Goal: Contribute content: Contribute content

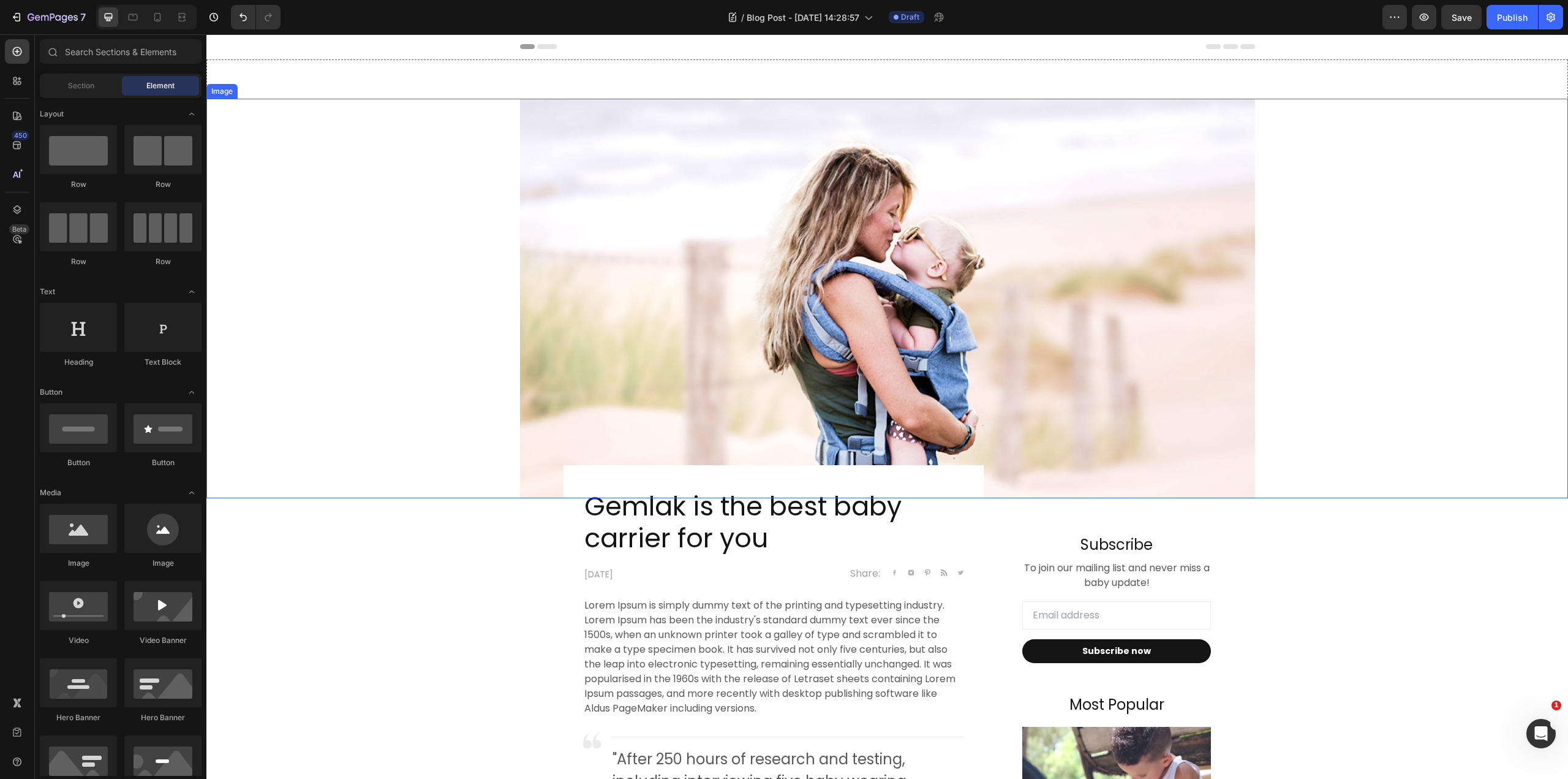
click at [928, 311] on img at bounding box center [887, 298] width 735 height 399
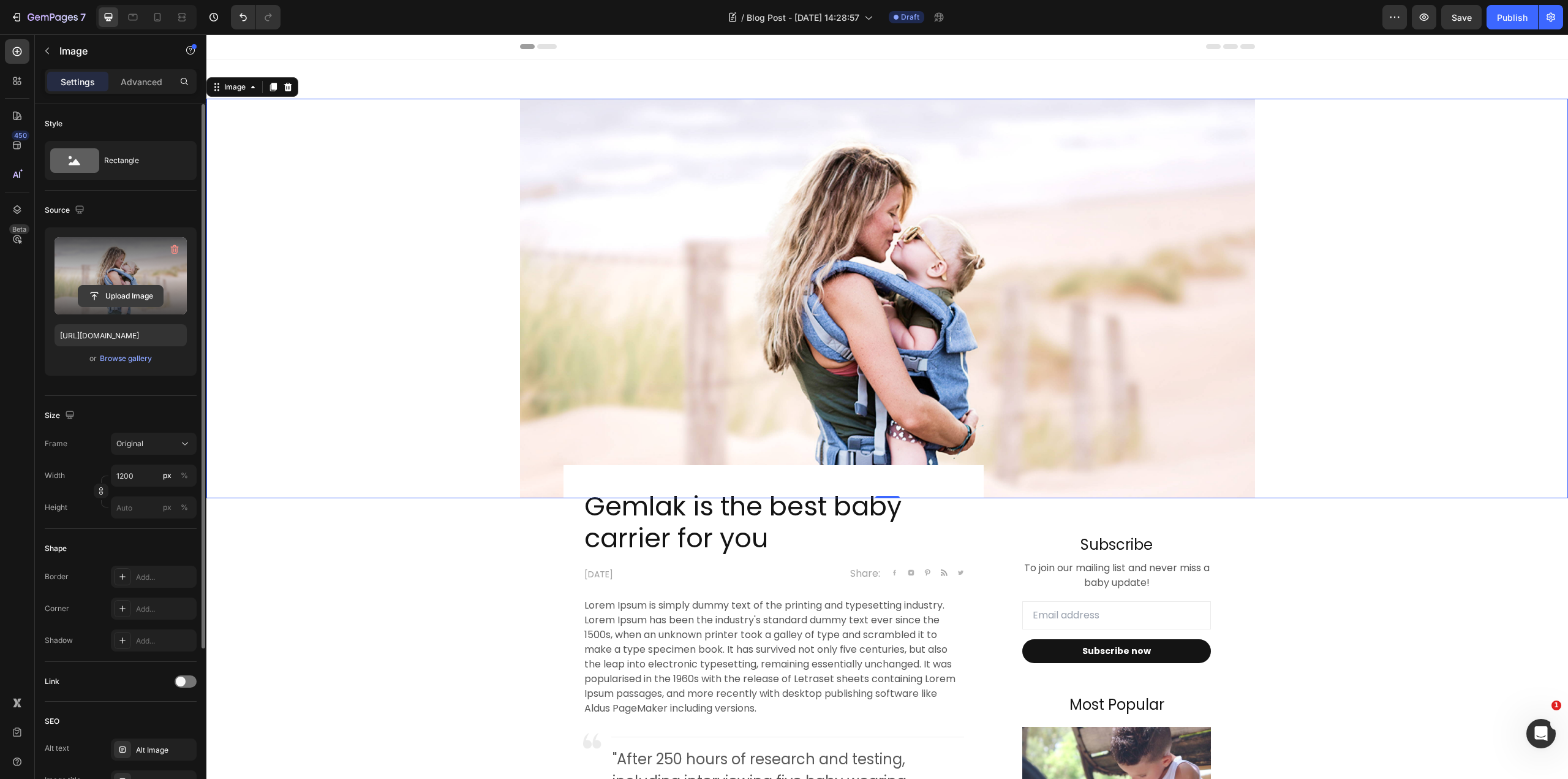
click at [128, 291] on input "file" at bounding box center [120, 296] width 85 height 21
click at [127, 294] on input "file" at bounding box center [120, 296] width 85 height 21
type input "[URL][DOMAIN_NAME]"
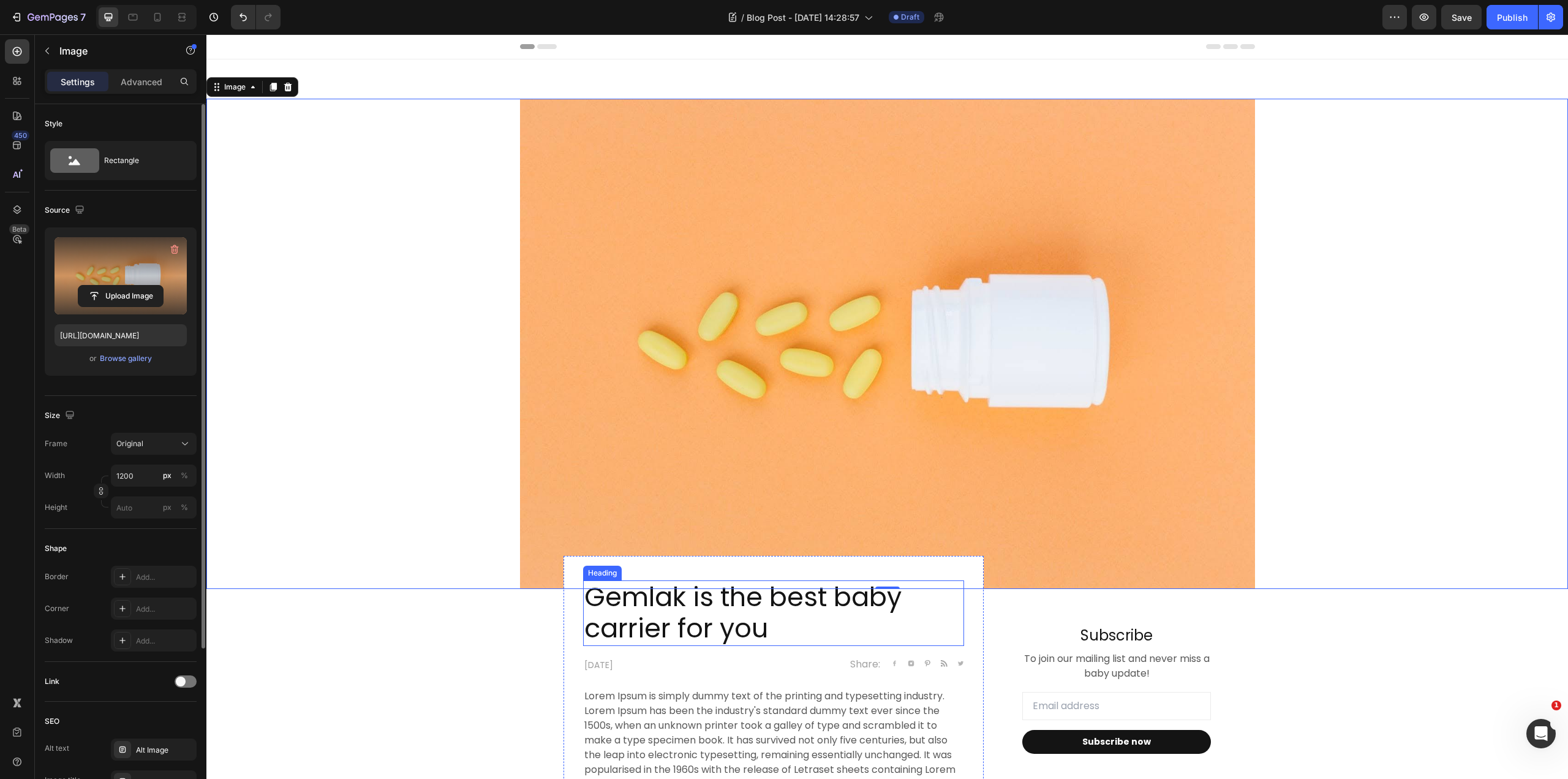
click at [745, 599] on p "Gemlak is the best baby carrier for you" at bounding box center [773, 613] width 378 height 63
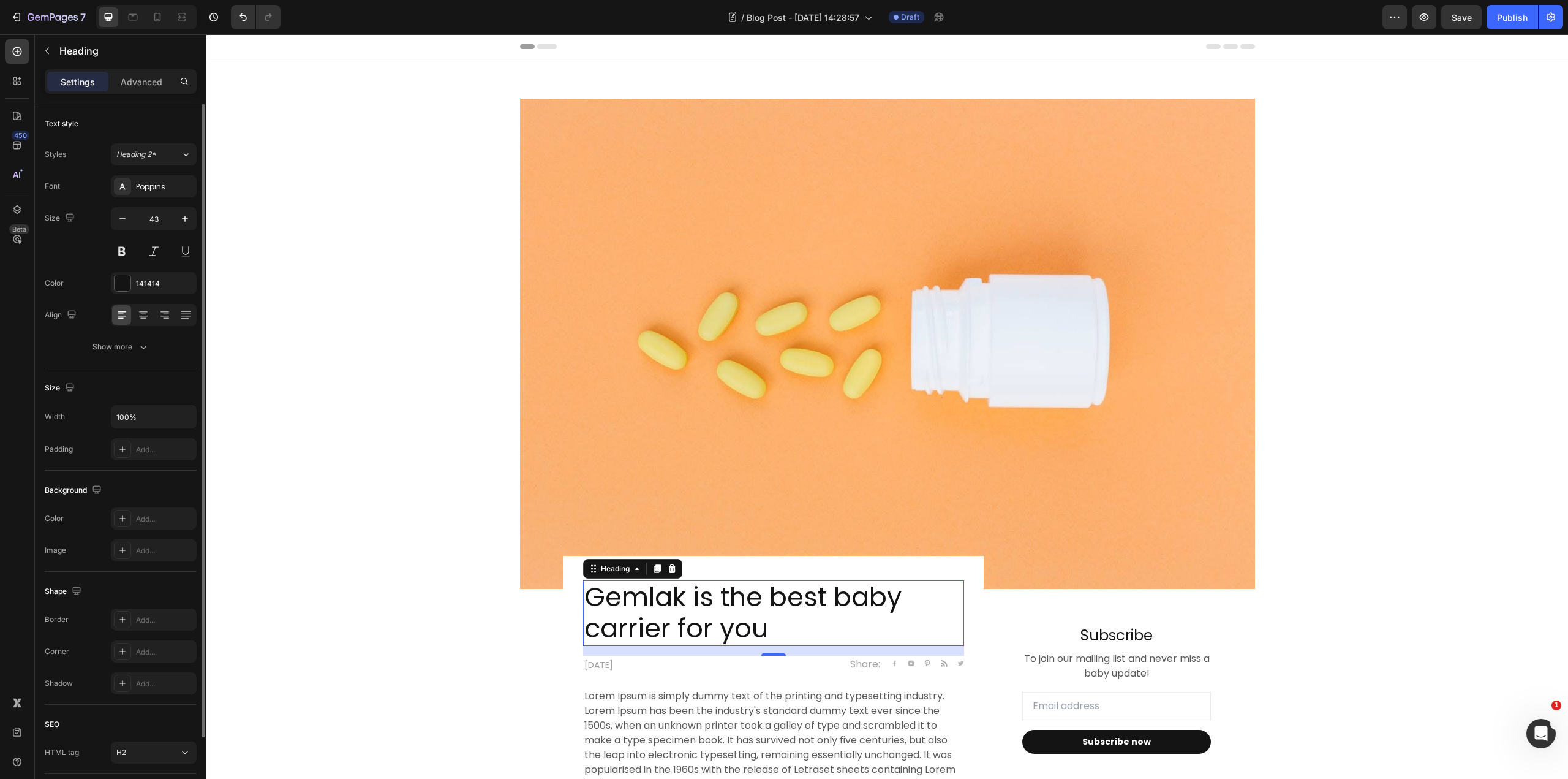
click at [812, 611] on p "Gemlak is the best baby carrier for you" at bounding box center [773, 613] width 378 height 63
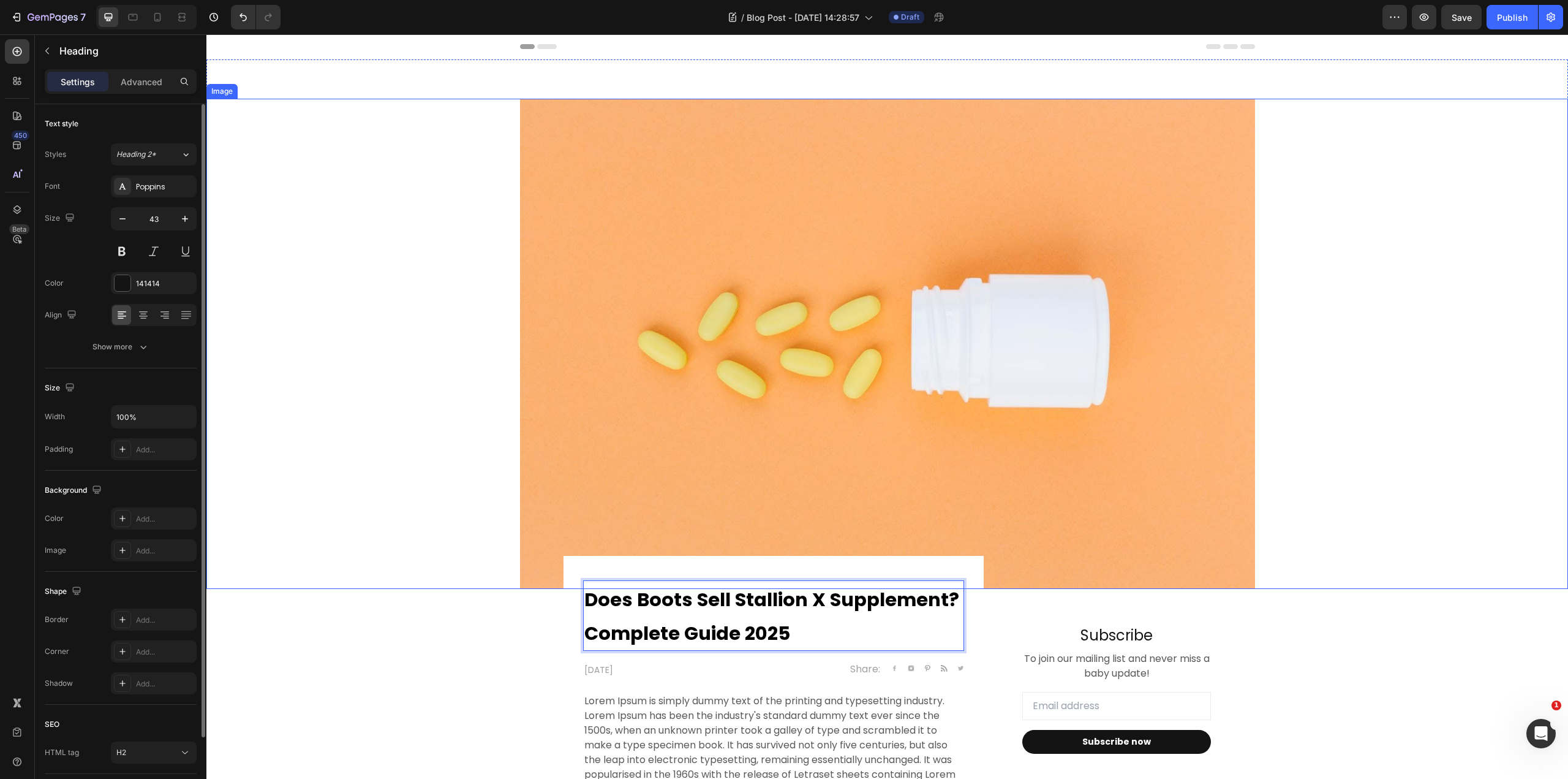
click at [1327, 518] on div at bounding box center [887, 344] width 1362 height 490
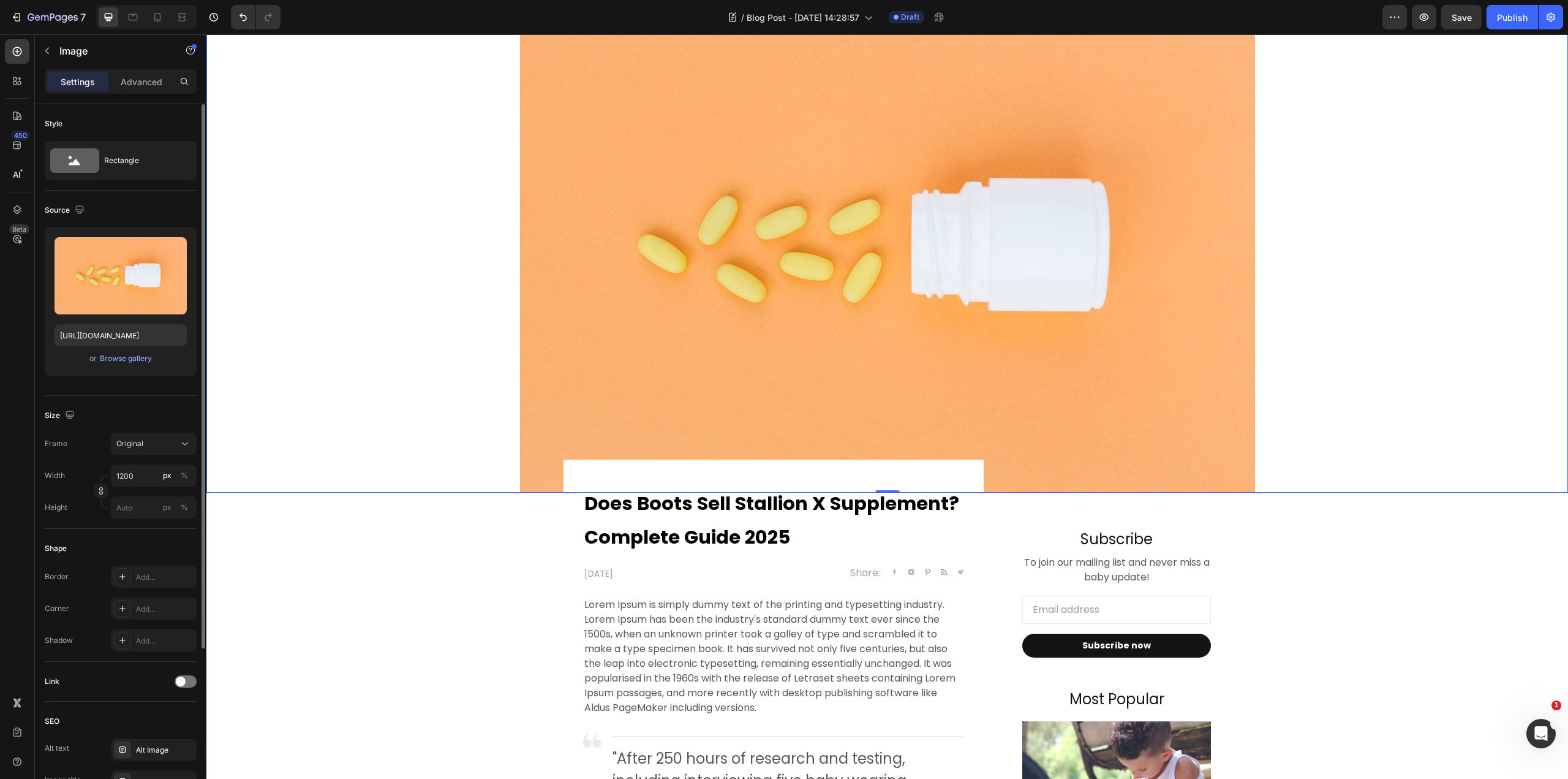
scroll to position [245, 0]
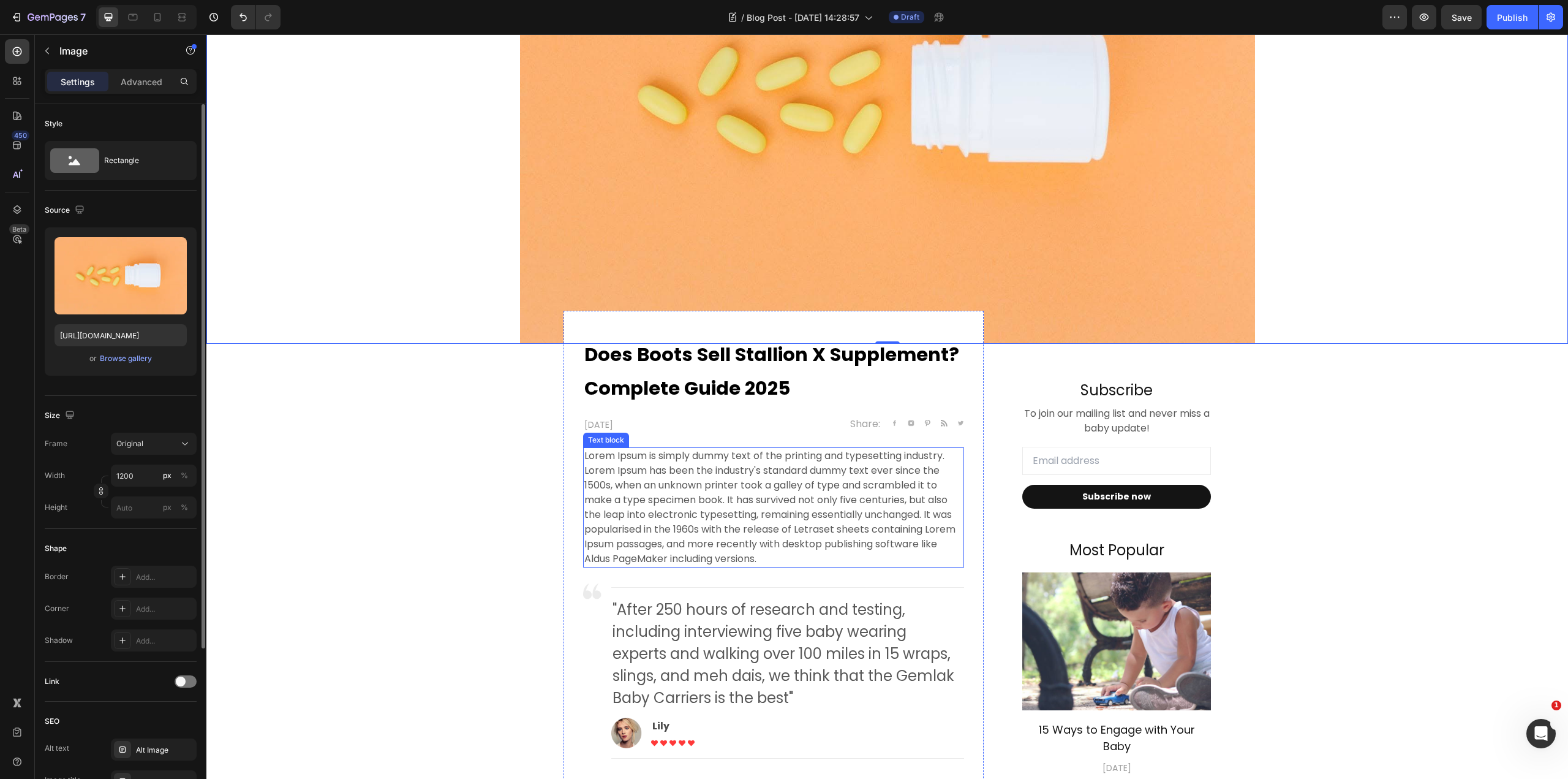
click at [746, 503] on p "Lorem Ipsum is simply dummy text of the printing and typesetting industry. Lore…" at bounding box center [773, 507] width 378 height 118
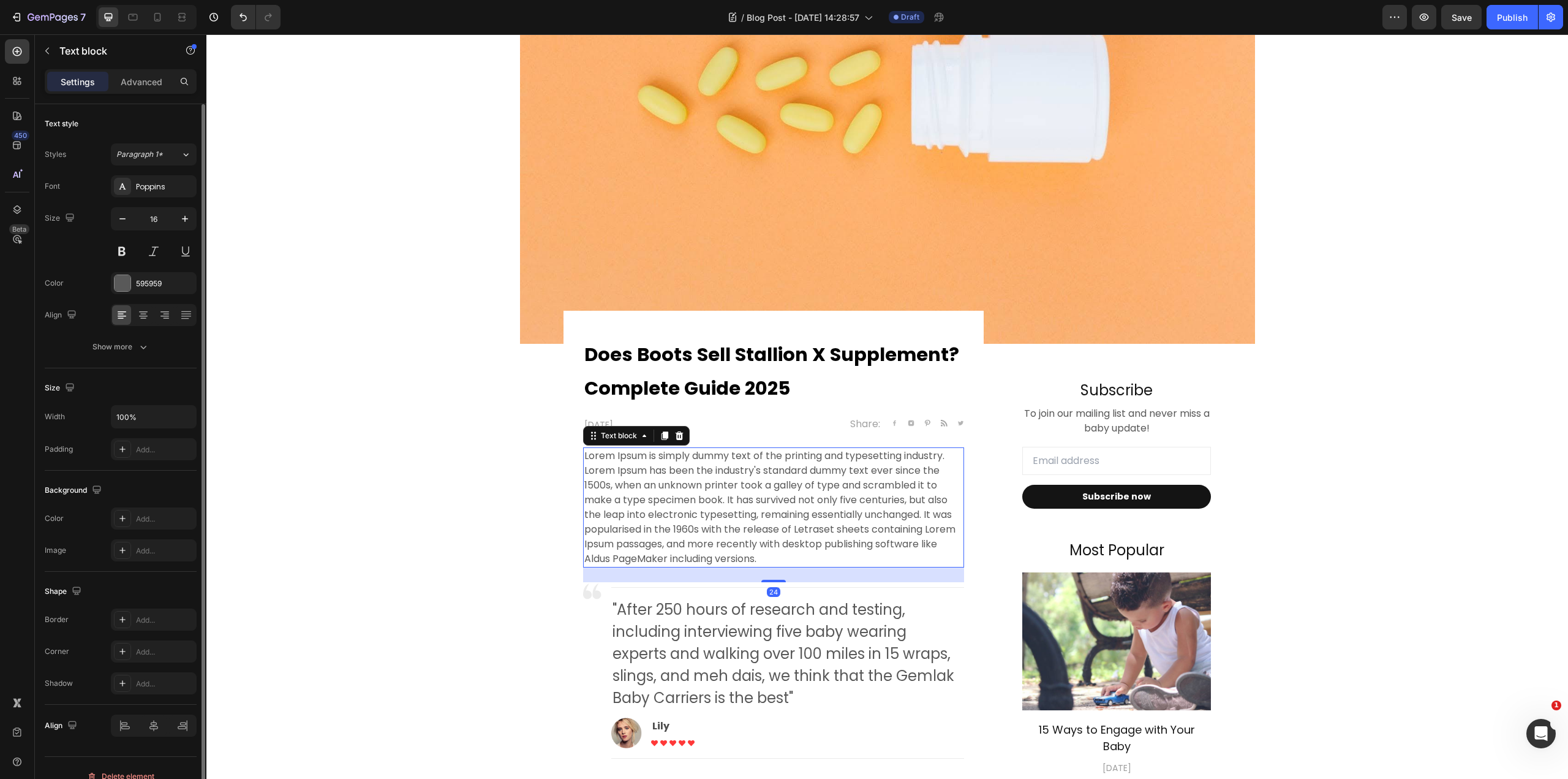
click at [746, 503] on p "Lorem Ipsum is simply dummy text of the printing and typesetting industry. Lore…" at bounding box center [773, 507] width 378 height 118
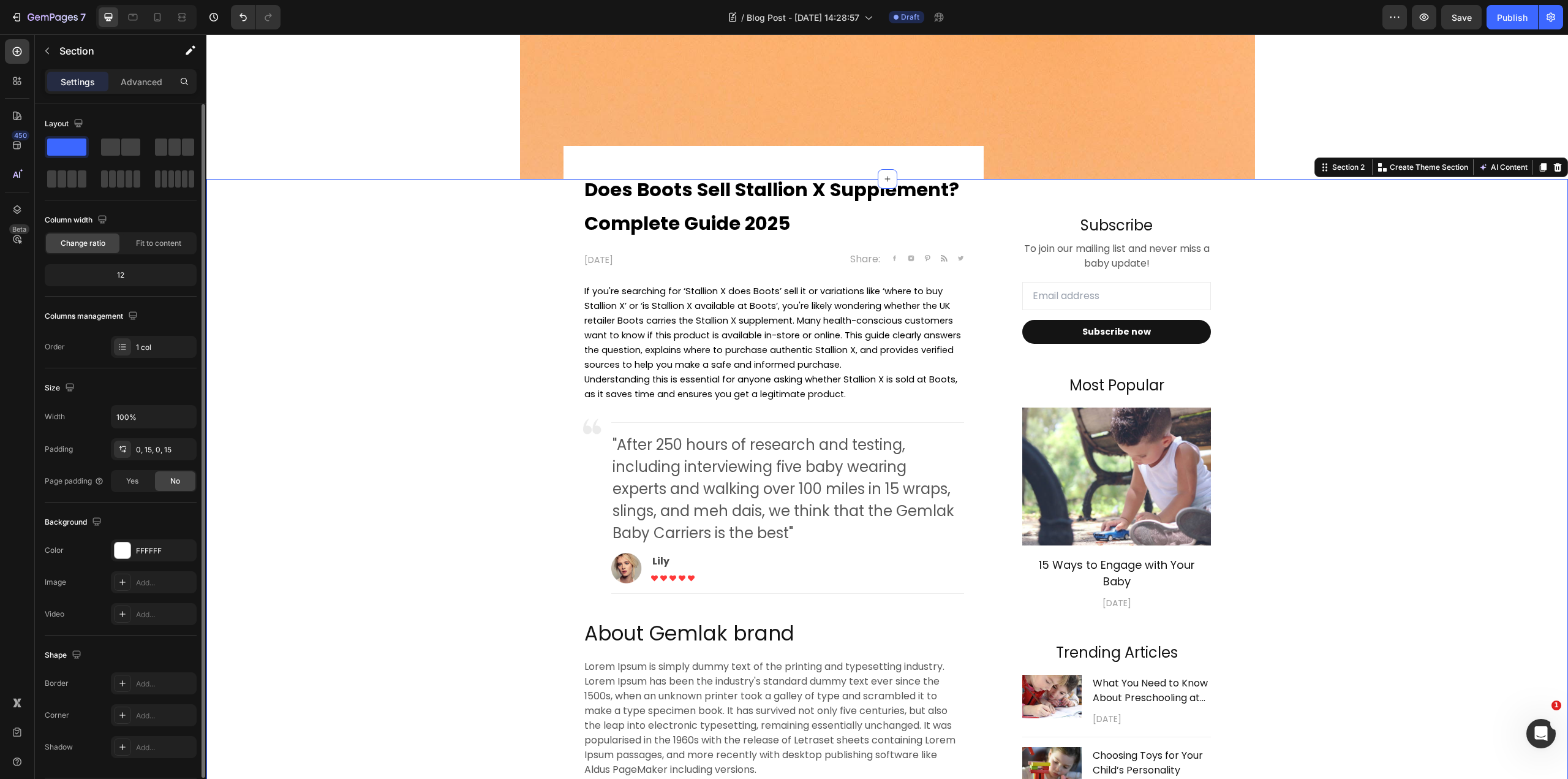
scroll to position [490, 0]
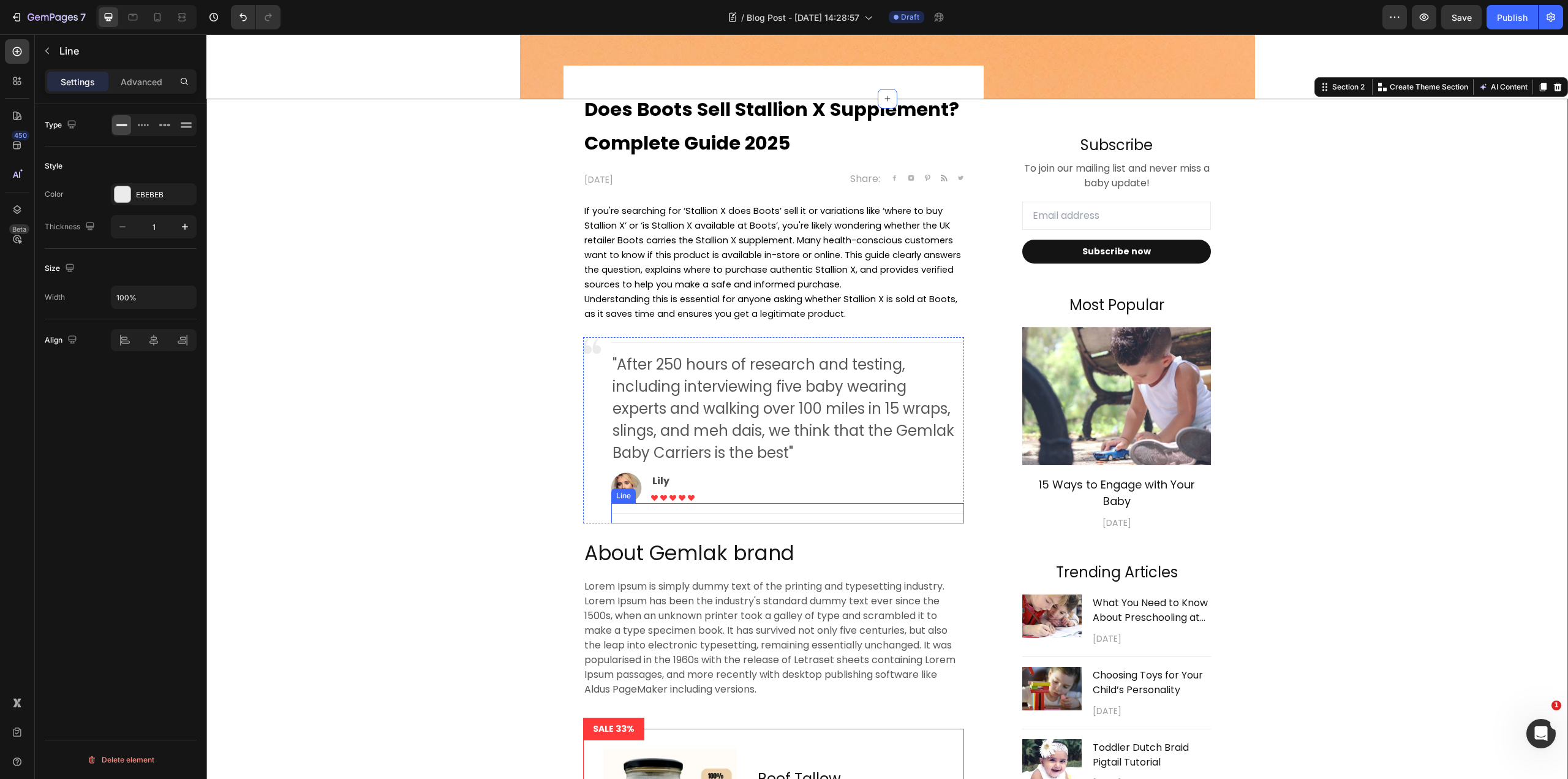
click at [877, 516] on div "Title Line" at bounding box center [787, 512] width 353 height 20
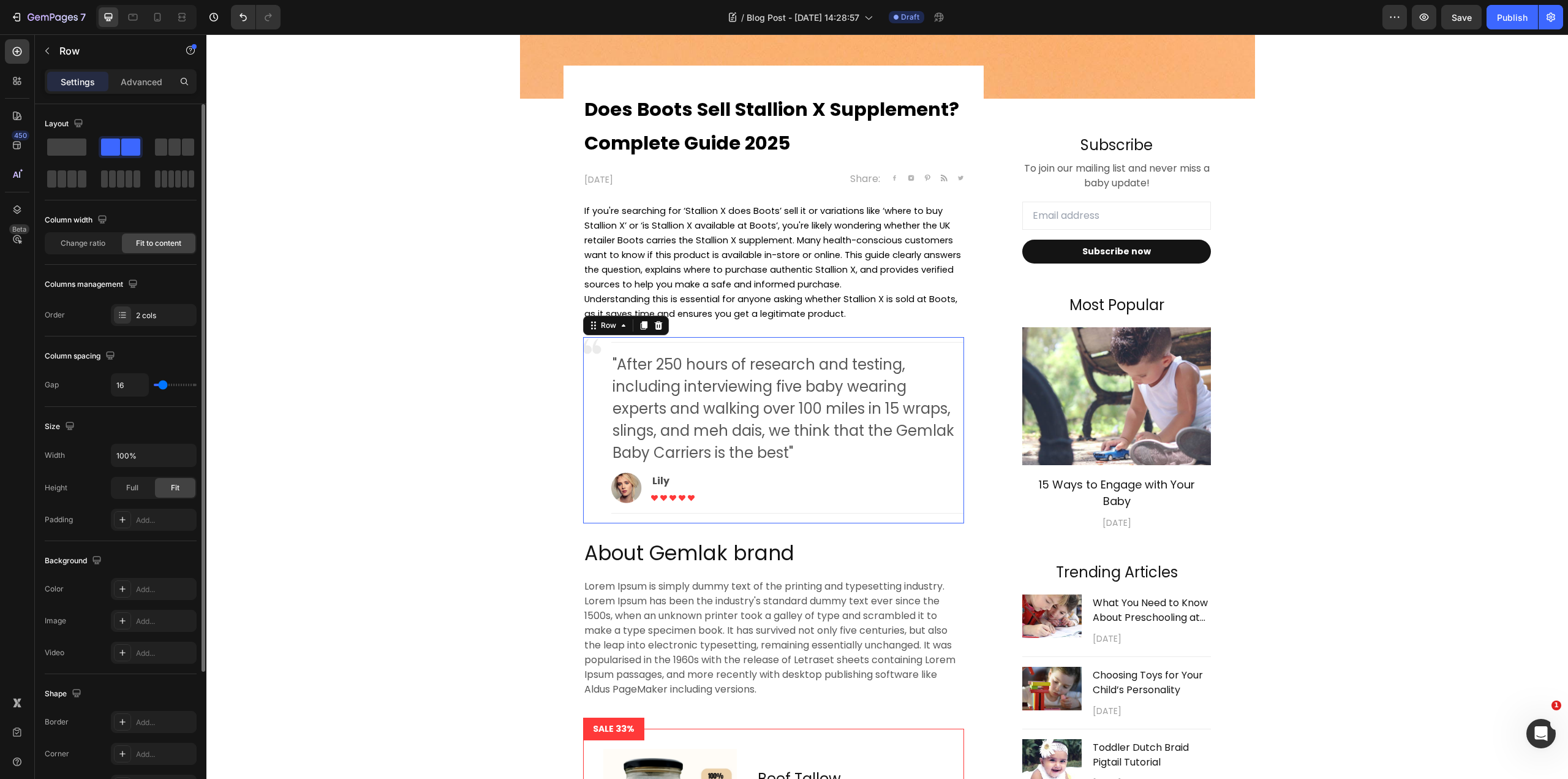
click at [958, 466] on div "Title Line "After 250 hours of research and testing, including interviewing fiv…" at bounding box center [787, 430] width 353 height 186
click at [659, 323] on div at bounding box center [659, 325] width 15 height 15
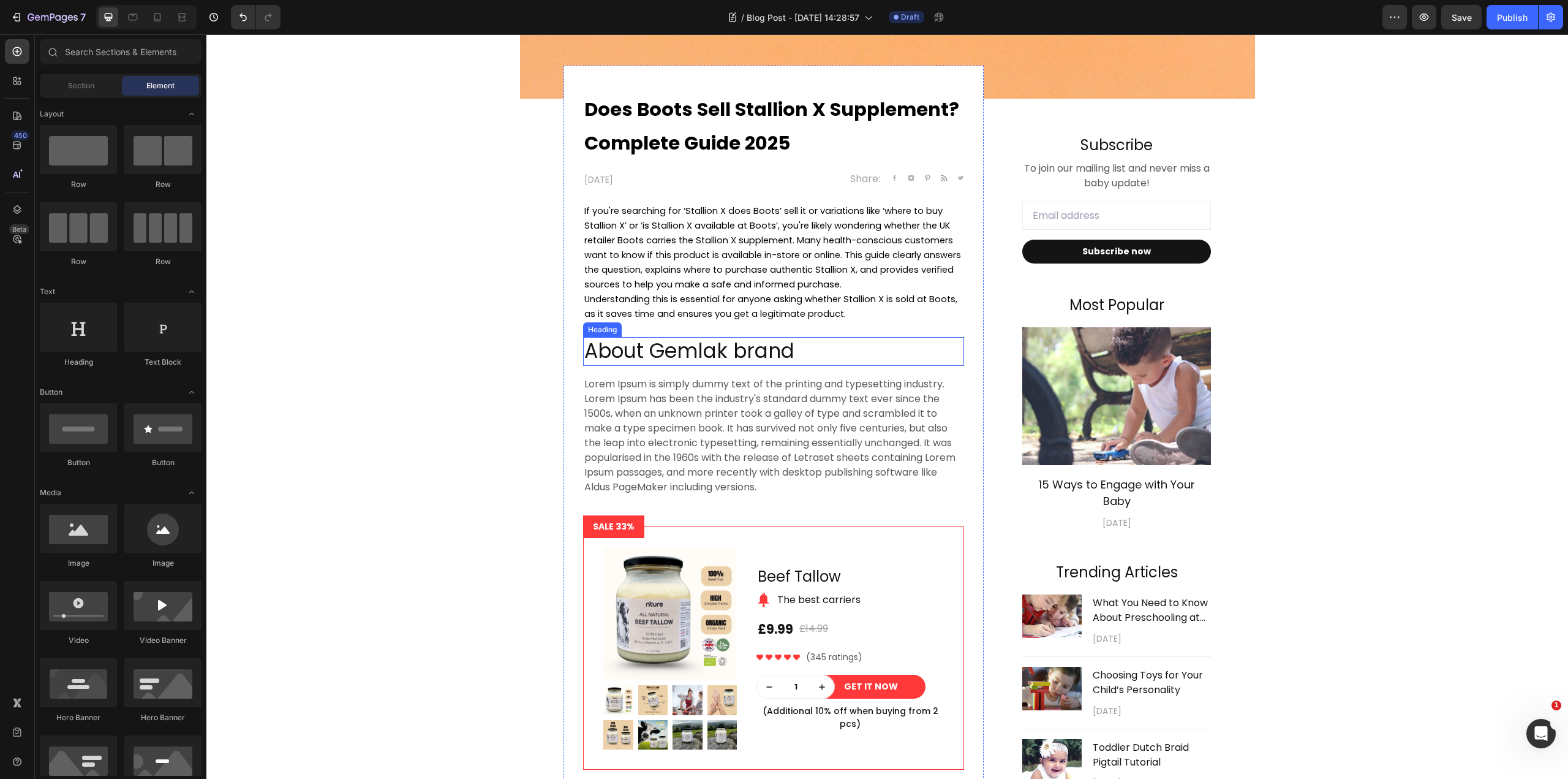
click at [769, 354] on p "About Gemlak brand" at bounding box center [773, 351] width 378 height 27
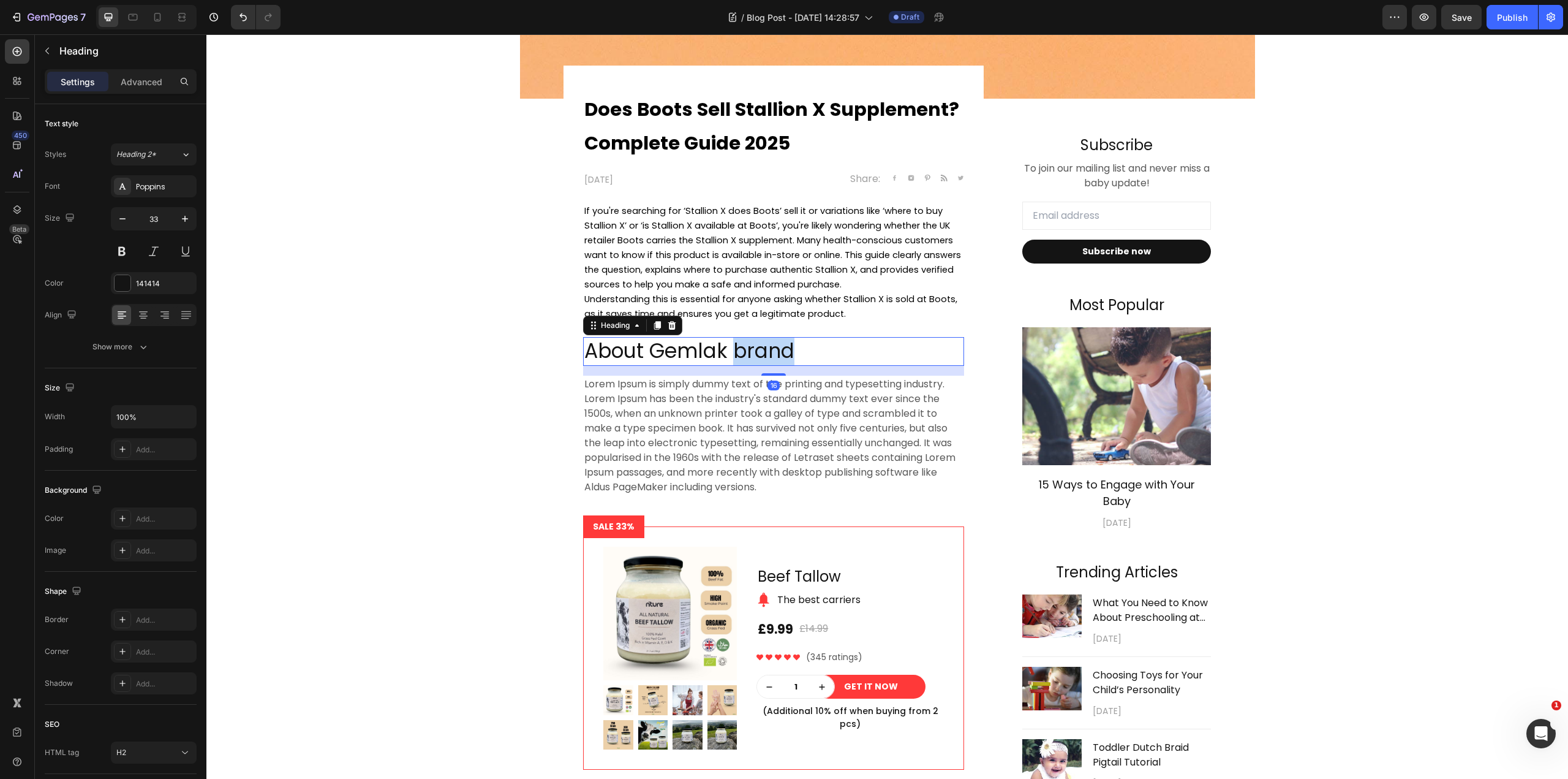
click at [769, 354] on p "About Gemlak brand" at bounding box center [773, 351] width 378 height 27
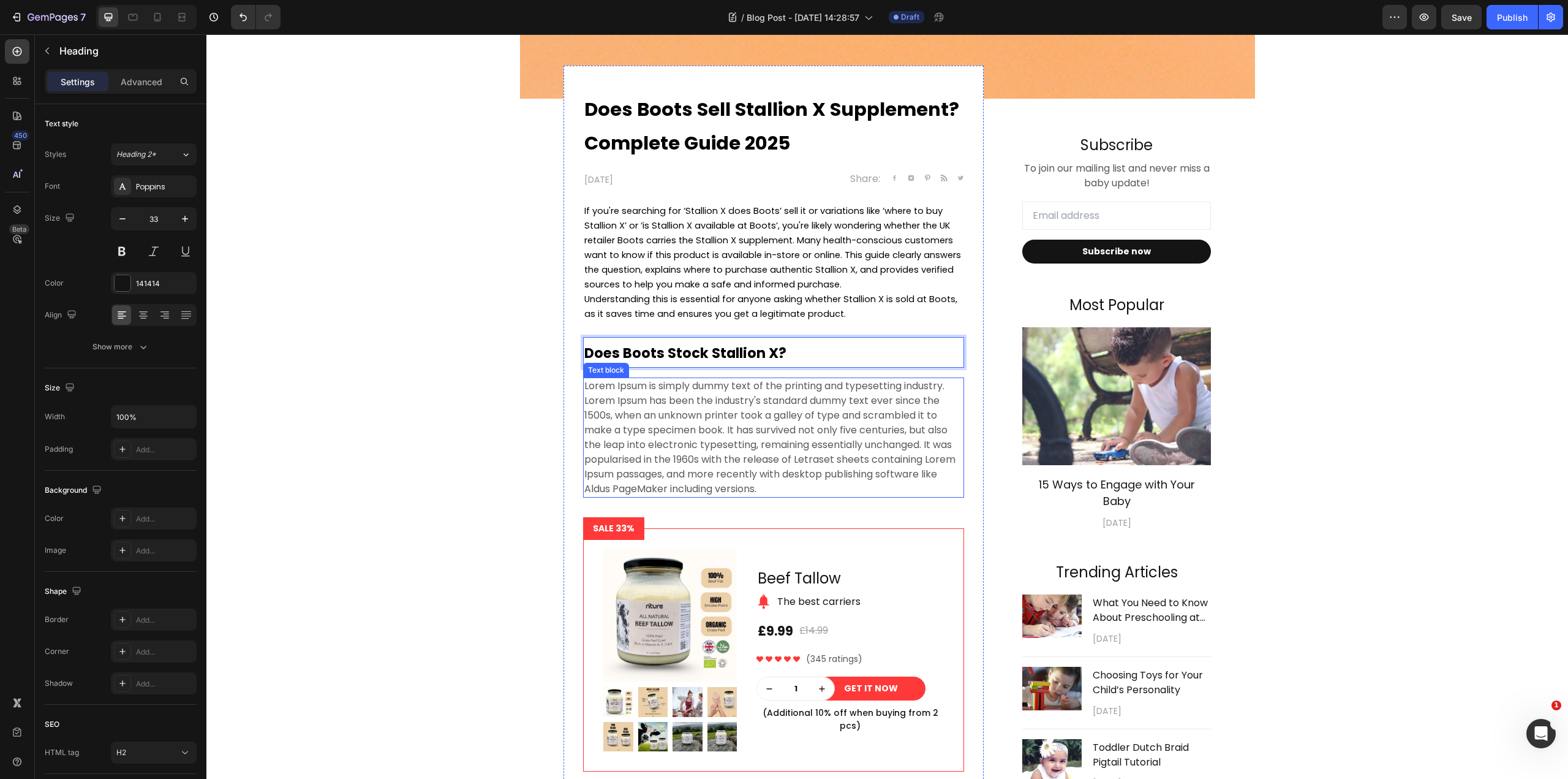
click at [807, 407] on p "Lorem Ipsum is simply dummy text of the printing and typesetting industry. Lore…" at bounding box center [773, 437] width 378 height 118
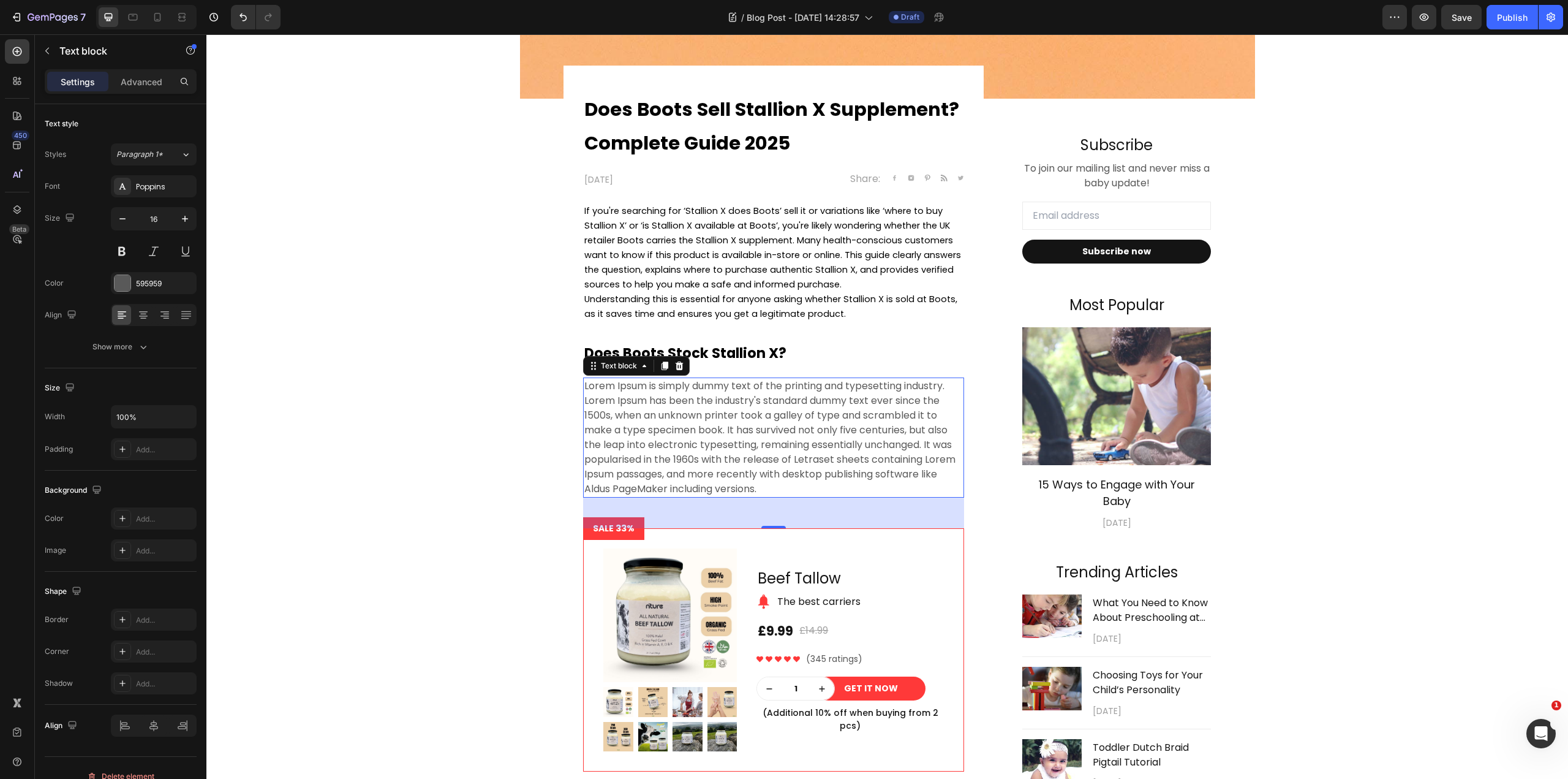
click at [754, 463] on p "Lorem Ipsum is simply dummy text of the printing and typesetting industry. Lore…" at bounding box center [773, 437] width 378 height 118
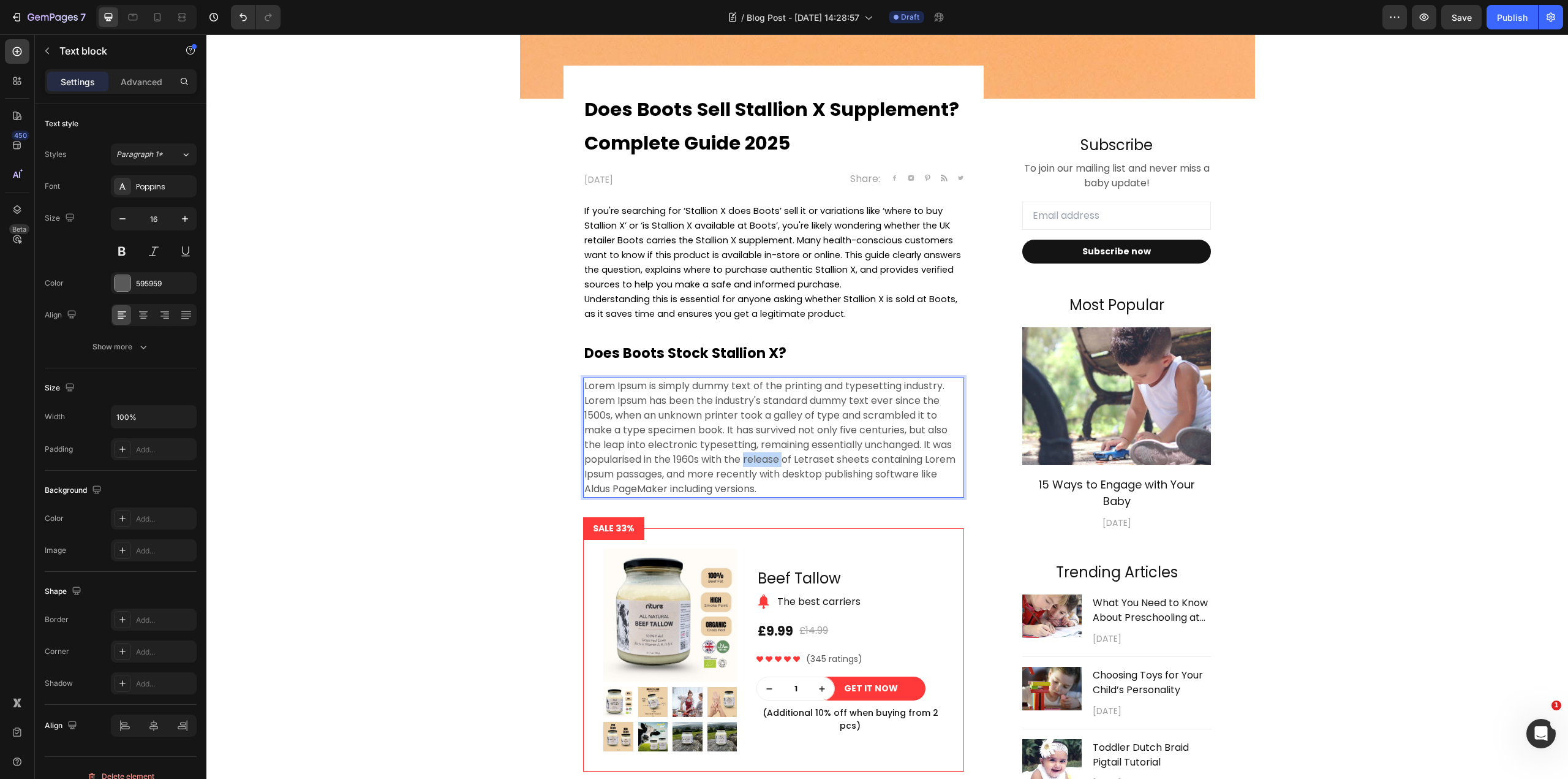
click at [754, 463] on p "Lorem Ipsum is simply dummy text of the printing and typesetting industry. Lore…" at bounding box center [773, 437] width 378 height 118
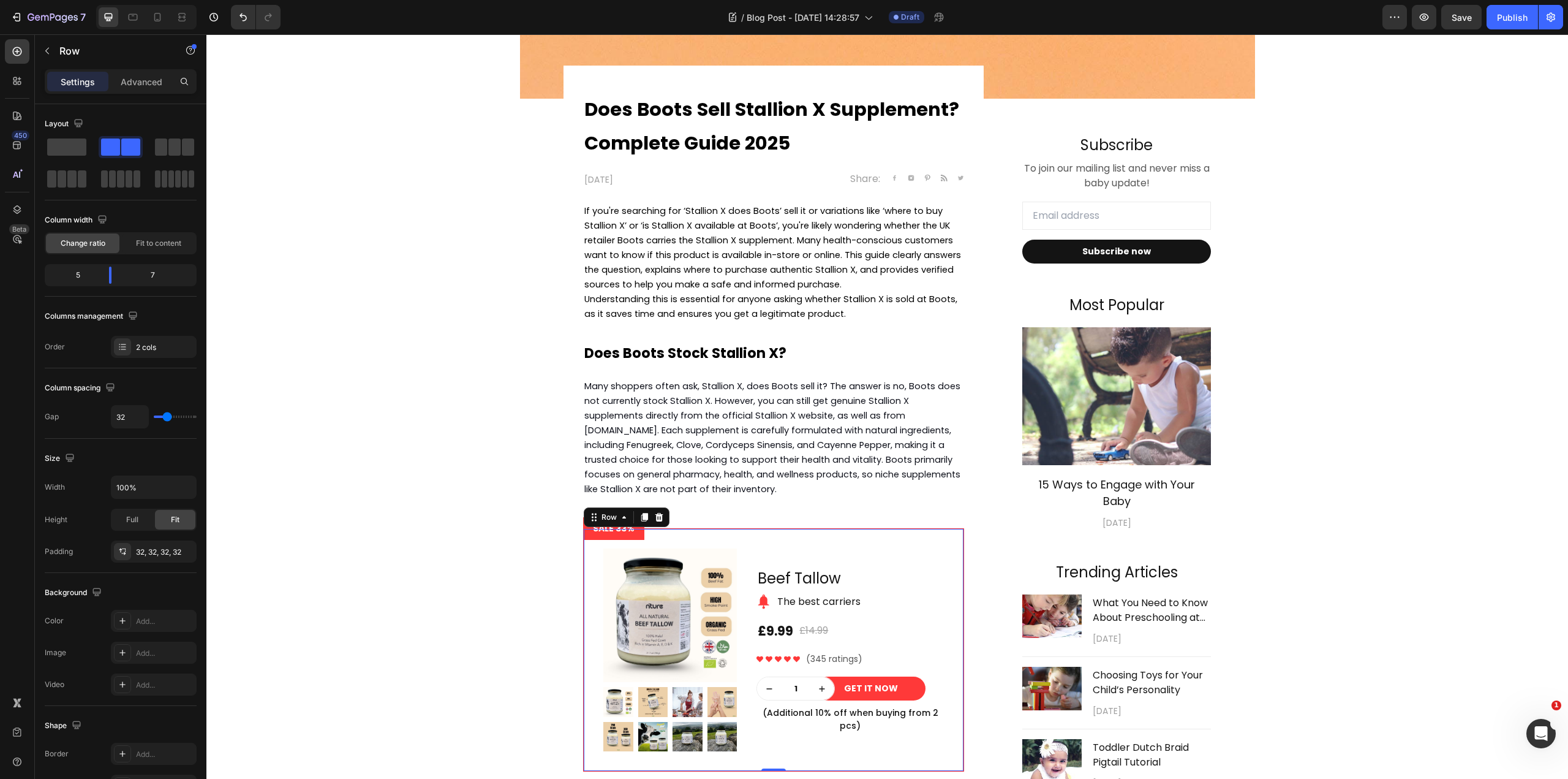
click at [882, 559] on div "Beef Tallow Product Title Image The best carriers Text block Row £9.99 Product …" at bounding box center [851, 650] width 188 height 203
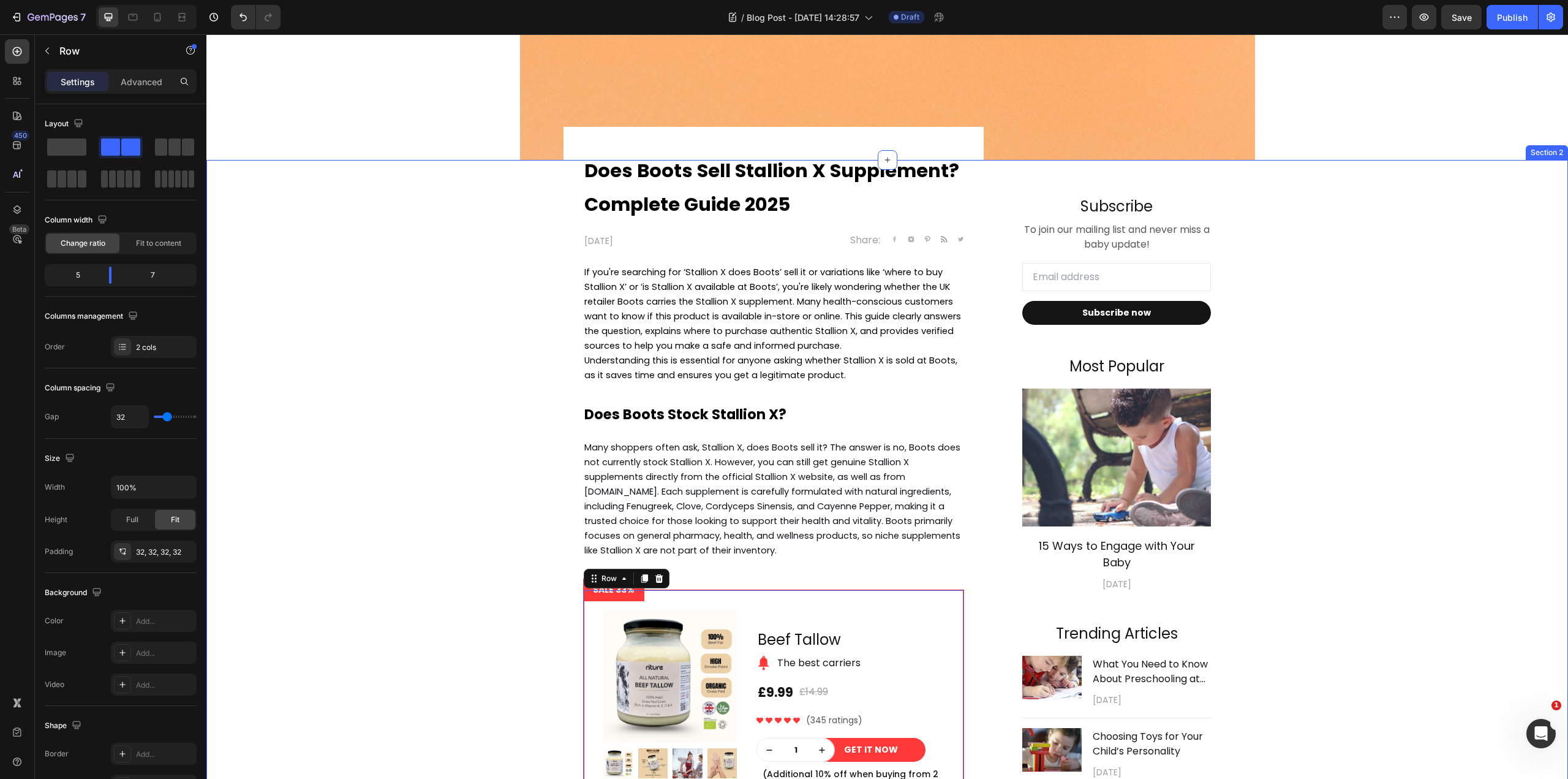
scroll to position [674, 0]
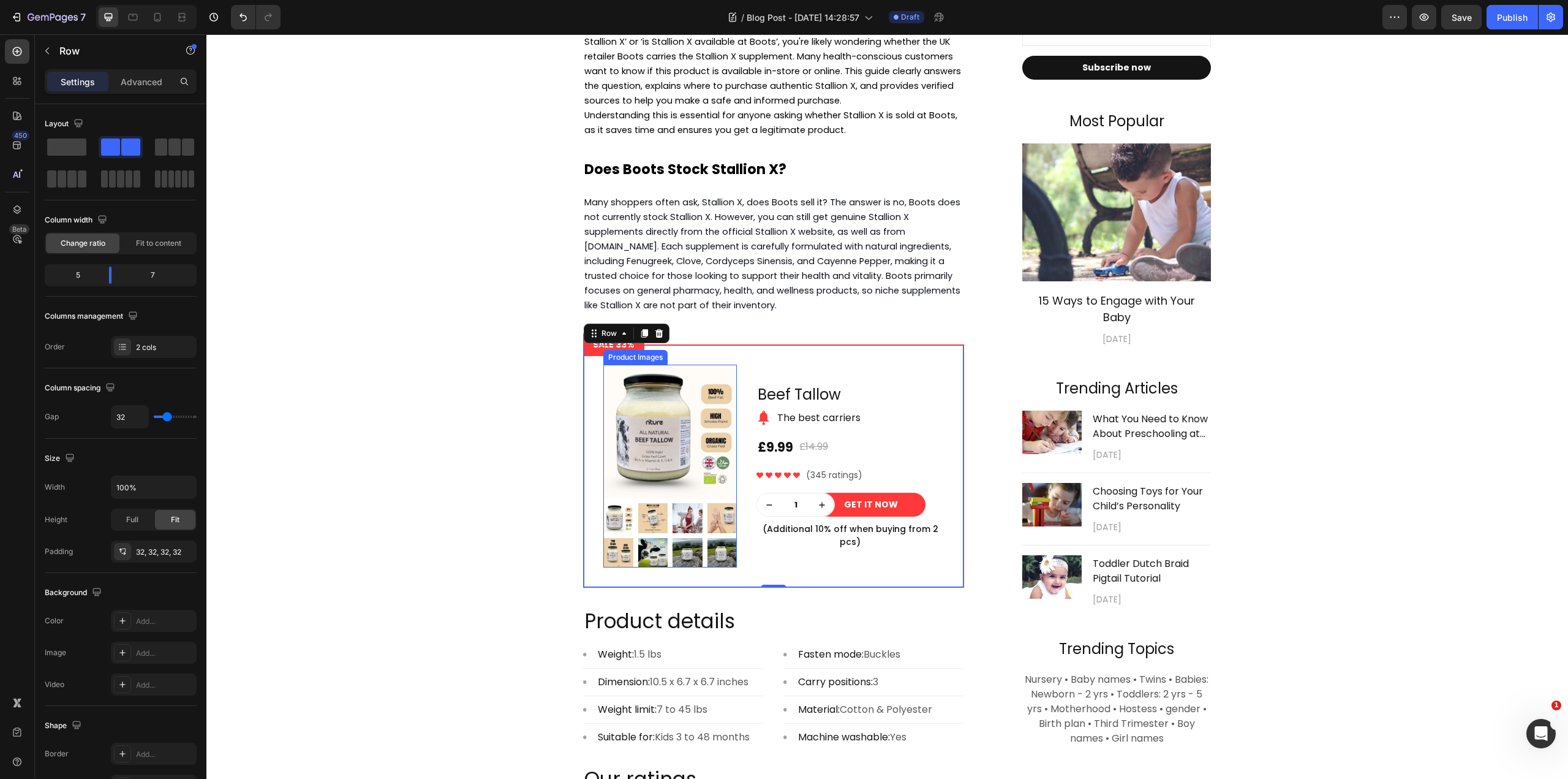
click at [658, 458] on img at bounding box center [670, 431] width 133 height 133
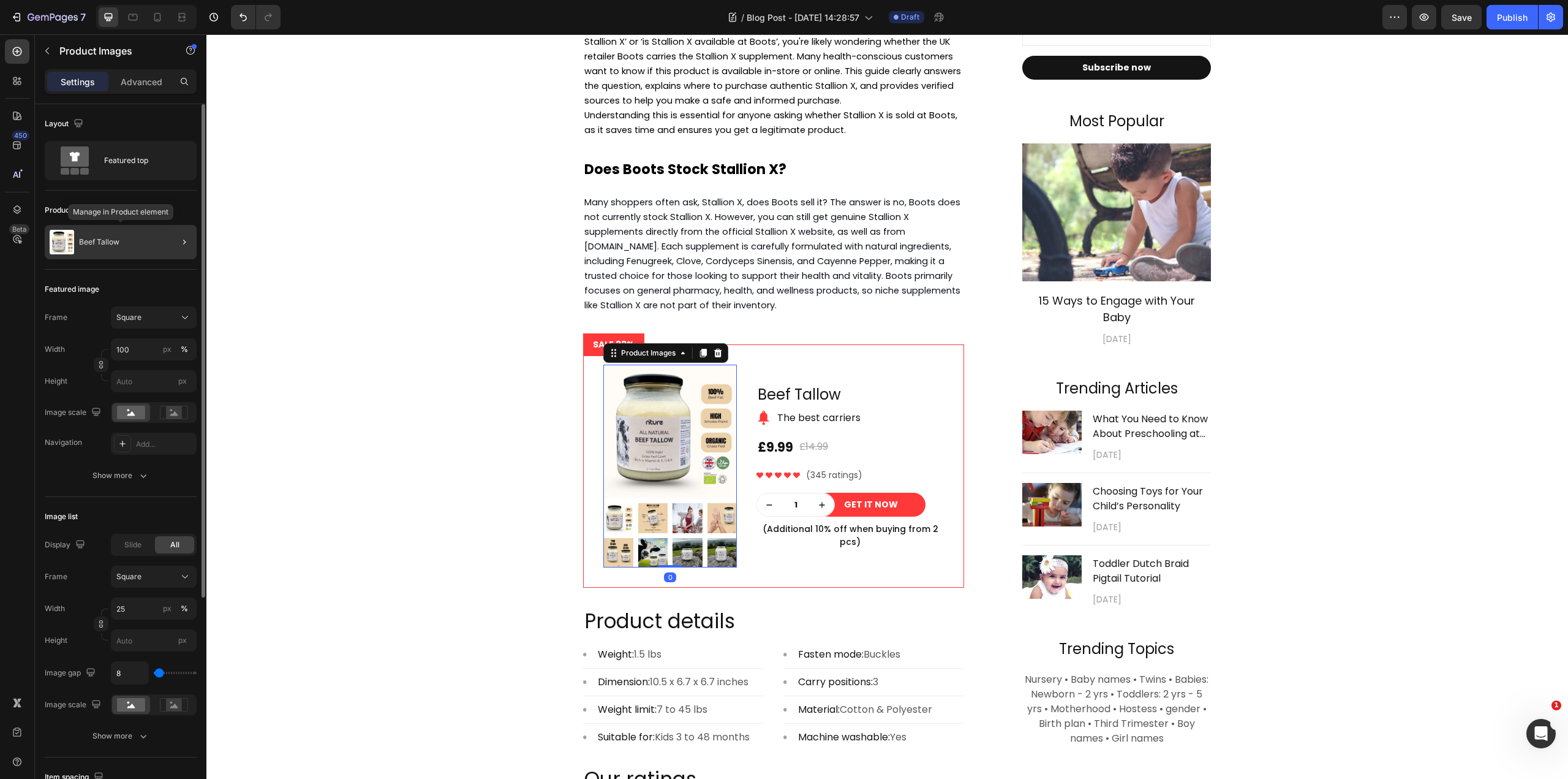
click at [142, 254] on div "Beef Tallow" at bounding box center [120, 242] width 152 height 34
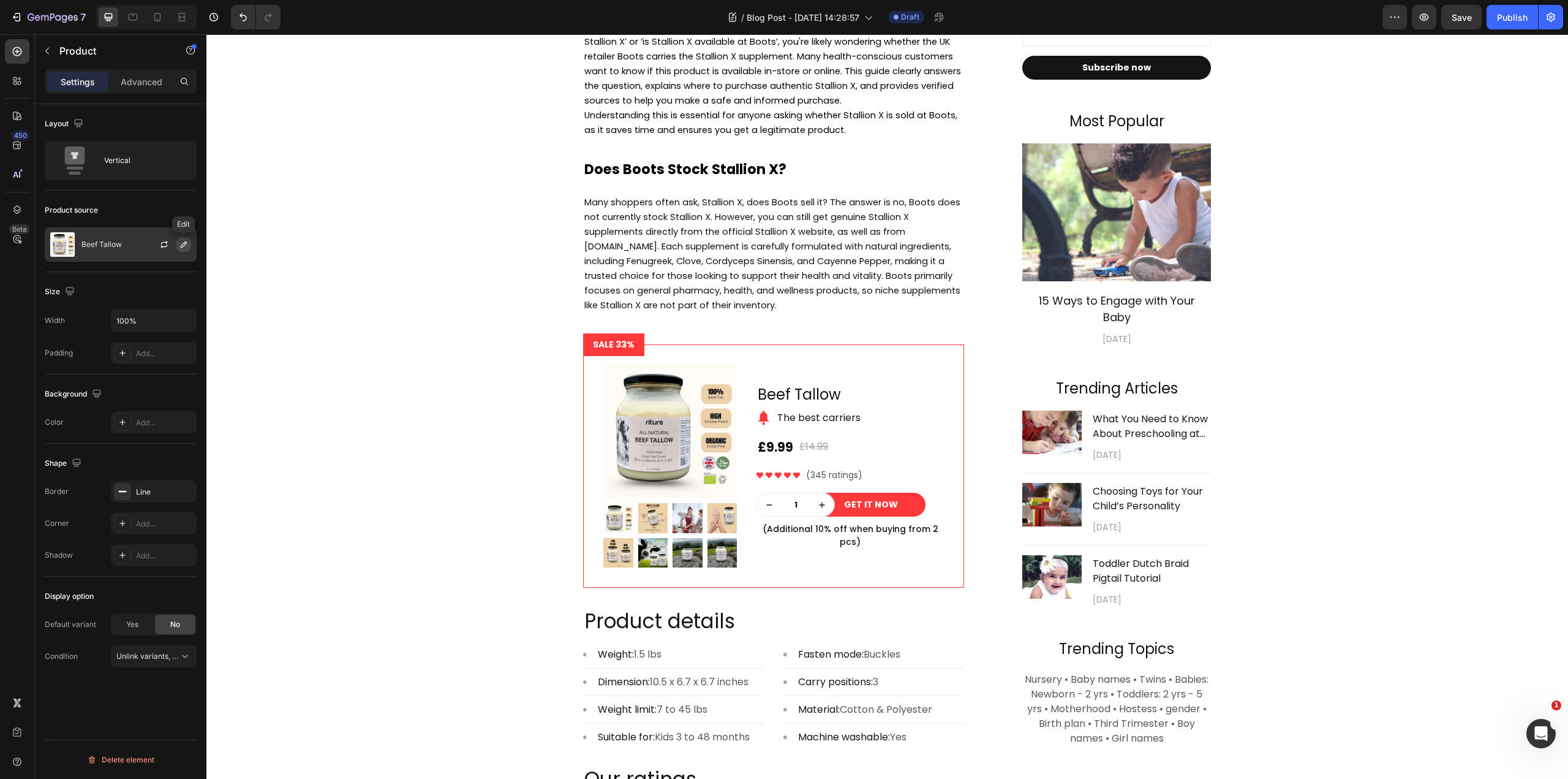
click at [180, 245] on icon "button" at bounding box center [184, 244] width 10 height 10
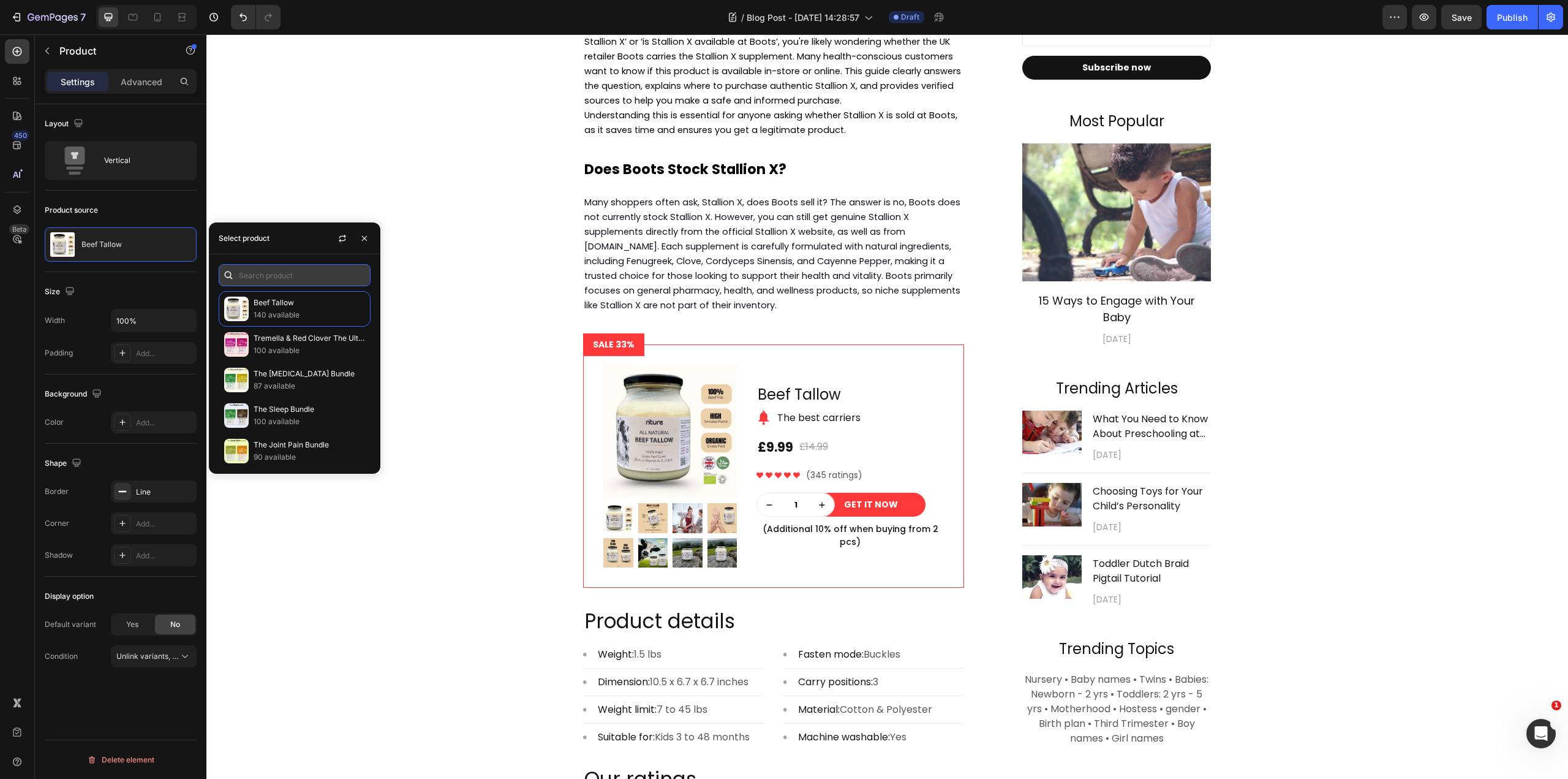
click at [285, 272] on input "text" at bounding box center [294, 275] width 152 height 22
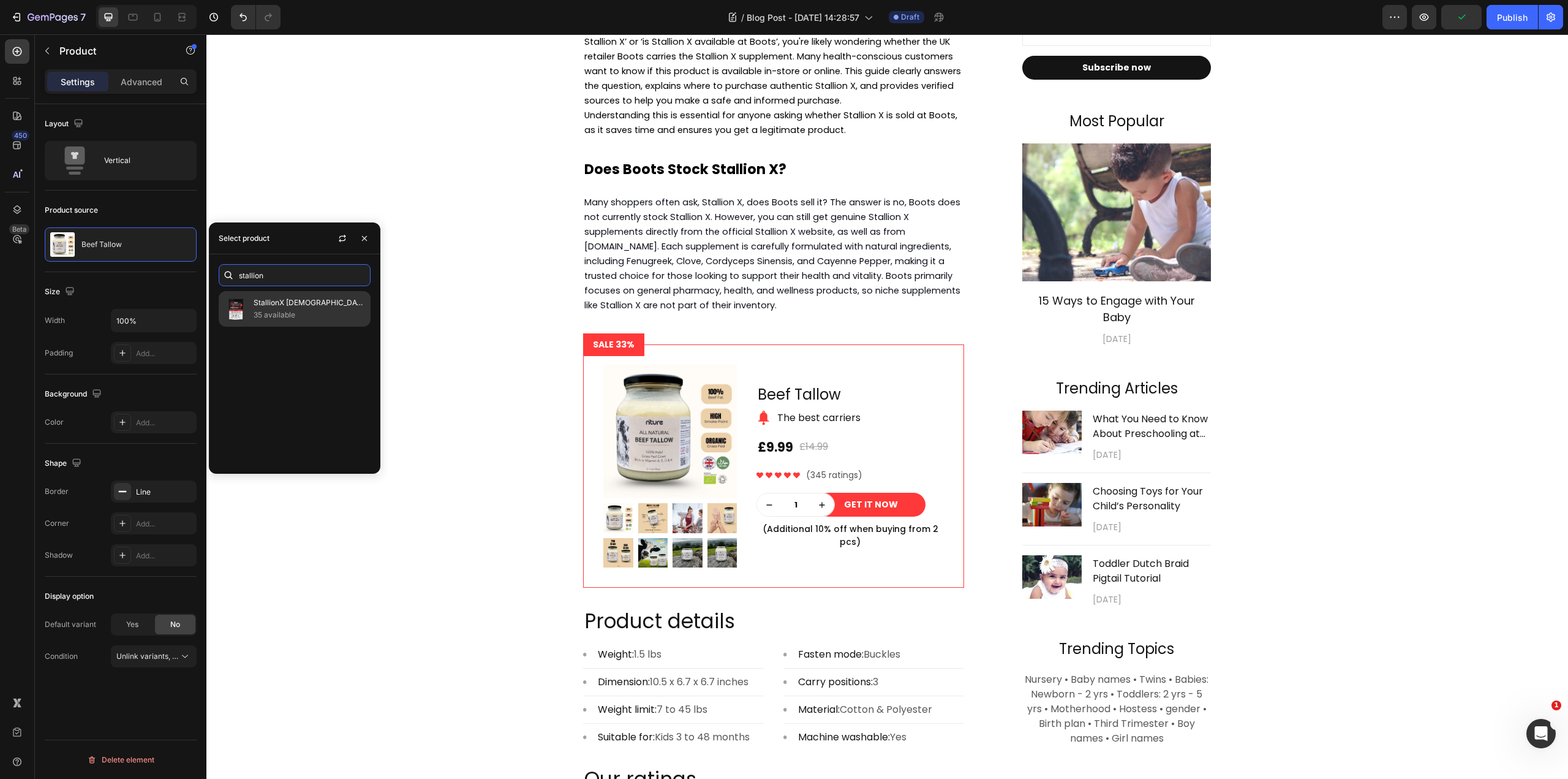
type input "stallion"
click at [297, 298] on p "StallionX [DEMOGRAPHIC_DATA] & [DEMOGRAPHIC_DATA] Enhancement" at bounding box center [309, 302] width 111 height 12
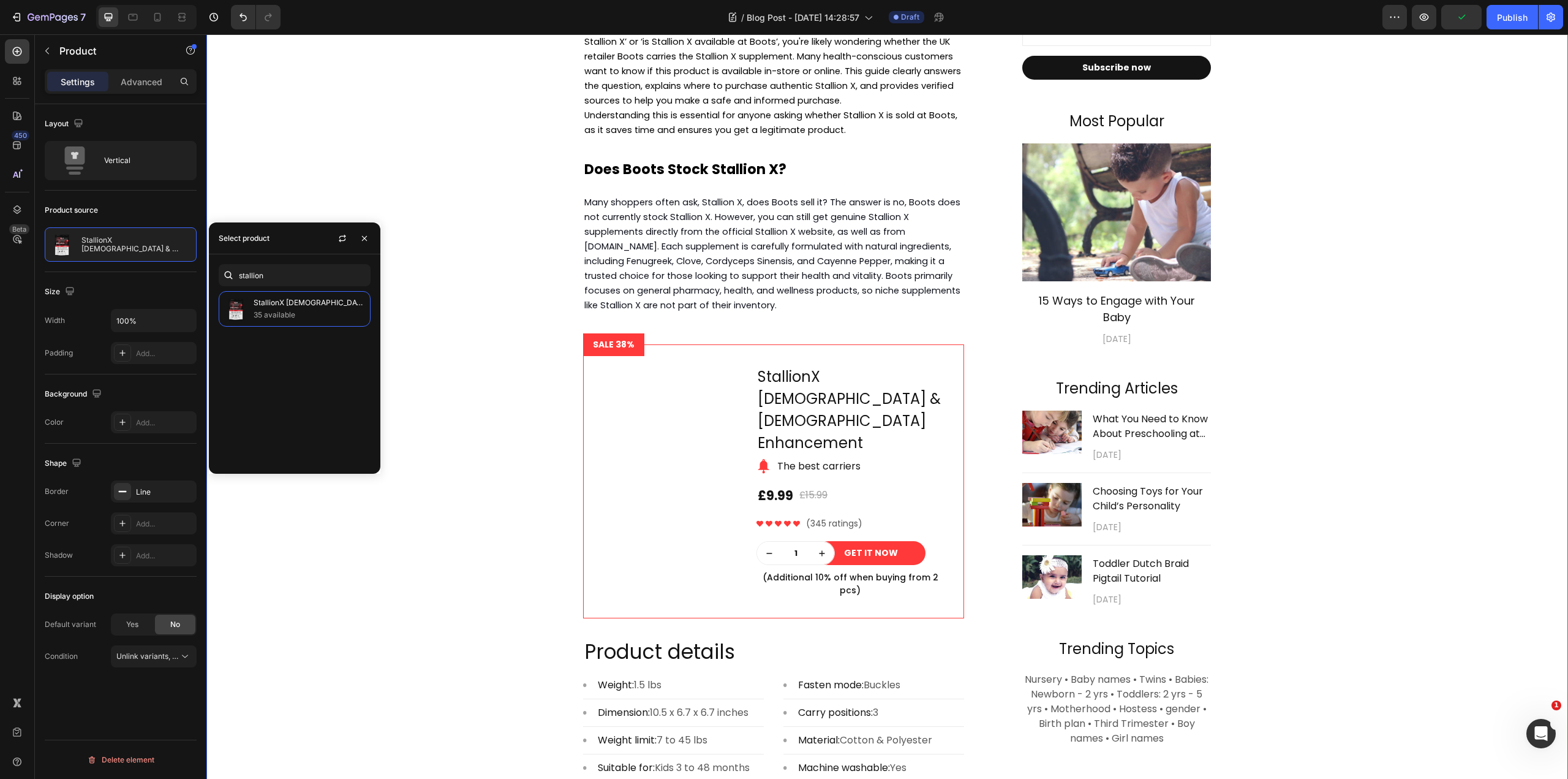
click at [467, 308] on div "⁠⁠⁠⁠⁠⁠⁠ Does Boots Sell Stallion X Supplement? Complete Guide 2025 Heading [DAT…" at bounding box center [887, 474] width 1344 height 1119
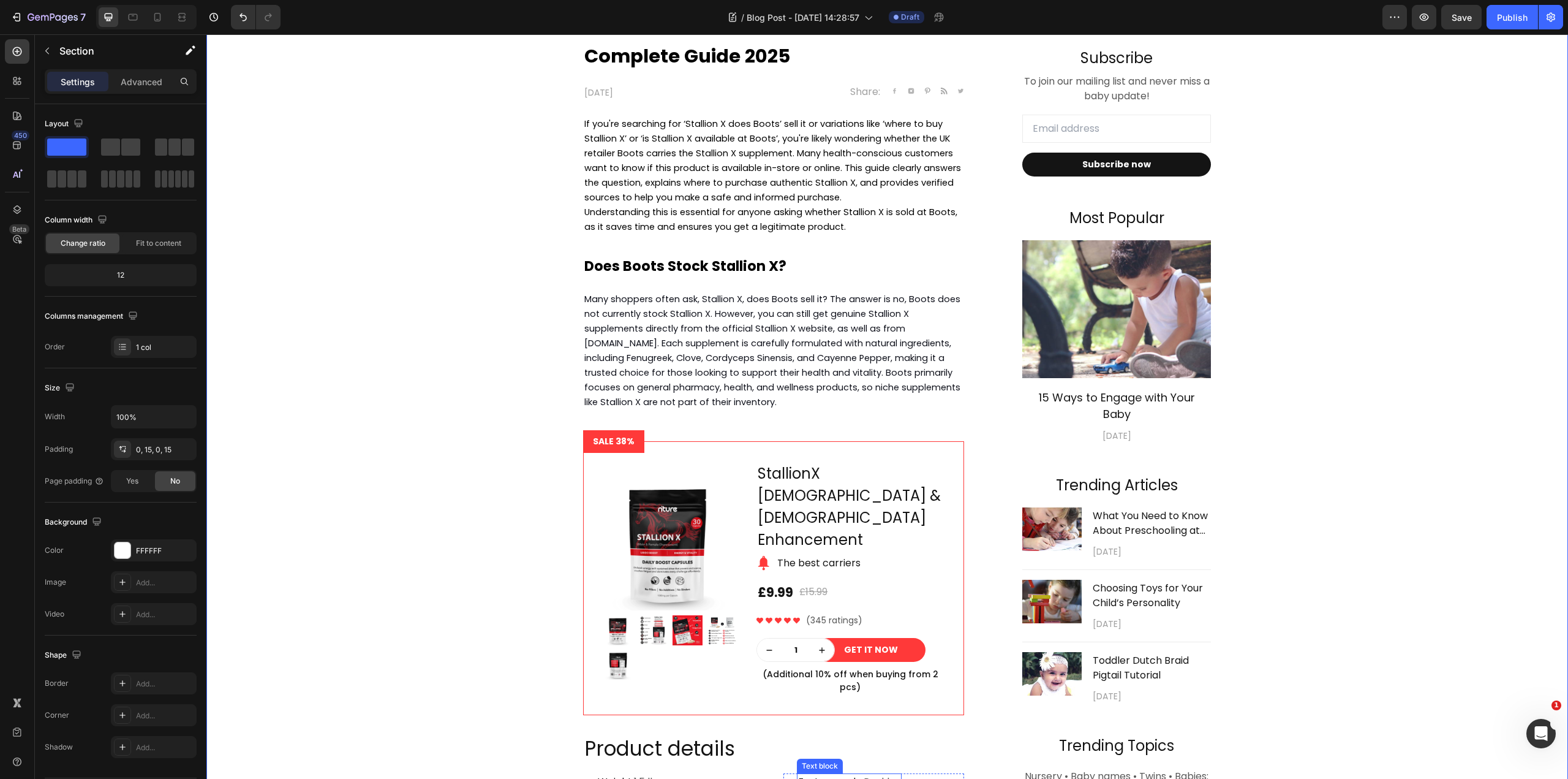
scroll to position [551, 0]
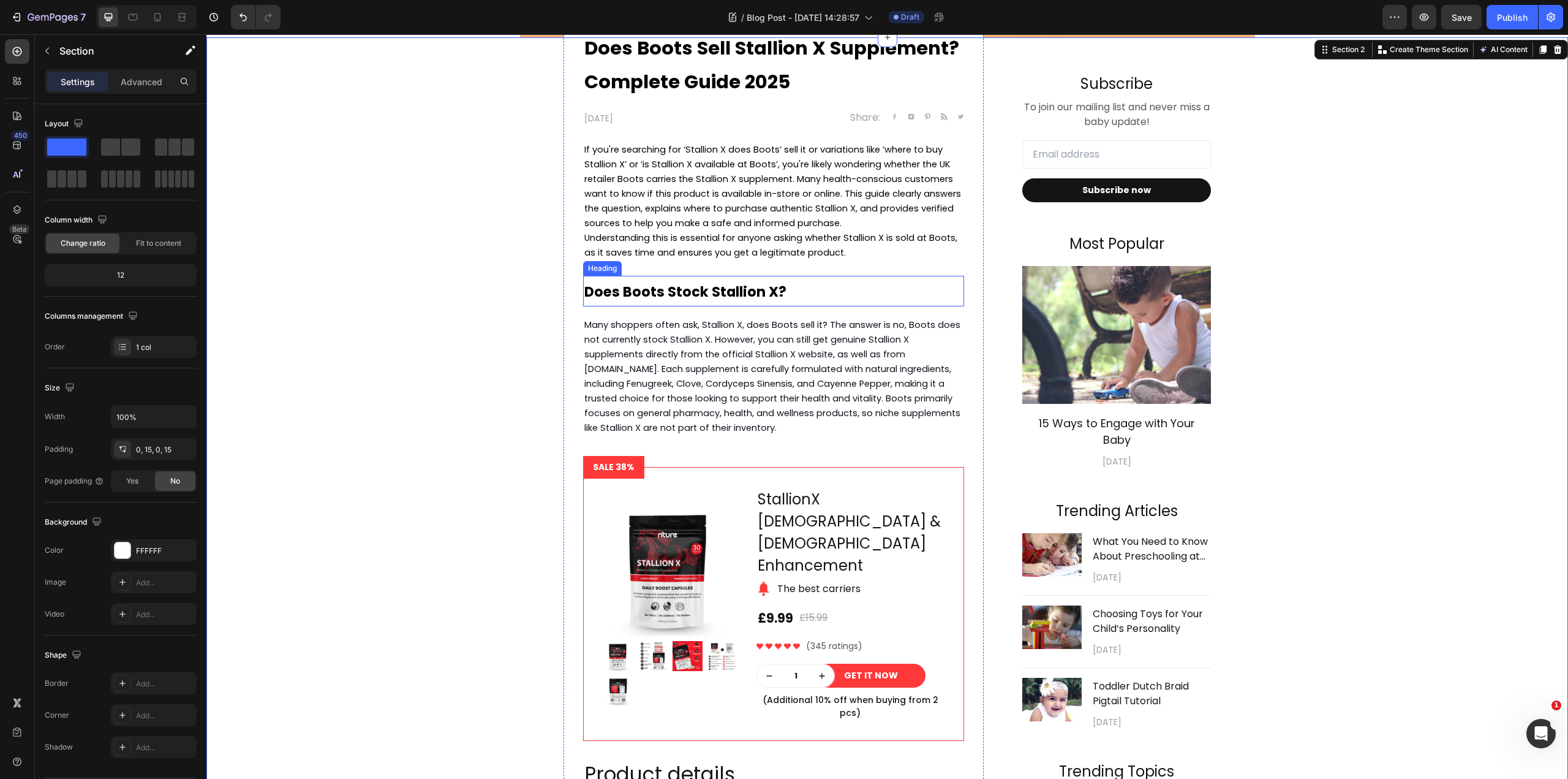
click at [743, 294] on strong "Does Boots Stock Stallion X?" at bounding box center [685, 292] width 202 height 19
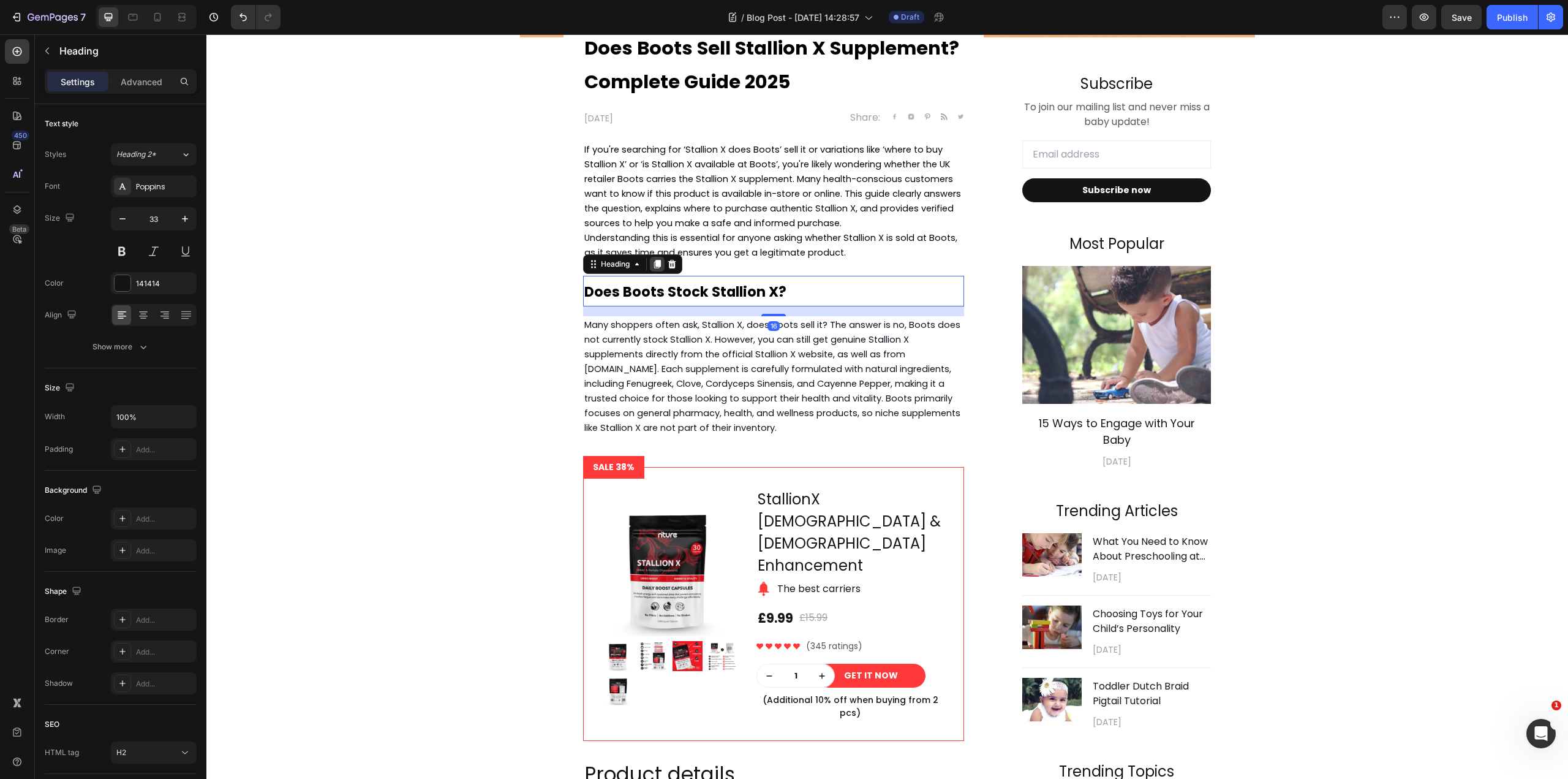
click at [654, 261] on icon at bounding box center [657, 264] width 6 height 8
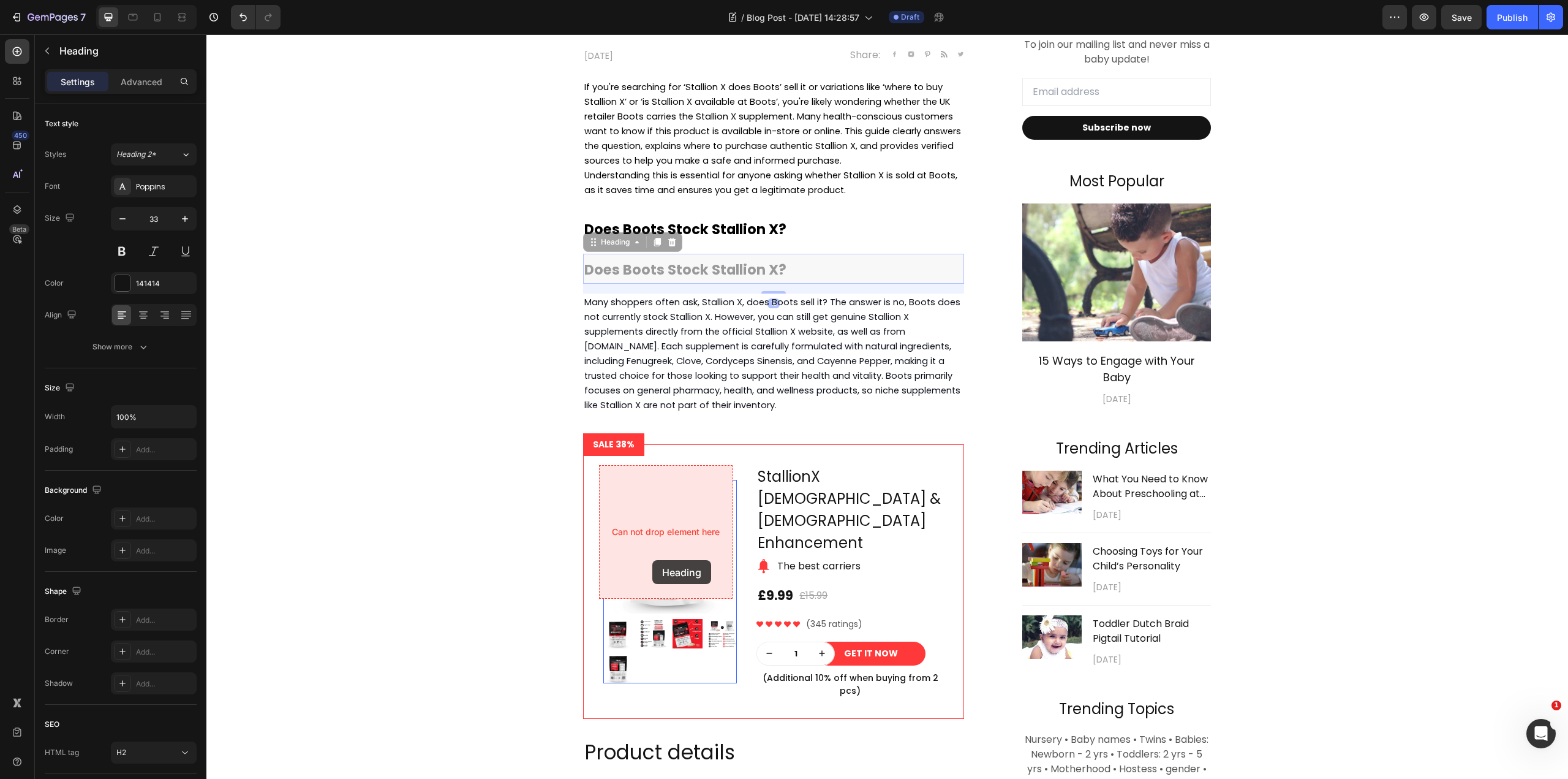
scroll to position [674, 0]
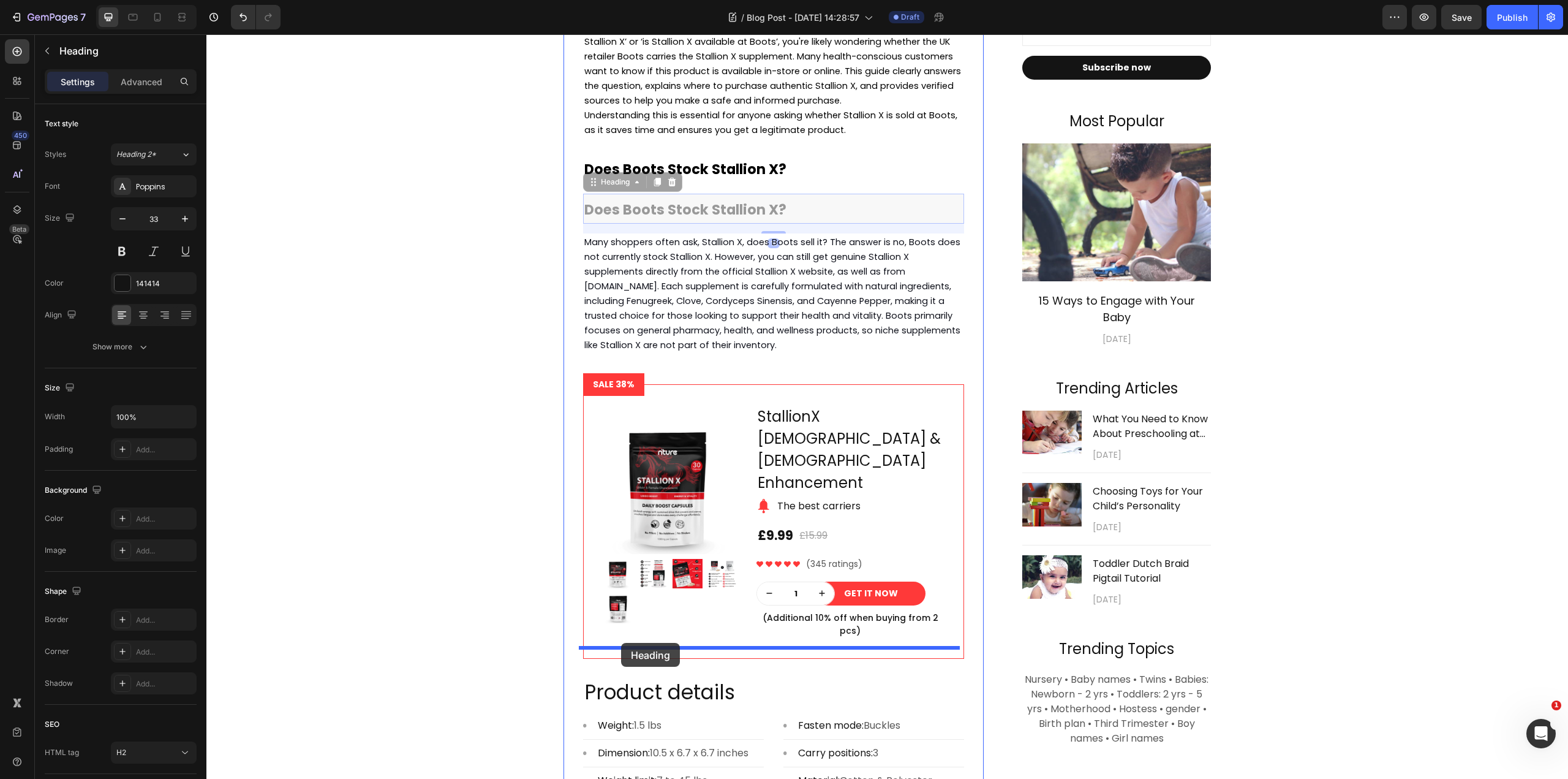
drag, startPoint x: 600, startPoint y: 306, endPoint x: 621, endPoint y: 642, distance: 336.7
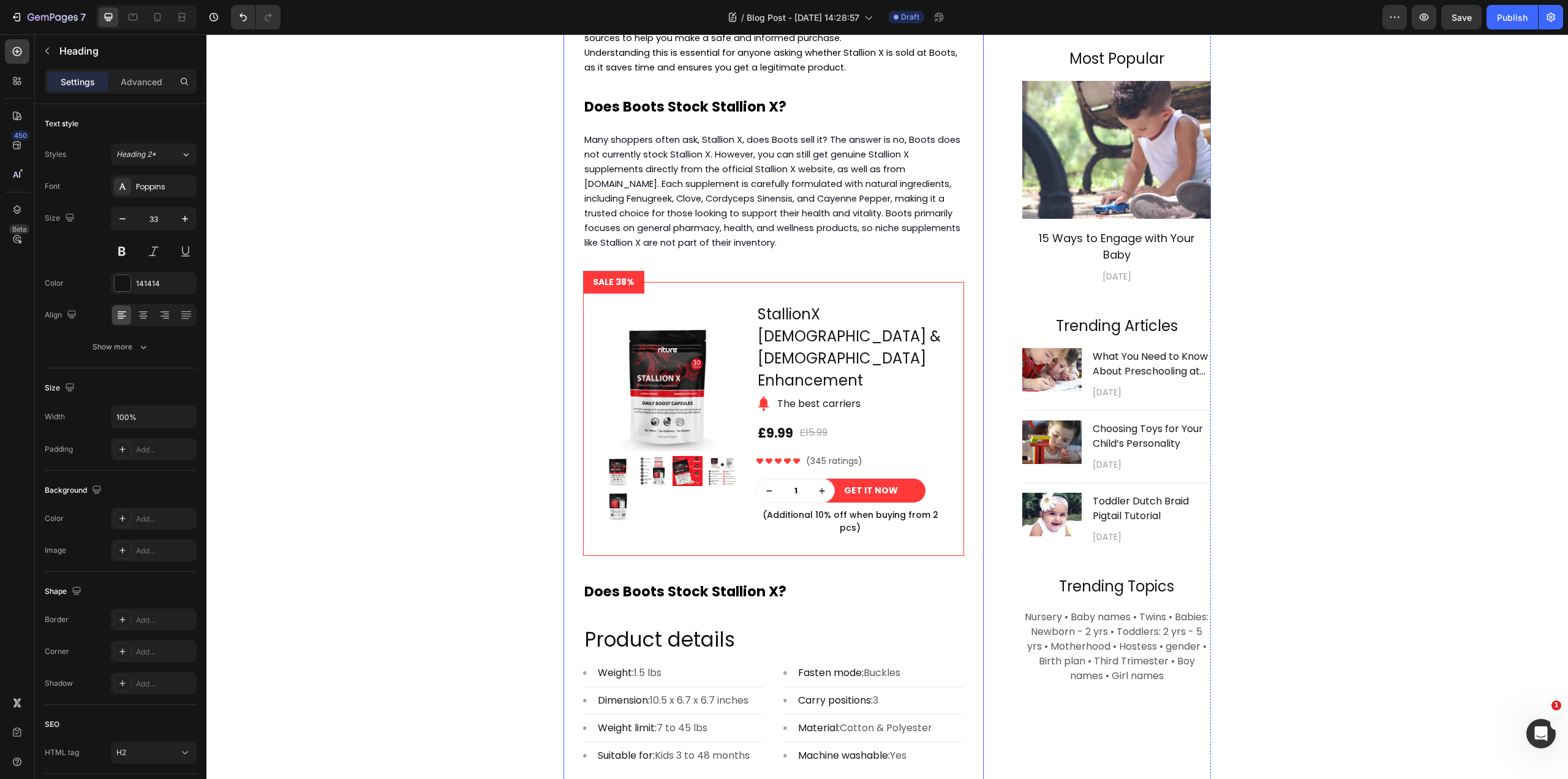
scroll to position [796, 0]
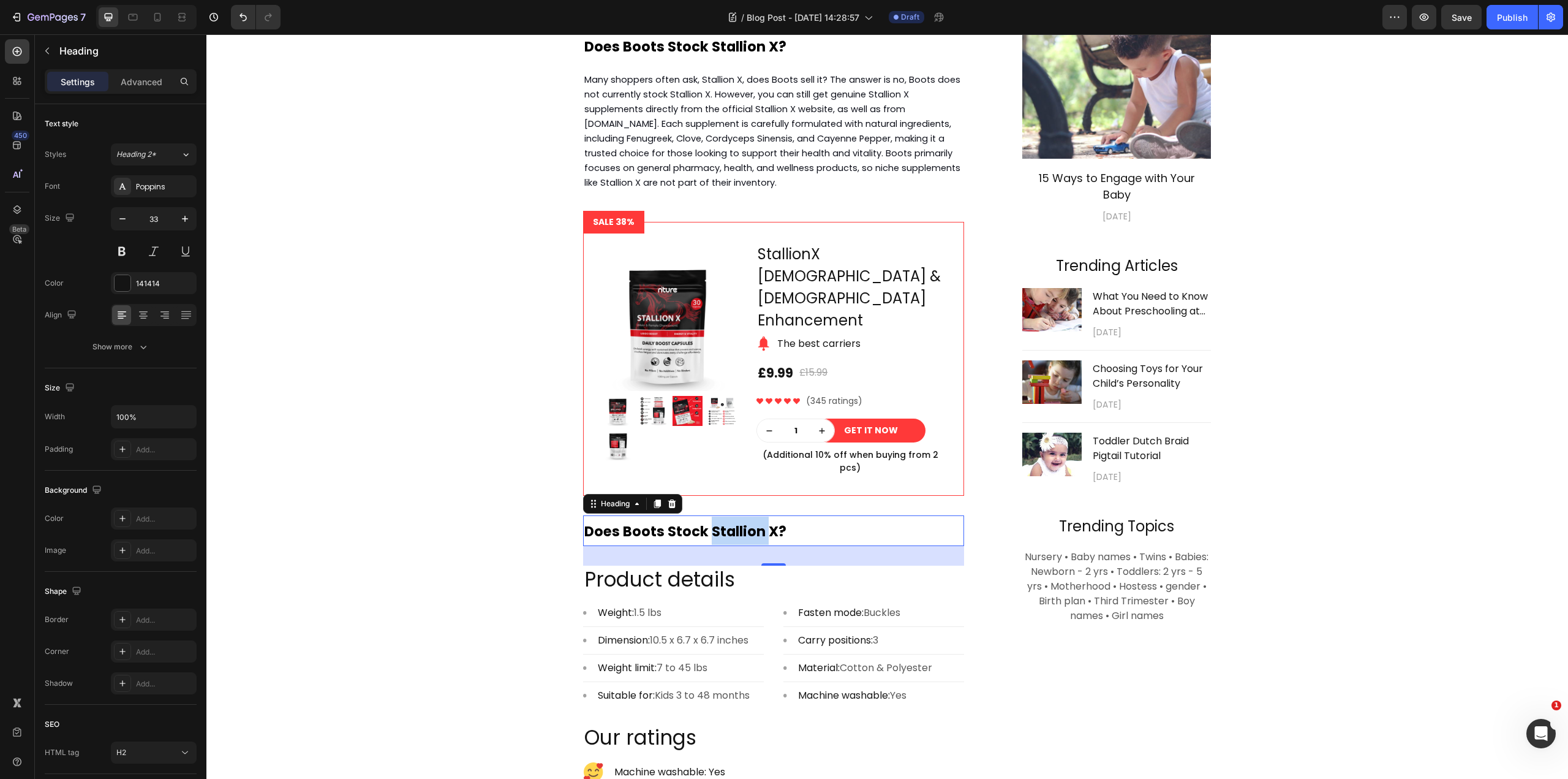
click at [703, 521] on strong "Does Boots Stock Stallion X?" at bounding box center [685, 531] width 202 height 19
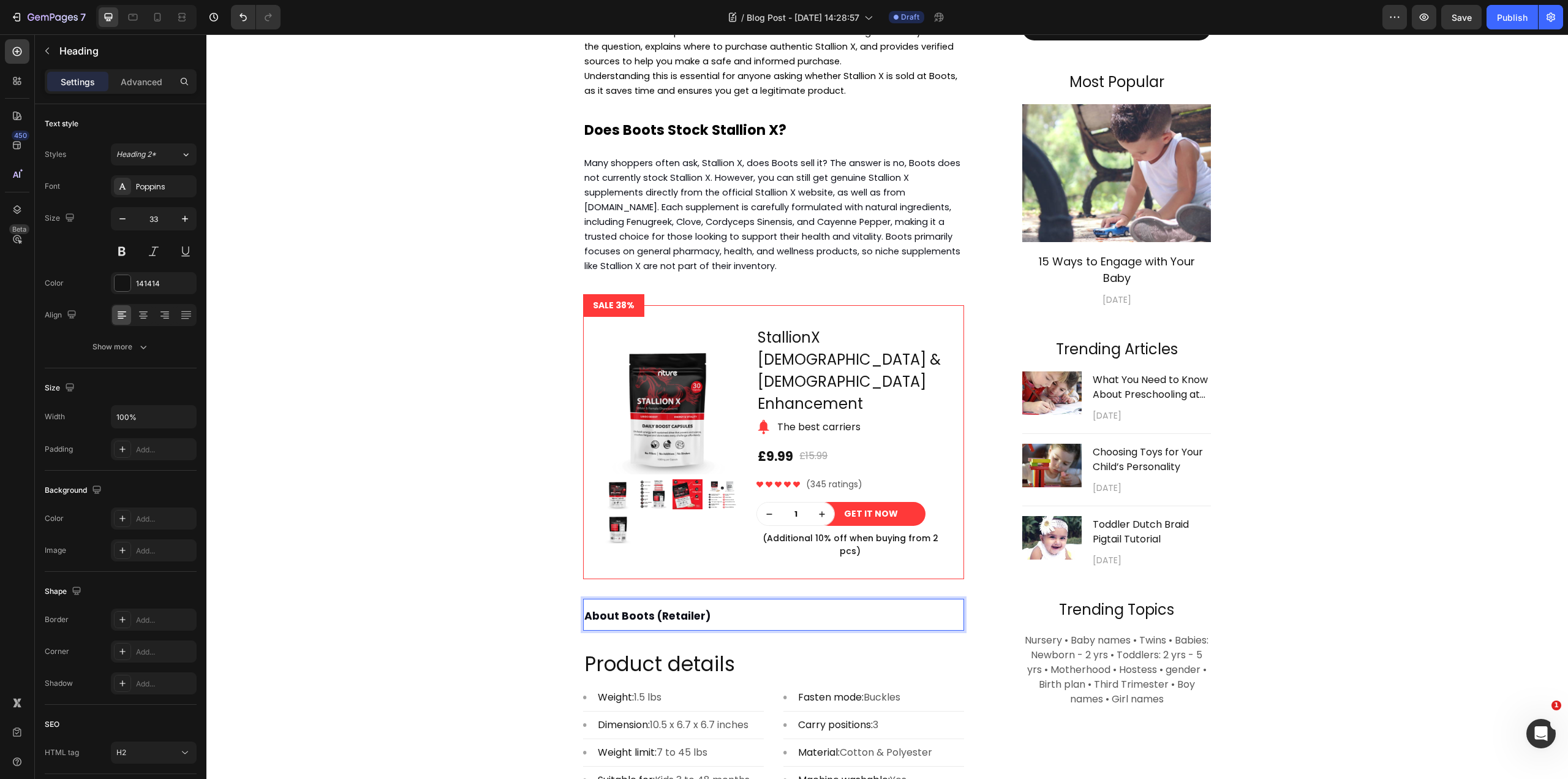
scroll to position [551, 0]
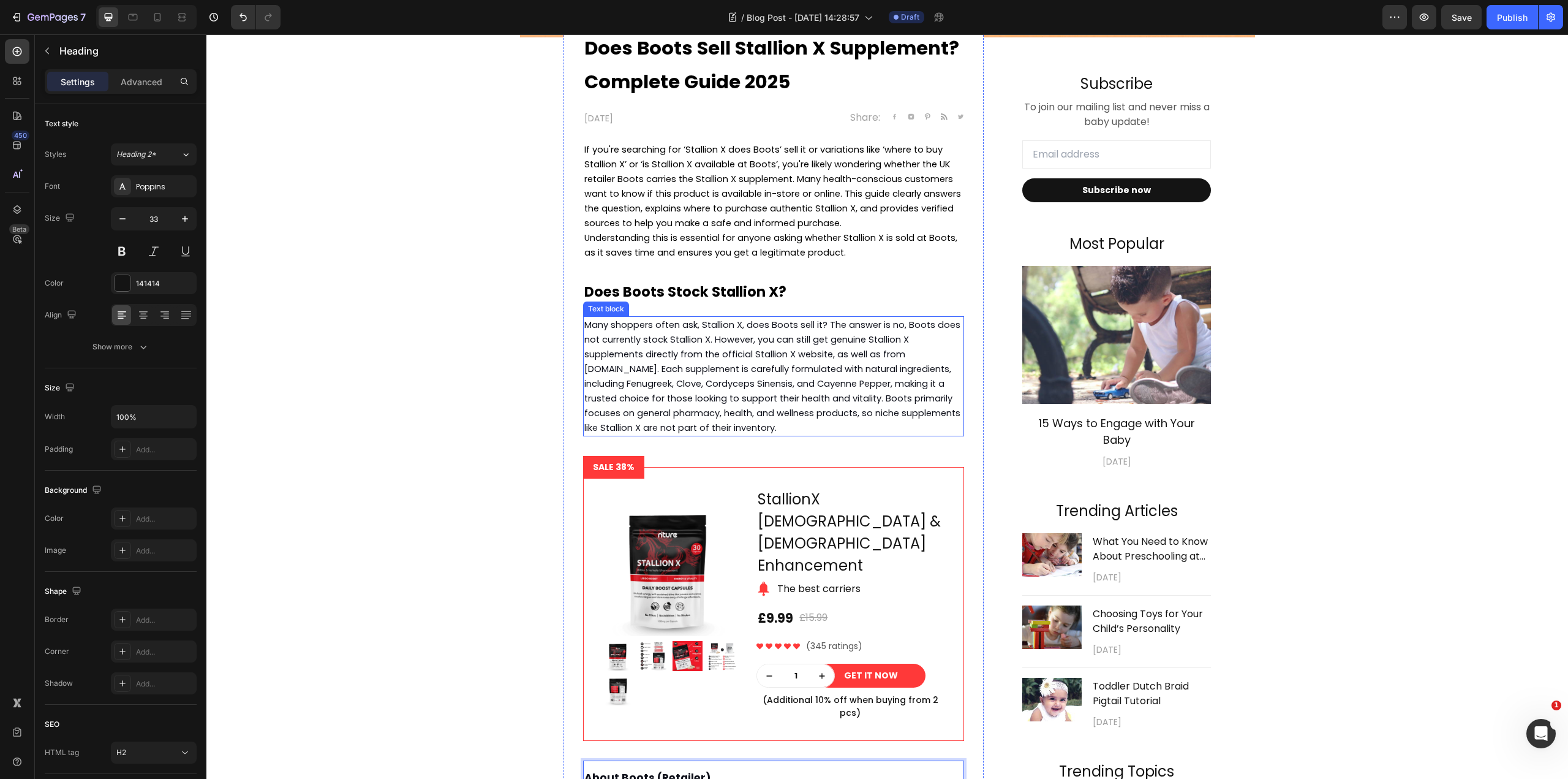
click at [768, 382] on span "Many shoppers often ask, Stallion X, does Boots sell it? The answer is no, Boot…" at bounding box center [772, 376] width 376 height 115
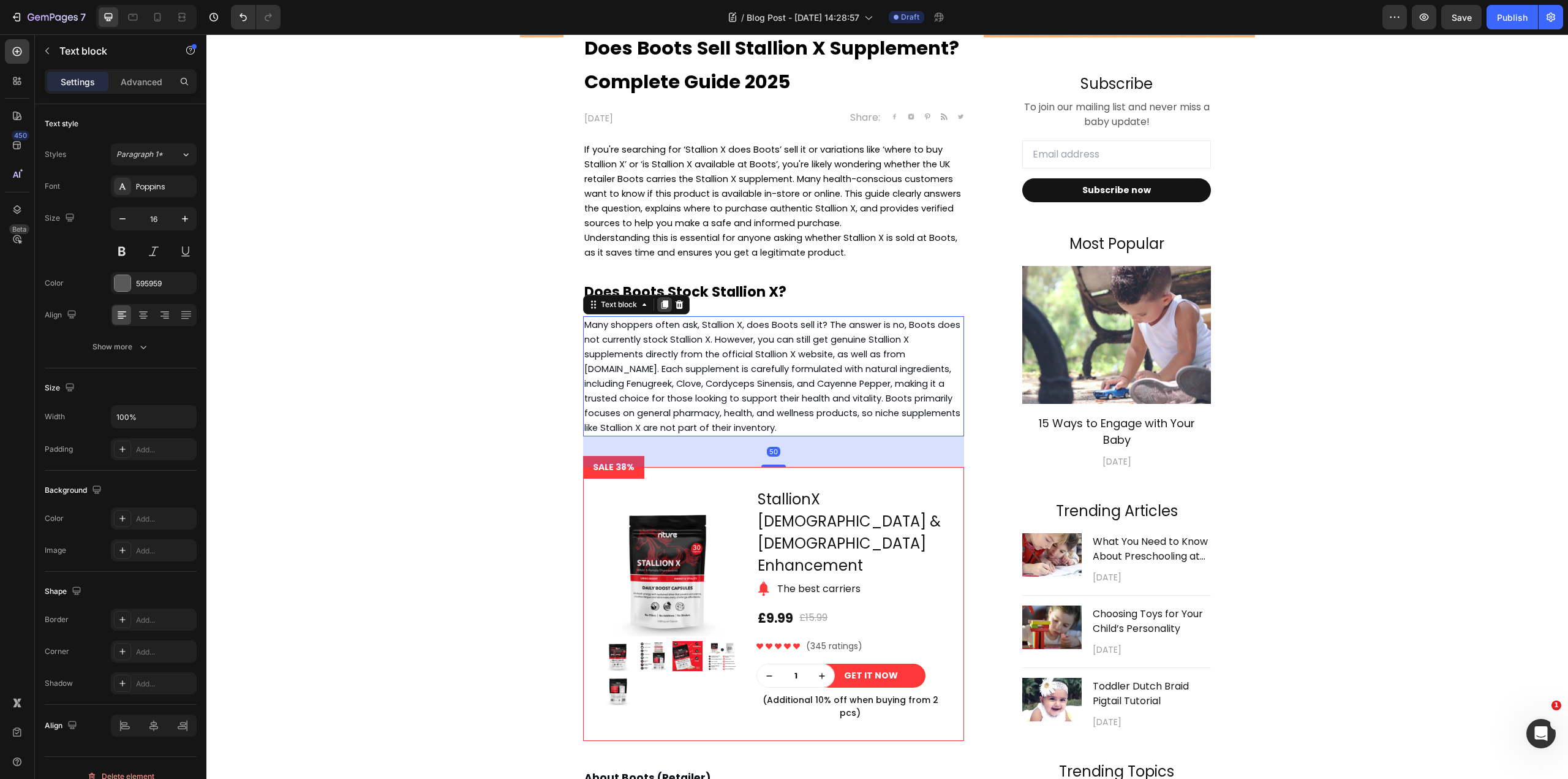
click at [662, 306] on icon at bounding box center [665, 304] width 6 height 8
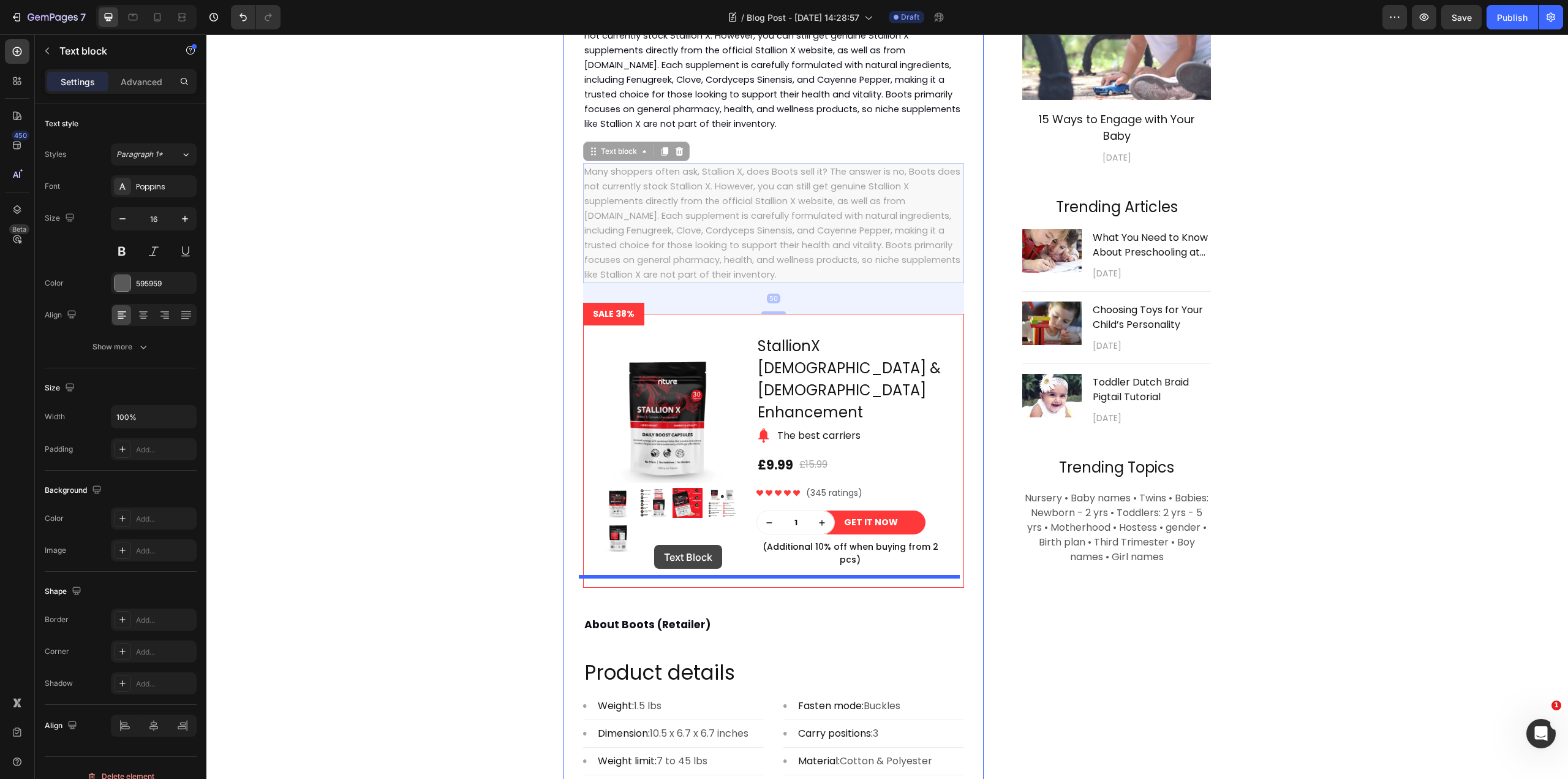
scroll to position [980, 0]
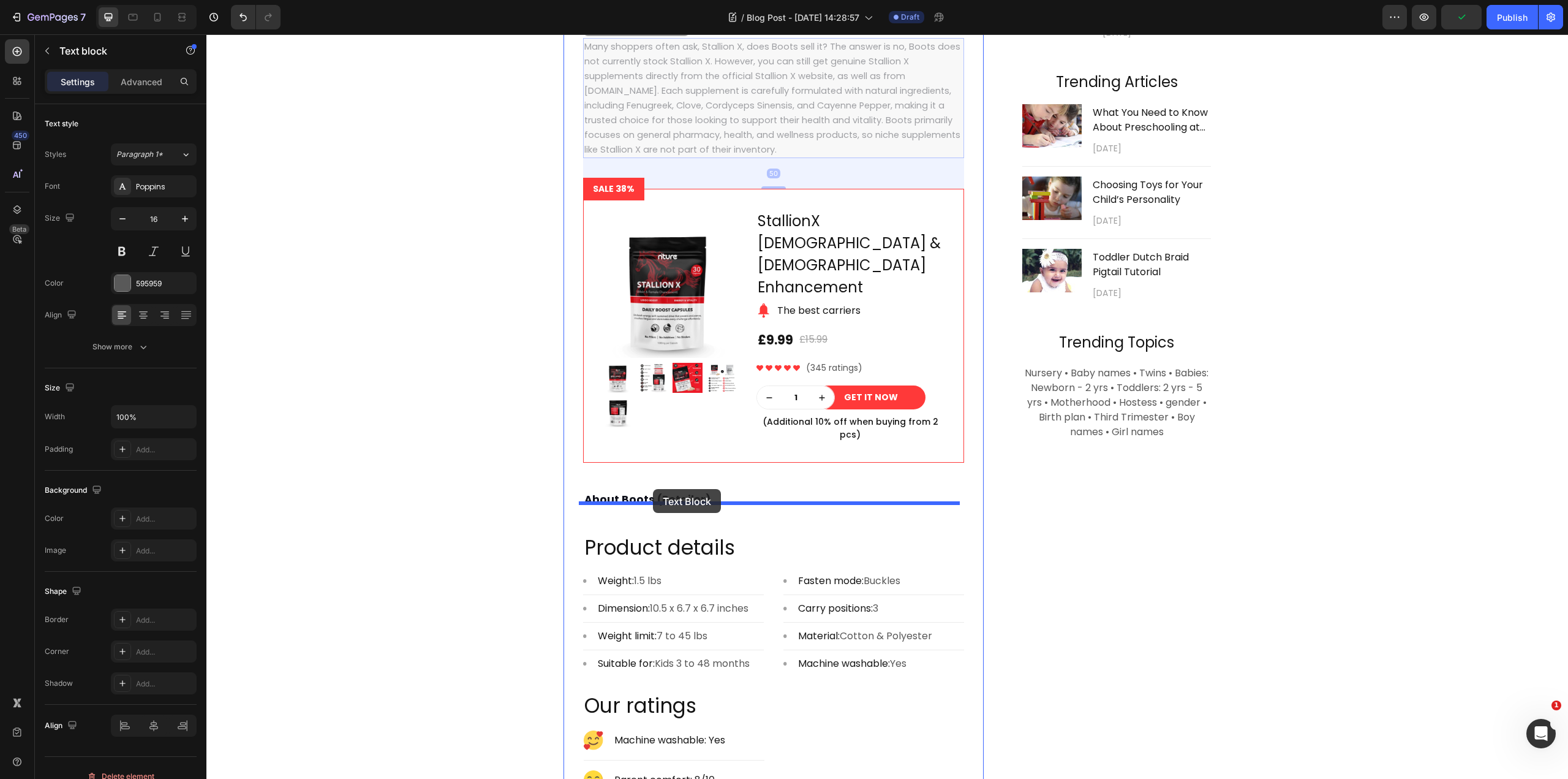
drag, startPoint x: 609, startPoint y: 459, endPoint x: 653, endPoint y: 489, distance: 53.3
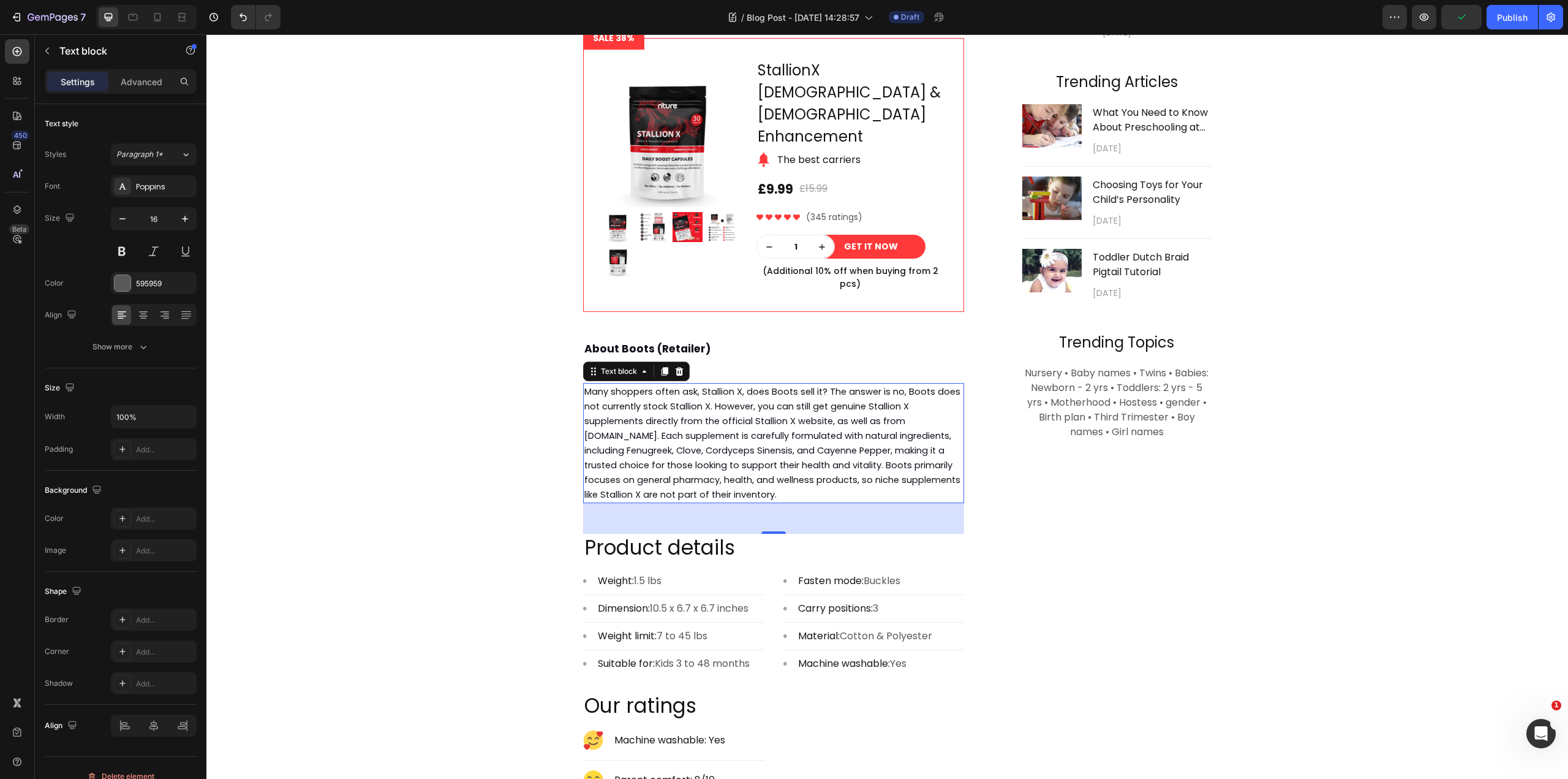
scroll to position [829, 0]
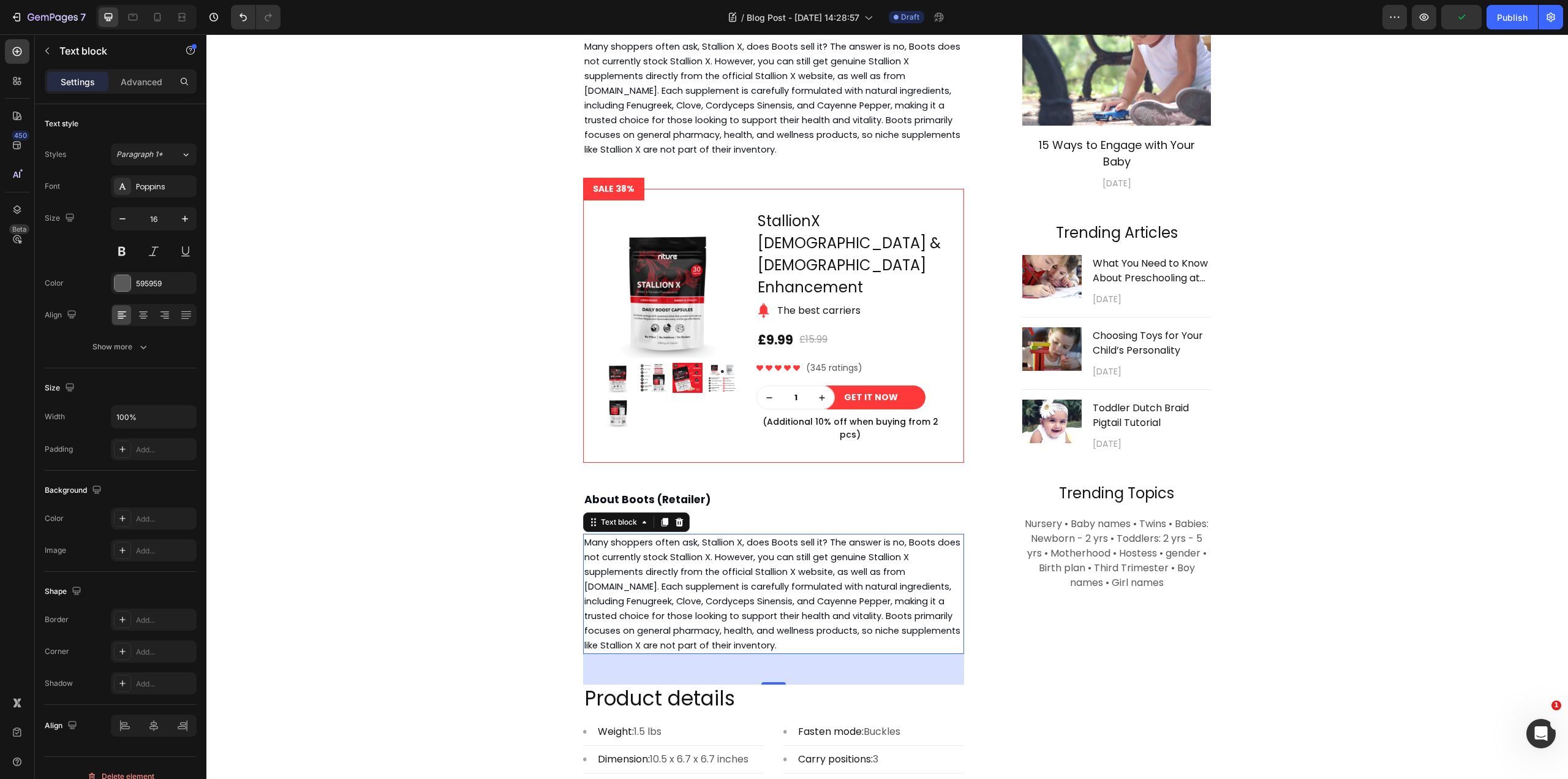
click at [723, 539] on span "Many shoppers often ask, Stallion X, does Boots sell it? The answer is no, Boot…" at bounding box center [772, 594] width 376 height 115
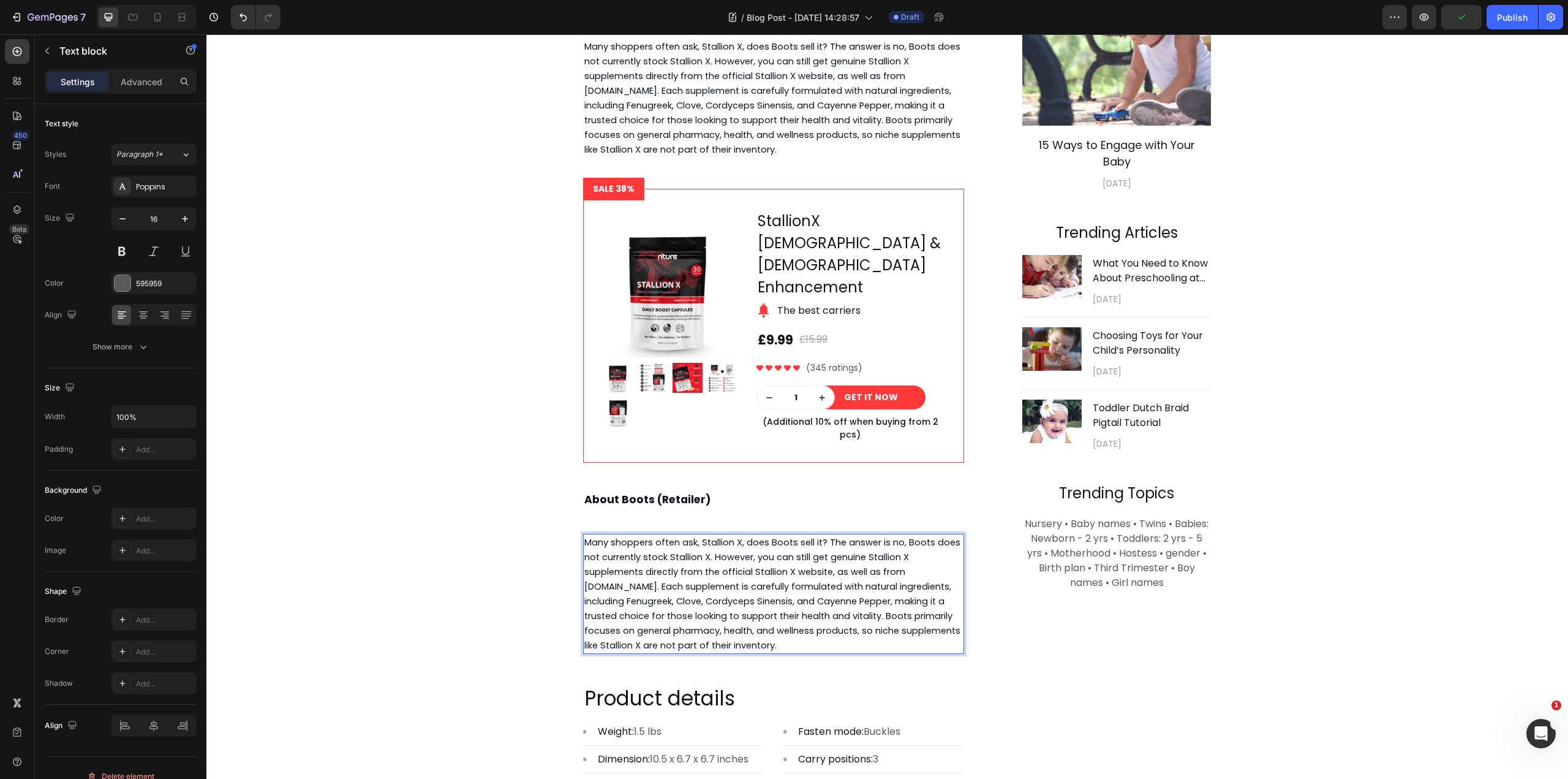
click at [783, 584] on span "Many shoppers often ask, Stallion X, does Boots sell it? The answer is no, Boot…" at bounding box center [772, 594] width 376 height 115
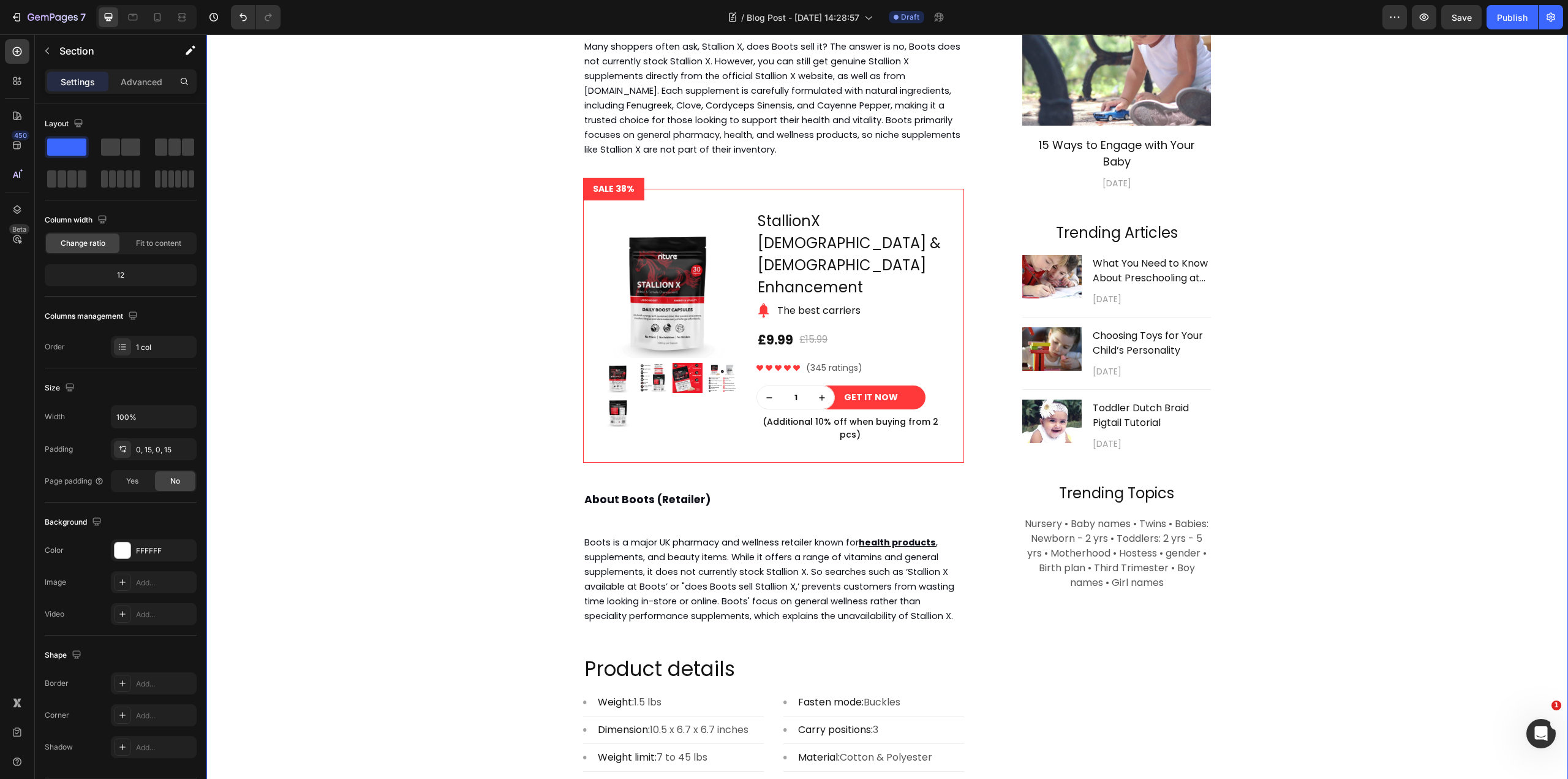
click at [476, 495] on div "⁠⁠⁠⁠⁠⁠⁠ Does Boots Sell Stallion X Supplement? Complete Guide 2025 Heading [DAT…" at bounding box center [887, 409] width 1344 height 1299
click at [631, 536] on span ", supplements, and beauty items. While it offers a range of vitamins and genera…" at bounding box center [769, 579] width 370 height 86
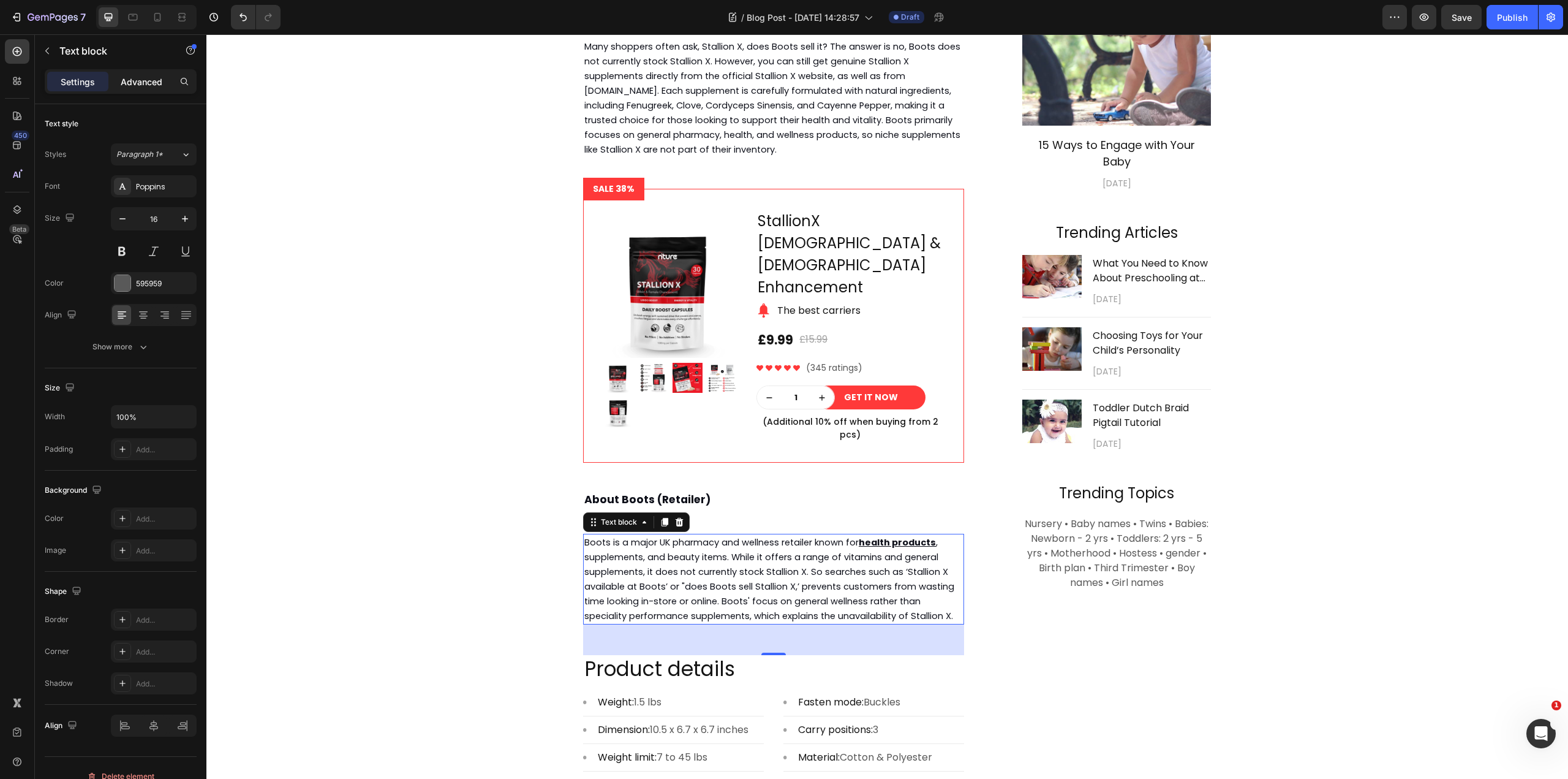
click at [136, 82] on p "Advanced" at bounding box center [142, 82] width 41 height 13
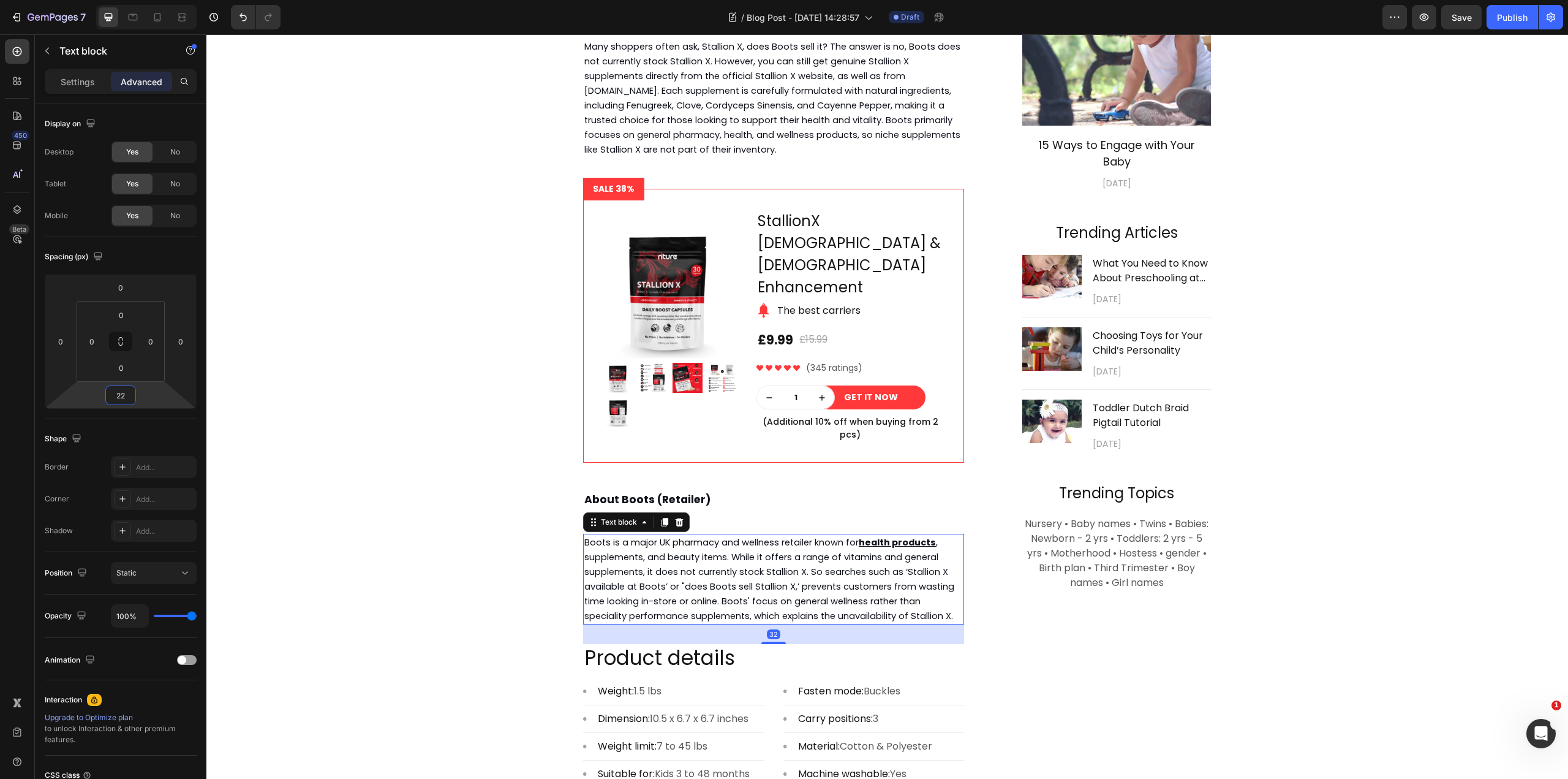
type input "20"
drag, startPoint x: 155, startPoint y: 391, endPoint x: 156, endPoint y: 400, distance: 9.1
click at [156, 0] on html "7 Version history / Blog Post - [DATE] 14:28:57 Draft Preview Save Publish 450 …" at bounding box center [784, 0] width 1568 height 0
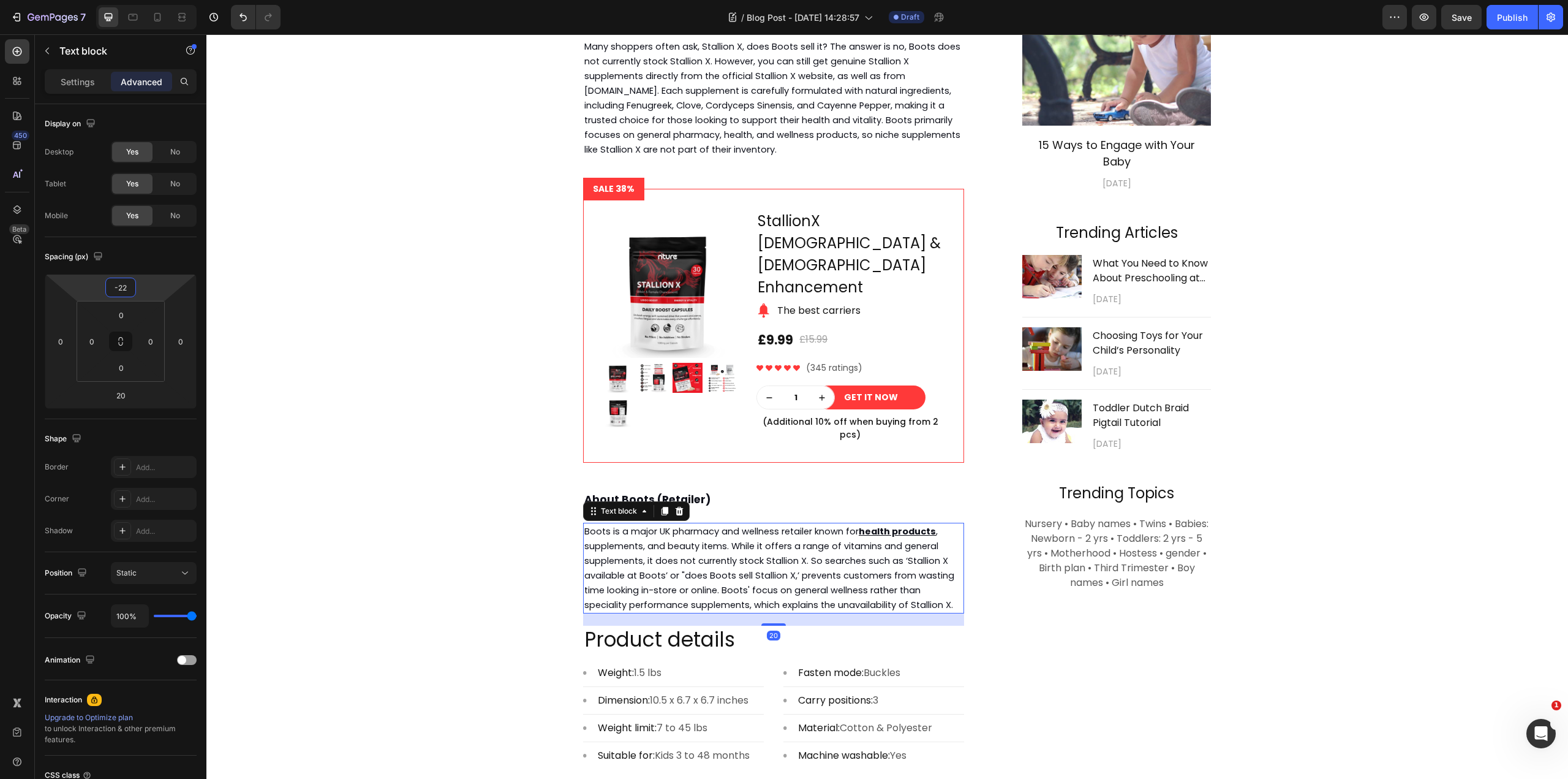
type input "-24"
drag, startPoint x: 151, startPoint y: 281, endPoint x: 151, endPoint y: 288, distance: 7.0
click at [151, 0] on html "7 Version history / Blog Post - [DATE] 14:28:57 Draft Preview Save Publish 450 …" at bounding box center [784, 0] width 1568 height 0
click at [419, 425] on div "⁠⁠⁠⁠⁠⁠⁠ Does Boots Sell Stallion X Supplement? Complete Guide 2025 Heading [DAT…" at bounding box center [887, 392] width 1344 height 1266
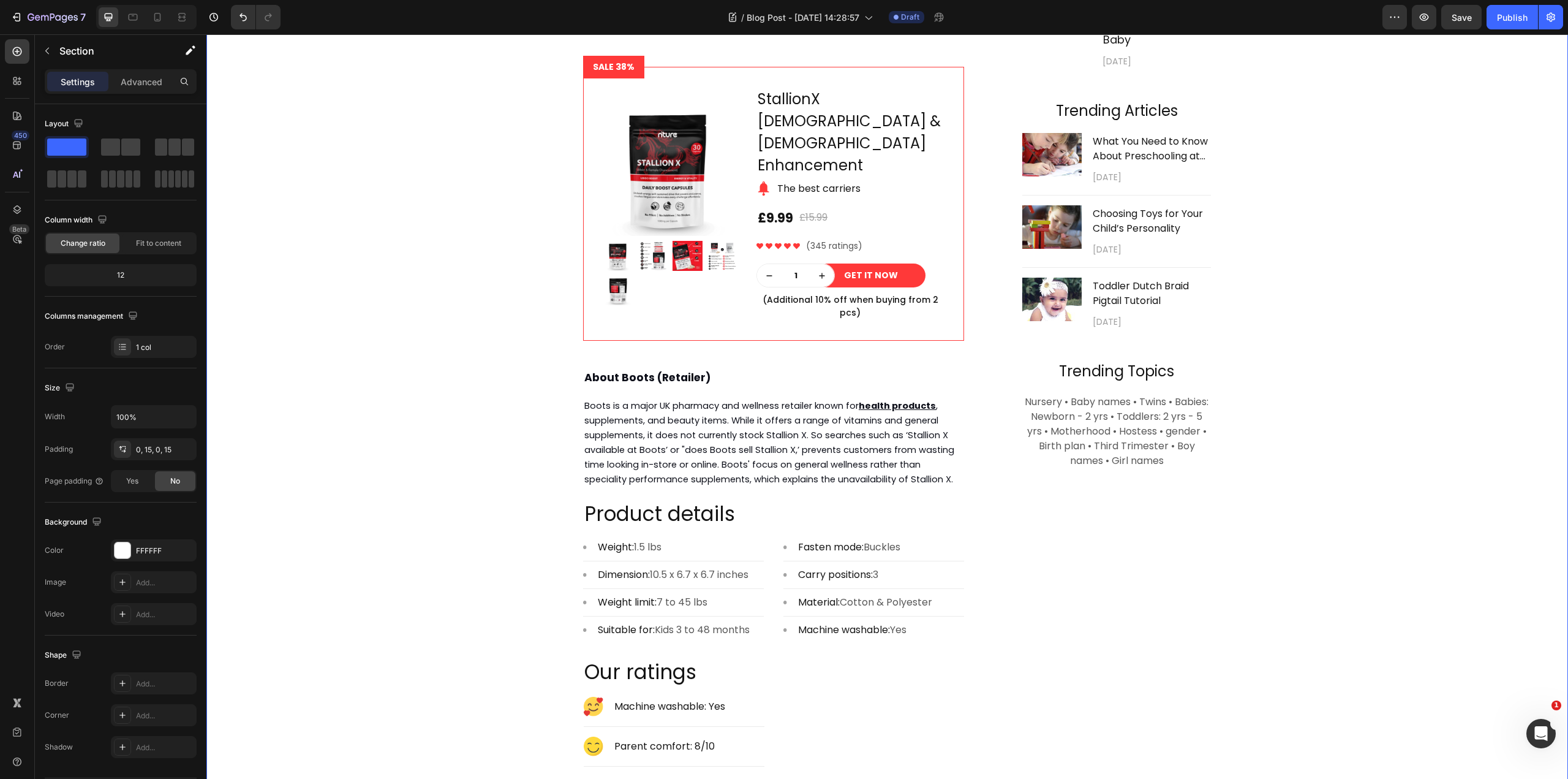
scroll to position [952, 0]
click at [753, 501] on p "Product details" at bounding box center [773, 514] width 378 height 27
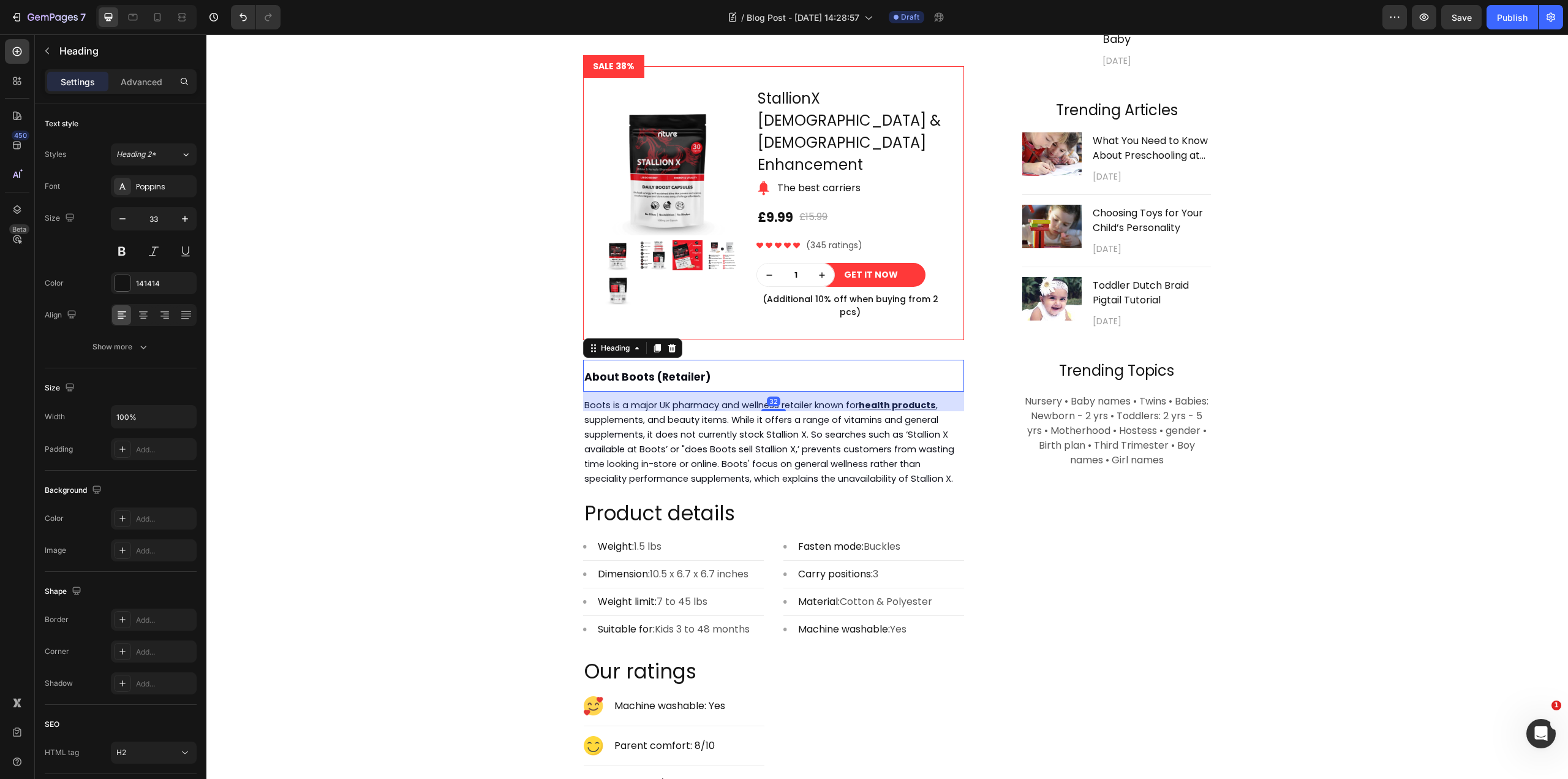
click at [672, 369] on strong "About Boots (Retailer)" at bounding box center [648, 377] width 127 height 15
click at [768, 501] on p "Product details" at bounding box center [773, 514] width 378 height 27
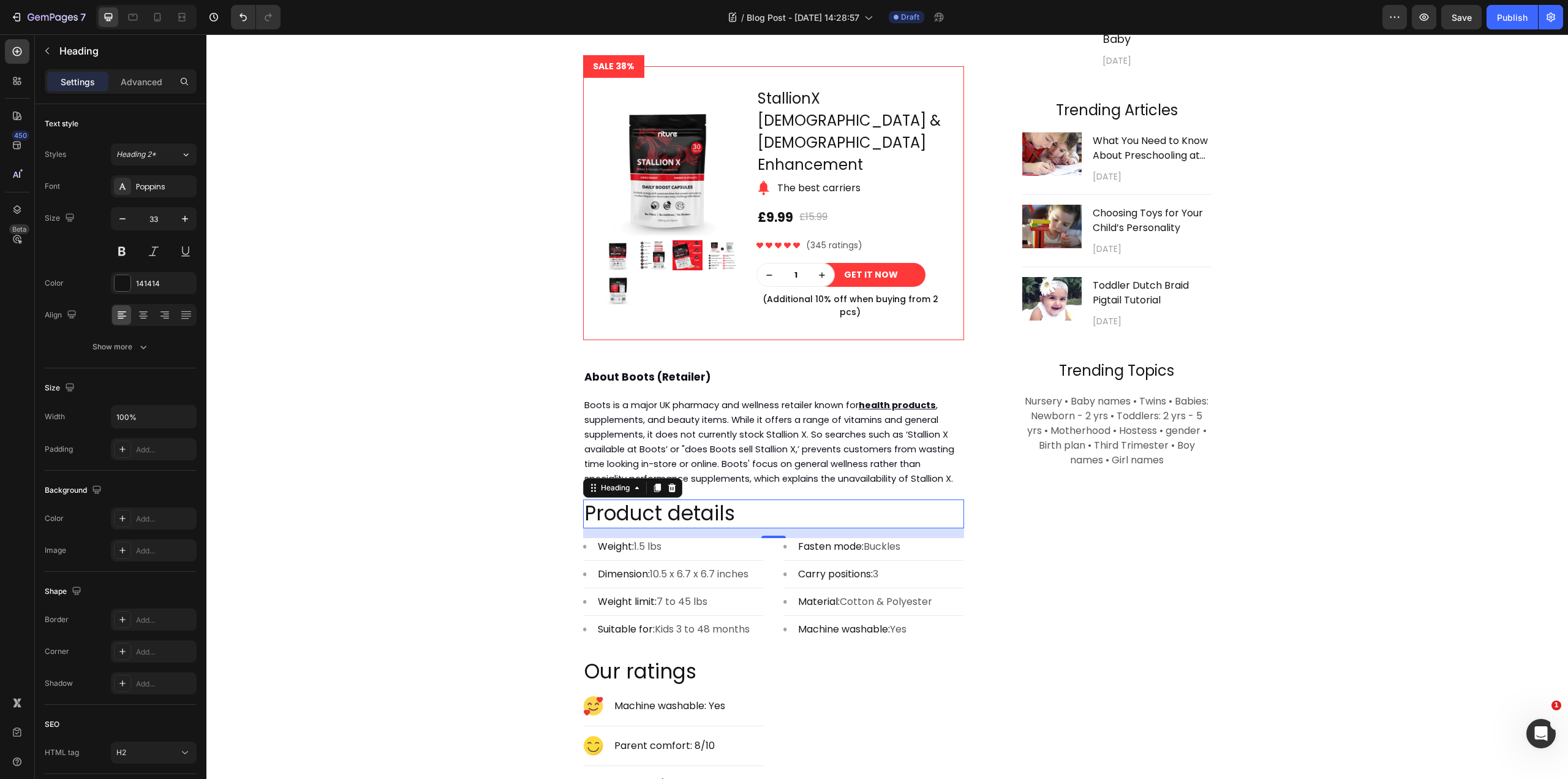
click at [733, 501] on p "Product details" at bounding box center [773, 514] width 378 height 27
click at [472, 489] on div "⁠⁠⁠⁠⁠⁠⁠ Does Boots Sell Stallion X Supplement? Complete Guide 2025 Heading [DAT…" at bounding box center [887, 270] width 1344 height 1269
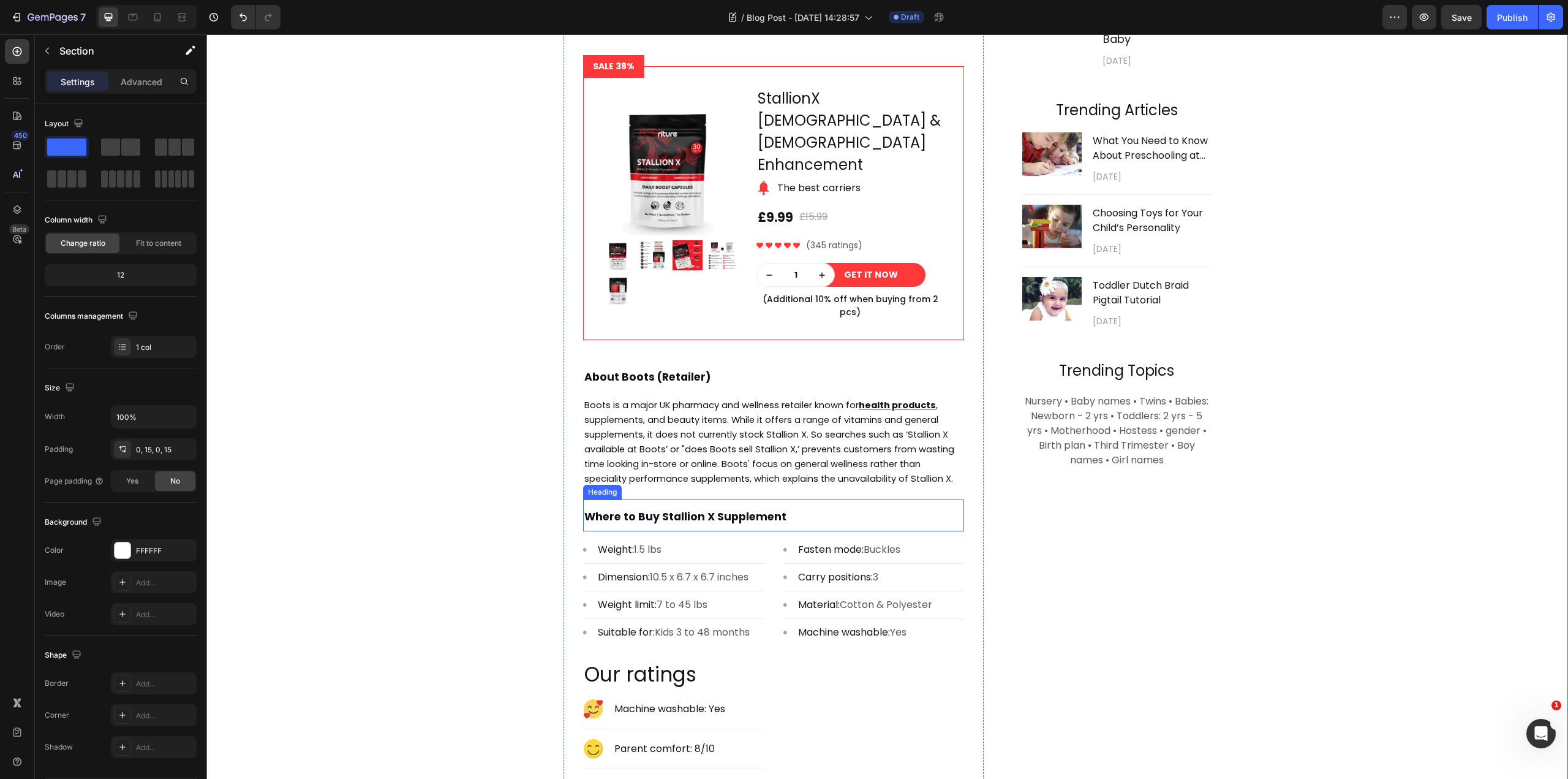
click at [791, 501] on p "⁠⁠⁠⁠⁠⁠⁠ Where to Buy Stallion X Supplement" at bounding box center [773, 515] width 378 height 29
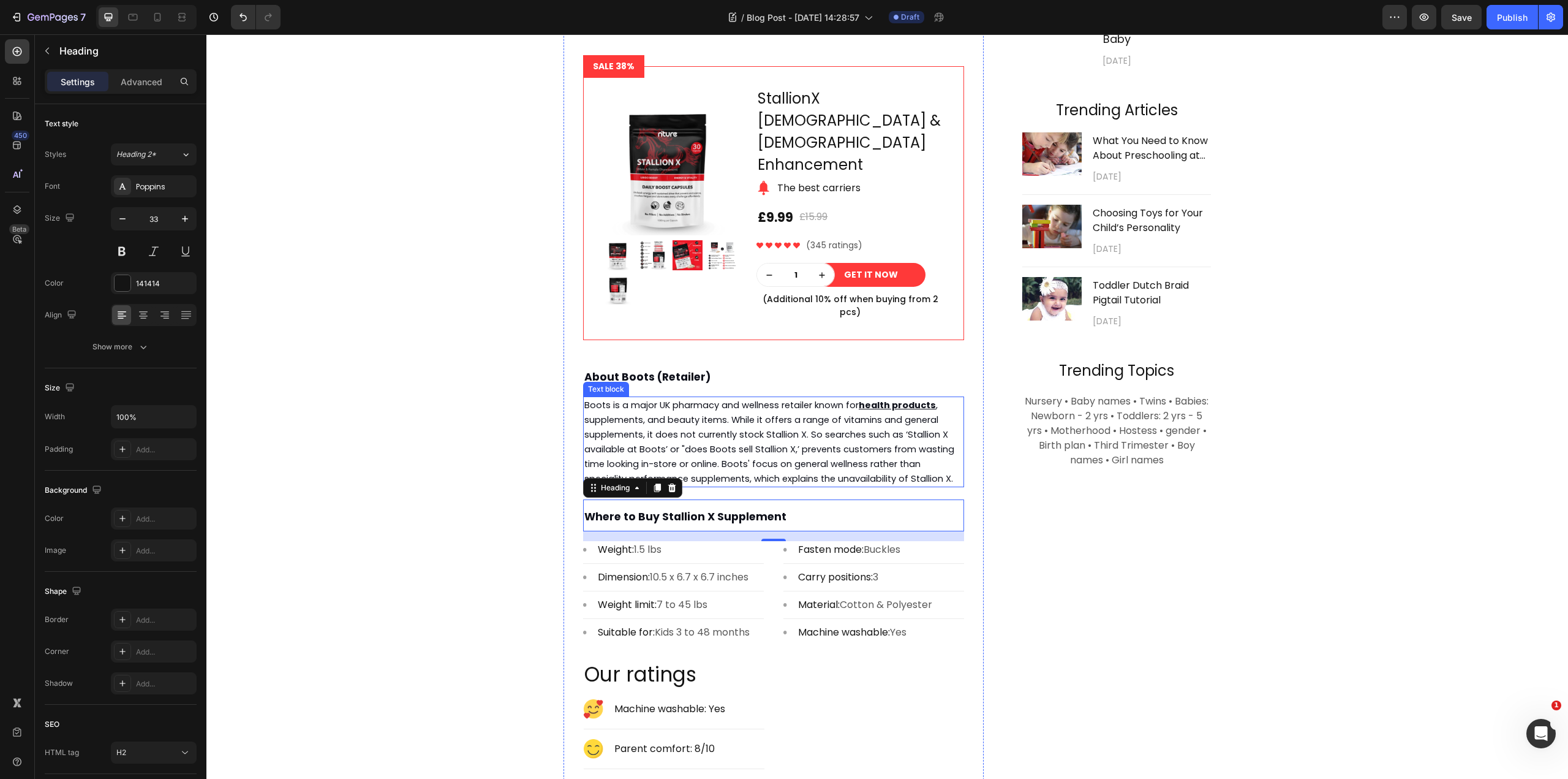
click at [750, 433] on span ", supplements, and beauty items. While it offers a range of vitamins and genera…" at bounding box center [769, 441] width 370 height 86
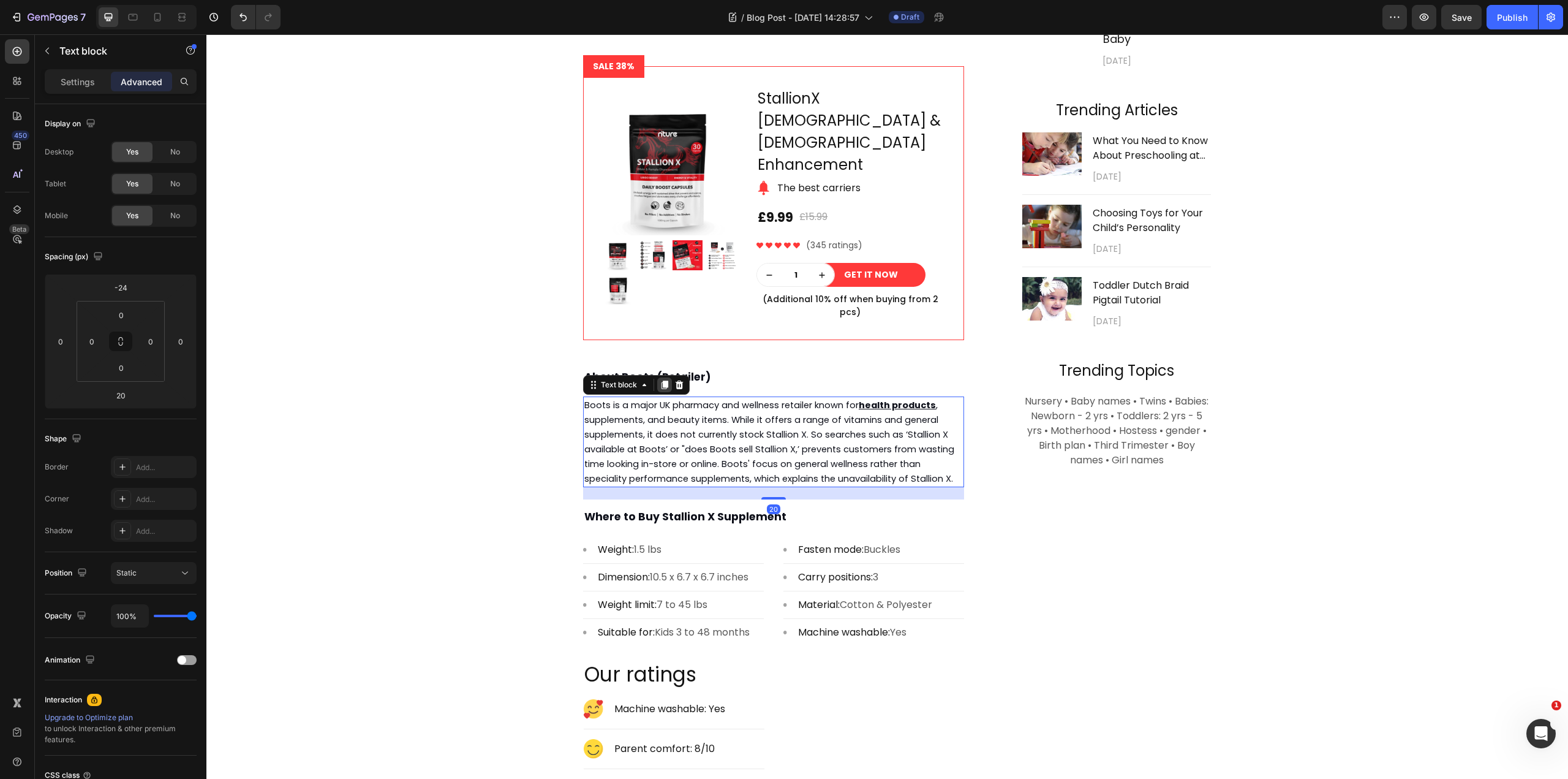
click at [662, 380] on icon at bounding box center [665, 384] width 6 height 8
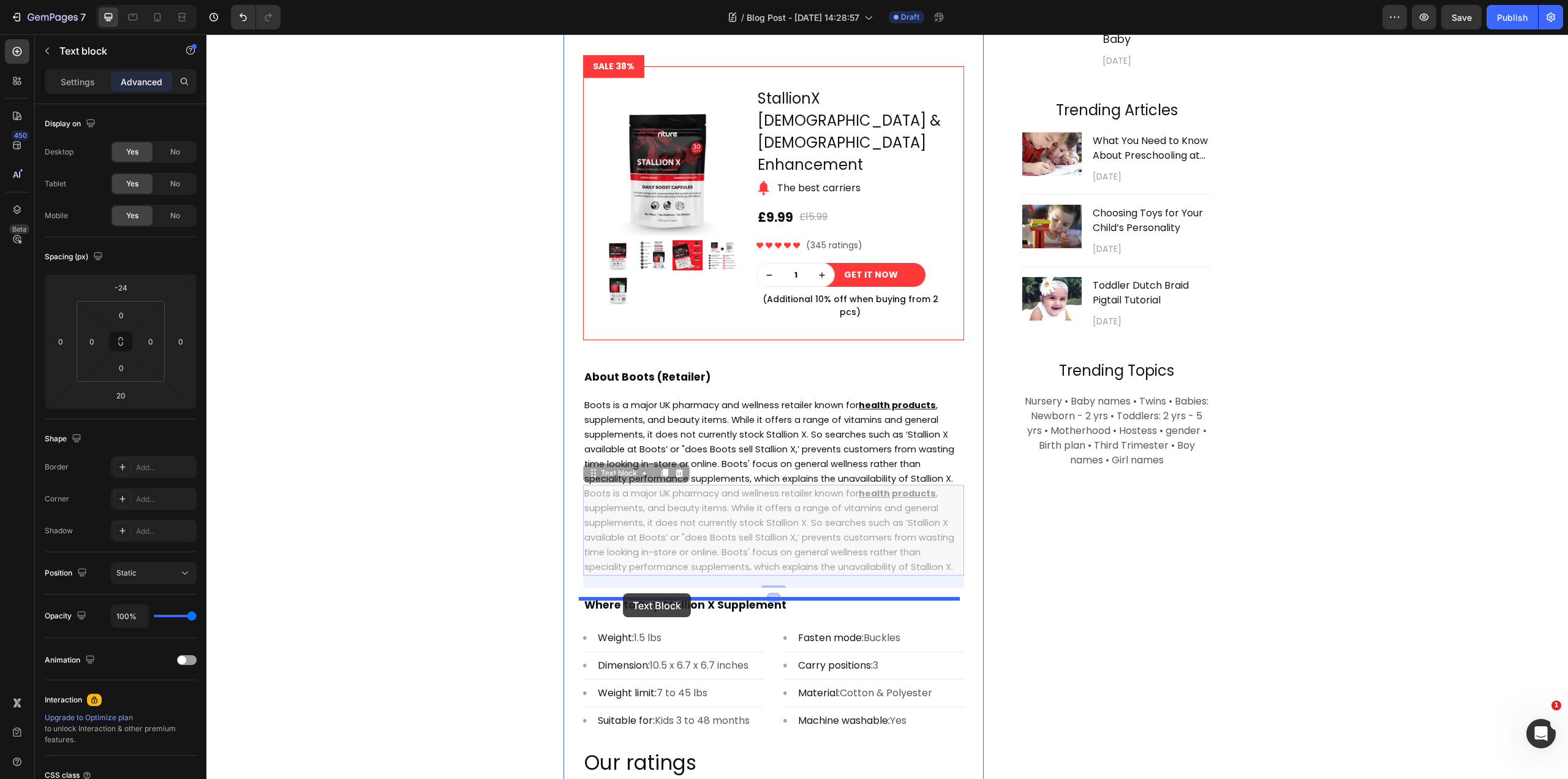
drag, startPoint x: 597, startPoint y: 444, endPoint x: 623, endPoint y: 593, distance: 151.3
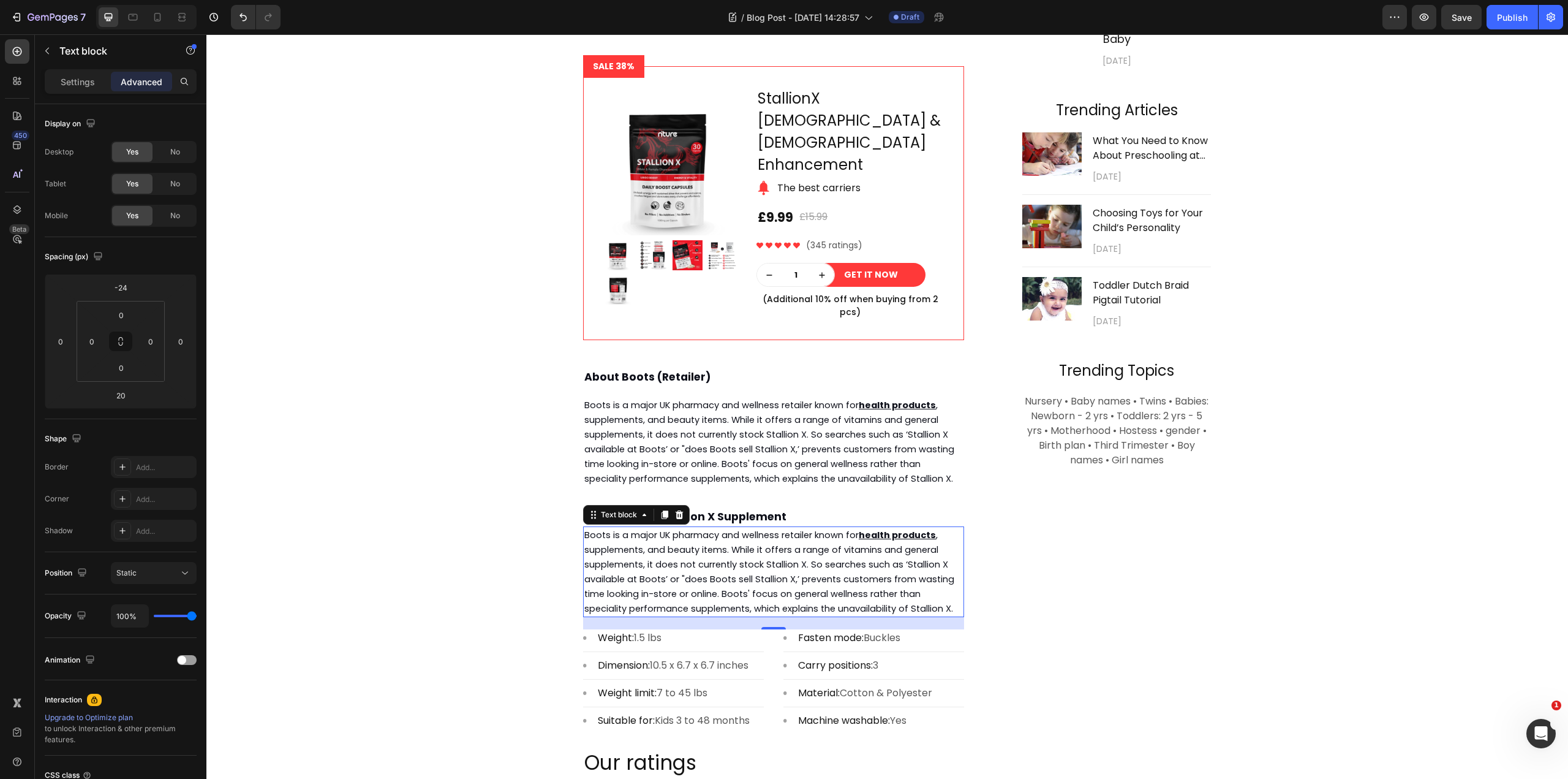
click at [710, 545] on span ", supplements, and beauty items. While it offers a range of vitamins and genera…" at bounding box center [769, 571] width 370 height 86
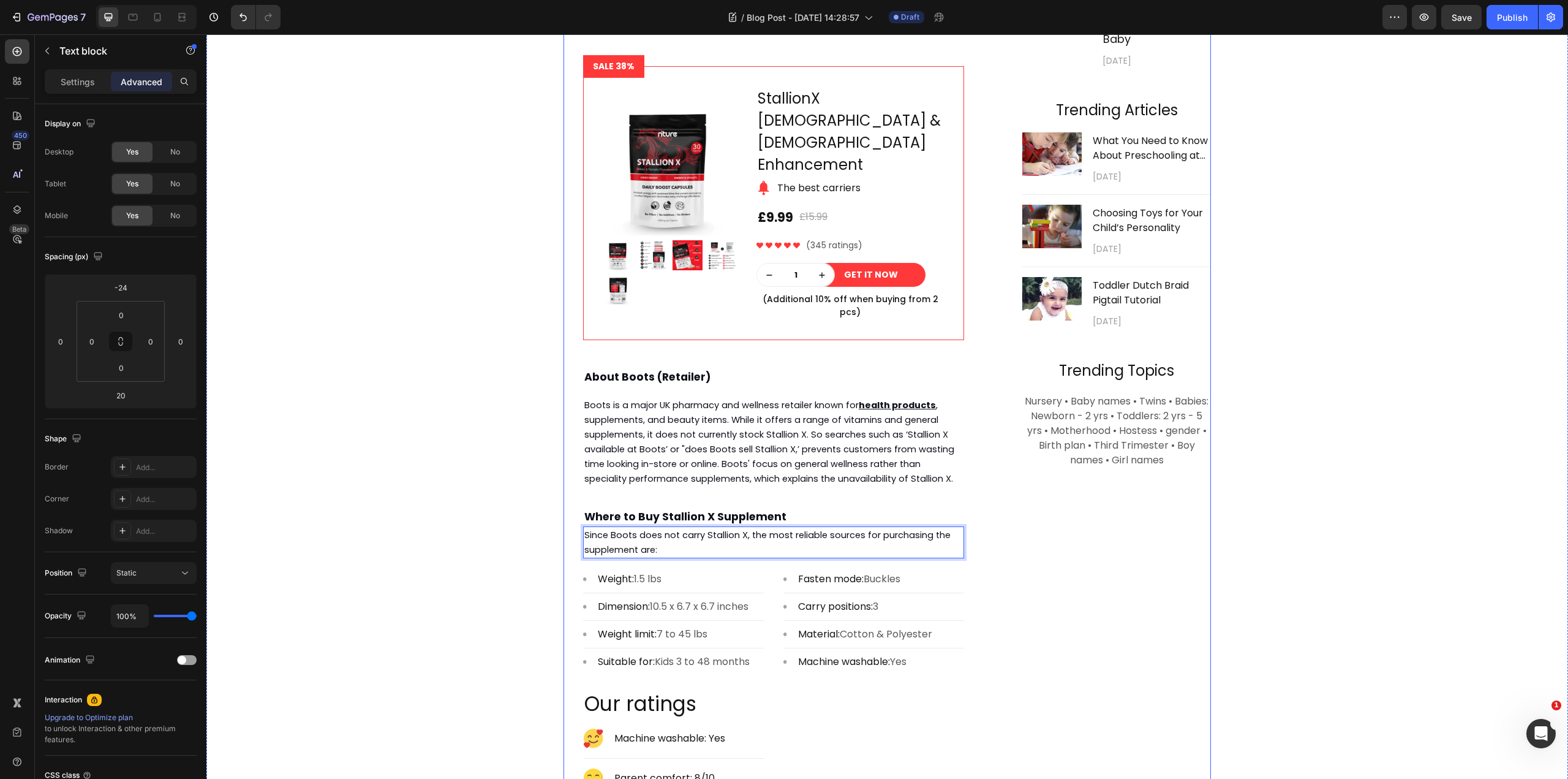
click at [1057, 548] on div "Subscribe Heading To join our mailing list and never miss a baby update! Text b…" at bounding box center [1105, 285] width 210 height 1299
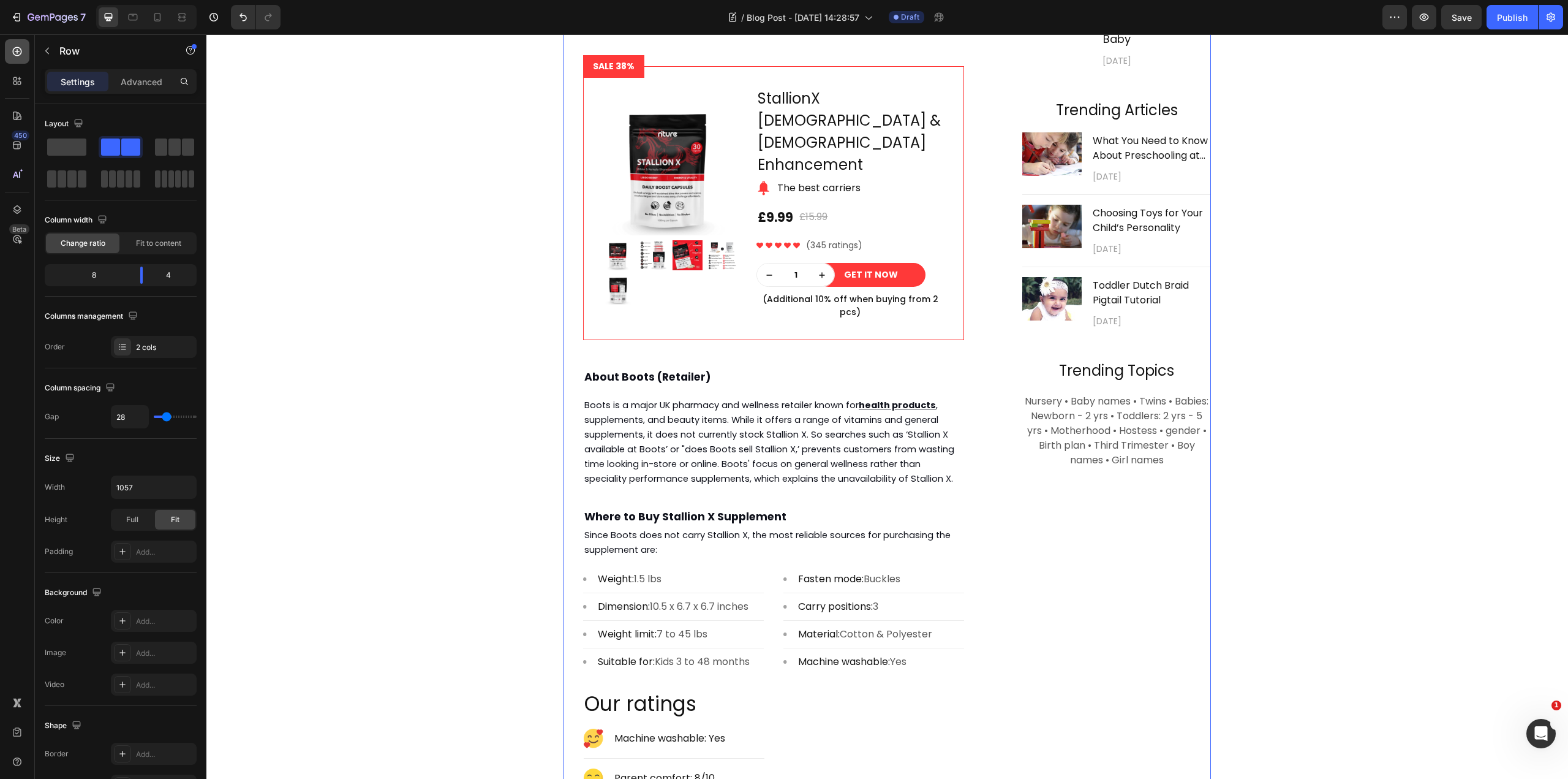
click at [15, 55] on icon at bounding box center [17, 52] width 9 height 9
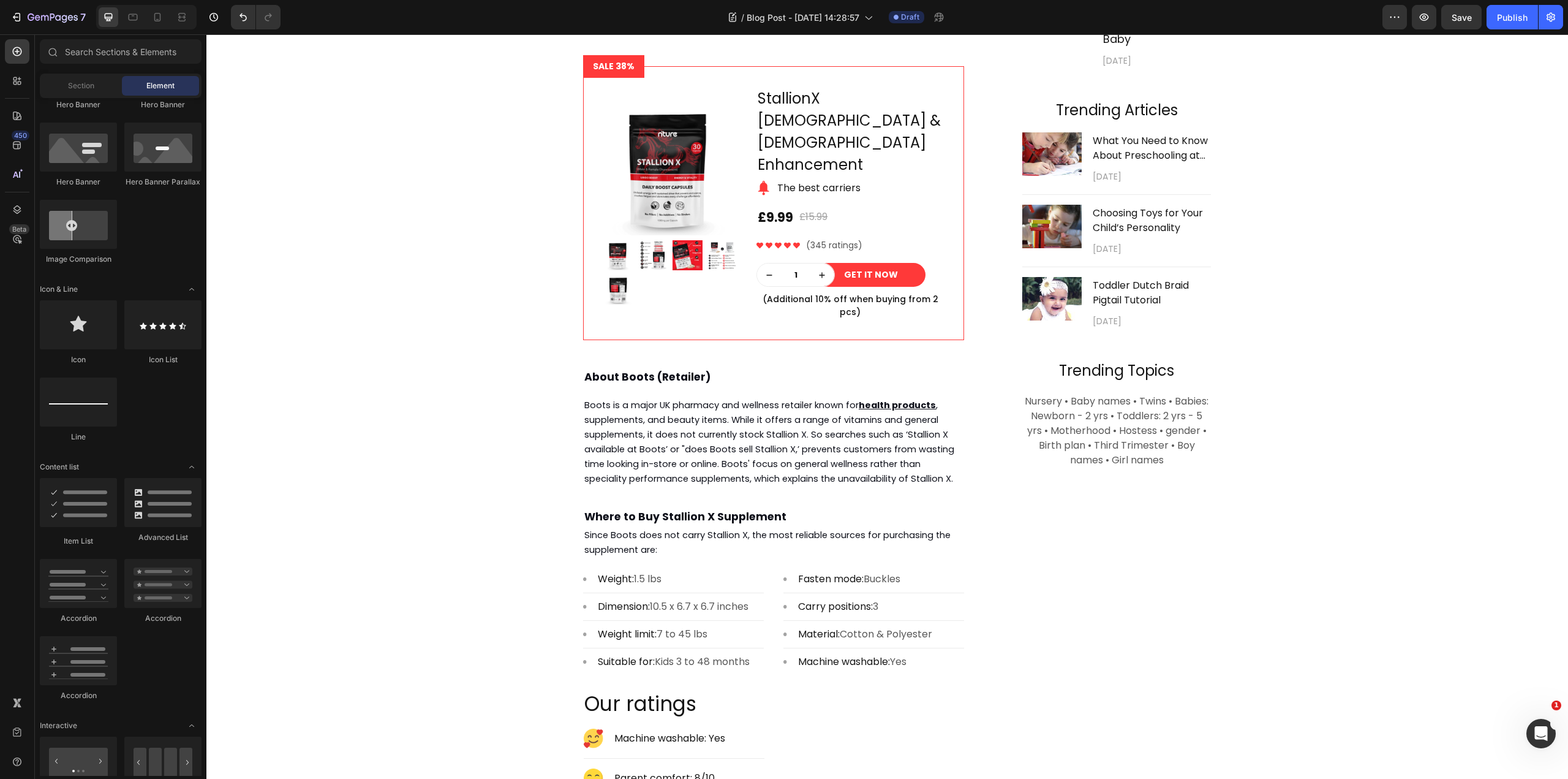
scroll to position [245, 0]
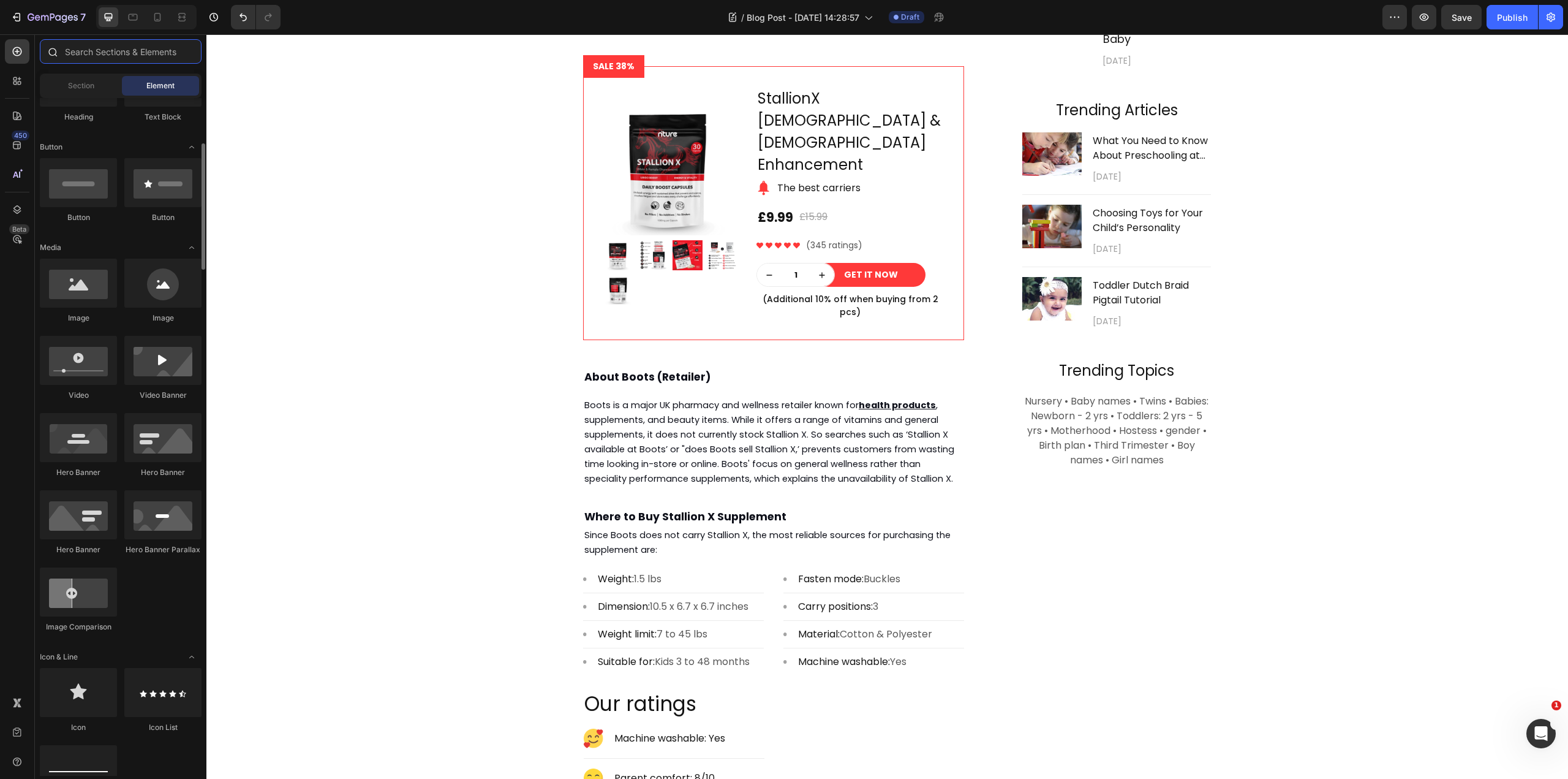
click at [76, 53] on input "text" at bounding box center [121, 52] width 162 height 25
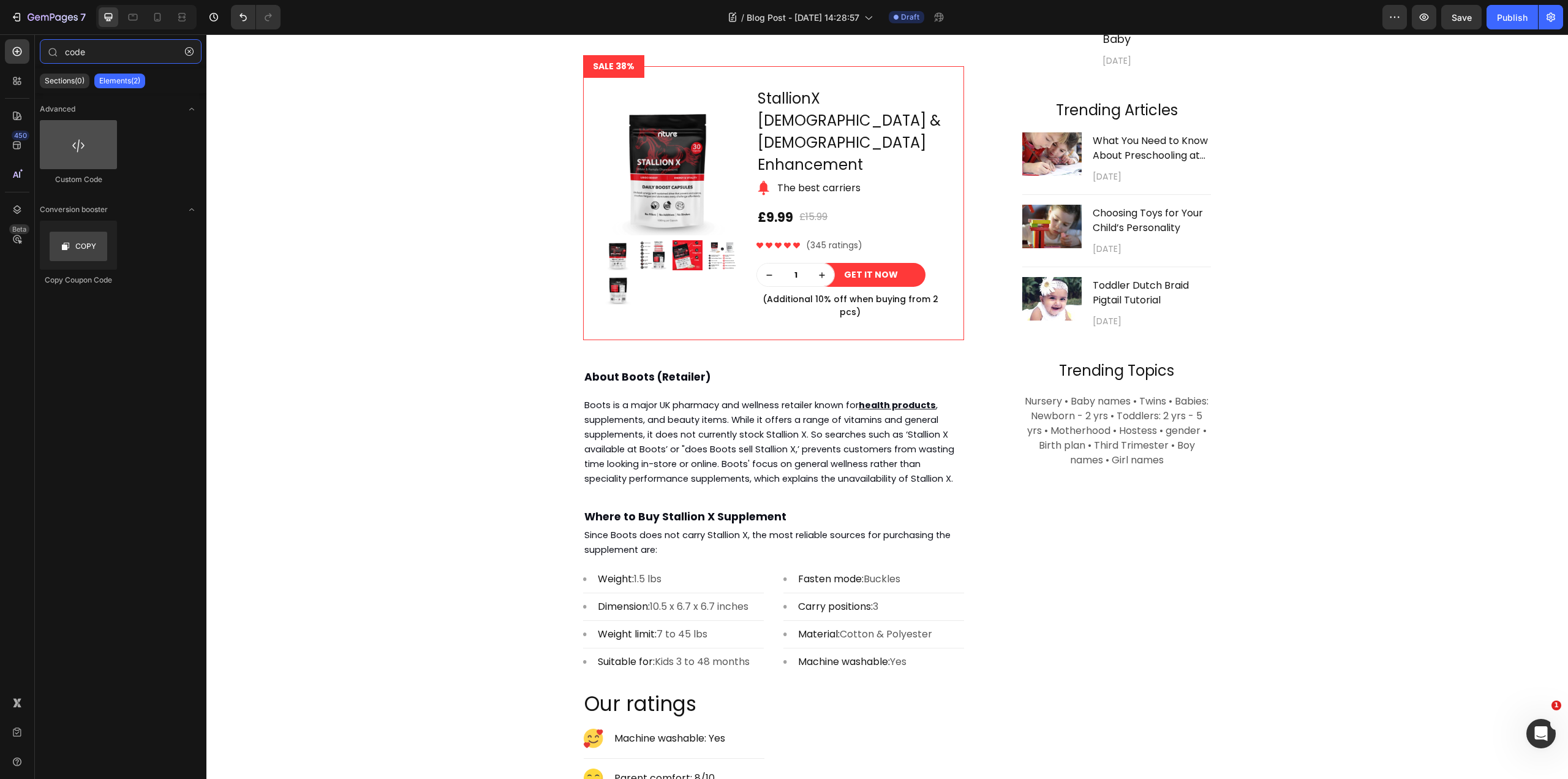
type input "code"
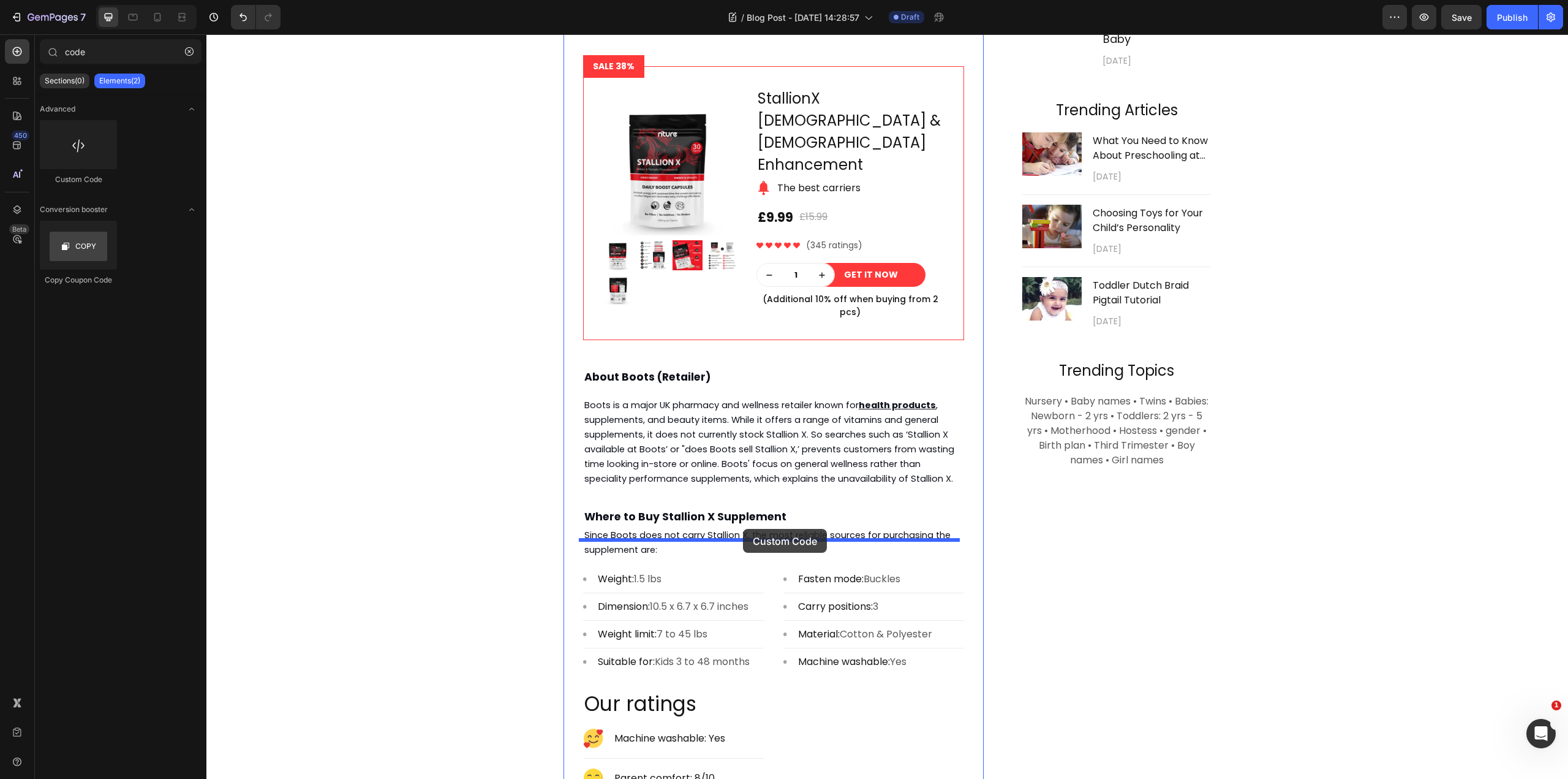
drag, startPoint x: 303, startPoint y: 186, endPoint x: 743, endPoint y: 529, distance: 557.9
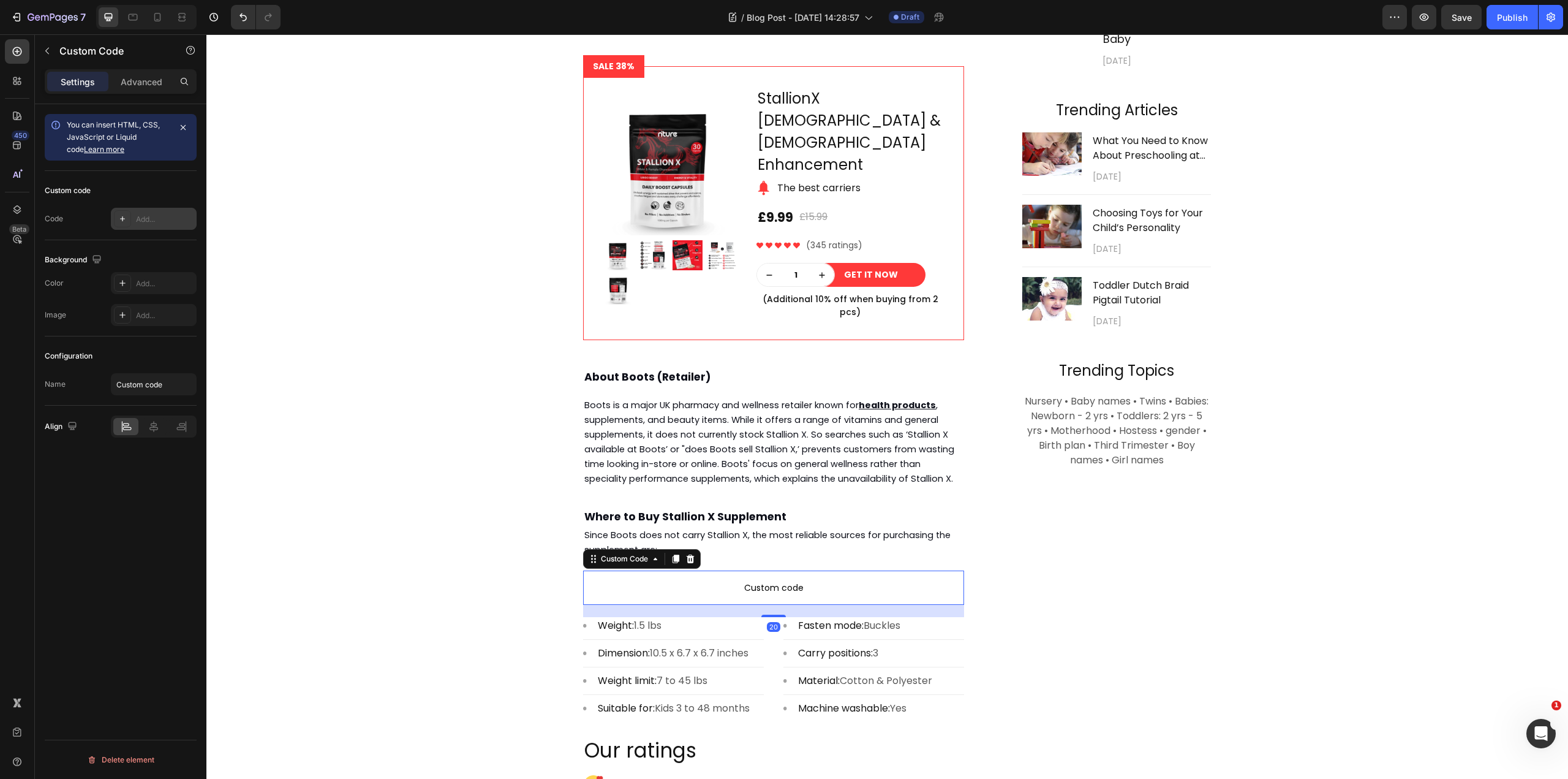
click at [152, 218] on div "Add..." at bounding box center [164, 219] width 58 height 11
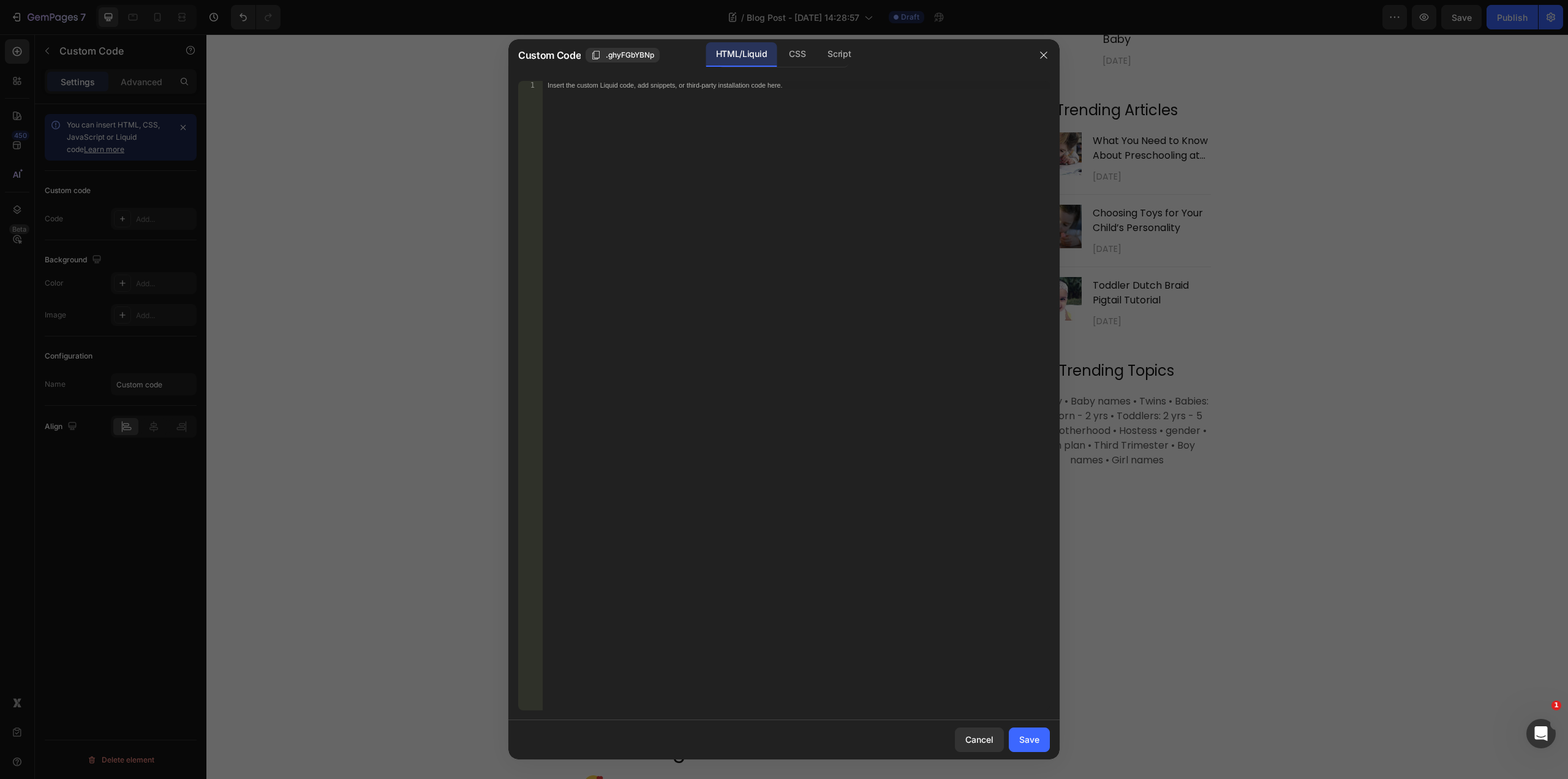
click at [718, 192] on div "Insert the custom Liquid code, add snippets, or third-party installation code h…" at bounding box center [796, 404] width 507 height 646
paste textarea "</html>"
type textarea "</html>"
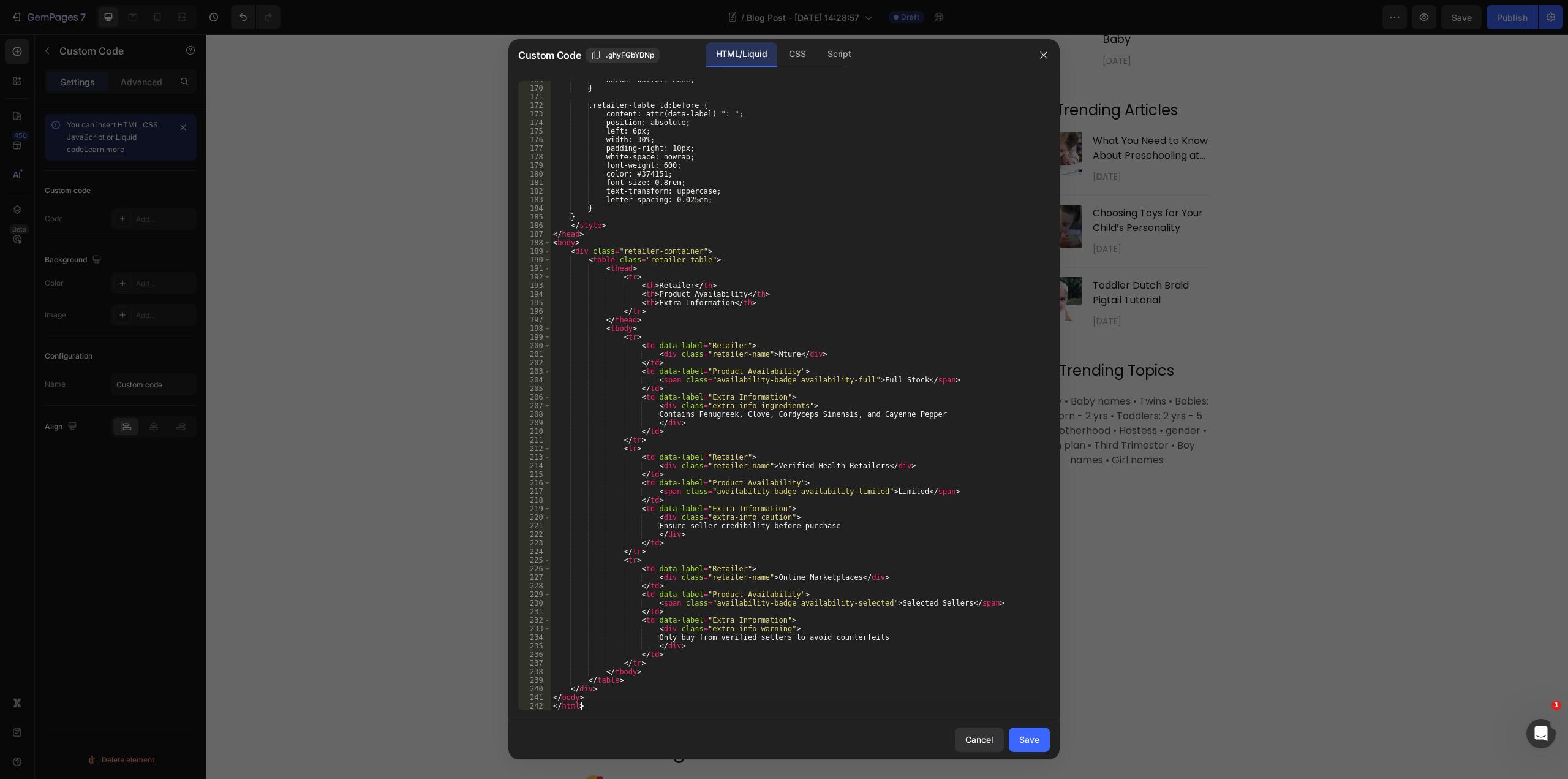
scroll to position [1447, 0]
click at [1034, 750] on button "Save" at bounding box center [1029, 740] width 41 height 25
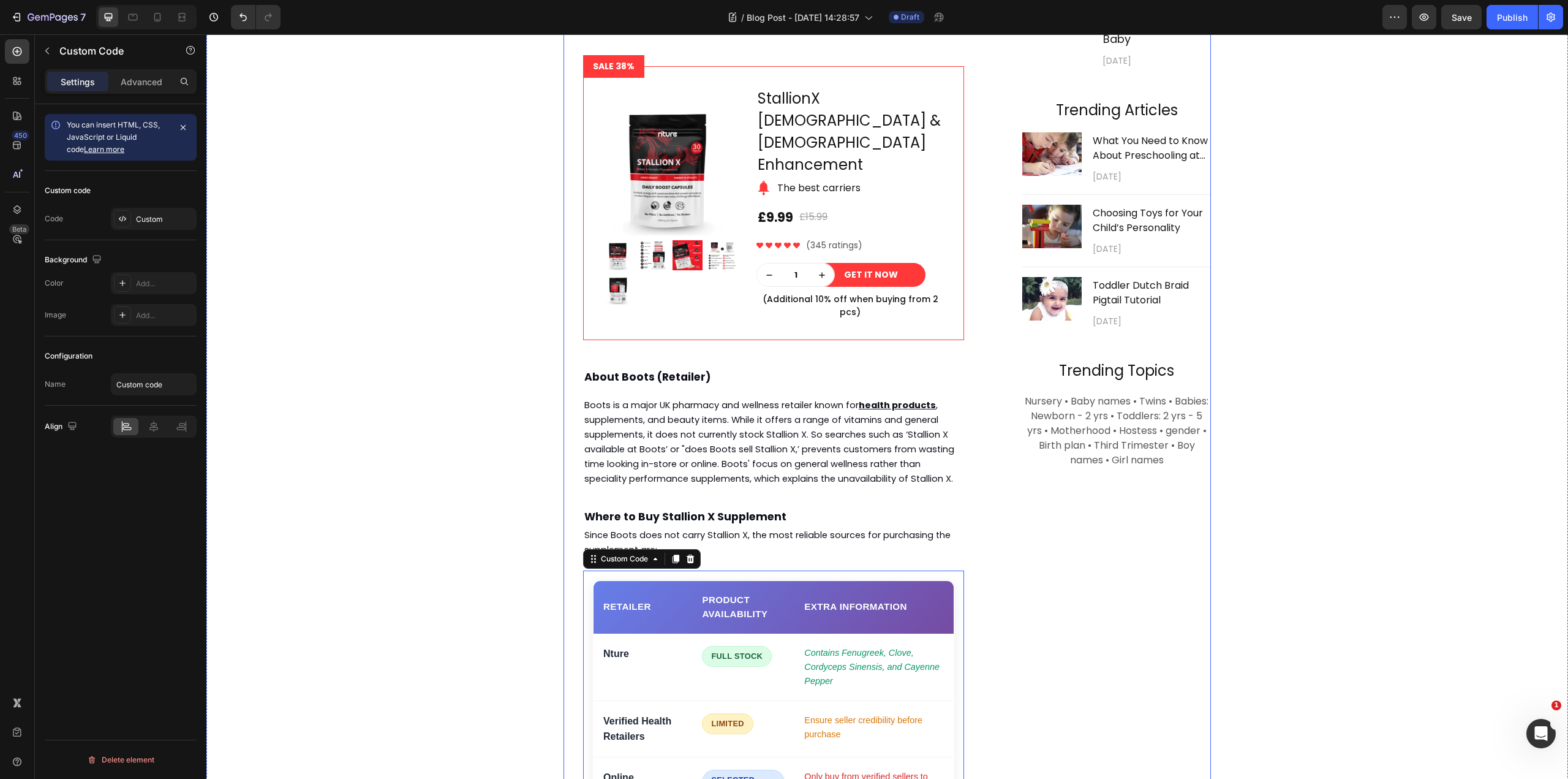
scroll to position [1197, 0]
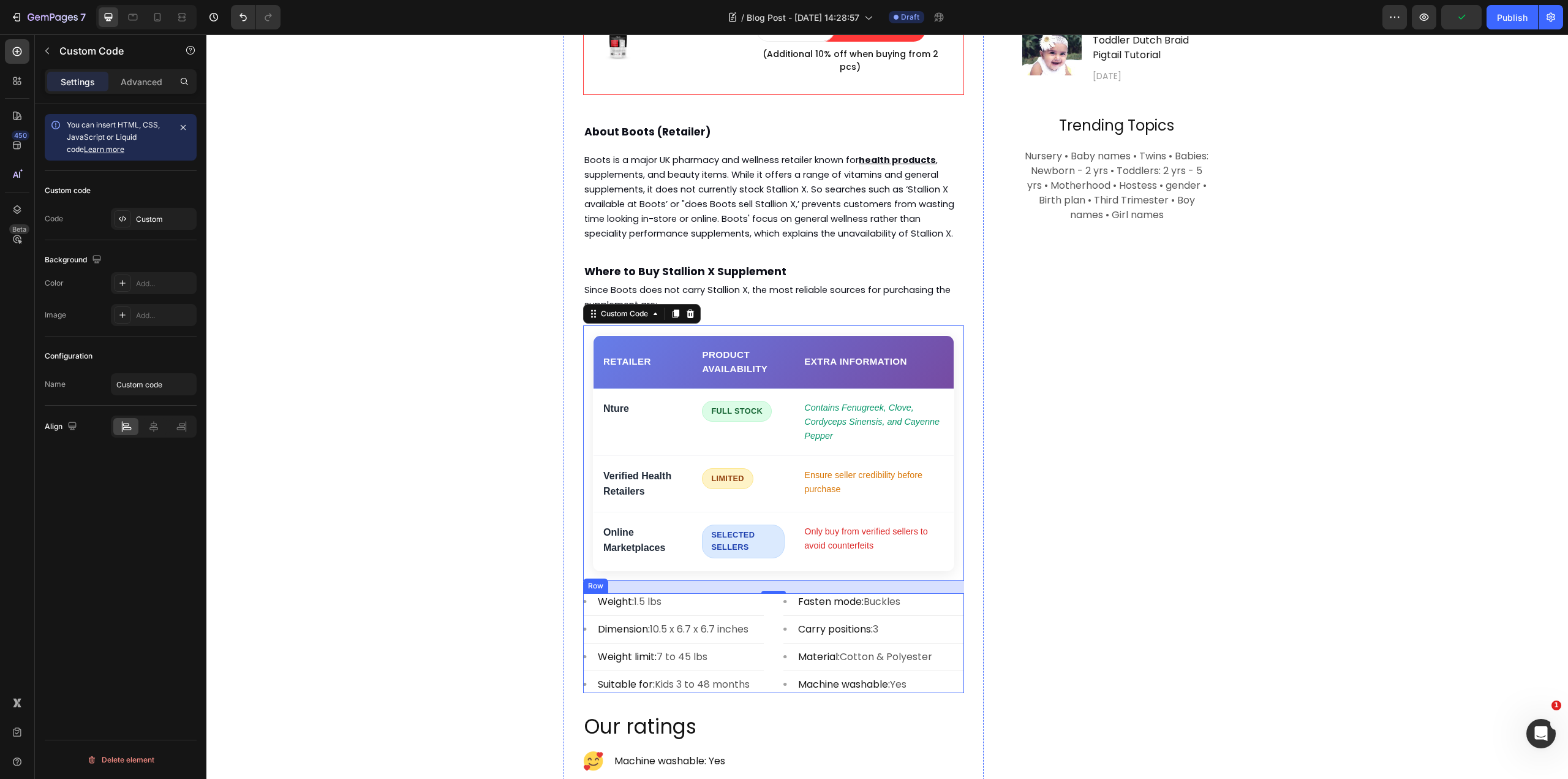
click at [772, 645] on div "Image Weight: 1.5 lbs Text block Row Title Line Image Dimension: 10.5 x 6.7 x 6…" at bounding box center [774, 643] width 381 height 100
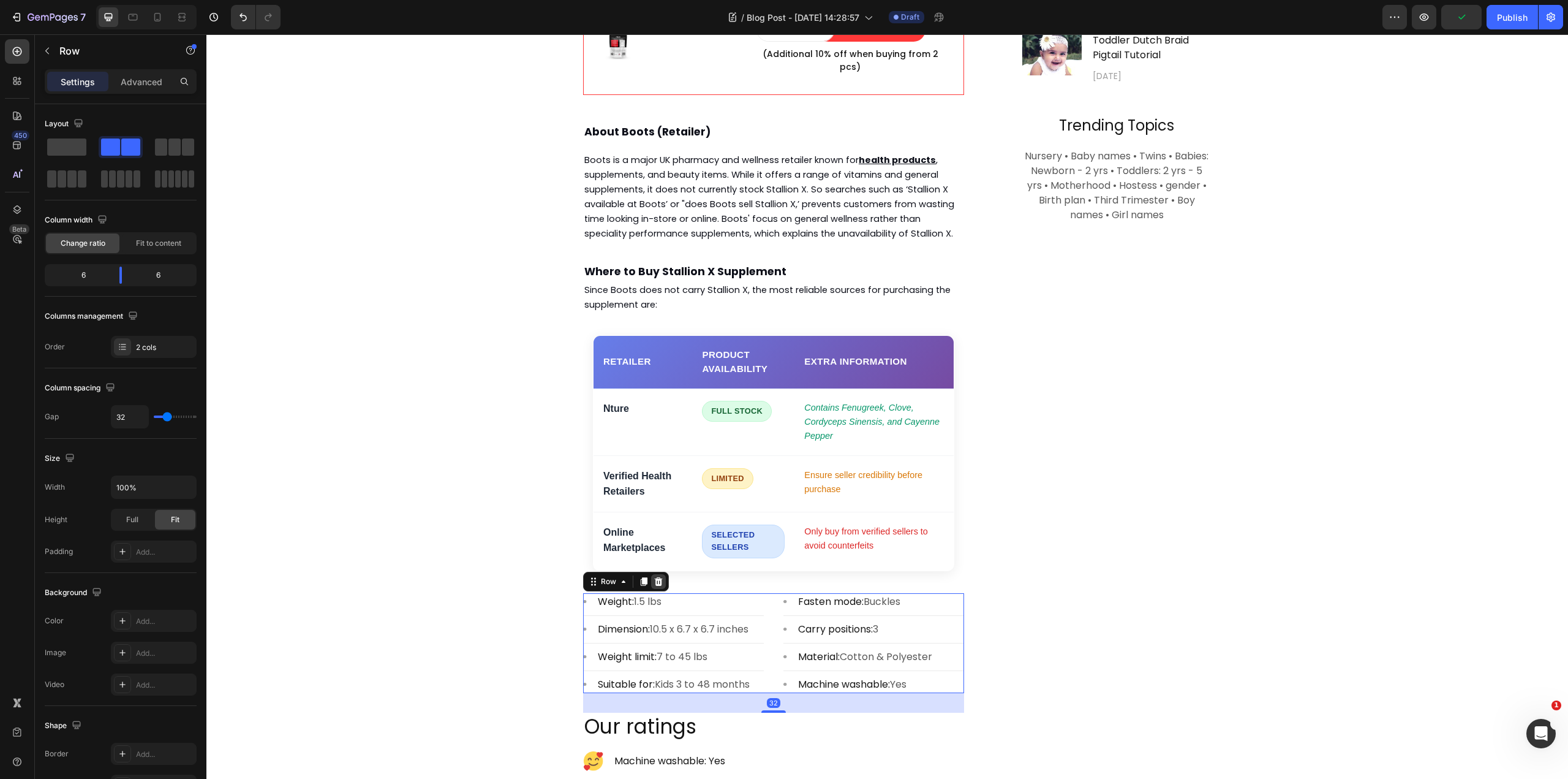
click at [655, 577] on icon at bounding box center [659, 581] width 8 height 8
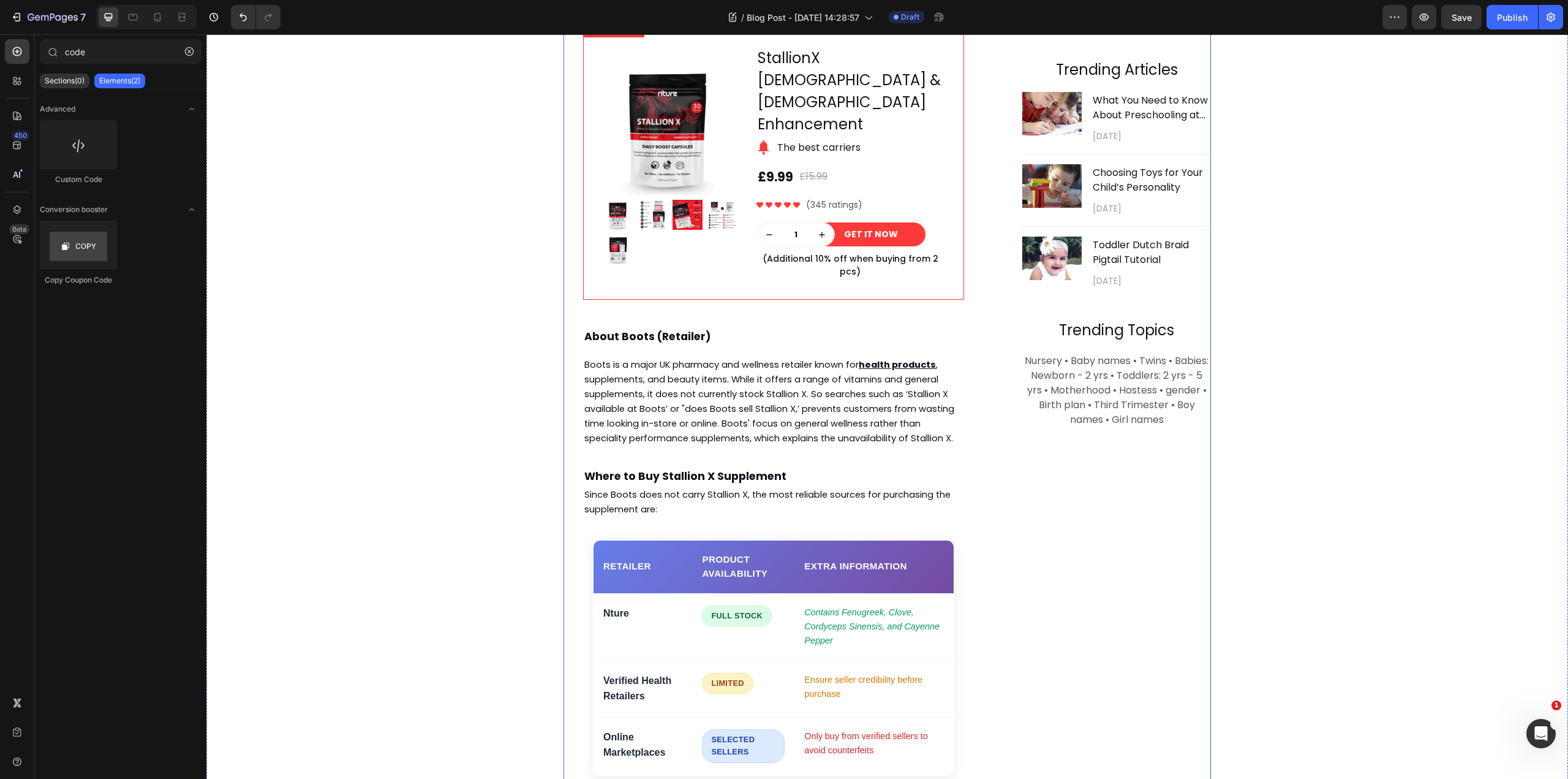
scroll to position [1075, 0]
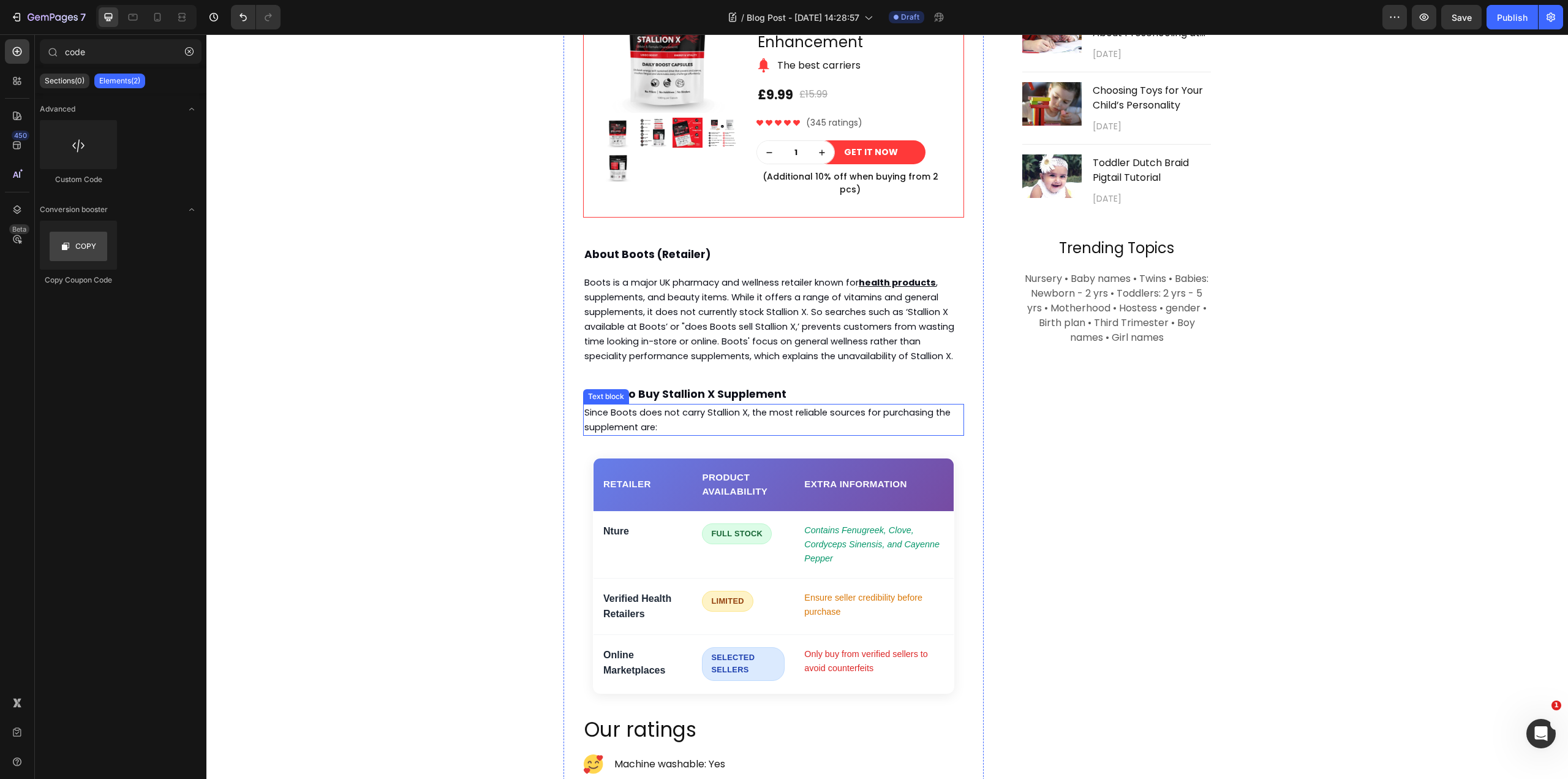
click at [726, 406] on span "Since Boots does not carry Stallion X, the most reliable sources for purchasing…" at bounding box center [767, 420] width 366 height 27
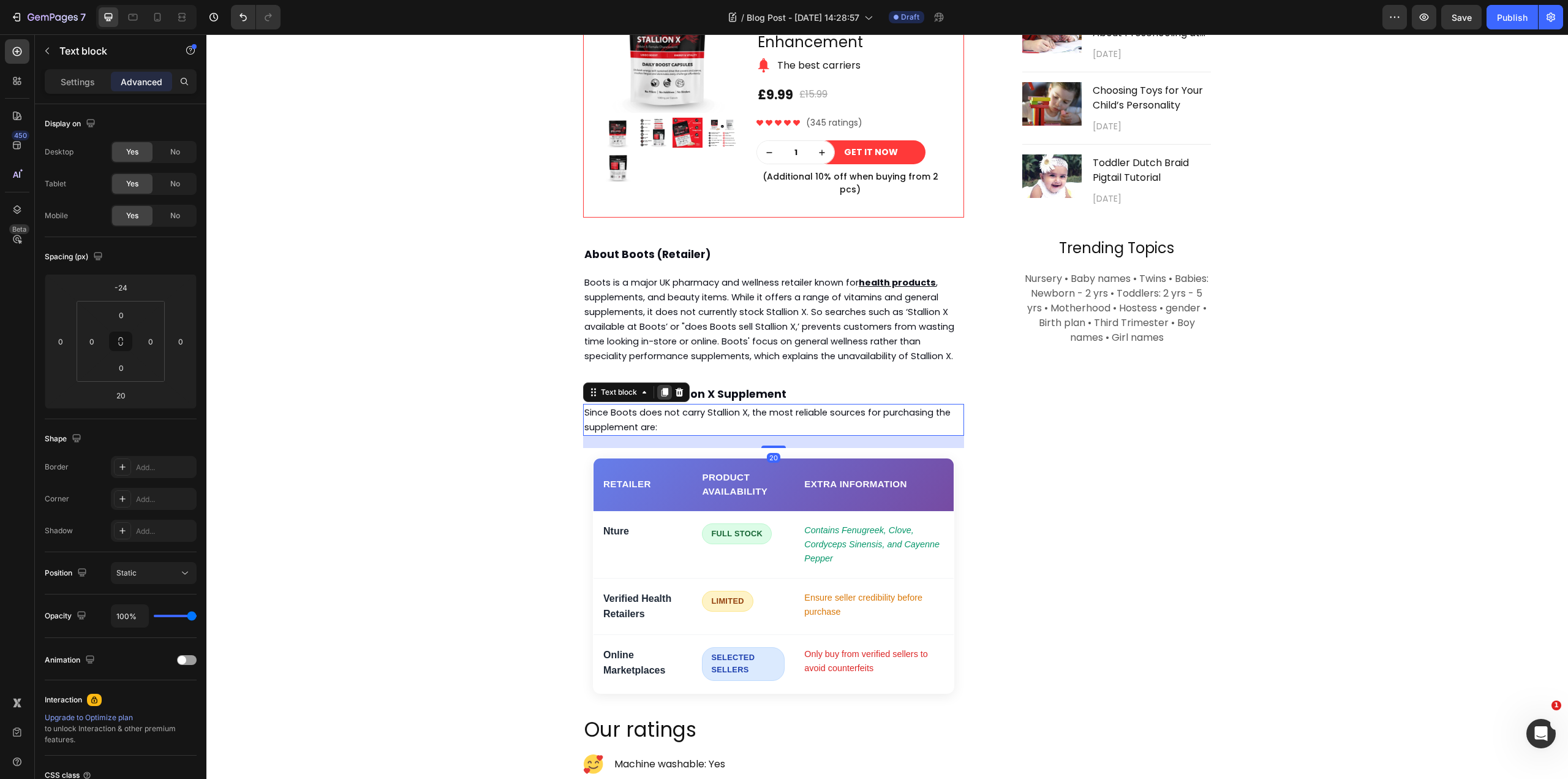
click at [662, 388] on icon at bounding box center [665, 391] width 6 height 8
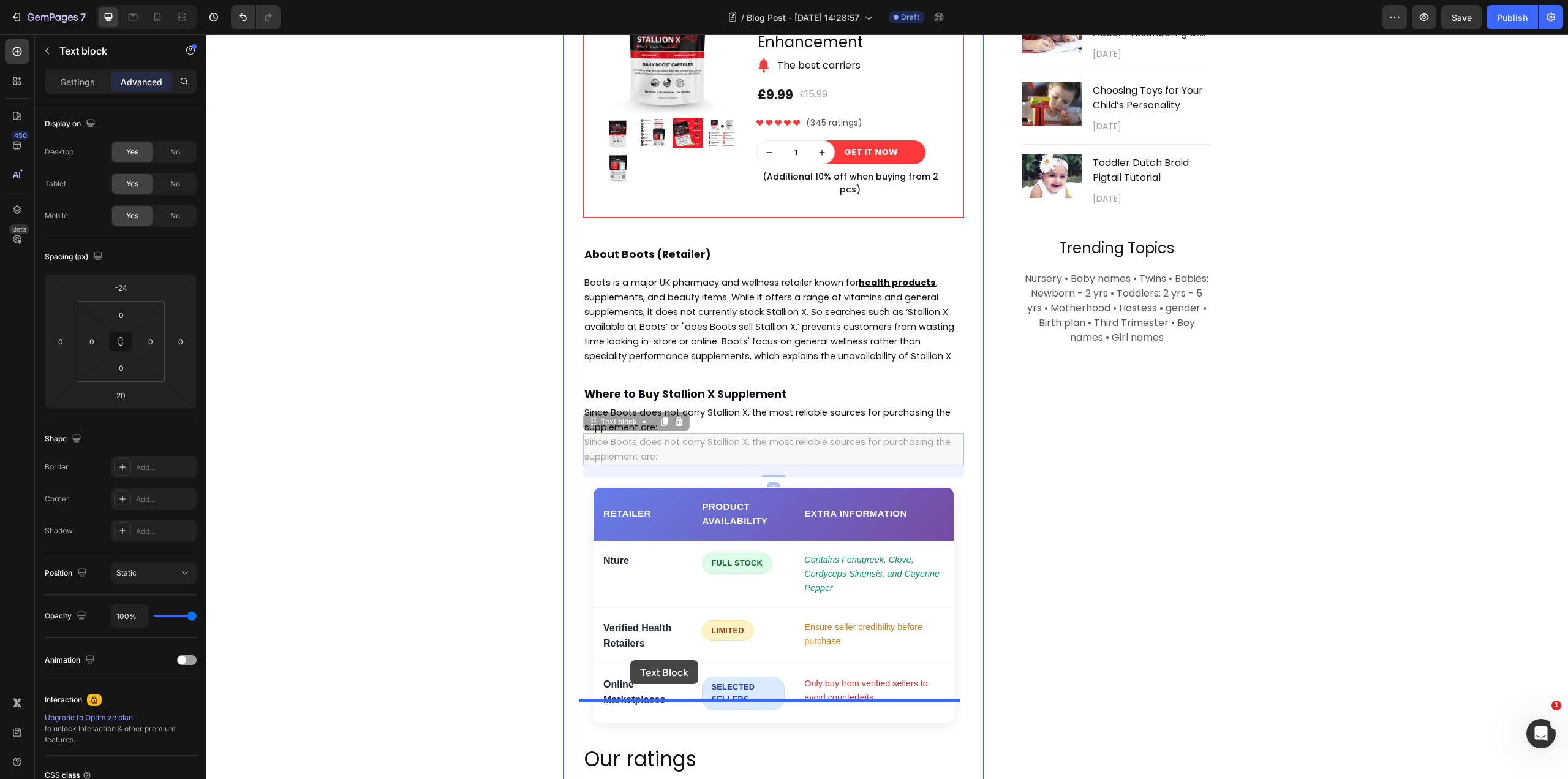
drag, startPoint x: 604, startPoint y: 393, endPoint x: 630, endPoint y: 660, distance: 268.3
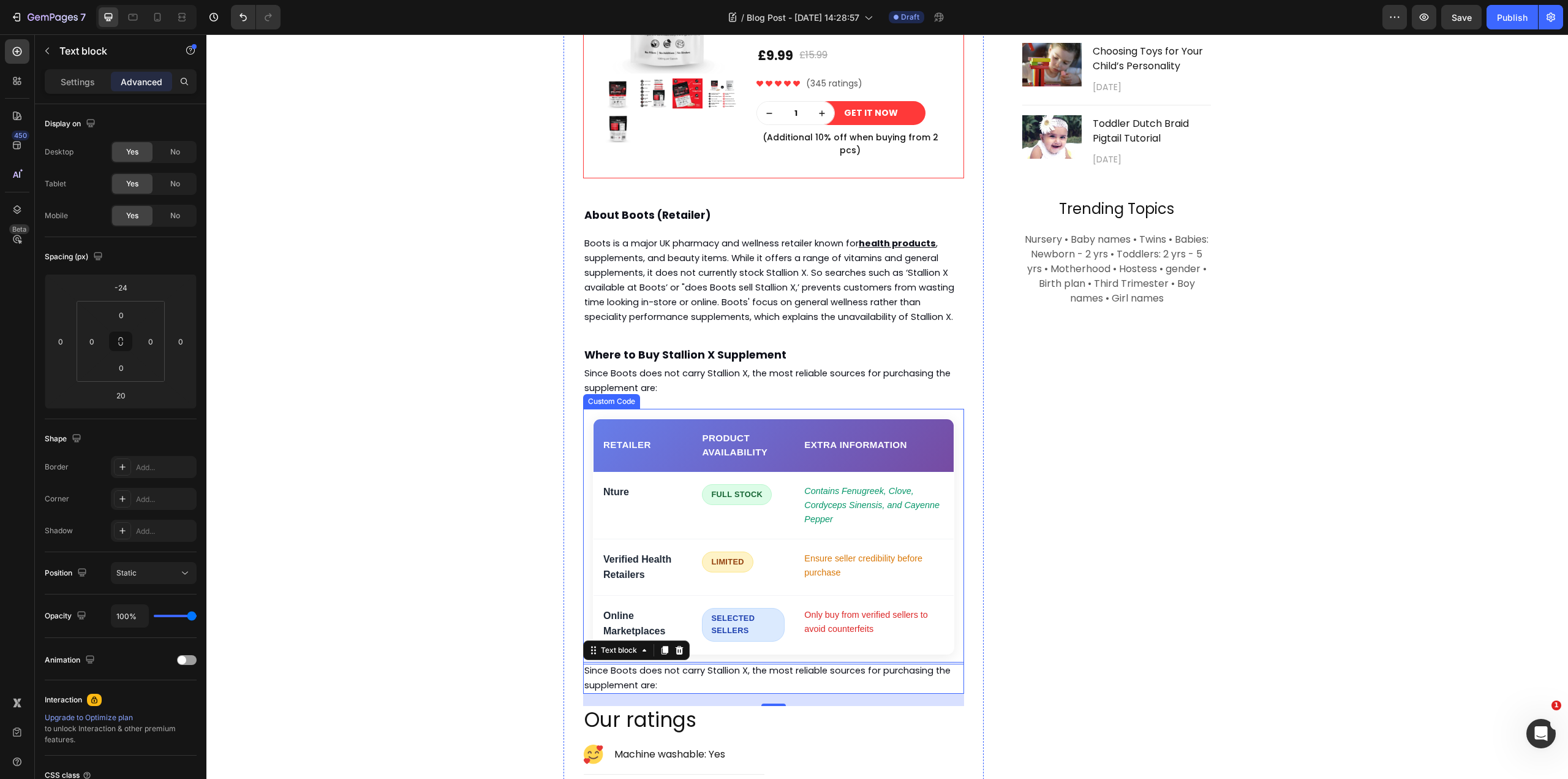
scroll to position [1136, 0]
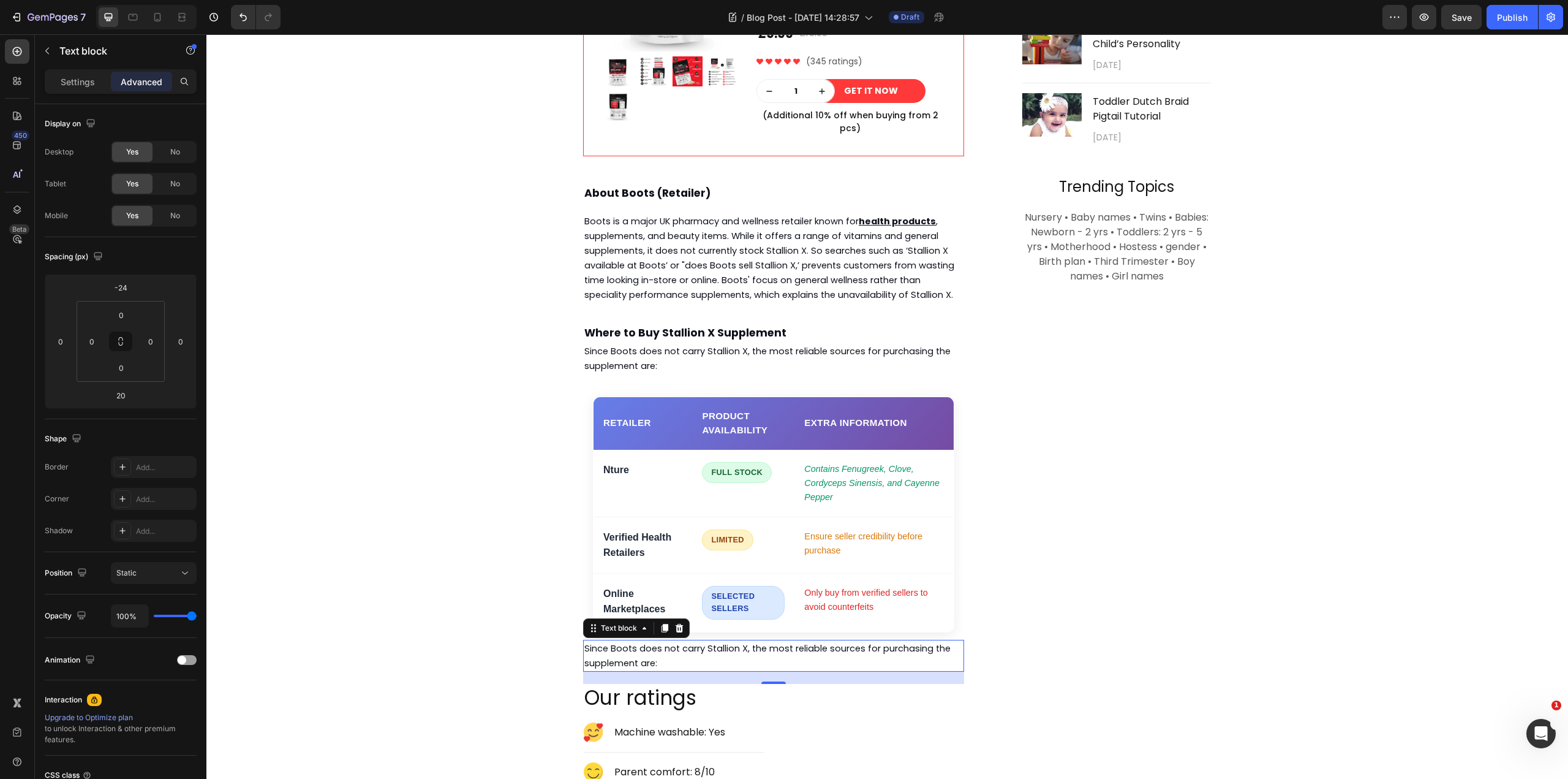
click at [732, 641] on p "Since Boots does not carry Stallion X, the most reliable sources for purchasing…" at bounding box center [773, 655] width 378 height 29
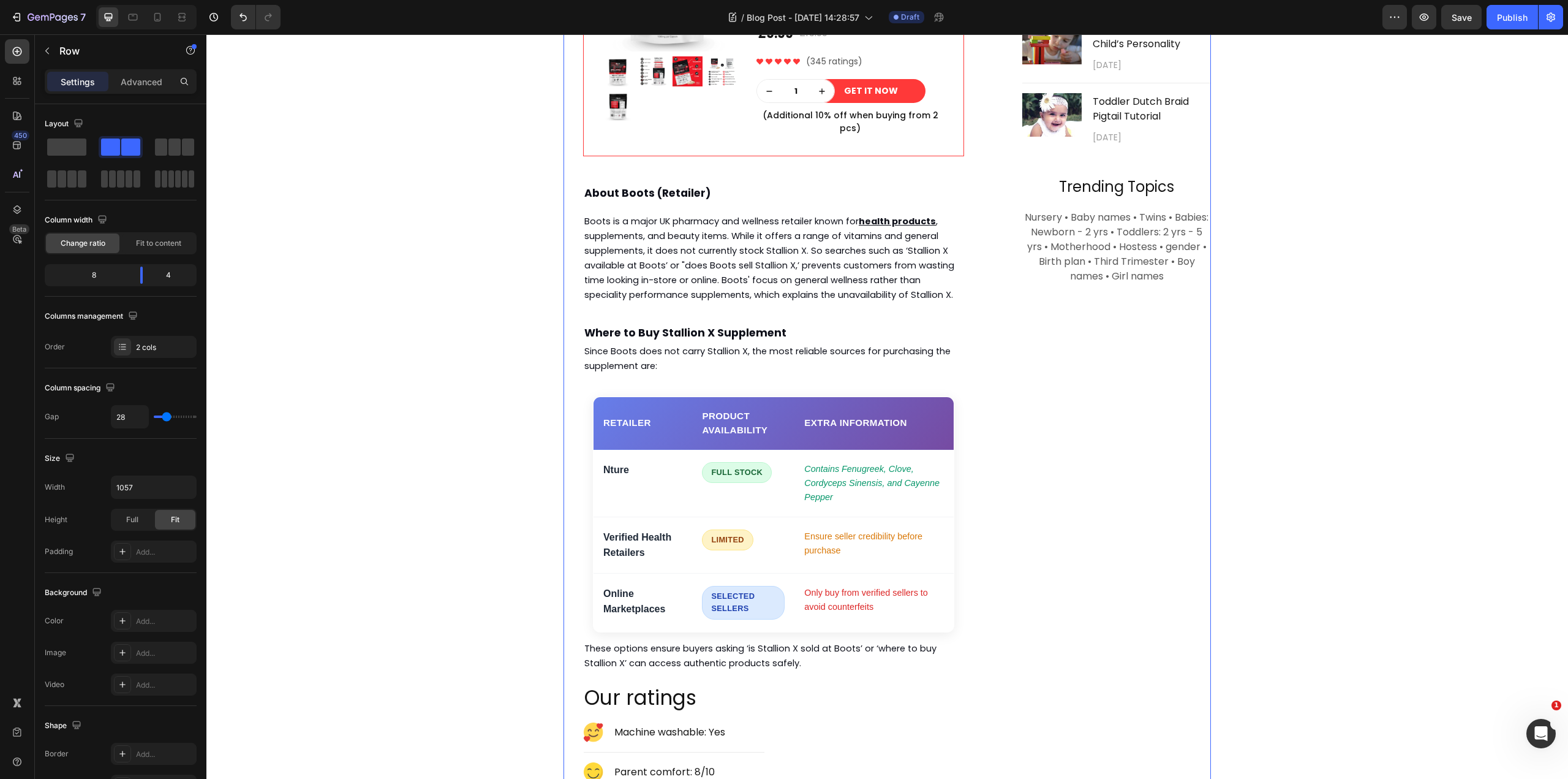
click at [1034, 584] on div "Subscribe Heading To join our mailing list and never miss a baby update! Text b…" at bounding box center [1105, 190] width 210 height 1476
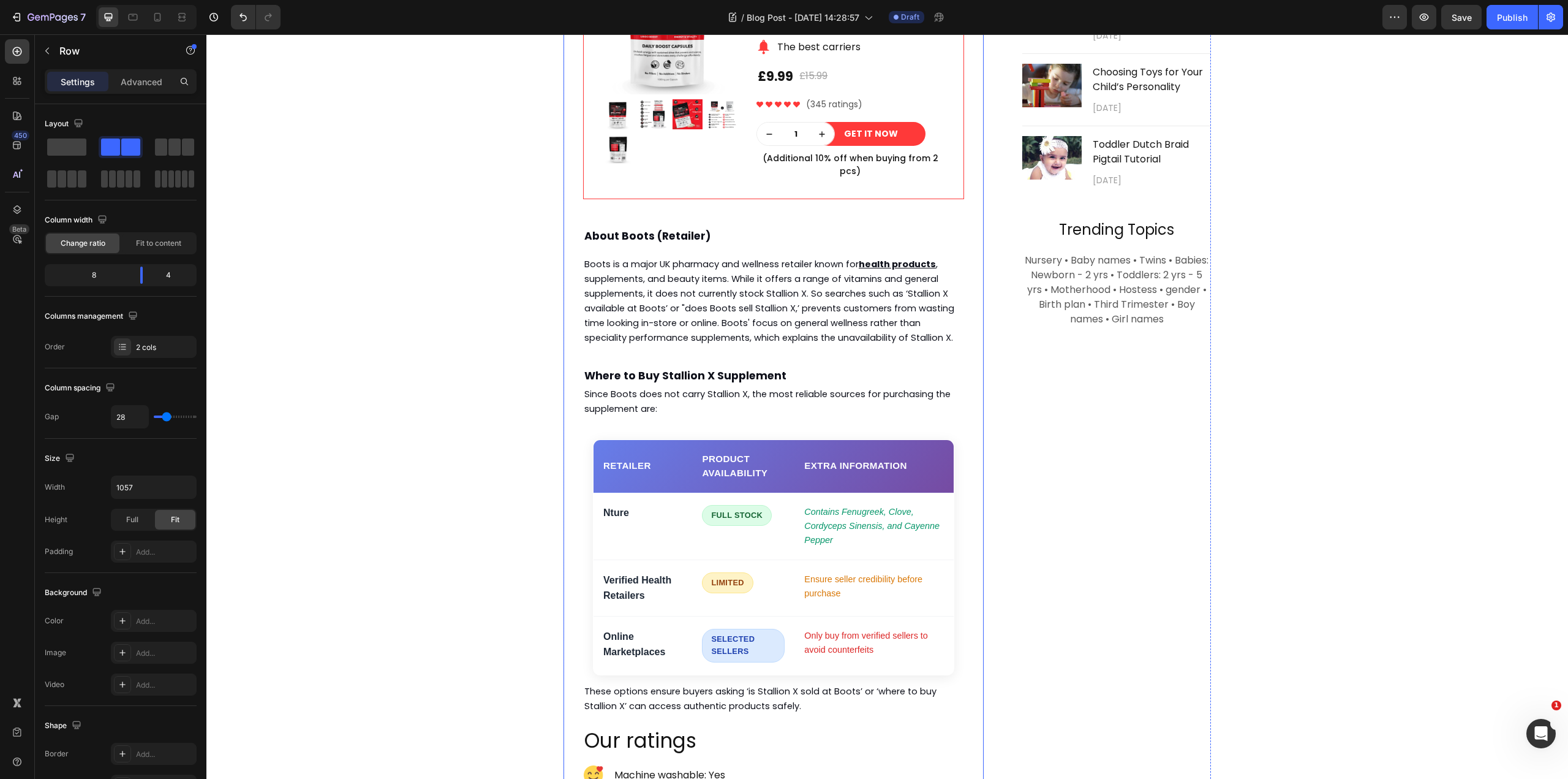
scroll to position [1320, 0]
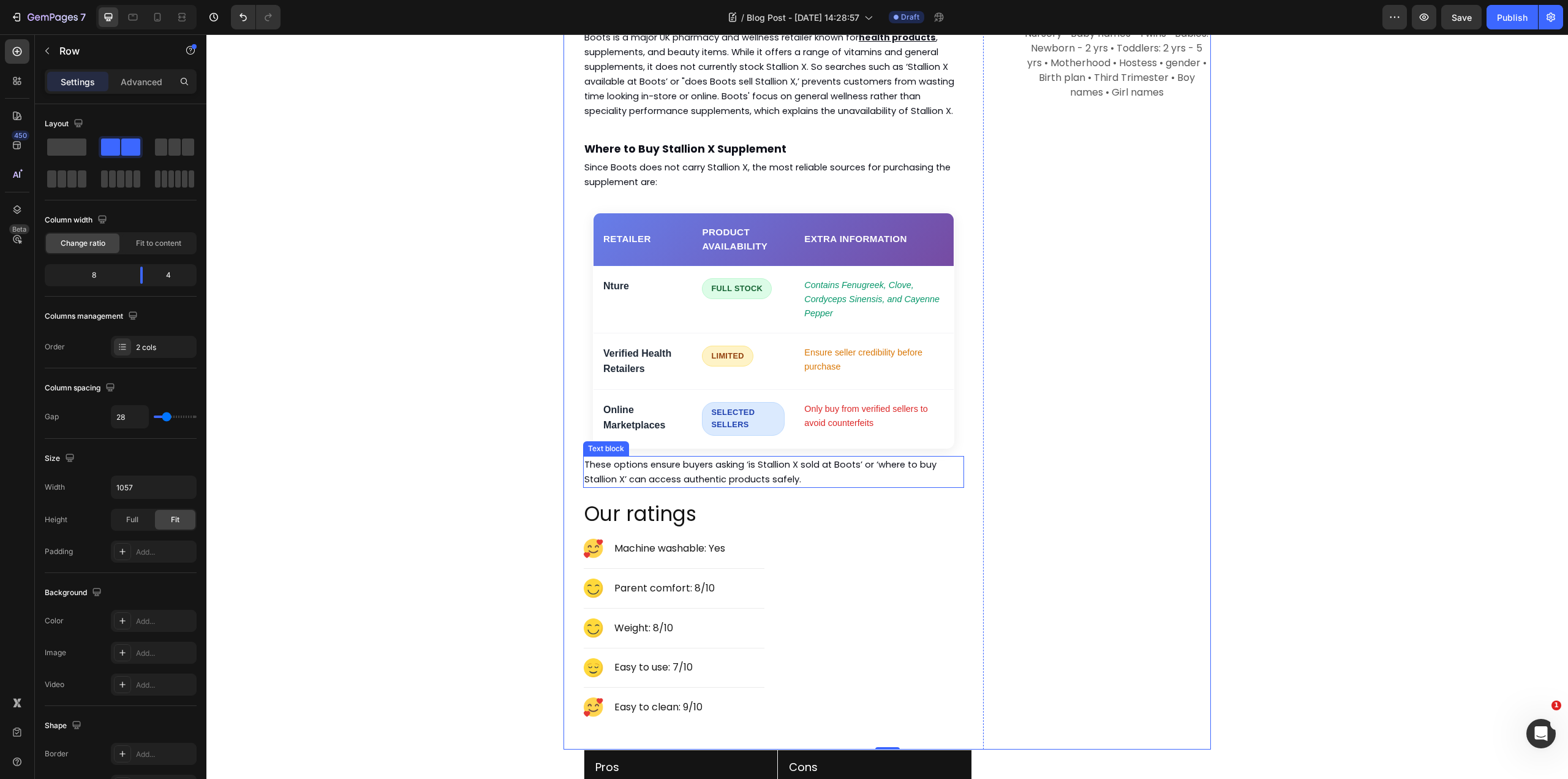
click at [738, 458] on span "These options ensure buyers asking ‘is Stallion X sold at Boots’ or ‘where to b…" at bounding box center [760, 472] width 353 height 27
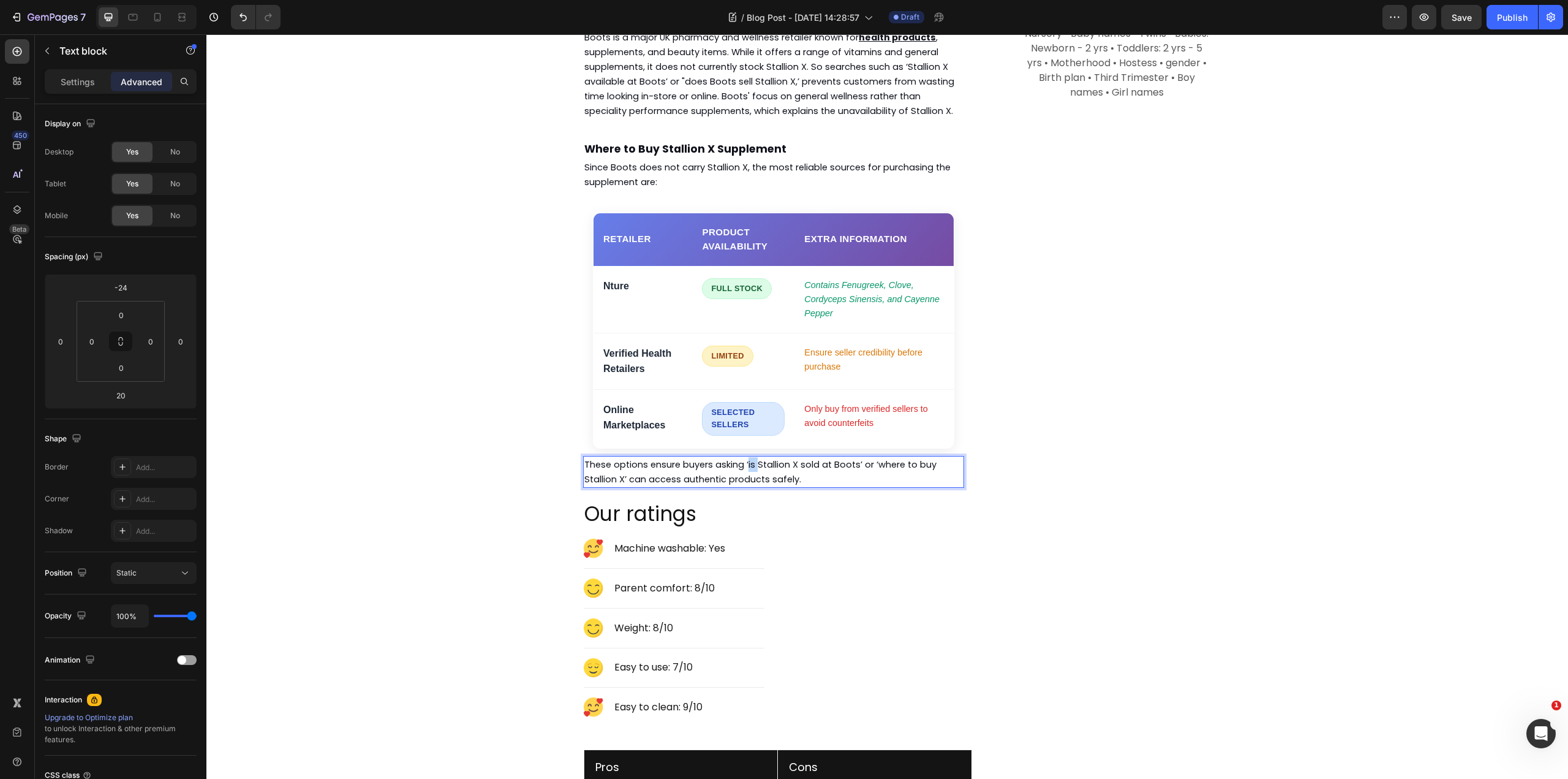
click at [744, 458] on span "These options ensure buyers asking ‘is Stallion X sold at Boots’ or ‘where to b…" at bounding box center [760, 472] width 353 height 27
click at [794, 458] on span "These options ensure buyers asking is Stallion X sold at Boots’ or ‘where to bu…" at bounding box center [759, 472] width 351 height 27
click at [1096, 450] on div "Subscribe Heading To join our mailing list and never miss a baby update! Text b…" at bounding box center [1105, 9] width 210 height 1481
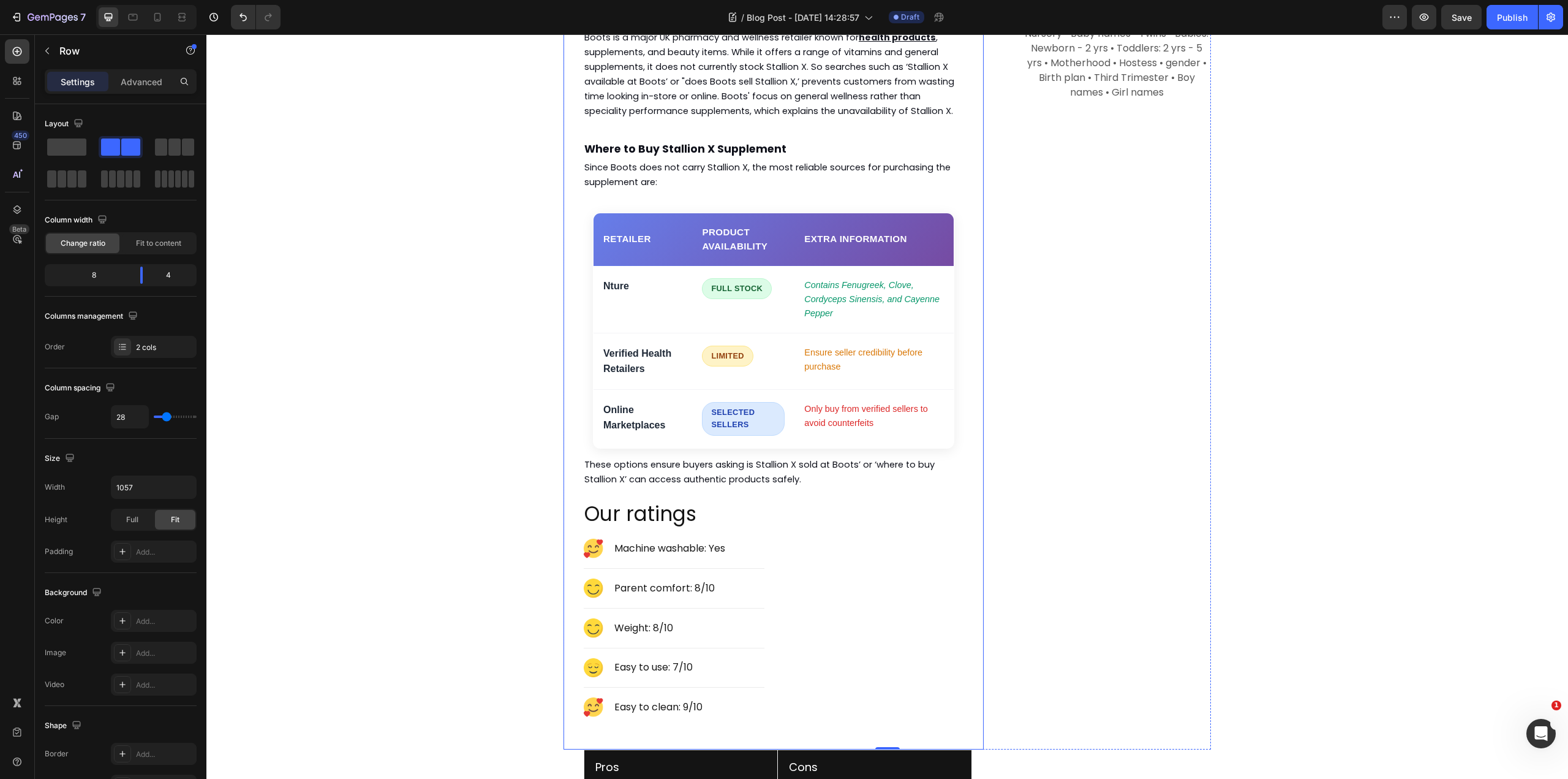
click at [683, 501] on p "Our ratings" at bounding box center [773, 514] width 378 height 27
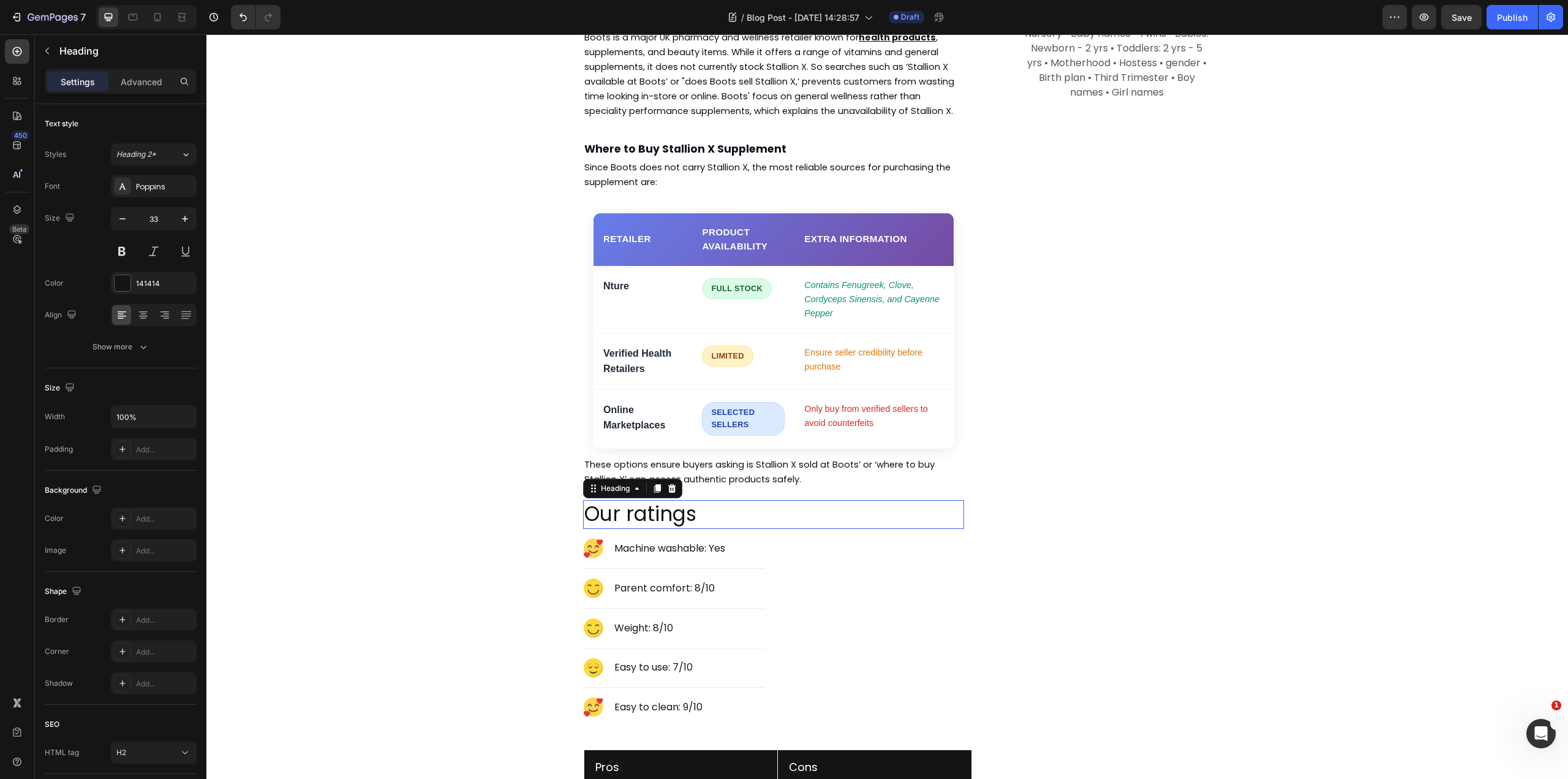
click at [682, 501] on p "Our ratings" at bounding box center [773, 514] width 378 height 27
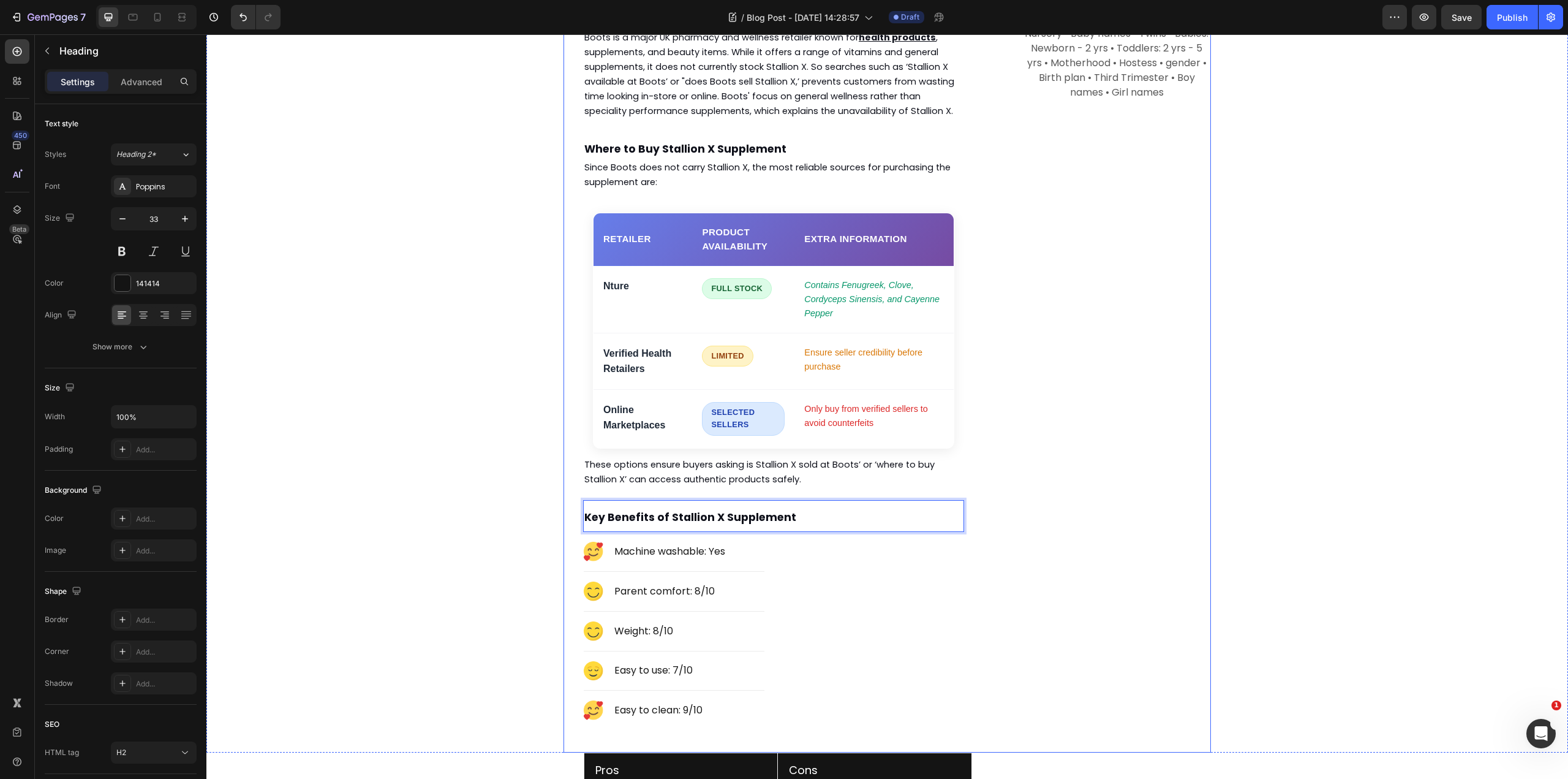
click at [1086, 472] on div "Subscribe Heading To join our mailing list and never miss a baby update! Text b…" at bounding box center [1105, 11] width 210 height 1484
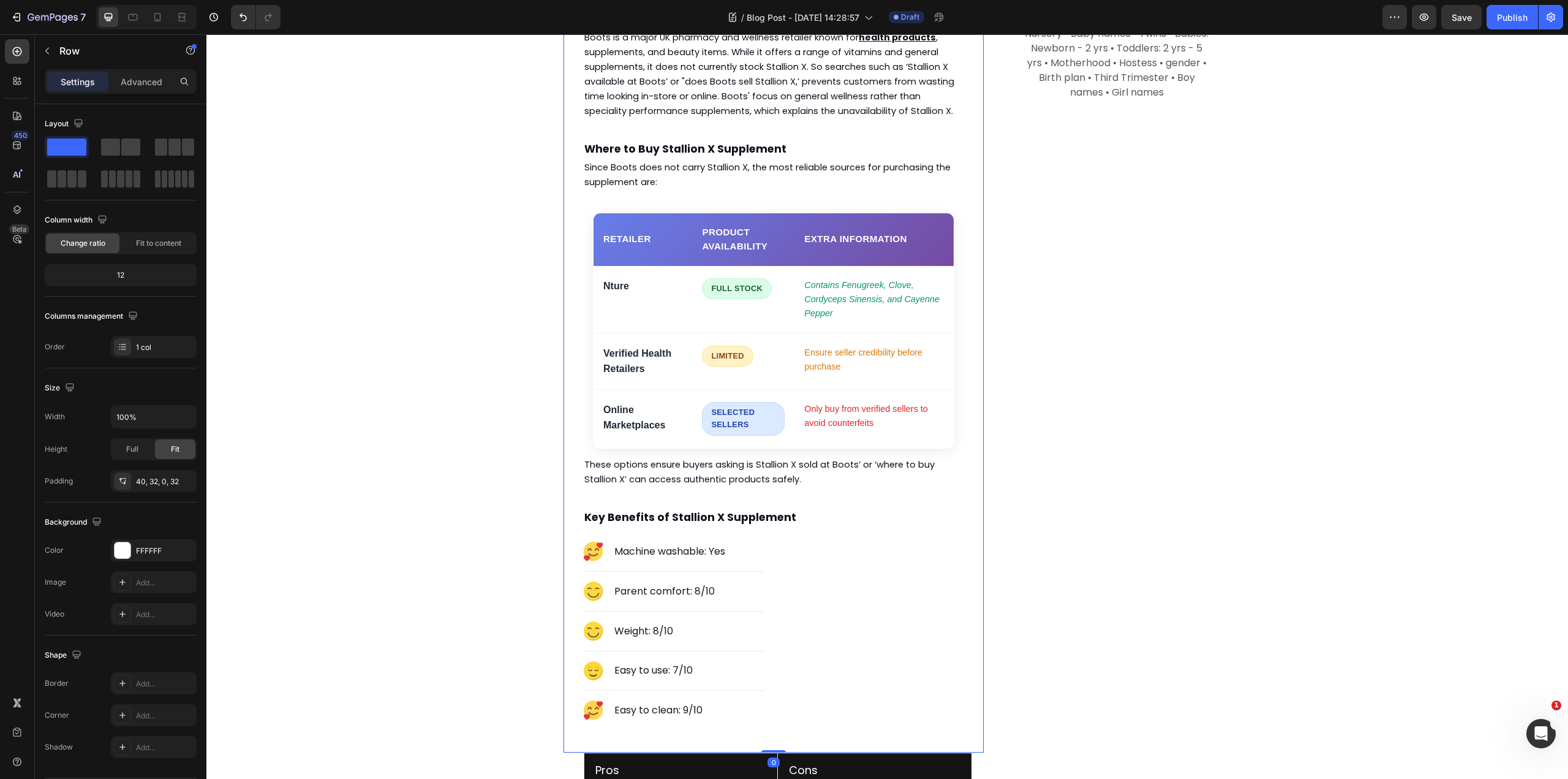
click at [875, 519] on div "⁠⁠⁠⁠⁠⁠⁠ Does Boots Sell Stallion X Supplement? Complete Guide 2025 Heading [DAT…" at bounding box center [774, 6] width 381 height 1493
click at [767, 549] on div "Image Machine washable: Yes Text block Row Title Line Image Parent comfort: 8/1…" at bounding box center [679, 631] width 191 height 179
click at [660, 523] on div at bounding box center [659, 530] width 15 height 15
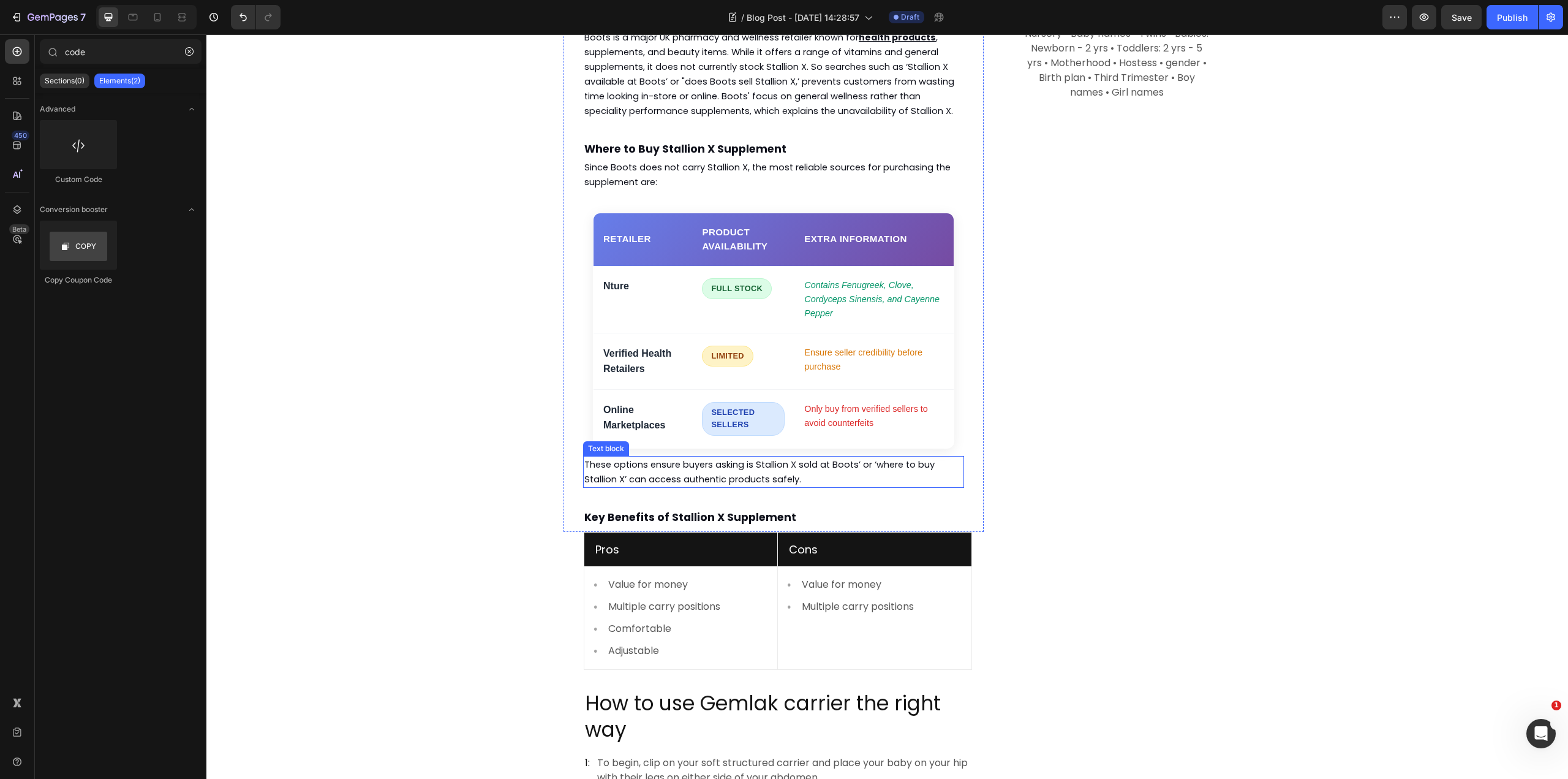
click at [798, 457] on p "These options ensure buyers asking is Stallion X sold at Boots’ or ‘where to bu…" at bounding box center [773, 471] width 378 height 29
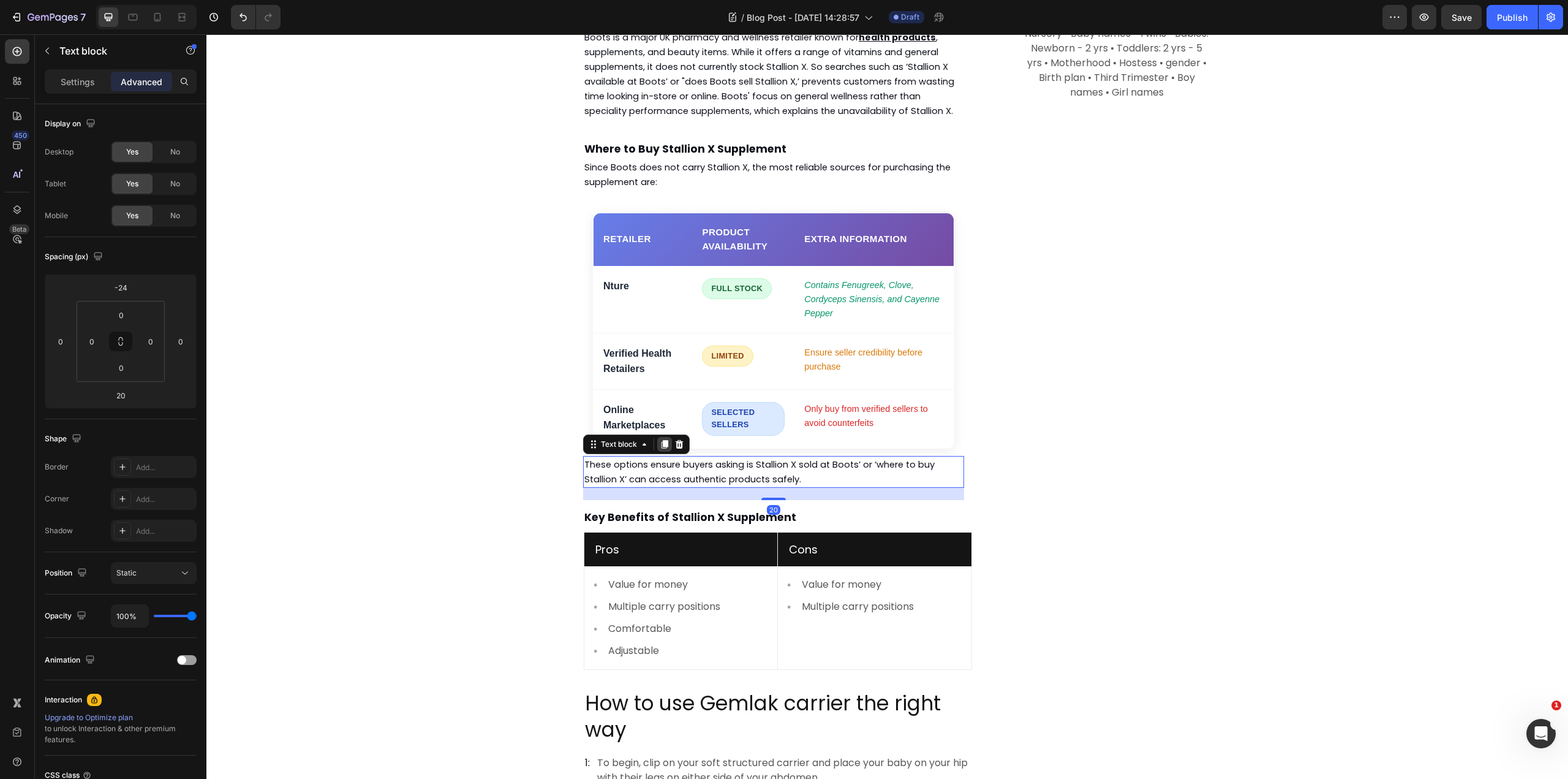
click at [664, 439] on icon at bounding box center [664, 444] width 10 height 10
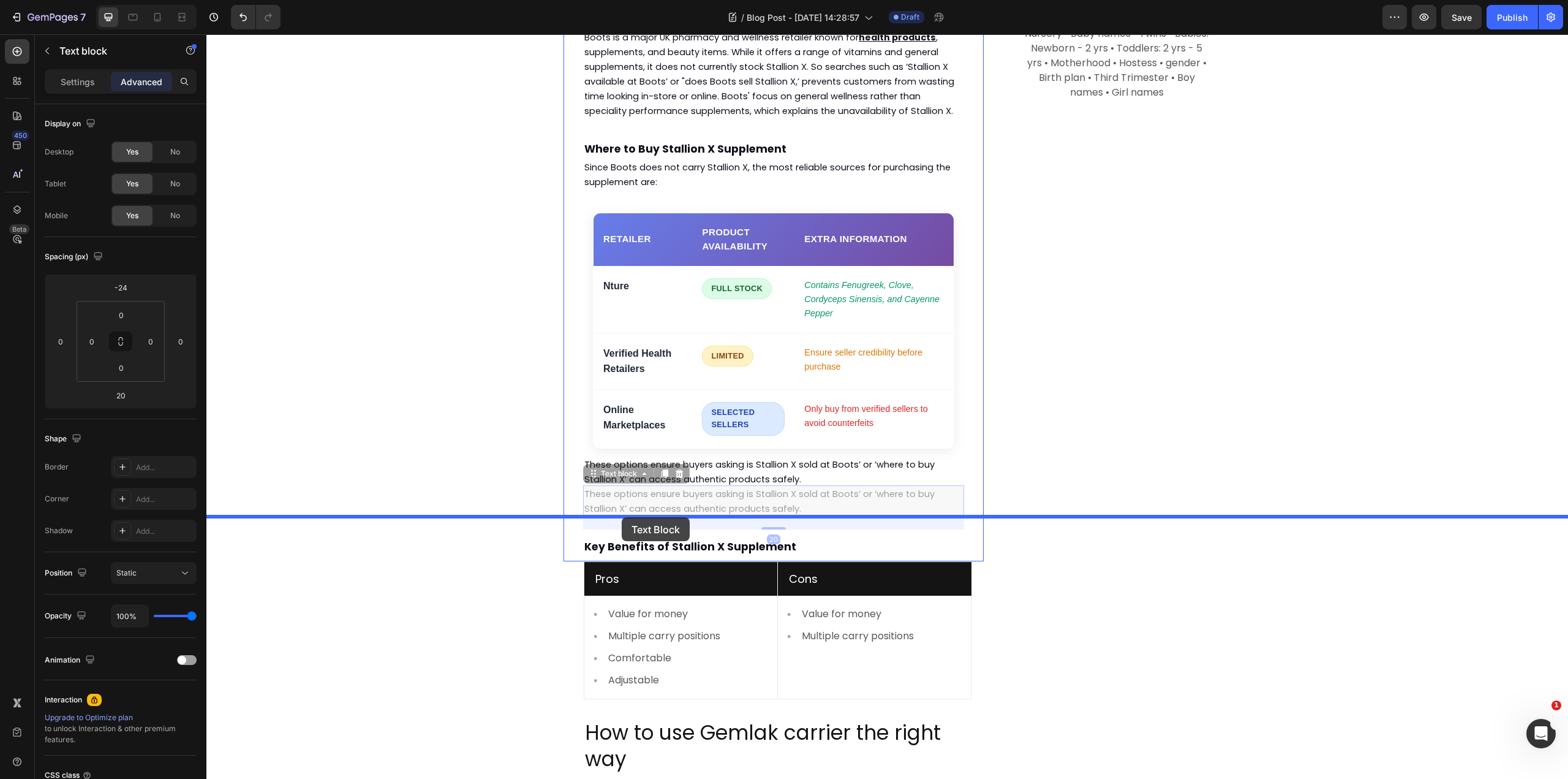
drag, startPoint x: 607, startPoint y: 433, endPoint x: 622, endPoint y: 517, distance: 85.3
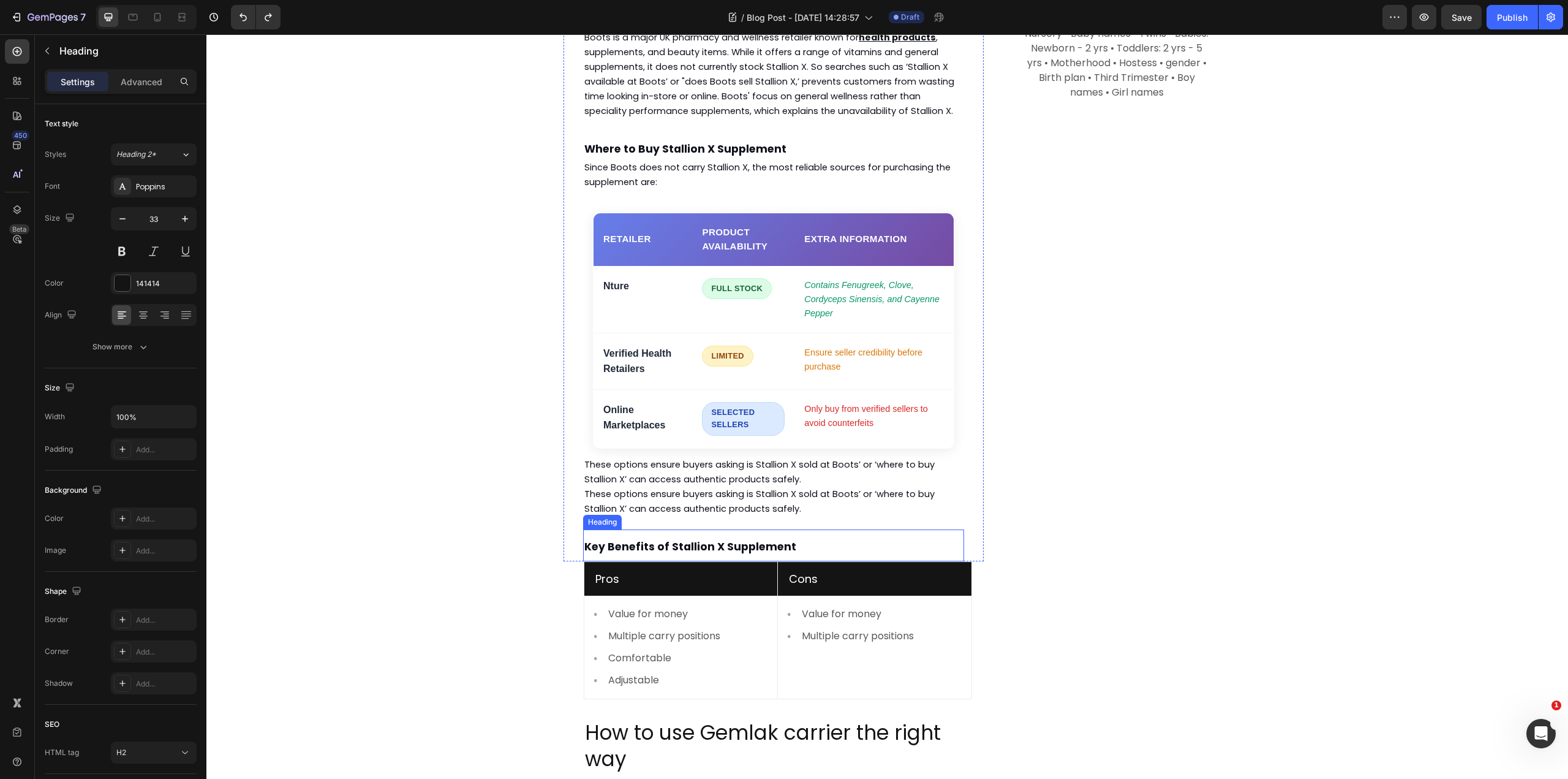
click at [761, 539] on strong "Key Benefits of Stallion X Supplement" at bounding box center [690, 546] width 212 height 15
click at [702, 488] on span "These options ensure buyers asking is Stallion X sold at Boots’ or ‘where to bu…" at bounding box center [759, 501] width 351 height 27
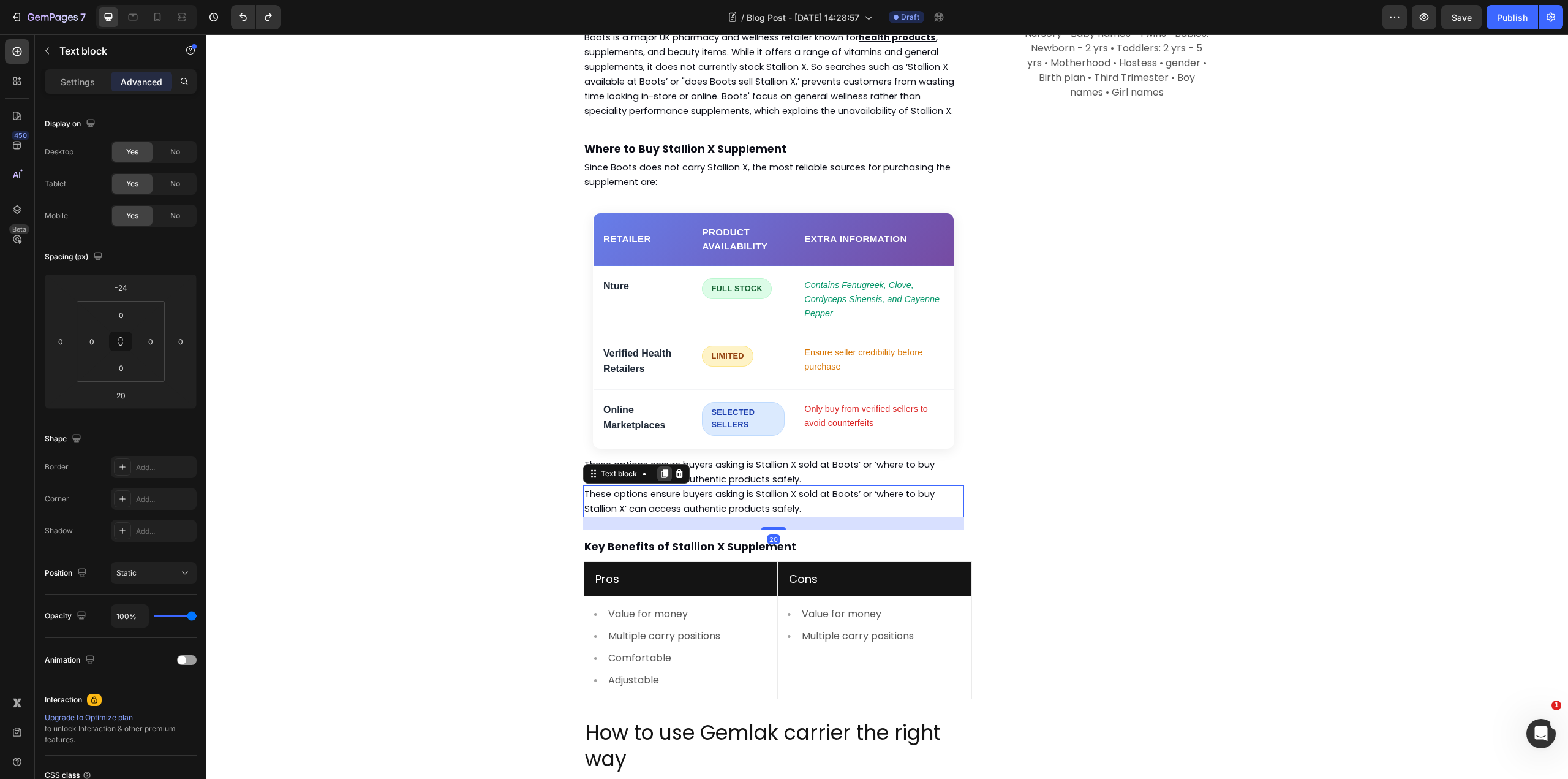
click at [660, 468] on icon at bounding box center [664, 473] width 10 height 10
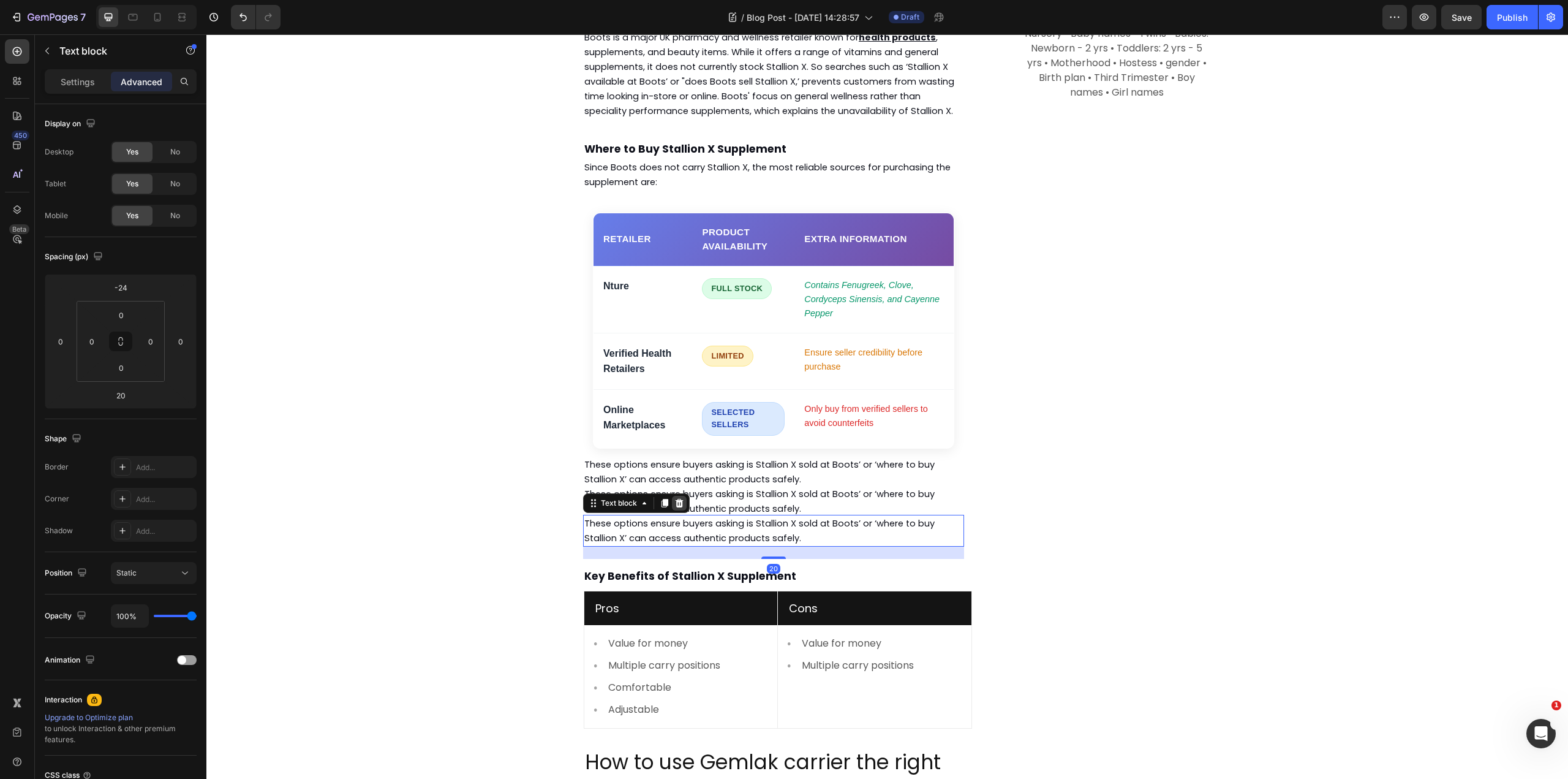
click at [676, 499] on icon at bounding box center [680, 503] width 8 height 8
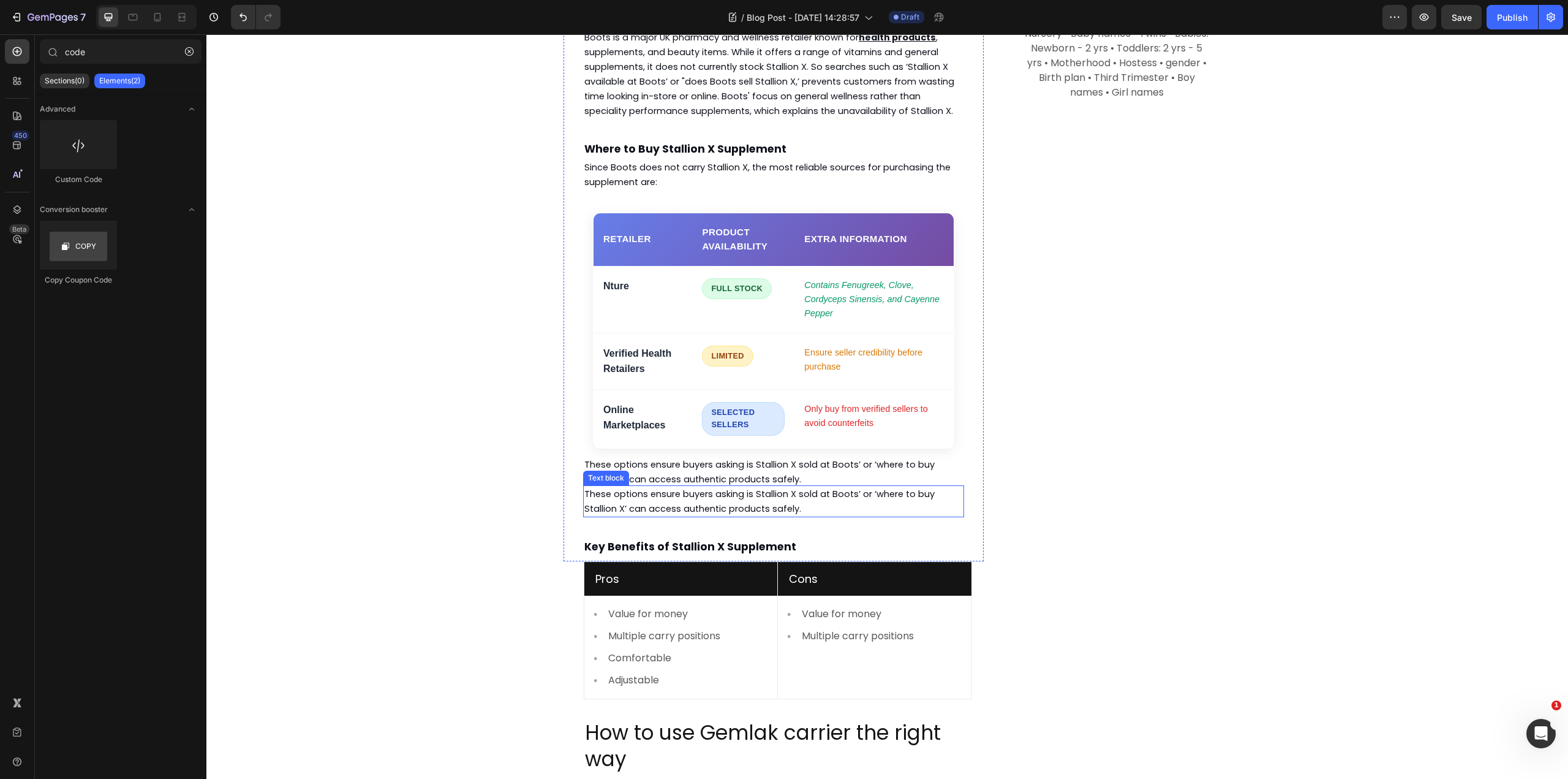
click at [631, 488] on span "These options ensure buyers asking is Stallion X sold at Boots’ or ‘where to bu…" at bounding box center [759, 501] width 351 height 27
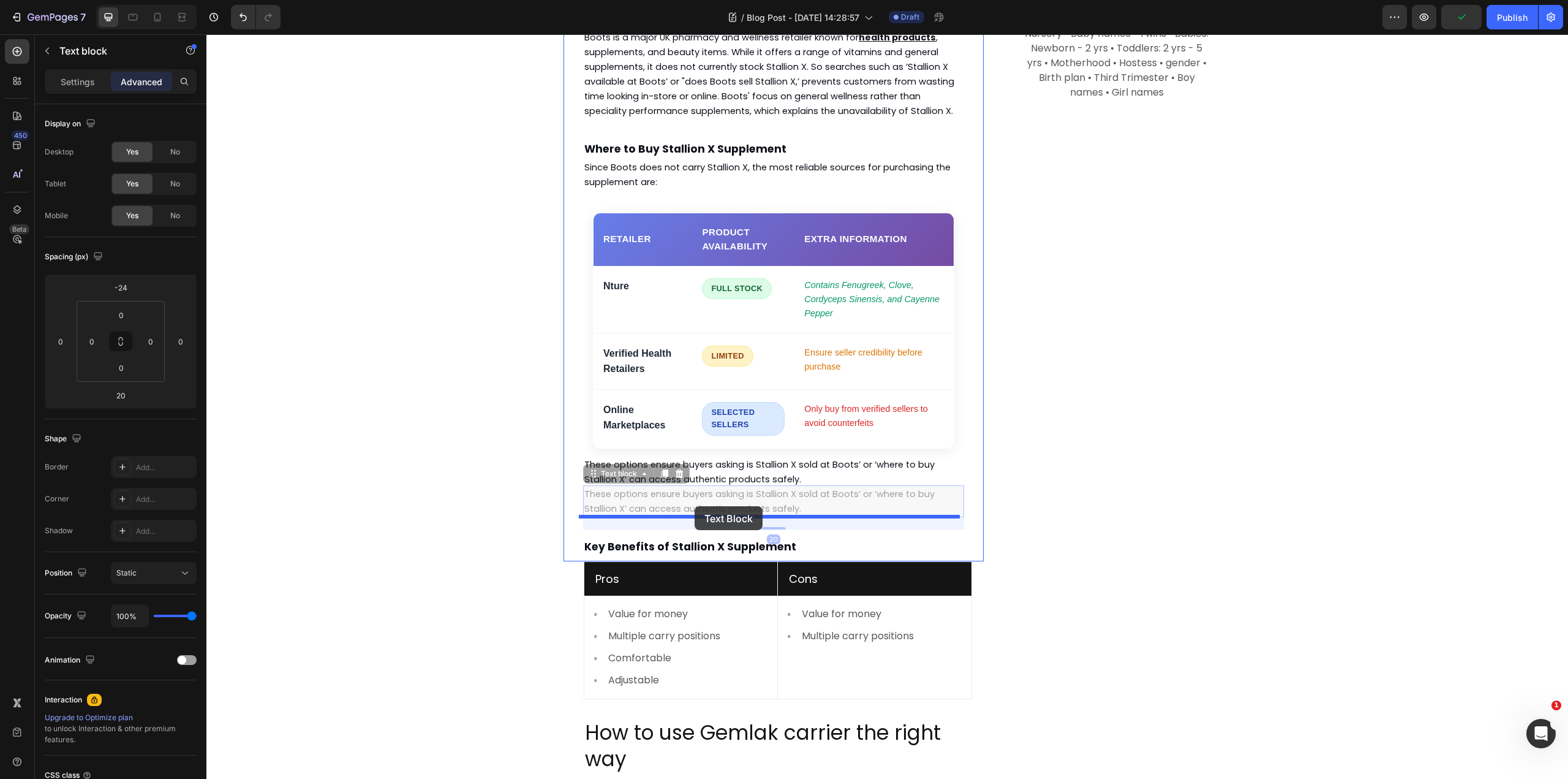
drag, startPoint x: 611, startPoint y: 432, endPoint x: 695, endPoint y: 506, distance: 111.9
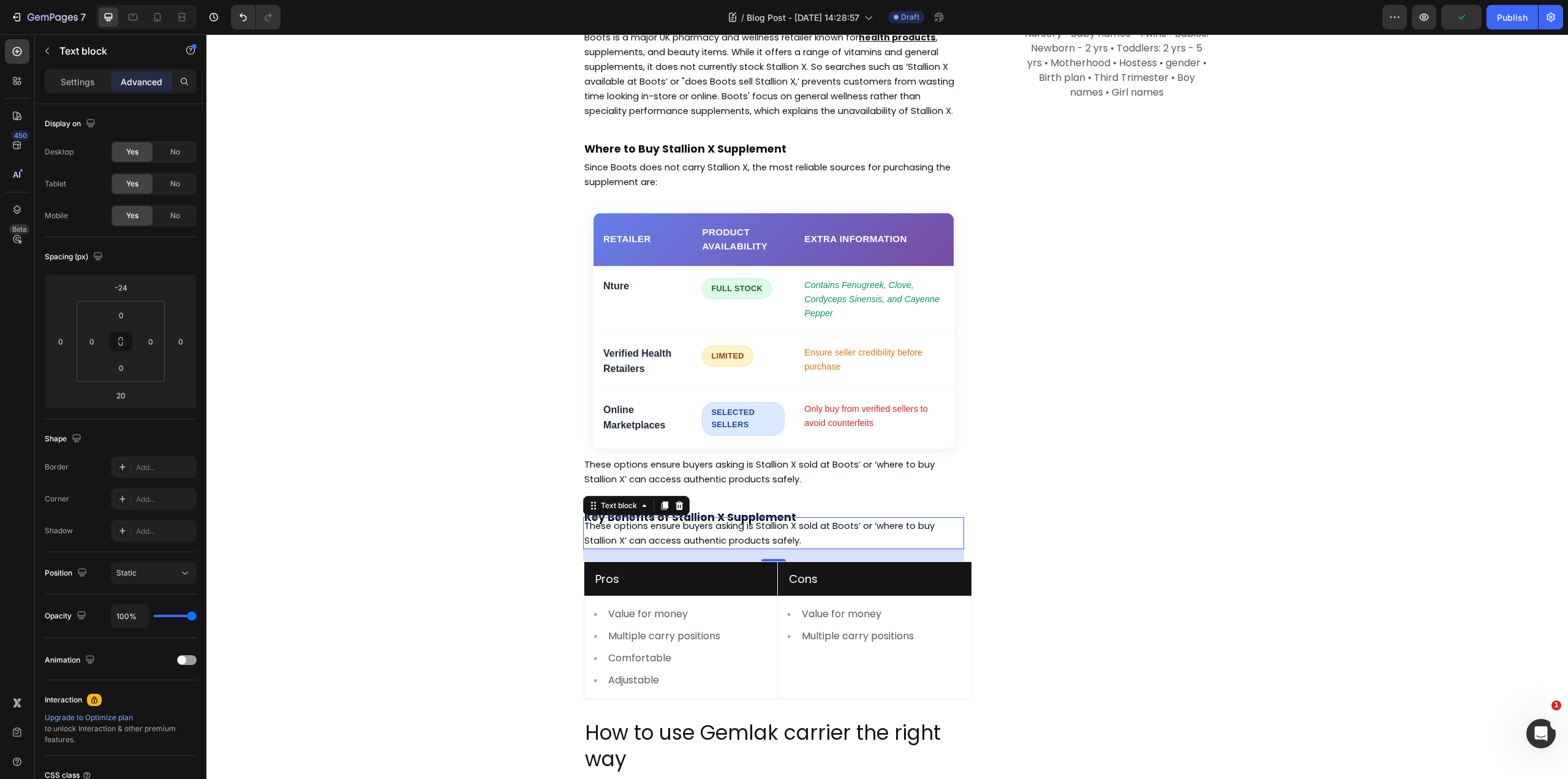
click at [718, 520] on span "These options ensure buyers asking is Stallion X sold at Boots’ or ‘where to bu…" at bounding box center [759, 533] width 351 height 27
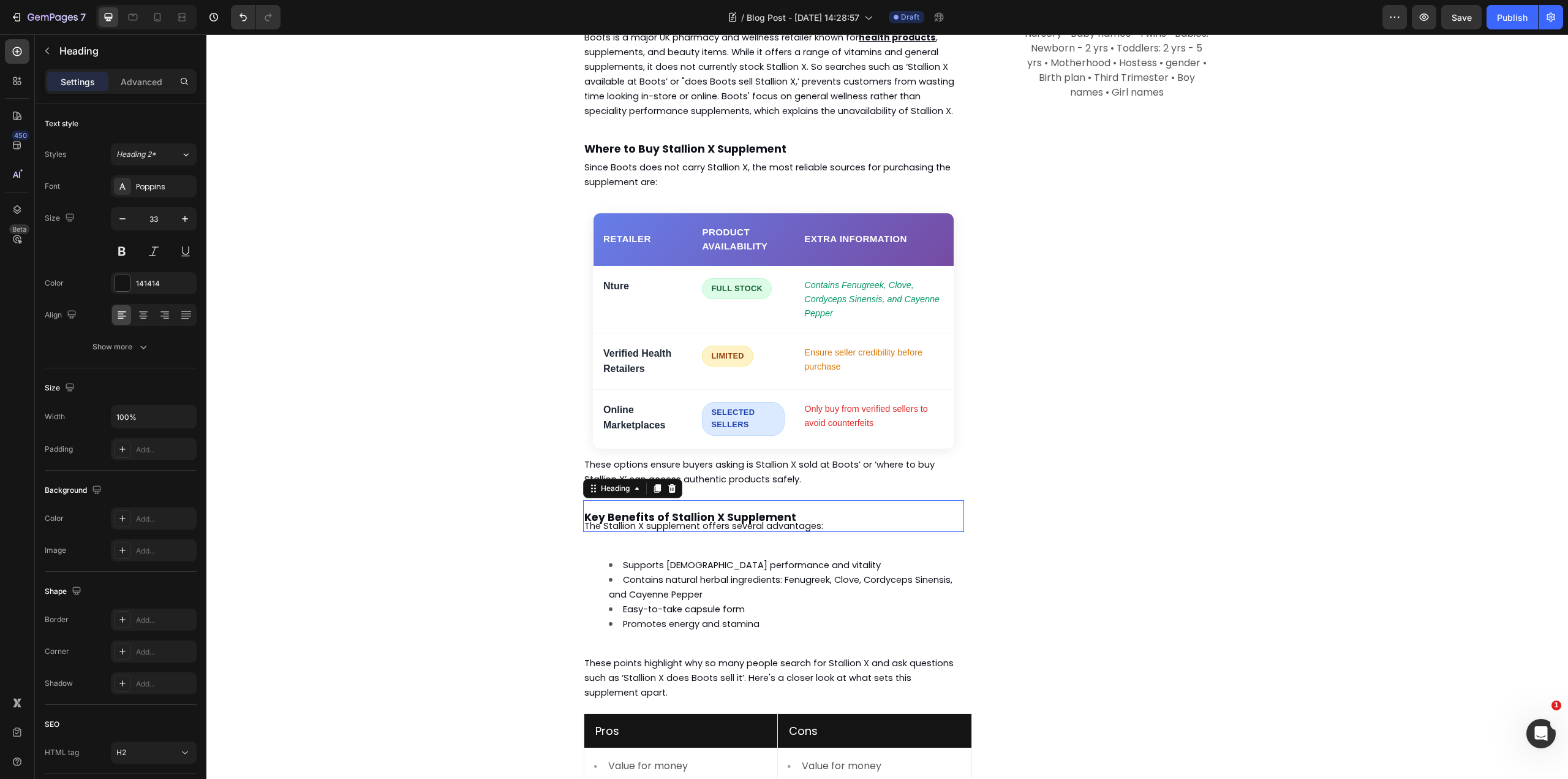
click at [752, 510] on strong "Key Benefits of Stallion X Supplement" at bounding box center [690, 517] width 212 height 15
click at [146, 83] on p "Advanced" at bounding box center [142, 82] width 41 height 13
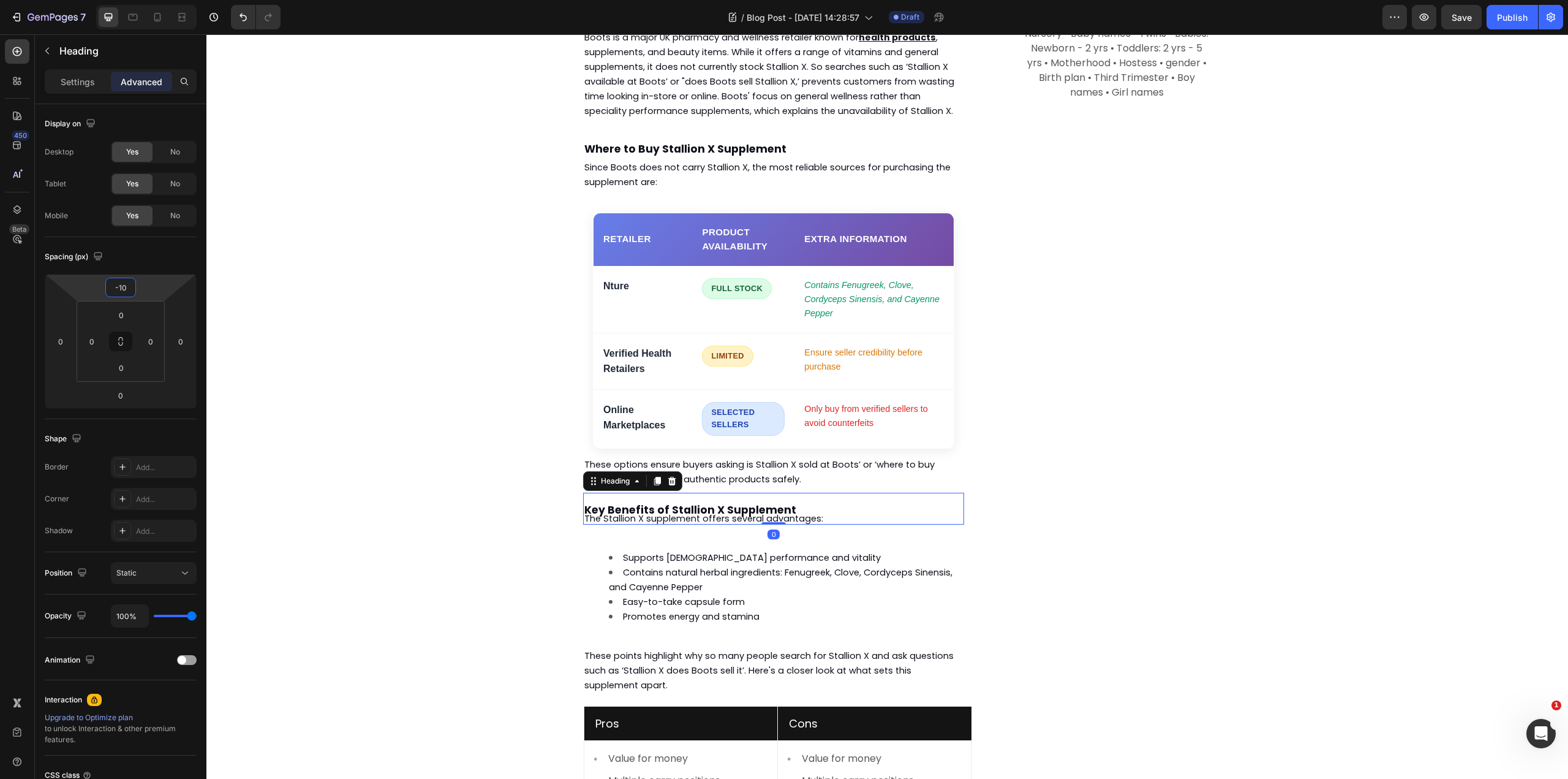
type input "-8"
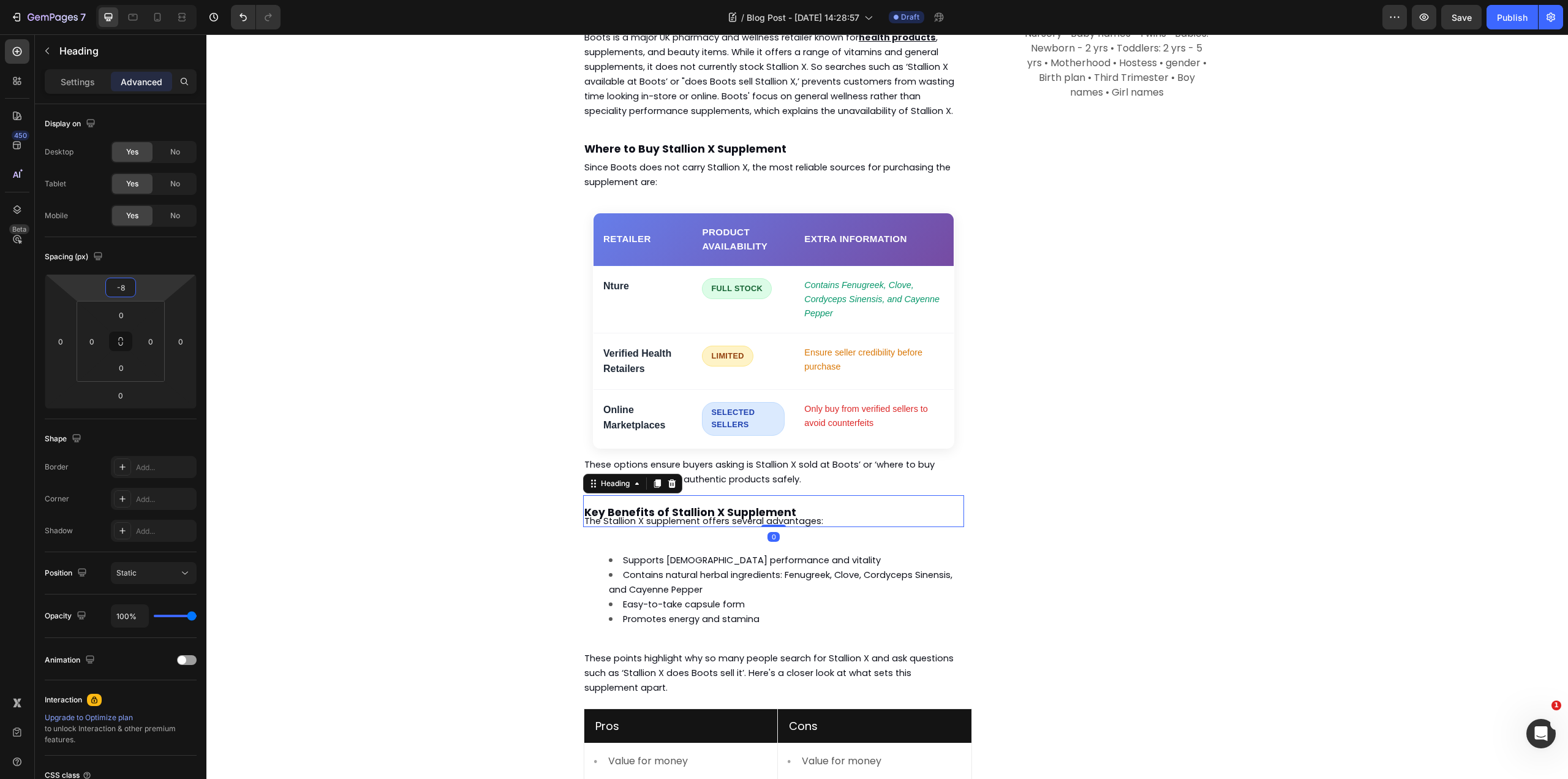
click at [143, 0] on html "7 Version history / Blog Post - [DATE] 14:28:57 Draft Preview Save Publish 450 …" at bounding box center [784, 0] width 1568 height 0
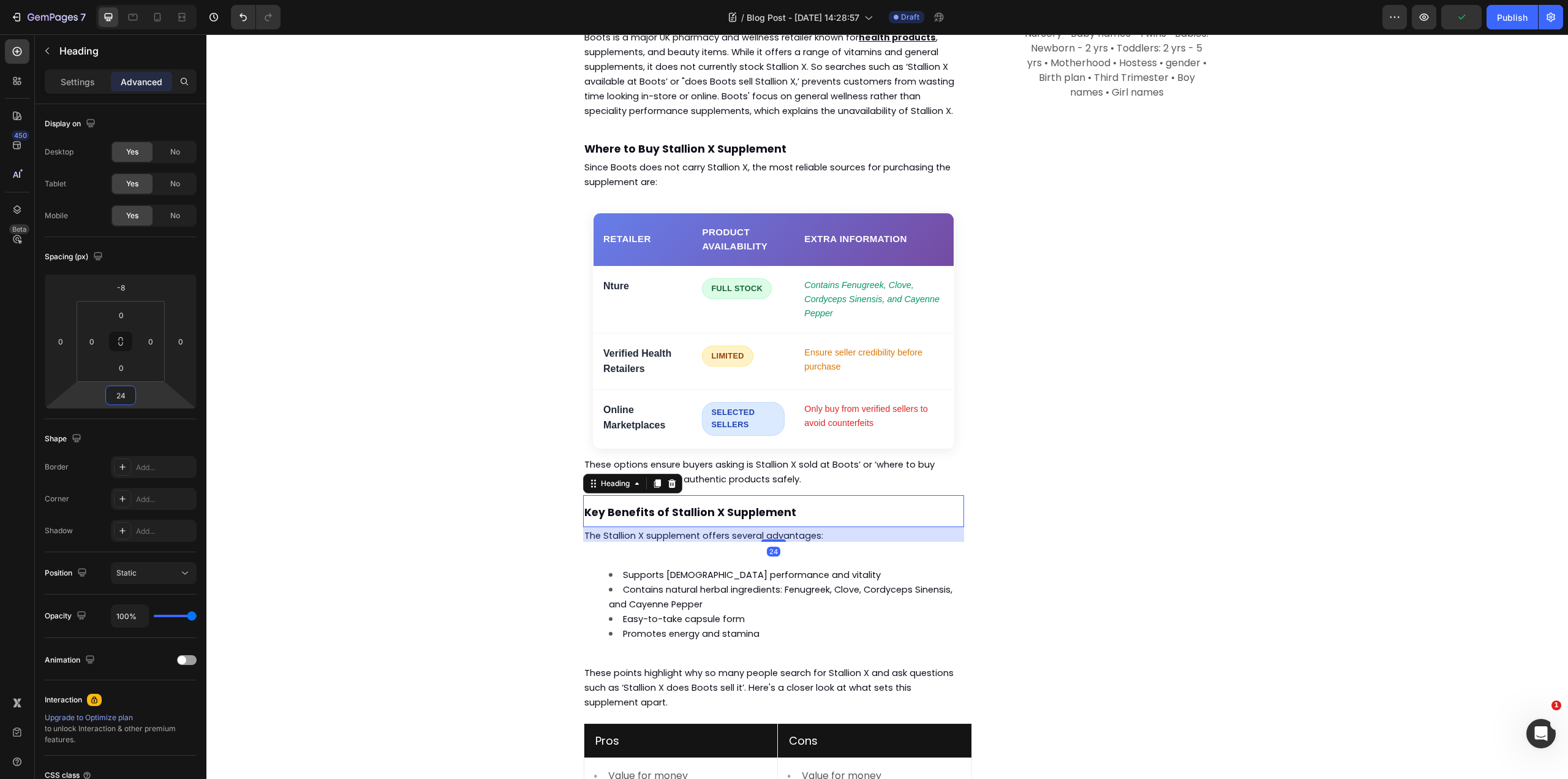
type input "26"
drag, startPoint x: 147, startPoint y: 390, endPoint x: 149, endPoint y: 382, distance: 8.2
click at [149, 0] on html "7 Version history / Blog Post - [DATE] 14:28:57 Draft Preview Publish 450 Beta …" at bounding box center [784, 0] width 1568 height 0
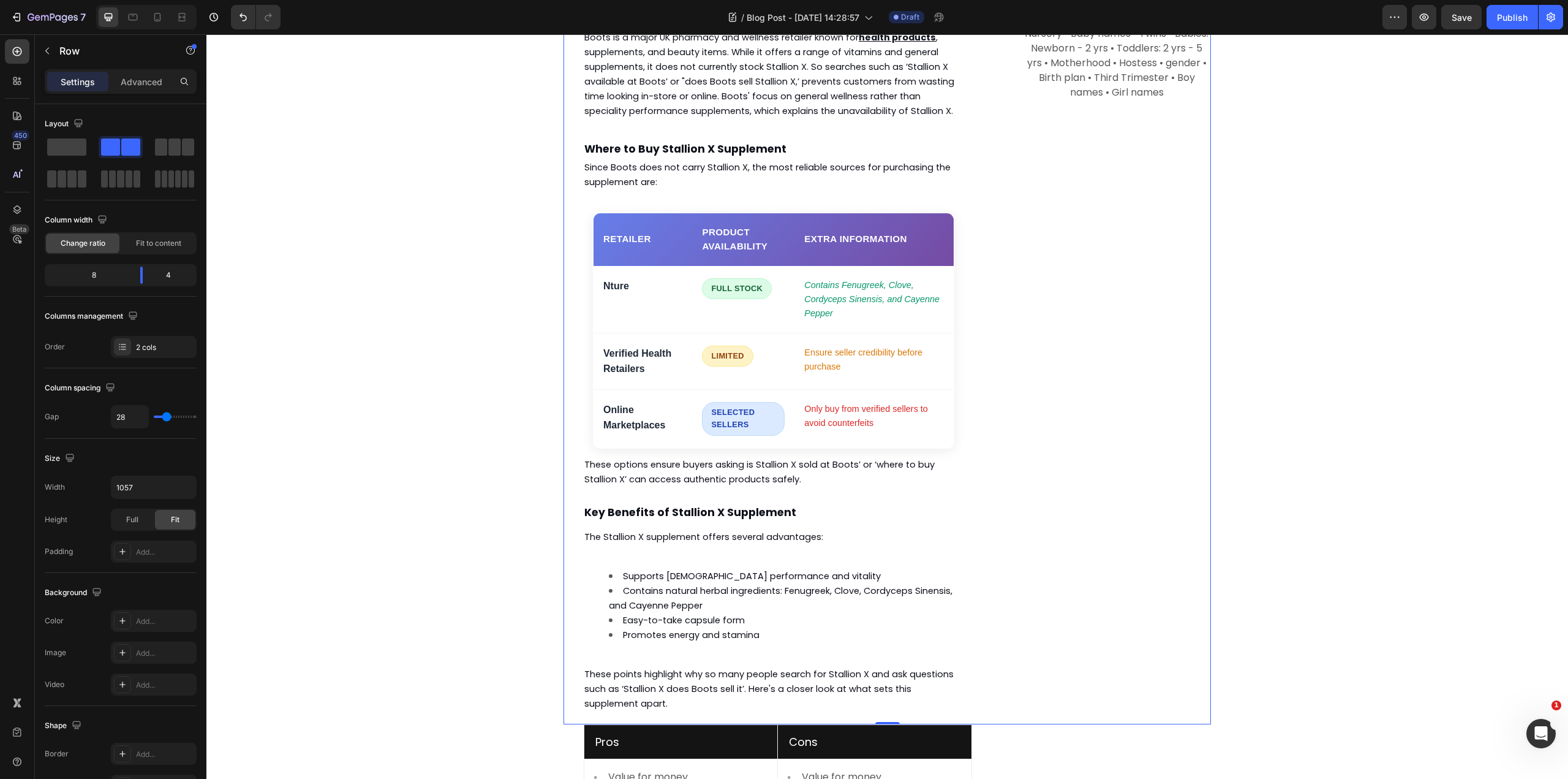
scroll to position [1381, 0]
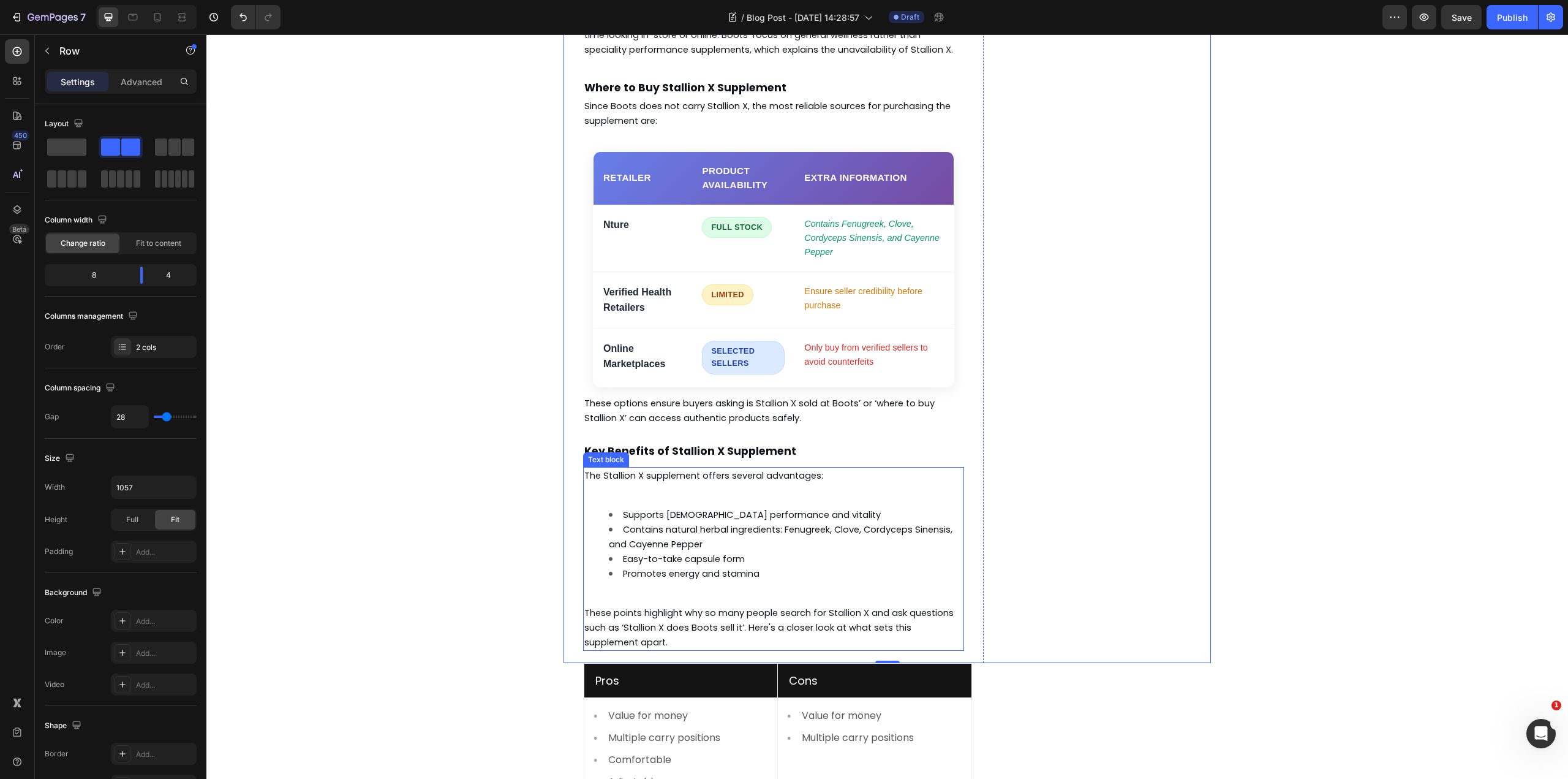
click at [694, 523] on span "Contains natural herbal ingredients: Fenugreek, Clove, Cordyceps Sinensis, and …" at bounding box center [780, 537] width 343 height 27
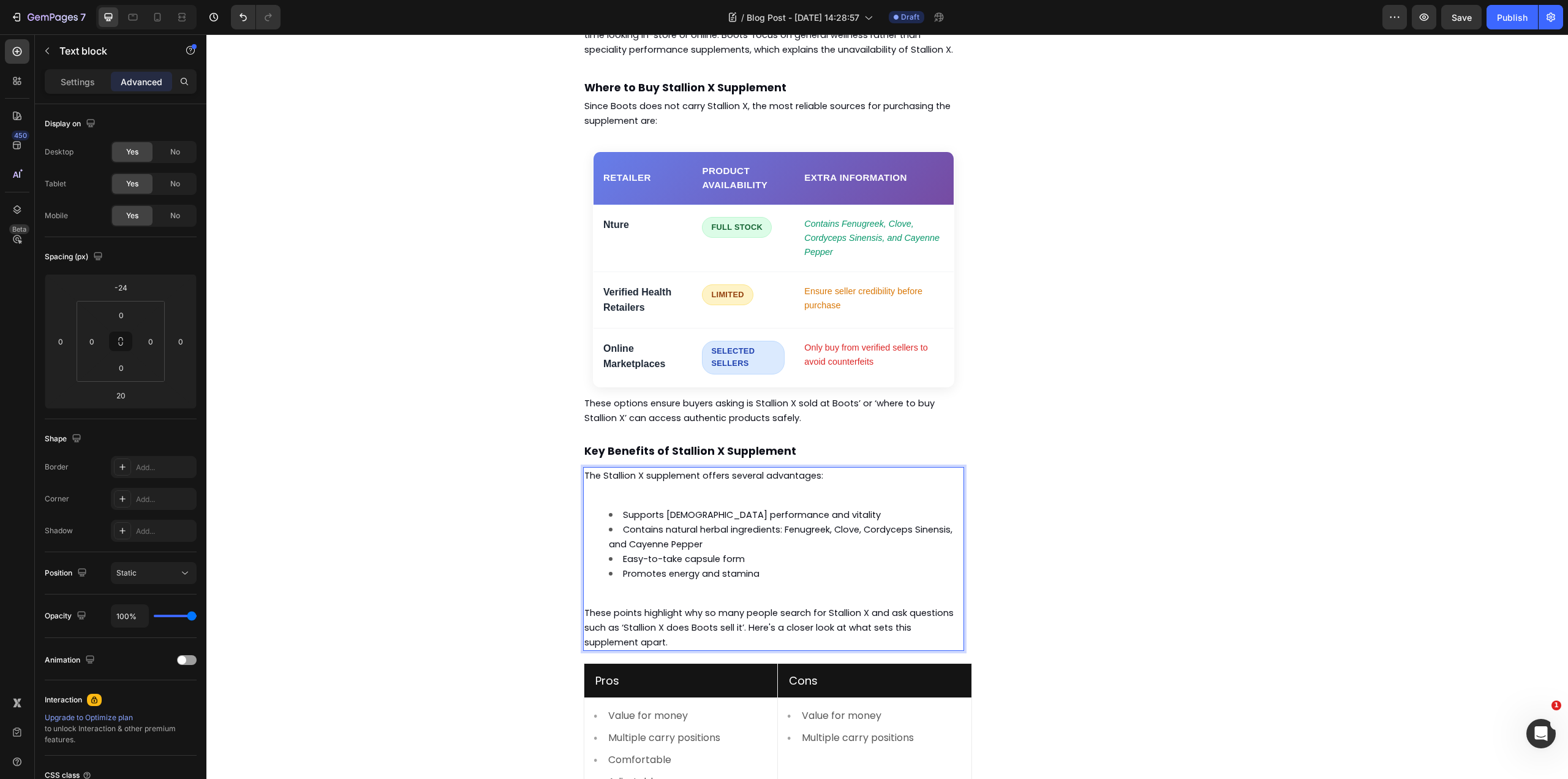
click at [742, 567] on span "Promotes energy and stamina" at bounding box center [691, 573] width 136 height 12
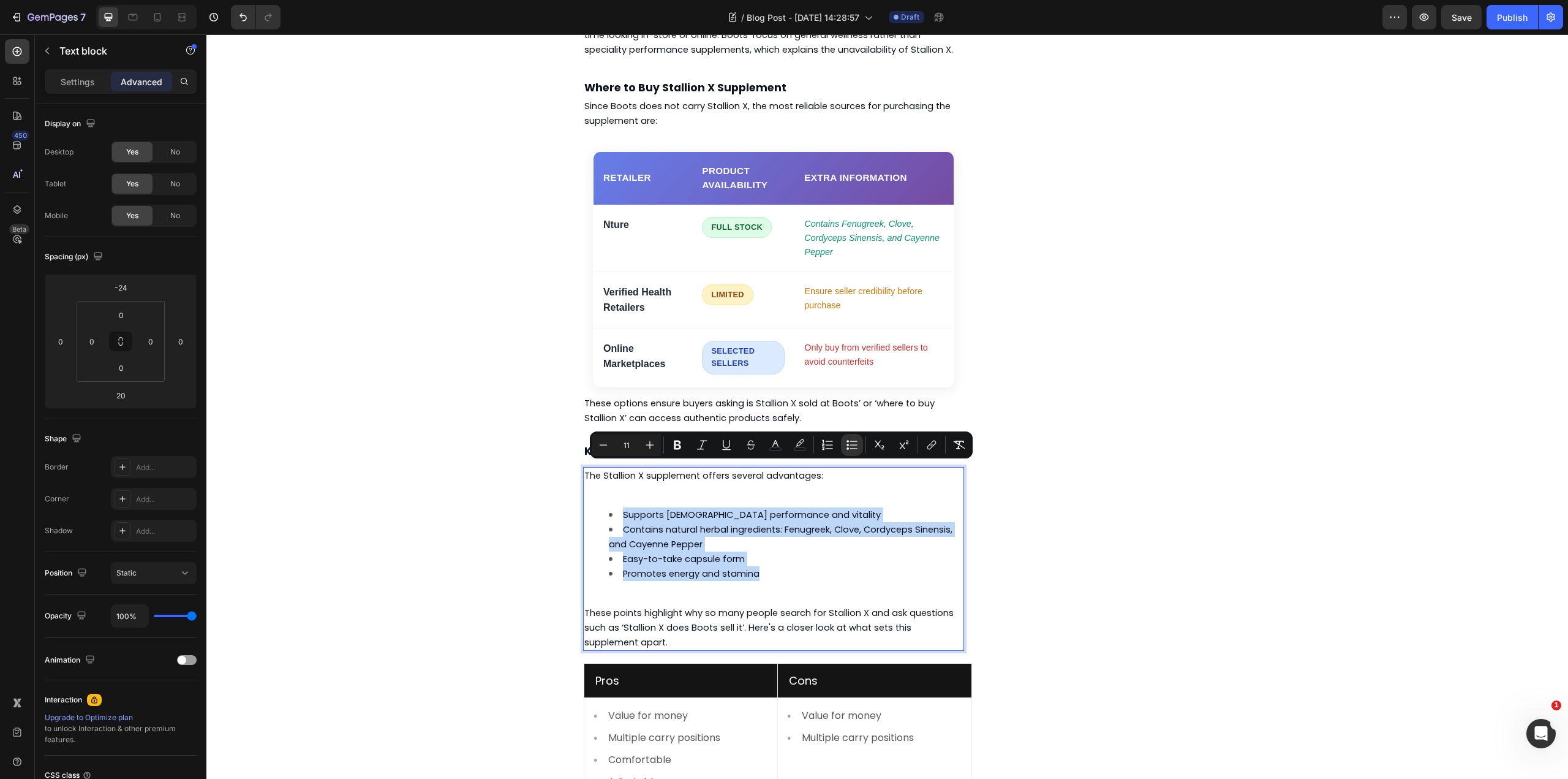
drag, startPoint x: 756, startPoint y: 529, endPoint x: 610, endPoint y: 470, distance: 157.5
click at [610, 507] on ul "Supports [DEMOGRAPHIC_DATA] performance and vitality Contains natural herbal in…" at bounding box center [773, 544] width 378 height 74
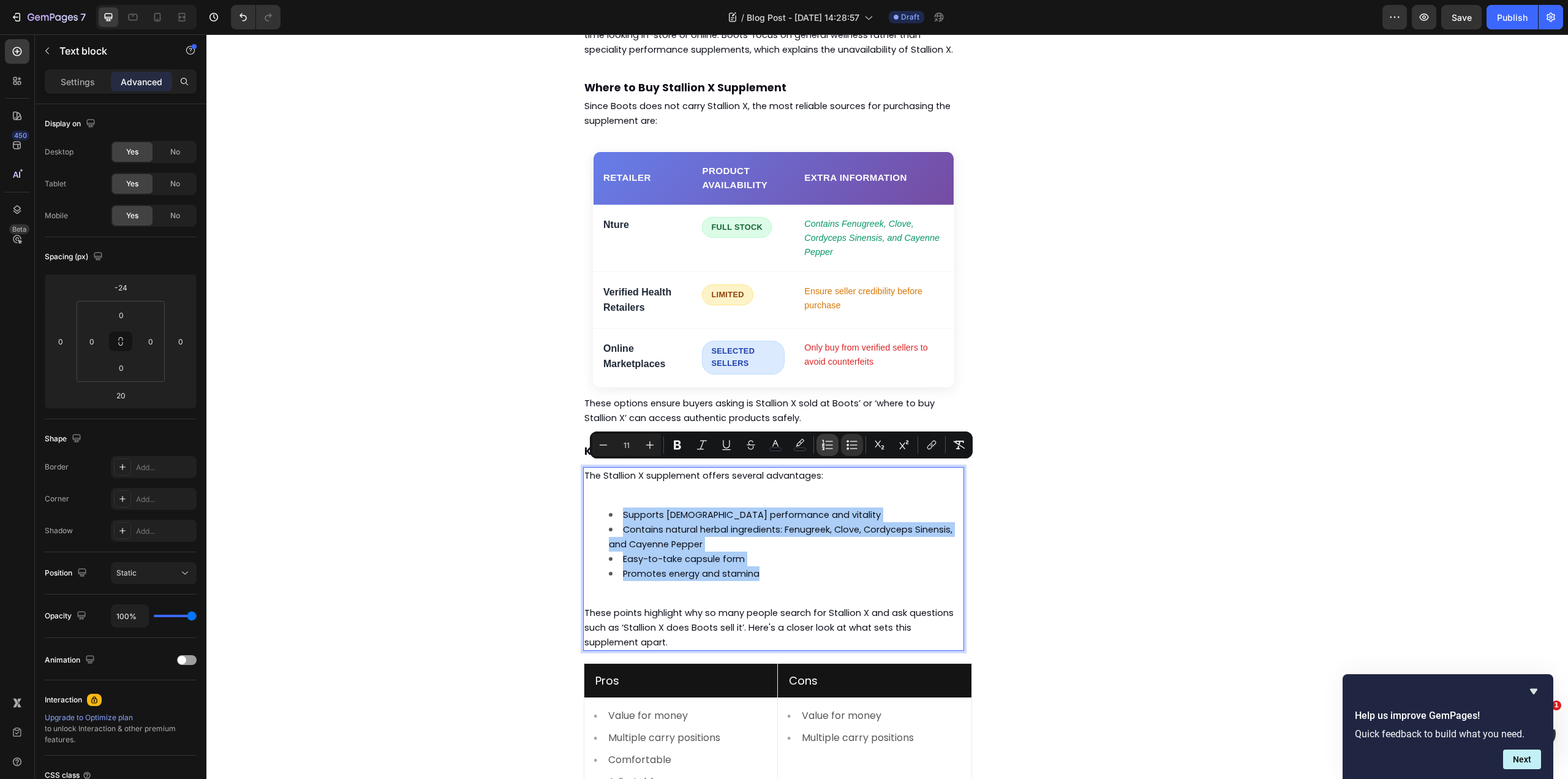
click at [824, 451] on button "Numbered List" at bounding box center [827, 444] width 22 height 22
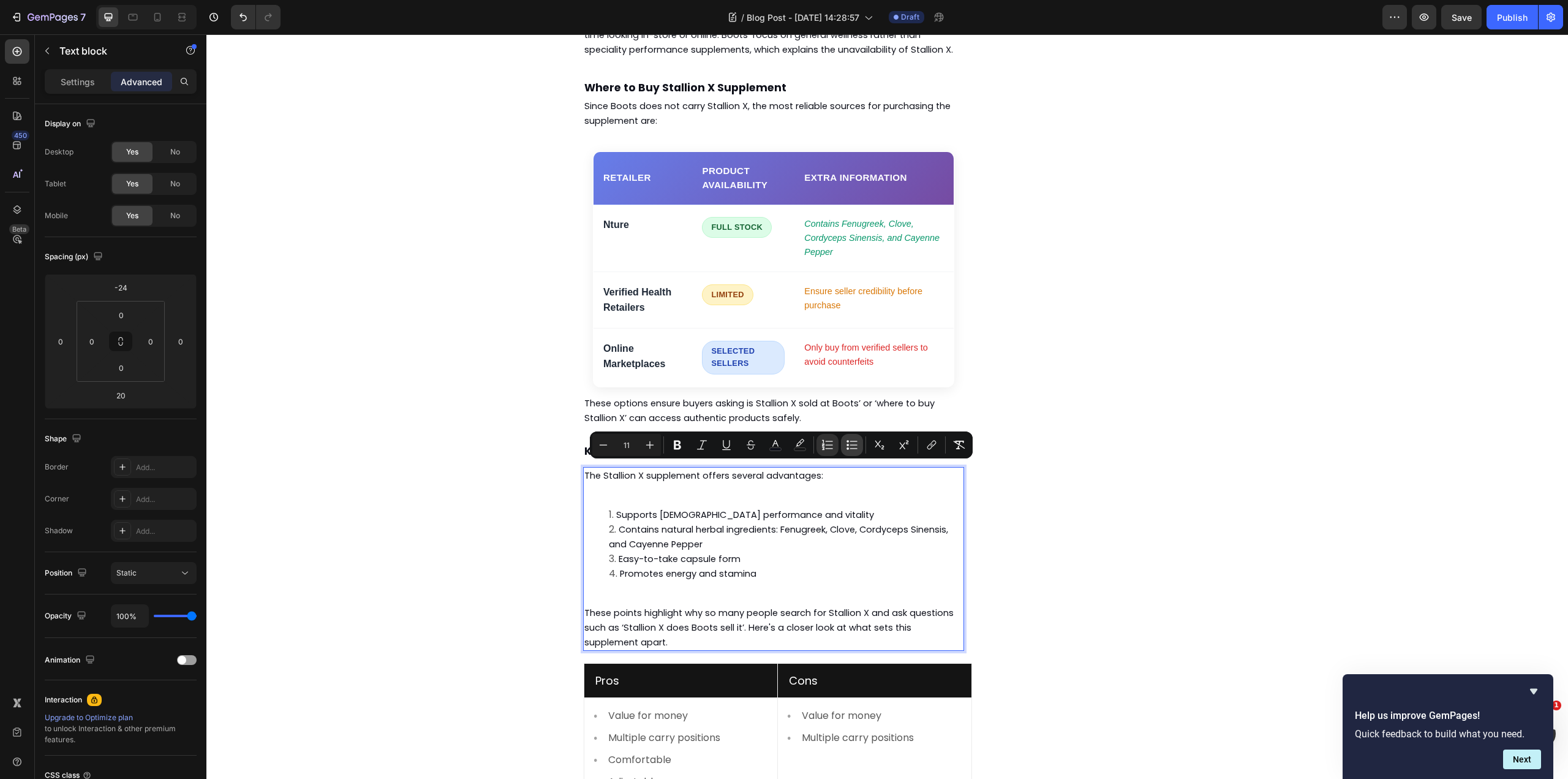
click at [850, 449] on icon "Editor contextual toolbar" at bounding box center [852, 444] width 12 height 12
click at [706, 522] on li "Contains natural herbal ingredients: Fenugreek, Clove, Cordyceps Sinensis, and …" at bounding box center [785, 536] width 354 height 29
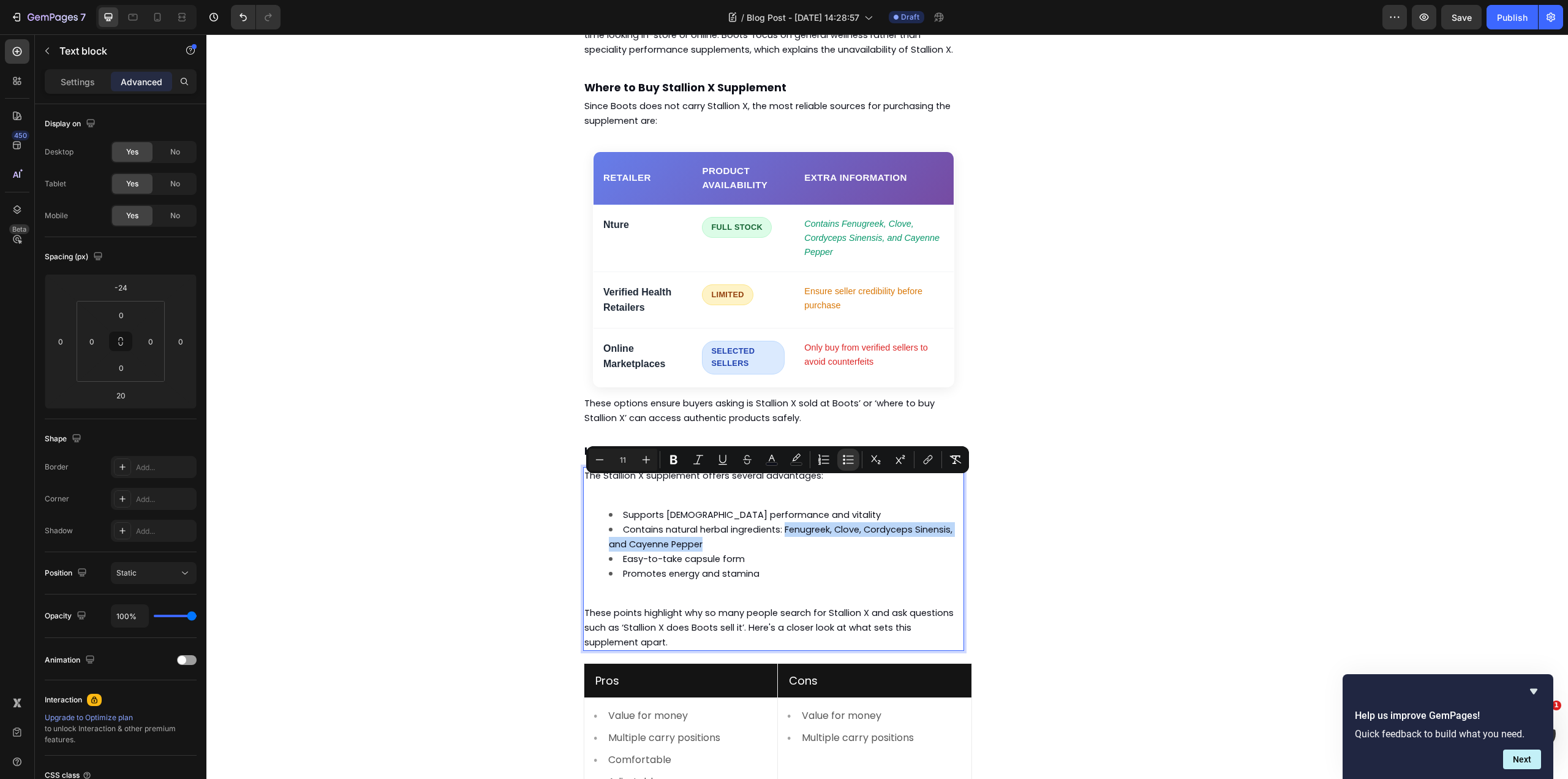
drag, startPoint x: 706, startPoint y: 494, endPoint x: 784, endPoint y: 484, distance: 78.6
click at [784, 522] on li "Contains natural herbal ingredients: Fenugreek, Clove, Cordyceps Sinensis, and …" at bounding box center [785, 536] width 354 height 29
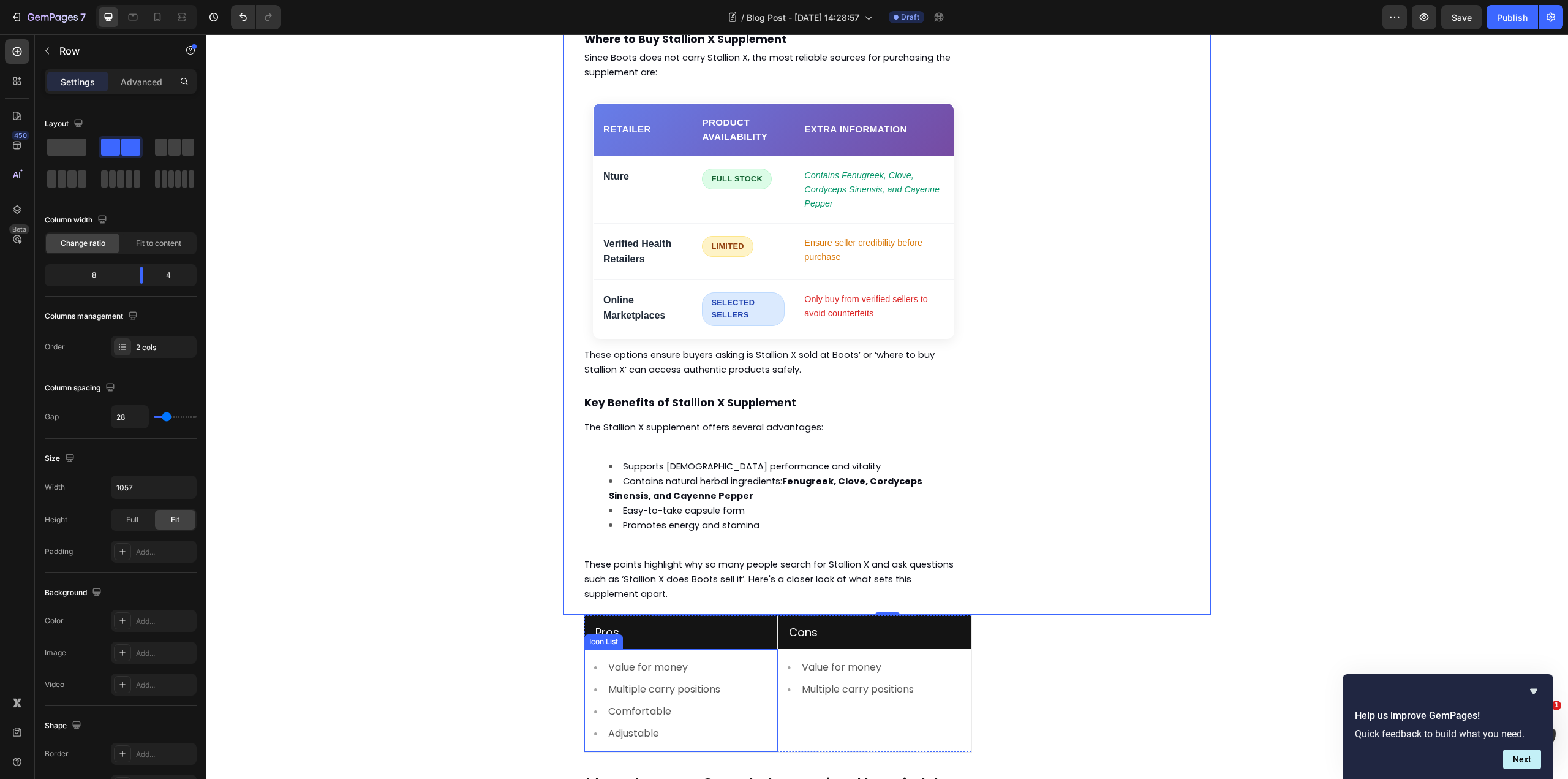
scroll to position [1504, 0]
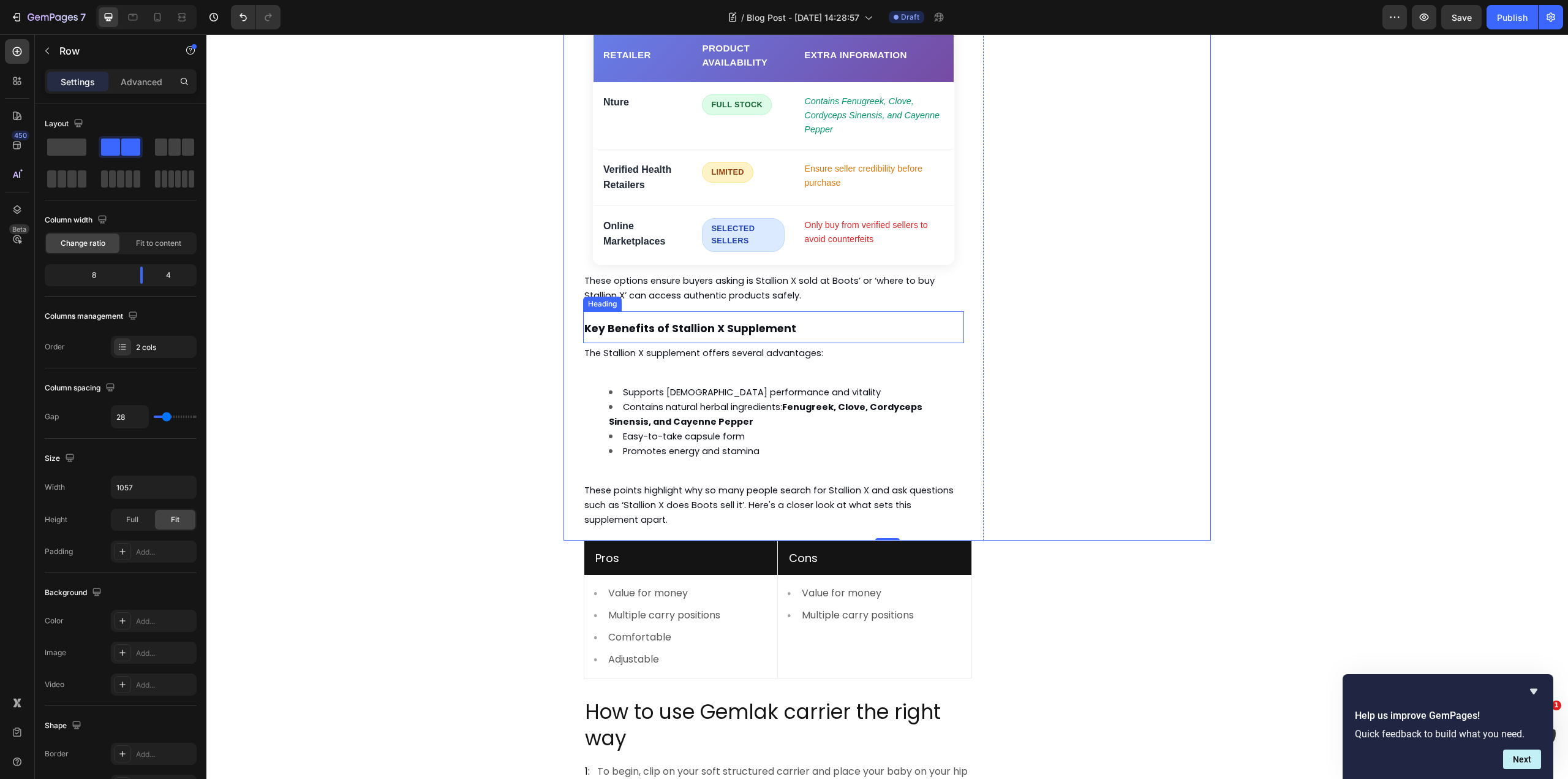
click at [755, 321] on strong "Key Benefits of Stallion X Supplement" at bounding box center [690, 328] width 212 height 15
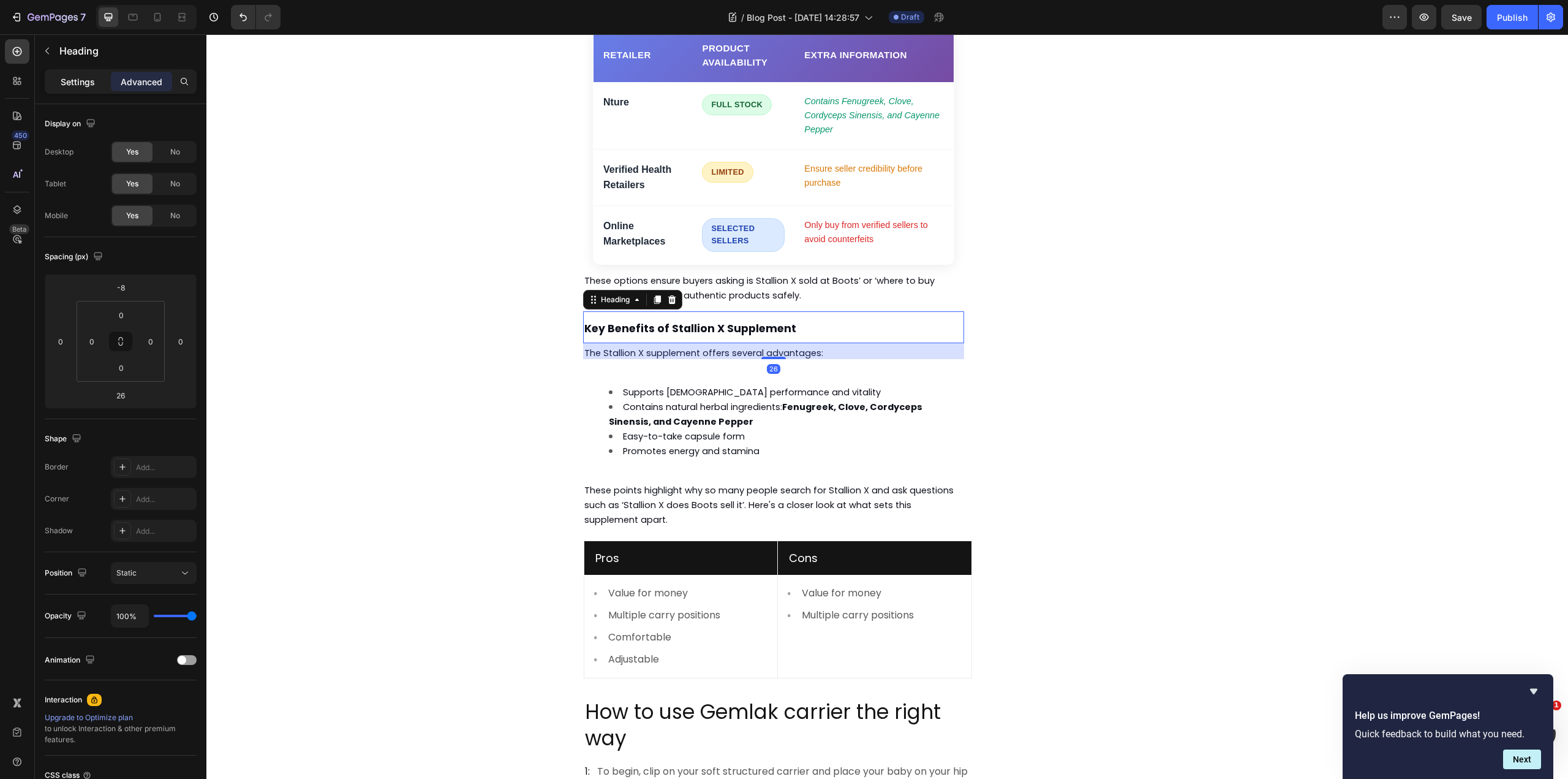
click at [76, 76] on p "Settings" at bounding box center [78, 82] width 34 height 13
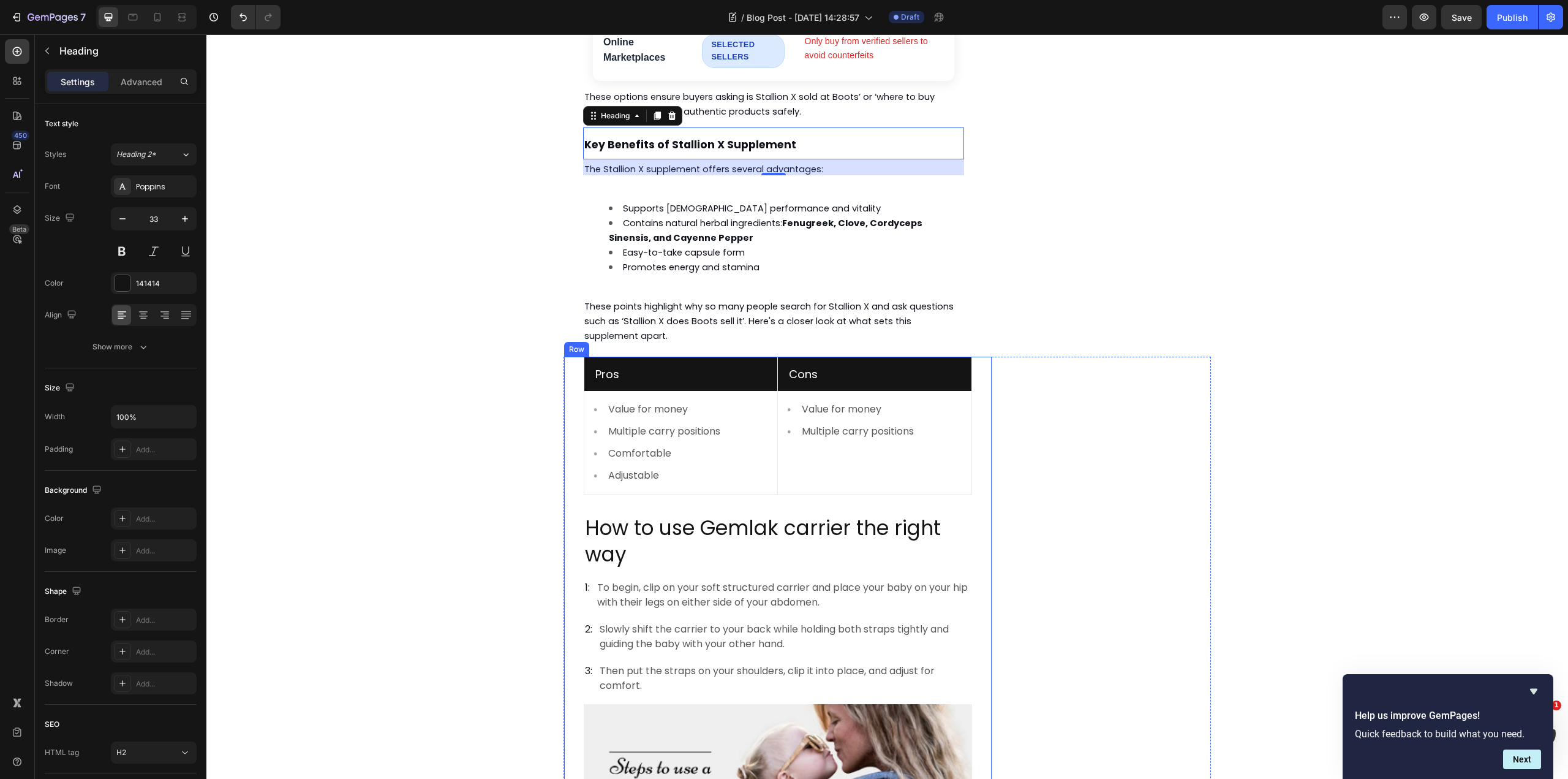
scroll to position [1749, 0]
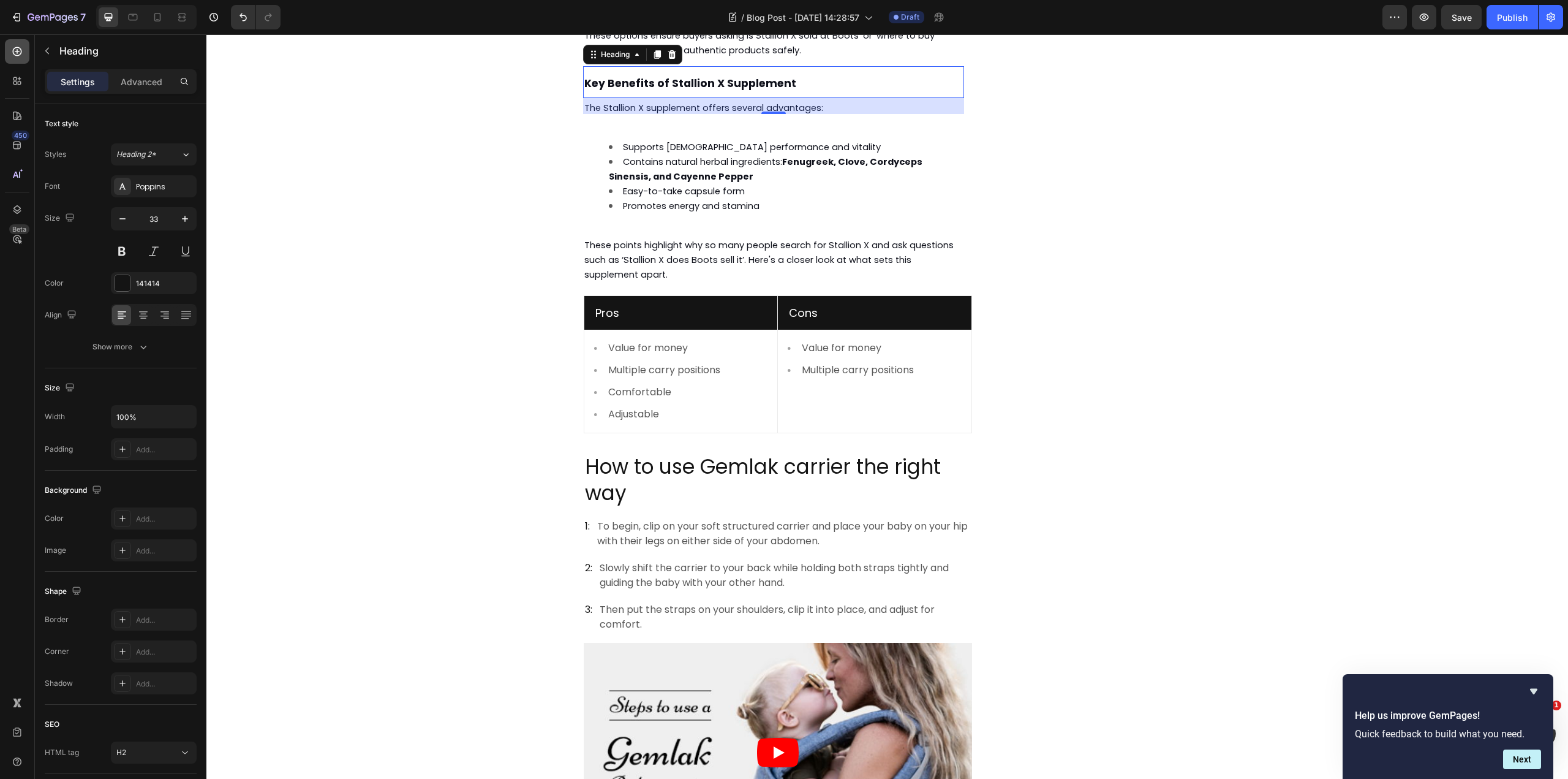
click at [25, 50] on div at bounding box center [17, 52] width 25 height 25
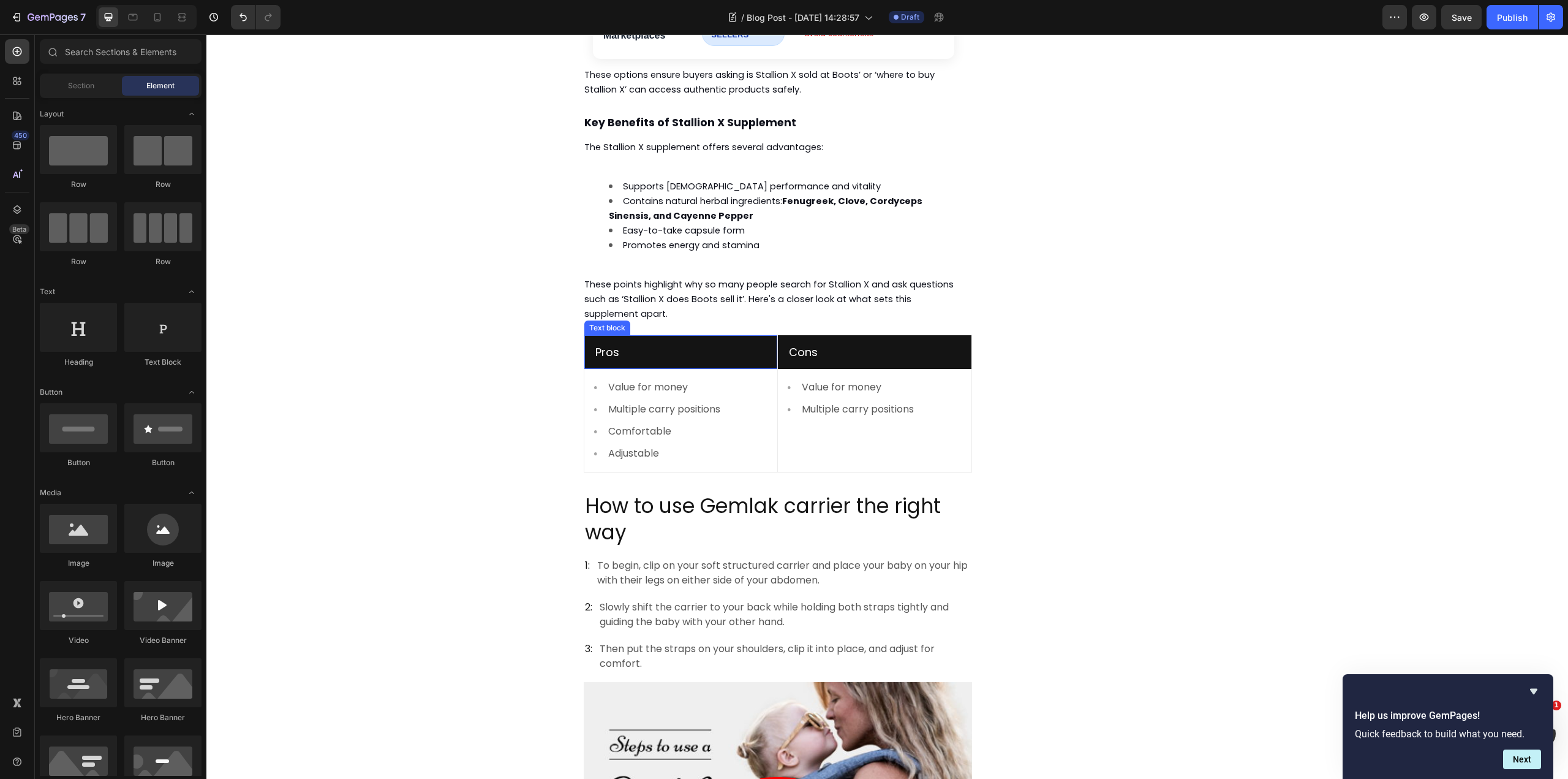
scroll to position [1687, 0]
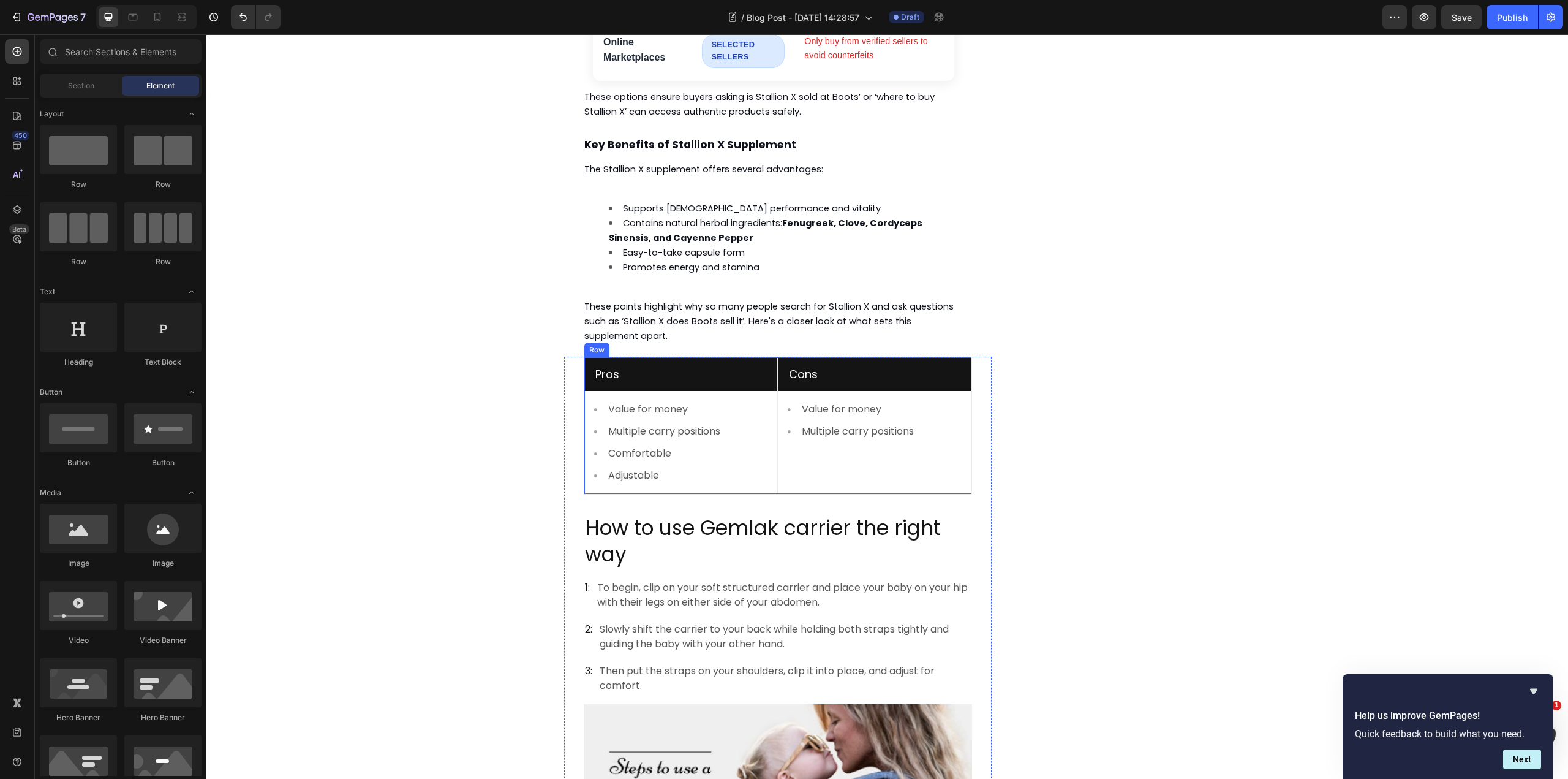
click at [778, 448] on div "Cons Text block Row Image Value for money Text block Image Multiple carry posit…" at bounding box center [875, 426] width 193 height 137
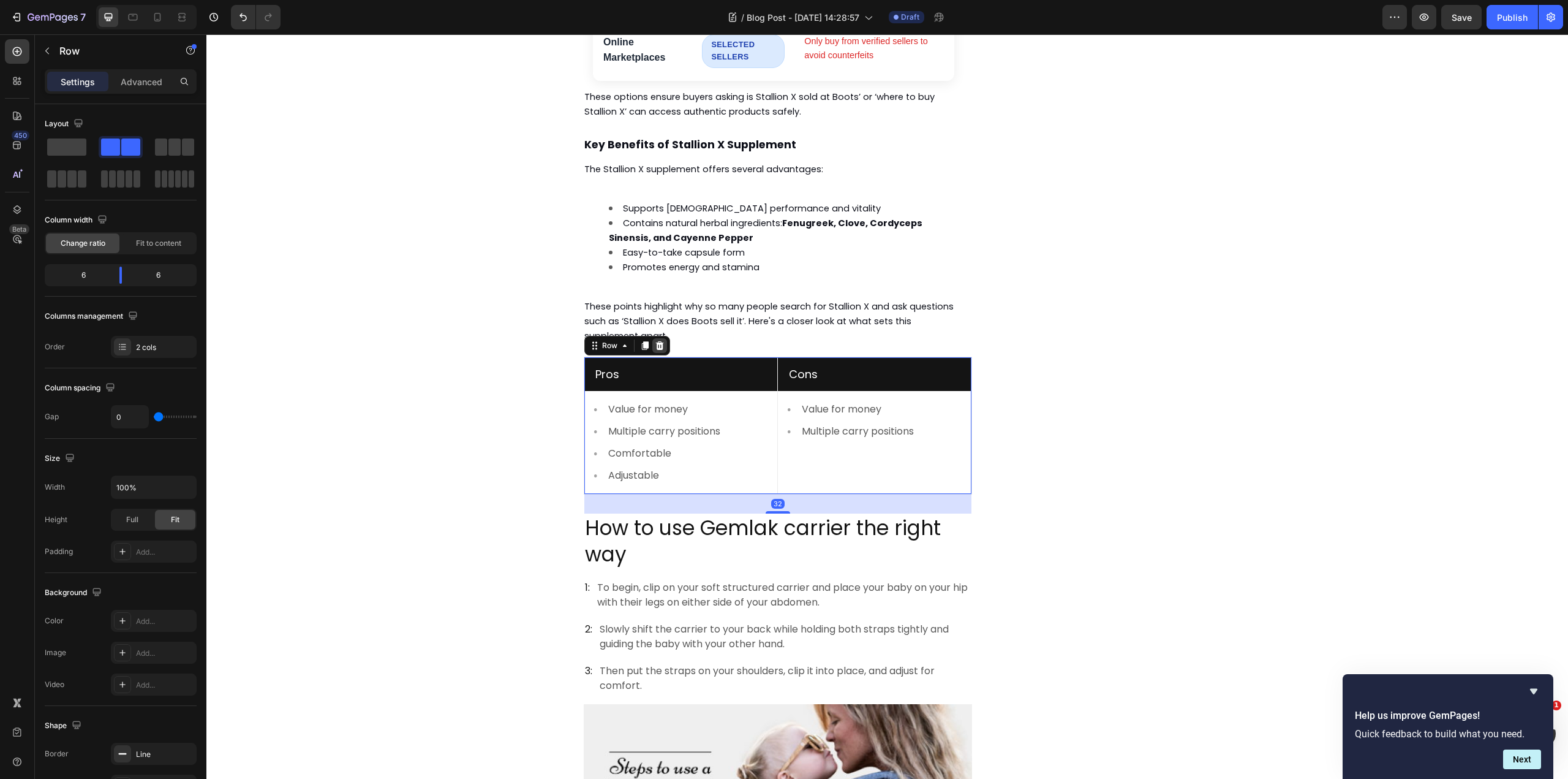
click at [657, 341] on icon at bounding box center [659, 346] width 10 height 10
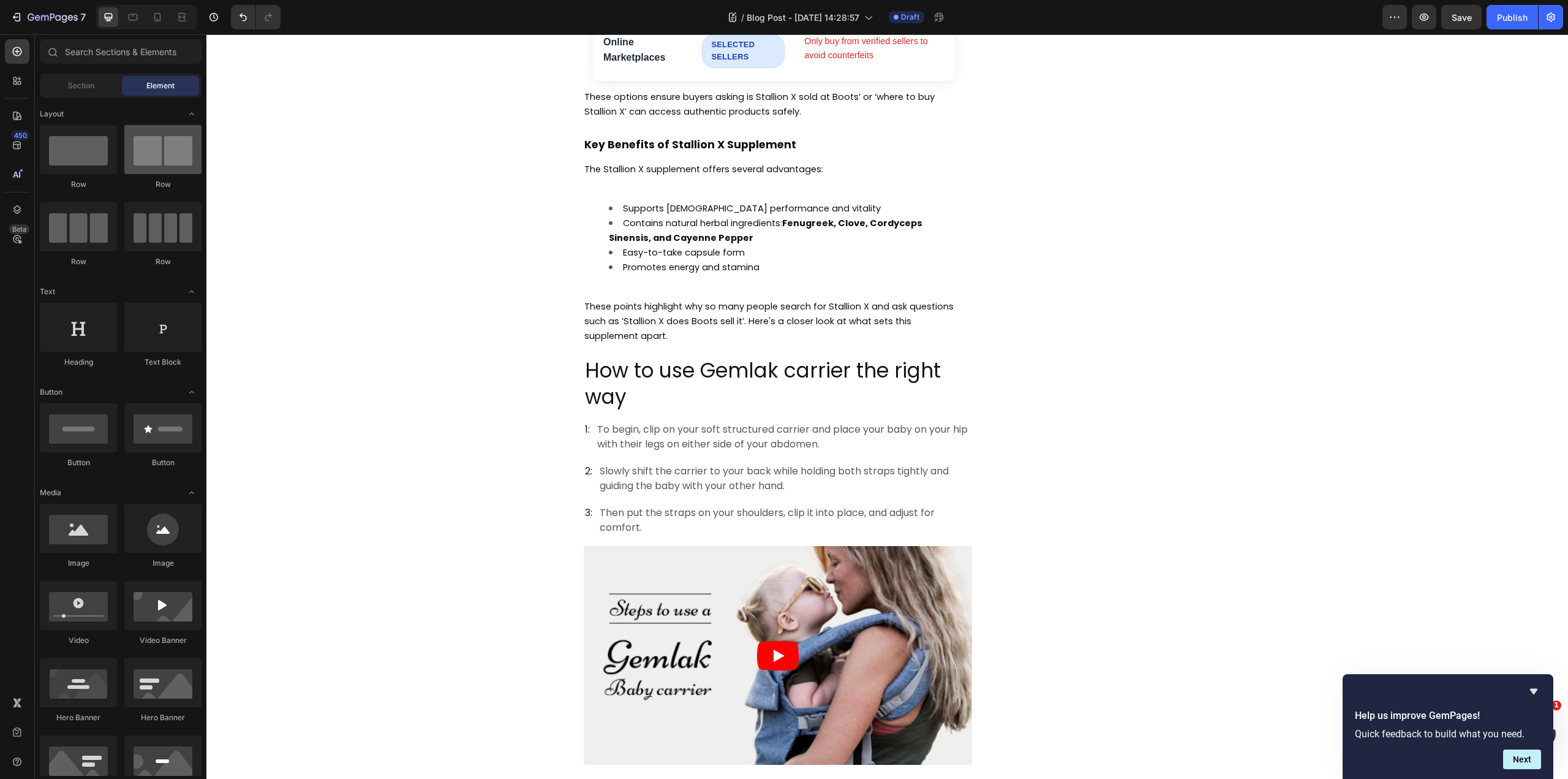
click at [149, 144] on div at bounding box center [162, 149] width 77 height 49
drag, startPoint x: 406, startPoint y: 195, endPoint x: 735, endPoint y: 299, distance: 345.0
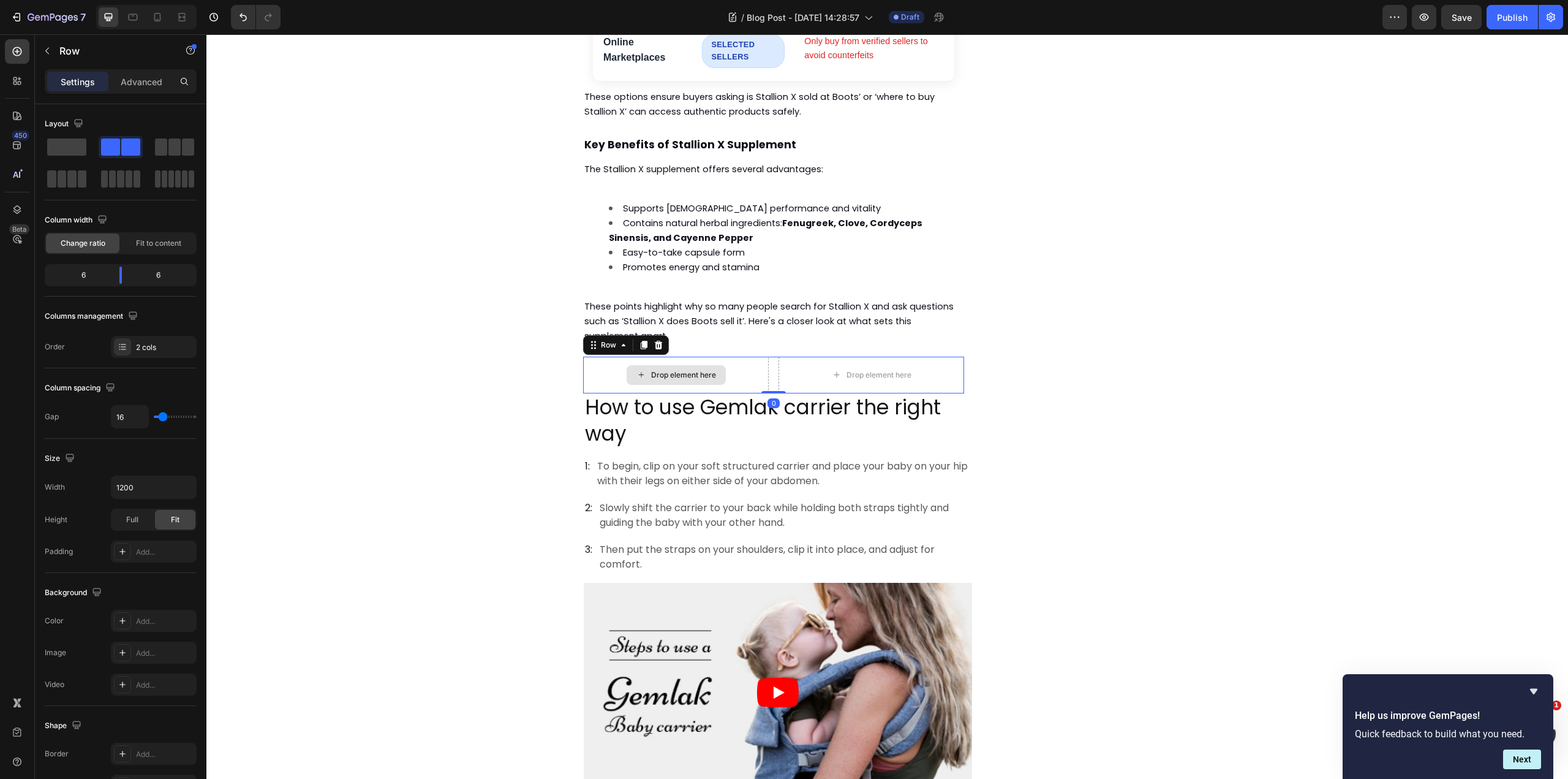
click at [670, 370] on div "Drop element here" at bounding box center [684, 375] width 65 height 10
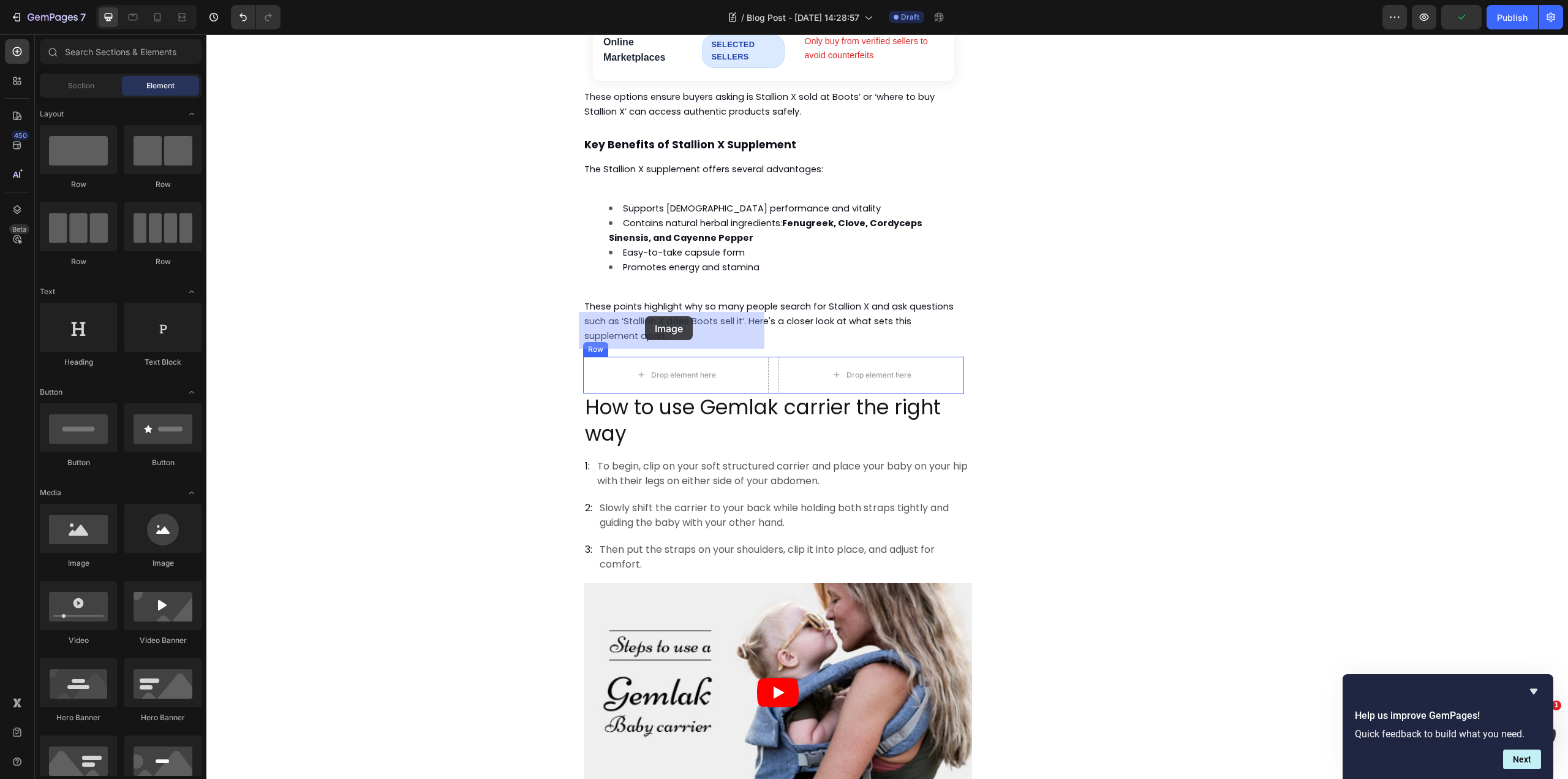
drag, startPoint x: 324, startPoint y: 564, endPoint x: 637, endPoint y: 334, distance: 388.4
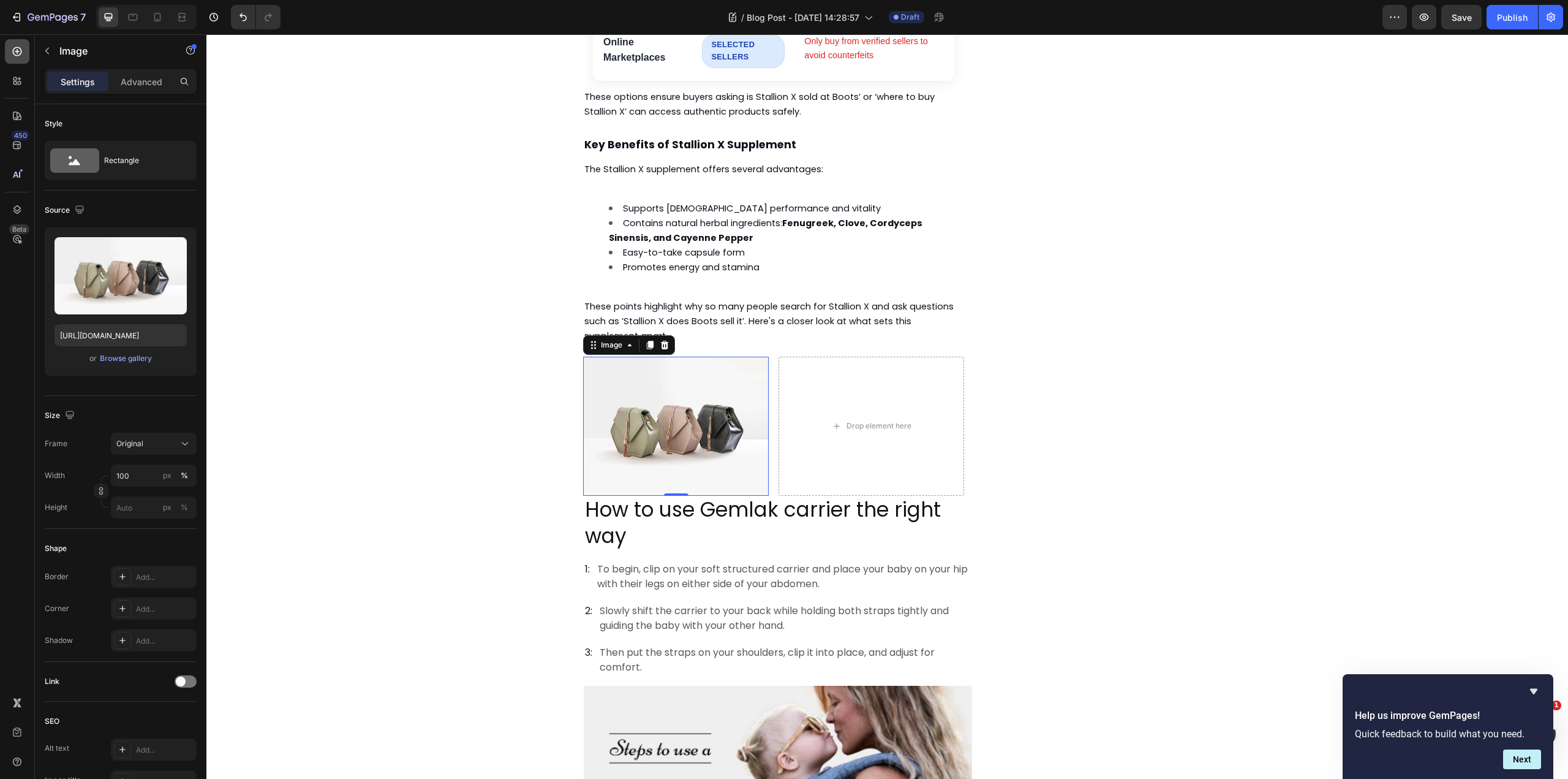
click at [17, 54] on icon at bounding box center [17, 52] width 5 height 5
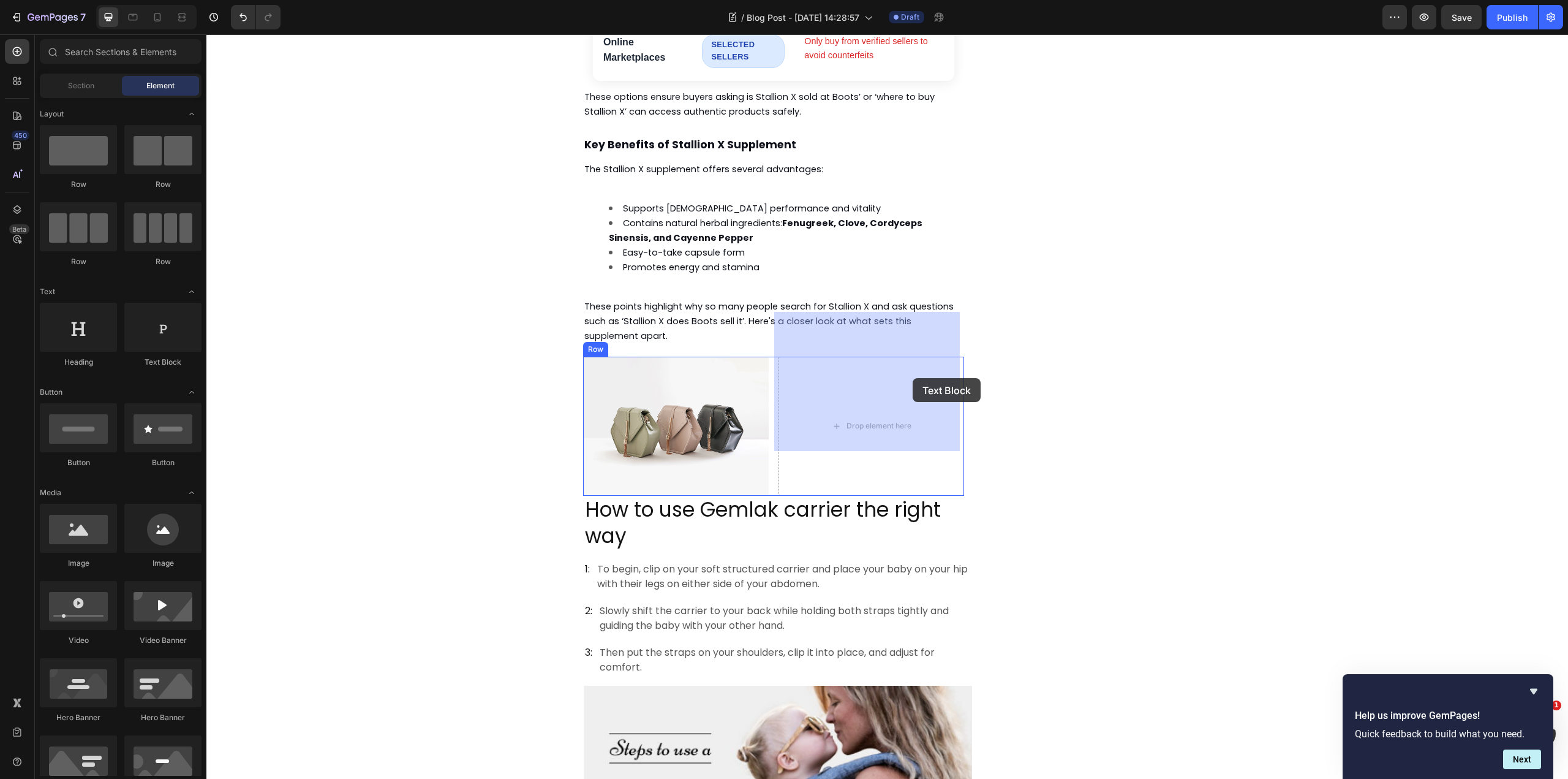
drag, startPoint x: 379, startPoint y: 366, endPoint x: 906, endPoint y: 378, distance: 527.1
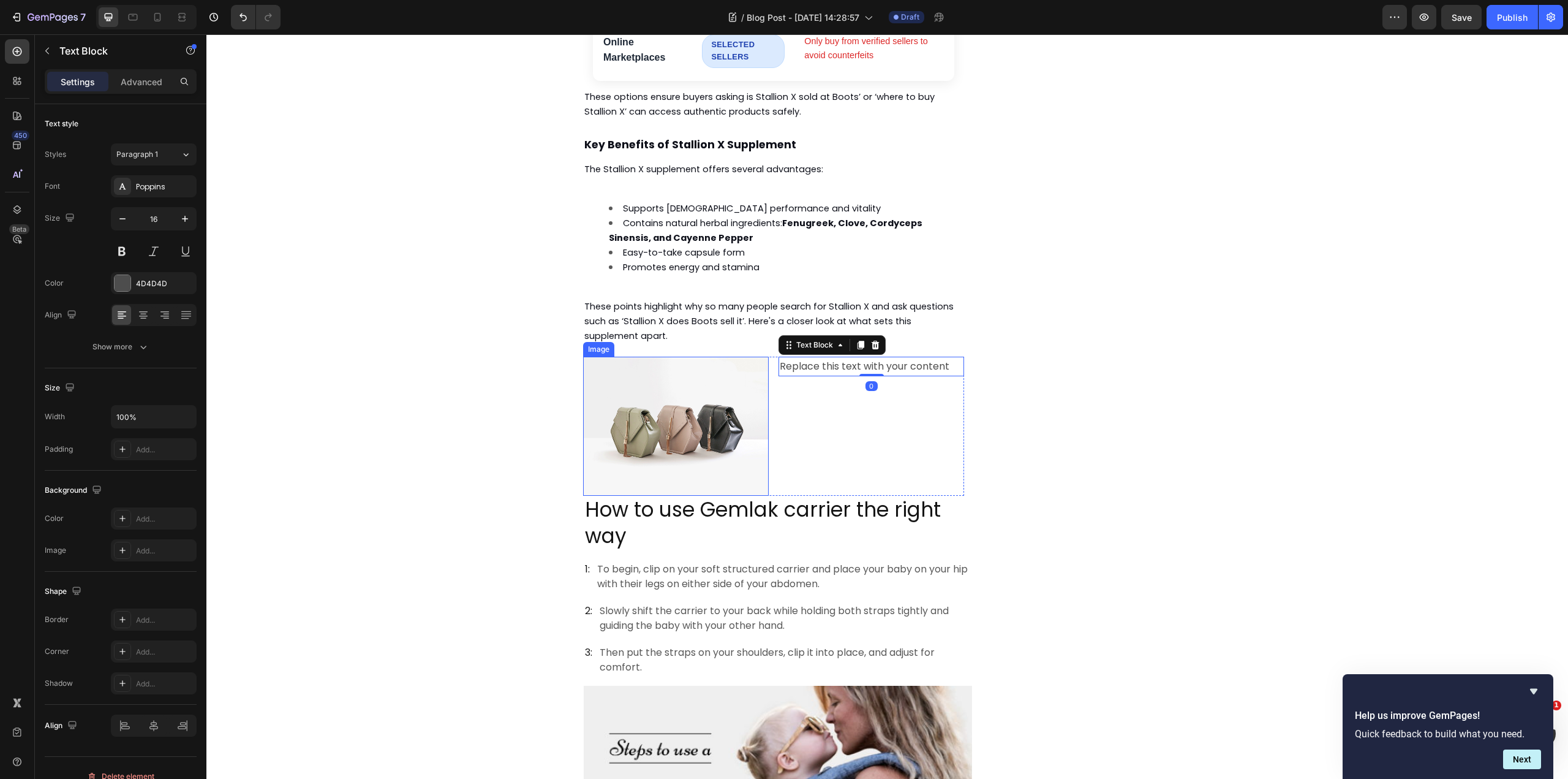
click at [728, 365] on img at bounding box center [676, 426] width 186 height 139
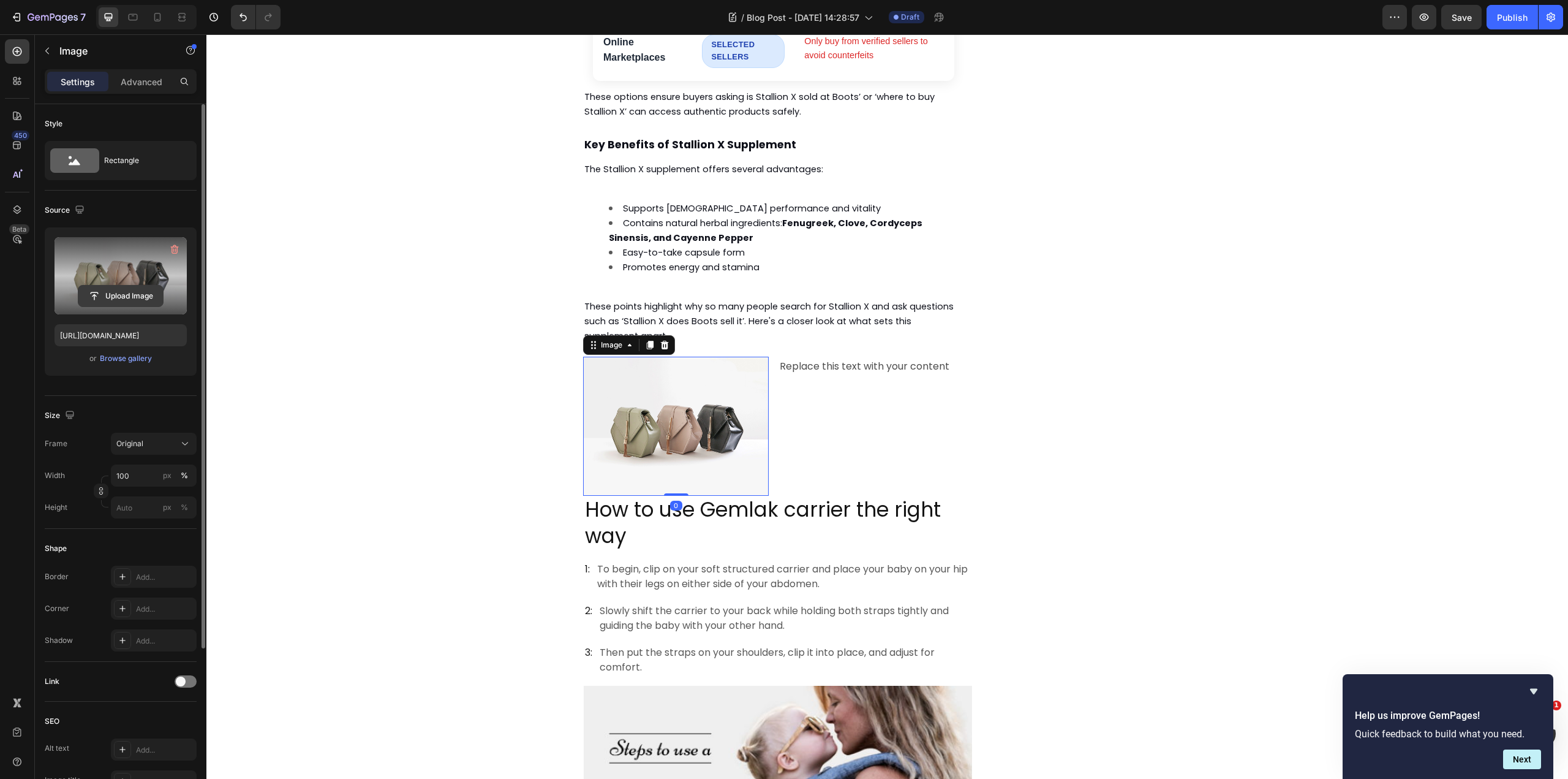
click at [121, 285] on input "file" at bounding box center [120, 296] width 85 height 21
type input "[URL][DOMAIN_NAME]"
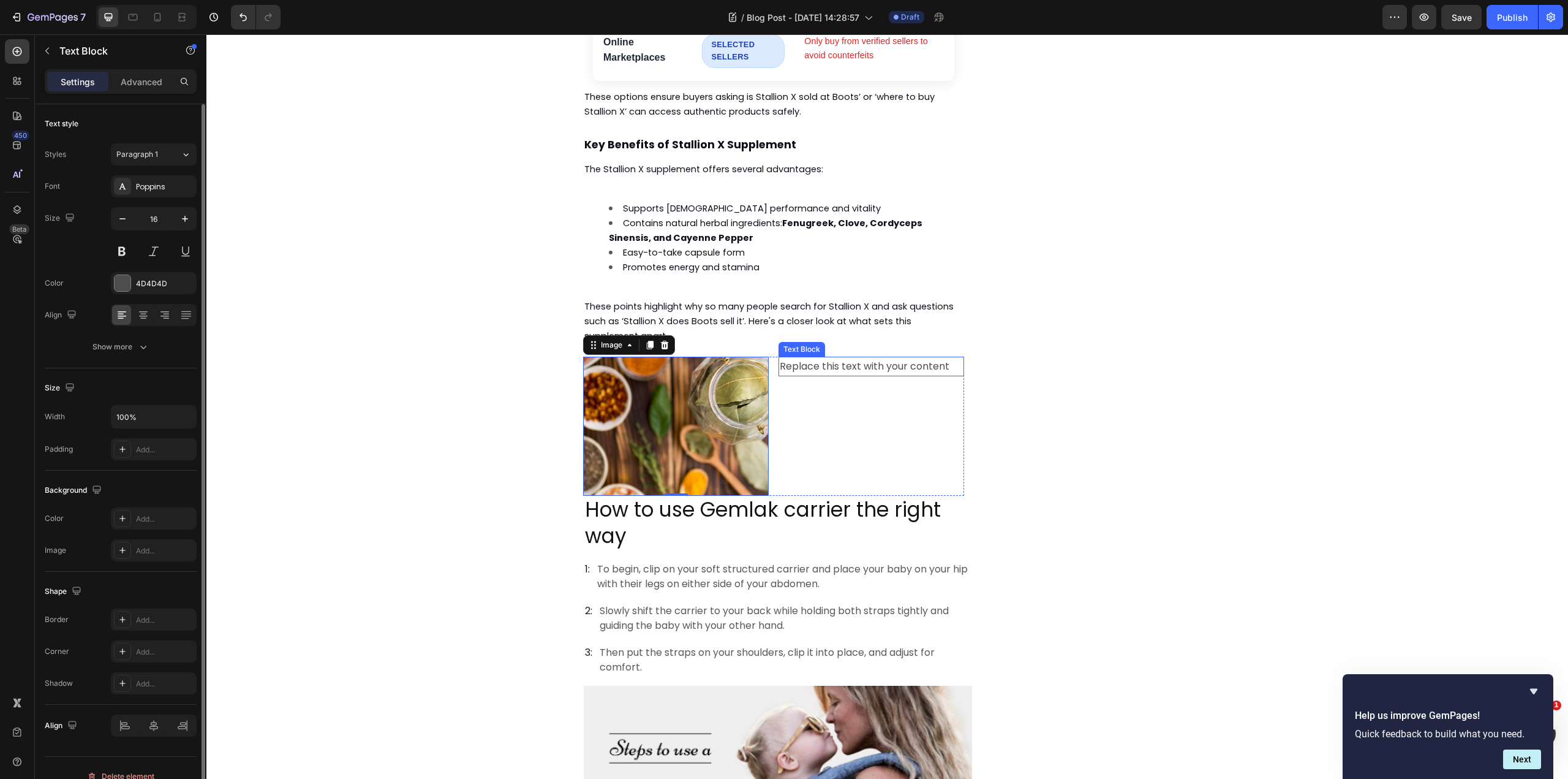
click at [825, 357] on div "Replace this text with your content" at bounding box center [871, 366] width 186 height 20
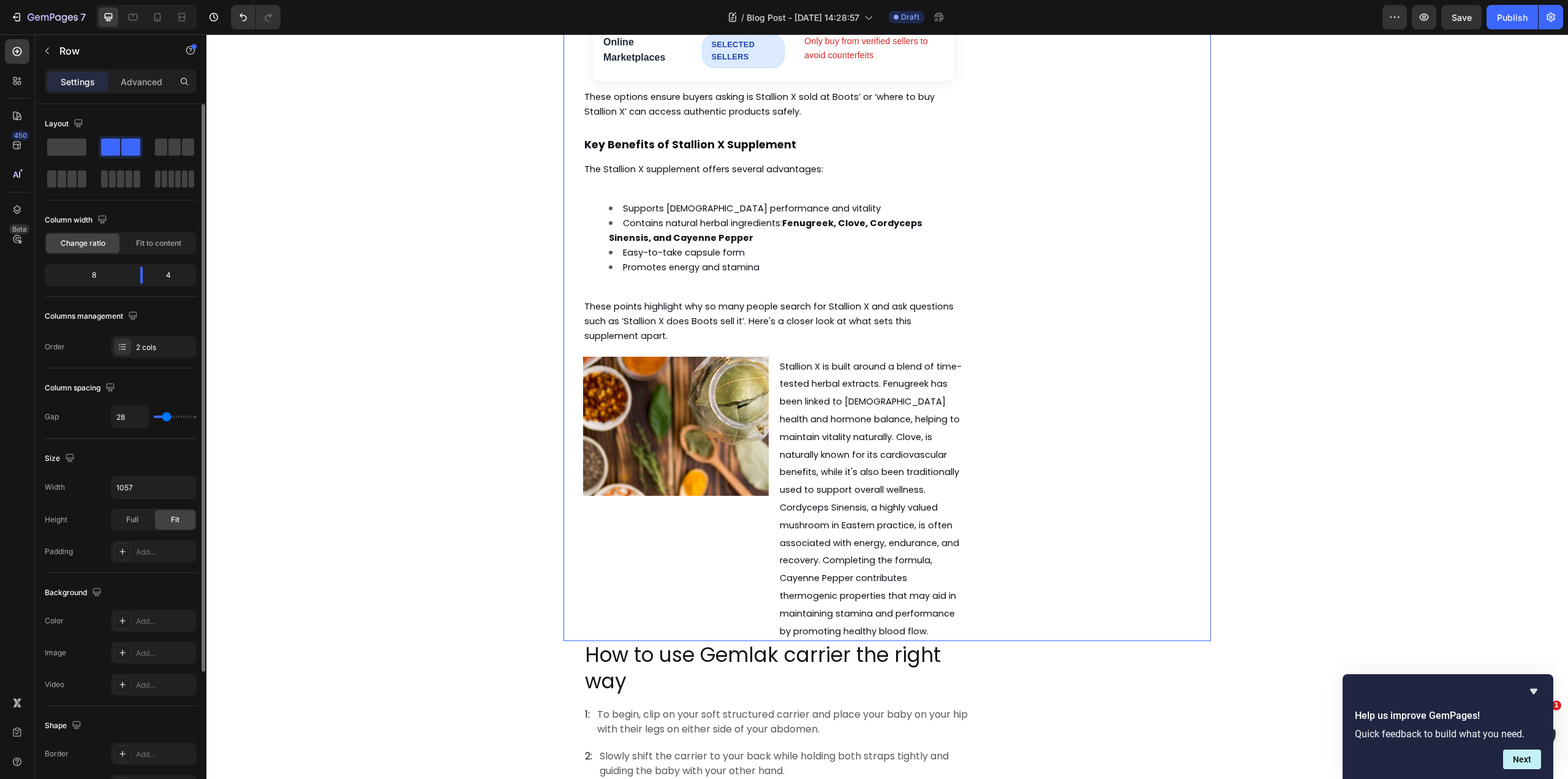
click at [710, 375] on img at bounding box center [676, 426] width 186 height 139
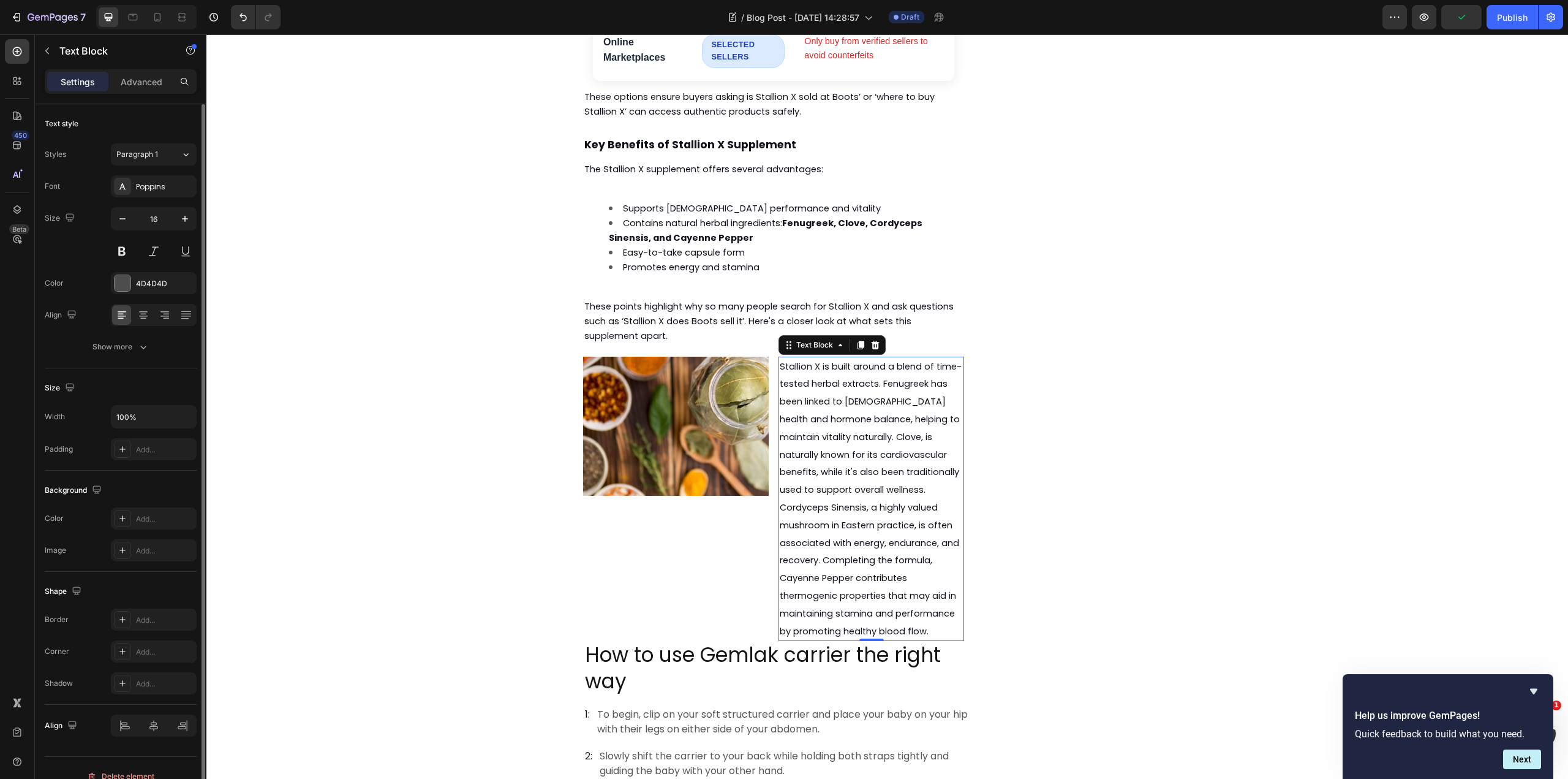
click at [847, 399] on p "Stallion X is built around a blend of time-tested herbal extracts. Fenugreek ha…" at bounding box center [871, 499] width 183 height 283
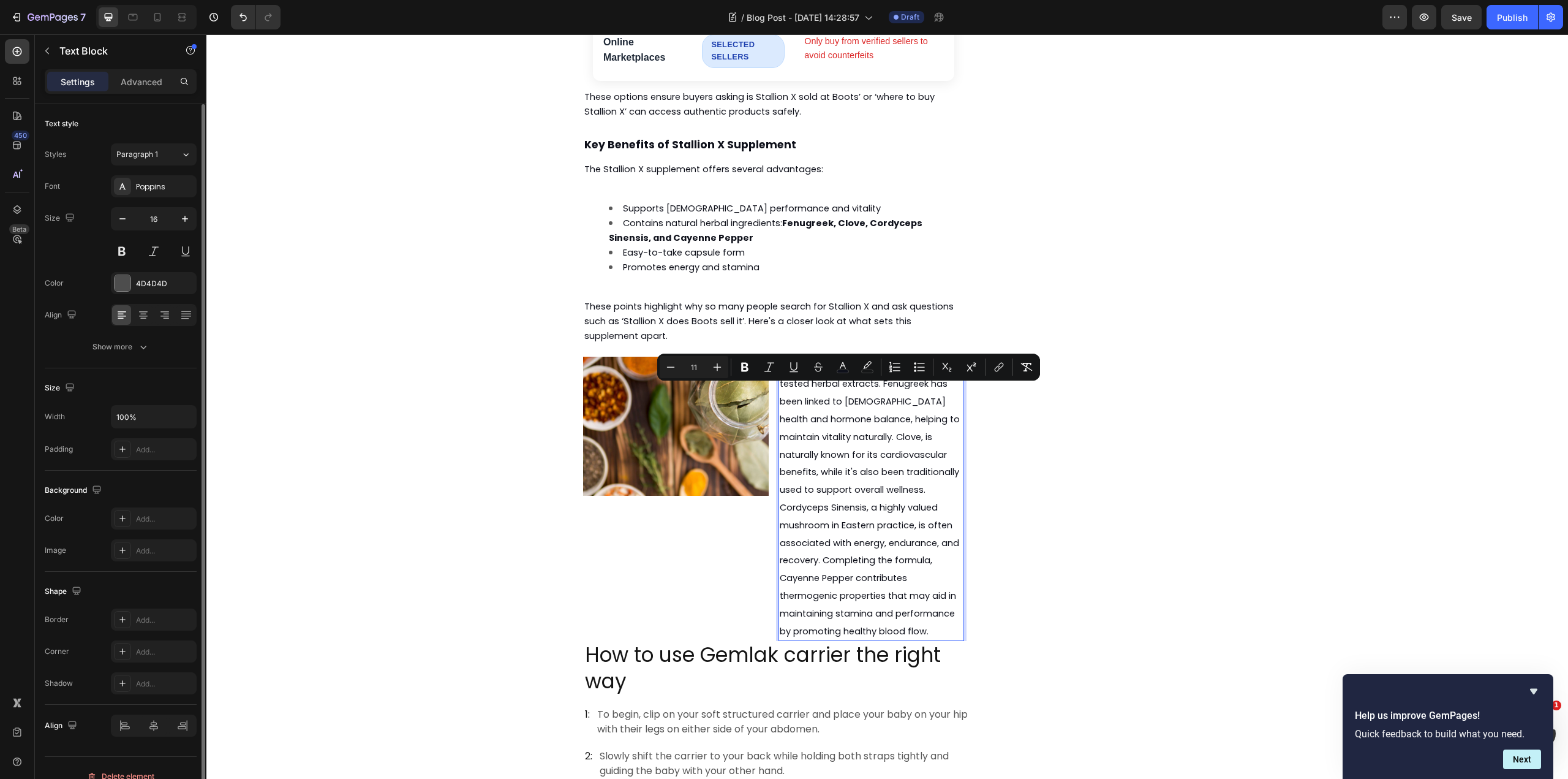
click at [891, 440] on span "Stallion X is built around a blend of time-tested herbal extracts. Fenugreek ha…" at bounding box center [870, 499] width 182 height 277
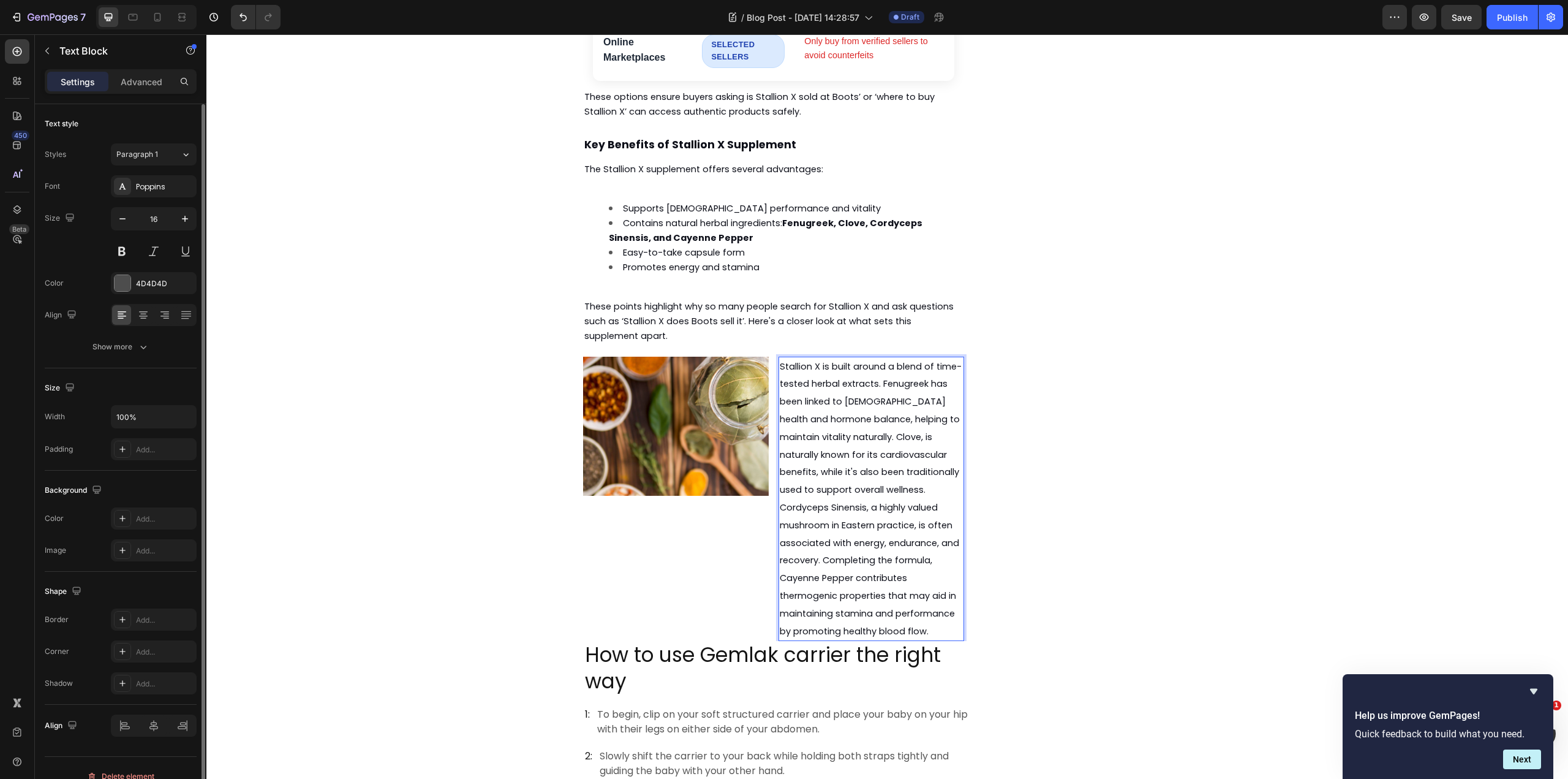
click at [886, 443] on span "Stallion X is built around a blend of time-tested herbal extracts. Fenugreek ha…" at bounding box center [870, 499] width 182 height 277
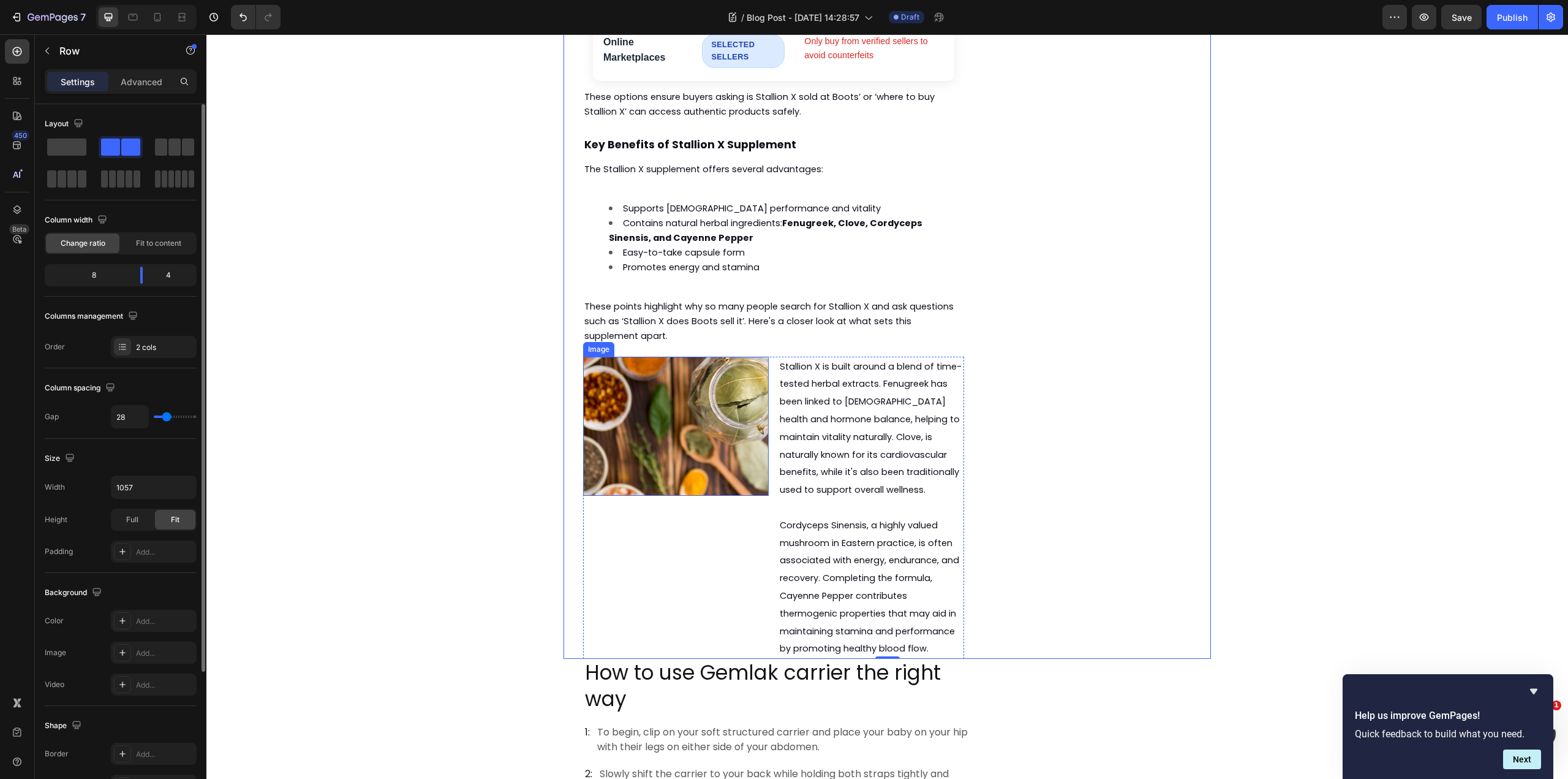
click at [662, 382] on img at bounding box center [676, 426] width 186 height 139
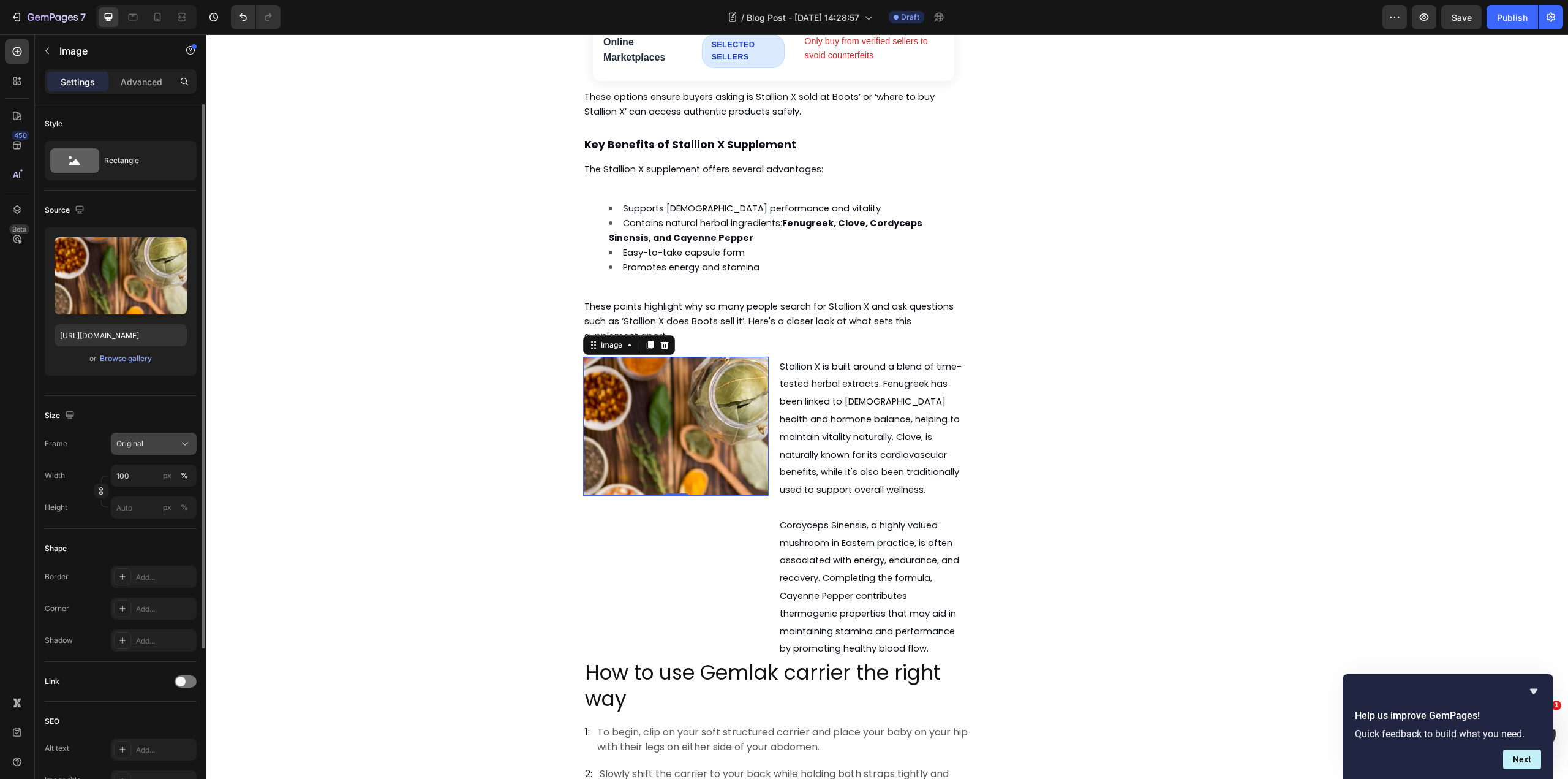
click at [164, 446] on div "Original" at bounding box center [146, 443] width 60 height 11
click at [174, 493] on div "Vertical" at bounding box center [151, 497] width 71 height 12
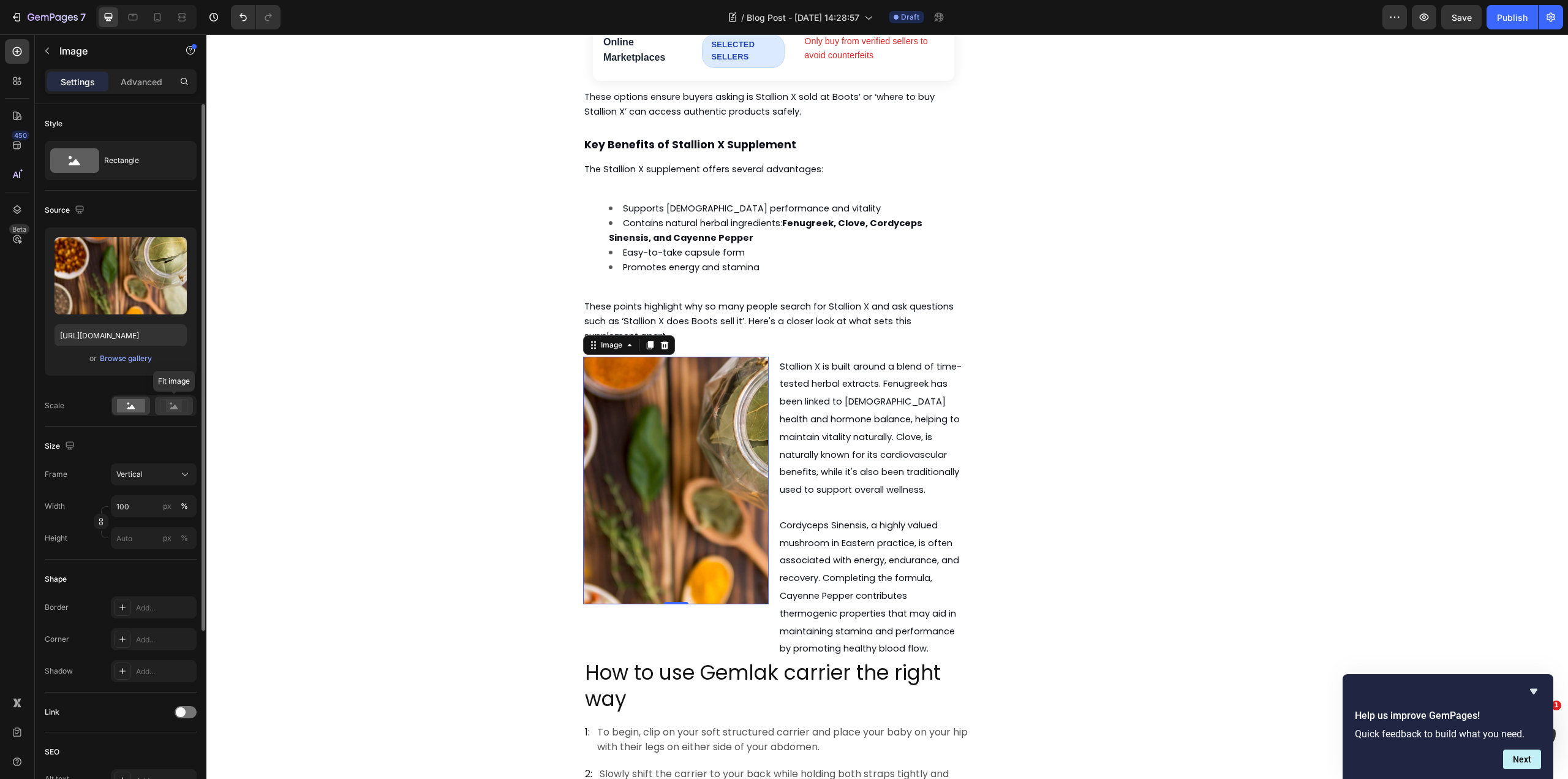
click at [172, 403] on circle at bounding box center [171, 404] width 3 height 3
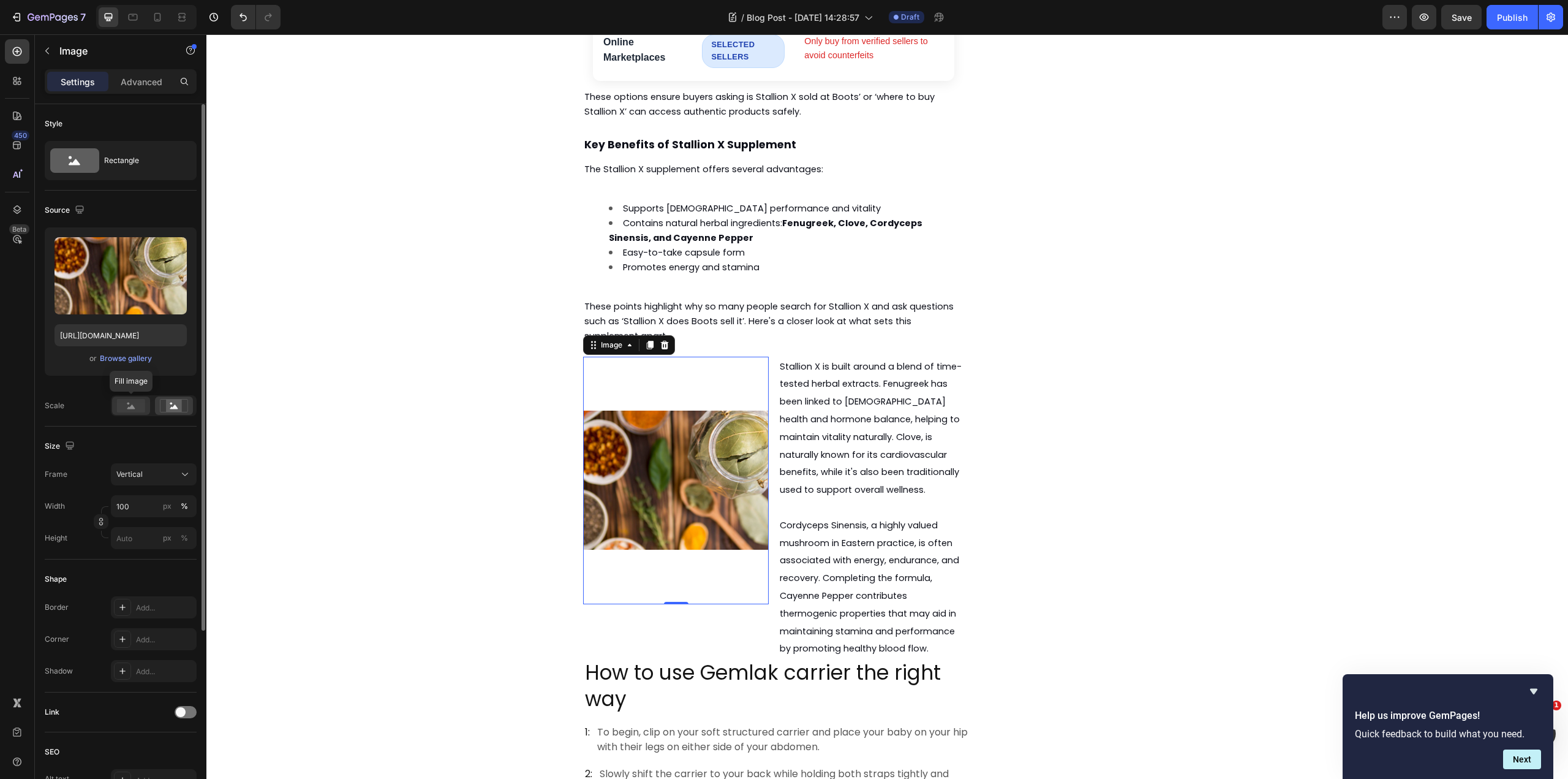
click at [147, 406] on div at bounding box center [131, 406] width 38 height 18
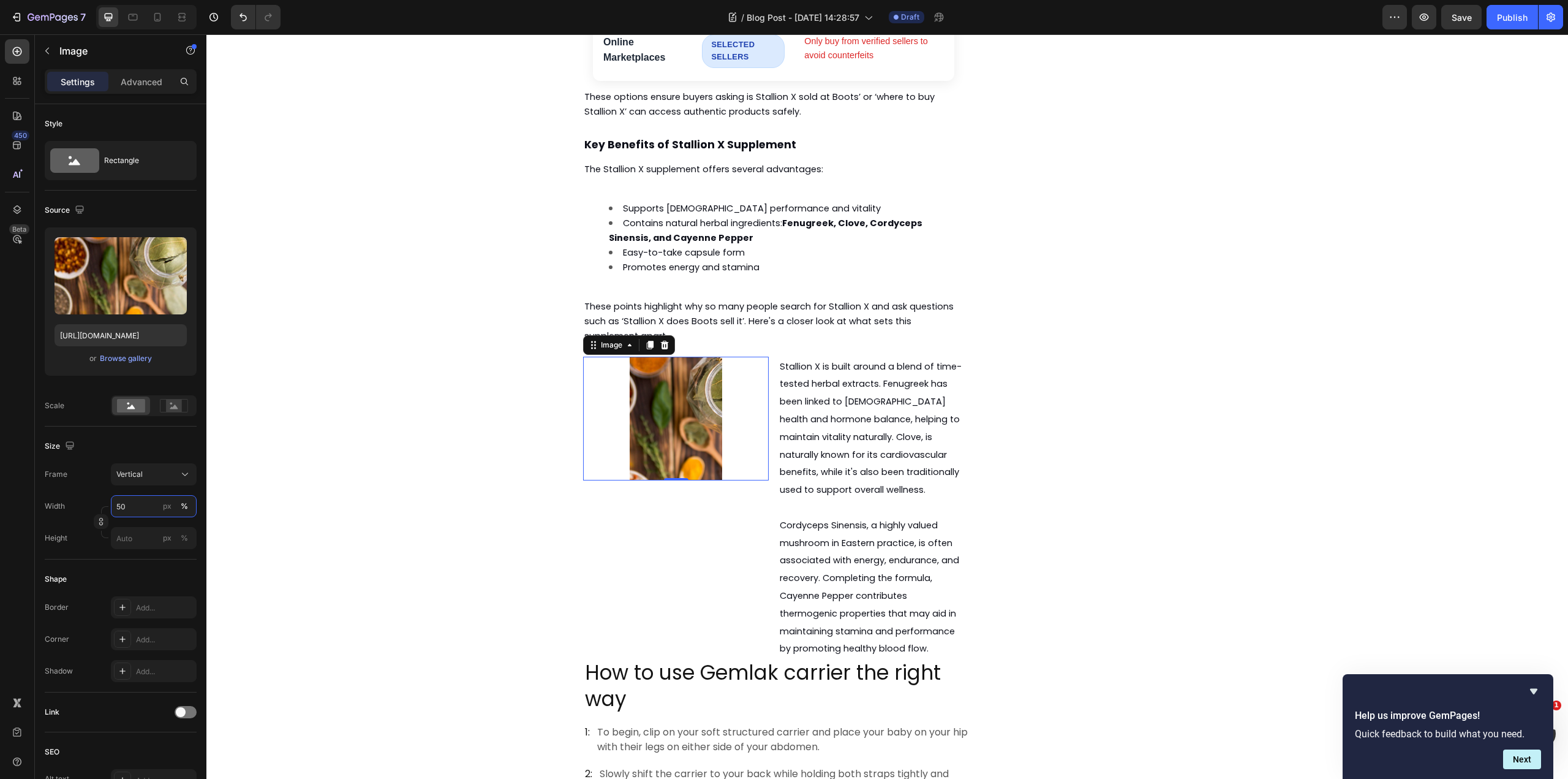
click at [132, 503] on input "50" at bounding box center [153, 506] width 86 height 22
drag, startPoint x: 132, startPoint y: 505, endPoint x: 109, endPoint y: 504, distance: 23.0
click at [109, 504] on div "Width 50 px %" at bounding box center [120, 506] width 152 height 22
type input "100"
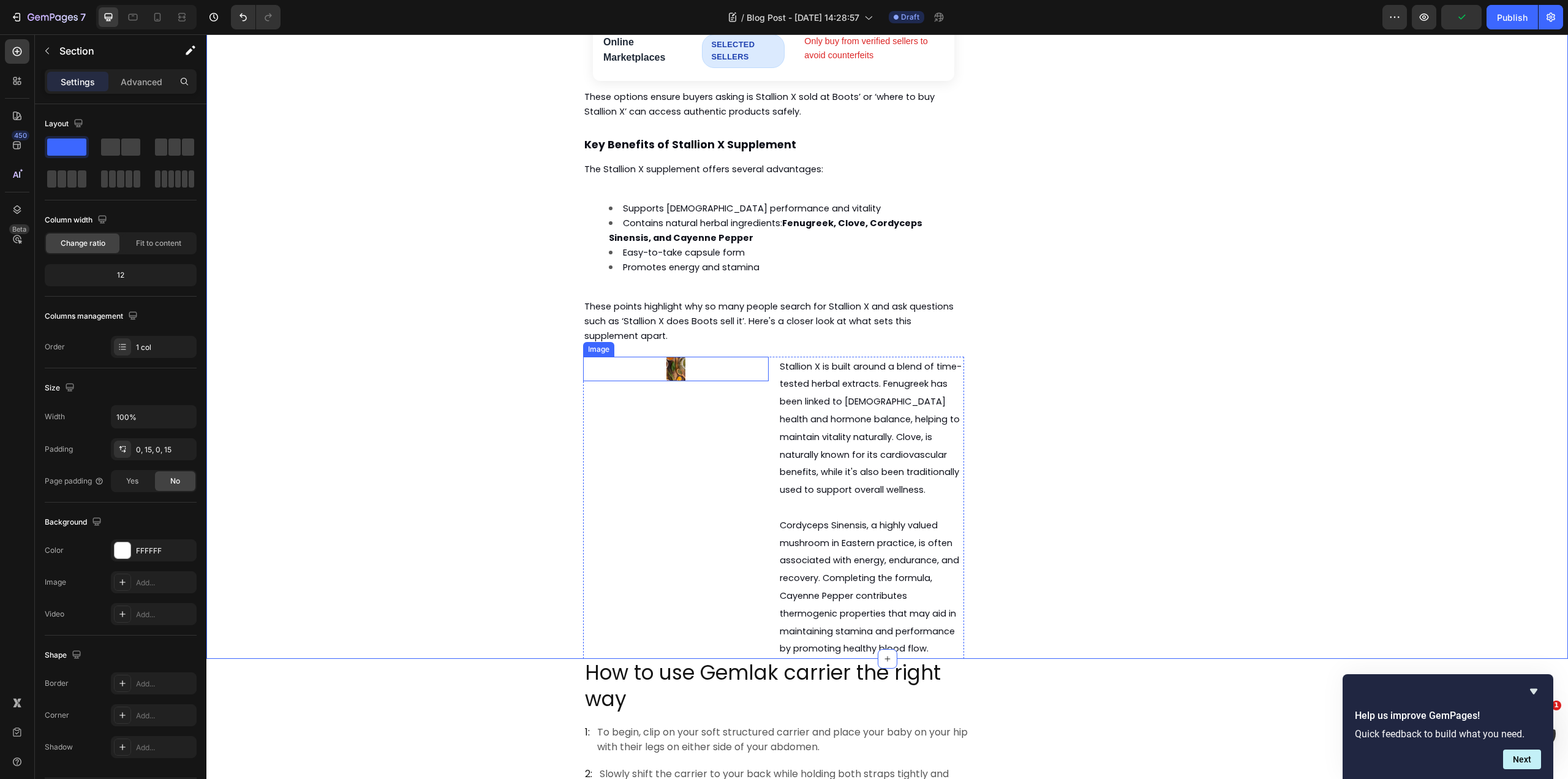
click at [660, 357] on div at bounding box center [676, 369] width 186 height 25
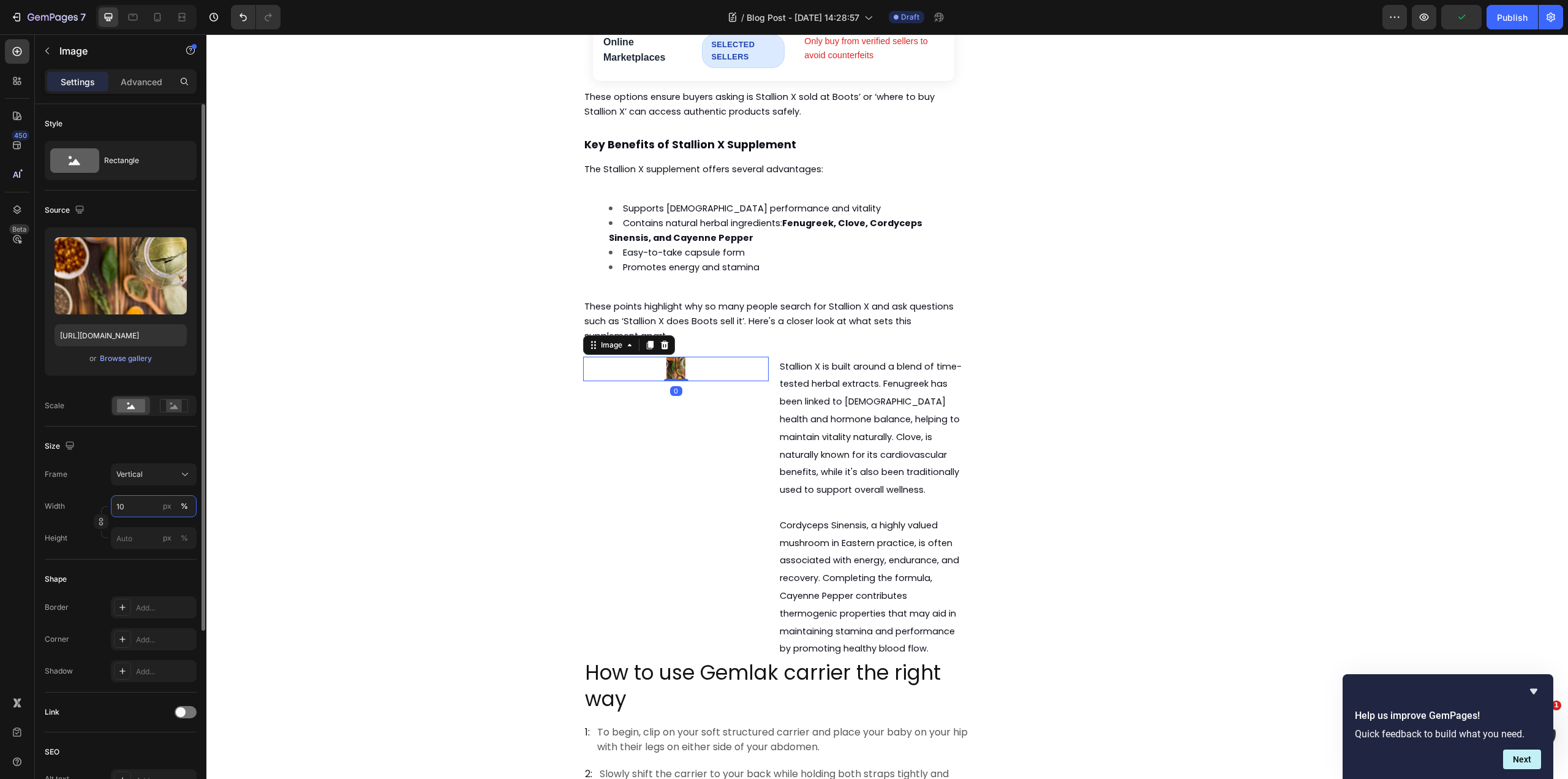
click at [131, 503] on input "10" at bounding box center [153, 506] width 86 height 22
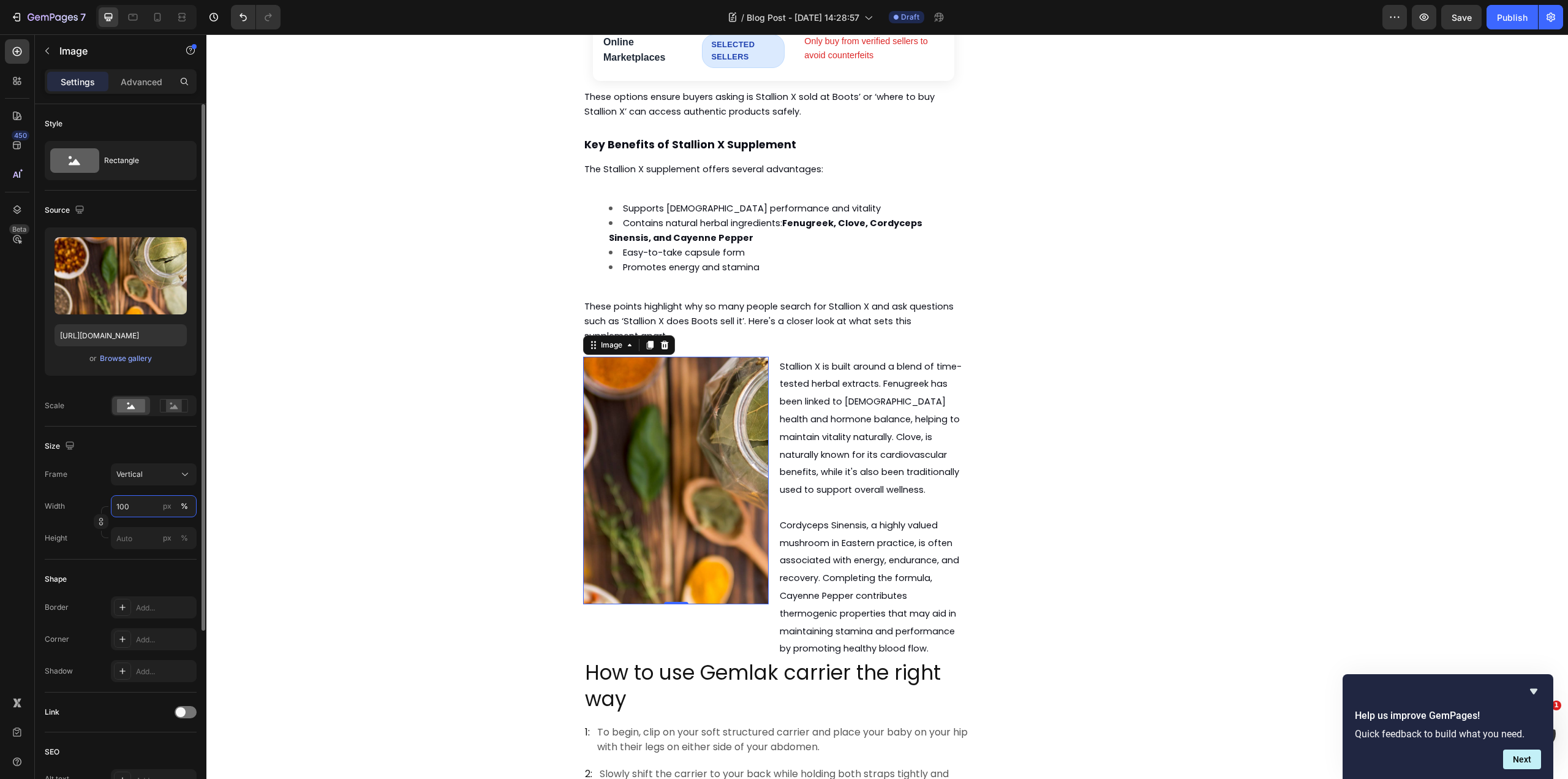
type input "100"
click at [158, 578] on div "Shape" at bounding box center [120, 579] width 152 height 19
click at [138, 474] on span "Vertical" at bounding box center [129, 474] width 27 height 11
click at [155, 586] on div "Custom" at bounding box center [143, 595] width 98 height 22
click at [158, 468] on div "Custom" at bounding box center [146, 474] width 60 height 11
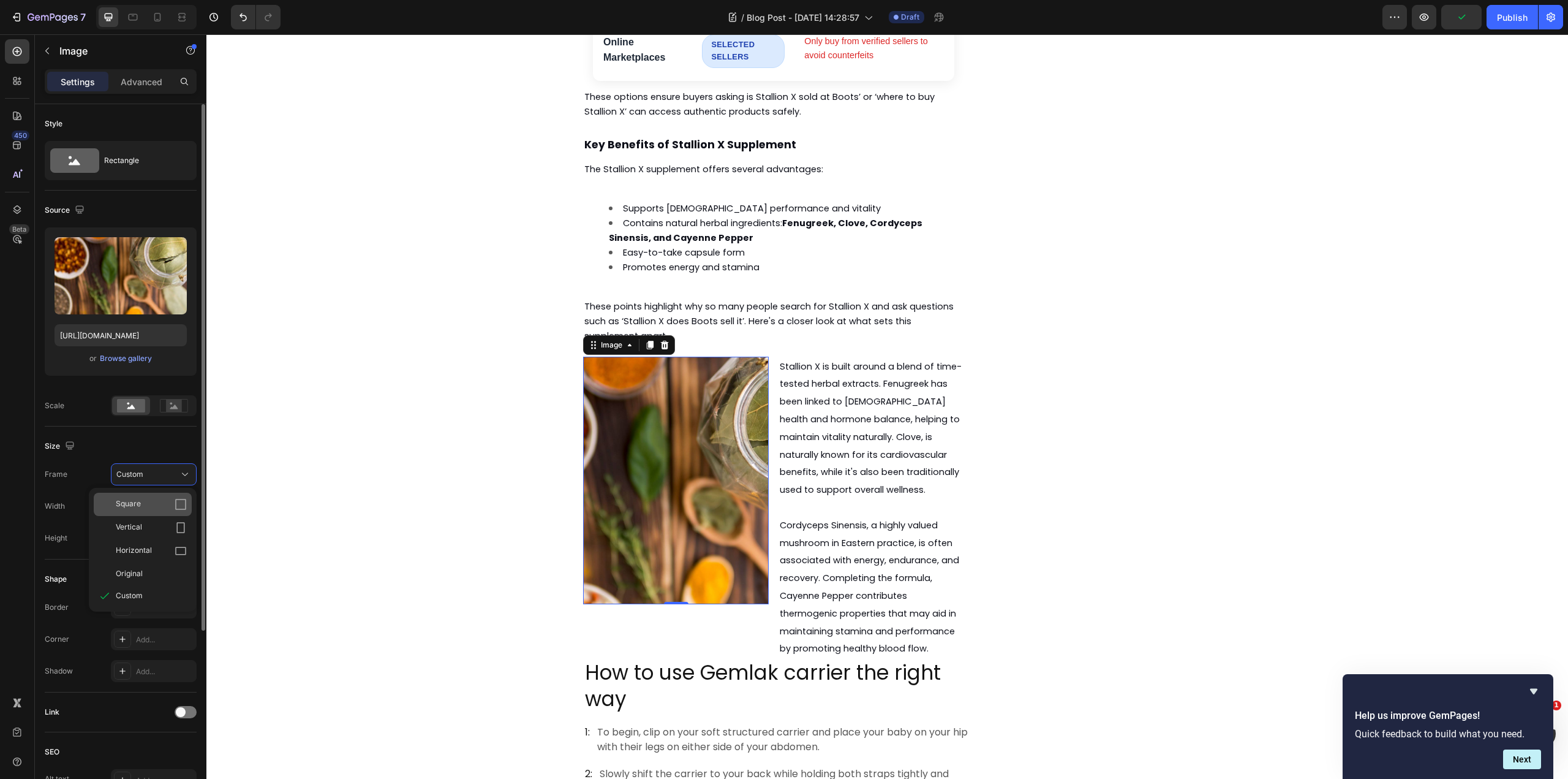
click at [166, 503] on div "Square" at bounding box center [151, 504] width 71 height 12
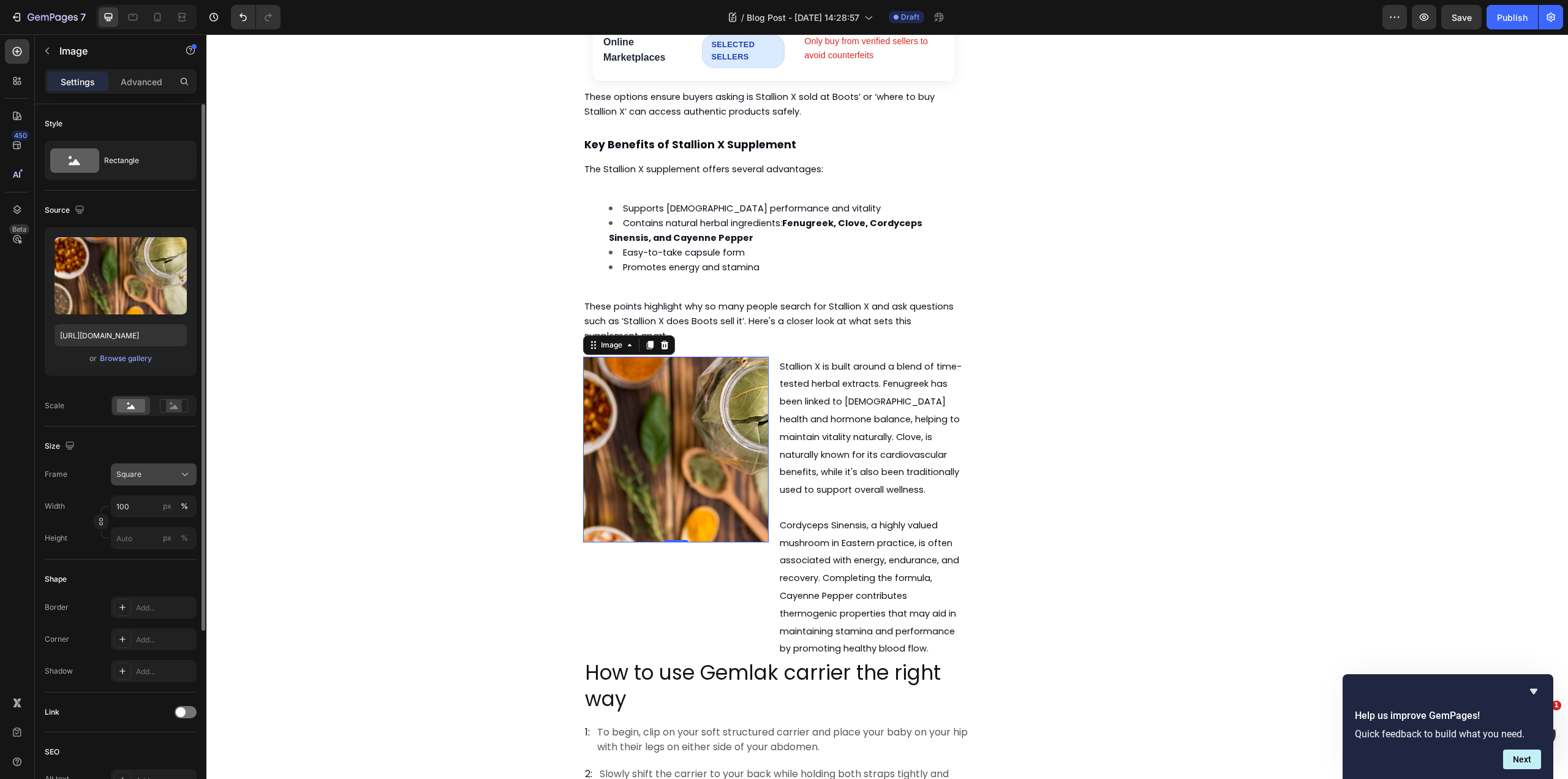
click at [166, 476] on div "Square" at bounding box center [146, 474] width 60 height 11
click at [169, 543] on div "Horizontal" at bounding box center [143, 551] width 98 height 23
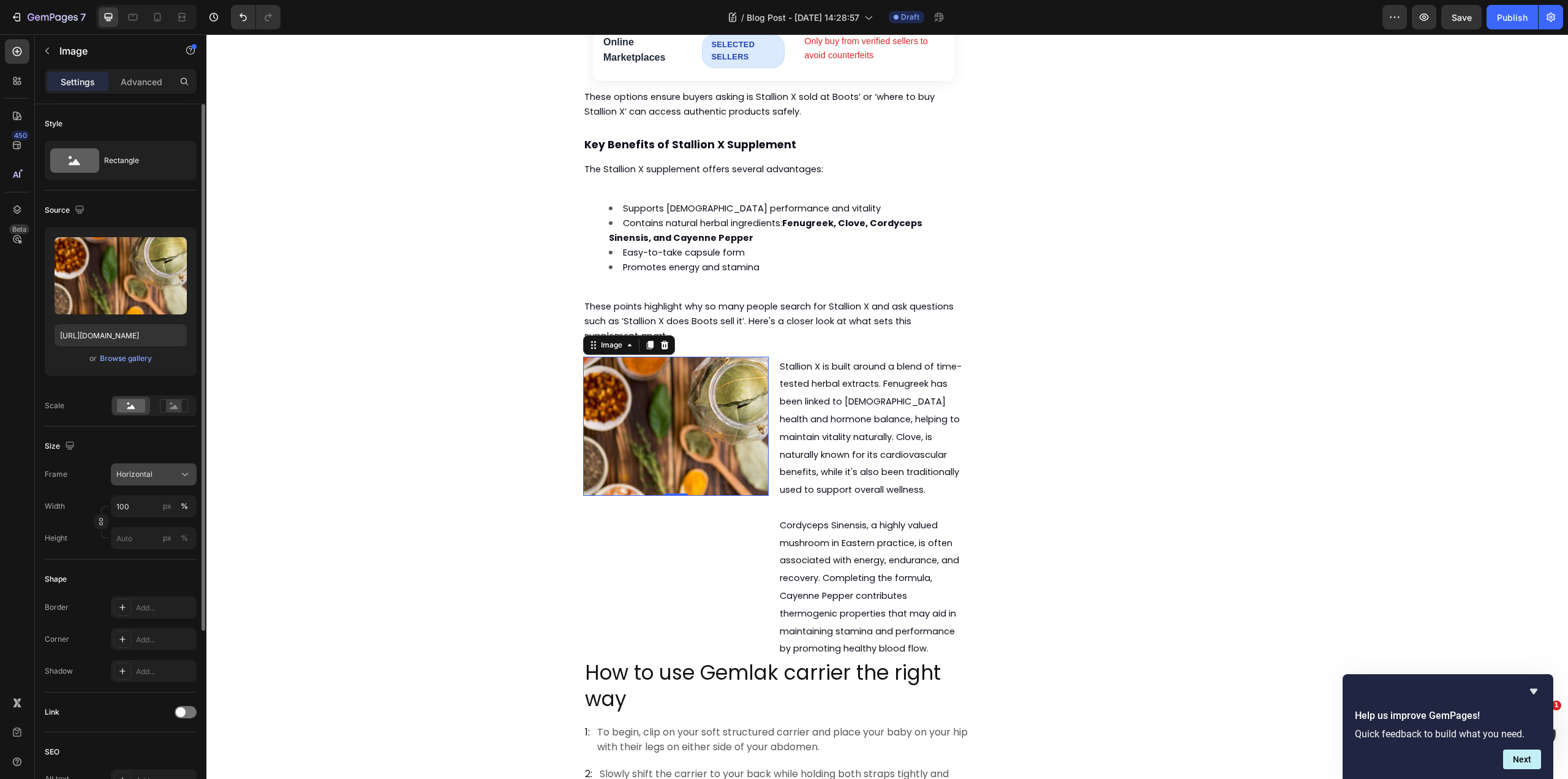
click at [163, 471] on div "Horizontal" at bounding box center [146, 474] width 60 height 11
click at [165, 530] on div "Vertical" at bounding box center [151, 527] width 71 height 12
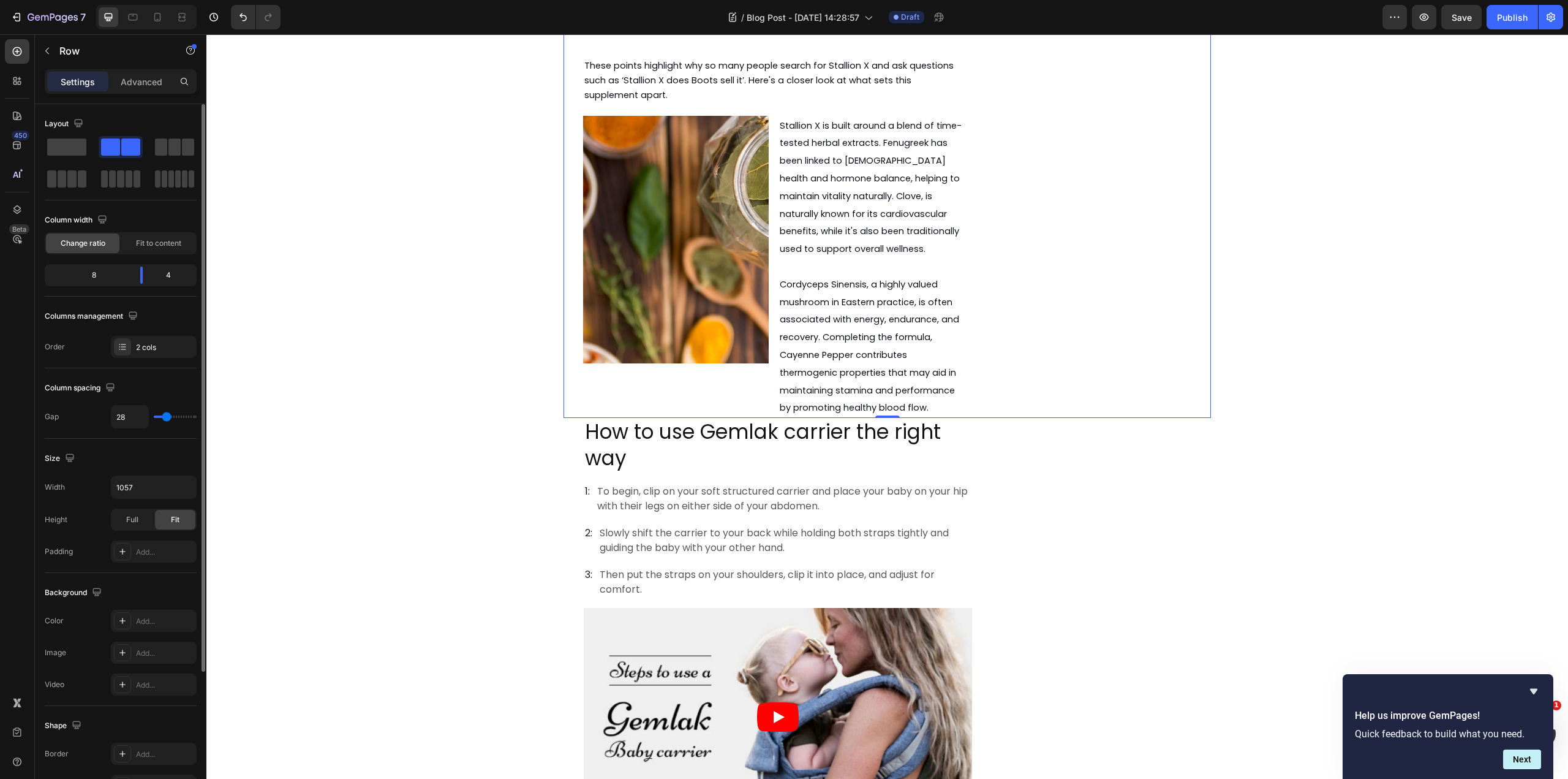
scroll to position [1933, 0]
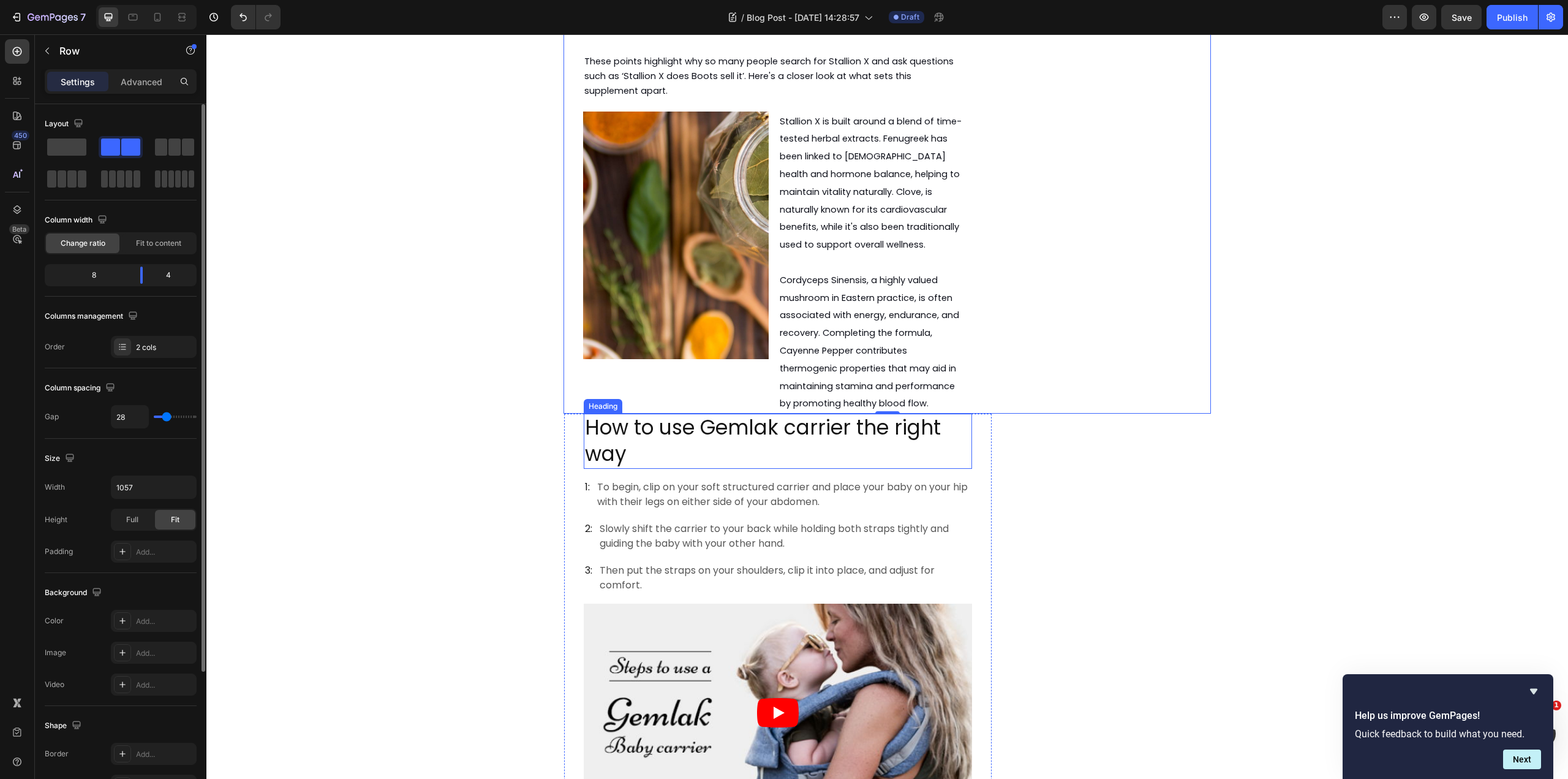
click at [801, 415] on p "How to use Gemlak carrier the right way" at bounding box center [778, 441] width 386 height 52
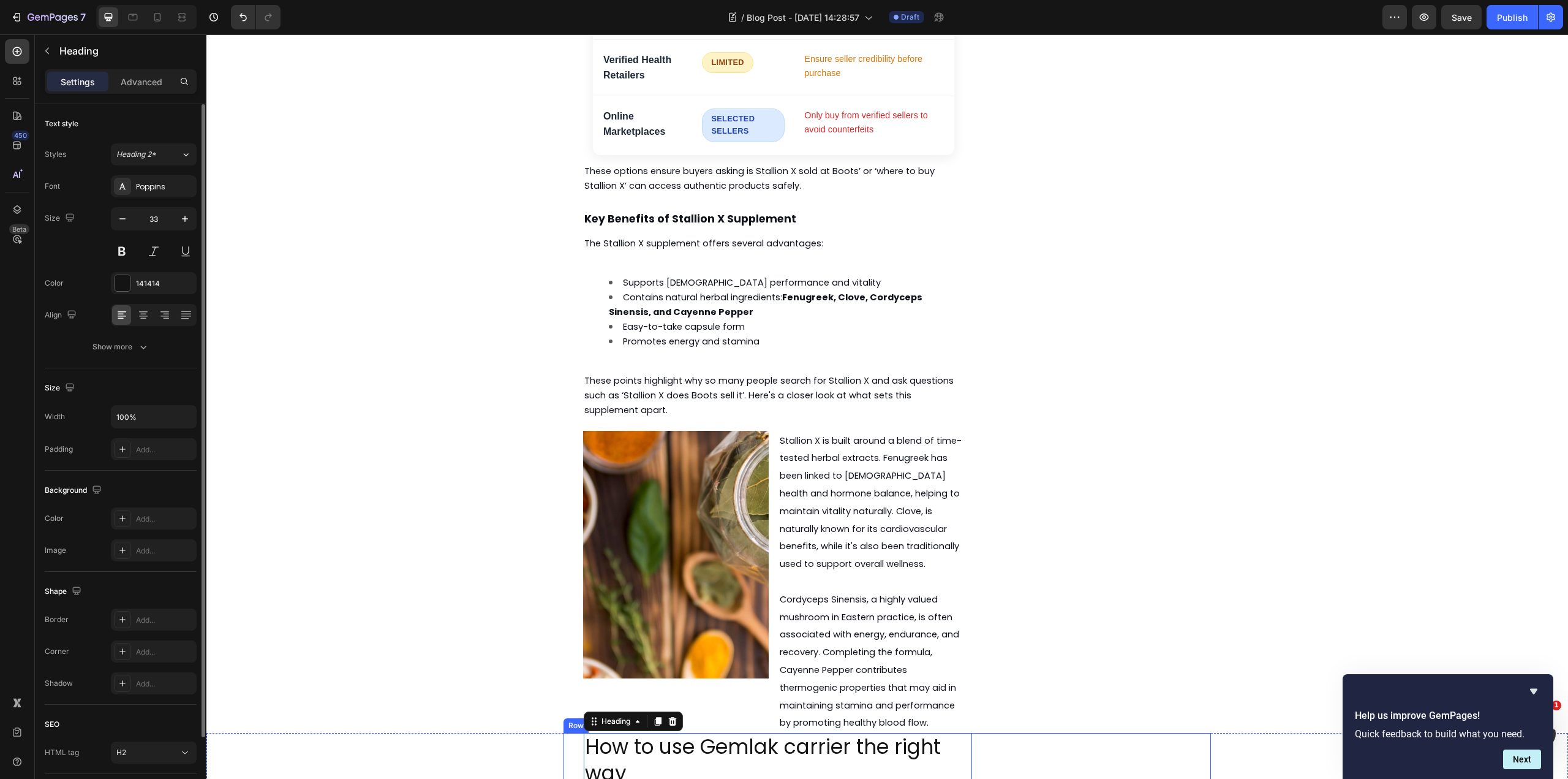
scroll to position [1565, 0]
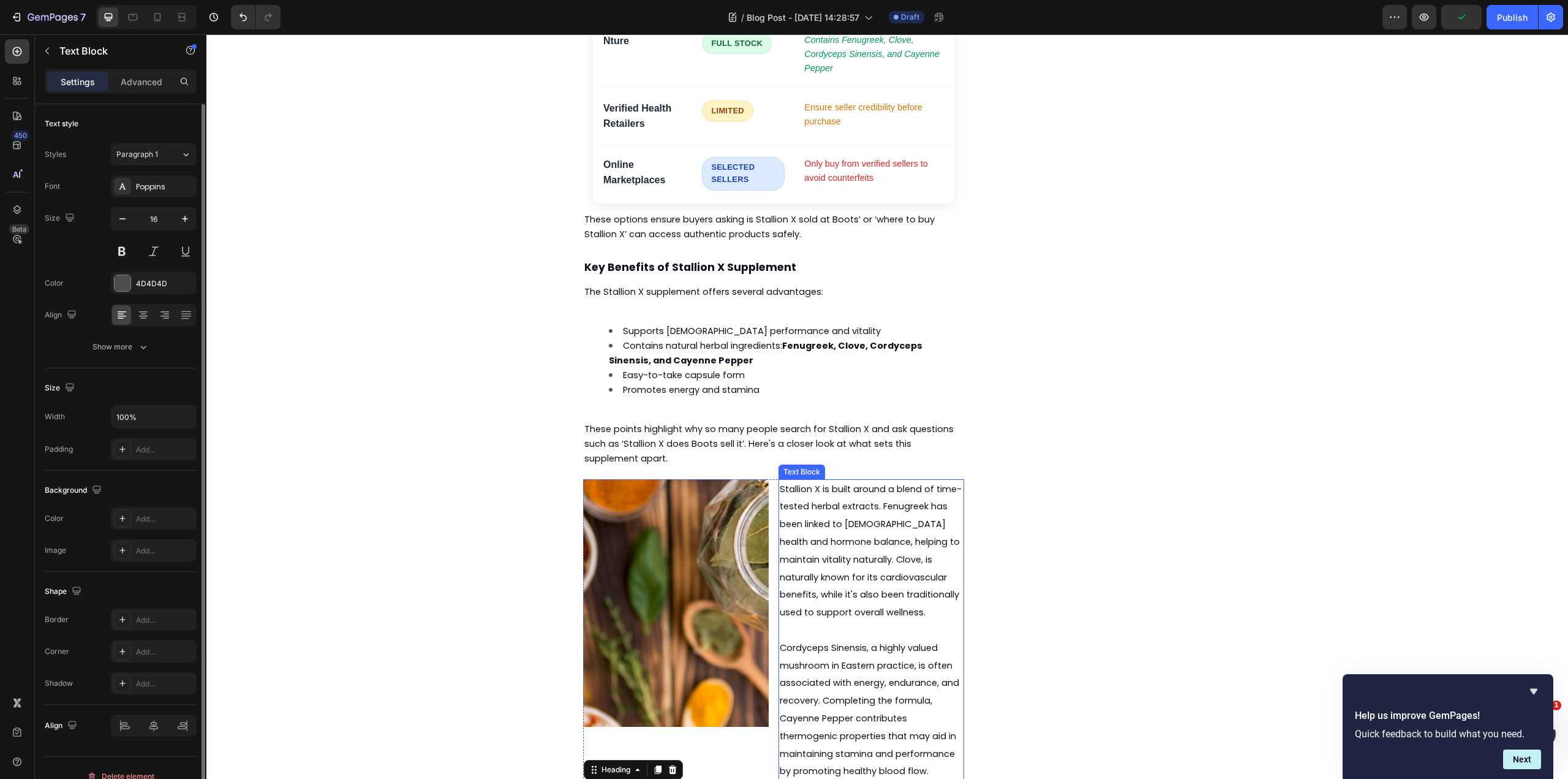
click at [878, 483] on span "Stallion X is built around a blend of time-tested herbal extracts. Fenugreek ha…" at bounding box center [870, 551] width 182 height 136
click at [682, 260] on strong "Key Benefits of Stallion X Supplement" at bounding box center [690, 267] width 212 height 15
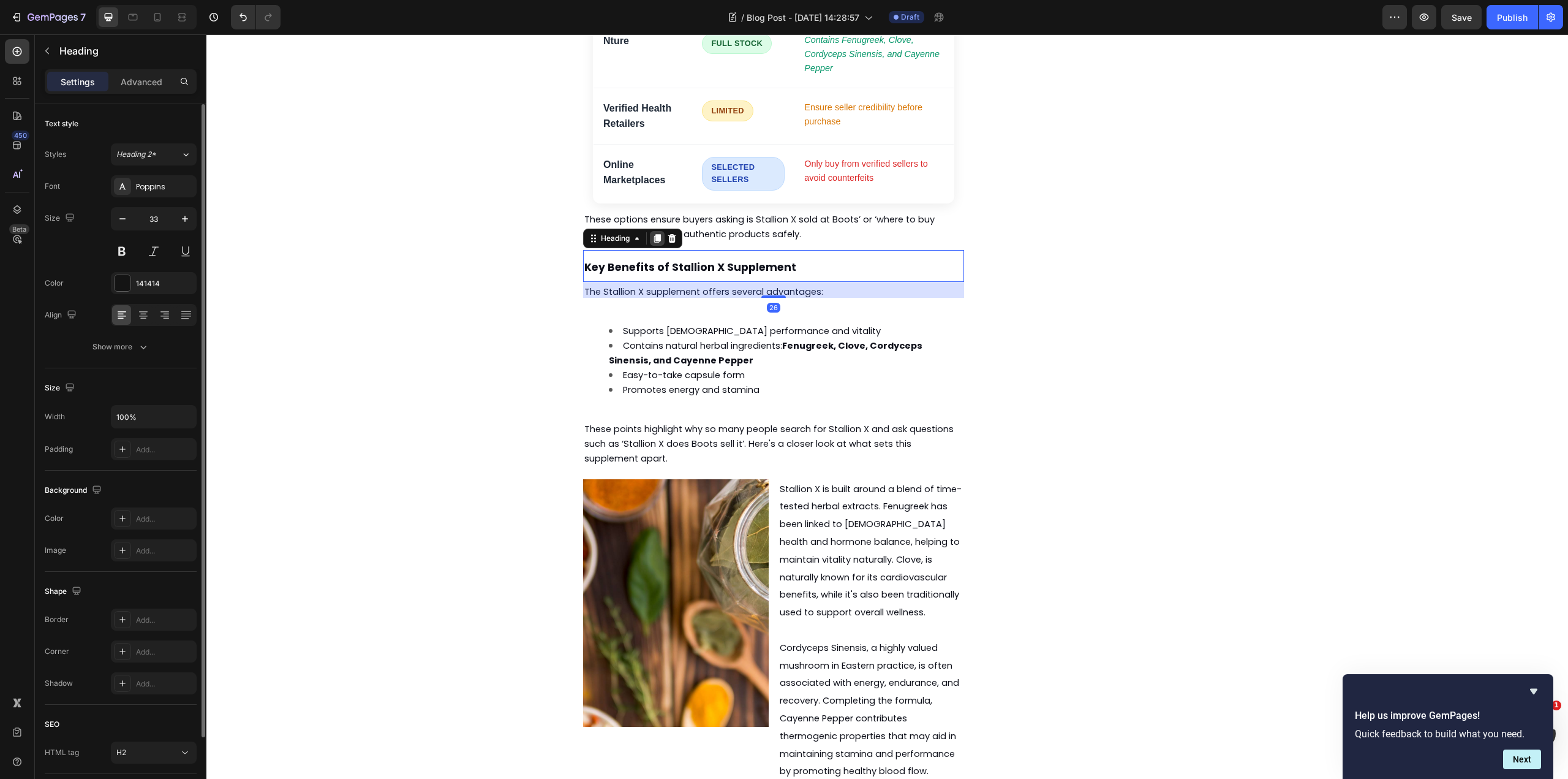
click at [654, 234] on icon at bounding box center [657, 238] width 6 height 8
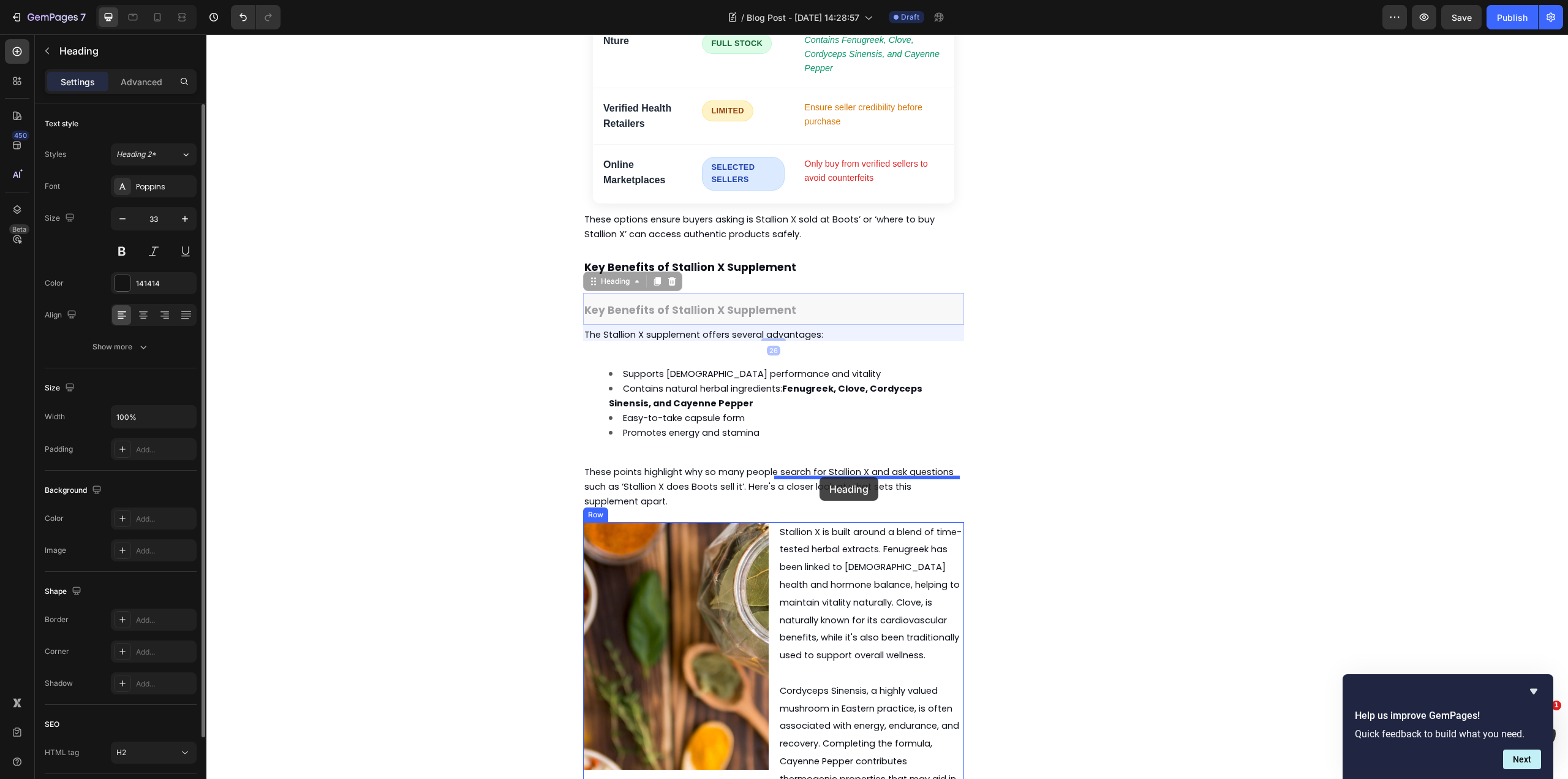
drag, startPoint x: 595, startPoint y: 237, endPoint x: 820, endPoint y: 477, distance: 329.0
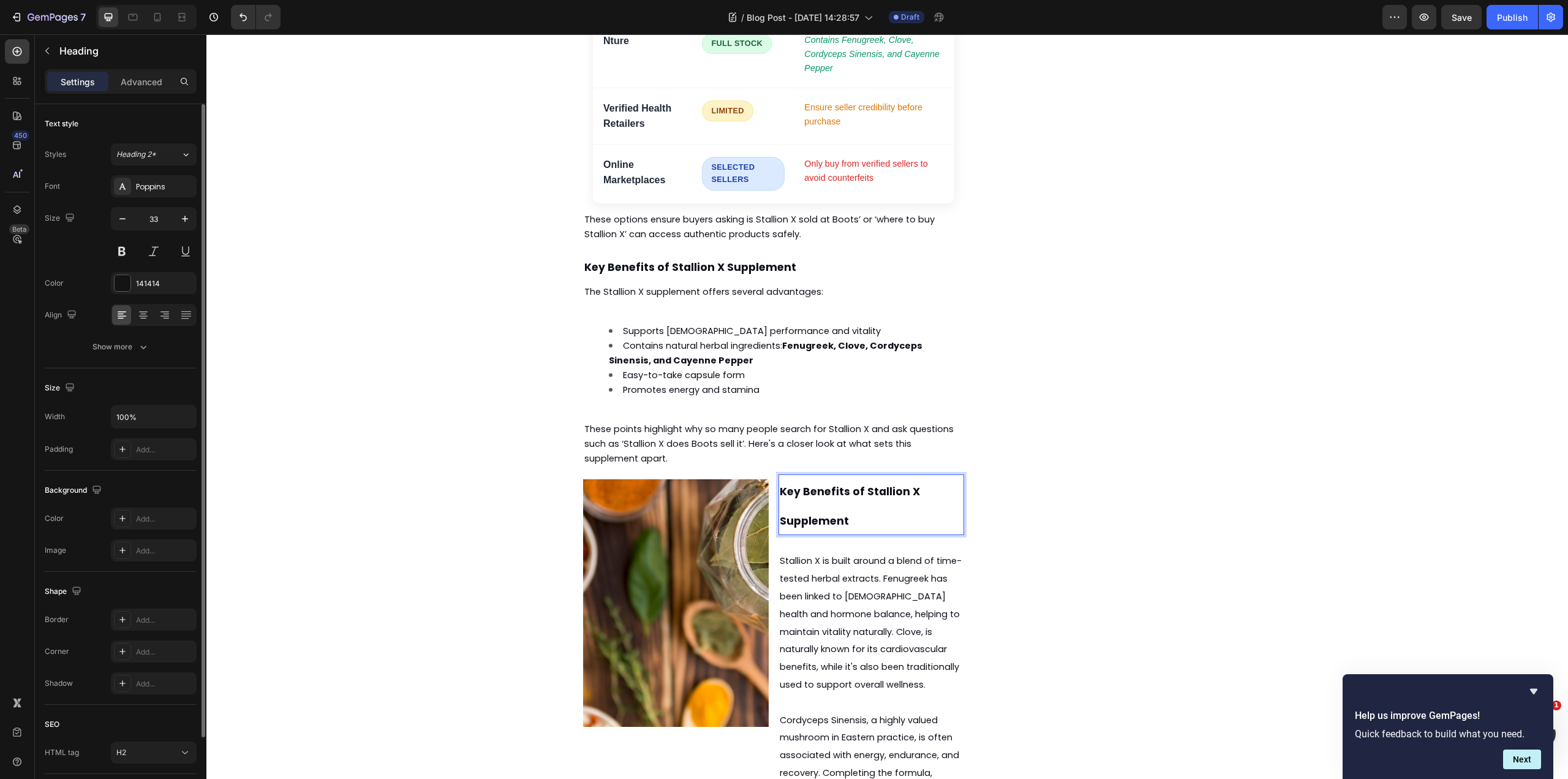
click at [847, 474] on h2 "Key Benefits of Stallion X Supplement" at bounding box center [871, 505] width 186 height 61
click at [847, 476] on p "Key Benefits of Stallion X Supplement" at bounding box center [871, 505] width 183 height 59
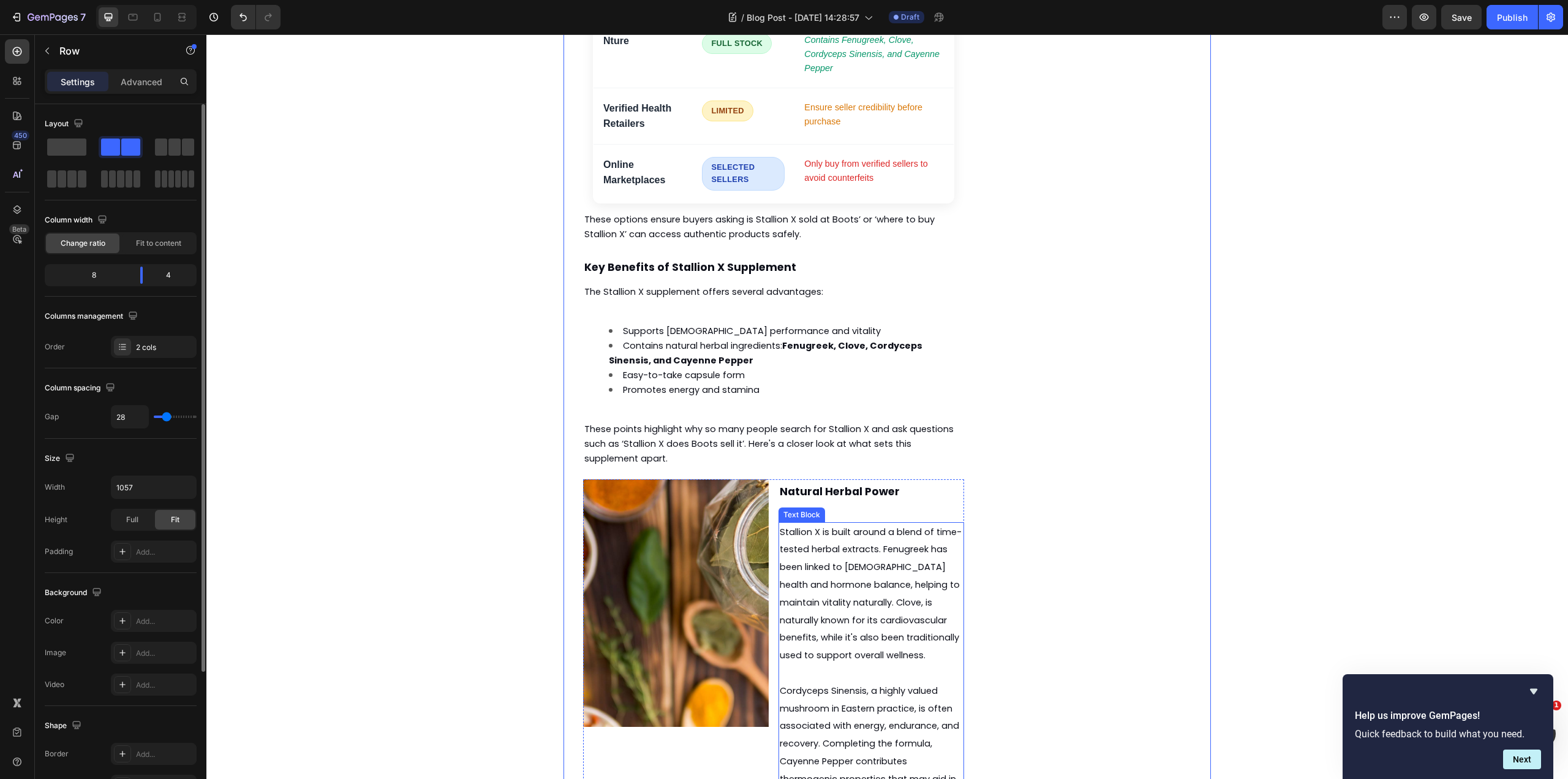
click at [891, 523] on p "Stallion X is built around a blend of time-tested herbal extracts. Fenugreek ha…" at bounding box center [871, 594] width 183 height 141
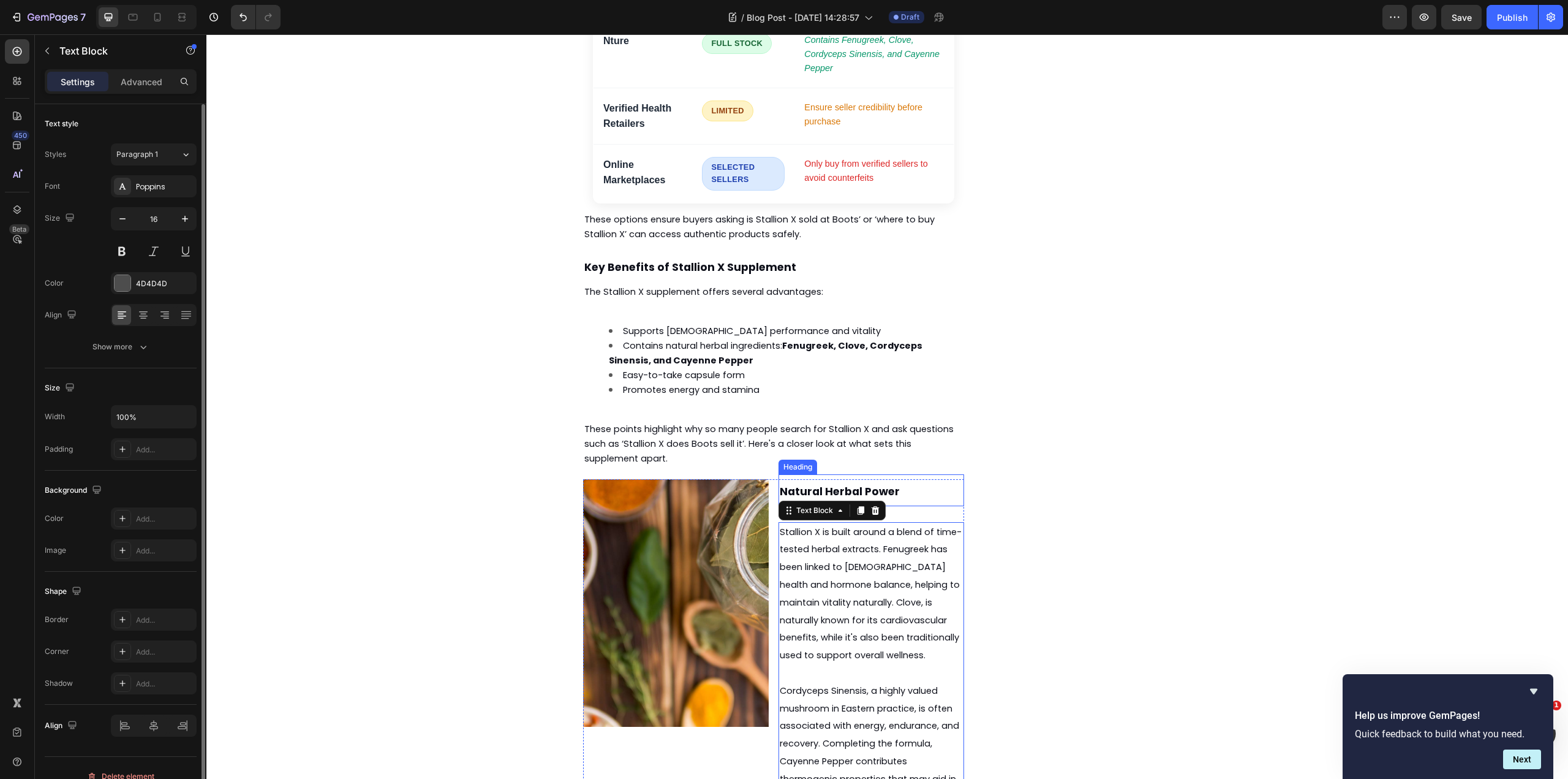
click at [909, 476] on p "⁠⁠⁠⁠⁠⁠⁠ Natural Herbal Power" at bounding box center [871, 490] width 183 height 29
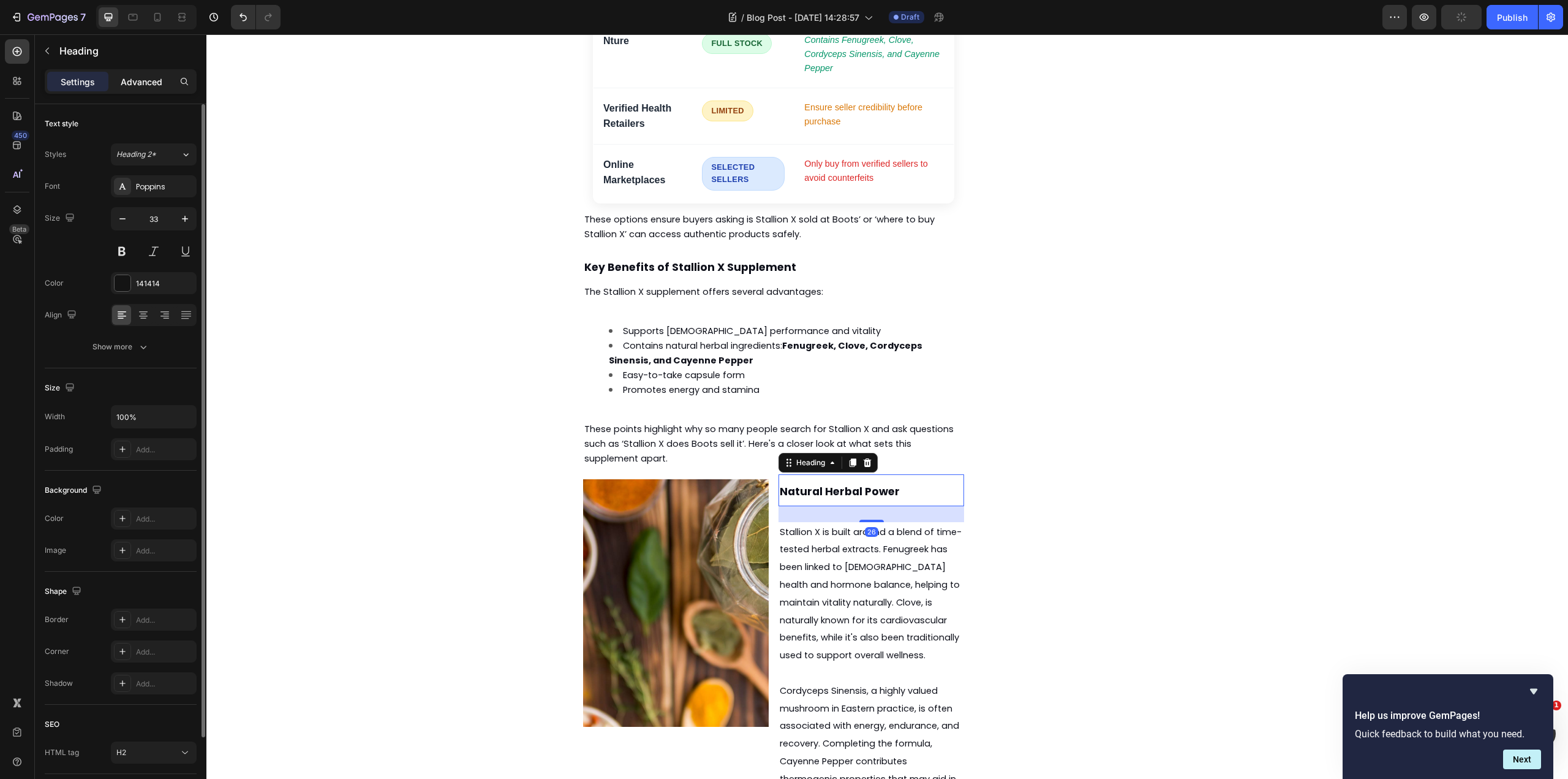
click at [146, 78] on p "Advanced" at bounding box center [142, 82] width 41 height 13
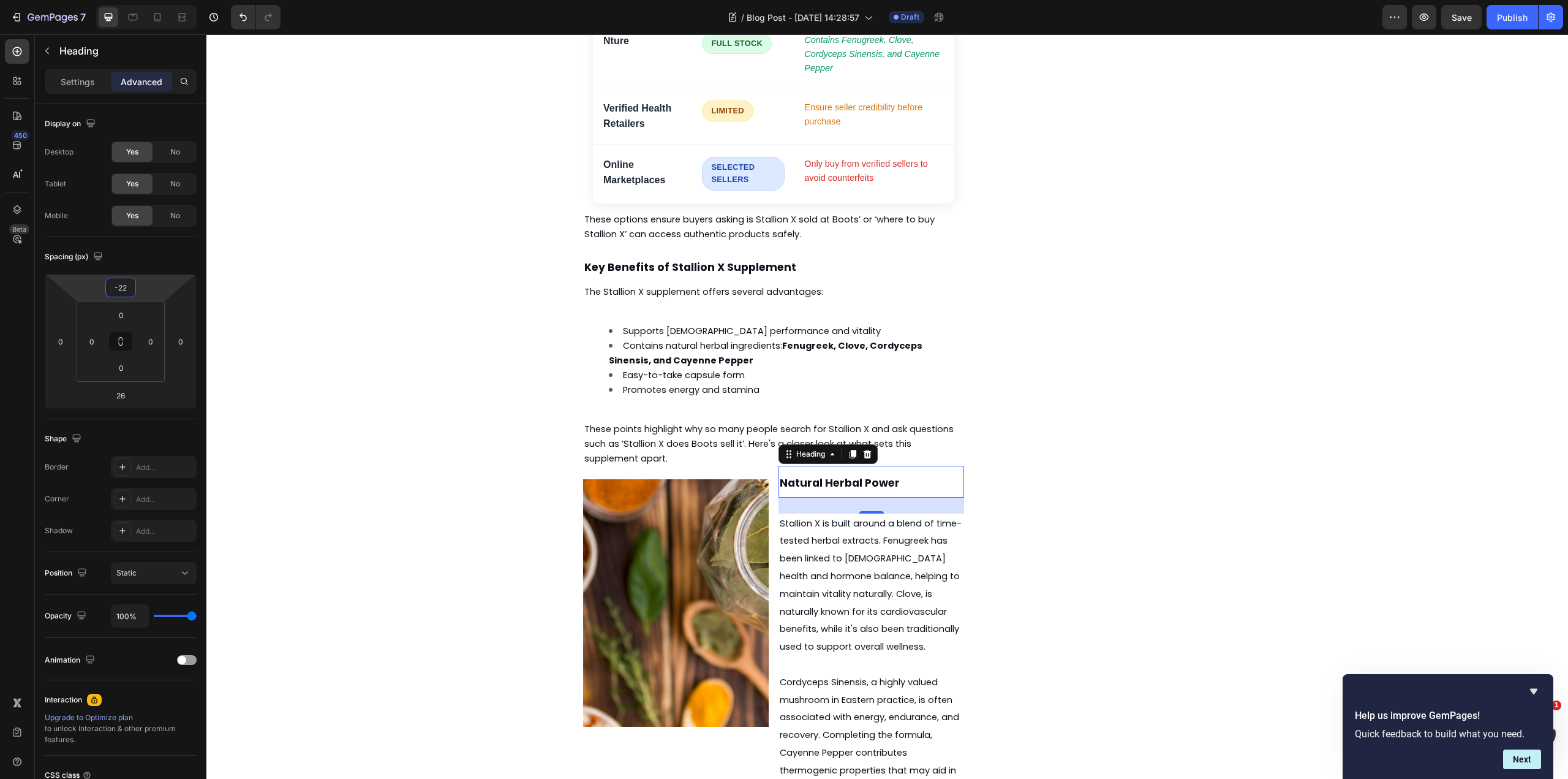
type input "-24"
click at [155, 0] on html "7 Version history / Blog Post - [DATE] 14:28:57 Draft Preview Save Publish 450 …" at bounding box center [784, 0] width 1568 height 0
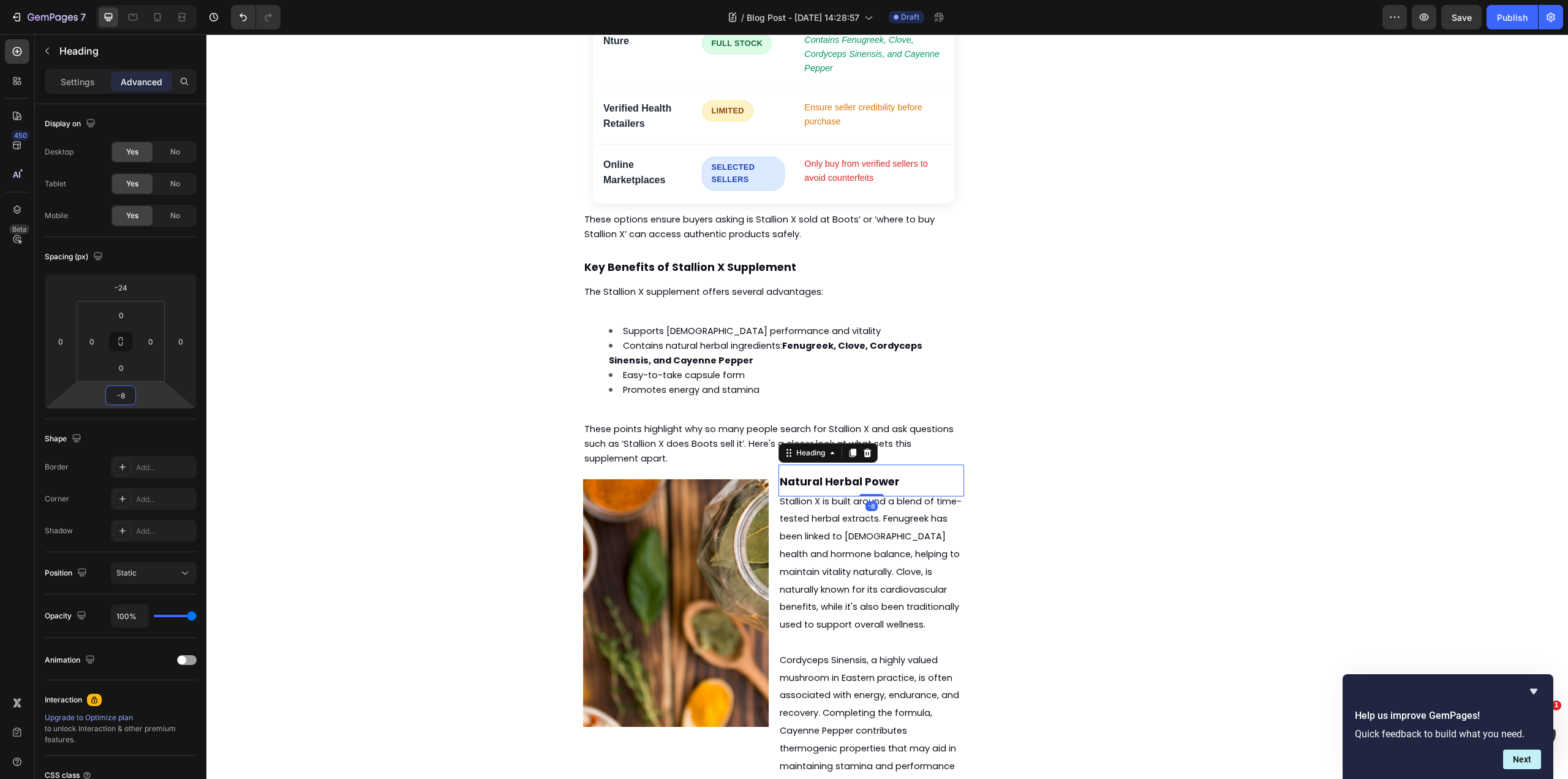
type input "-10"
drag, startPoint x: 155, startPoint y: 390, endPoint x: 155, endPoint y: 401, distance: 11.0
click at [155, 0] on html "7 Version history / Blog Post - [DATE] 14:28:57 Draft Preview Save Publish 450 …" at bounding box center [784, 0] width 1568 height 0
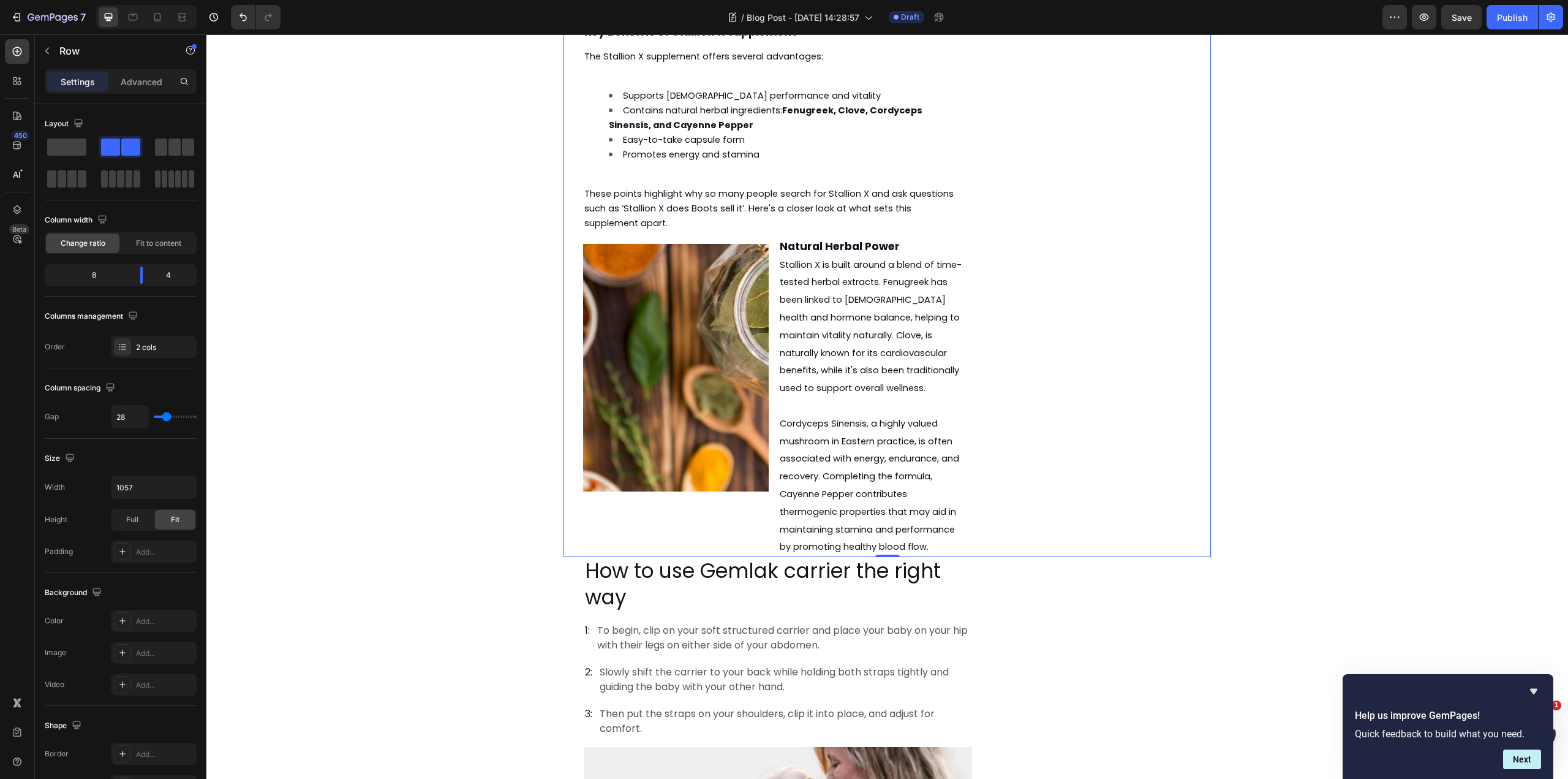
scroll to position [1810, 0]
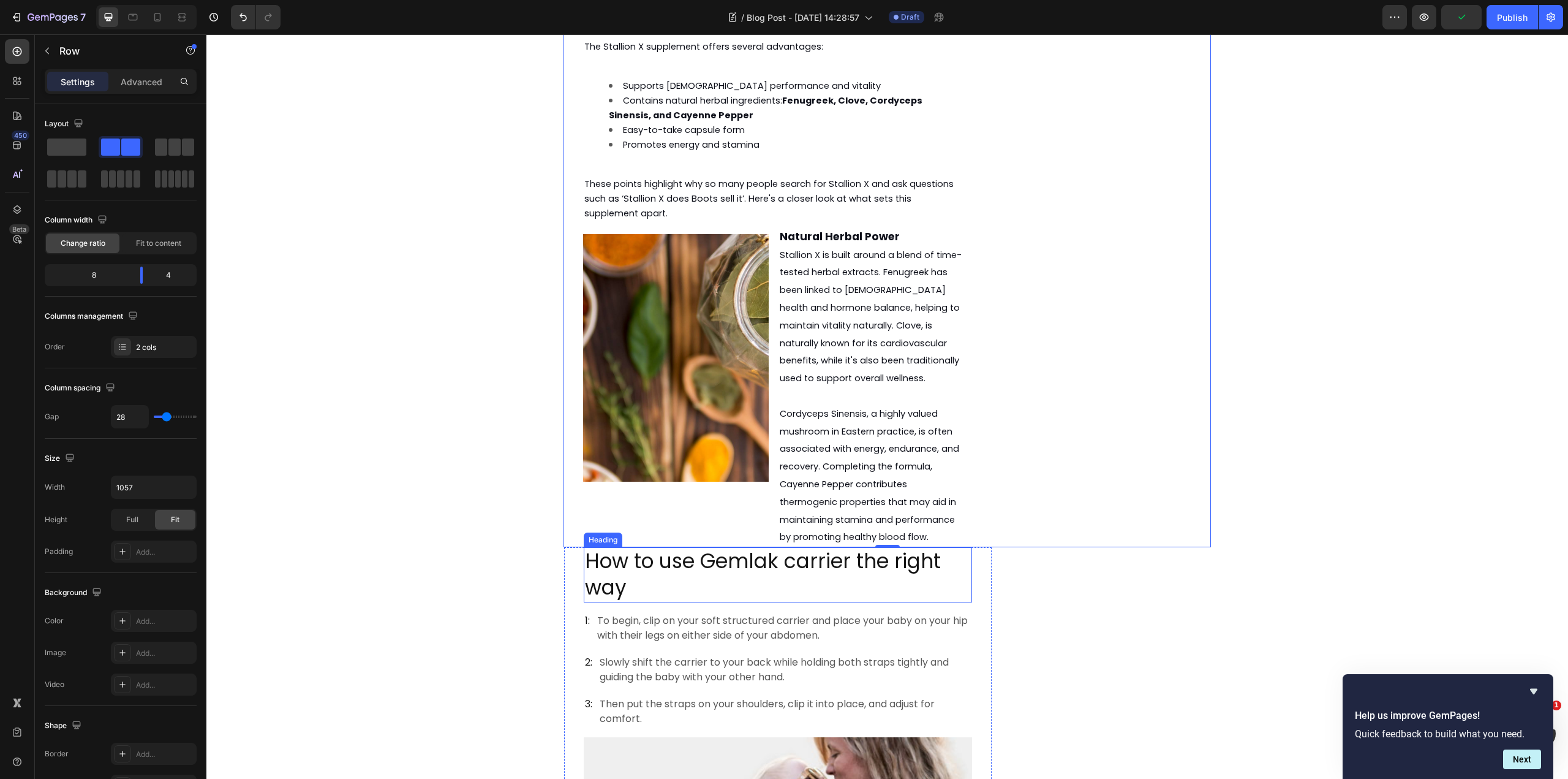
click at [715, 549] on p "How to use Gemlak carrier the right way" at bounding box center [778, 575] width 386 height 52
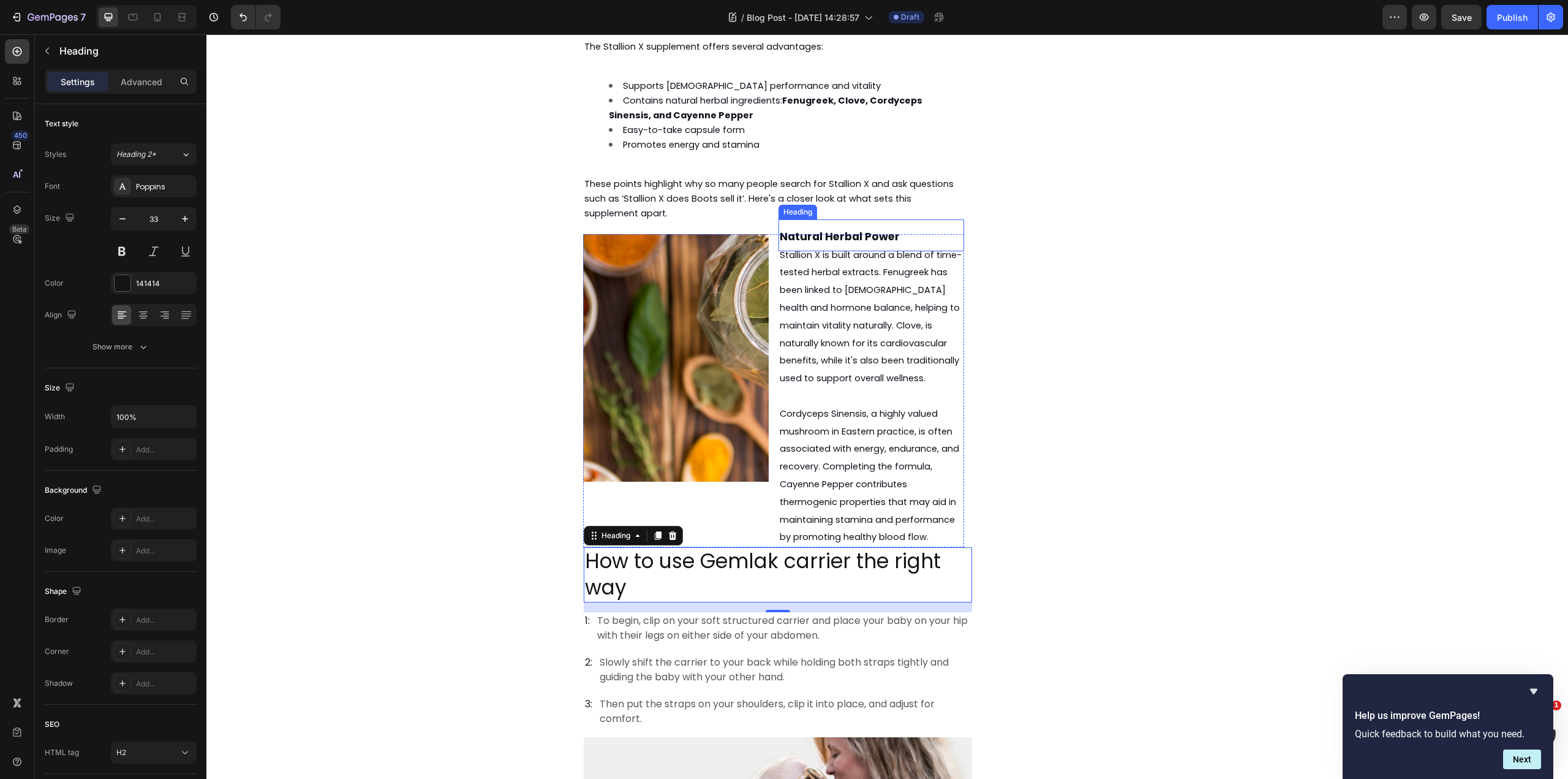
click at [860, 229] on strong "Natural Herbal Power" at bounding box center [840, 236] width 120 height 15
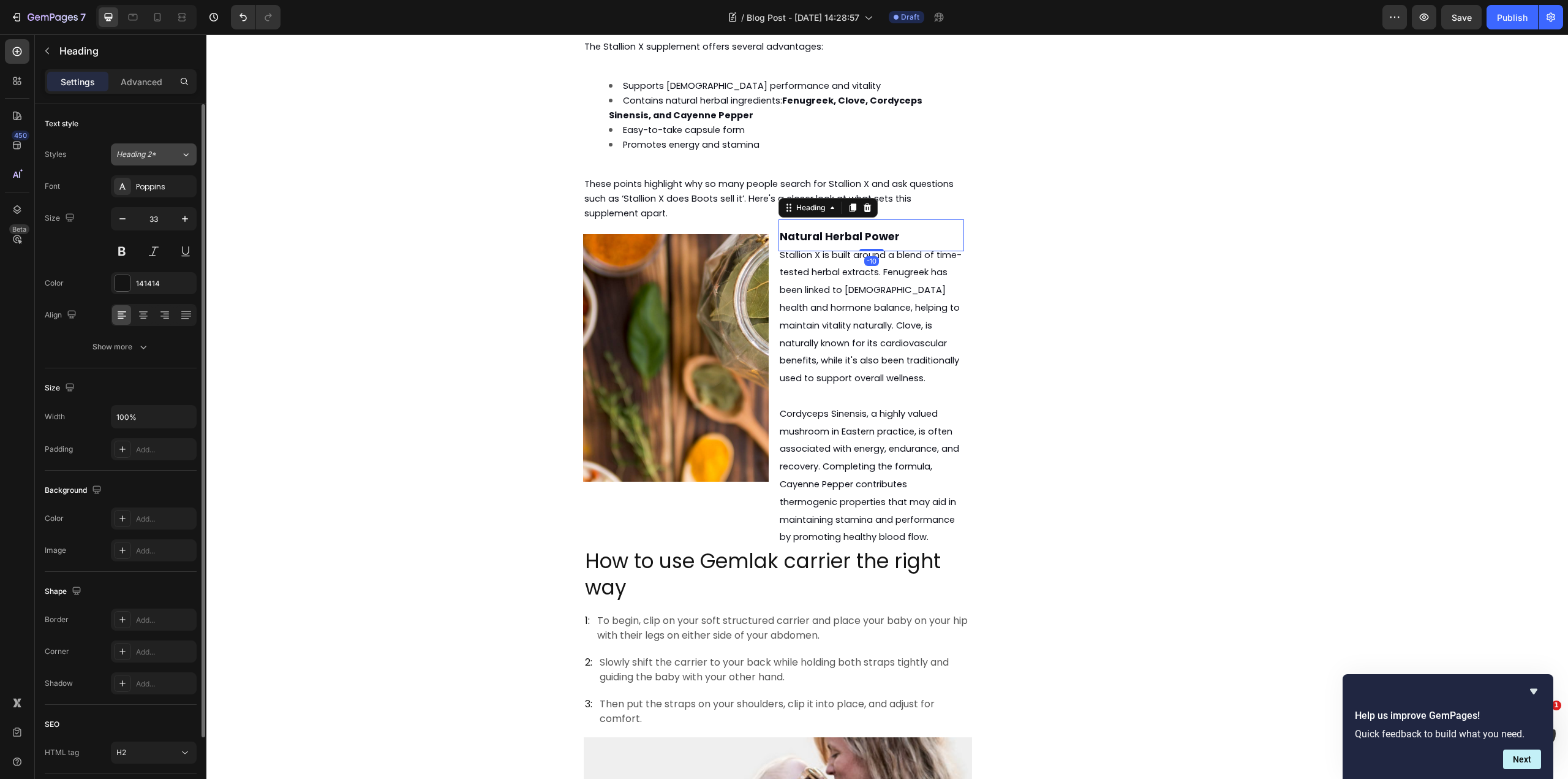
click at [162, 146] on button "Heading 2*" at bounding box center [153, 155] width 86 height 22
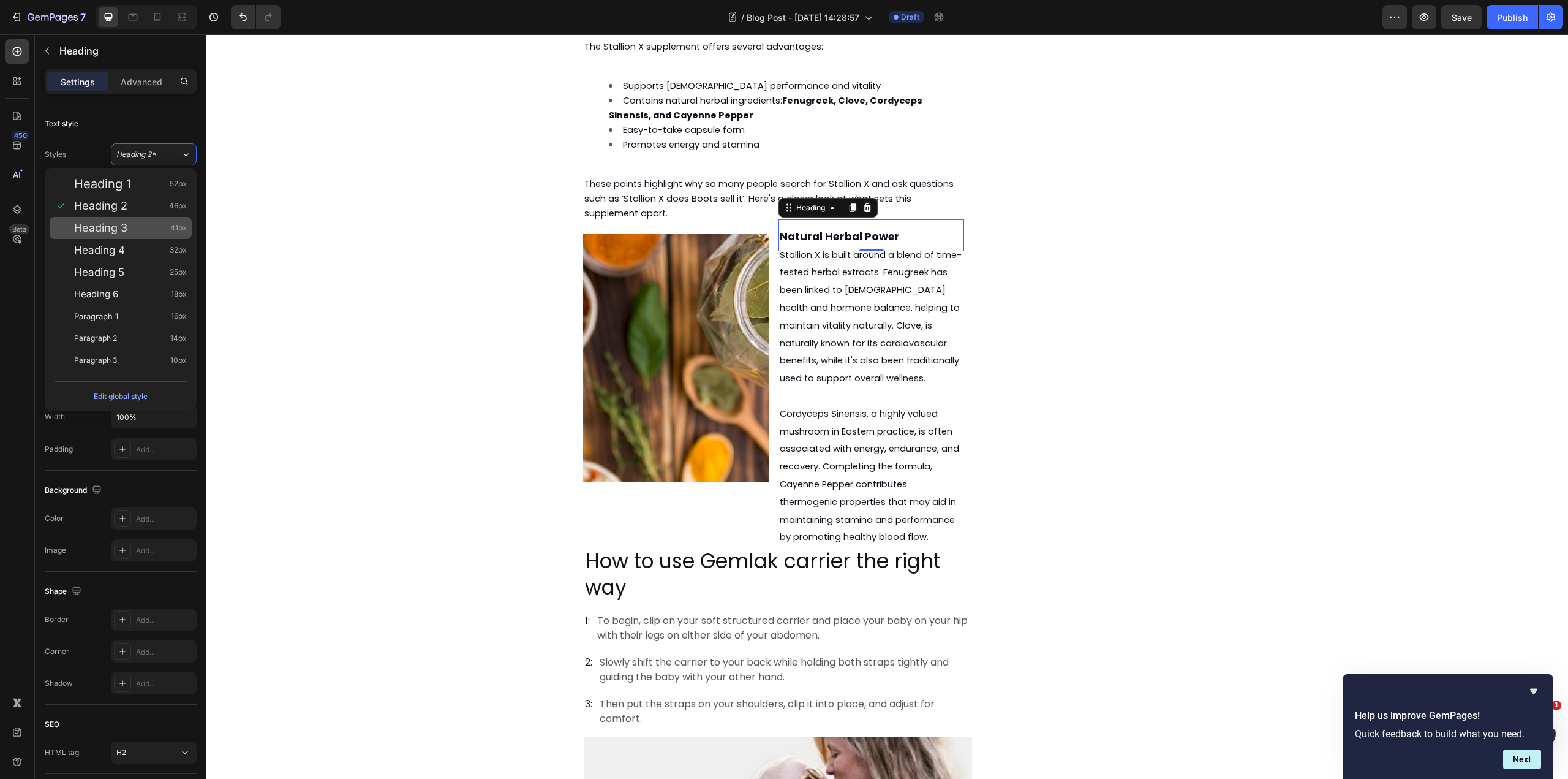
click at [133, 223] on div "Heading 3 41px" at bounding box center [131, 228] width 113 height 12
type input "41"
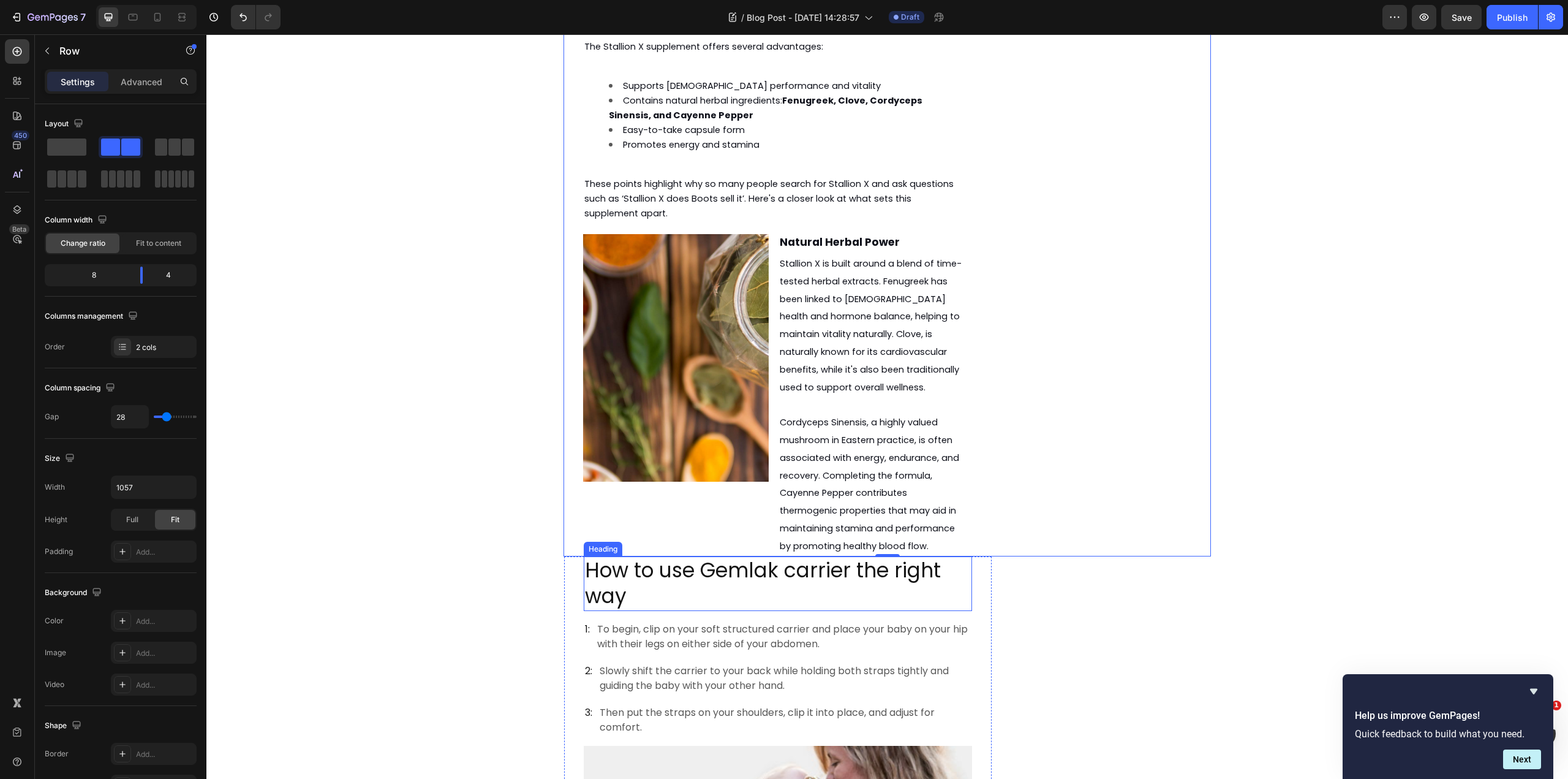
click at [678, 558] on p "How to use Gemlak carrier the right way" at bounding box center [778, 584] width 386 height 52
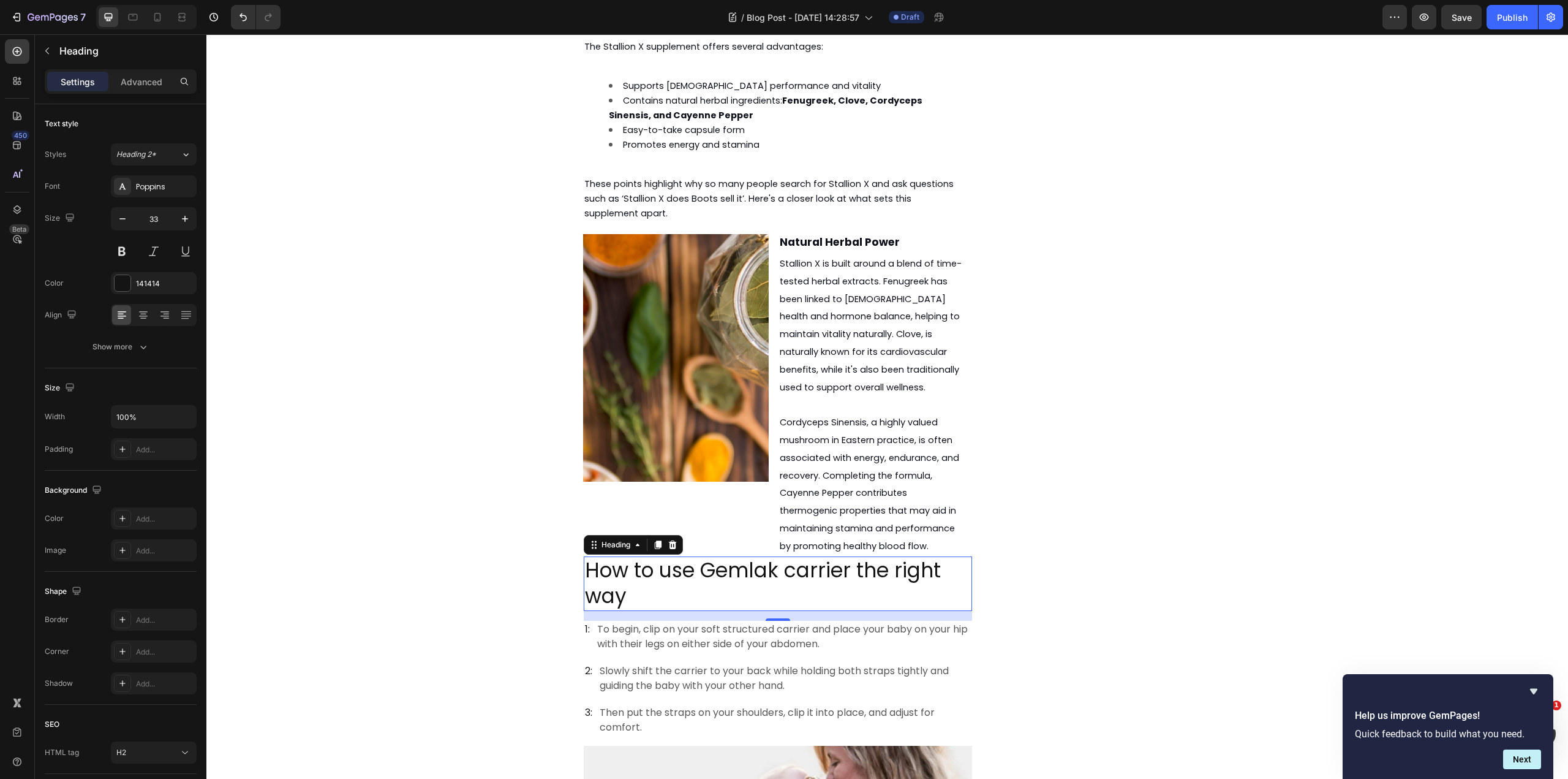
click at [678, 558] on p "How to use Gemlak carrier the right way" at bounding box center [778, 584] width 386 height 52
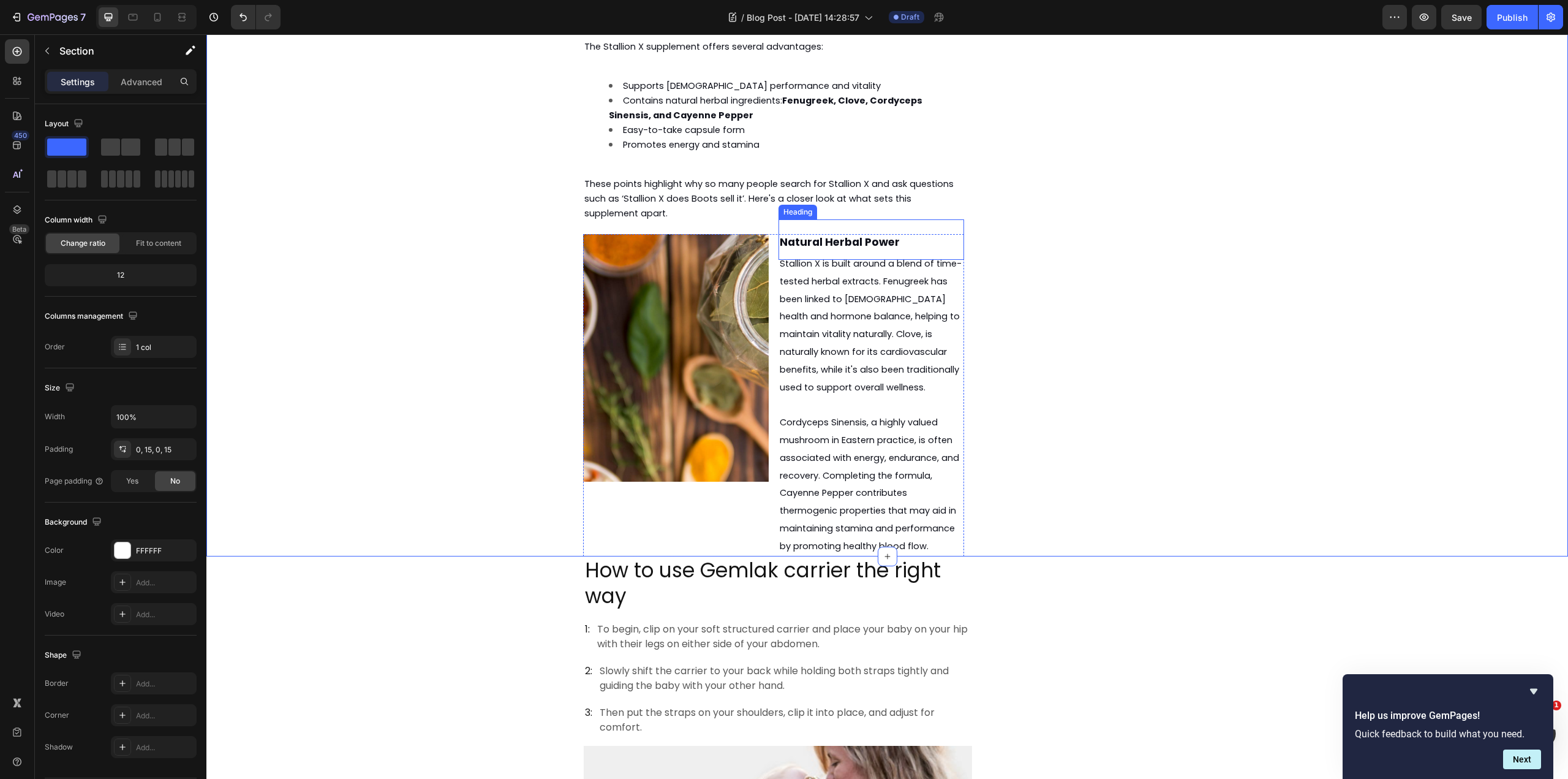
click at [898, 221] on p "⁠⁠⁠⁠⁠⁠⁠ Natural Herbal Power" at bounding box center [871, 239] width 183 height 38
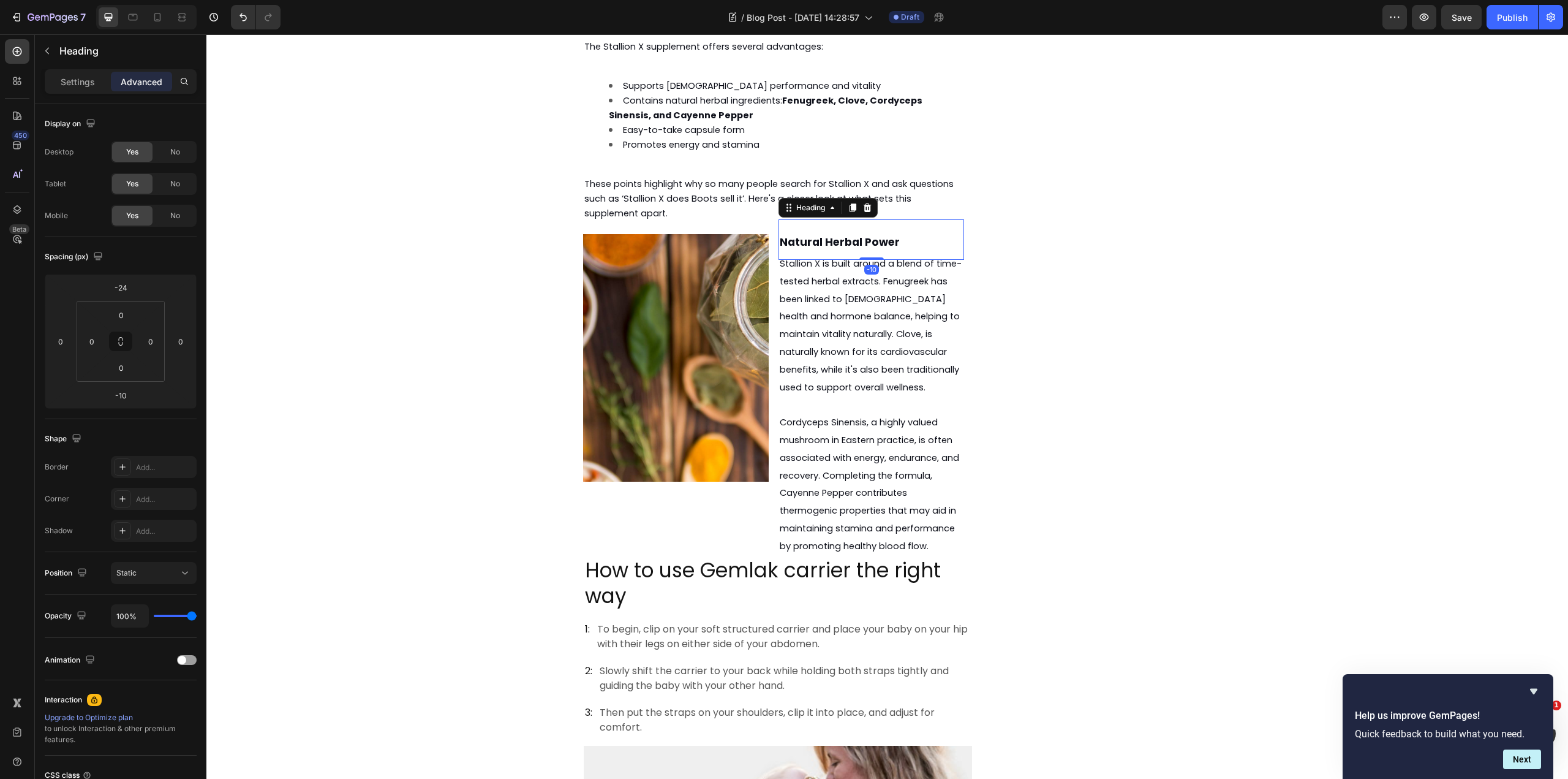
click at [851, 203] on icon at bounding box center [853, 207] width 6 height 8
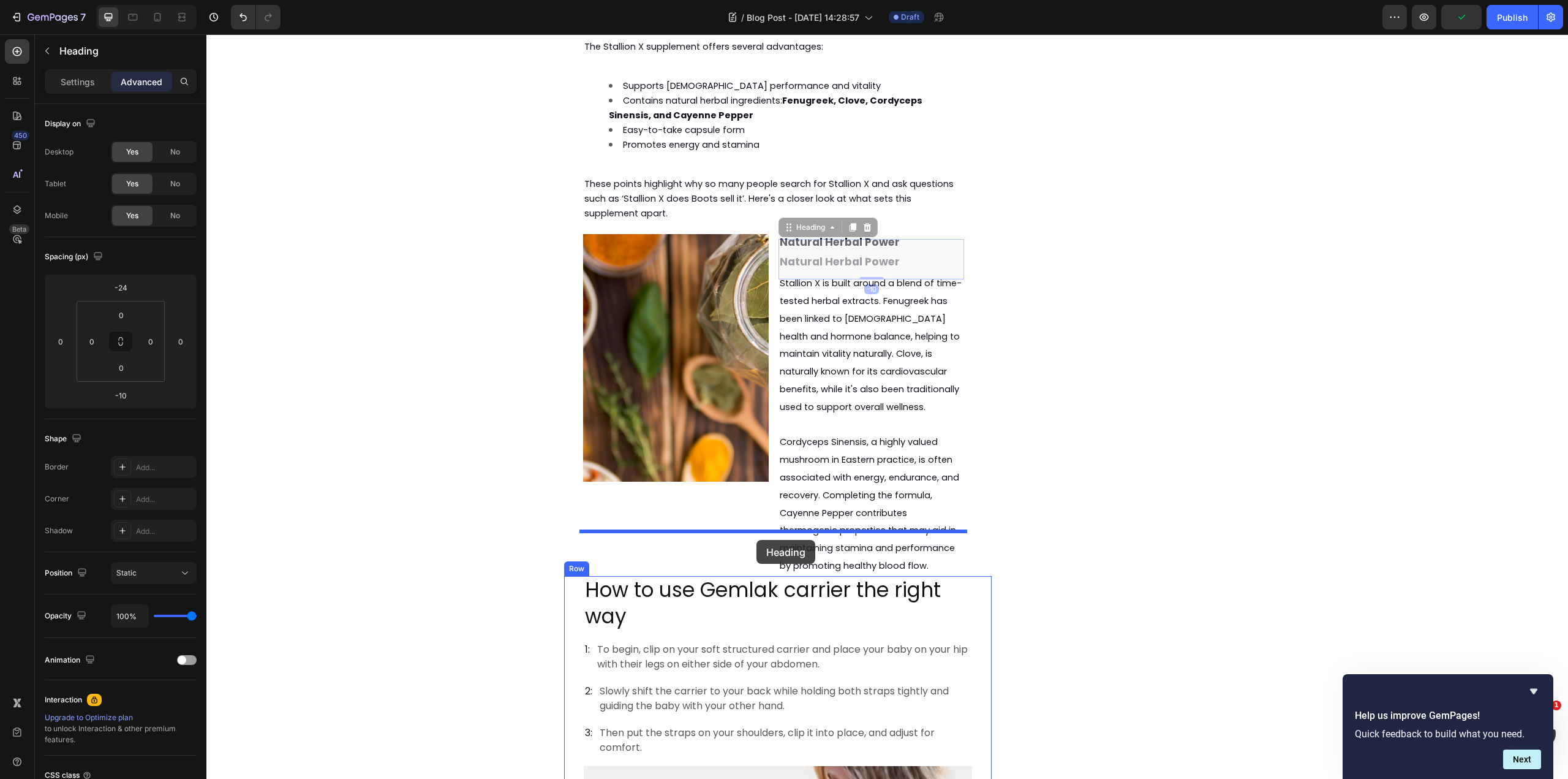
drag, startPoint x: 803, startPoint y: 186, endPoint x: 757, endPoint y: 540, distance: 357.0
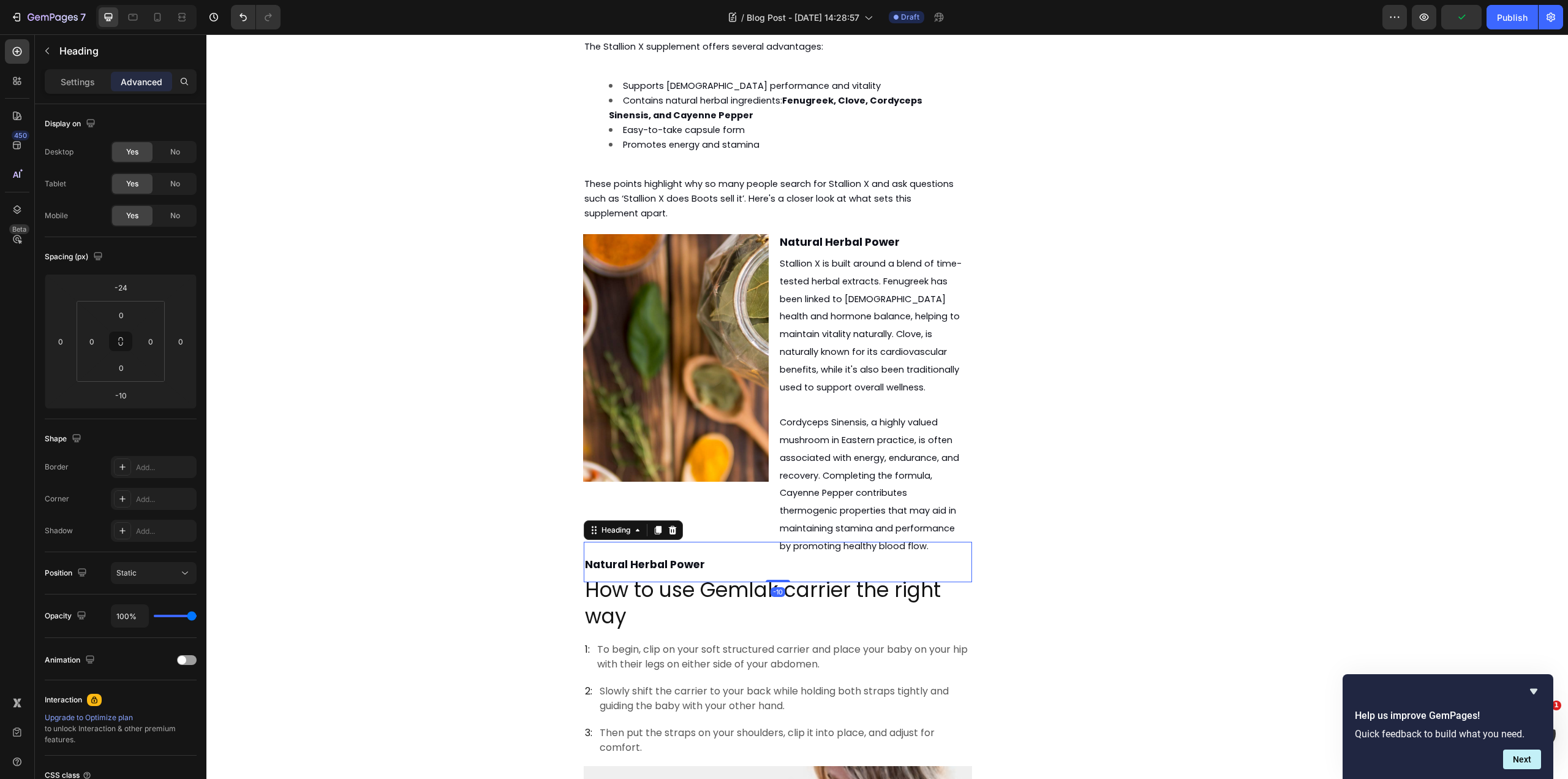
click at [720, 542] on h2 "Natural Herbal Power" at bounding box center [778, 562] width 388 height 41
click at [720, 543] on p "Natural Herbal Power" at bounding box center [778, 562] width 386 height 38
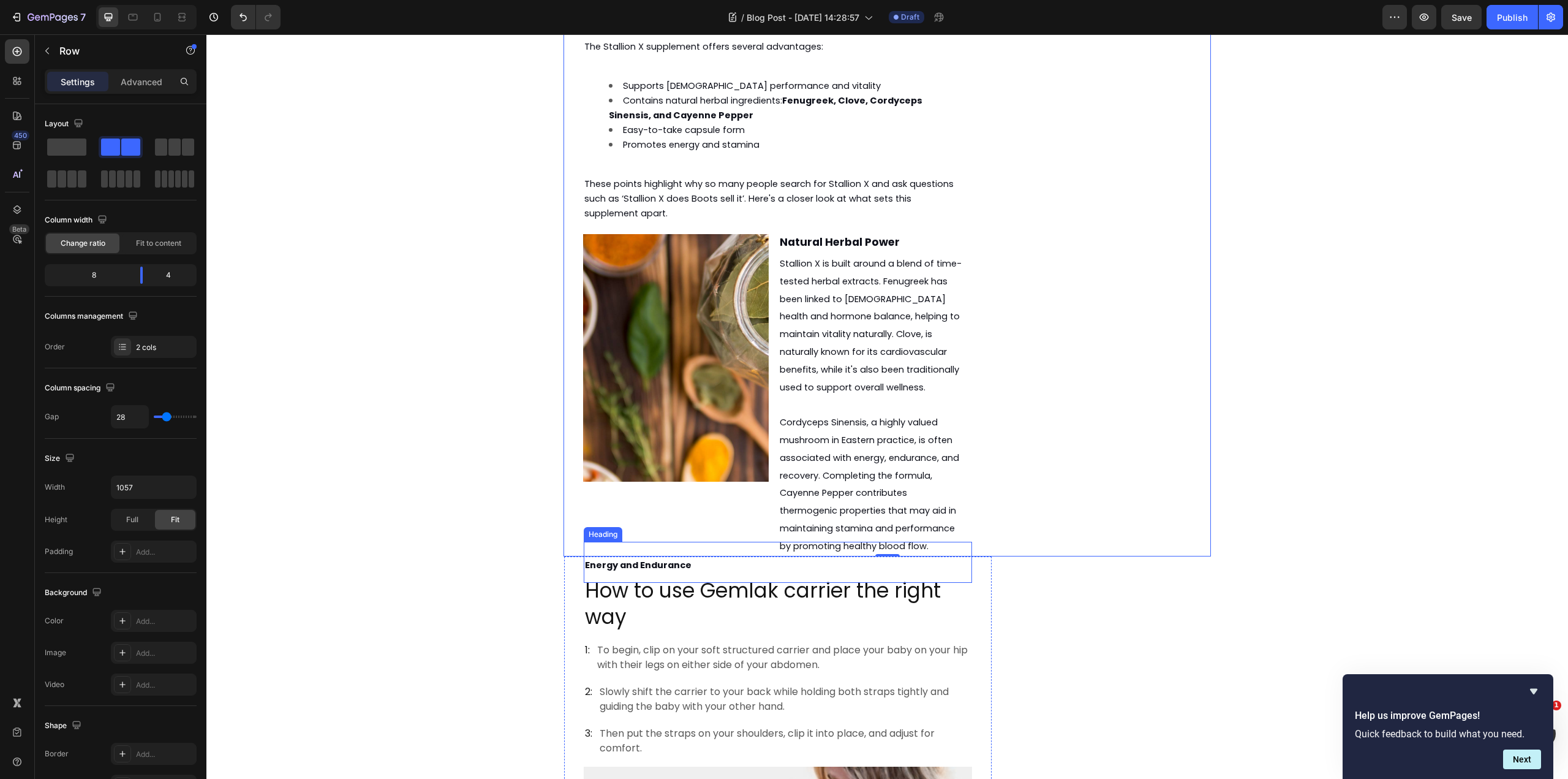
click at [691, 543] on p "⁠⁠⁠⁠⁠⁠⁠ Energy and Endurance" at bounding box center [778, 562] width 386 height 39
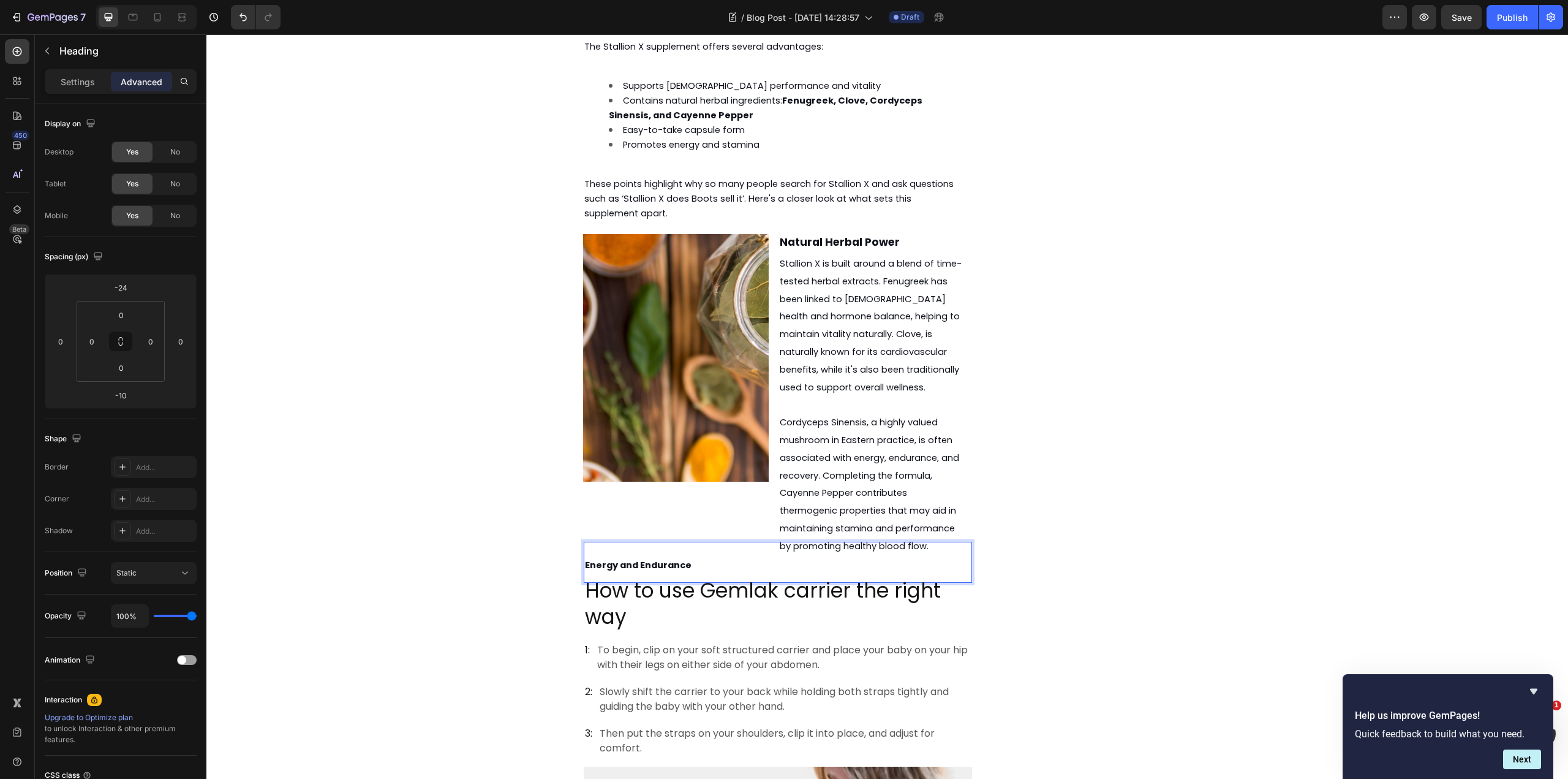
click at [686, 543] on p "Energy and Endurance" at bounding box center [778, 562] width 386 height 39
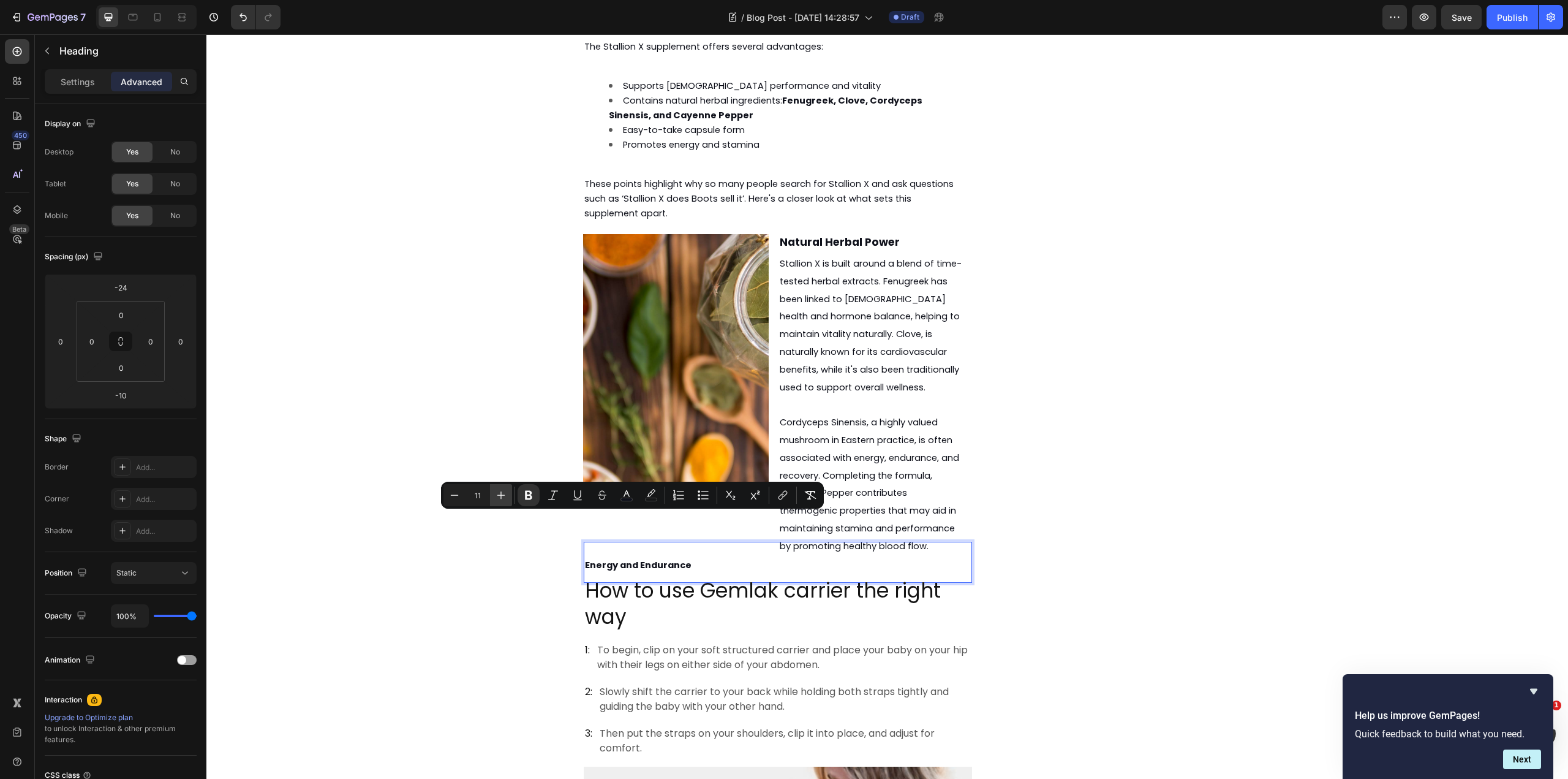
click at [497, 493] on icon "Editor contextual toolbar" at bounding box center [501, 495] width 12 height 12
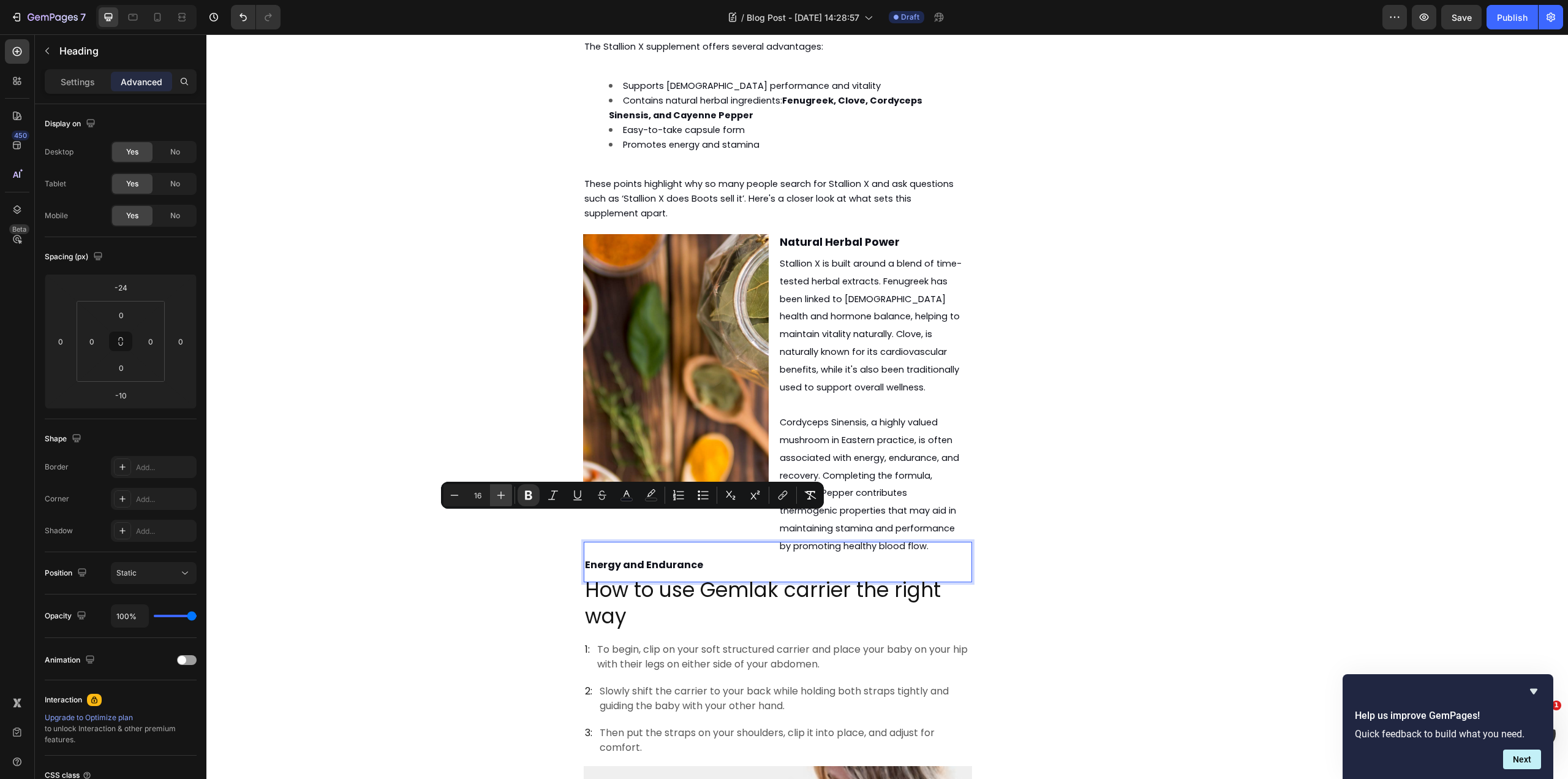
click at [497, 493] on icon "Editor contextual toolbar" at bounding box center [501, 495] width 12 height 12
click at [497, 493] on icon "Editor contextual toolbar" at bounding box center [501, 495] width 12 height 12
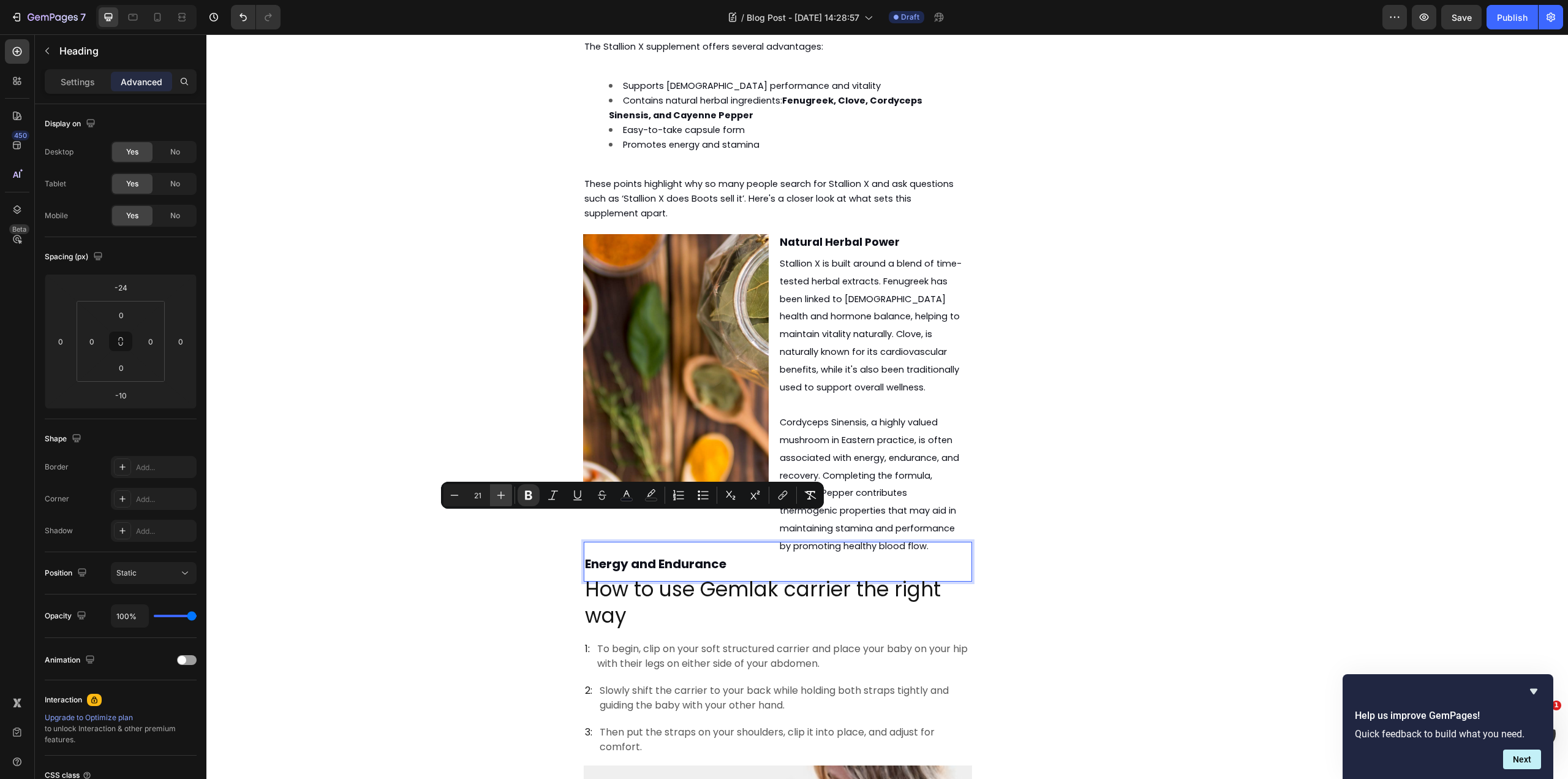
click at [497, 493] on icon "Editor contextual toolbar" at bounding box center [501, 495] width 12 height 12
click at [498, 493] on icon "Editor contextual toolbar" at bounding box center [501, 495] width 12 height 12
type input "24"
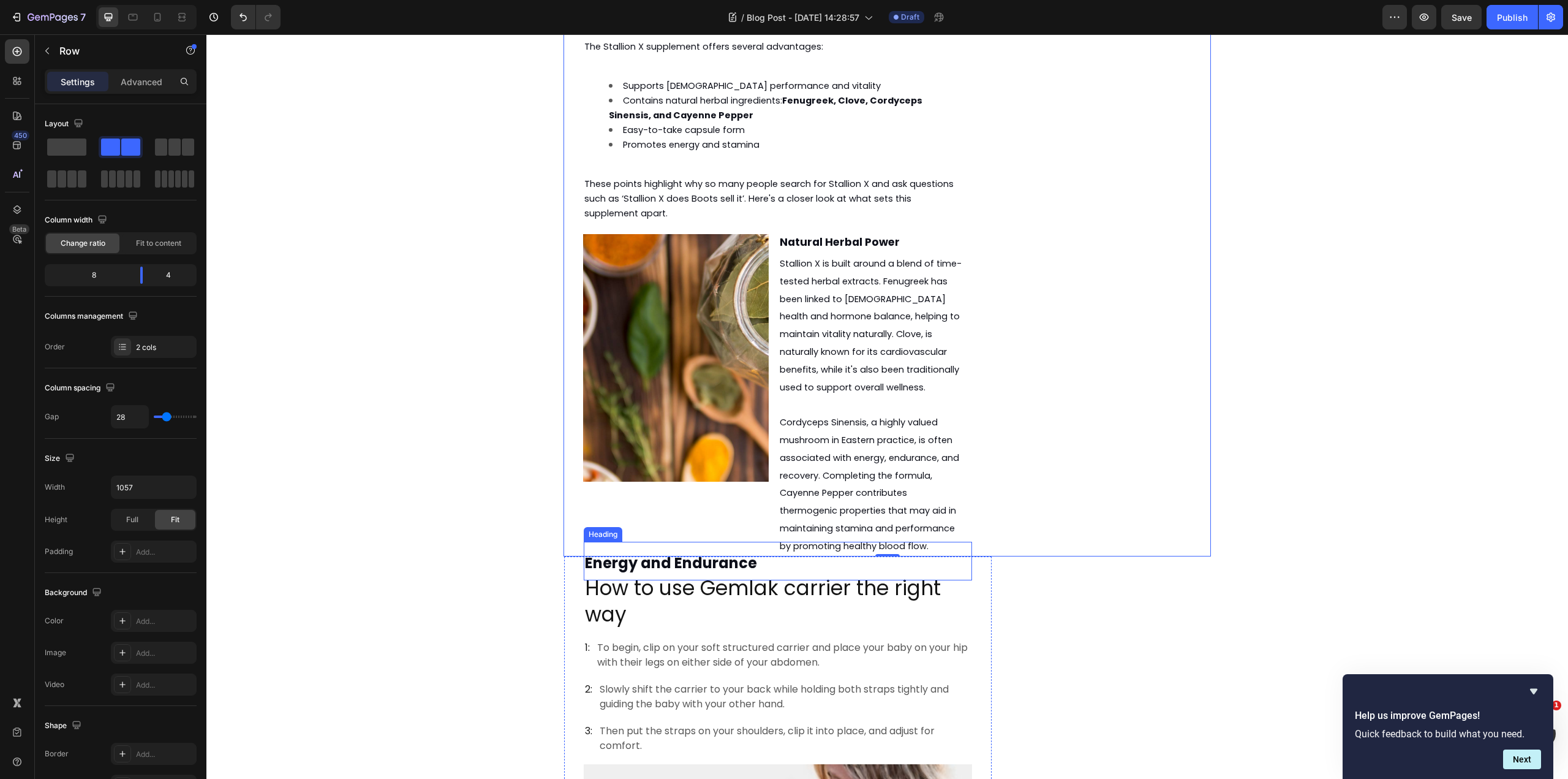
click at [723, 553] on strong "Energy and Endurance" at bounding box center [671, 562] width 172 height 20
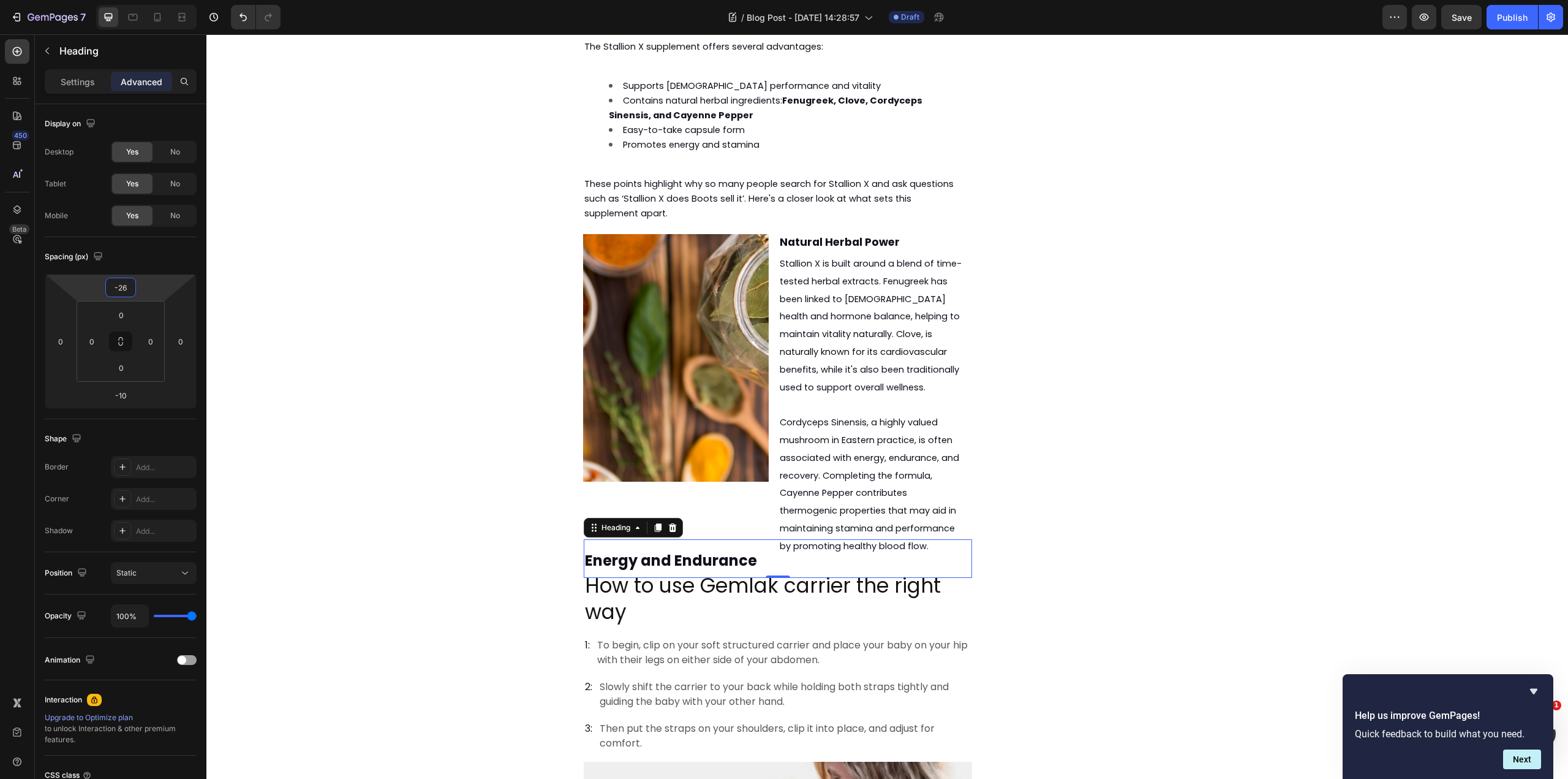
type input "-24"
click at [142, 0] on html "7 Version history / Blog Post - [DATE] 14:28:57 Draft Preview Save Publish 450 …" at bounding box center [784, 0] width 1568 height 0
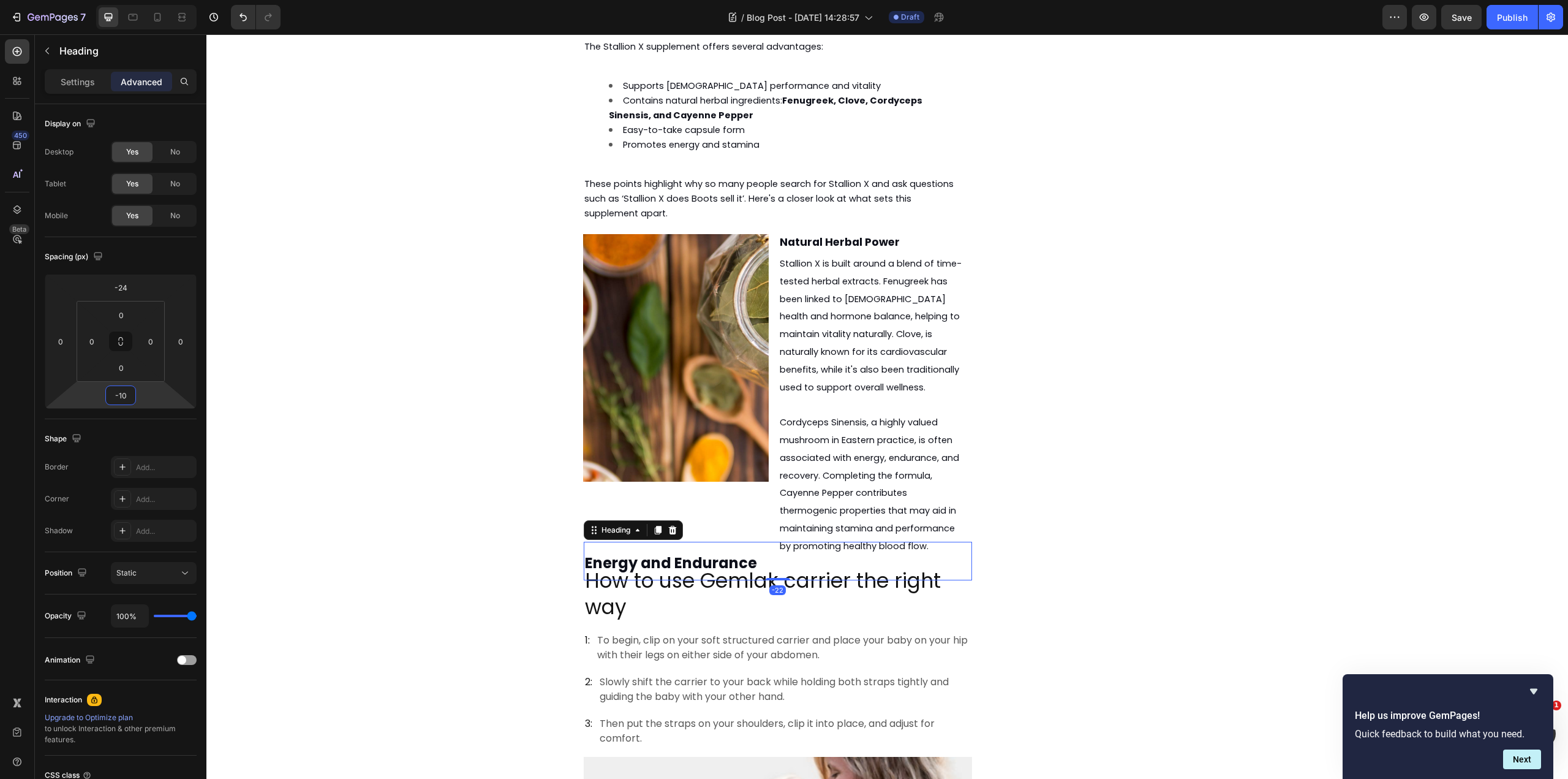
type input "-8"
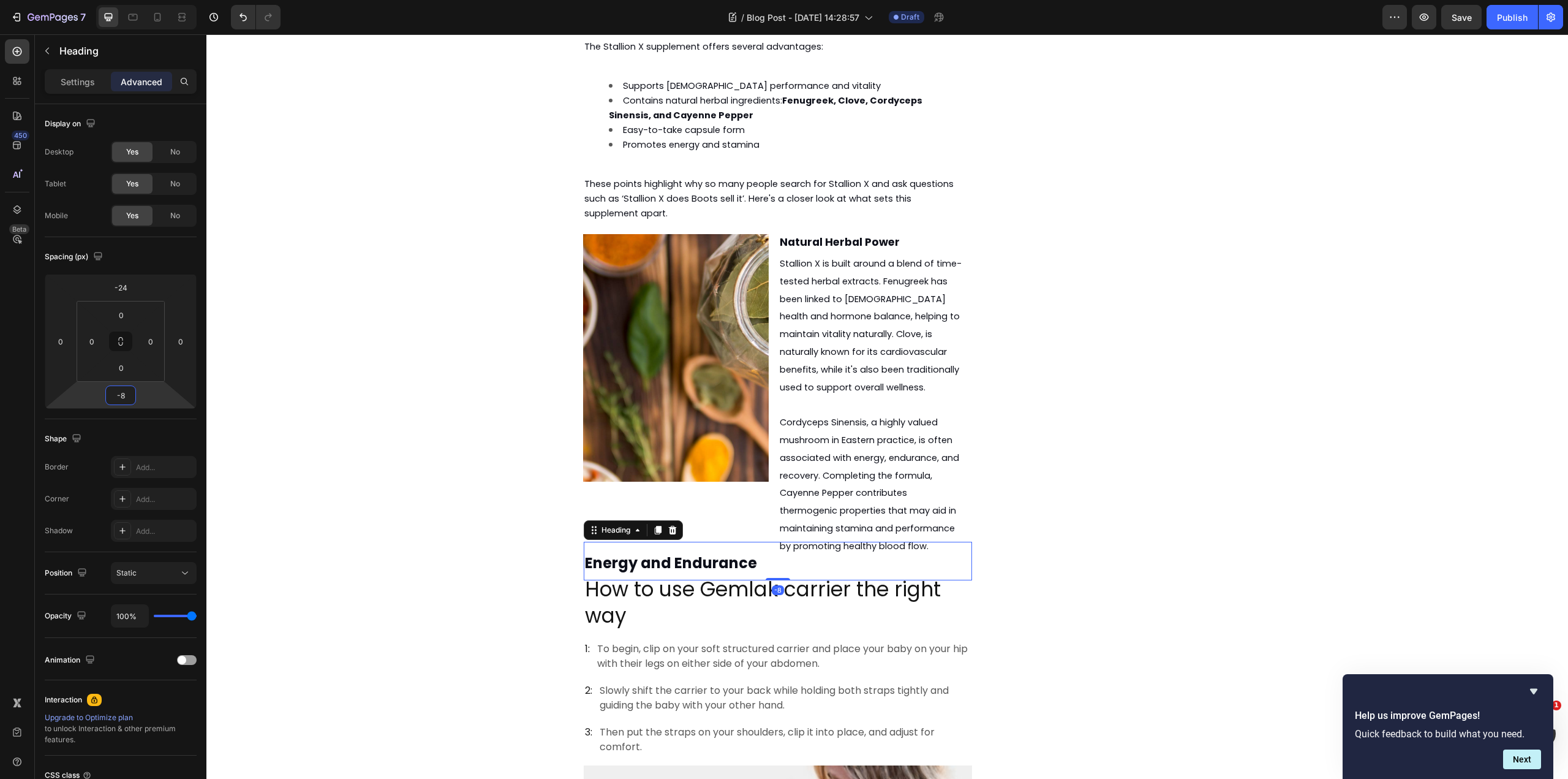
click at [152, 0] on html "7 Version history / Blog Post - [DATE] 14:28:57 Draft Preview Save Publish 450 …" at bounding box center [784, 0] width 1568 height 0
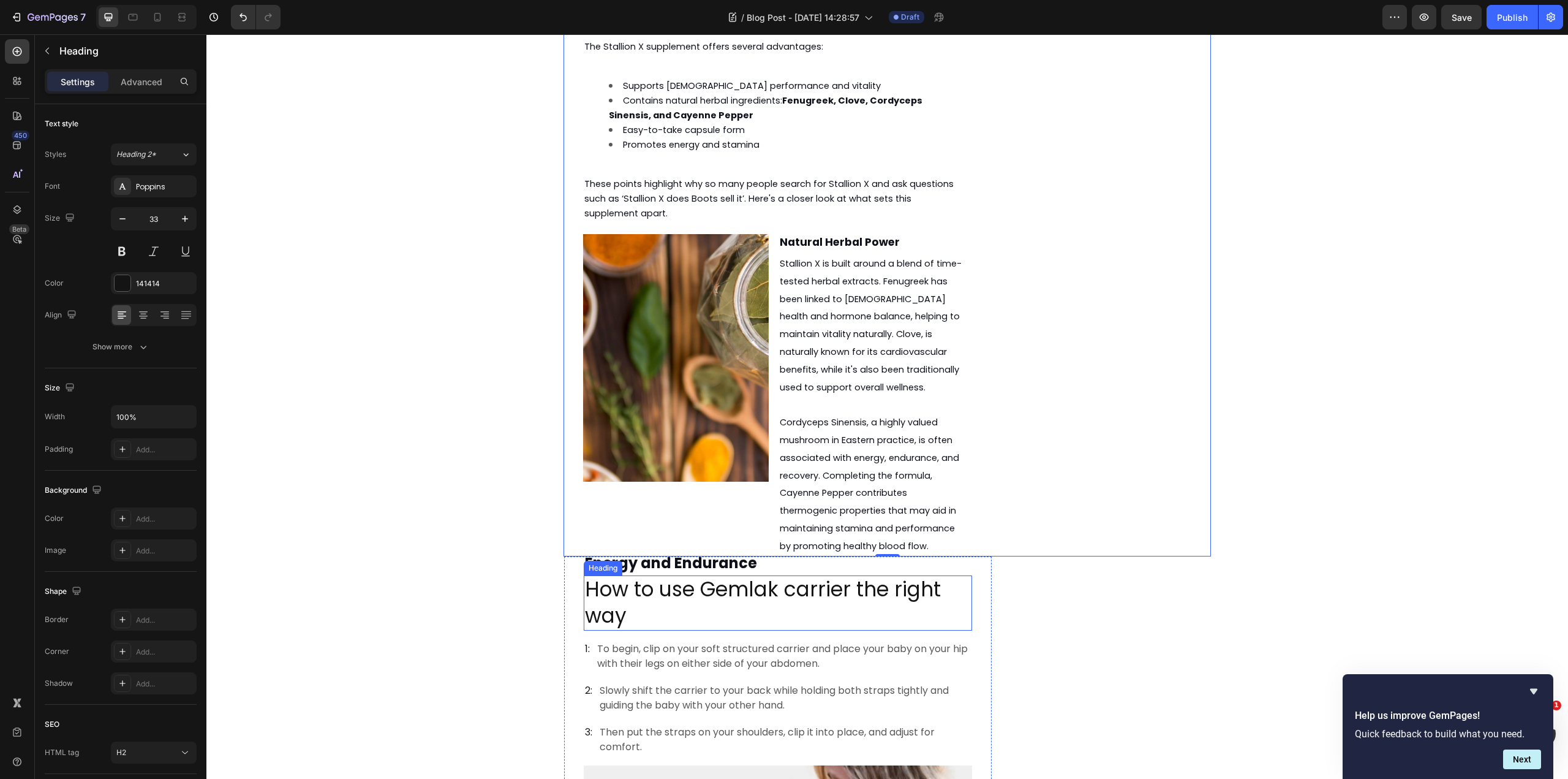
click at [825, 576] on p "How to use Gemlak carrier the right way" at bounding box center [778, 602] width 386 height 52
click at [671, 556] on div at bounding box center [672, 564] width 15 height 15
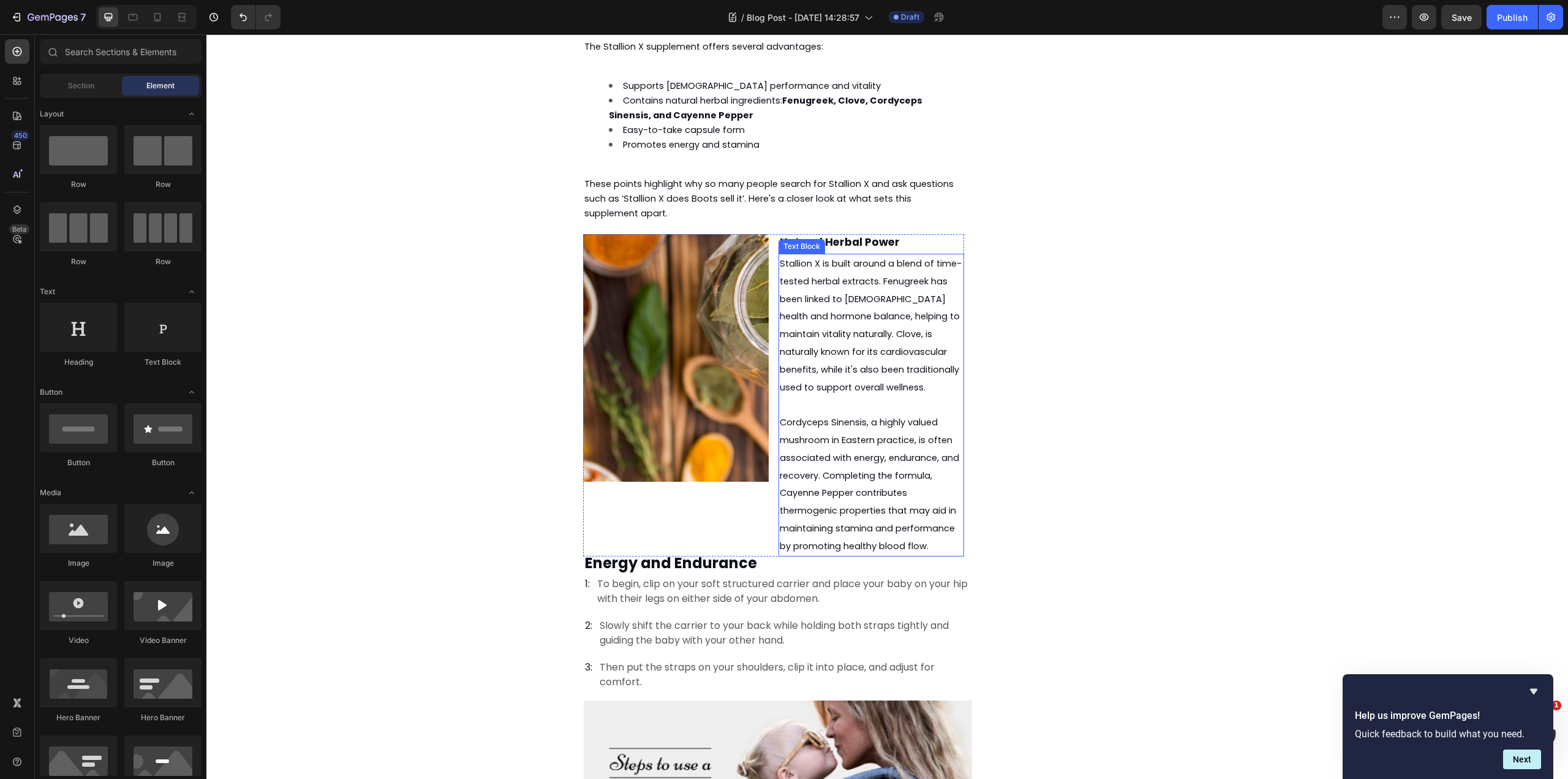
click at [845, 424] on span "Cordyceps Sinensis, a highly valued mushroom in Eastern practice, is often asso…" at bounding box center [869, 484] width 179 height 136
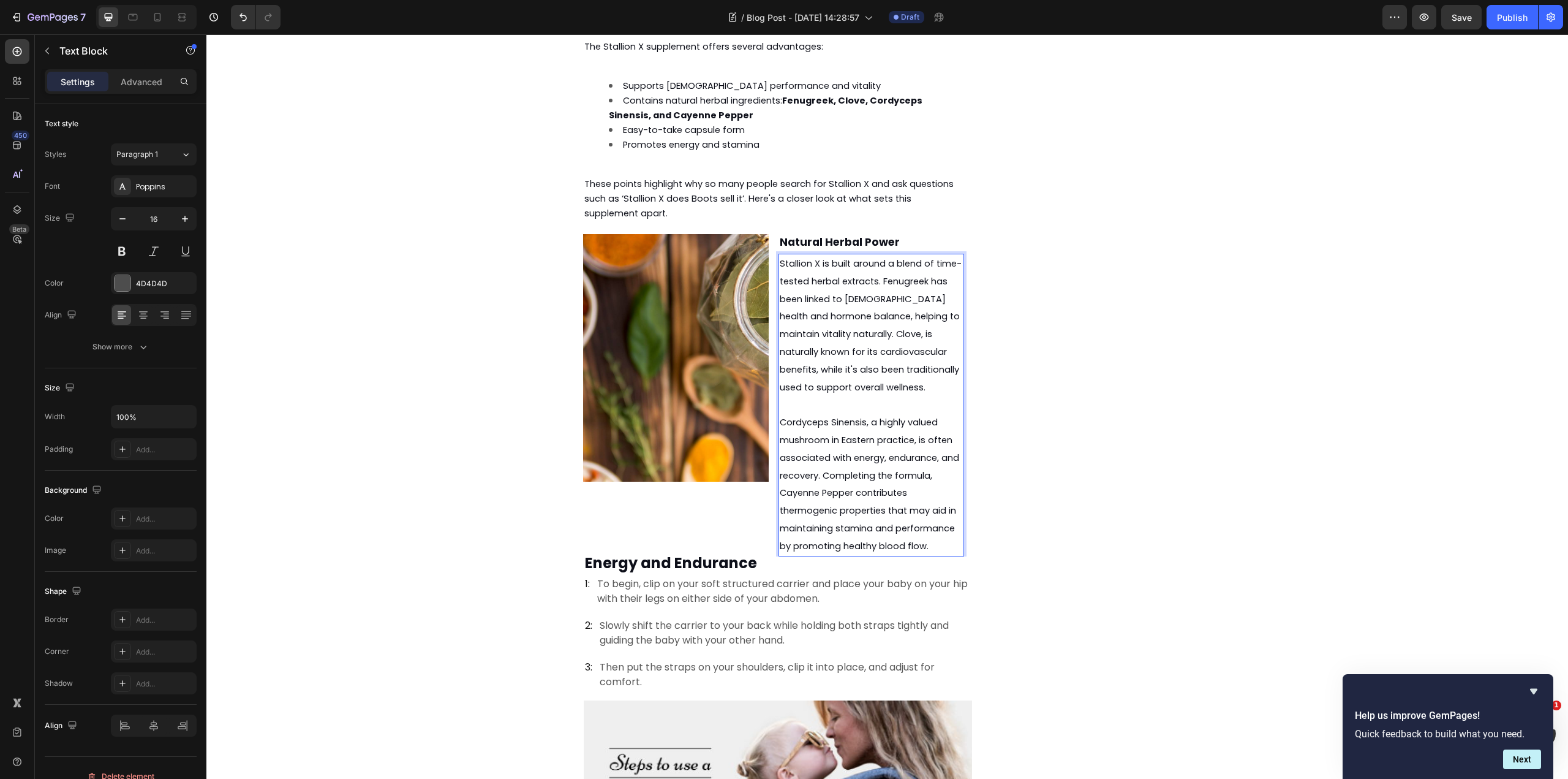
click at [792, 416] on span "Cordyceps Sinensis, a highly valued mushroom in Eastern practice, is often asso…" at bounding box center [869, 484] width 179 height 136
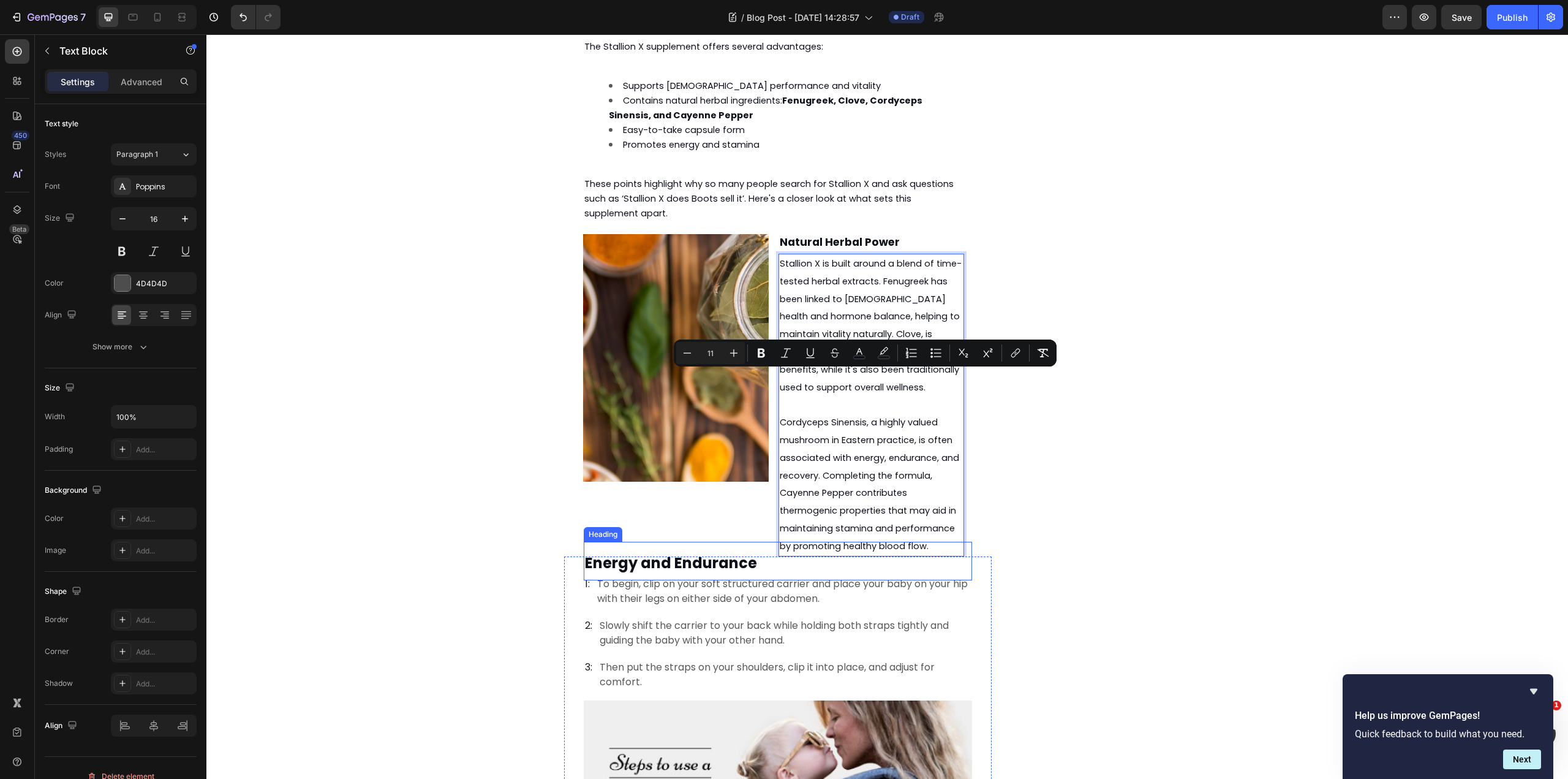
drag, startPoint x: 778, startPoint y: 376, endPoint x: 941, endPoint y: 496, distance: 202.4
copy span "Cordyceps Sinensis, a highly valued mushroom in Eastern practice, is often asso…"
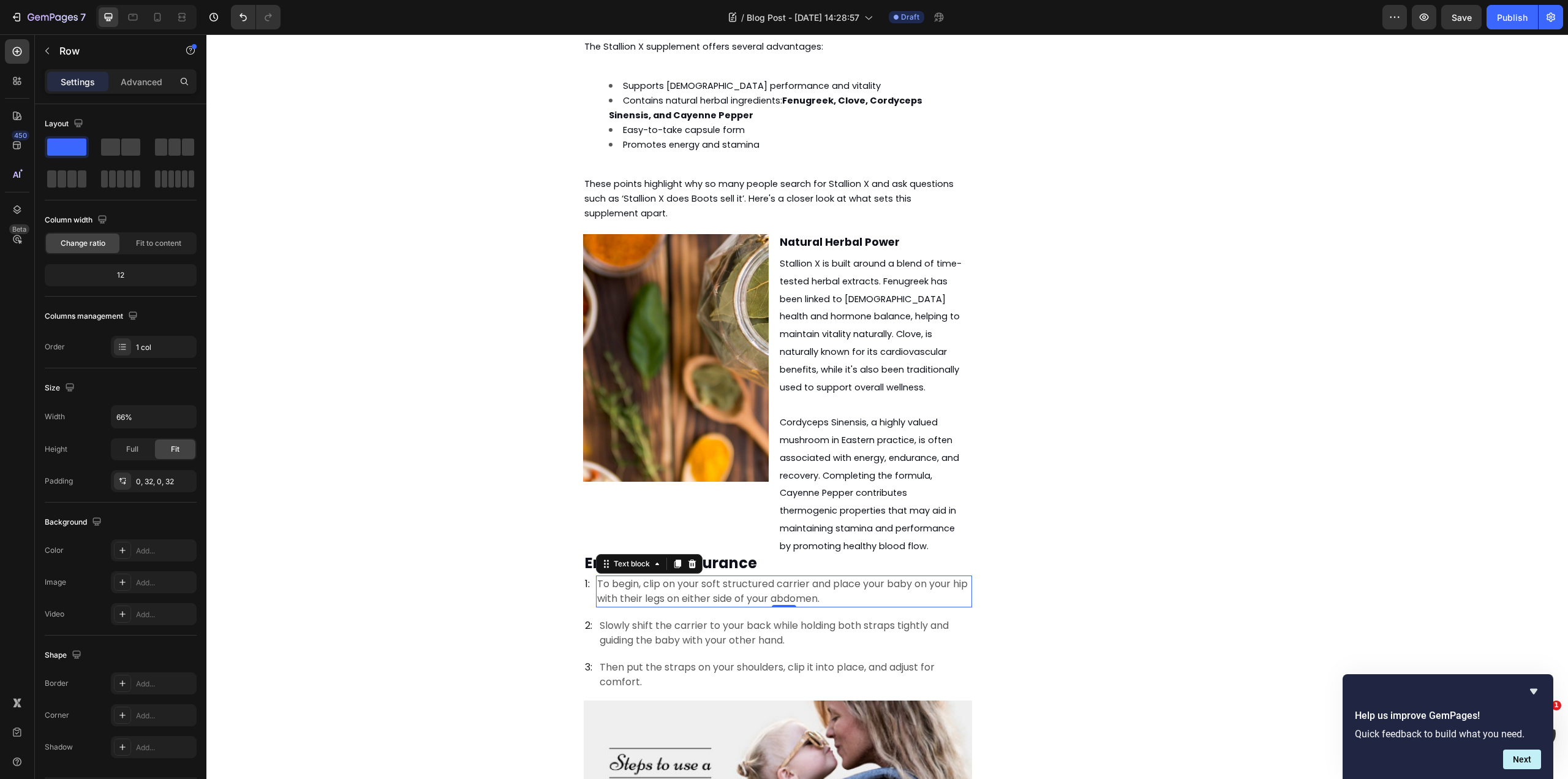
click at [781, 576] on p "To begin, clip on your soft structured carrier and place your baby on your hip …" at bounding box center [784, 591] width 374 height 29
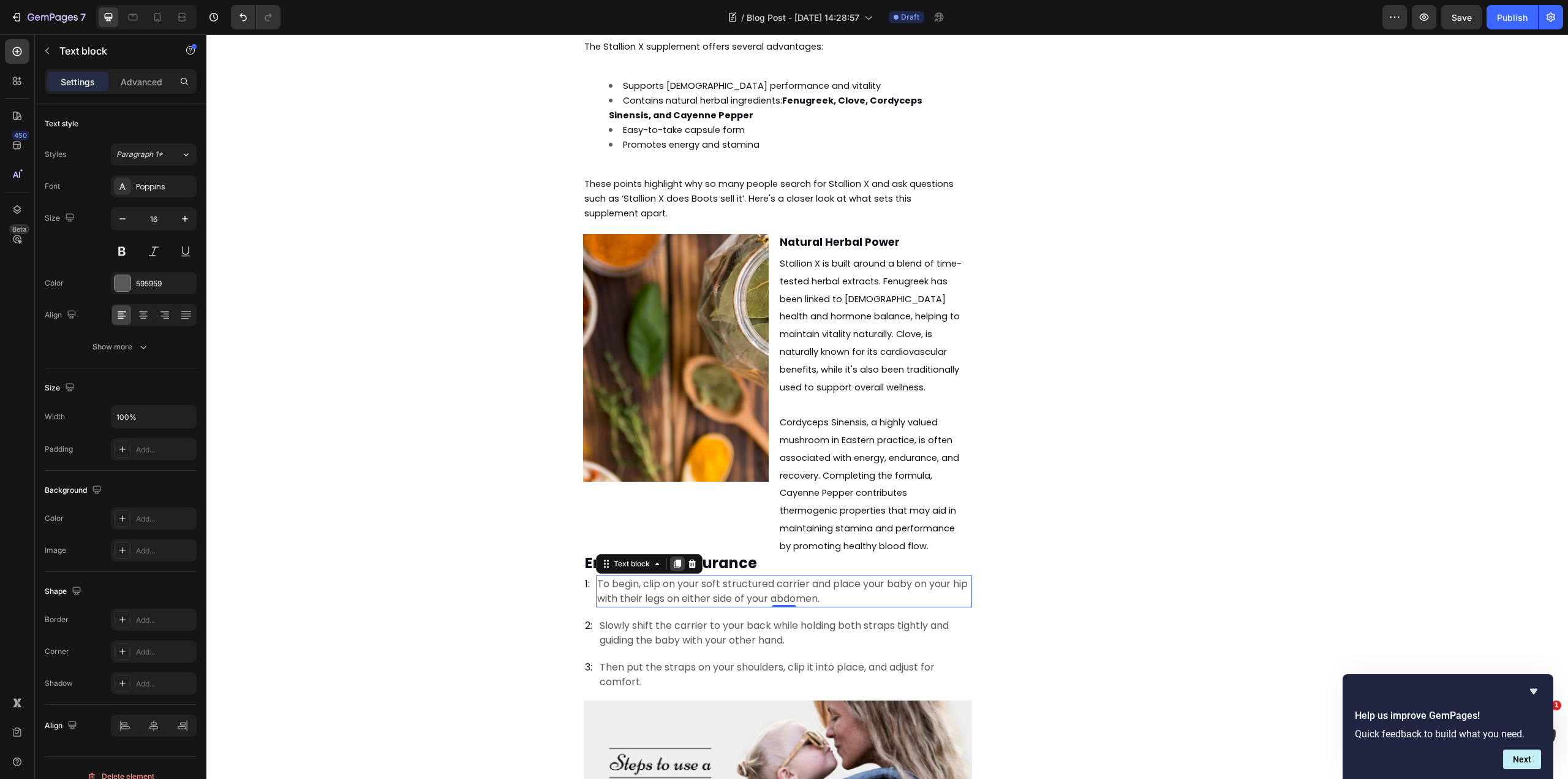
click at [675, 560] on icon at bounding box center [678, 564] width 6 height 8
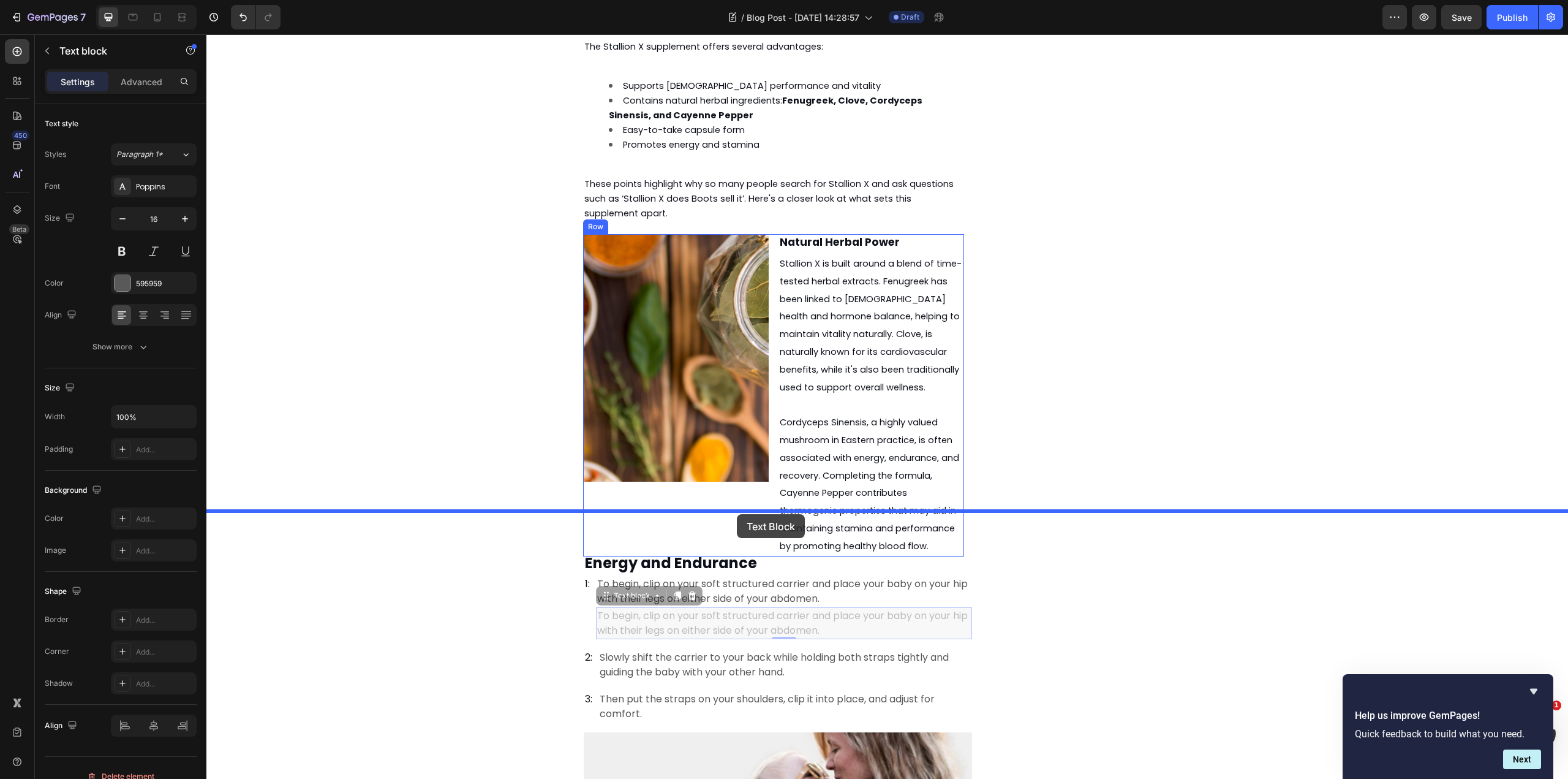
drag, startPoint x: 624, startPoint y: 551, endPoint x: 737, endPoint y: 514, distance: 118.9
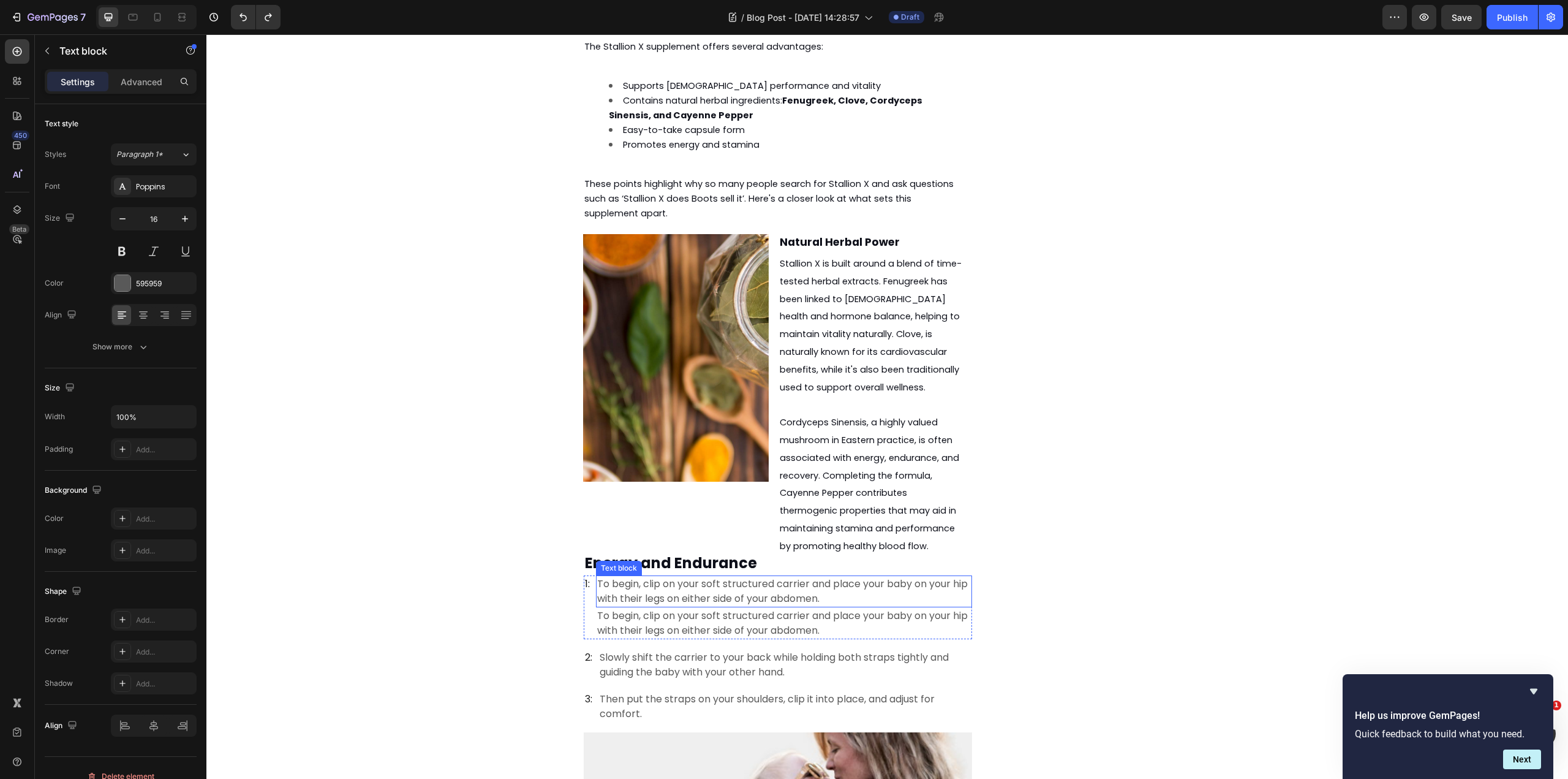
click at [681, 576] on p "To begin, clip on your soft structured carrier and place your baby on your hip …" at bounding box center [784, 591] width 374 height 29
drag, startPoint x: 617, startPoint y: 521, endPoint x: 768, endPoint y: 508, distance: 151.6
click at [759, 558] on p "To begin, clip on your soft structured carrier and place your baby on your hip …" at bounding box center [773, 572] width 378 height 29
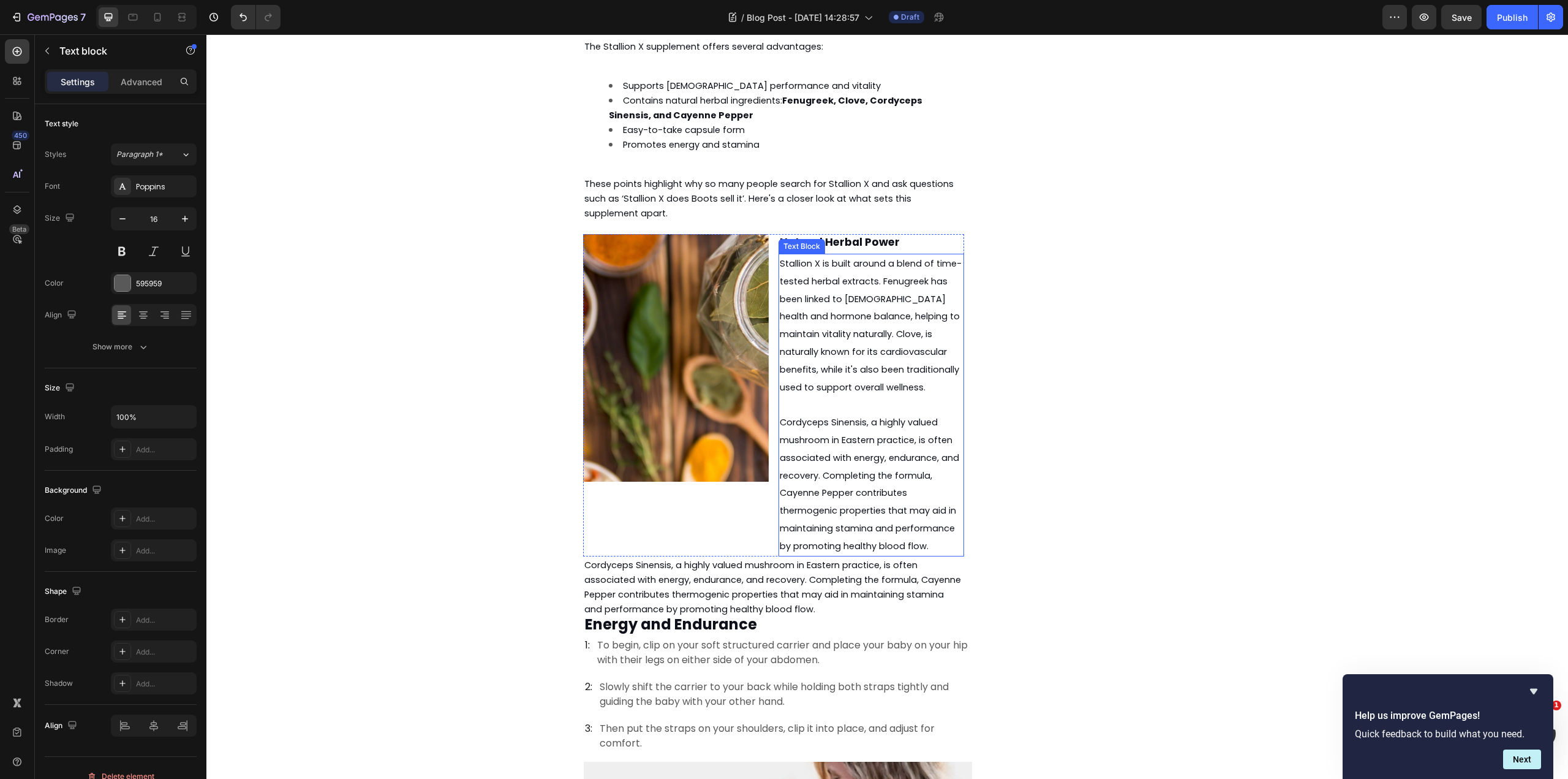
click at [819, 416] on span "Cordyceps Sinensis, a highly valued mushroom in Eastern practice, is often asso…" at bounding box center [869, 484] width 179 height 136
click at [782, 413] on p "Cordyceps Sinensis, a highly valued mushroom in Eastern practice, is often asso…" at bounding box center [871, 484] width 183 height 141
drag, startPoint x: 779, startPoint y: 376, endPoint x: 933, endPoint y: 496, distance: 195.2
click at [933, 496] on p "Cordyceps Sinensis, a highly valued mushroom in Eastern practice, is often asso…" at bounding box center [871, 484] width 183 height 141
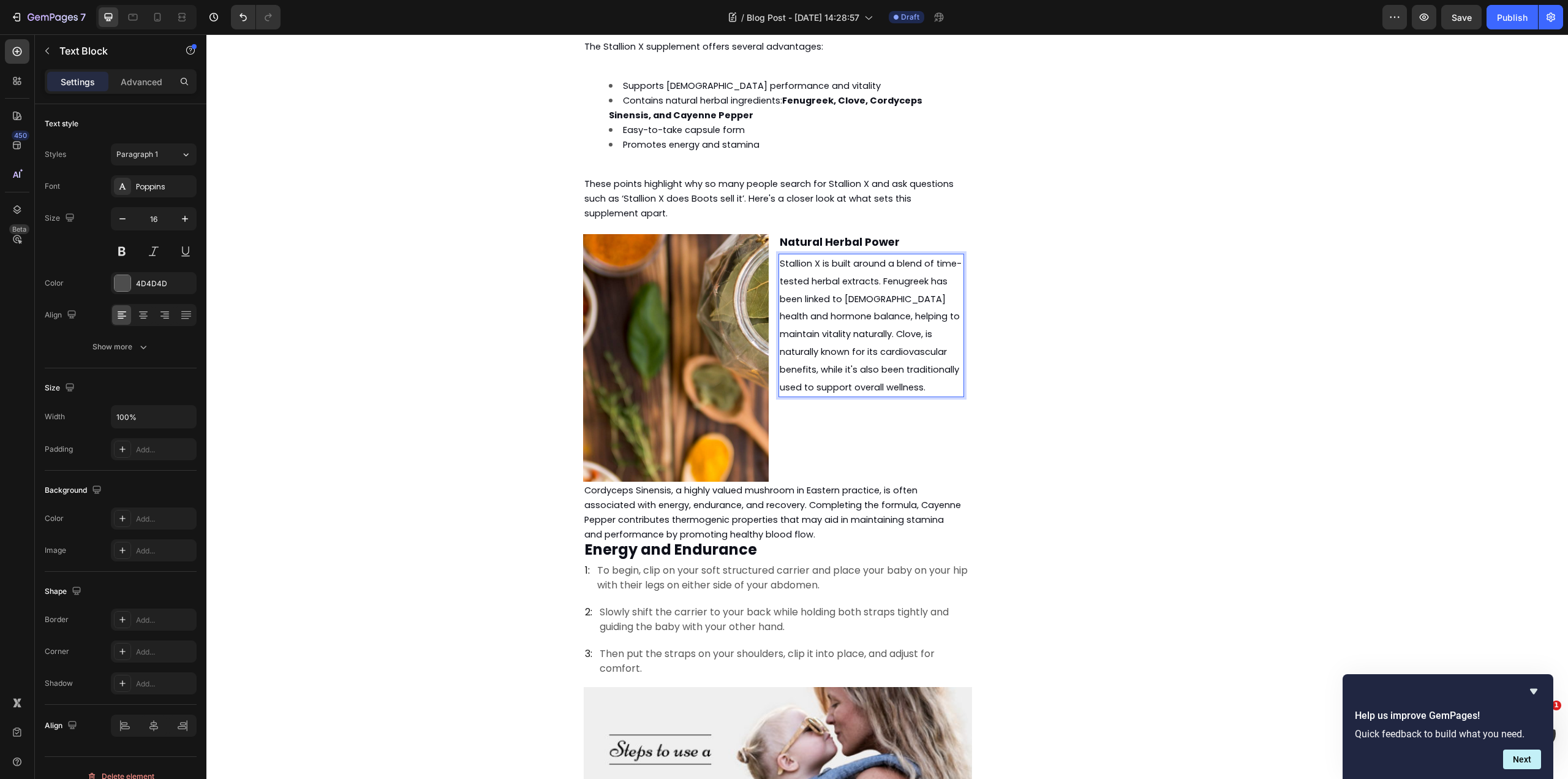
click at [934, 258] on span "Stallion X is built around a blend of time-tested herbal extracts. Fenugreek ha…" at bounding box center [870, 325] width 182 height 136
click at [933, 258] on span "Stallion X is built around a blend of time-tested herbal extracts. Fenugreek ha…" at bounding box center [870, 325] width 182 height 136
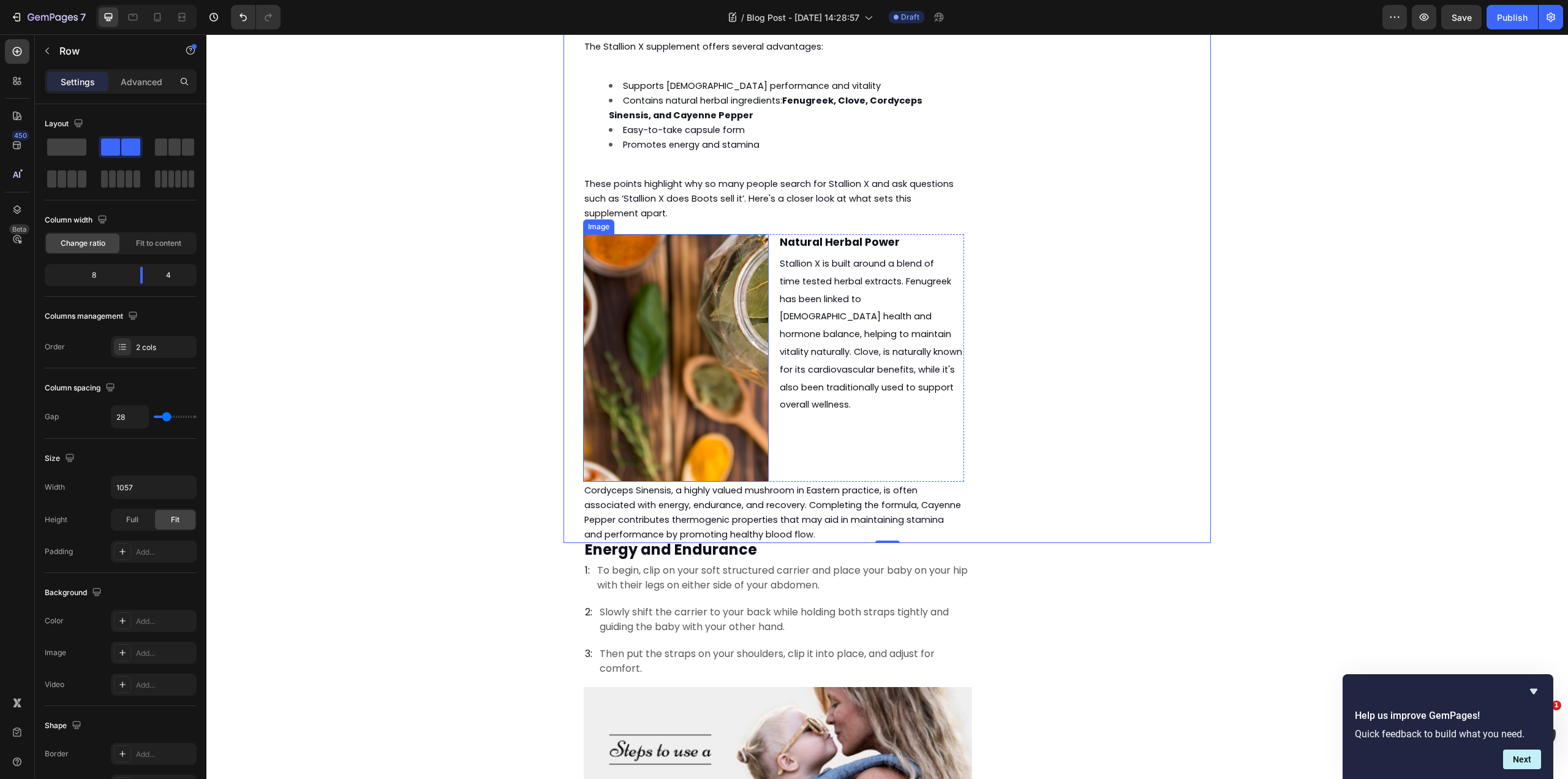
click at [730, 313] on img at bounding box center [676, 358] width 186 height 248
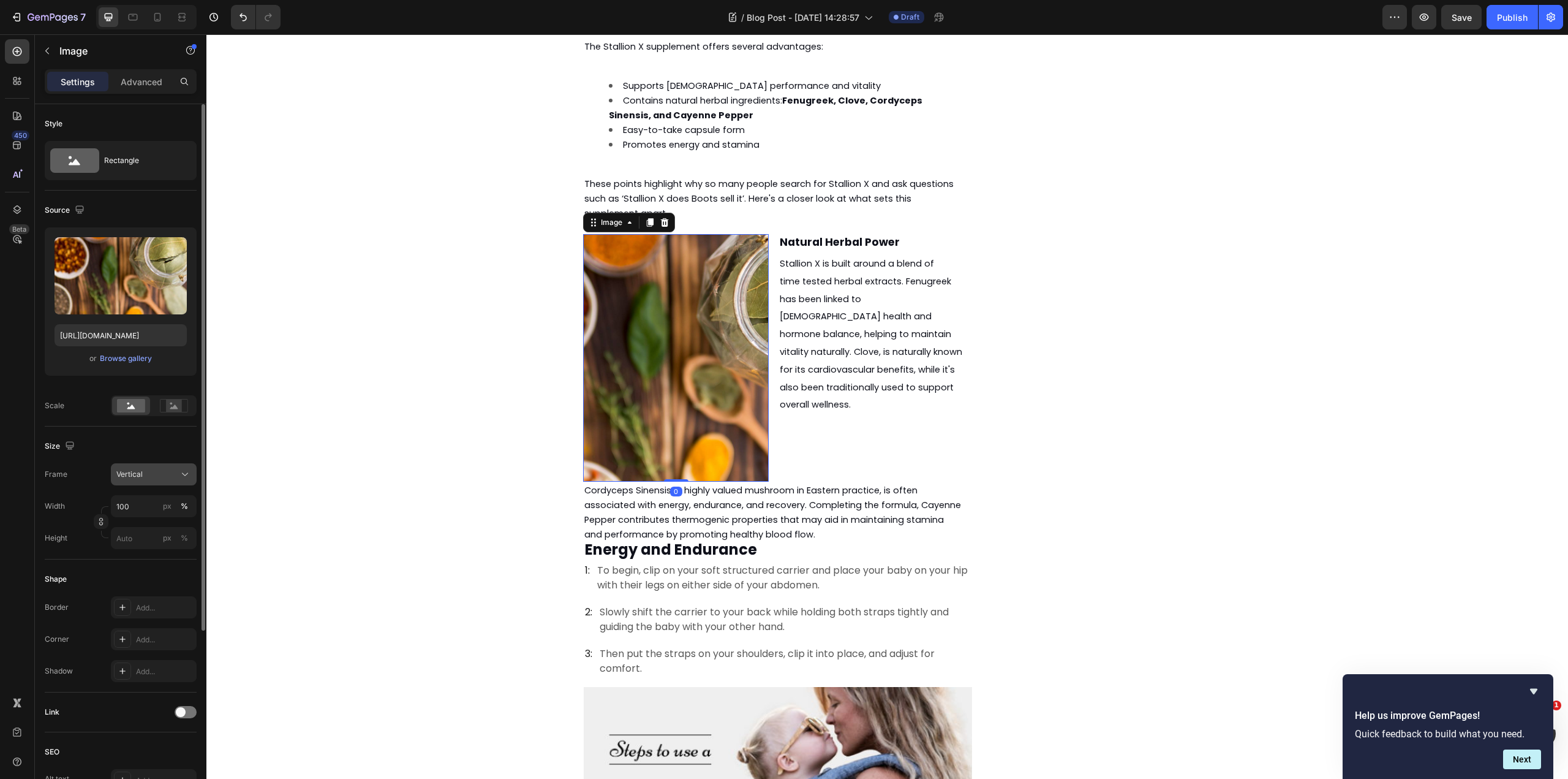
click at [173, 465] on button "Vertical" at bounding box center [153, 474] width 86 height 22
click at [168, 506] on div "Square" at bounding box center [151, 504] width 71 height 12
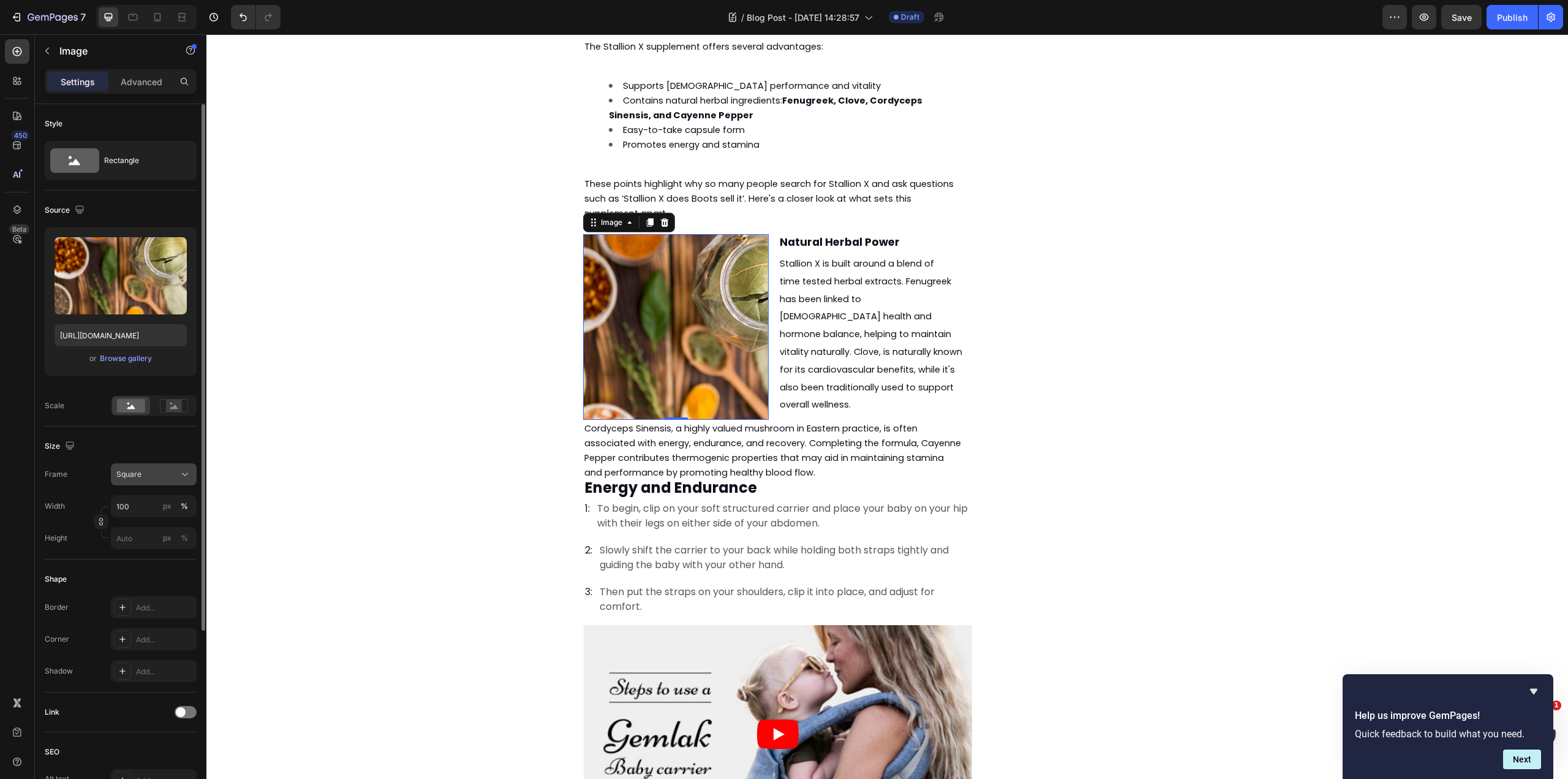
click at [171, 476] on div "Square" at bounding box center [146, 474] width 60 height 11
click at [179, 549] on icon at bounding box center [180, 551] width 12 height 12
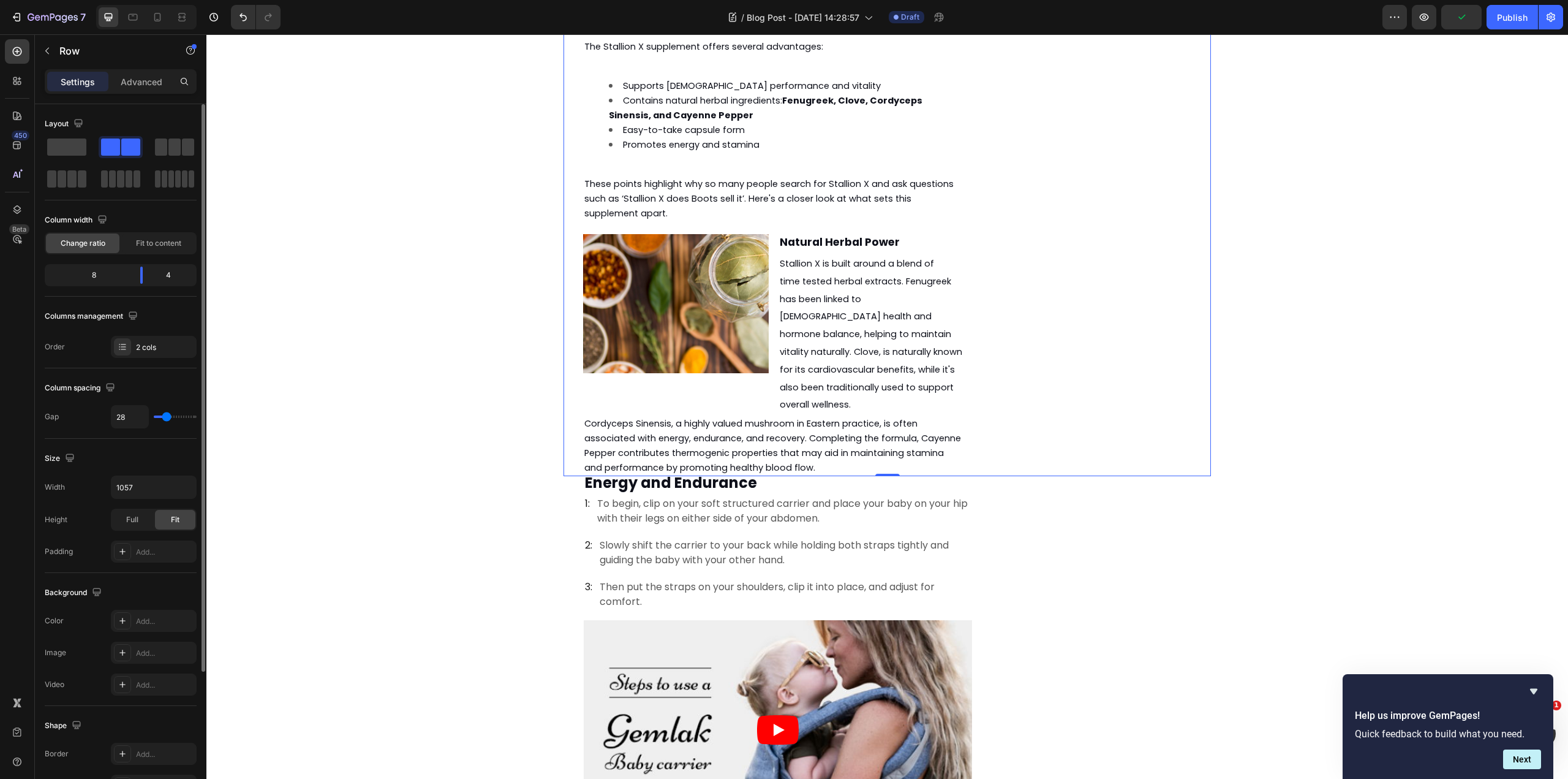
scroll to position [1687, 0]
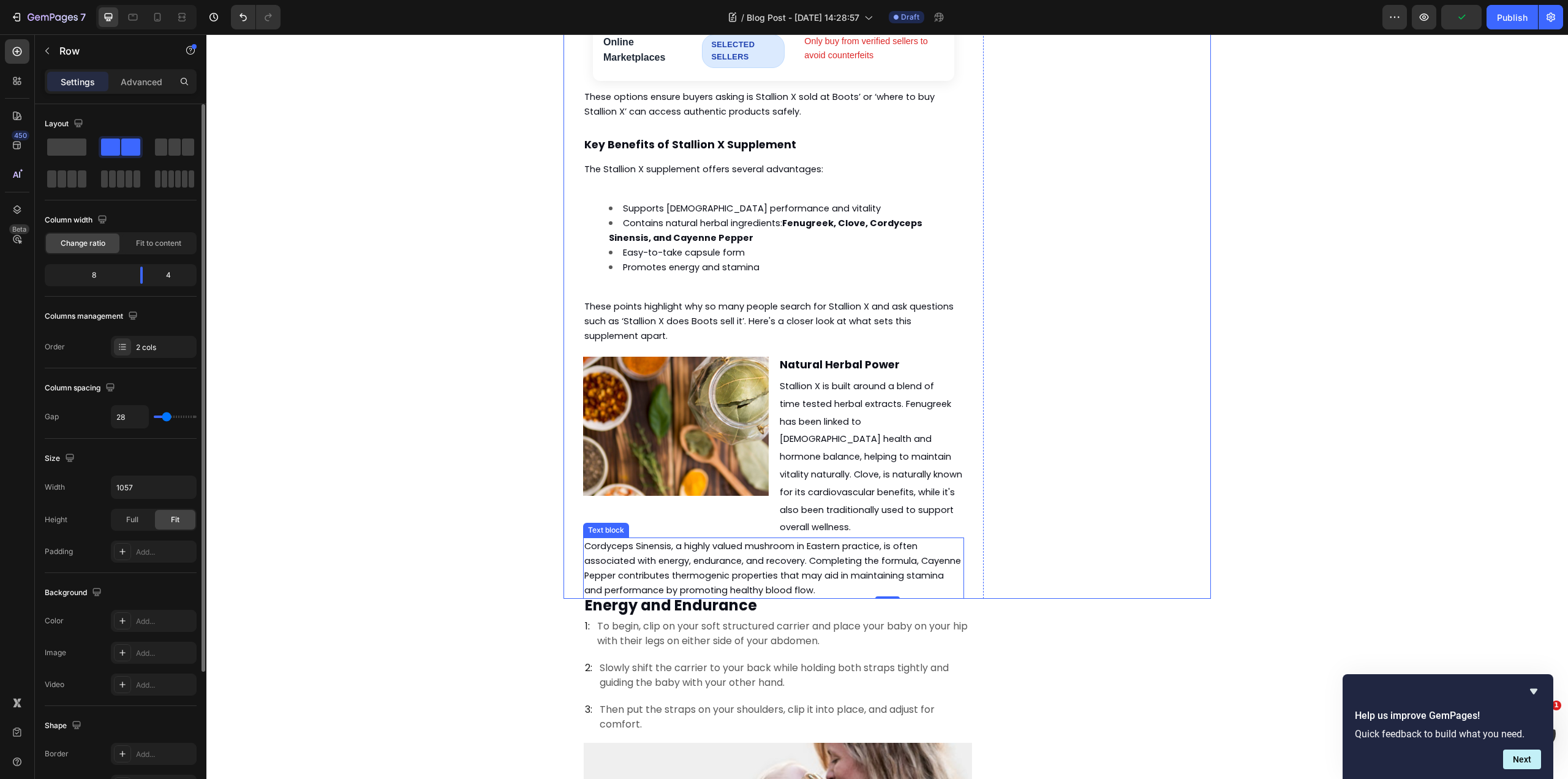
click at [842, 540] on span "Cordyceps Sinensis, a highly valued mushroom in Eastern practice, is often asso…" at bounding box center [772, 567] width 376 height 56
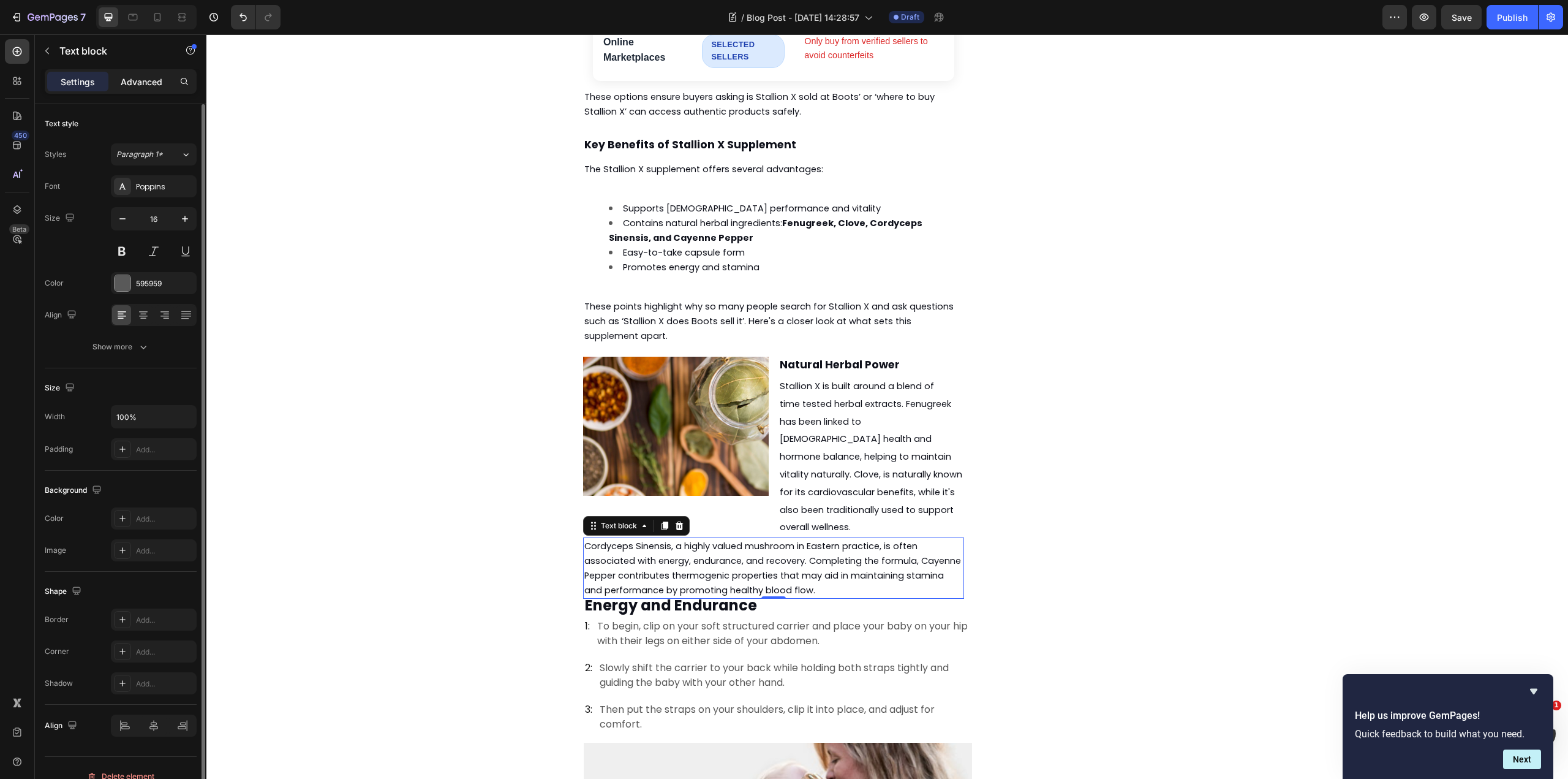
click at [166, 82] on div "Advanced" at bounding box center [141, 82] width 61 height 19
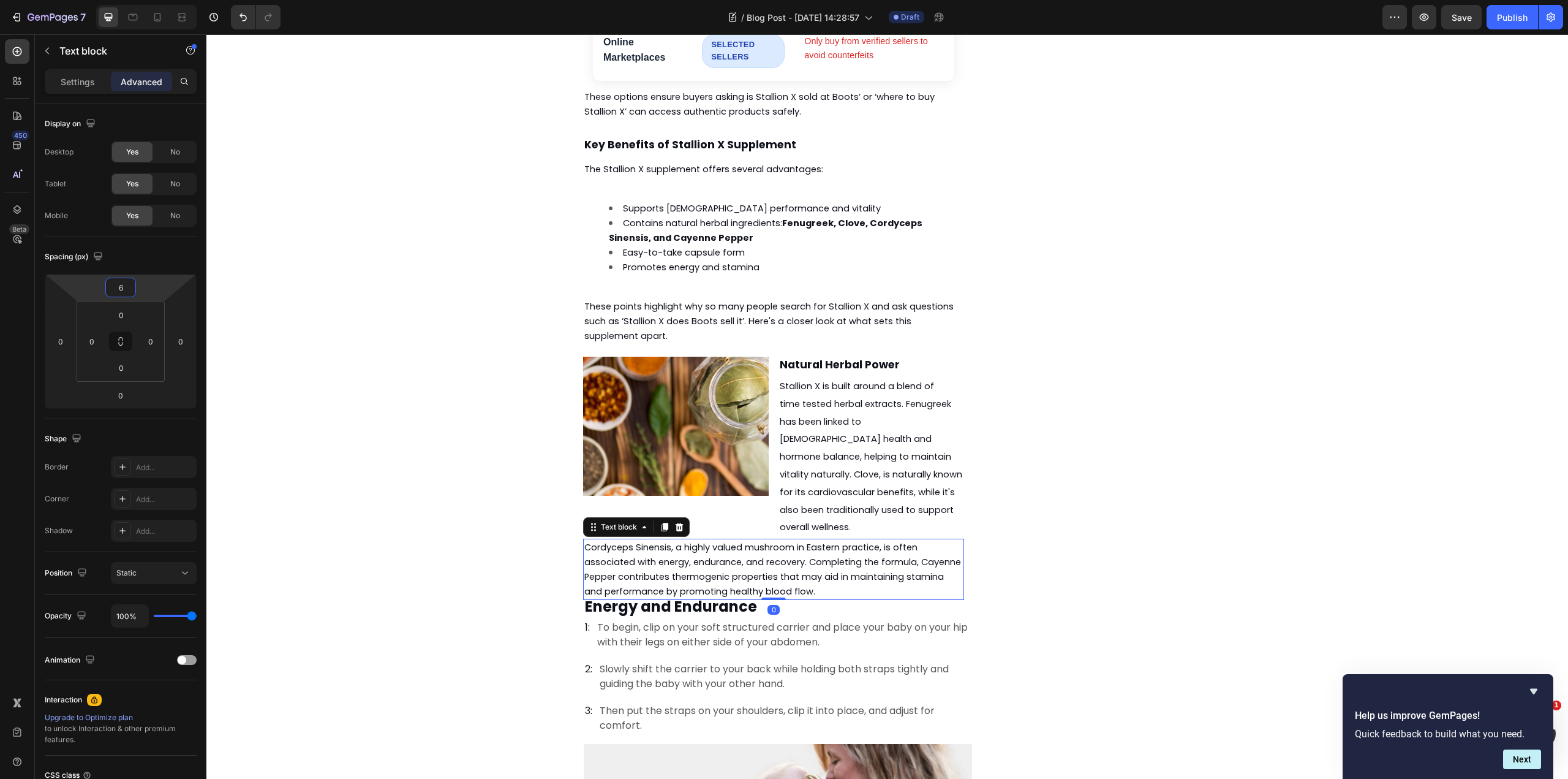
type input "8"
click at [147, 0] on html "7 Version history / Blog Post - [DATE] 14:28:57 Draft Preview Save Publish 450 …" at bounding box center [784, 0] width 1568 height 0
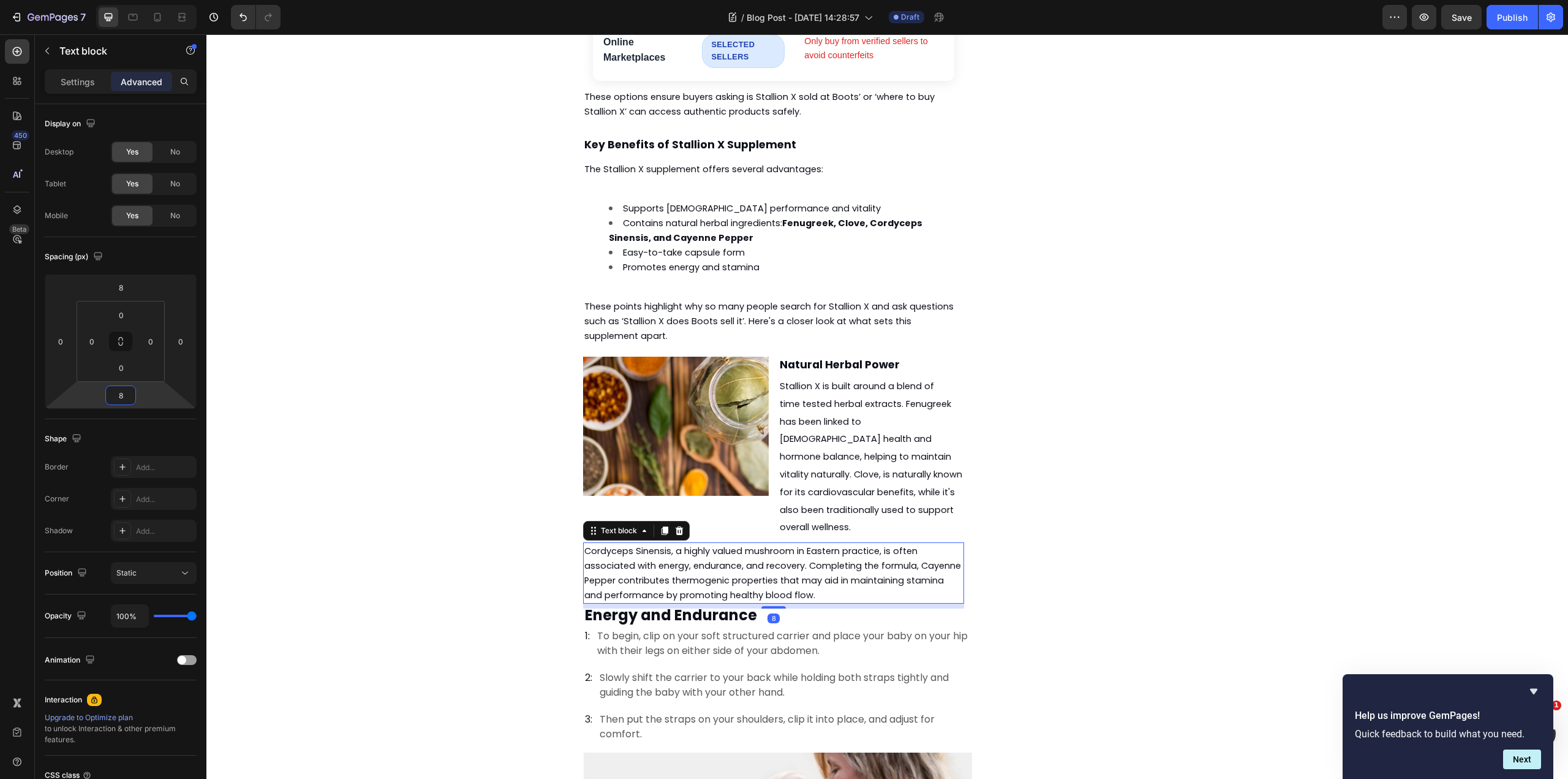
type input "10"
click at [158, 0] on html "7 Version history / Blog Post - [DATE] 14:28:57 Draft Preview Save Publish 450 …" at bounding box center [784, 0] width 1568 height 0
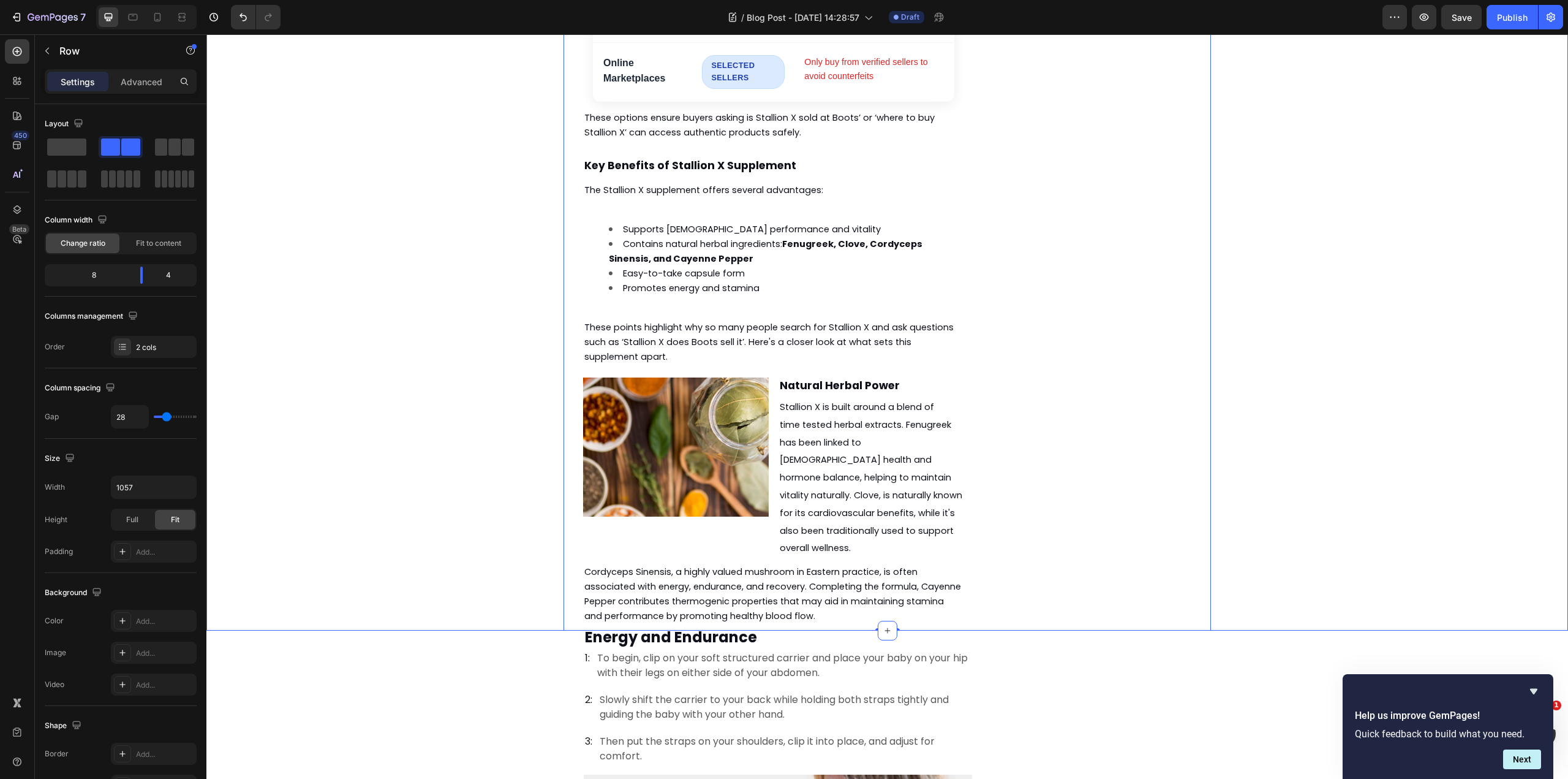
scroll to position [1810, 0]
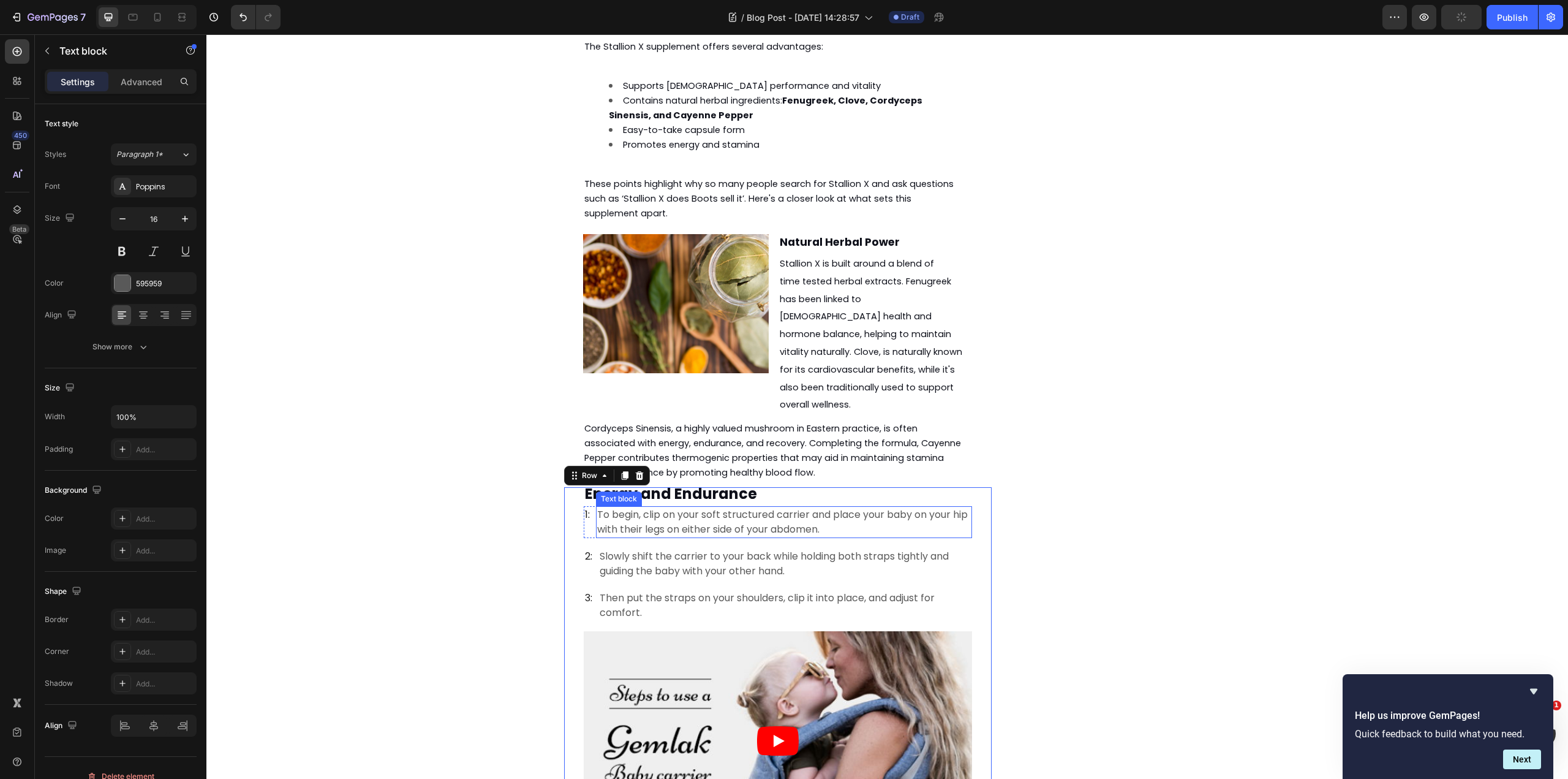
click at [756, 507] on p "To begin, clip on your soft structured carrier and place your baby on your hip …" at bounding box center [784, 521] width 374 height 29
click at [689, 490] on icon at bounding box center [692, 494] width 10 height 10
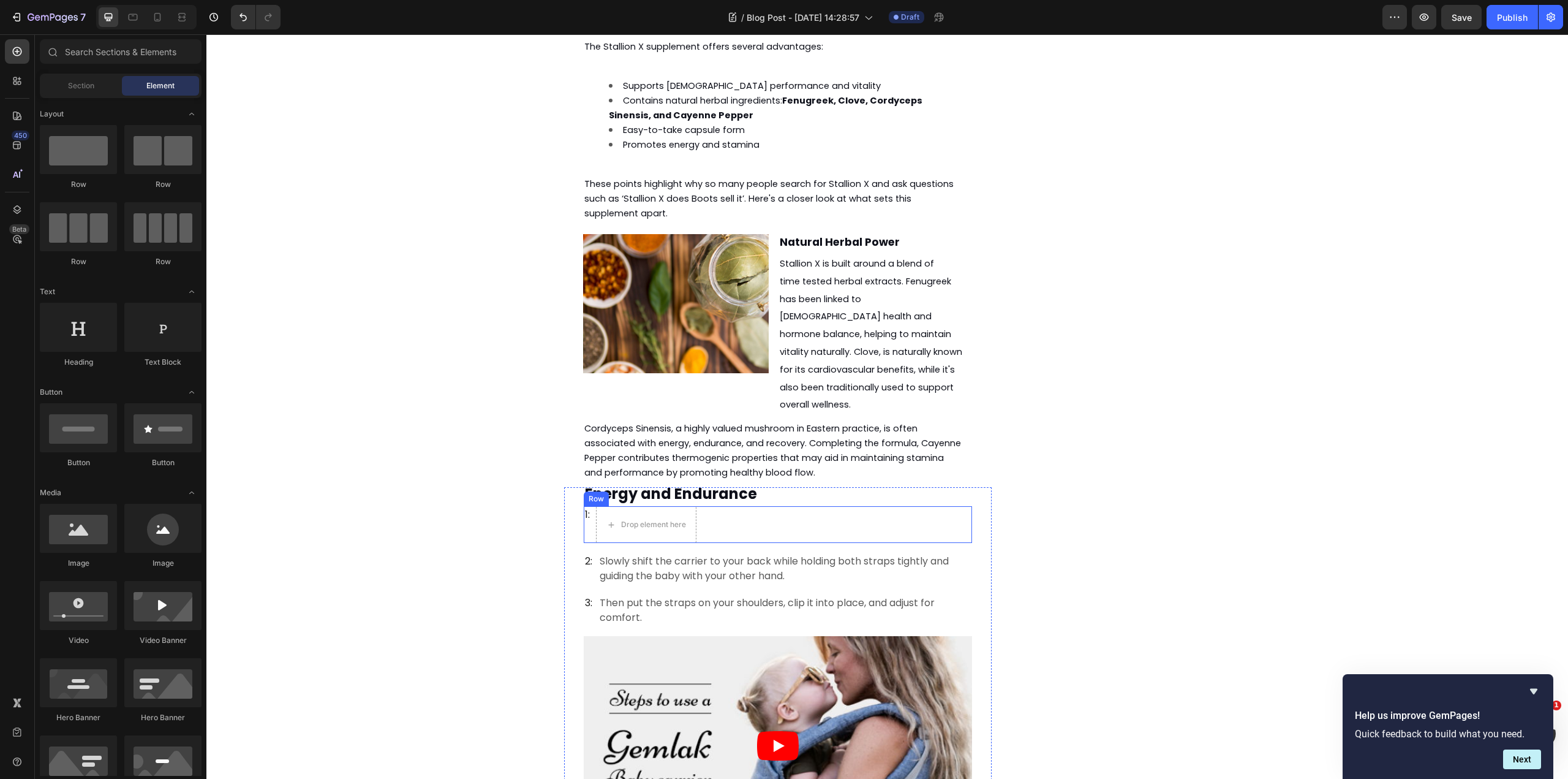
click at [583, 506] on div "1: Text block" at bounding box center [587, 524] width 7 height 37
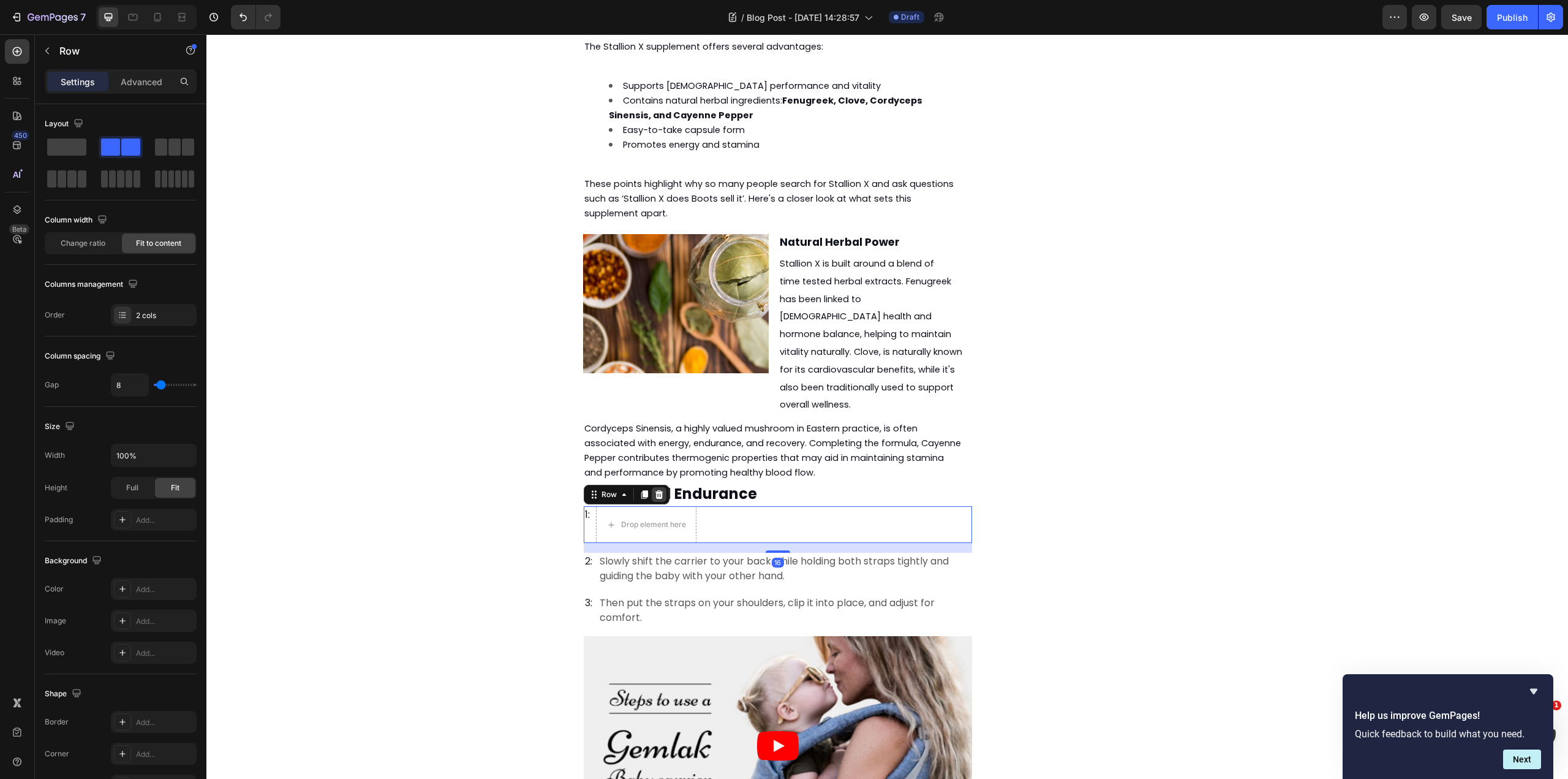
click at [657, 490] on icon at bounding box center [659, 494] width 8 height 8
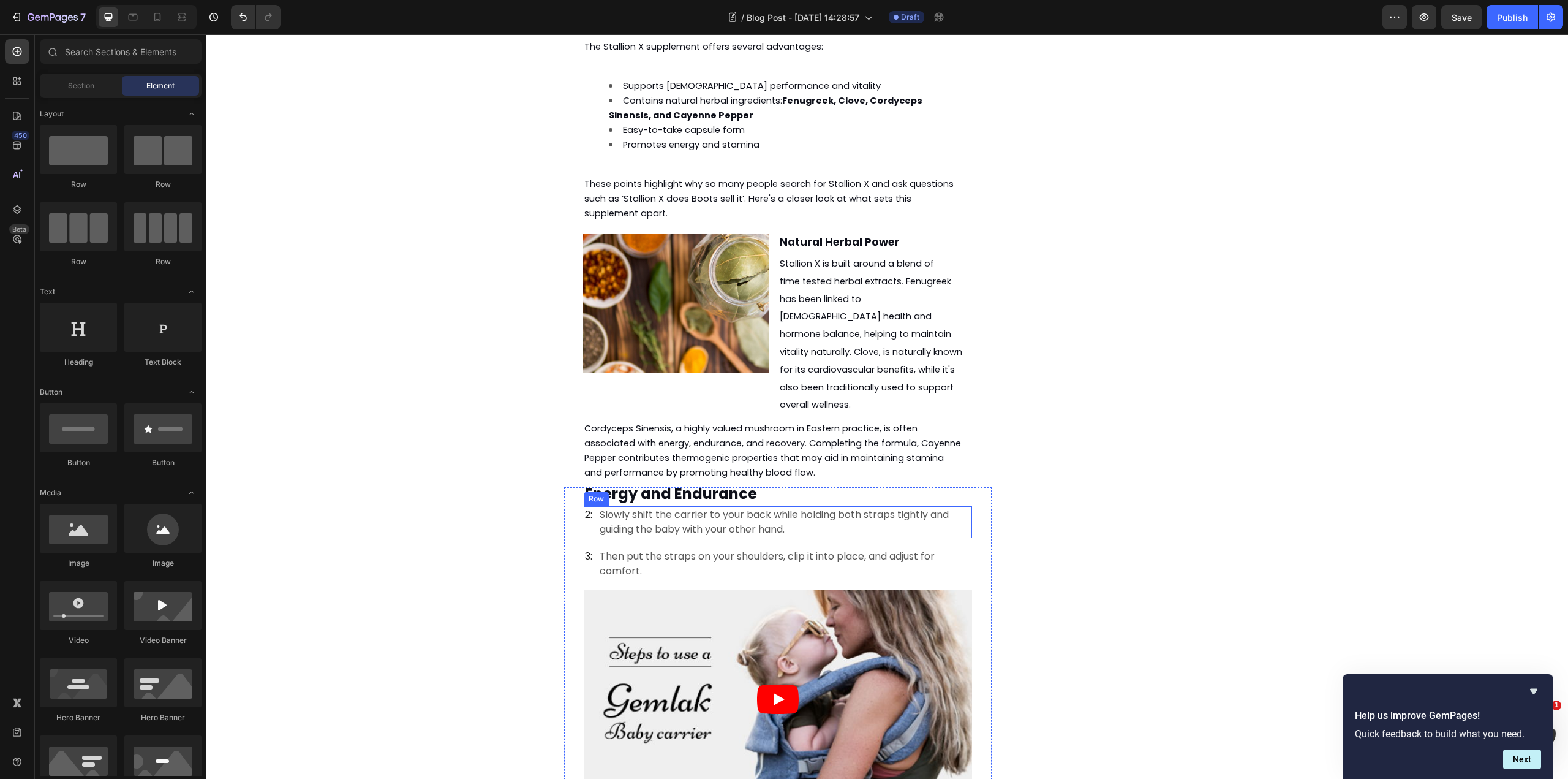
click at [590, 506] on div "2: Text block Slowly shift the carrier to your back while holding both straps t…" at bounding box center [778, 521] width 388 height 32
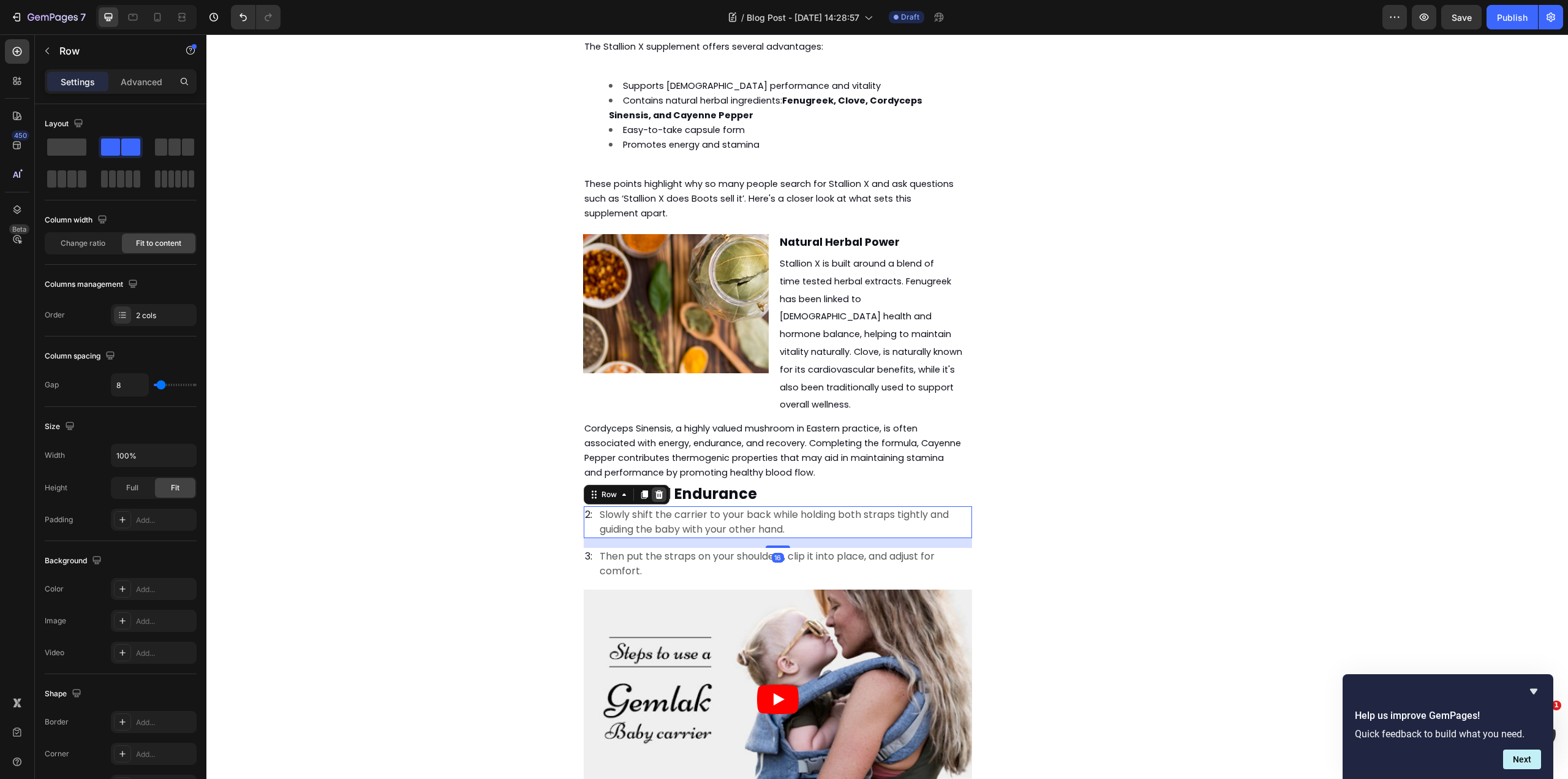
click at [654, 490] on icon at bounding box center [659, 494] width 10 height 10
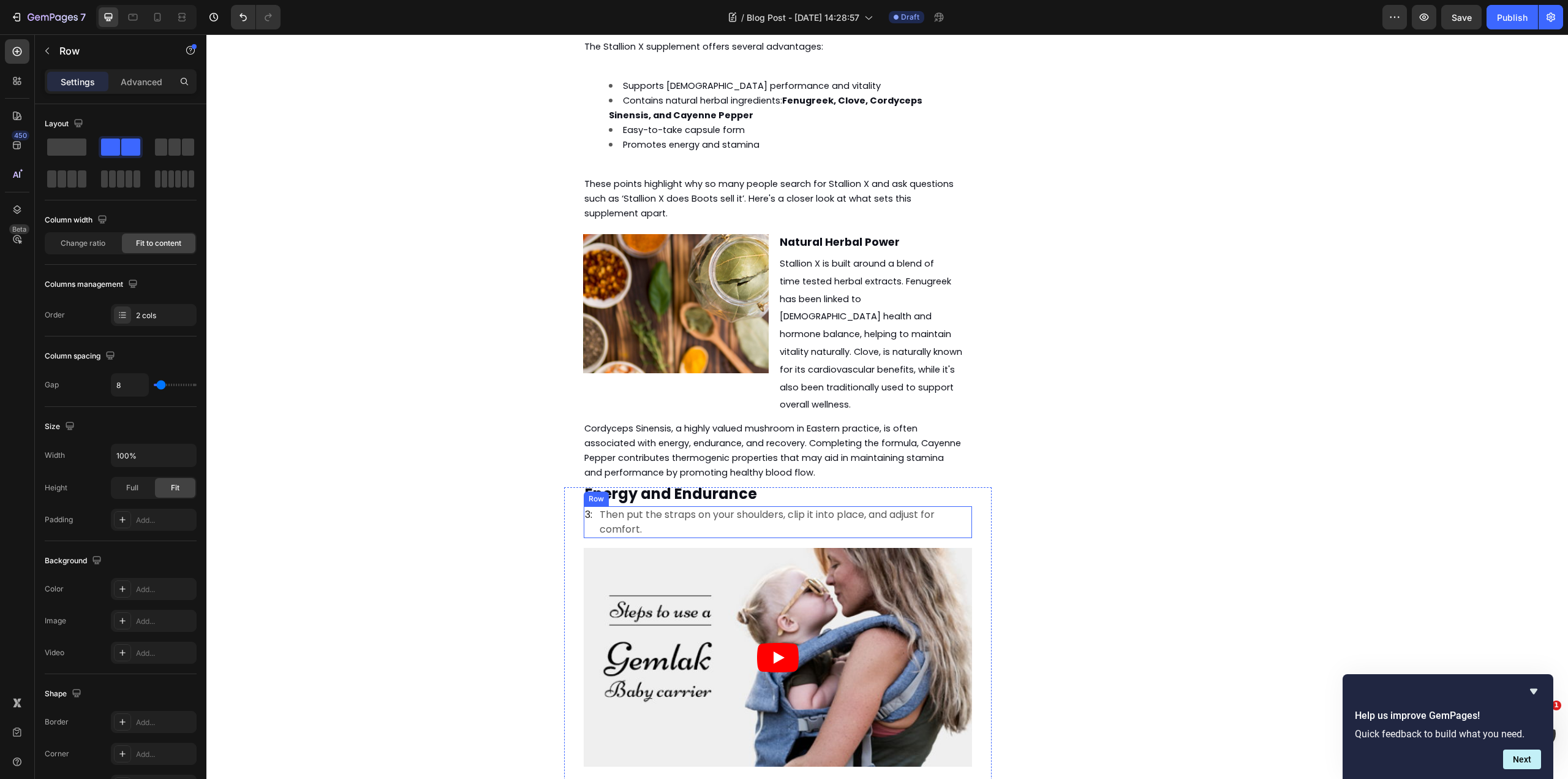
click at [591, 506] on div "3: Text block Then put the straps on your shoulders, clip it into place, and ad…" at bounding box center [778, 521] width 388 height 32
click at [654, 490] on icon at bounding box center [659, 494] width 10 height 10
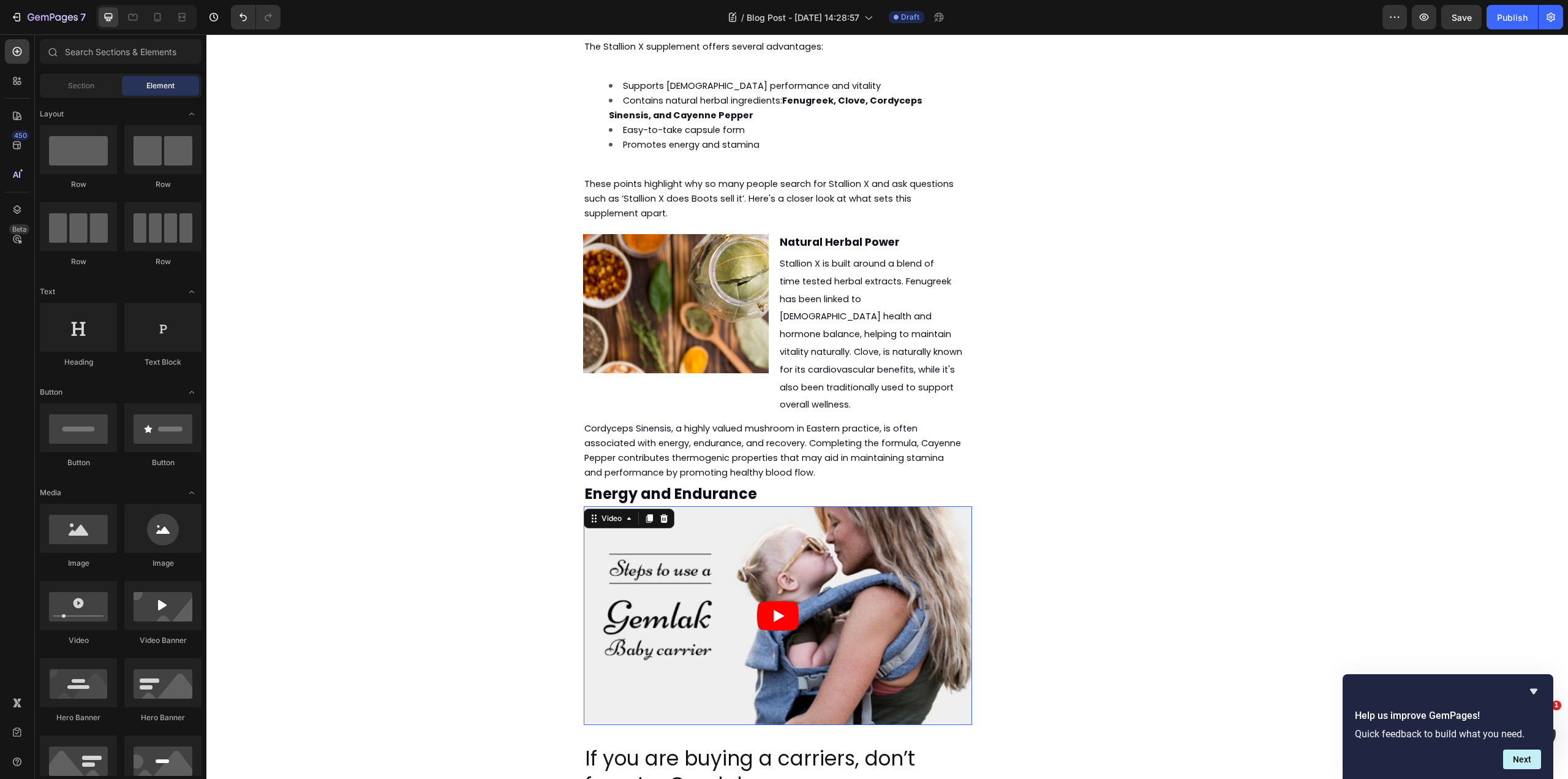
click at [798, 520] on article at bounding box center [778, 615] width 388 height 219
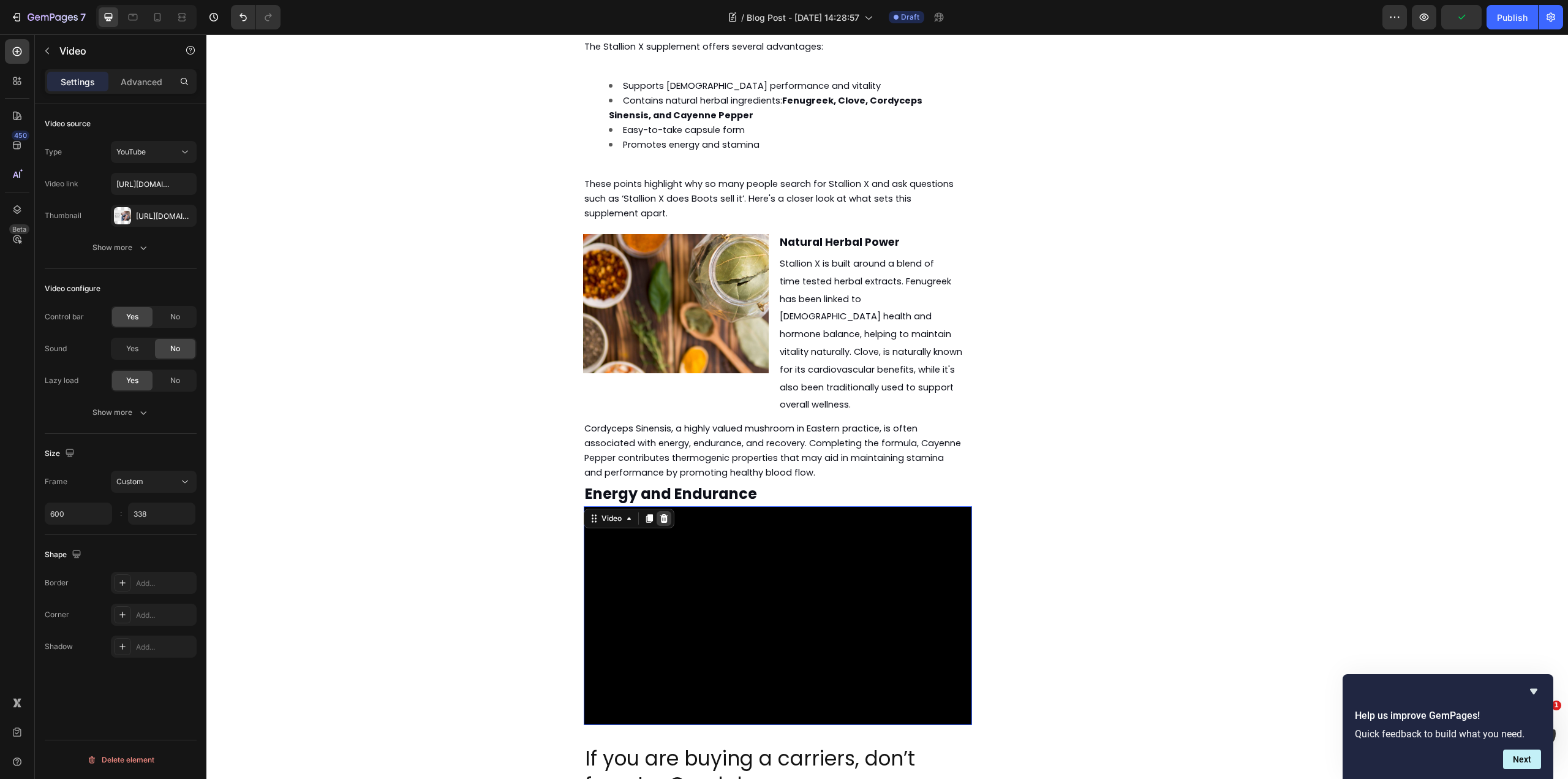
click at [660, 514] on icon at bounding box center [664, 518] width 10 height 10
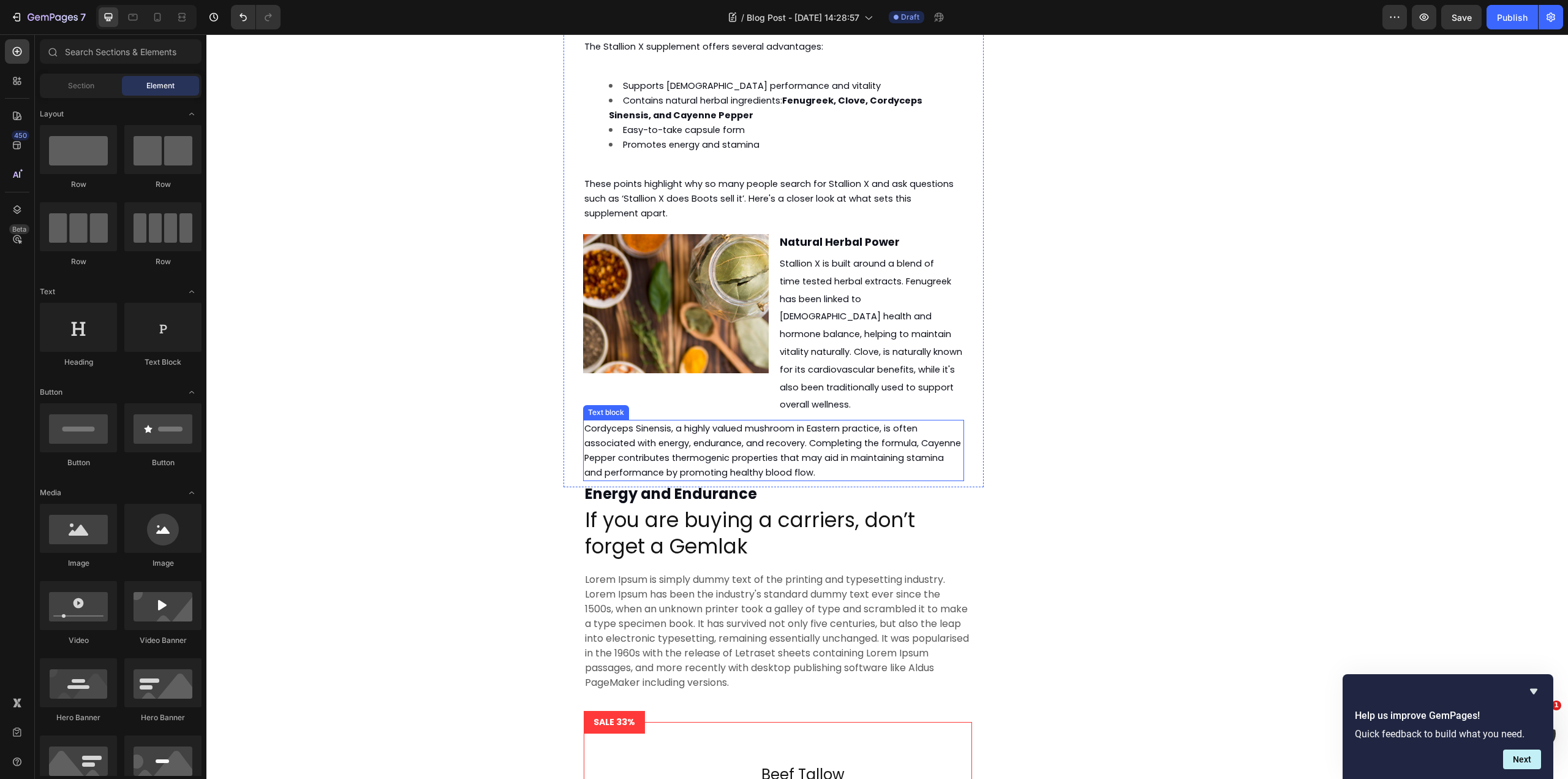
click at [798, 422] on span "Cordyceps Sinensis, a highly valued mushroom in Eastern practice, is often asso…" at bounding box center [772, 450] width 376 height 56
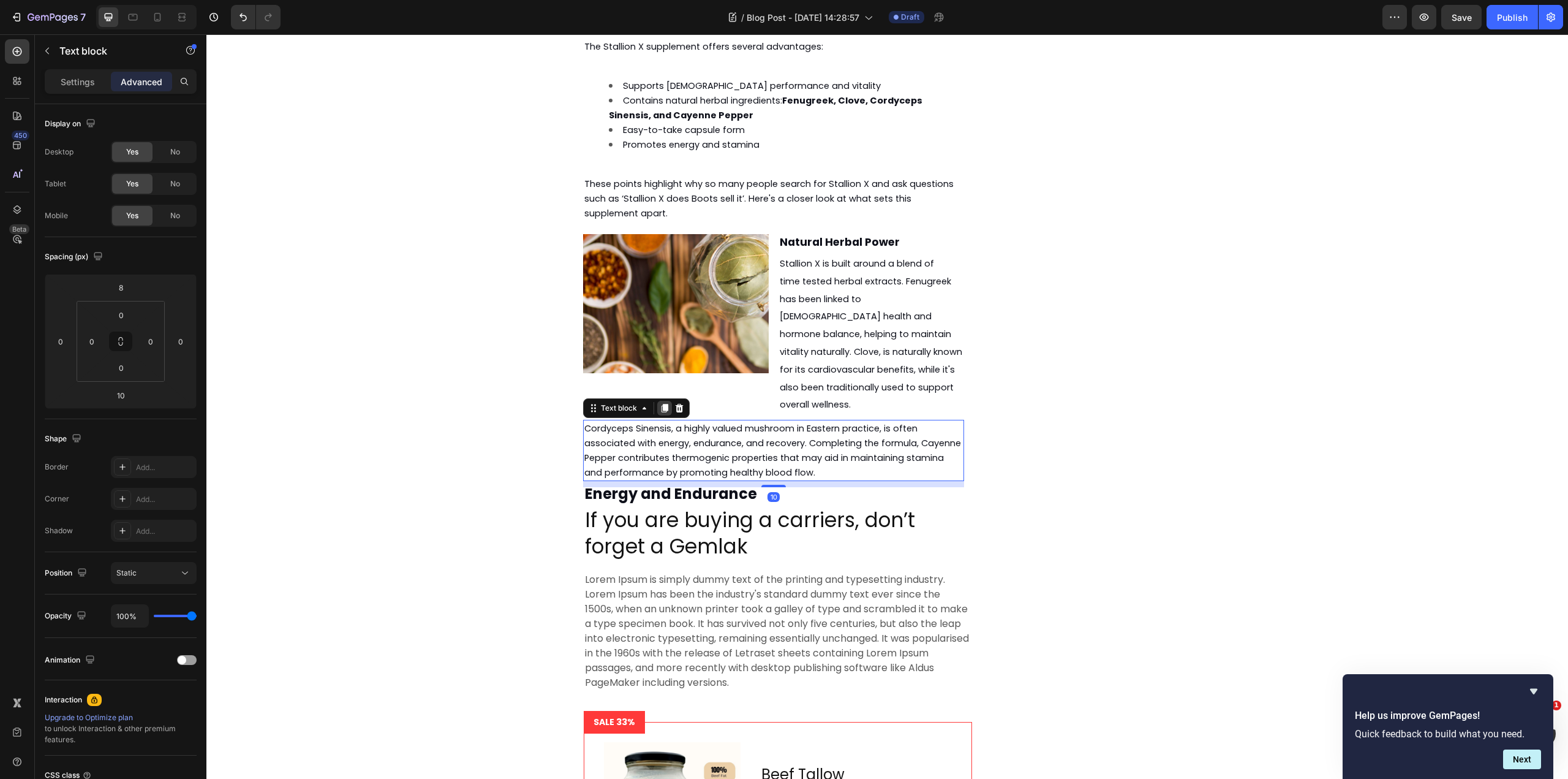
click at [664, 404] on icon at bounding box center [665, 408] width 6 height 8
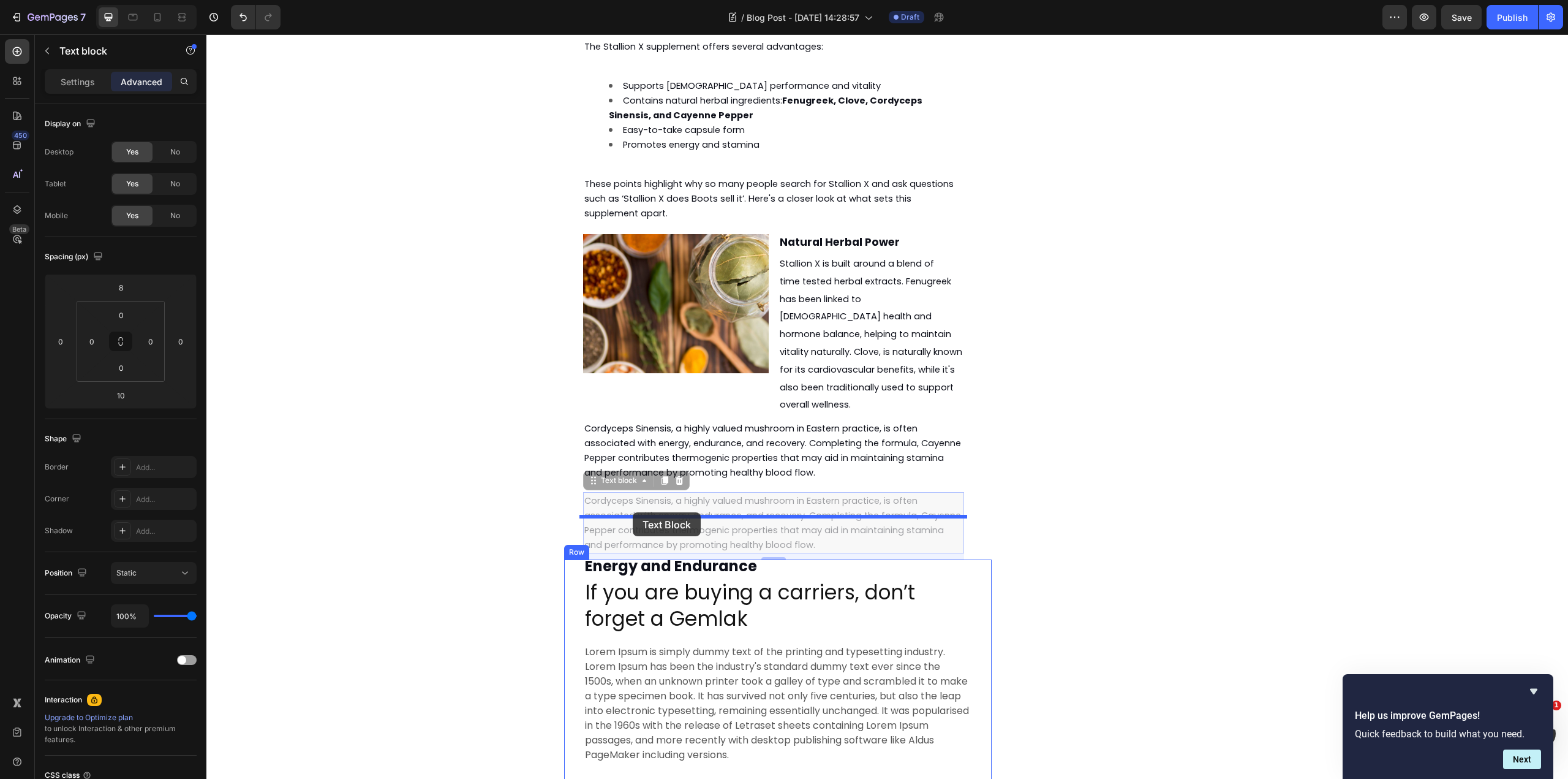
drag, startPoint x: 619, startPoint y: 417, endPoint x: 633, endPoint y: 512, distance: 96.0
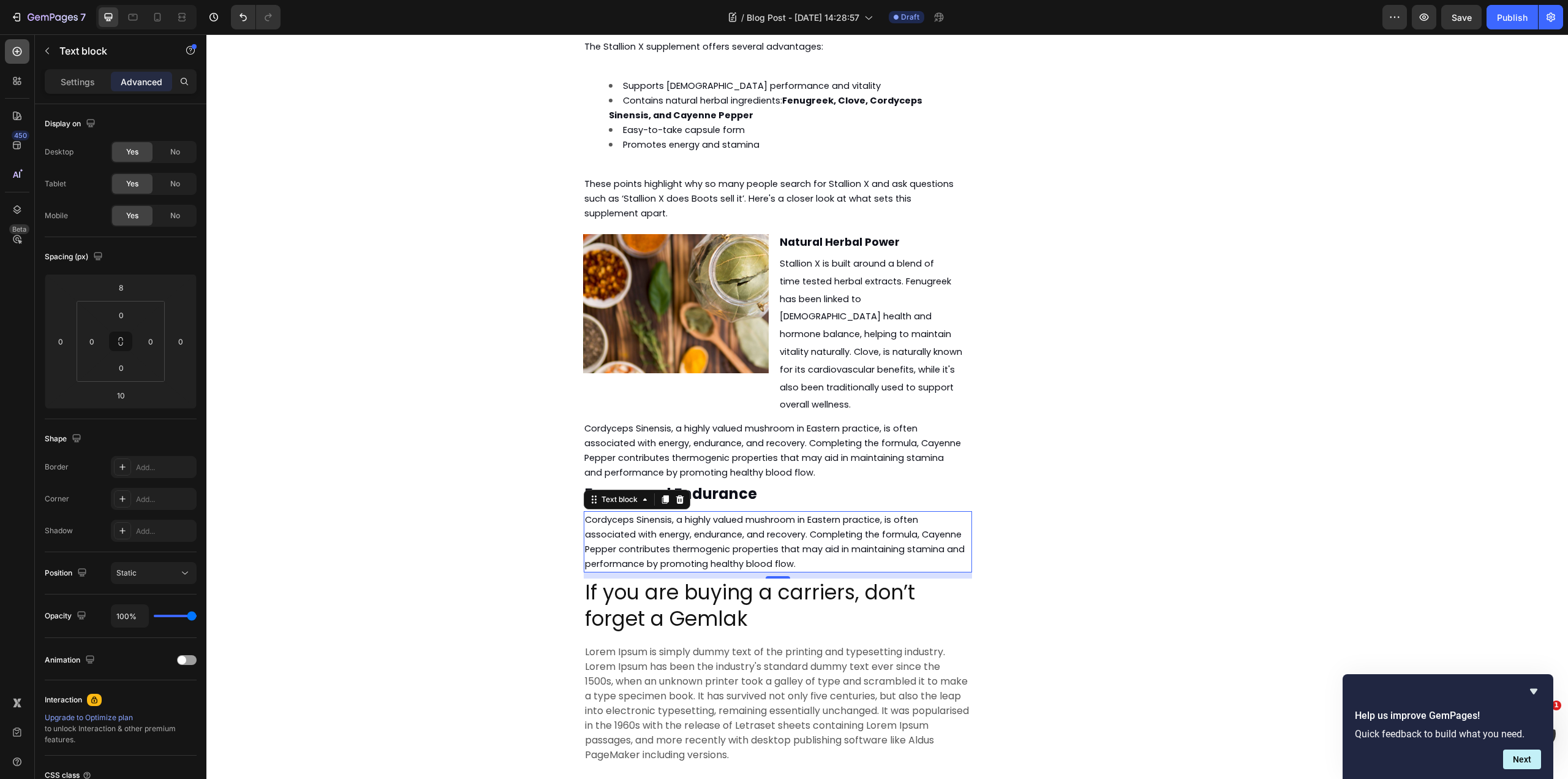
click at [23, 60] on div at bounding box center [17, 52] width 25 height 25
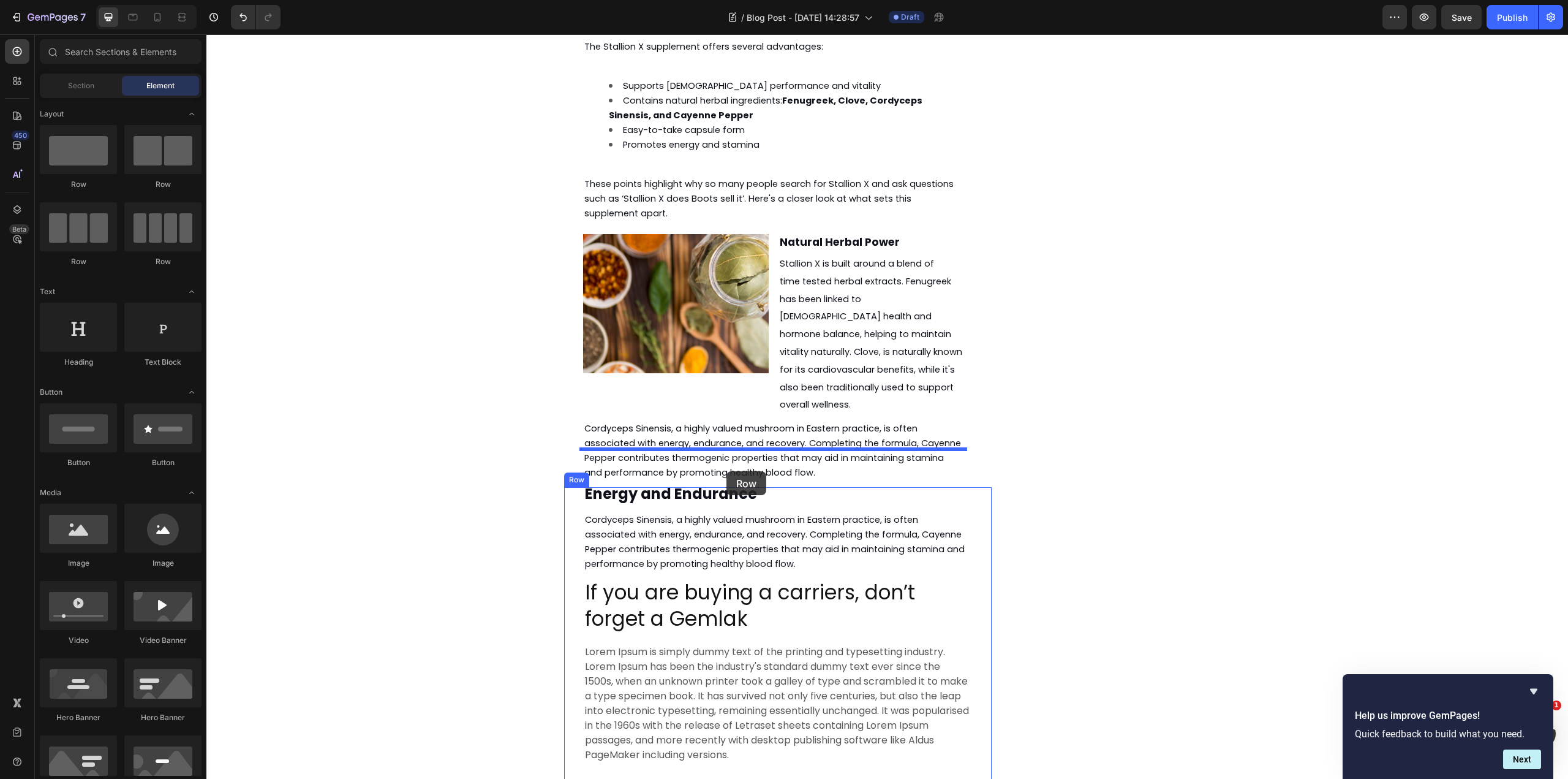
drag, startPoint x: 347, startPoint y: 197, endPoint x: 726, endPoint y: 471, distance: 467.7
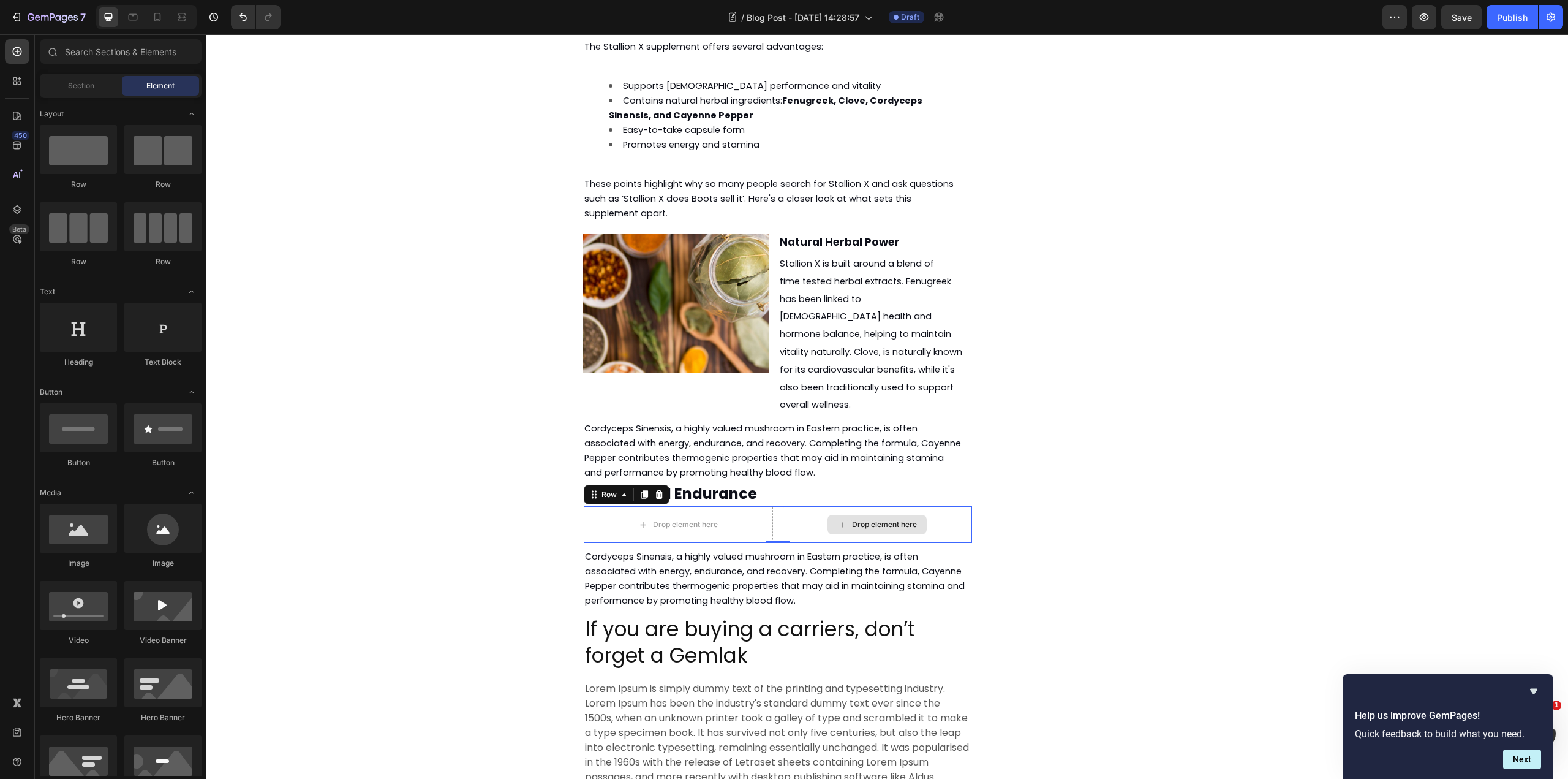
click at [855, 514] on div "Drop element here" at bounding box center [877, 524] width 99 height 19
drag, startPoint x: 290, startPoint y: 565, endPoint x: 873, endPoint y: 456, distance: 593.1
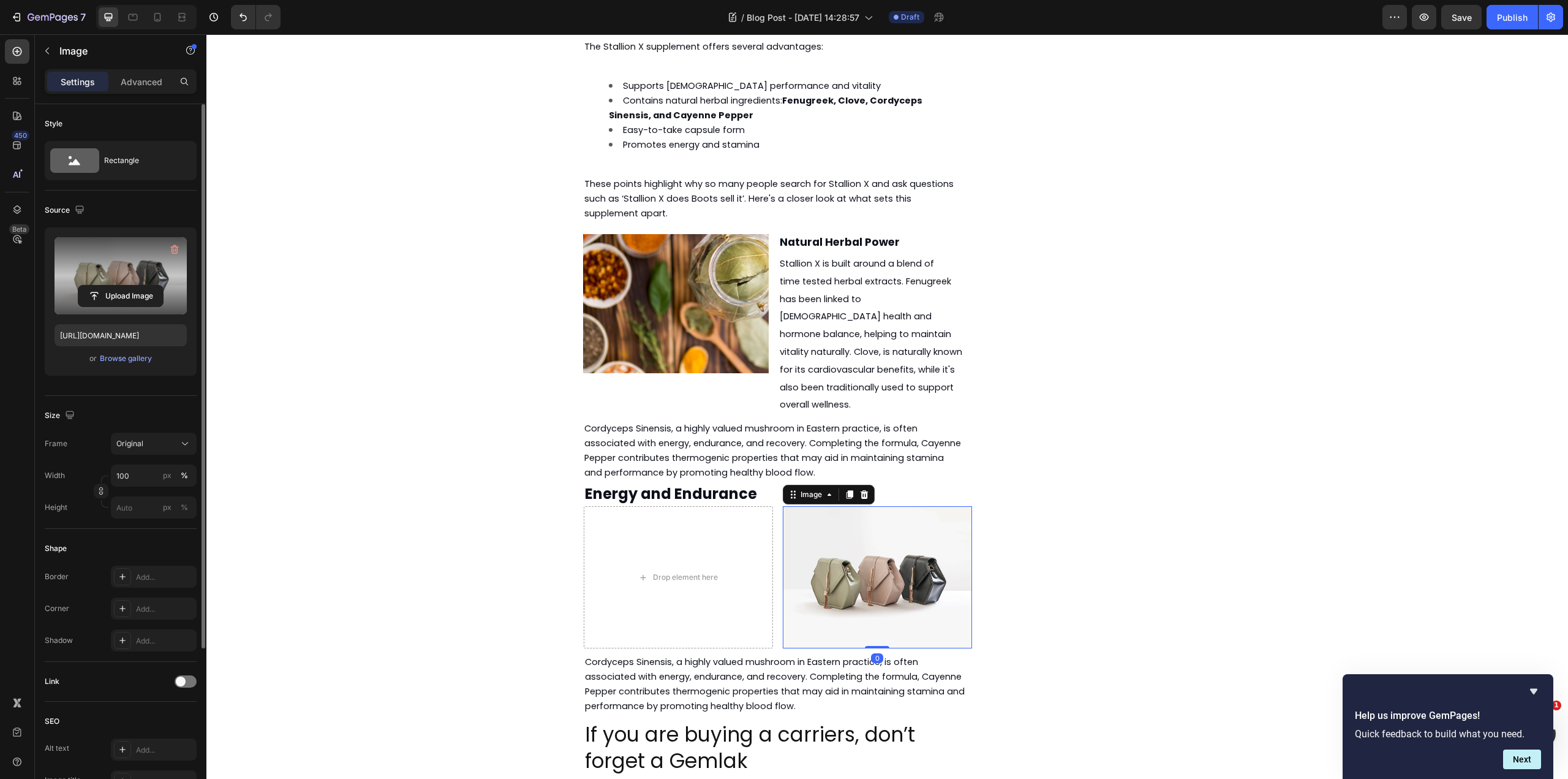
click at [133, 279] on label at bounding box center [120, 275] width 133 height 77
click at [133, 285] on input "file" at bounding box center [120, 296] width 85 height 21
type input "https://cdn.shopify.com/s/files/1/0915/8138/3005/files/gempages_544224374513730…"
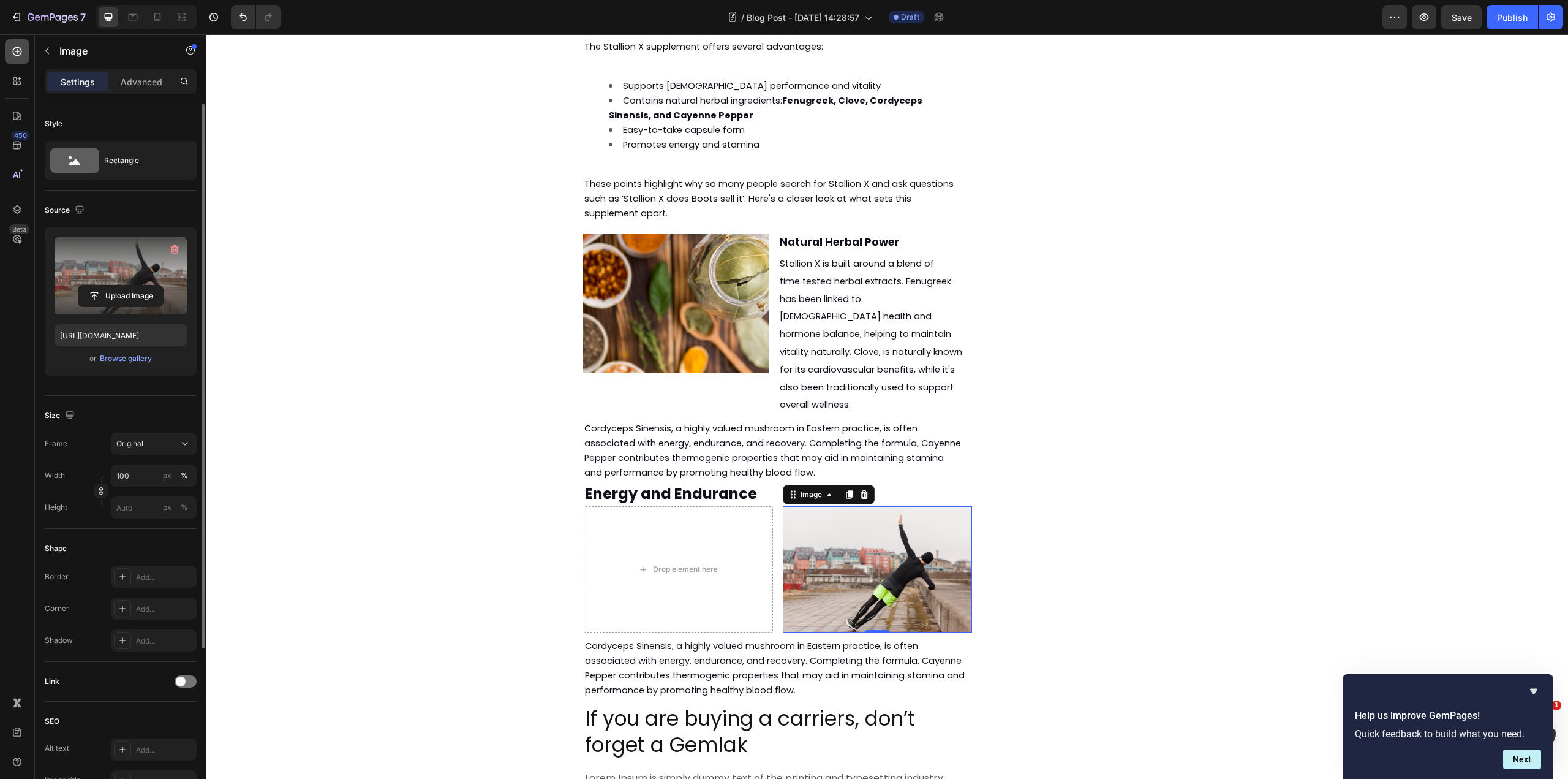
click at [18, 57] on icon at bounding box center [17, 51] width 12 height 12
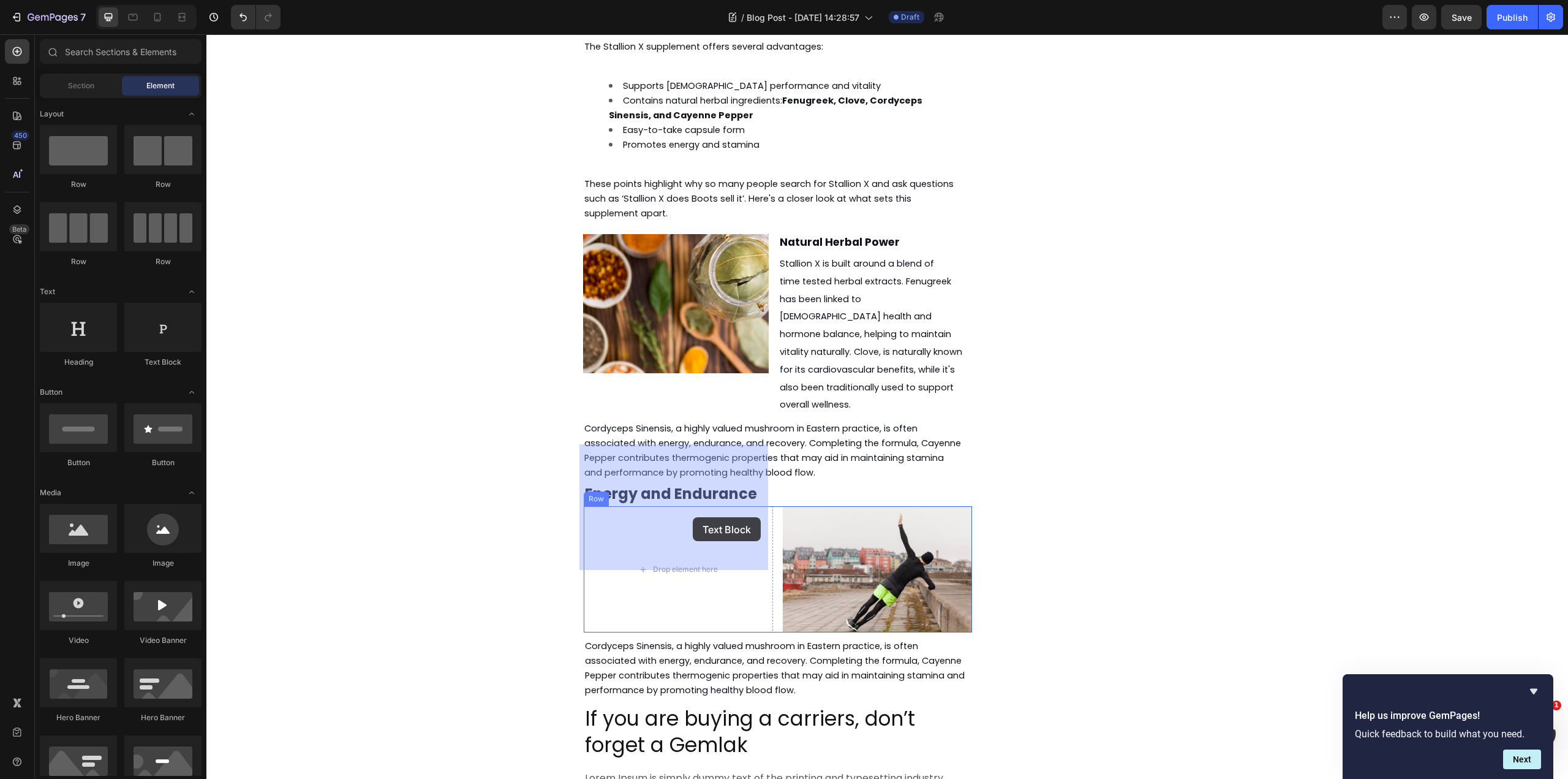
drag, startPoint x: 376, startPoint y: 381, endPoint x: 693, endPoint y: 517, distance: 344.9
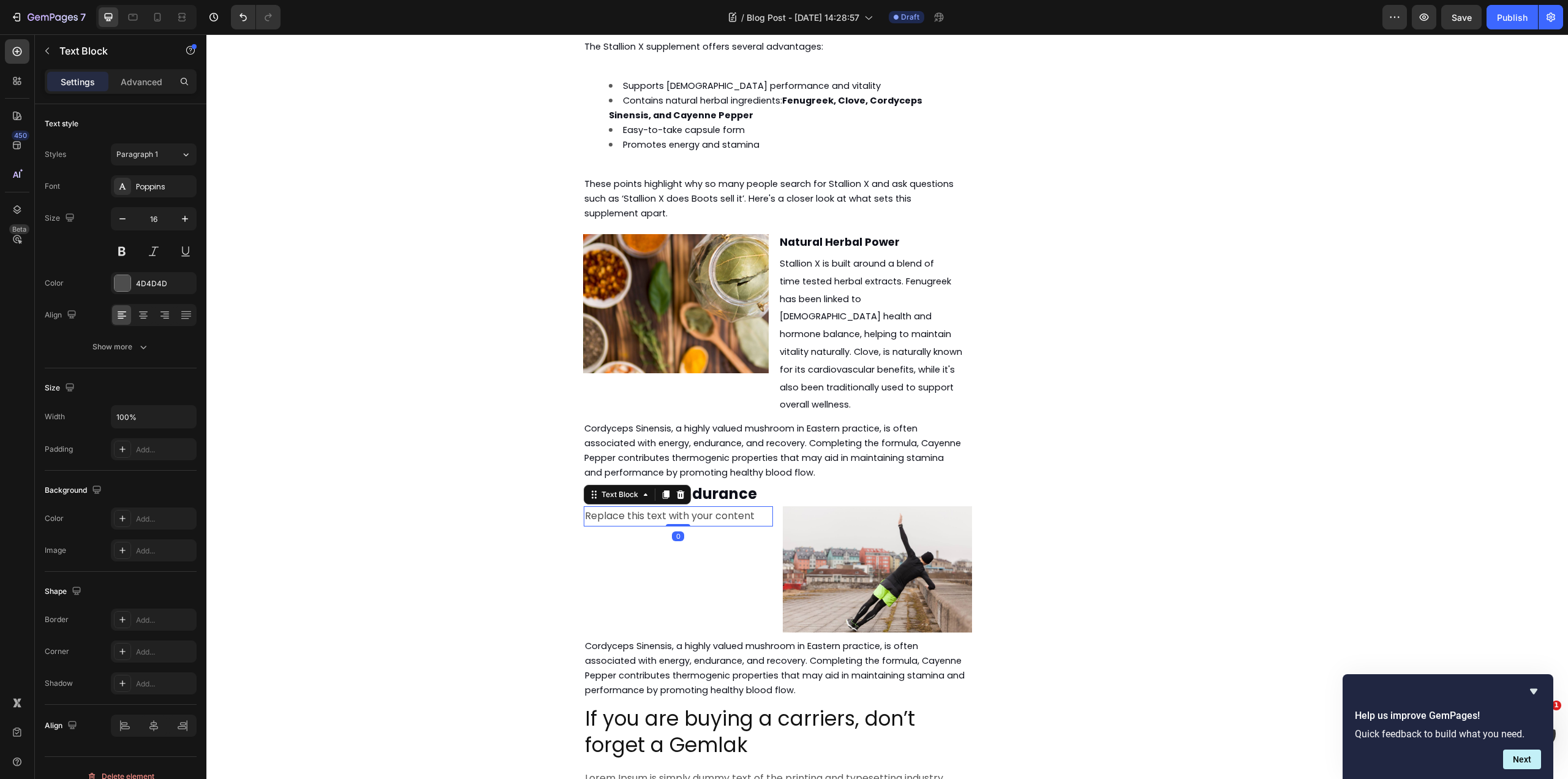
click at [646, 506] on div "Replace this text with your content" at bounding box center [678, 516] width 190 height 20
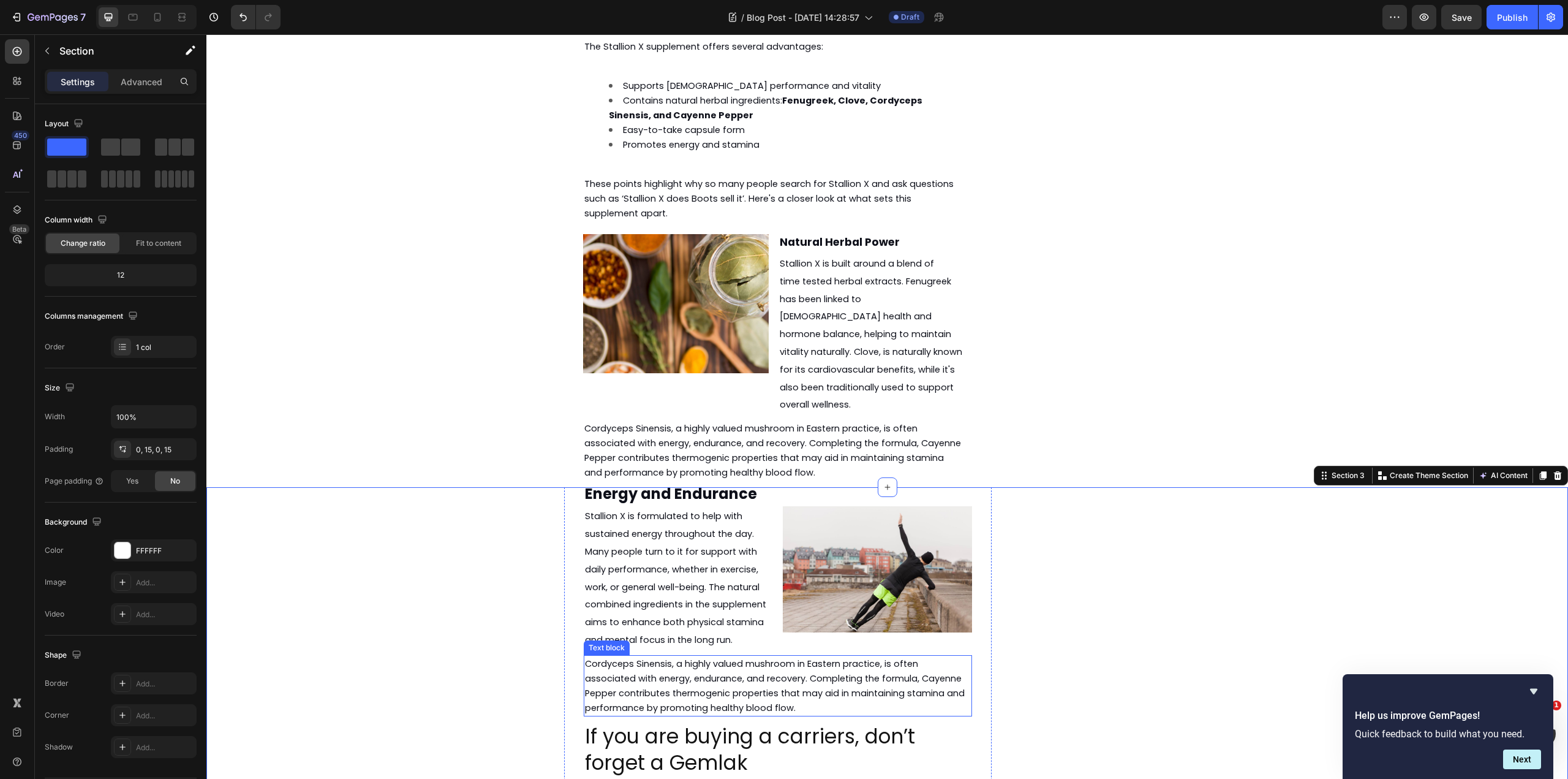
click at [836, 657] on span "Cordyceps Sinensis, a highly valued mushroom in Eastern practice, is often asso…" at bounding box center [774, 685] width 380 height 56
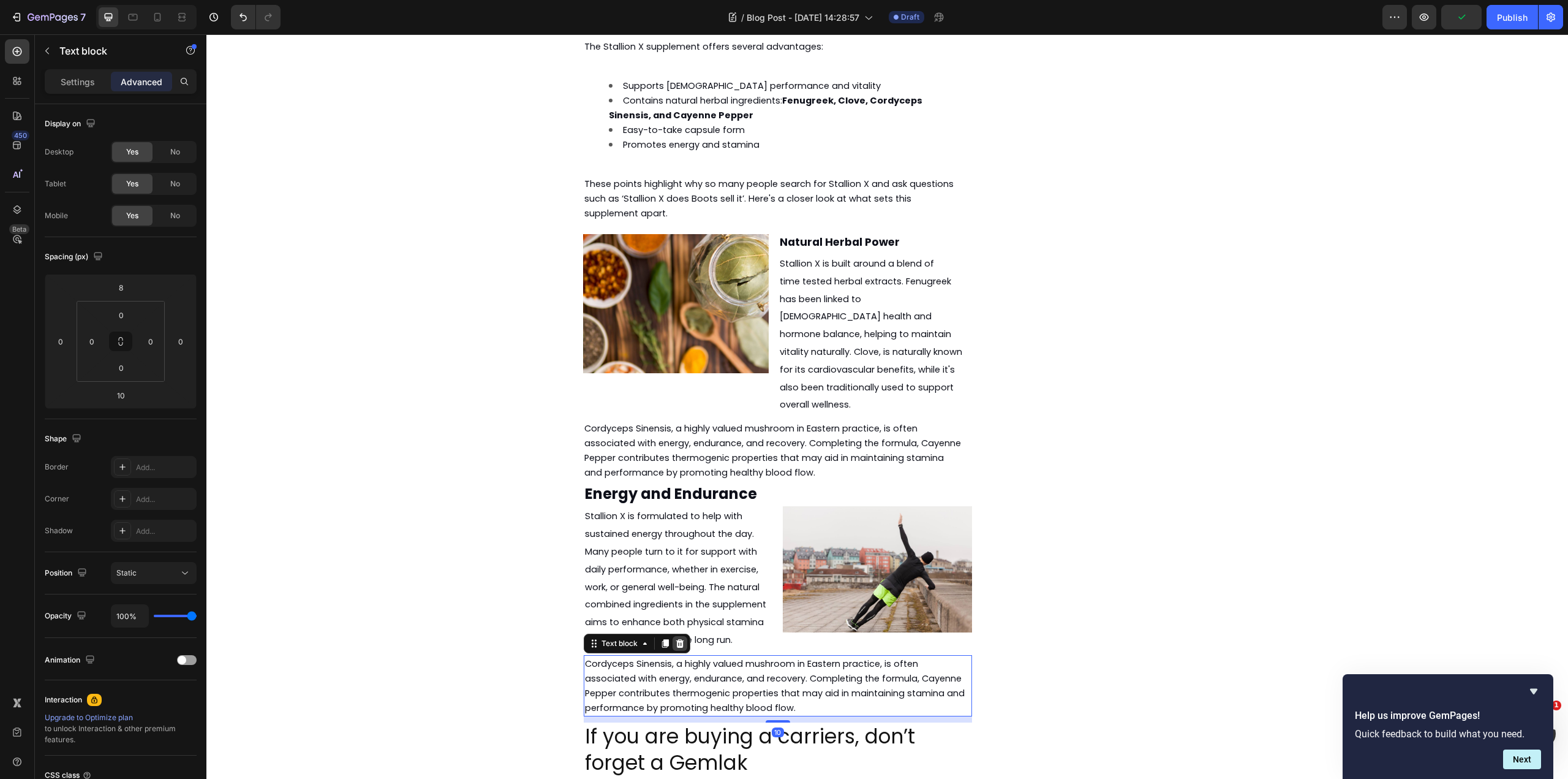
click at [678, 639] on icon at bounding box center [680, 643] width 8 height 8
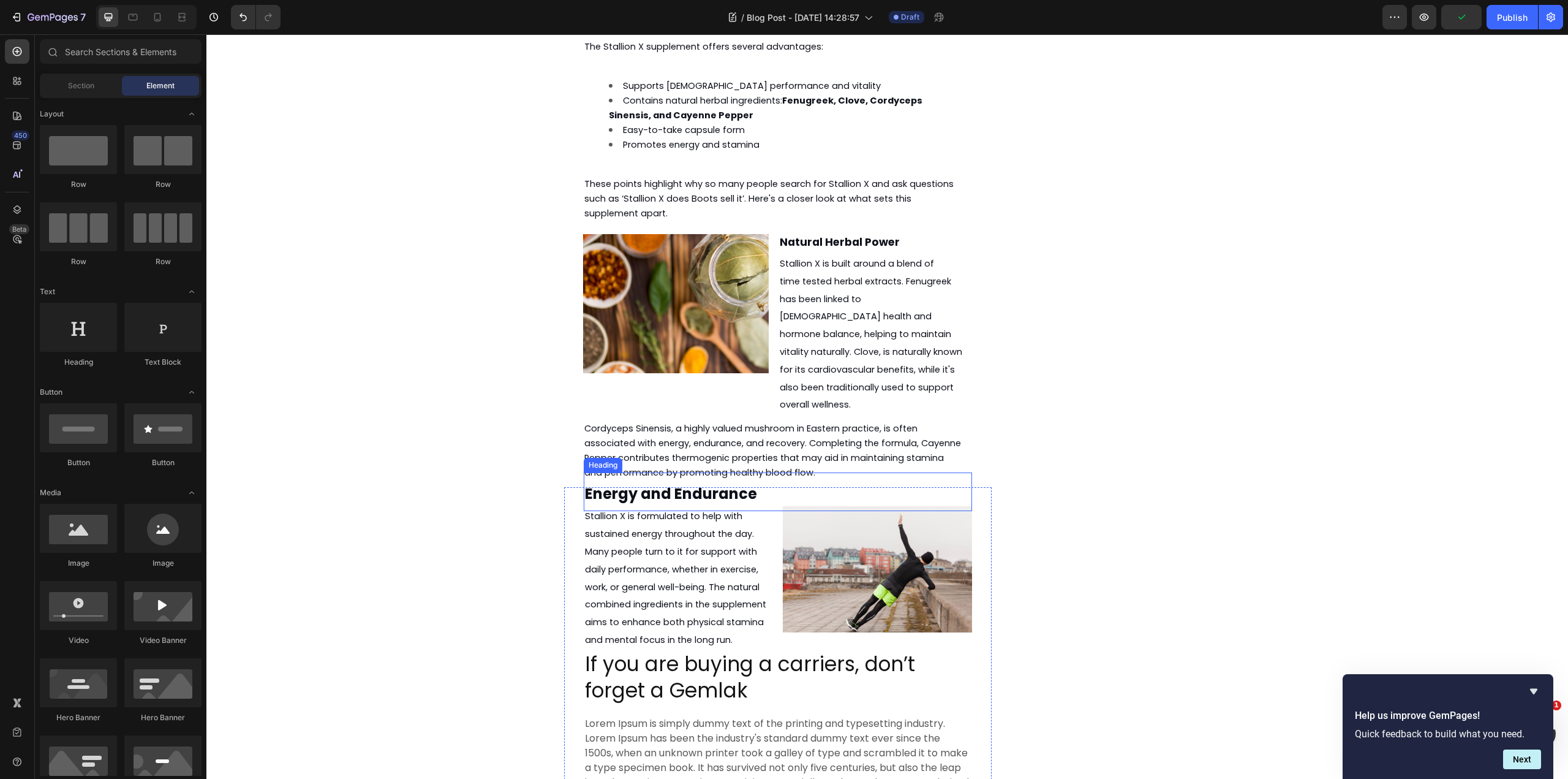
click at [753, 472] on h2 "Energy and Endurance" at bounding box center [778, 492] width 388 height 39
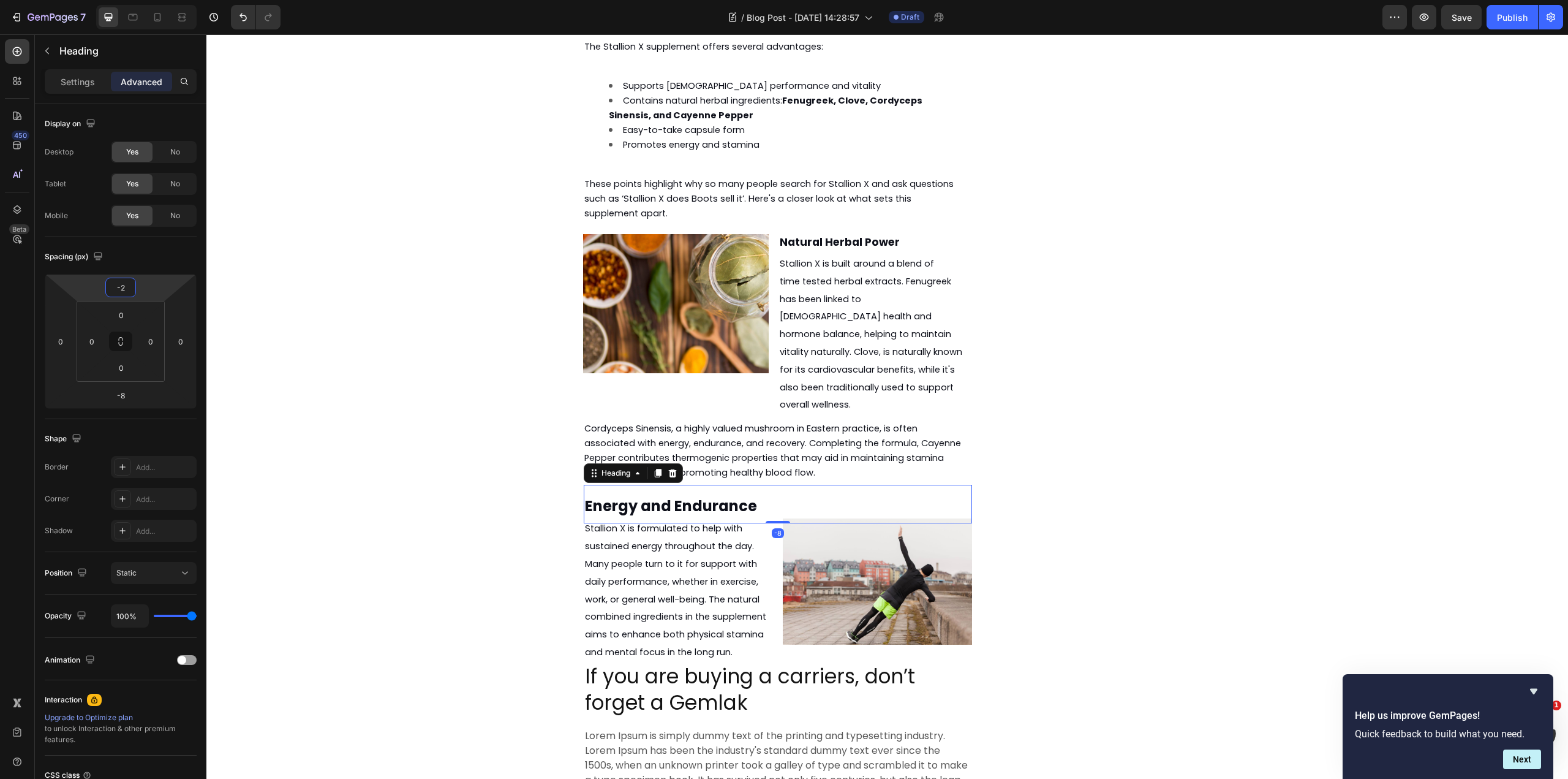
type input "0"
drag, startPoint x: 146, startPoint y: 292, endPoint x: 147, endPoint y: 285, distance: 7.1
click at [147, 0] on html "7 Version history / Blog Post - [DATE] 14:28:57 Draft Preview Save Publish 450 …" at bounding box center [784, 0] width 1568 height 0
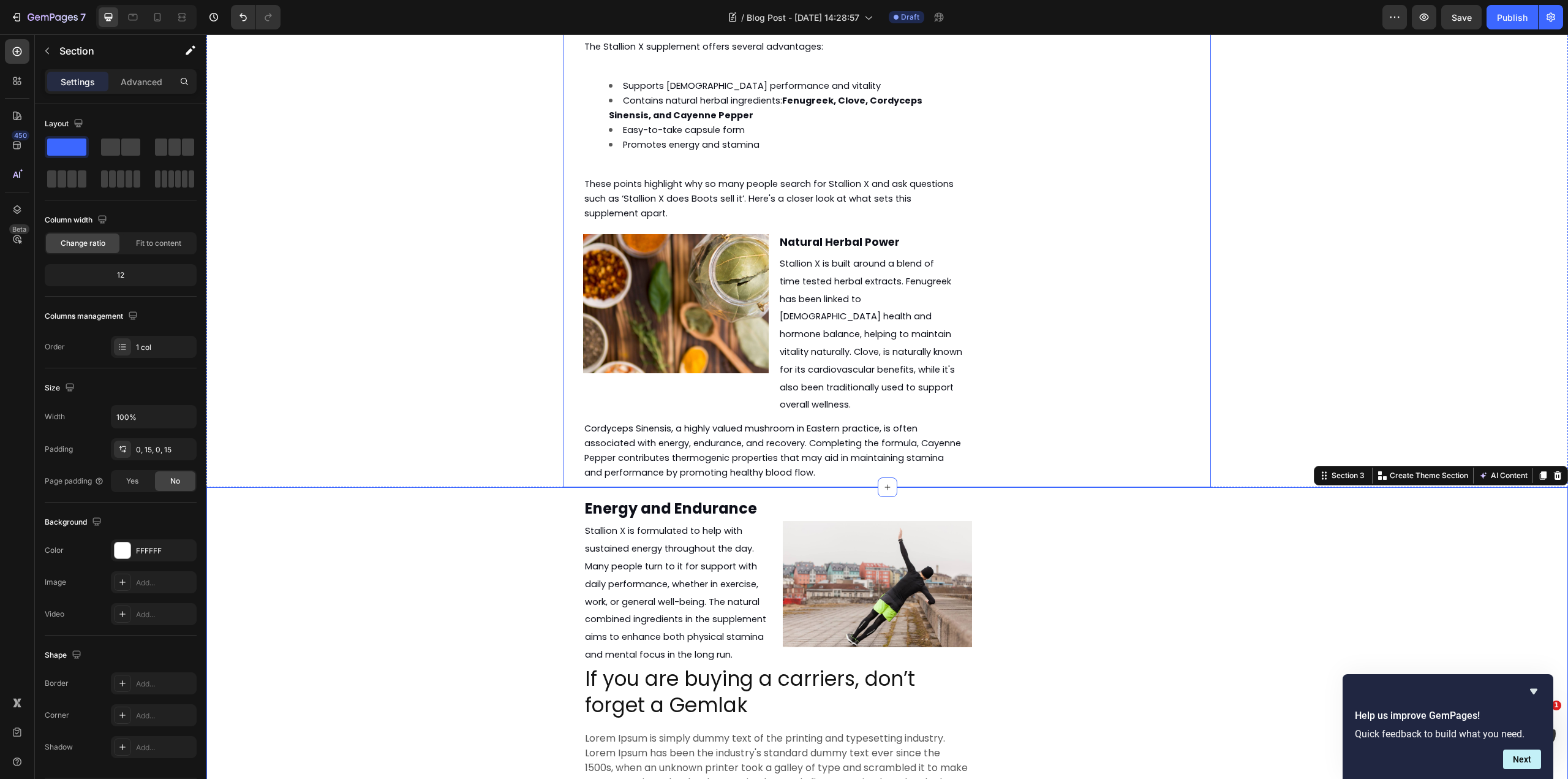
scroll to position [1626, 0]
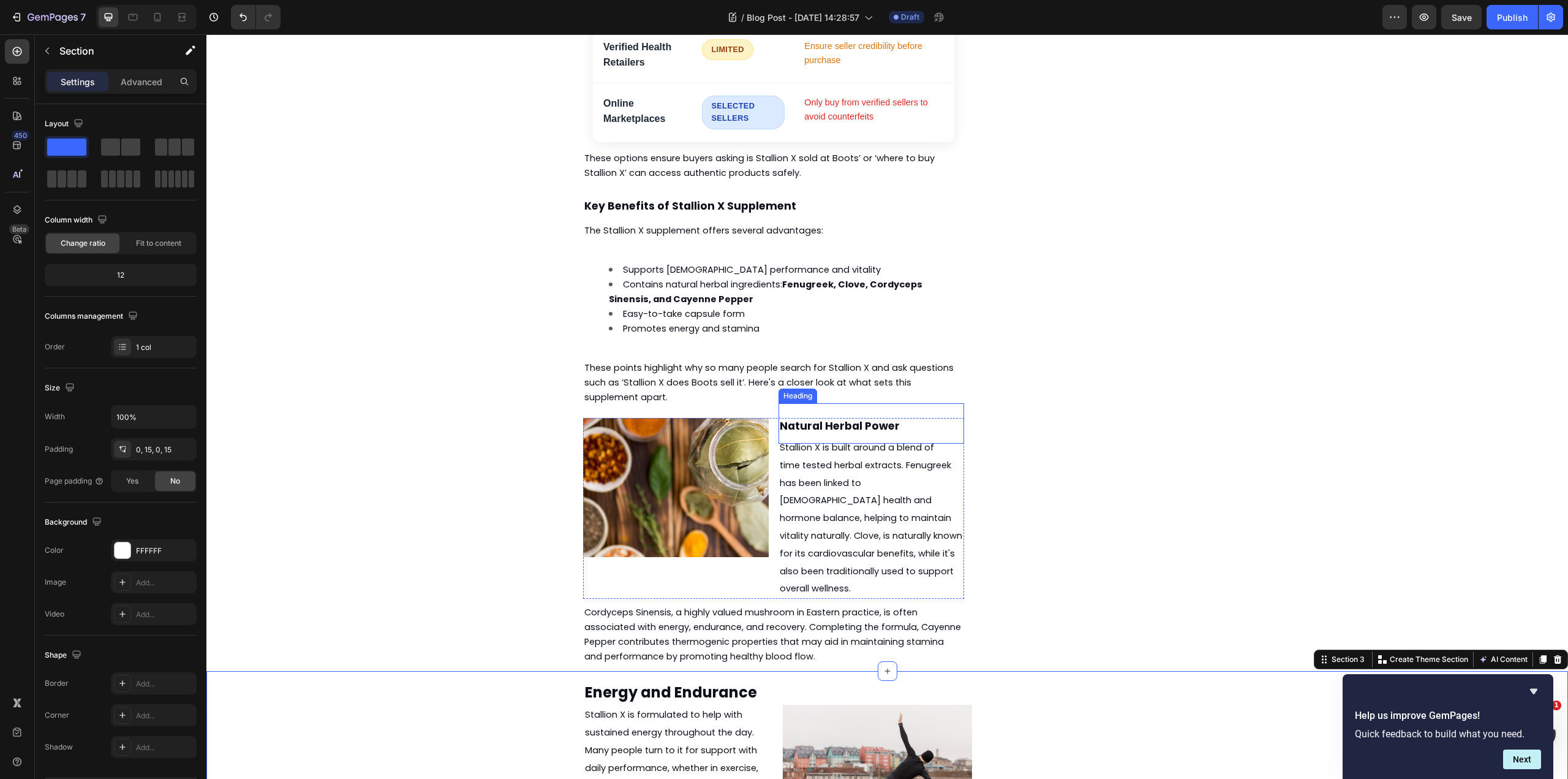
click at [841, 419] on strong "Natural Herbal Power" at bounding box center [840, 426] width 120 height 15
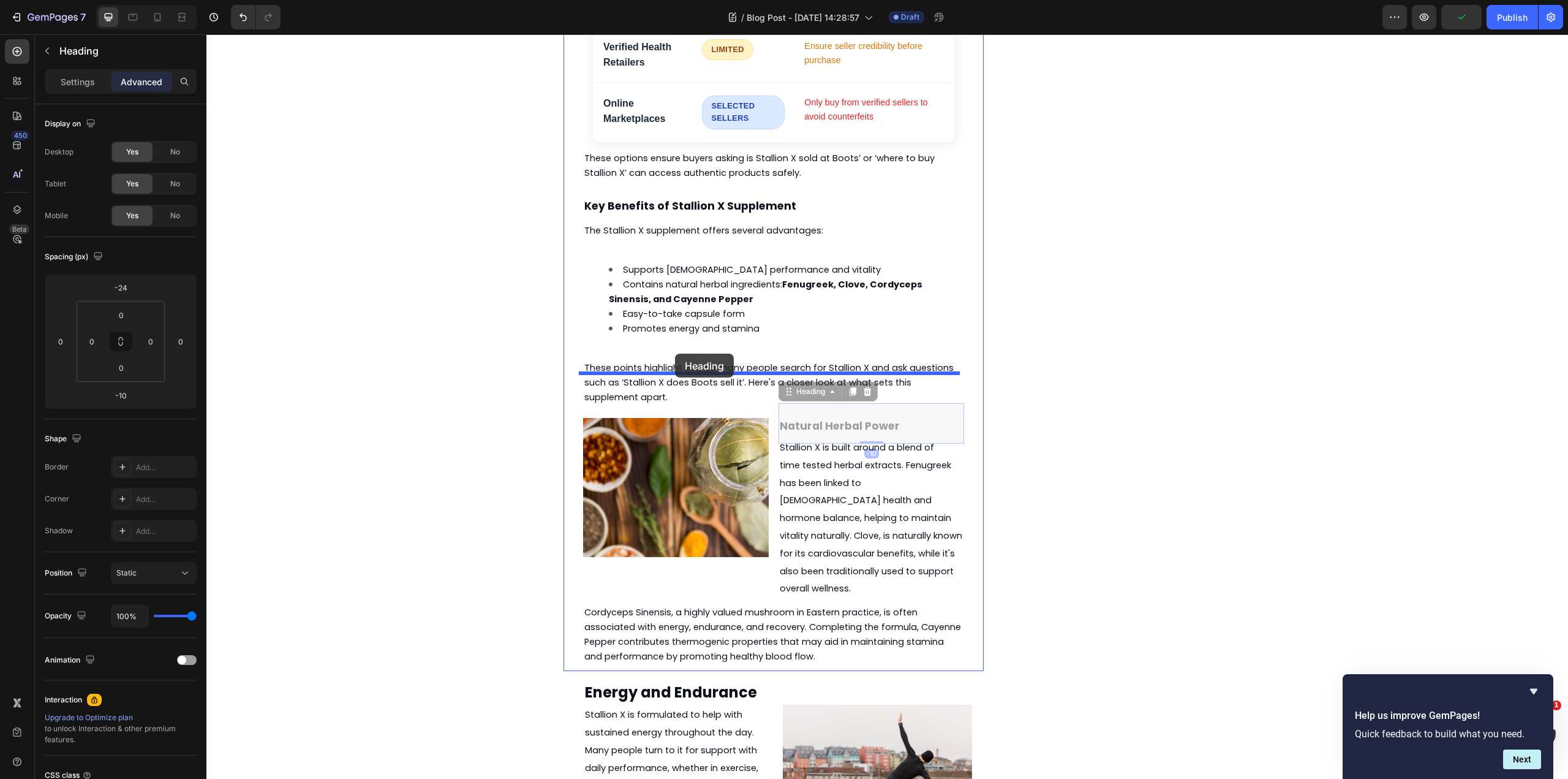
drag, startPoint x: 814, startPoint y: 349, endPoint x: 675, endPoint y: 353, distance: 139.1
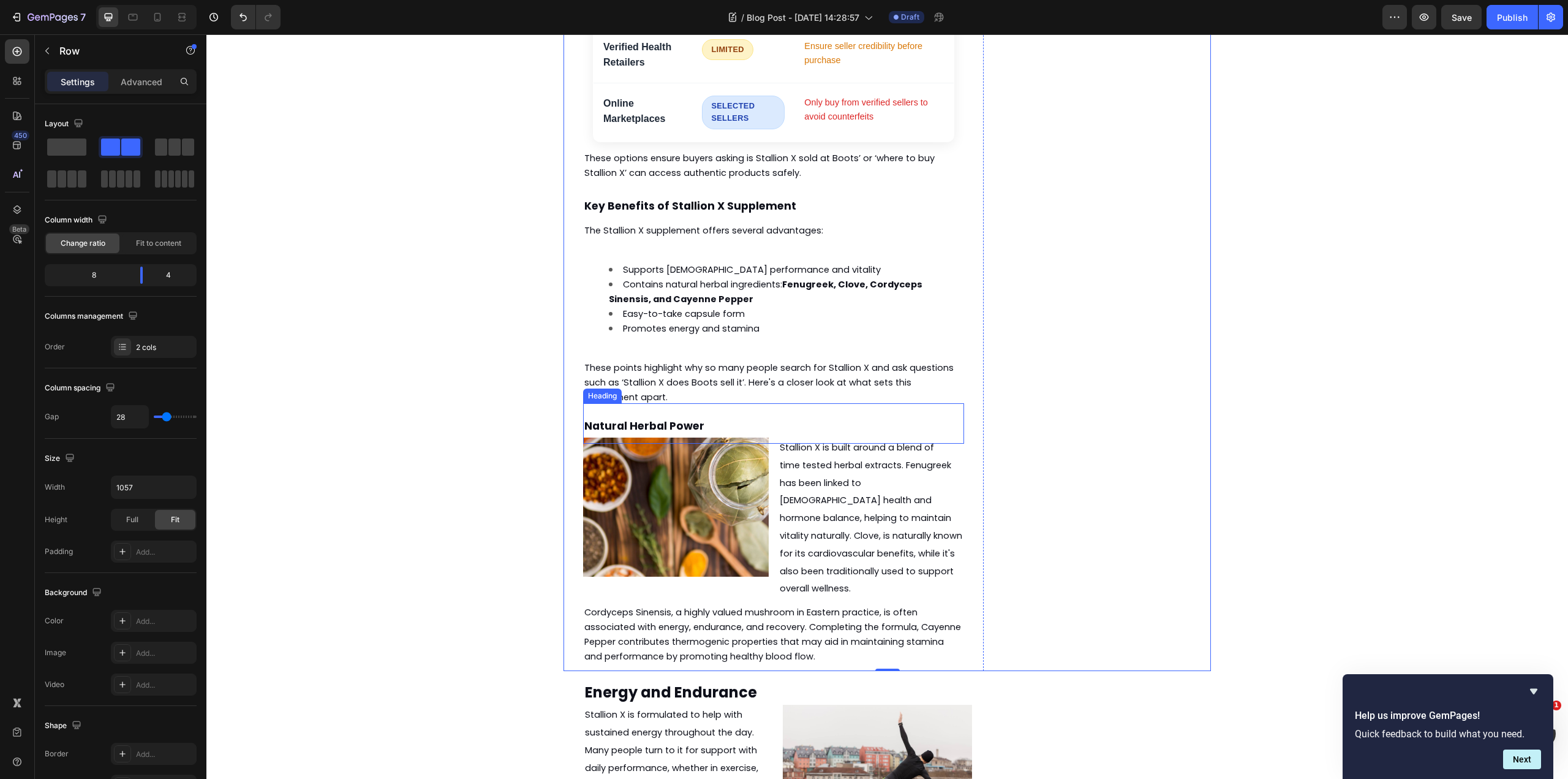
click at [701, 403] on h2 "Natural Herbal Power" at bounding box center [774, 423] width 381 height 41
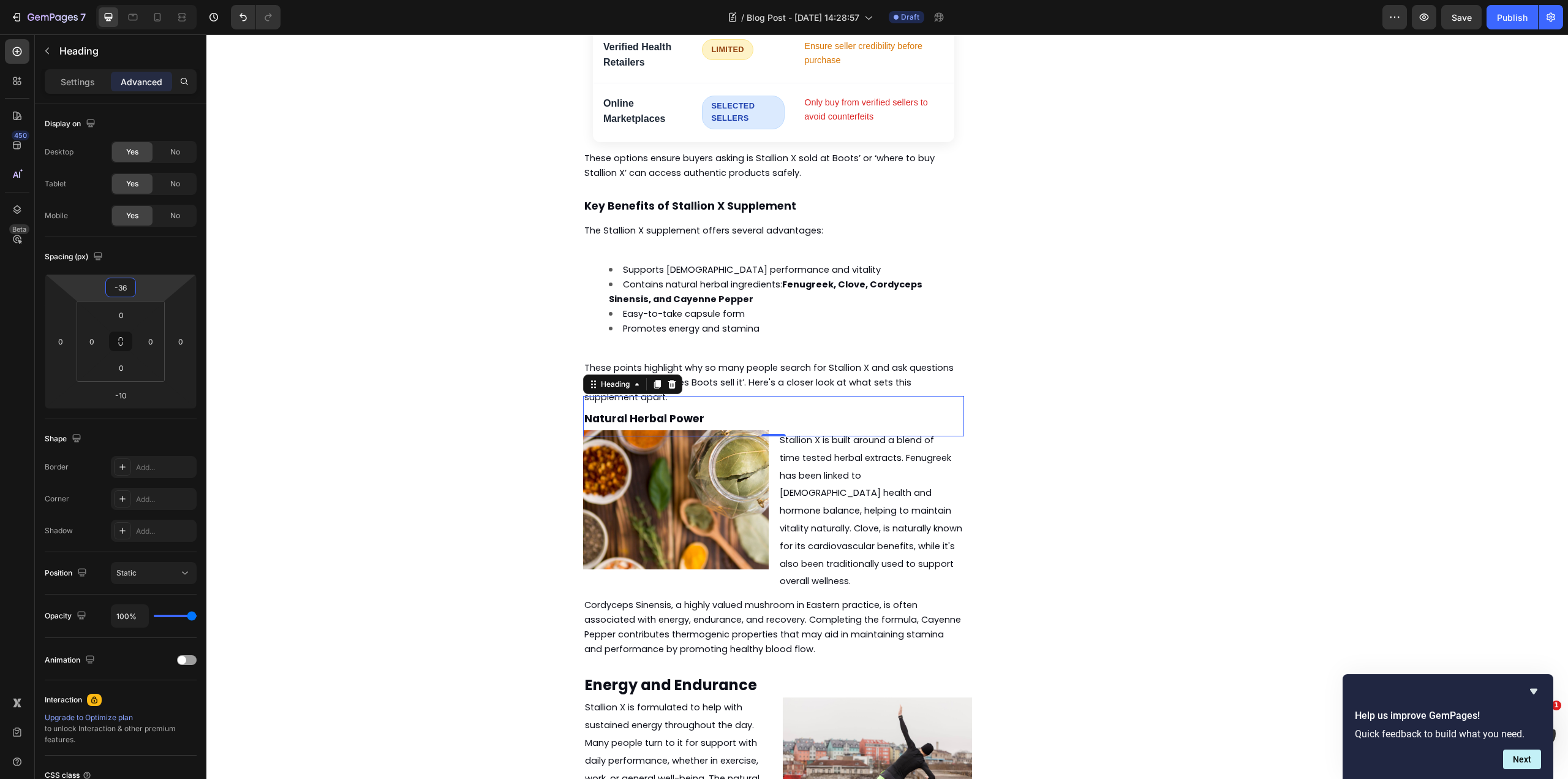
type input "-38"
drag, startPoint x: 150, startPoint y: 283, endPoint x: 149, endPoint y: 291, distance: 8.1
click at [149, 0] on html "7 Version history / Blog Post - [DATE] 14:28:57 Draft Preview Save Publish 450 …" at bounding box center [784, 0] width 1568 height 0
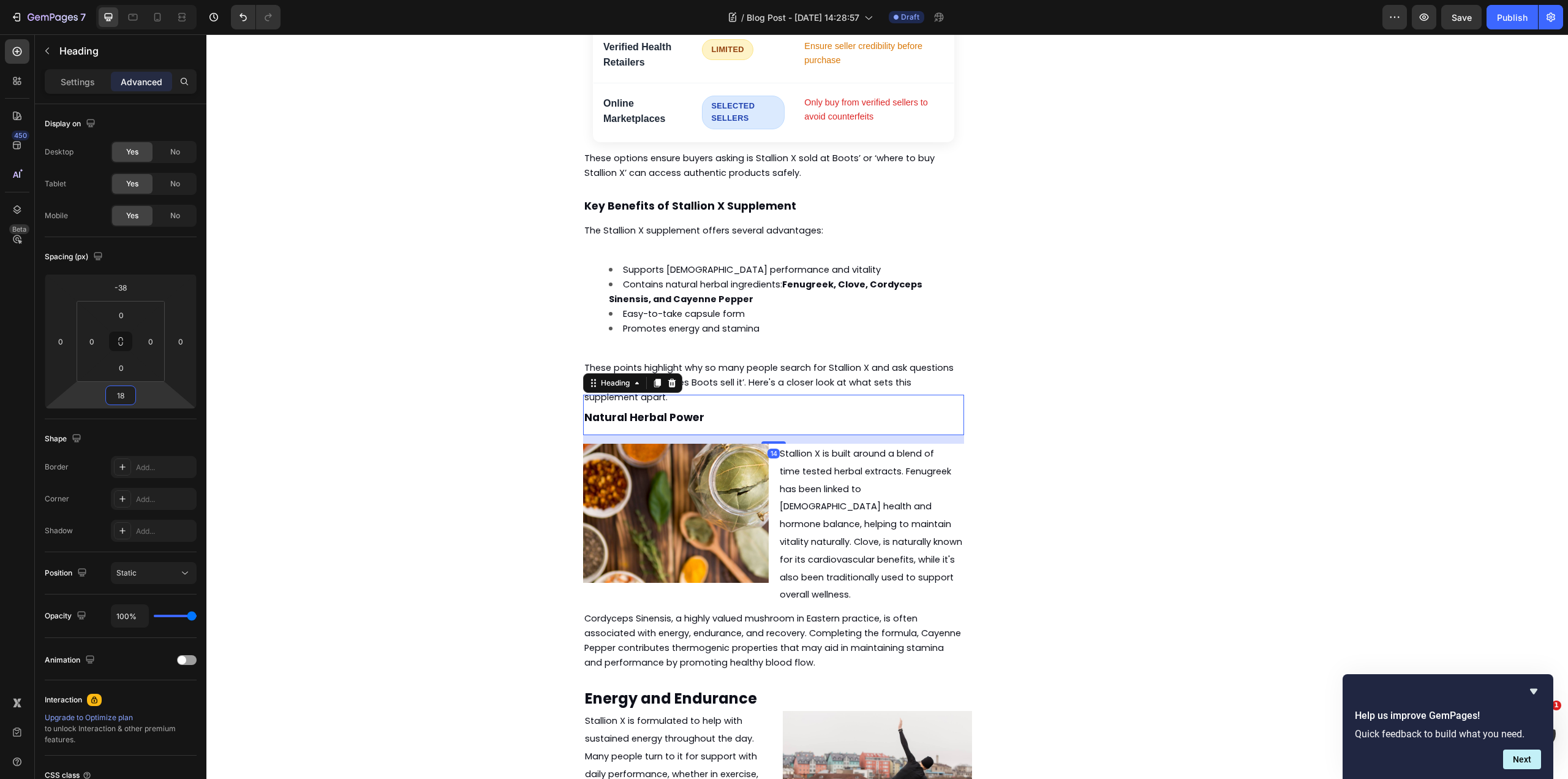
type input "20"
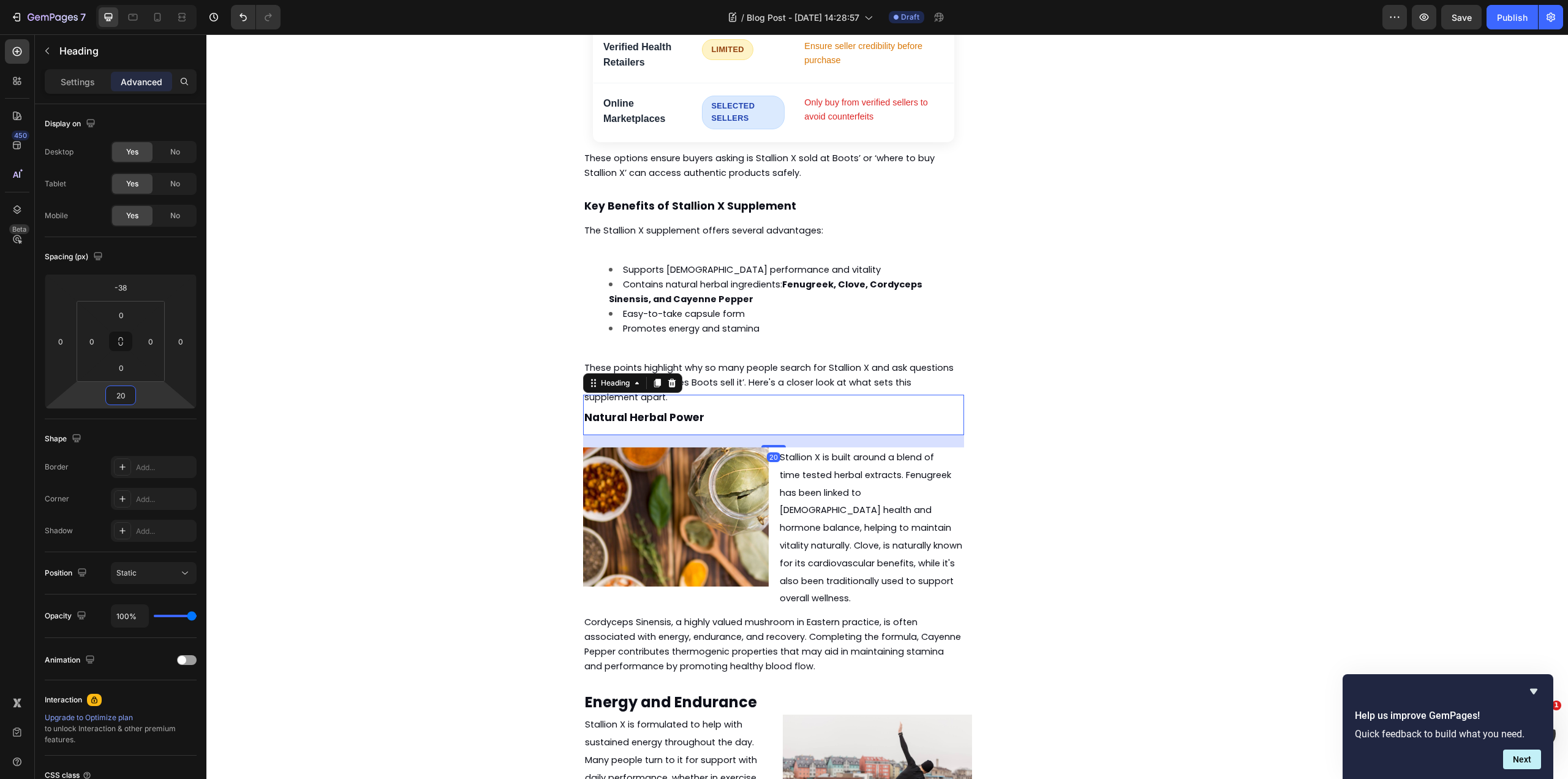
drag, startPoint x: 144, startPoint y: 394, endPoint x: 144, endPoint y: 385, distance: 9.0
click at [144, 0] on html "7 Version history / Blog Post - [DATE] 14:28:57 Draft Preview Save Publish 450 …" at bounding box center [784, 0] width 1568 height 0
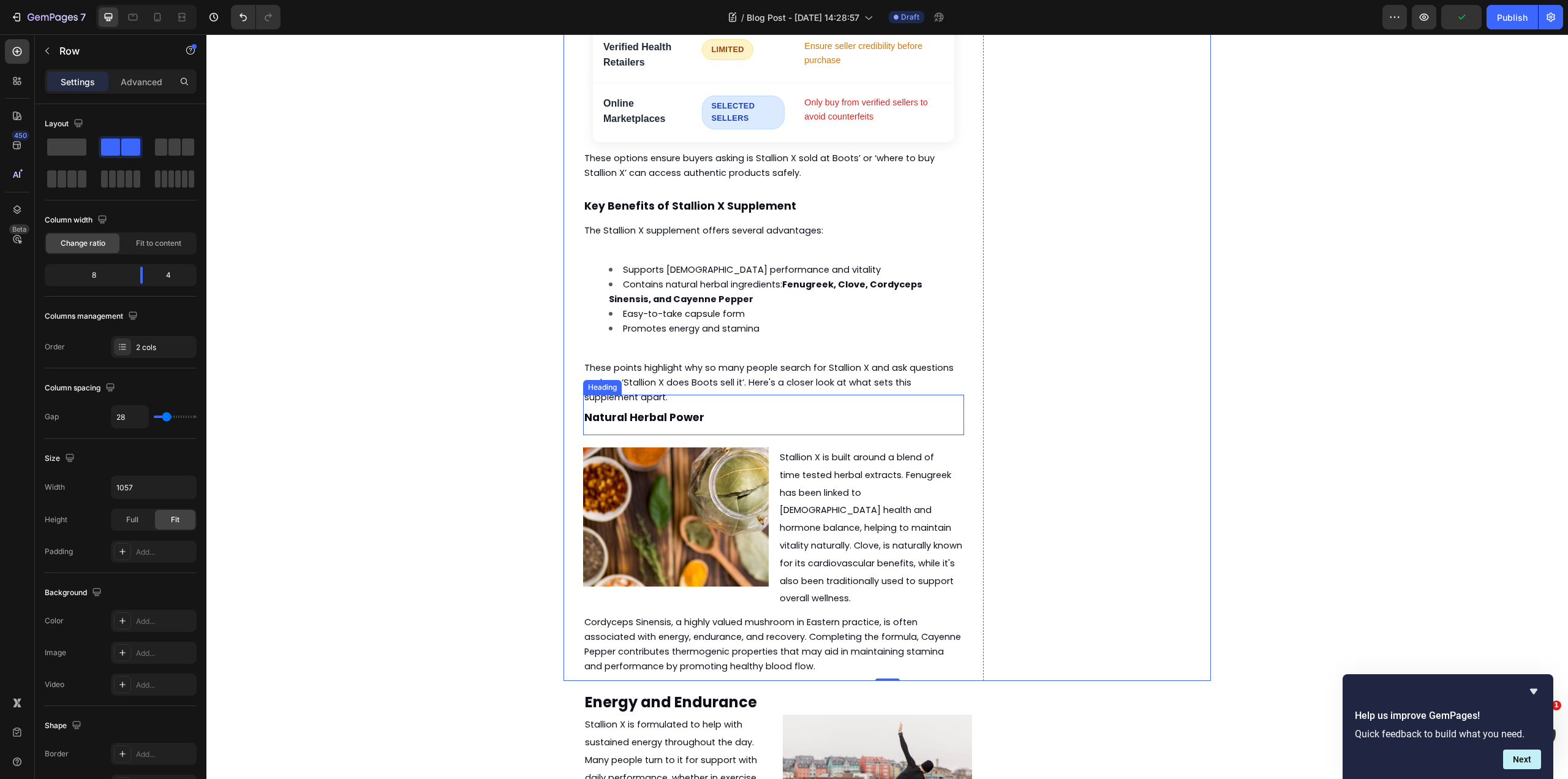
click at [659, 410] on strong "Natural Herbal Power" at bounding box center [644, 417] width 120 height 15
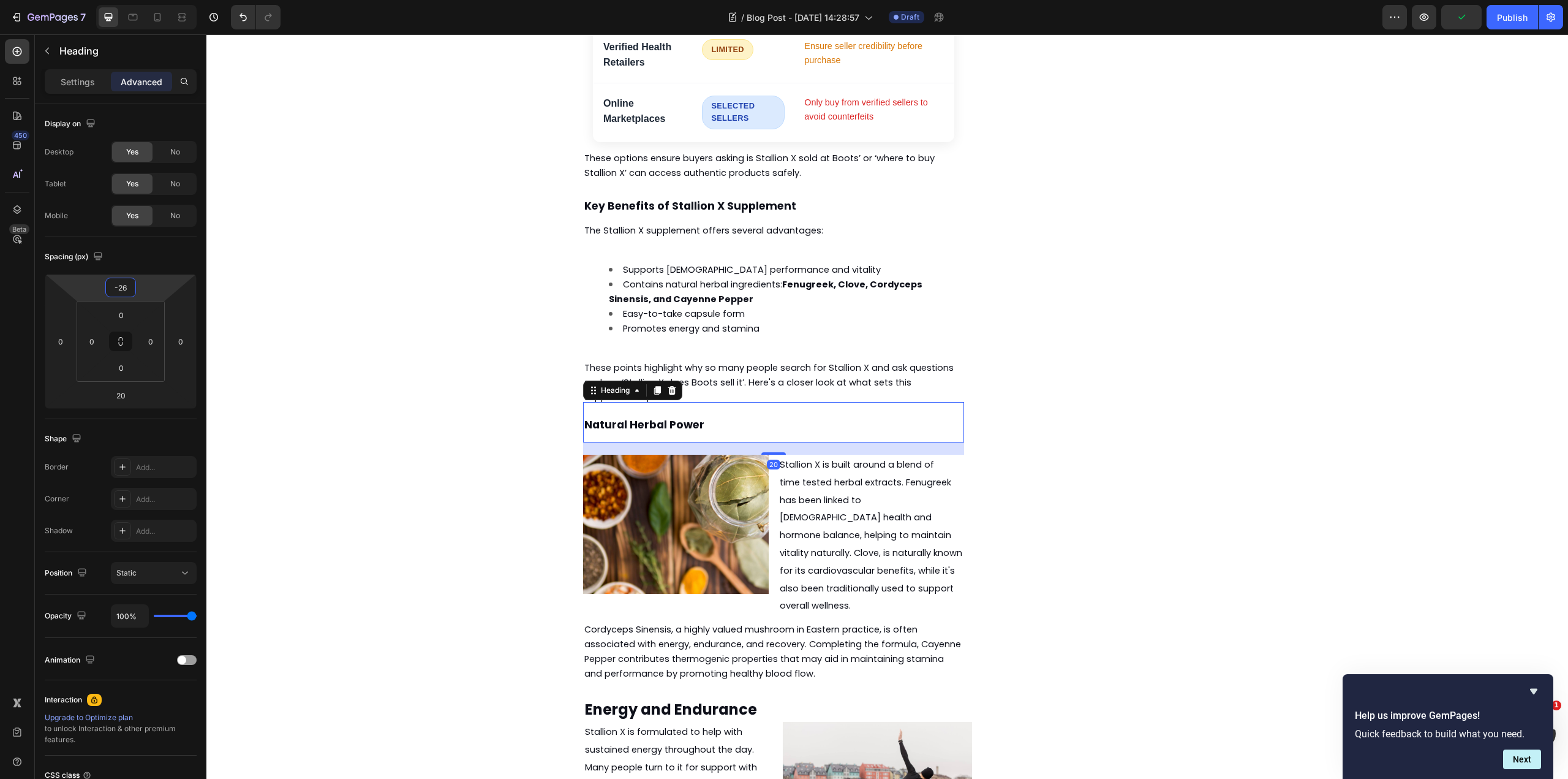
type input "-24"
click at [149, 0] on html "7 Version history / Blog Post - [DATE] 14:28:57 Draft Preview Save Publish 450 …" at bounding box center [784, 0] width 1568 height 0
click at [613, 419] on strong "Natural Herbal Power" at bounding box center [644, 426] width 120 height 15
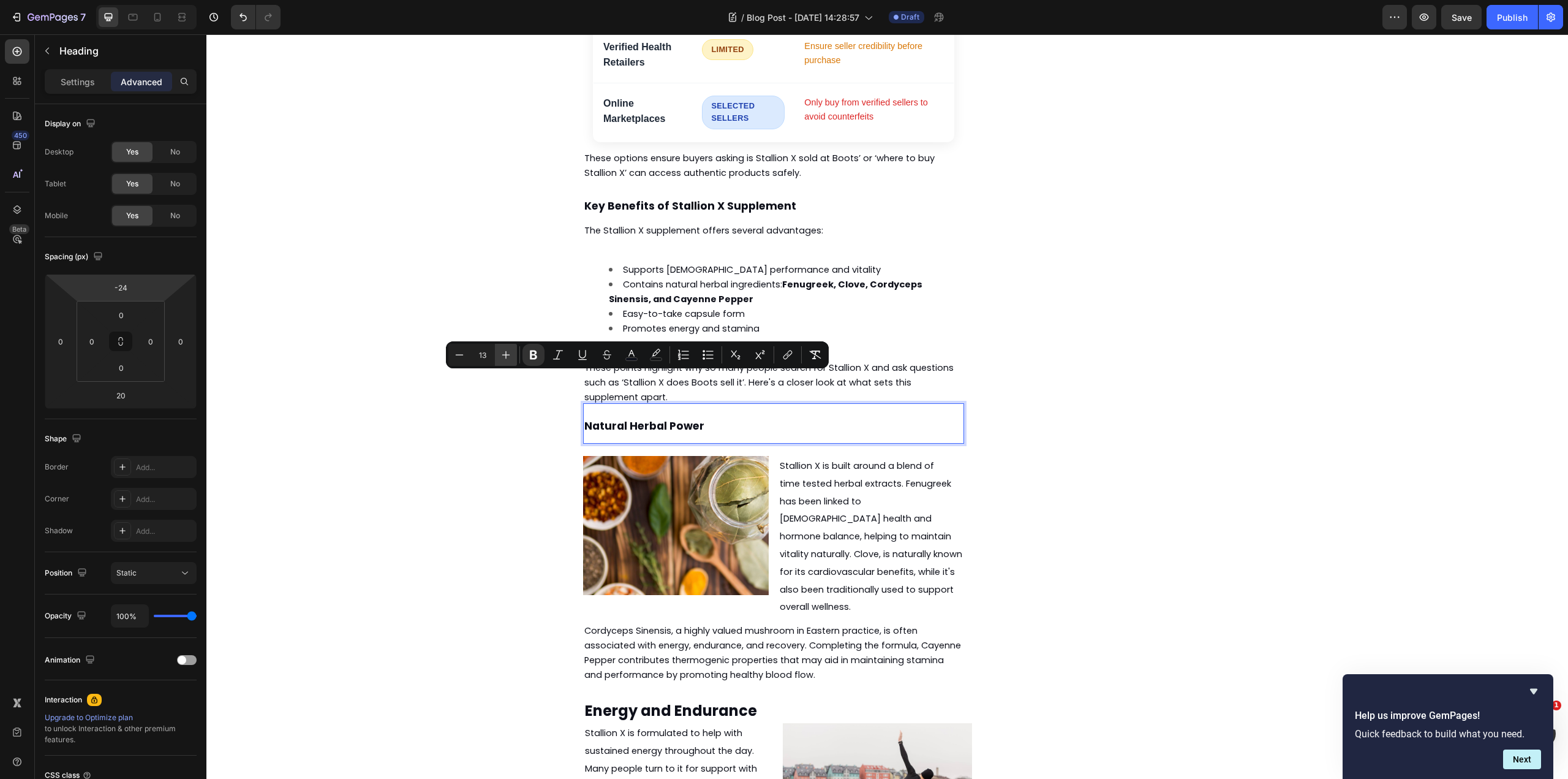
click at [507, 351] on icon "Editor contextual toolbar" at bounding box center [506, 355] width 12 height 12
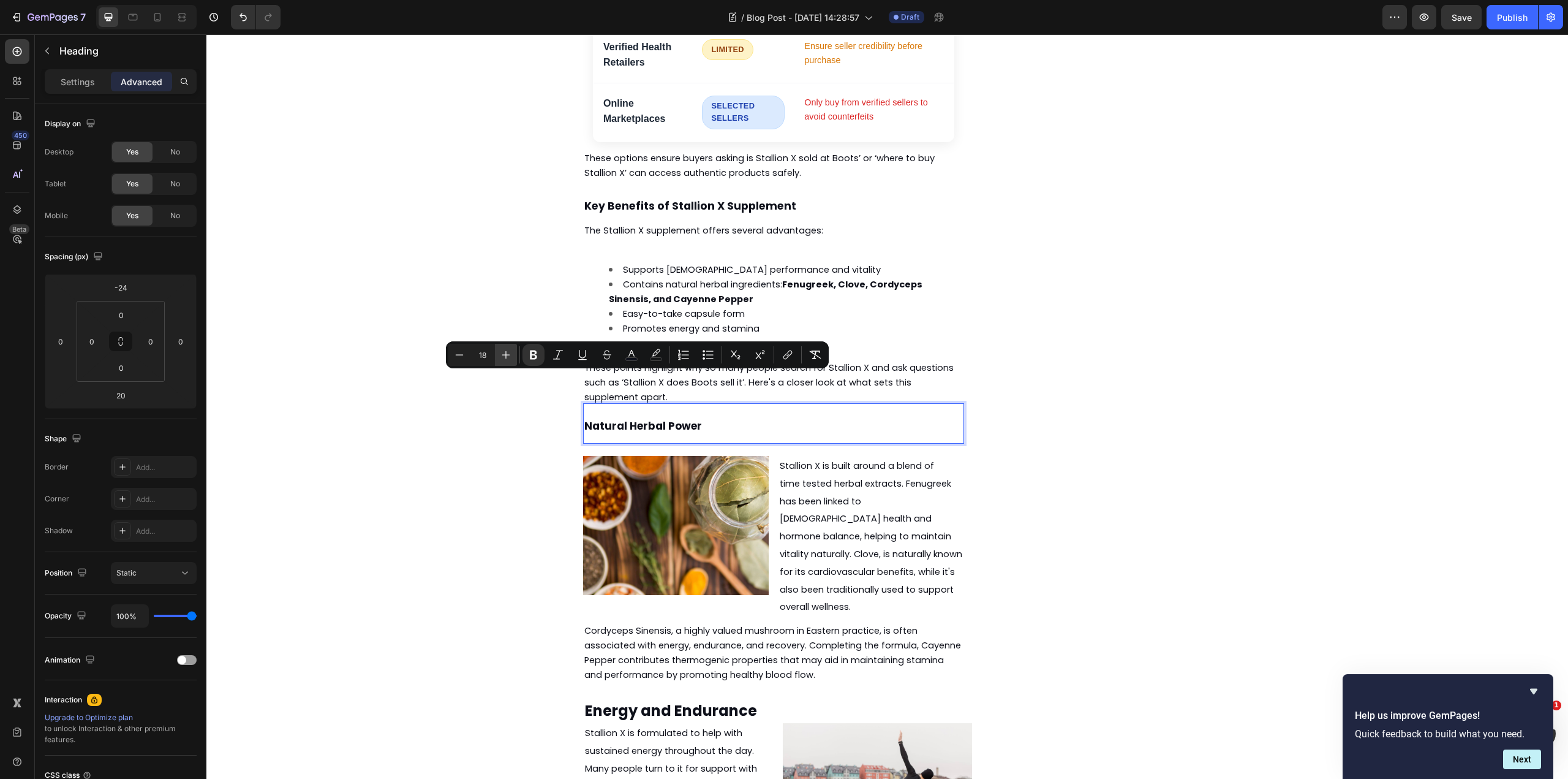
click at [507, 351] on icon "Editor contextual toolbar" at bounding box center [506, 355] width 12 height 12
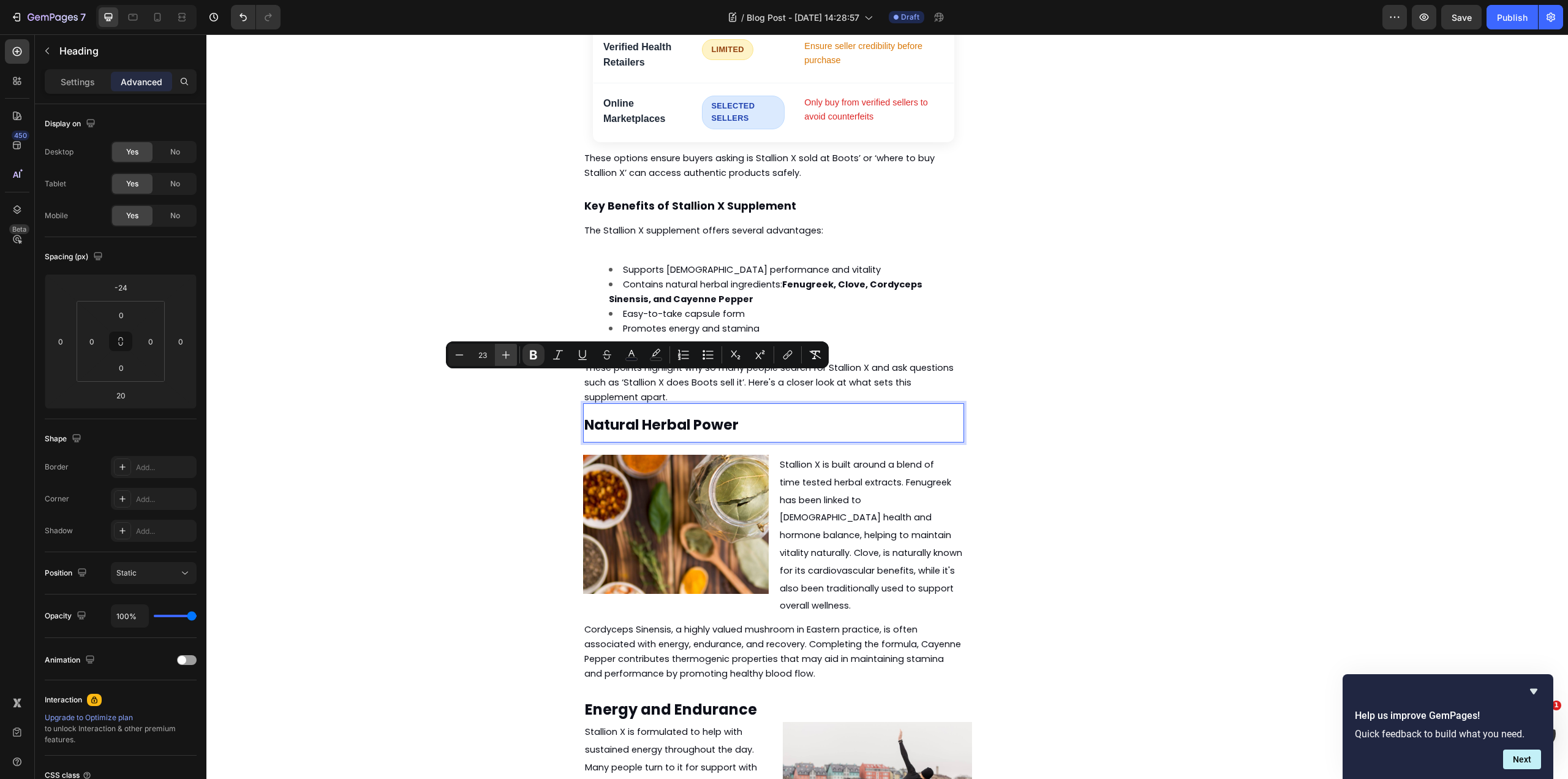
click at [507, 351] on icon "Editor contextual toolbar" at bounding box center [506, 355] width 12 height 12
type input "24"
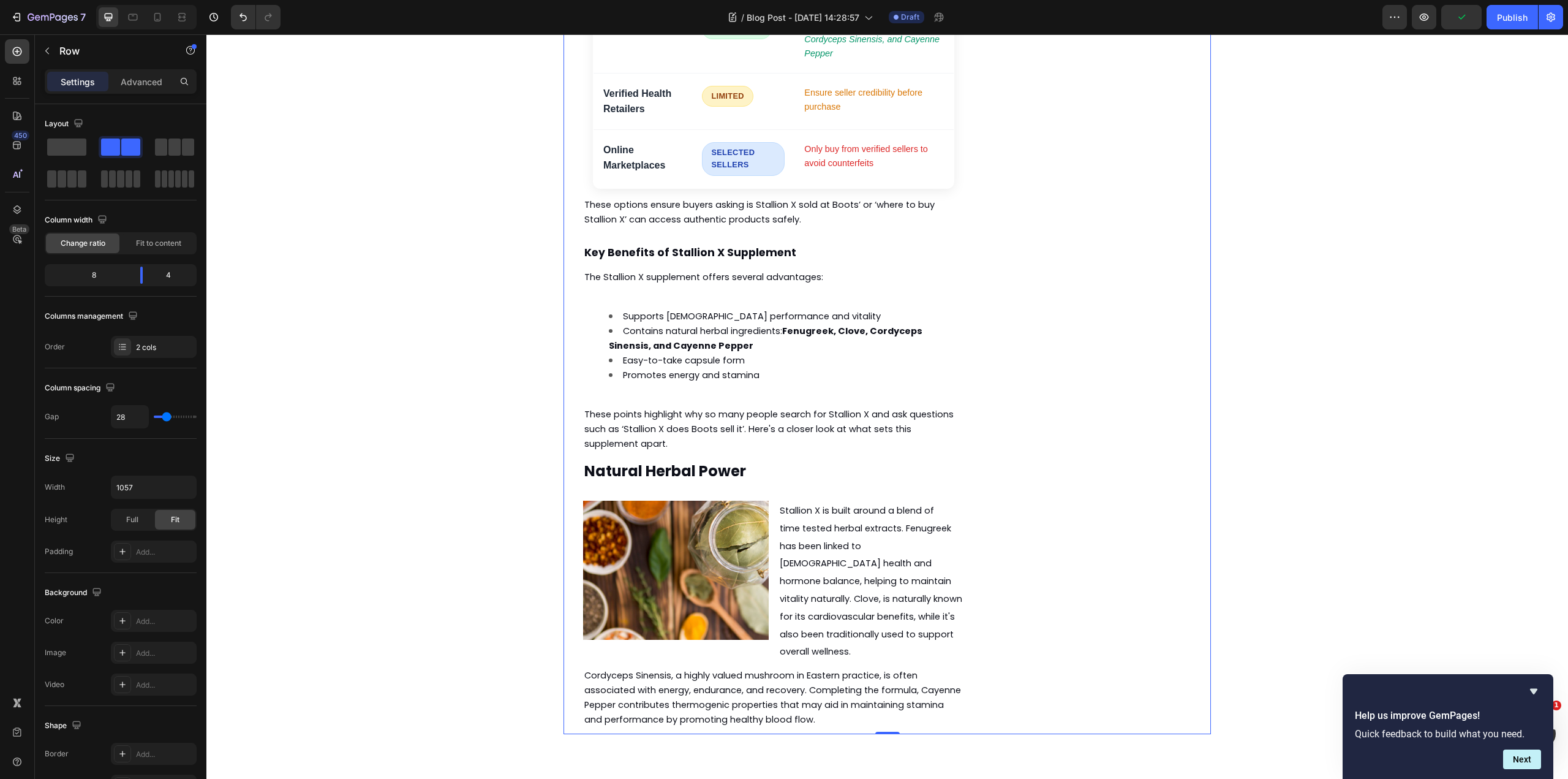
scroll to position [1442, 0]
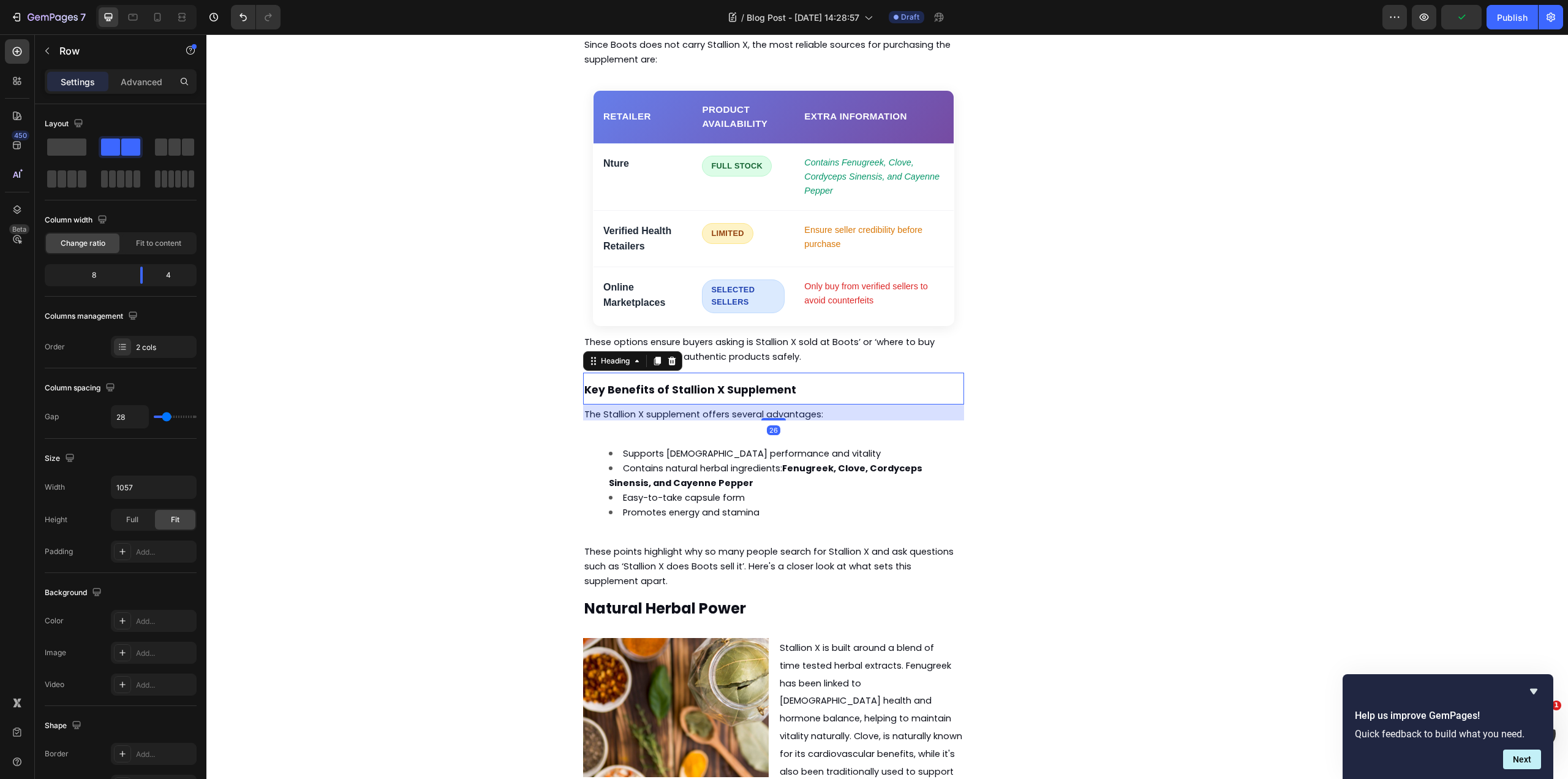
click at [706, 382] on strong "Key Benefits of Stallion X Supplement" at bounding box center [690, 390] width 212 height 15
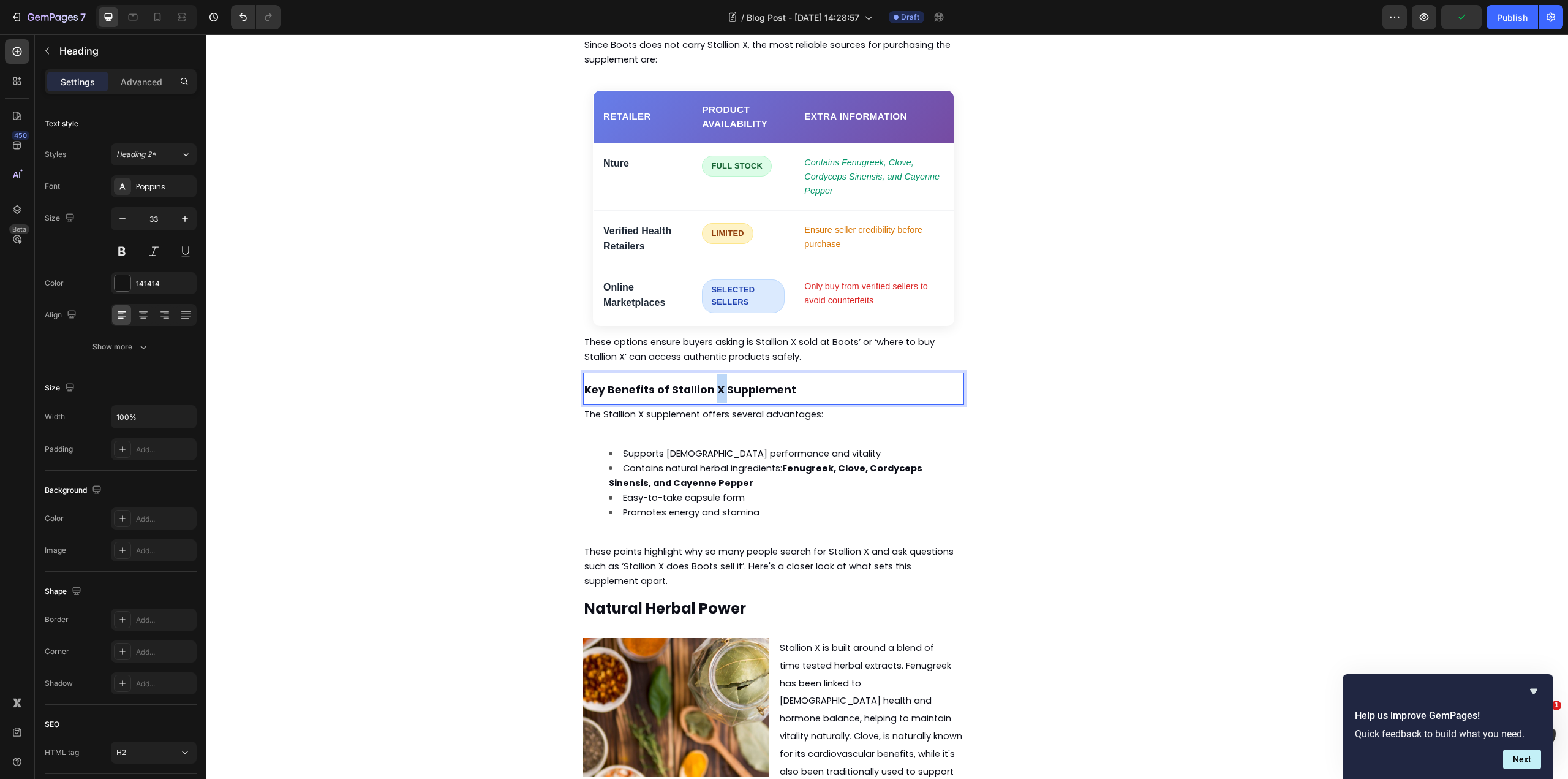
click at [705, 382] on strong "Key Benefits of Stallion X Supplement" at bounding box center [690, 390] width 212 height 15
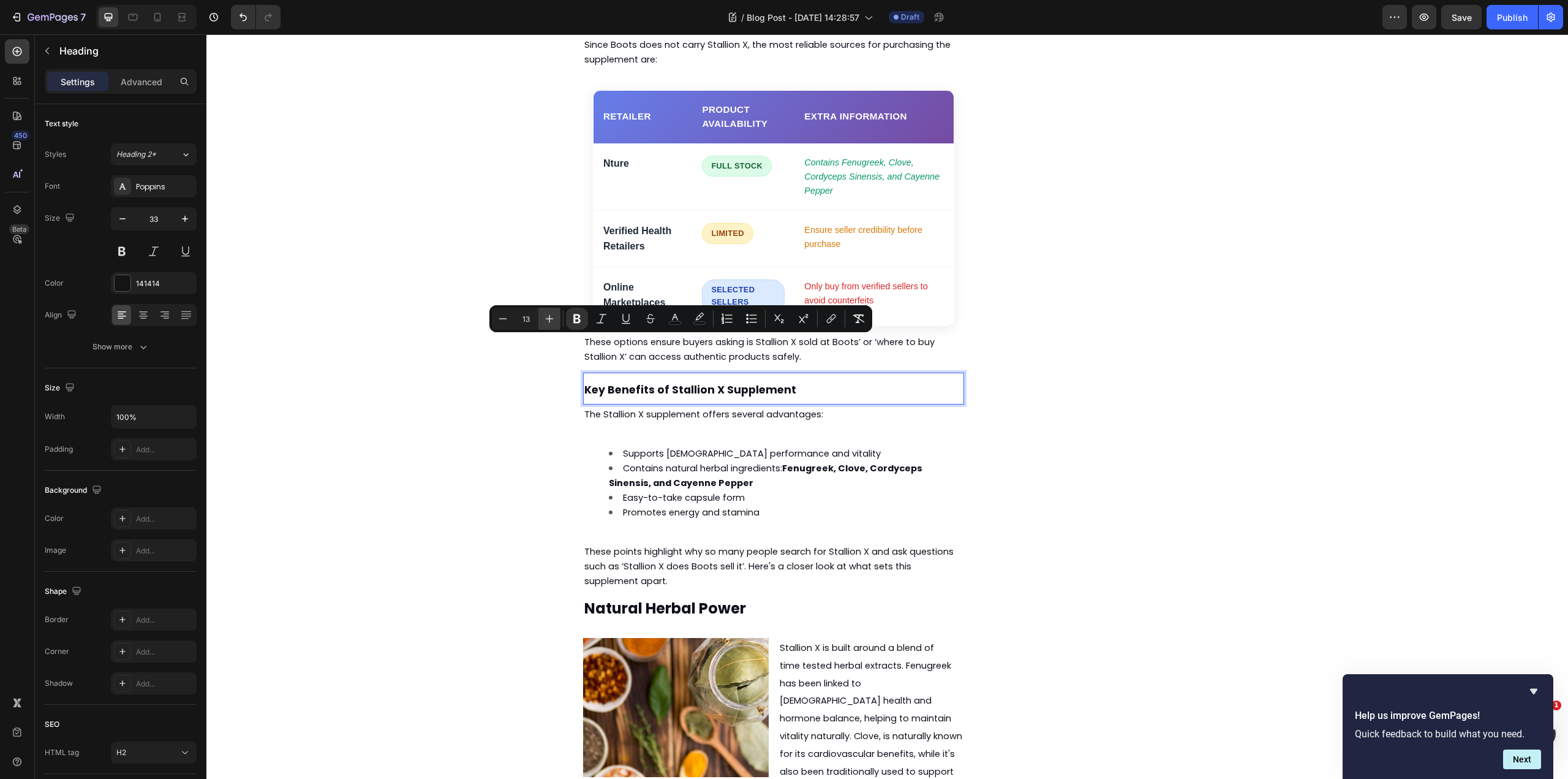
click at [550, 318] on icon "Editor contextual toolbar" at bounding box center [549, 318] width 12 height 12
click at [550, 318] on icon "Editor contextual toolbar" at bounding box center [549, 318] width 12 height 12
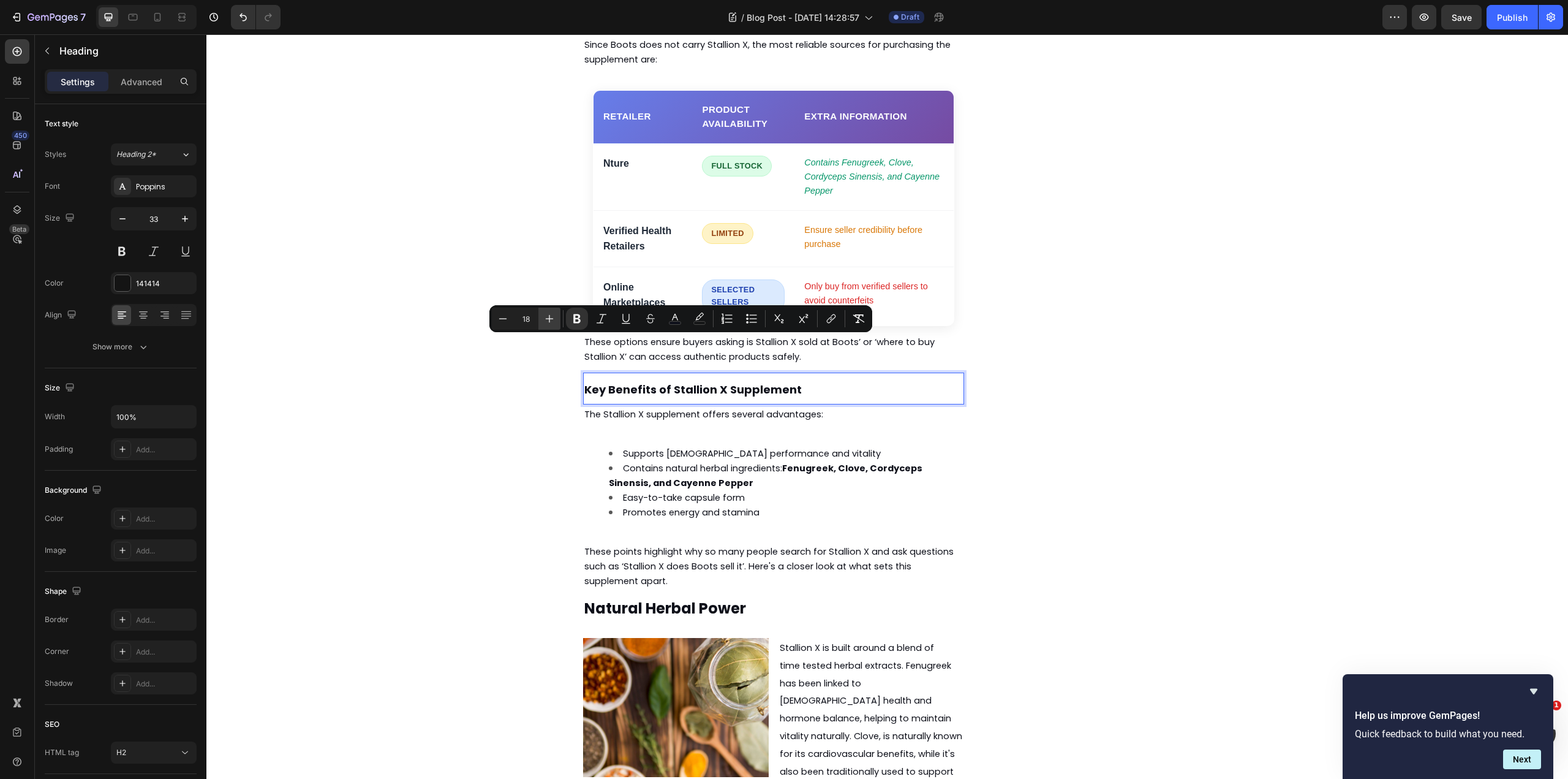
click at [550, 318] on icon "Editor contextual toolbar" at bounding box center [549, 318] width 12 height 12
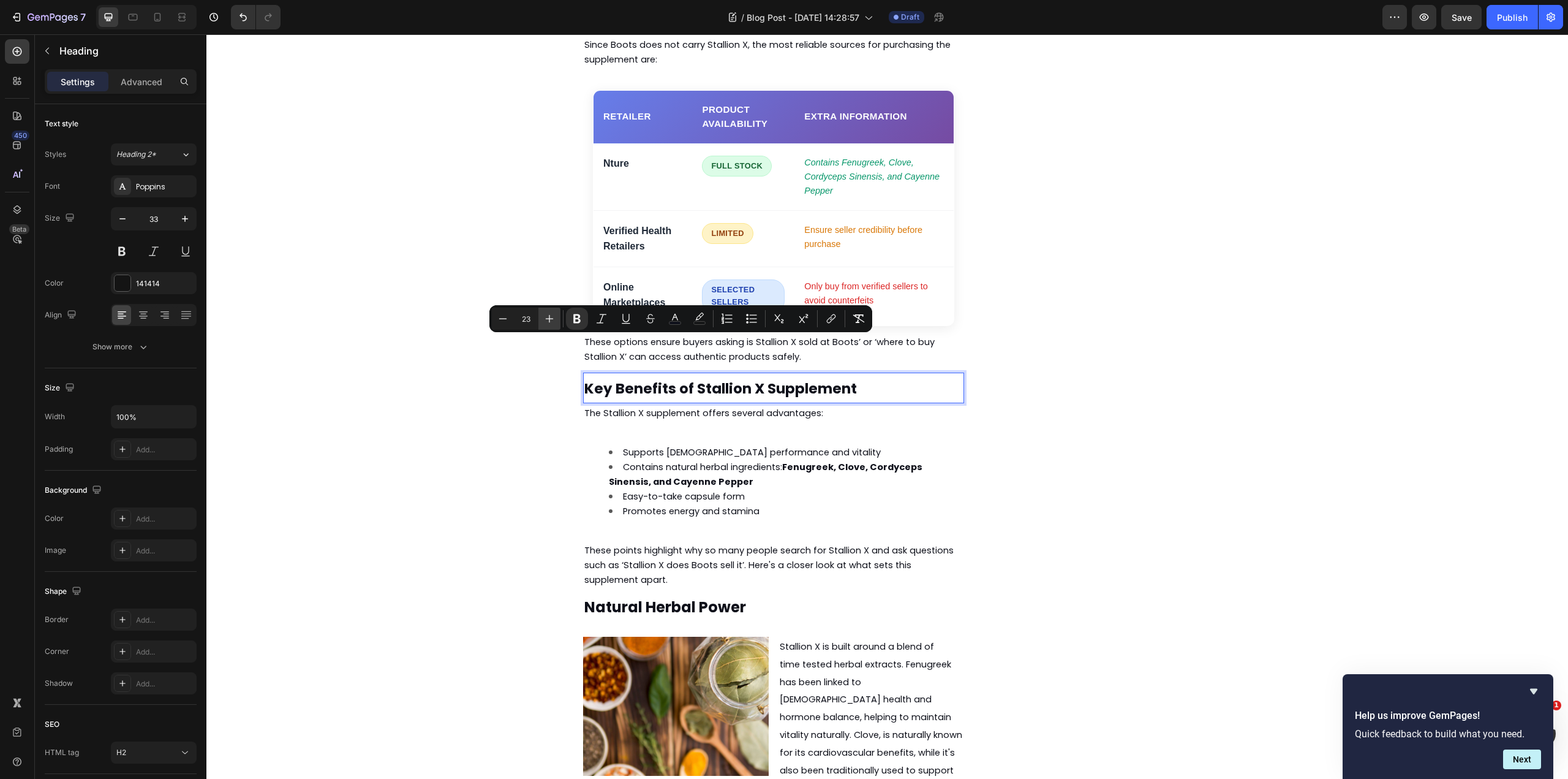
click at [550, 318] on icon "Editor contextual toolbar" at bounding box center [549, 318] width 12 height 12
type input "24"
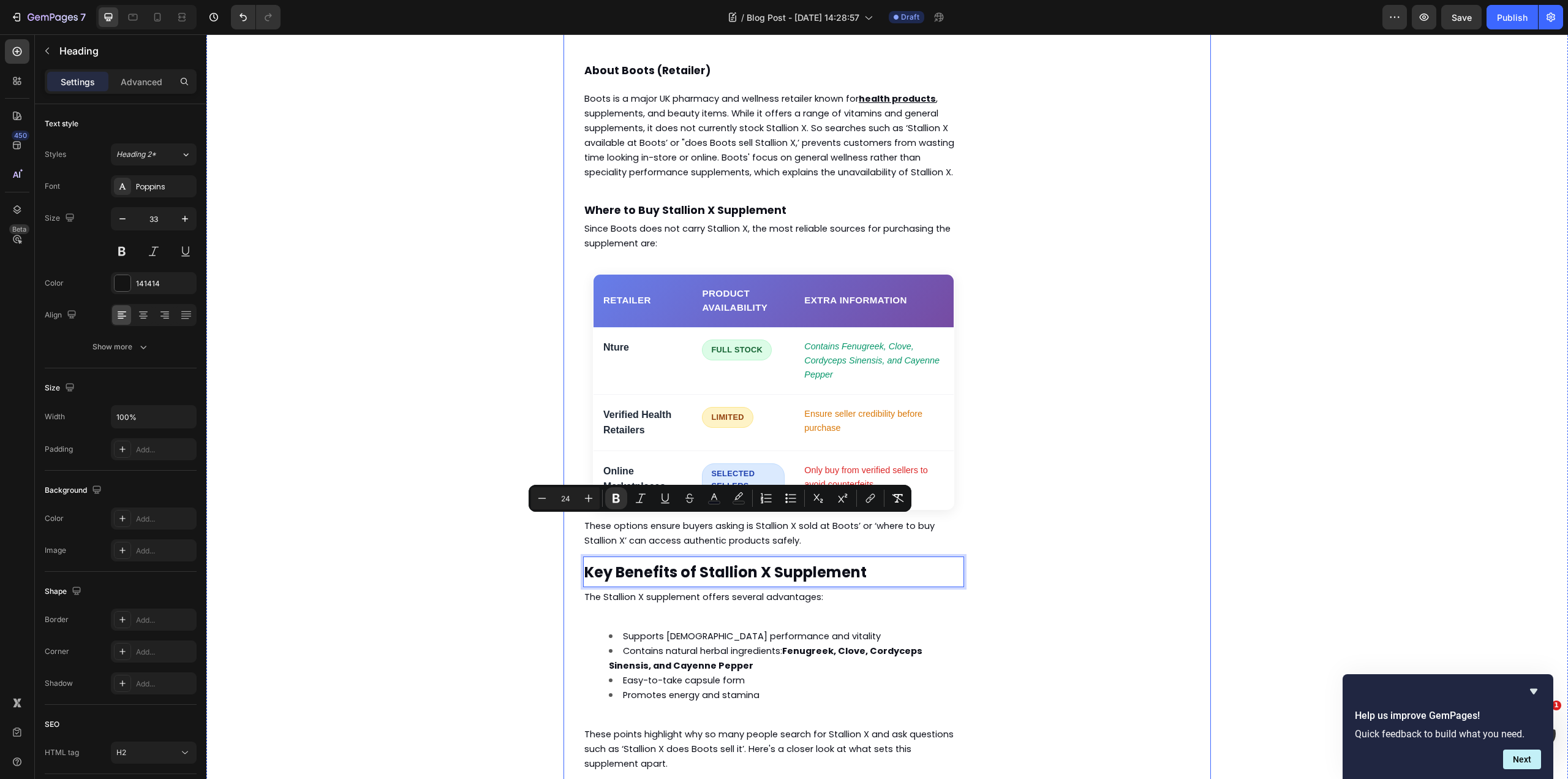
click at [1032, 425] on div "Subscribe Heading To join our mailing list and never miss a baby update! Text b…" at bounding box center [1105, 192] width 210 height 1724
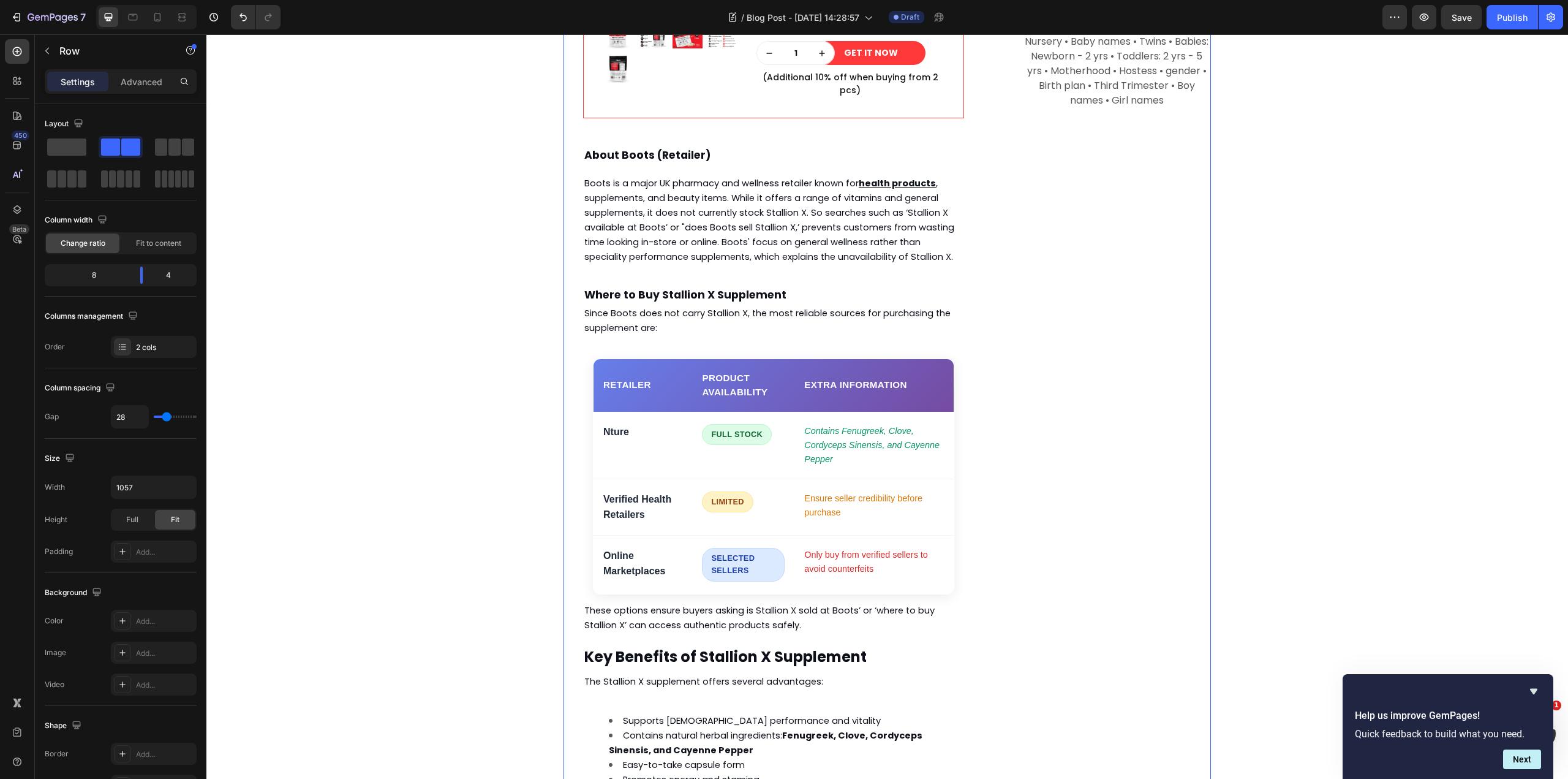
scroll to position [1075, 0]
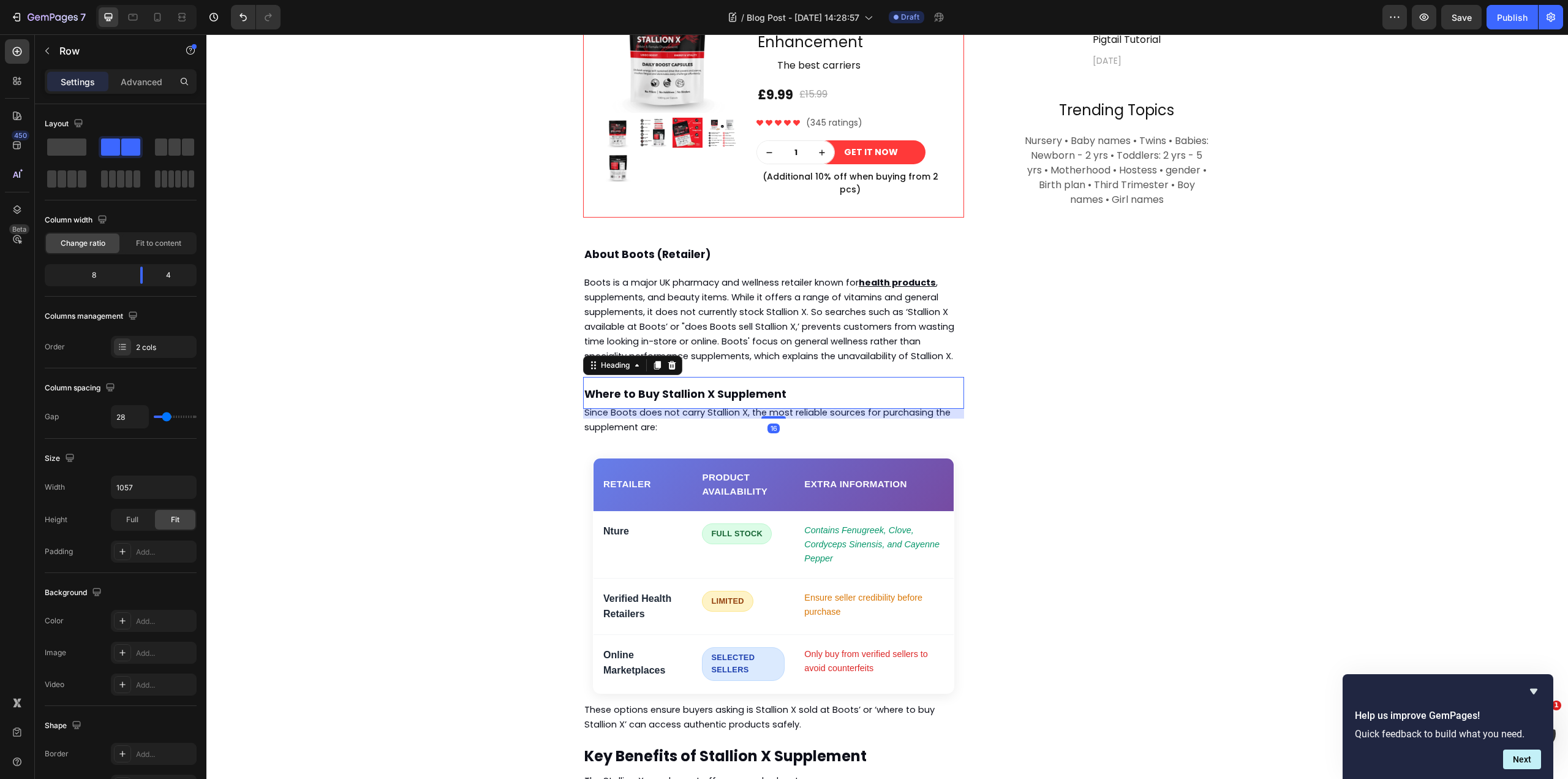
click at [699, 387] on strong "Where to Buy Stallion X Supplement" at bounding box center [685, 394] width 202 height 15
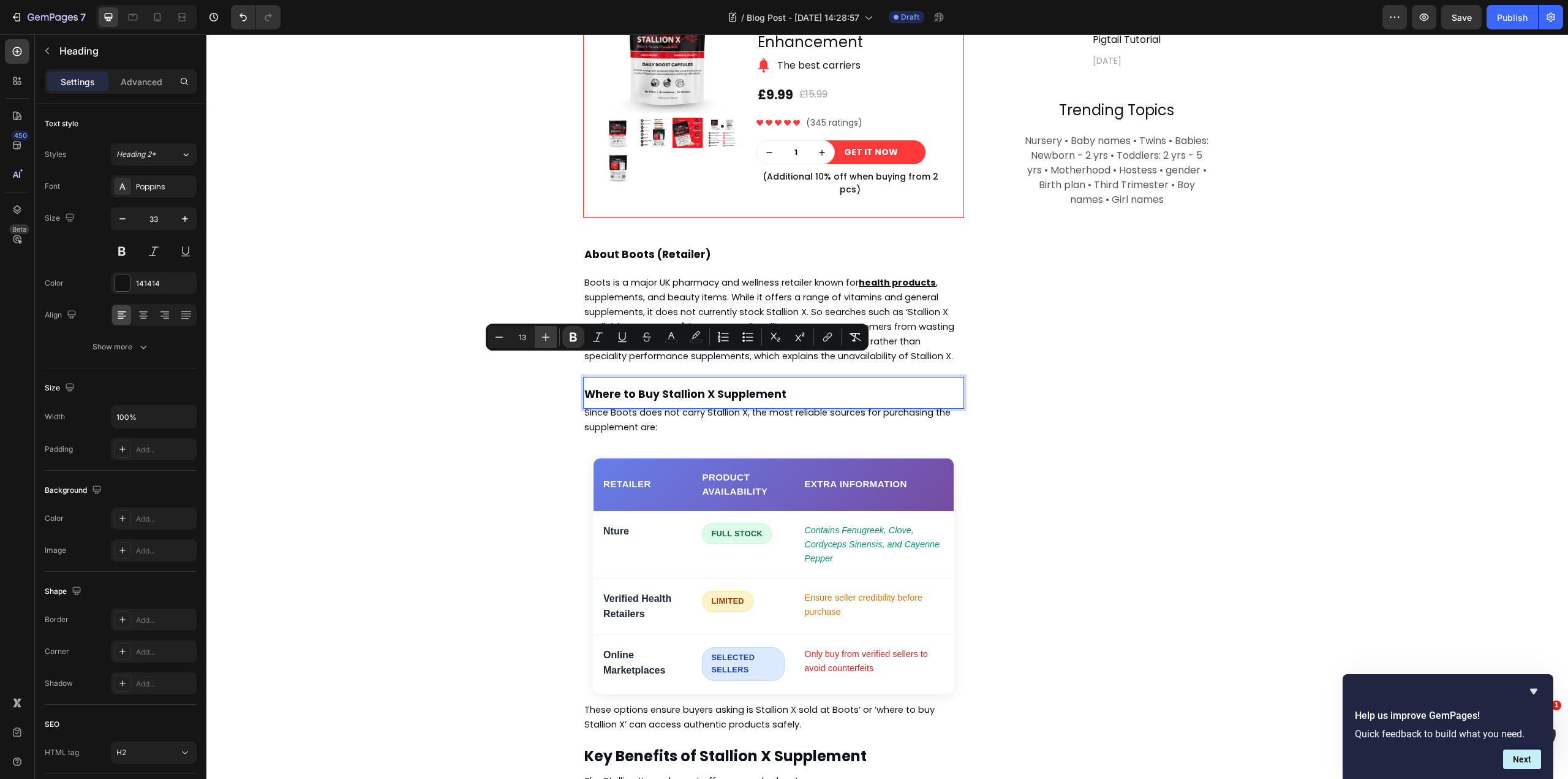
click at [547, 338] on icon "Editor contextual toolbar" at bounding box center [545, 336] width 12 height 12
click at [549, 338] on icon "Editor contextual toolbar" at bounding box center [545, 336] width 12 height 12
click at [549, 337] on icon "Editor contextual toolbar" at bounding box center [546, 337] width 8 height 8
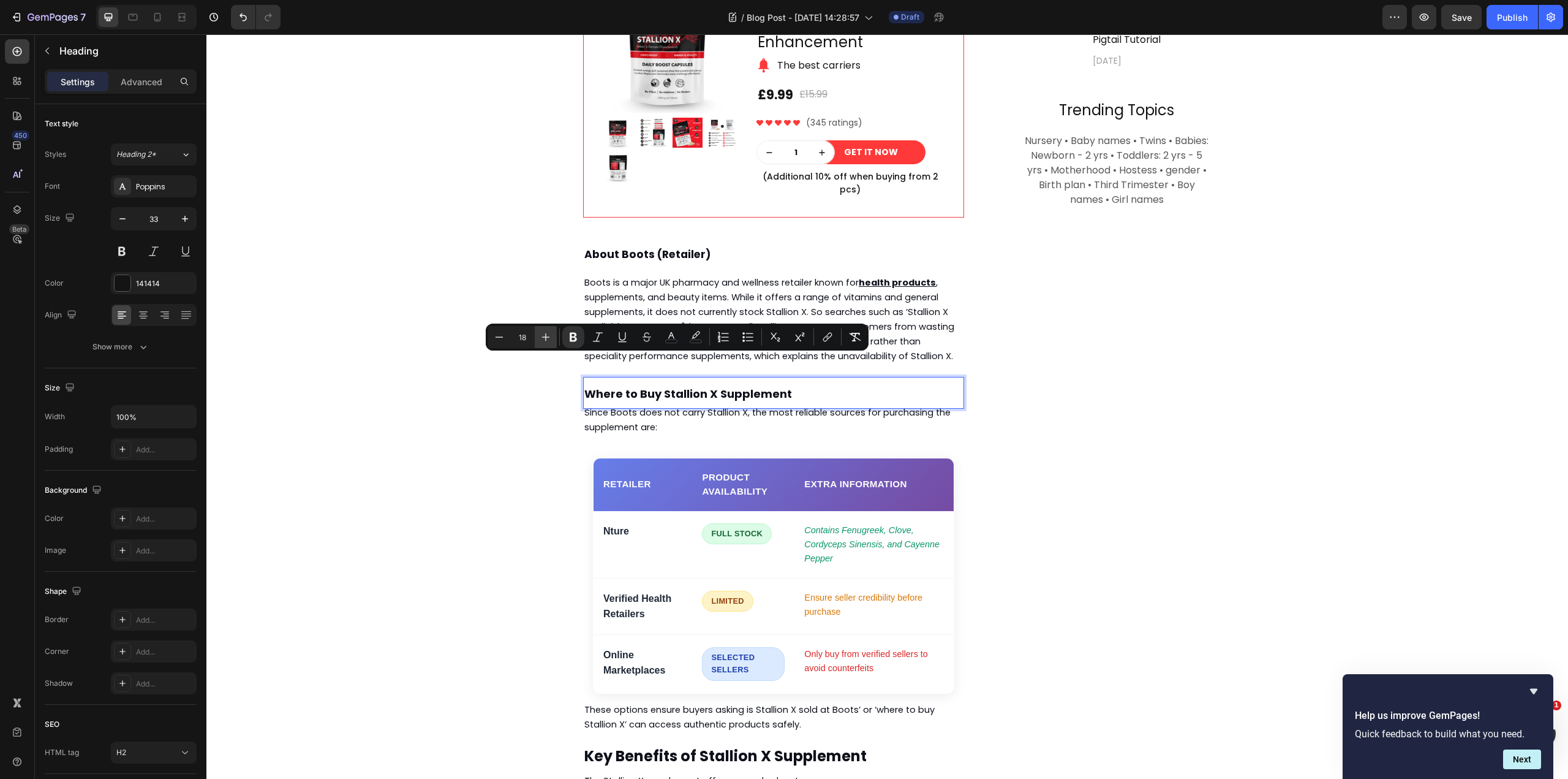
click at [549, 337] on icon "Editor contextual toolbar" at bounding box center [546, 337] width 8 height 8
click at [549, 336] on icon "Editor contextual toolbar" at bounding box center [545, 336] width 12 height 12
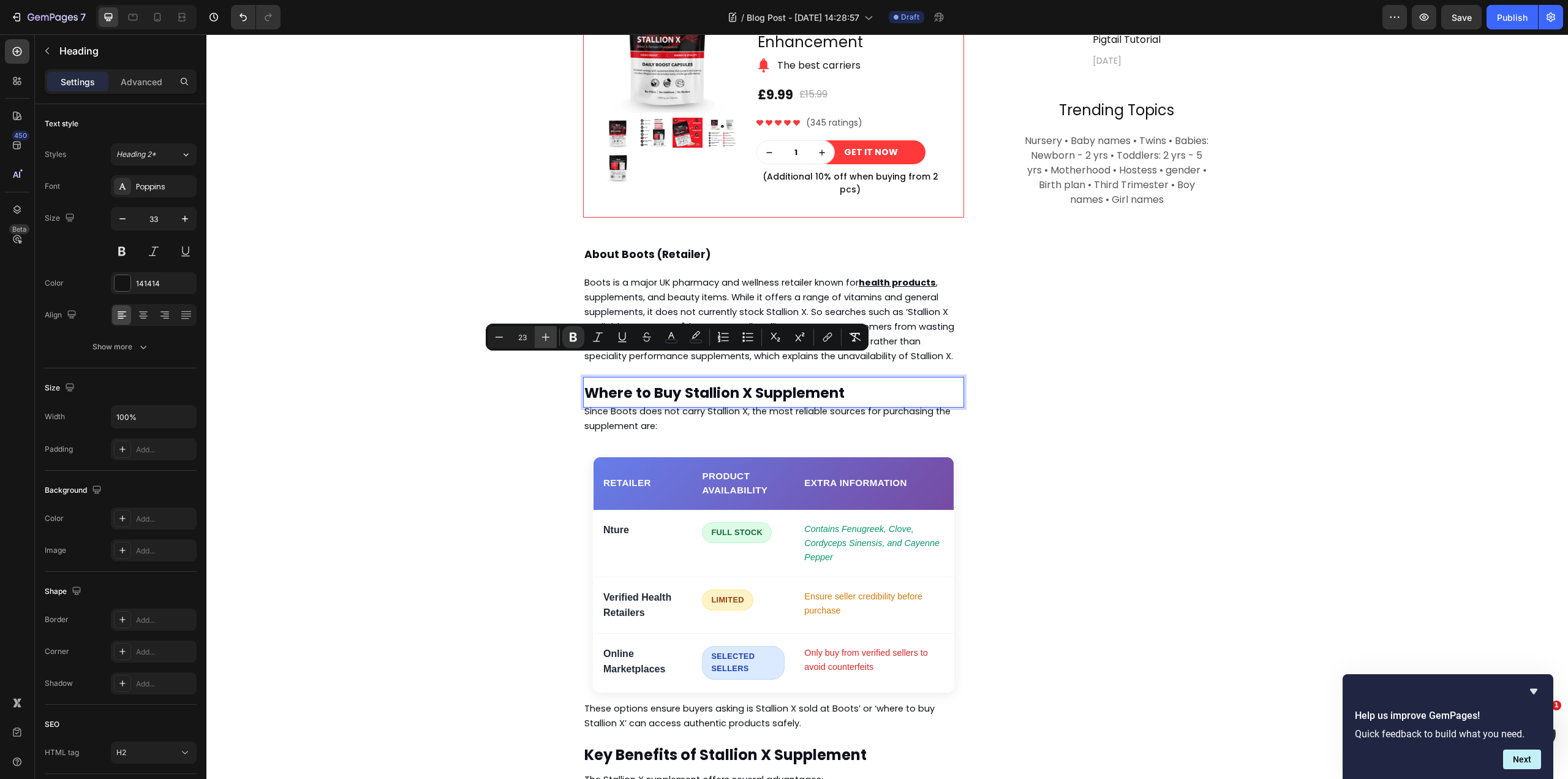
click at [549, 336] on icon "Editor contextual toolbar" at bounding box center [545, 336] width 12 height 12
type input "24"
click at [1019, 402] on div "Subscribe Heading To join our mailing list and never miss a baby update! Text b…" at bounding box center [1105, 375] width 210 height 1723
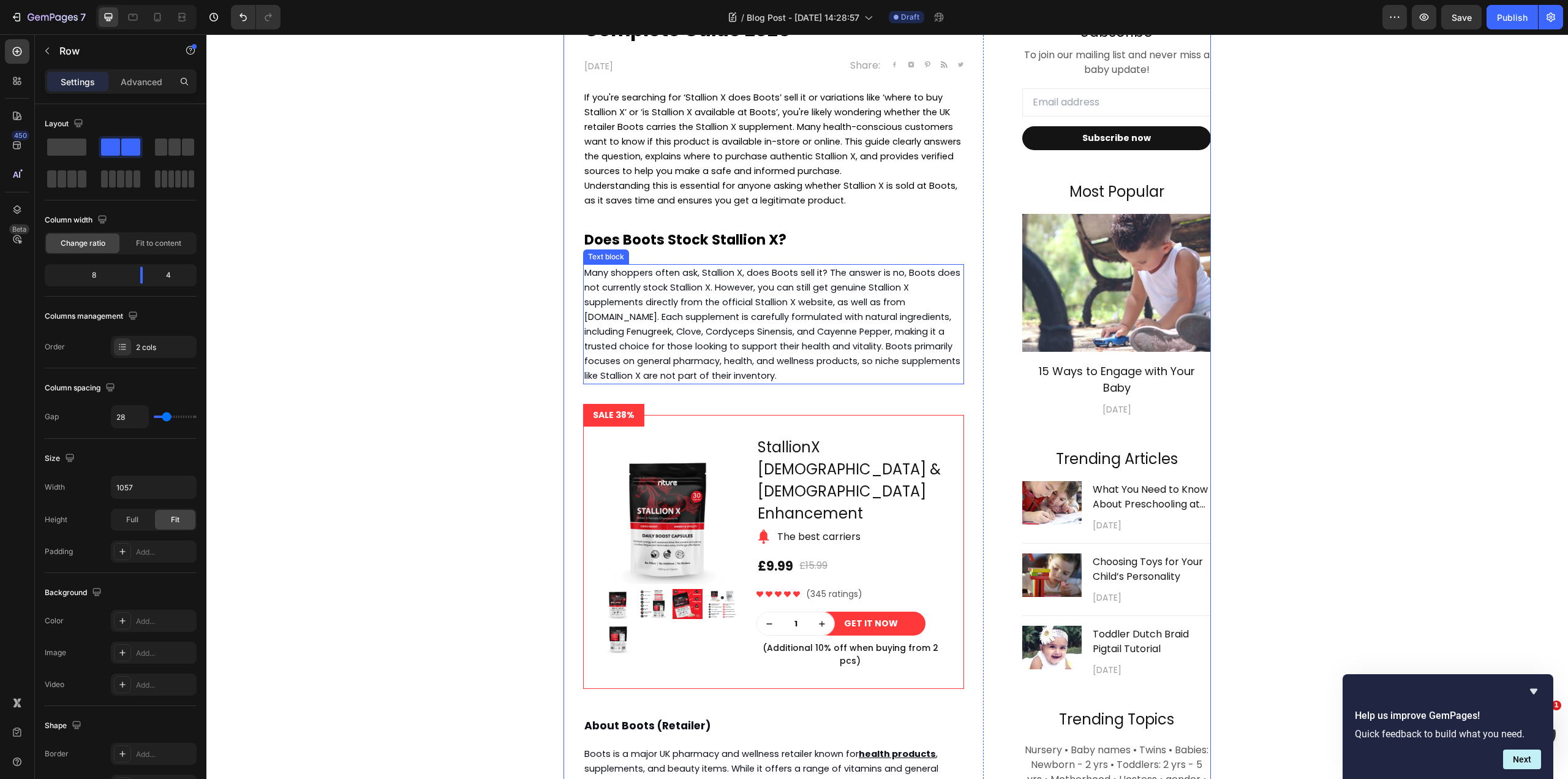
scroll to position [523, 0]
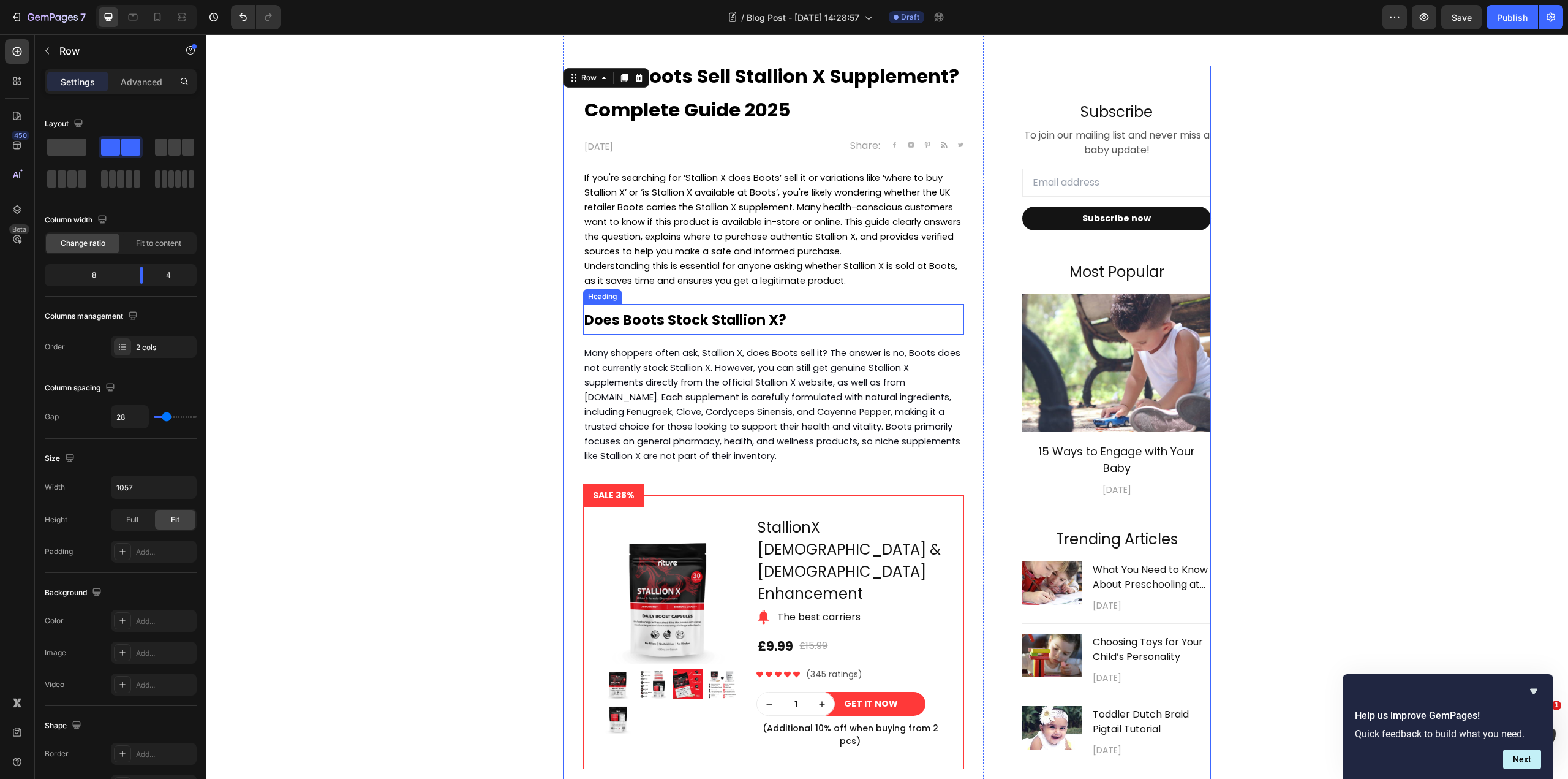
click at [738, 324] on strong "Does Boots Stock Stallion X?" at bounding box center [685, 320] width 202 height 19
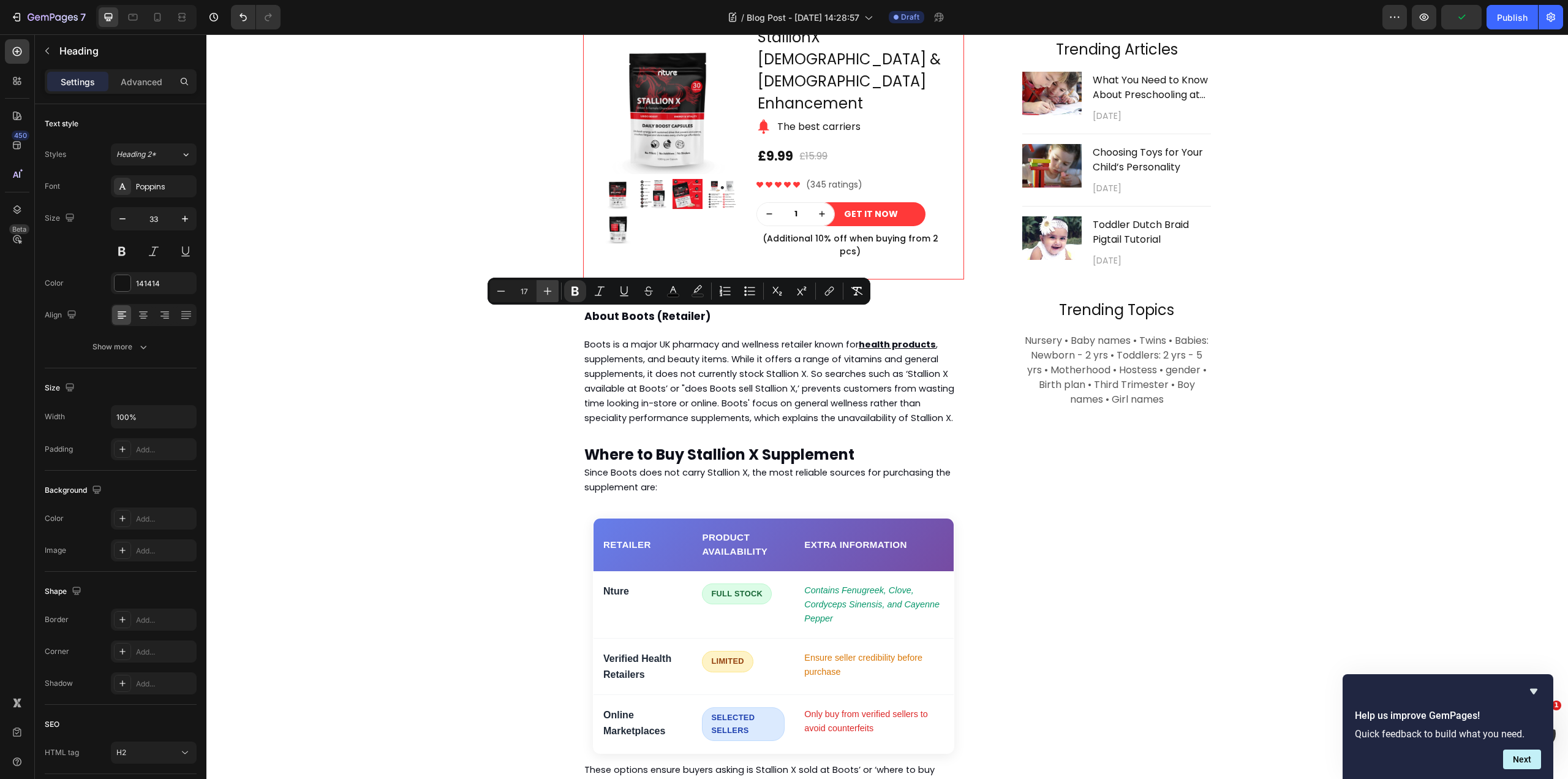
click at [549, 287] on icon "Editor contextual toolbar" at bounding box center [547, 291] width 12 height 12
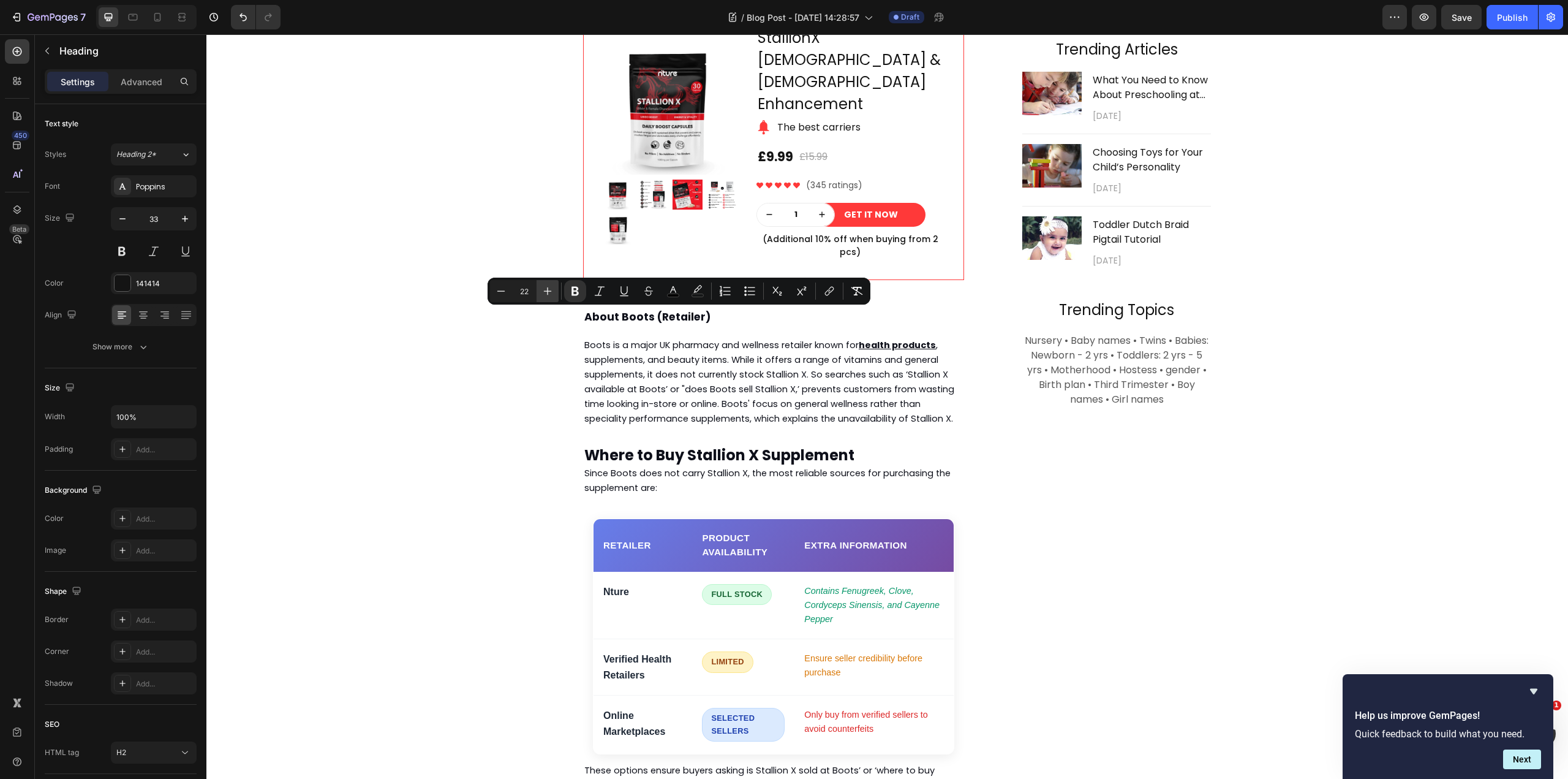
click at [549, 287] on icon "Editor contextual toolbar" at bounding box center [547, 291] width 12 height 12
type input "24"
click at [515, 208] on div "⁠⁠⁠⁠⁠⁠⁠ Does Boots Sell Stallion X Supplement? Complete Guide 2025 Heading Apri…" at bounding box center [887, 437] width 1344 height 1723
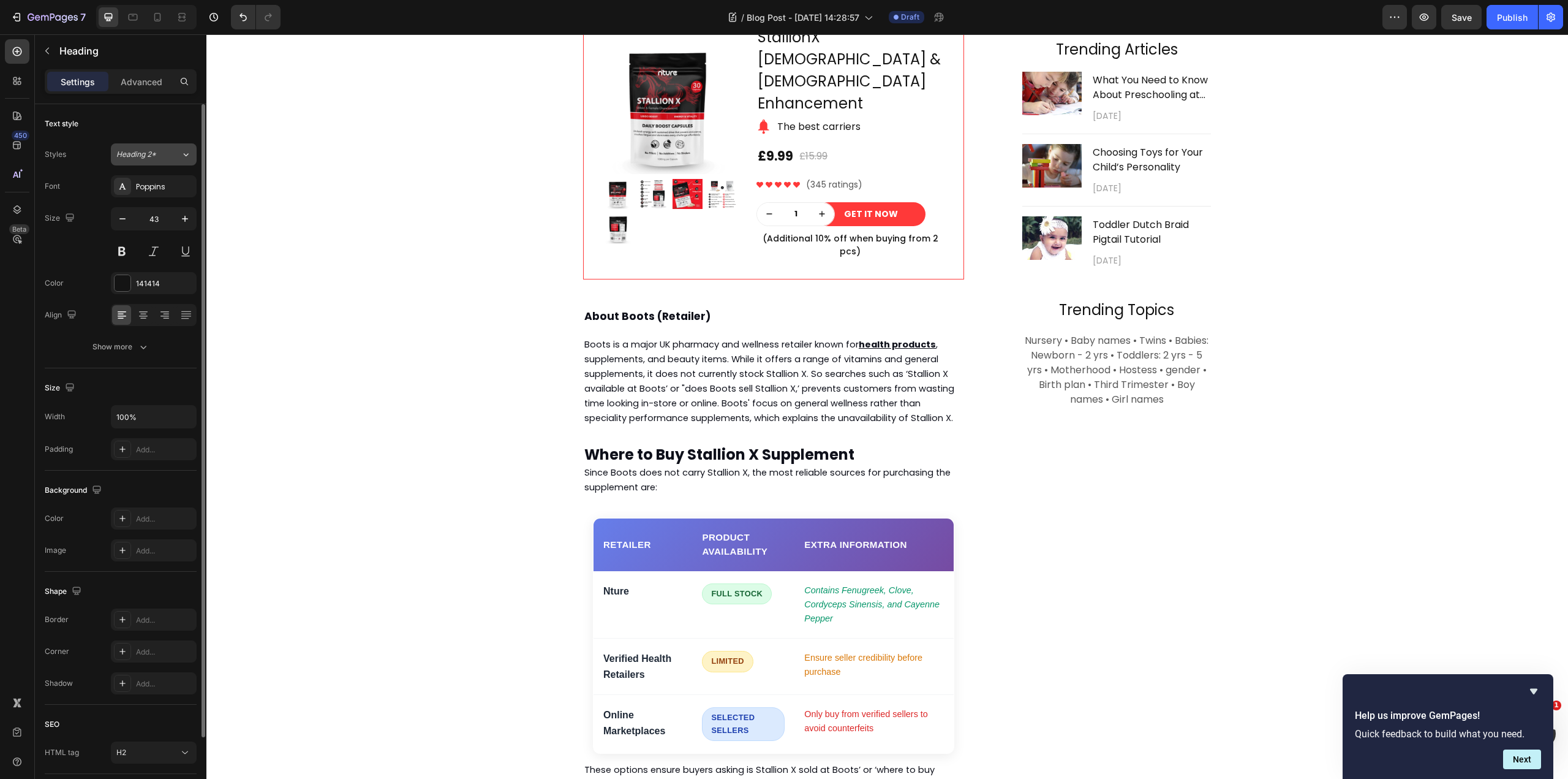
click at [183, 157] on icon at bounding box center [186, 154] width 10 height 12
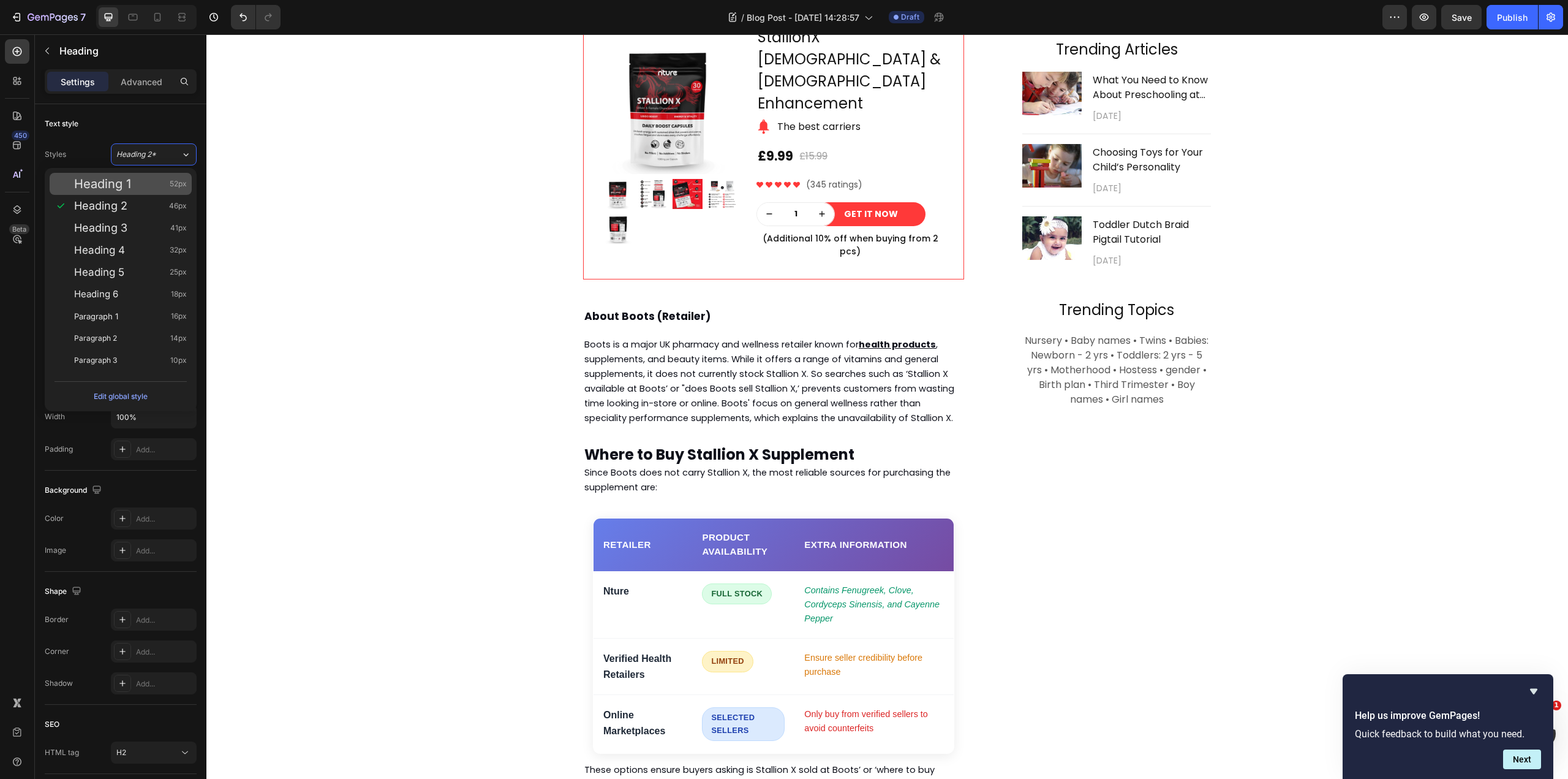
click at [153, 177] on div "Heading 1 52px" at bounding box center [121, 184] width 142 height 22
type input "52"
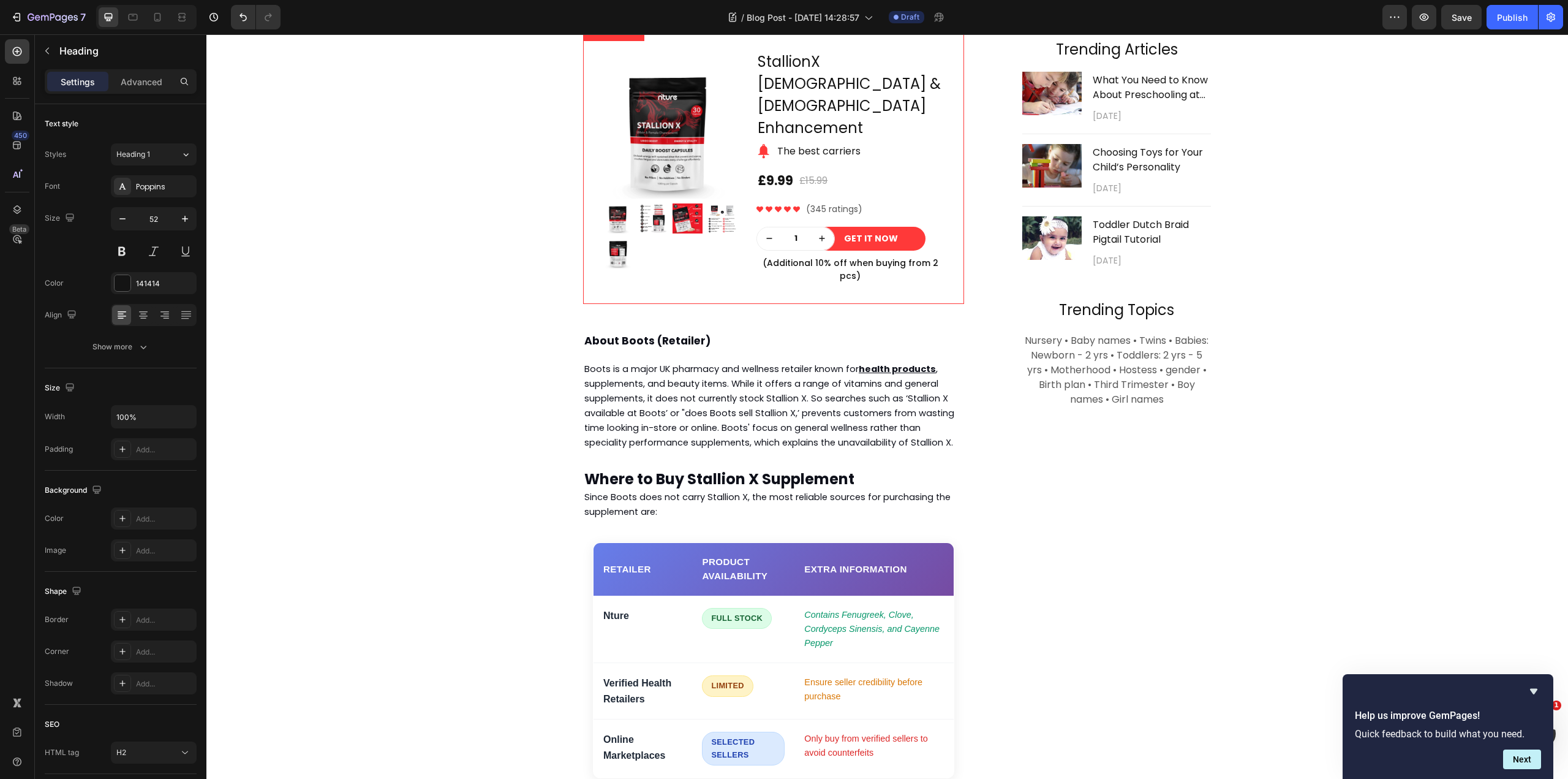
click at [521, 139] on div "Does Boots Sell Stallion X Supplement ? Complete Guide 2025 Heading 16 April 29…" at bounding box center [887, 449] width 1344 height 1748
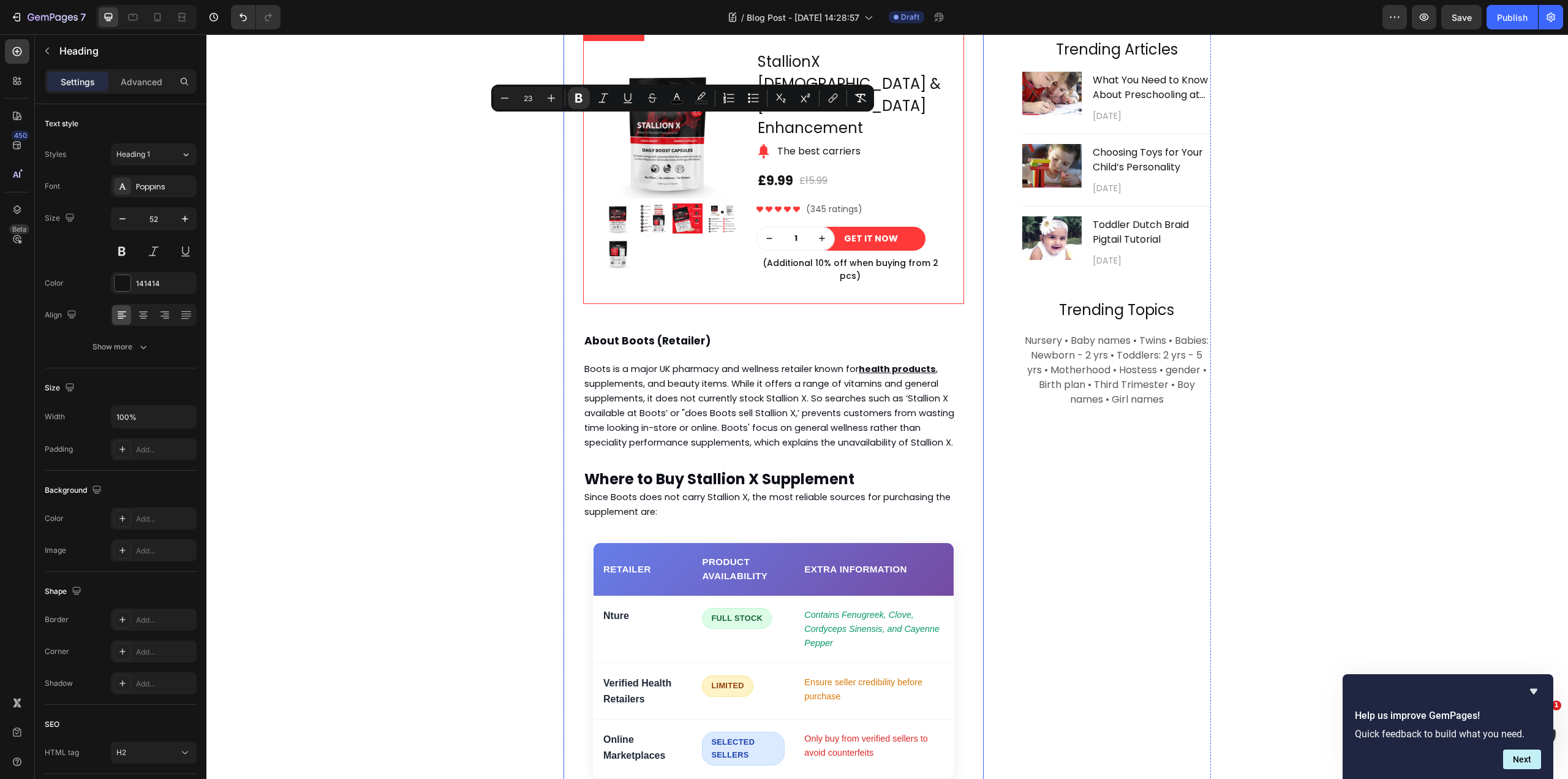
drag, startPoint x: 798, startPoint y: 131, endPoint x: 574, endPoint y: 122, distance: 224.2
click at [574, 122] on div "Does Boots Sell Stallion X Supplement ? Complete Guide 2025 Heading 16 April 29…" at bounding box center [774, 433] width 420 height 1781
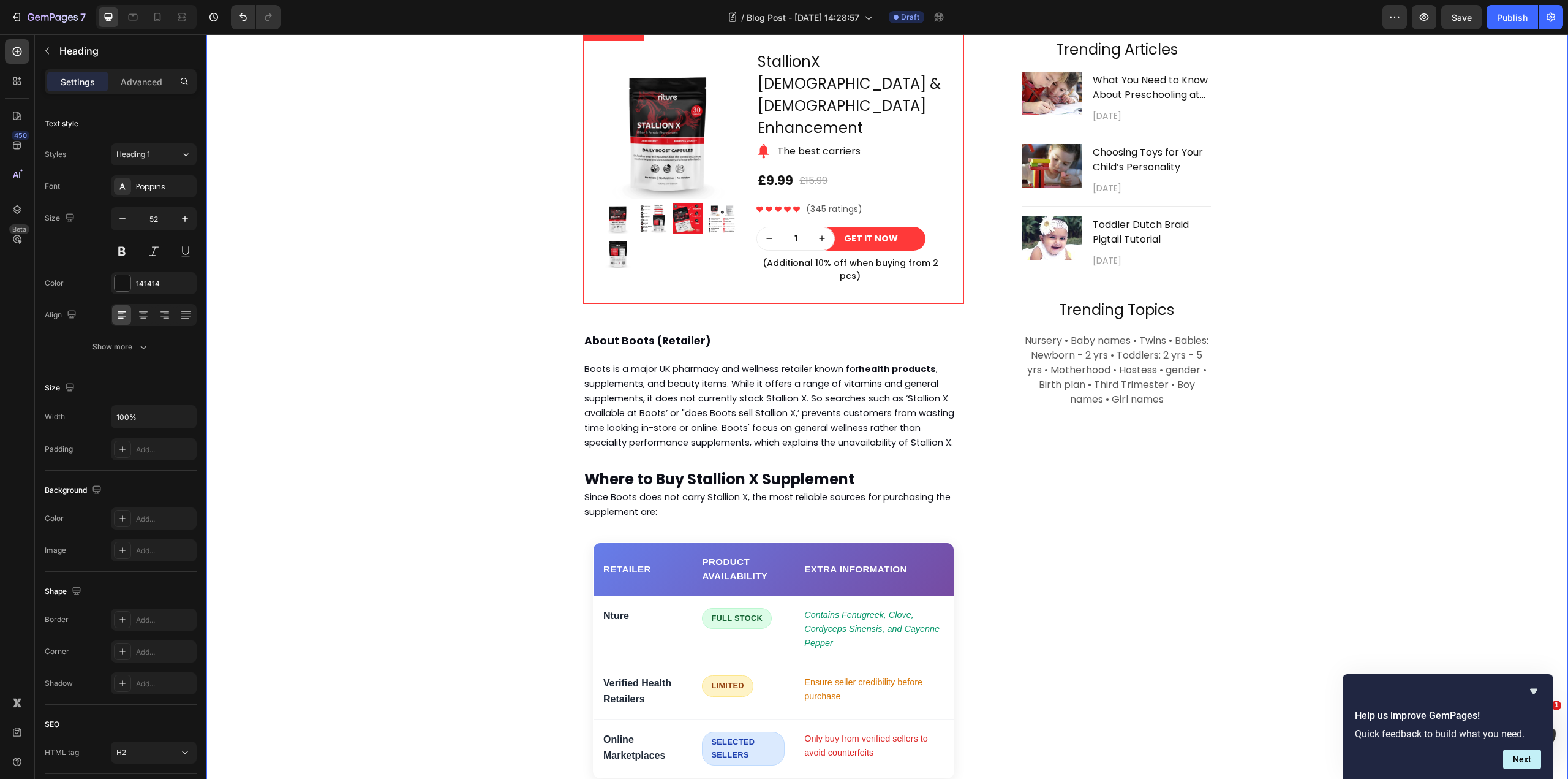
click at [420, 127] on div "⁠⁠⁠⁠⁠⁠⁠ Does Boots Sell Stallion X Supplement ? Heading April 29,2020 Text bloc…" at bounding box center [887, 449] width 1344 height 1748
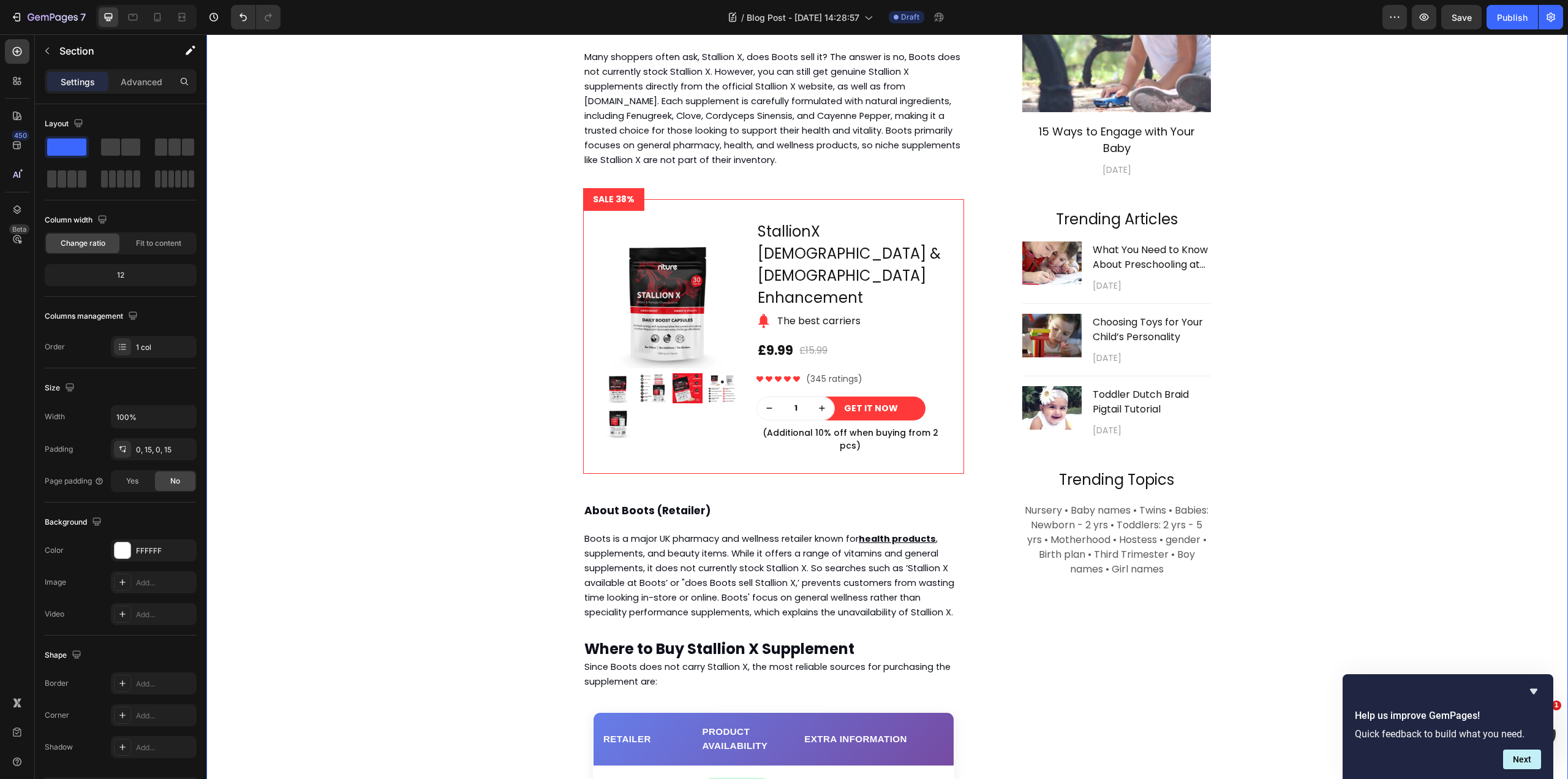
scroll to position [340, 0]
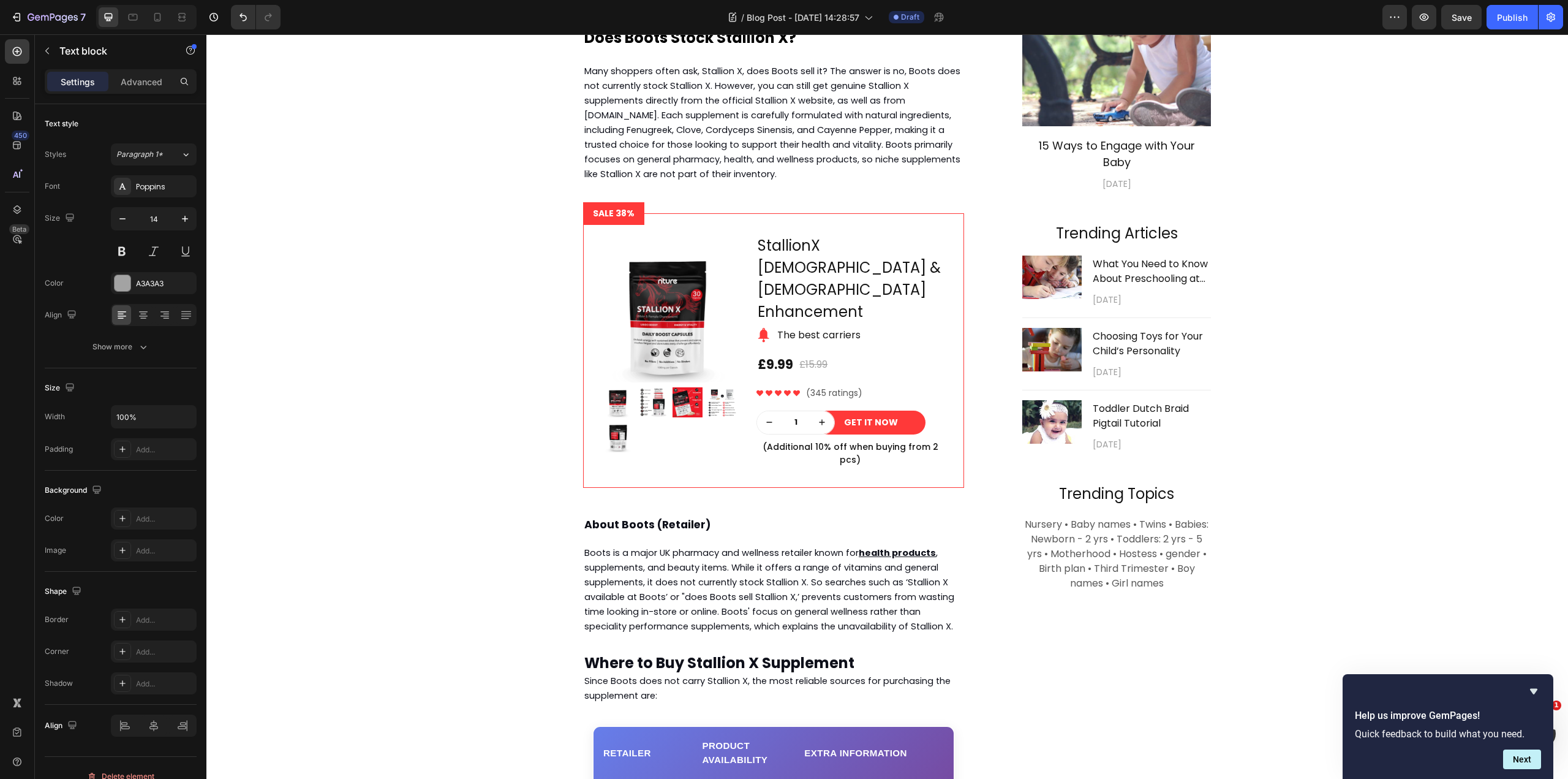
drag, startPoint x: 602, startPoint y: 307, endPoint x: 580, endPoint y: 306, distance: 22.0
click at [547, 313] on div "⁠⁠⁠⁠⁠⁠⁠ Does Boots Sell Stallion X Supplement ? Heading septmber 26,2025 Text b…" at bounding box center [887, 633] width 1344 height 1748
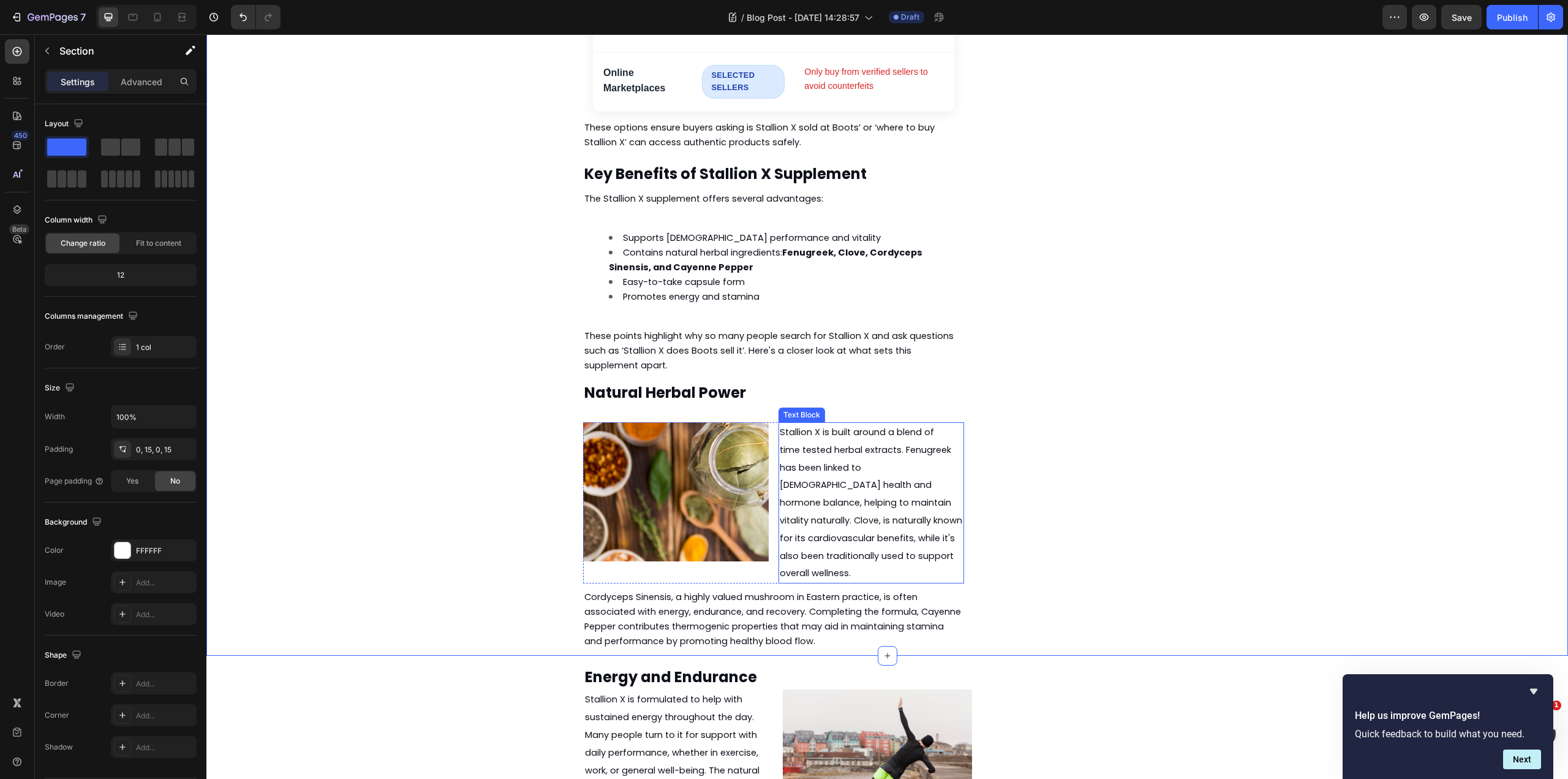
scroll to position [1933, 0]
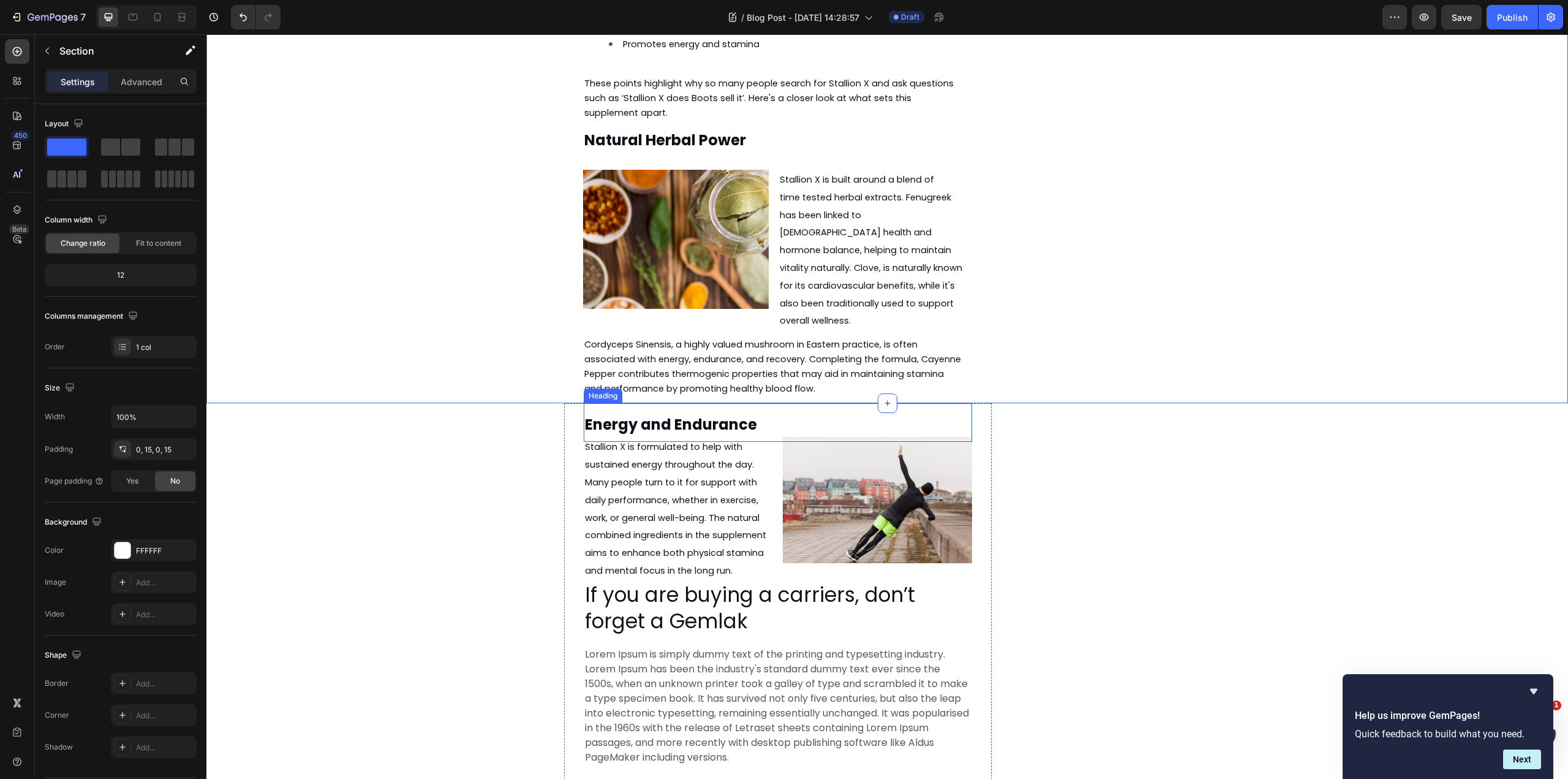
click at [658, 414] on strong "Energy and Endurance" at bounding box center [671, 424] width 172 height 20
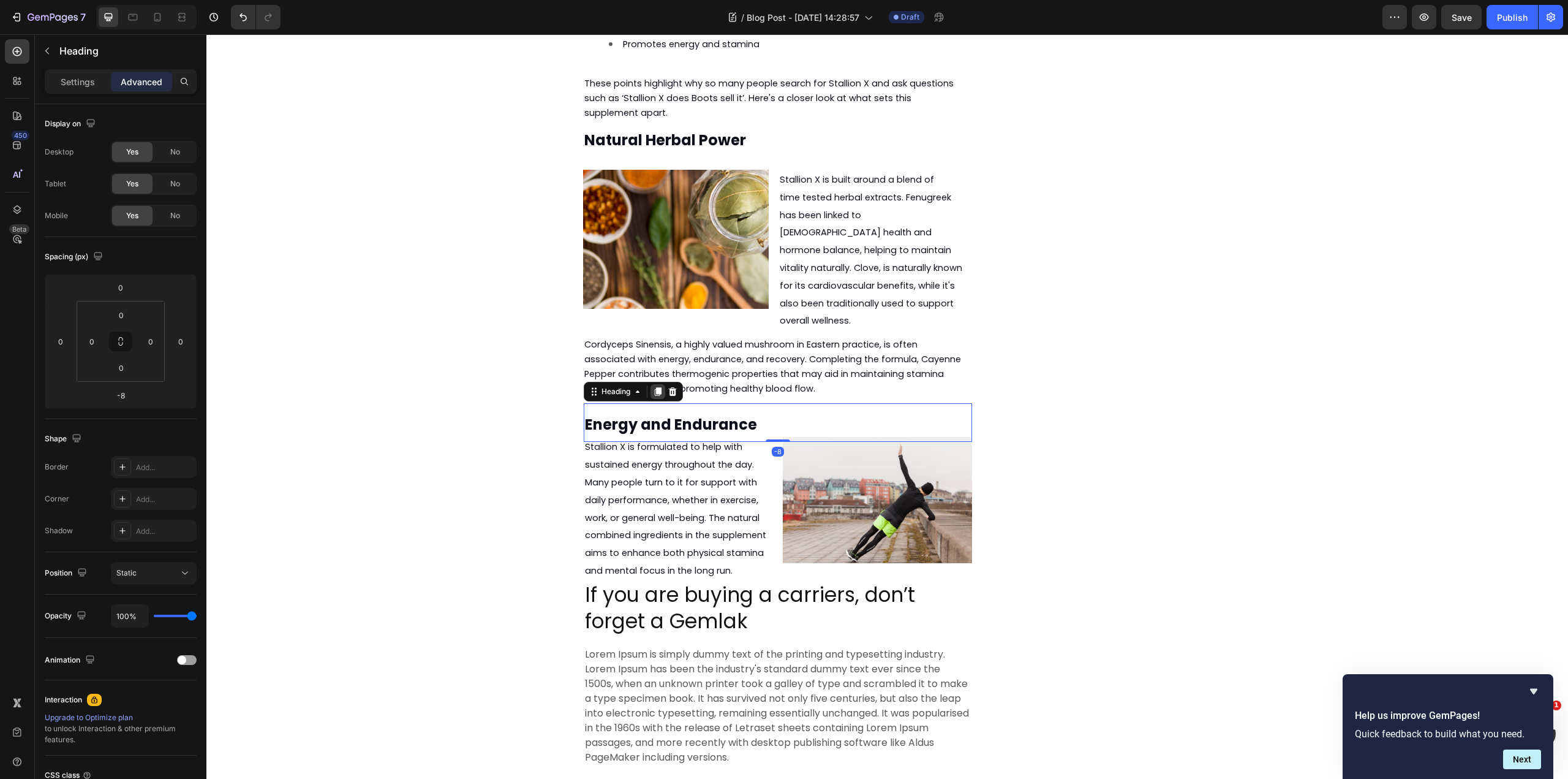
click at [655, 387] on icon at bounding box center [658, 391] width 6 height 8
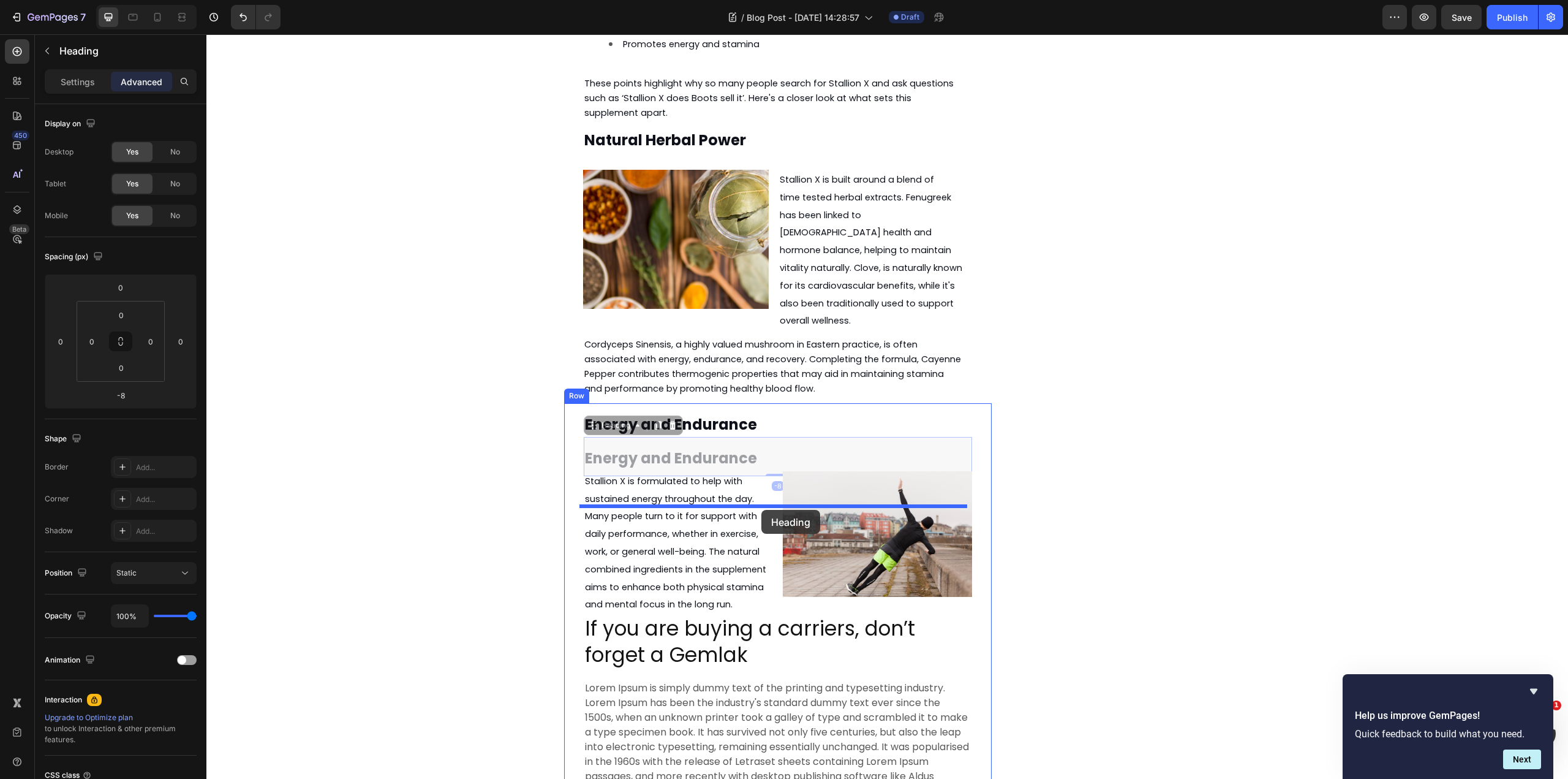
drag, startPoint x: 616, startPoint y: 318, endPoint x: 761, endPoint y: 510, distance: 240.6
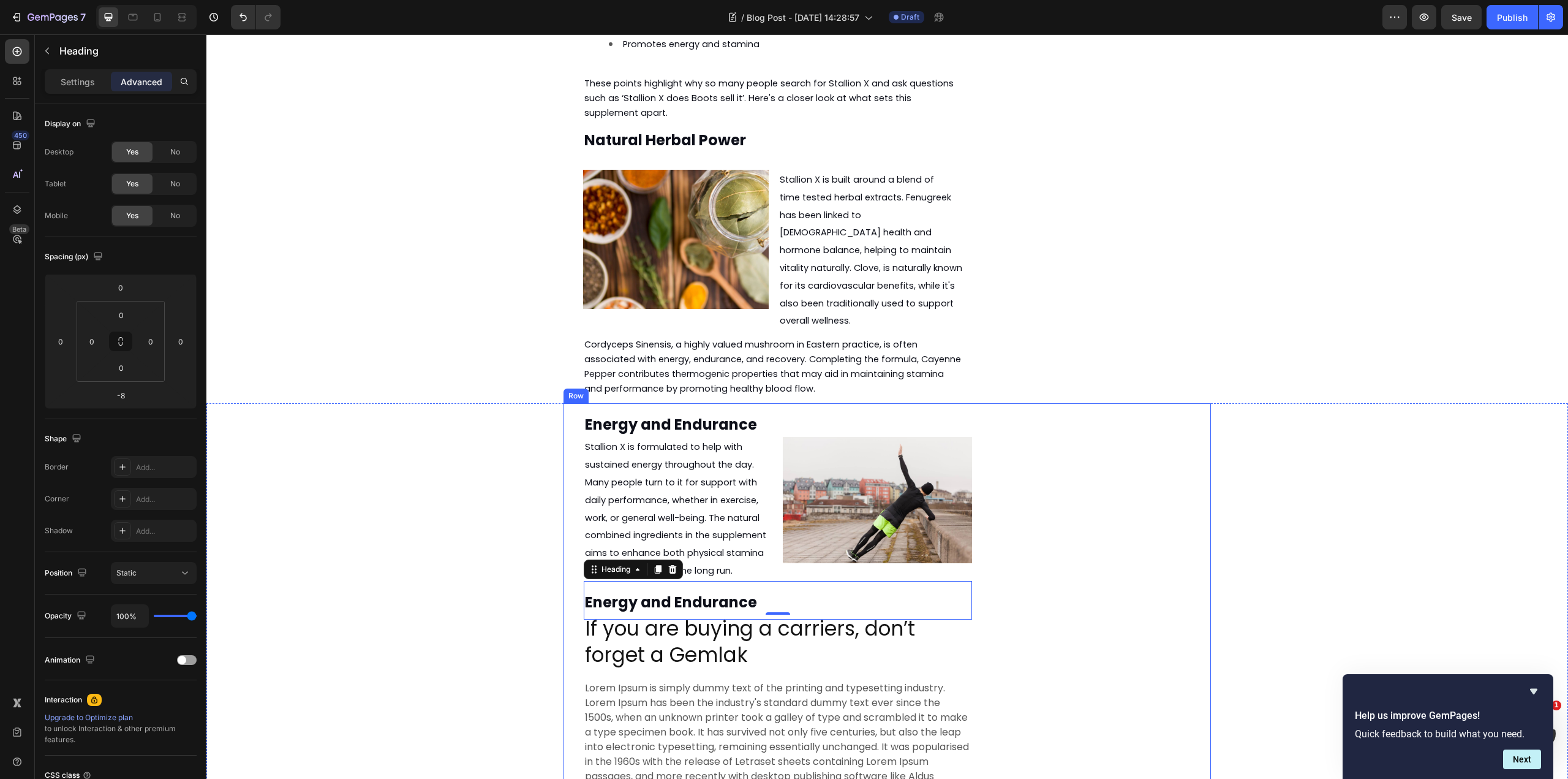
click at [1045, 457] on div "Energy and Endurance Heading Stallion X is formulated to help with sustained en…" at bounding box center [887, 787] width 648 height 769
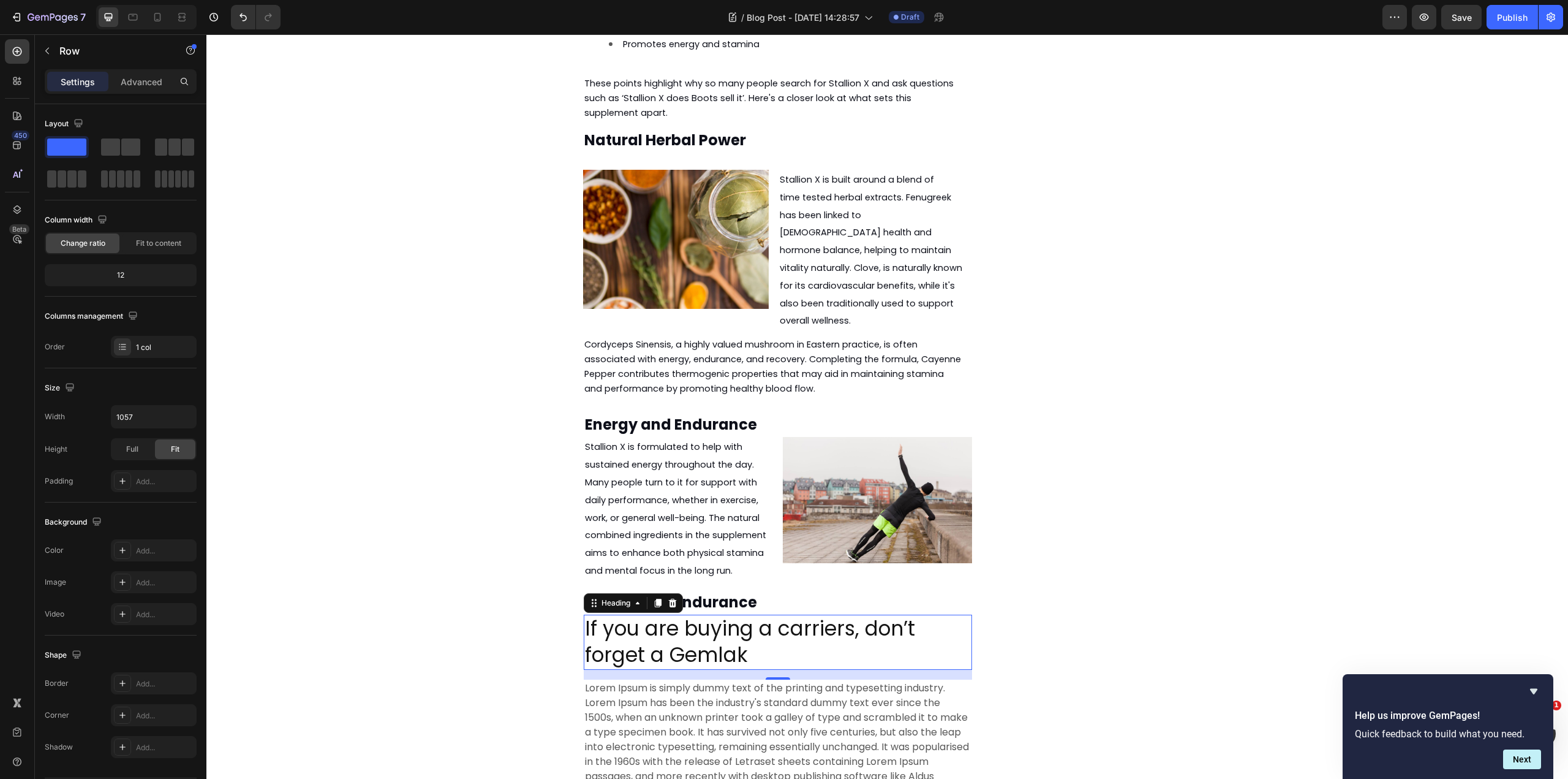
click at [798, 616] on p "If you are buying a carriers, don’t forget a Gemlak" at bounding box center [778, 642] width 386 height 52
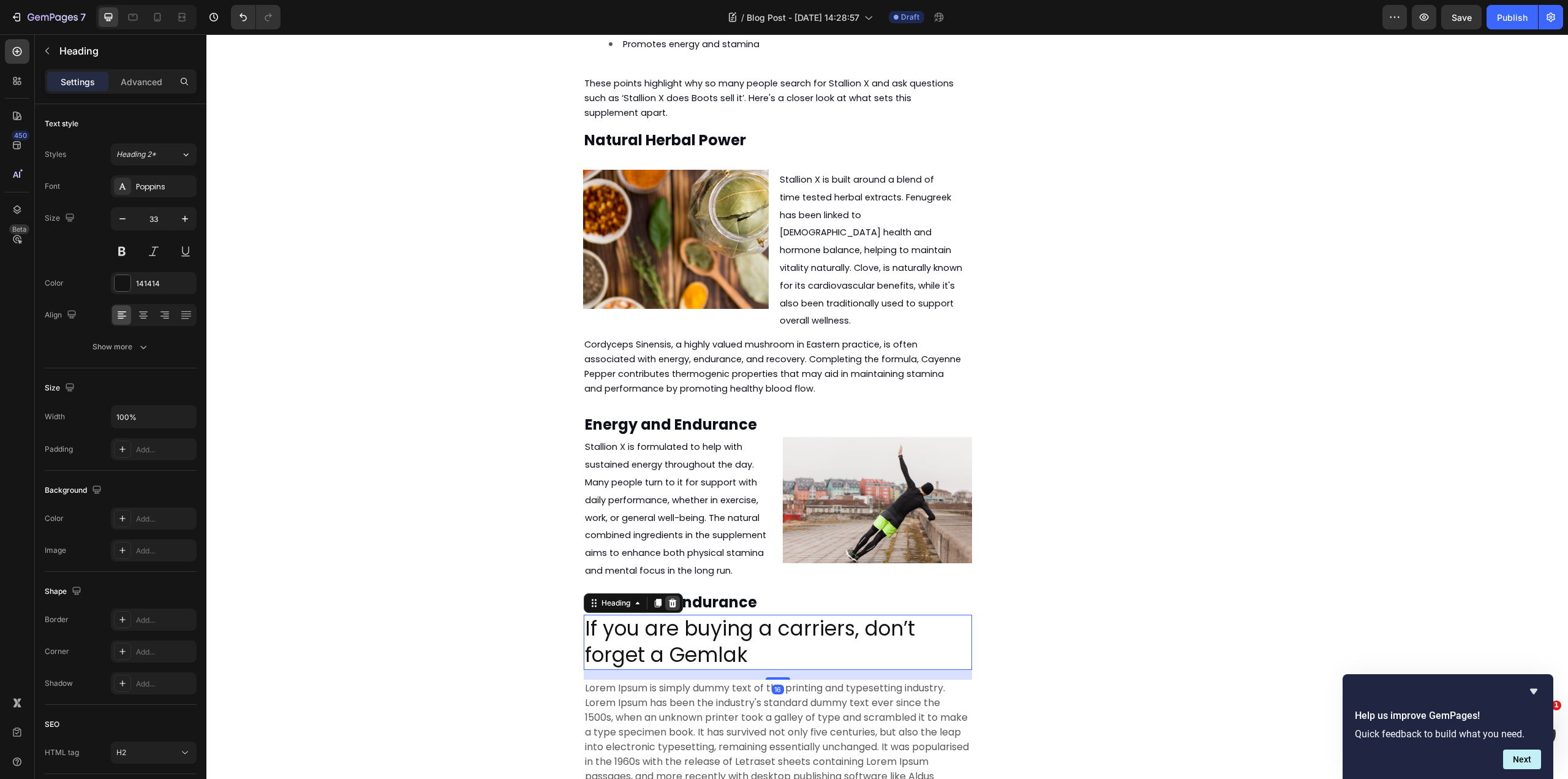
click at [673, 598] on icon at bounding box center [672, 602] width 10 height 10
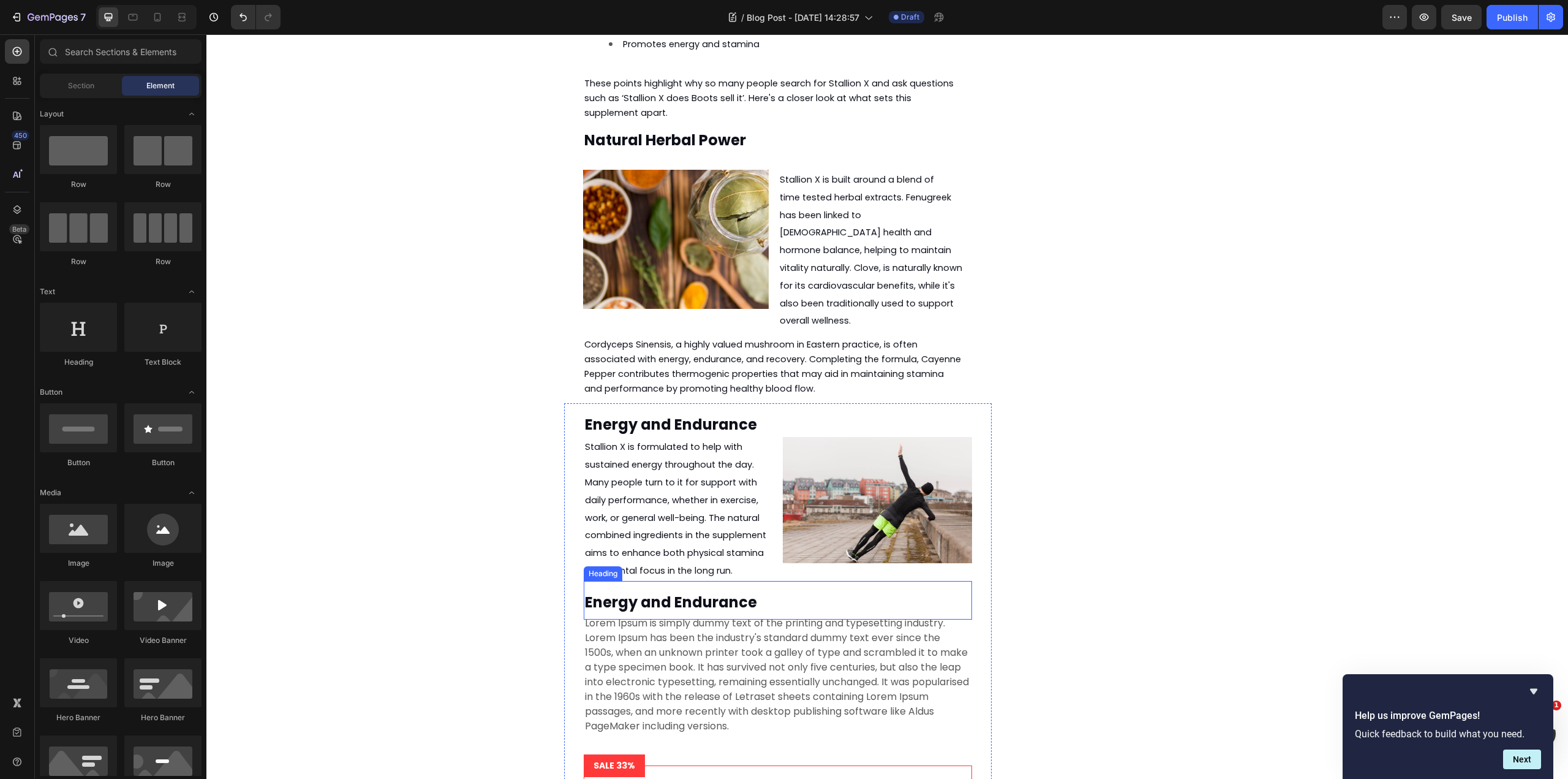
click at [710, 592] on strong "Energy and Endurance" at bounding box center [671, 602] width 172 height 20
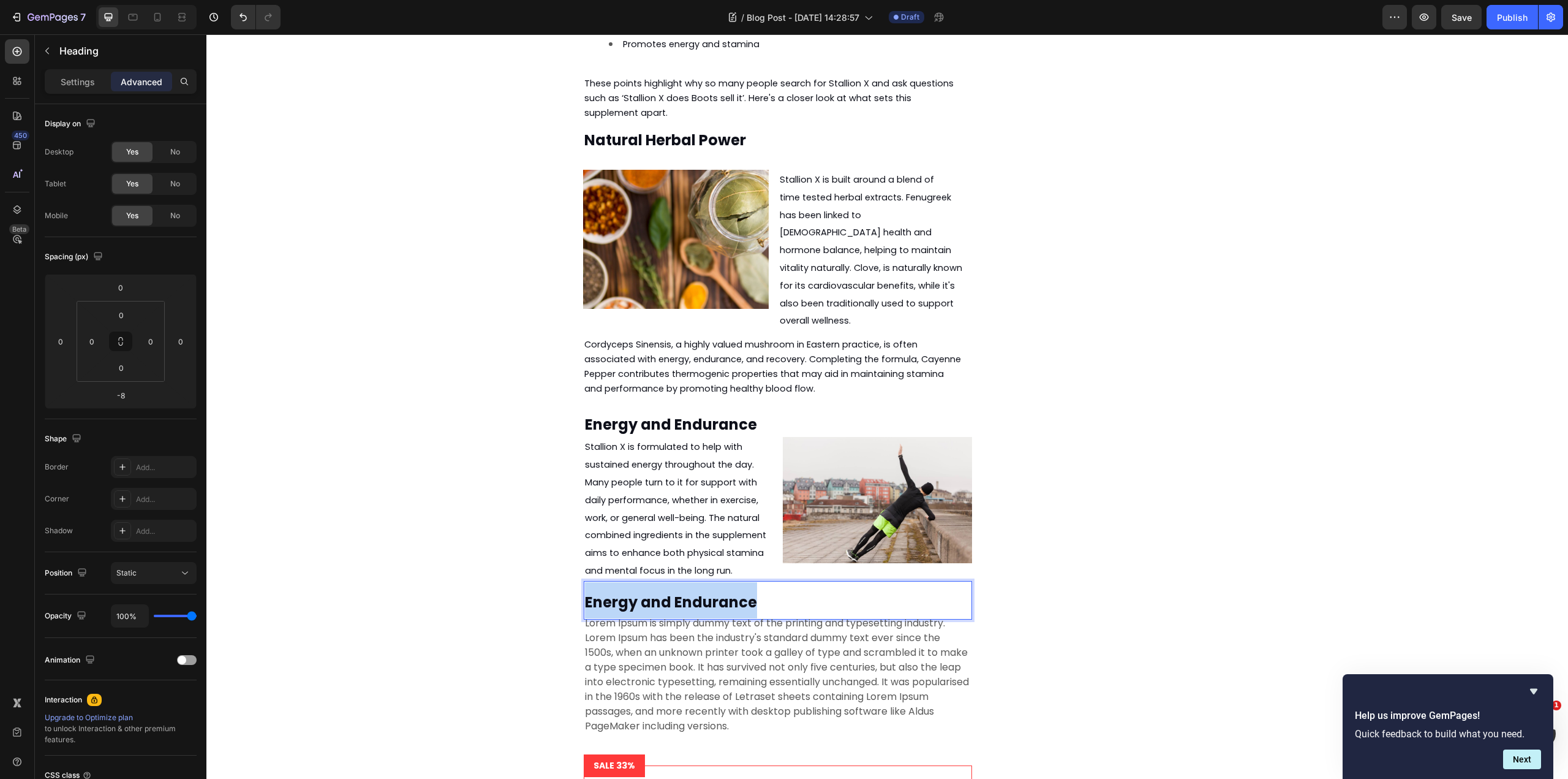
click at [710, 592] on strong "Energy and Endurance" at bounding box center [671, 602] width 172 height 20
click at [1049, 484] on div "Energy and Endurance Heading Stallion X is formulated to help with sustained en…" at bounding box center [887, 756] width 648 height 707
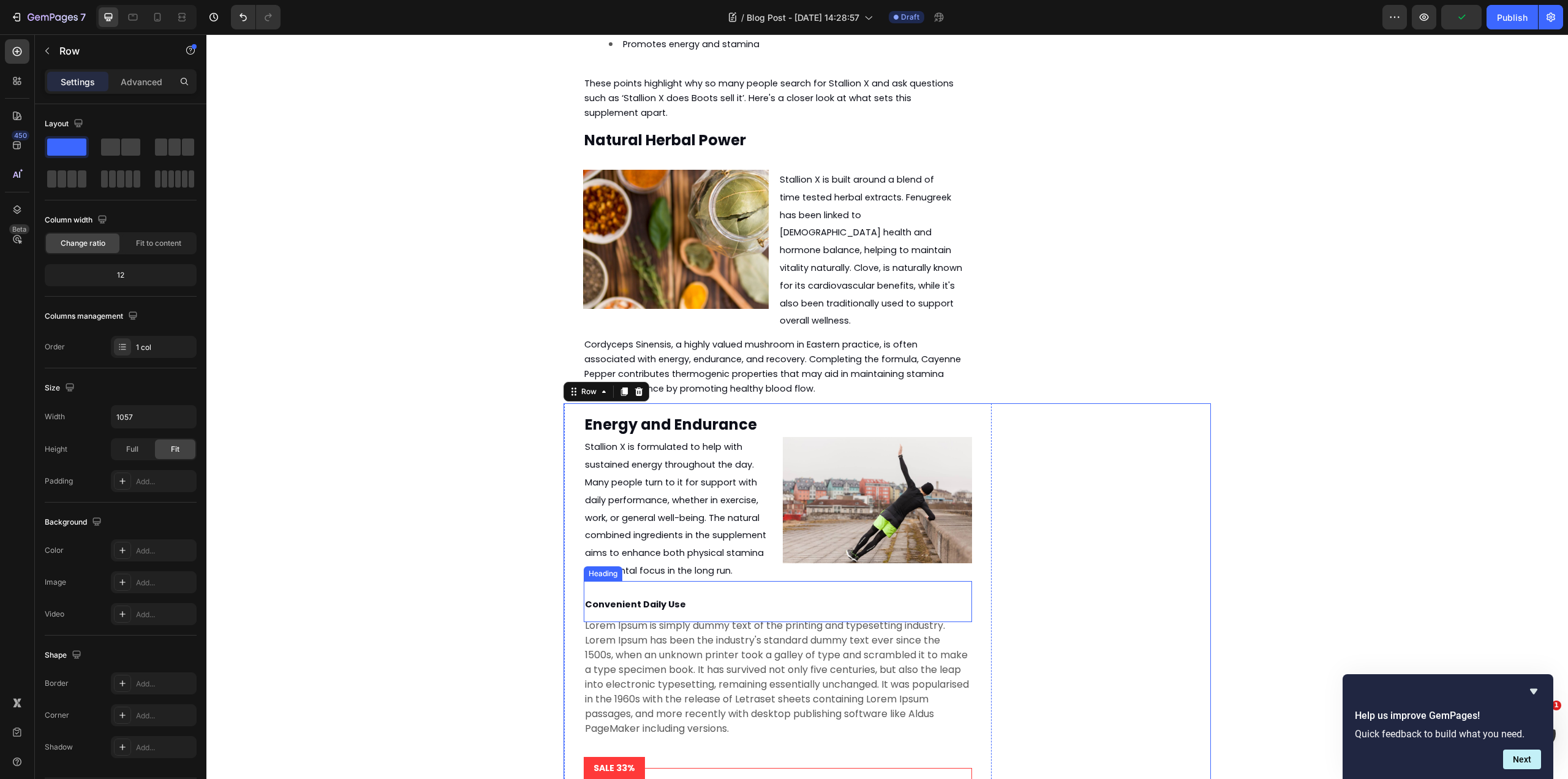
click at [684, 582] on p "⁠⁠⁠⁠⁠⁠⁠ Convenient Daily Use" at bounding box center [778, 602] width 386 height 39
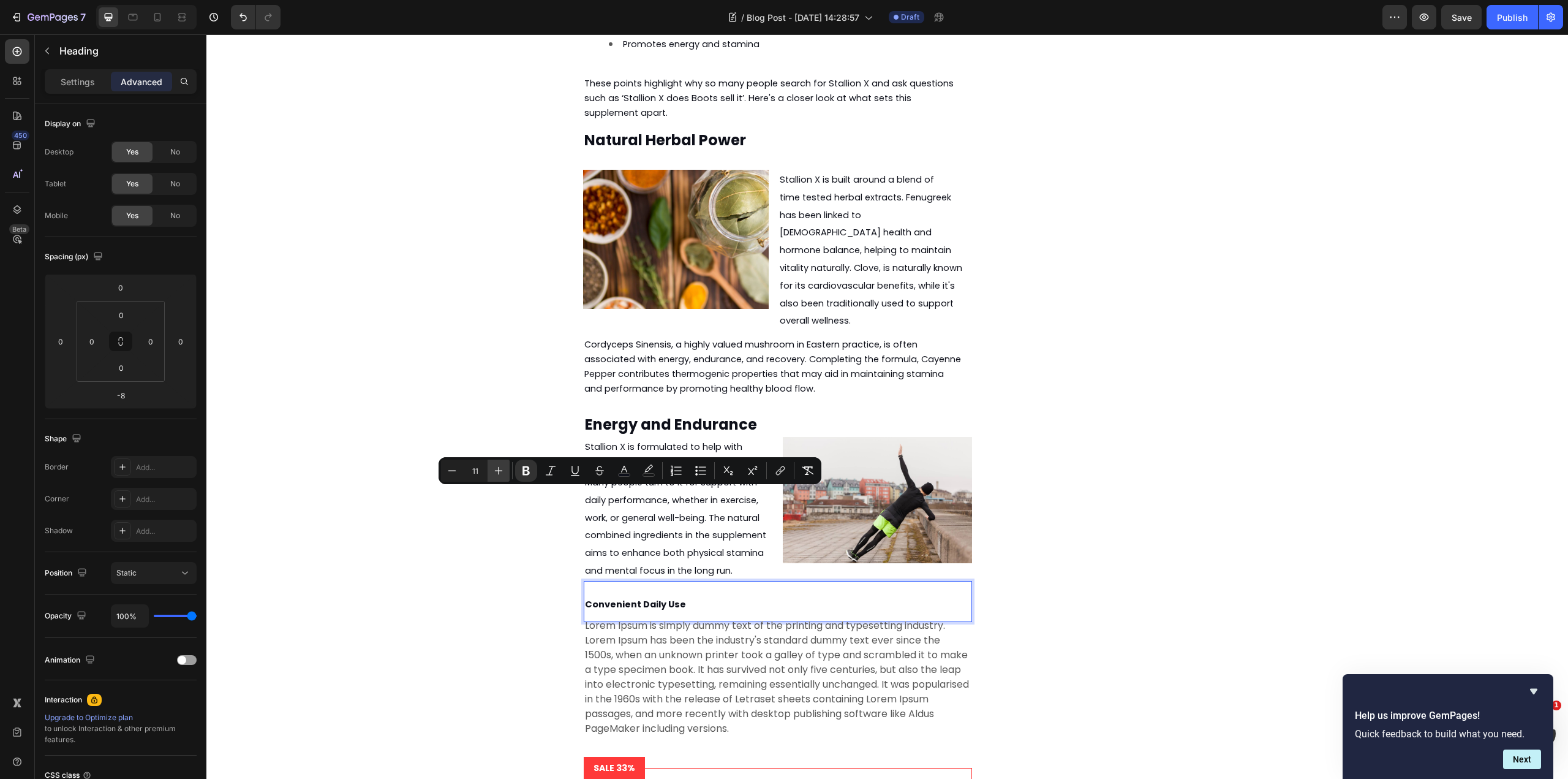
click at [499, 468] on icon "Editor contextual toolbar" at bounding box center [498, 470] width 12 height 12
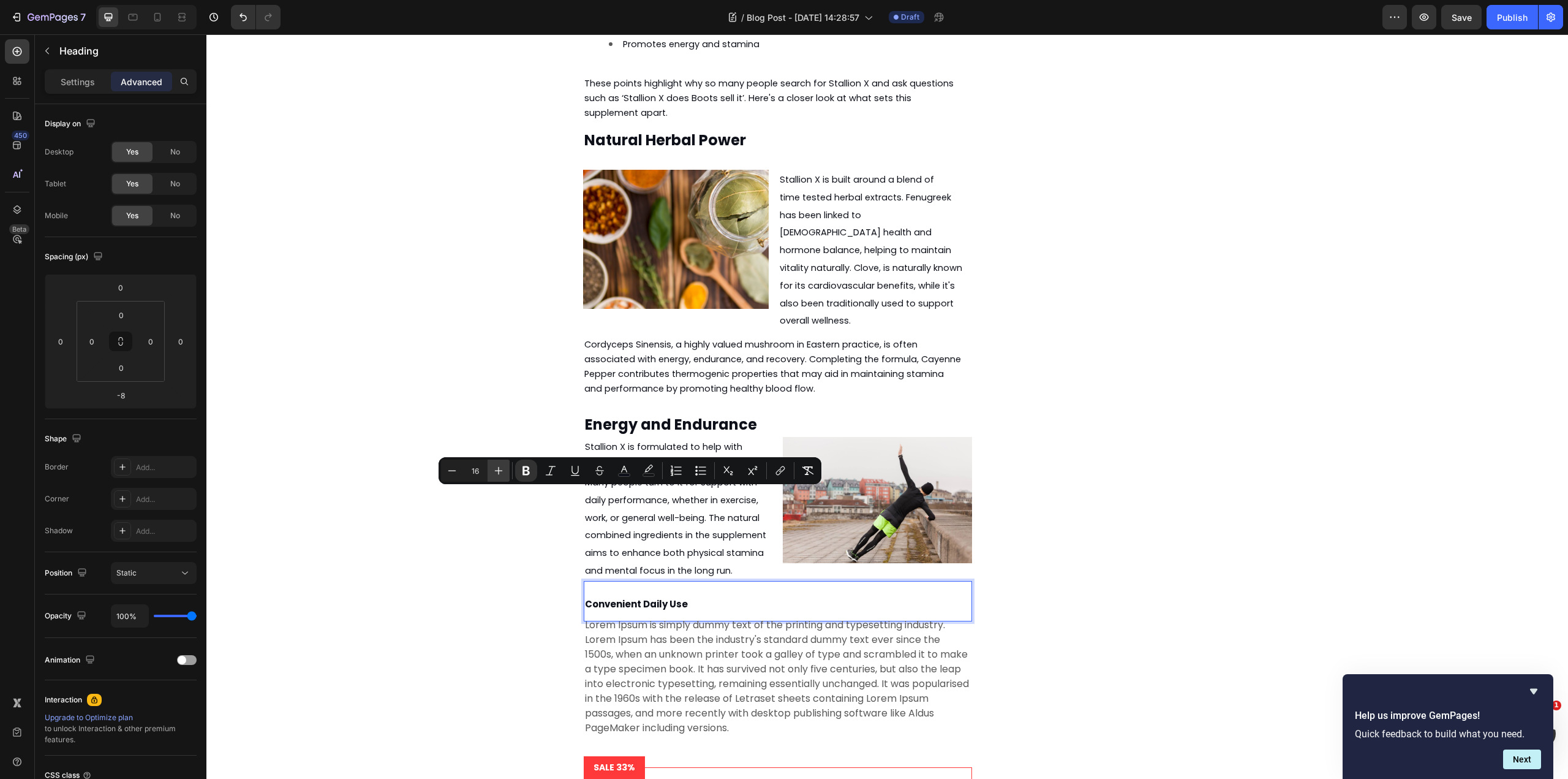
click at [499, 468] on icon "Editor contextual toolbar" at bounding box center [498, 470] width 12 height 12
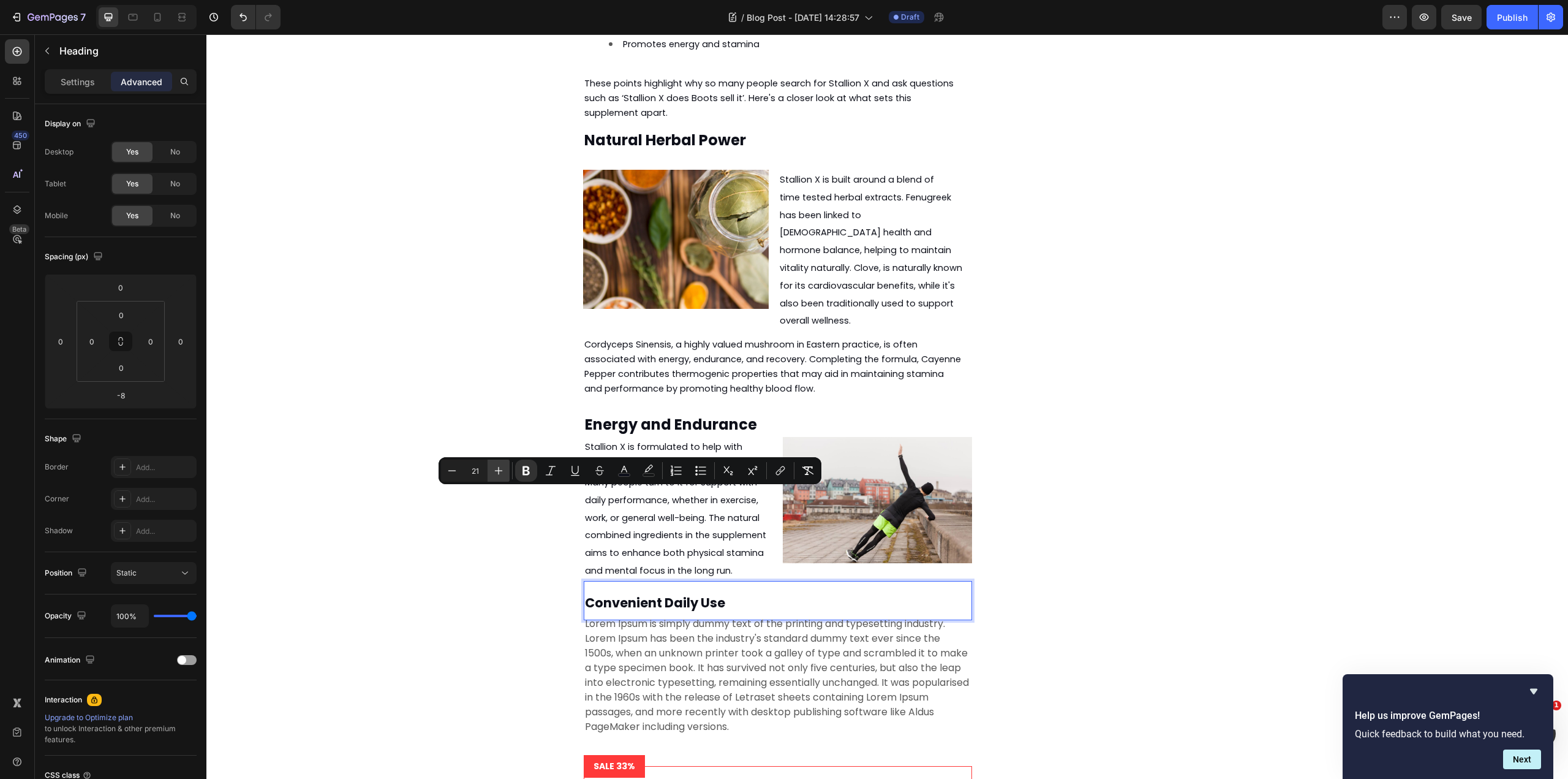
click at [499, 468] on icon "Editor contextual toolbar" at bounding box center [498, 470] width 12 height 12
type input "24"
click at [1113, 510] on div "Energy and Endurance Heading Stallion X is formulated to help with sustained en…" at bounding box center [887, 755] width 648 height 705
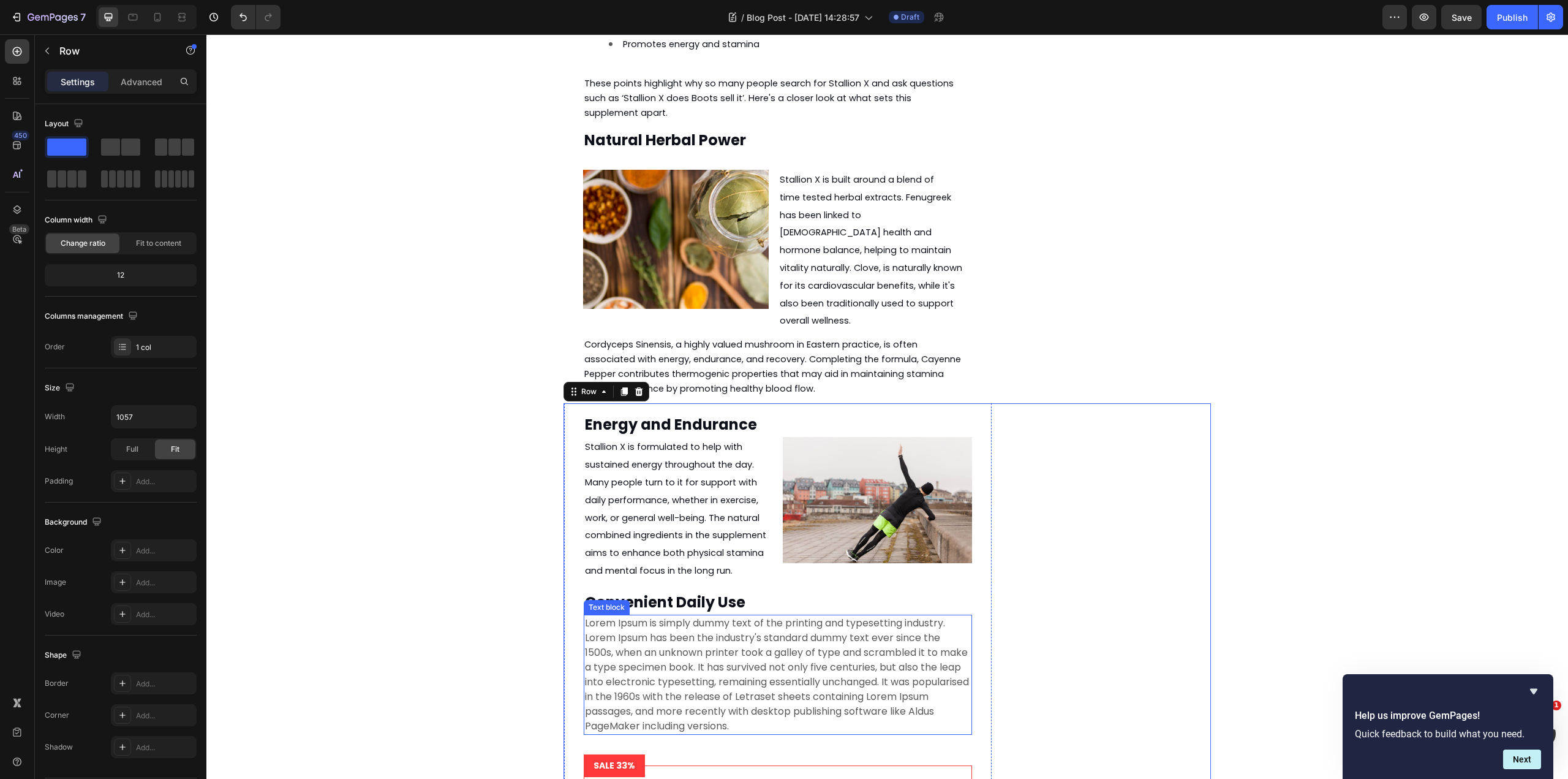
click at [803, 582] on p "⁠⁠⁠⁠⁠⁠⁠ Convenient Daily Use" at bounding box center [778, 600] width 386 height 36
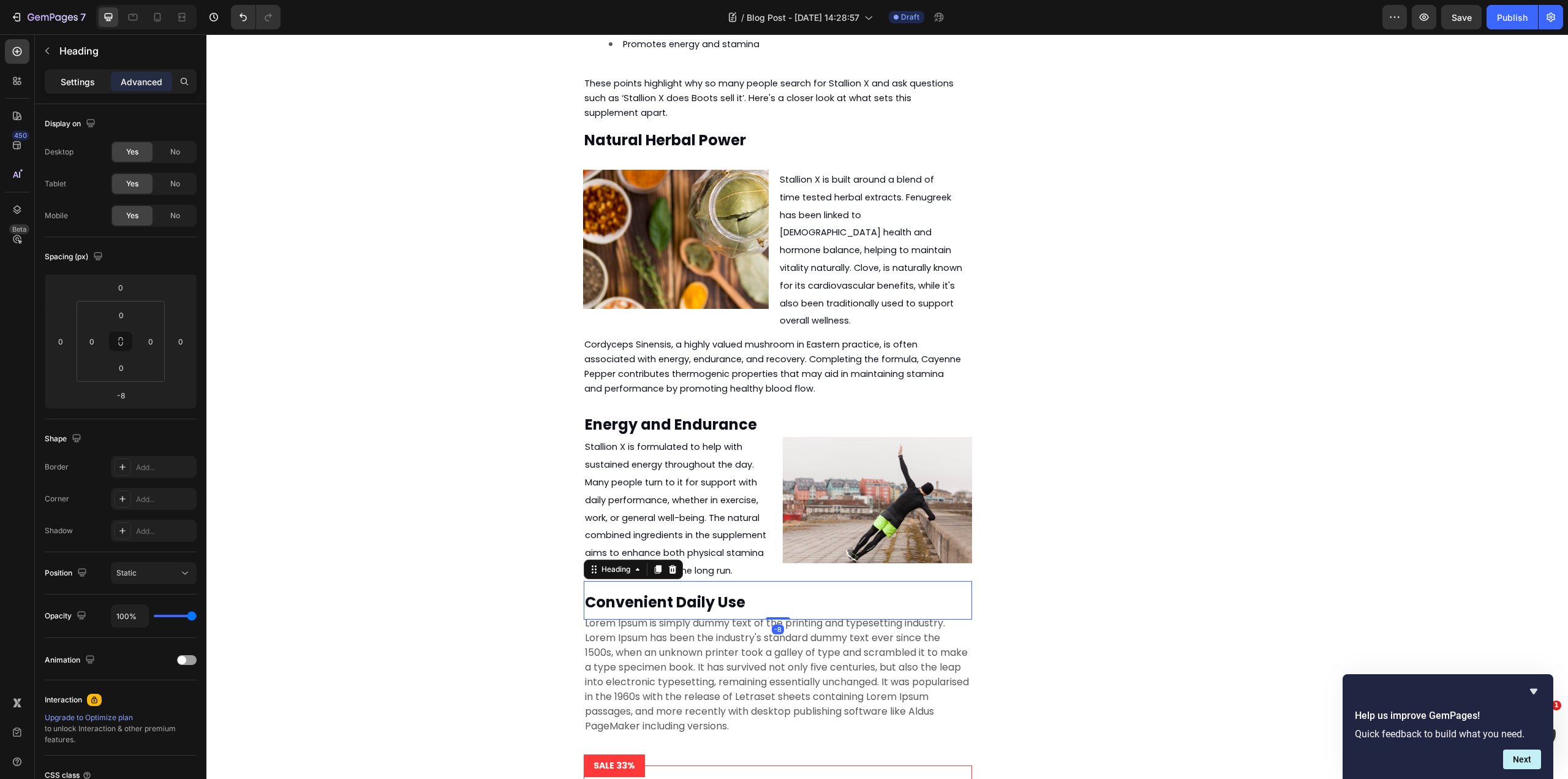
click at [92, 76] on p "Settings" at bounding box center [78, 82] width 34 height 13
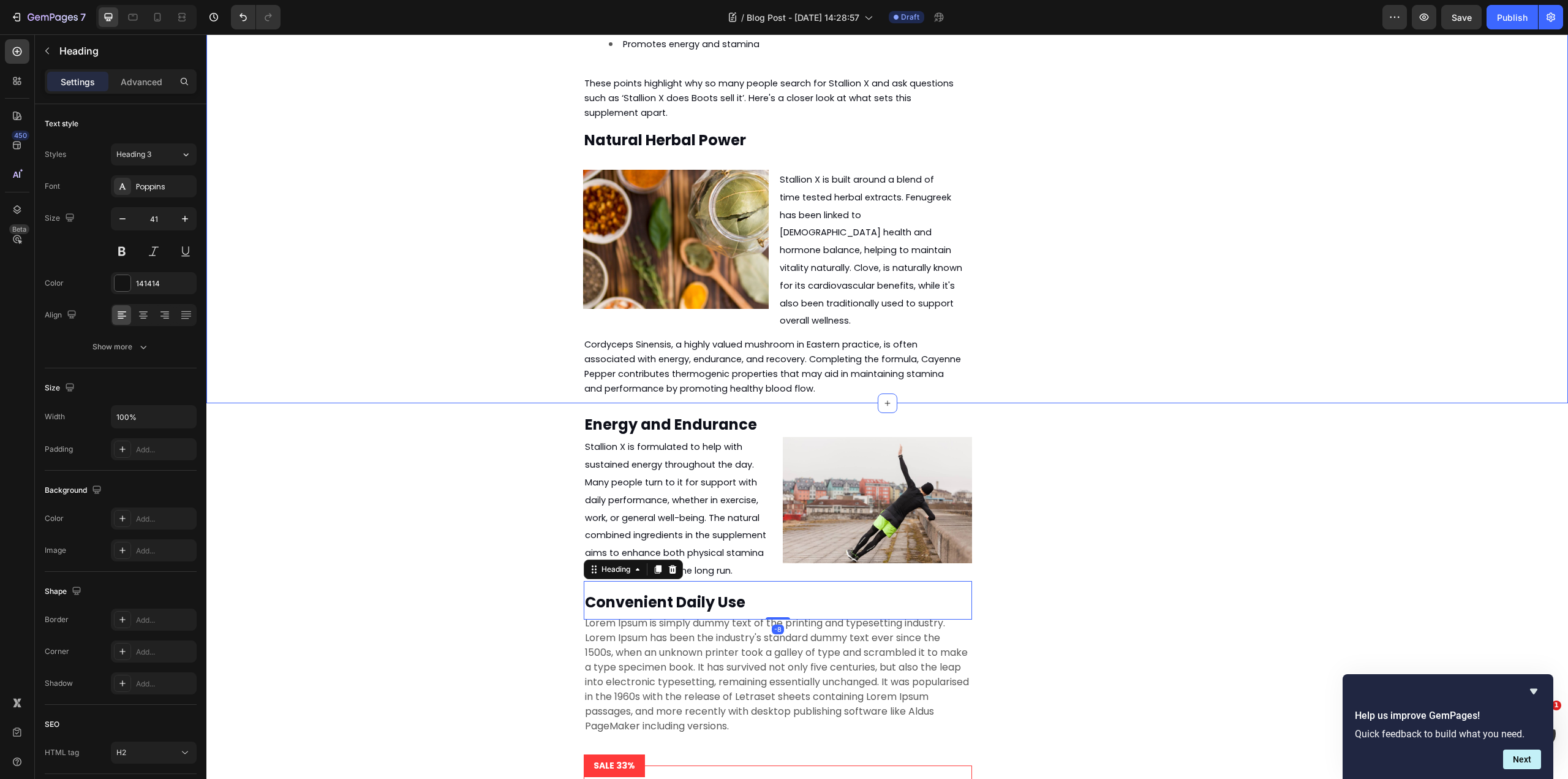
click at [377, 403] on div "Energy and Endurance Heading Stallion X is formulated to help with sustained en…" at bounding box center [887, 755] width 1344 height 705
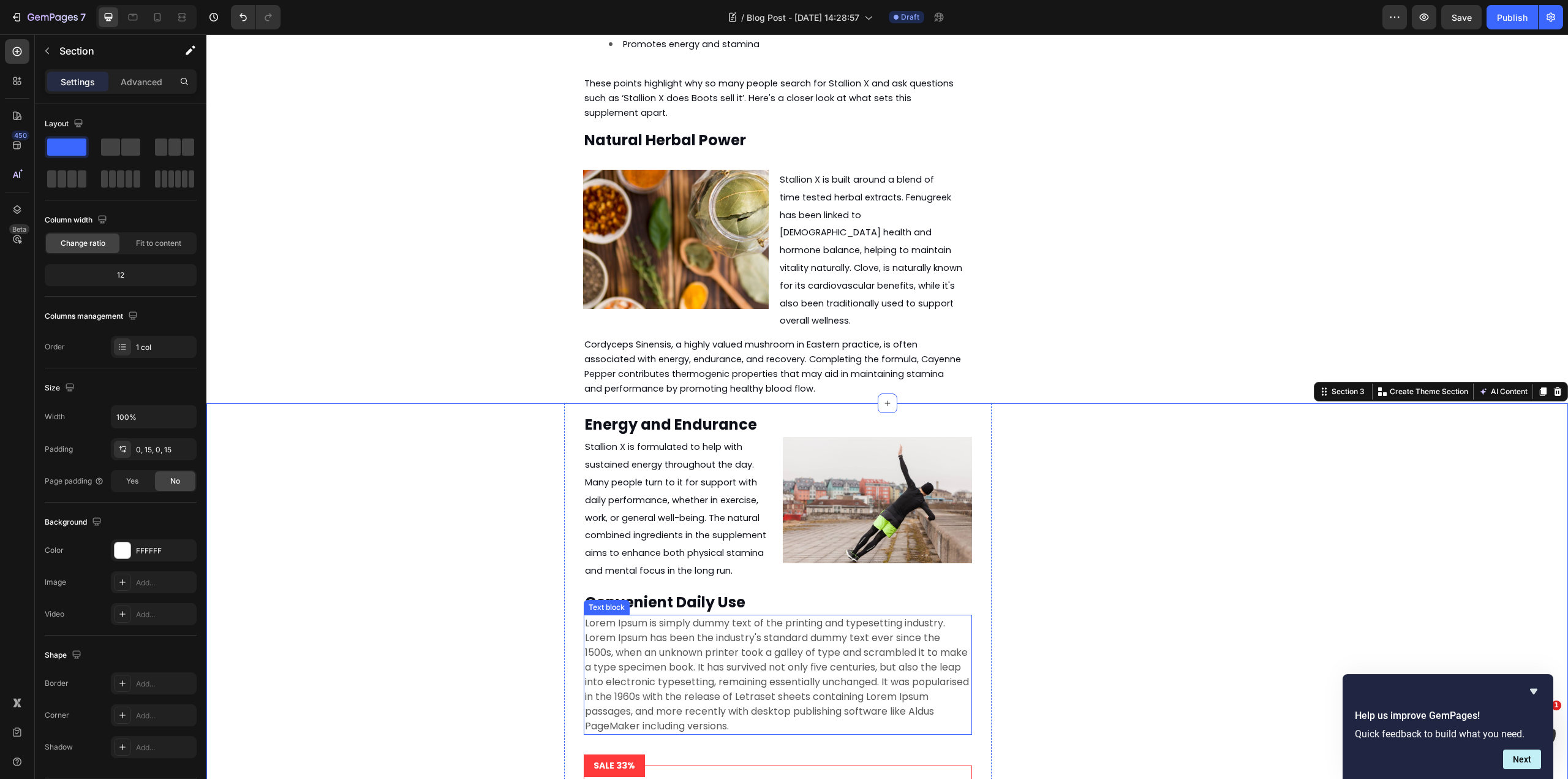
click at [718, 616] on p "Lorem Ipsum is simply dummy text of the printing and typesetting industry. Lore…" at bounding box center [778, 675] width 386 height 118
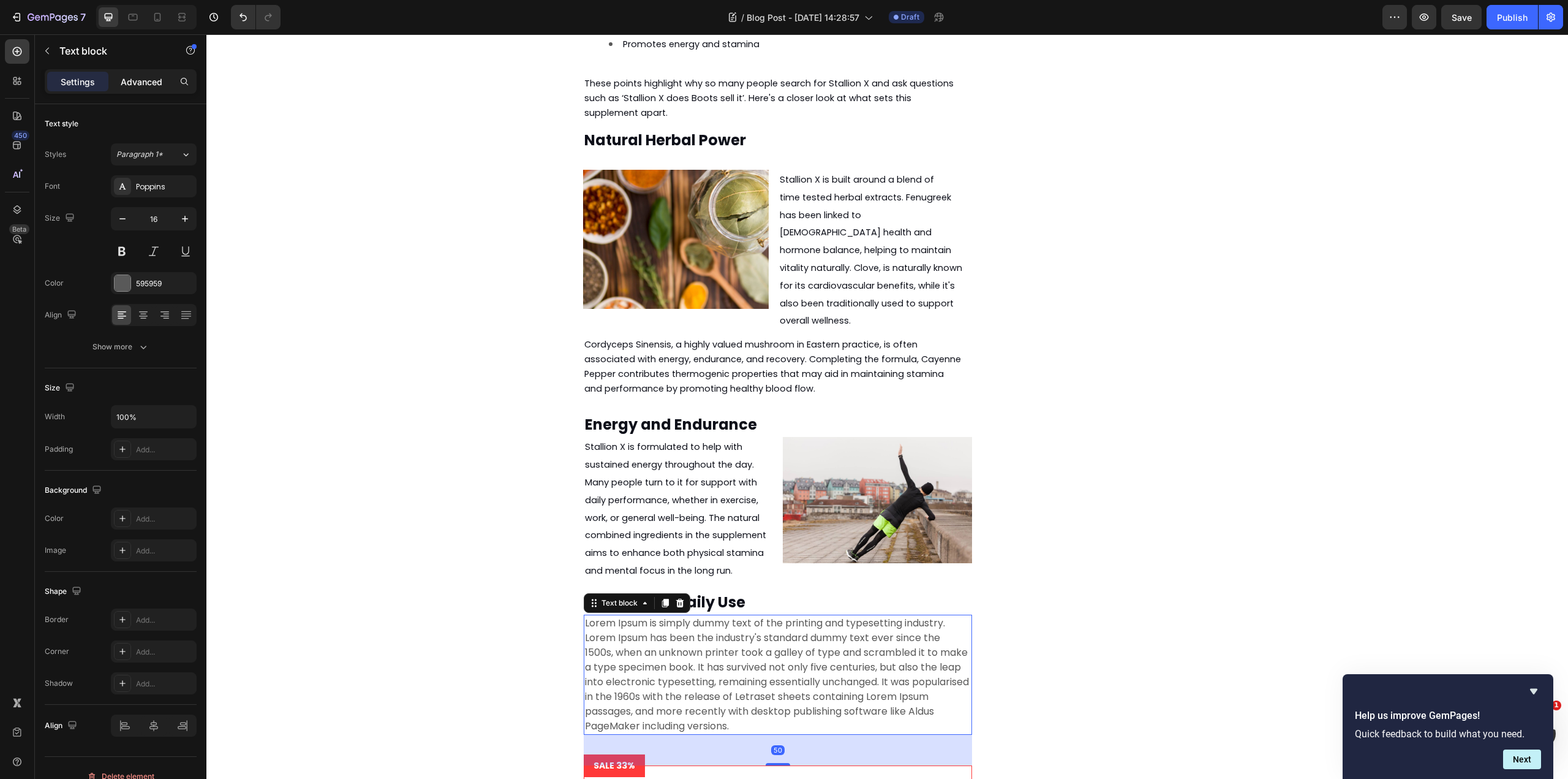
click at [159, 88] on div "Advanced" at bounding box center [141, 82] width 61 height 19
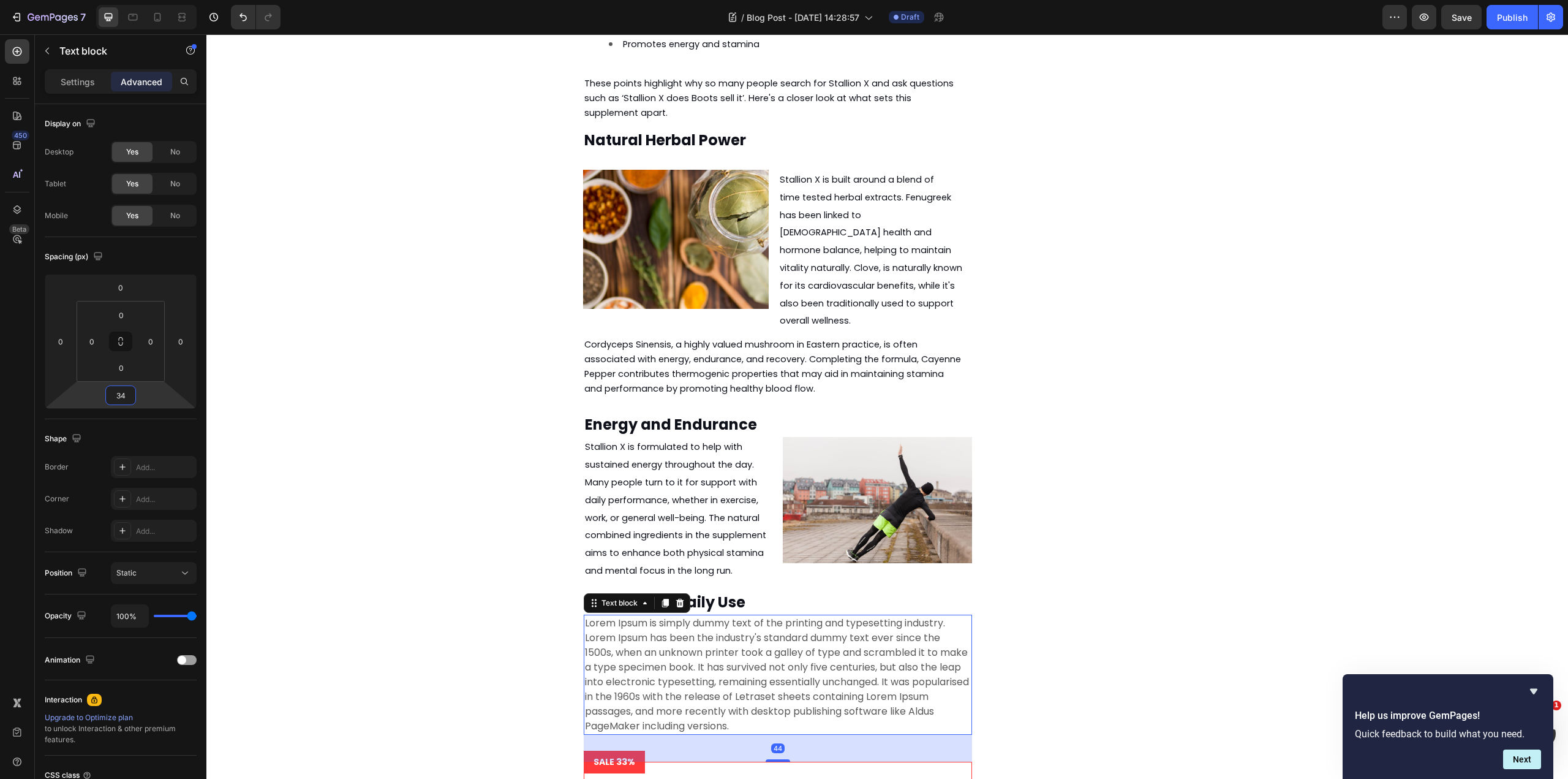
type input "32"
click at [153, 0] on html "7 Version history / Blog Post - [DATE] 14:28:57 Draft Preview Save Publish 450 …" at bounding box center [784, 0] width 1568 height 0
type input "12"
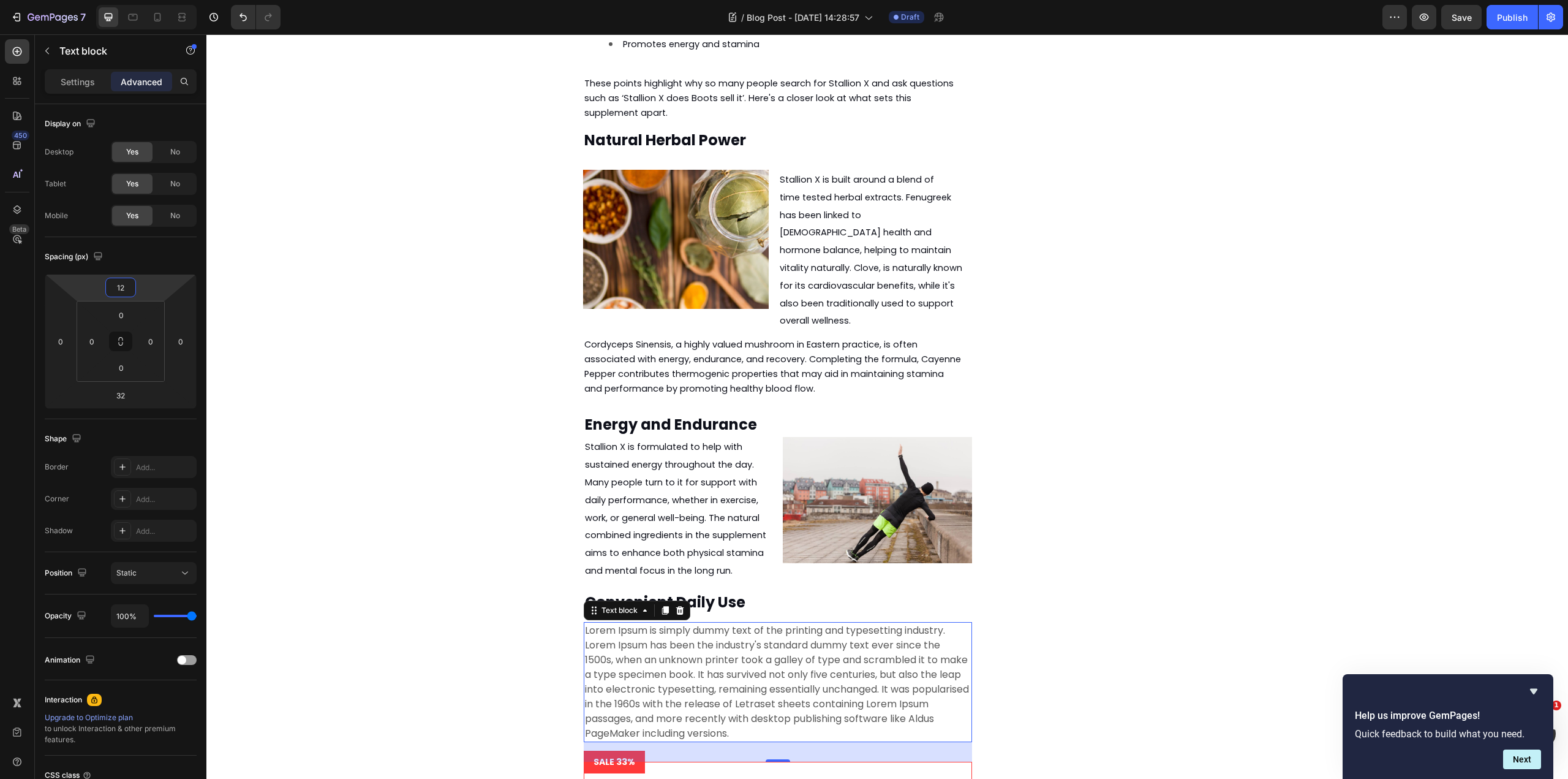
click at [142, 0] on html "7 Version history / Blog Post - [DATE] 14:28:57 Draft Preview Save Publish 450 …" at bounding box center [784, 0] width 1568 height 0
click at [1055, 494] on div "Energy and Endurance Heading Stallion X is formulated to help with sustained en…" at bounding box center [887, 753] width 648 height 701
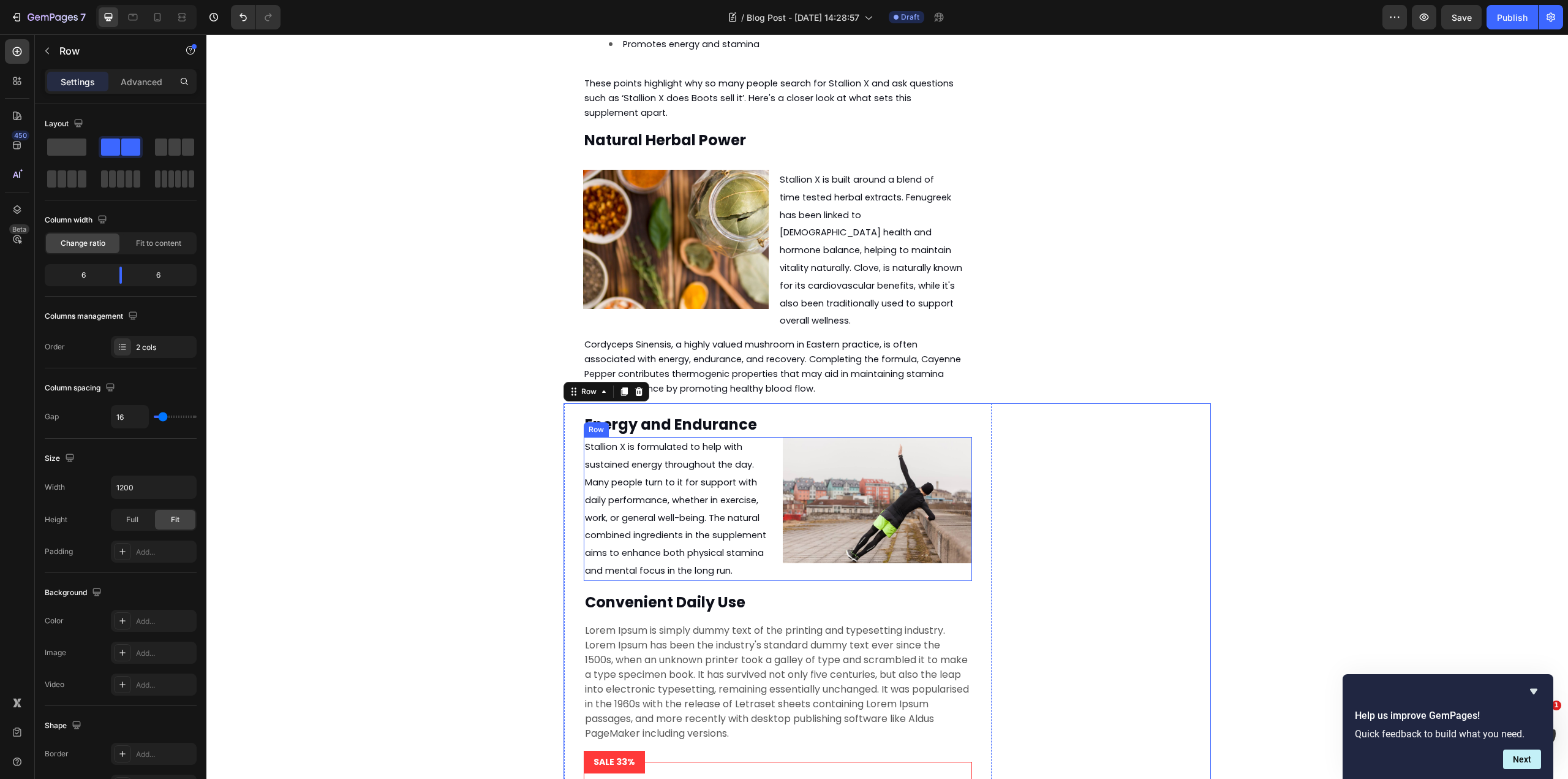
click at [769, 464] on div "Stallion X is formulated to help with sustained energy throughout the day. Many…" at bounding box center [778, 509] width 388 height 144
click at [641, 422] on icon at bounding box center [644, 426] width 6 height 8
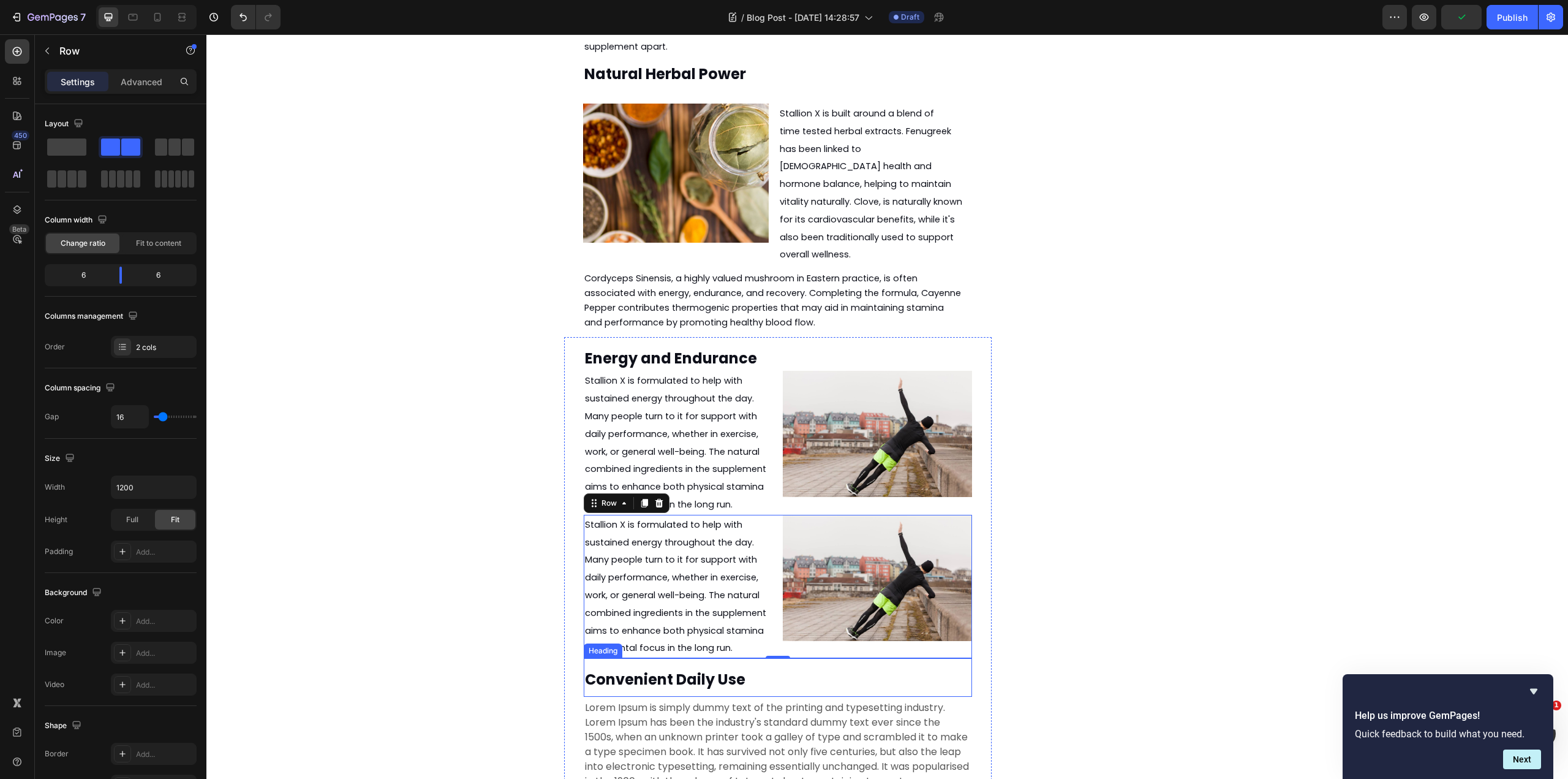
scroll to position [2055, 0]
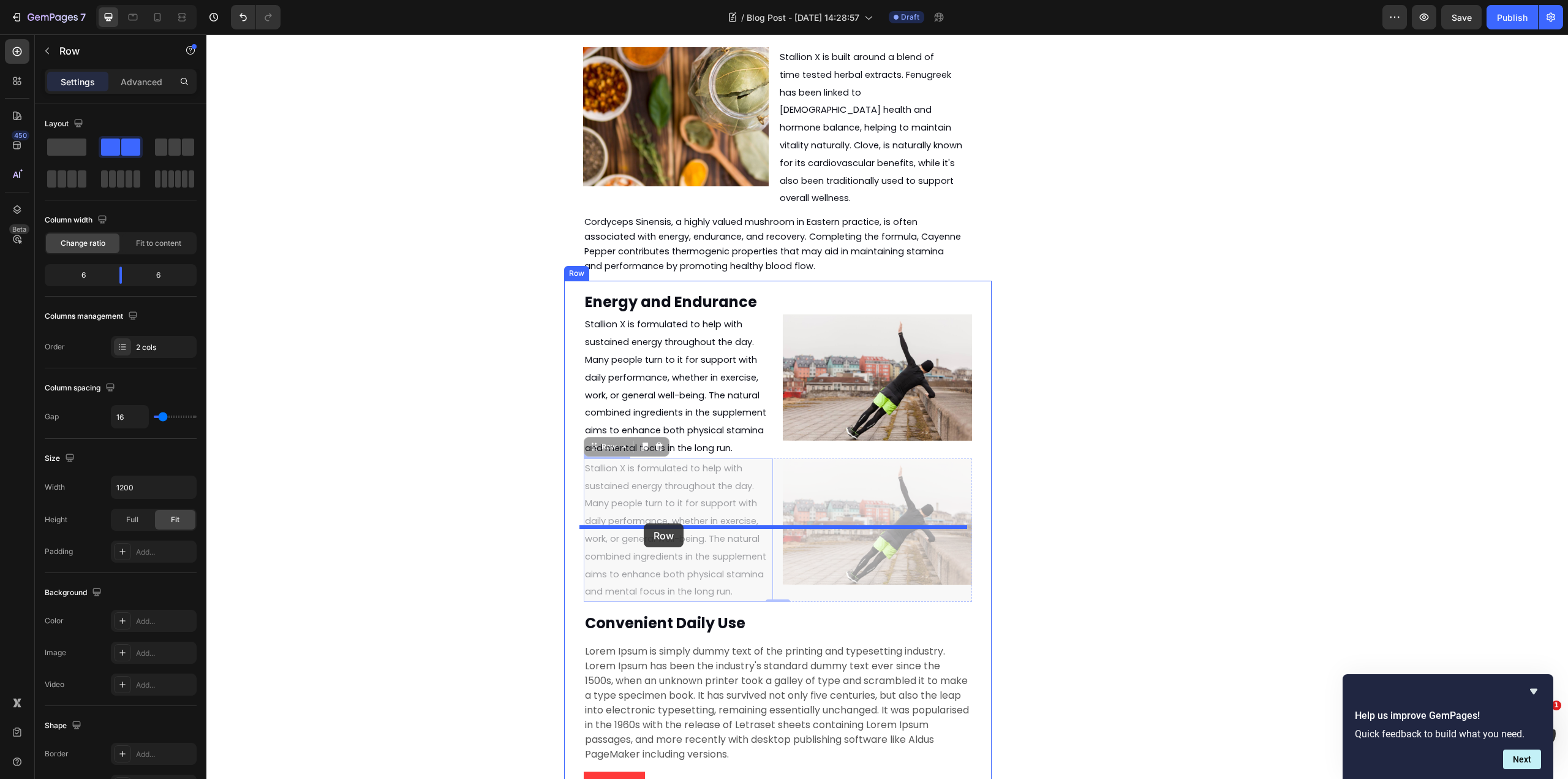
drag, startPoint x: 610, startPoint y: 338, endPoint x: 644, endPoint y: 523, distance: 188.1
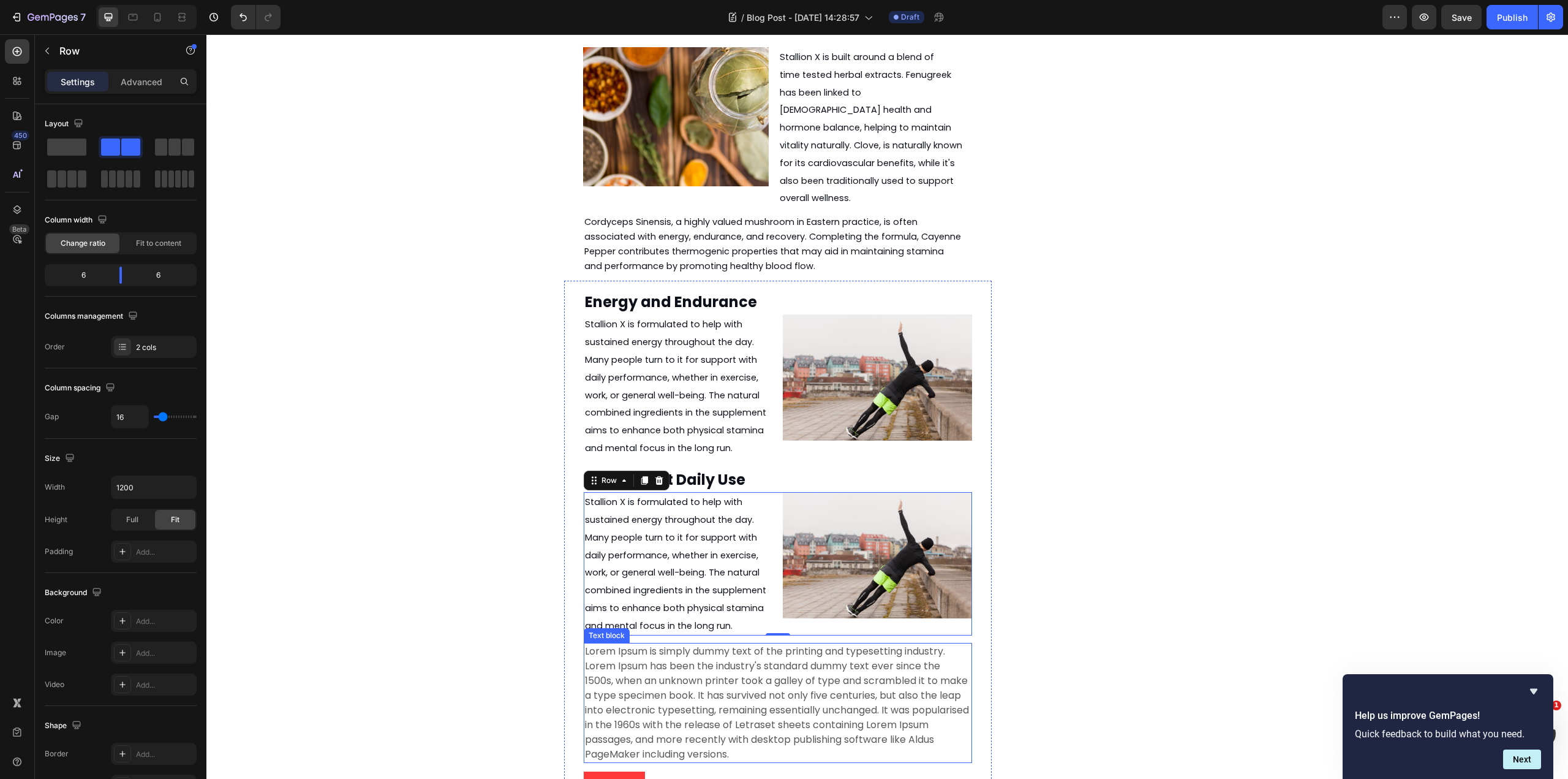
click at [804, 644] on p "Lorem Ipsum is simply dummy text of the printing and typesetting industry. Lore…" at bounding box center [778, 703] width 386 height 118
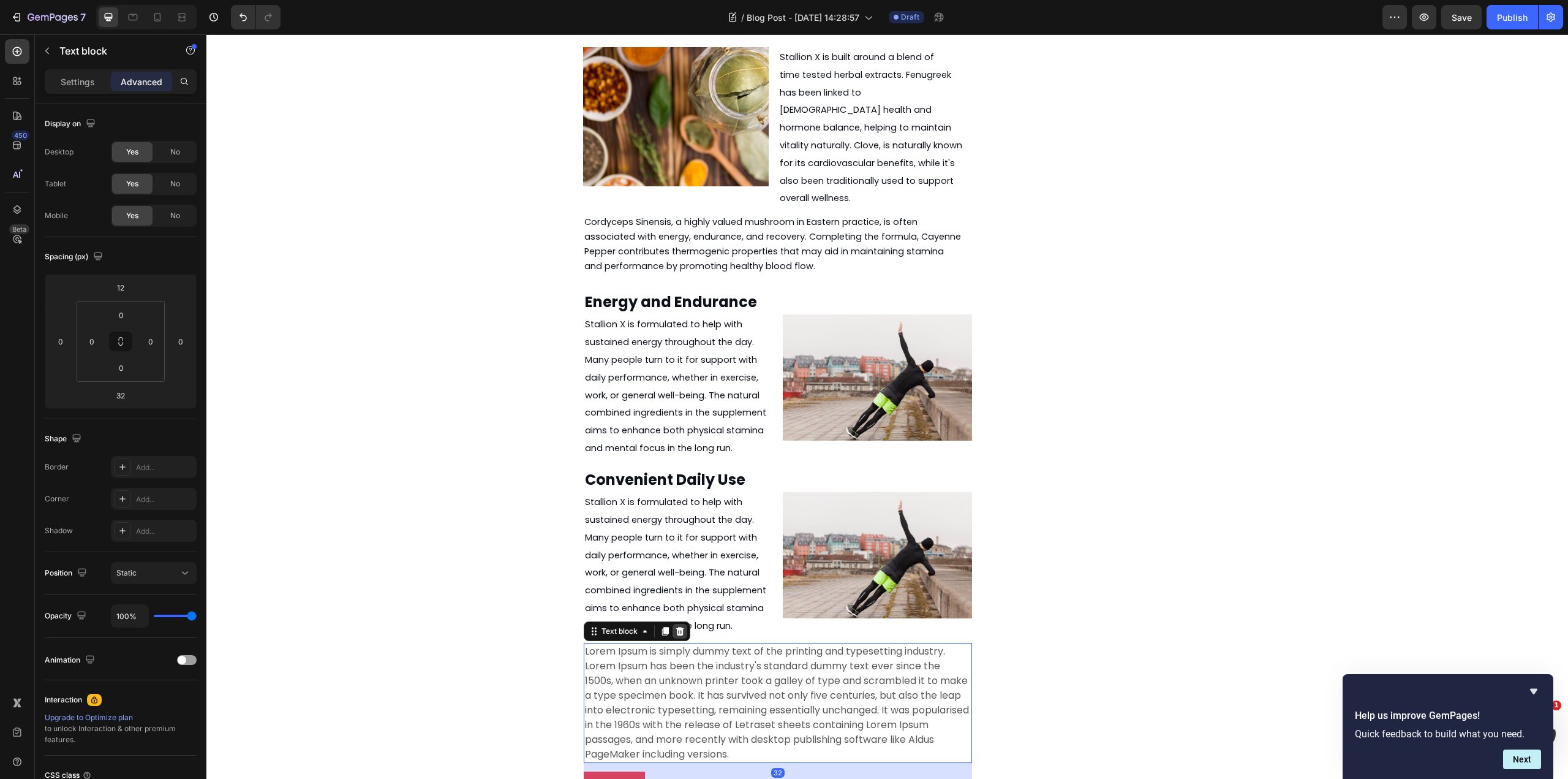
click at [676, 626] on icon at bounding box center [680, 631] width 10 height 10
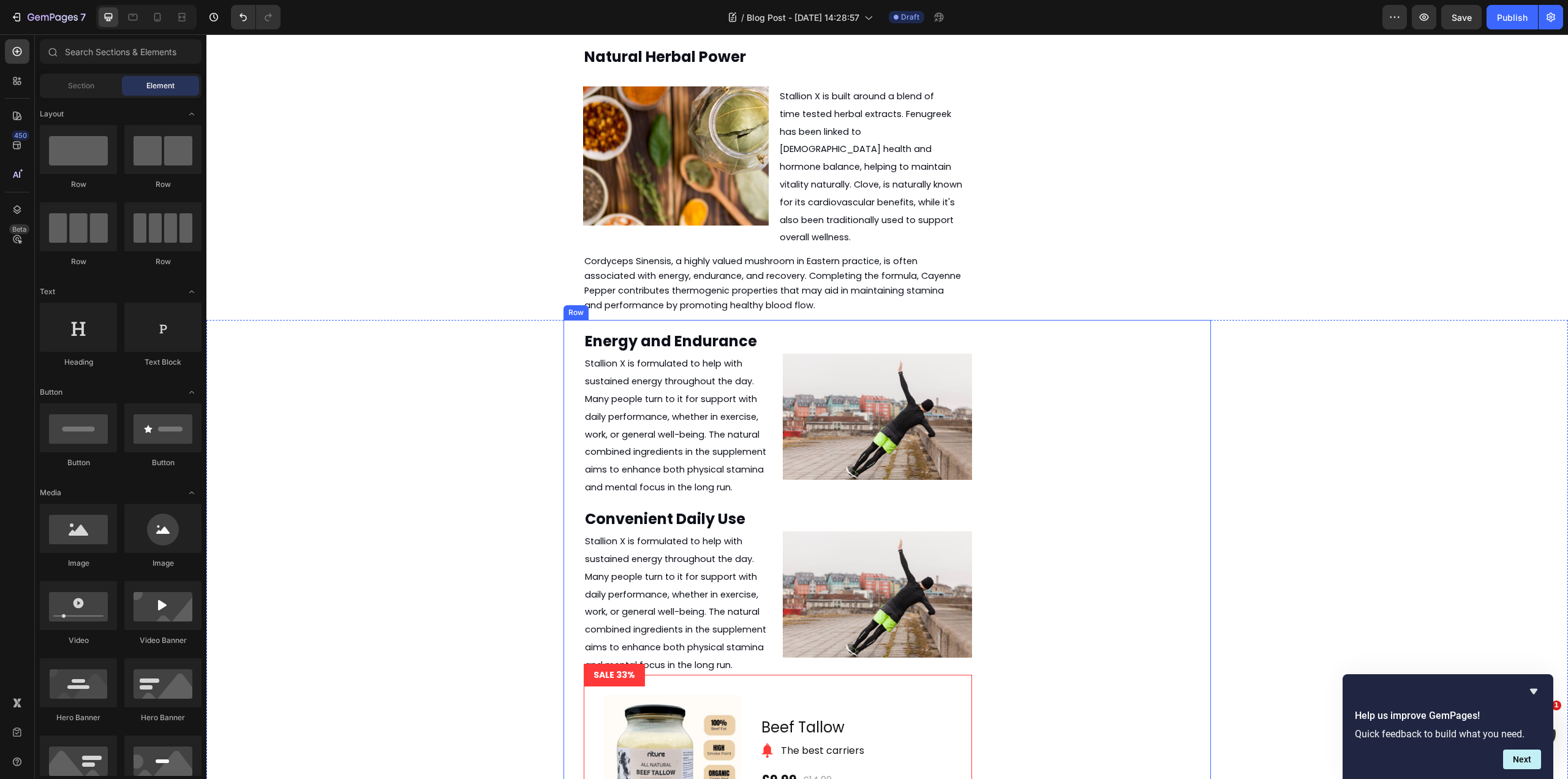
scroll to position [1993, 0]
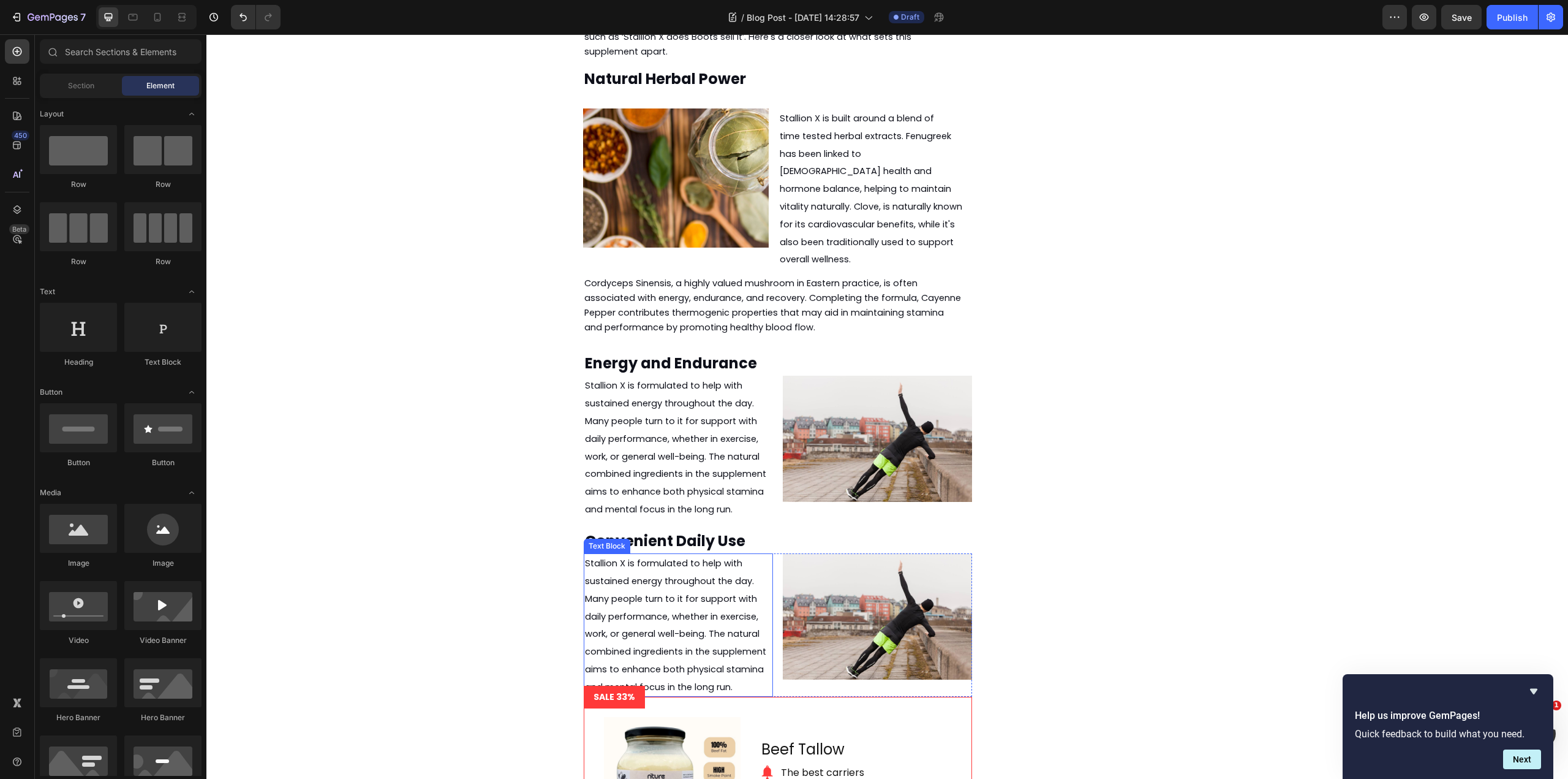
click at [726, 557] on span "Stallion X is formulated to help with sustained energy throughout the day. Many…" at bounding box center [675, 625] width 181 height 136
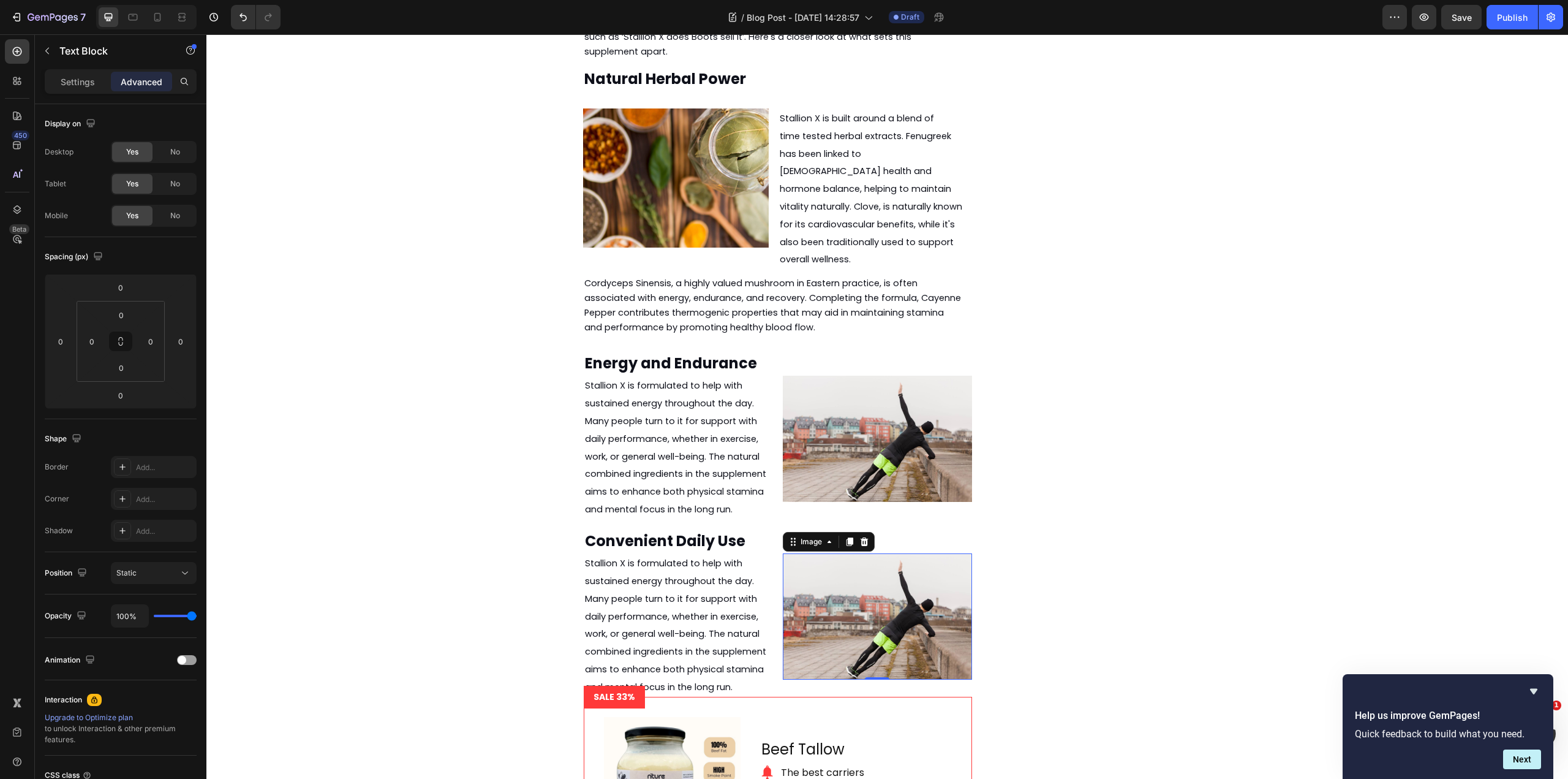
click at [817, 553] on img at bounding box center [877, 616] width 190 height 126
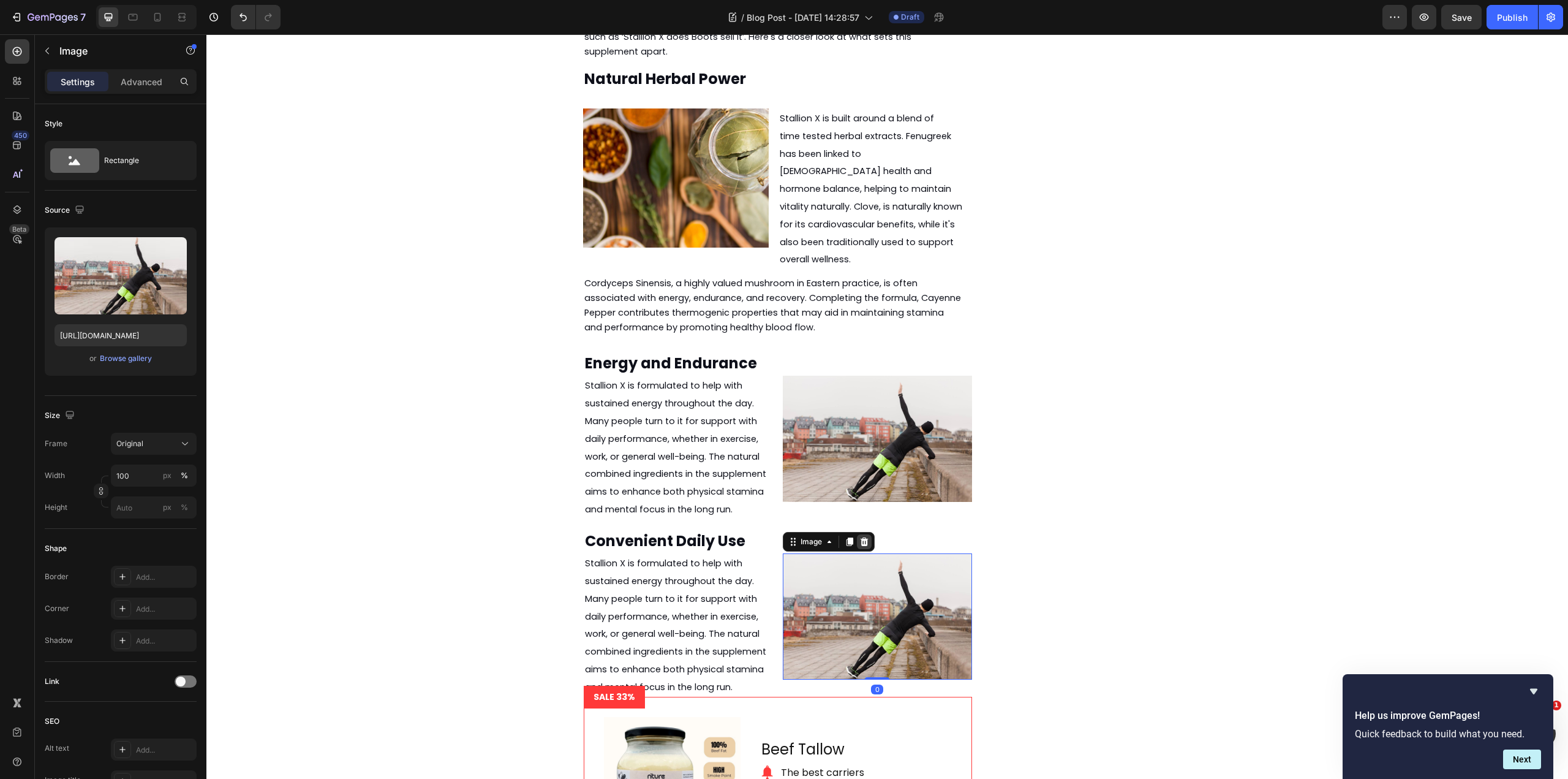
click at [860, 537] on icon at bounding box center [864, 542] width 10 height 10
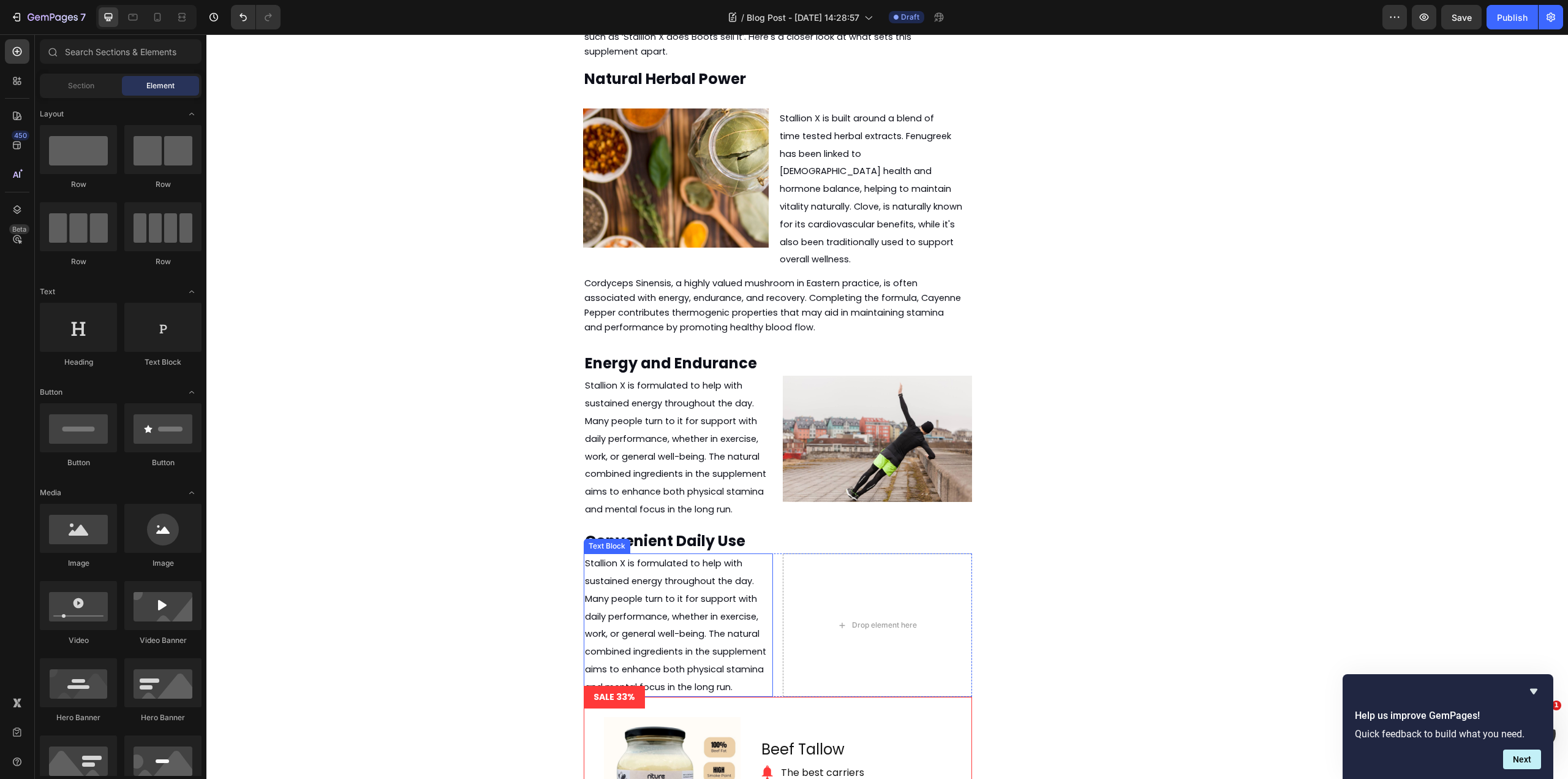
click at [710, 554] on p "Stallion X is formulated to help with sustained energy throughout the day. Many…" at bounding box center [678, 625] width 187 height 141
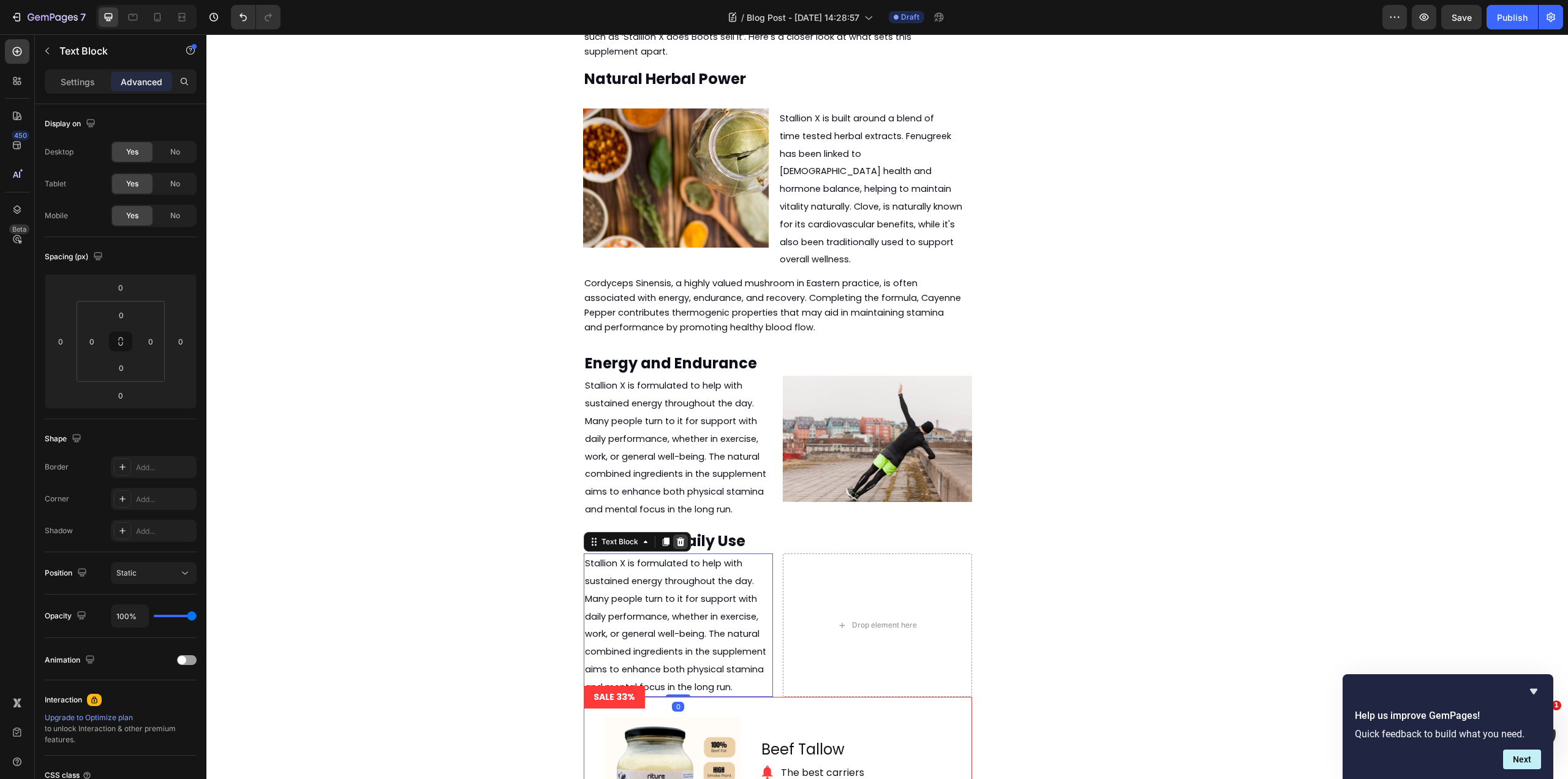
click at [677, 537] on icon at bounding box center [681, 541] width 8 height 8
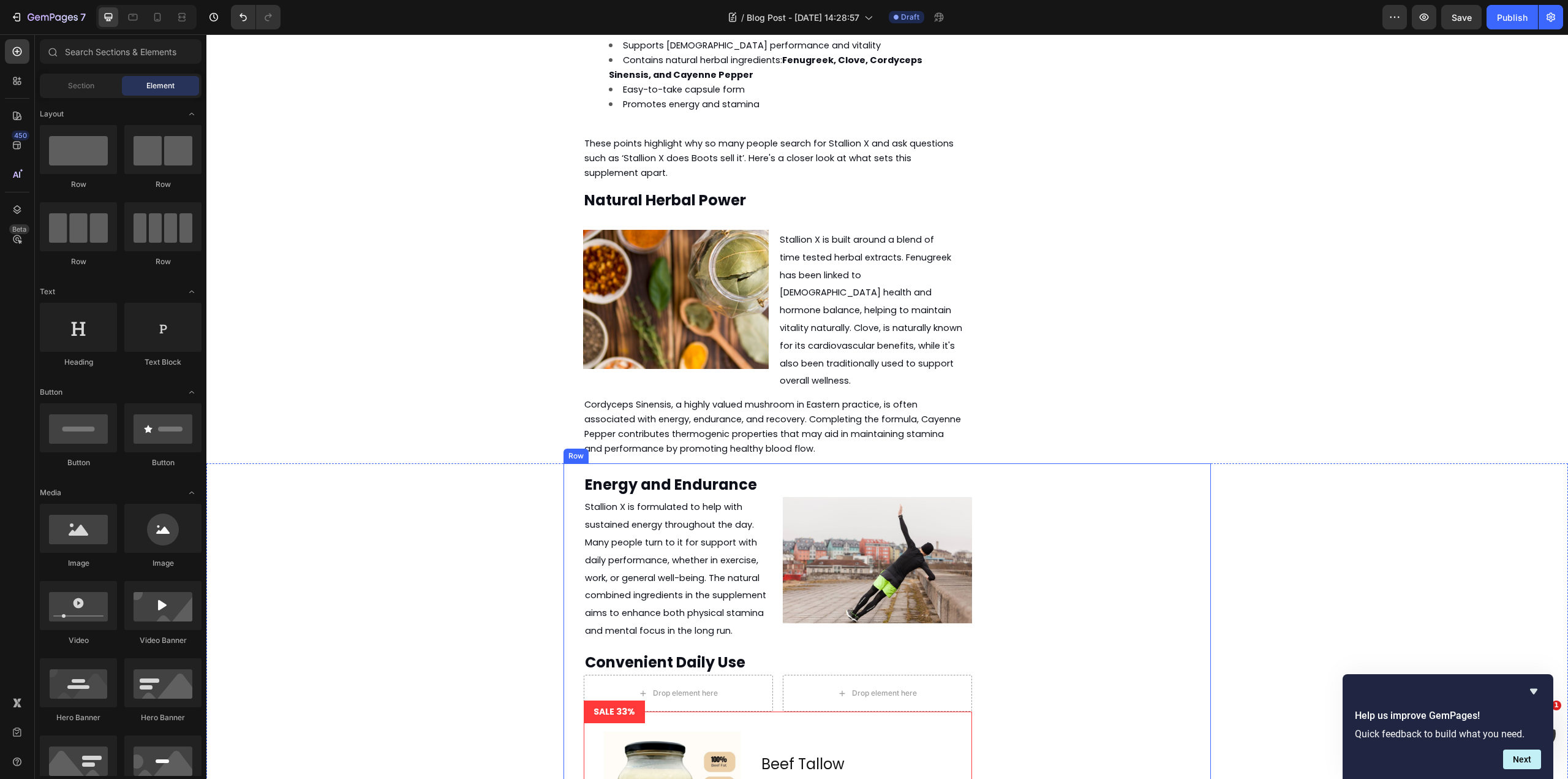
scroll to position [1933, 0]
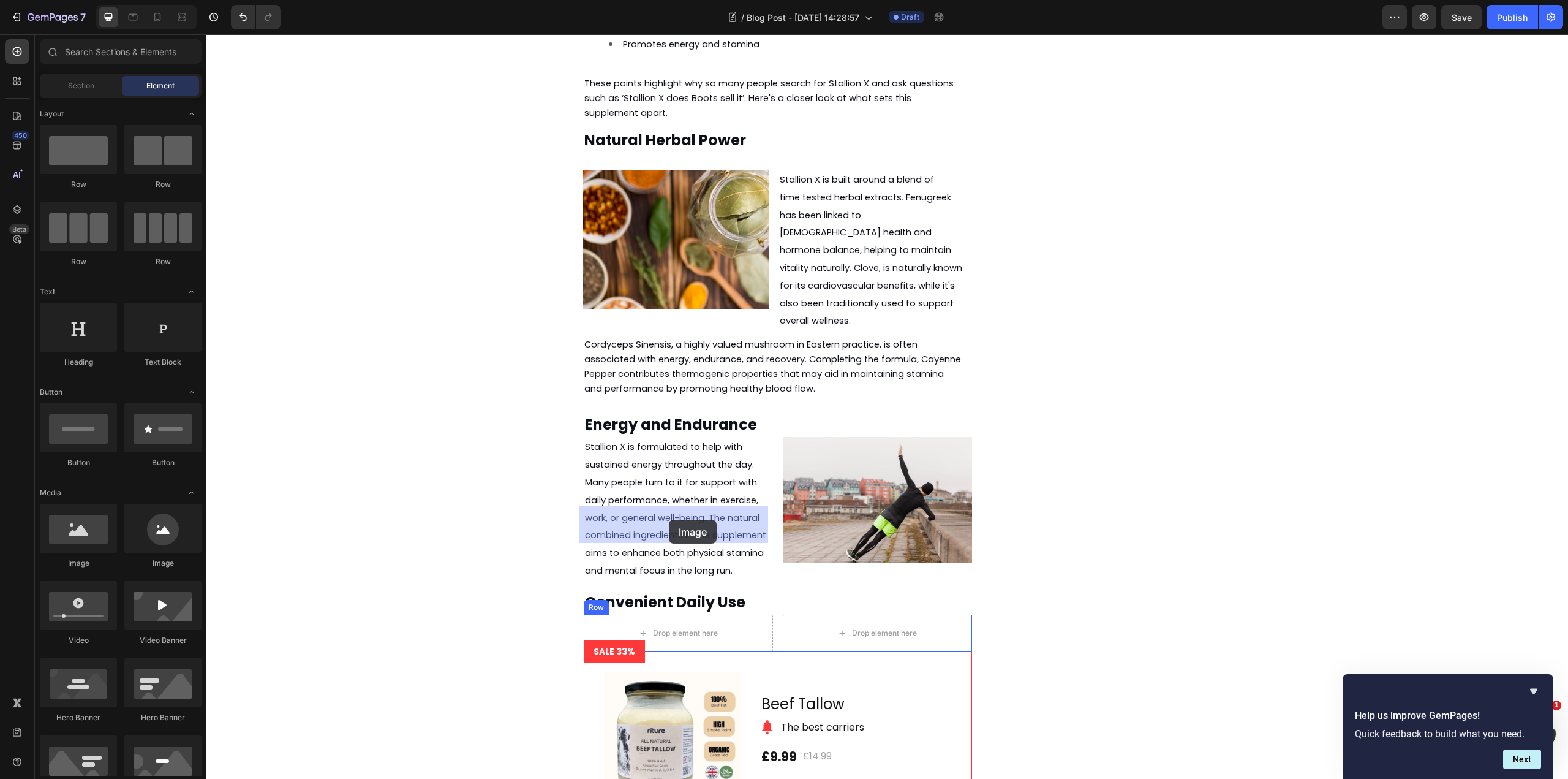
drag, startPoint x: 293, startPoint y: 567, endPoint x: 669, endPoint y: 520, distance: 378.9
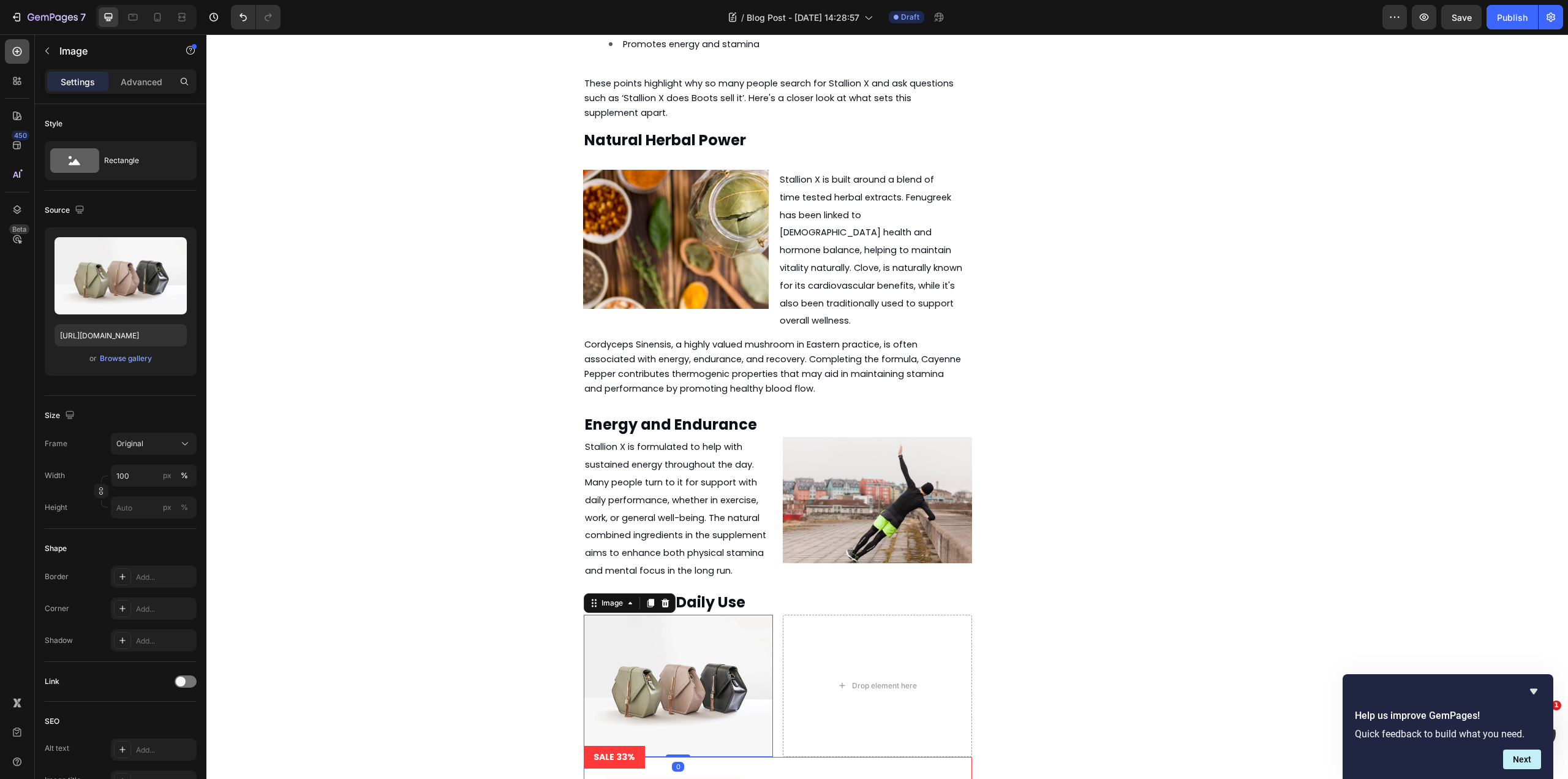
click at [27, 53] on div at bounding box center [17, 52] width 25 height 25
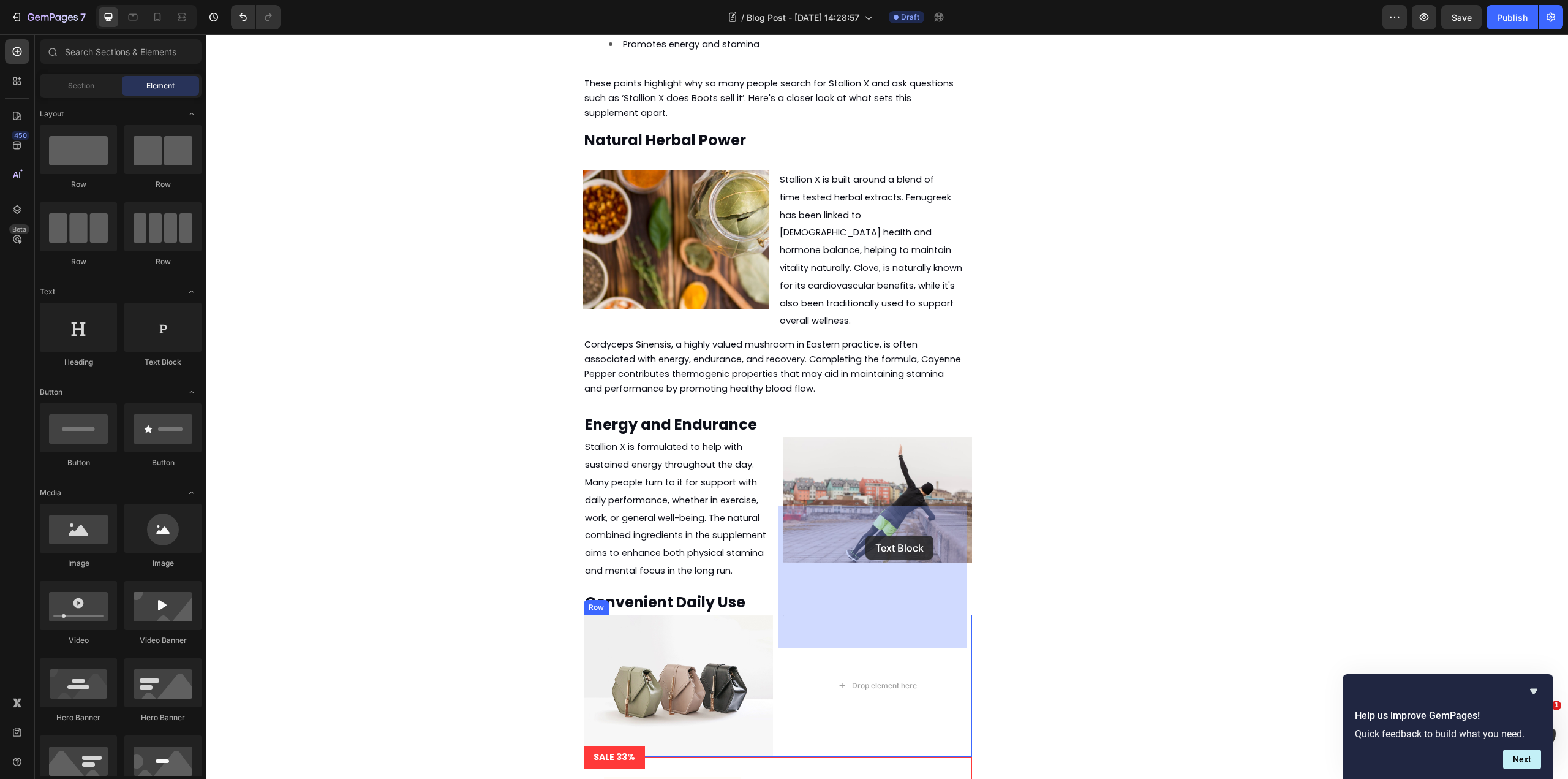
drag, startPoint x: 372, startPoint y: 375, endPoint x: 867, endPoint y: 536, distance: 520.5
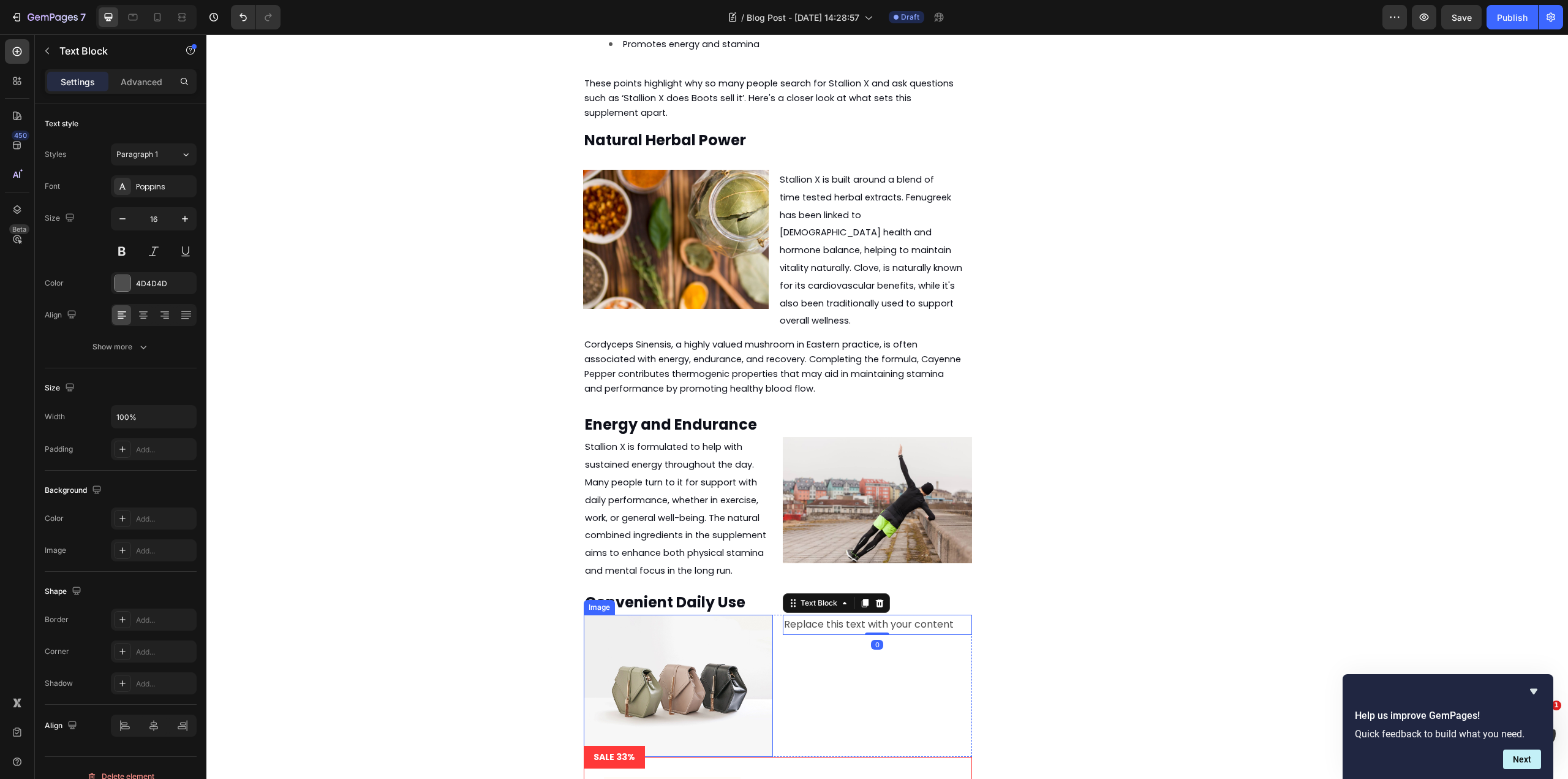
click at [666, 615] on img at bounding box center [678, 686] width 190 height 142
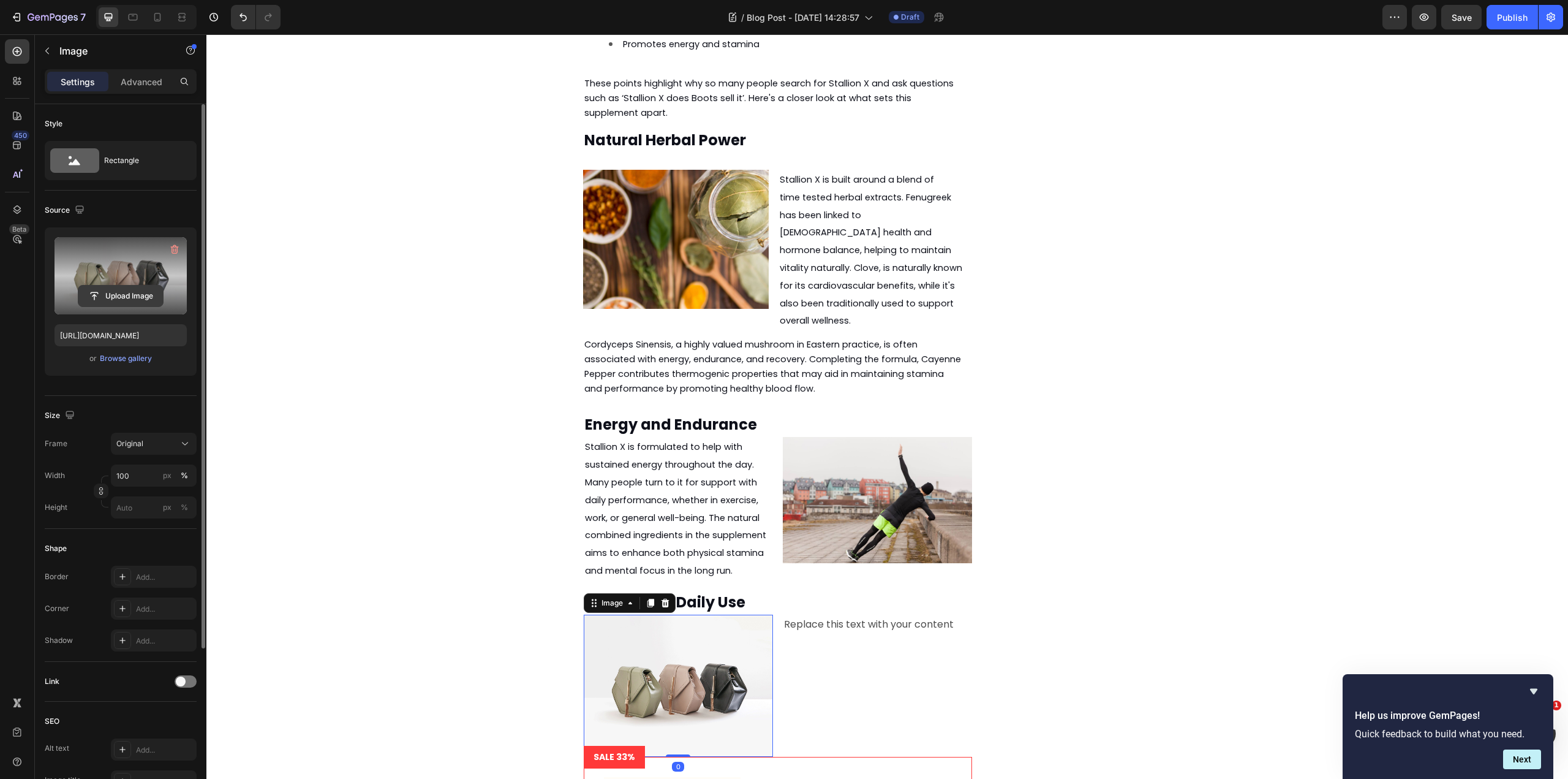
click at [129, 294] on input "file" at bounding box center [120, 296] width 85 height 21
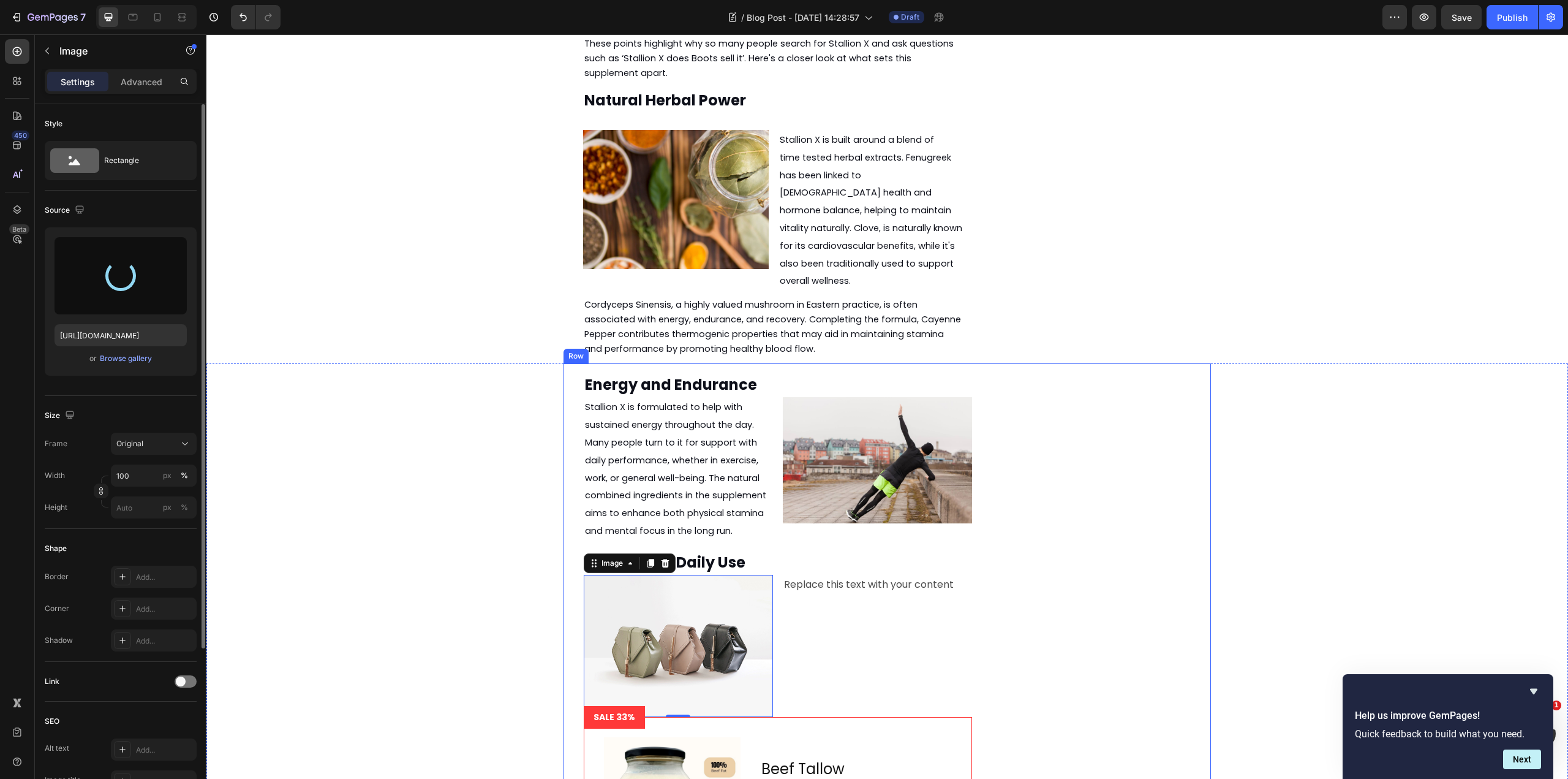
scroll to position [2055, 0]
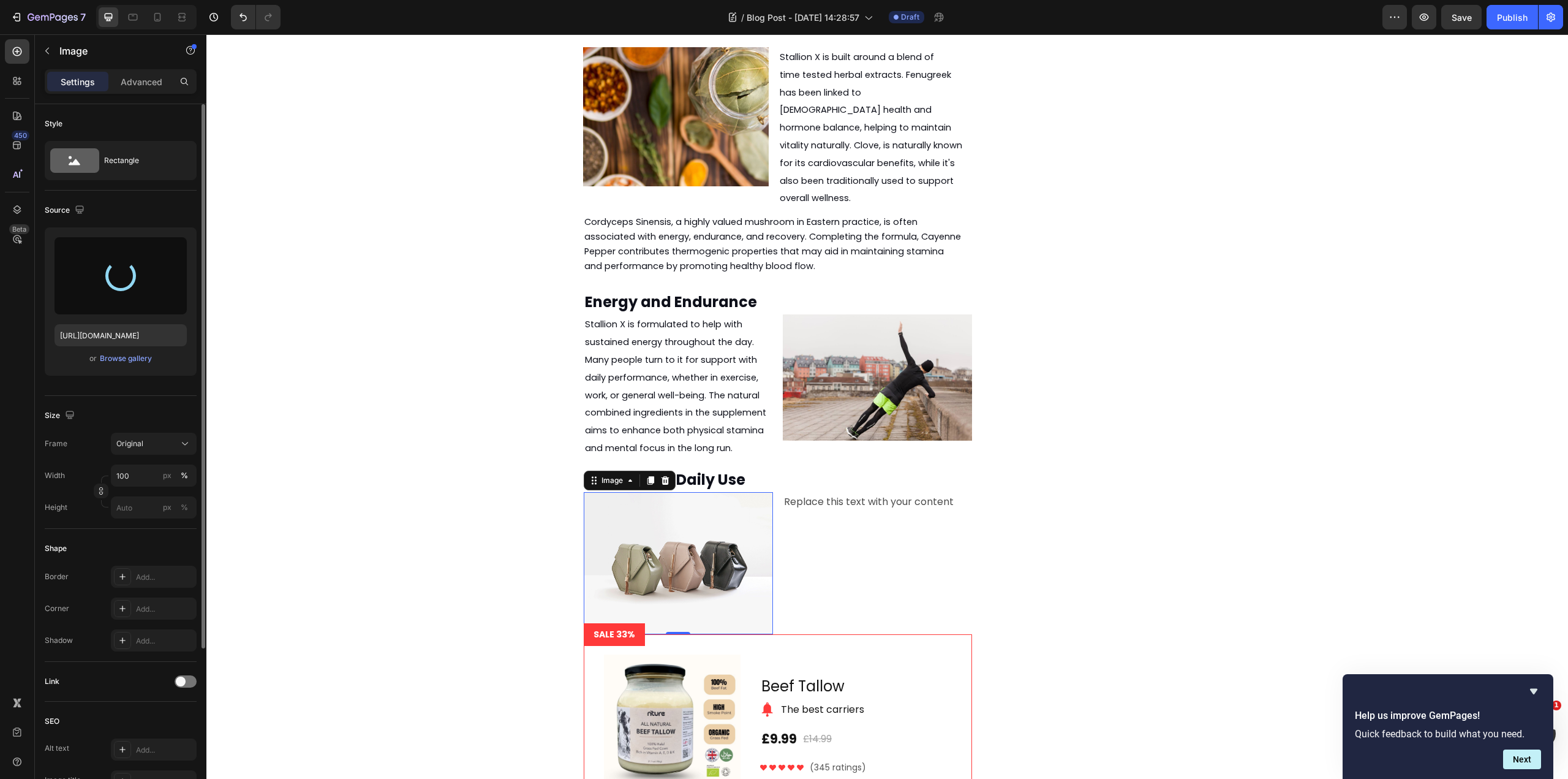
type input "https://cdn.shopify.com/s/files/1/0915/8138/3005/files/gempages_544224374513730…"
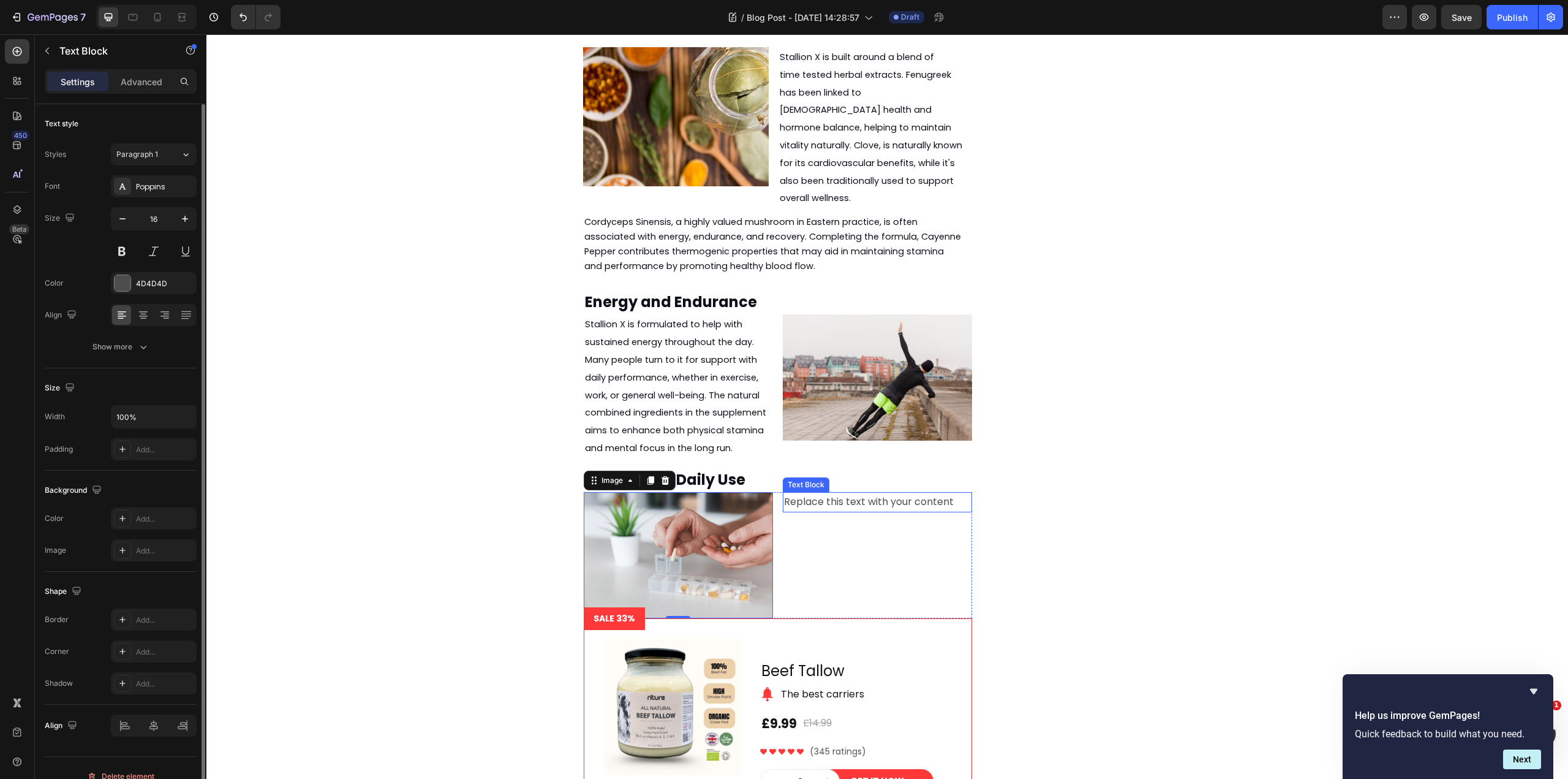
click at [876, 492] on div "Replace this text with your content" at bounding box center [877, 501] width 190 height 20
click at [887, 492] on div "Replace this text with your content" at bounding box center [877, 501] width 190 height 20
click at [887, 493] on p "Replace this text with your content" at bounding box center [877, 501] width 187 height 17
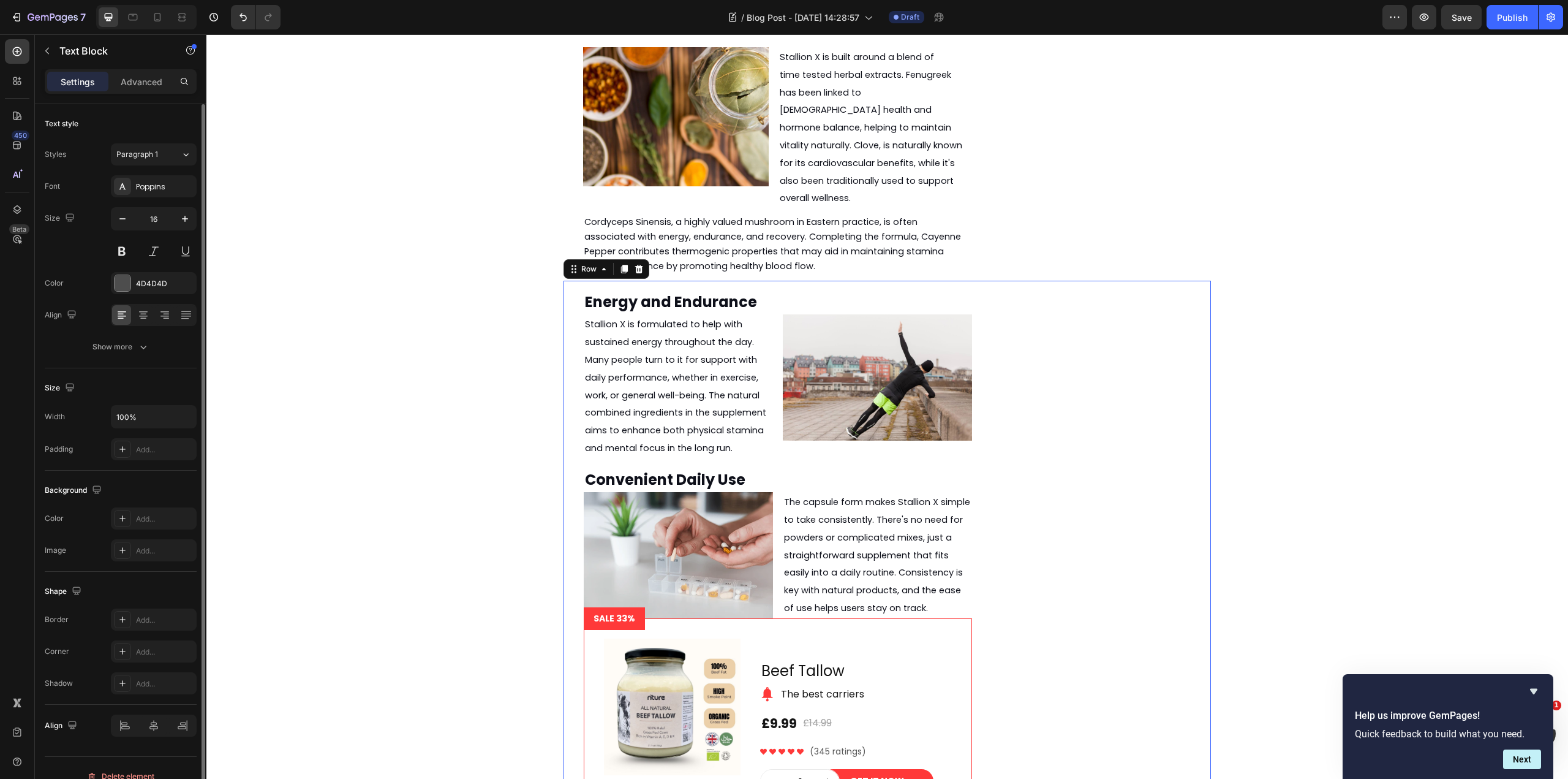
click at [1101, 422] on div "Energy and Endurance Heading Stallion X is formulated to help with sustained en…" at bounding box center [887, 620] width 648 height 680
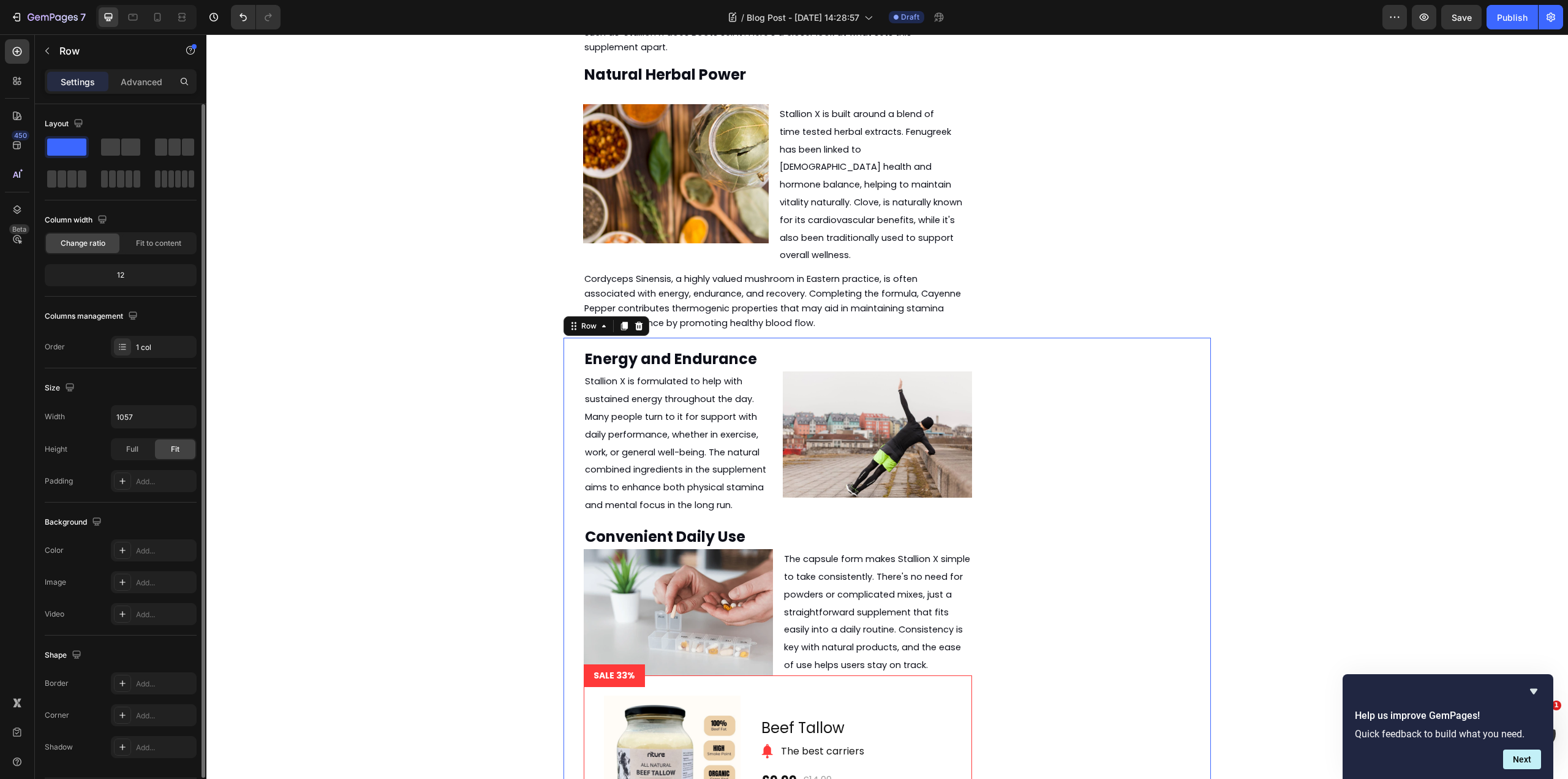
scroll to position [1933, 0]
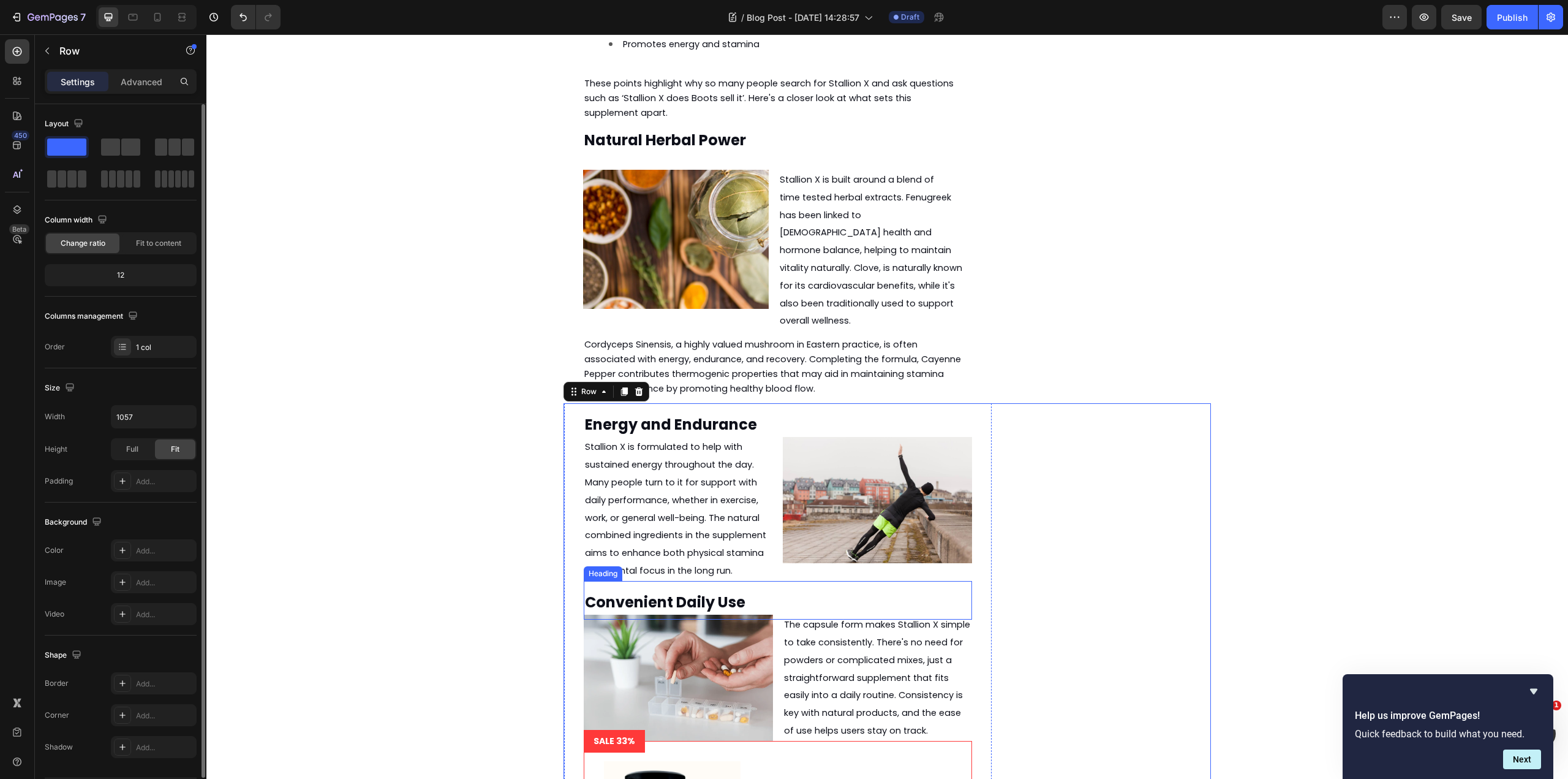
click at [754, 581] on h2 "Convenient Daily Use" at bounding box center [778, 600] width 388 height 39
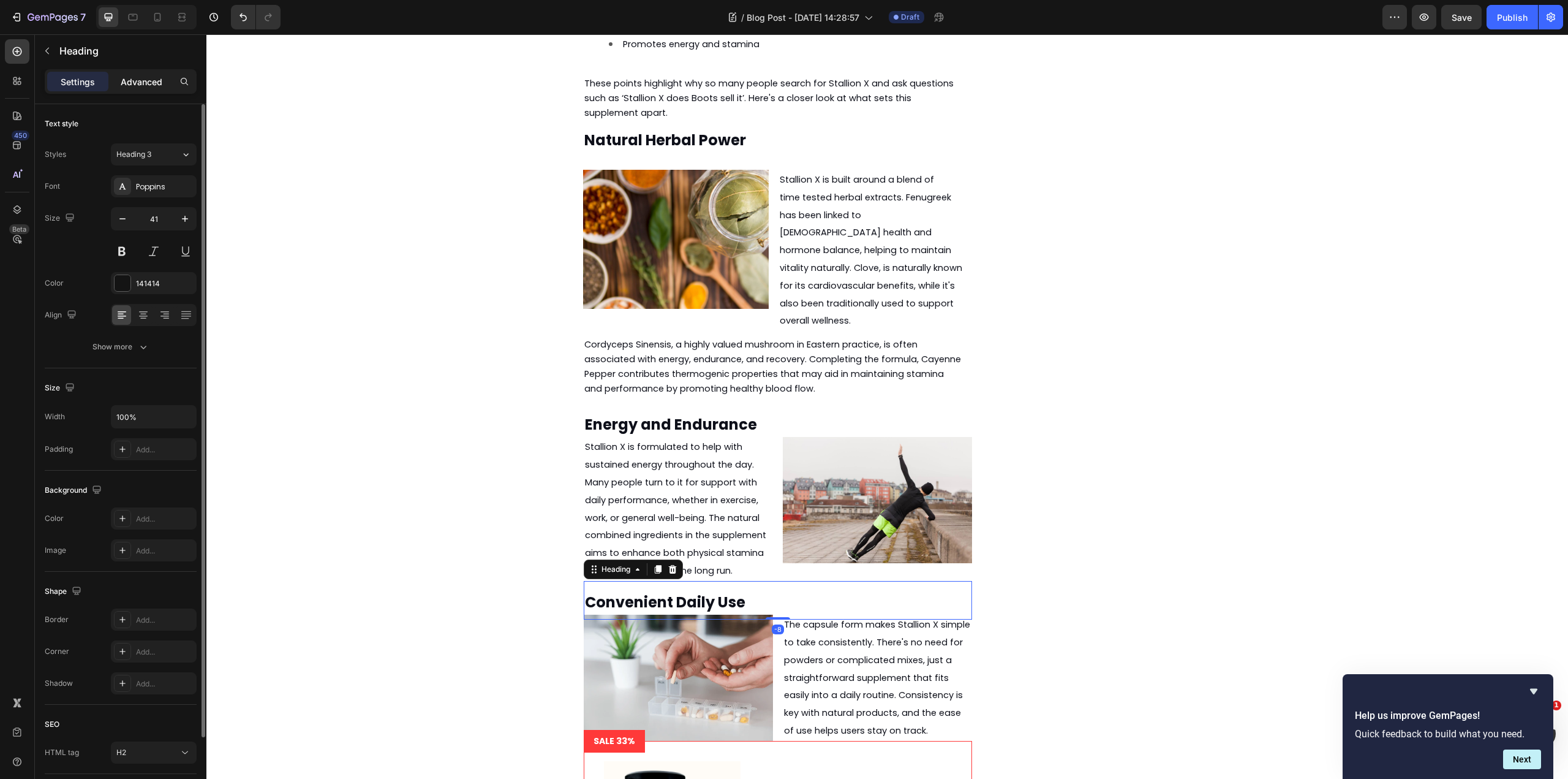
drag, startPoint x: 145, startPoint y: 77, endPoint x: 149, endPoint y: 87, distance: 10.8
click at [145, 76] on p "Advanced" at bounding box center [142, 82] width 41 height 13
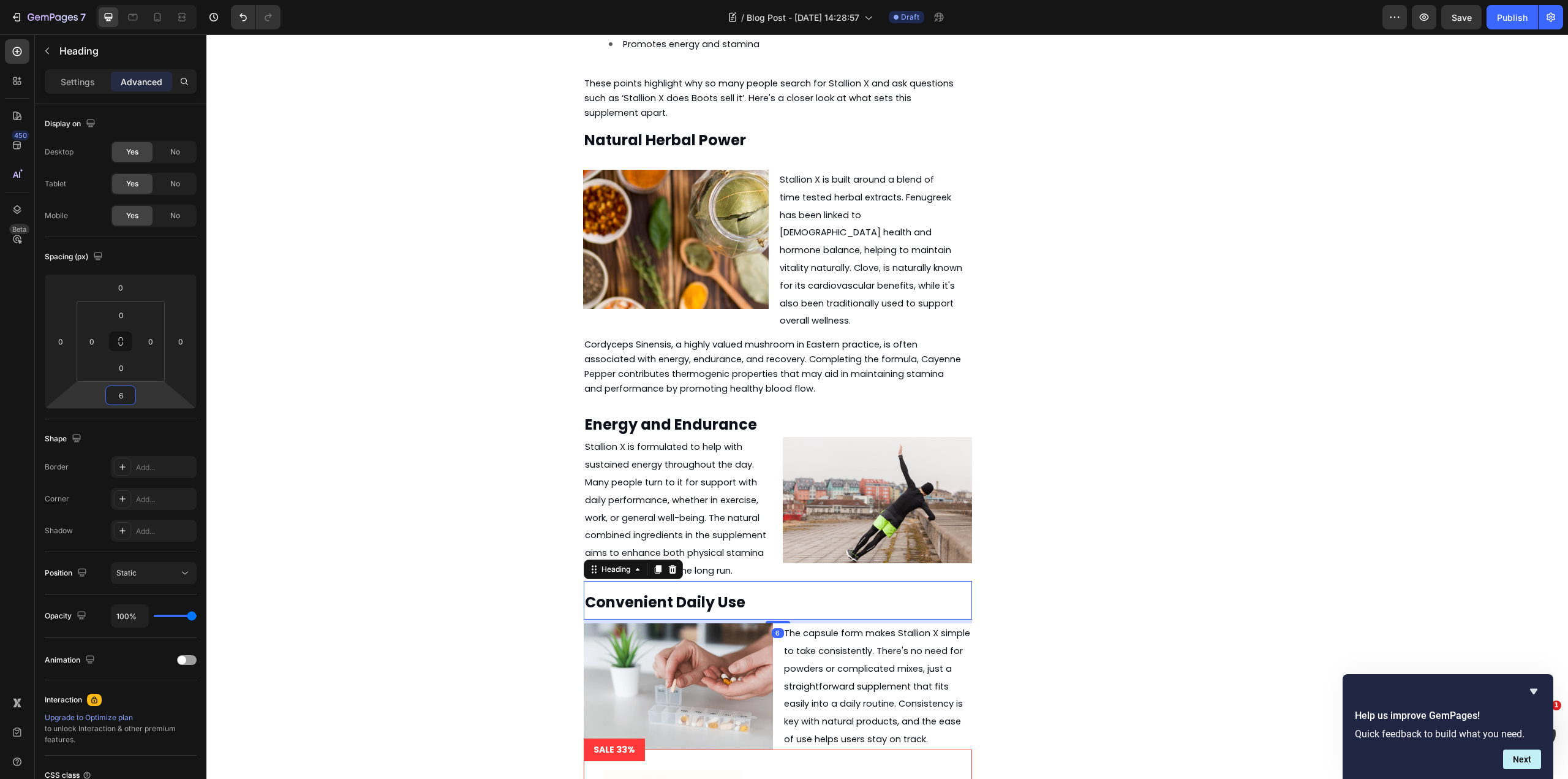
type input "8"
click at [147, 0] on html "7 Version history / Blog Post - [DATE] 14:28:57 Draft Preview Save Publish 450 …" at bounding box center [784, 0] width 1568 height 0
click at [1071, 486] on div "Energy and Endurance Heading Stallion X is formulated to help with sustained en…" at bounding box center [887, 748] width 648 height 690
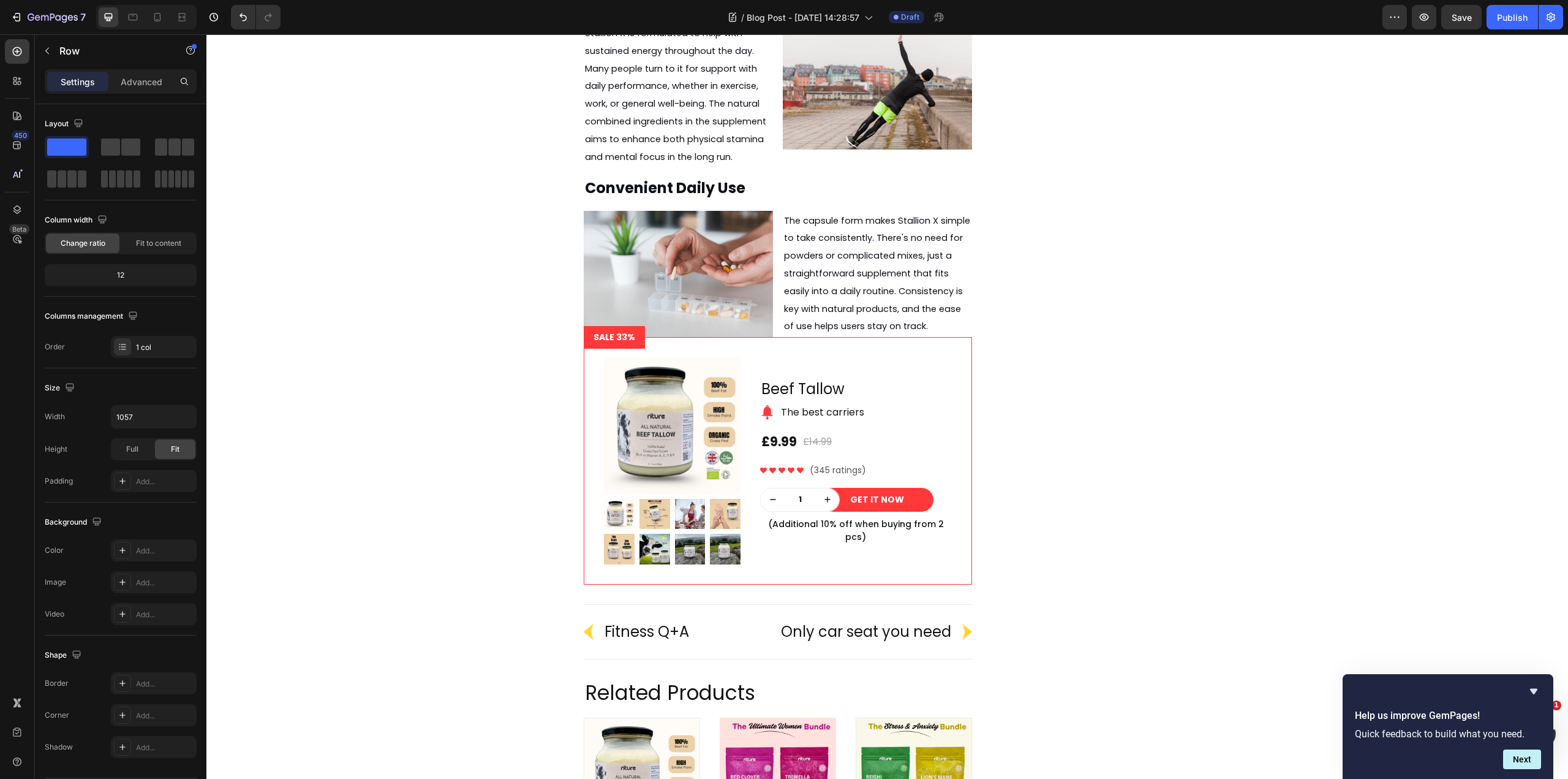
scroll to position [2178, 0]
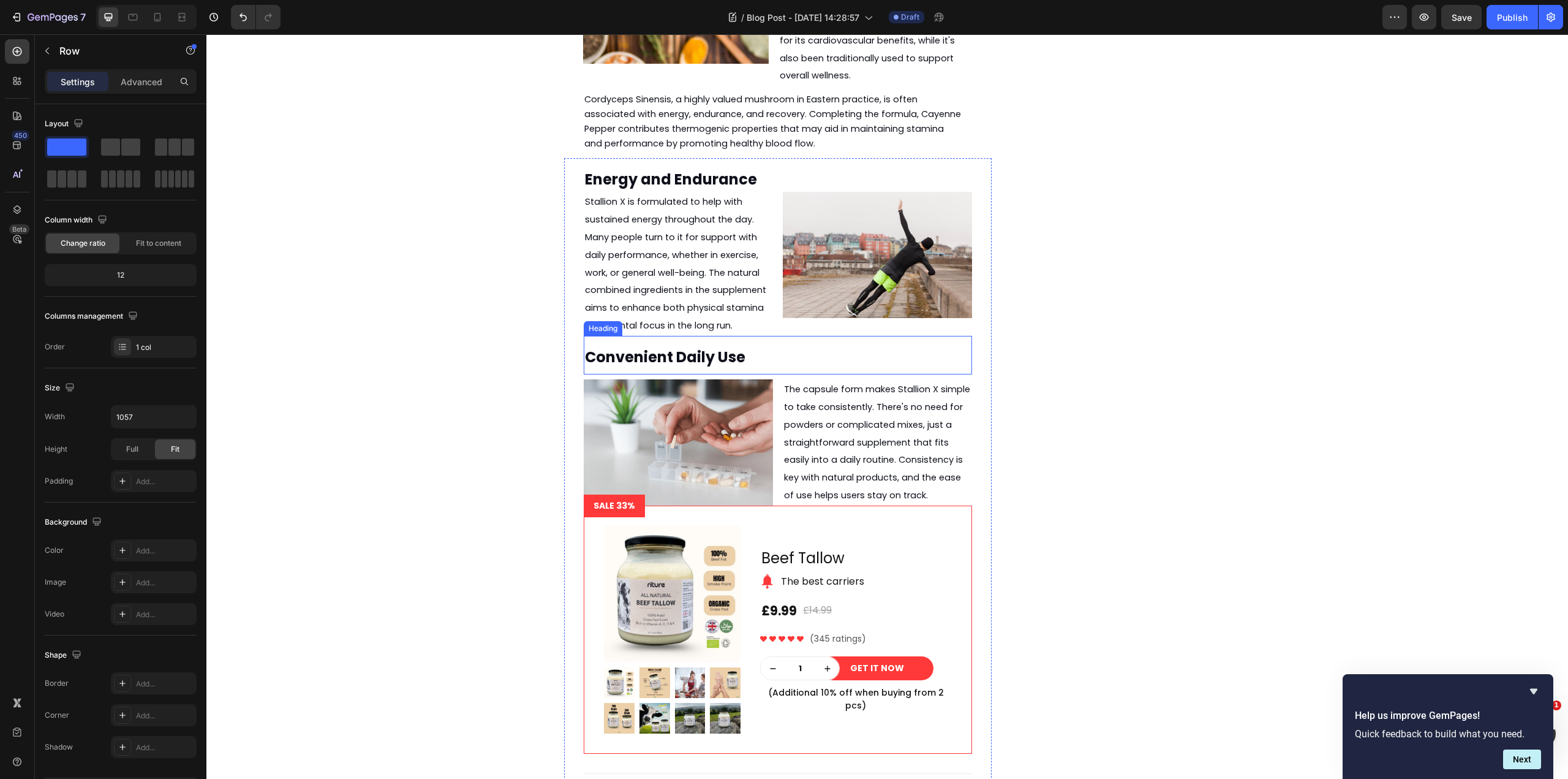
click at [694, 347] on strong "Convenient Daily Use" at bounding box center [665, 357] width 160 height 20
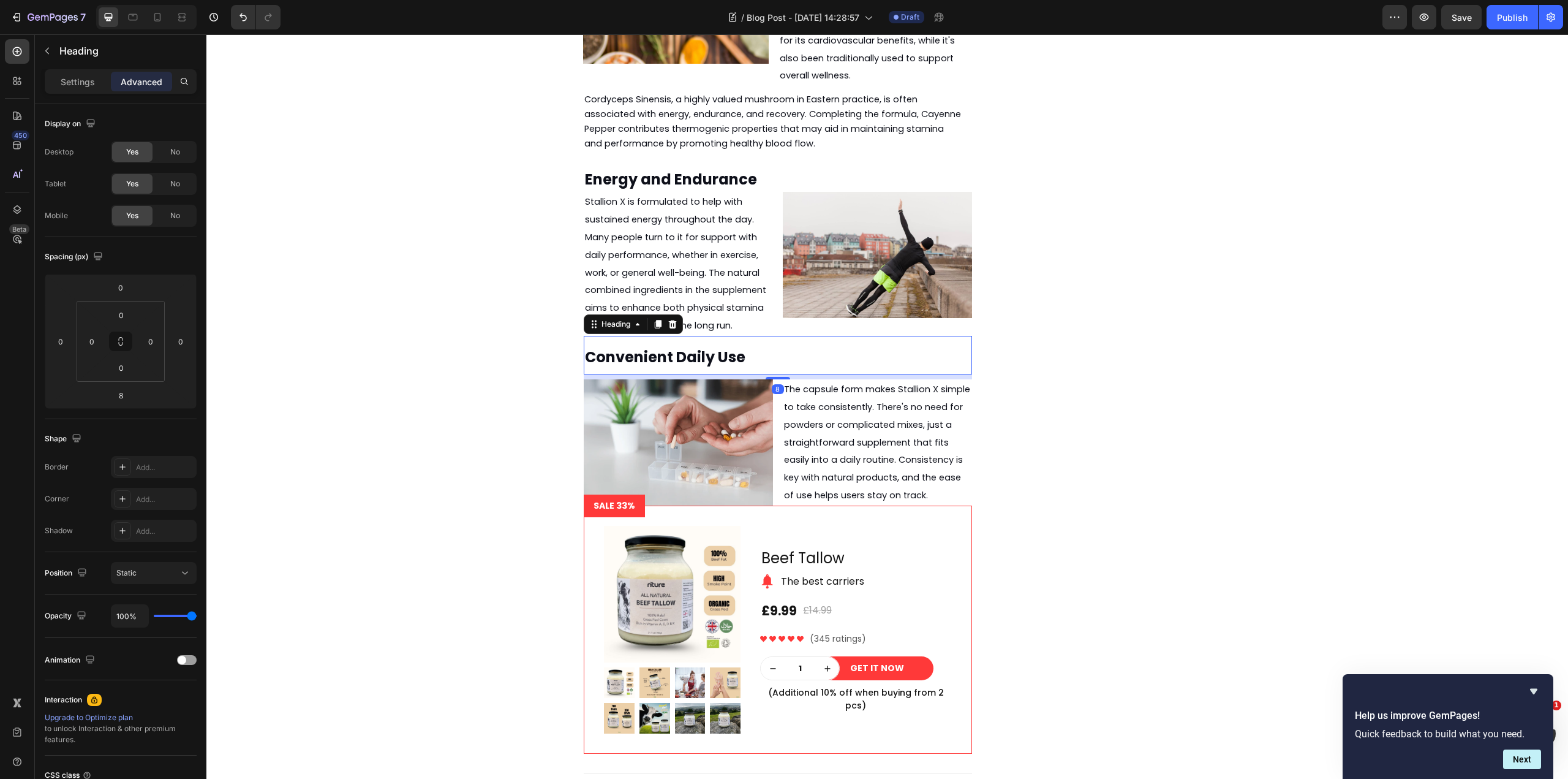
click at [655, 320] on icon at bounding box center [658, 324] width 6 height 8
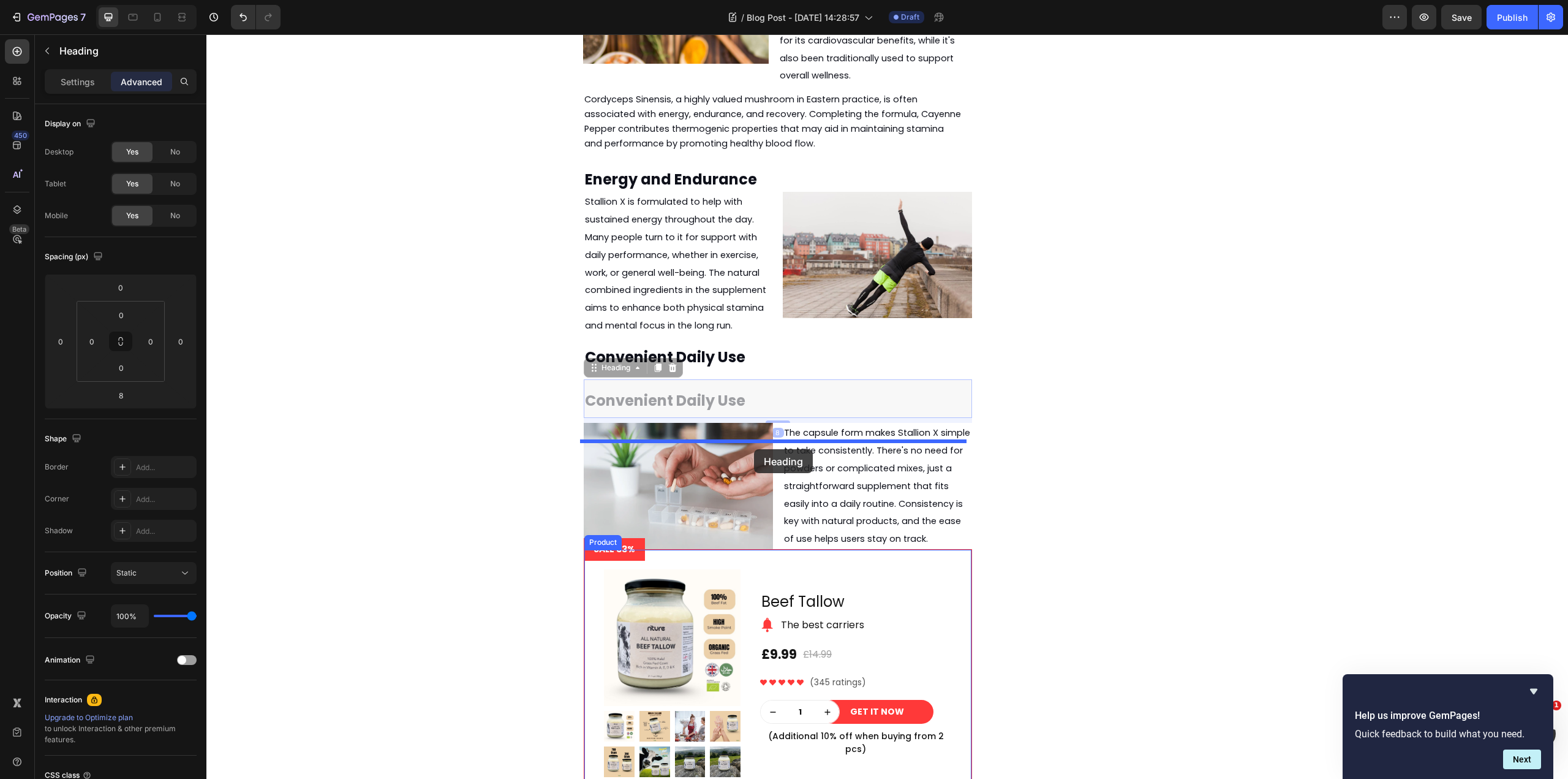
drag, startPoint x: 618, startPoint y: 261, endPoint x: 754, endPoint y: 449, distance: 232.0
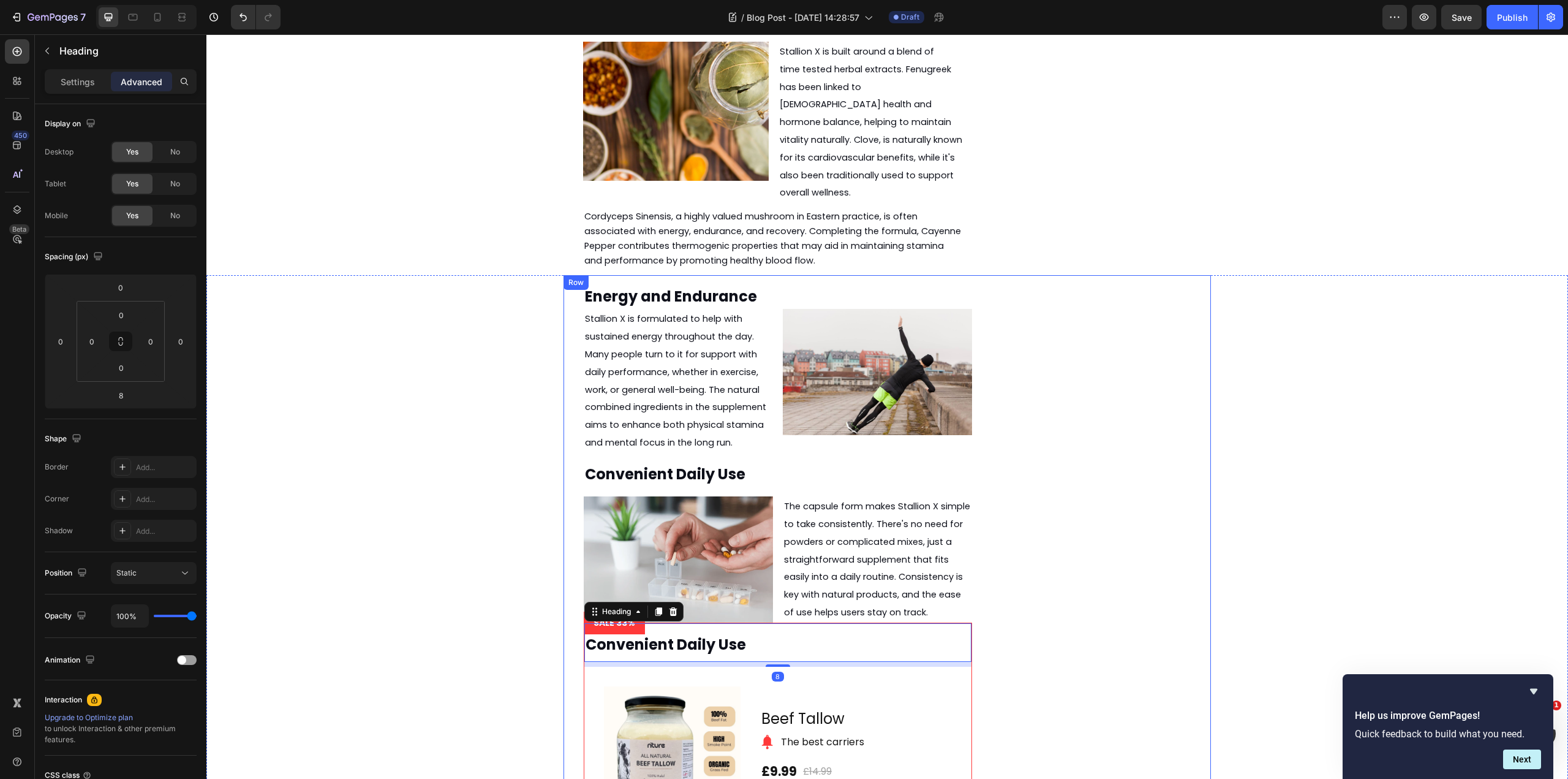
scroll to position [2055, 0]
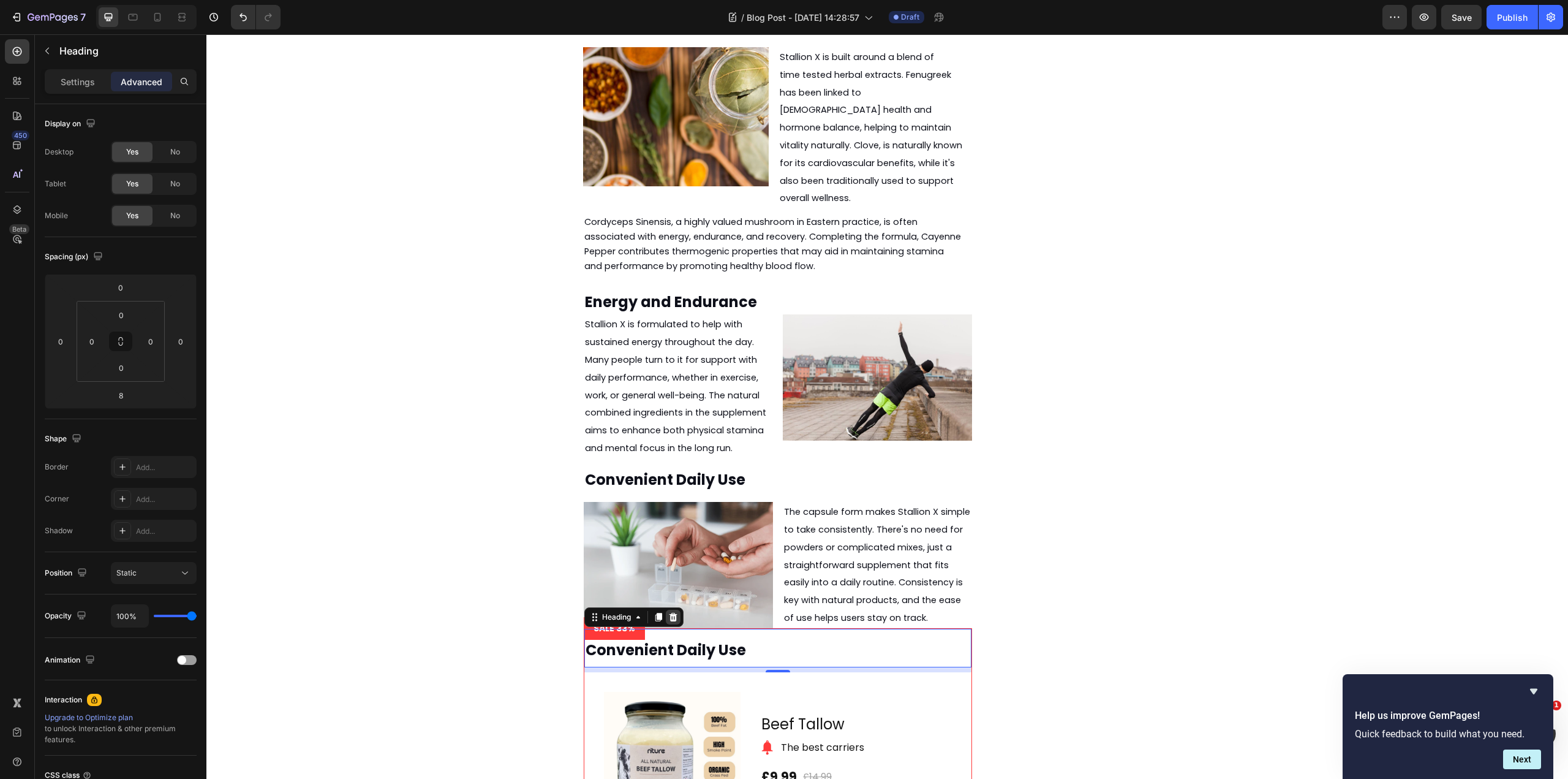
click at [668, 612] on icon at bounding box center [673, 617] width 10 height 10
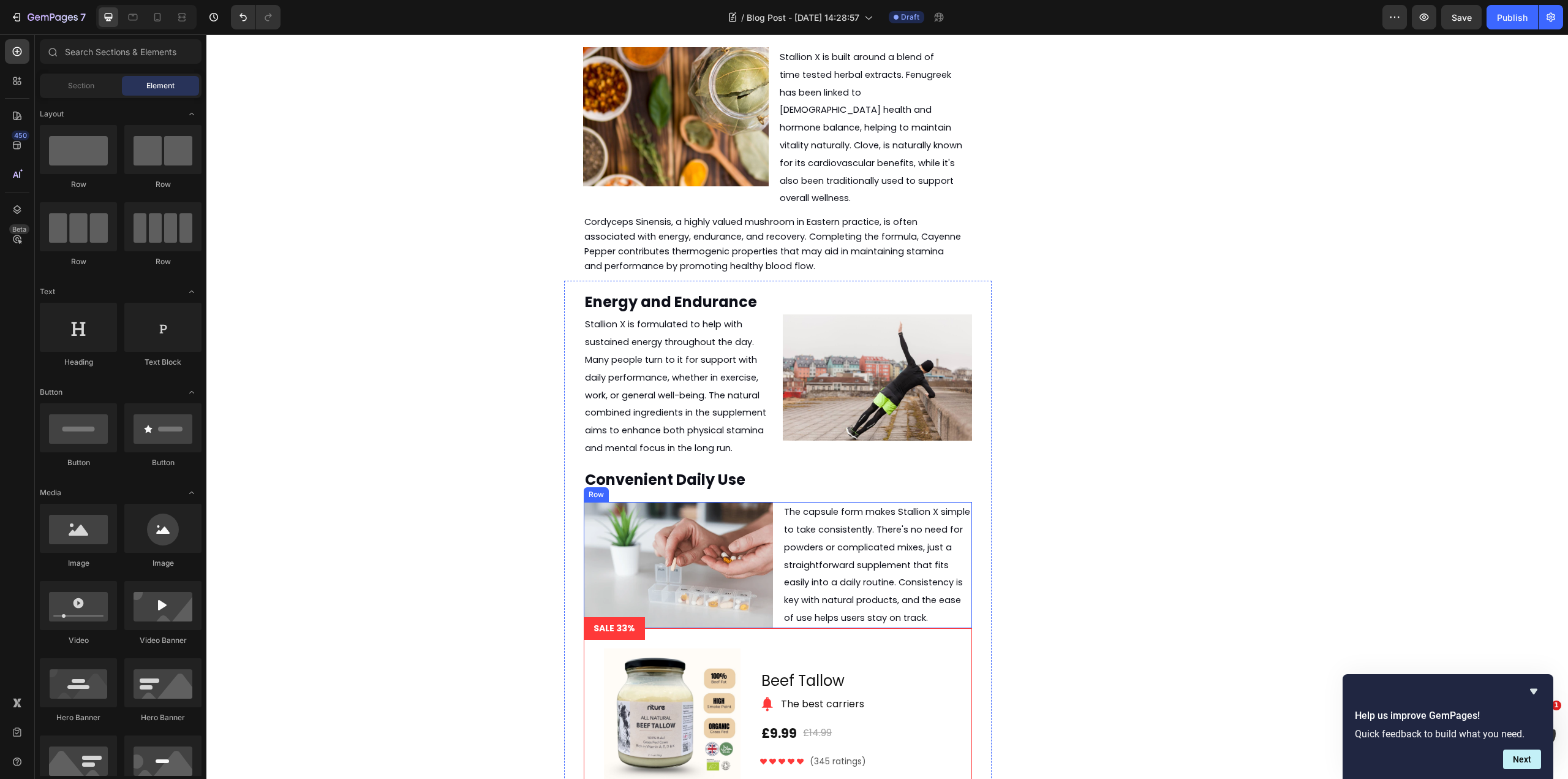
click at [776, 516] on div "Image The capsule form makes Stallion X simple to take consistently. There's no…" at bounding box center [778, 565] width 388 height 126
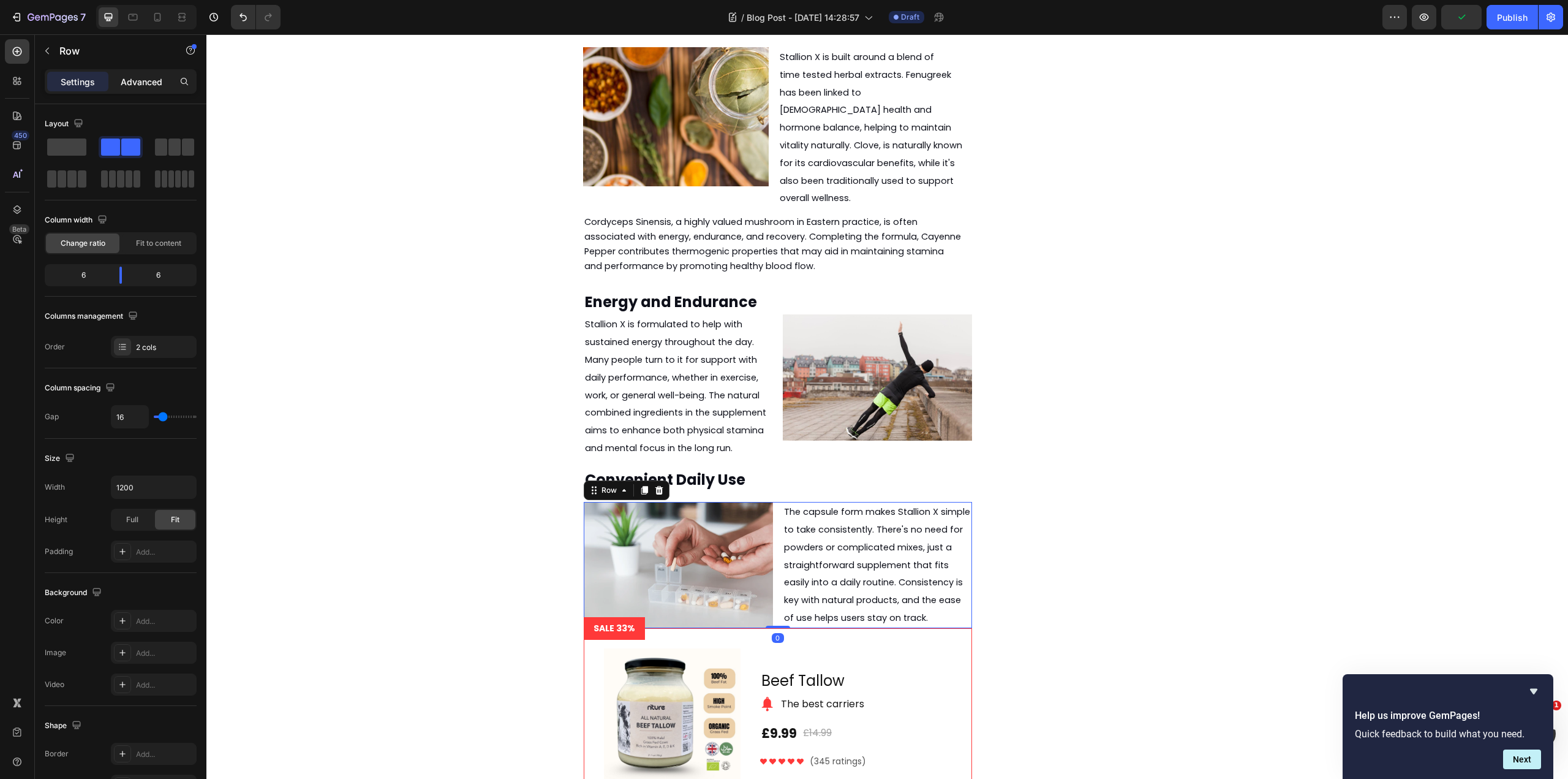
click at [160, 76] on p "Advanced" at bounding box center [142, 82] width 41 height 13
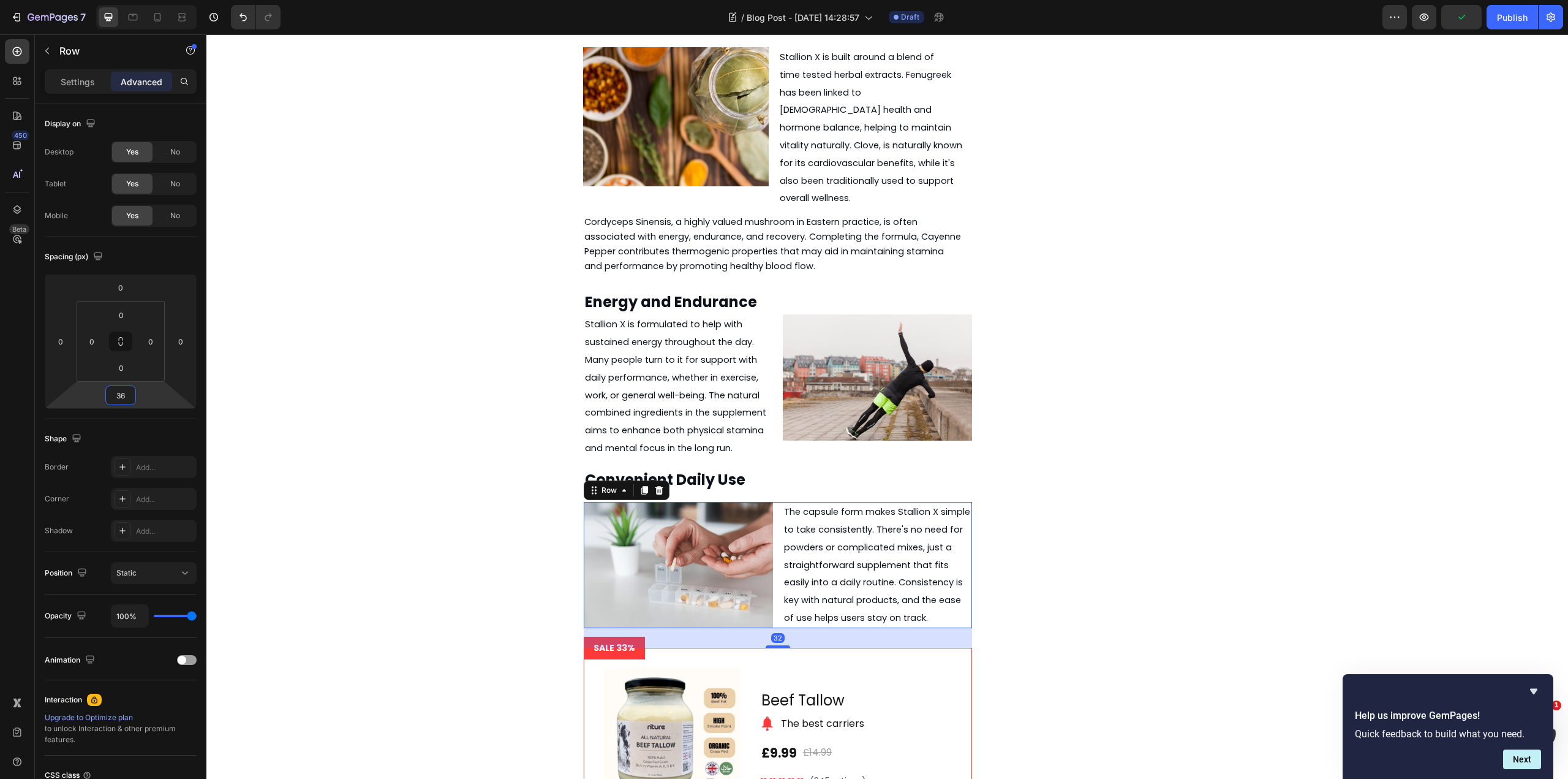
type input "38"
drag, startPoint x: 150, startPoint y: 395, endPoint x: 152, endPoint y: 383, distance: 12.2
click at [152, 0] on html "7 Version history / Blog Post - [DATE] 14:28:57 Draft Preview Save Publish 450 …" at bounding box center [784, 0] width 1568 height 0
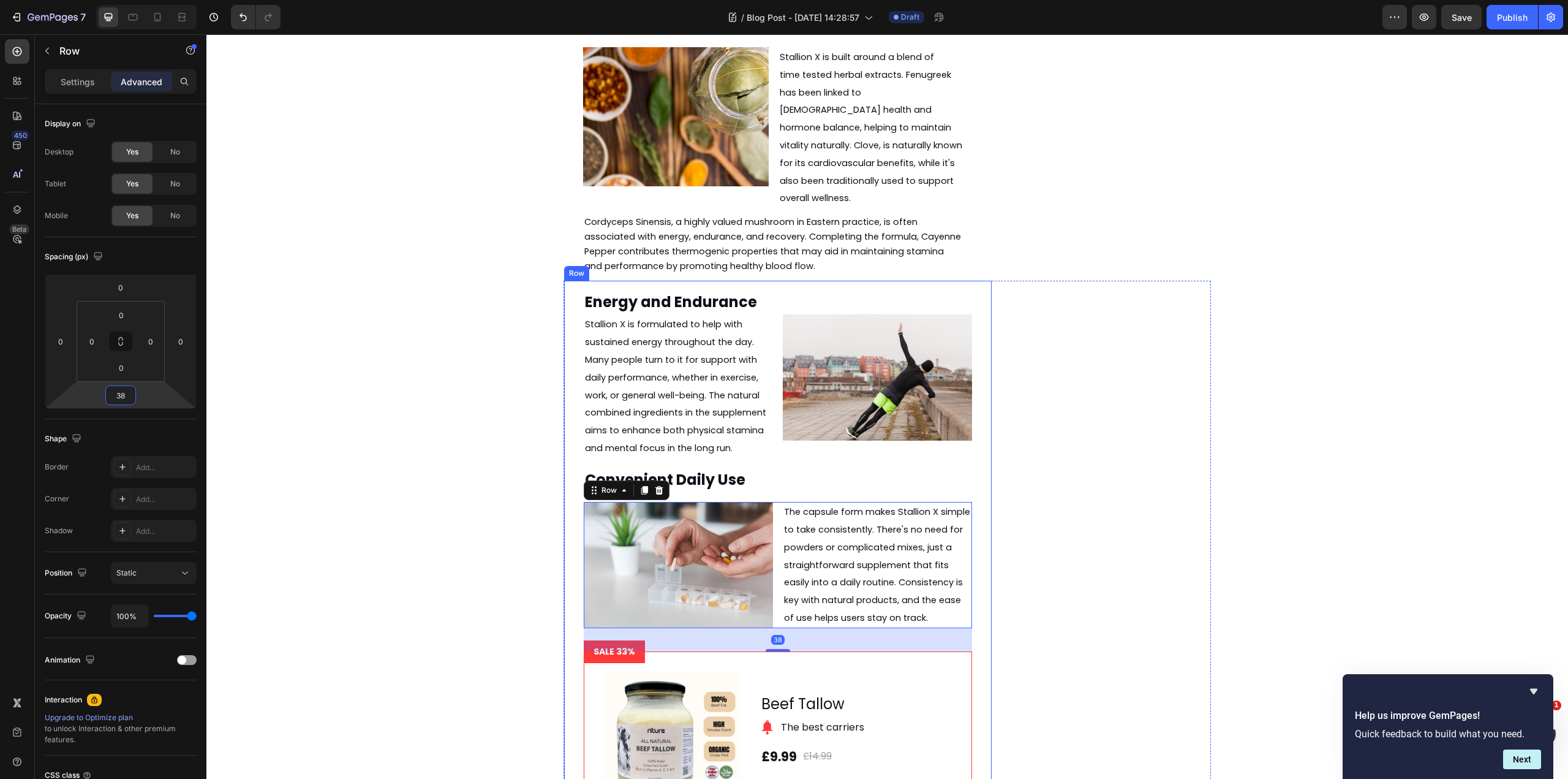
click at [1018, 455] on div "Energy and Endurance Heading Stallion X is formulated to help with sustained en…" at bounding box center [887, 637] width 648 height 713
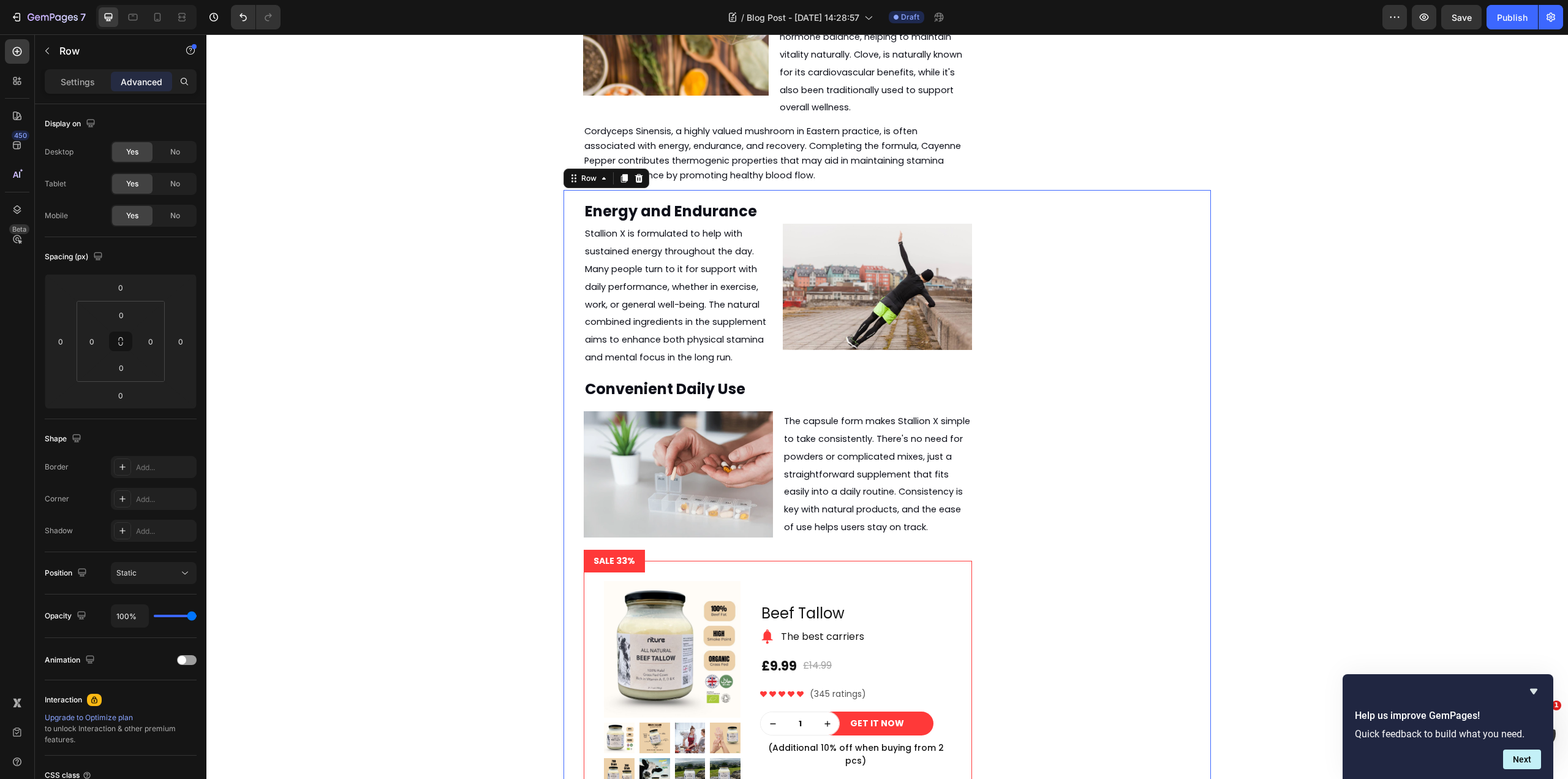
scroll to position [2178, 0]
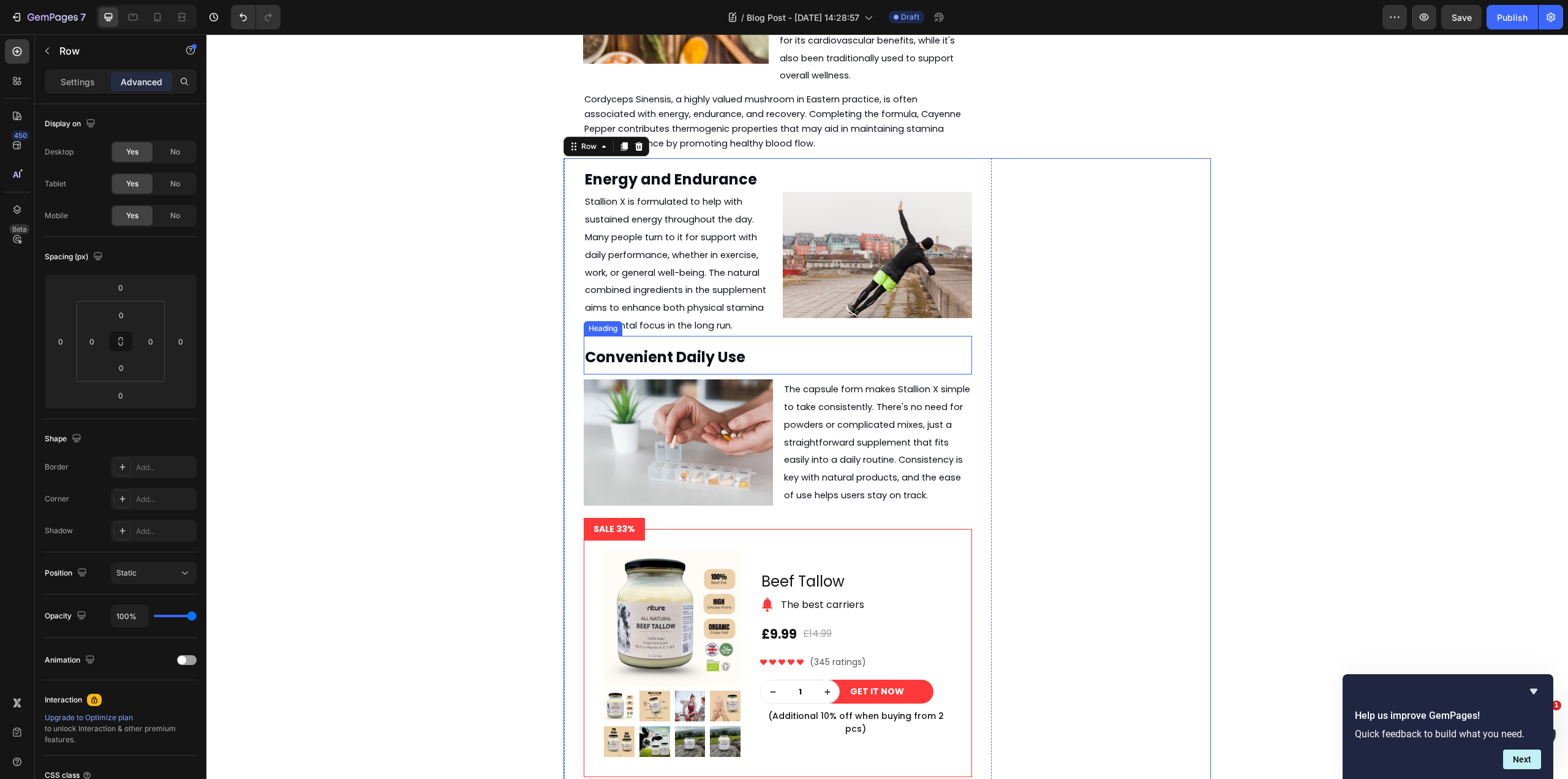
click at [681, 347] on strong "Convenient Daily Use" at bounding box center [665, 357] width 160 height 20
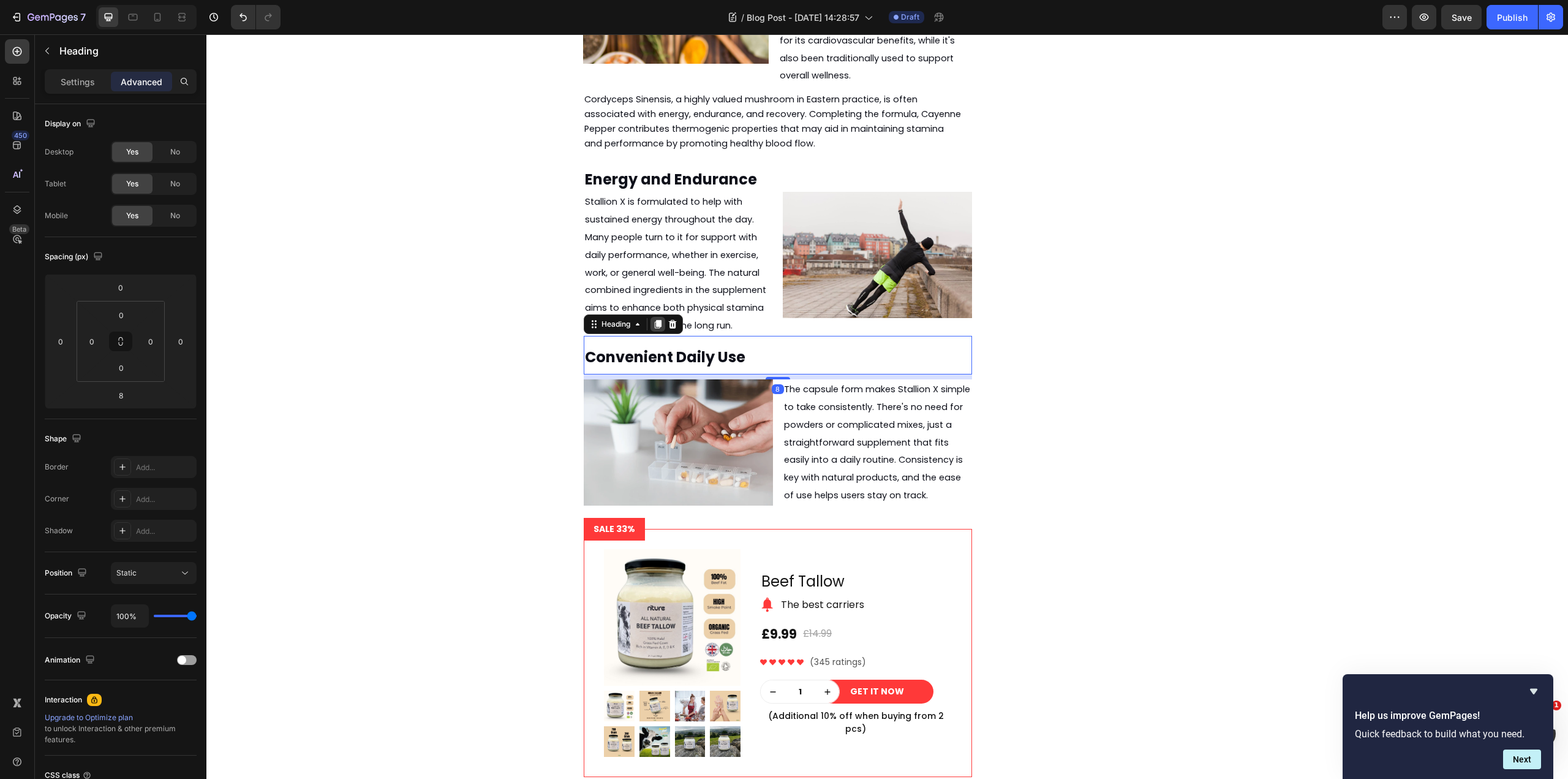
click at [659, 319] on icon at bounding box center [657, 324] width 10 height 10
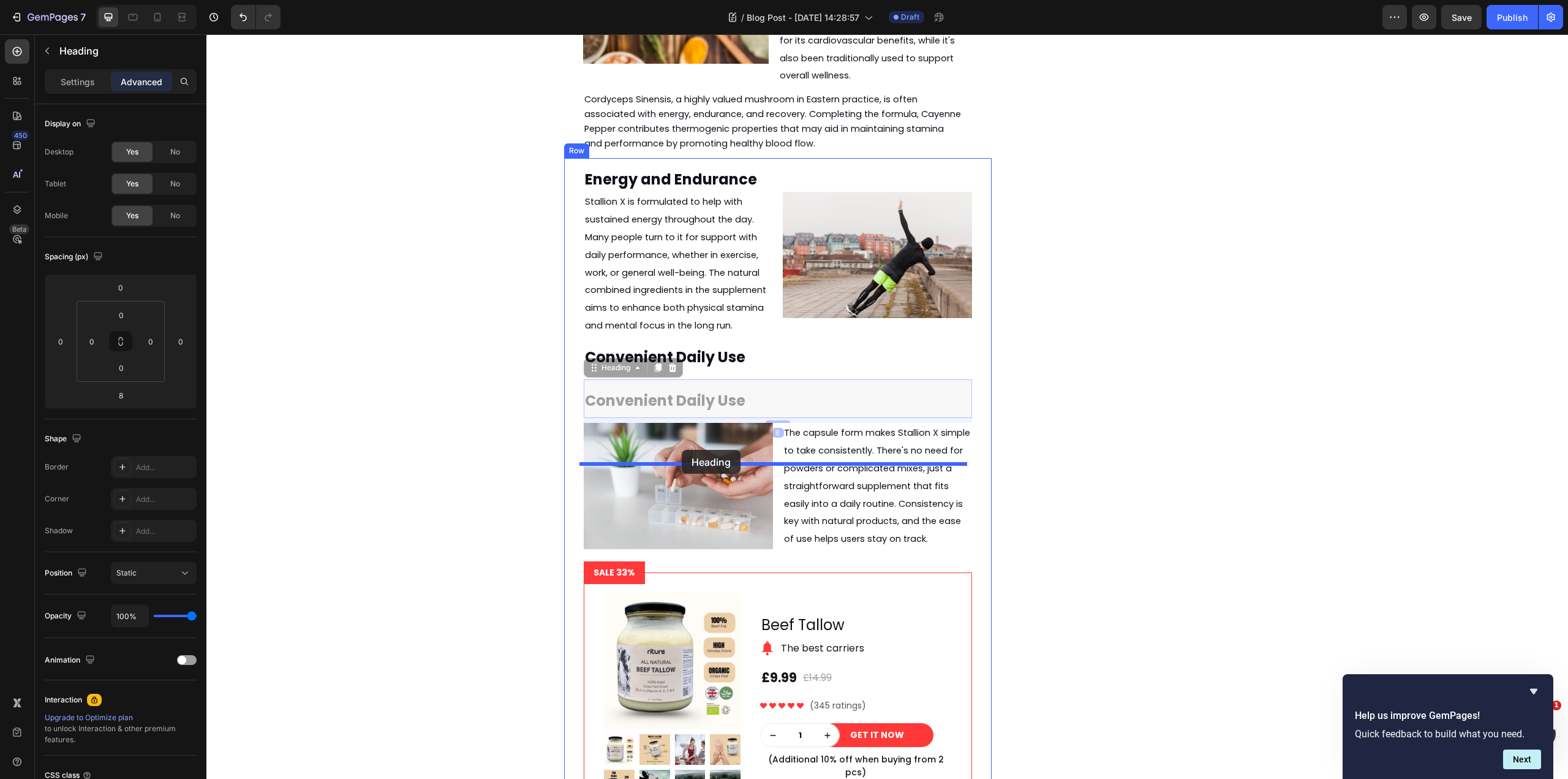
drag, startPoint x: 614, startPoint y: 264, endPoint x: 682, endPoint y: 450, distance: 198.0
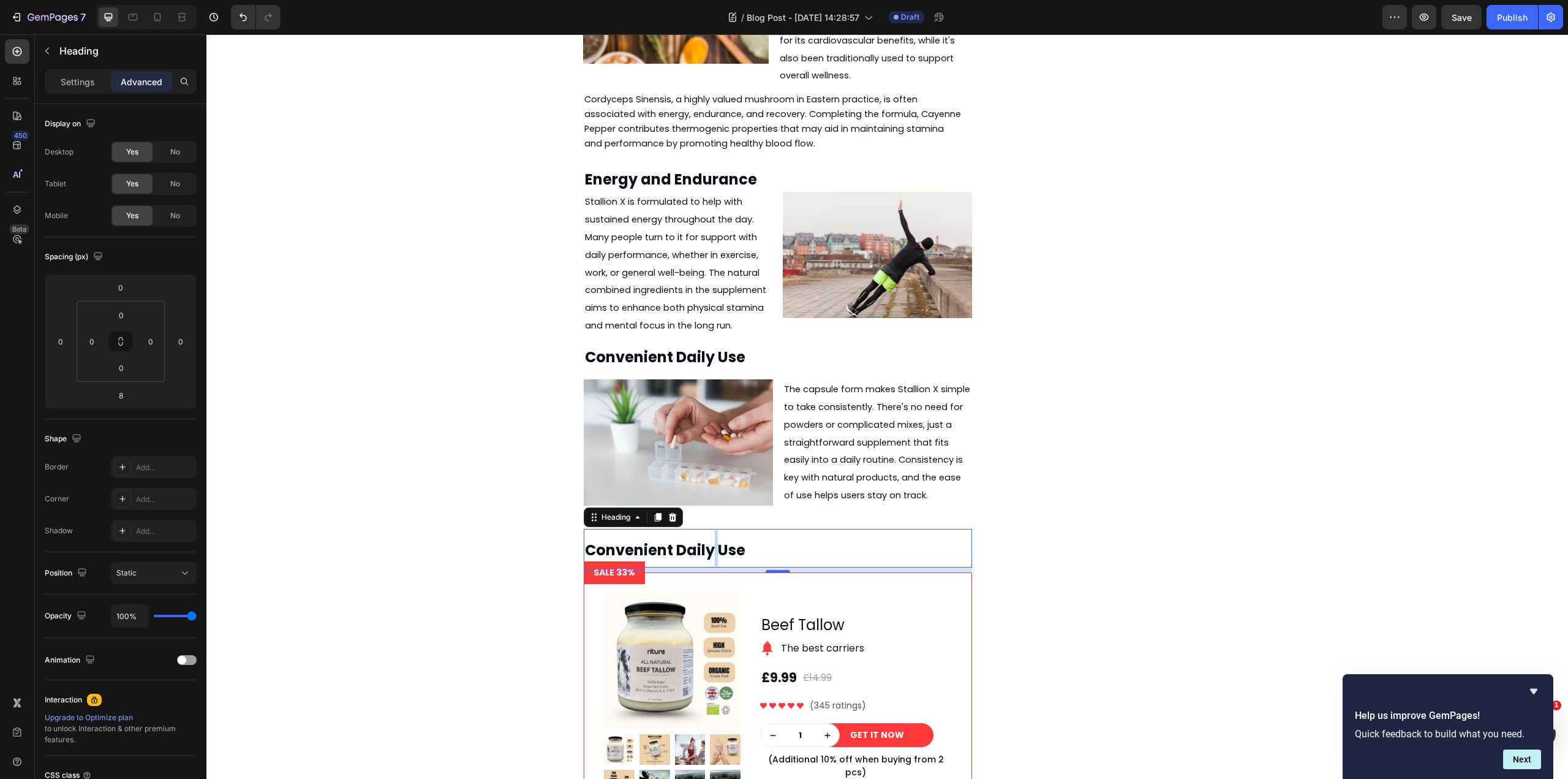
click at [710, 540] on strong "Convenient Daily Use" at bounding box center [665, 549] width 160 height 20
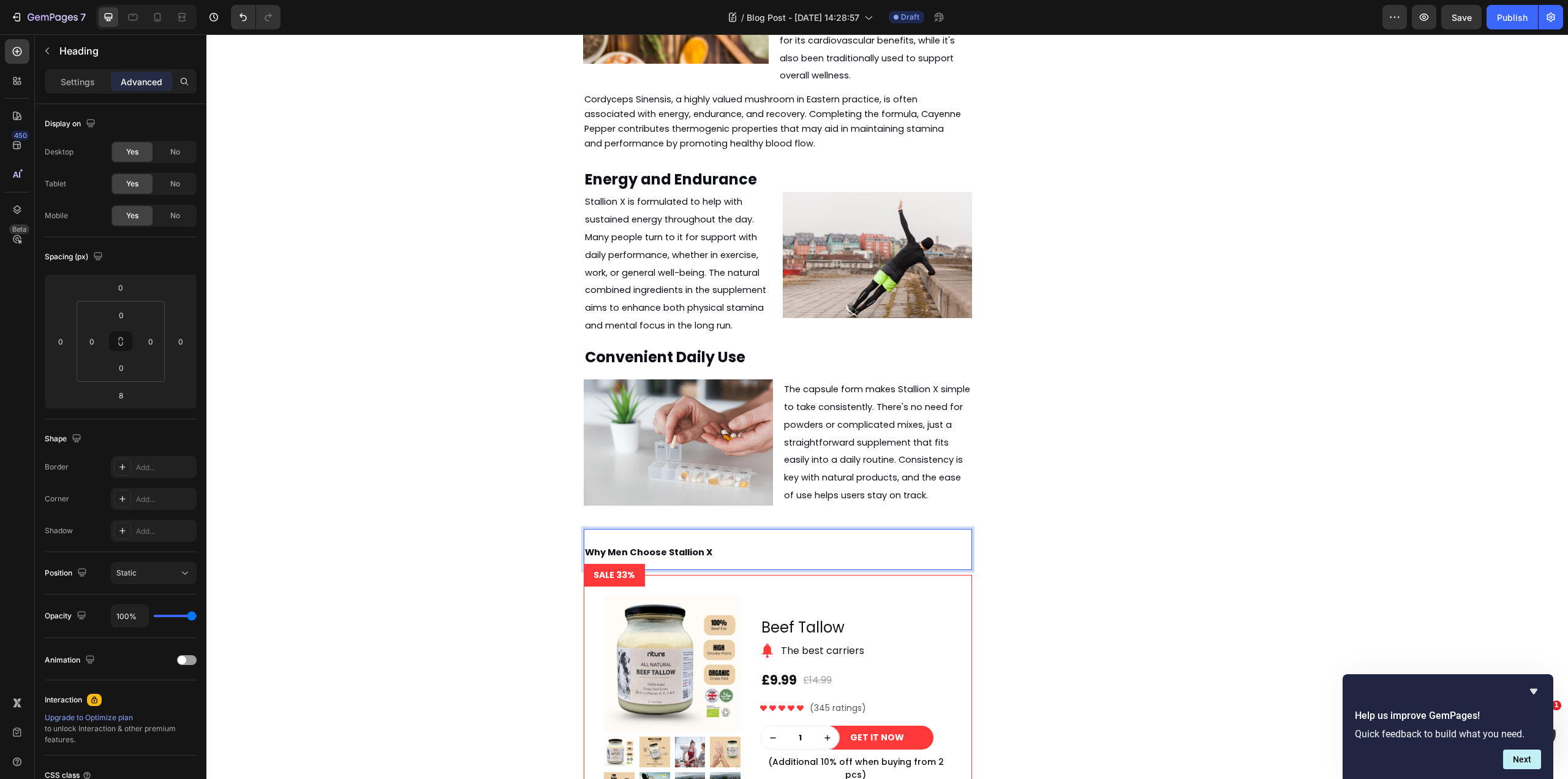
click at [1080, 456] on div "Energy and Endurance Heading Stallion X is formulated to help with sustained en…" at bounding box center [887, 537] width 648 height 759
click at [731, 530] on p "⁠⁠⁠⁠⁠⁠⁠ Why Men Choose Stallion X" at bounding box center [778, 549] width 386 height 39
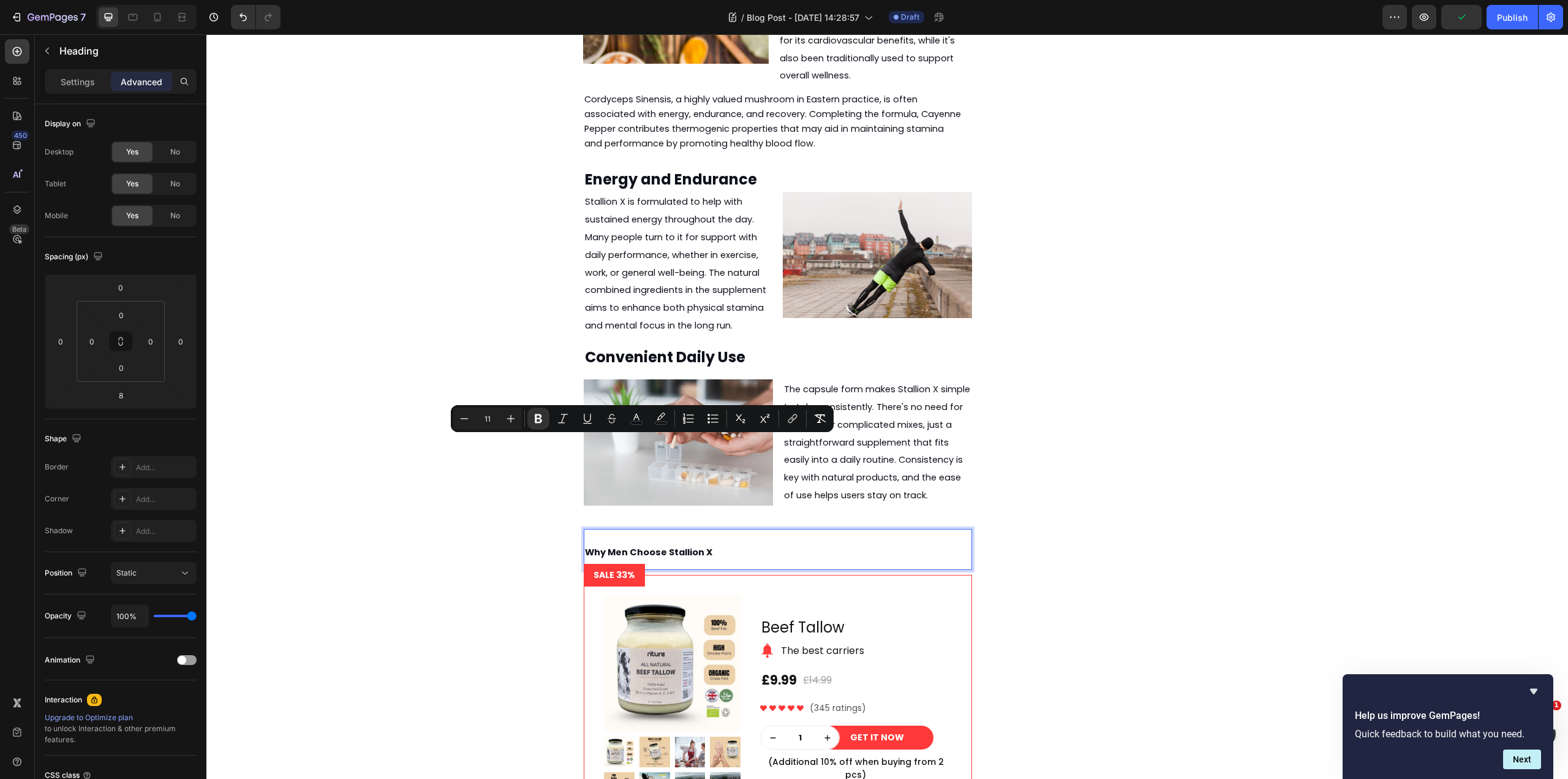
click at [523, 420] on div "Minus 11 Plus Bold Italic Underline Strikethrough color color Numbered List Bul…" at bounding box center [642, 419] width 378 height 22
click at [514, 419] on icon "Editor contextual toolbar" at bounding box center [510, 418] width 12 height 12
click at [514, 419] on icon "Editor contextual toolbar" at bounding box center [510, 418] width 12 height 12
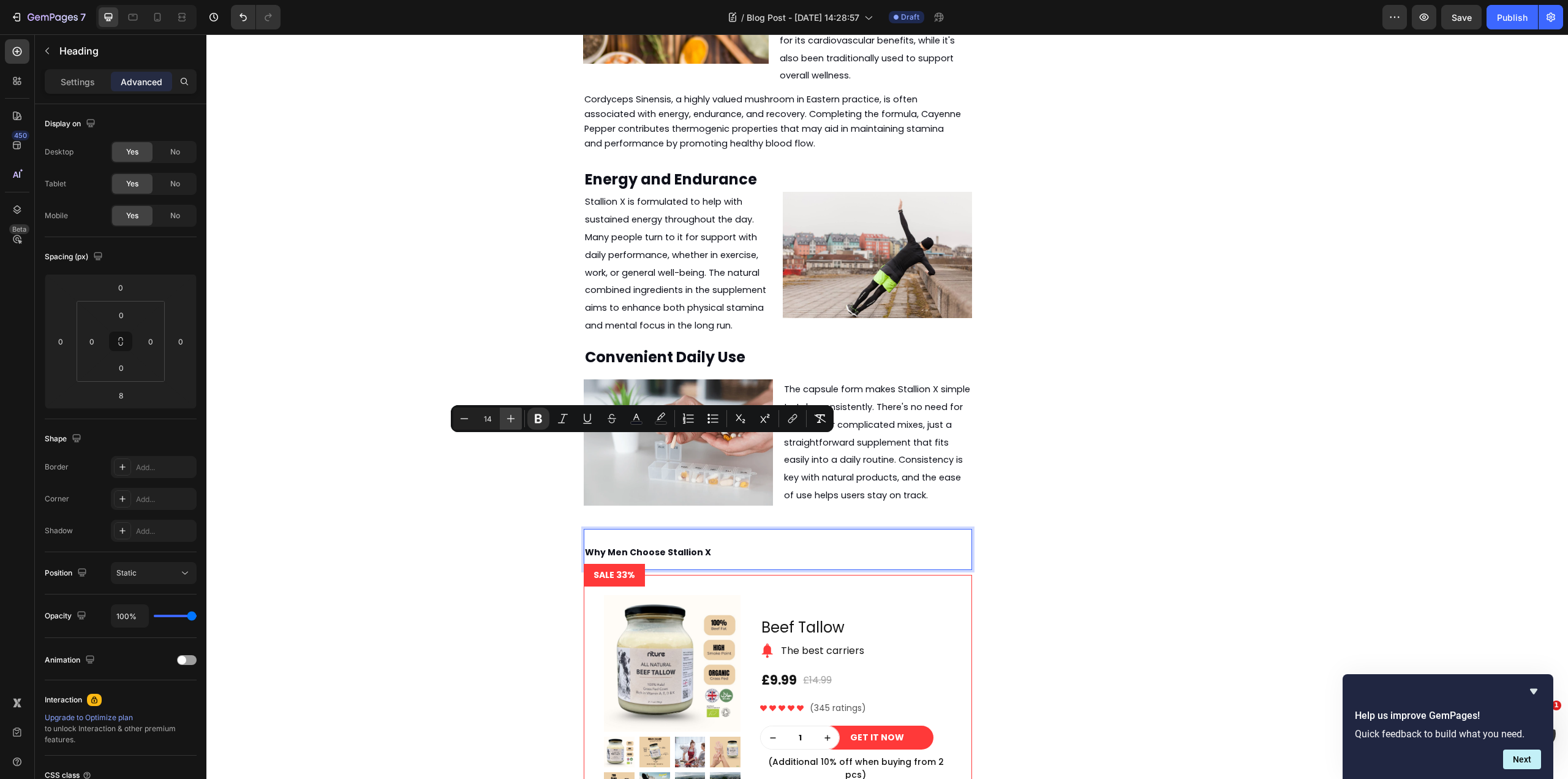
click at [514, 419] on icon "Editor contextual toolbar" at bounding box center [510, 418] width 12 height 12
click at [513, 419] on icon "Editor contextual toolbar" at bounding box center [510, 418] width 12 height 12
click at [512, 419] on icon "Editor contextual toolbar" at bounding box center [510, 418] width 12 height 12
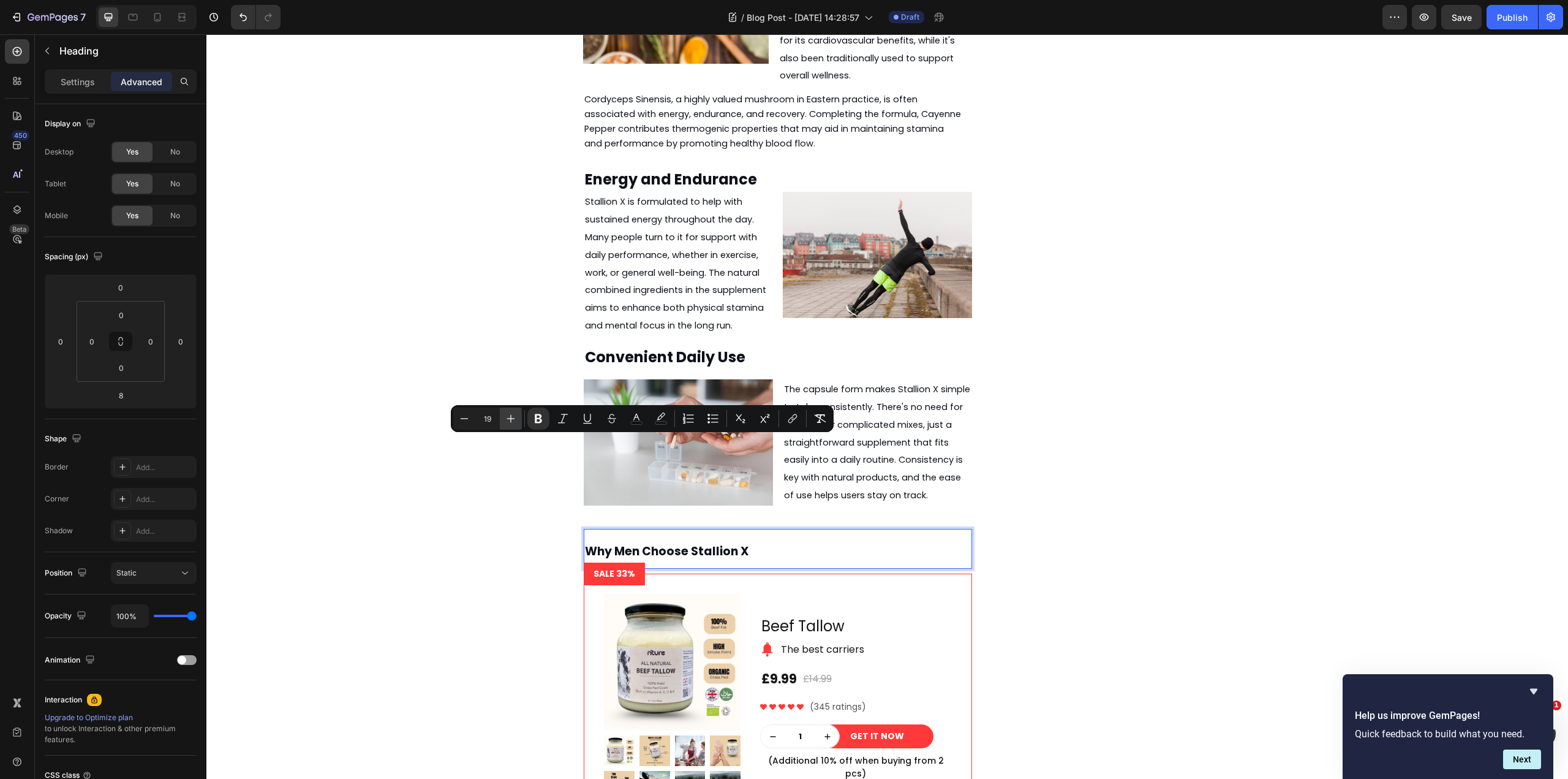
click at [511, 419] on icon "Editor contextual toolbar" at bounding box center [511, 419] width 8 height 8
click at [510, 419] on icon "Editor contextual toolbar" at bounding box center [511, 419] width 8 height 8
click at [512, 419] on icon "Editor contextual toolbar" at bounding box center [511, 419] width 8 height 8
click at [513, 419] on icon "Editor contextual toolbar" at bounding box center [511, 419] width 8 height 8
click at [514, 419] on icon "Editor contextual toolbar" at bounding box center [511, 419] width 8 height 8
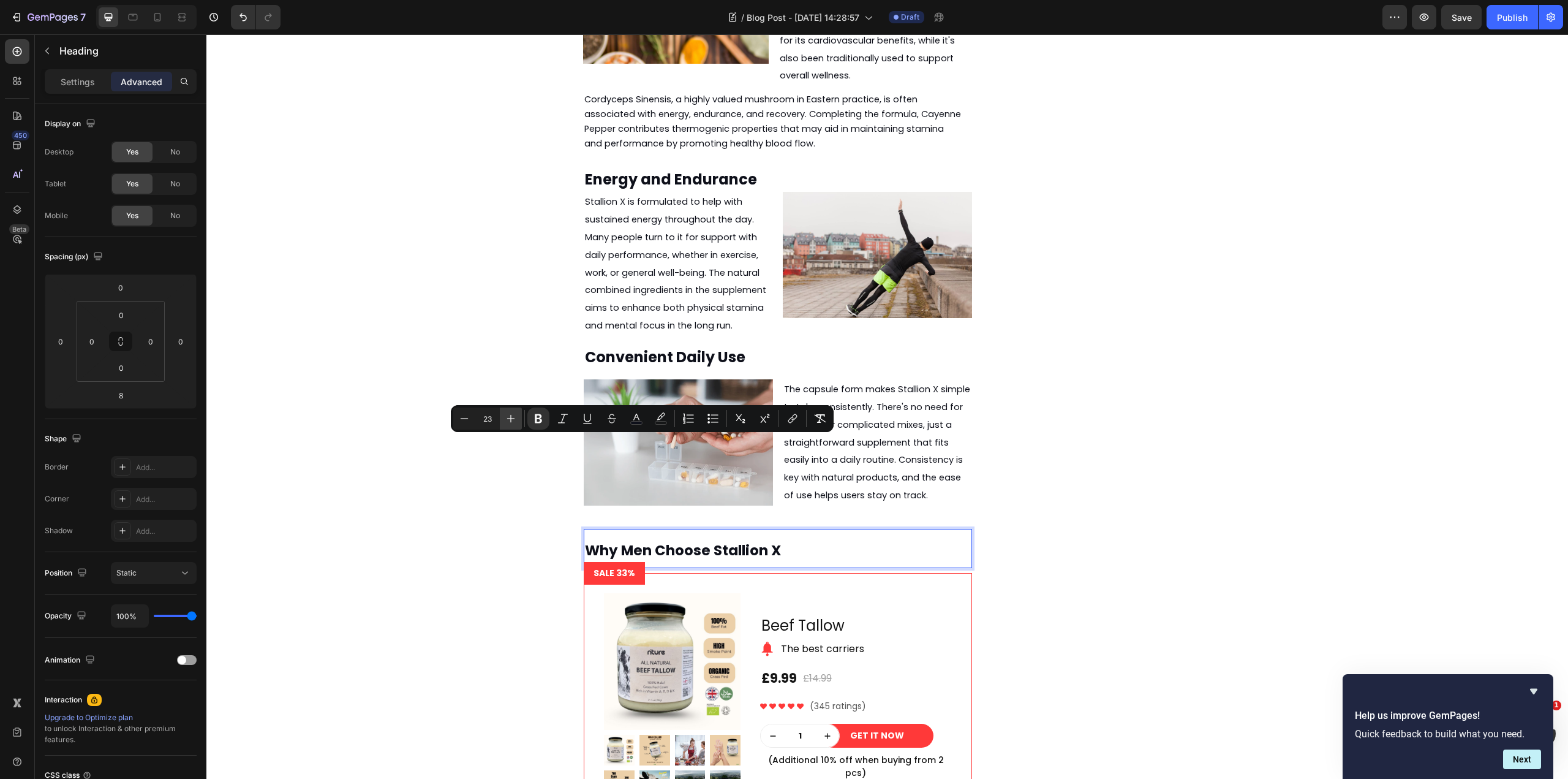
type input "24"
click at [500, 479] on div "Energy and Endurance Heading Stallion X is formulated to help with sustained en…" at bounding box center [887, 536] width 1344 height 757
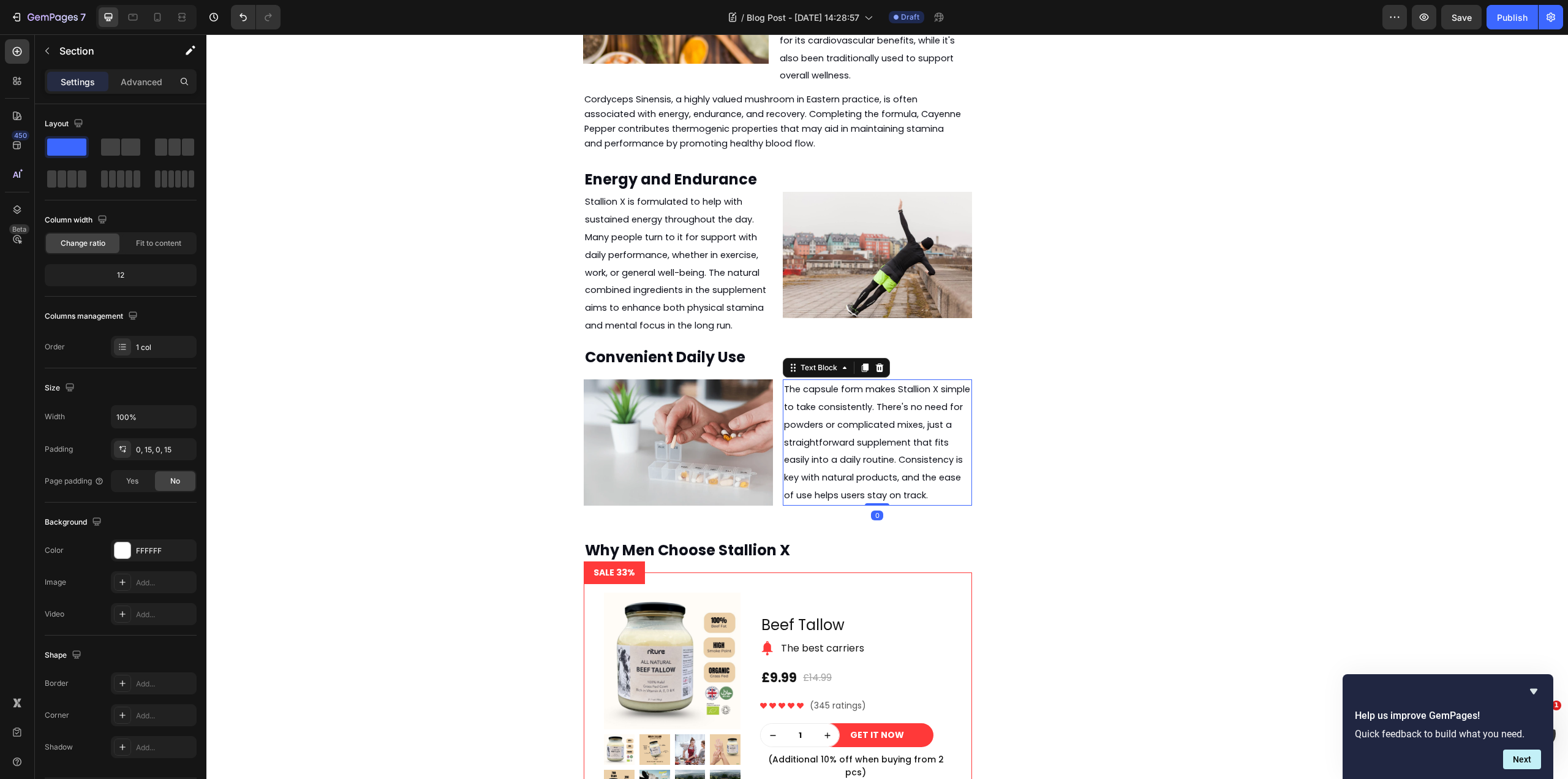
click at [918, 383] on span "The capsule form makes Stallion X simple to take consistently. There's no need …" at bounding box center [877, 442] width 186 height 118
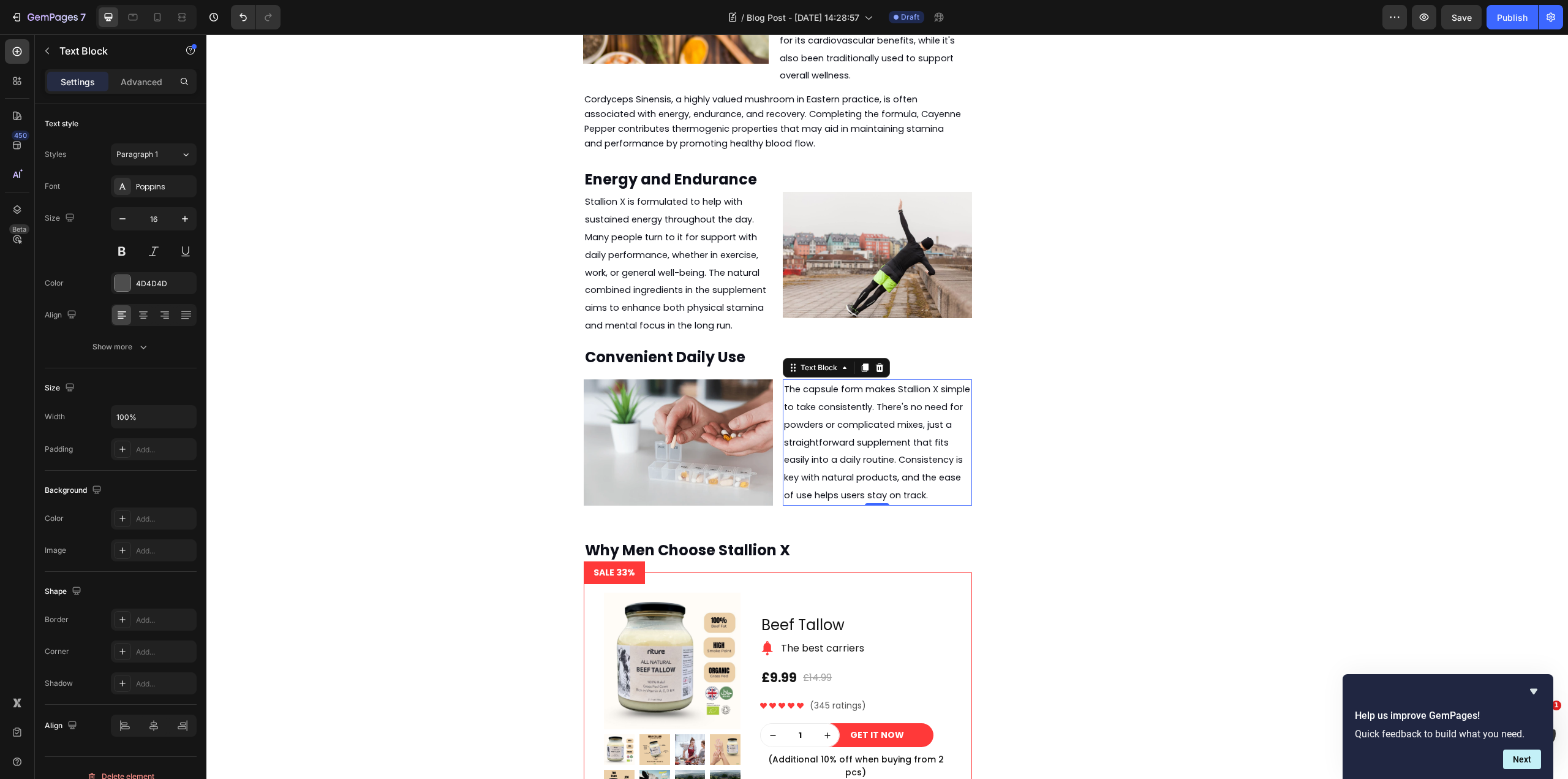
click at [862, 364] on icon at bounding box center [865, 368] width 6 height 8
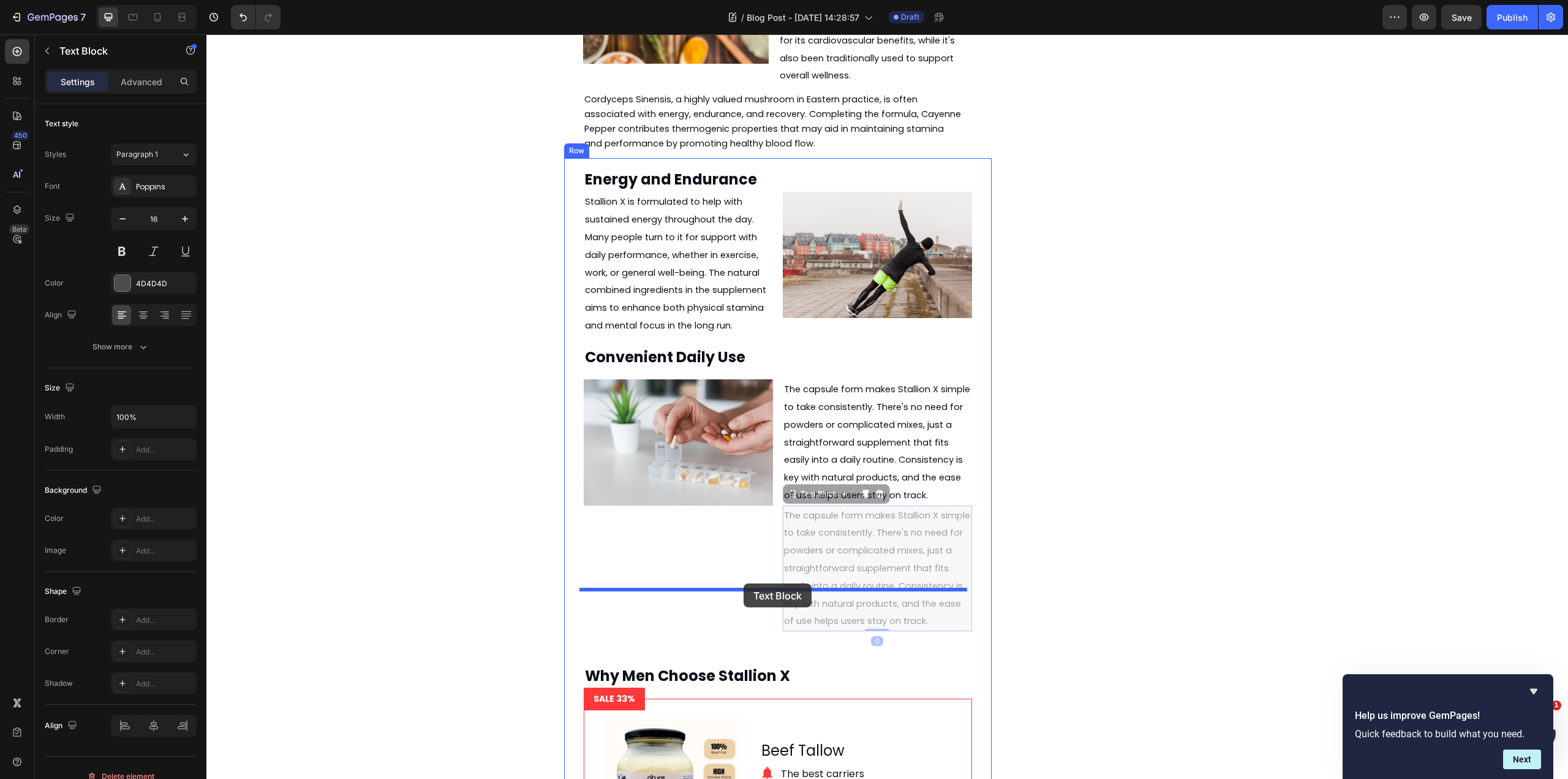
drag, startPoint x: 807, startPoint y: 386, endPoint x: 744, endPoint y: 584, distance: 207.8
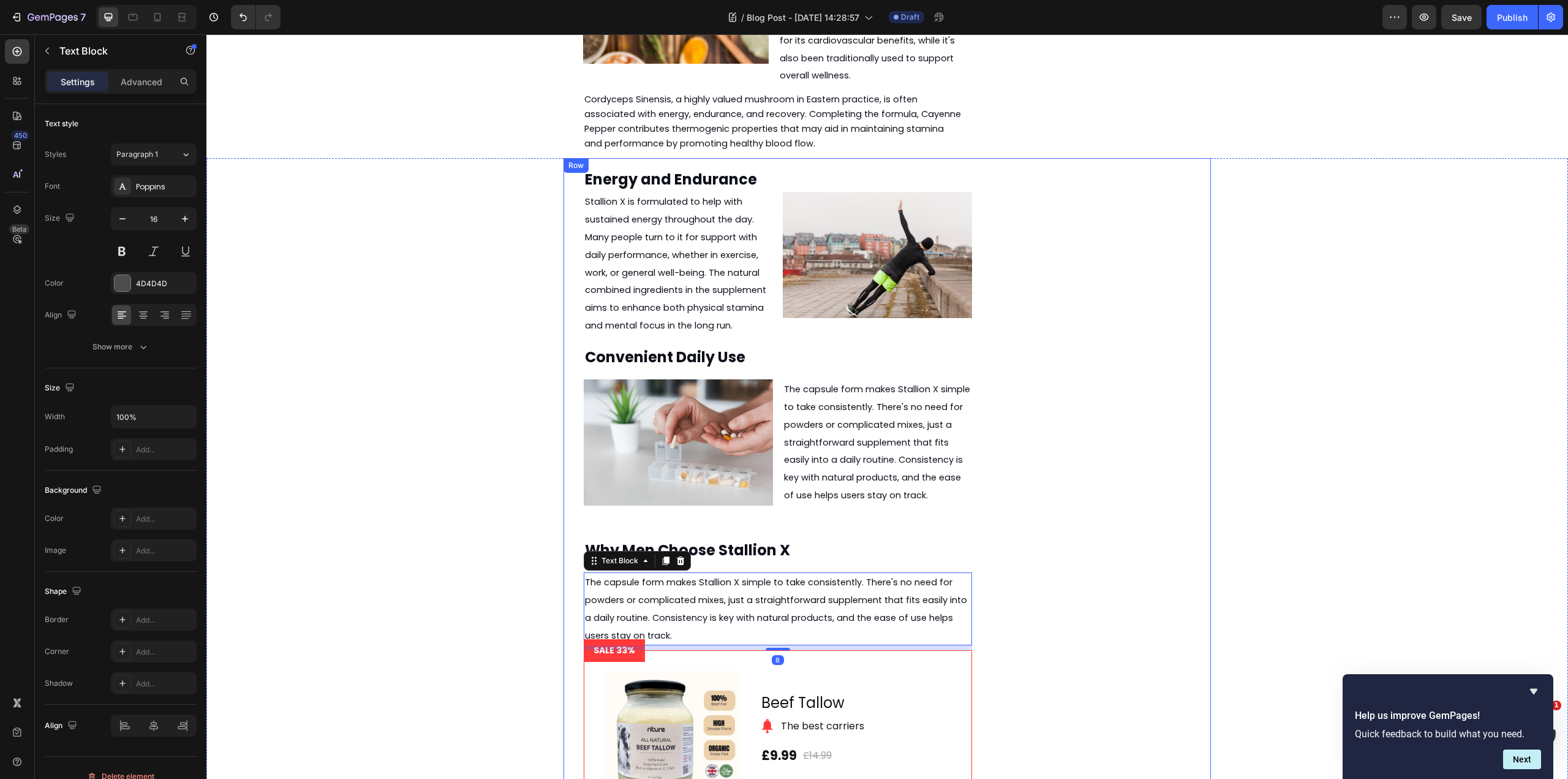
click at [1051, 484] on div "Energy and Endurance Heading Stallion X is formulated to help with sustained en…" at bounding box center [887, 575] width 648 height 835
click at [793, 576] on span "The capsule form makes Stallion X simple to take consistently. There's no need …" at bounding box center [776, 608] width 382 height 65
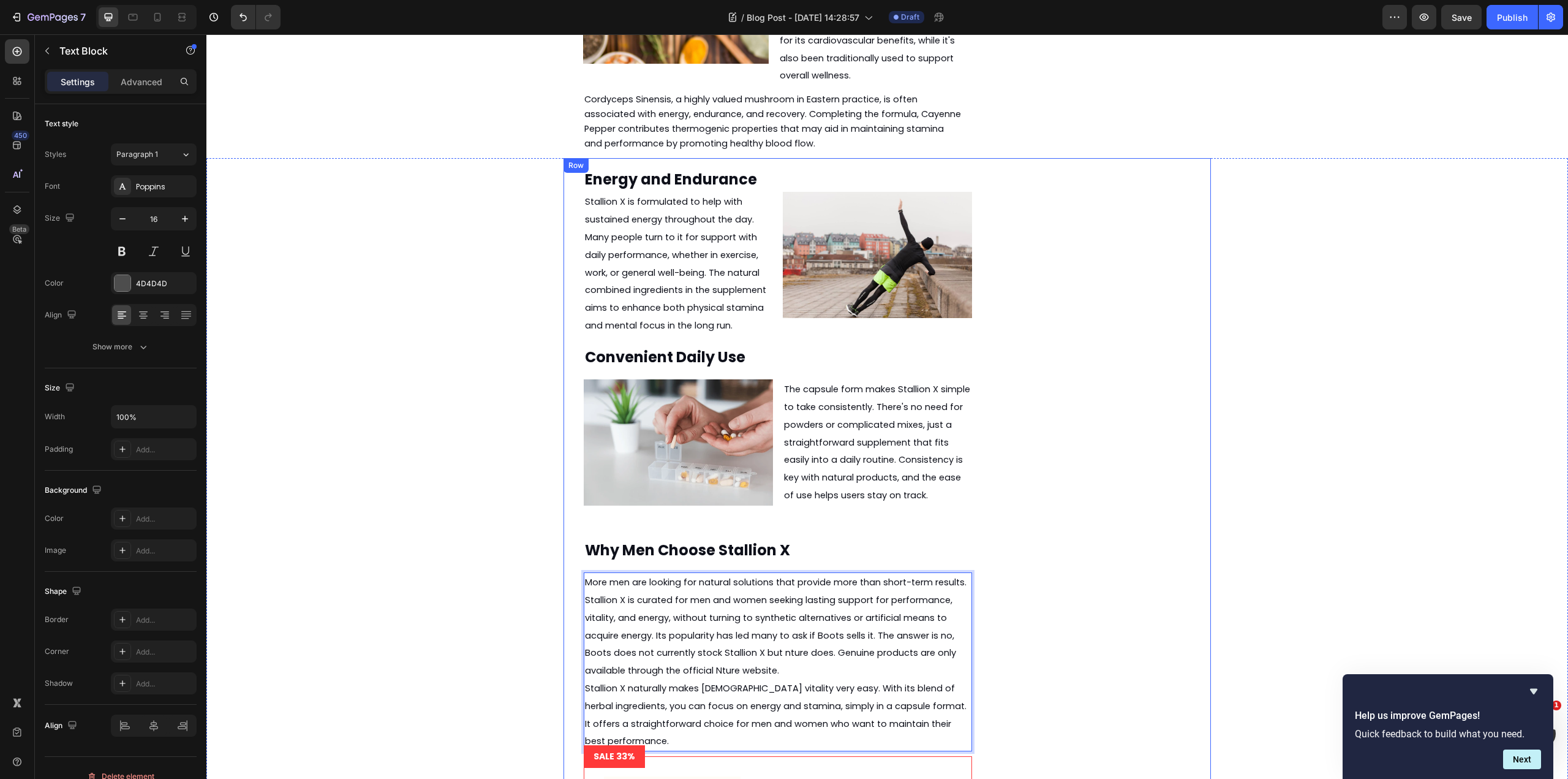
click at [1000, 505] on div "Energy and Endurance Heading Stallion X is formulated to help with sustained en…" at bounding box center [887, 628] width 648 height 941
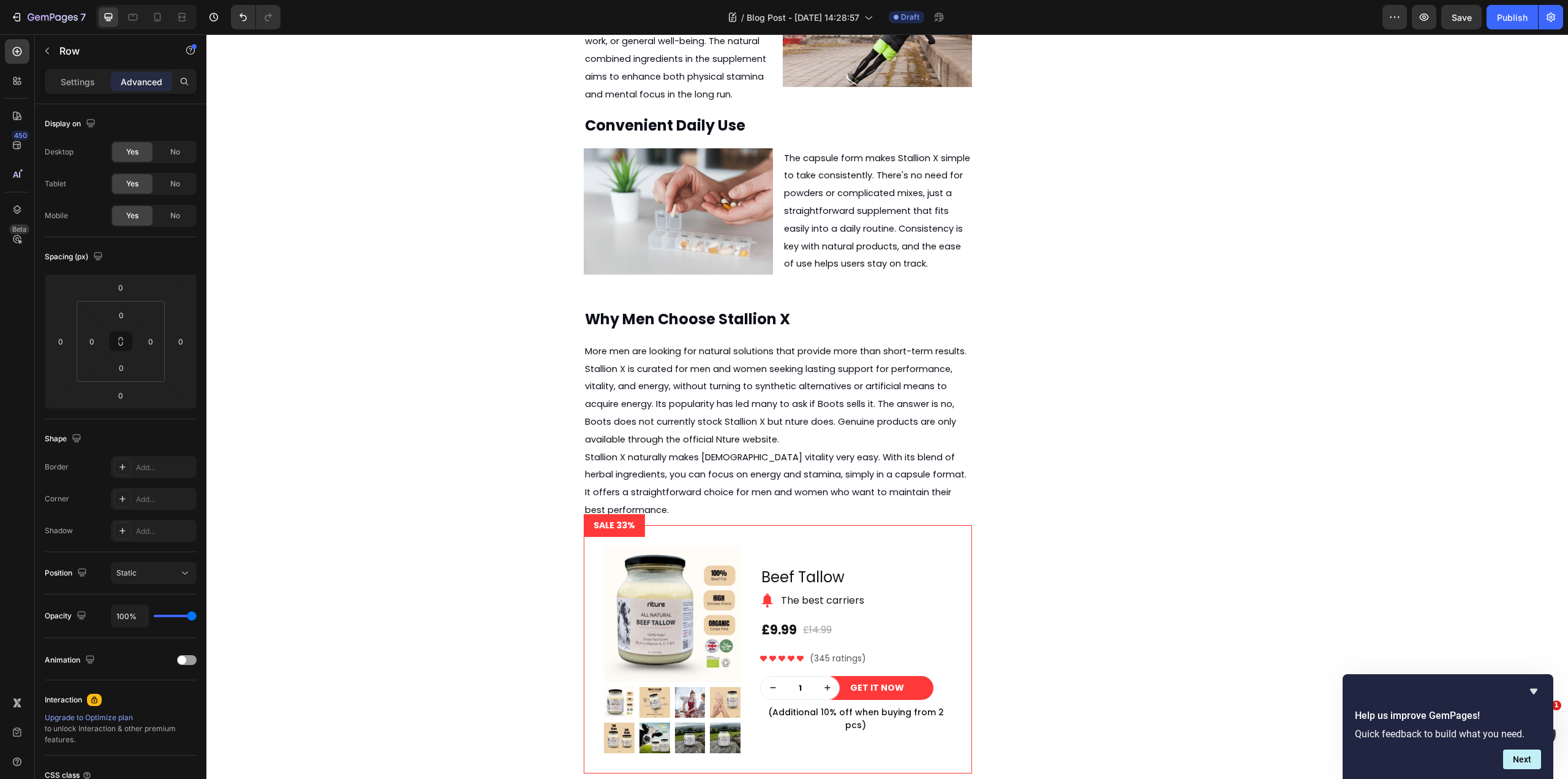
scroll to position [2362, 0]
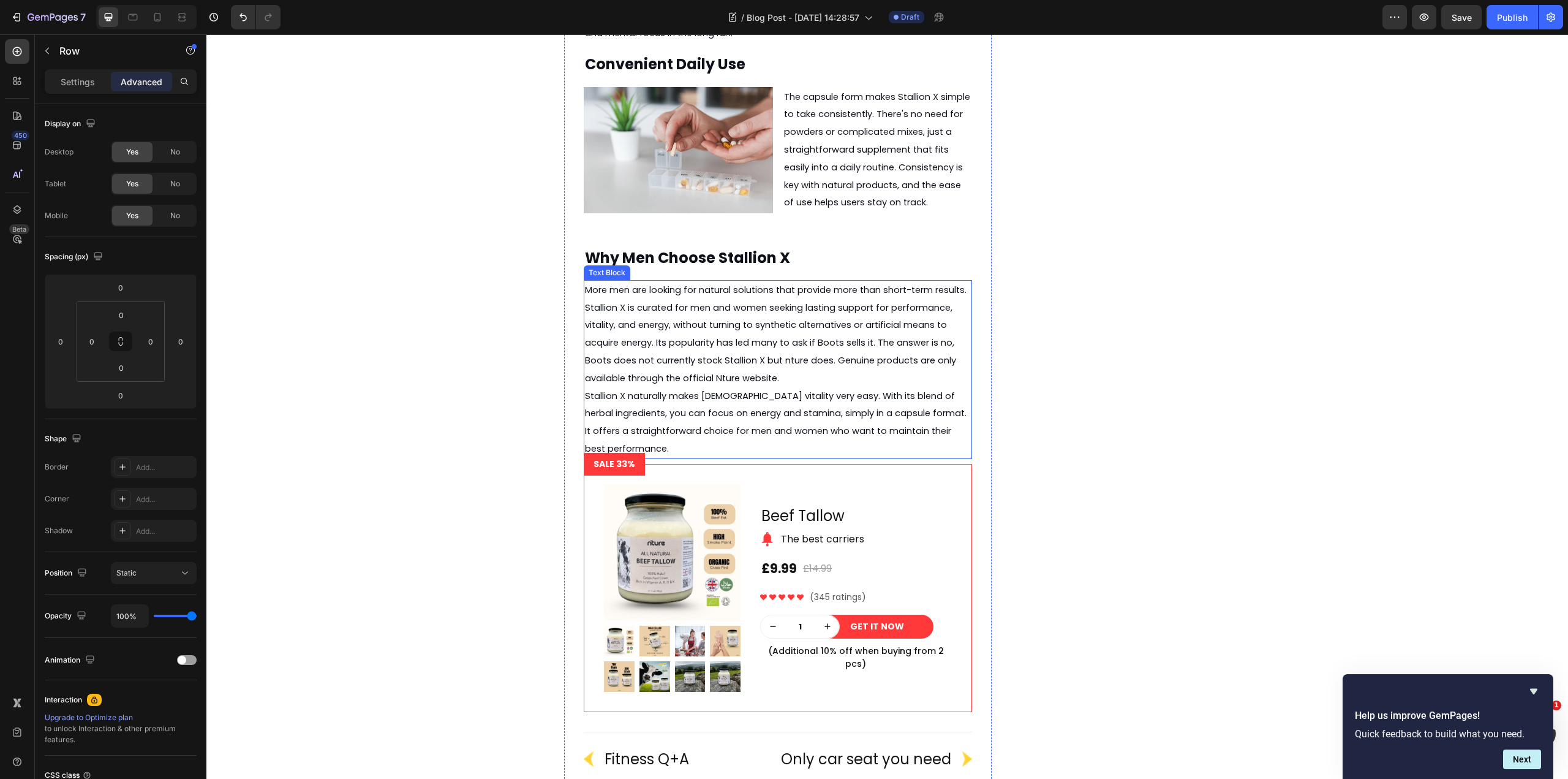
click at [759, 340] on span "More men are looking for natural solutions that provide more than short-term re…" at bounding box center [776, 333] width 382 height 100
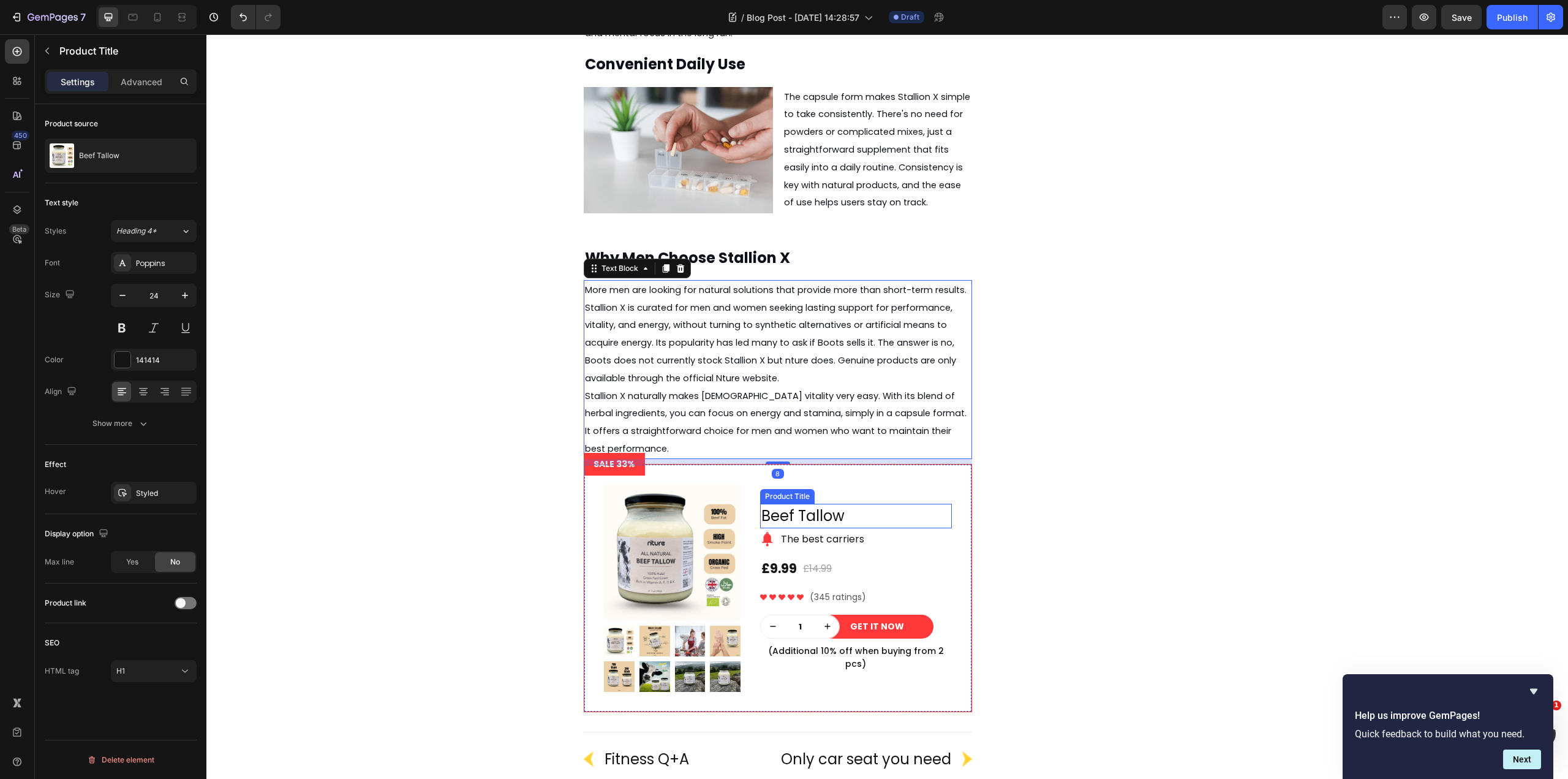
click at [928, 504] on h1 "Beef Tallow" at bounding box center [855, 516] width 191 height 25
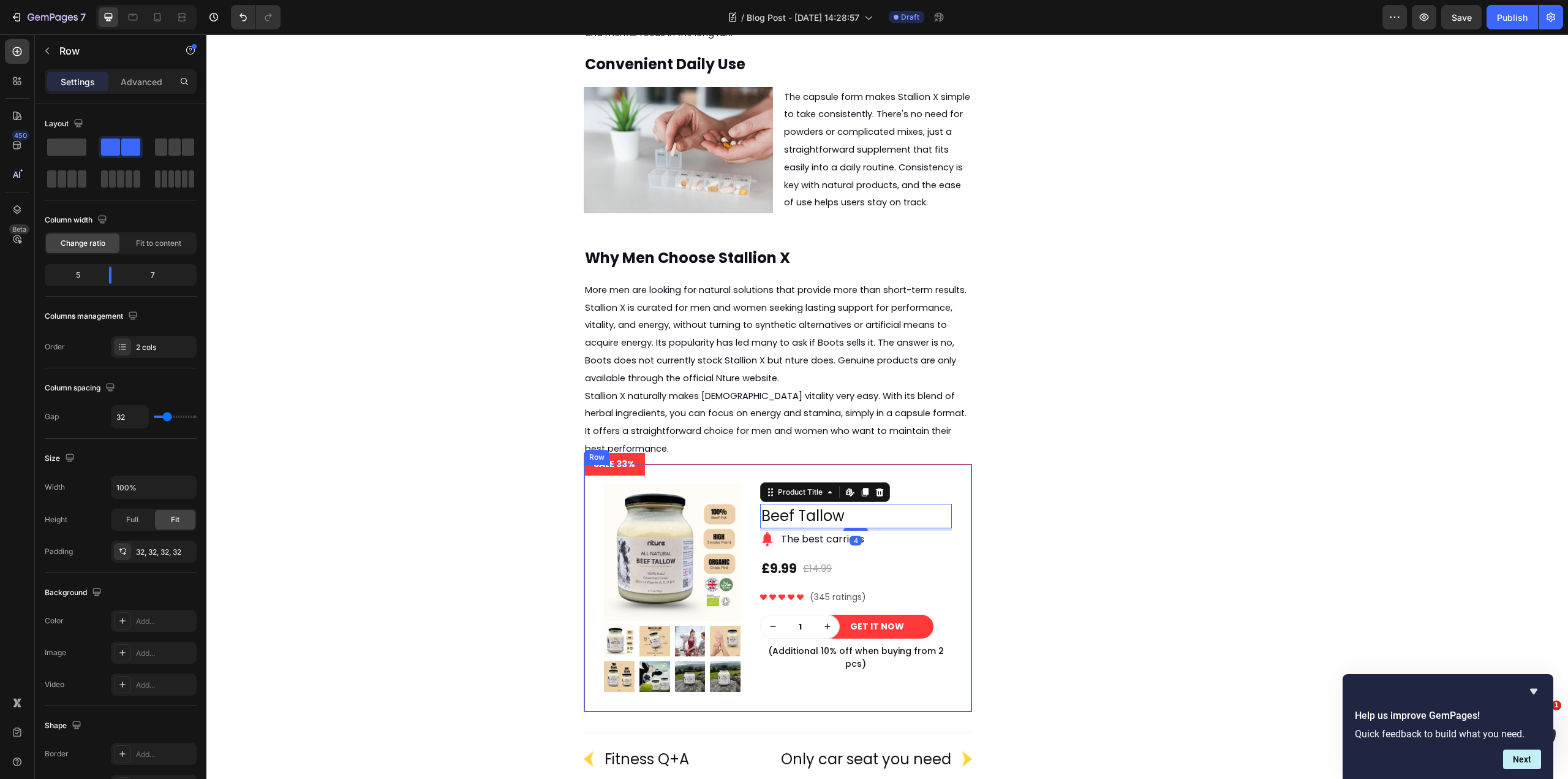
click at [944, 468] on div "Product Images Row Beef Tallow Product Title Edit content in Shopify 4 Image Th…" at bounding box center [778, 588] width 387 height 247
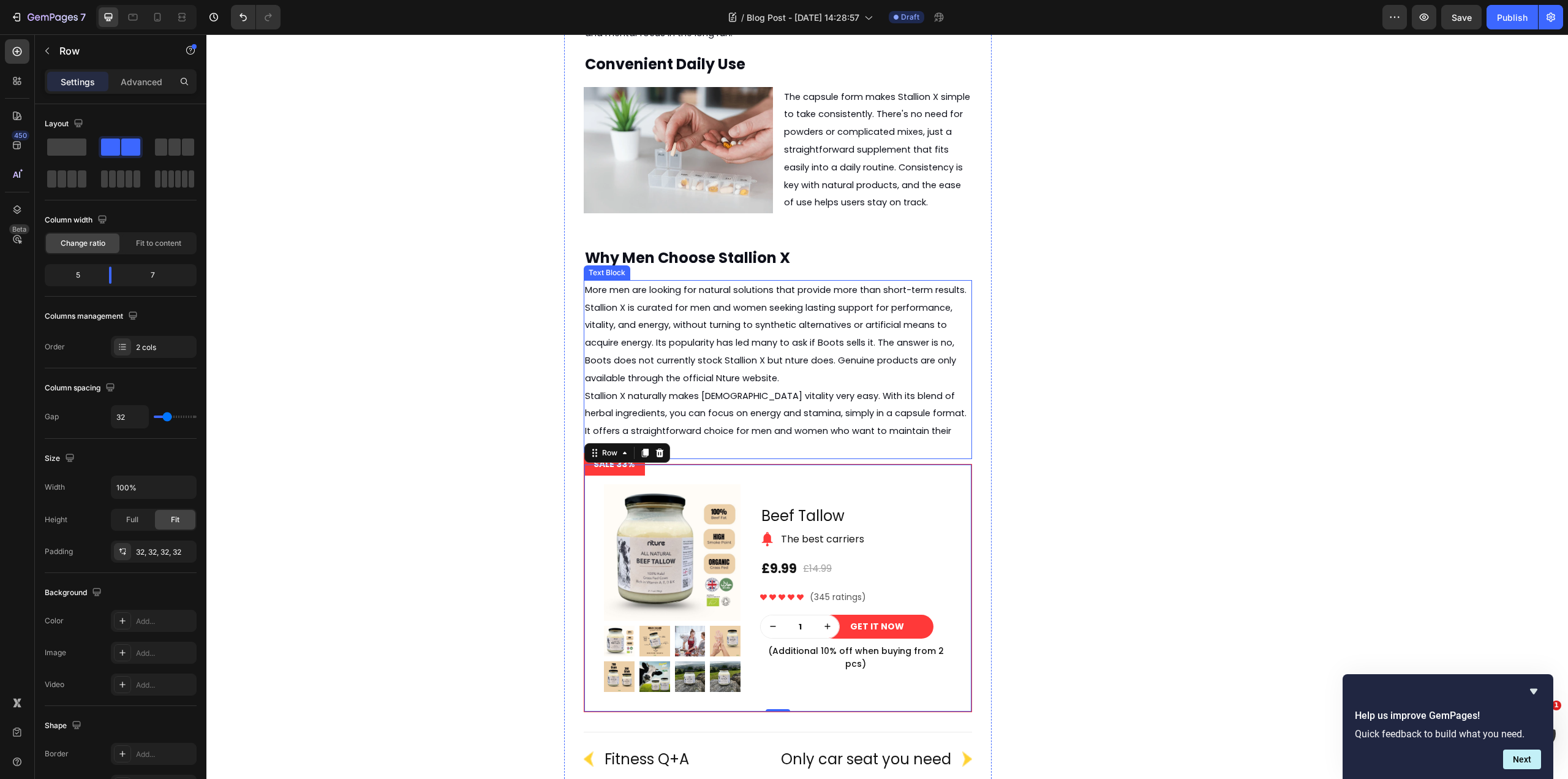
click at [869, 399] on span "Stallion X naturally makes male vitality very easy. With its blend of herbal in…" at bounding box center [776, 422] width 382 height 65
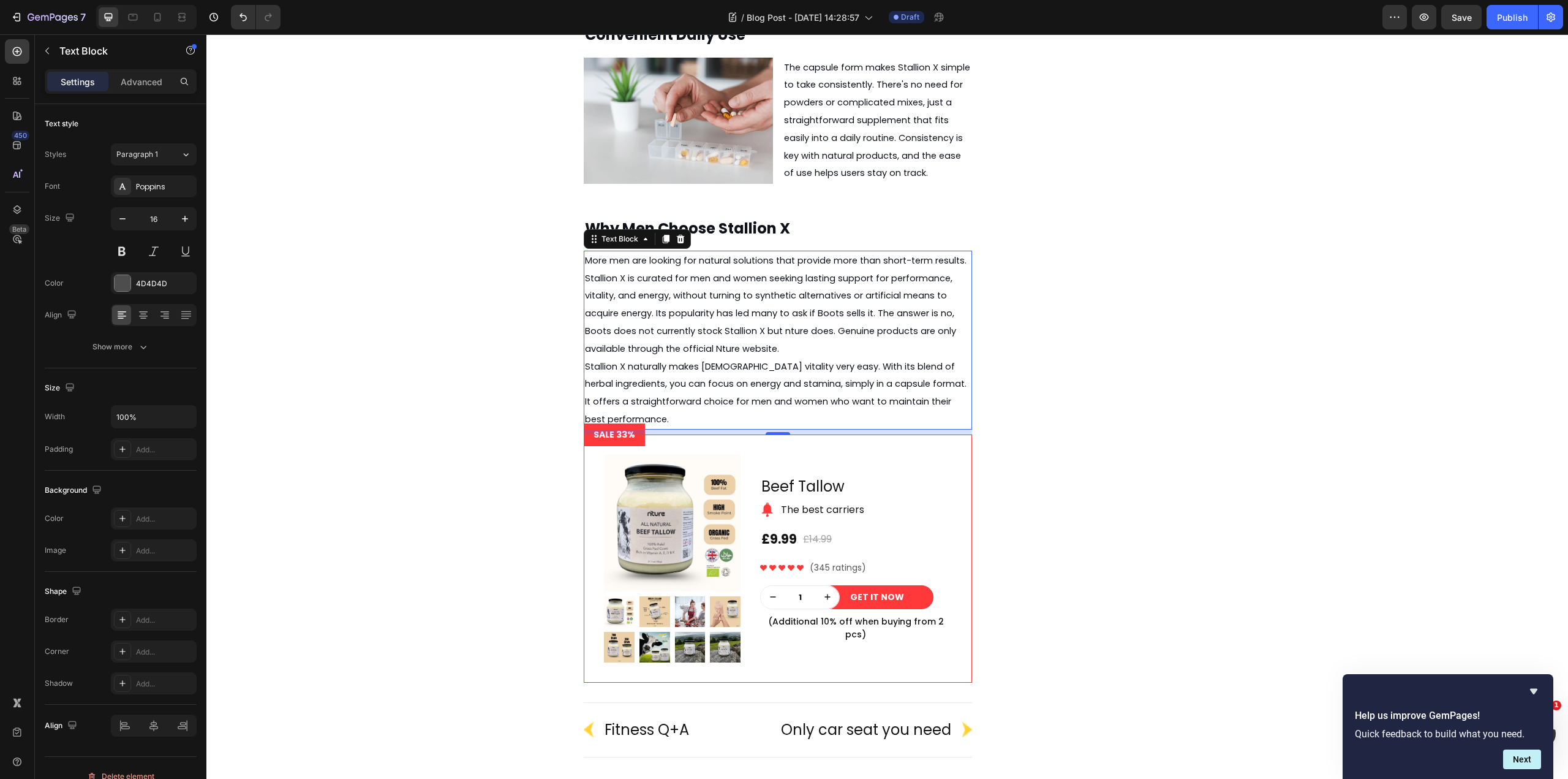
scroll to position [2484, 0]
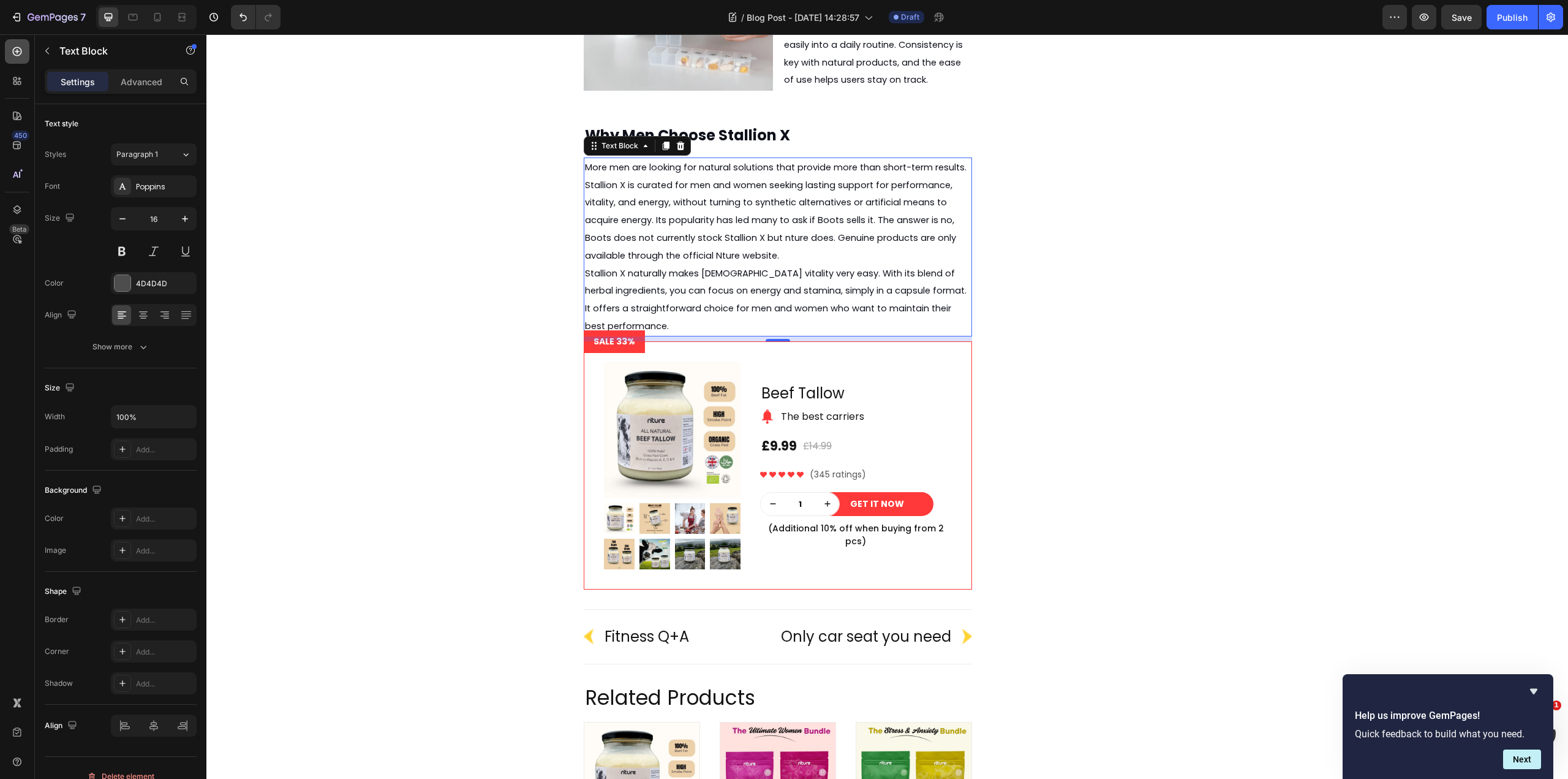
click at [15, 57] on icon at bounding box center [17, 51] width 12 height 12
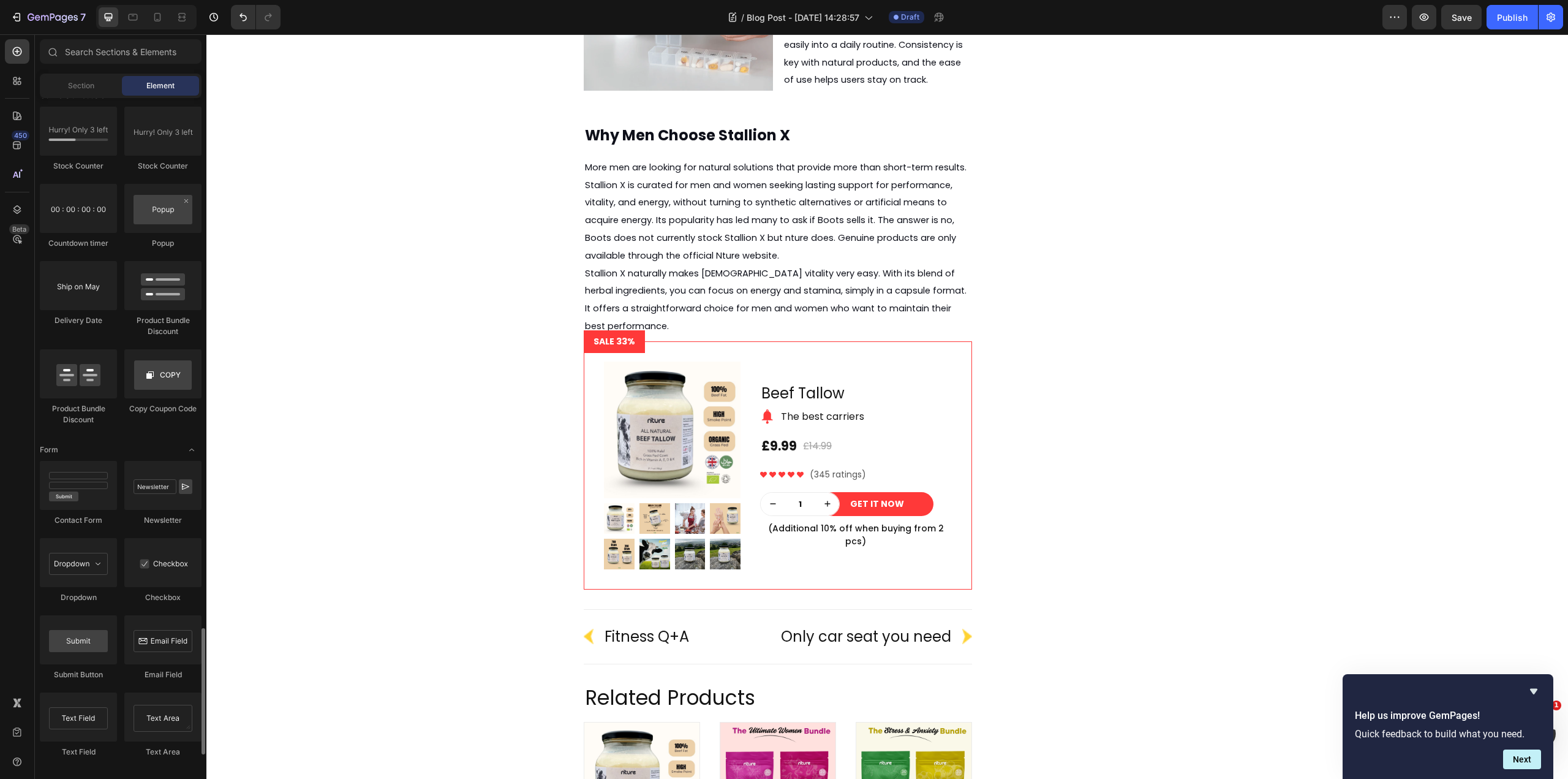
scroll to position [2953, 0]
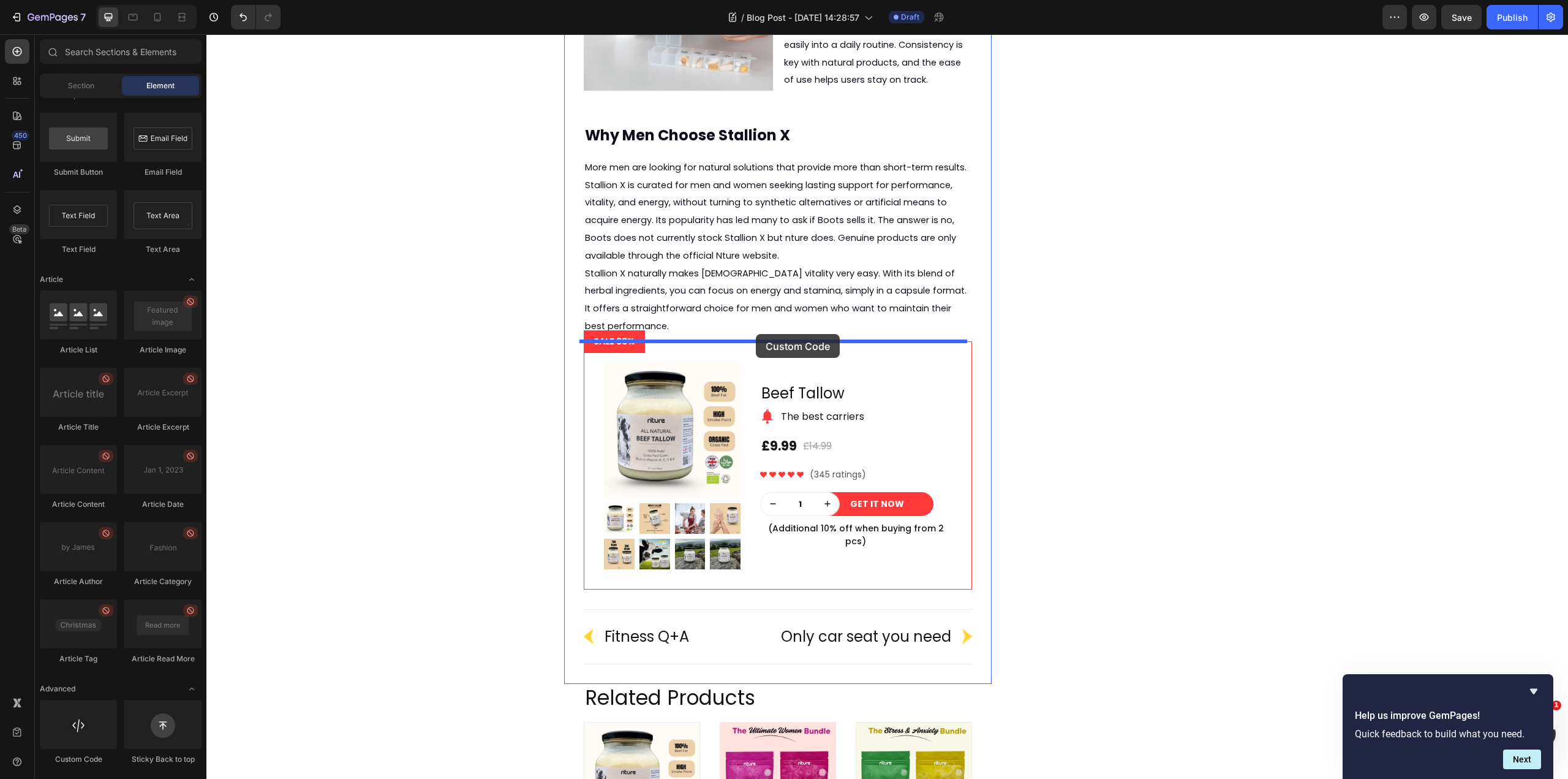
drag, startPoint x: 303, startPoint y: 771, endPoint x: 756, endPoint y: 334, distance: 629.4
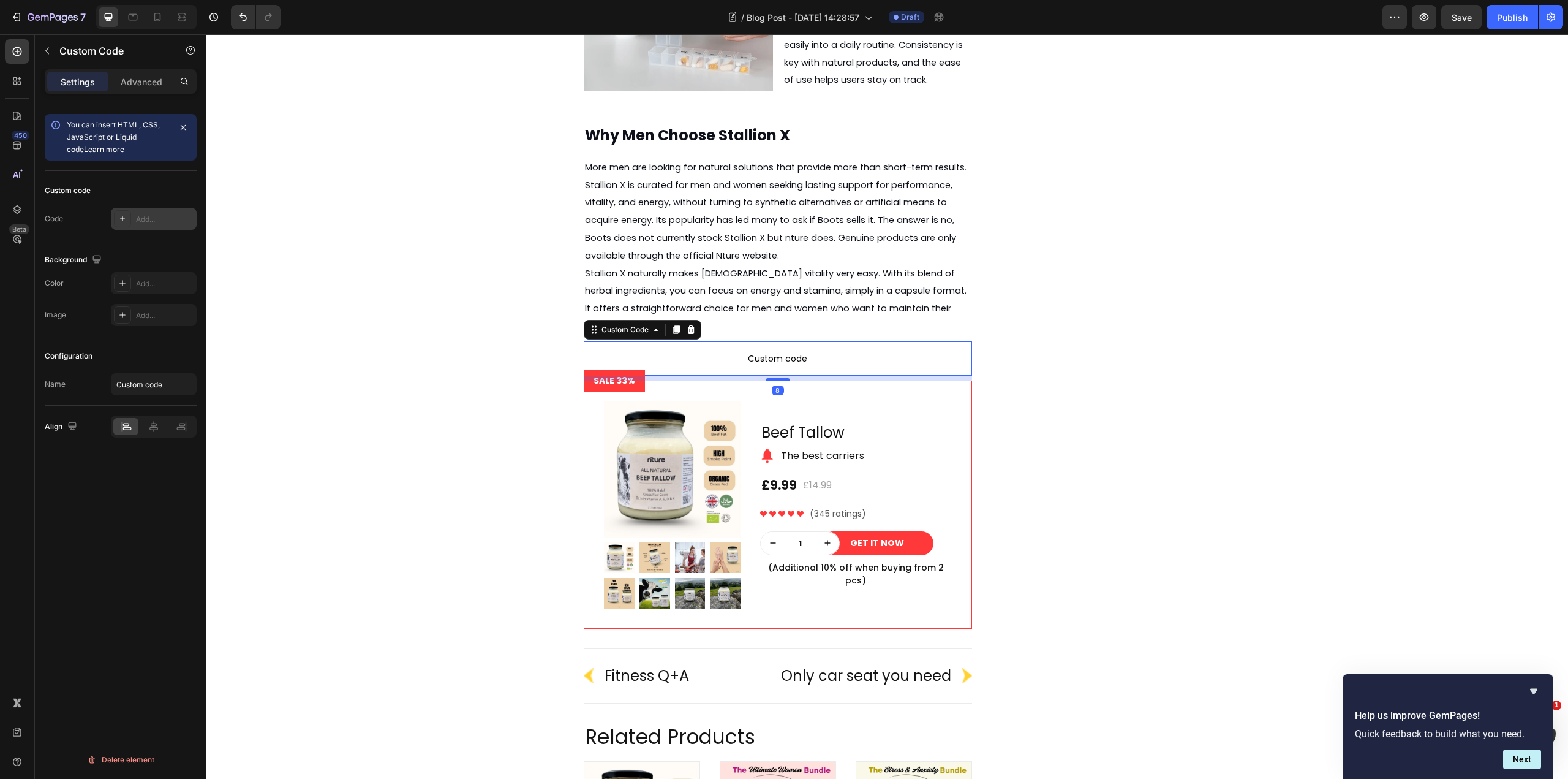
click at [156, 221] on div "Add..." at bounding box center [164, 219] width 58 height 11
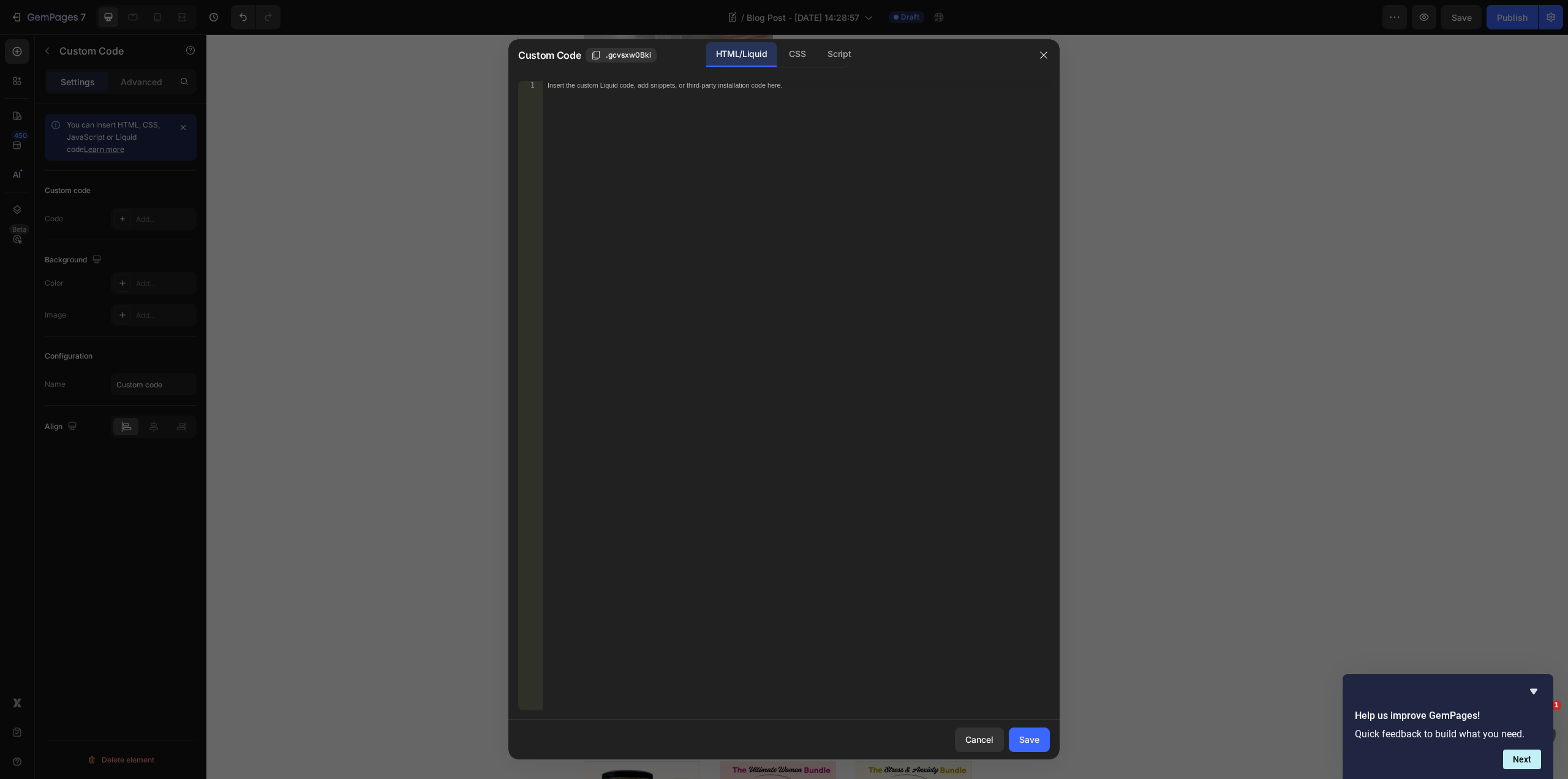
click at [726, 142] on div "Insert the custom Liquid code, add snippets, or third-party installation code h…" at bounding box center [796, 404] width 507 height 646
paste textarea "</html>"
type textarea "</html>"
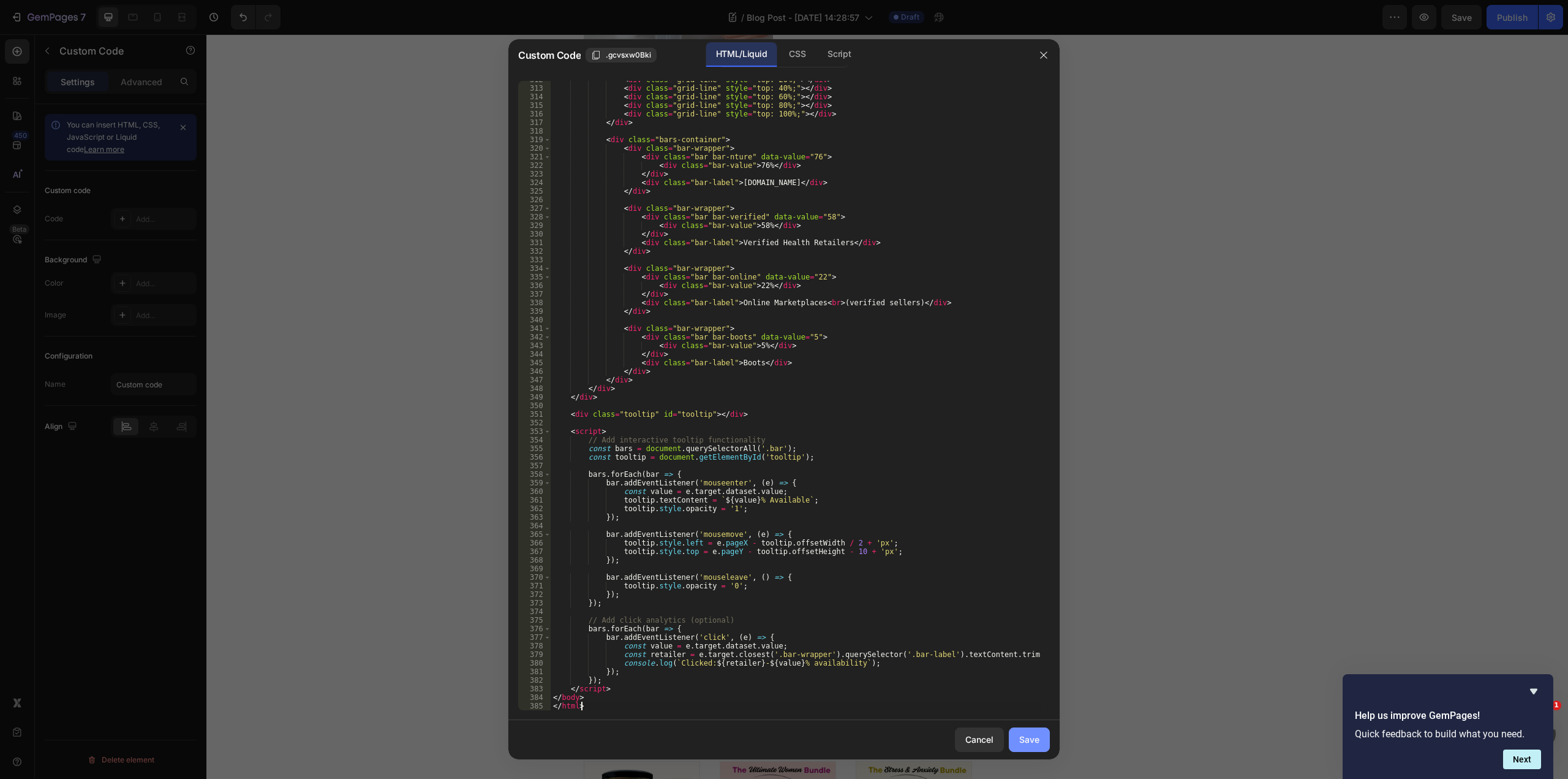
click at [1040, 737] on button "Save" at bounding box center [1029, 740] width 41 height 25
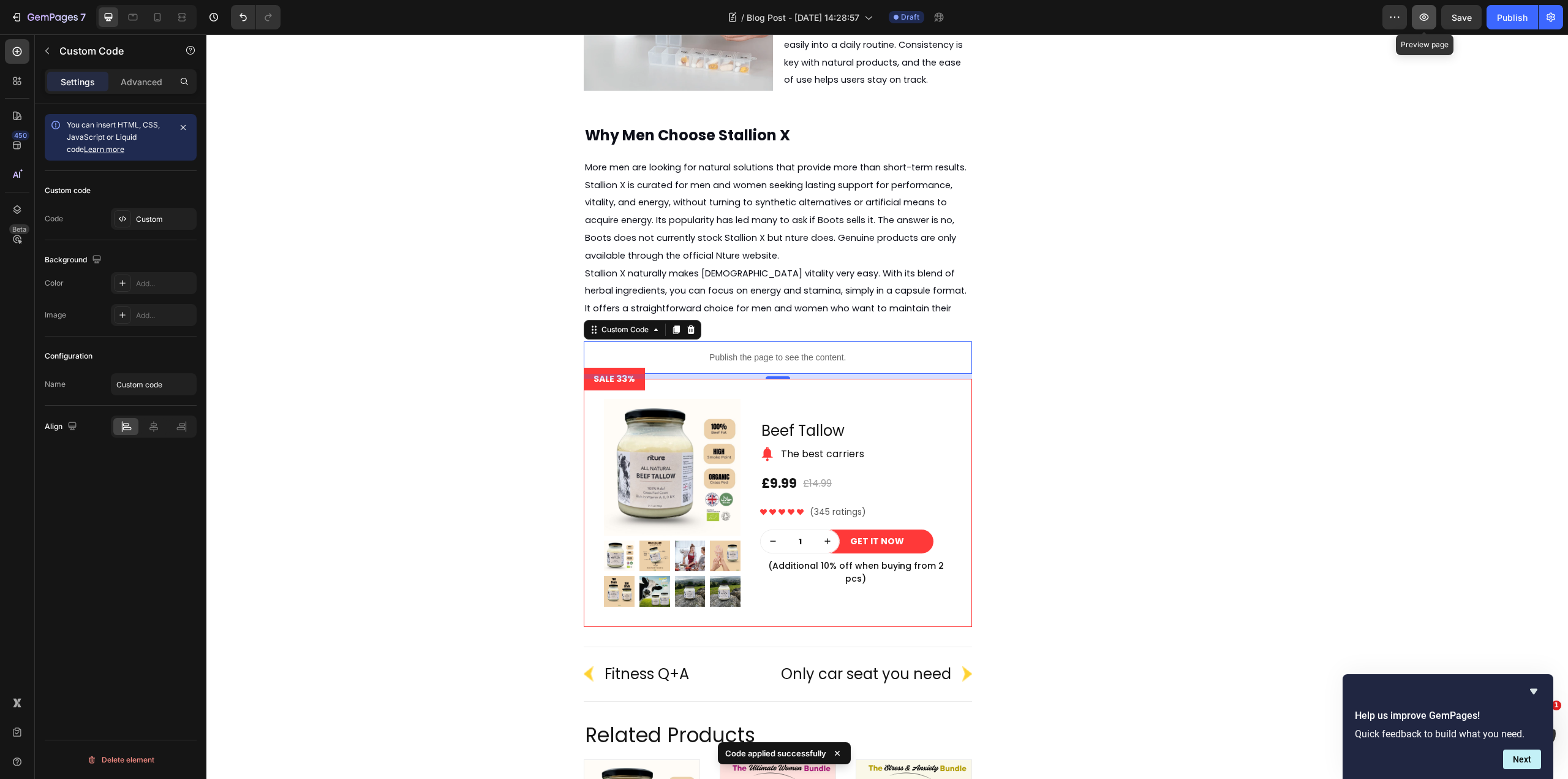
click at [1431, 18] on button "button" at bounding box center [1424, 17] width 25 height 25
click at [801, 356] on p "Publish the page to see the content." at bounding box center [778, 358] width 388 height 13
click at [154, 214] on div "Custom" at bounding box center [164, 219] width 58 height 11
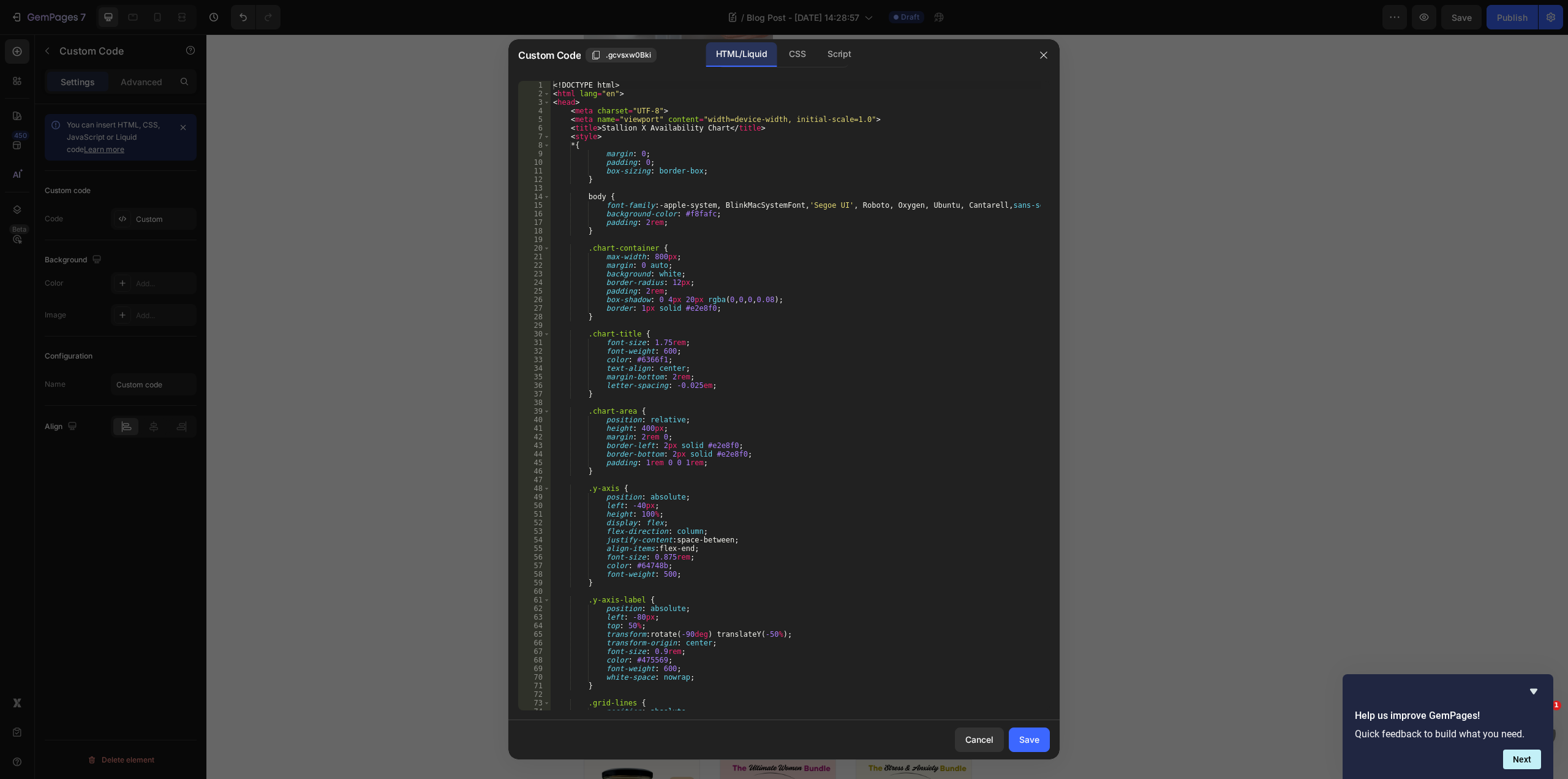
click at [772, 282] on div "<! DOCTYPE html > < html lang = "en" > < head > < meta charset = "UTF-8" > < me…" at bounding box center [796, 404] width 490 height 646
type textarea "</body> </html>"
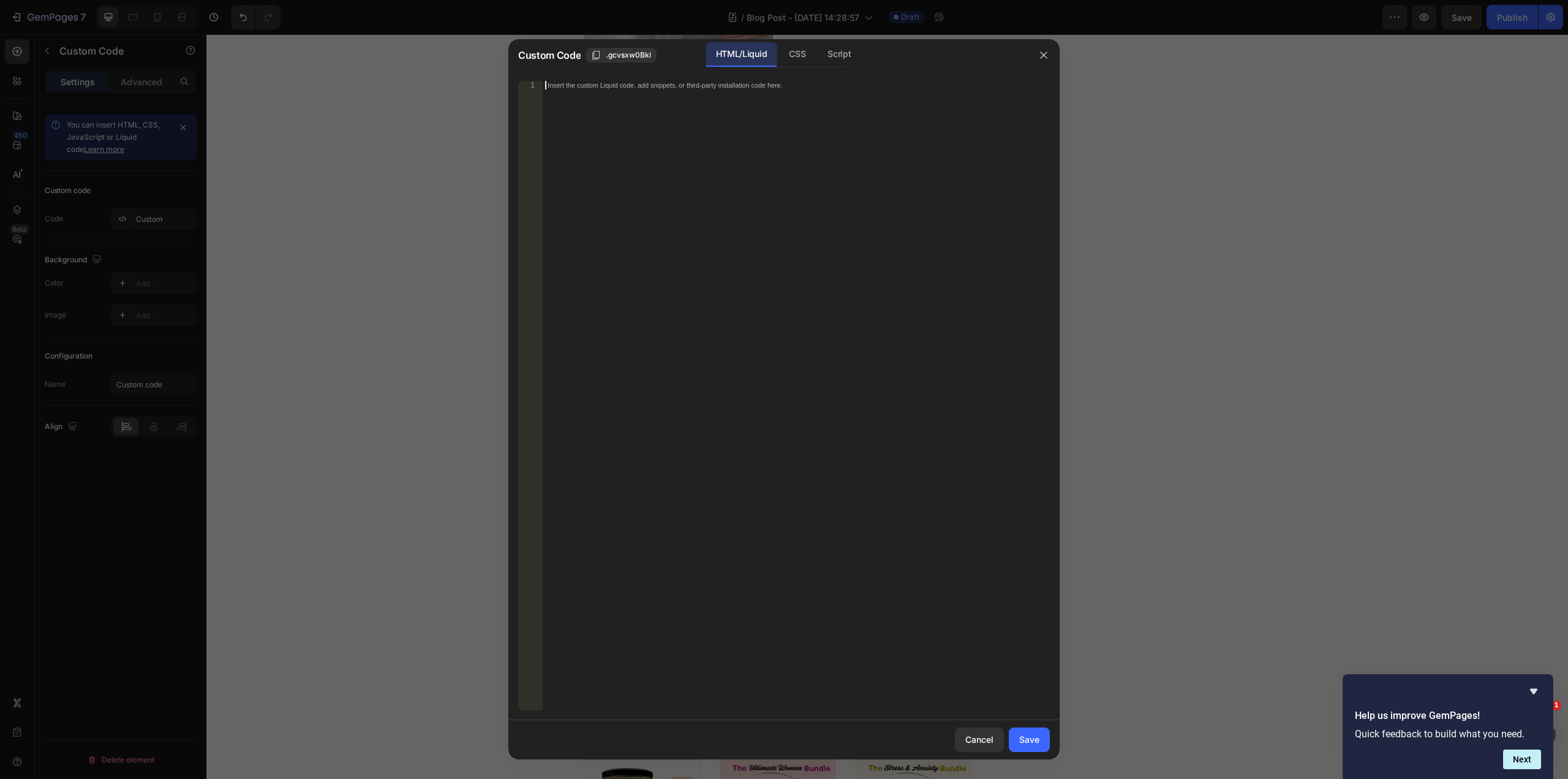
paste textarea "</html>"
type textarea "</html>"
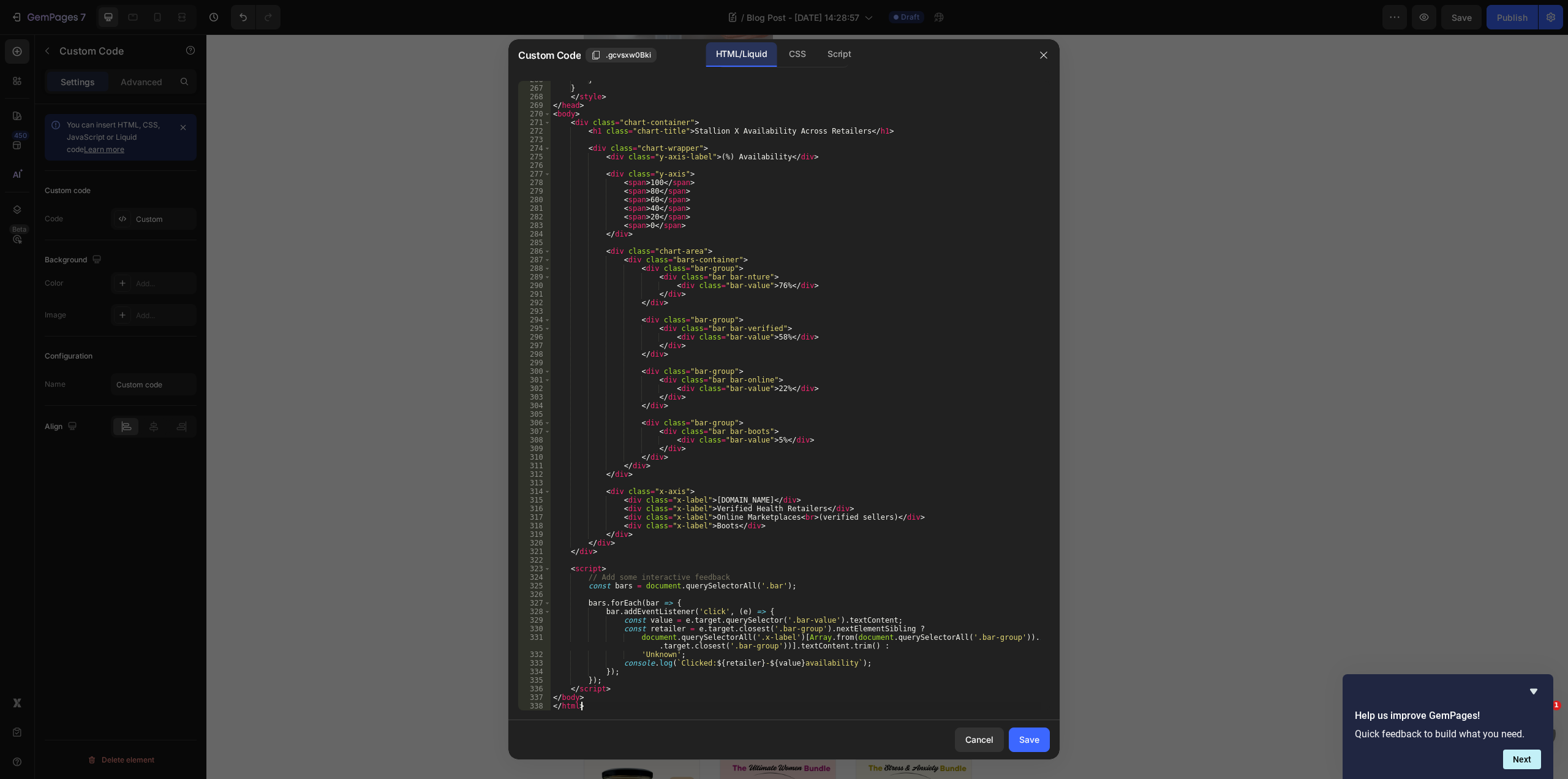
scroll to position [2279, 0]
click at [1037, 741] on div "Save" at bounding box center [1029, 740] width 20 height 13
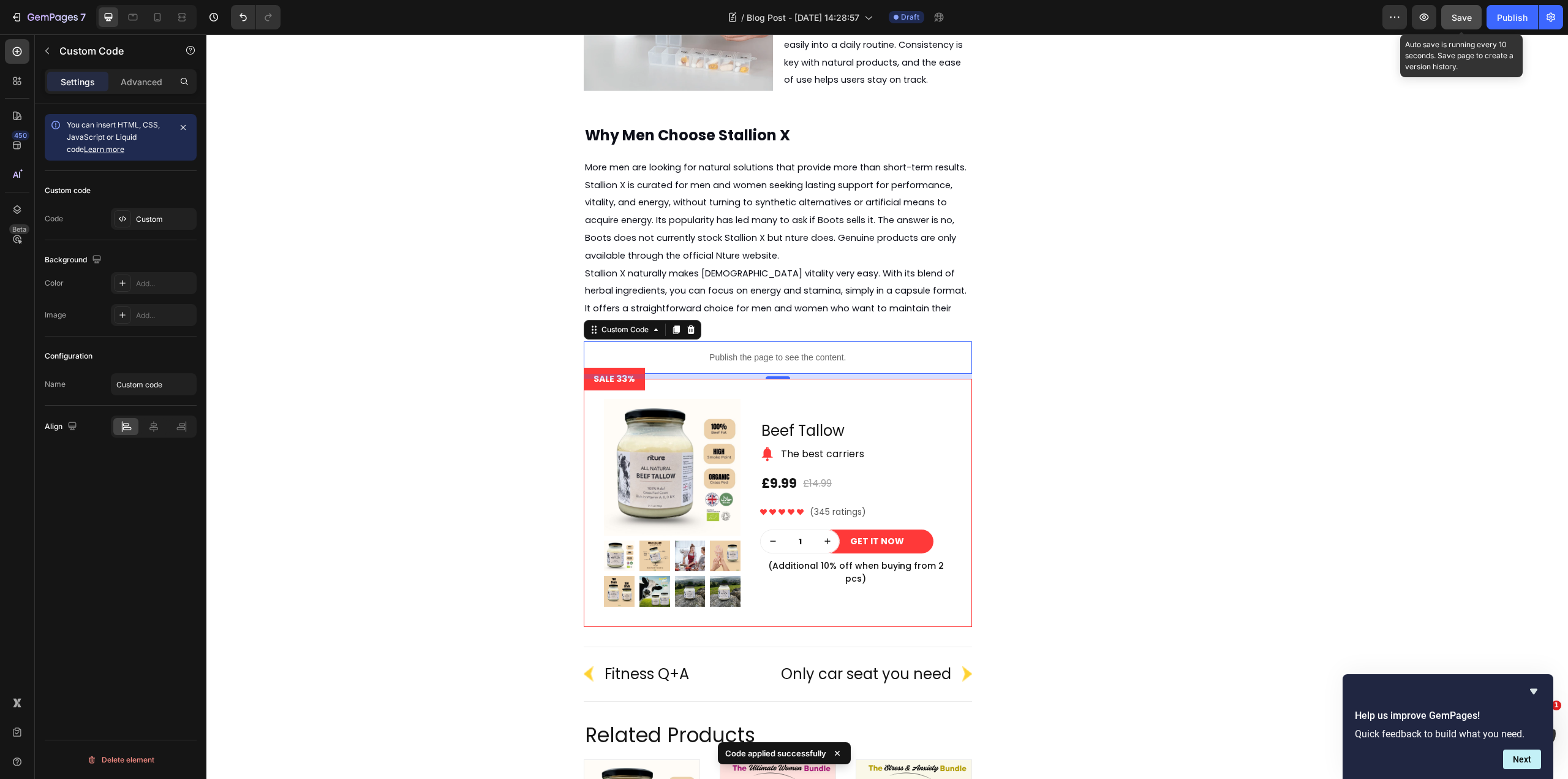
click at [1457, 22] on span "Save" at bounding box center [1461, 17] width 20 height 10
click at [1426, 21] on icon "button" at bounding box center [1424, 17] width 12 height 12
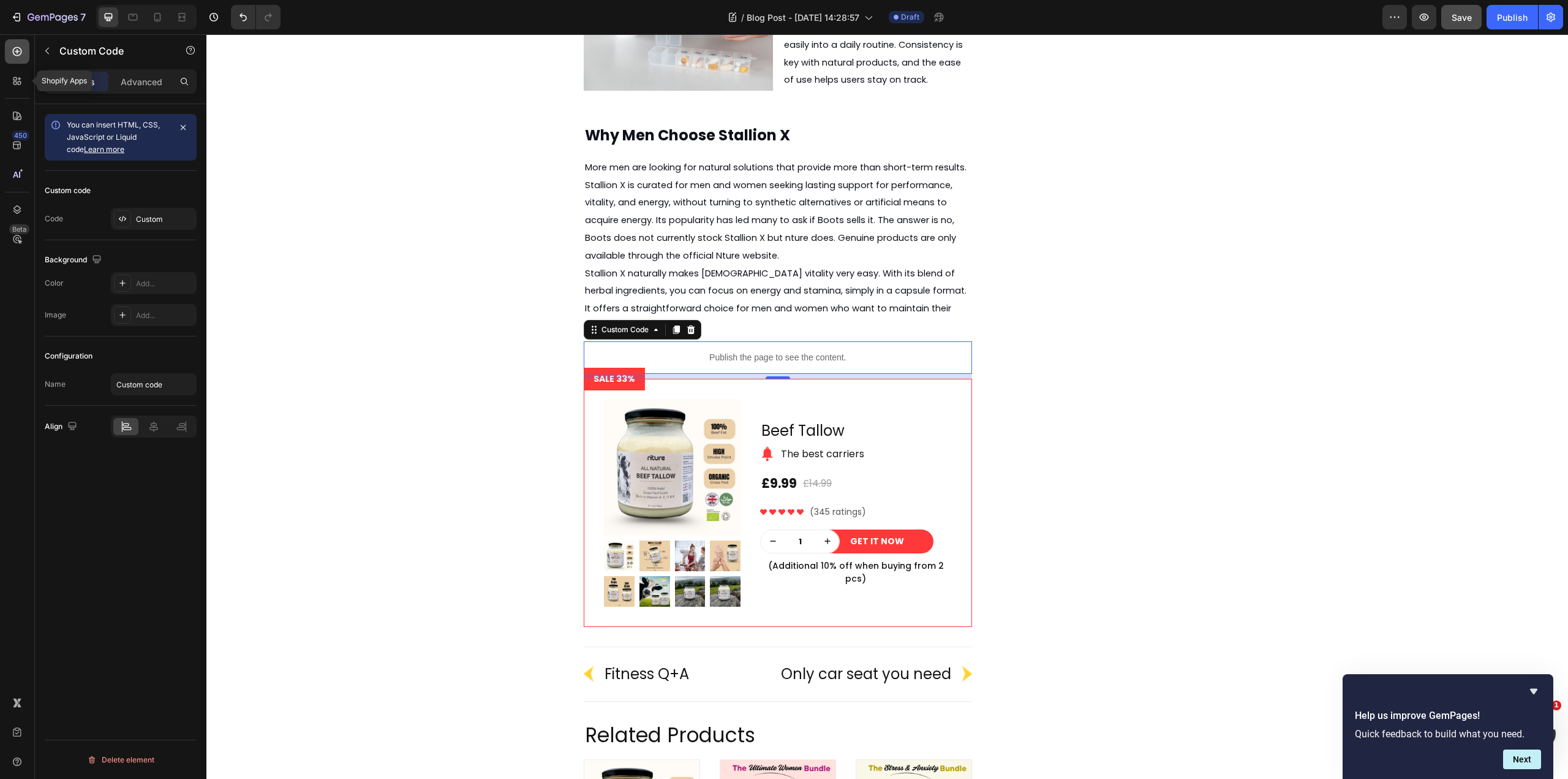
drag, startPoint x: 16, startPoint y: 65, endPoint x: 16, endPoint y: 58, distance: 7.0
click at [16, 65] on div "Shopify Apps 450 Beta" at bounding box center [17, 365] width 25 height 652
click at [16, 56] on icon at bounding box center [17, 52] width 9 height 9
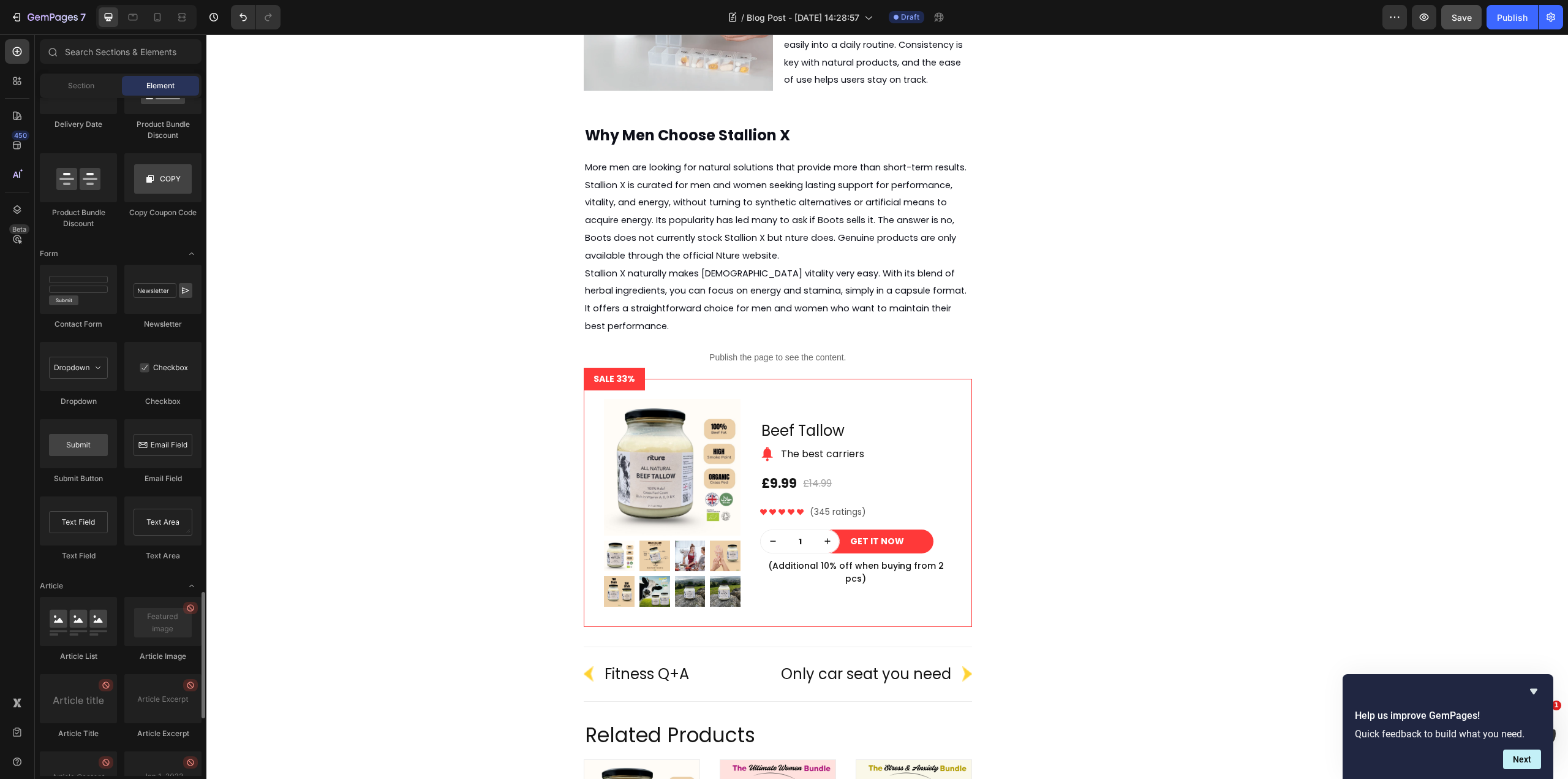
scroll to position [2402, 0]
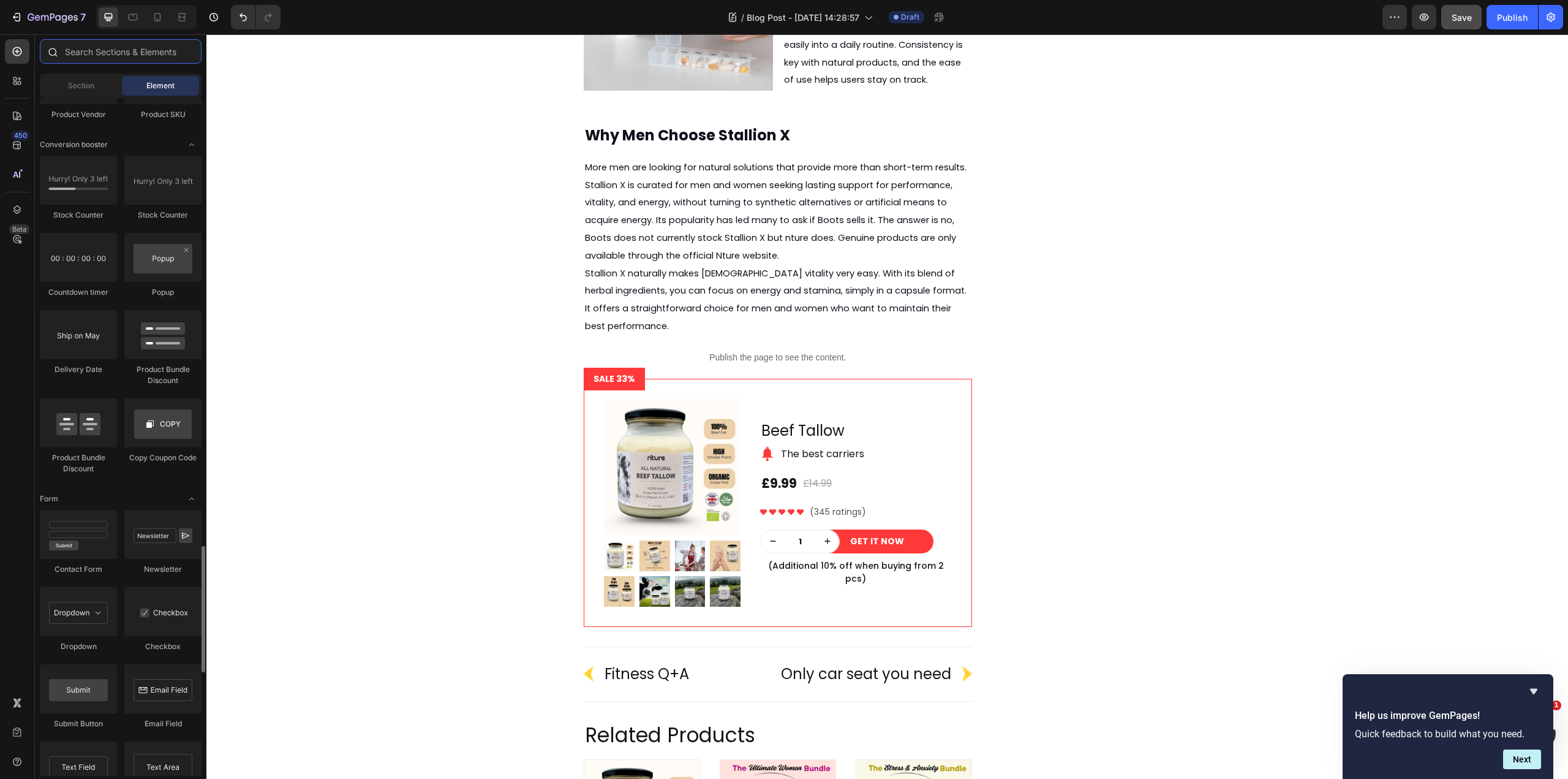
click at [116, 53] on input "text" at bounding box center [121, 52] width 162 height 25
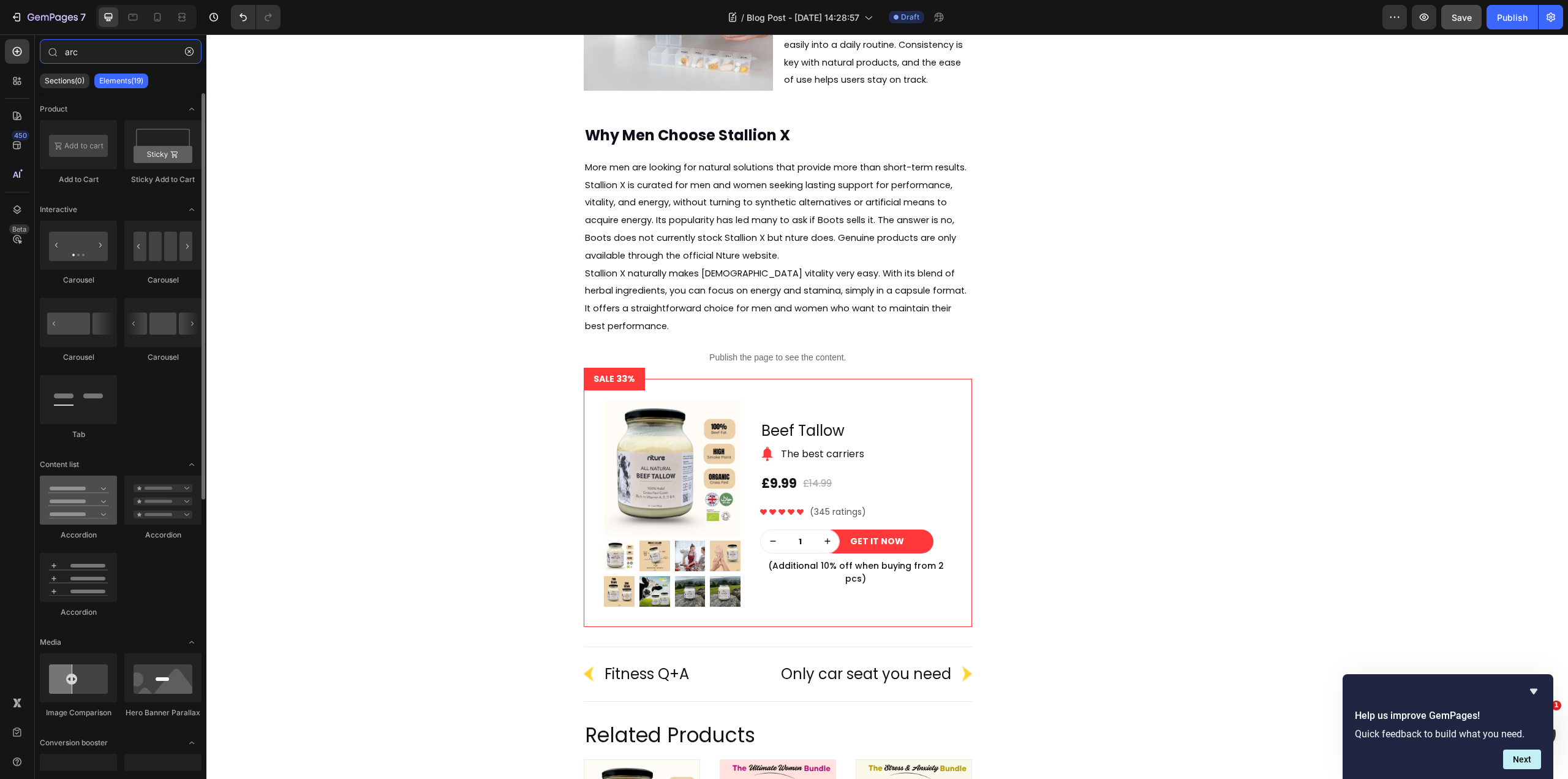
type input "arc"
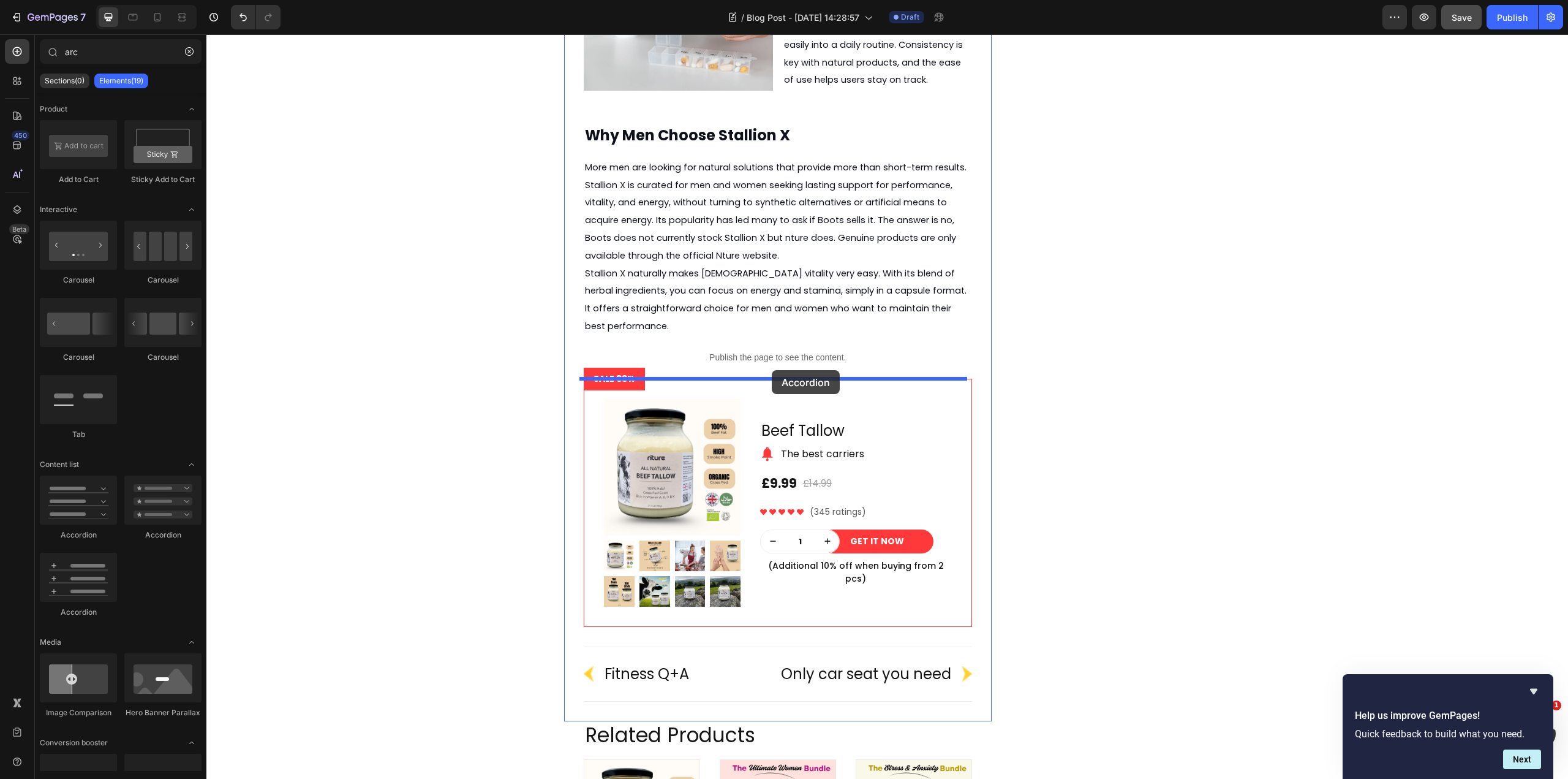
drag, startPoint x: 285, startPoint y: 539, endPoint x: 772, endPoint y: 370, distance: 515.5
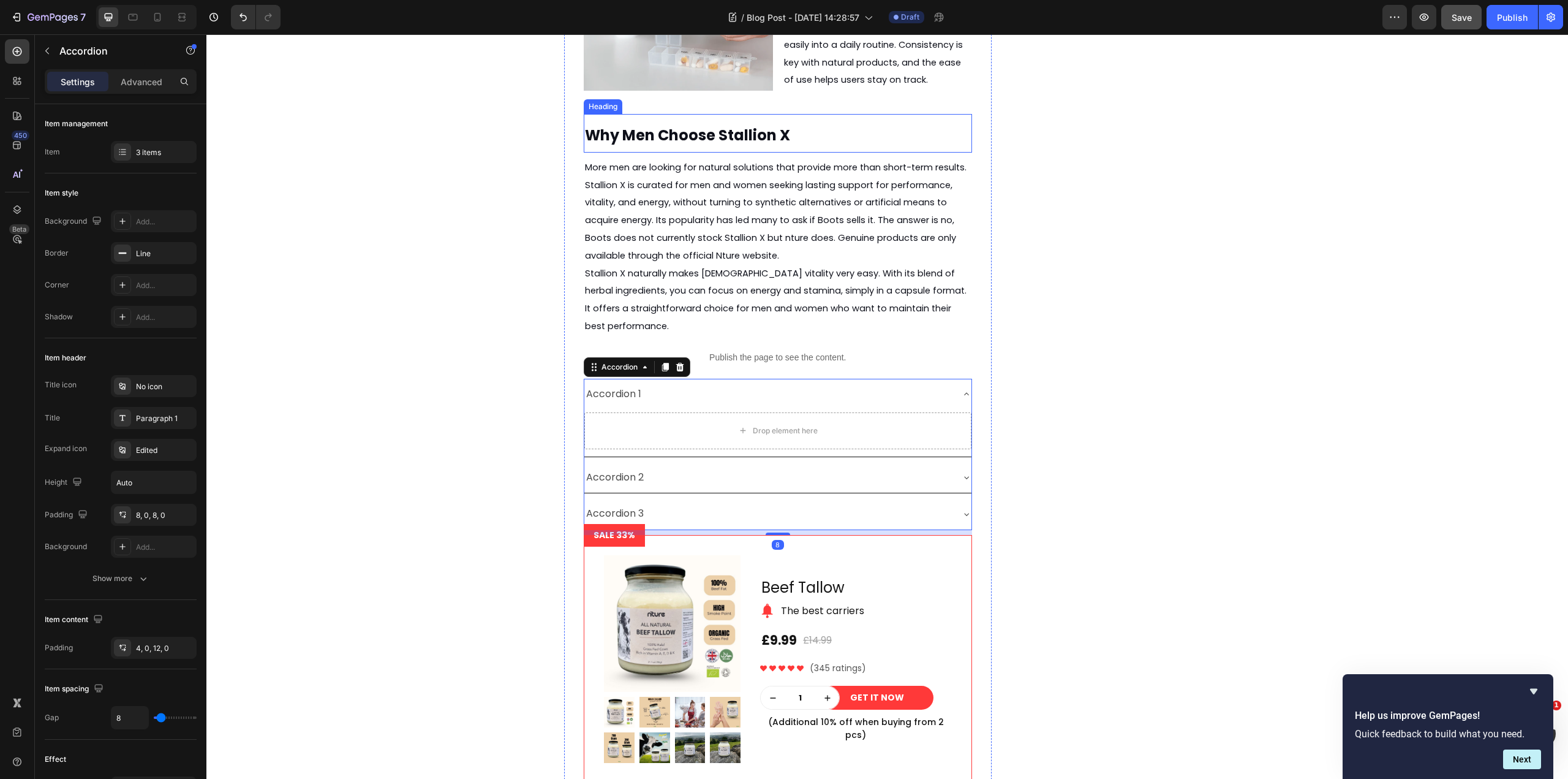
click at [693, 133] on strong "Why Men Choose Stallion X" at bounding box center [687, 135] width 205 height 20
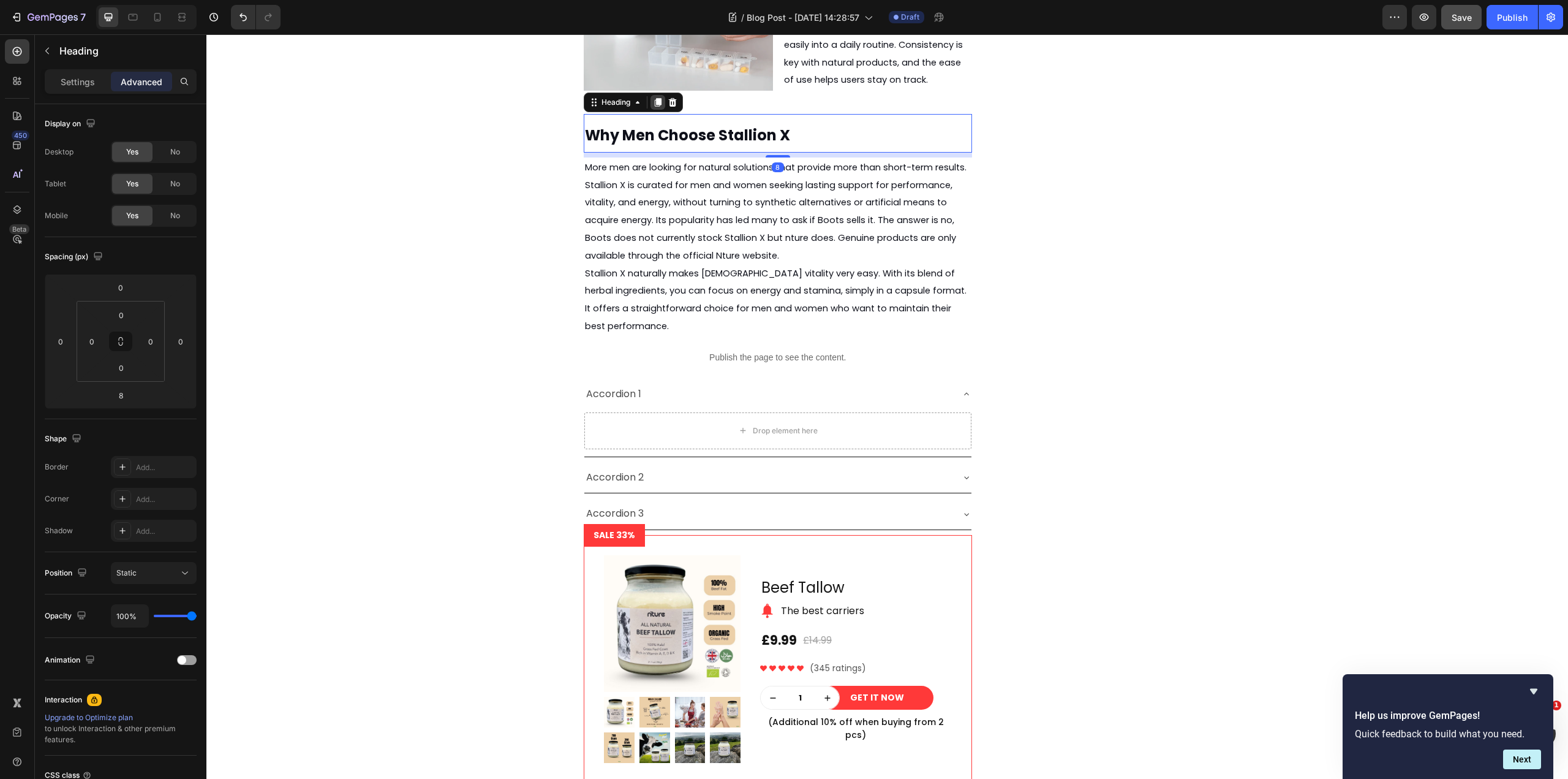
click at [659, 101] on div at bounding box center [658, 102] width 15 height 15
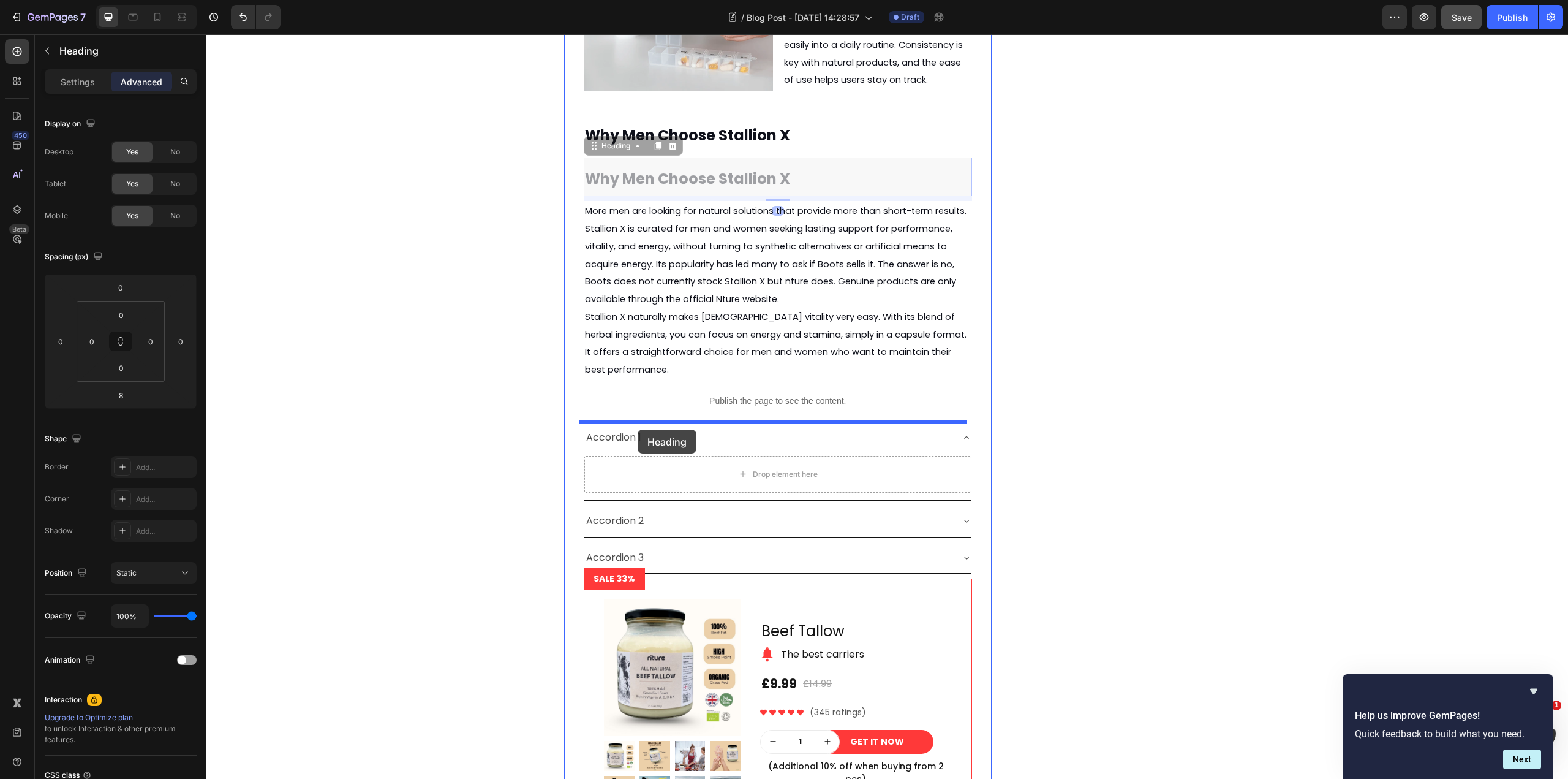
drag, startPoint x: 616, startPoint y: 145, endPoint x: 638, endPoint y: 430, distance: 285.8
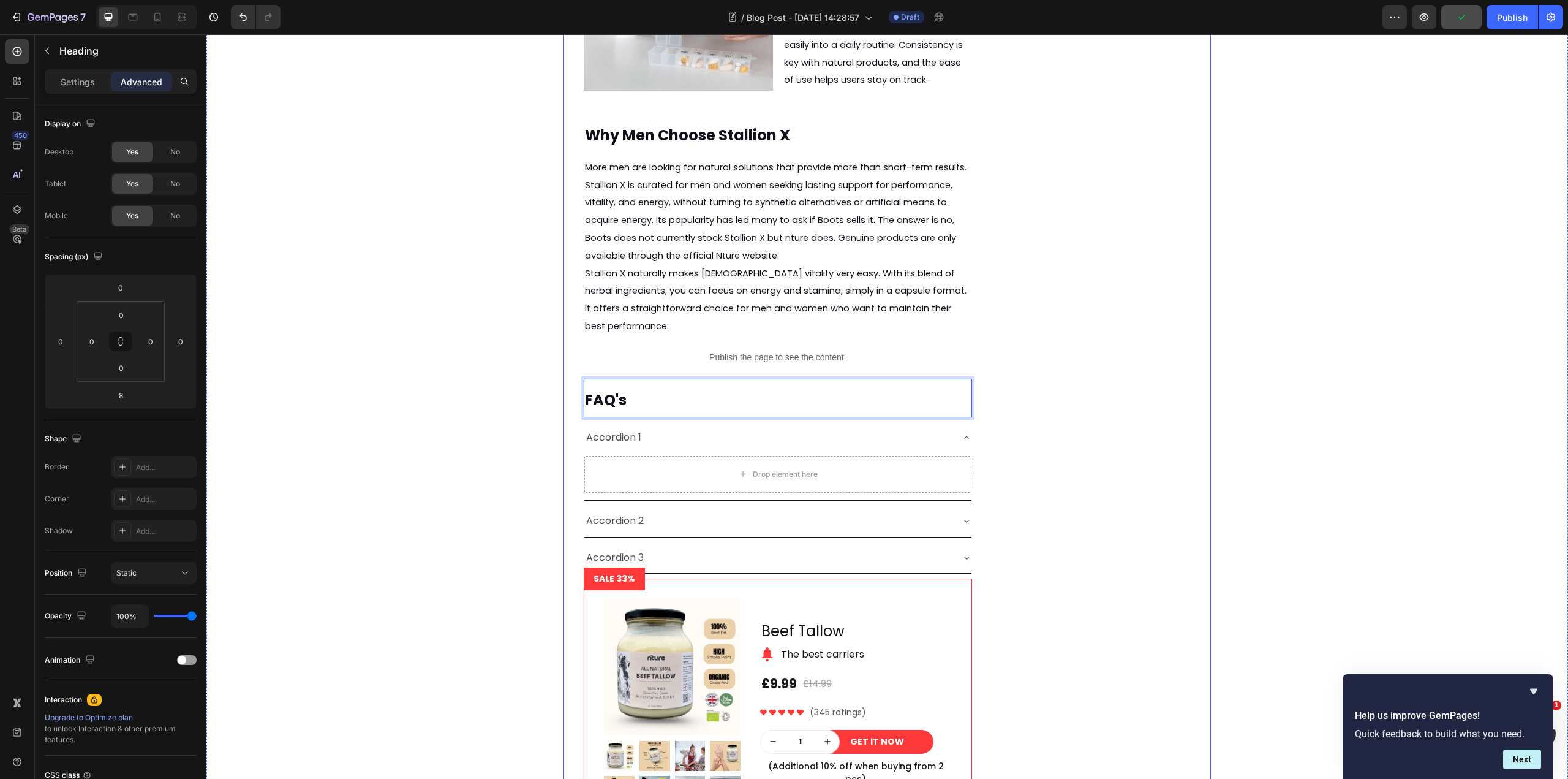
click at [1029, 433] on div "Energy and Endurance Heading Stallion X is formulated to help with sustained en…" at bounding box center [887, 332] width 648 height 1178
click at [757, 469] on div "Drop element here" at bounding box center [785, 474] width 65 height 10
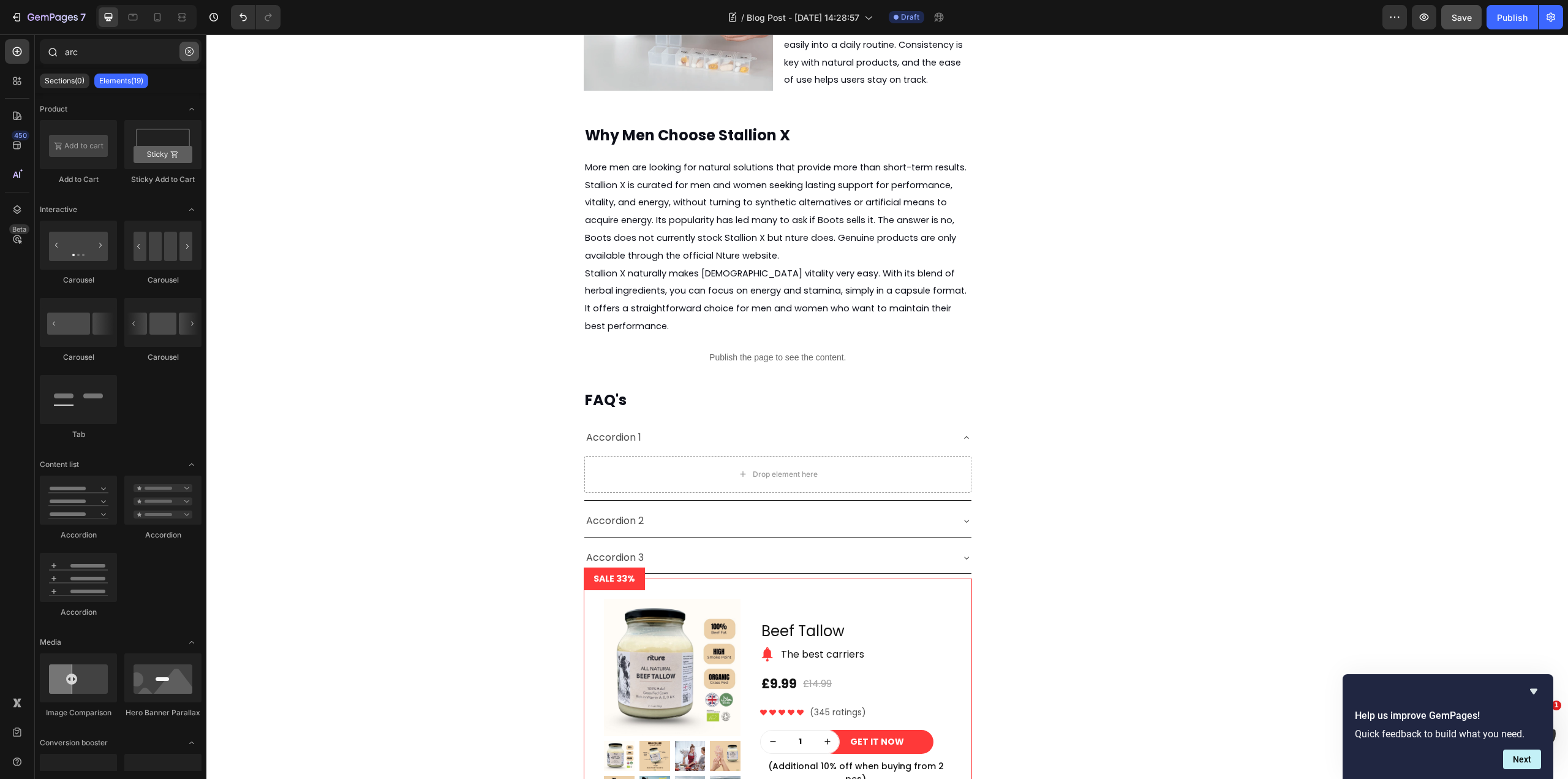
click at [185, 51] on icon "button" at bounding box center [189, 51] width 8 height 8
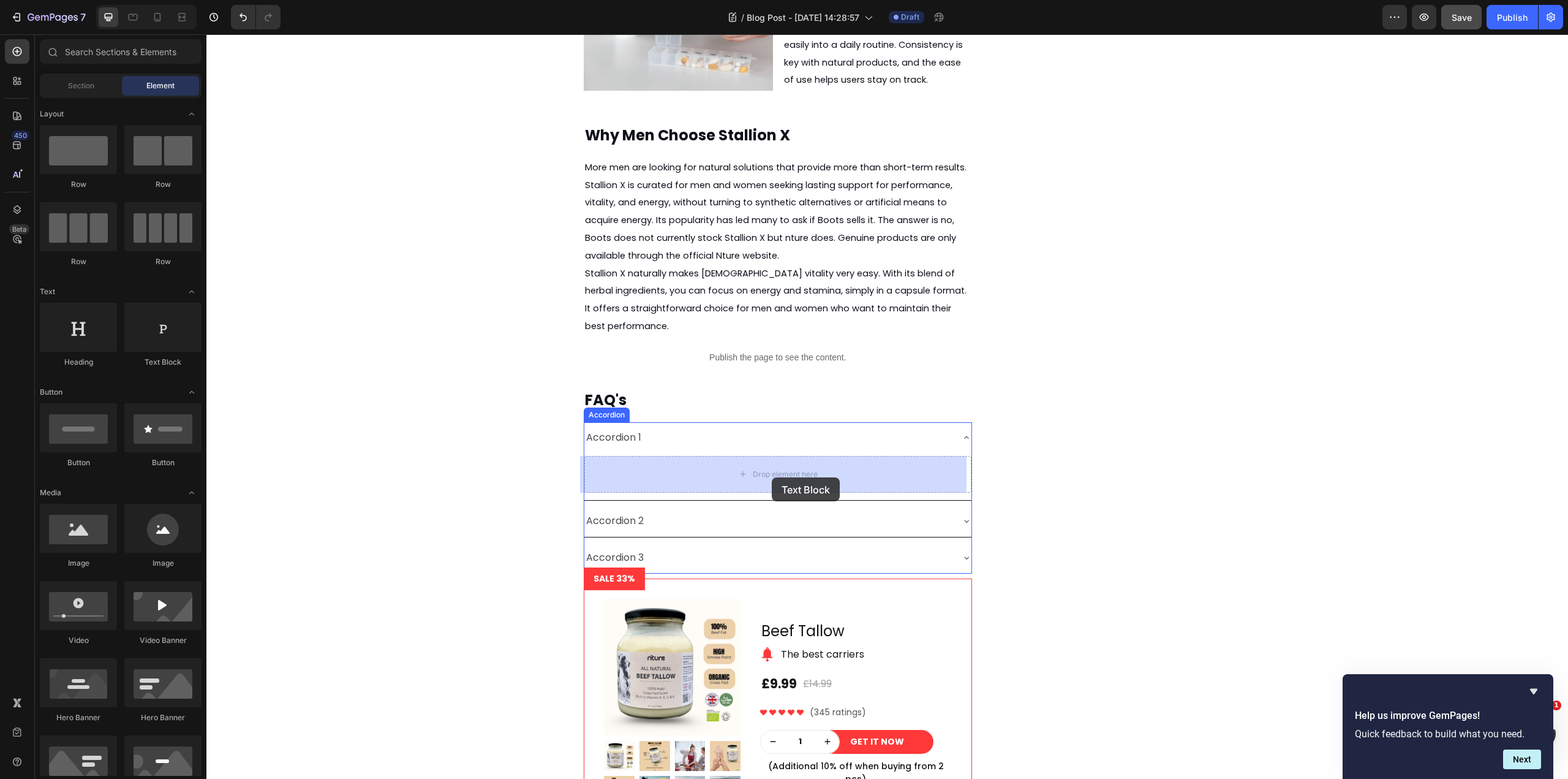
drag, startPoint x: 364, startPoint y: 376, endPoint x: 772, endPoint y: 477, distance: 420.3
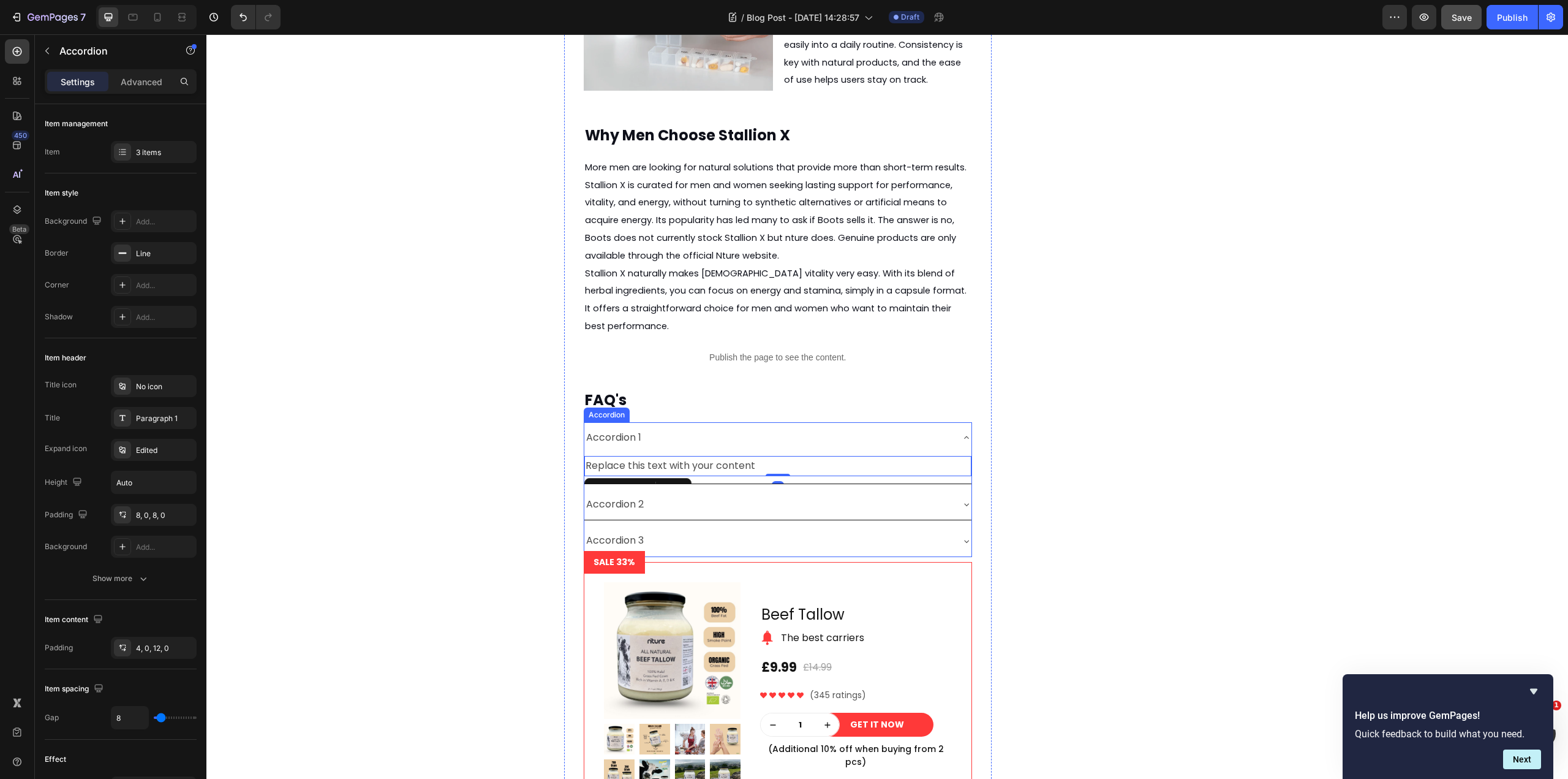
click at [627, 437] on div "Accordion 1" at bounding box center [613, 437] width 59 height 21
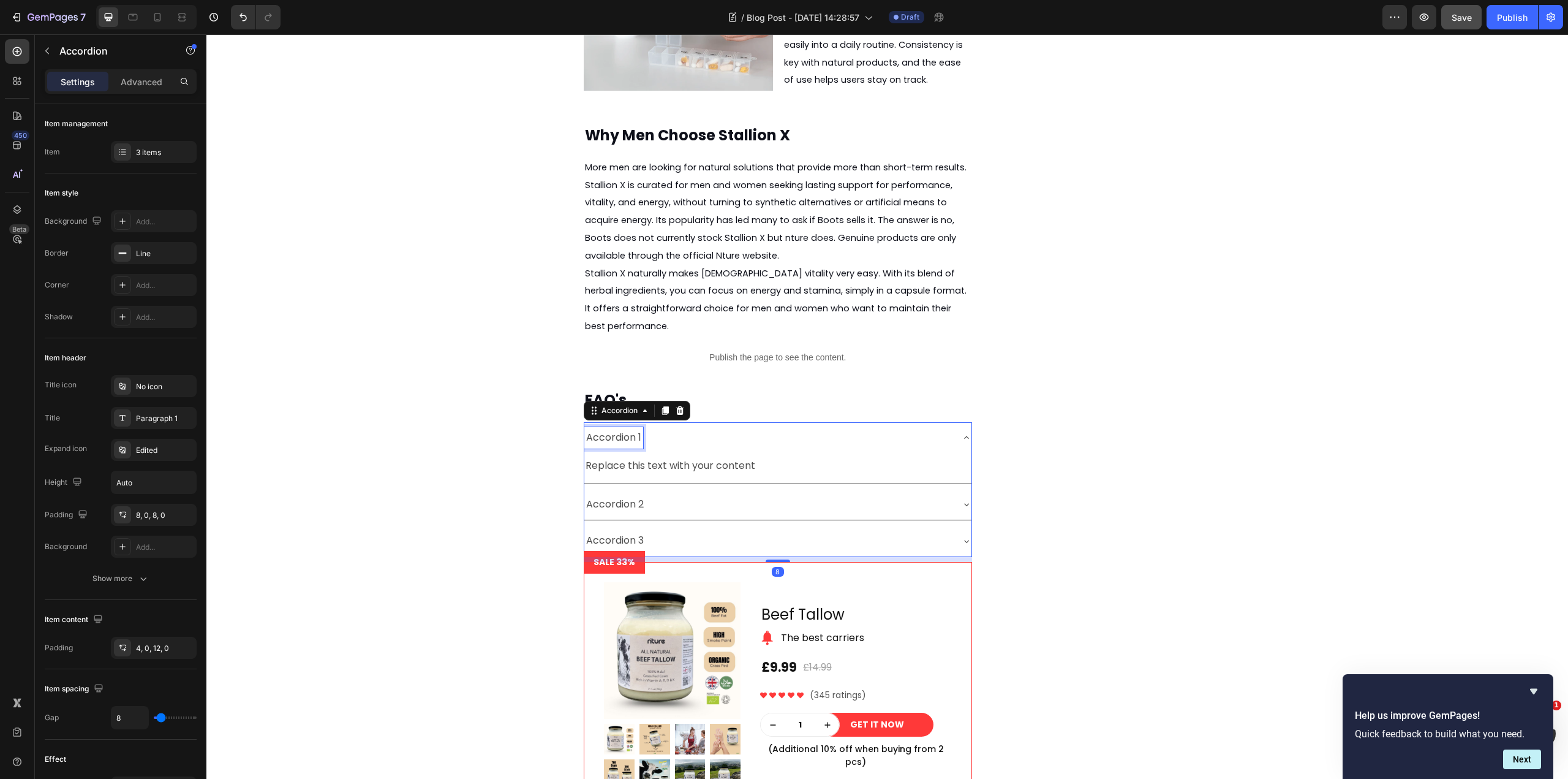
click at [627, 437] on div "Accordion 1" at bounding box center [613, 437] width 59 height 21
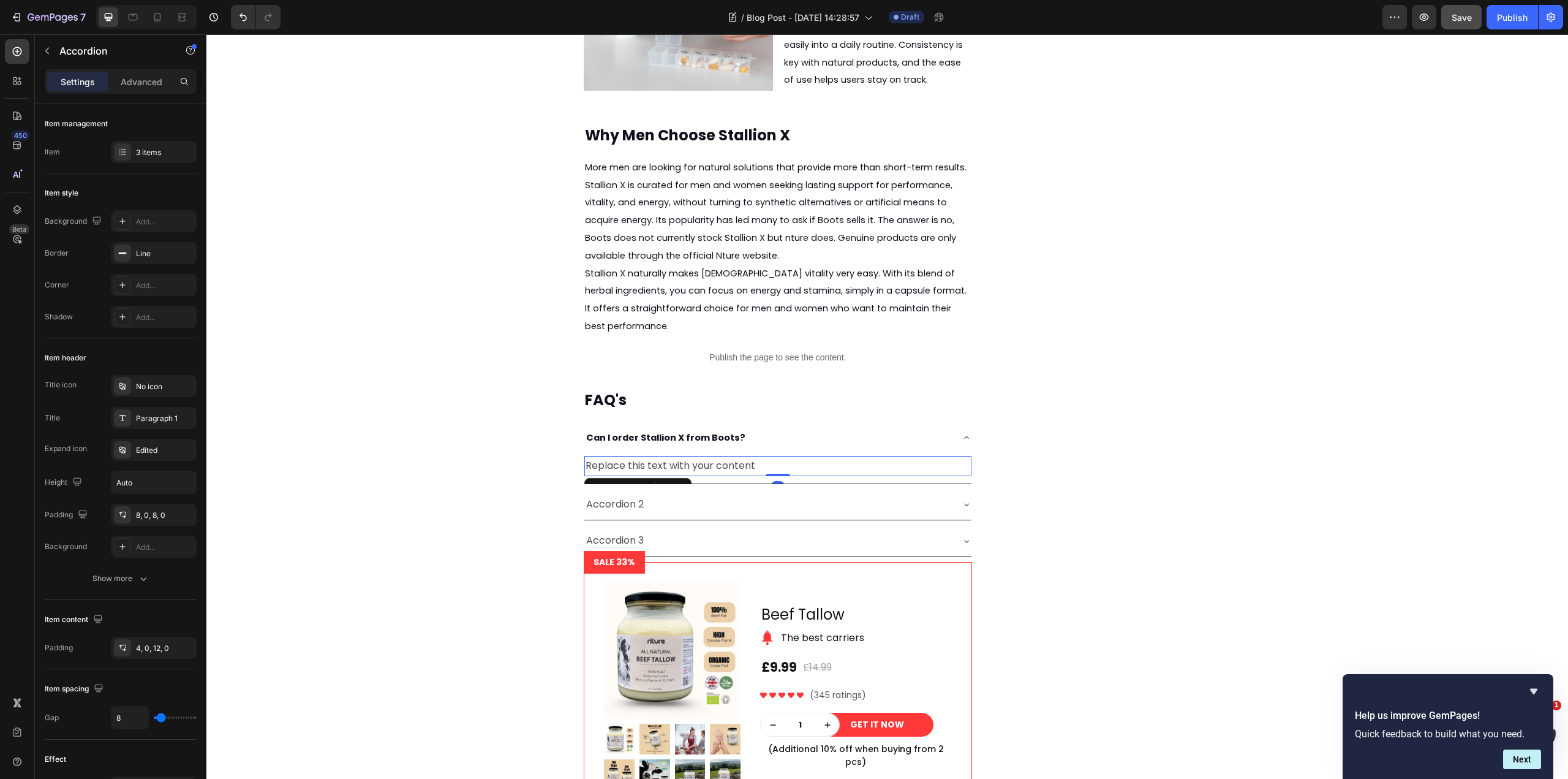
click at [726, 464] on div "Replace this text with your content" at bounding box center [778, 466] width 387 height 20
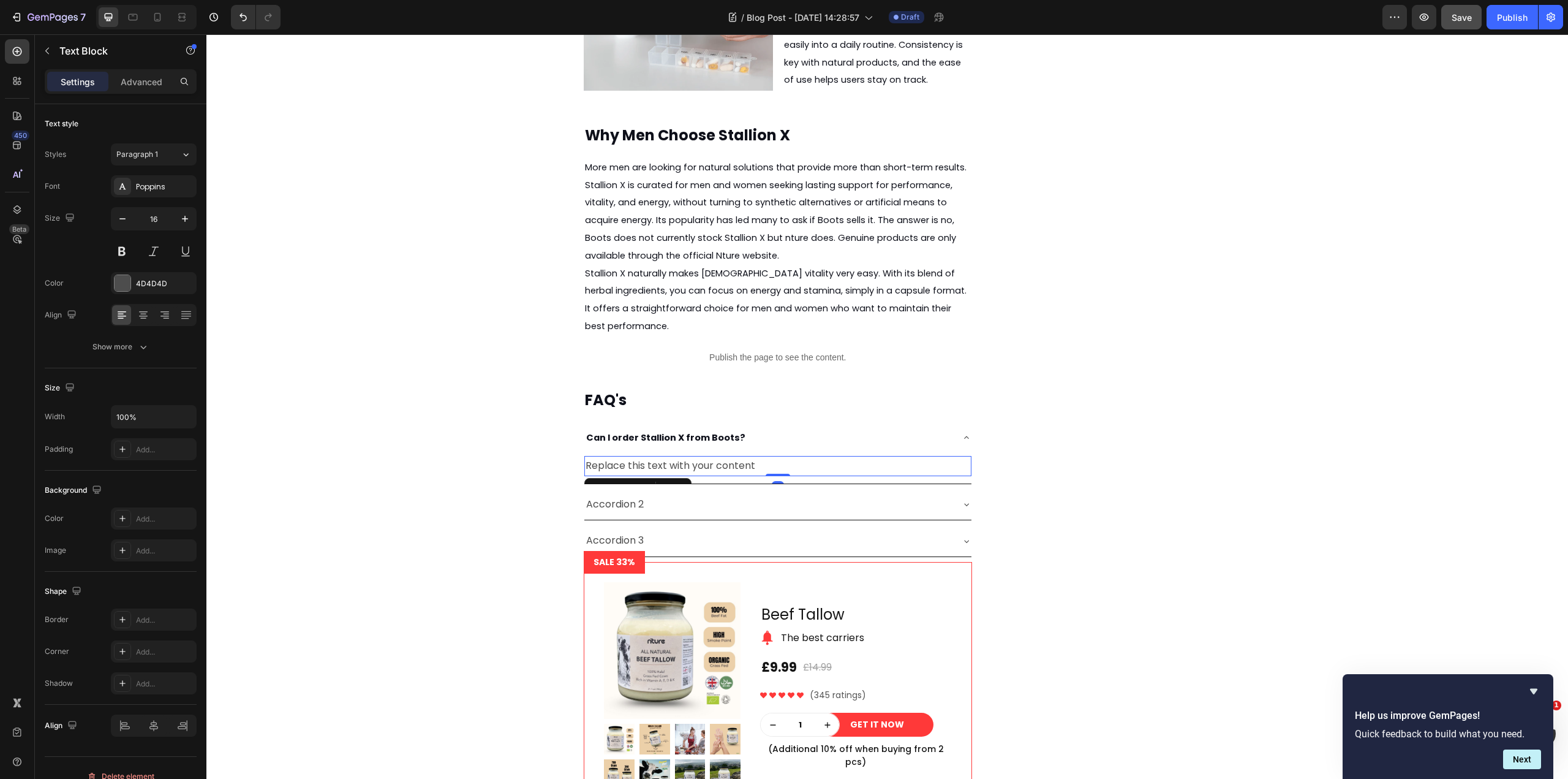
click at [726, 464] on div "Replace this text with your content" at bounding box center [778, 466] width 387 height 20
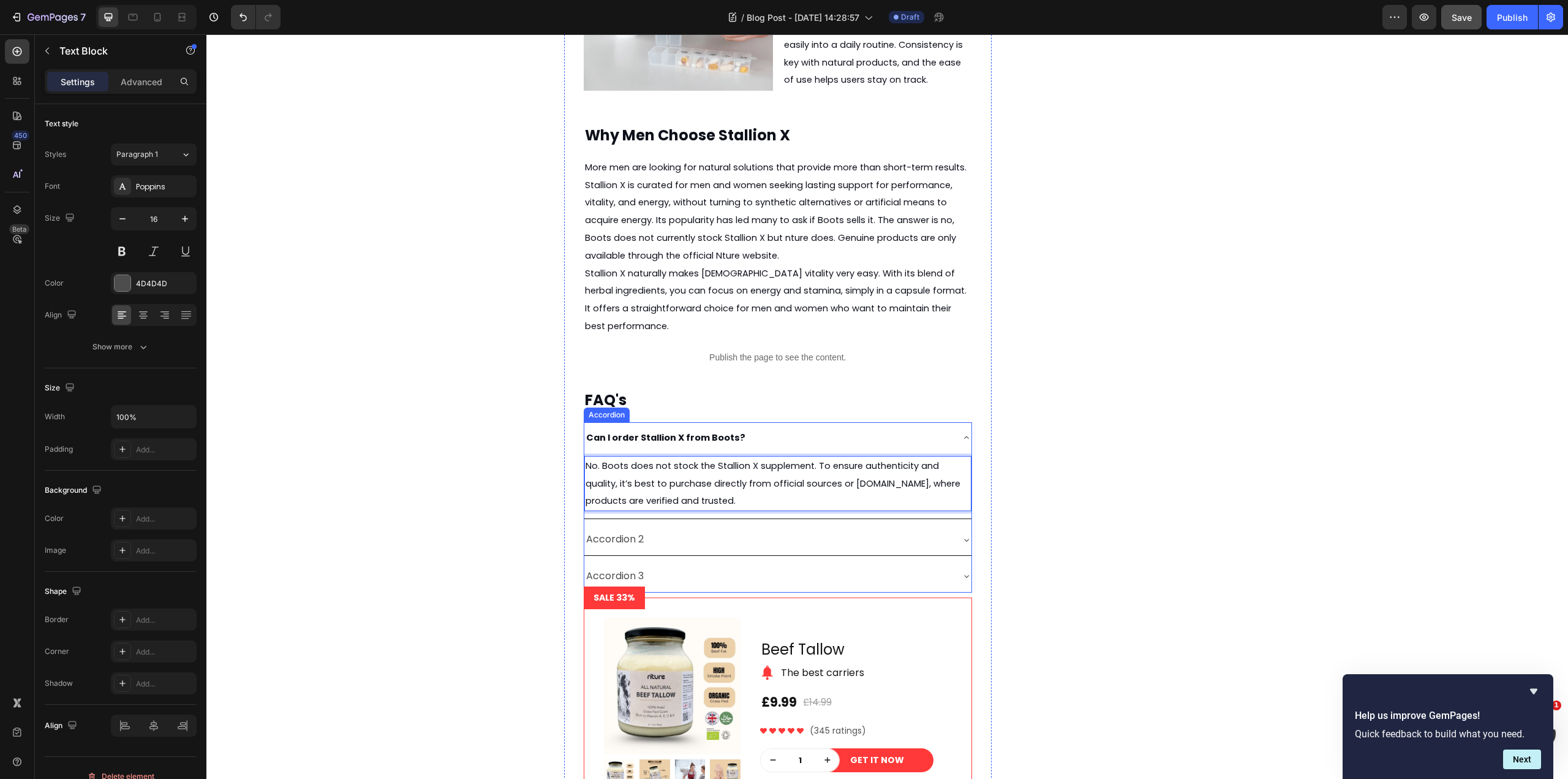
click at [644, 534] on div "Accordion 2" at bounding box center [768, 539] width 367 height 21
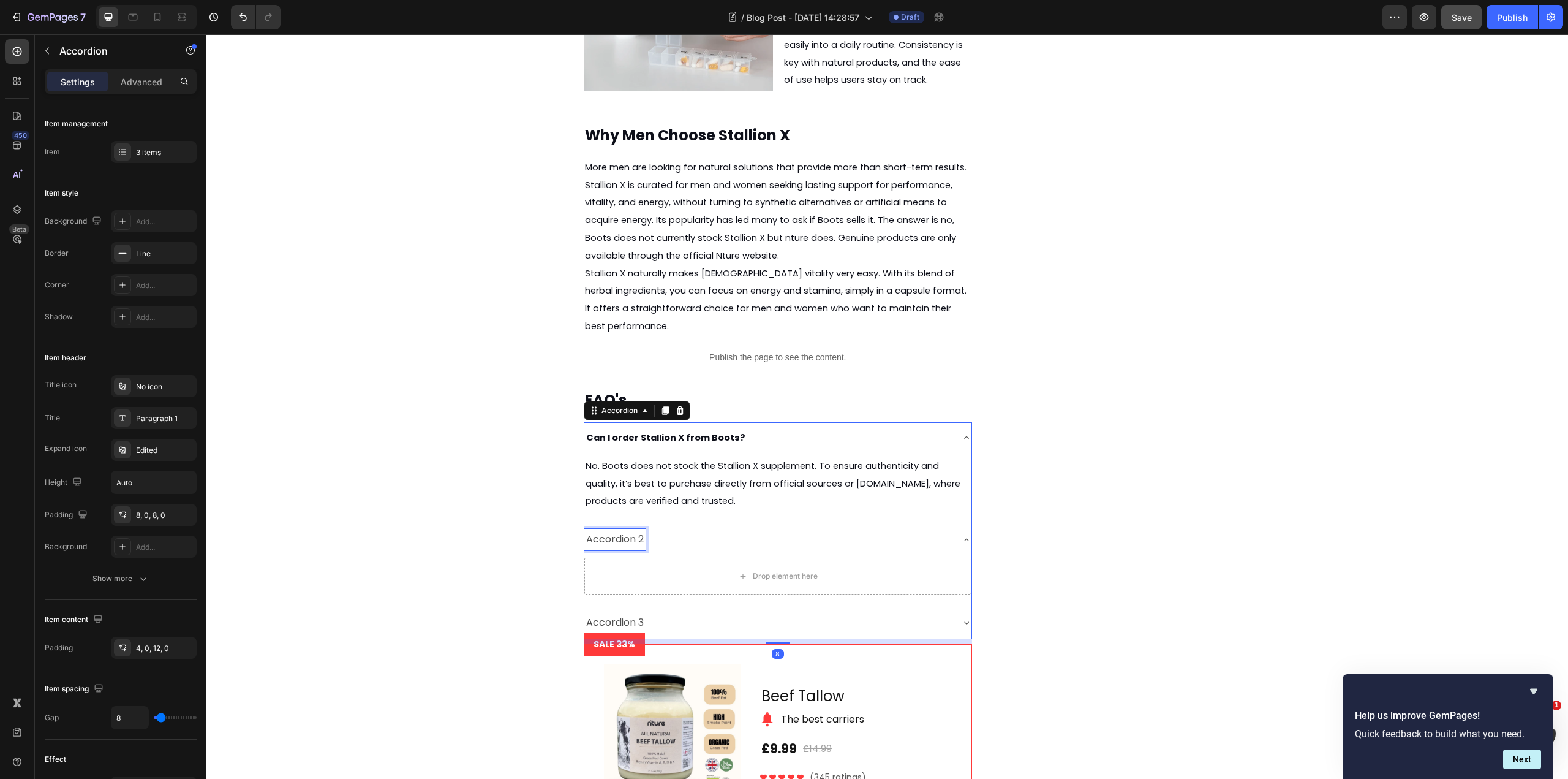
click at [638, 536] on p "Accordion 2" at bounding box center [615, 539] width 58 height 17
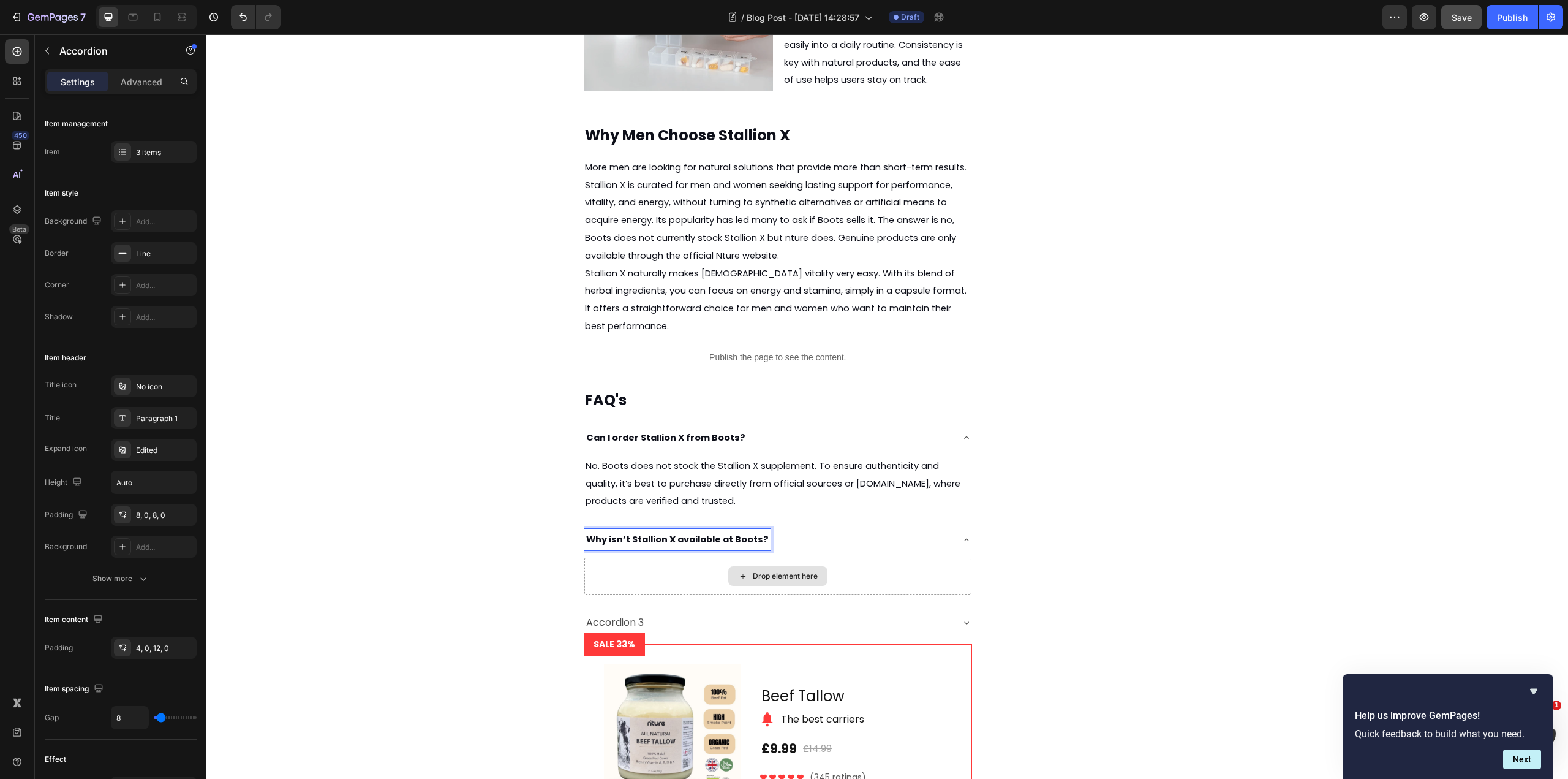
click at [687, 576] on div "Drop element here" at bounding box center [778, 576] width 387 height 37
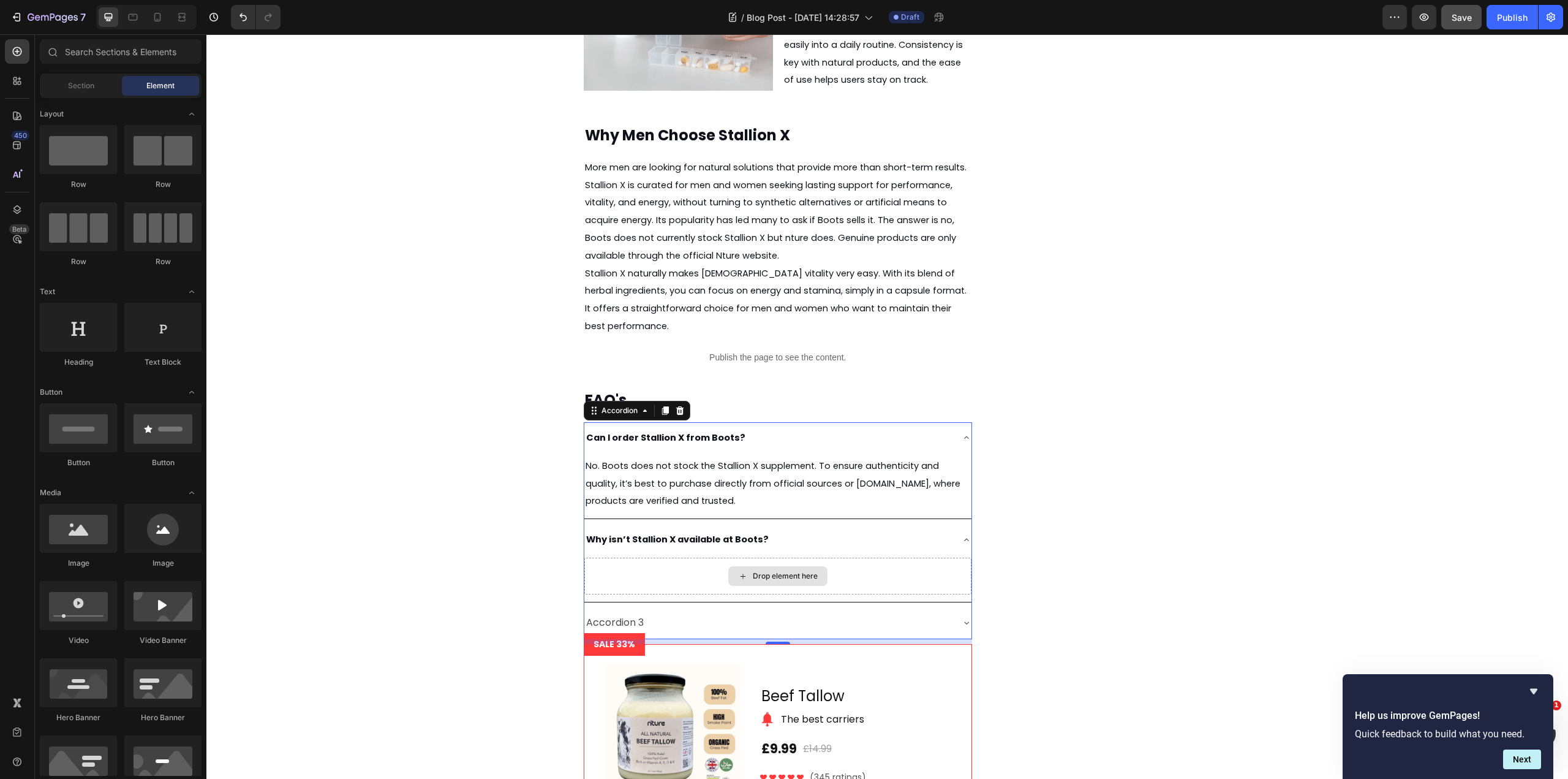
click at [755, 580] on div "Drop element here" at bounding box center [785, 576] width 65 height 10
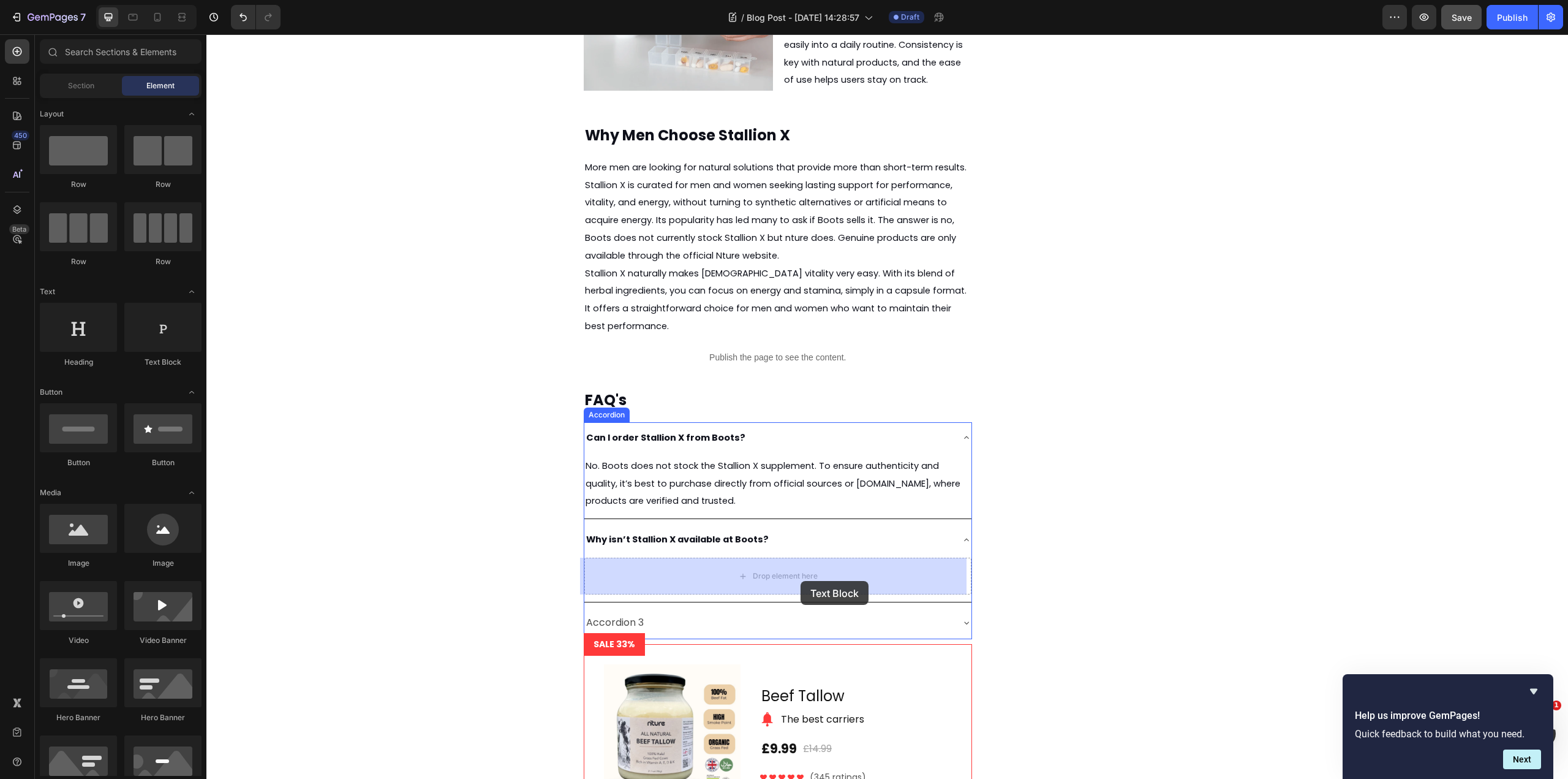
drag, startPoint x: 365, startPoint y: 364, endPoint x: 801, endPoint y: 581, distance: 487.0
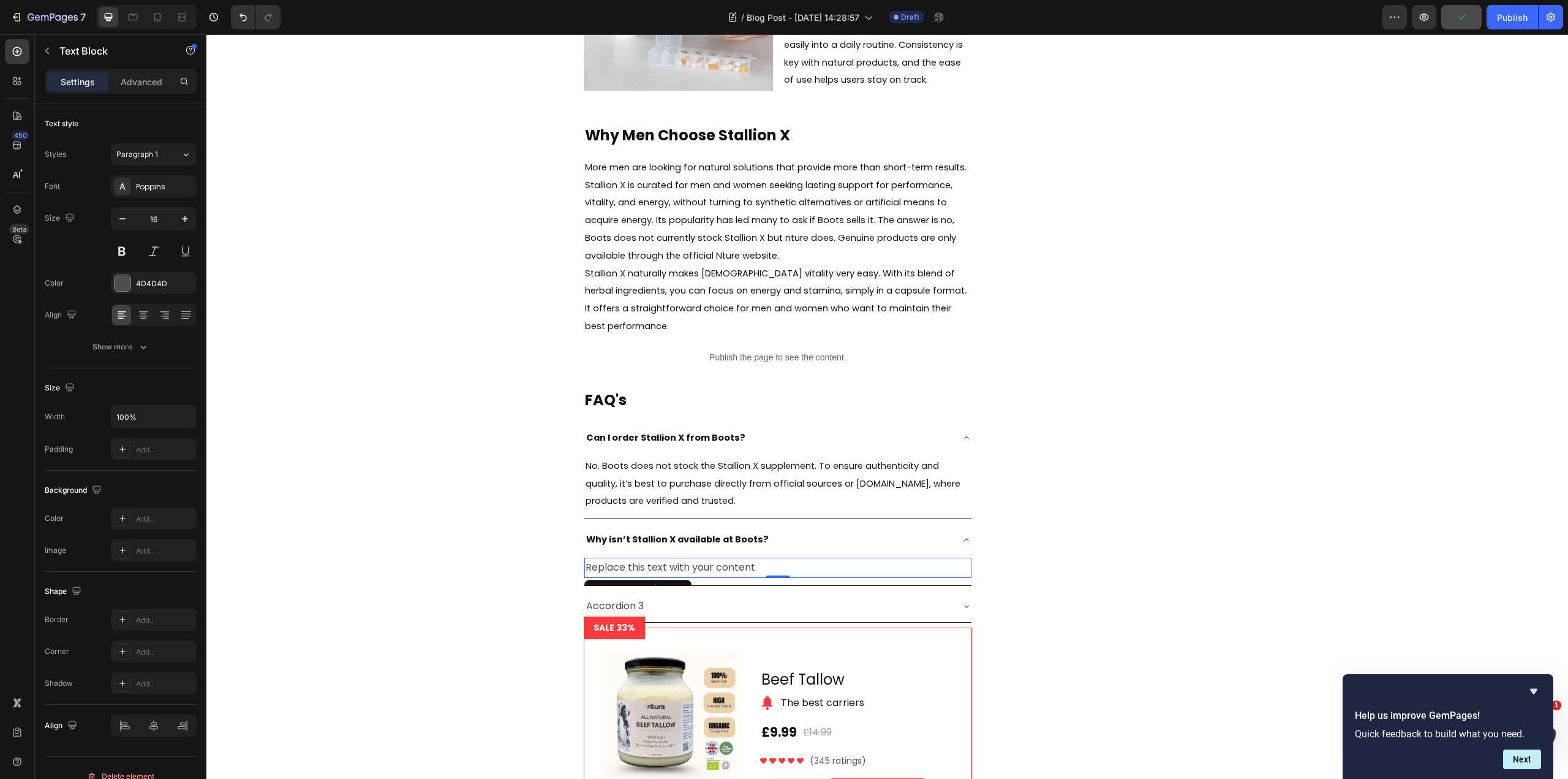
click at [751, 567] on div "Replace this text with your content" at bounding box center [778, 567] width 387 height 20
click at [751, 567] on p "Replace this text with your content" at bounding box center [778, 567] width 385 height 17
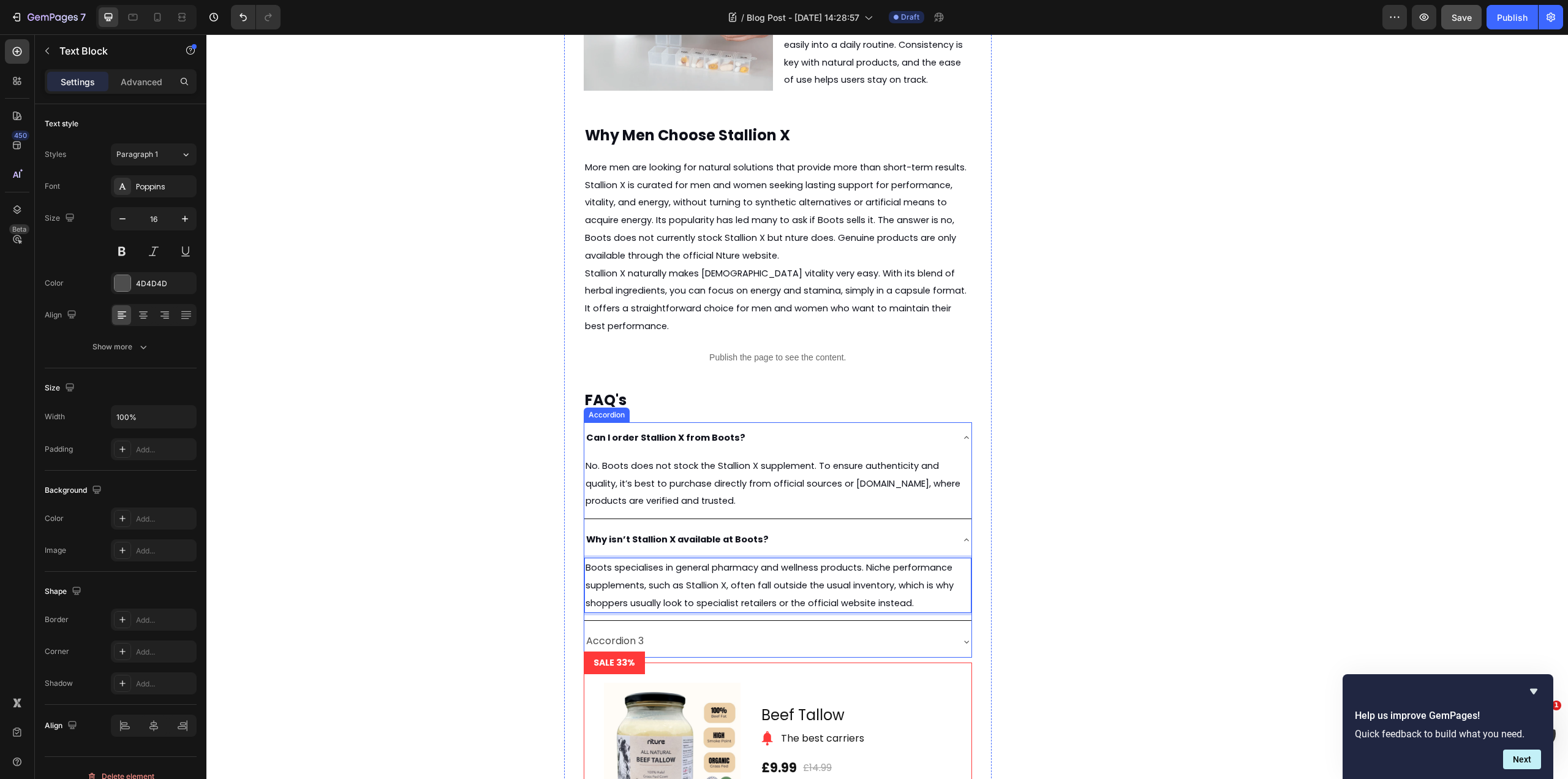
click at [631, 637] on p "Accordion 3" at bounding box center [615, 641] width 58 height 17
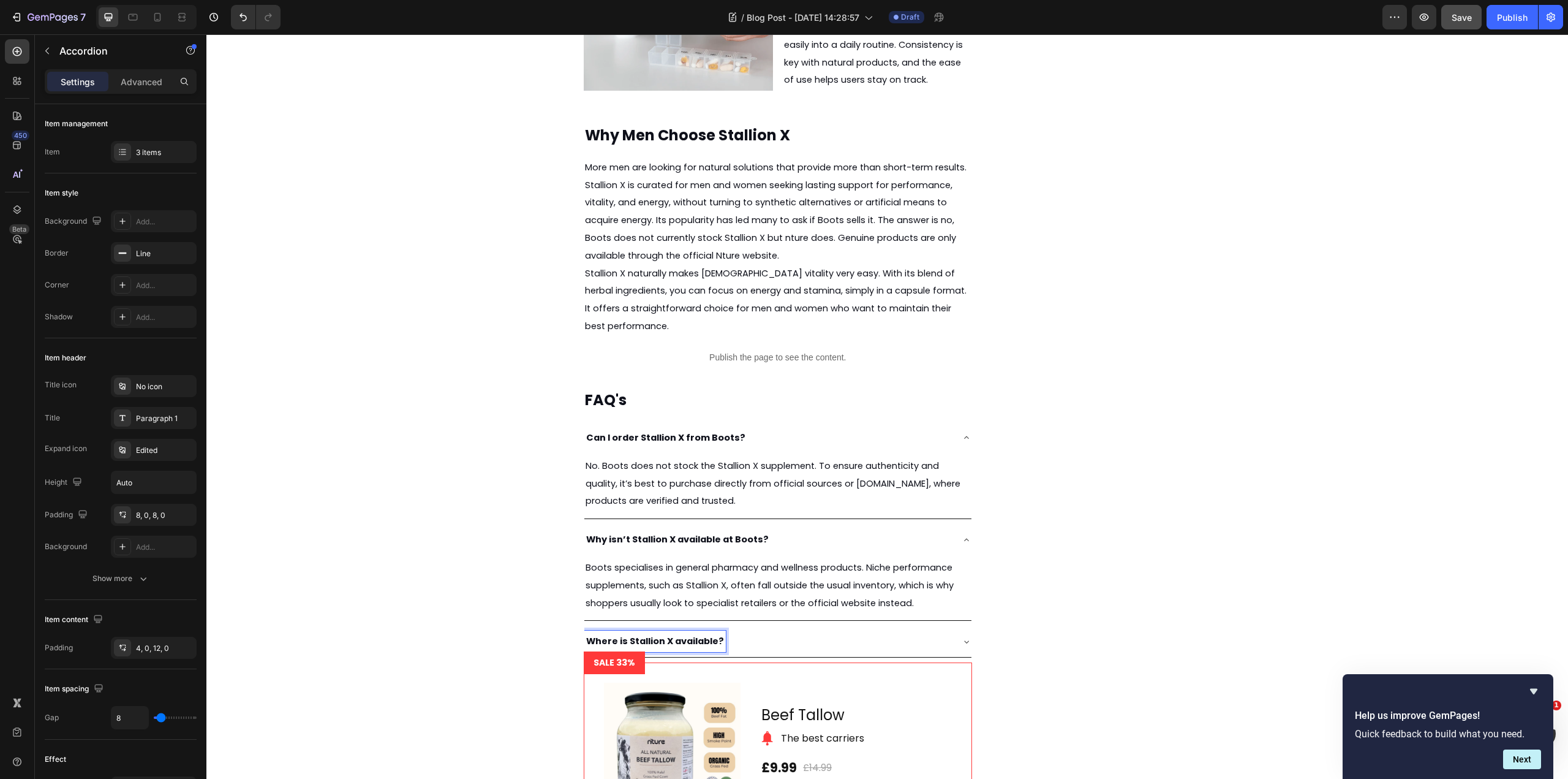
click at [792, 646] on div "Where is Stallion X available?" at bounding box center [768, 641] width 367 height 21
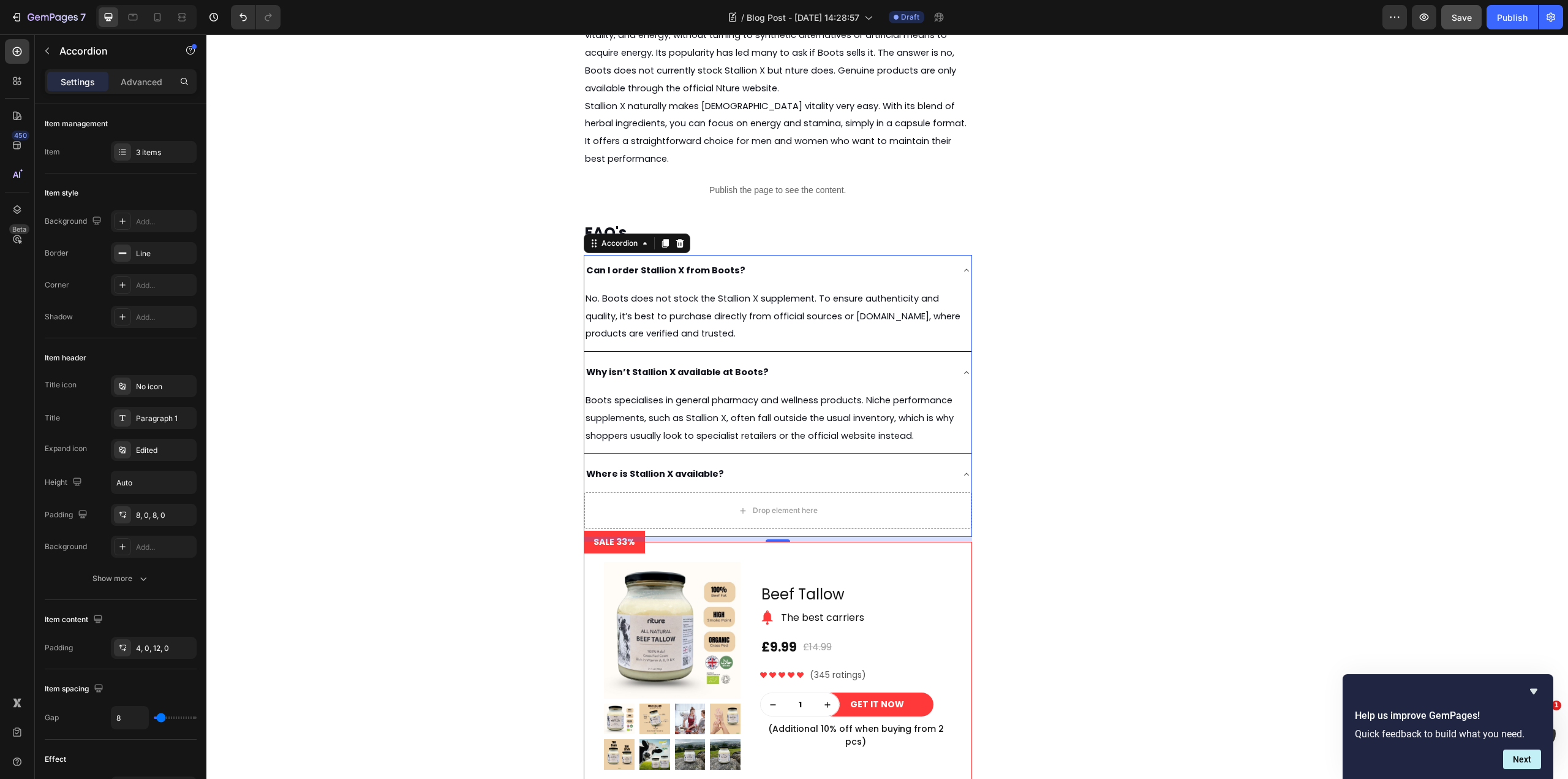
scroll to position [2668, 0]
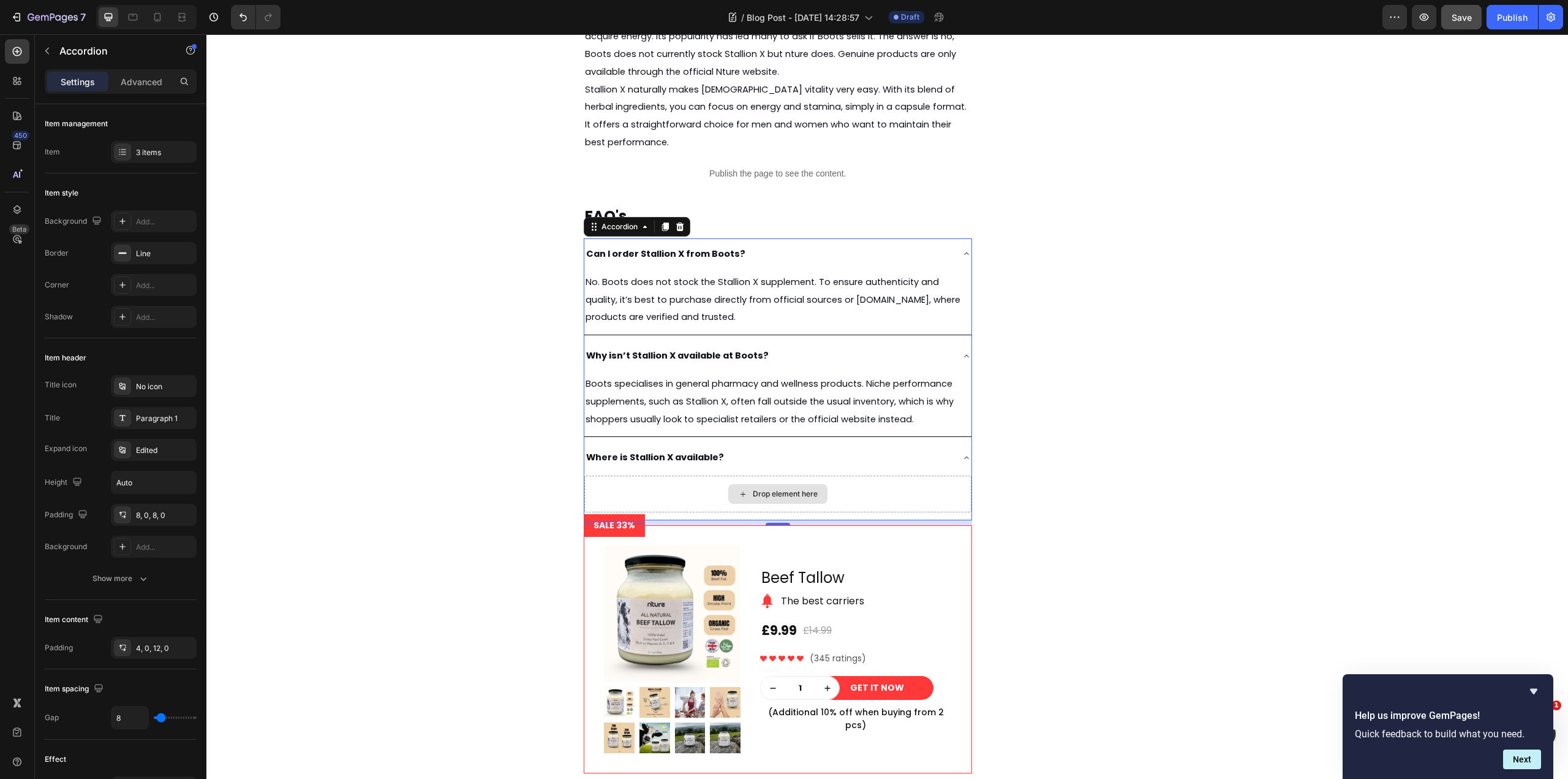
click at [774, 491] on div "Drop element here" at bounding box center [785, 494] width 65 height 10
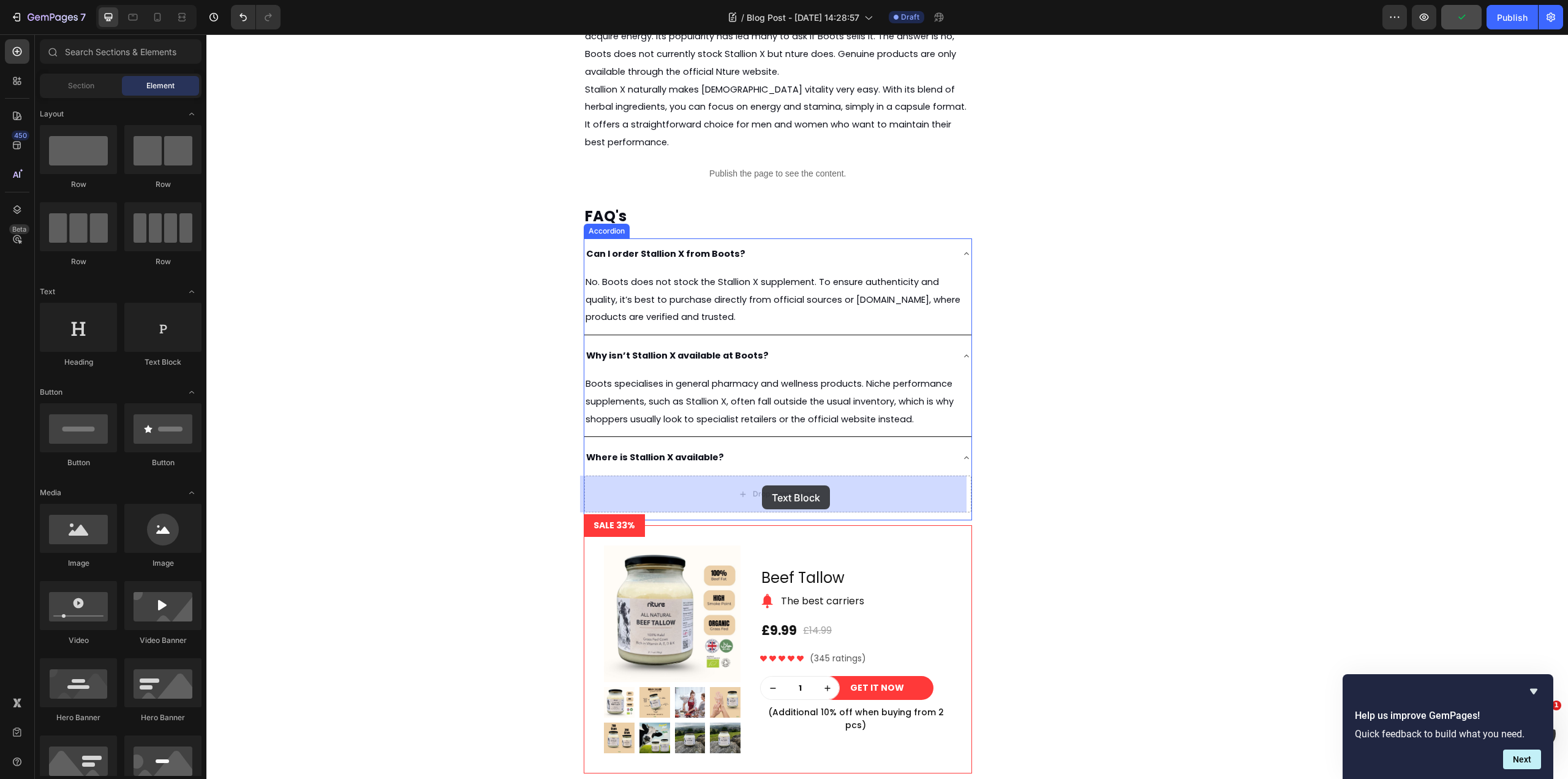
drag, startPoint x: 376, startPoint y: 366, endPoint x: 762, endPoint y: 485, distance: 403.9
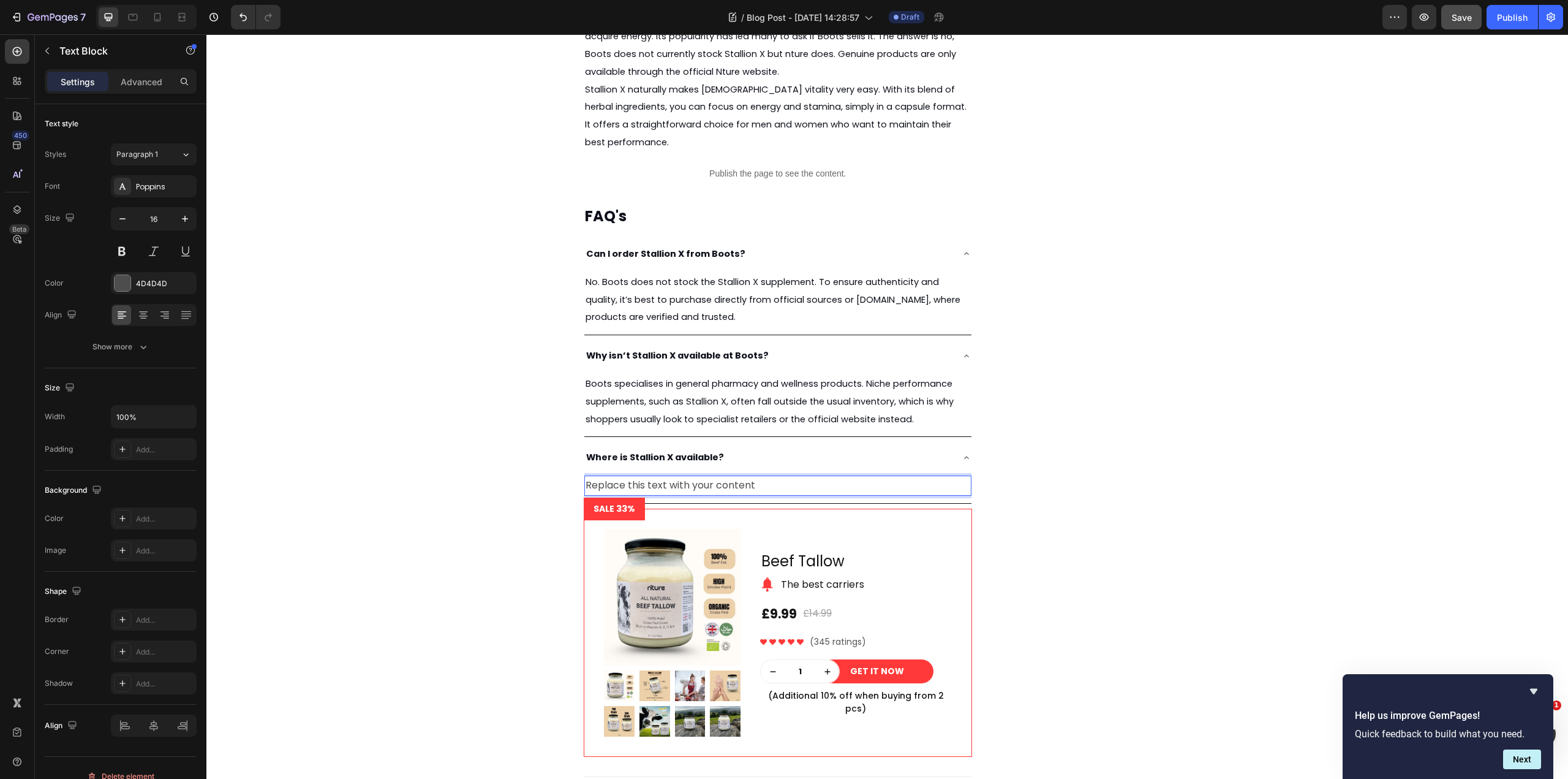
click at [722, 487] on div "Replace this text with your content" at bounding box center [778, 485] width 387 height 20
click at [722, 487] on p "Replace this text with your content" at bounding box center [778, 485] width 385 height 17
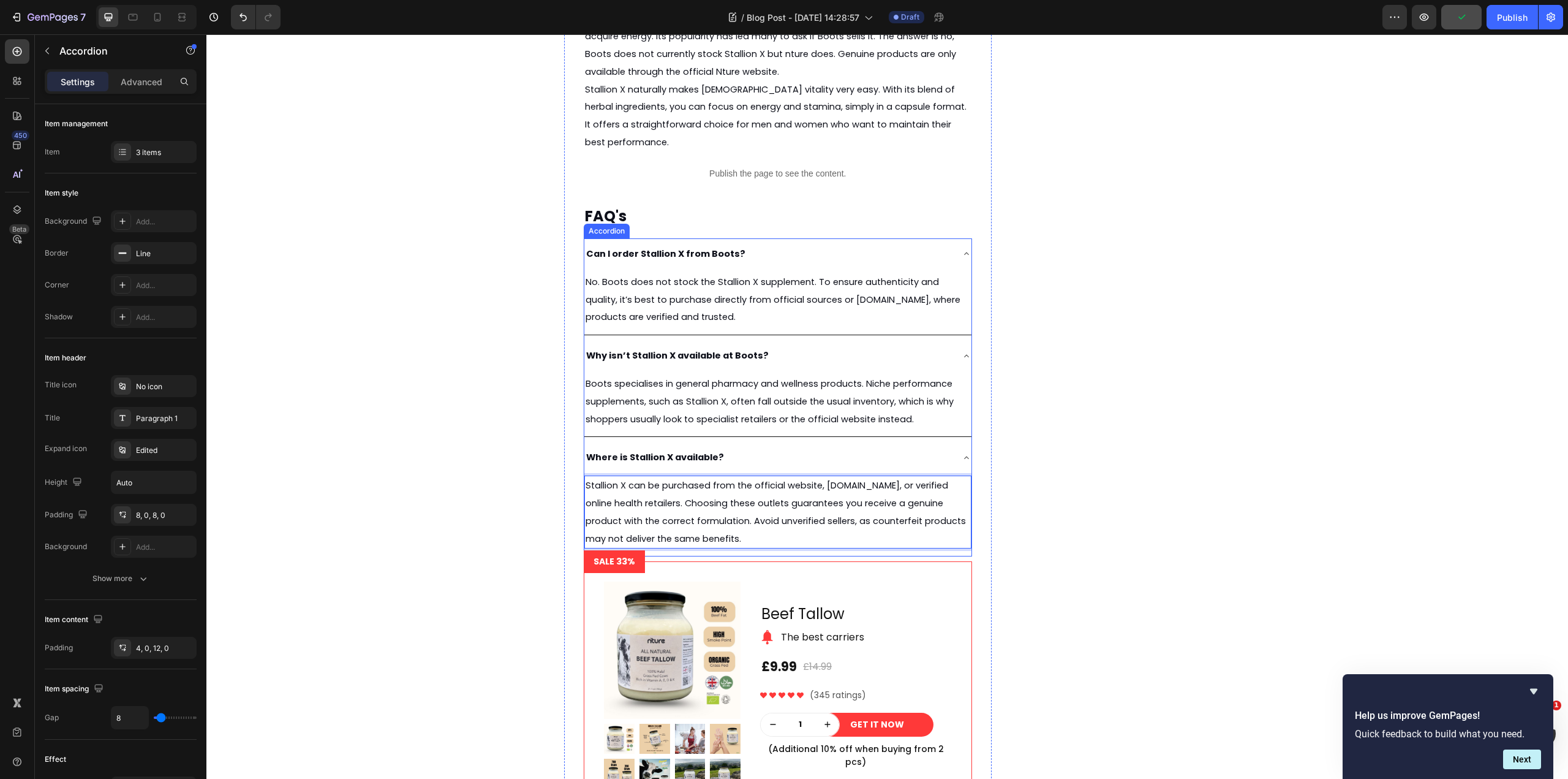
click at [900, 360] on div "Why isn’t Stallion X available at Boots?" at bounding box center [768, 355] width 367 height 21
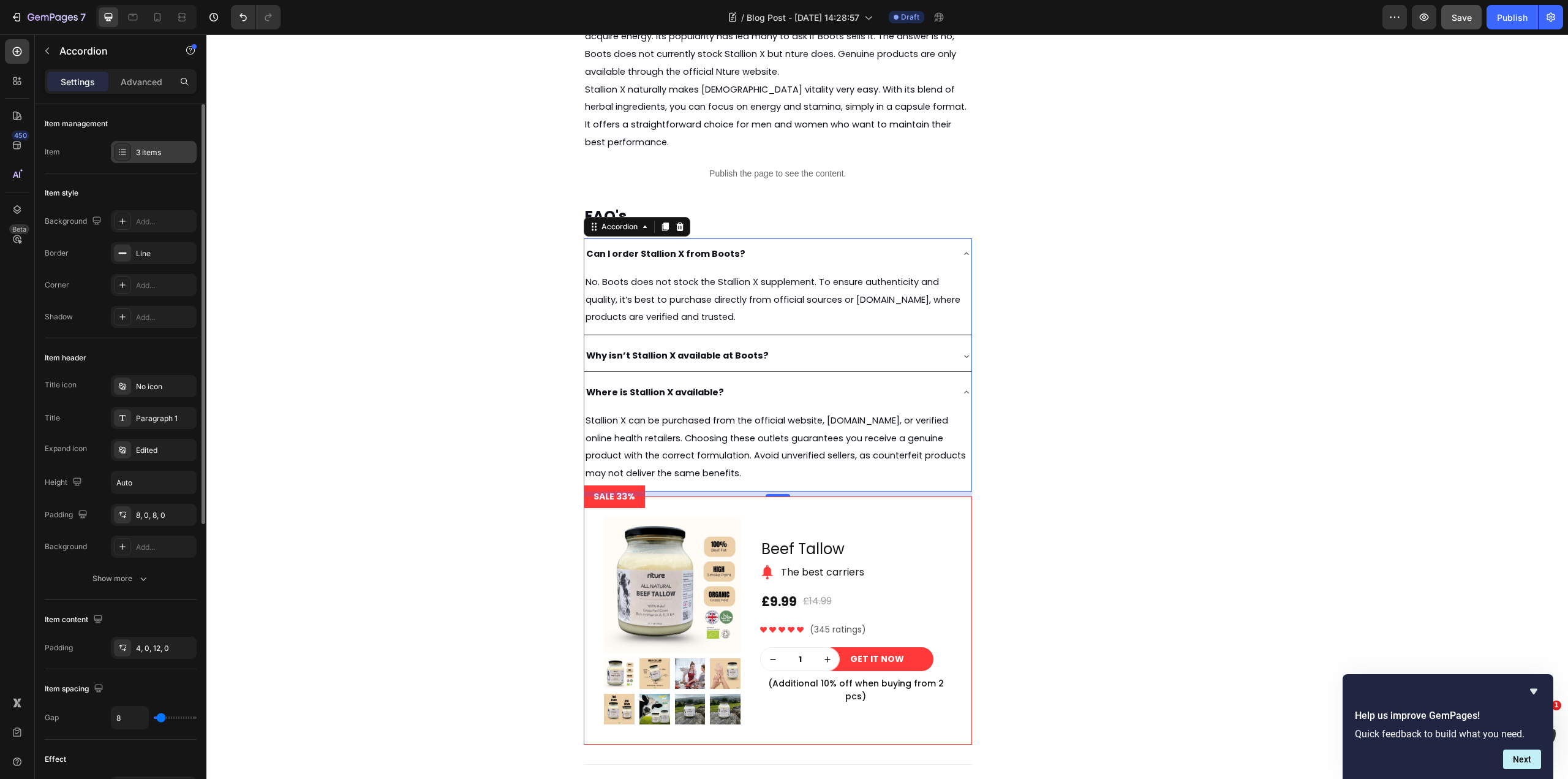
click at [136, 151] on div "3 items" at bounding box center [164, 152] width 58 height 11
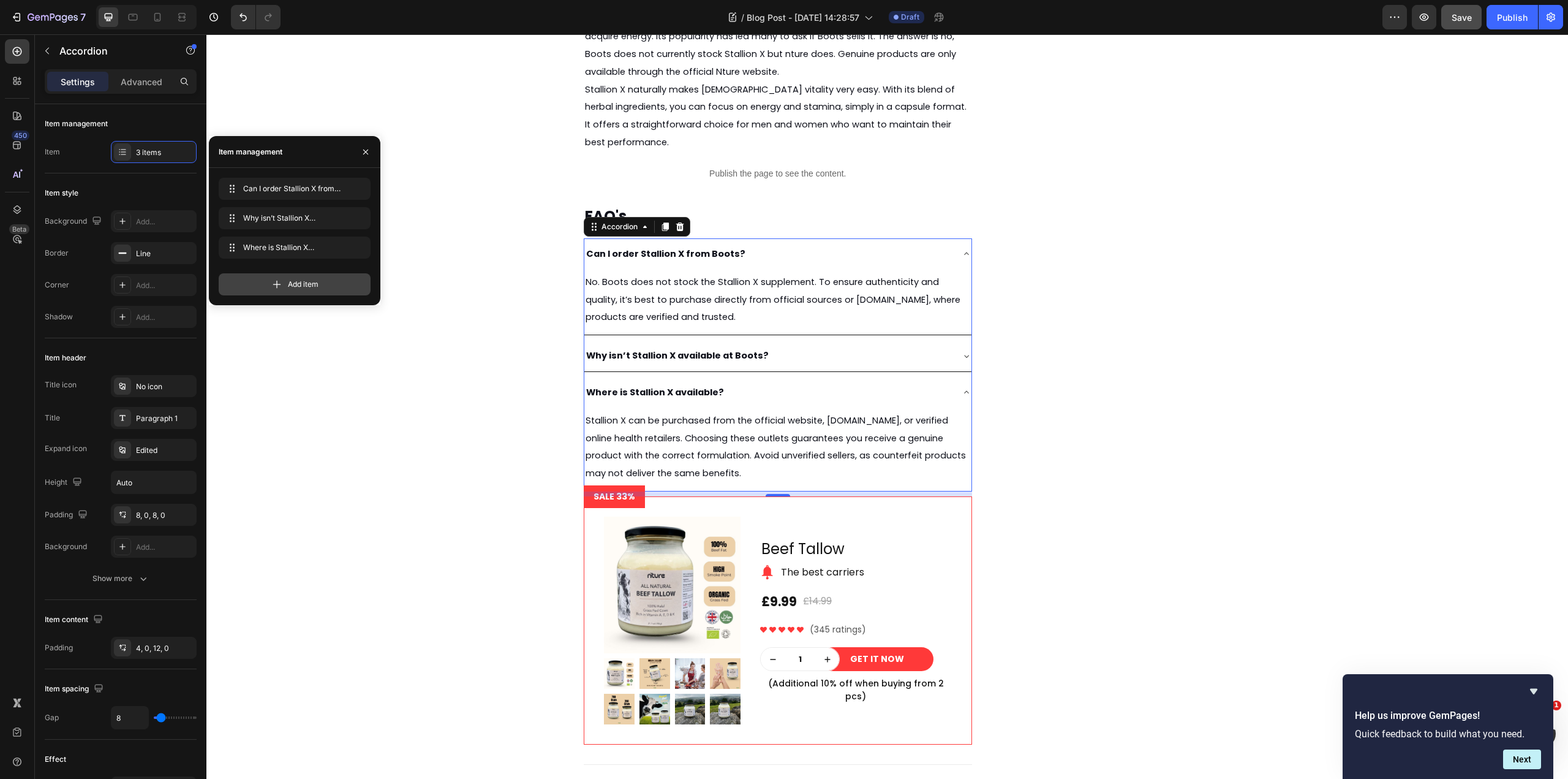
click at [290, 289] on span "Add item" at bounding box center [303, 284] width 30 height 11
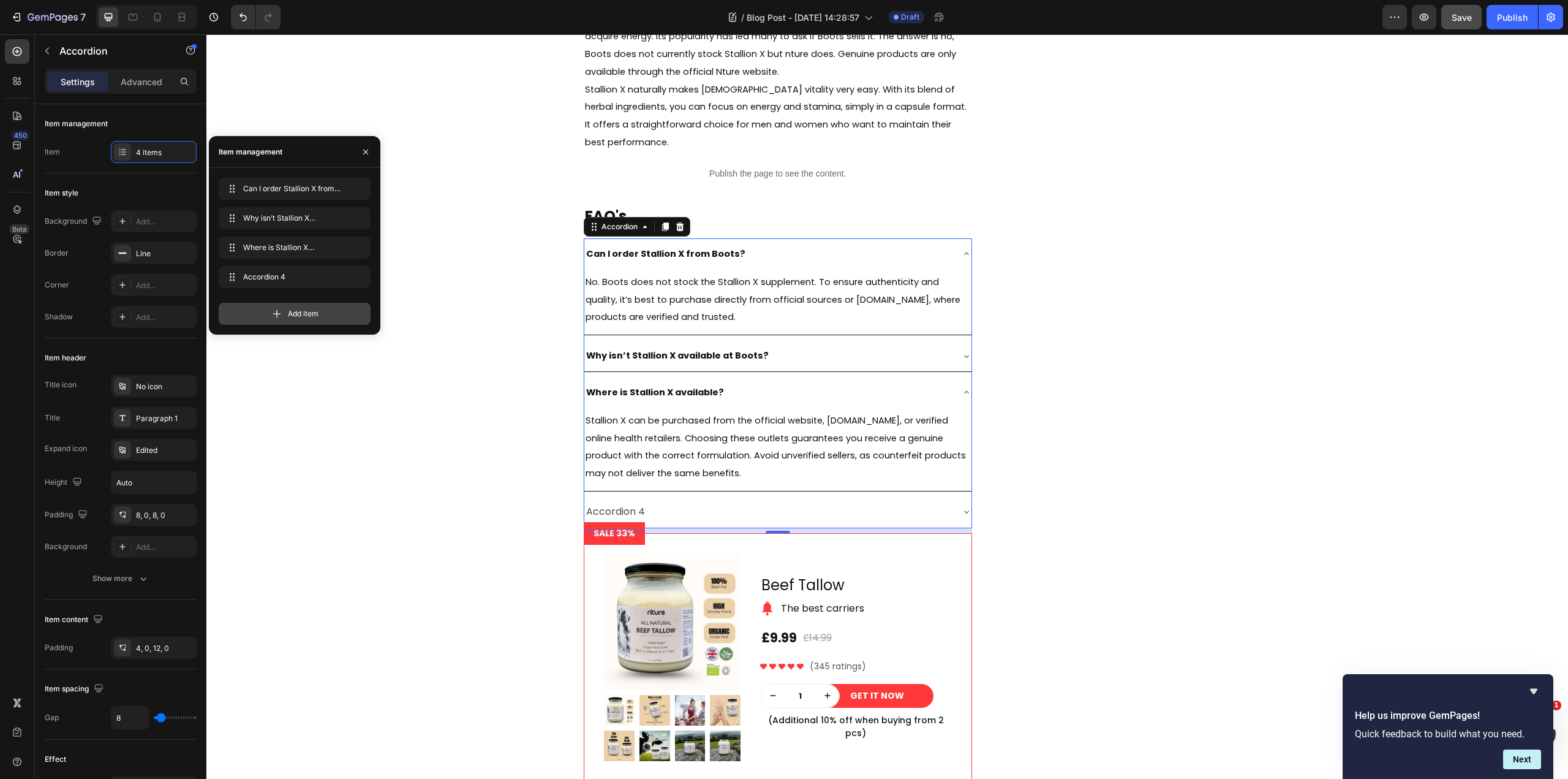
click at [288, 313] on span "Add item" at bounding box center [303, 313] width 30 height 11
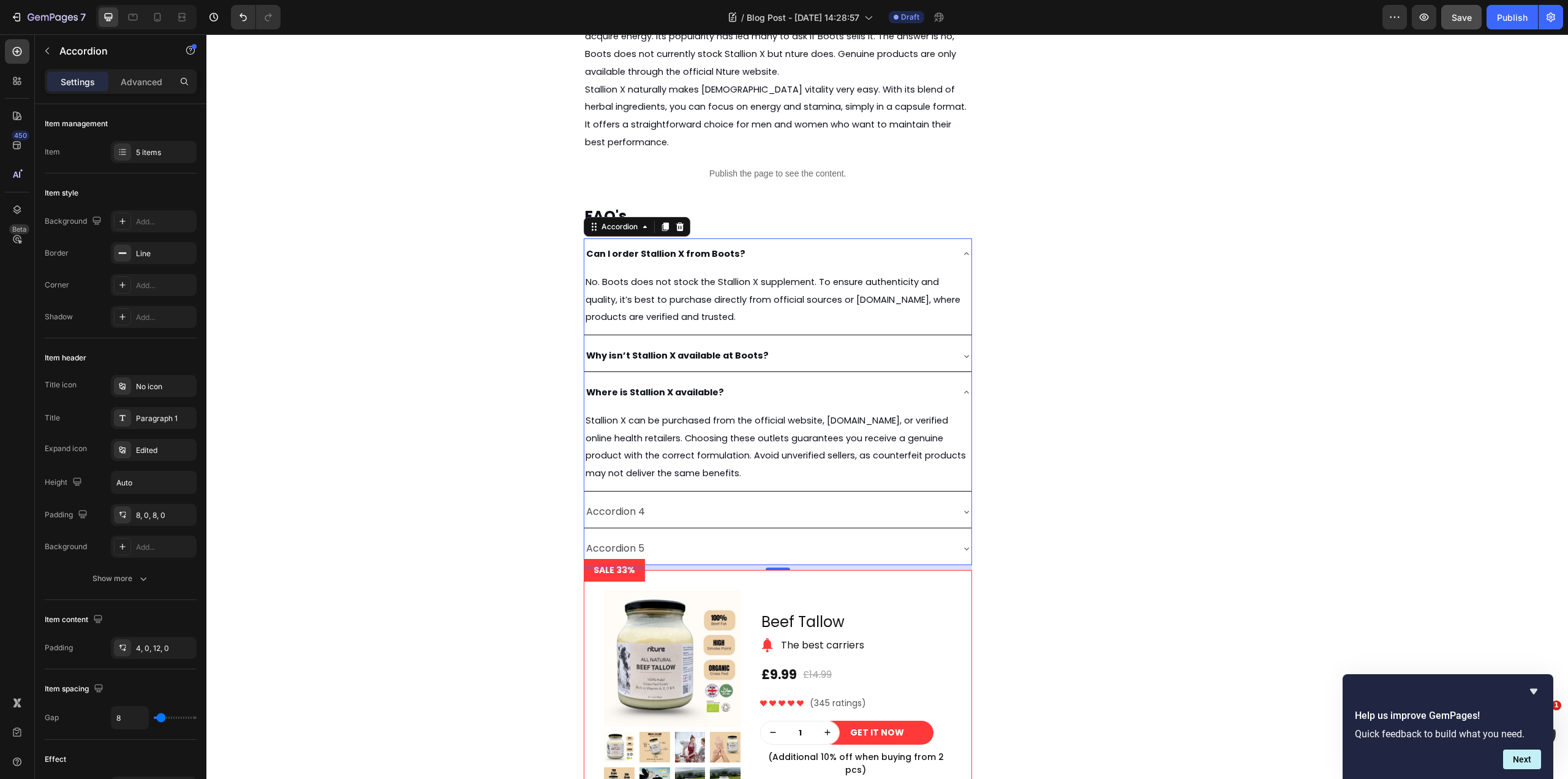
click at [650, 505] on div "Accordion 4" at bounding box center [768, 512] width 367 height 21
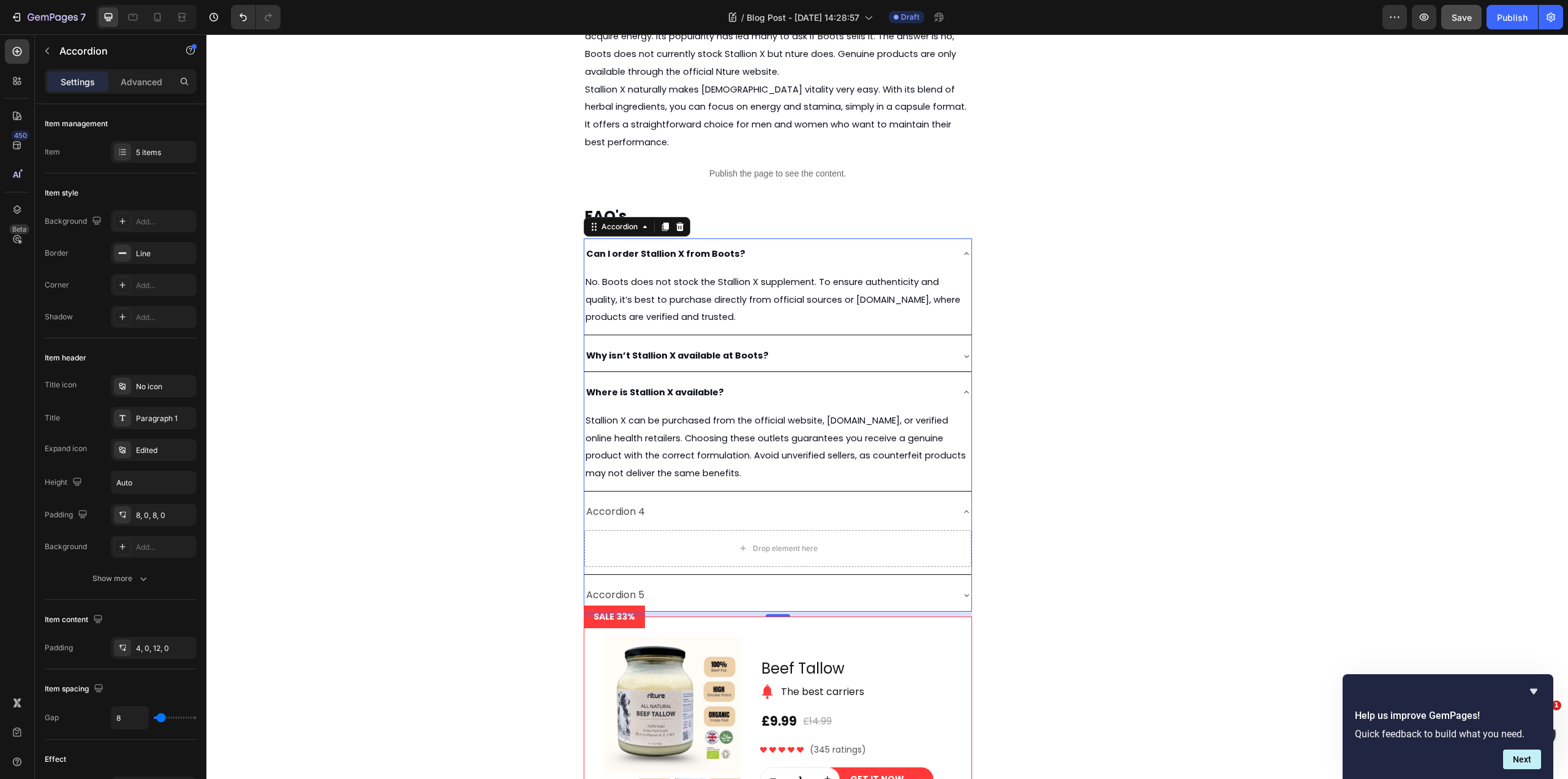
click at [624, 509] on div "Accordion 4" at bounding box center [615, 512] width 63 height 21
click at [778, 553] on div "Drop element here" at bounding box center [785, 548] width 65 height 10
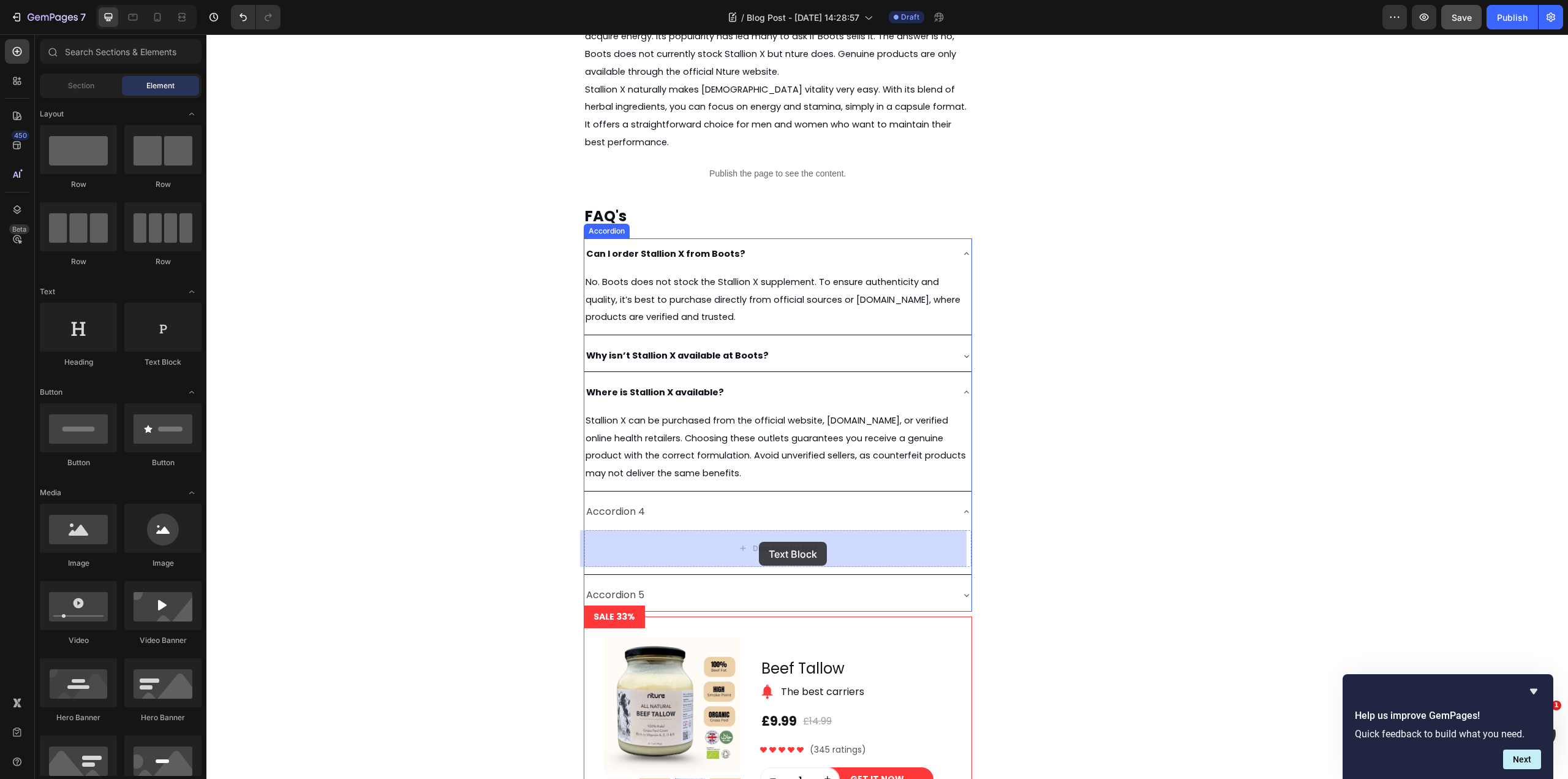
drag, startPoint x: 375, startPoint y: 374, endPoint x: 759, endPoint y: 542, distance: 419.1
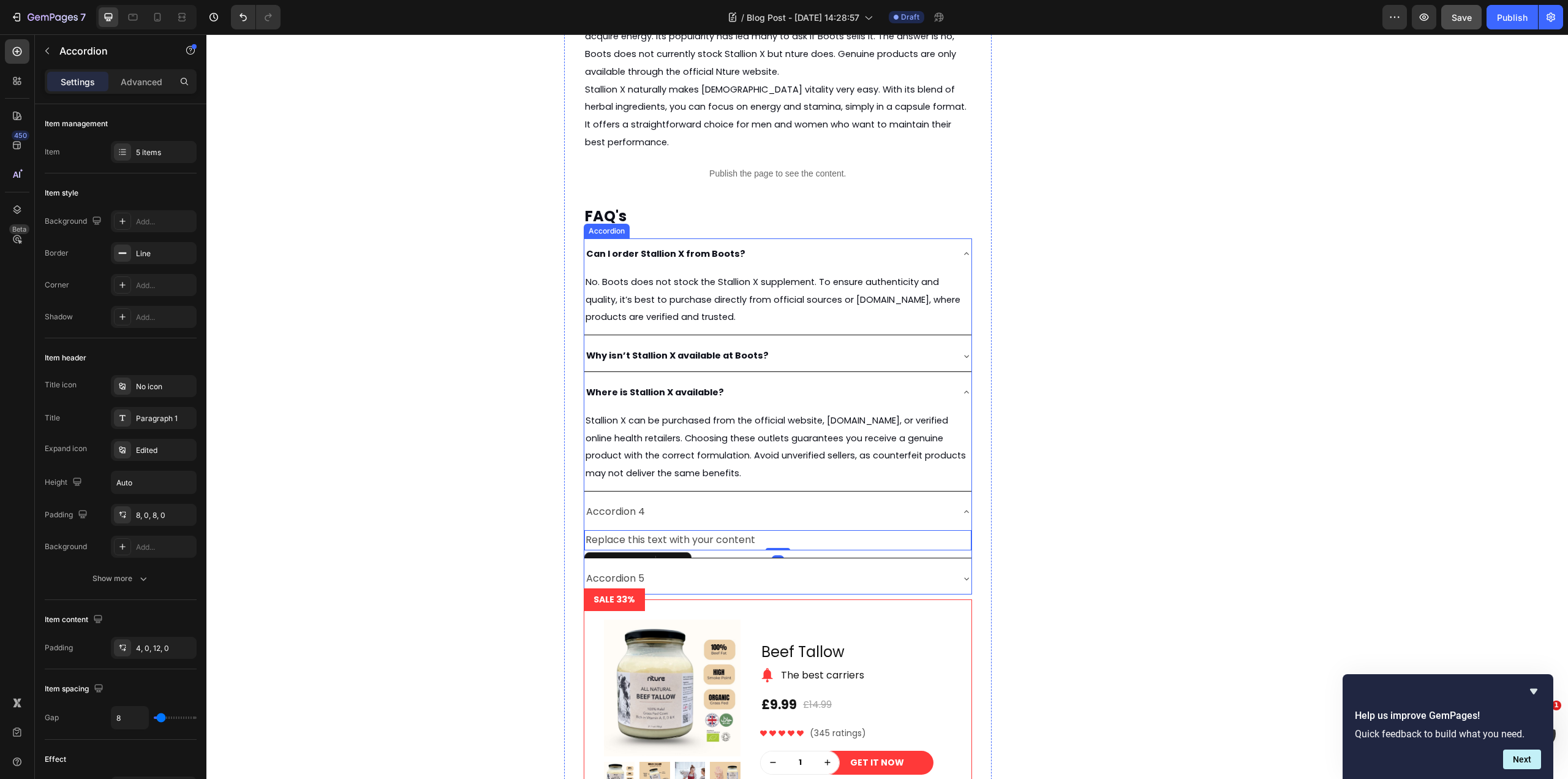
click at [616, 503] on p "Accordion 4" at bounding box center [615, 511] width 59 height 17
click at [624, 507] on p "Accordion 4" at bounding box center [615, 511] width 59 height 17
click at [734, 539] on div "Replace this text with your content" at bounding box center [778, 540] width 387 height 20
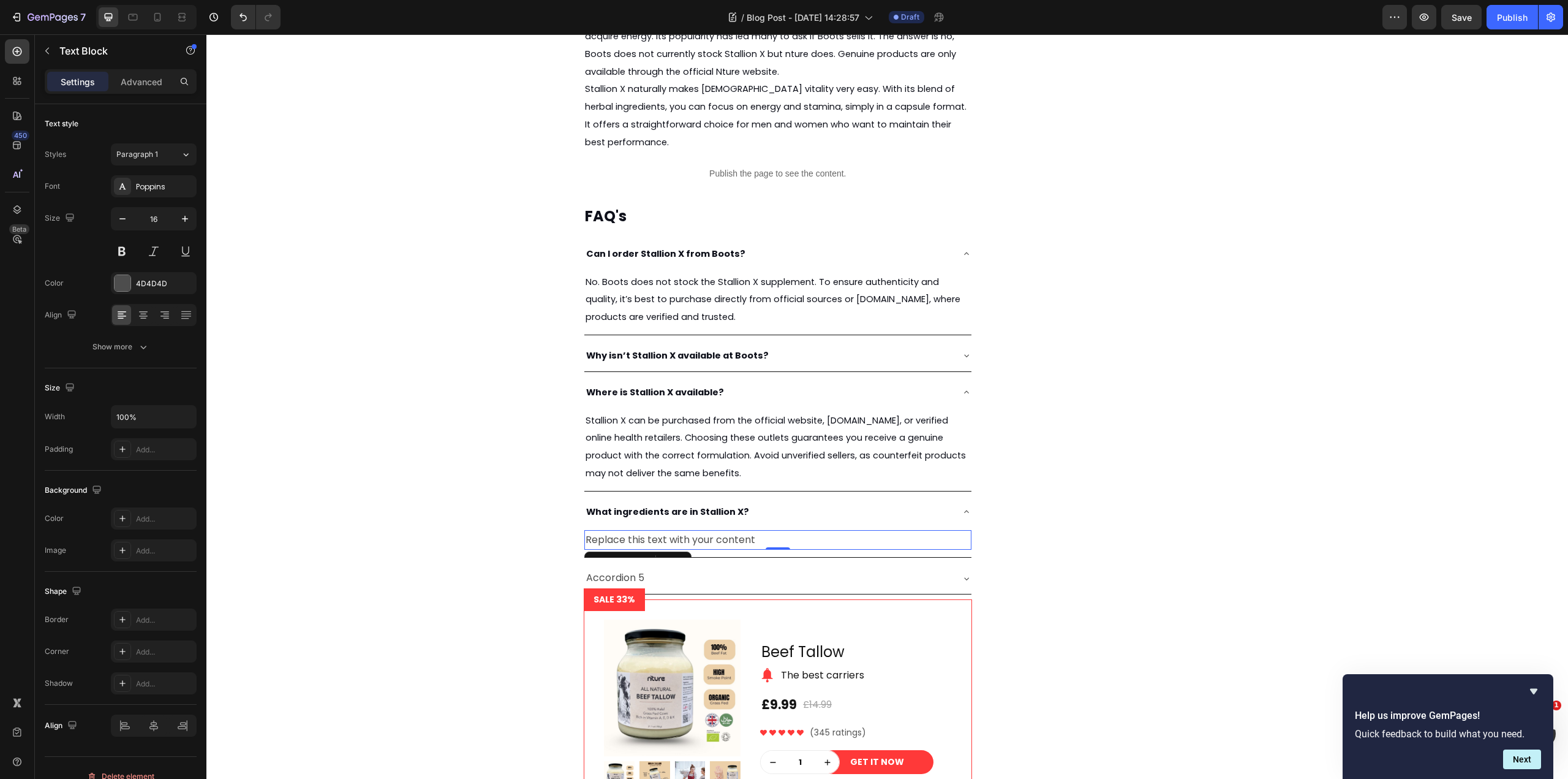
scroll to position [2668, 0]
click at [733, 533] on div "Replace this text with your content" at bounding box center [778, 540] width 387 height 20
click at [733, 533] on p "Replace this text with your content" at bounding box center [778, 540] width 385 height 17
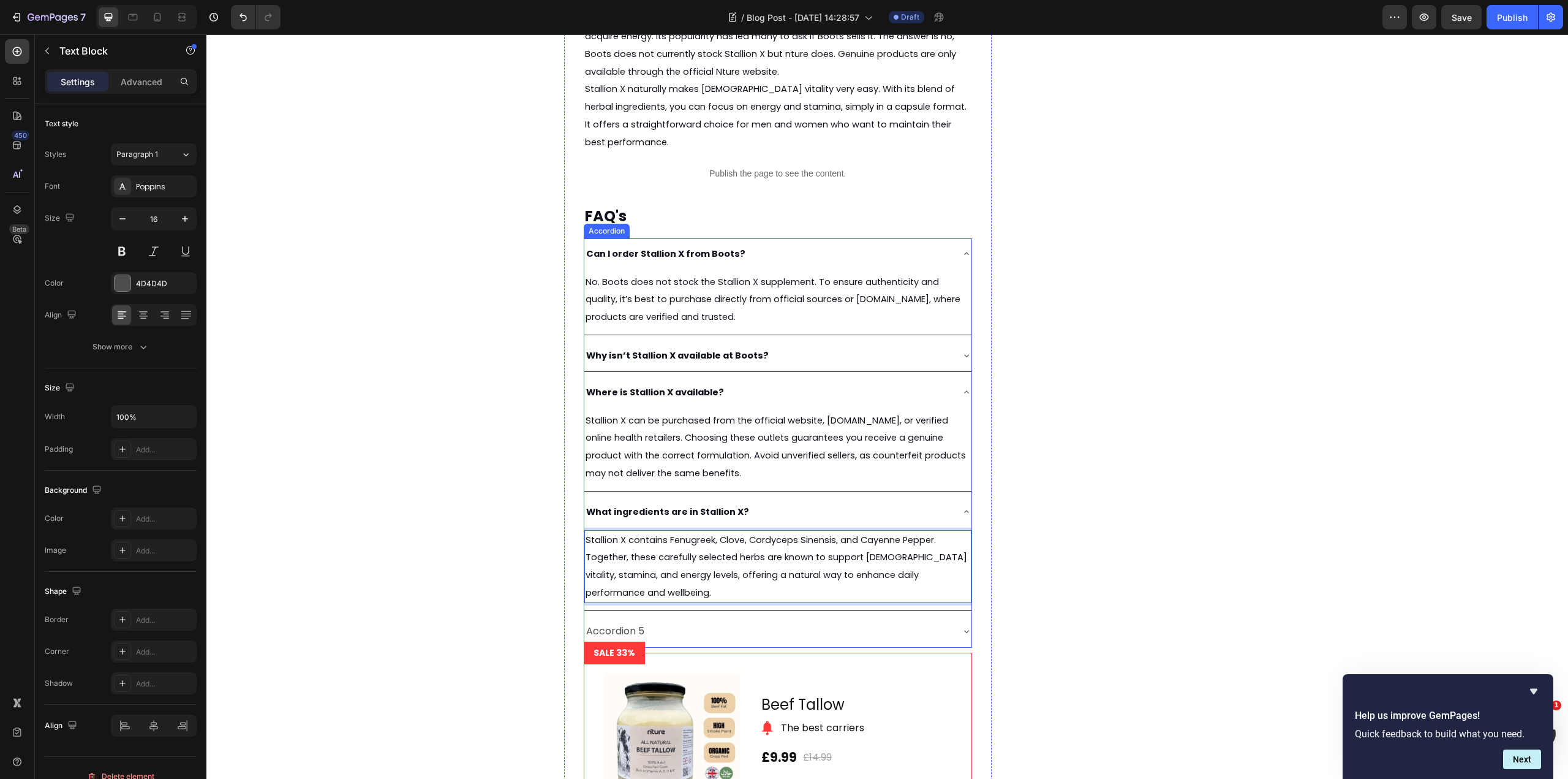
click at [716, 510] on strong "What ingredients are in Stallion X?" at bounding box center [668, 511] width 163 height 12
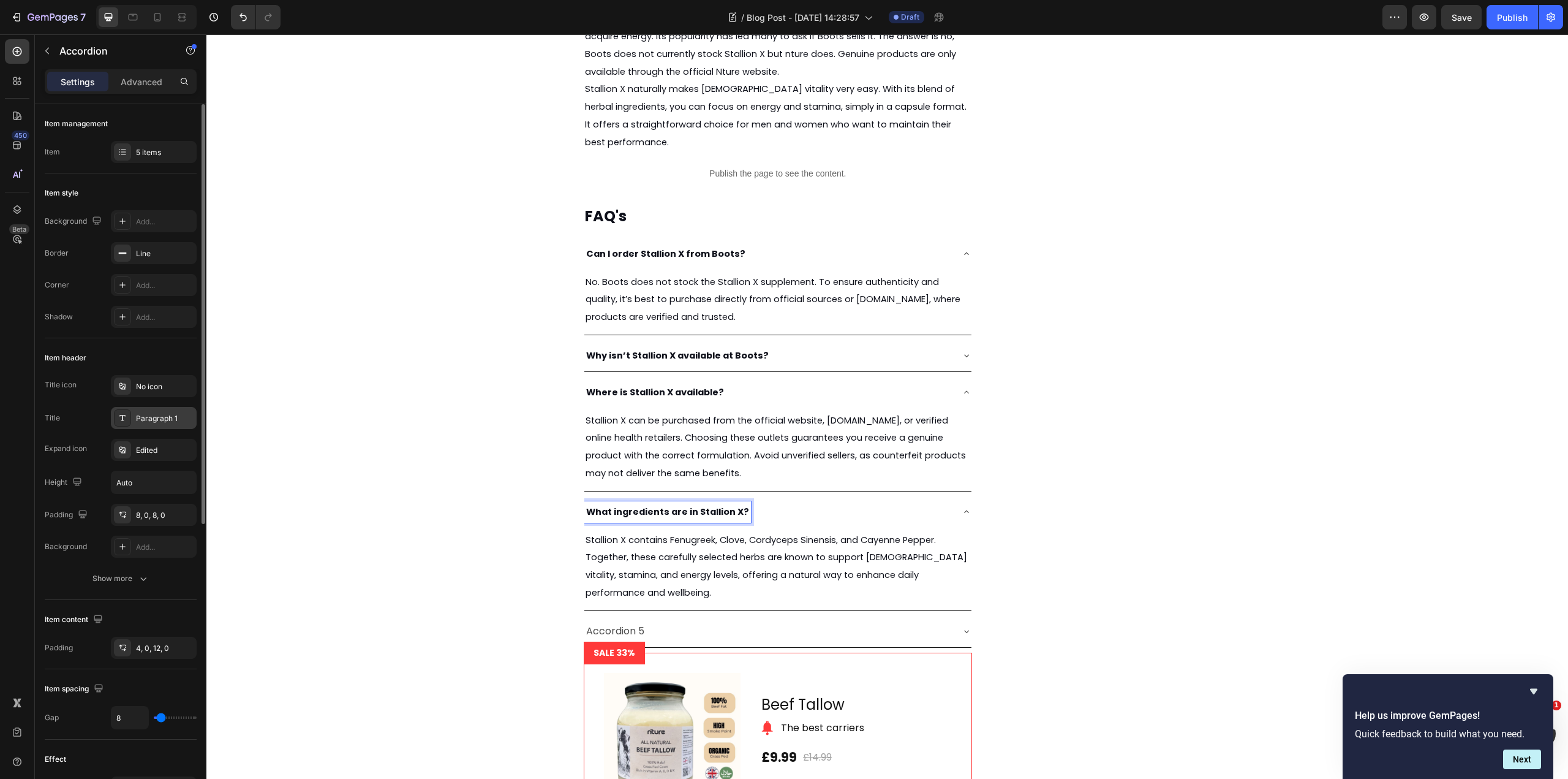
click at [188, 415] on div "Paragraph 1" at bounding box center [164, 418] width 58 height 11
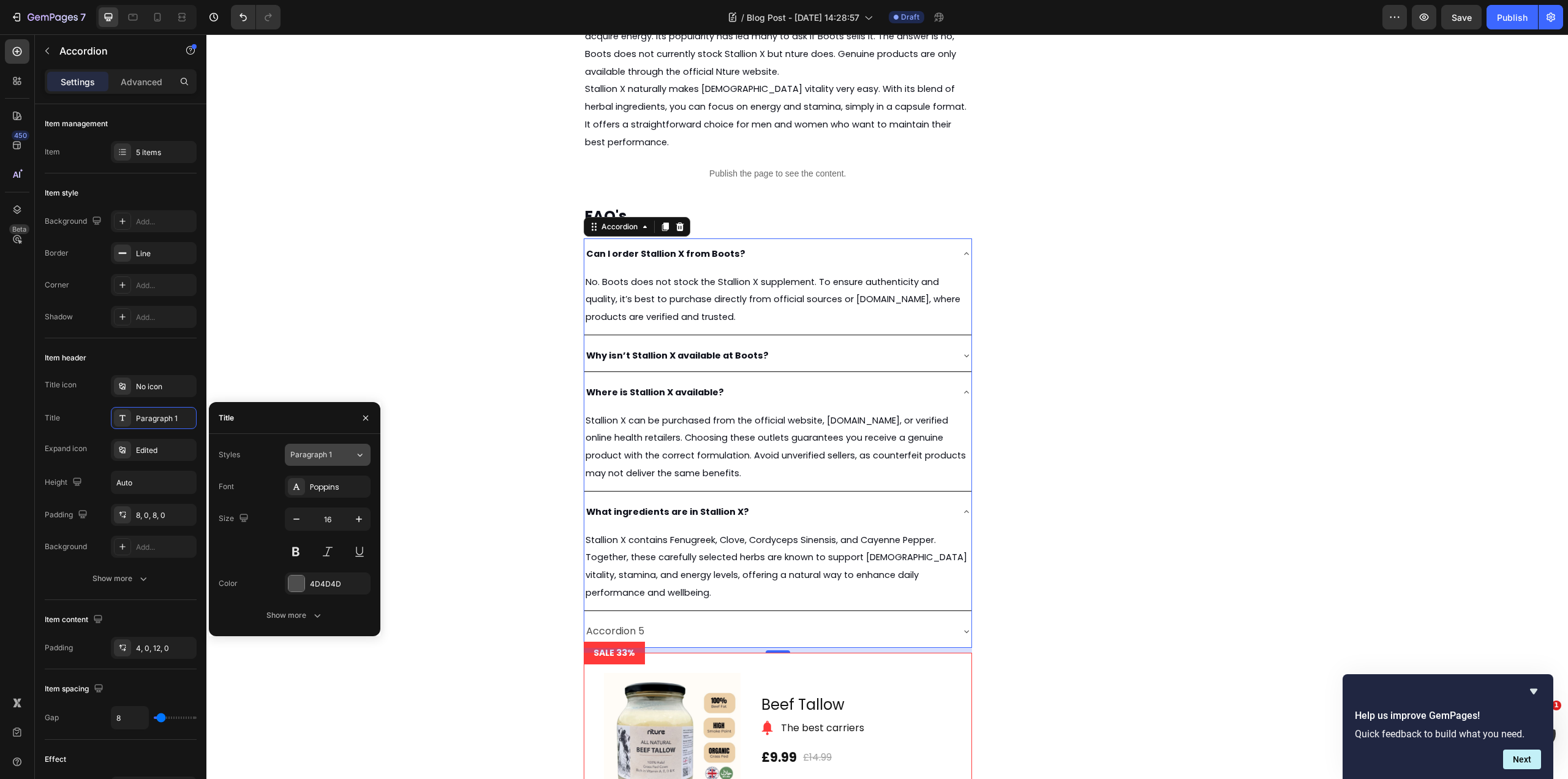
click at [362, 455] on icon at bounding box center [360, 455] width 5 height 3
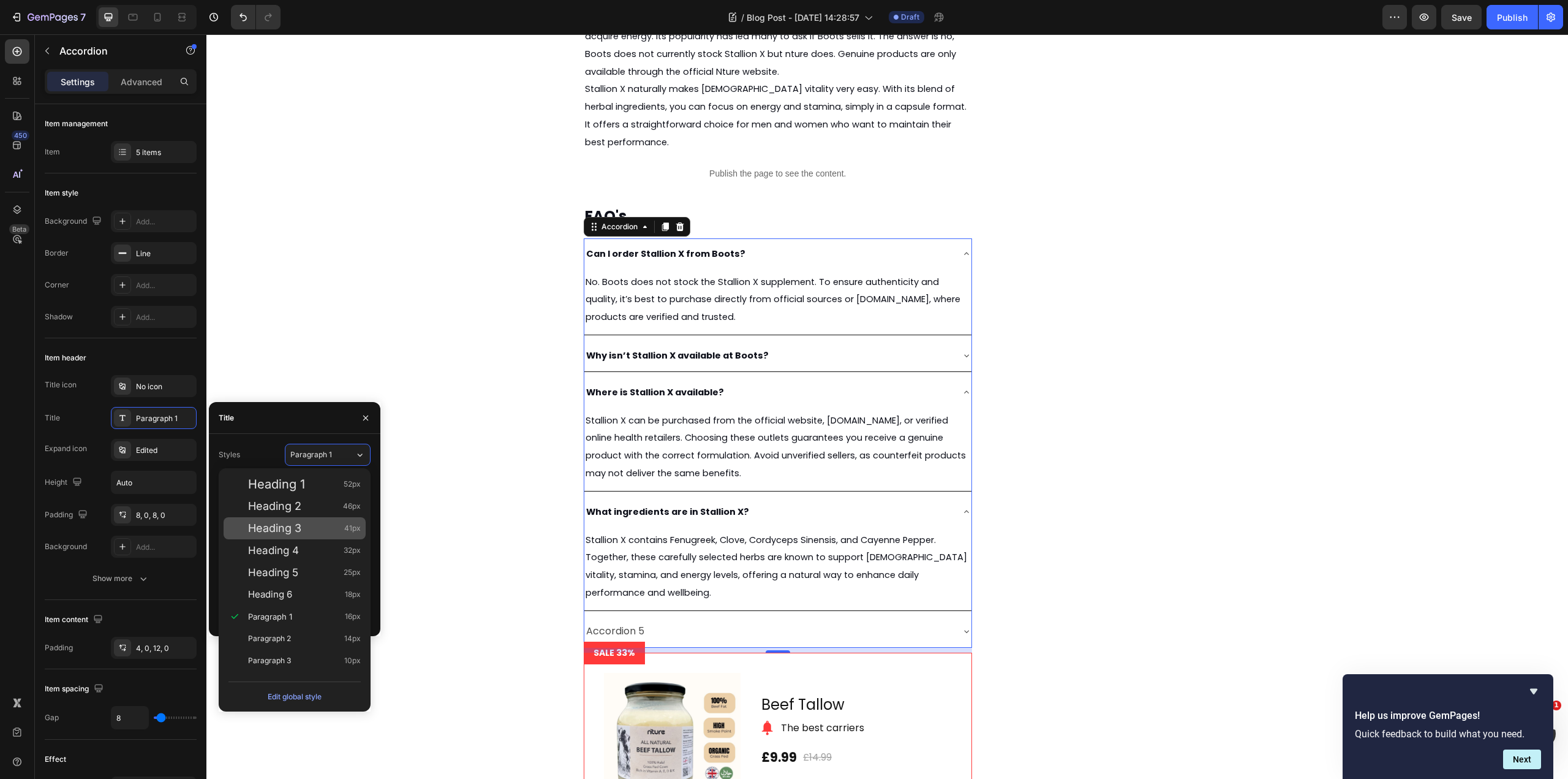
click at [321, 521] on div "Heading 3 41px" at bounding box center [295, 528] width 142 height 22
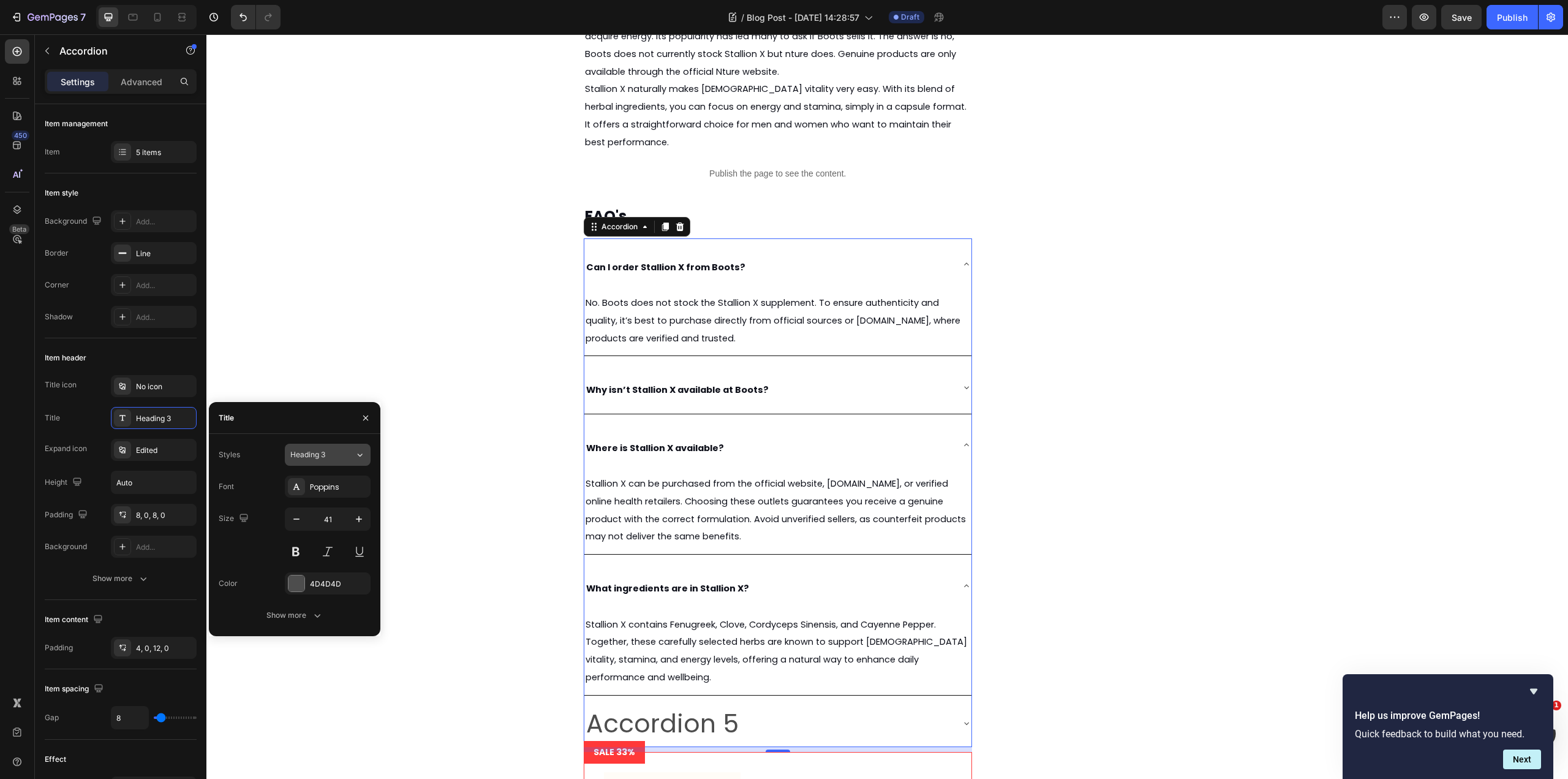
click at [353, 445] on button "Heading 3" at bounding box center [327, 455] width 86 height 22
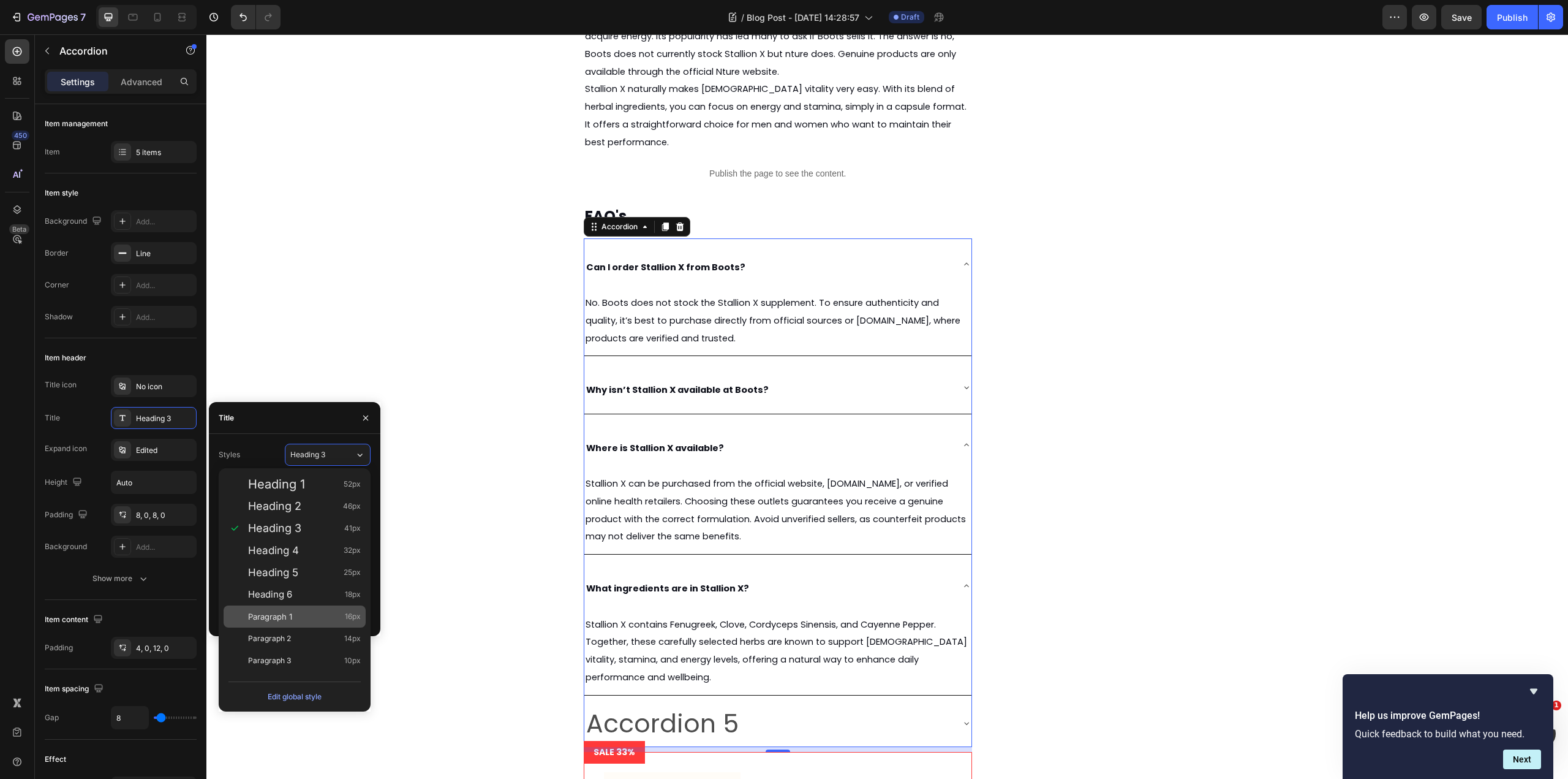
click at [338, 609] on div "Paragraph 1 16px" at bounding box center [295, 617] width 142 height 22
type input "16"
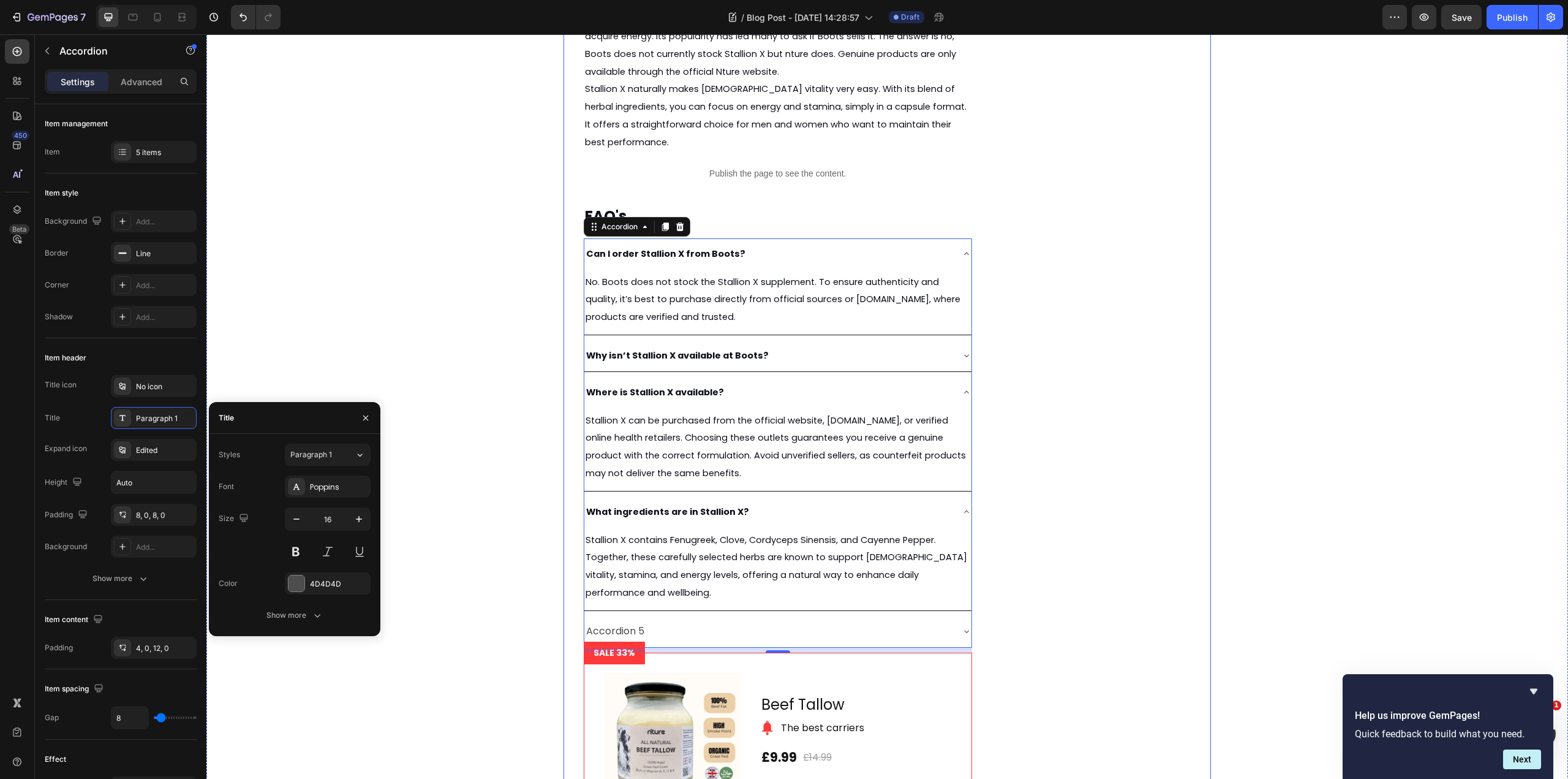
click at [1126, 461] on div "Energy and Endurance Heading Stallion X is formulated to help with sustained en…" at bounding box center [887, 277] width 648 height 1436
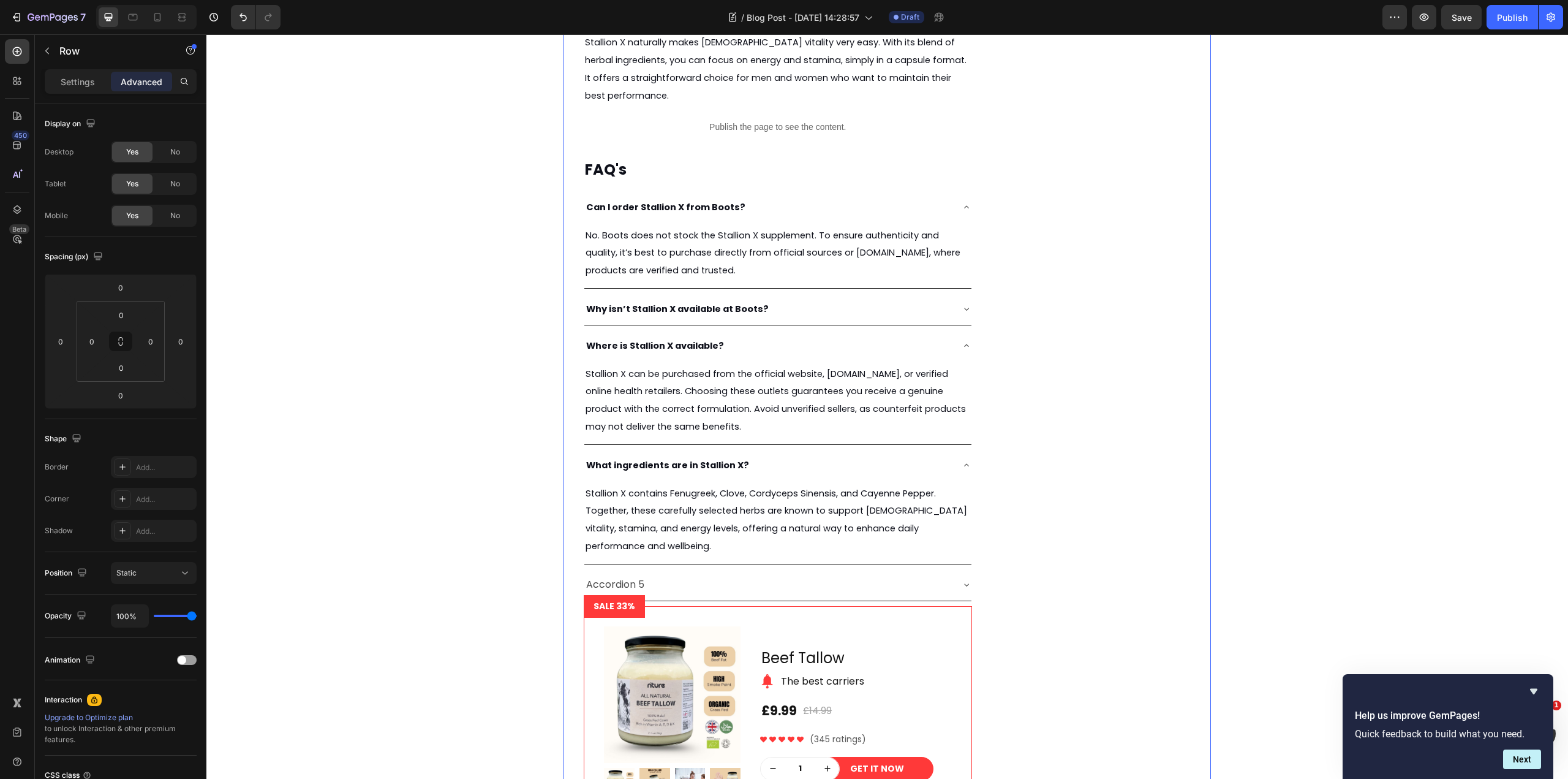
scroll to position [2729, 0]
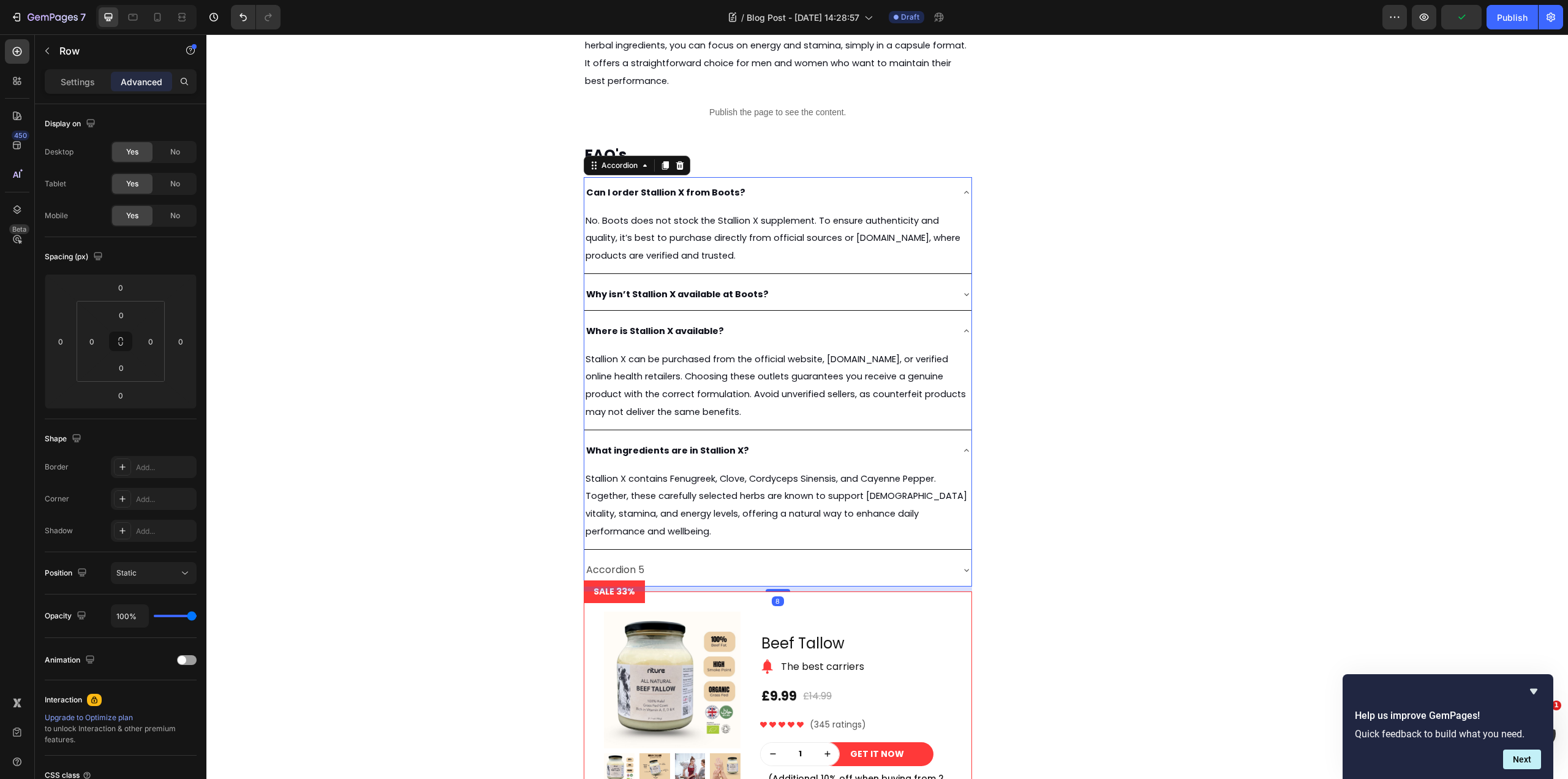
click at [691, 551] on div "Can I order Stallion X from Boots? No. Boots does not stock the Stallion X supp…" at bounding box center [778, 382] width 388 height 410
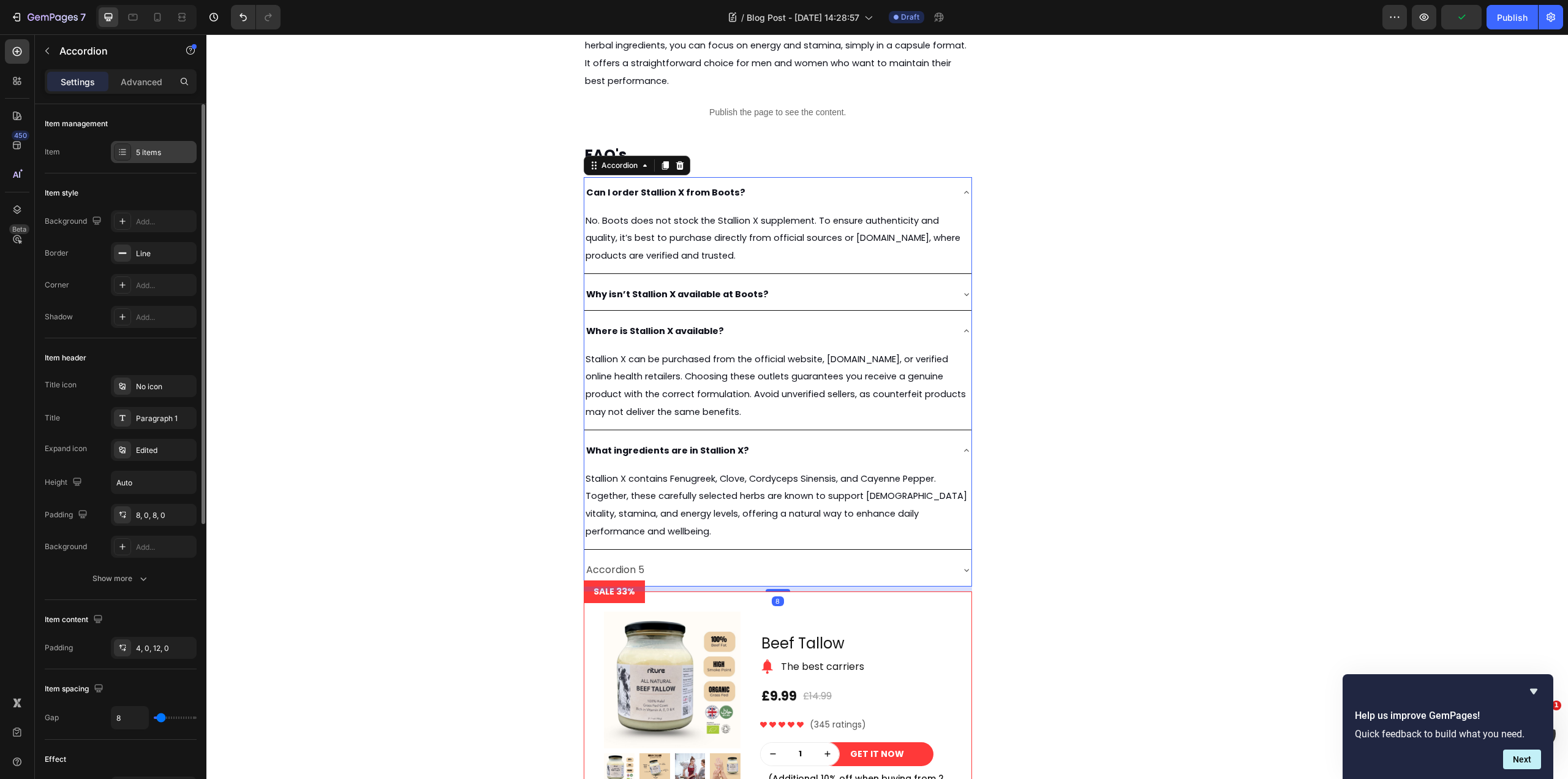
click at [152, 156] on div "5 items" at bounding box center [164, 152] width 58 height 11
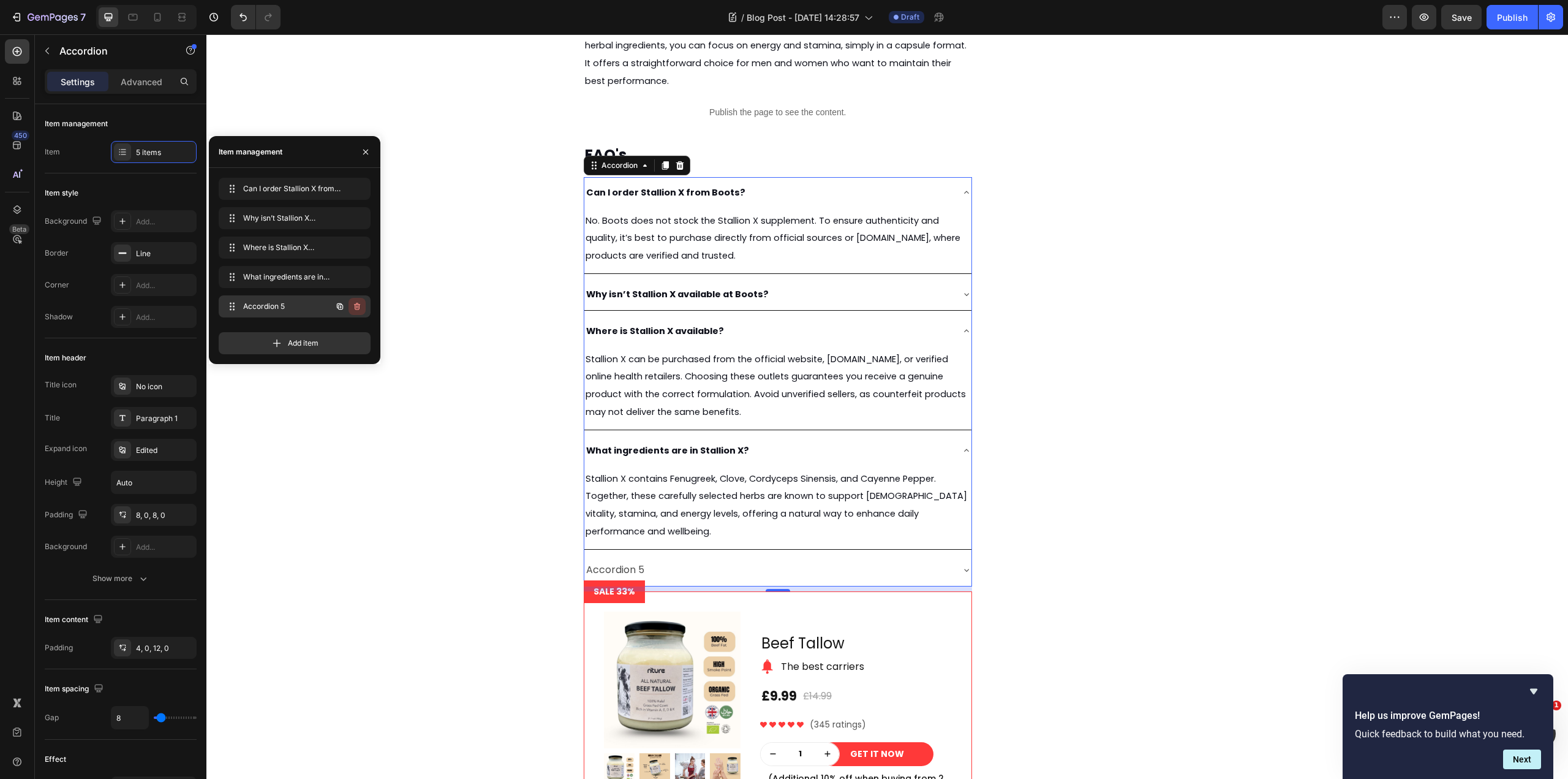
click at [360, 309] on icon "button" at bounding box center [357, 306] width 10 height 10
click at [356, 306] on div "Delete" at bounding box center [349, 306] width 23 height 11
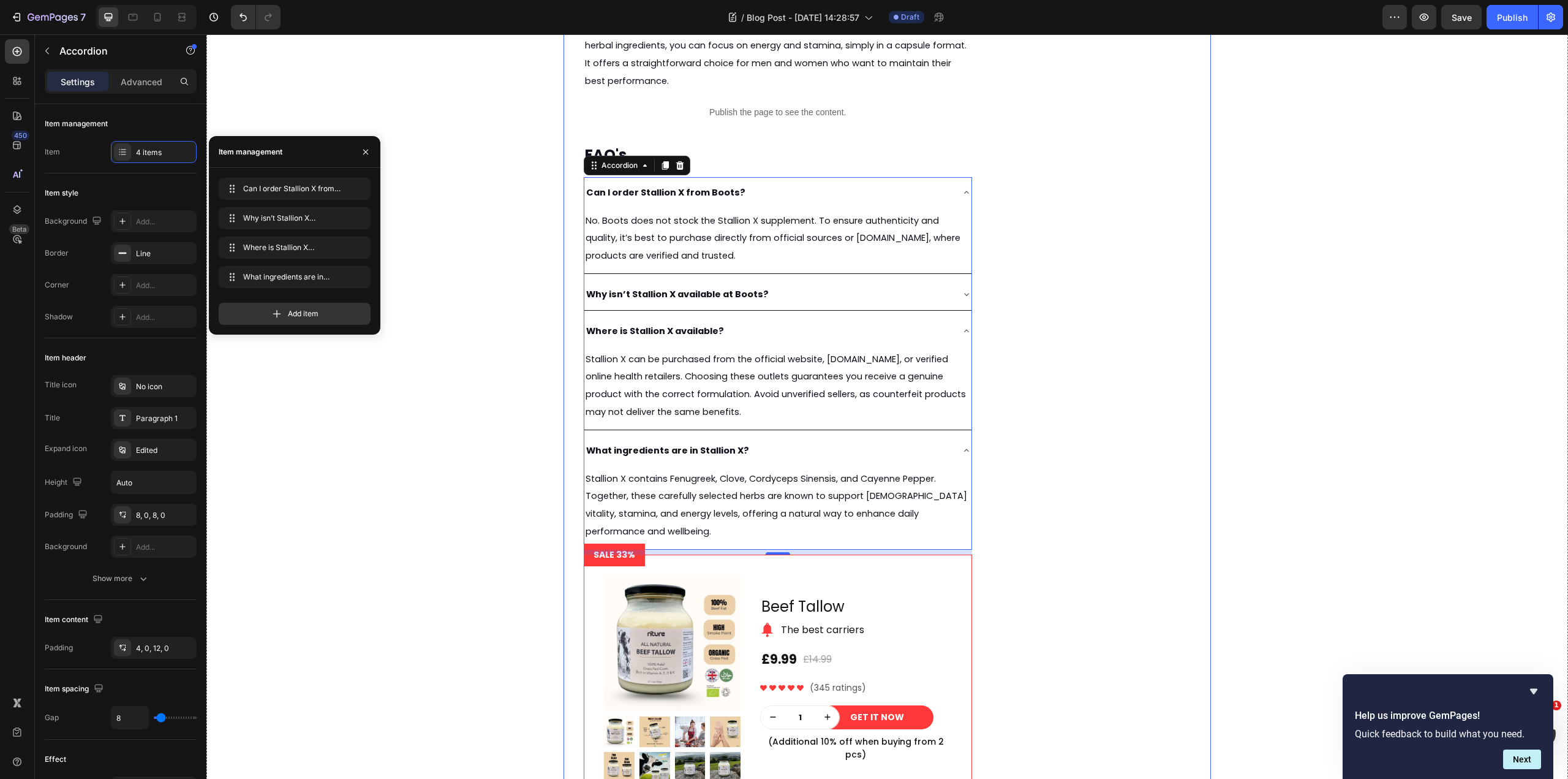
click at [1041, 404] on div "Energy and Endurance Heading Stallion X is formulated to help with sustained en…" at bounding box center [887, 197] width 648 height 1399
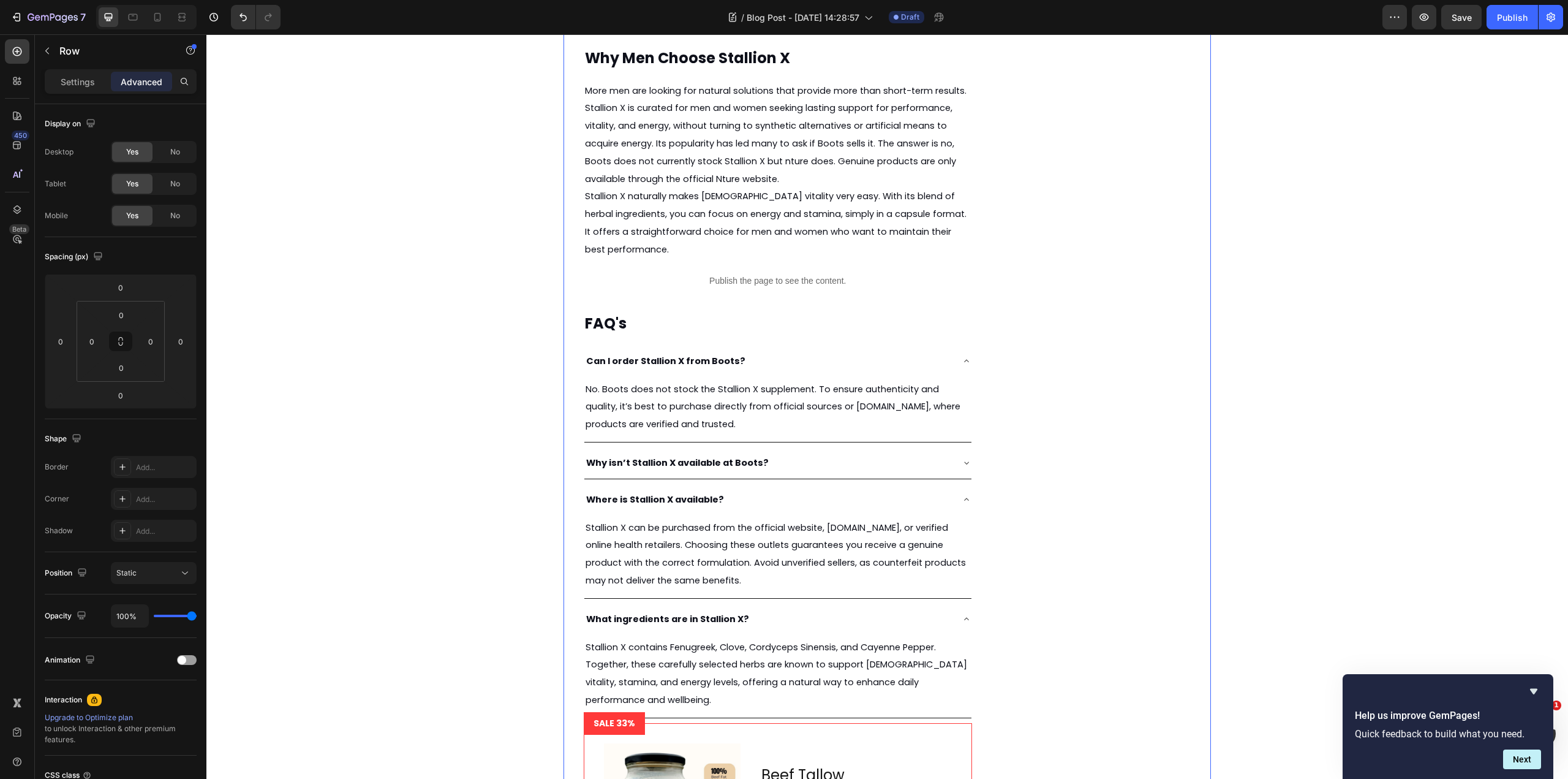
scroll to position [2545, 0]
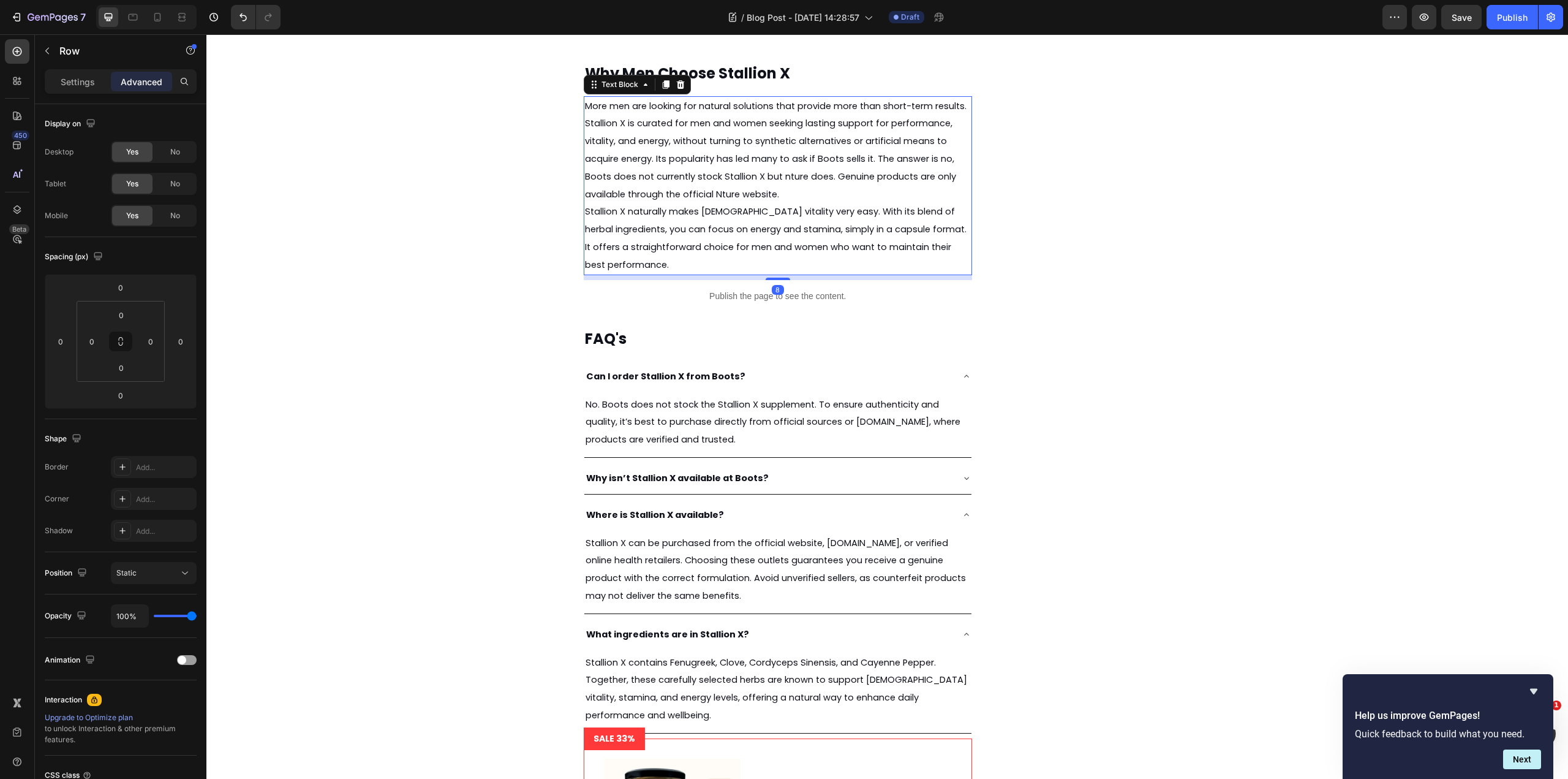
click at [729, 222] on p "Stallion X naturally makes male vitality very easy. With its blend of herbal in…" at bounding box center [778, 237] width 386 height 71
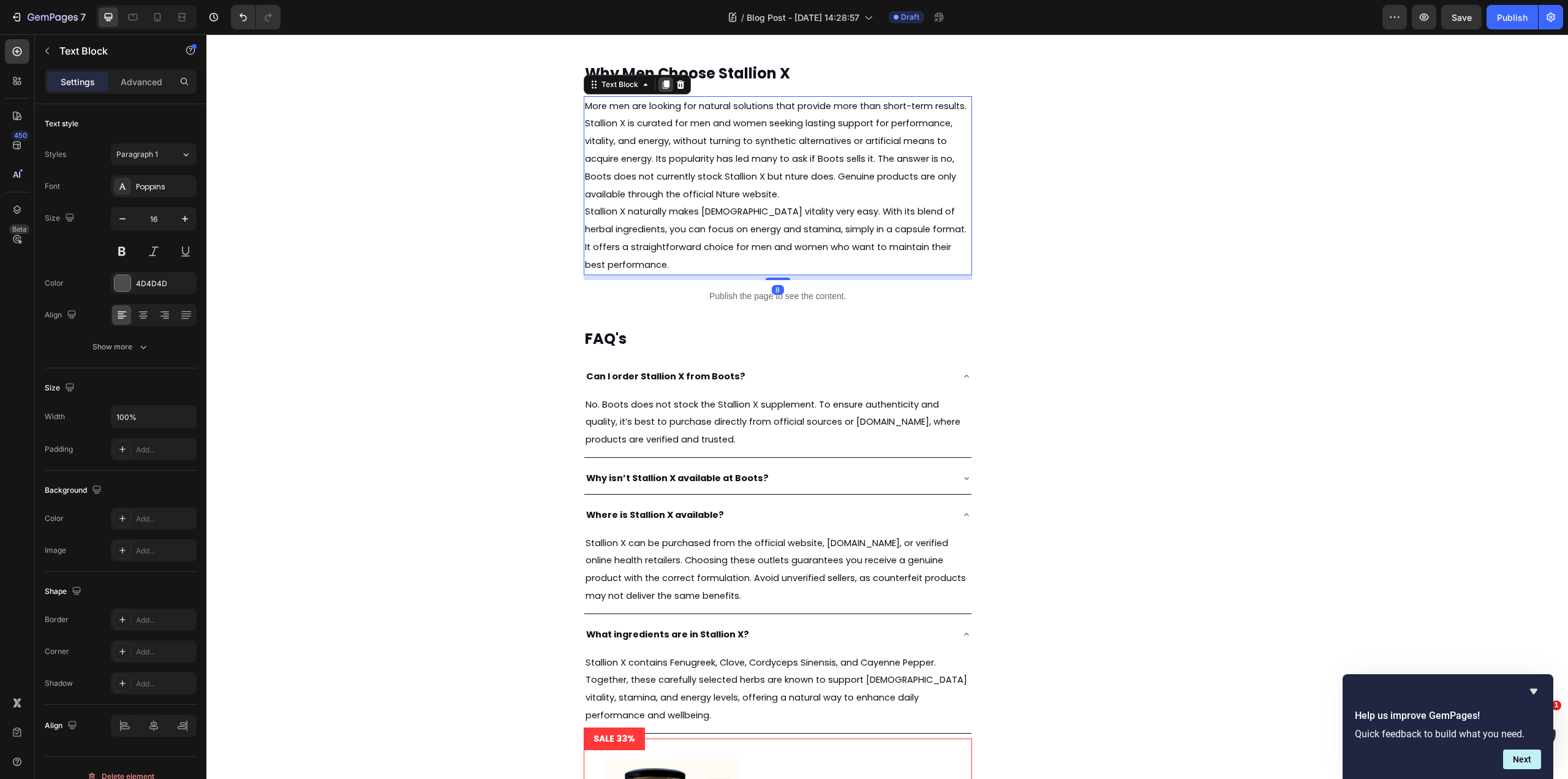
click at [663, 82] on icon at bounding box center [666, 84] width 6 height 8
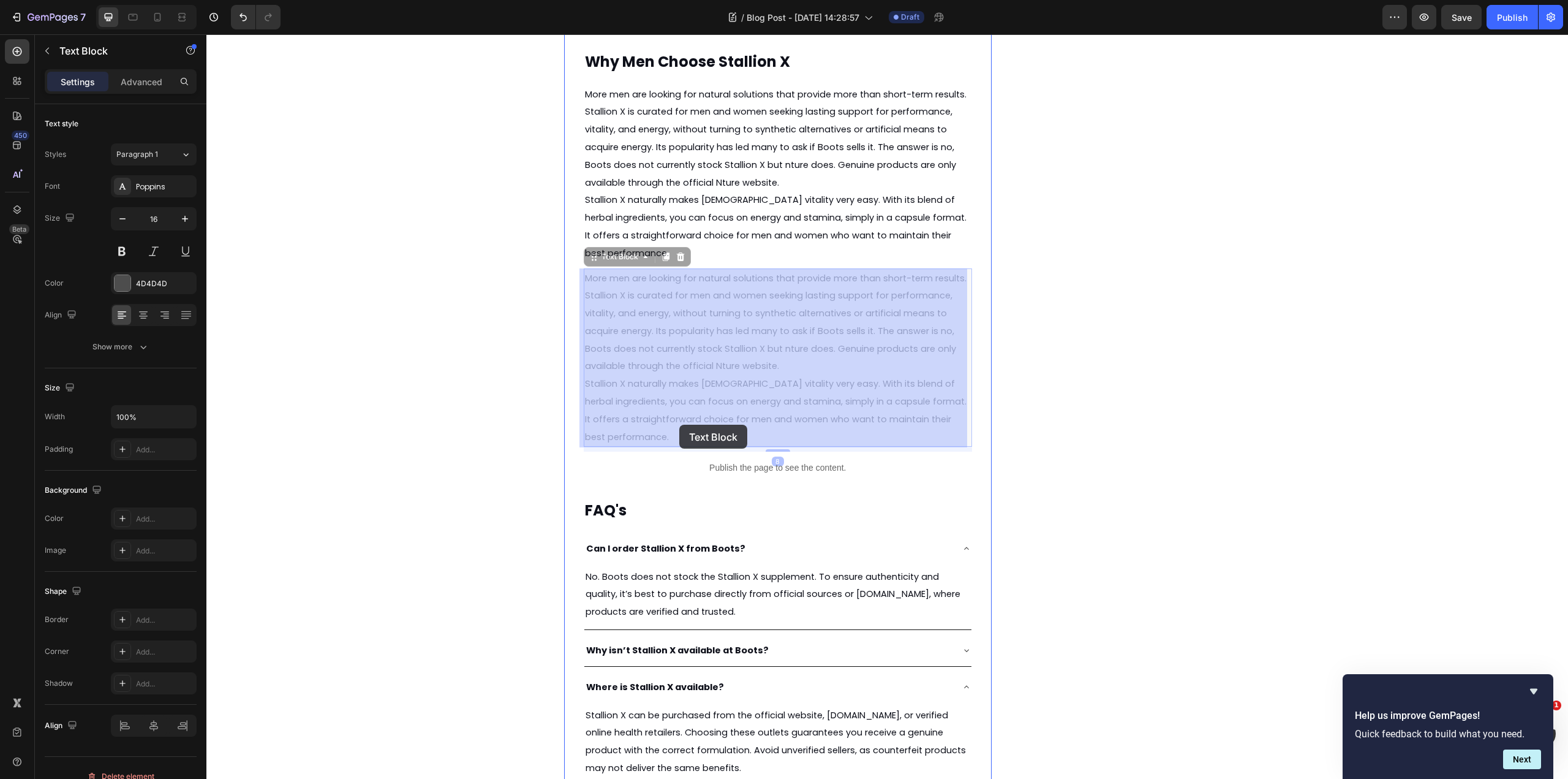
scroll to position [2851, 0]
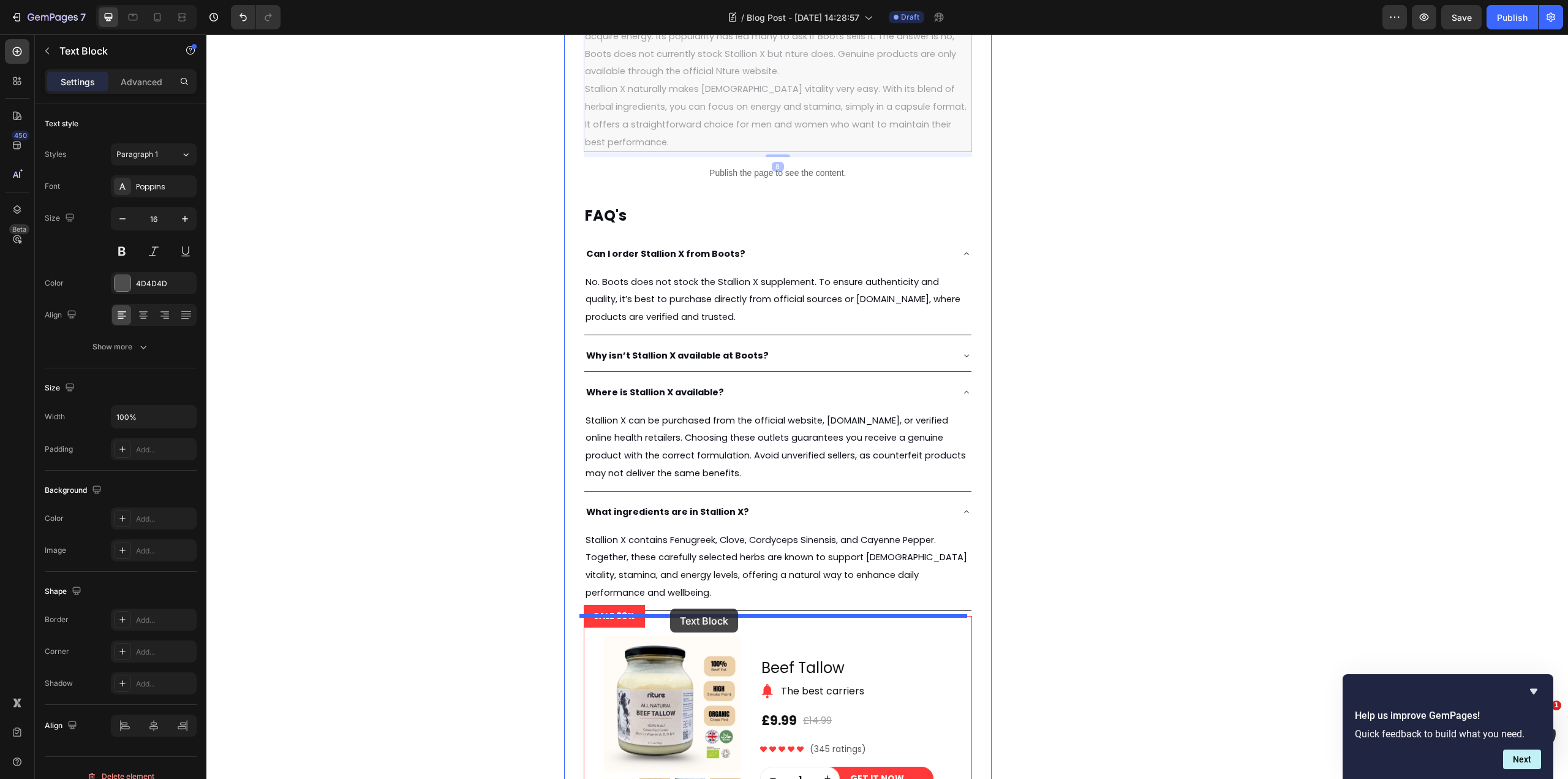
drag, startPoint x: 625, startPoint y: 264, endPoint x: 670, endPoint y: 608, distance: 346.9
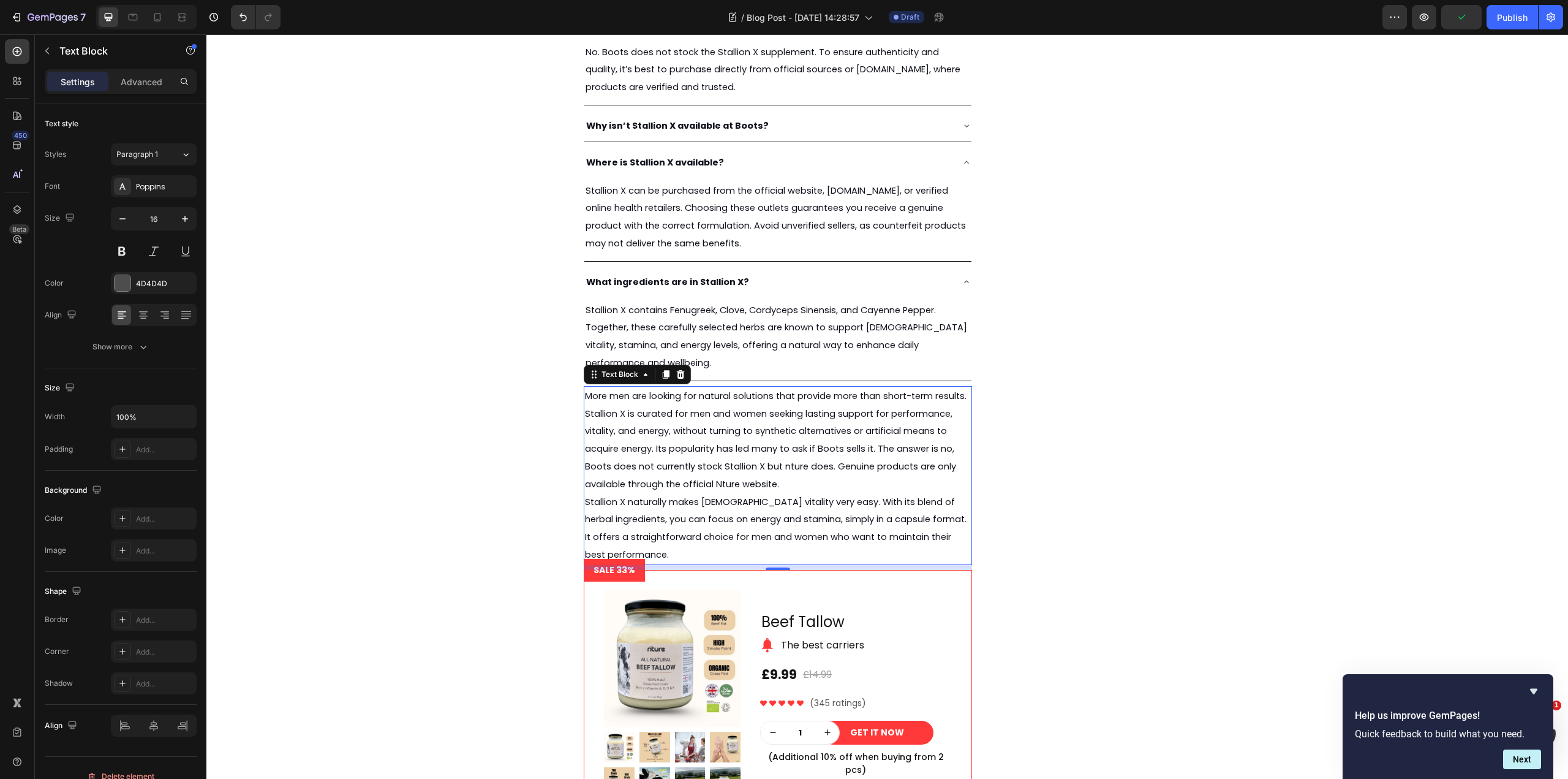
scroll to position [3097, 0]
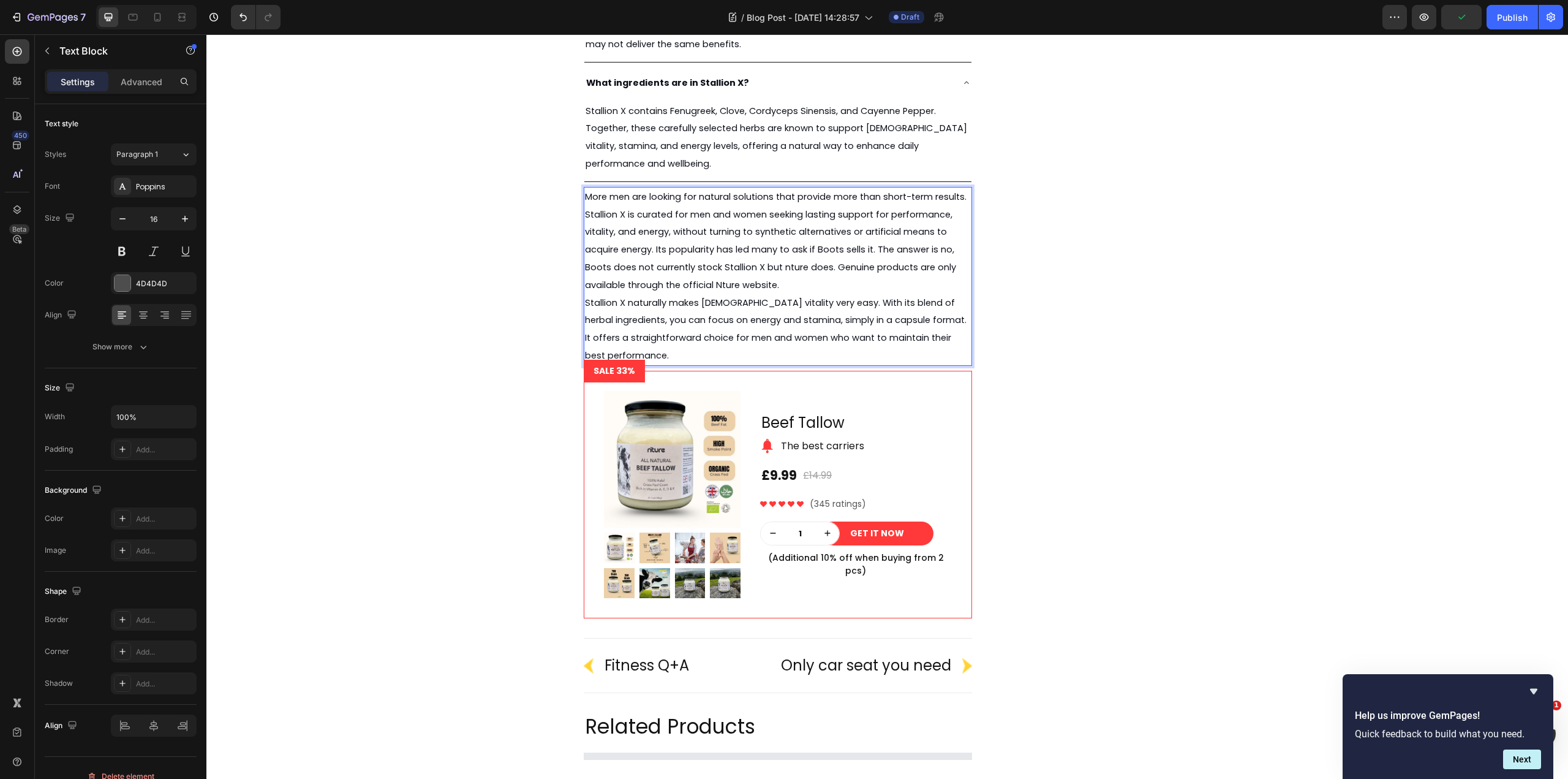
click at [814, 322] on span "Stallion X naturally makes male vitality very easy. With its blend of herbal in…" at bounding box center [776, 329] width 382 height 65
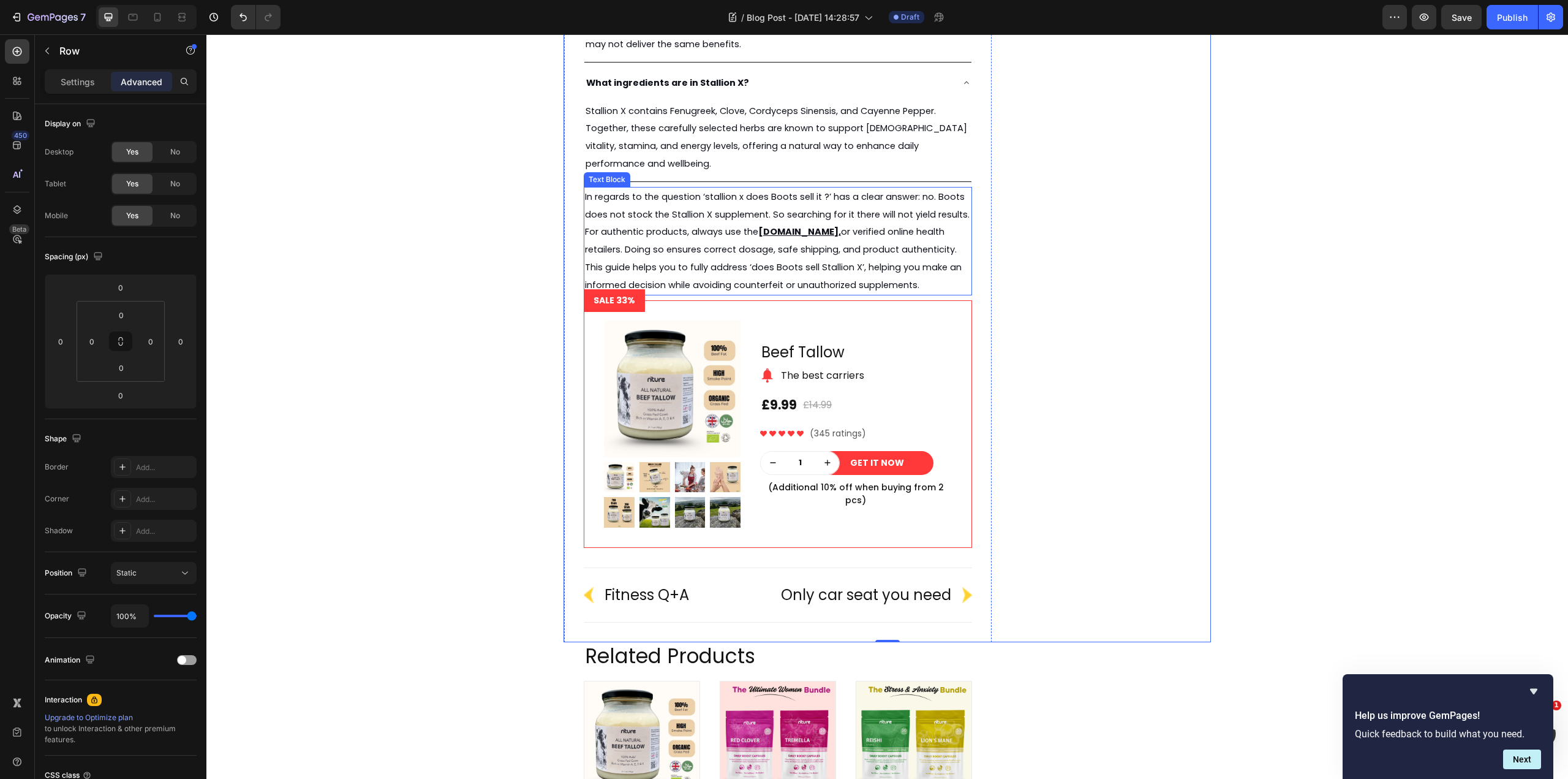
click at [761, 225] on p "In regards to the question ‘stallion x does Boots sell it ?’ has a clear answer…" at bounding box center [778, 241] width 386 height 106
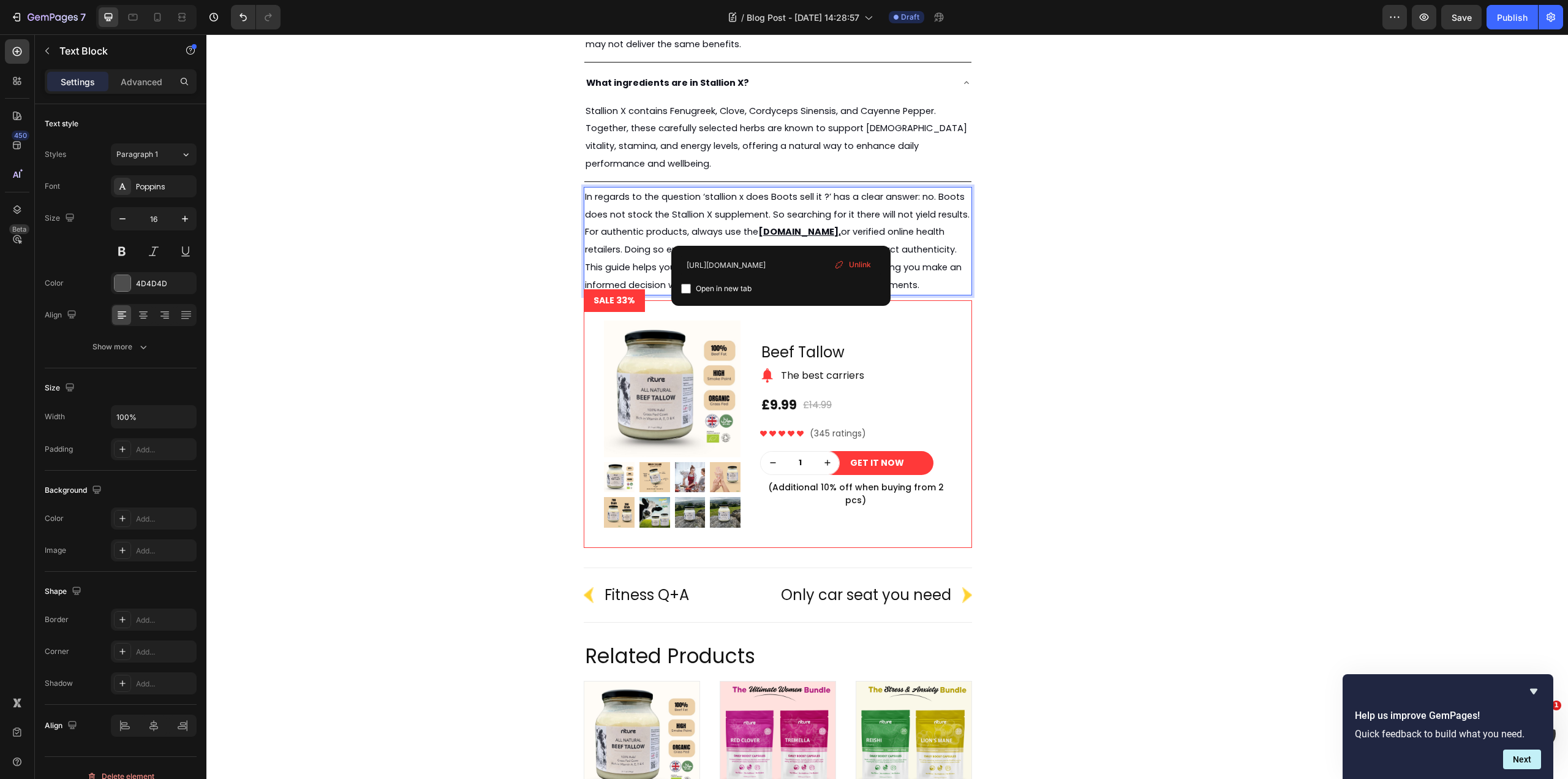
click at [780, 229] on u "nture.co.uk," at bounding box center [800, 231] width 83 height 12
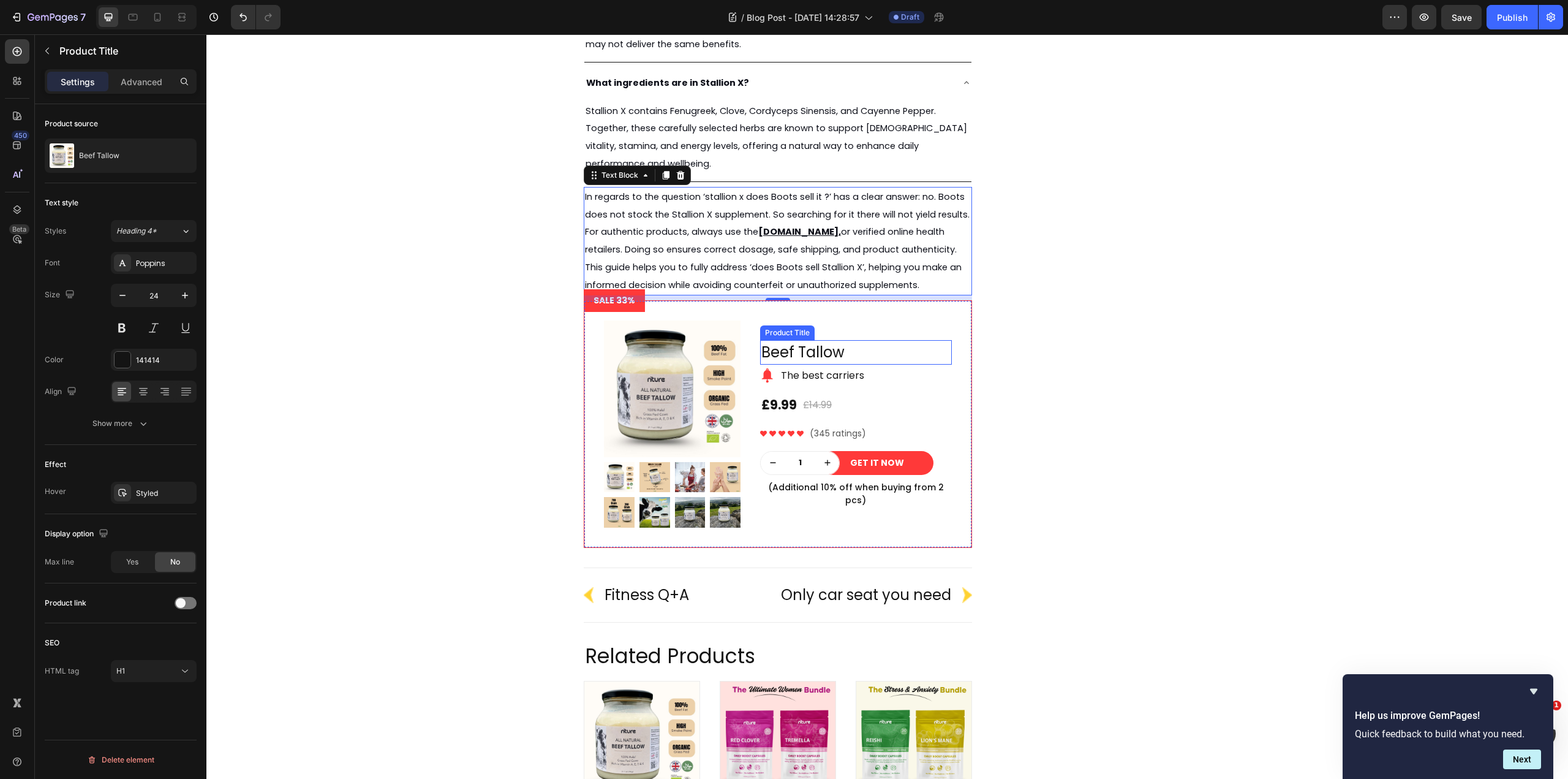
click at [933, 358] on h1 "Beef Tallow" at bounding box center [855, 353] width 191 height 25
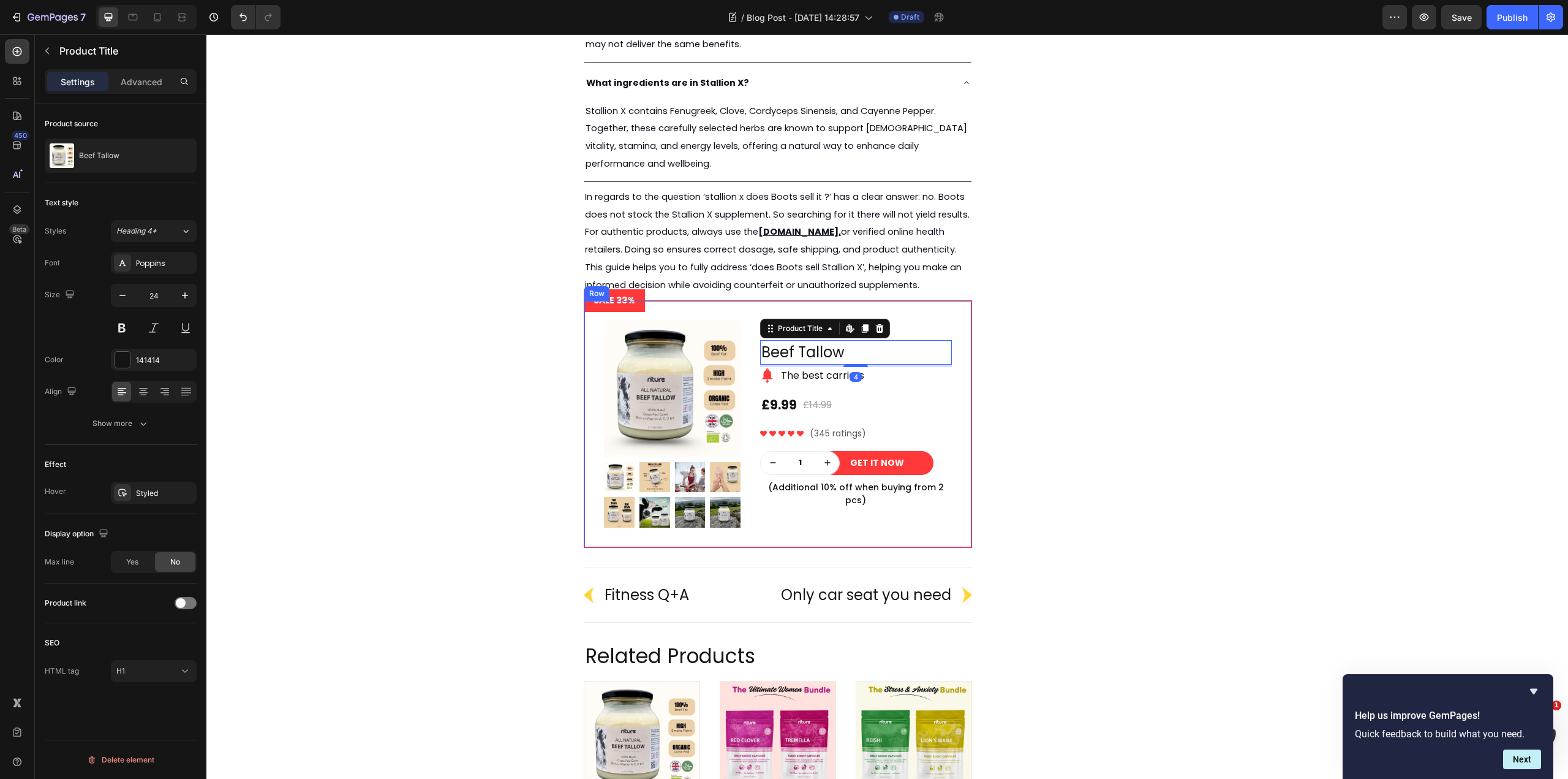
click at [950, 331] on div "Product Images Row Beef Tallow Product Title Edit content in Shopify 4 Image Th…" at bounding box center [778, 424] width 387 height 247
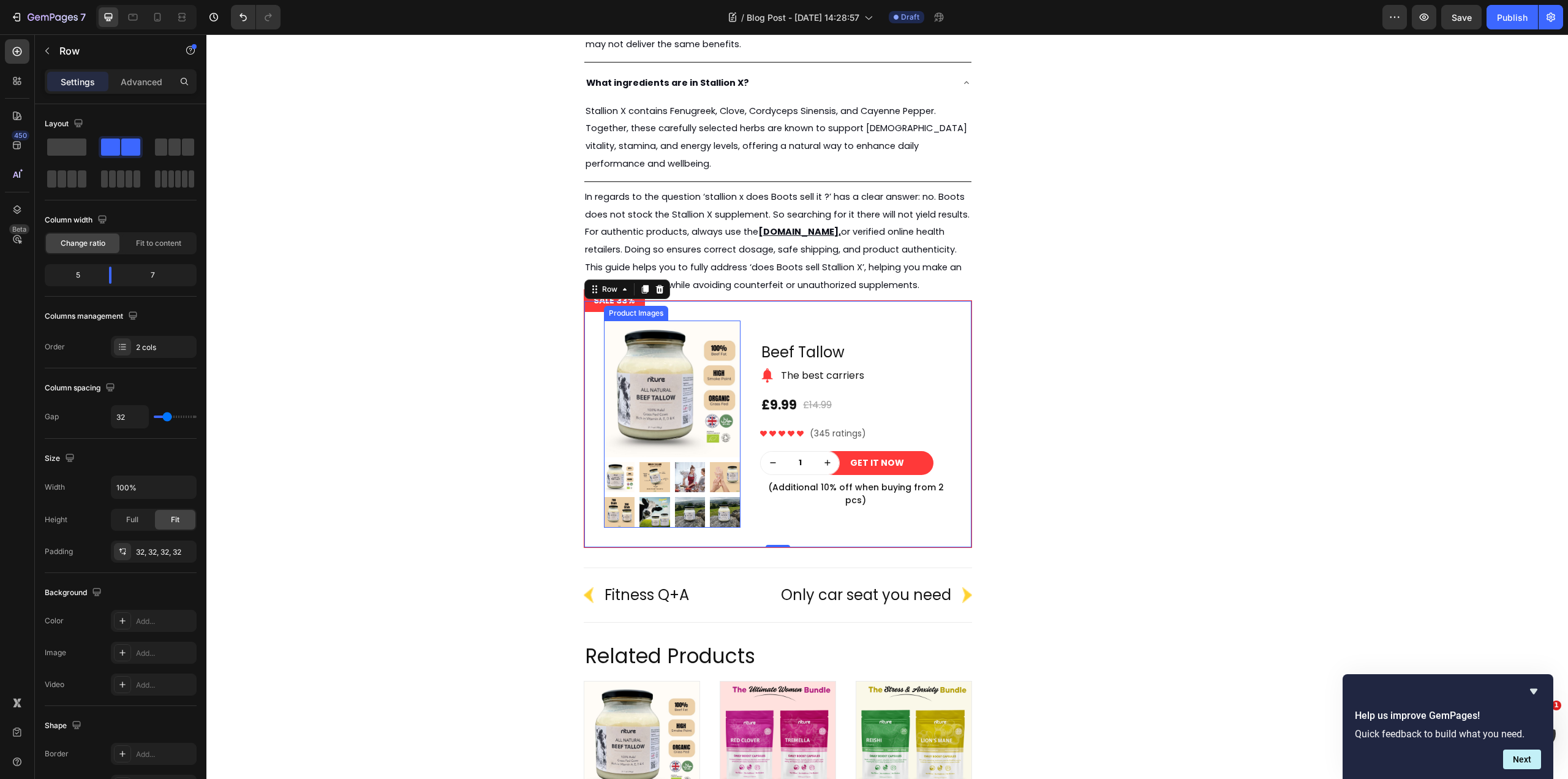
click at [651, 366] on img at bounding box center [672, 388] width 136 height 137
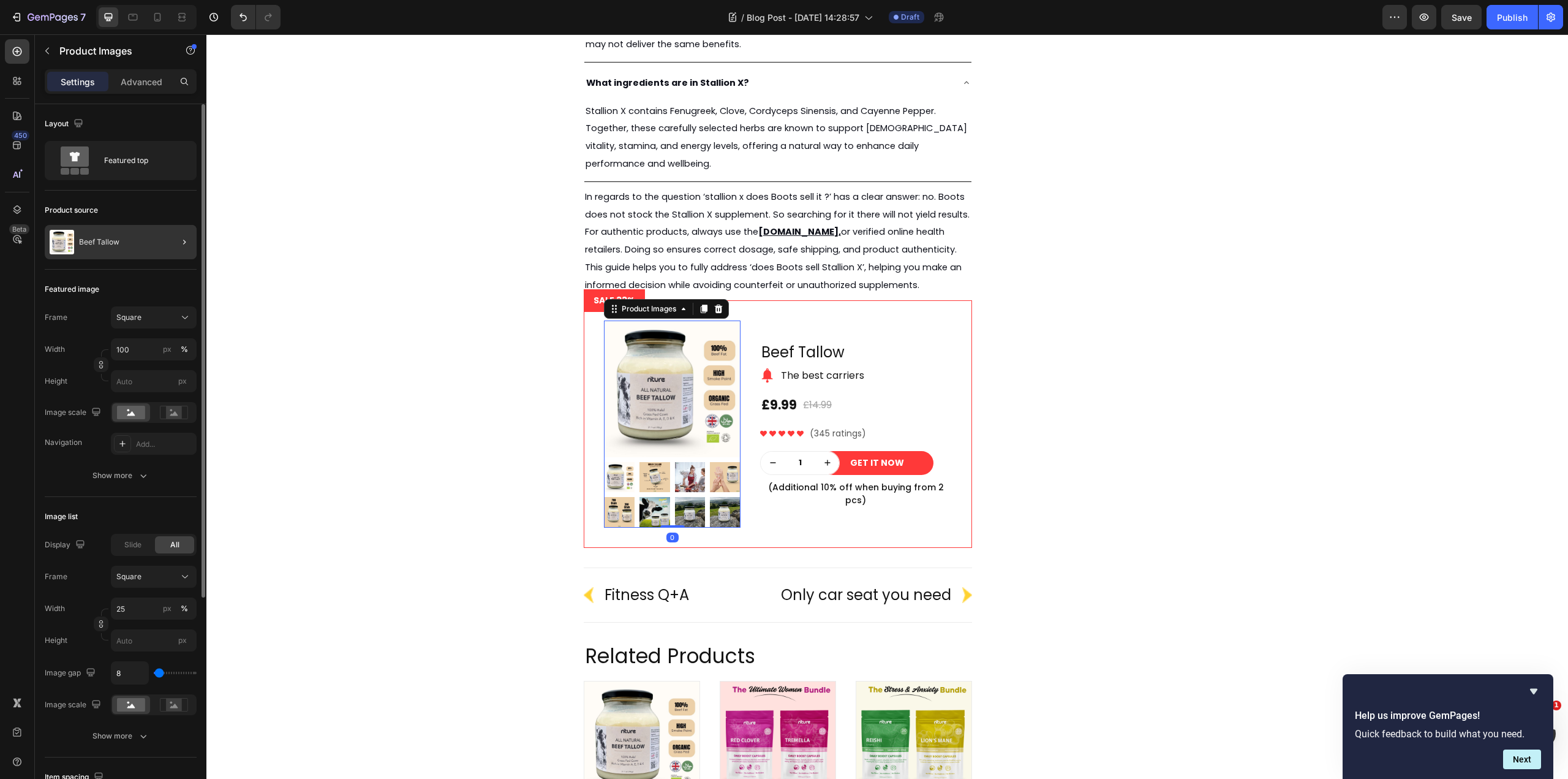
click at [144, 241] on div "Beef Tallow" at bounding box center [120, 242] width 152 height 34
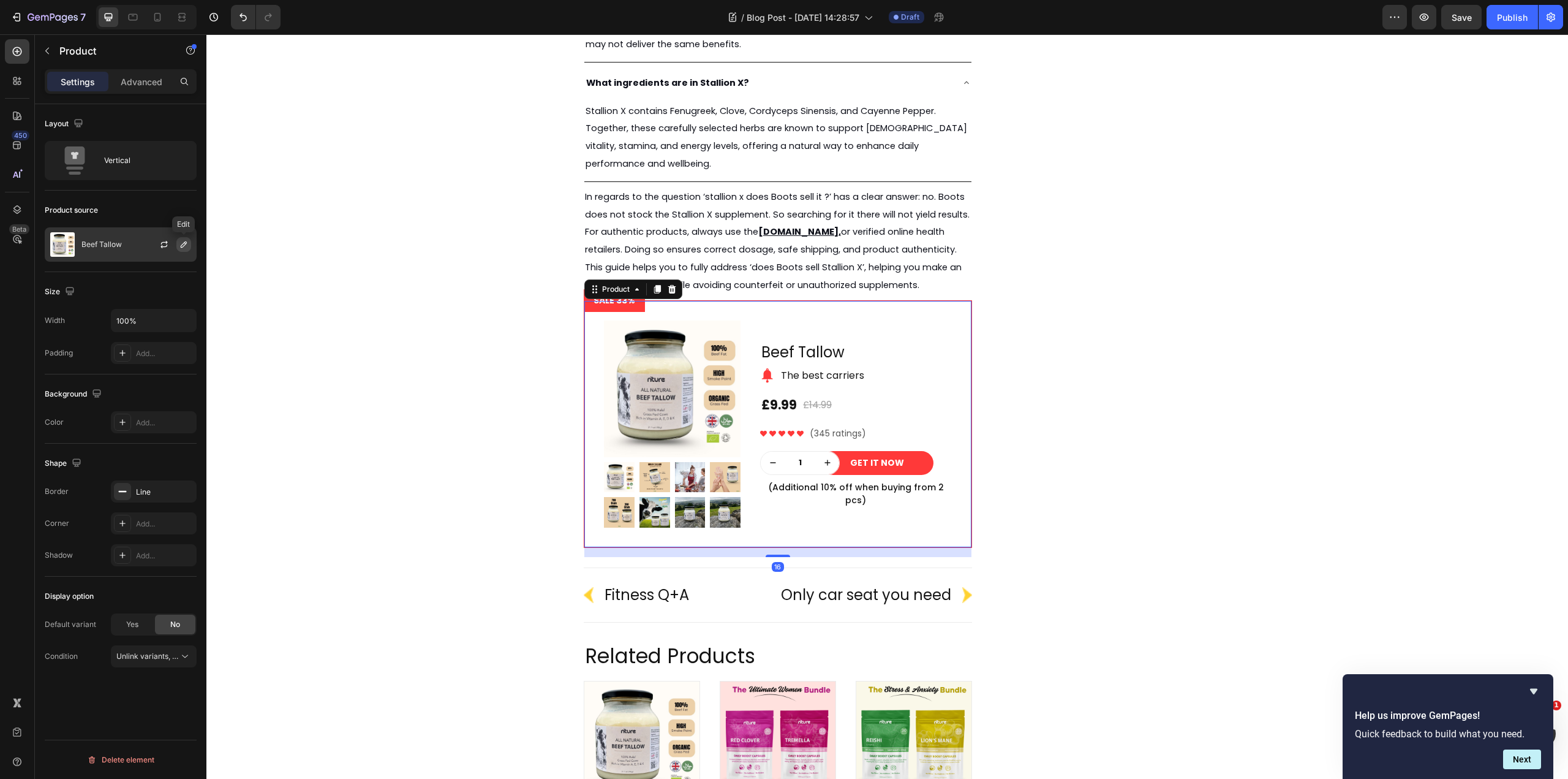
click at [184, 245] on icon "button" at bounding box center [183, 244] width 6 height 6
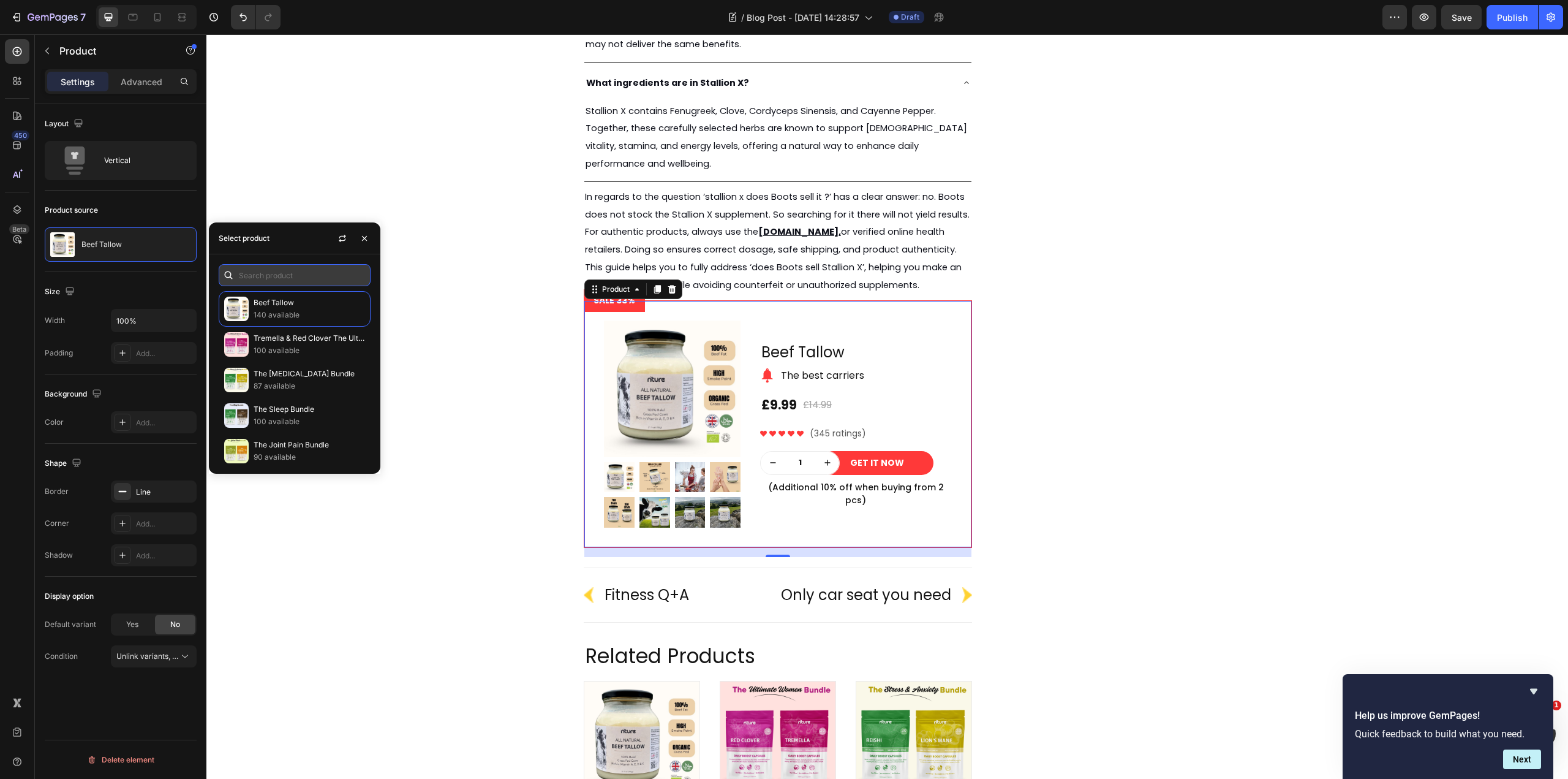
click at [283, 268] on input "text" at bounding box center [294, 275] width 152 height 22
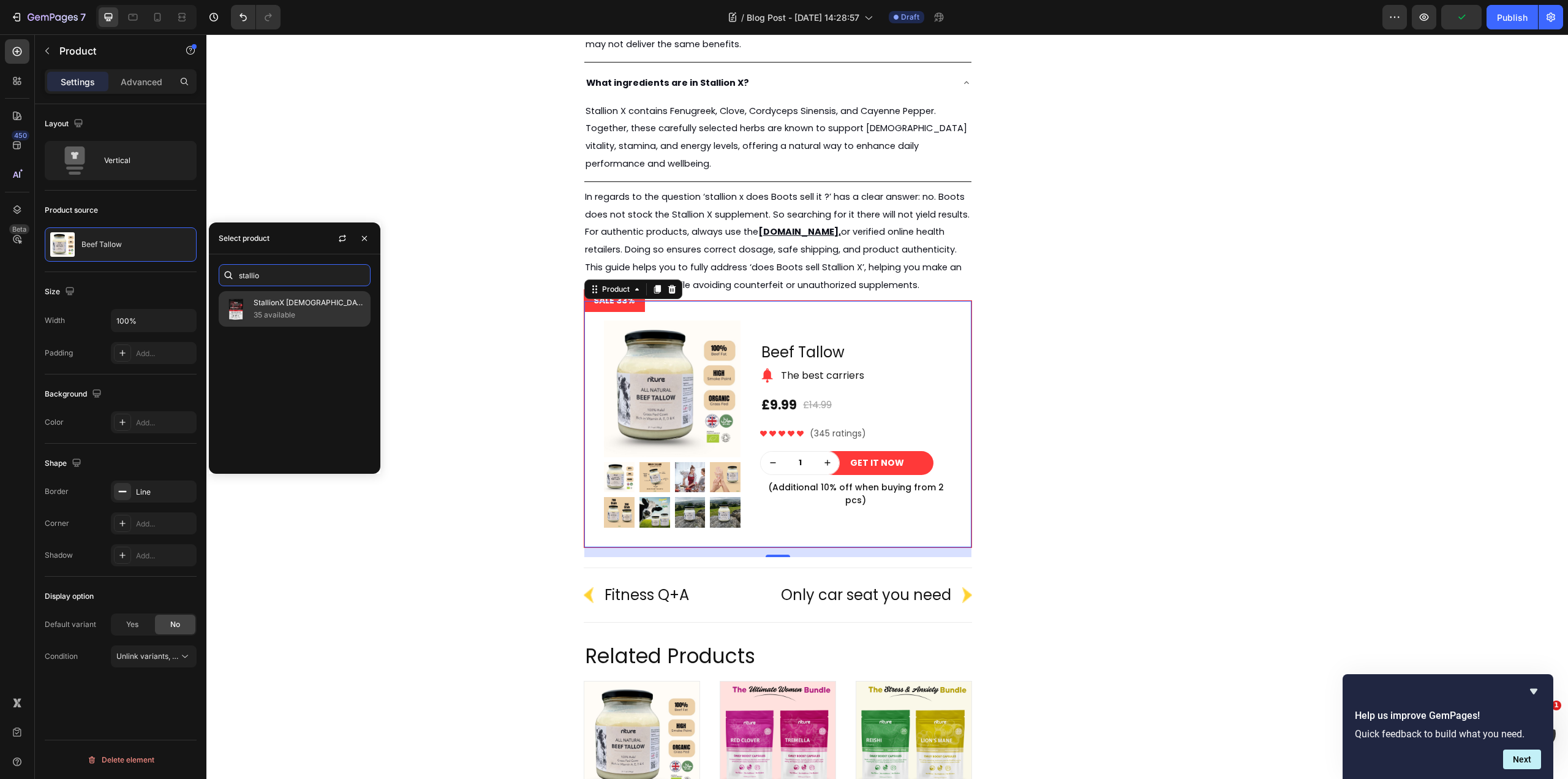
type input "stallio"
click at [296, 307] on p "StallionX [DEMOGRAPHIC_DATA] & [DEMOGRAPHIC_DATA] Enhancement" at bounding box center [309, 302] width 111 height 12
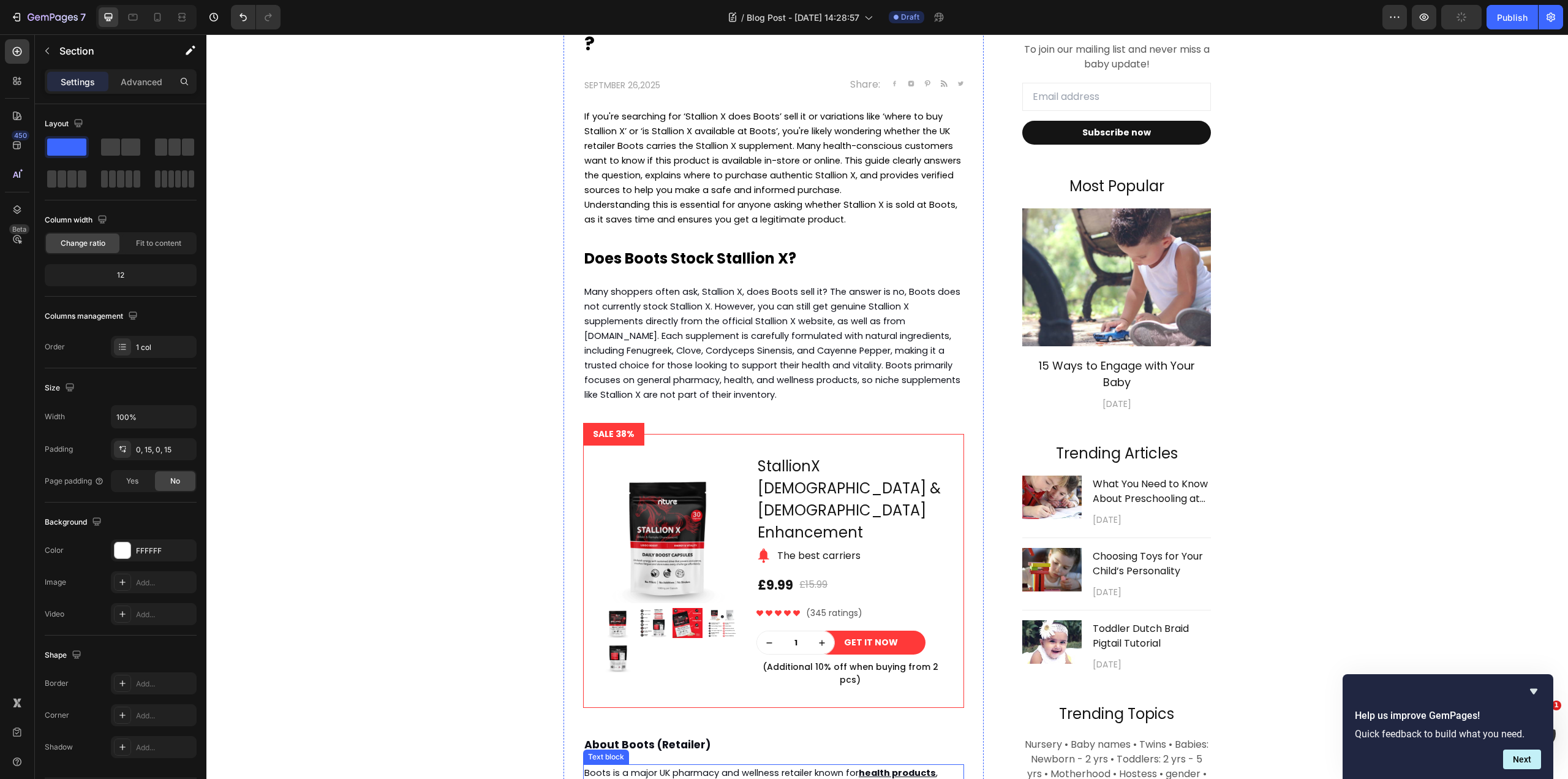
scroll to position [400, 0]
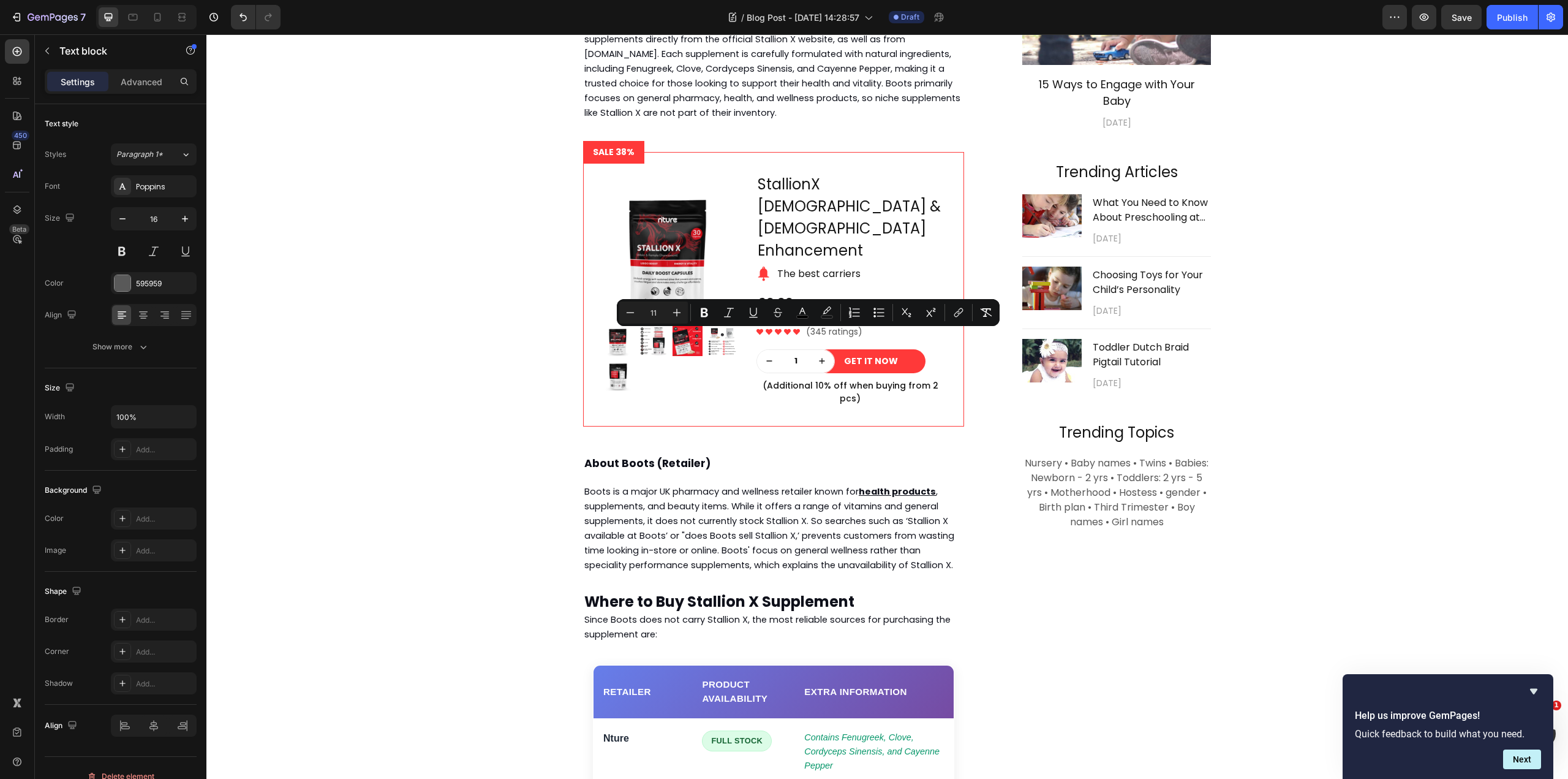
drag, startPoint x: 853, startPoint y: 335, endPoint x: 768, endPoint y: 341, distance: 85.2
click at [966, 313] on button "link" at bounding box center [959, 313] width 22 height 22
drag, startPoint x: 622, startPoint y: 298, endPoint x: 954, endPoint y: 313, distance: 332.3
click at [954, 313] on icon "Editor contextual toolbar" at bounding box center [959, 312] width 12 height 12
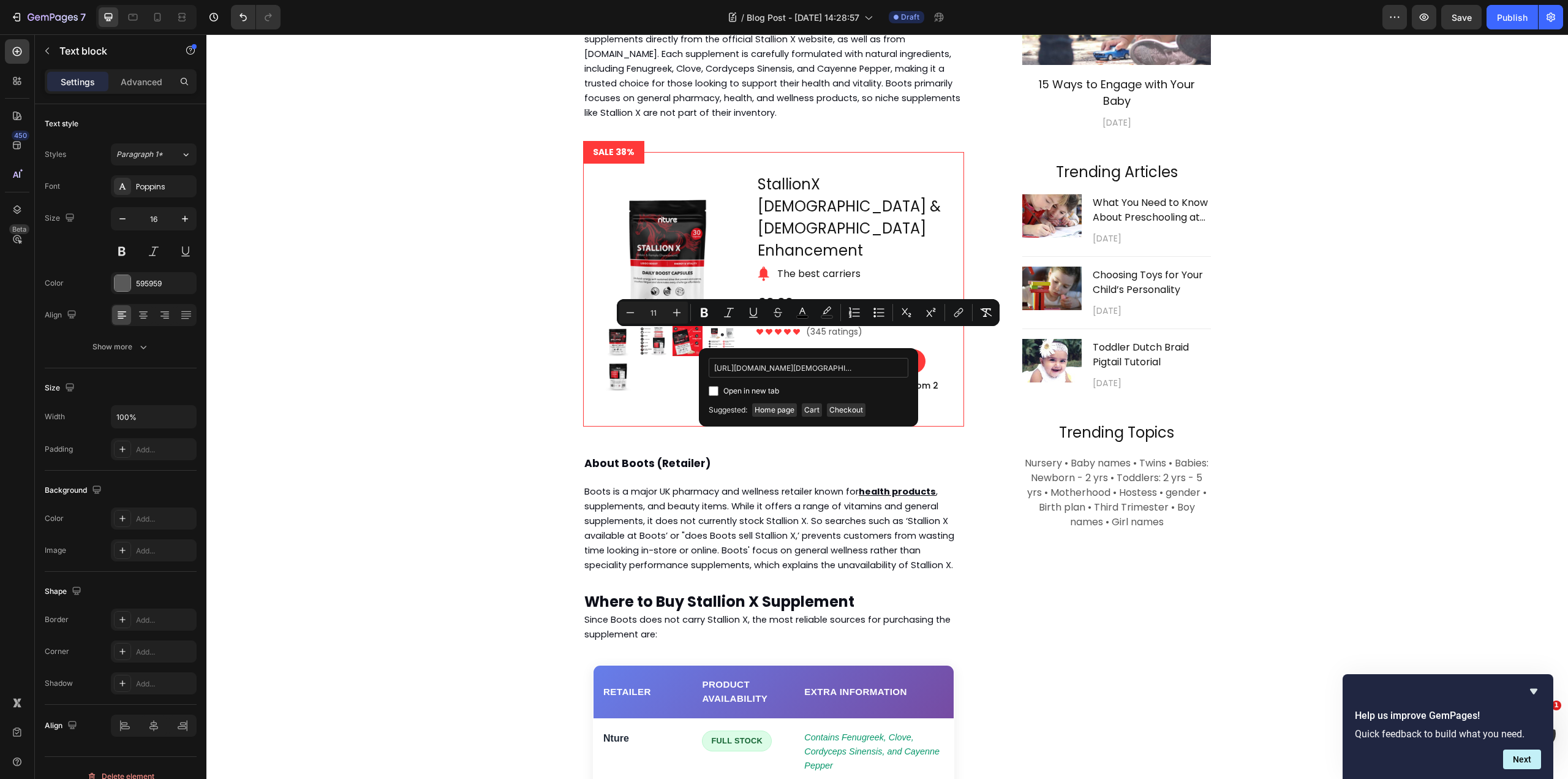
scroll to position [0, 191]
type input "https://nture.co.uk/products/stallion-x-male-female-libido-testosterone-booster…"
click at [731, 390] on span "Open in new tab" at bounding box center [751, 391] width 56 height 15
checkbox input "true"
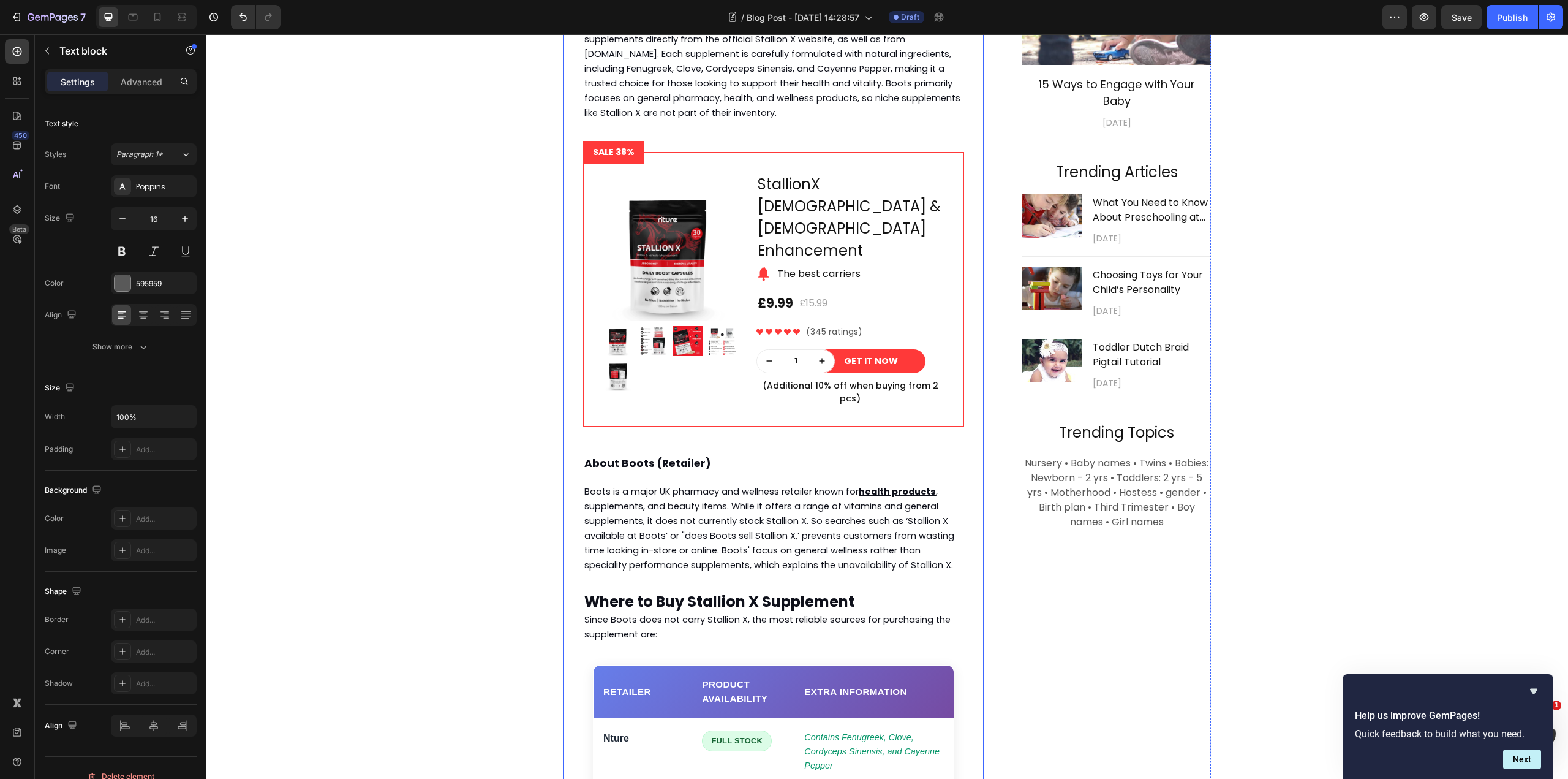
scroll to position [523, 0]
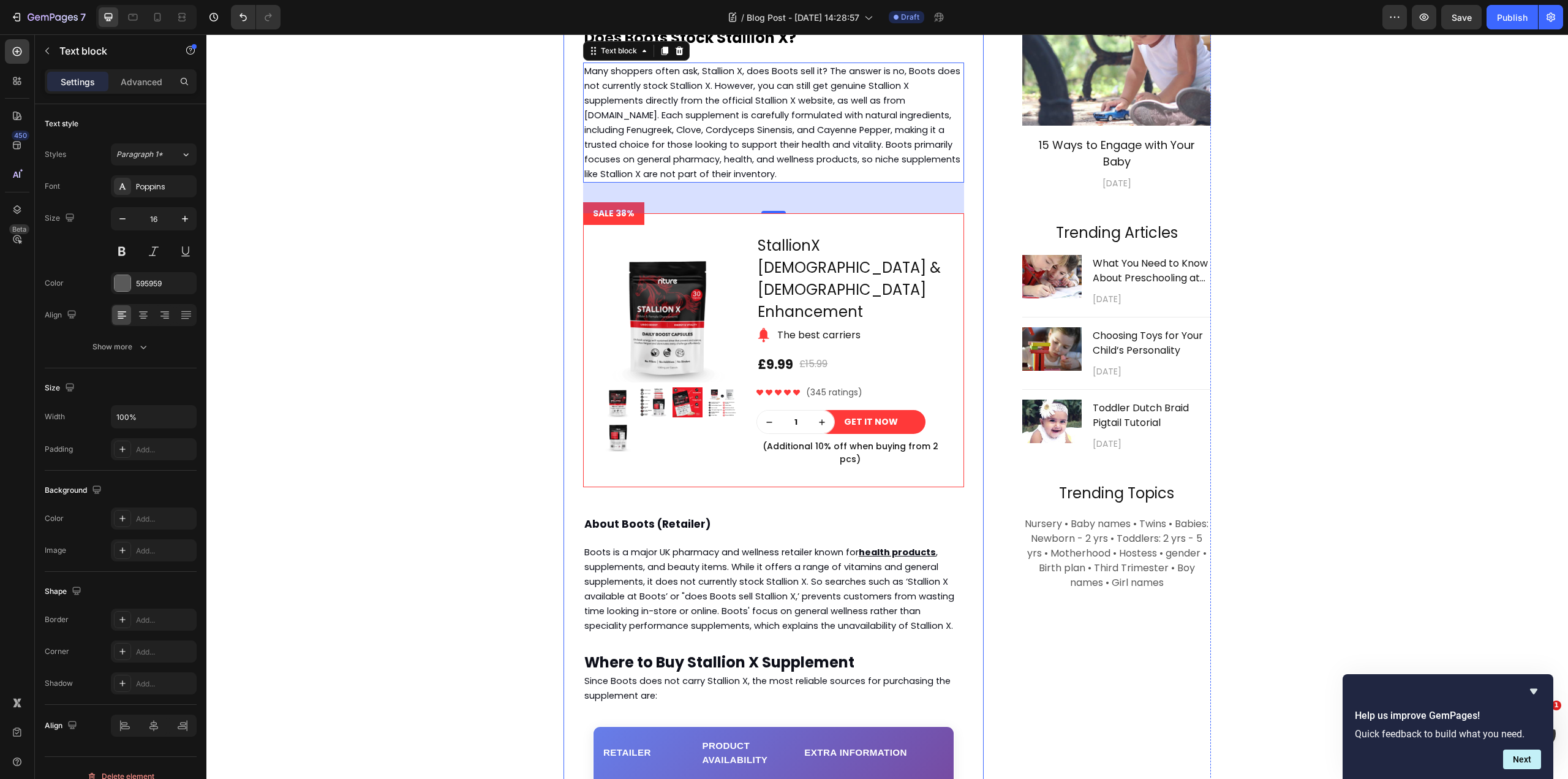
scroll to position [1013, 0]
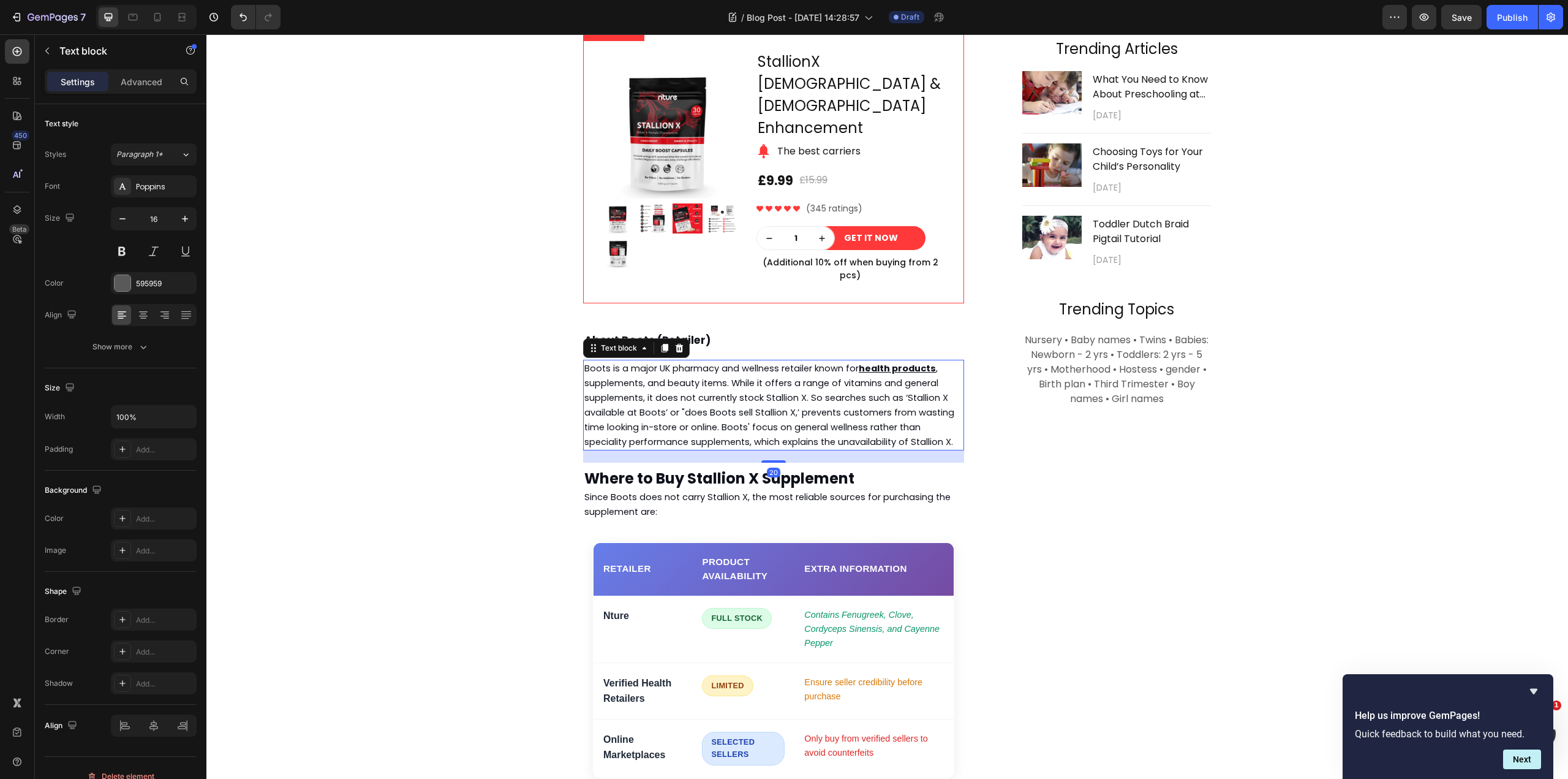
click at [745, 362] on span ", supplements, and beauty items. While it offers a range of vitamins and genera…" at bounding box center [769, 405] width 370 height 86
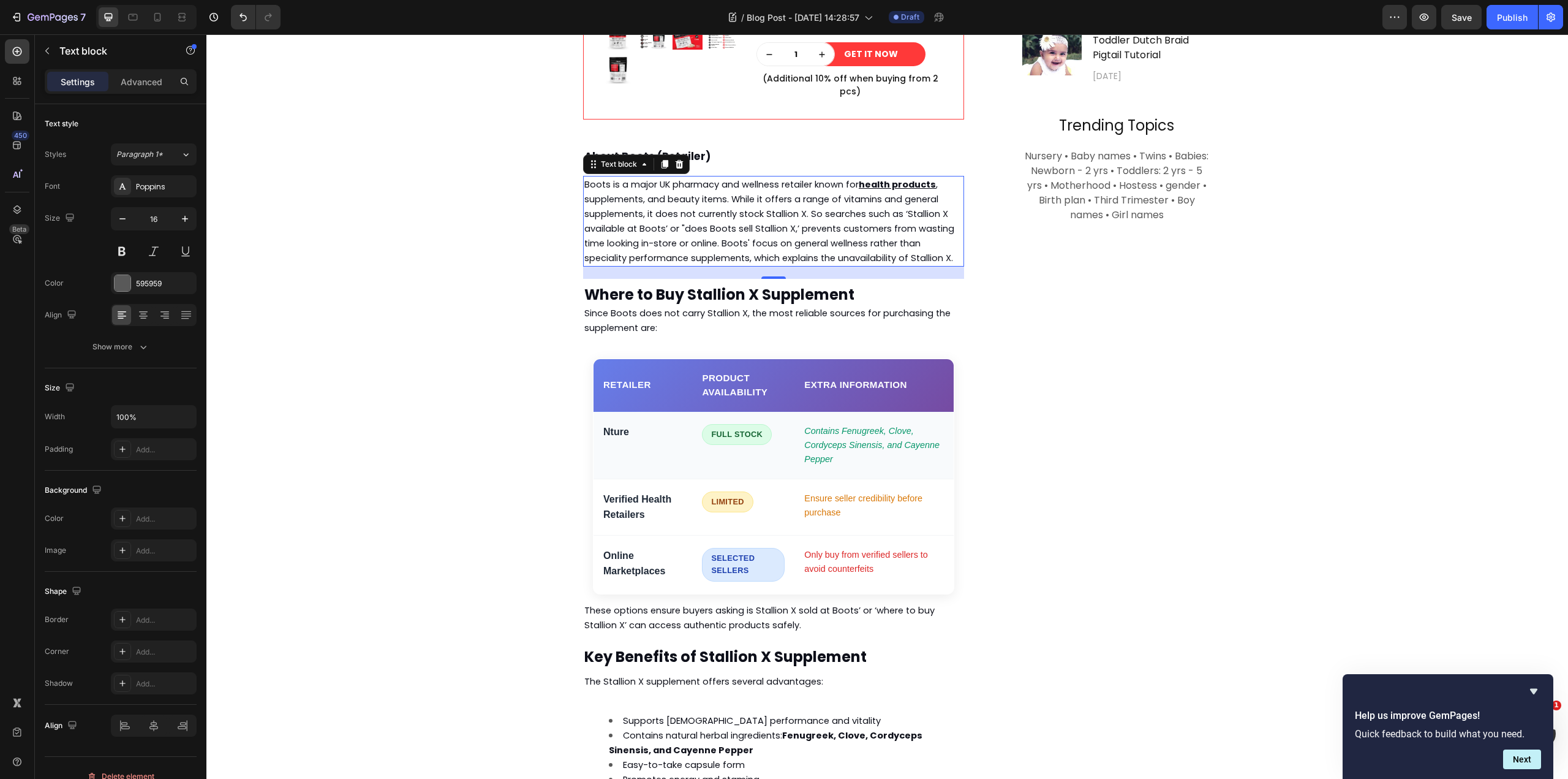
scroll to position [1442, 0]
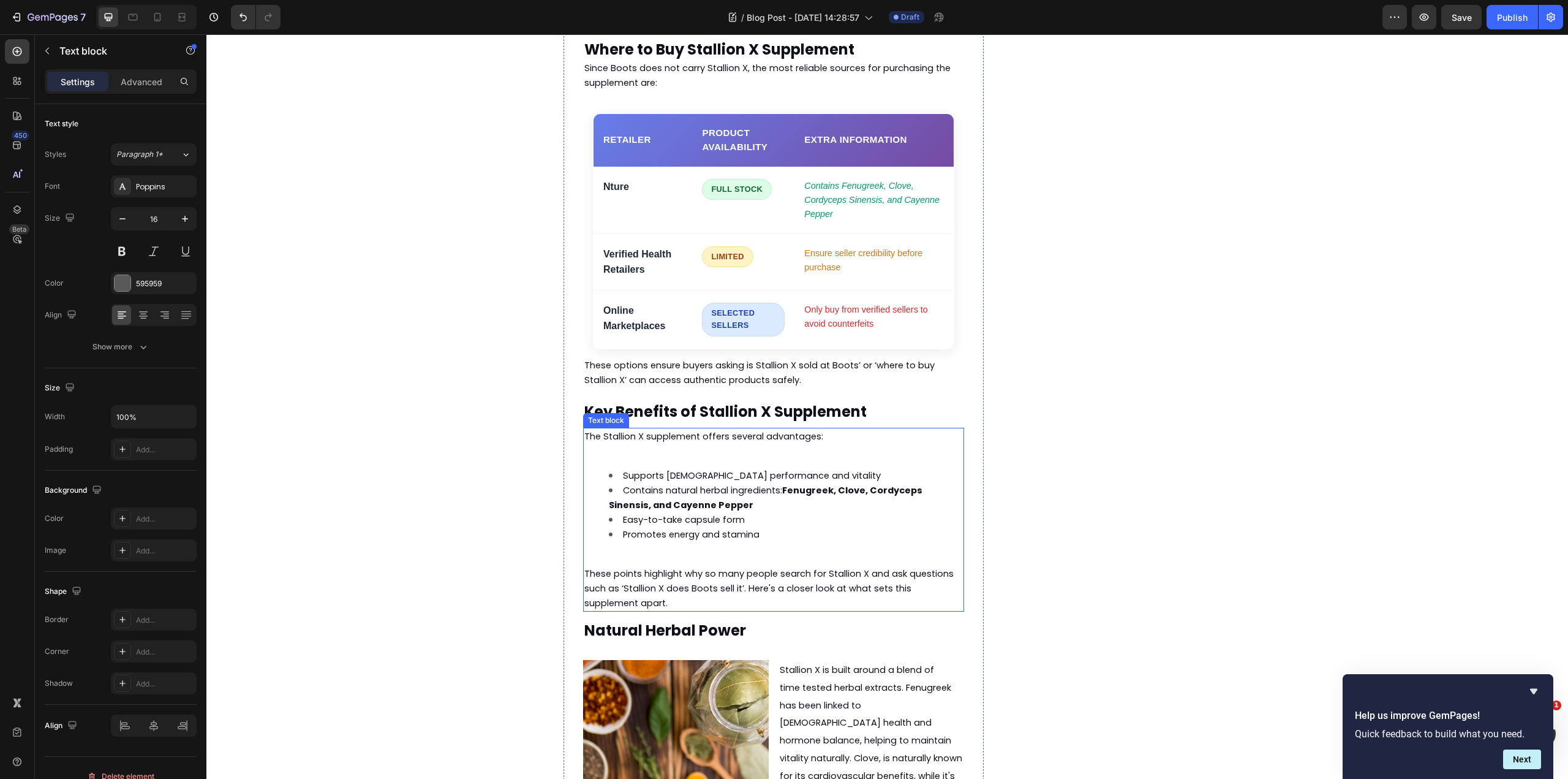
click at [666, 428] on div "The Stallion X supplement offers several advantages: Supports male performance …" at bounding box center [774, 520] width 381 height 184
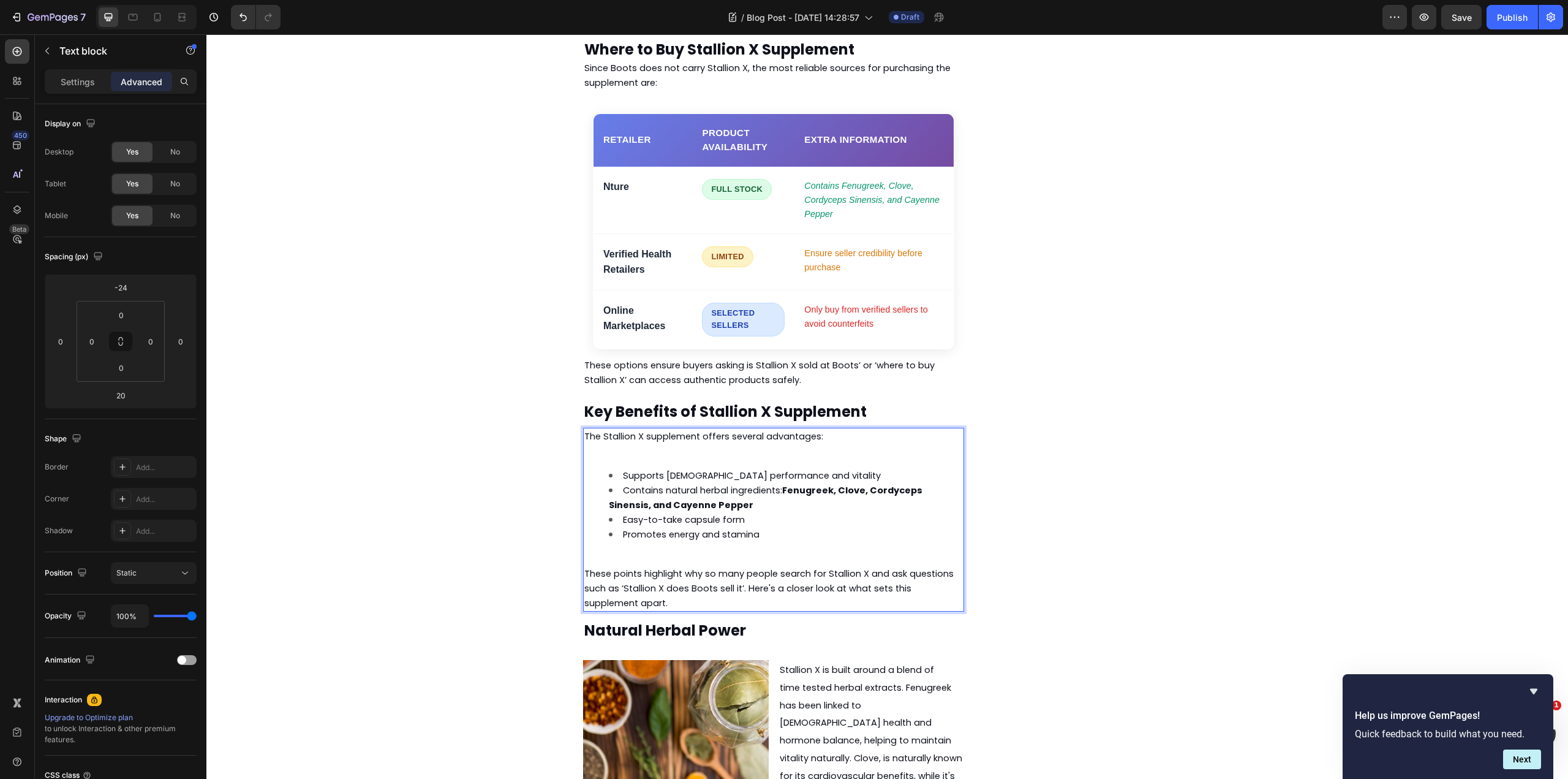
click at [686, 469] on span "Supports [DEMOGRAPHIC_DATA] performance and vitality" at bounding box center [752, 475] width 258 height 12
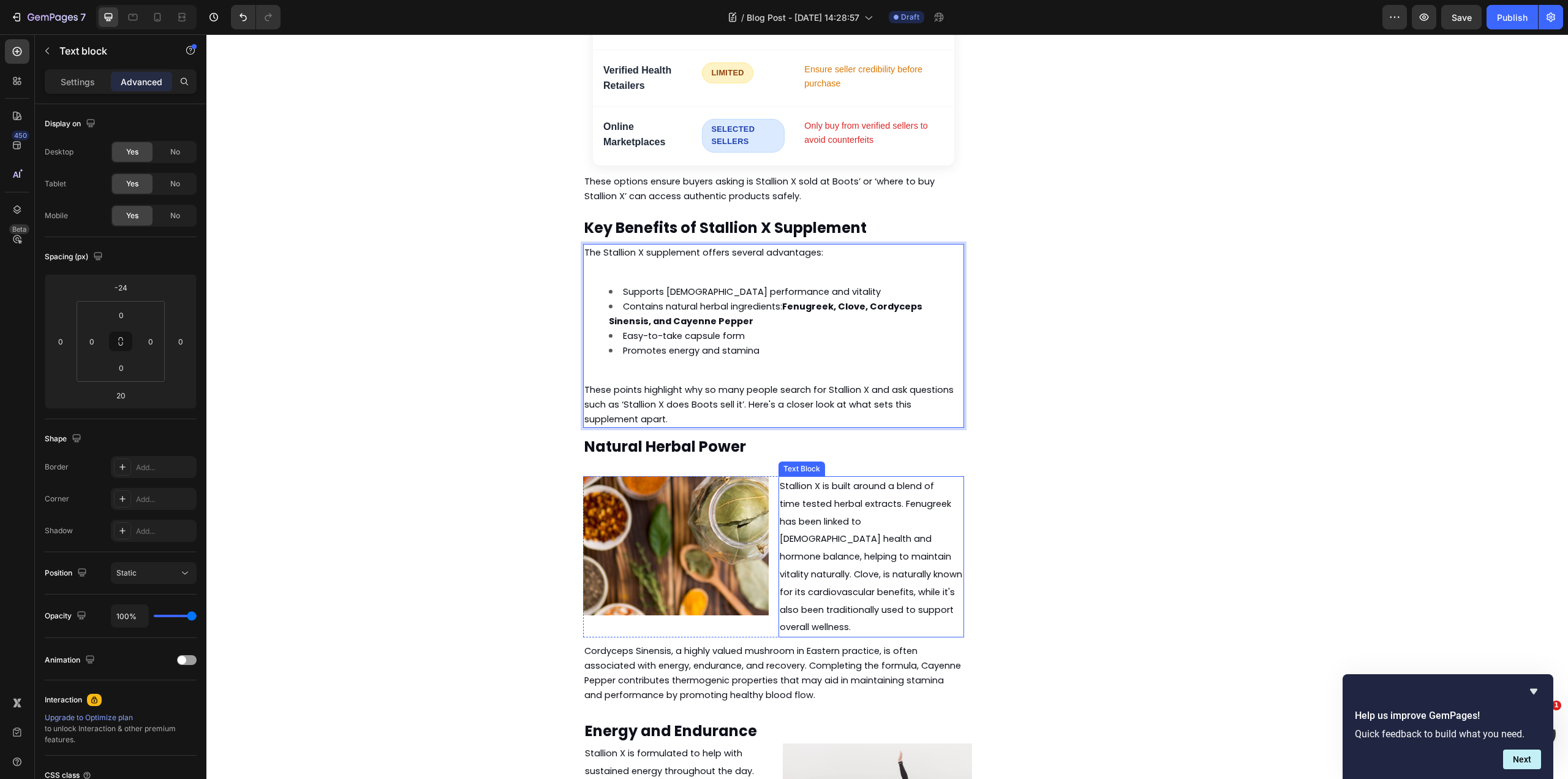
click at [856, 498] on span "time tested herbal extracts. Fenugreek has been linked to male health and hormo…" at bounding box center [871, 565] width 182 height 136
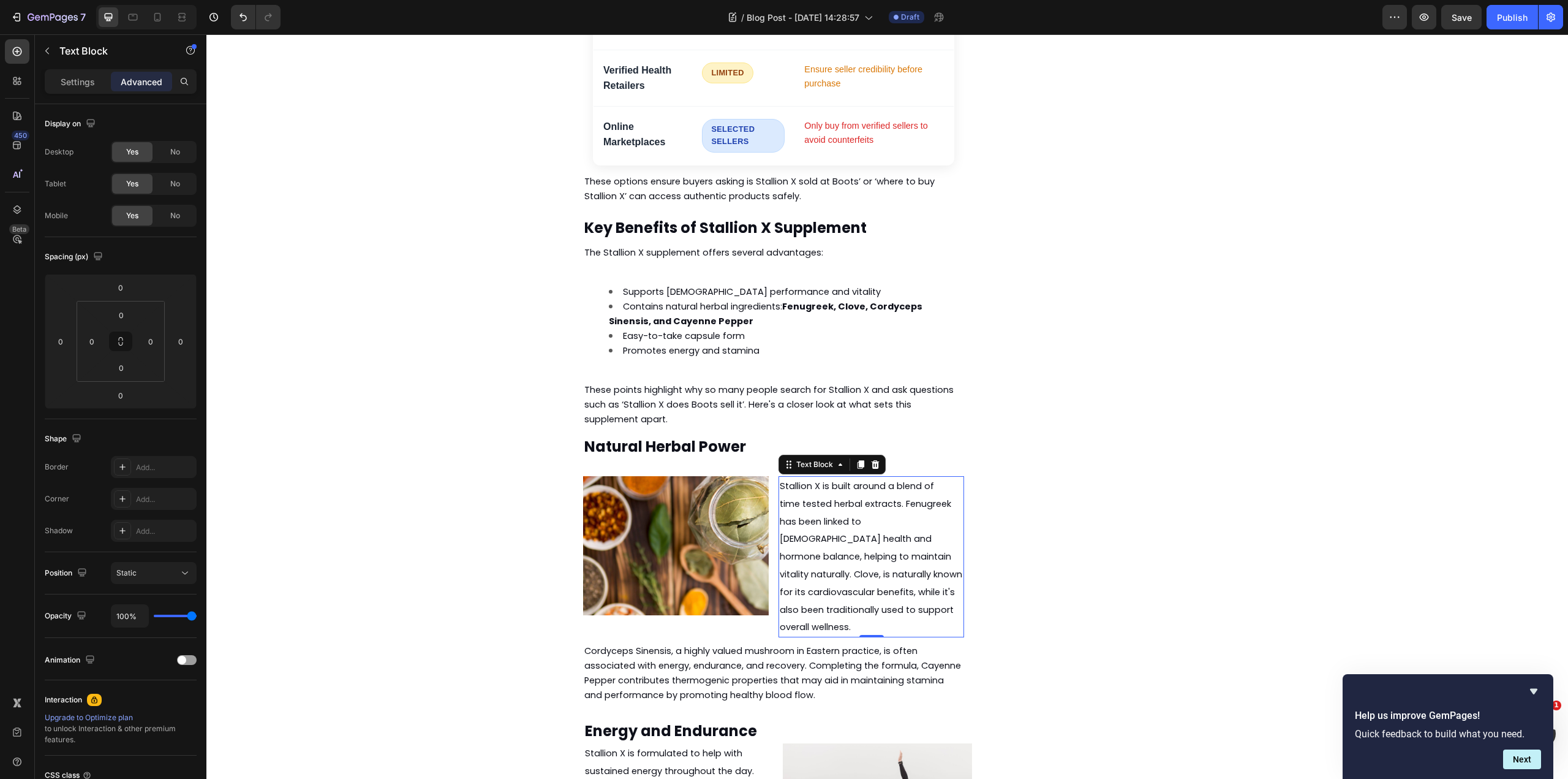
click at [856, 498] on span "time tested herbal extracts. Fenugreek has been linked to male health and hormo…" at bounding box center [871, 565] width 182 height 136
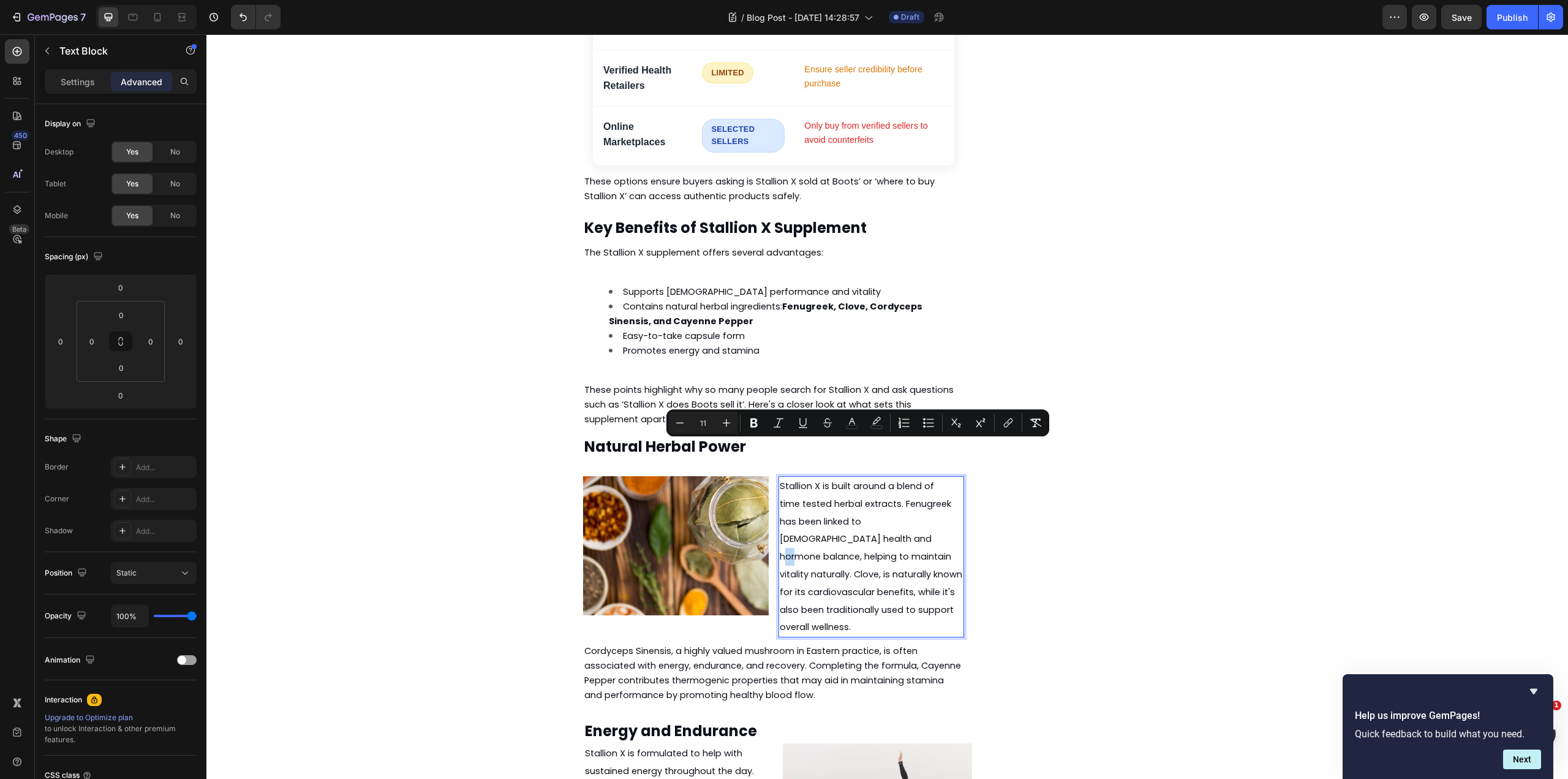
click at [873, 479] on span "Stallion X is built around a blend of" at bounding box center [856, 485] width 155 height 12
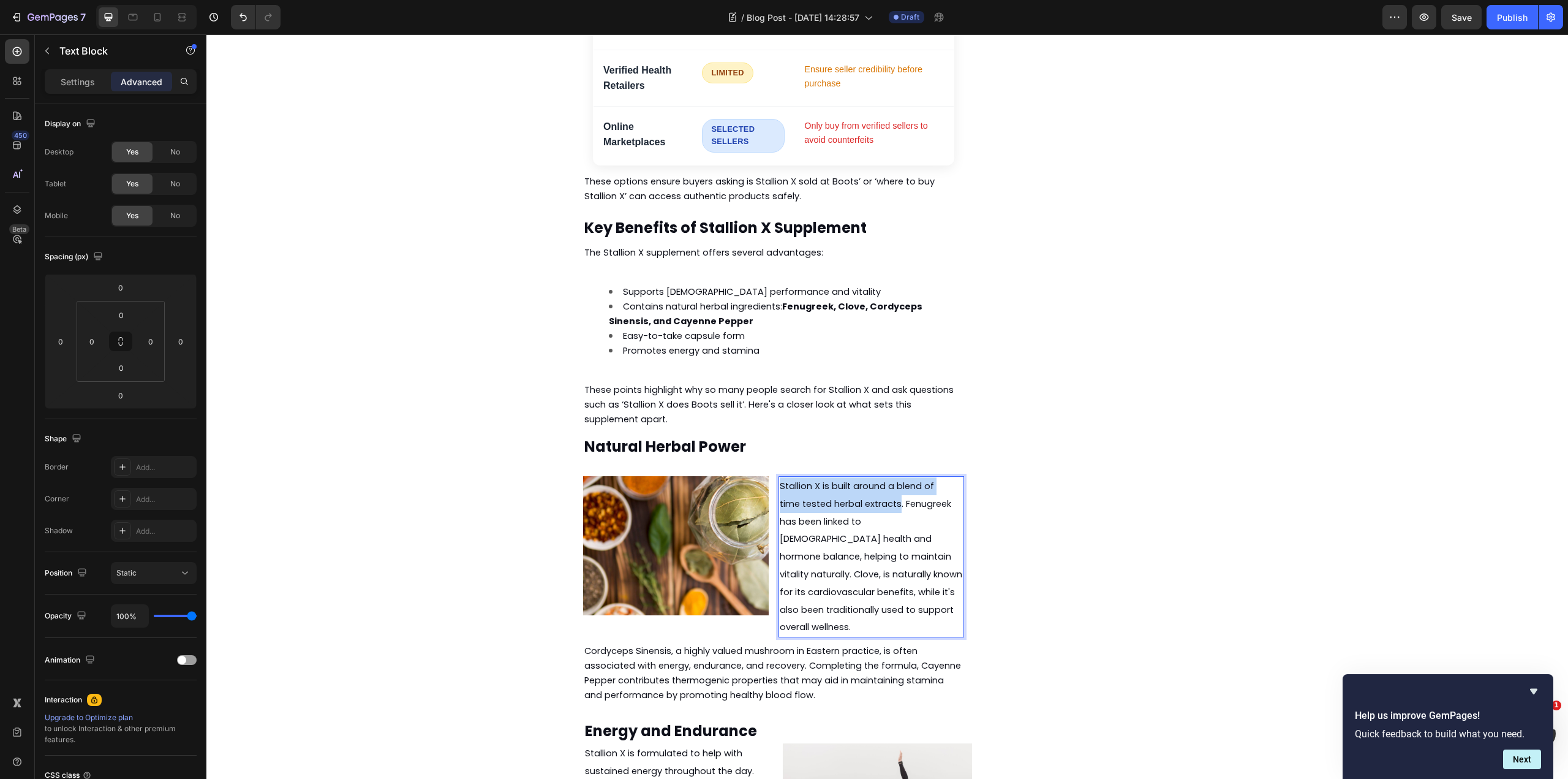
drag, startPoint x: 896, startPoint y: 412, endPoint x: 774, endPoint y: 394, distance: 123.3
click at [779, 476] on div "Stallion X is built around a blend of time tested herbal extracts. Fenugreek ha…" at bounding box center [871, 556] width 186 height 161
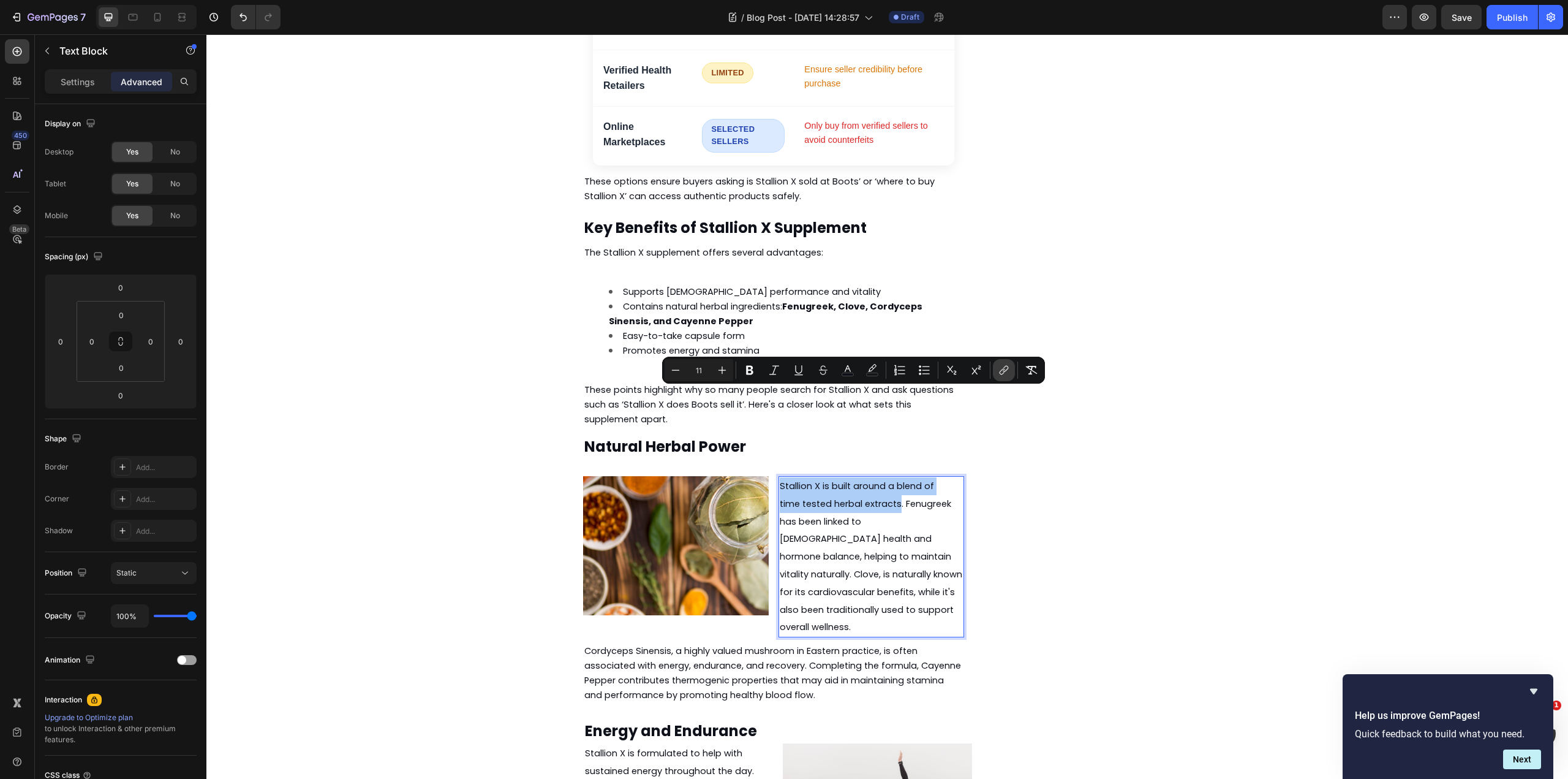
click at [999, 369] on icon "Editor contextual toolbar" at bounding box center [1004, 370] width 12 height 12
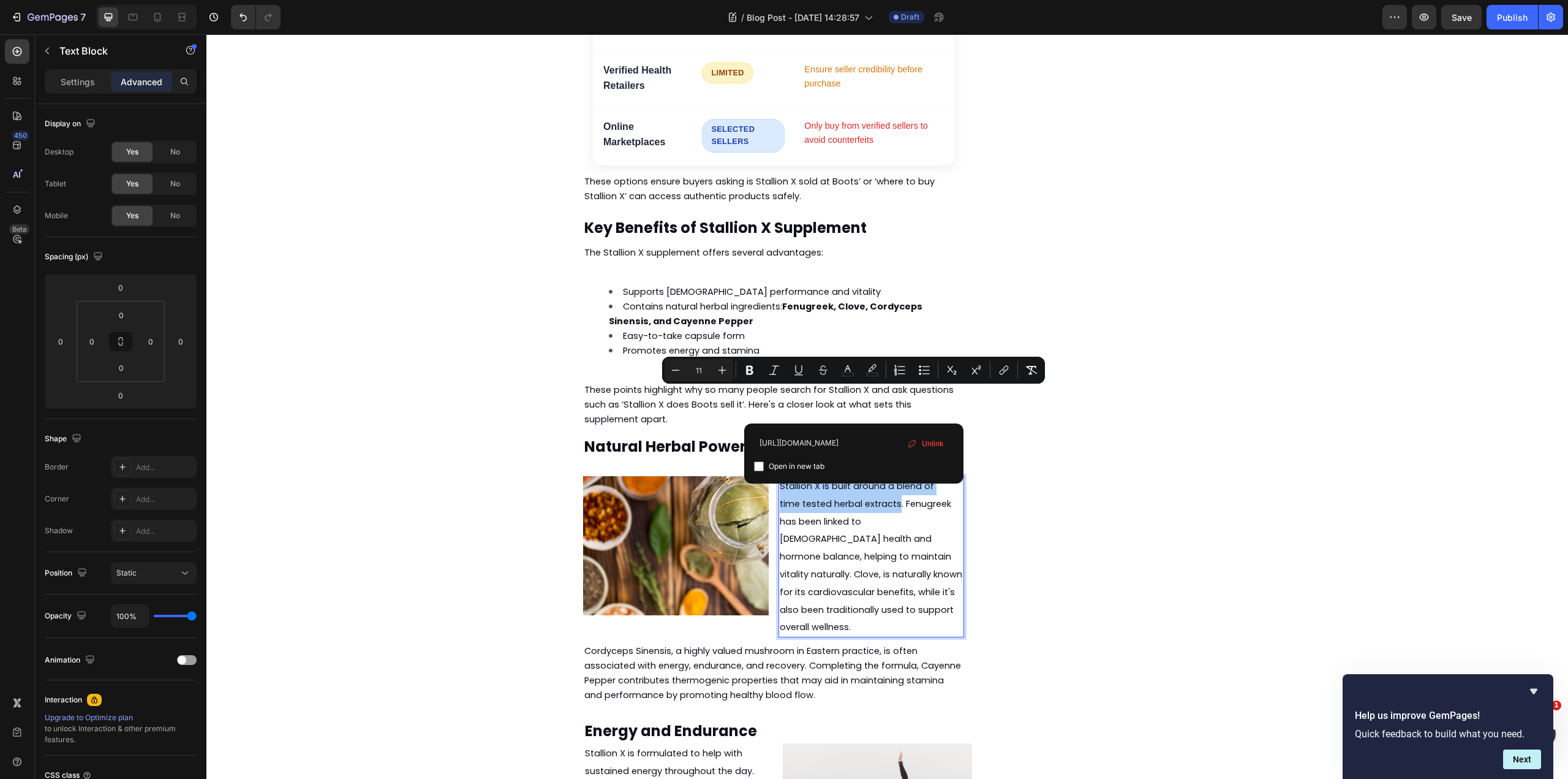
scroll to position [0, 0]
drag, startPoint x: 1034, startPoint y: 478, endPoint x: 966, endPoint y: 484, distance: 68.3
type input "https://nture.co.uk/blogs/news/stallionx-pills-vs-gummies-reviews"
click at [770, 466] on span "Open in new tab" at bounding box center [796, 466] width 56 height 15
checkbox input "true"
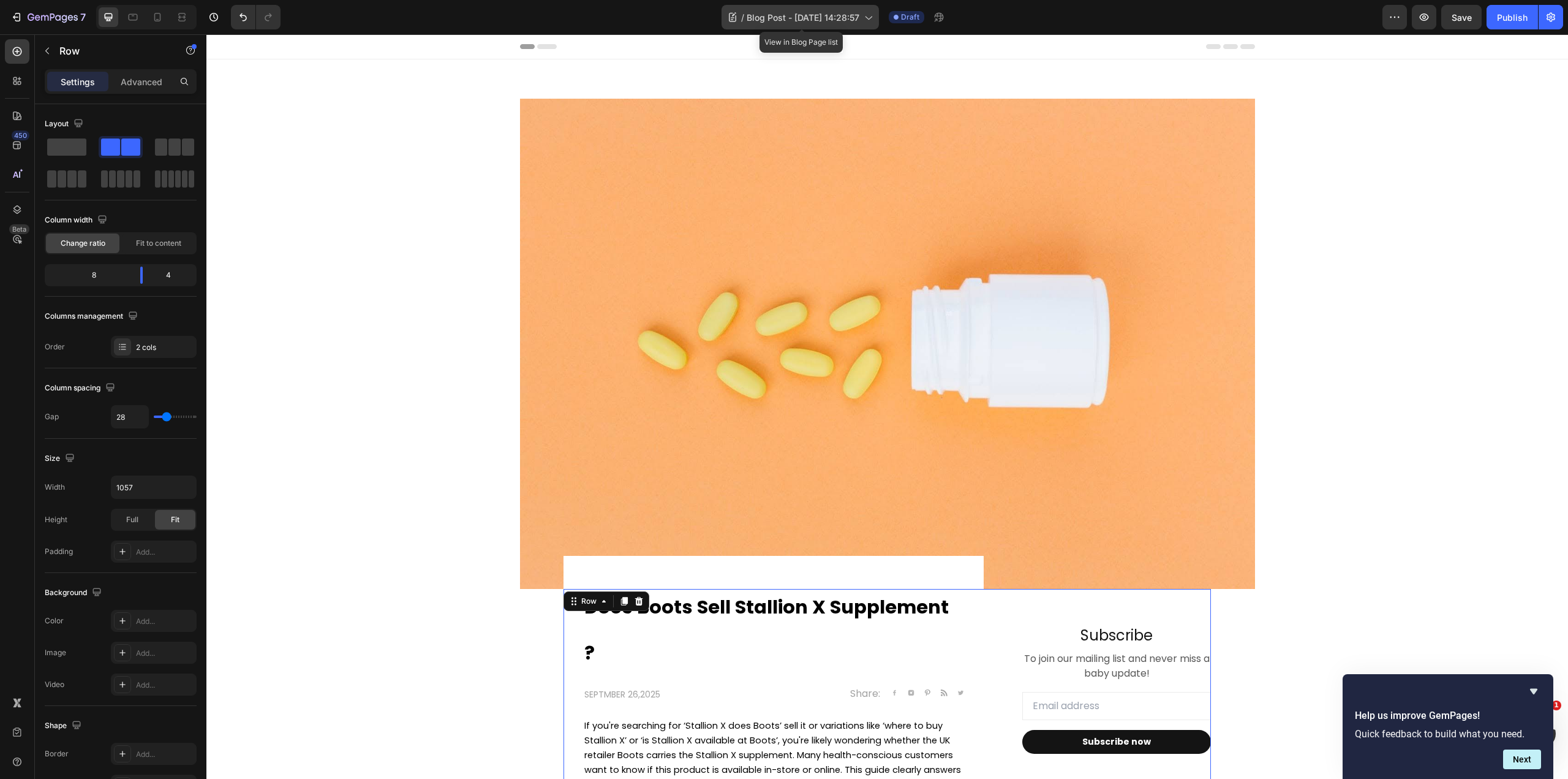
click at [831, 18] on span "Blog Post - [DATE] 14:28:57" at bounding box center [803, 17] width 113 height 13
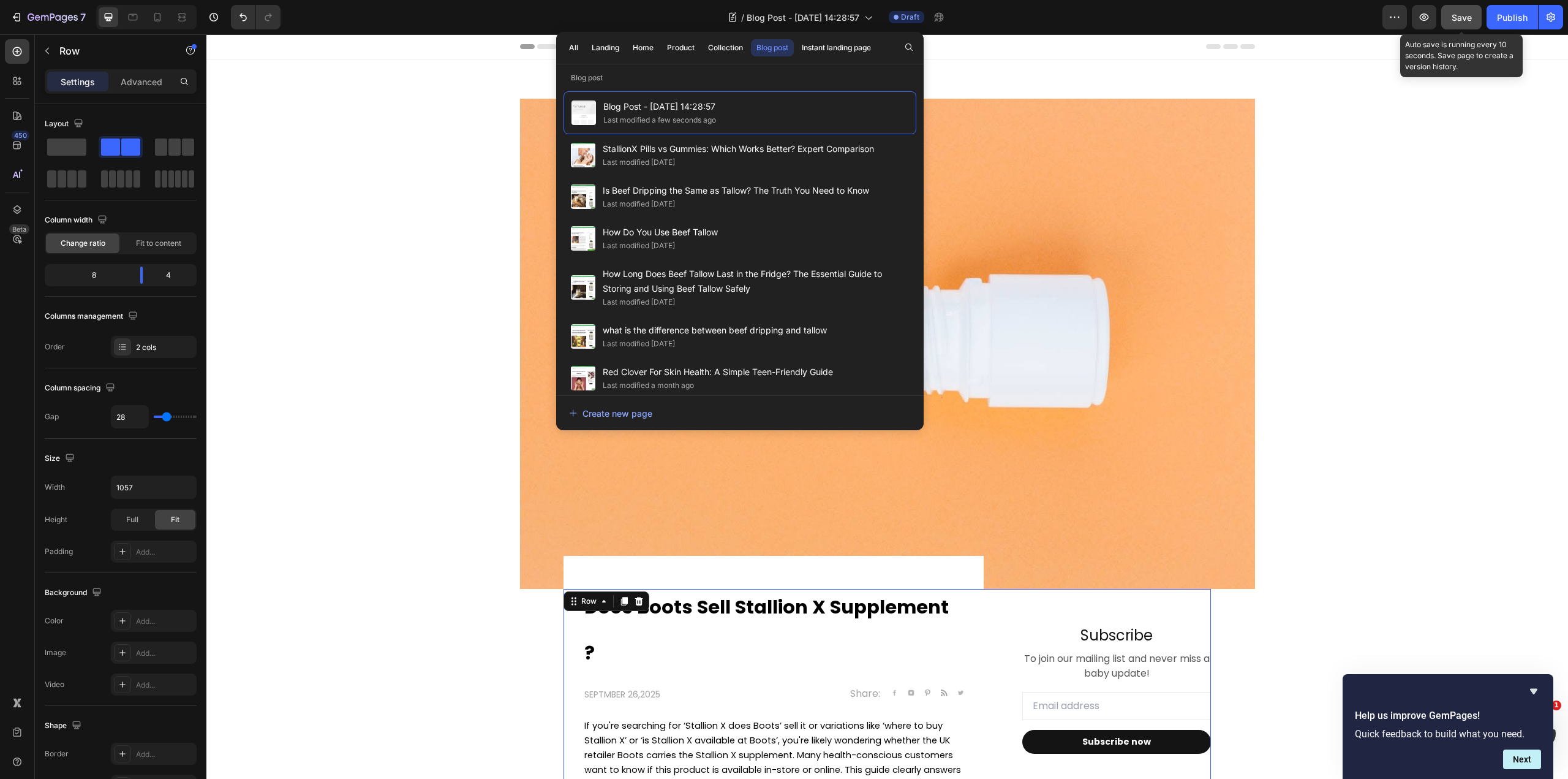
click at [1452, 19] on span "Save" at bounding box center [1461, 17] width 20 height 10
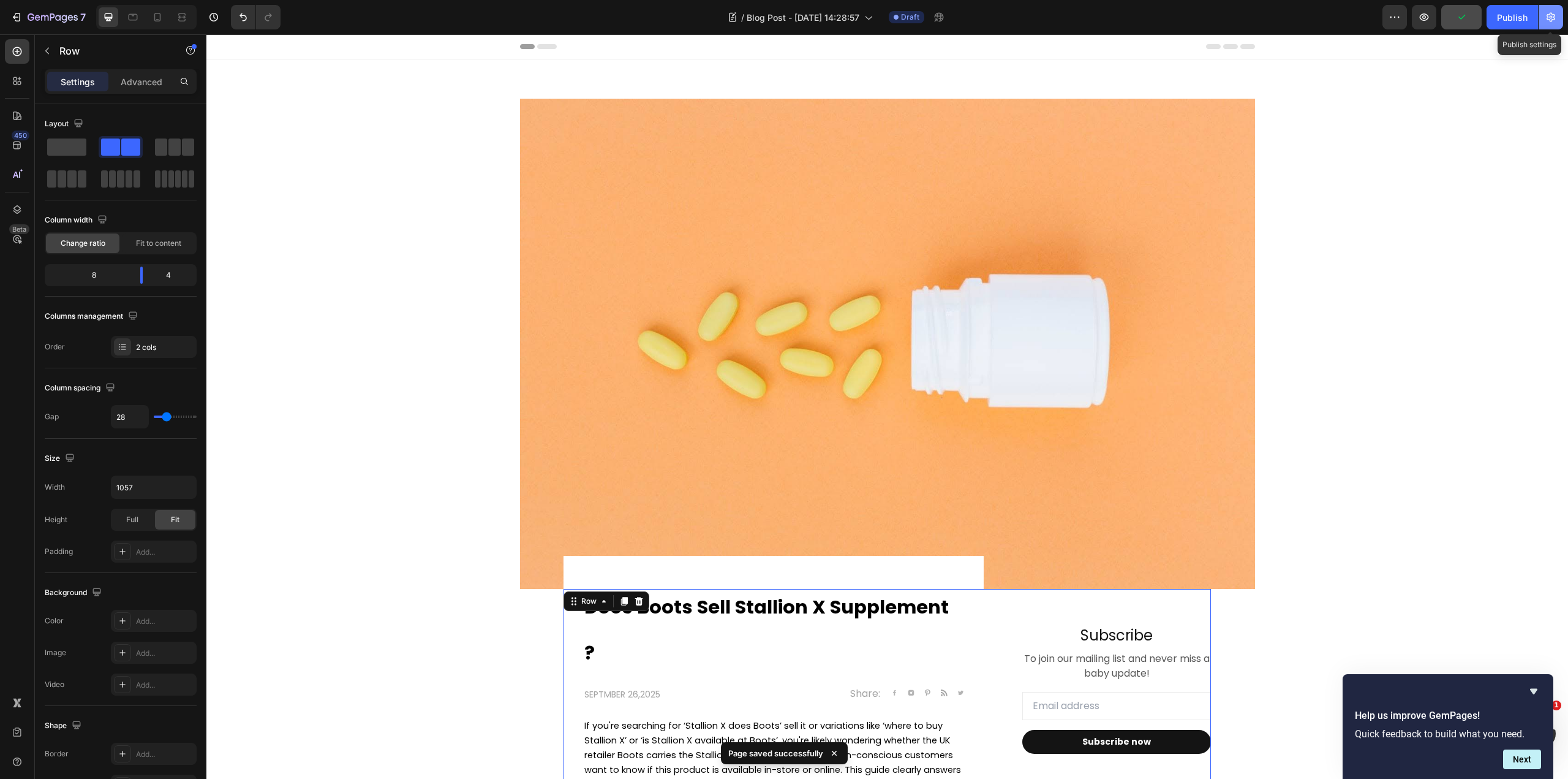
click at [1554, 17] on icon "button" at bounding box center [1551, 17] width 12 height 12
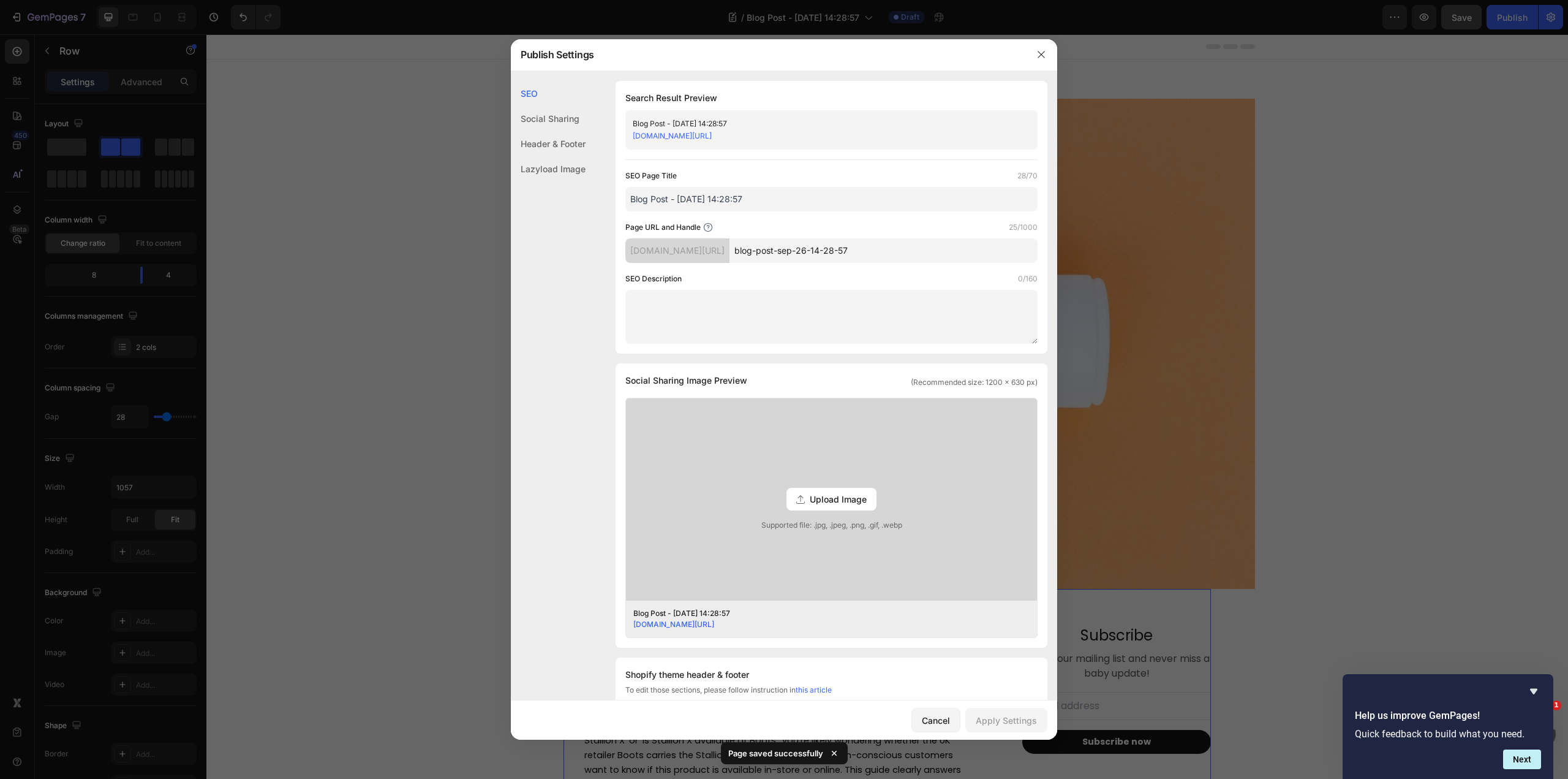
click at [799, 199] on input "Blog Post - [DATE] 14:28:57" at bounding box center [831, 199] width 412 height 25
click at [851, 118] on div "Blog Post - [DATE] 14:28:57" at bounding box center [821, 124] width 377 height 12
click at [745, 183] on div "SEO Page Title 28/70 Blog Post - Sep 26, 14:28:57" at bounding box center [831, 190] width 412 height 41
click at [758, 192] on input "Blog Post - [DATE] 14:28:57" at bounding box center [831, 199] width 412 height 25
paste input "Does Boots Sell Stallion X? Where to Buy in UK 2025 ✓ Official Guide"
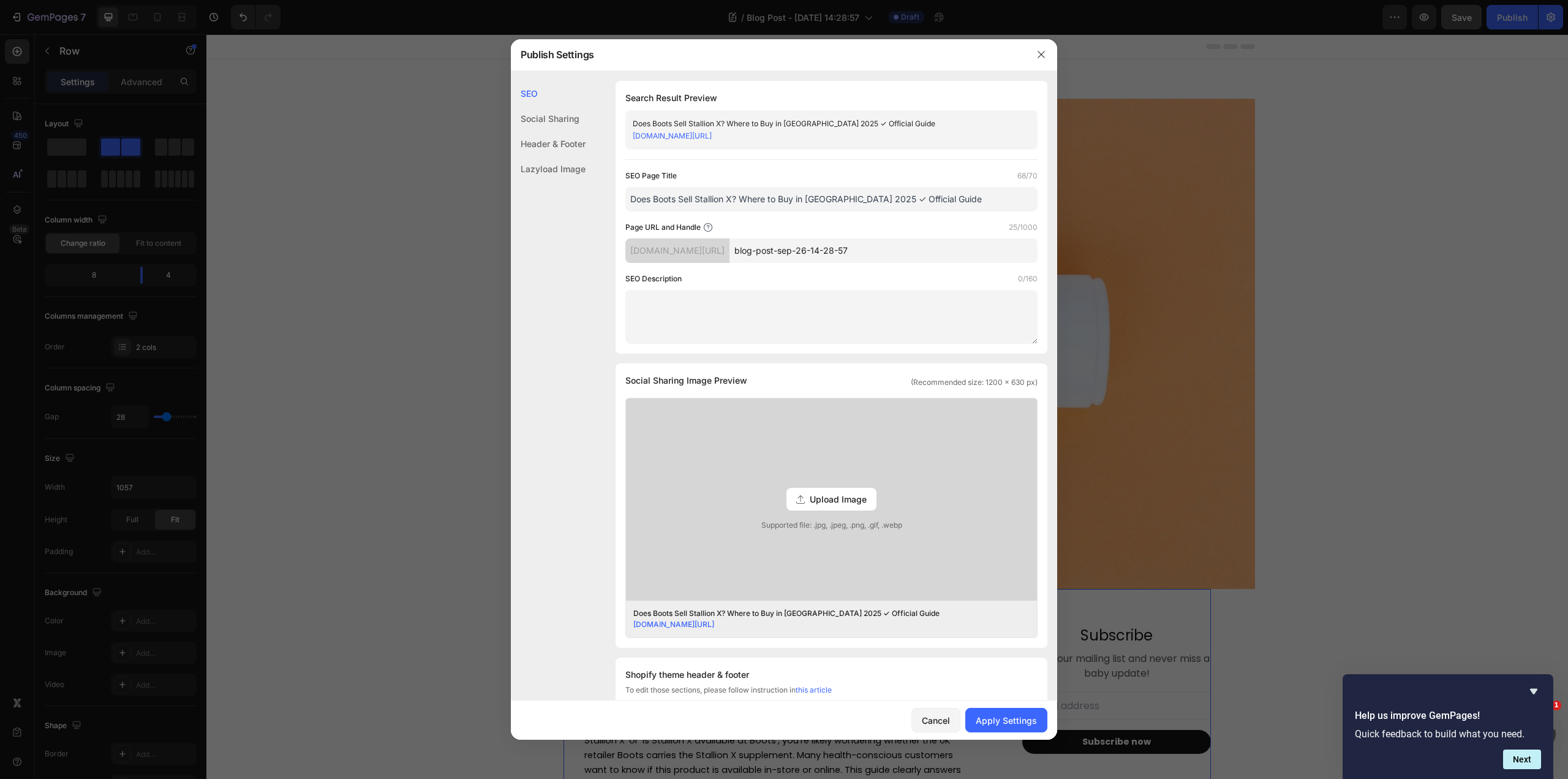
drag, startPoint x: 734, startPoint y: 198, endPoint x: 626, endPoint y: 193, distance: 108.1
click at [626, 193] on input "Does Boots Sell Stallion X? Where to Buy in UK 2025 ✓ Official Guide" at bounding box center [831, 199] width 412 height 25
type input "Does Boots Sell Stallion X? Where to Buy in UK 2025 ✓ Official Guide"
click at [884, 248] on input "blog-post-sep-26-14-28-57" at bounding box center [884, 250] width 308 height 25
drag, startPoint x: 917, startPoint y: 248, endPoint x: 761, endPoint y: 237, distance: 156.4
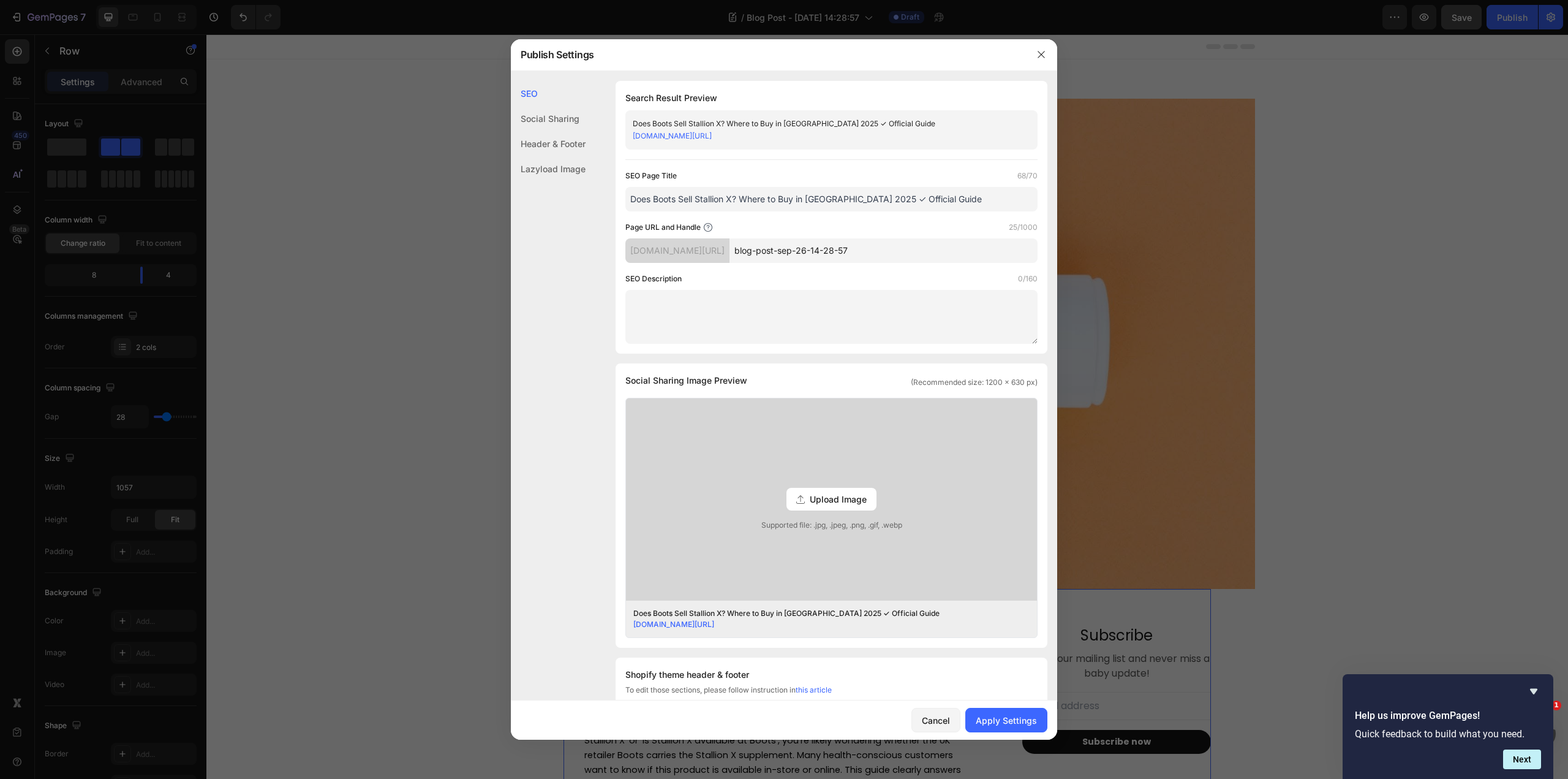
click at [761, 238] on div "ws10hn-s1.myshopify.com/blogs/news/ blog-post-sep-26-14-28-57" at bounding box center [831, 250] width 412 height 25
paste input "Does Boots Sell Stallion X"
type input "Does-Boots-Sell-Stallion-X"
click at [896, 308] on textarea at bounding box center [831, 316] width 412 height 54
click at [817, 312] on textarea at bounding box center [831, 316] width 412 height 54
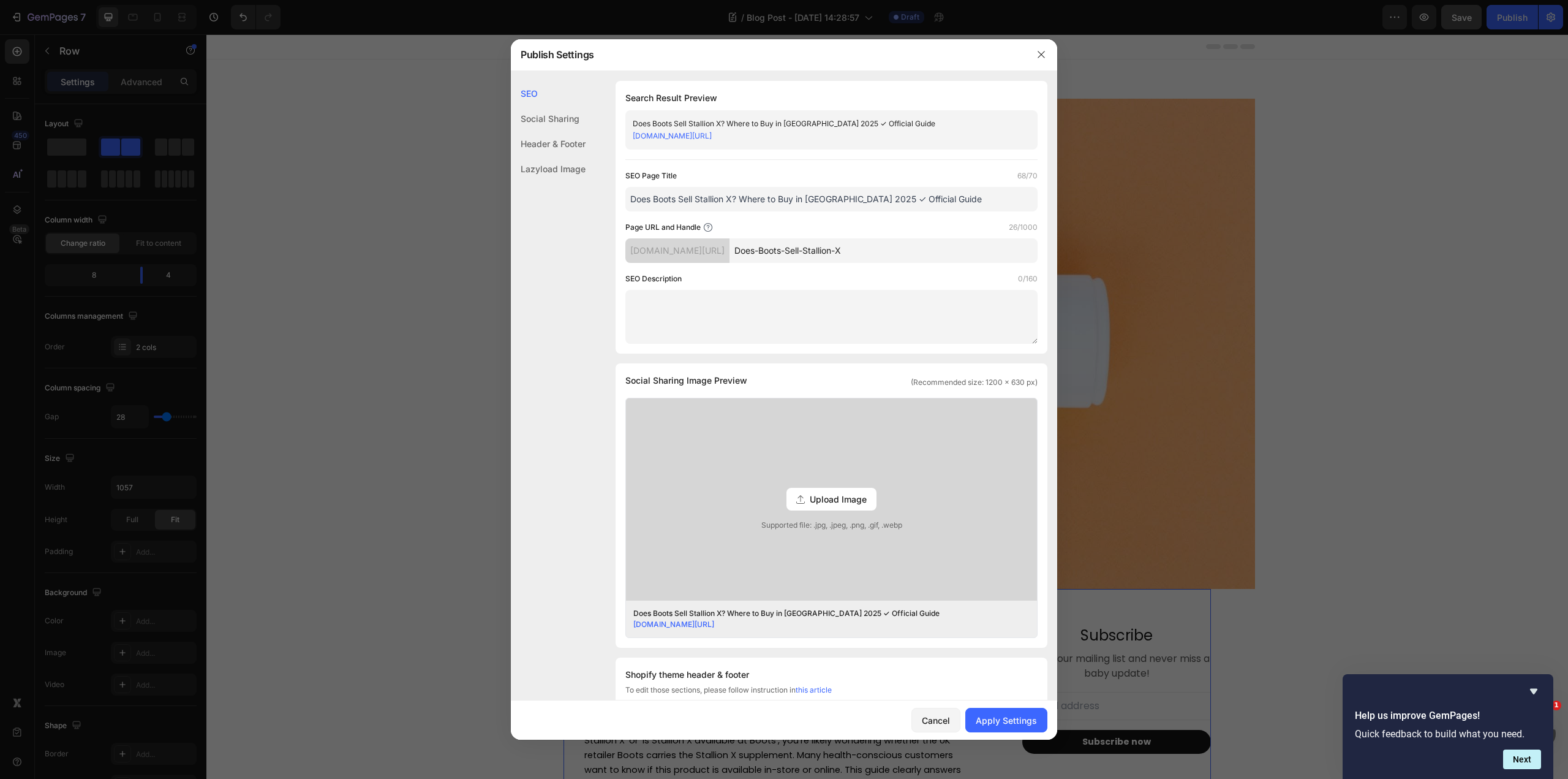
paste textarea "Looking for Stallion X at Boots? Find out where to actually buy authentic Stall…"
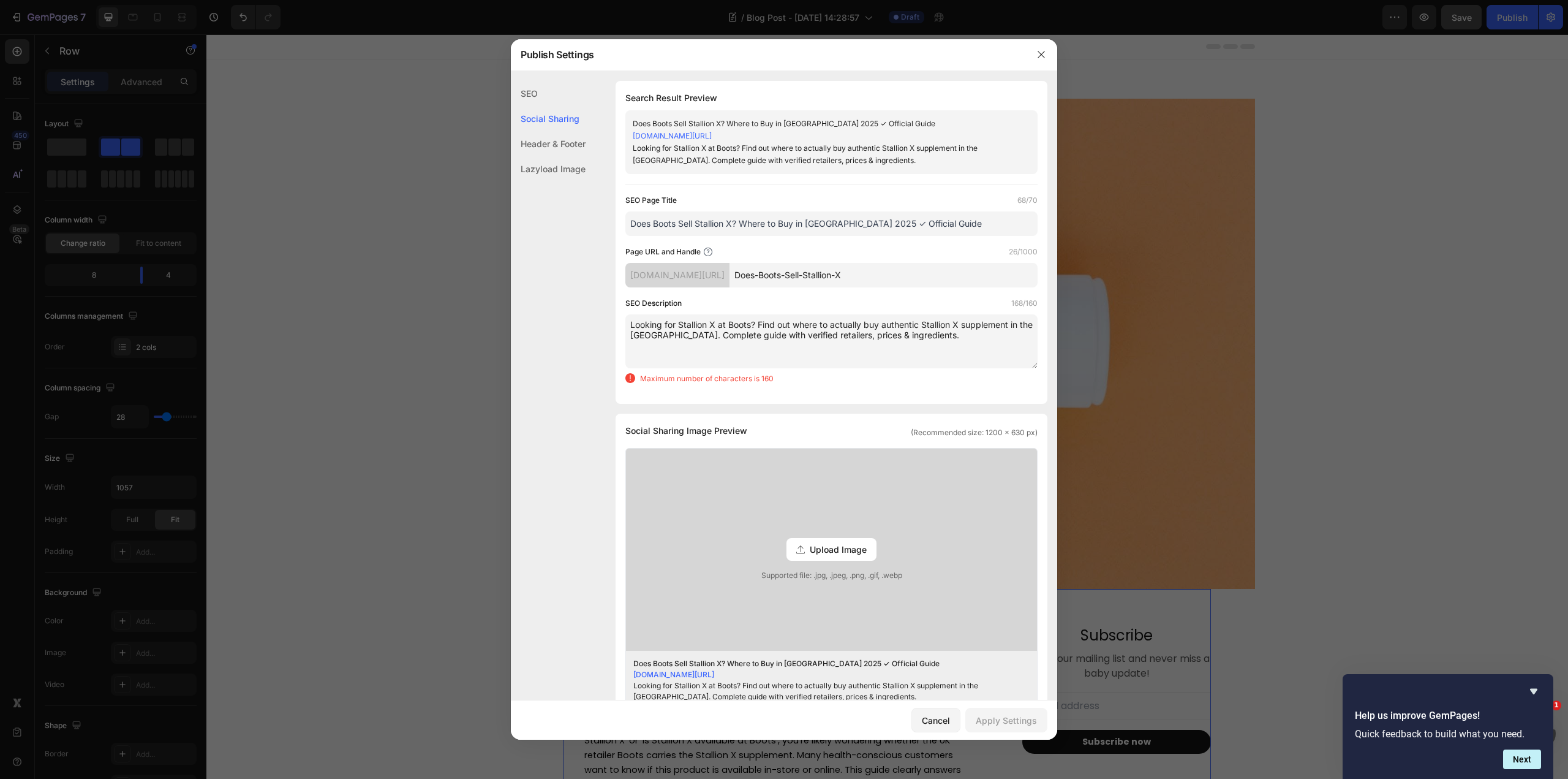
drag, startPoint x: 846, startPoint y: 336, endPoint x: 915, endPoint y: 339, distance: 69.1
click at [915, 339] on textarea "Looking for Stallion X at Boots? Find out where to actually buy authentic Stall…" at bounding box center [831, 341] width 412 height 54
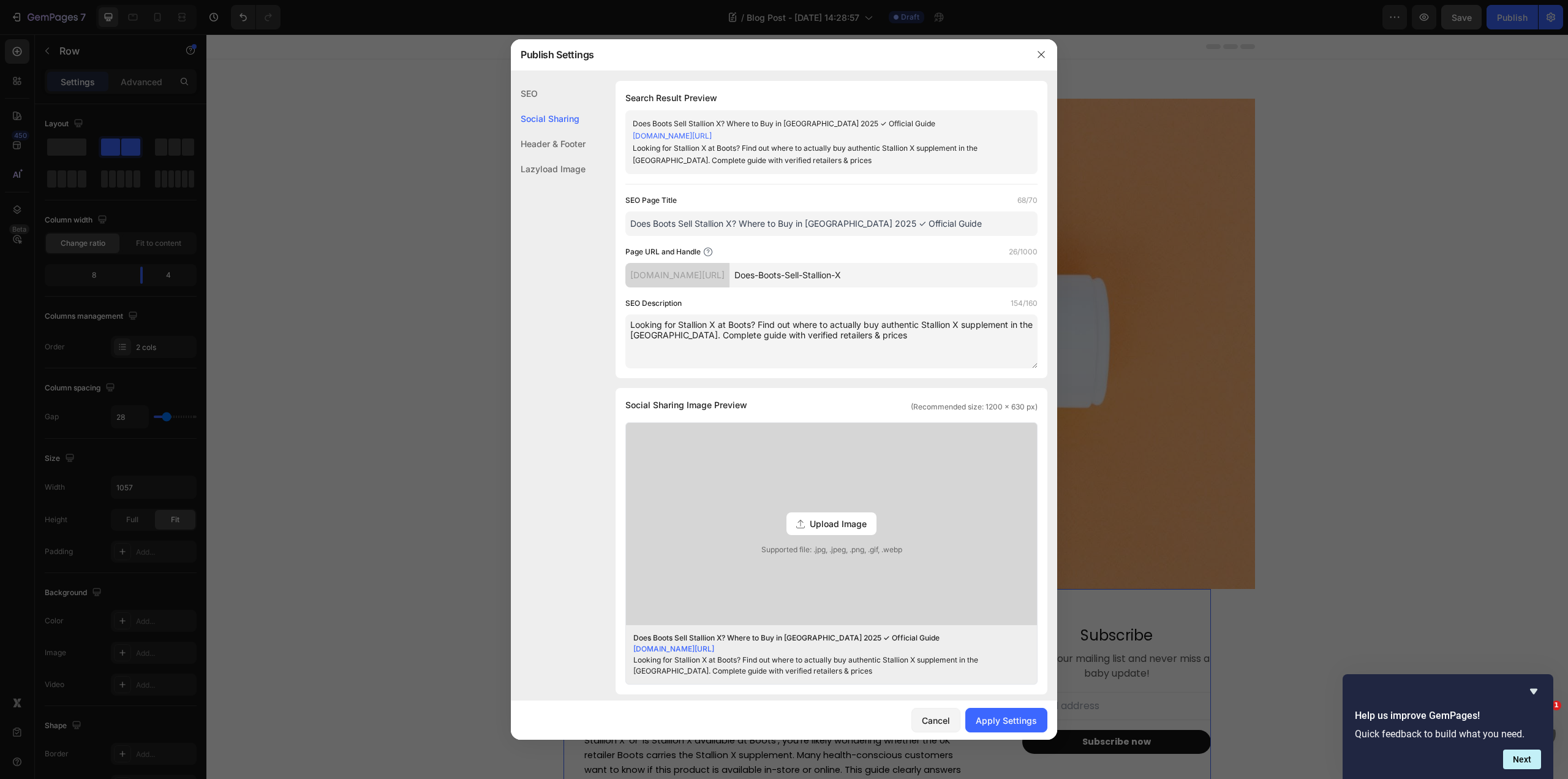
click at [906, 336] on textarea "Looking for Stallion X at Boots? Find out where to actually buy authentic Stall…" at bounding box center [831, 341] width 412 height 54
type textarea "Looking for Stallion X at Boots? Find out where to actually buy authentic Stall…"
click at [841, 519] on span "Upload Image" at bounding box center [838, 523] width 57 height 13
click at [0, 0] on input "Upload Image Supported file: .jpg, .jpeg, .png, .gif, .webp" at bounding box center [0, 0] width 0 height 0
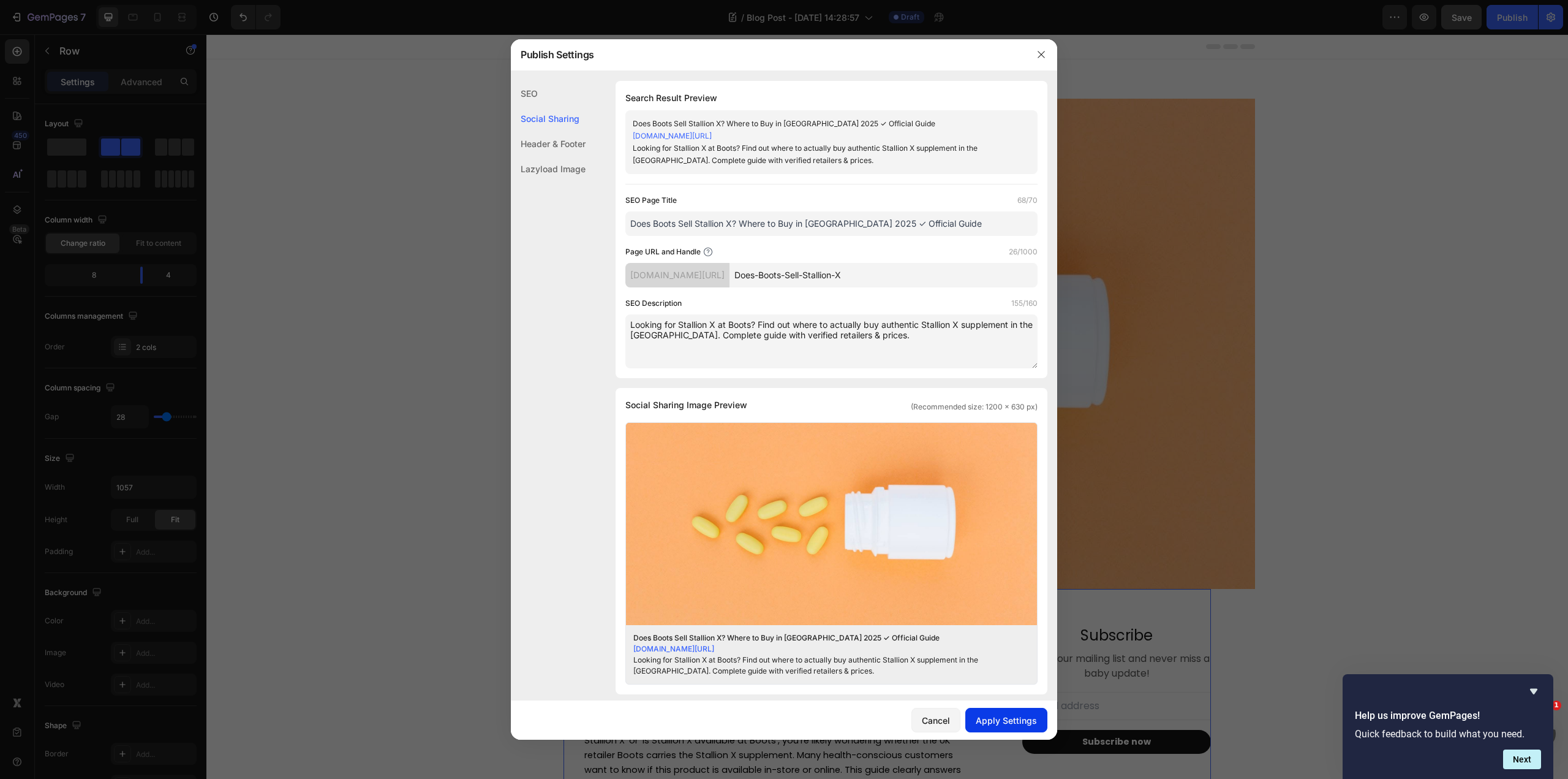
click at [1012, 712] on button "Apply Settings" at bounding box center [1006, 720] width 82 height 25
click at [1043, 47] on button "button" at bounding box center [1041, 54] width 19 height 19
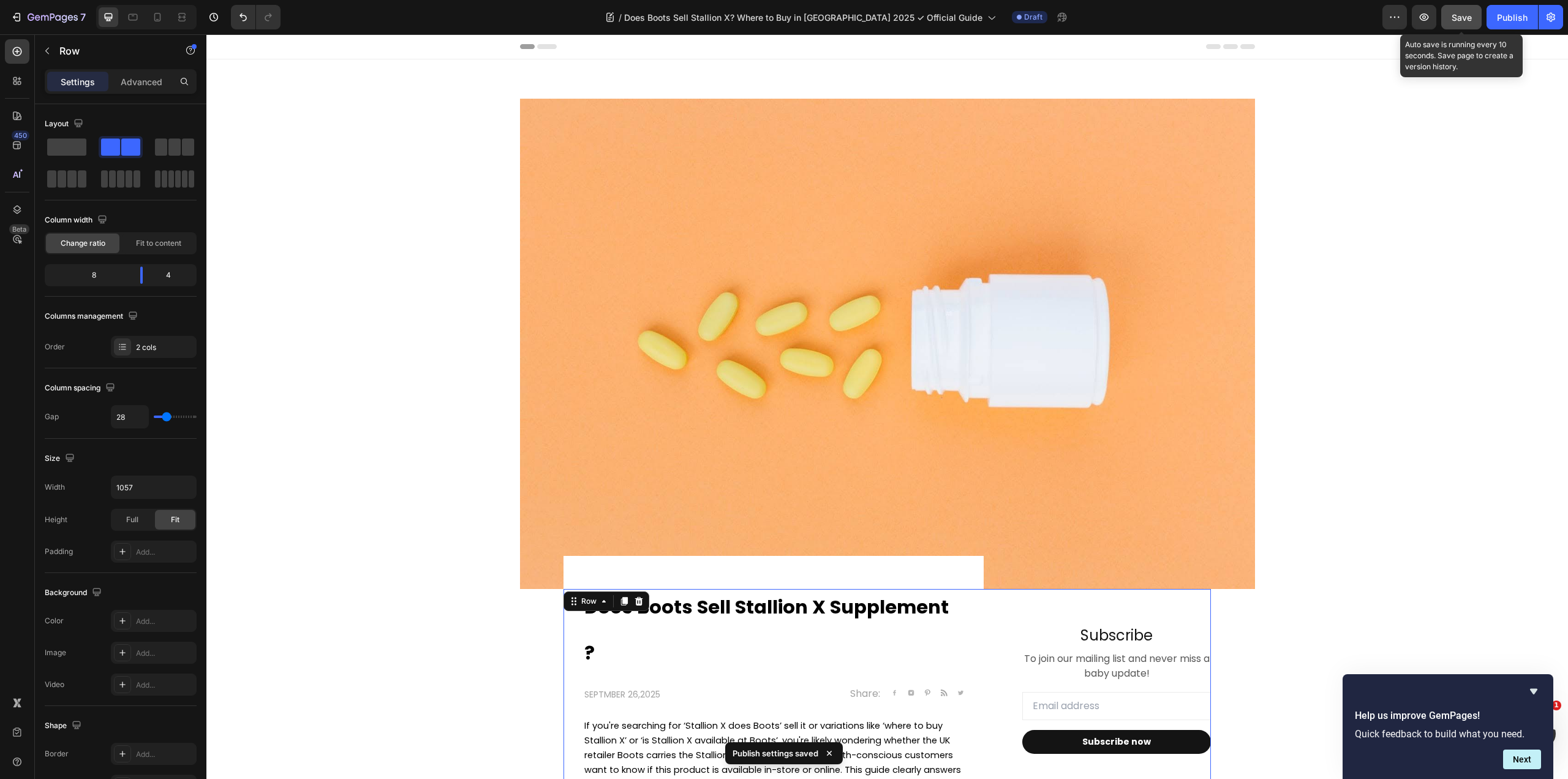
click at [1455, 12] on span "Save" at bounding box center [1461, 17] width 20 height 10
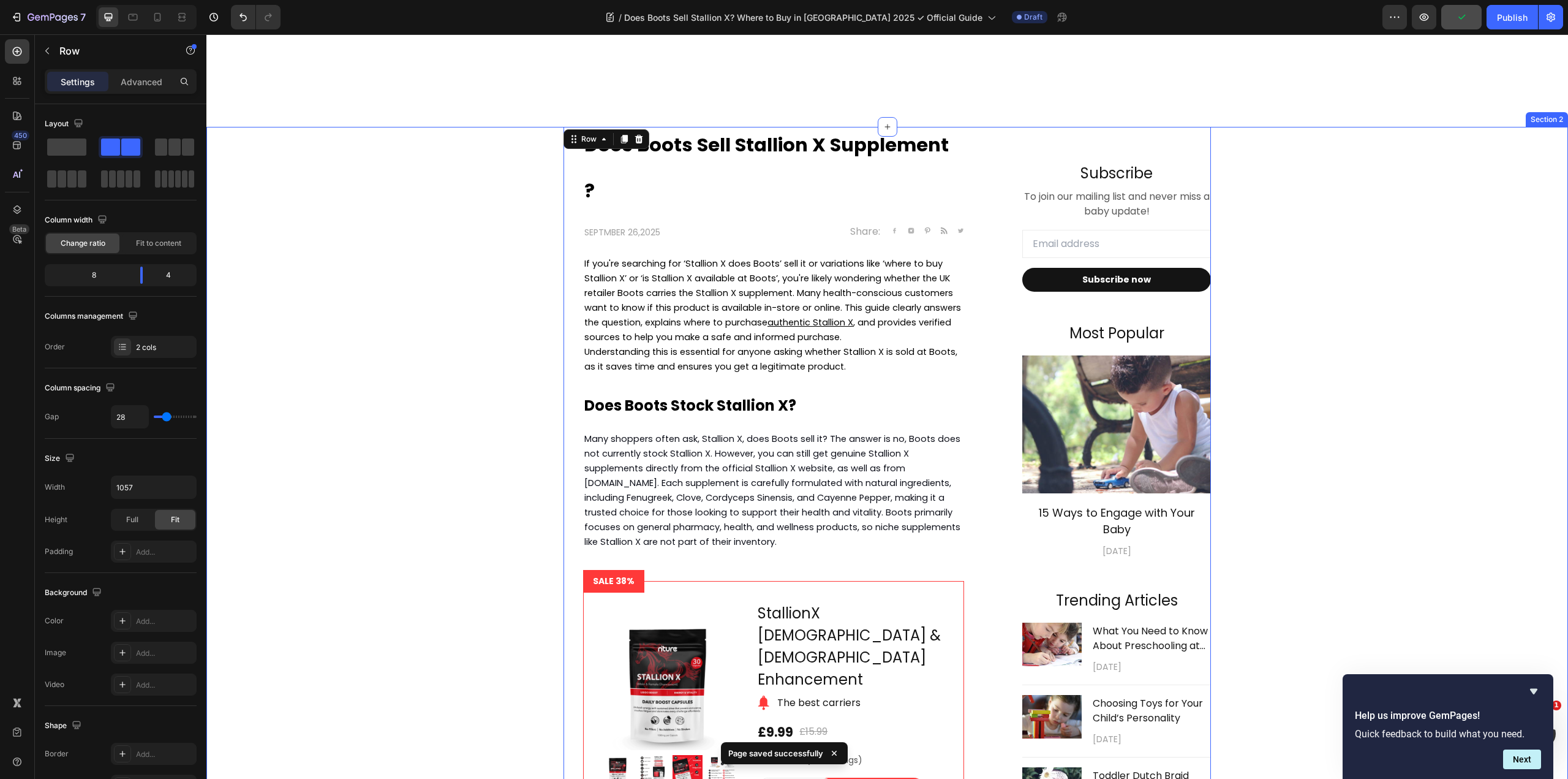
scroll to position [613, 0]
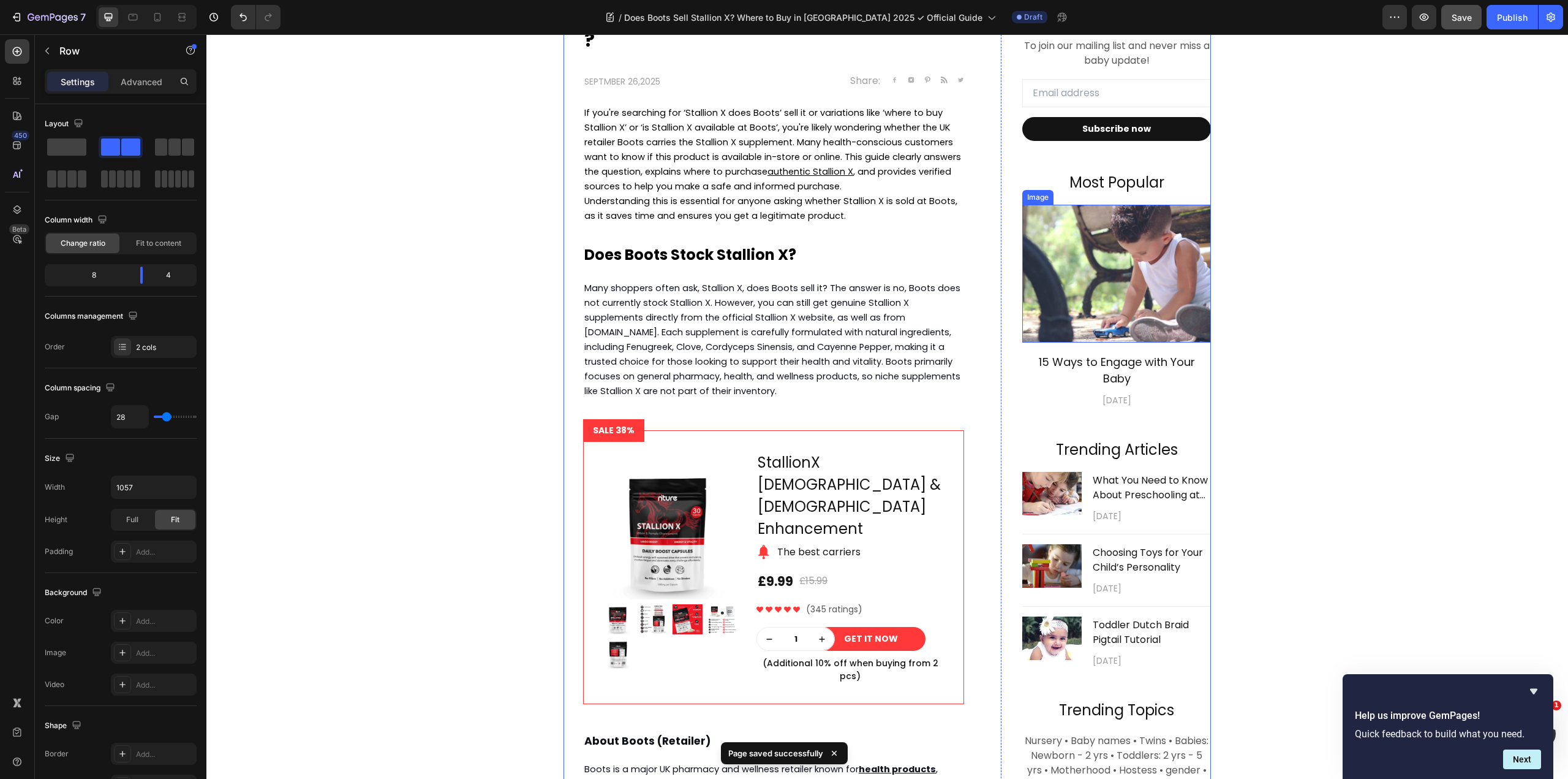
click at [1132, 262] on img at bounding box center [1116, 274] width 189 height 138
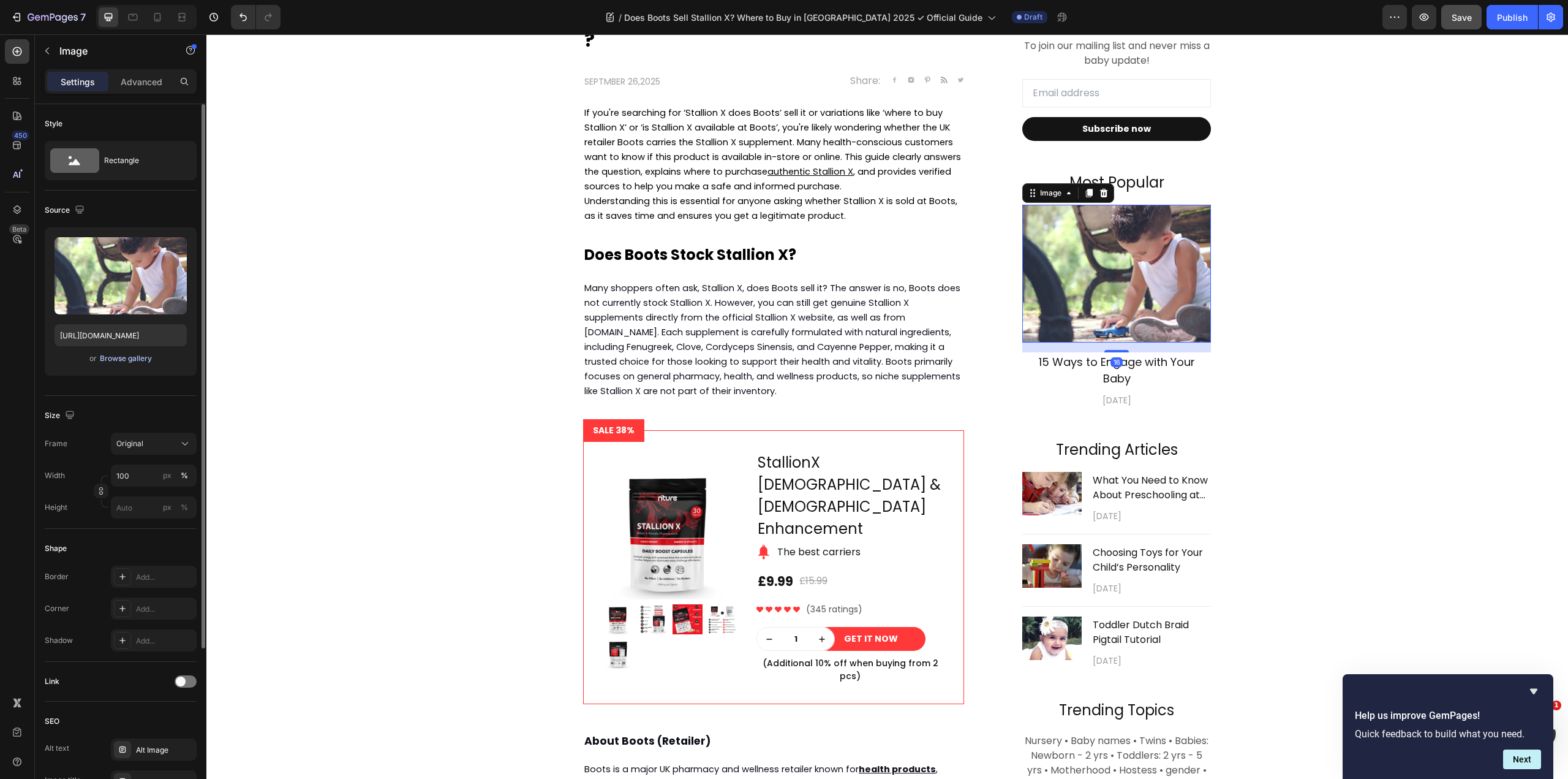
click at [136, 358] on div "Browse gallery" at bounding box center [125, 358] width 52 height 11
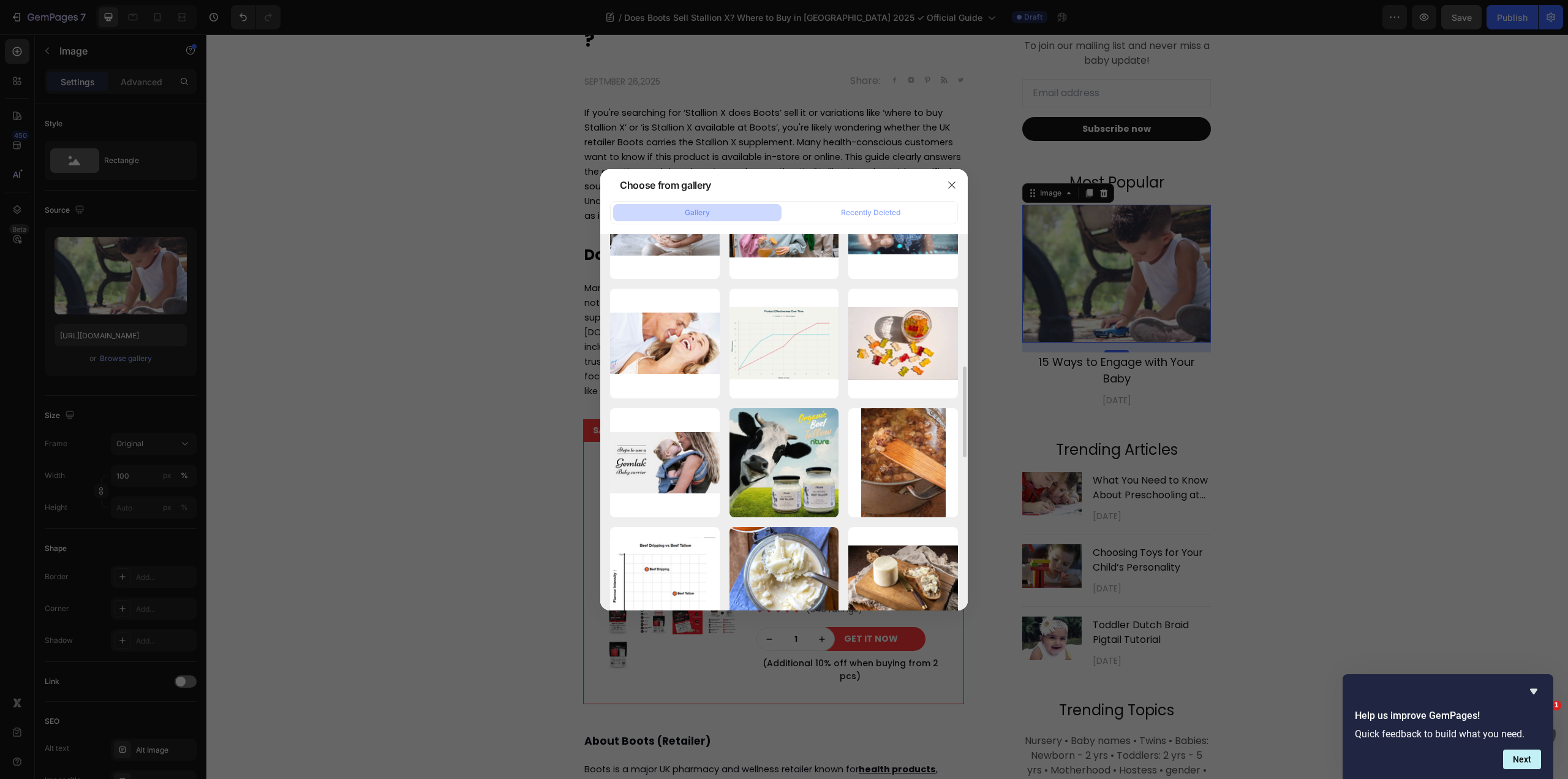
scroll to position [490, 0]
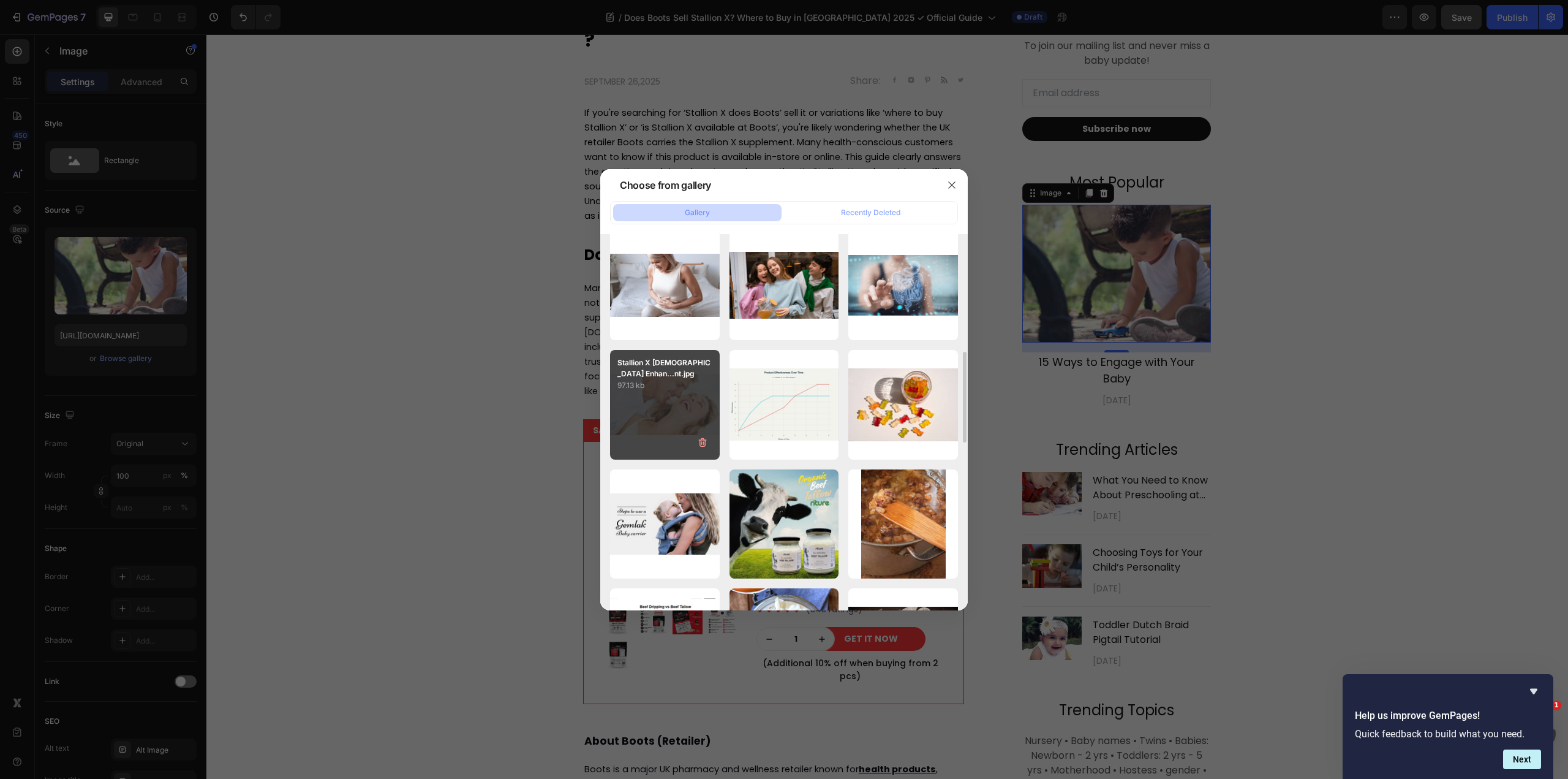
click at [691, 406] on div "Stallion X Male Enhan...nt.jpg 97.13 kb" at bounding box center [665, 405] width 110 height 110
type input "https://cdn.shopify.com/s/files/1/0915/8138/3005/files/gempages_544224374513730…"
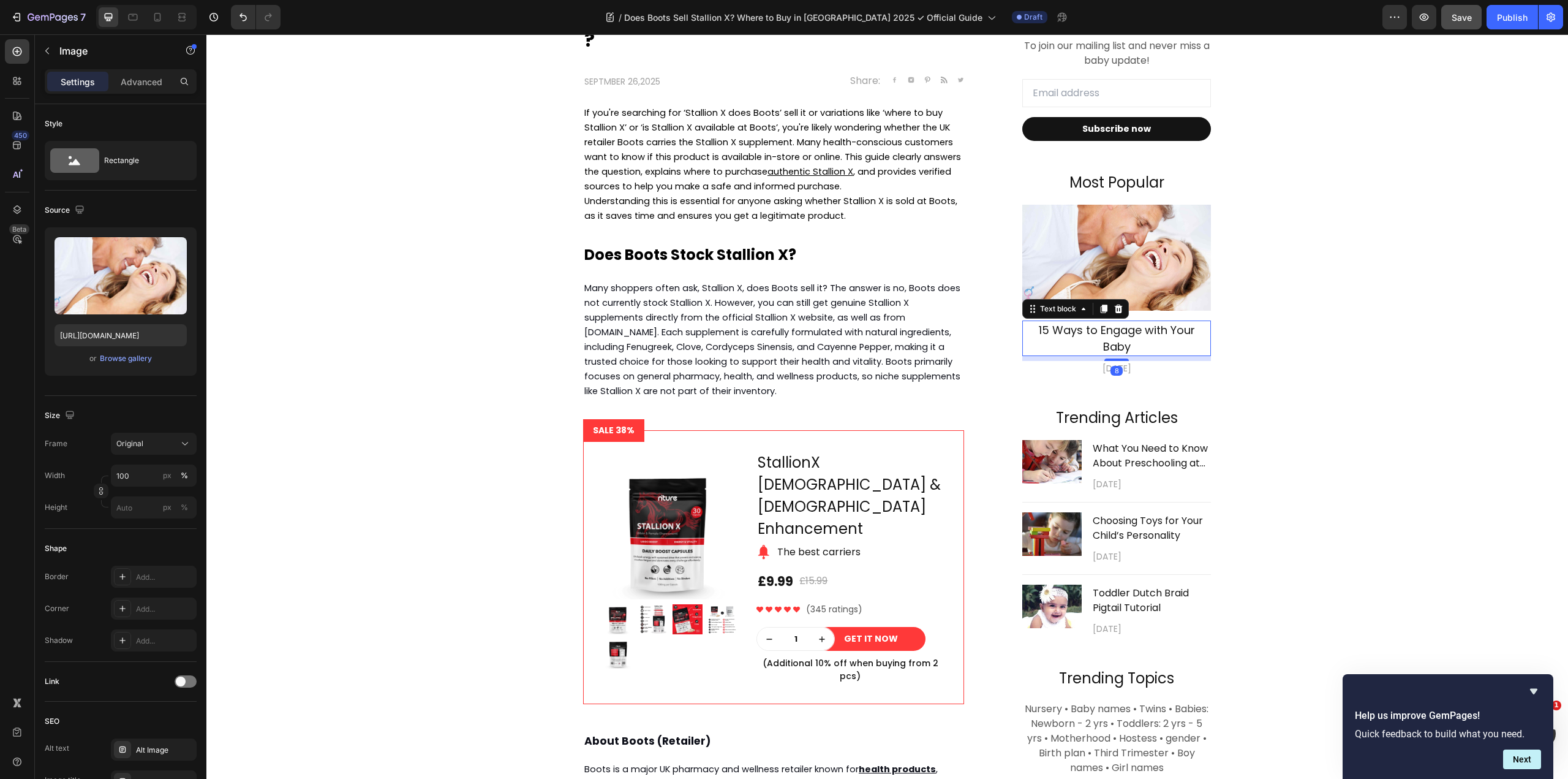
click at [1114, 335] on p "15 Ways to Engage with Your Baby" at bounding box center [1116, 338] width 186 height 33
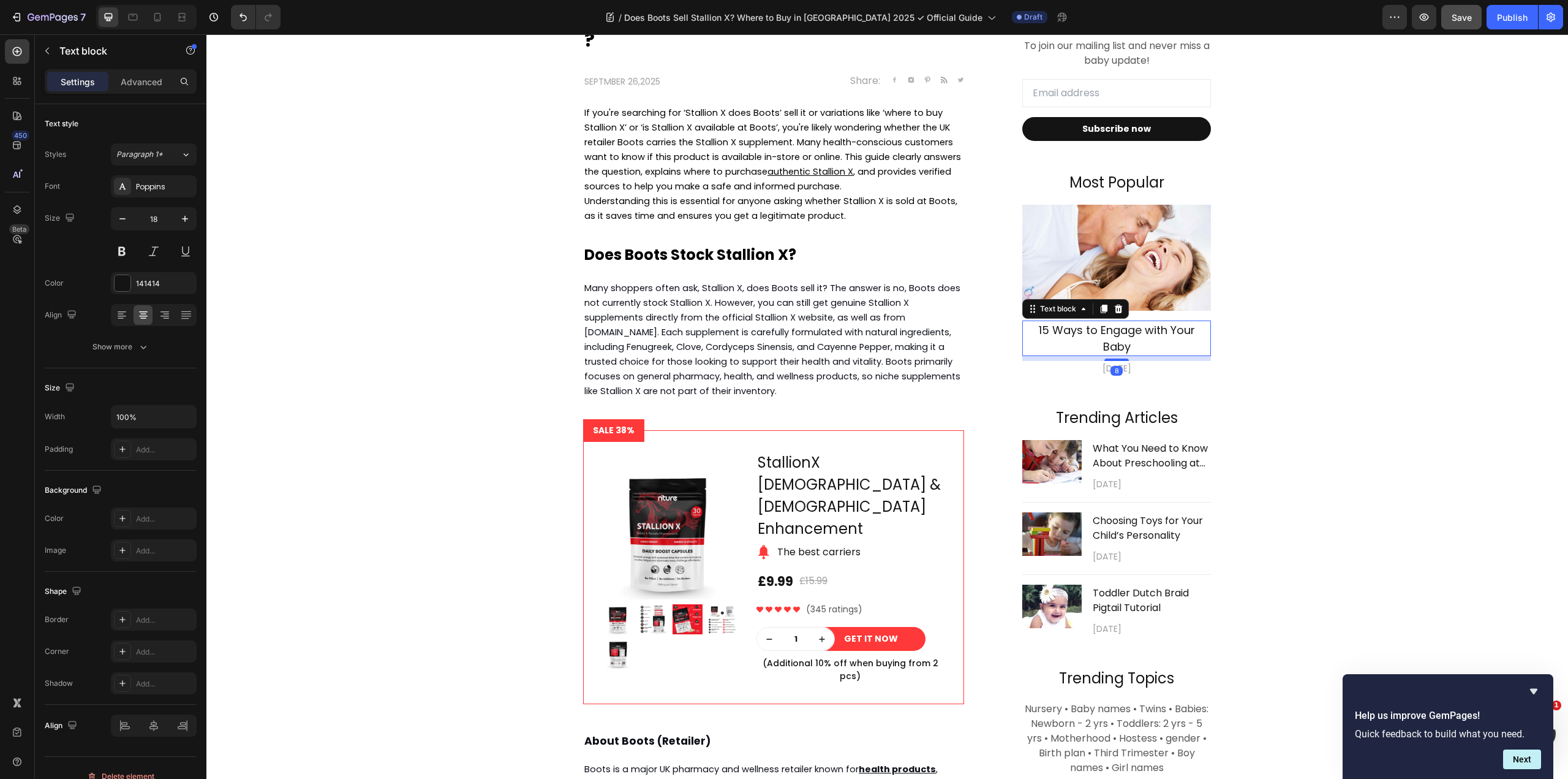
click at [1114, 335] on p "15 Ways to Engage with Your Baby" at bounding box center [1116, 338] width 186 height 33
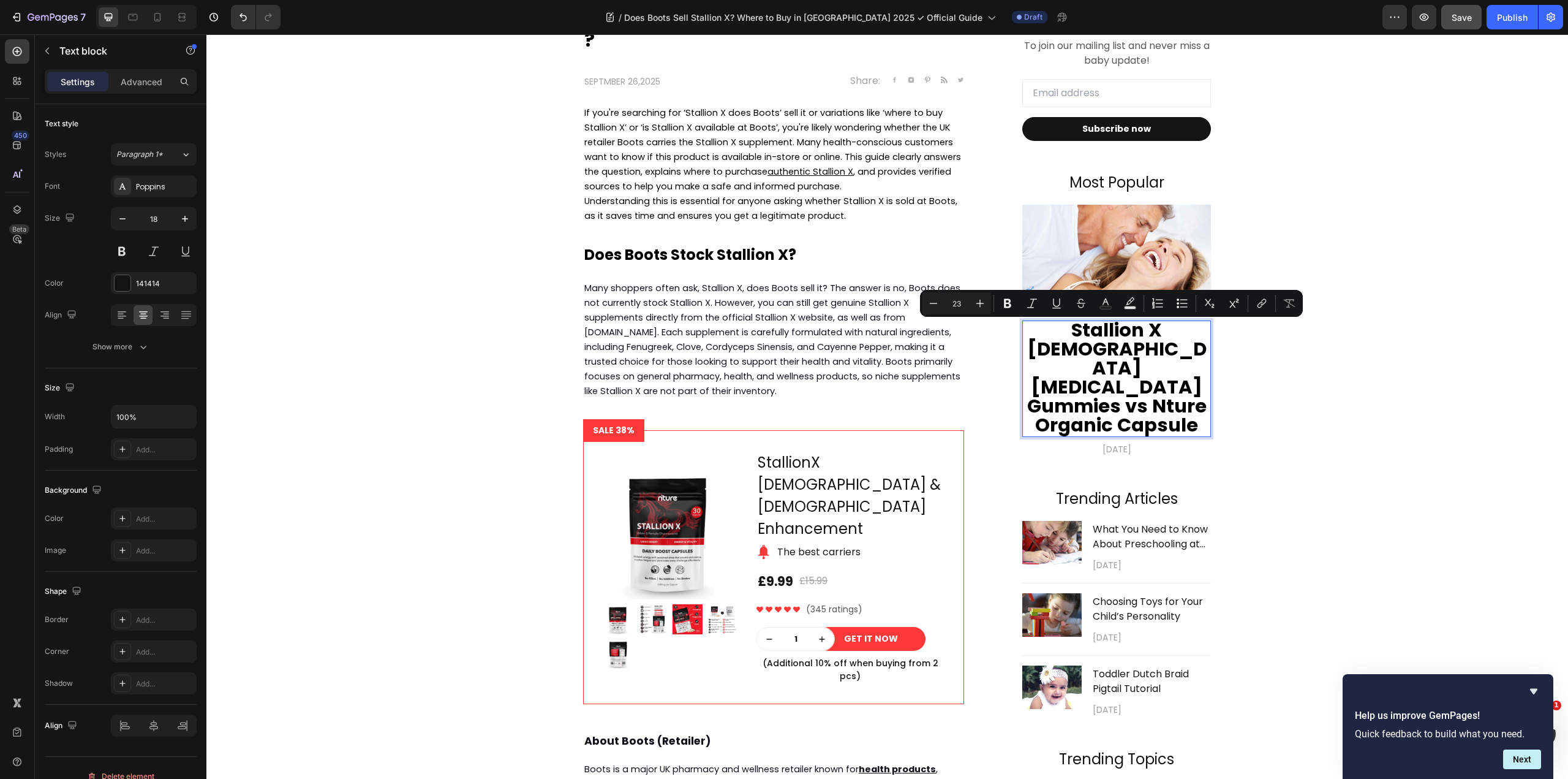
scroll to position [1, 0]
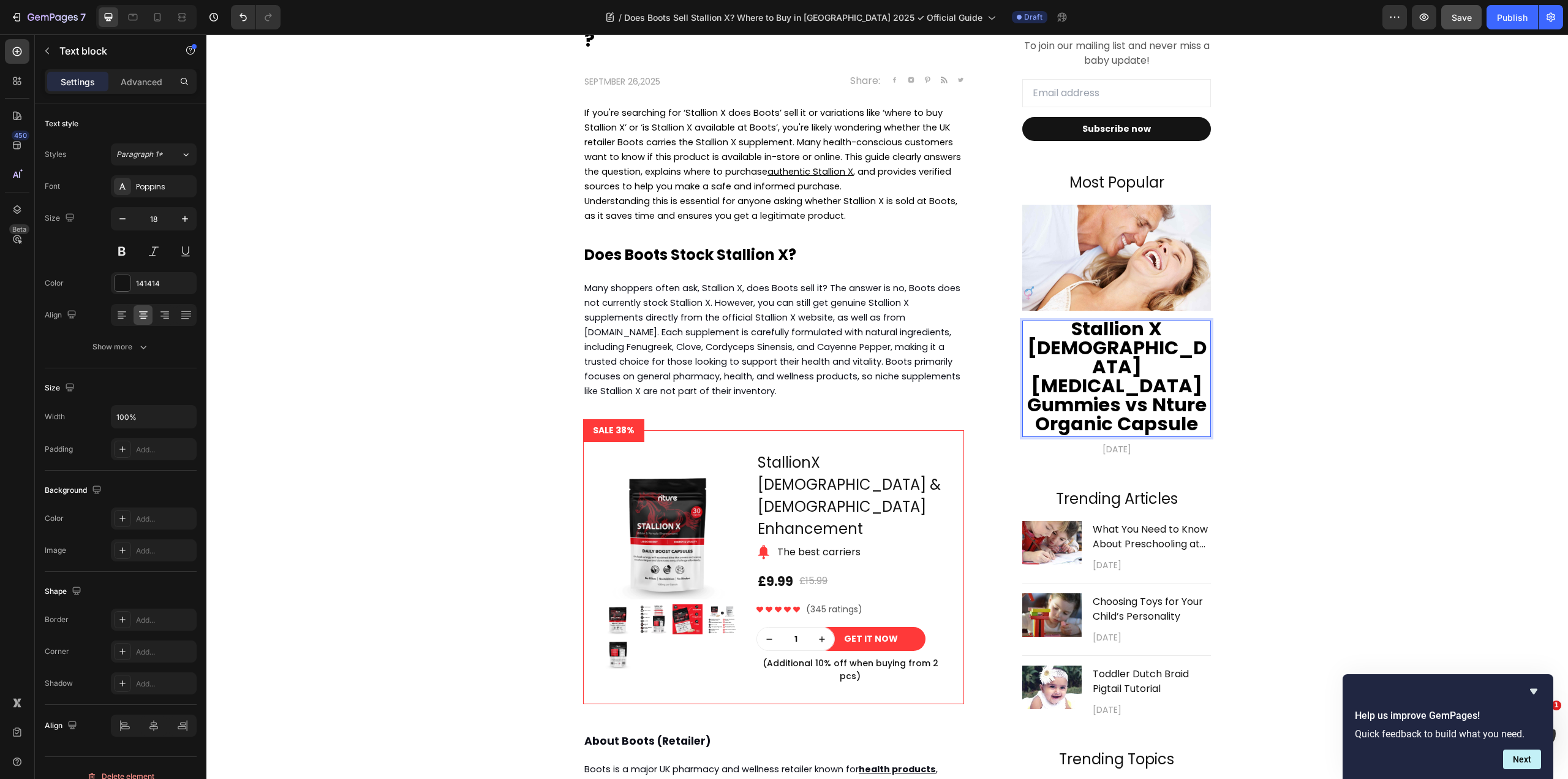
click at [1100, 333] on strong "Stallion X Male Enhancement Gummies vs Nture Organic Capsule" at bounding box center [1116, 377] width 179 height 122
drag, startPoint x: 1047, startPoint y: 345, endPoint x: 1118, endPoint y: 347, distance: 71.0
click at [1106, 346] on strong "Stallion X Male Enhancement Gummies vs Nture Organic Capsule" at bounding box center [1116, 377] width 179 height 122
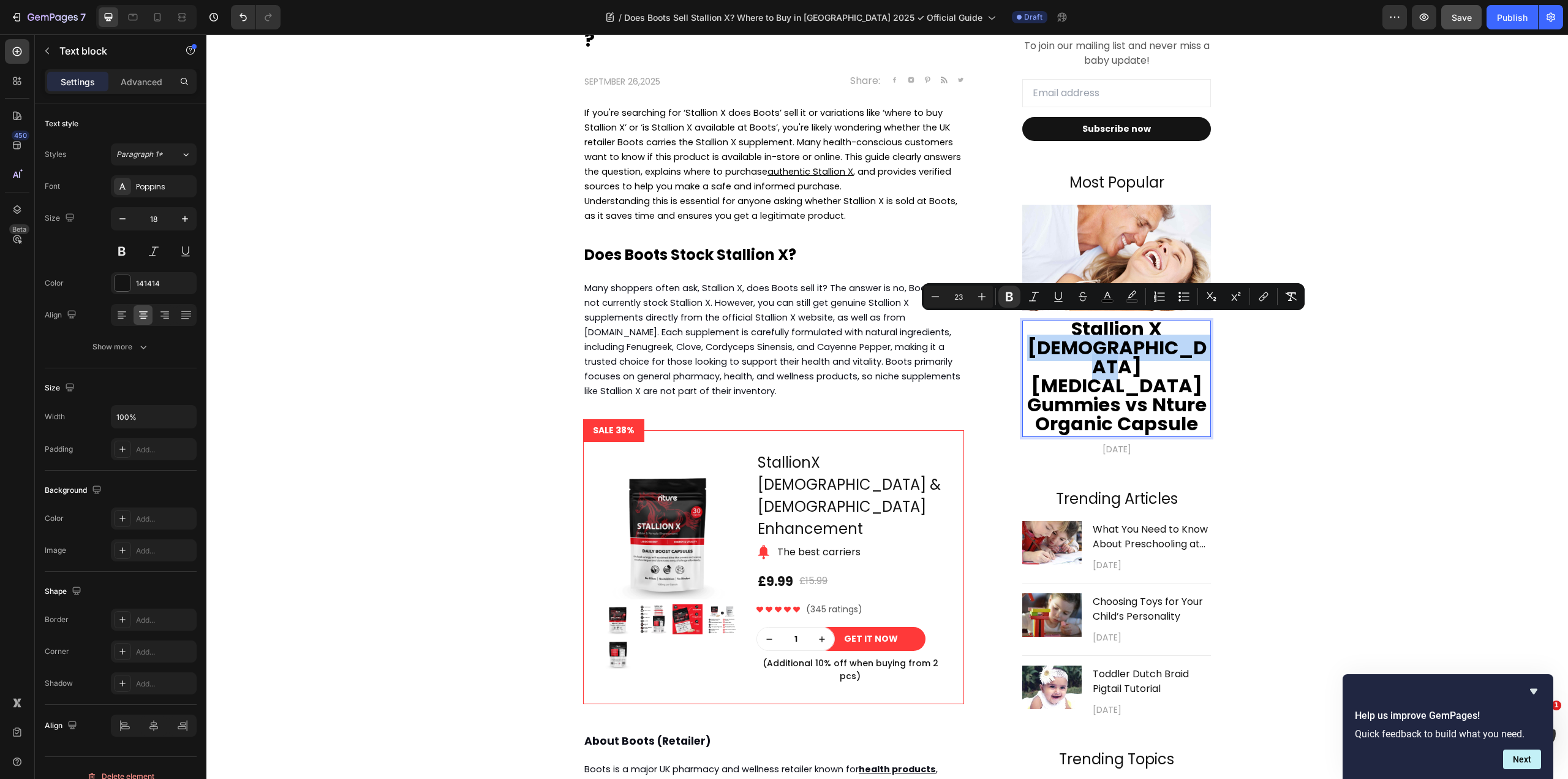
drag, startPoint x: 1182, startPoint y: 342, endPoint x: 1140, endPoint y: 329, distance: 44.0
click at [1140, 329] on p "Stallion X Male Enhancement Gummies vs Nture Organic Capsule" at bounding box center [1116, 377] width 186 height 114
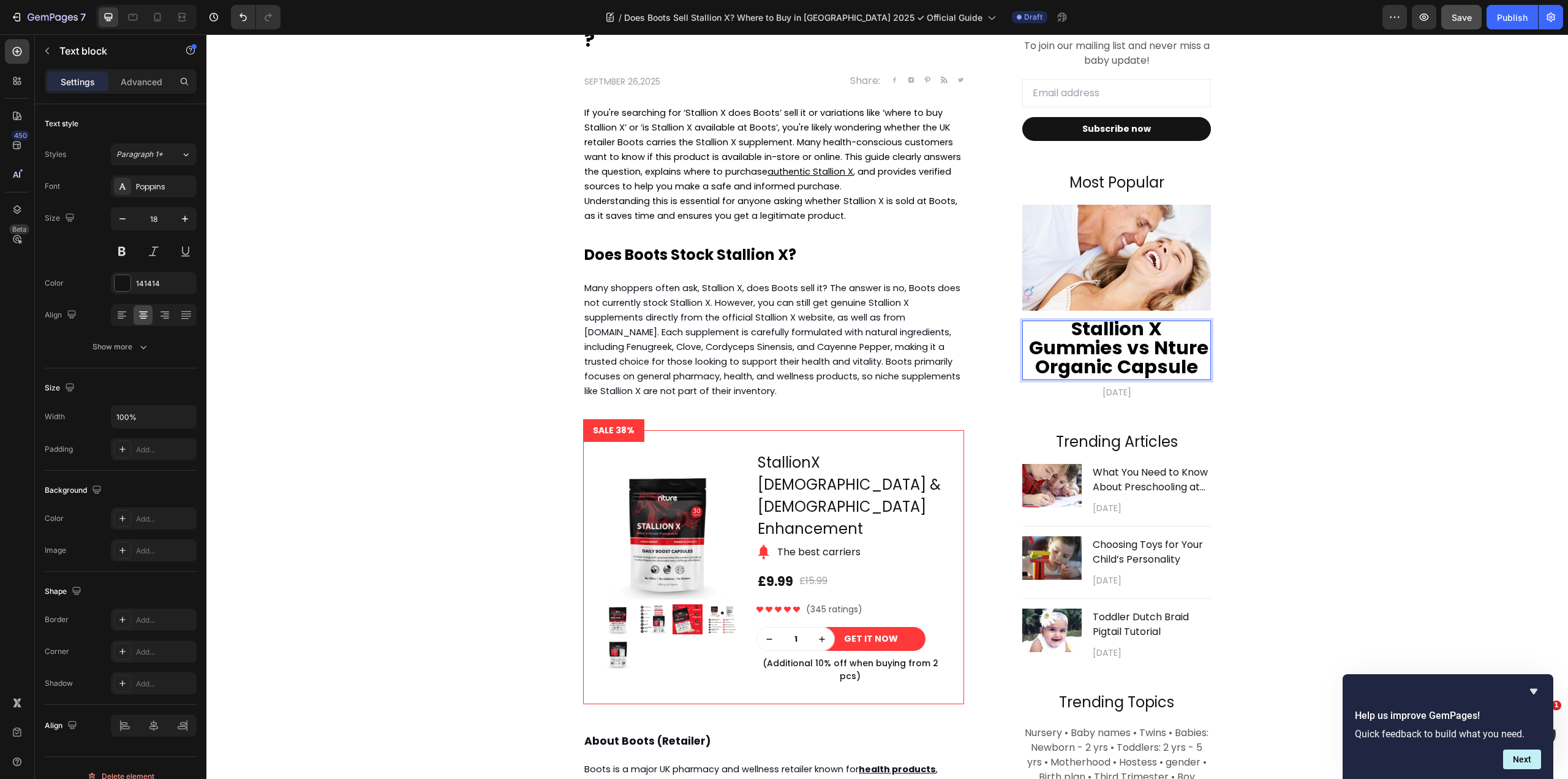
click at [1149, 349] on strong "Stallion X Gummies vs Nture Organic Capsule" at bounding box center [1116, 347] width 184 height 64
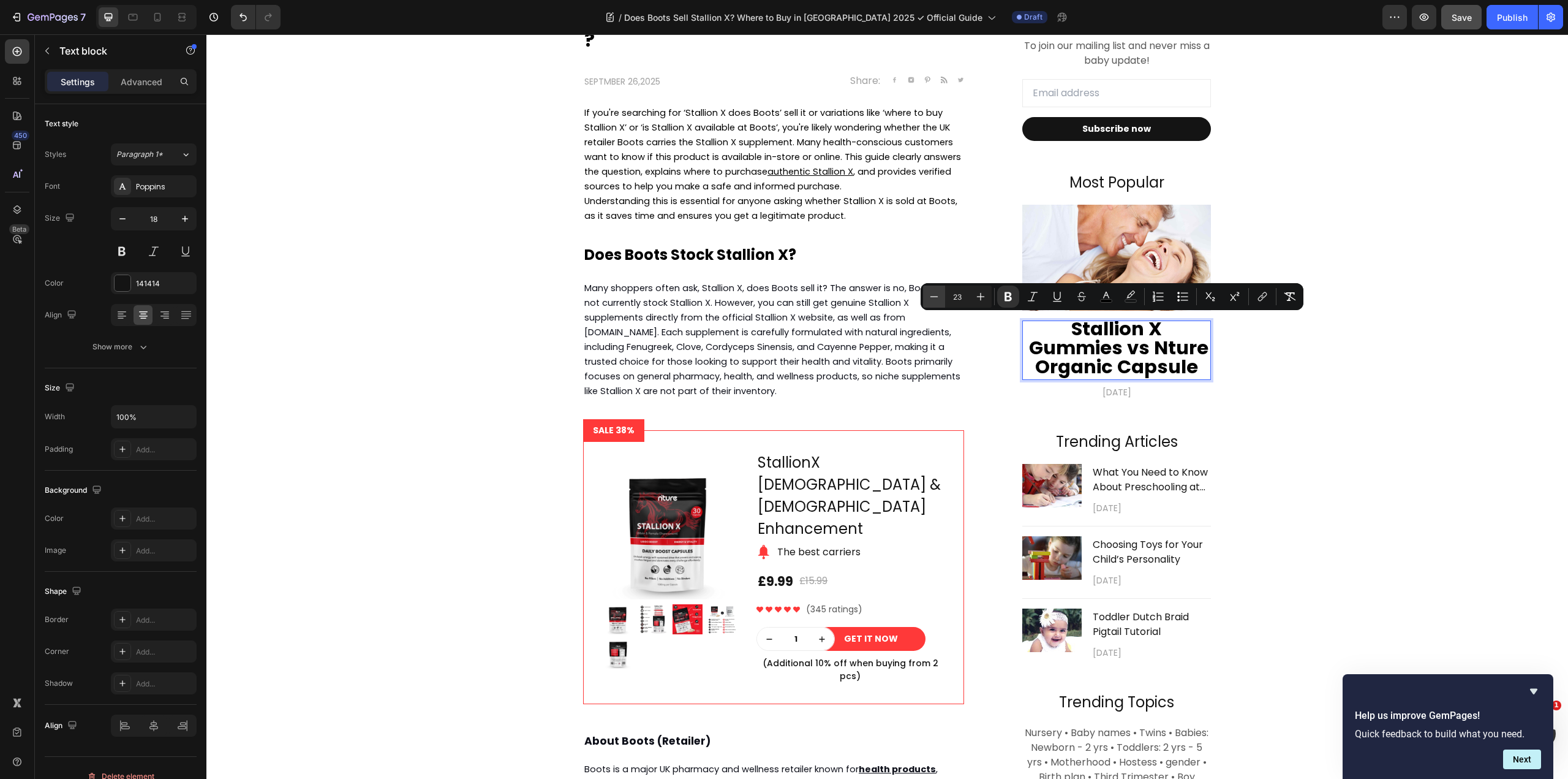
click at [923, 294] on button "Minus" at bounding box center [934, 296] width 22 height 22
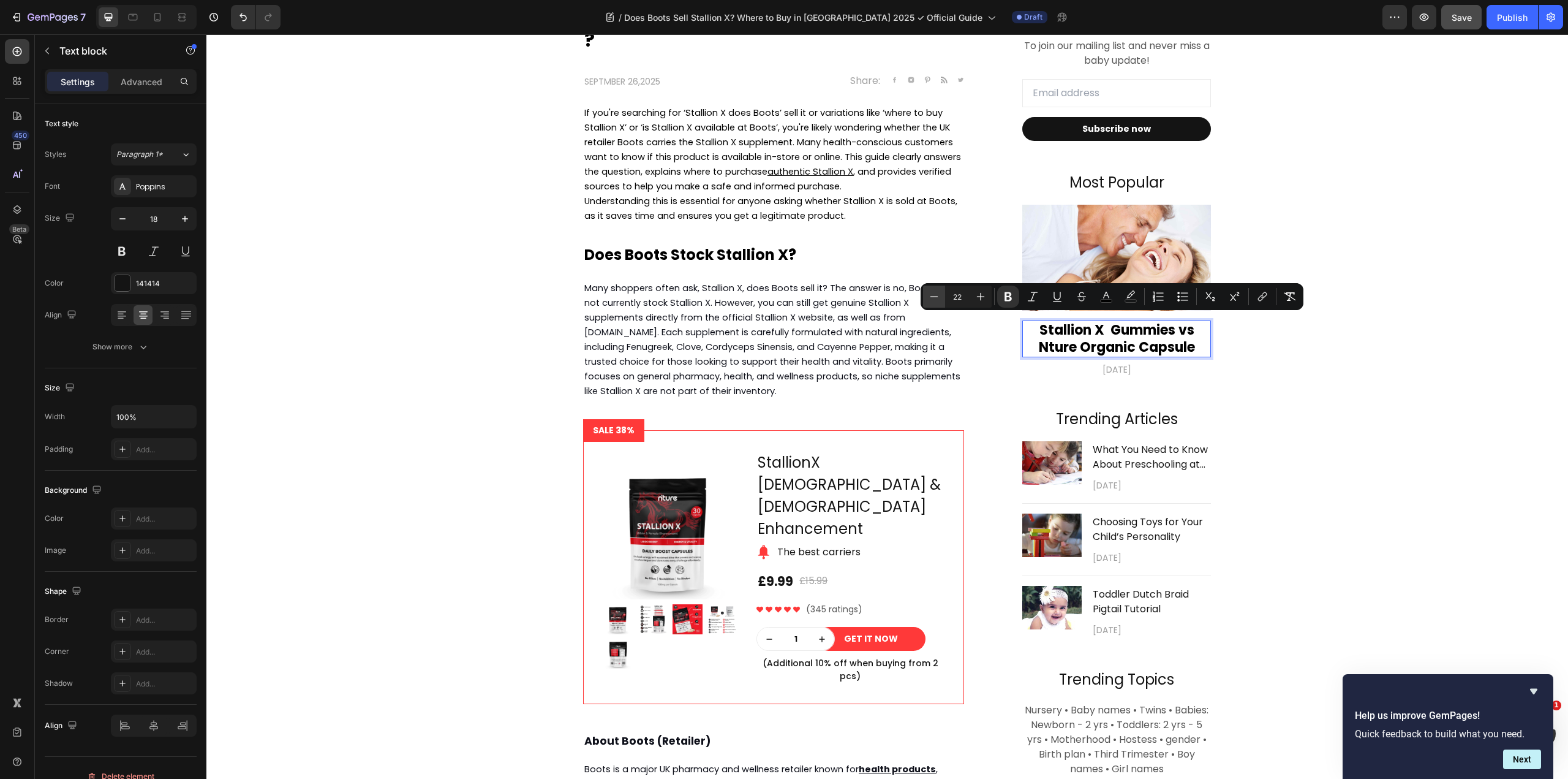
scroll to position [0, 0]
click at [923, 294] on button "Minus" at bounding box center [934, 296] width 22 height 22
click at [923, 294] on button "Minus" at bounding box center [934, 296] width 22 height 22
click at [924, 294] on button "Minus" at bounding box center [934, 296] width 22 height 22
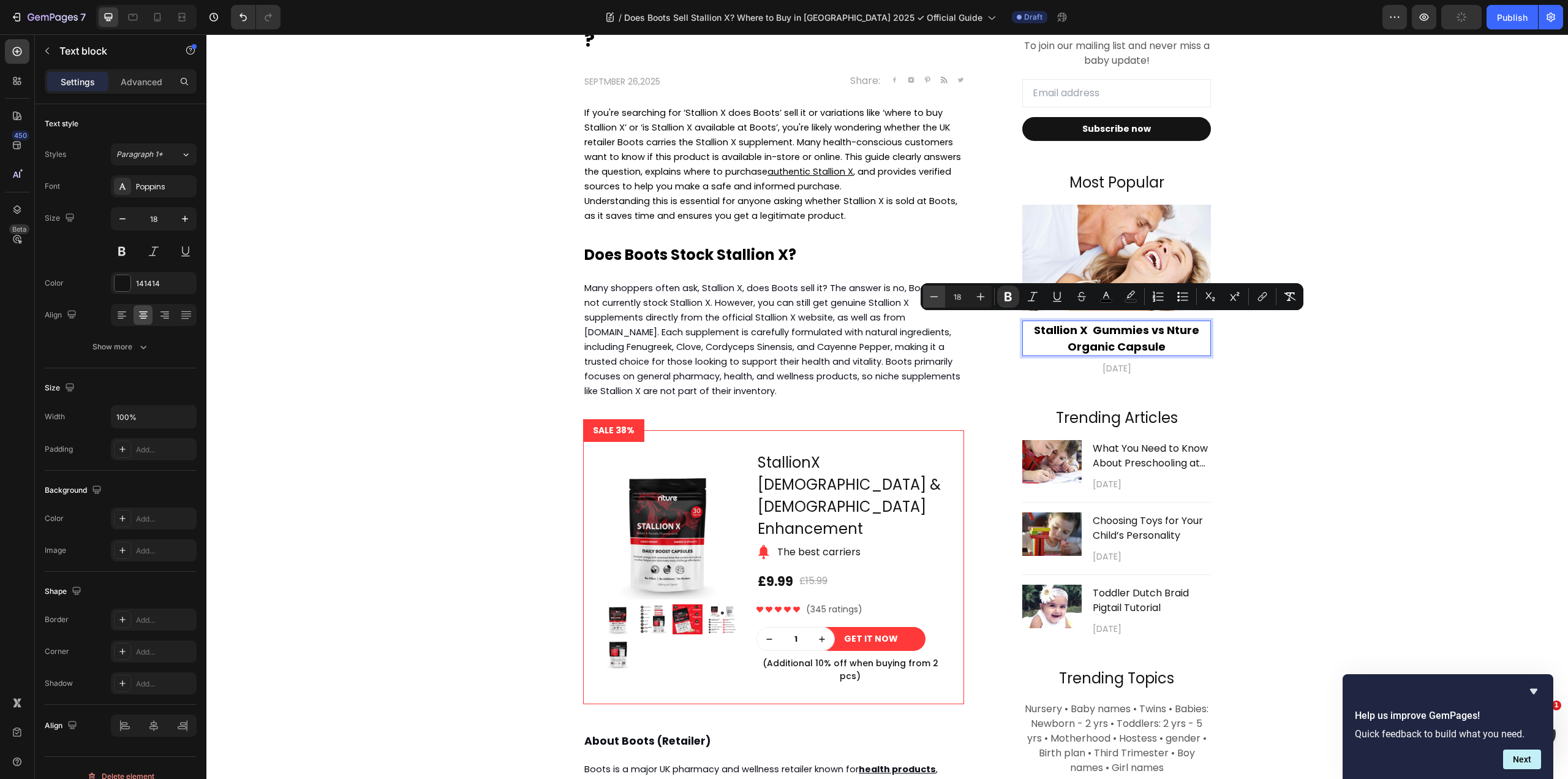
click at [924, 294] on button "Minus" at bounding box center [934, 296] width 22 height 22
click at [926, 294] on button "Minus" at bounding box center [934, 296] width 22 height 22
type input "16"
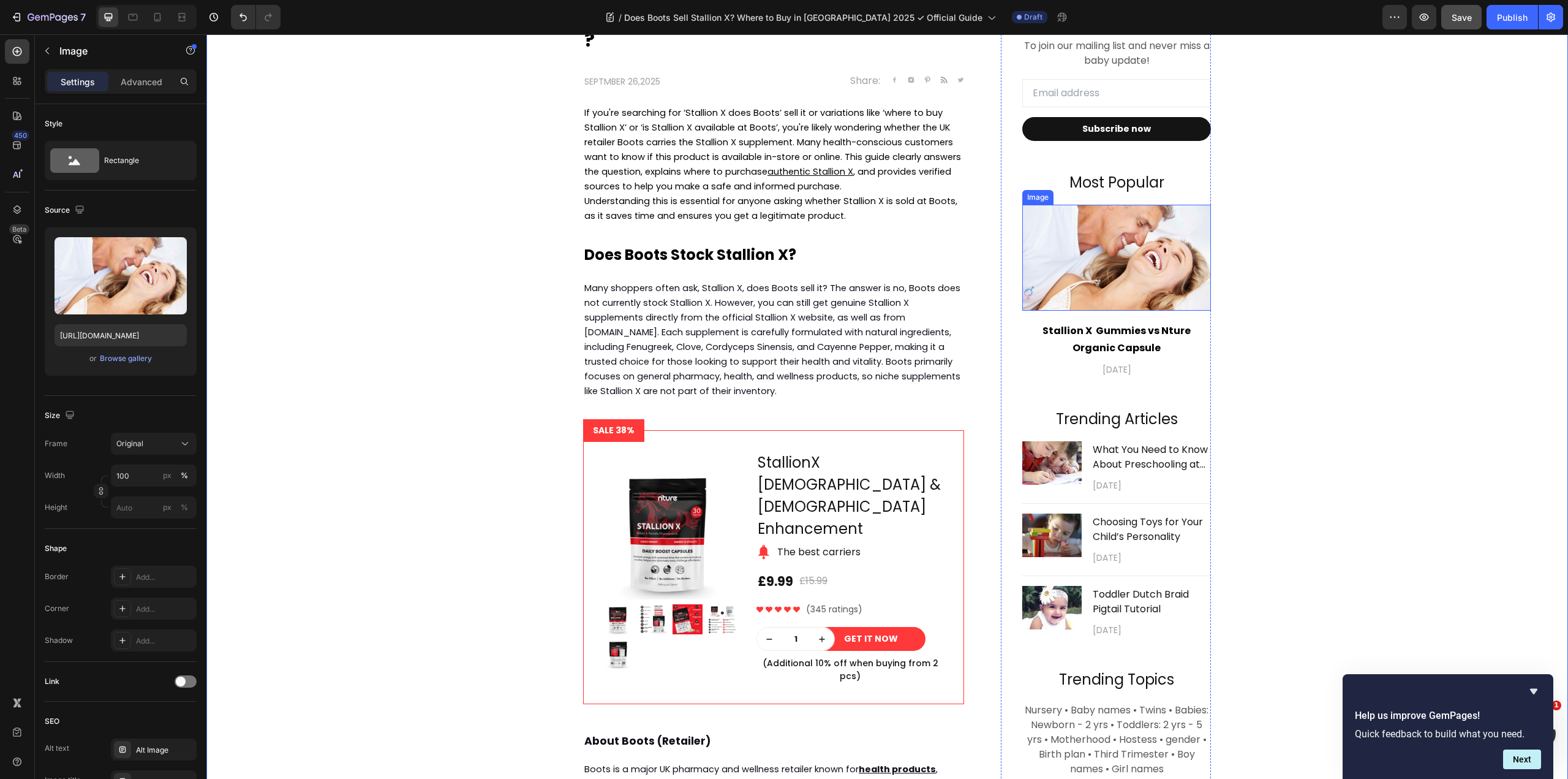
click at [1171, 297] on img at bounding box center [1116, 258] width 189 height 106
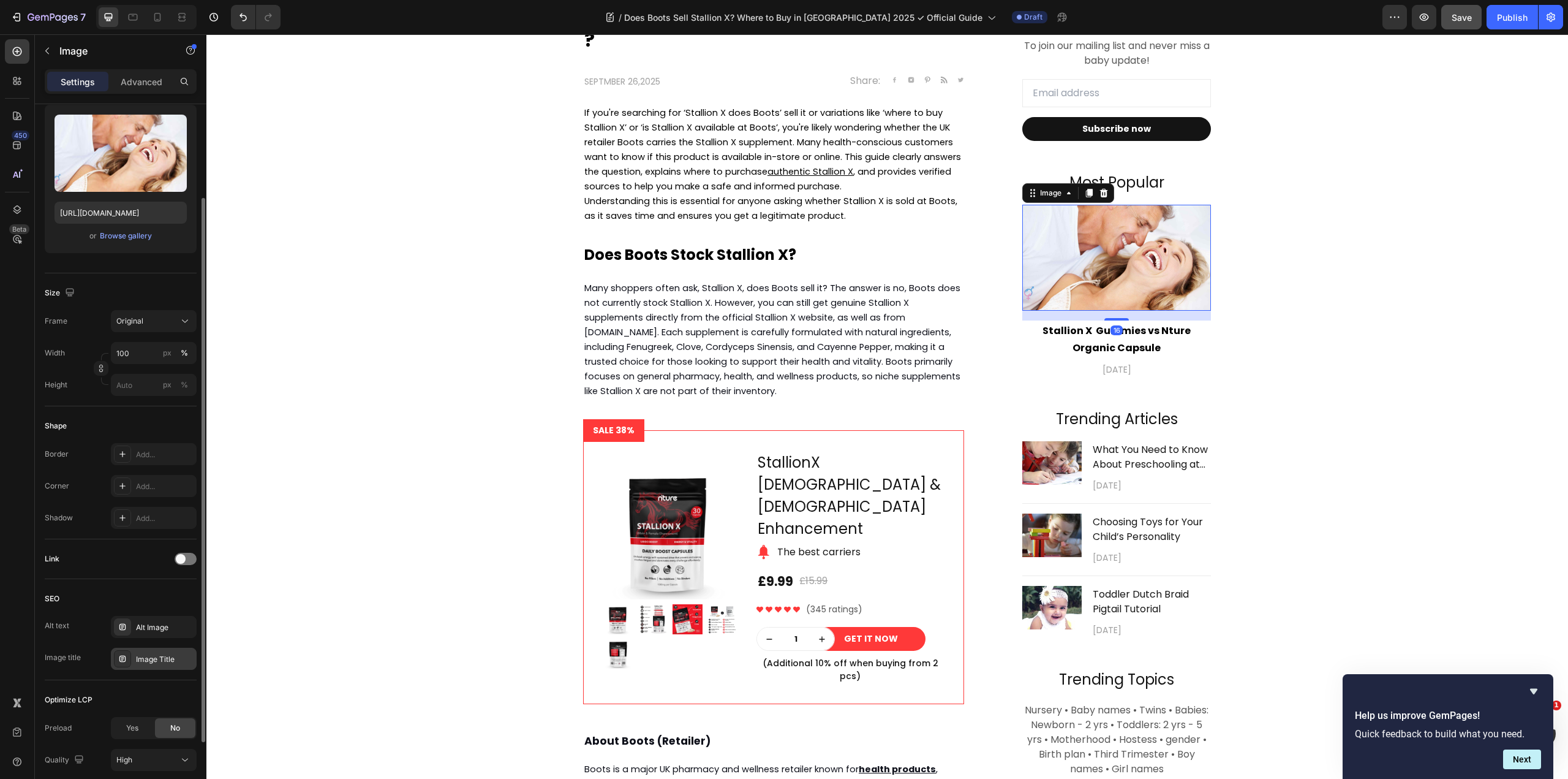
scroll to position [215, 0]
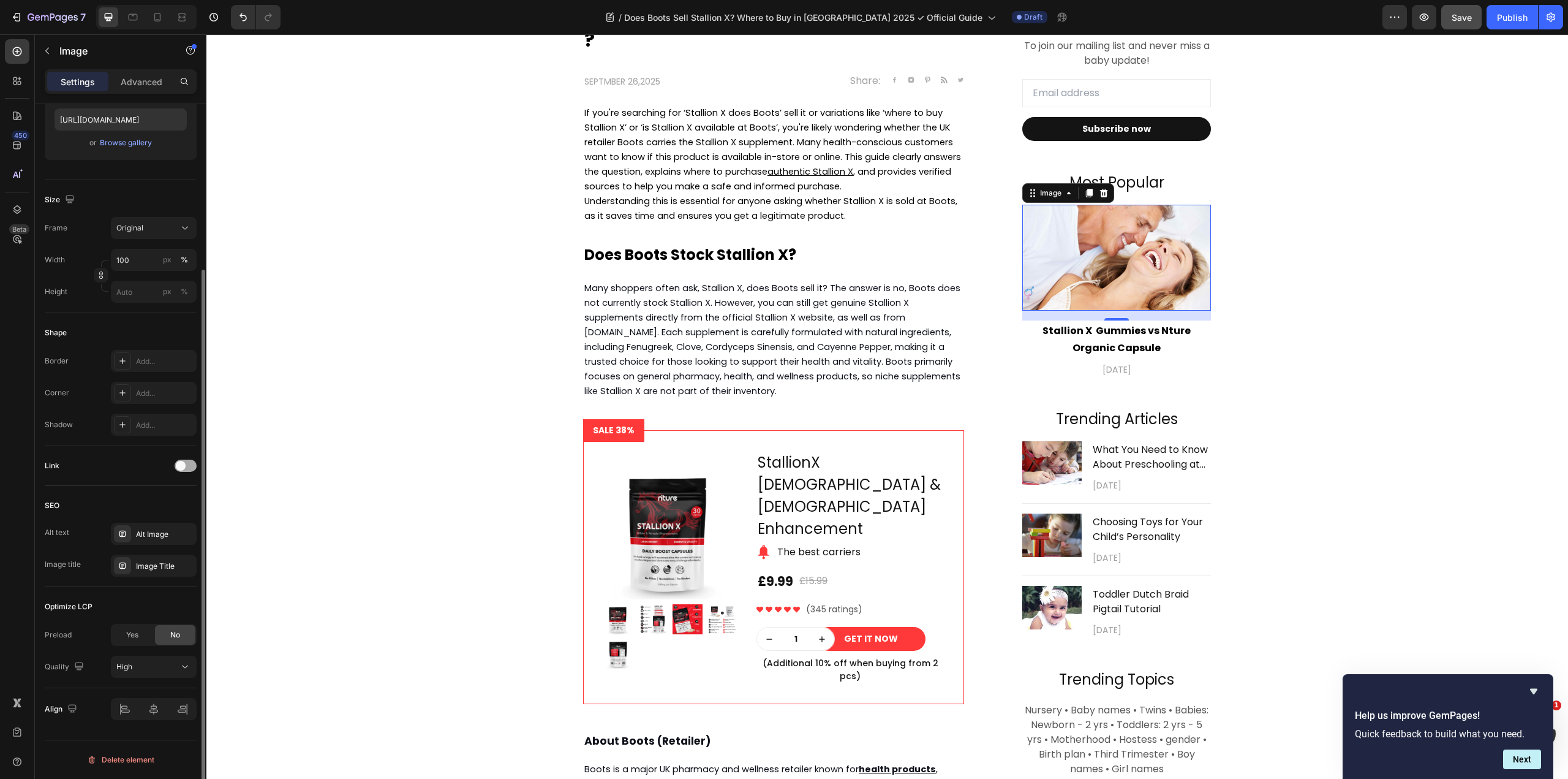
click at [184, 469] on span at bounding box center [180, 465] width 10 height 10
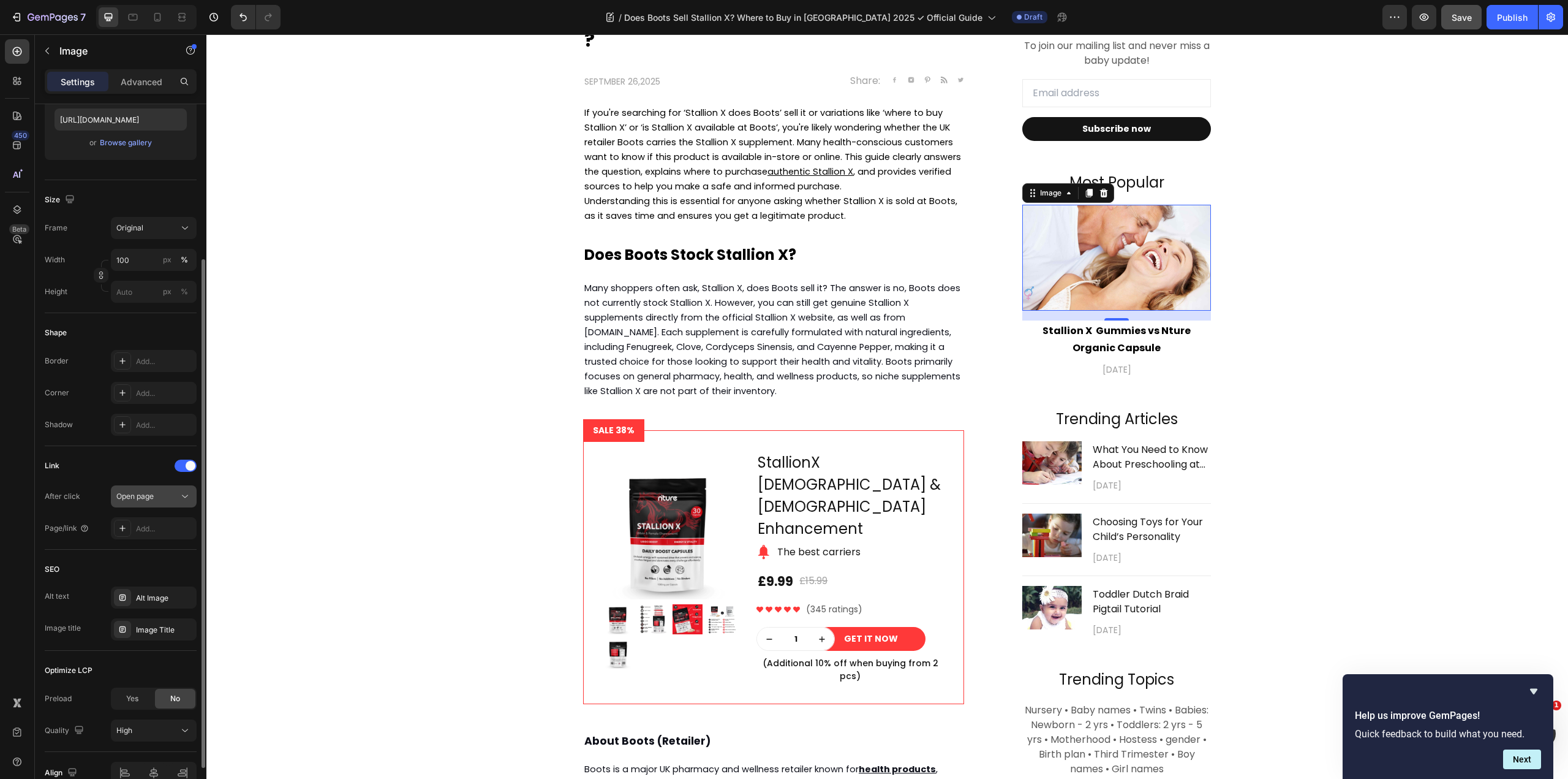
click at [178, 500] on div "Open page" at bounding box center [147, 496] width 63 height 11
click at [168, 525] on div "Add..." at bounding box center [164, 529] width 58 height 11
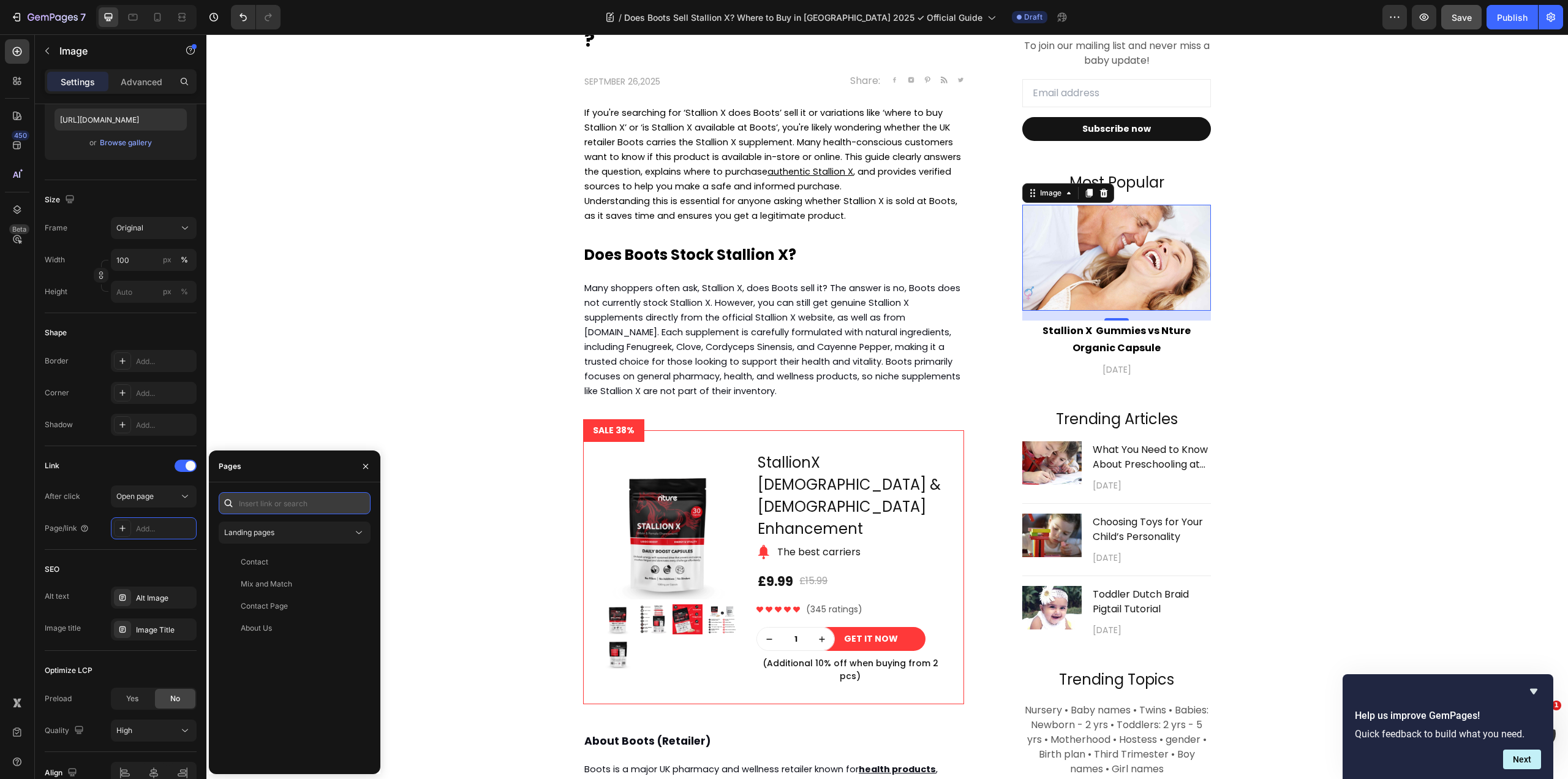
click at [320, 508] on input "text" at bounding box center [294, 503] width 152 height 22
click at [329, 529] on div "Landing pages" at bounding box center [289, 532] width 129 height 11
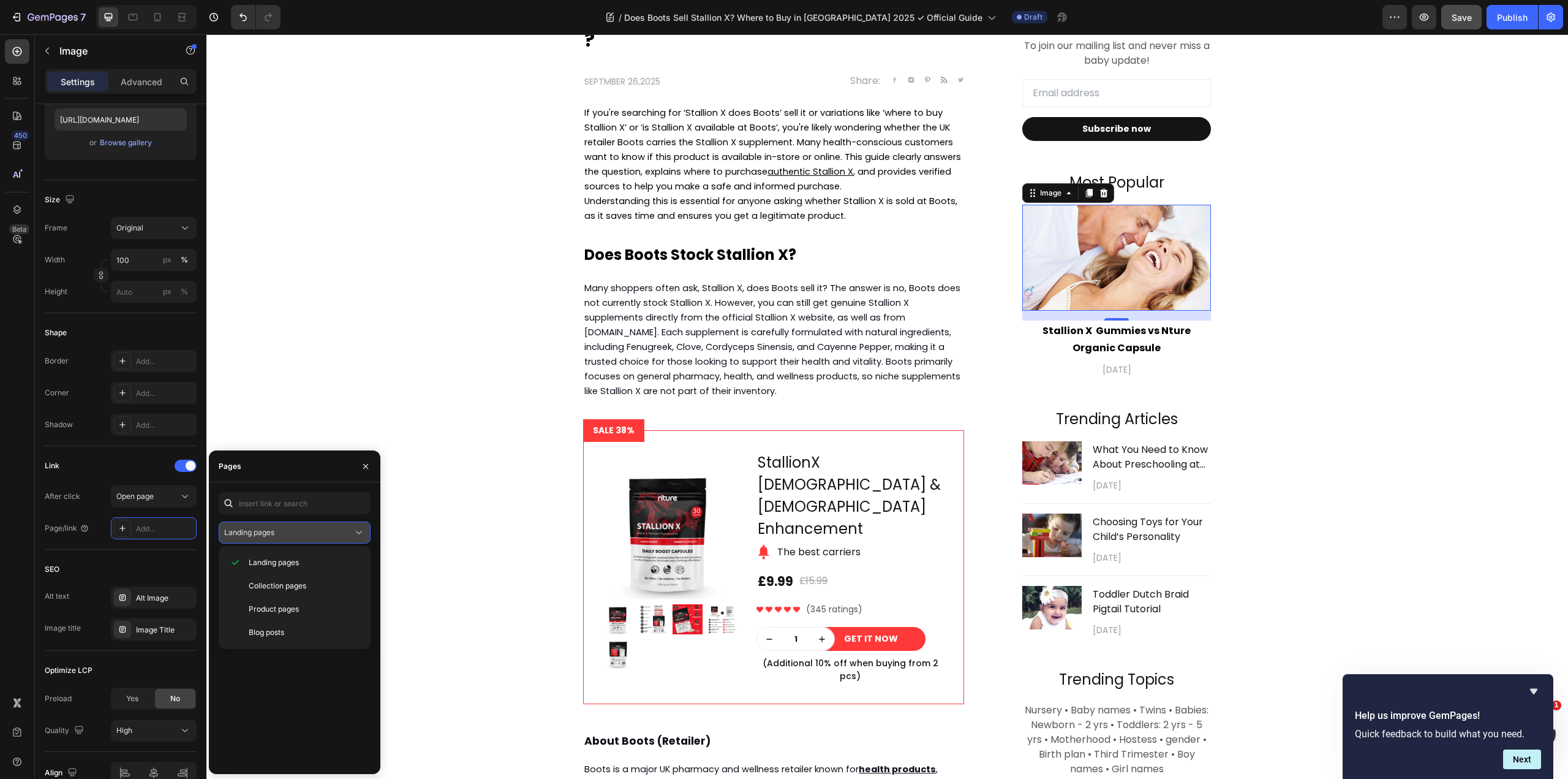
click at [329, 529] on div "Landing pages" at bounding box center [289, 532] width 129 height 11
click at [318, 624] on div "Blog posts" at bounding box center [295, 632] width 142 height 23
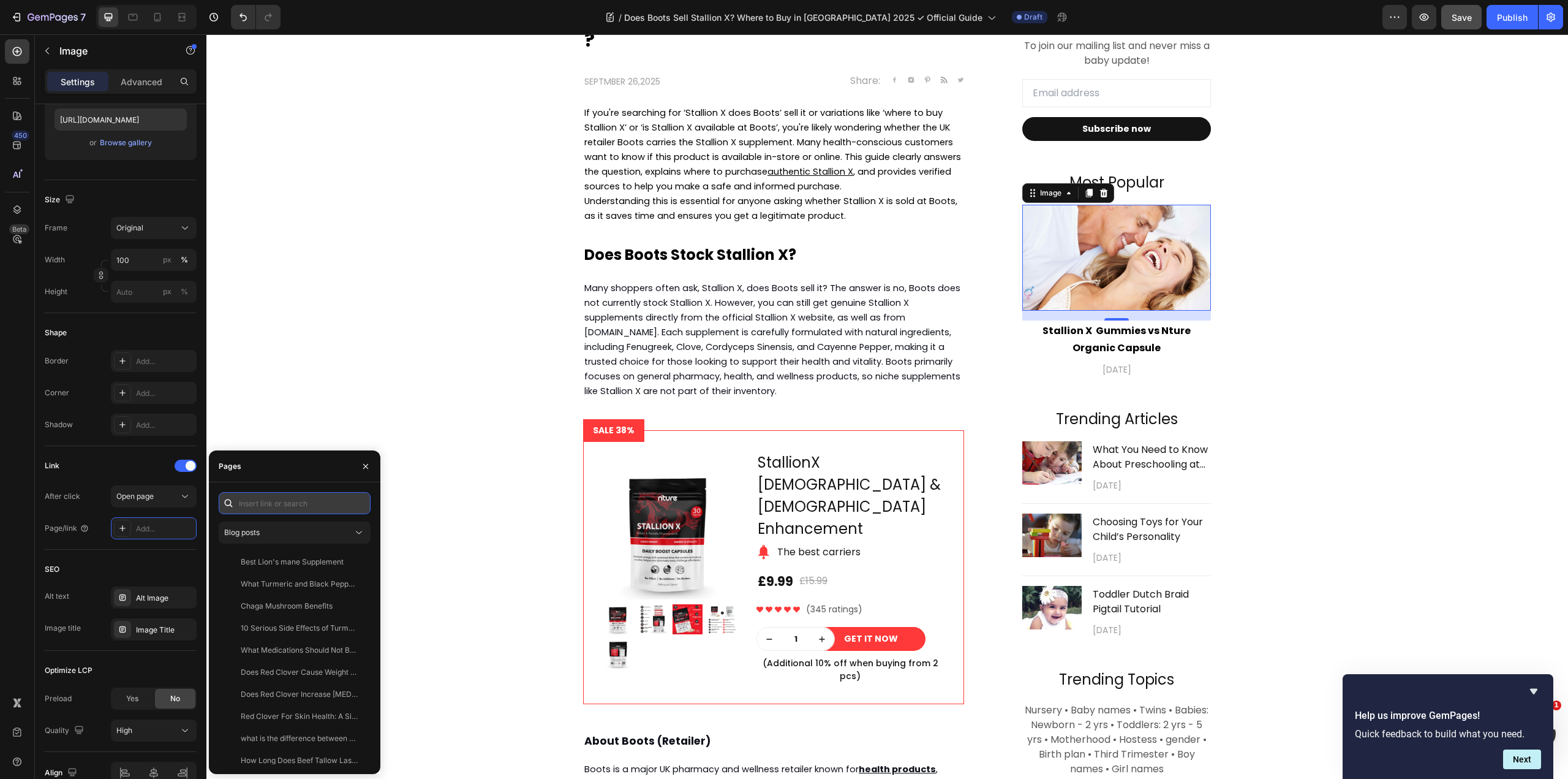
click at [298, 510] on input "text" at bounding box center [294, 503] width 152 height 22
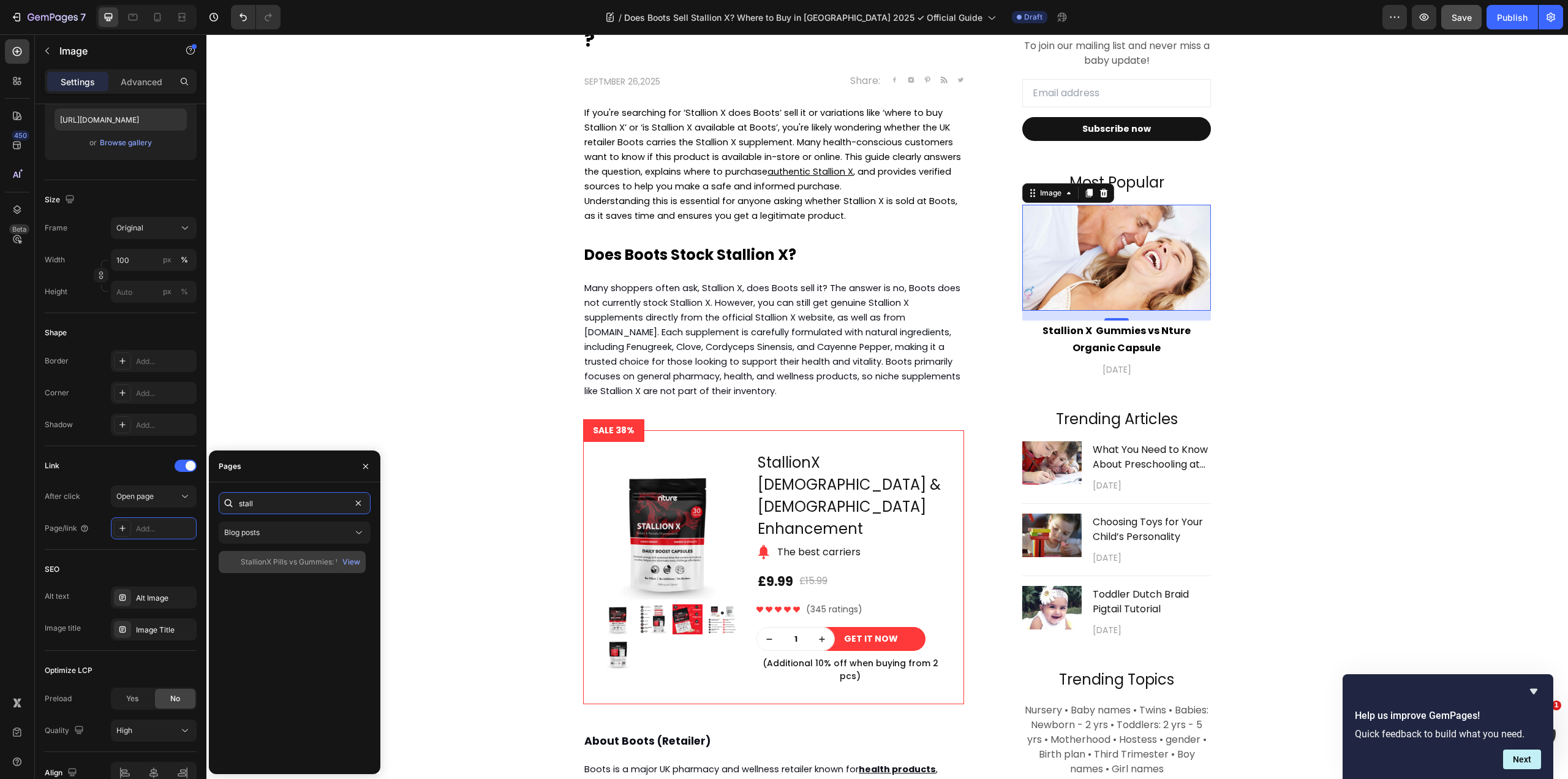
type input "stall"
click at [305, 557] on div "StallionX Pills vs Gummies: Which Works Better? Expert Comparison" at bounding box center [299, 562] width 118 height 11
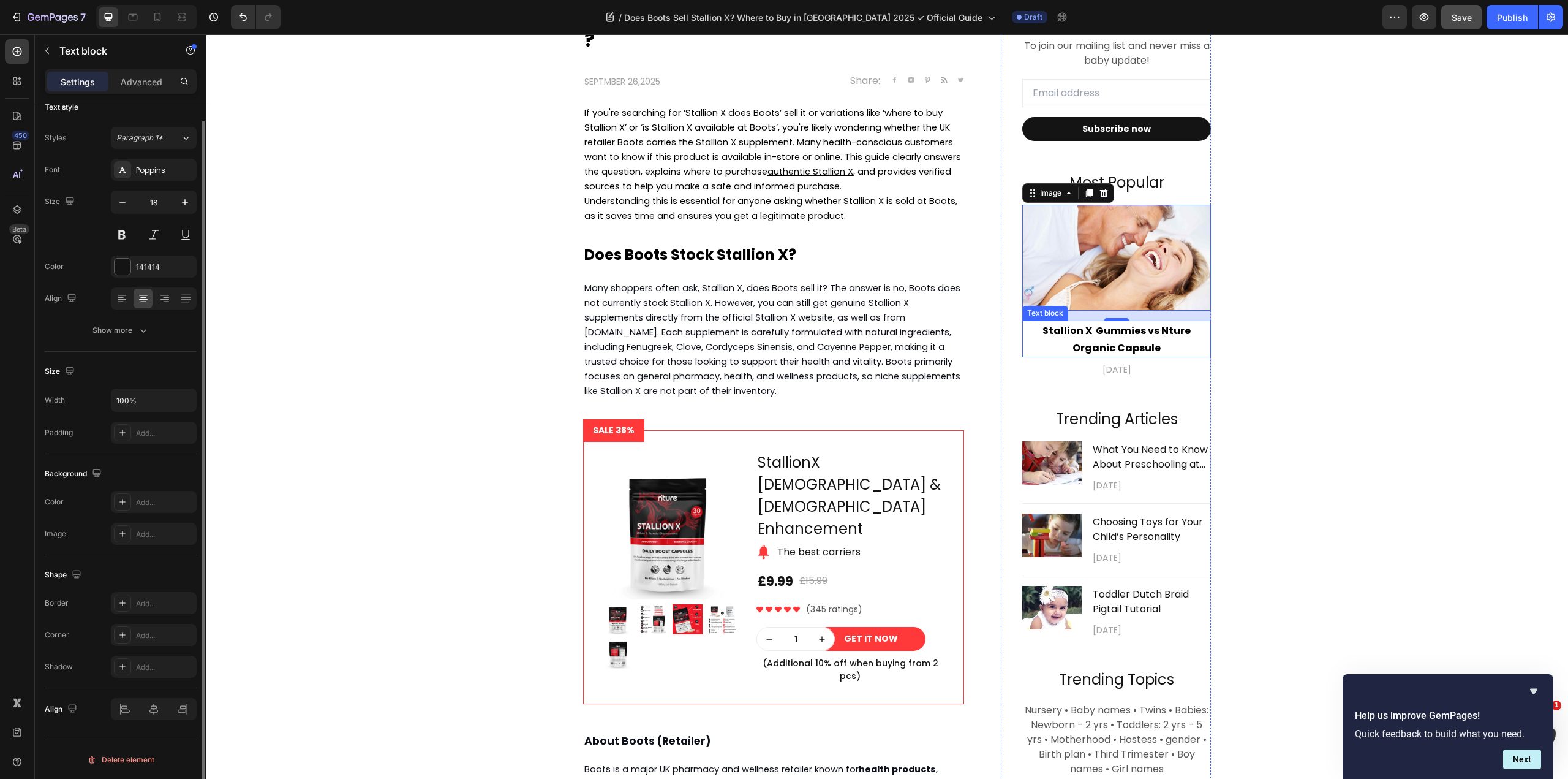
click at [1103, 338] on p "Stallion X Gummies vs Nture Organic Capsule" at bounding box center [1116, 338] width 186 height 34
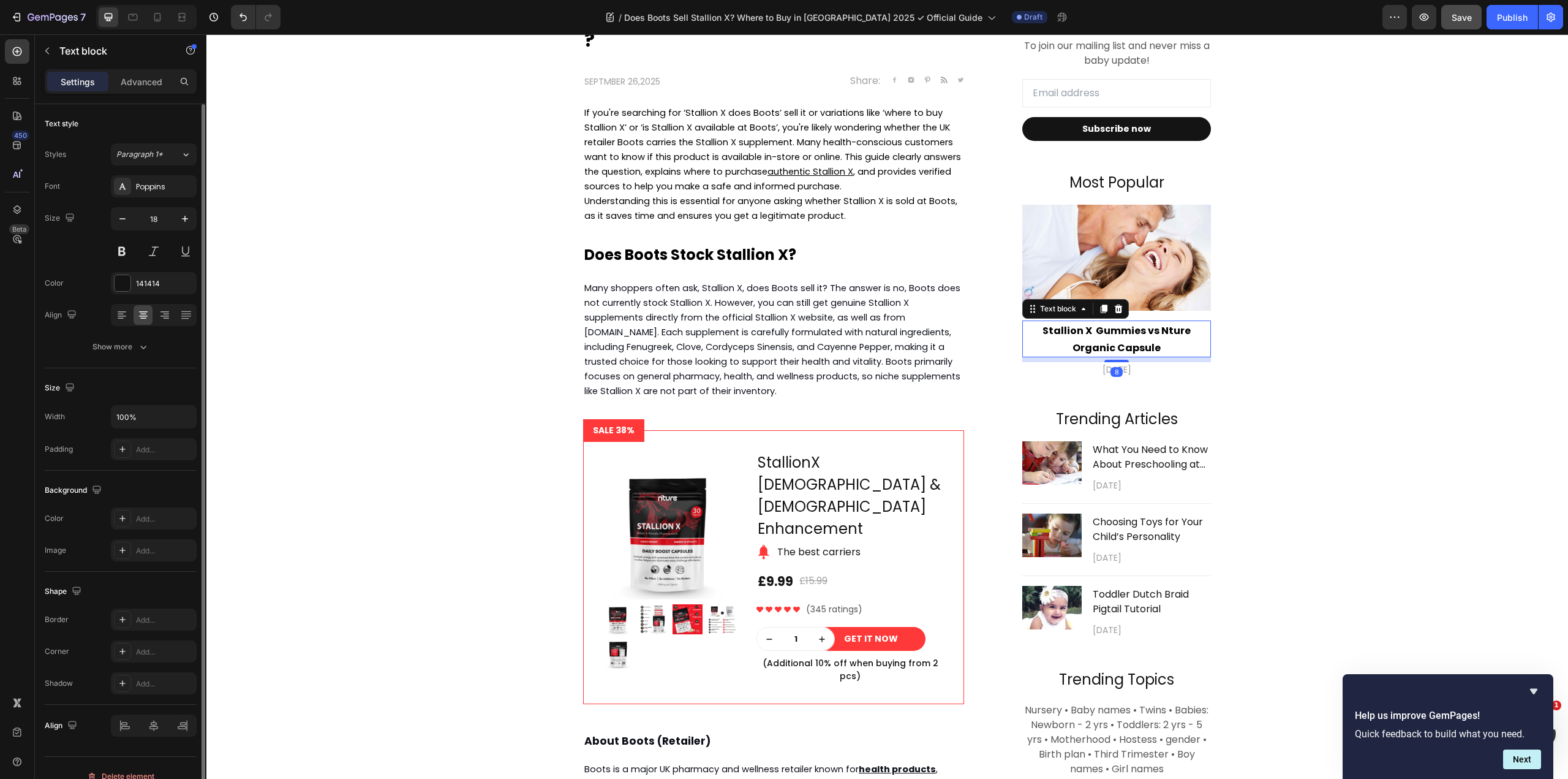
scroll to position [17, 0]
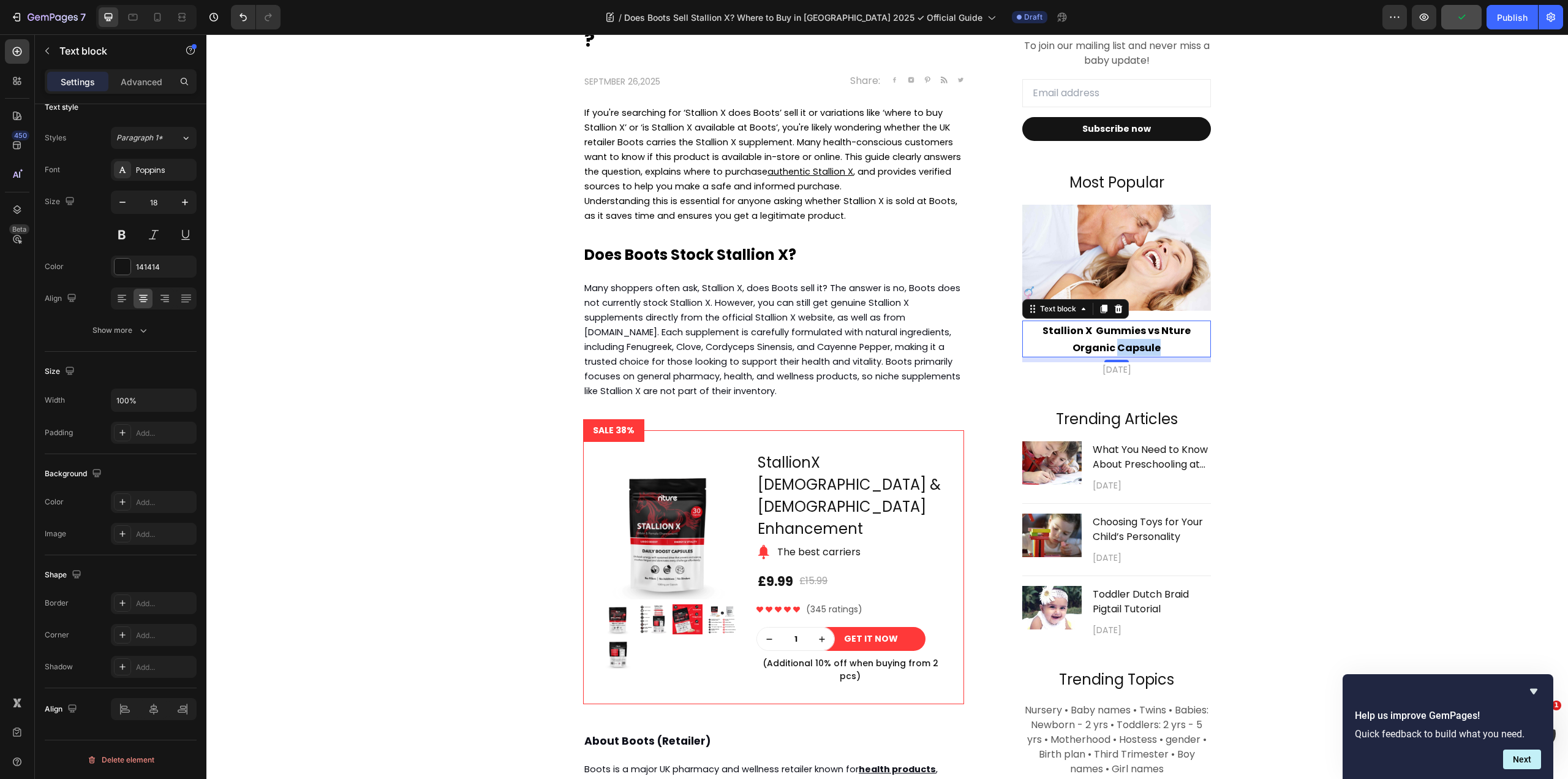
click at [1149, 347] on strong "Stallion X Gummies vs Nture Organic Capsule" at bounding box center [1116, 339] width 148 height 31
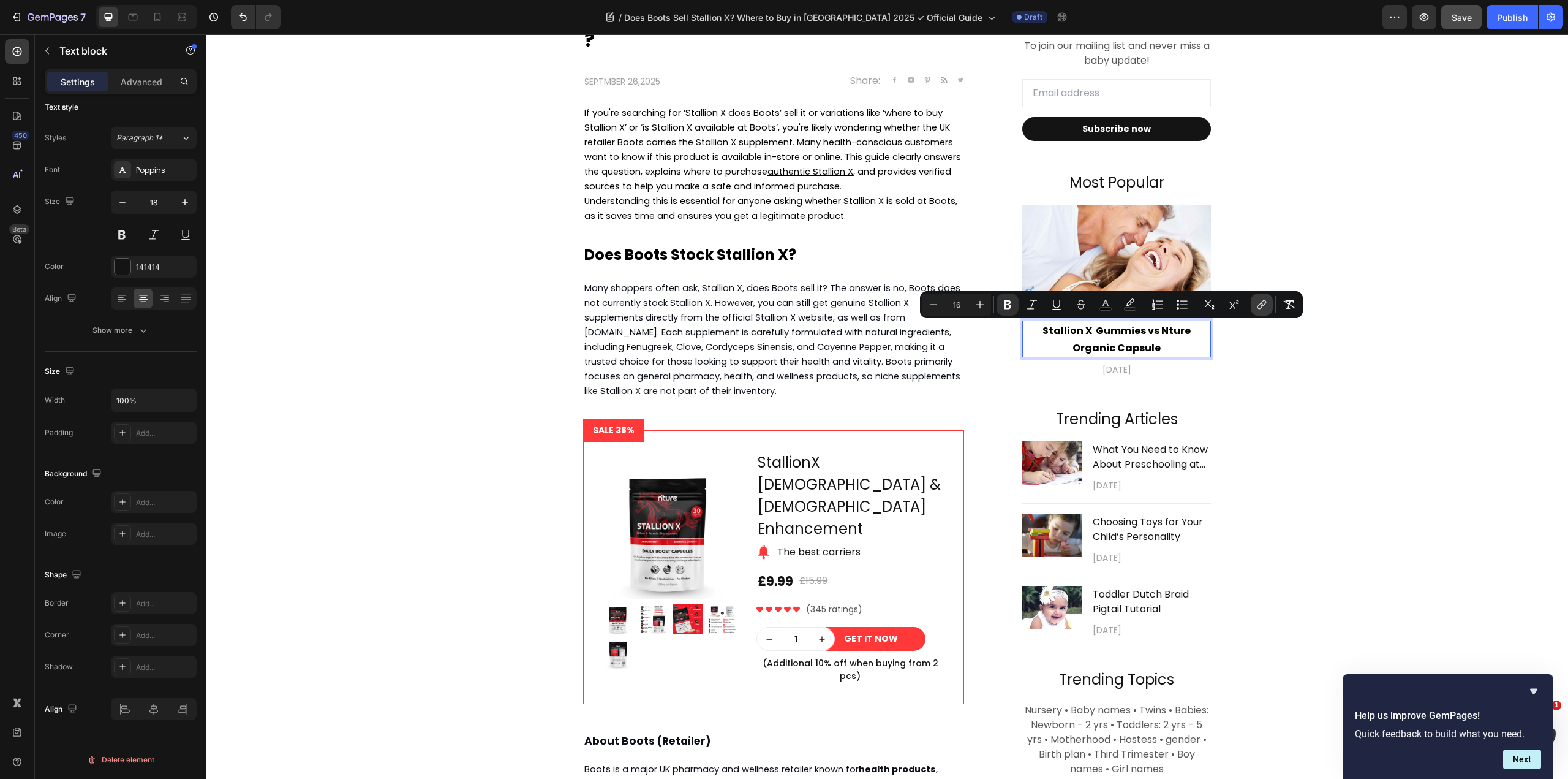
click at [1252, 304] on button "link" at bounding box center [1262, 305] width 22 height 22
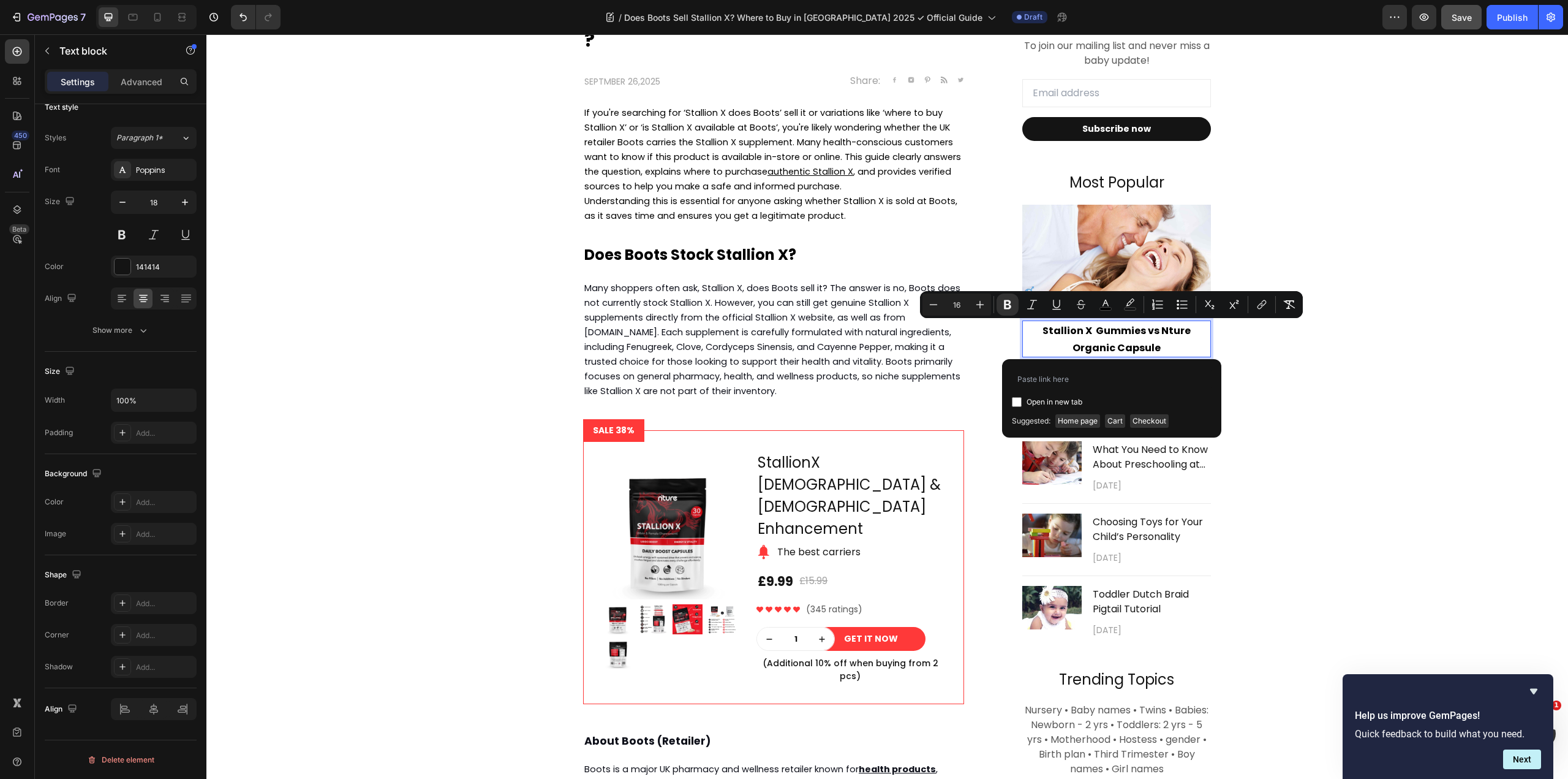
type input "Stallion X Male Enhancement Gummies vs Nture Organic Capsule"
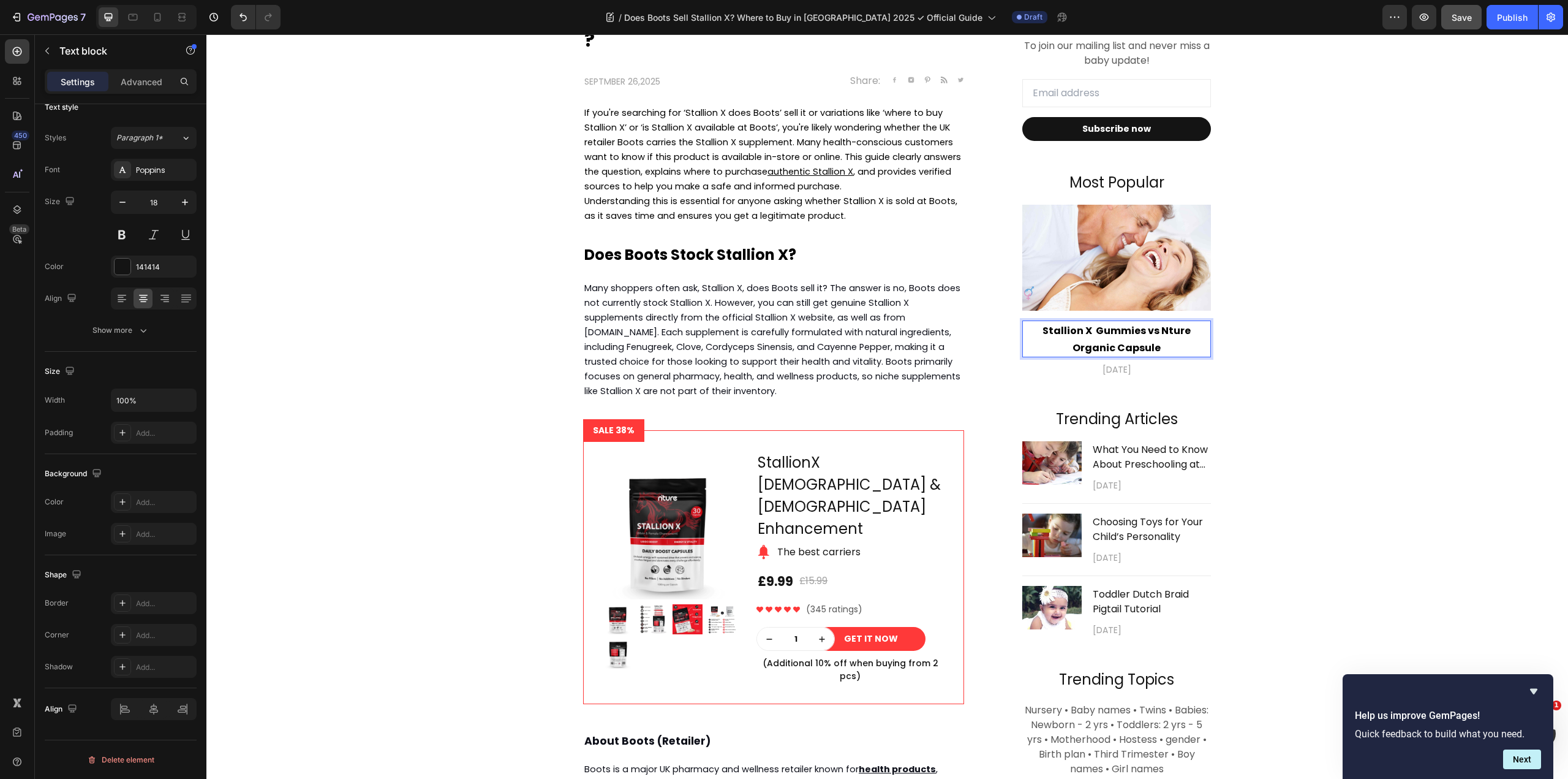
click at [1103, 332] on strong "Stallion X Gummies vs Nture Organic Capsule" at bounding box center [1116, 339] width 148 height 31
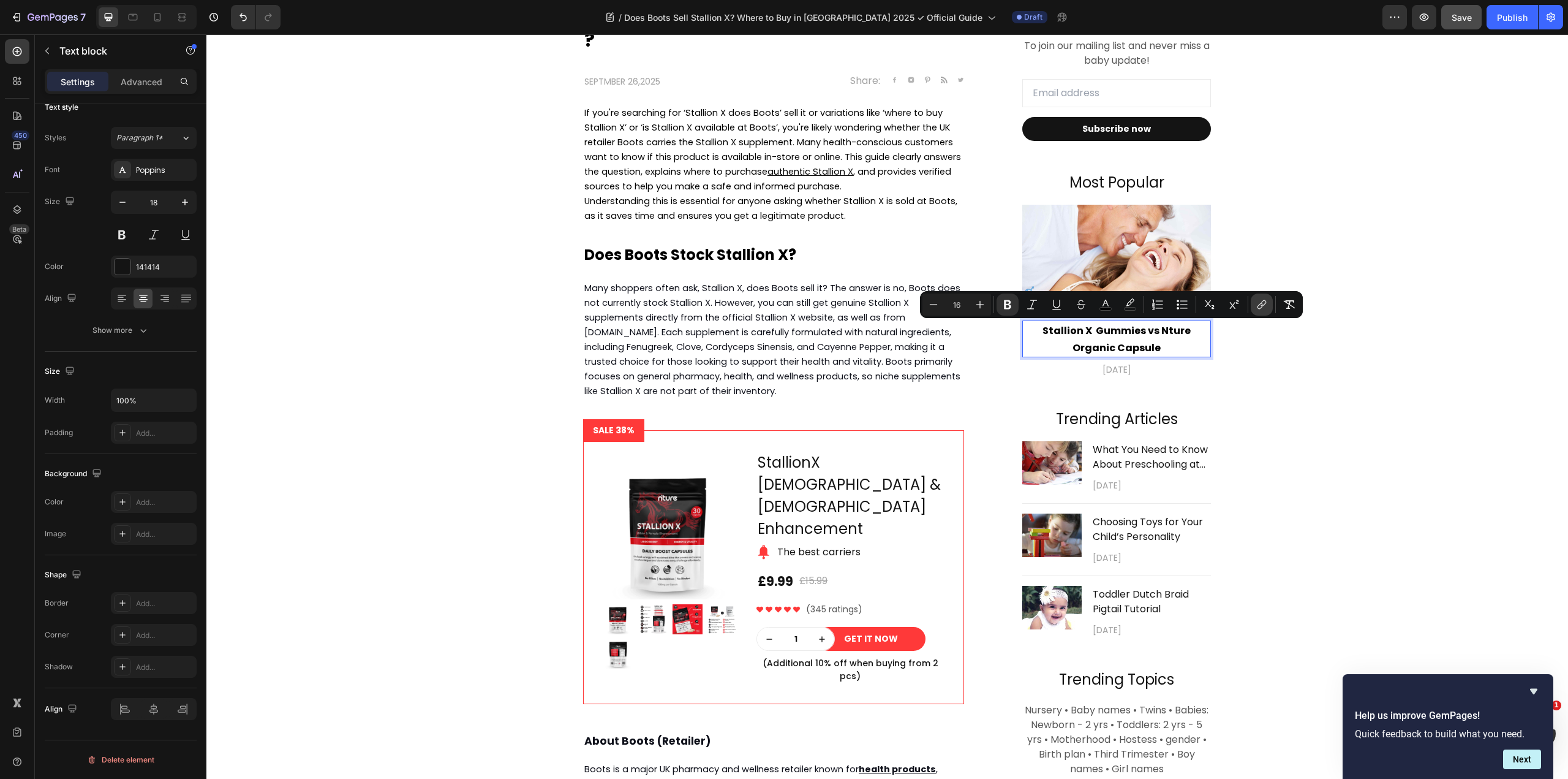
click at [1266, 306] on icon "Editor contextual toolbar" at bounding box center [1261, 304] width 12 height 12
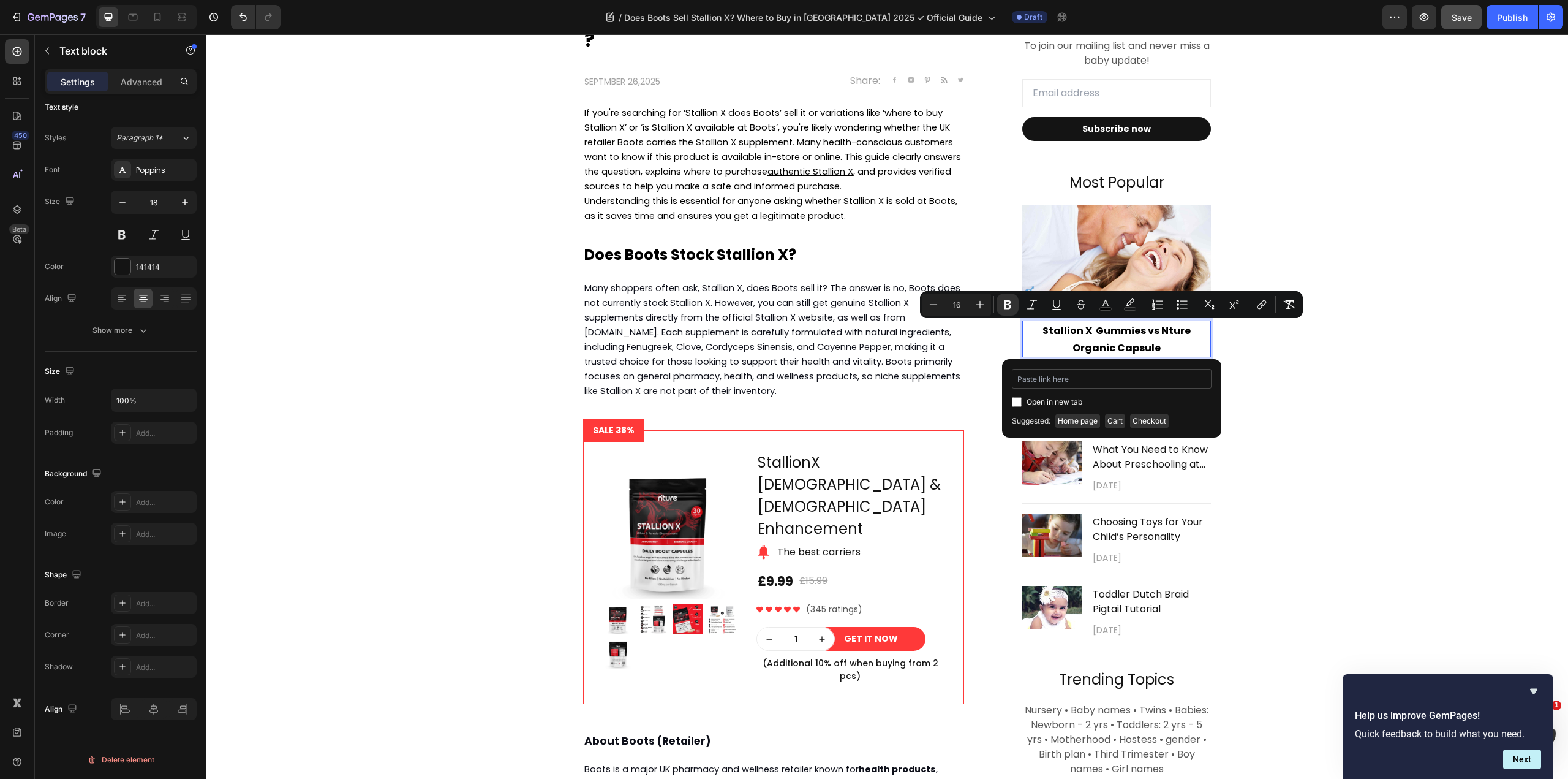
click at [1063, 382] on input "Editor contextual toolbar" at bounding box center [1111, 379] width 200 height 19
type input "https://nture.co.uk/blogs/news/stallionx-pills-vs-gummies-reviews"
click at [1022, 399] on label "Open in new tab" at bounding box center [1052, 402] width 61 height 15
checkbox input "true"
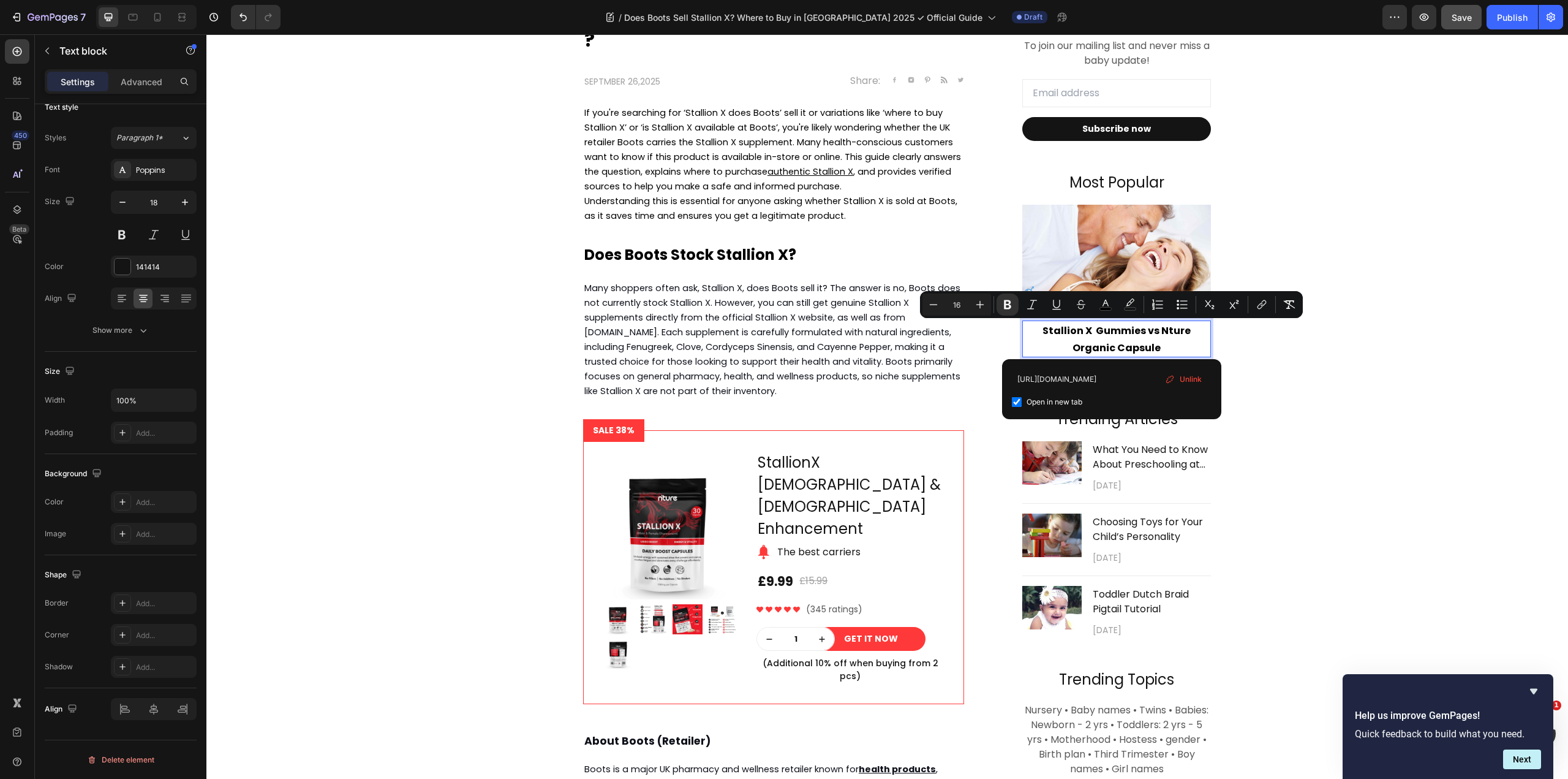
scroll to position [0, 0]
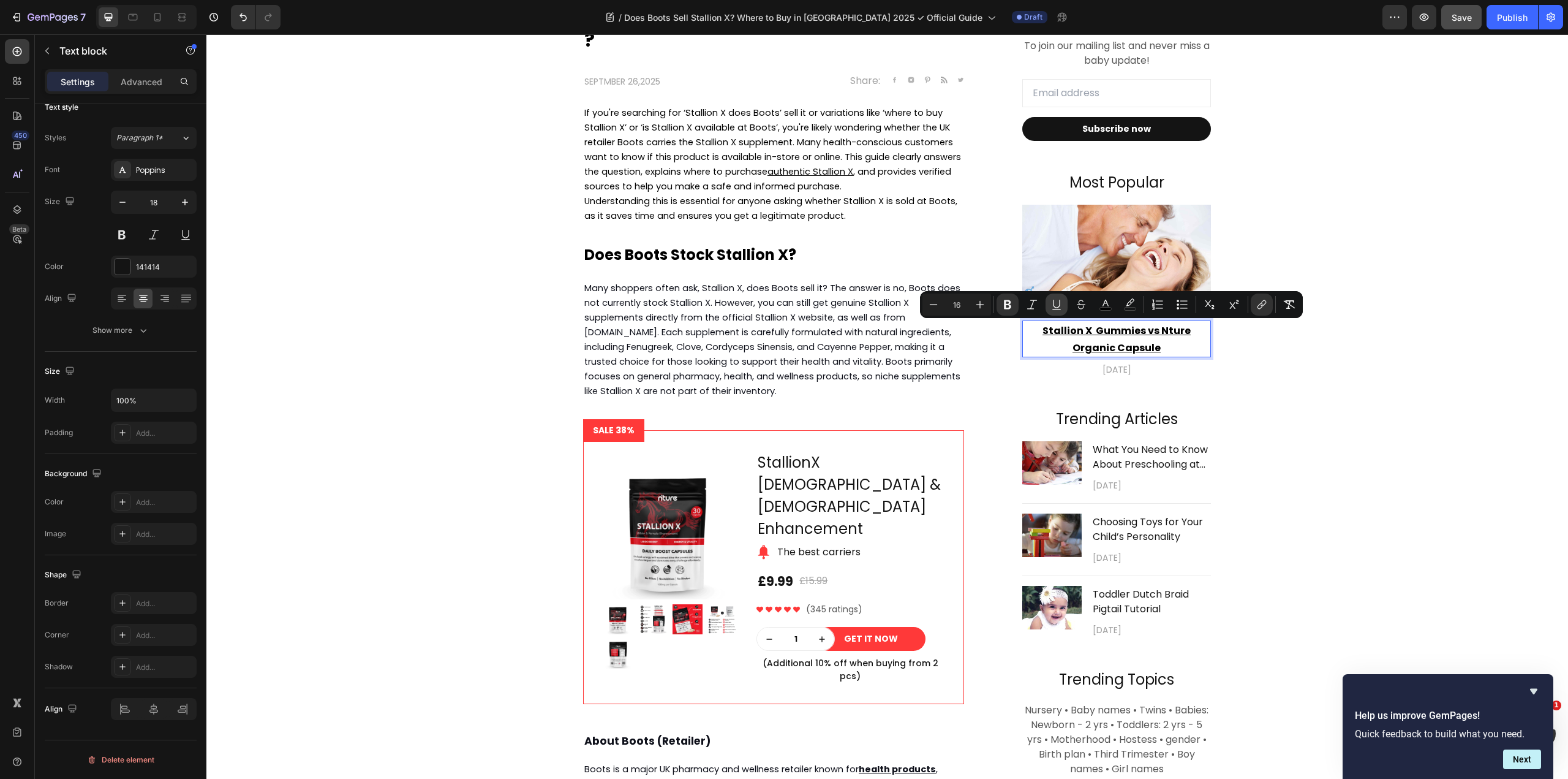
click at [1058, 306] on icon "Editor contextual toolbar" at bounding box center [1056, 304] width 12 height 12
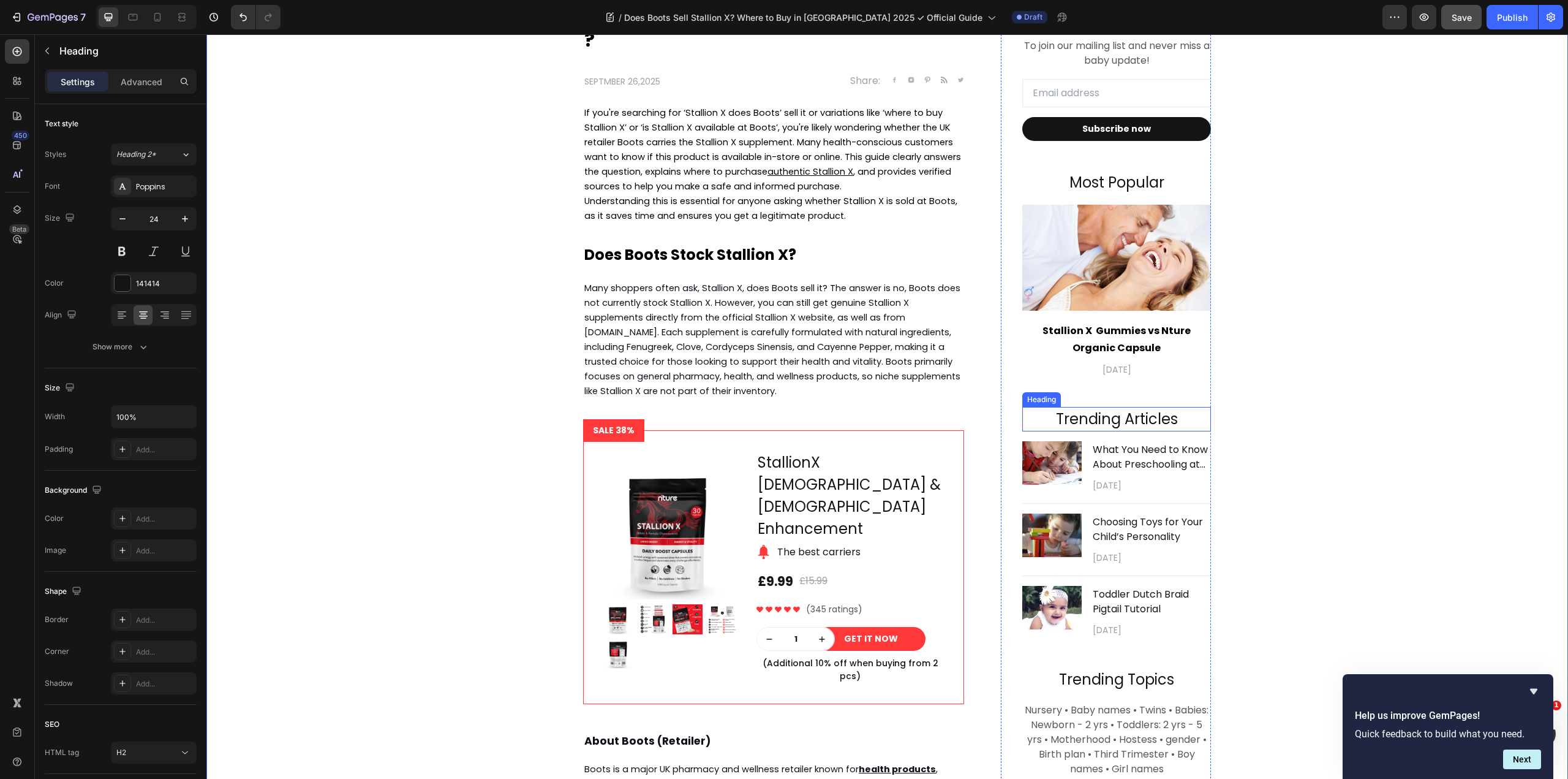
click at [1149, 421] on p "Trending Articles" at bounding box center [1116, 419] width 186 height 22
click at [1159, 453] on p "What You Need to Know About Preschooling at Home" at bounding box center [1151, 457] width 117 height 29
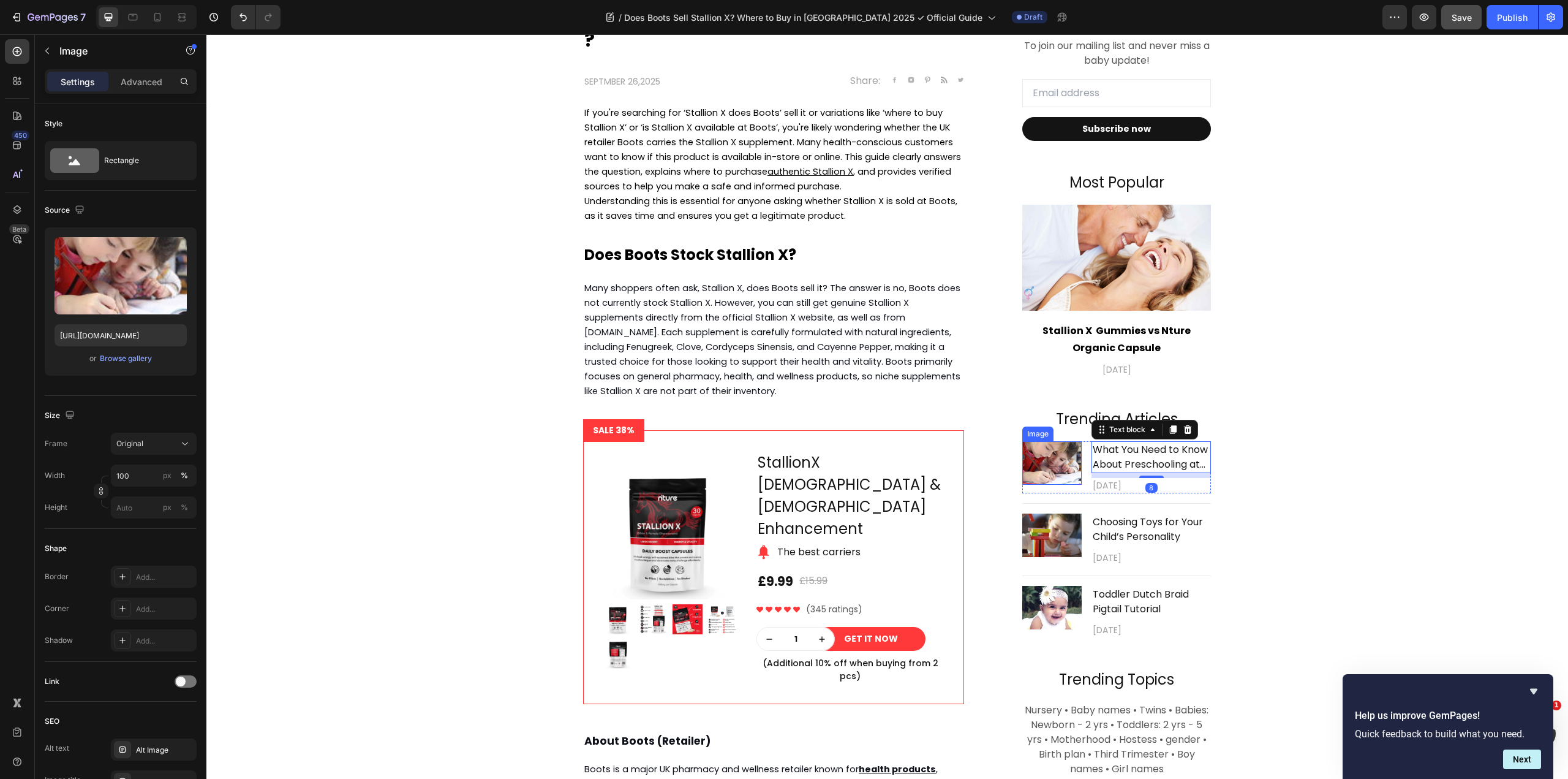
click at [1056, 455] on img at bounding box center [1052, 463] width 60 height 43
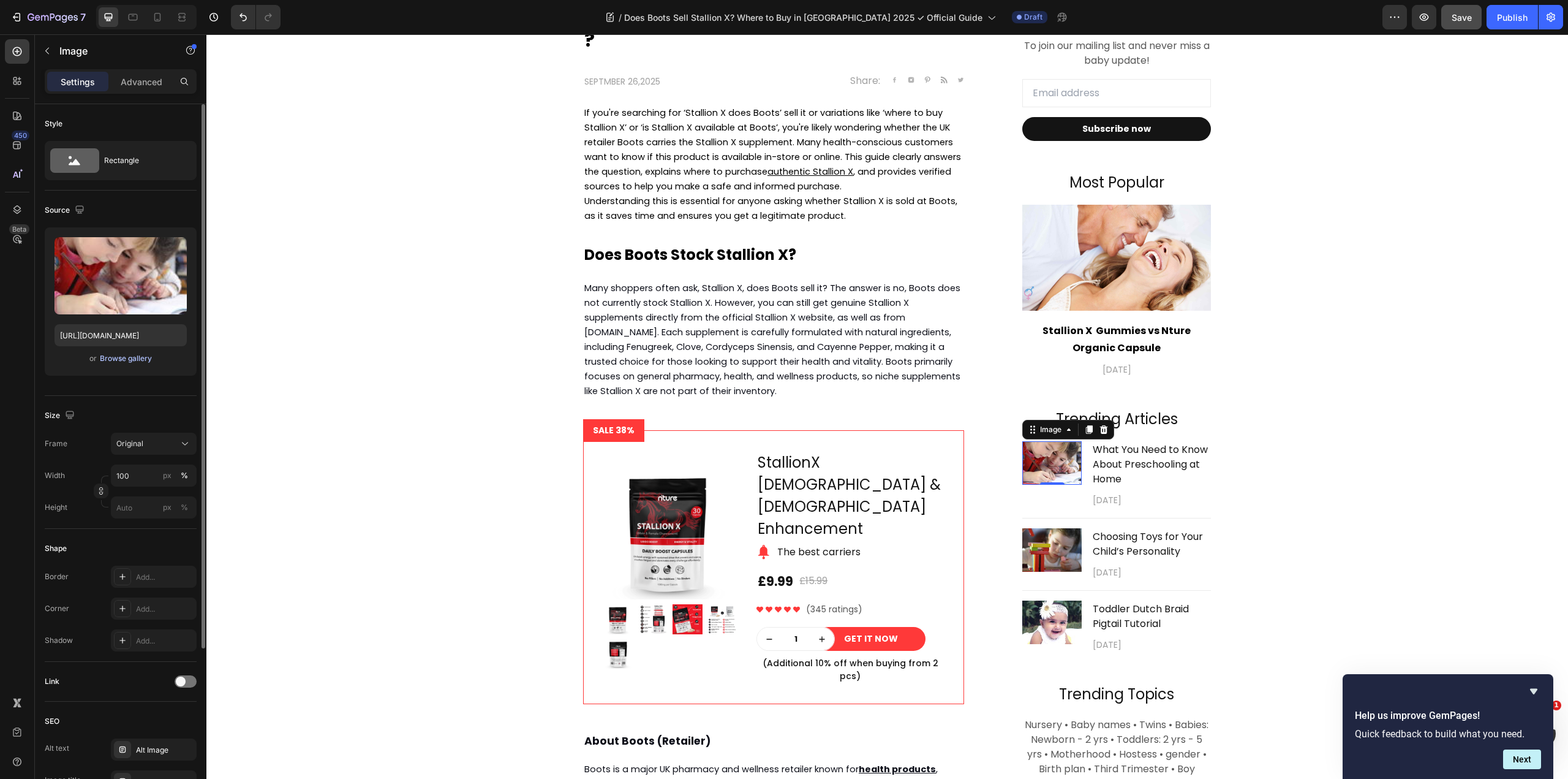
click at [133, 357] on div "Browse gallery" at bounding box center [125, 358] width 52 height 11
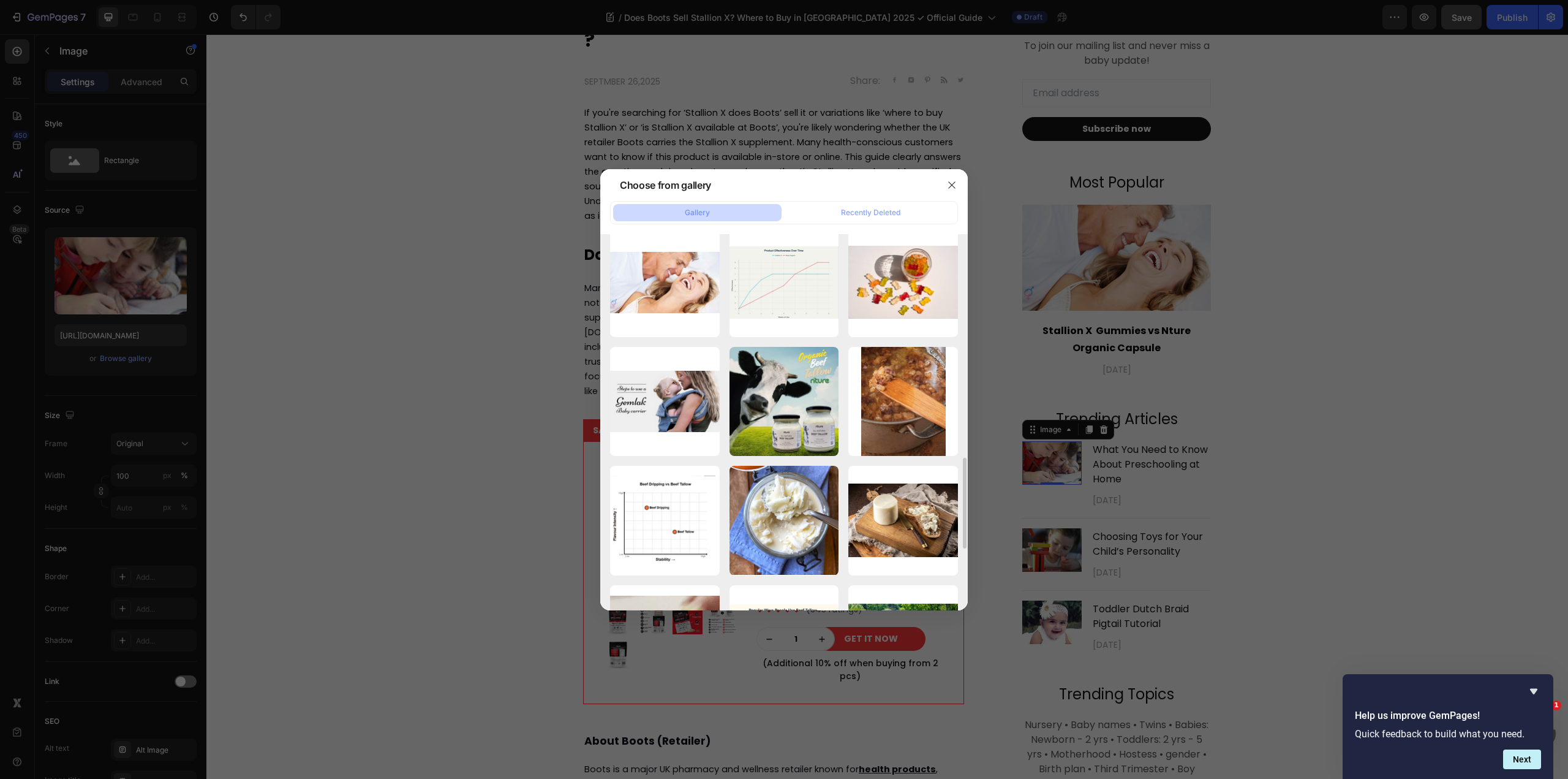
scroll to position [674, 0]
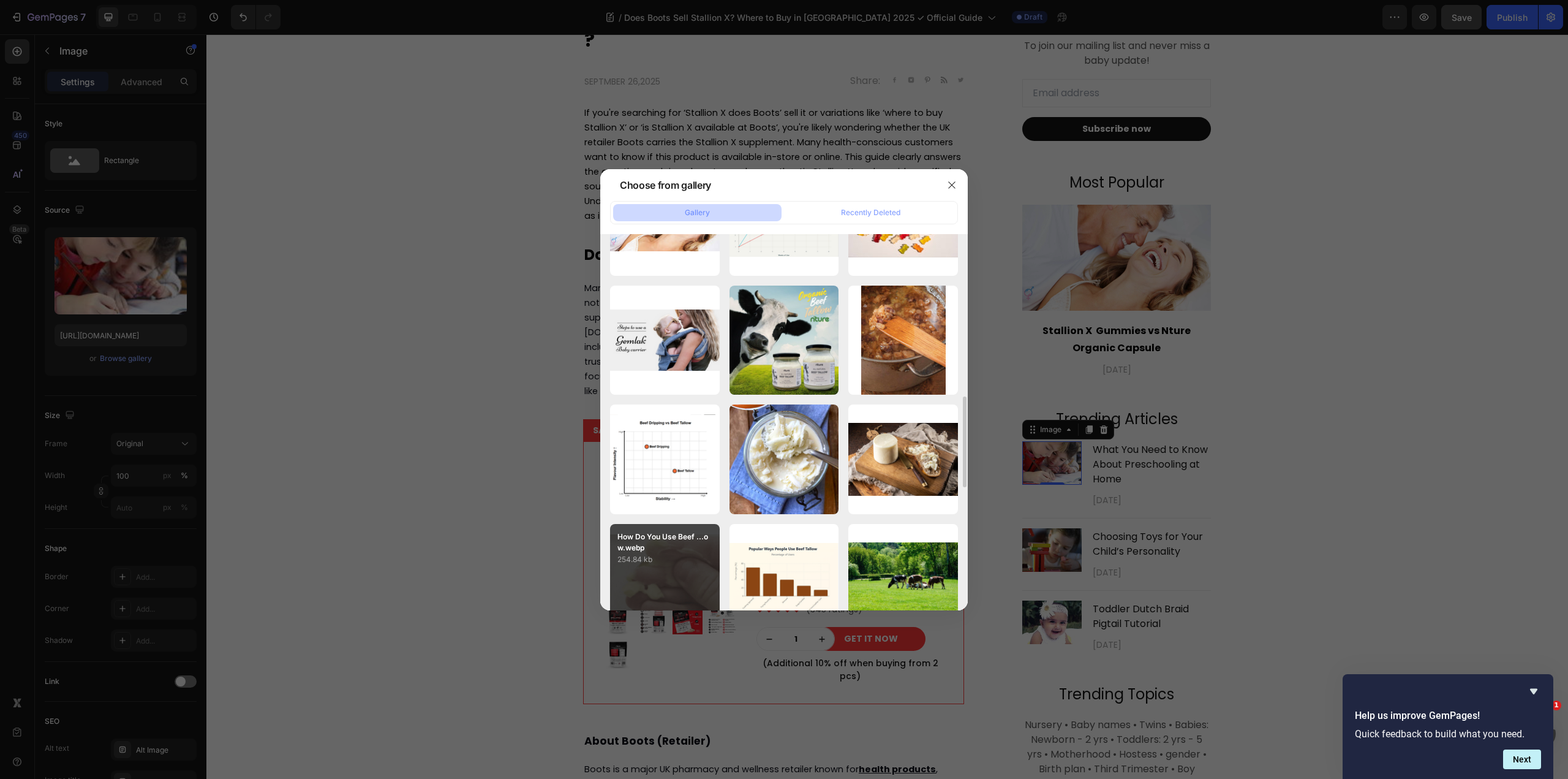
click at [677, 556] on p "254.84 kb" at bounding box center [665, 559] width 95 height 12
type input "https://cdn.shopify.com/s/files/1/0915/8138/3005/files/gempages_544224374513730…"
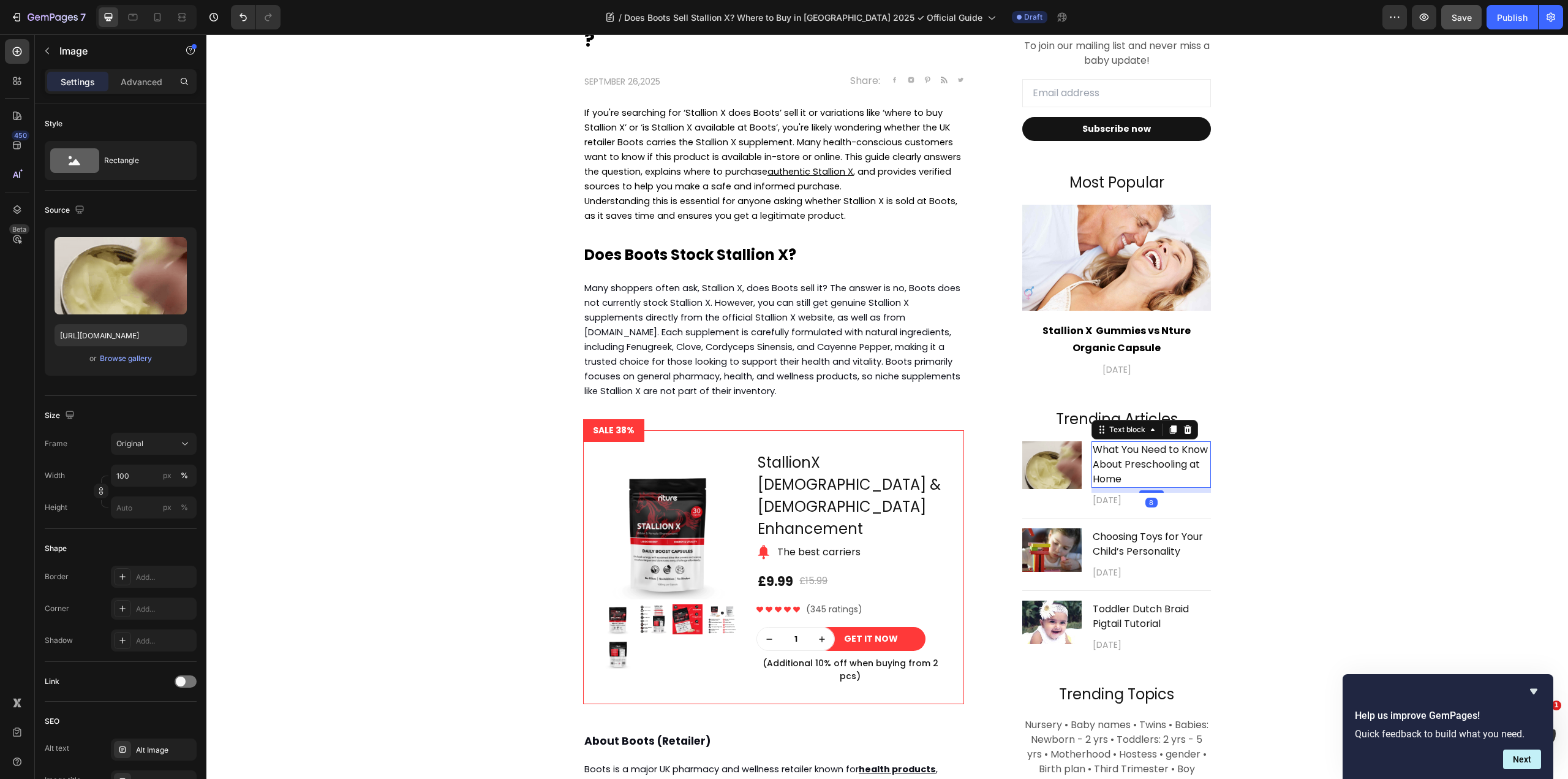
click at [1155, 465] on p "What You Need to Know About Preschooling at Home" at bounding box center [1151, 465] width 117 height 44
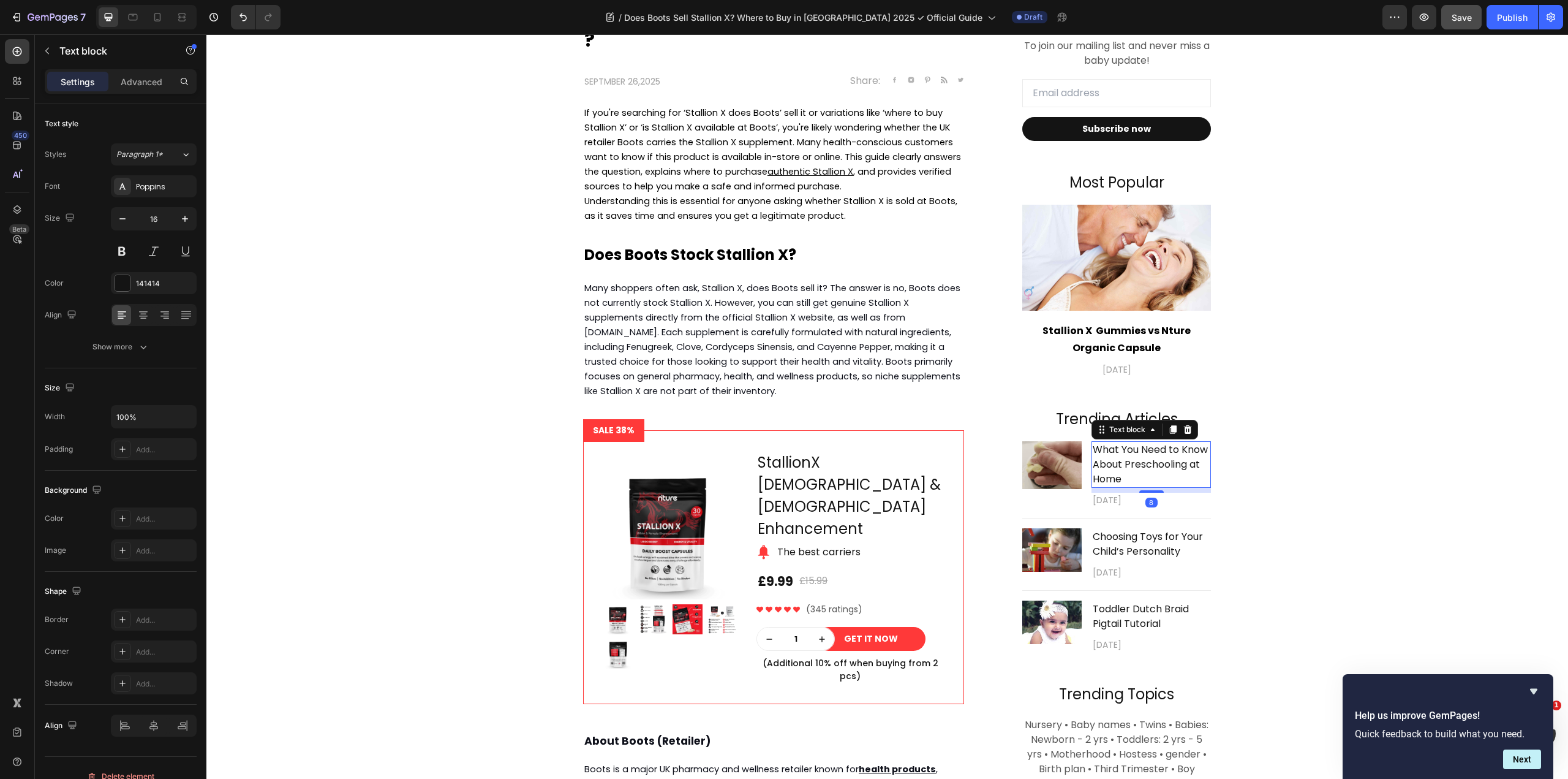
click at [1155, 465] on p "What You Need to Know About Preschooling at Home" at bounding box center [1151, 465] width 117 height 44
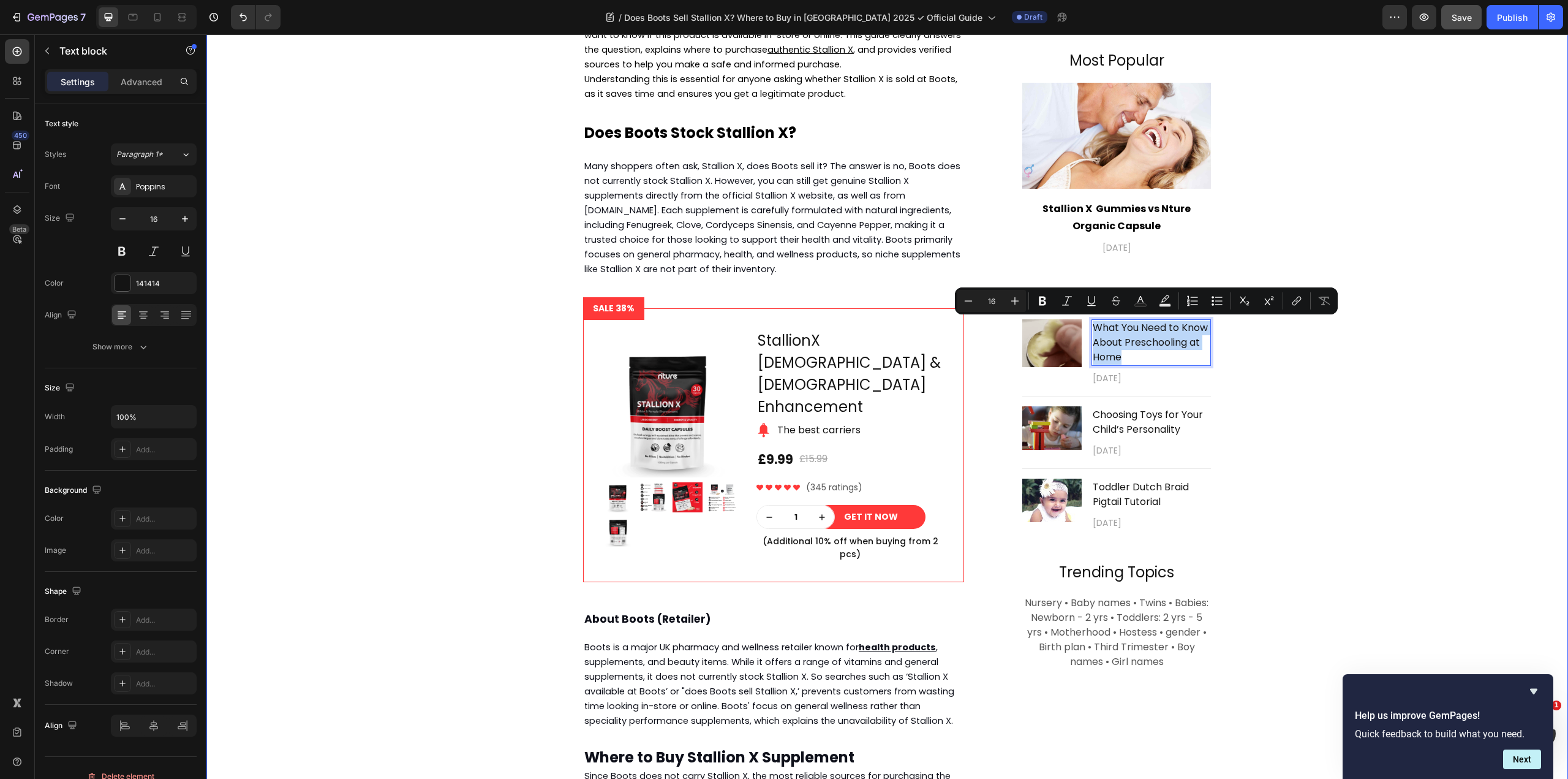
scroll to position [735, 0]
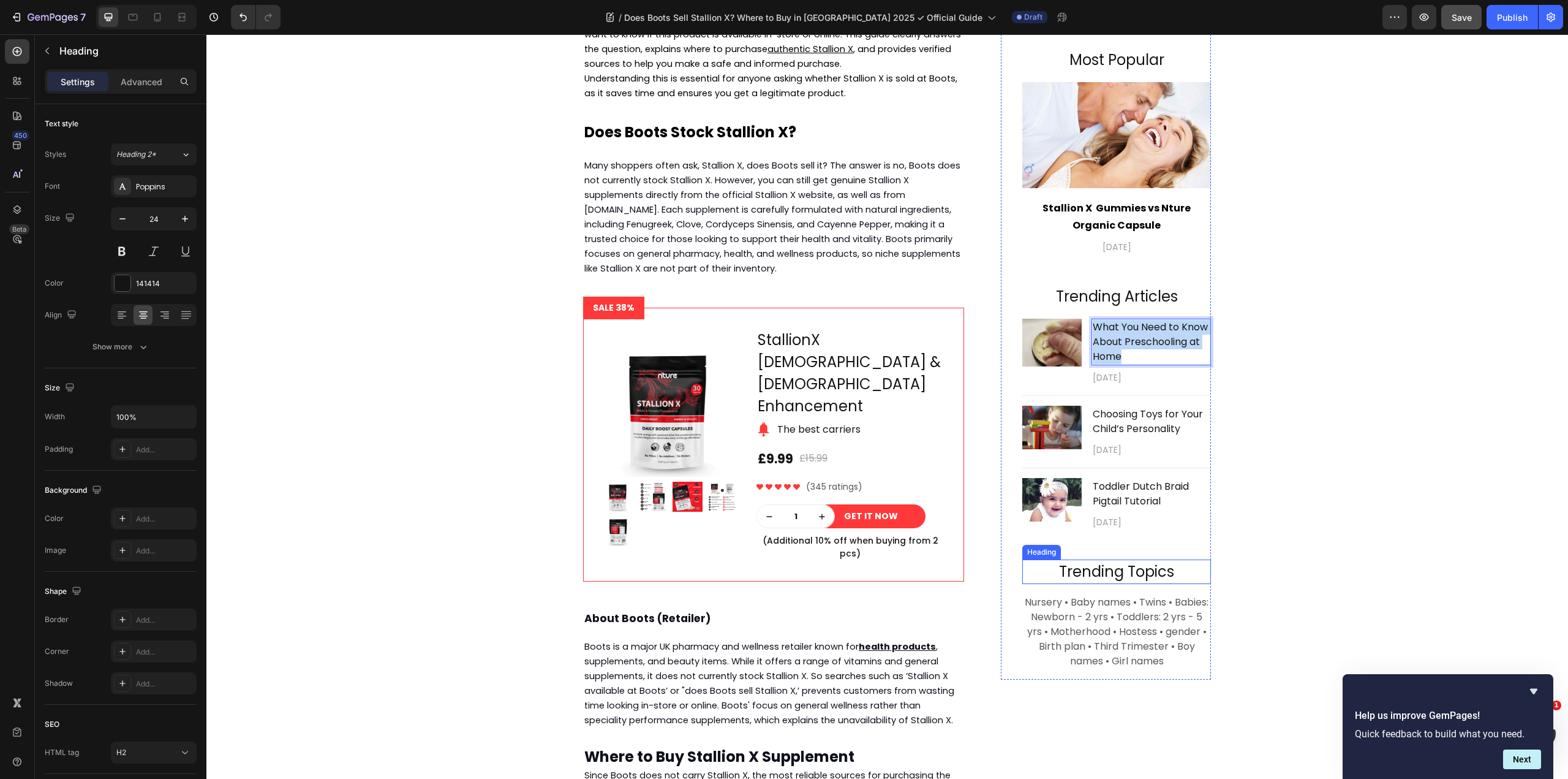
click at [1165, 570] on p "Trending Topics" at bounding box center [1116, 571] width 186 height 22
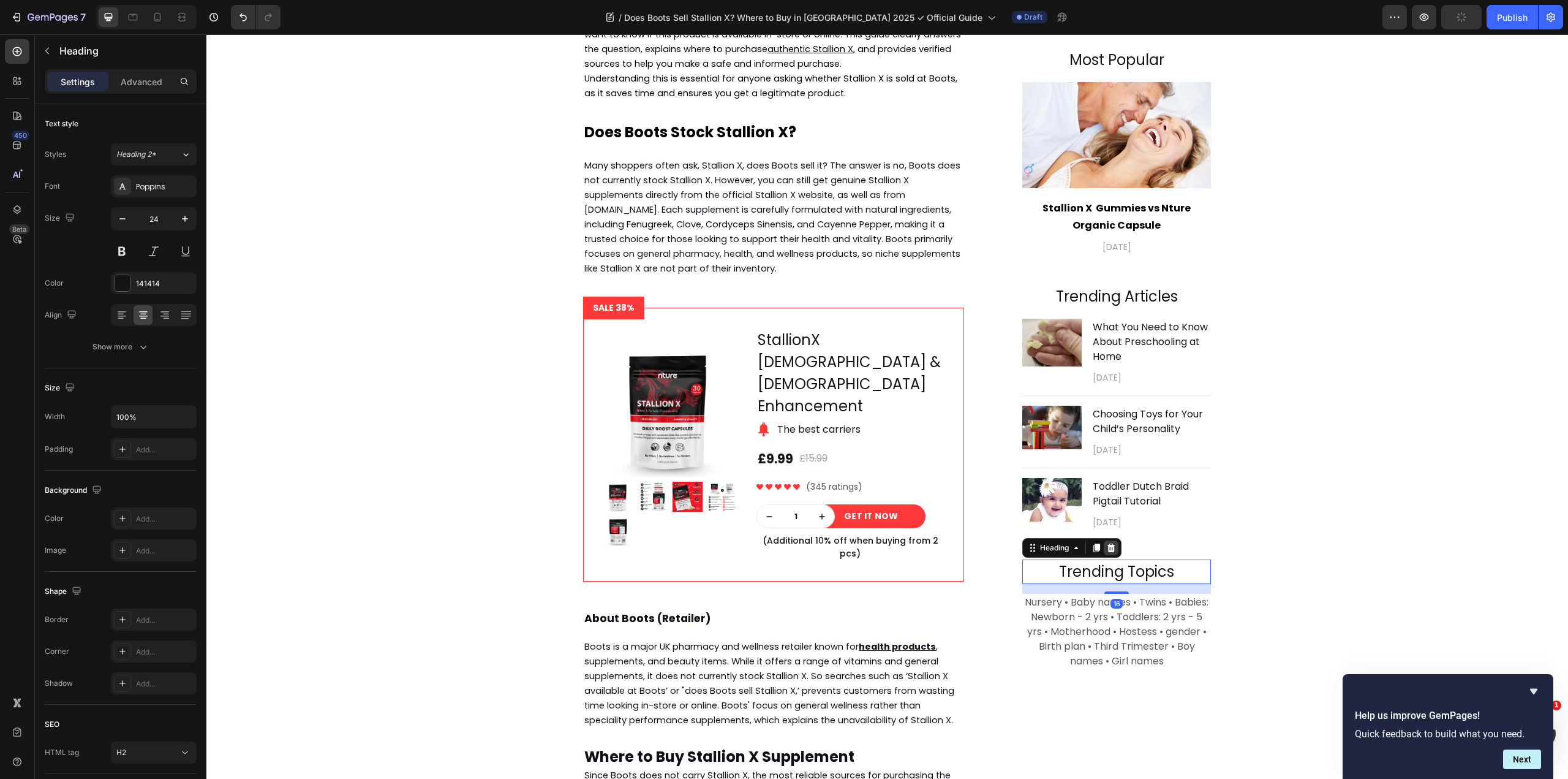
click at [1111, 549] on icon at bounding box center [1111, 547] width 10 height 10
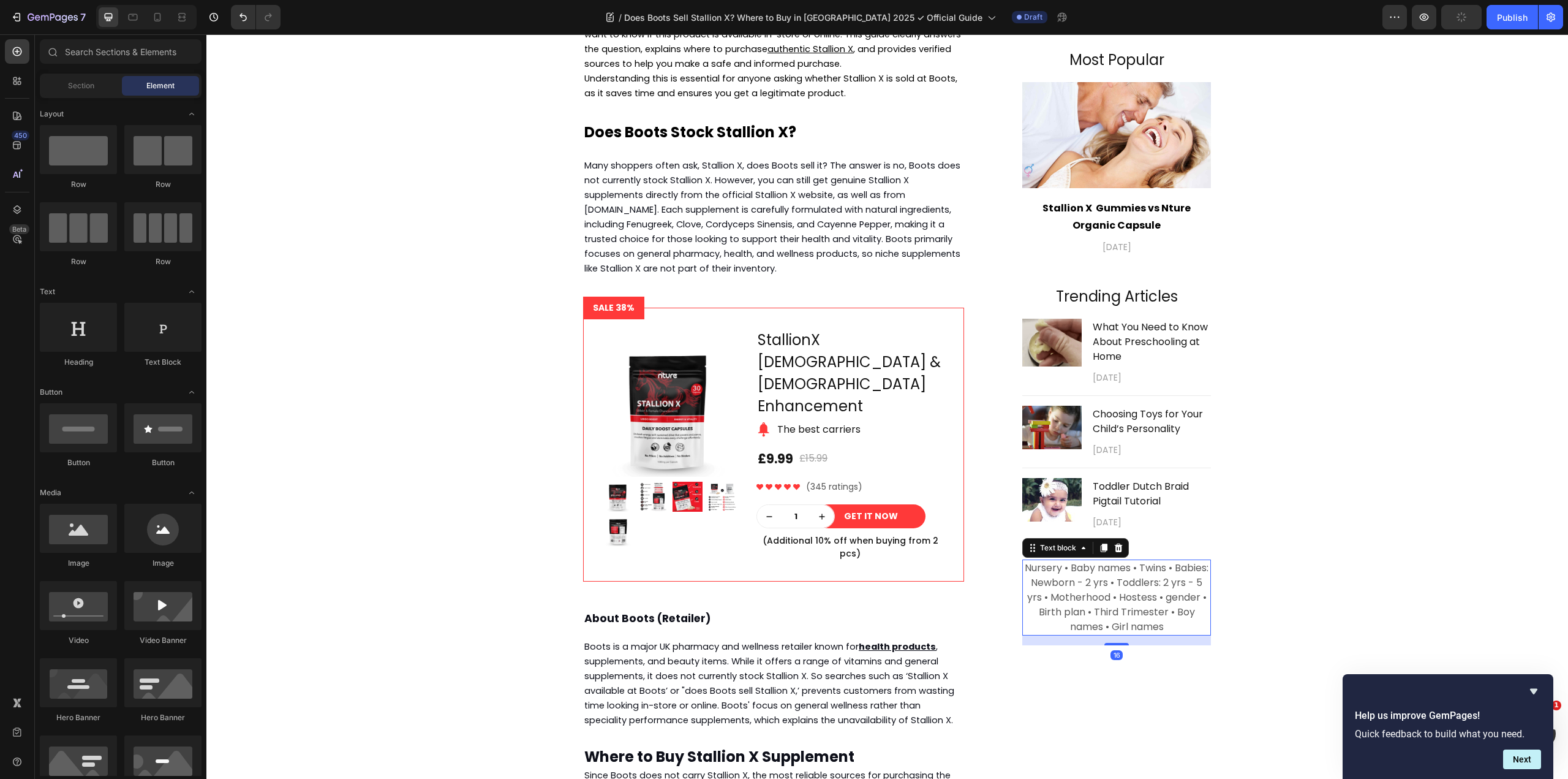
click at [1191, 578] on p "Nursery • Baby names • Twins • Babies: Newborn - 2 yrs • Toddlers: 2 yrs - 5 yr…" at bounding box center [1116, 597] width 186 height 74
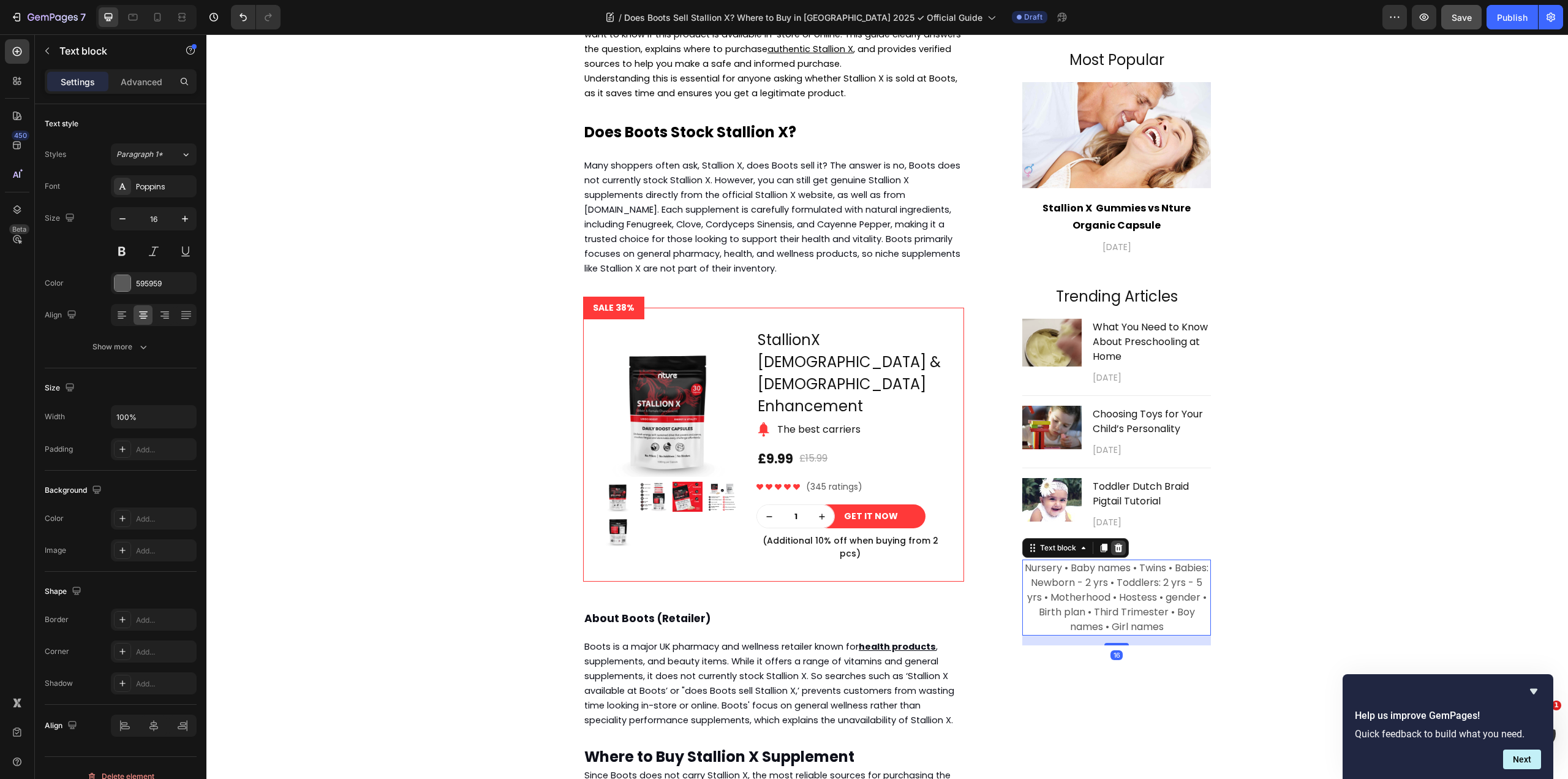
click at [1115, 549] on icon at bounding box center [1118, 547] width 8 height 8
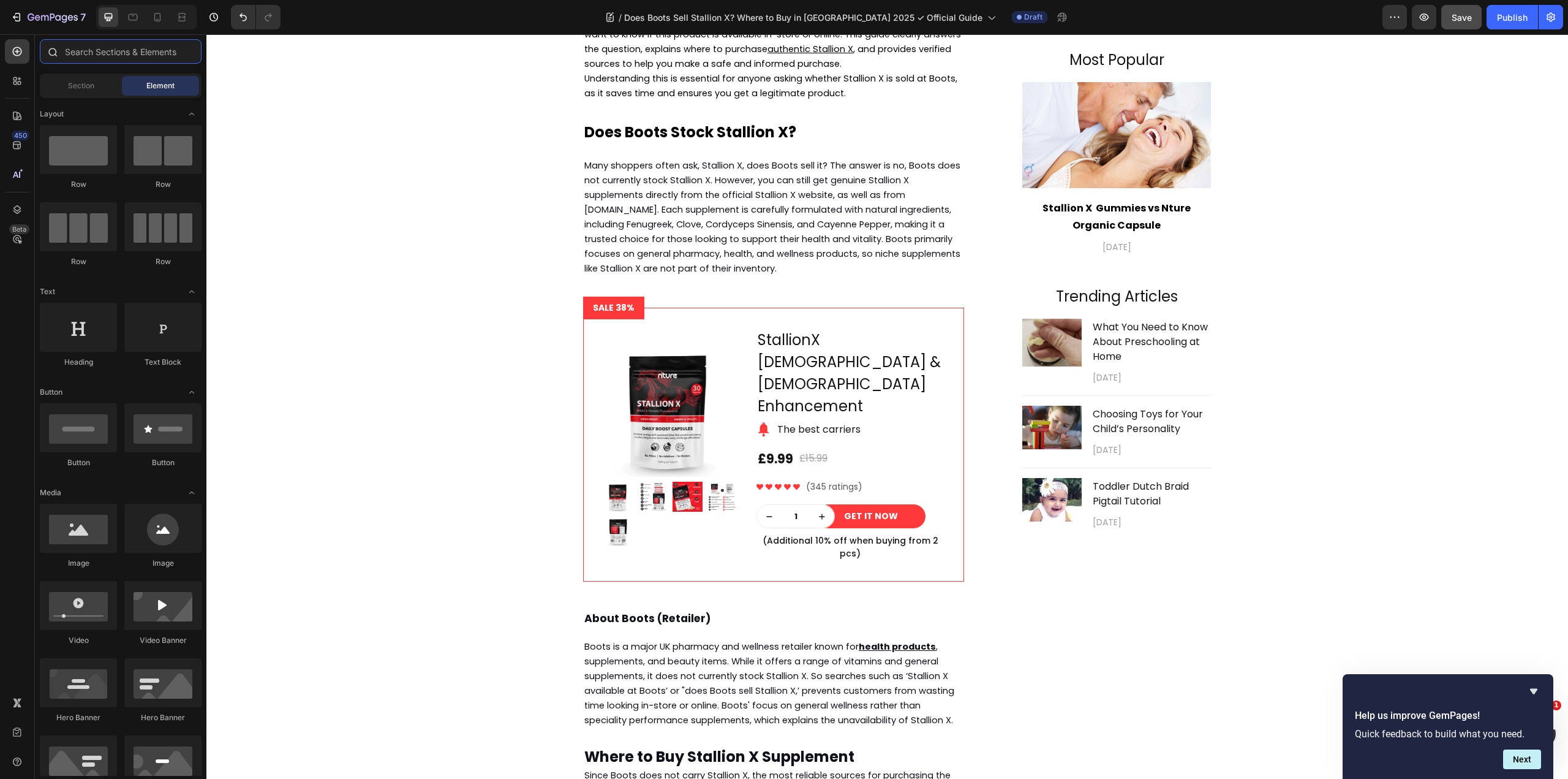
click at [116, 50] on input "text" at bounding box center [121, 52] width 162 height 25
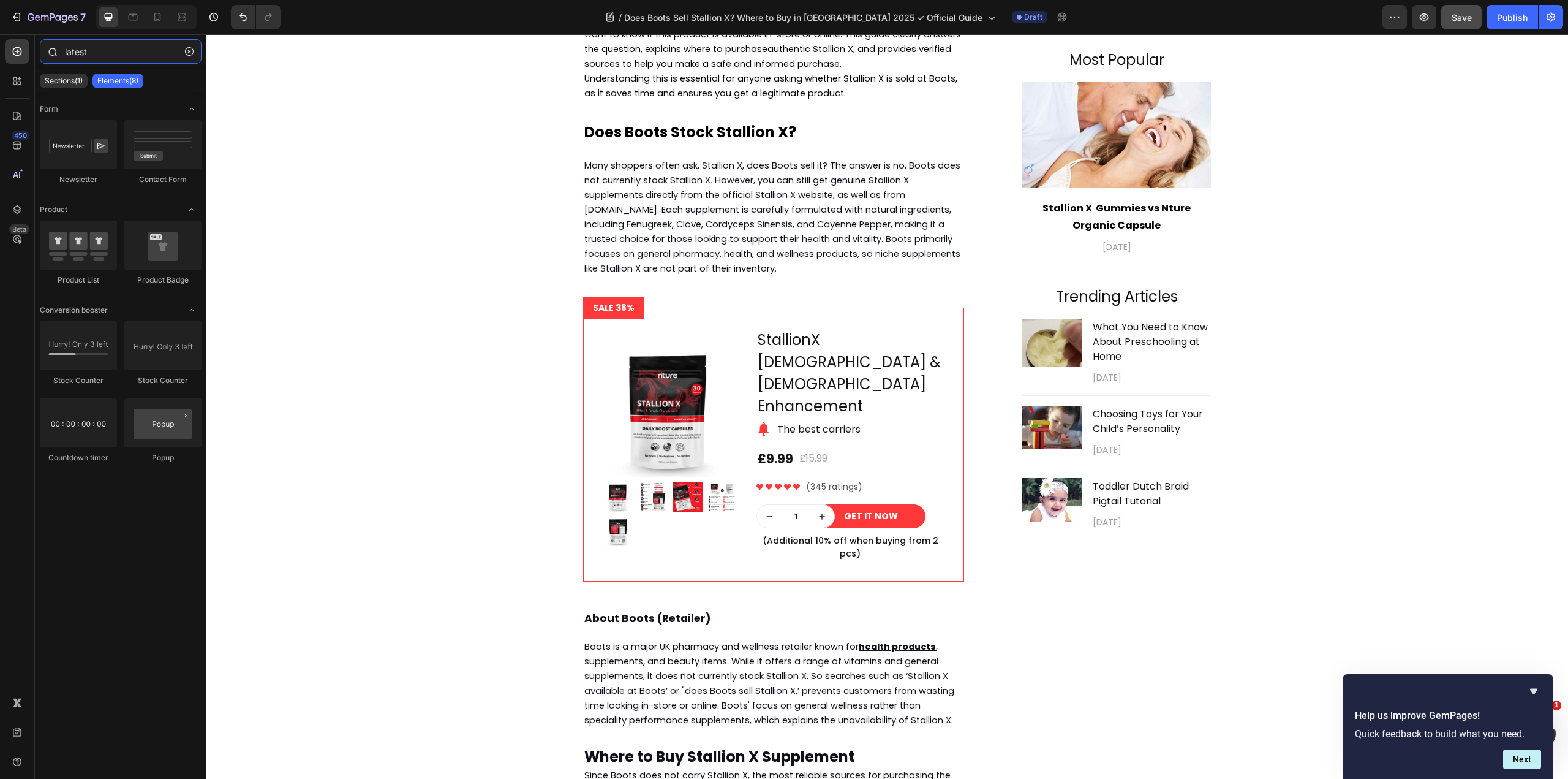
drag, startPoint x: 94, startPoint y: 57, endPoint x: 83, endPoint y: 56, distance: 11.0
click at [84, 56] on input "latest" at bounding box center [121, 52] width 162 height 25
type input "latest"
click at [72, 82] on p "Sections(1)" at bounding box center [63, 80] width 38 height 10
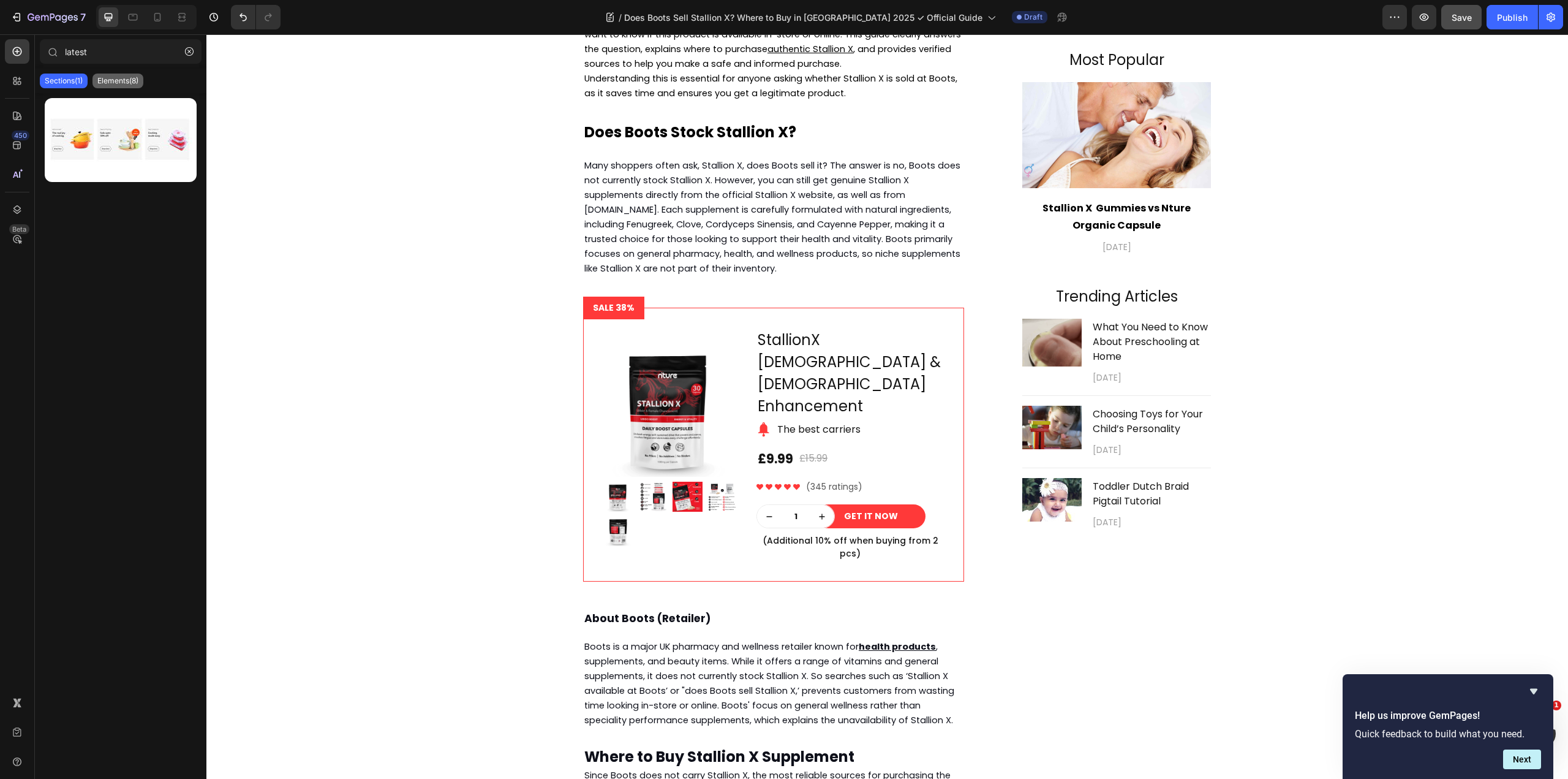
click at [102, 74] on div "Elements(8)" at bounding box center [118, 81] width 51 height 15
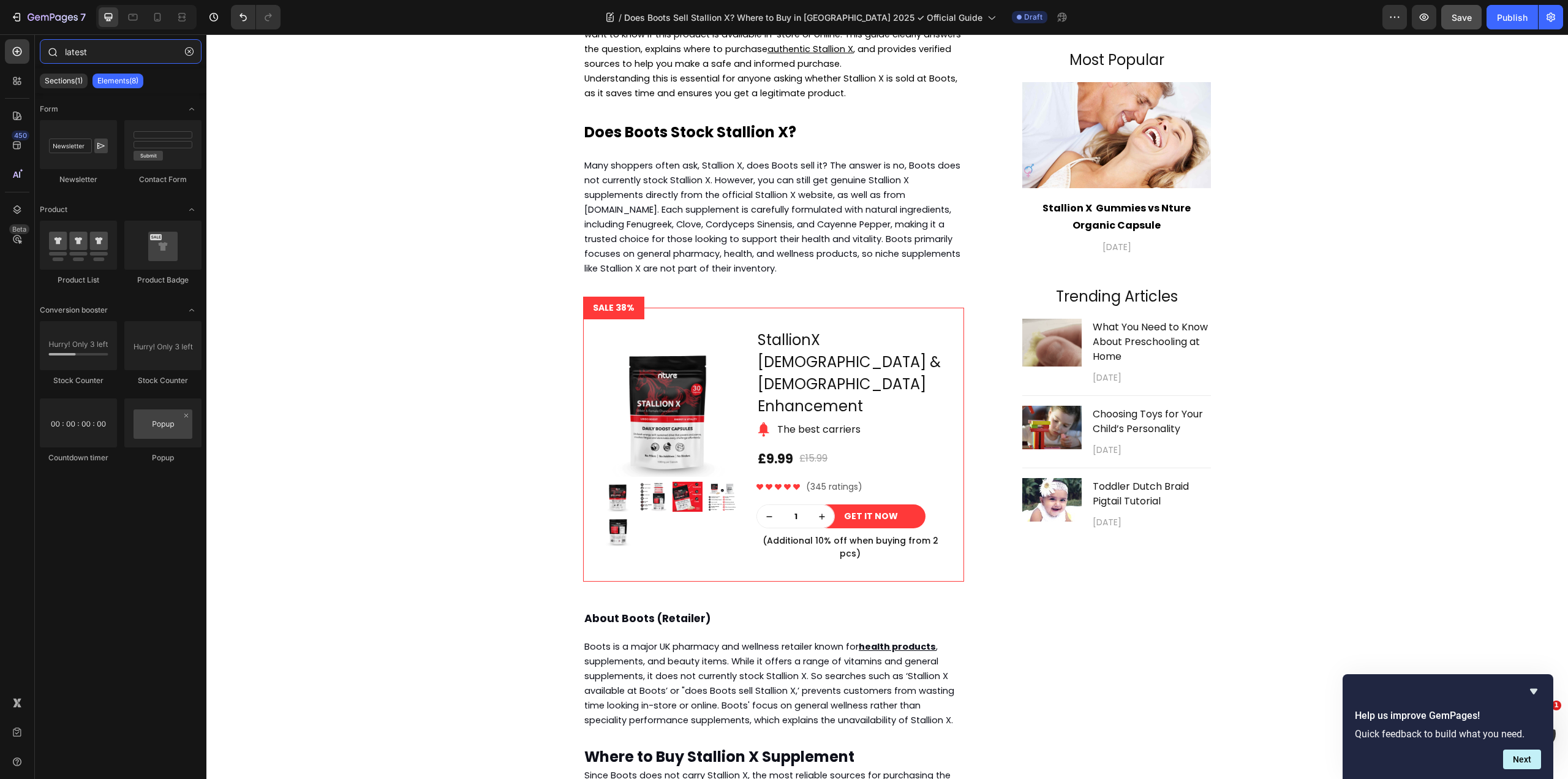
click at [105, 52] on input "latest" at bounding box center [121, 52] width 162 height 25
drag, startPoint x: 105, startPoint y: 51, endPoint x: 66, endPoint y: 46, distance: 39.3
click at [66, 46] on input "latest" at bounding box center [121, 52] width 162 height 25
click at [63, 78] on p "Sections(1)" at bounding box center [63, 80] width 38 height 10
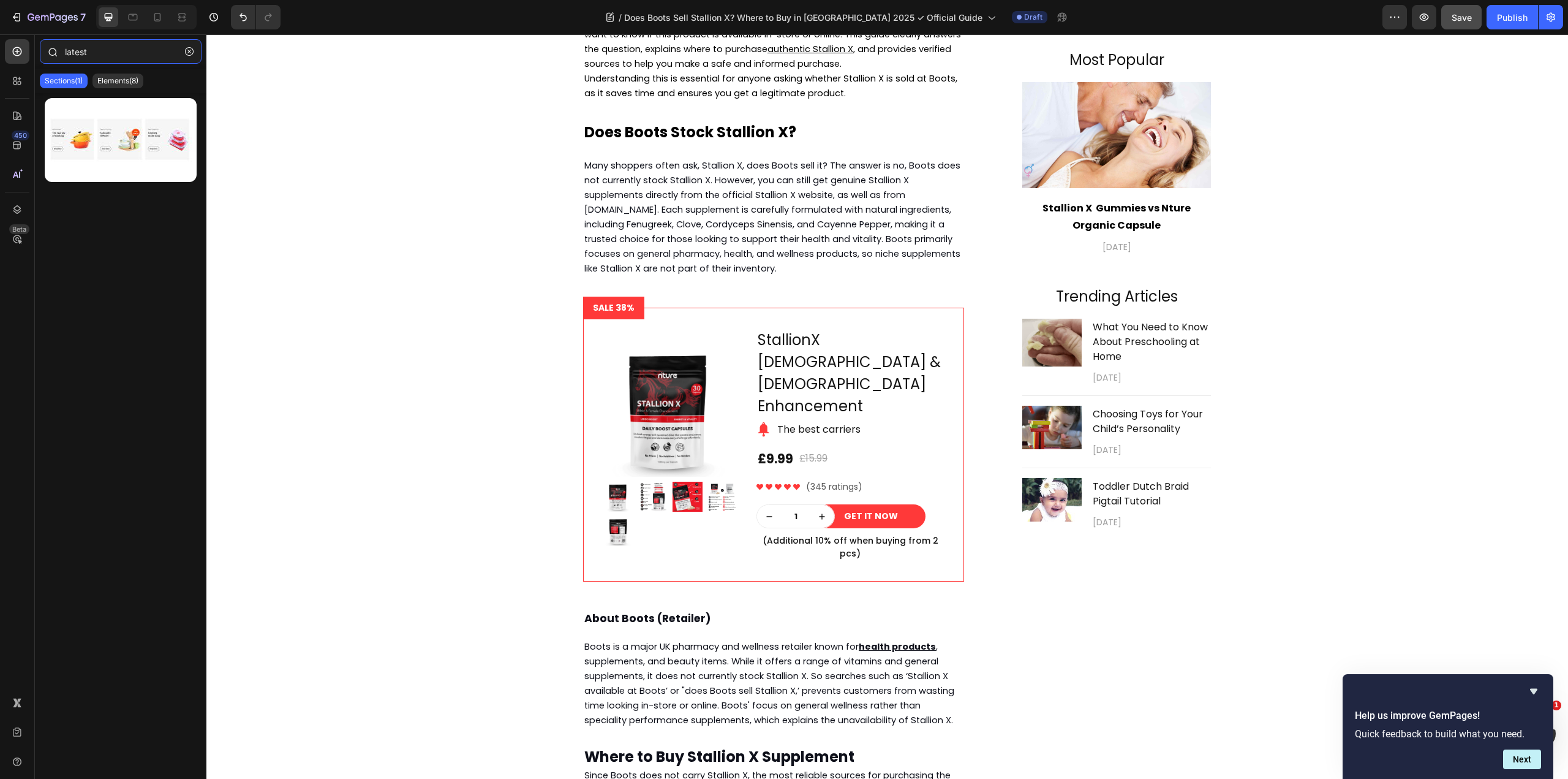
click at [104, 53] on input "latest" at bounding box center [121, 52] width 162 height 25
click at [1146, 335] on p "What You Need to Know About Preschooling at Home" at bounding box center [1151, 342] width 117 height 44
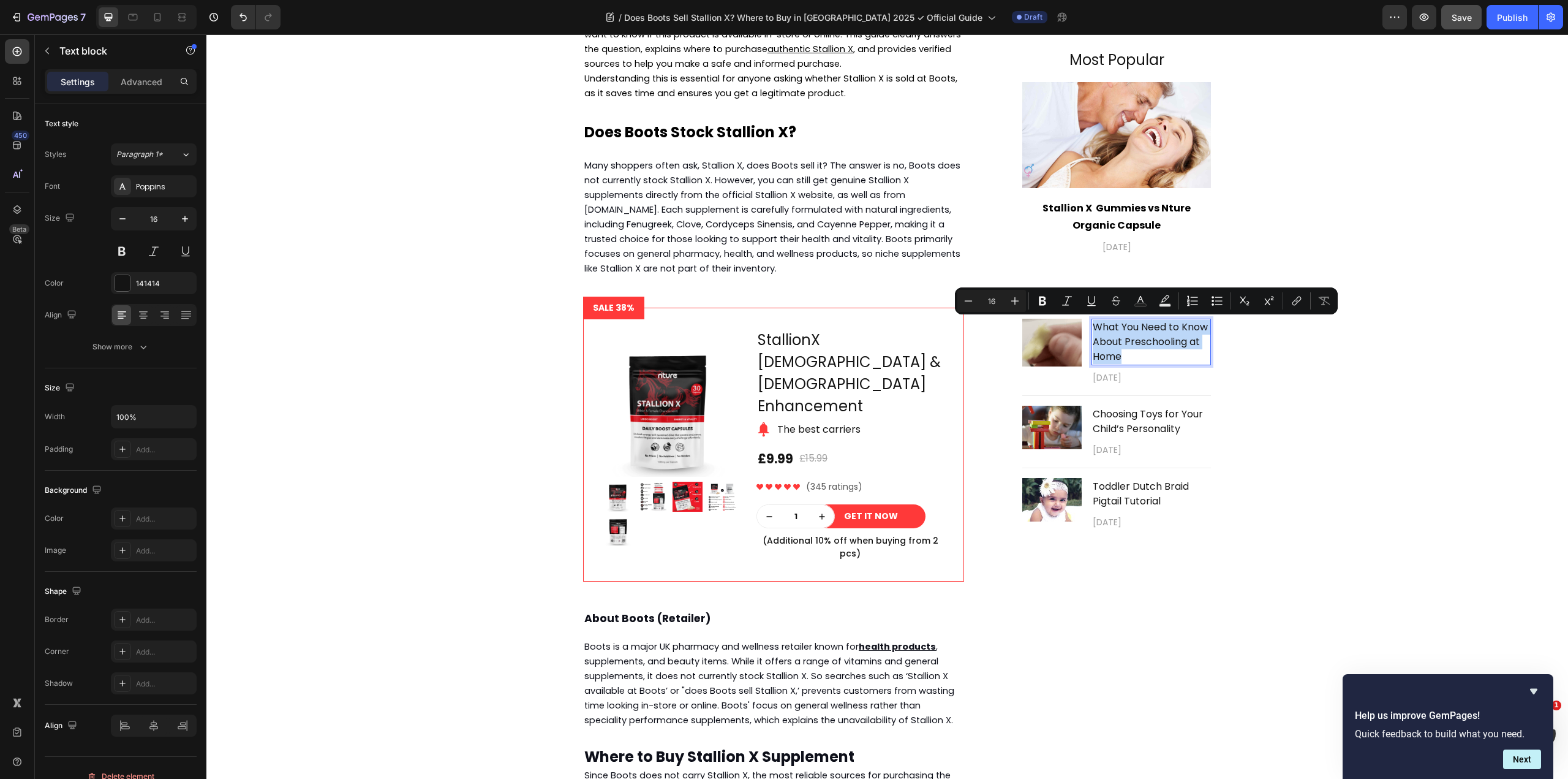
type input "18"
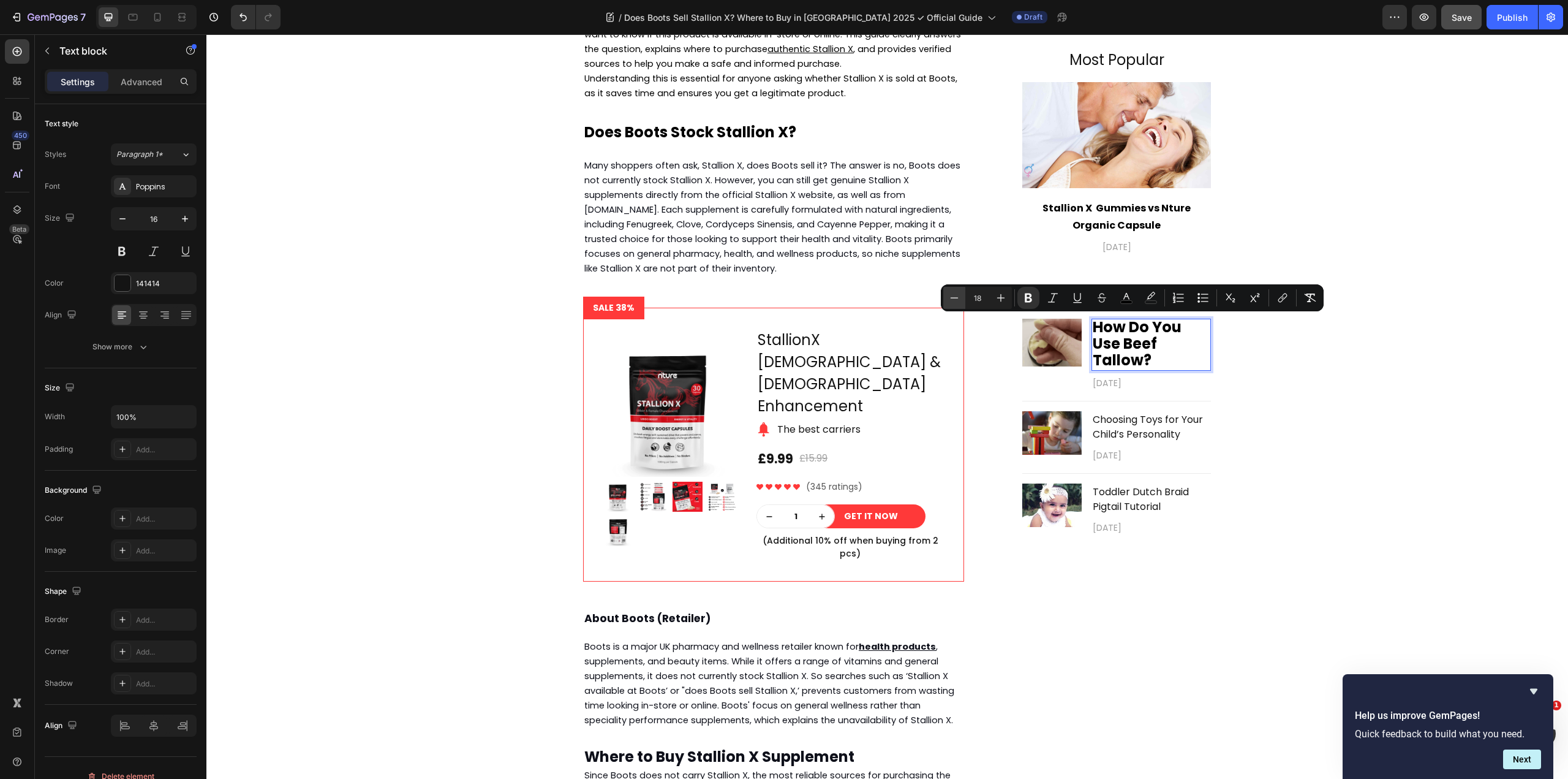
click at [955, 295] on icon "Editor contextual toolbar" at bounding box center [954, 298] width 12 height 12
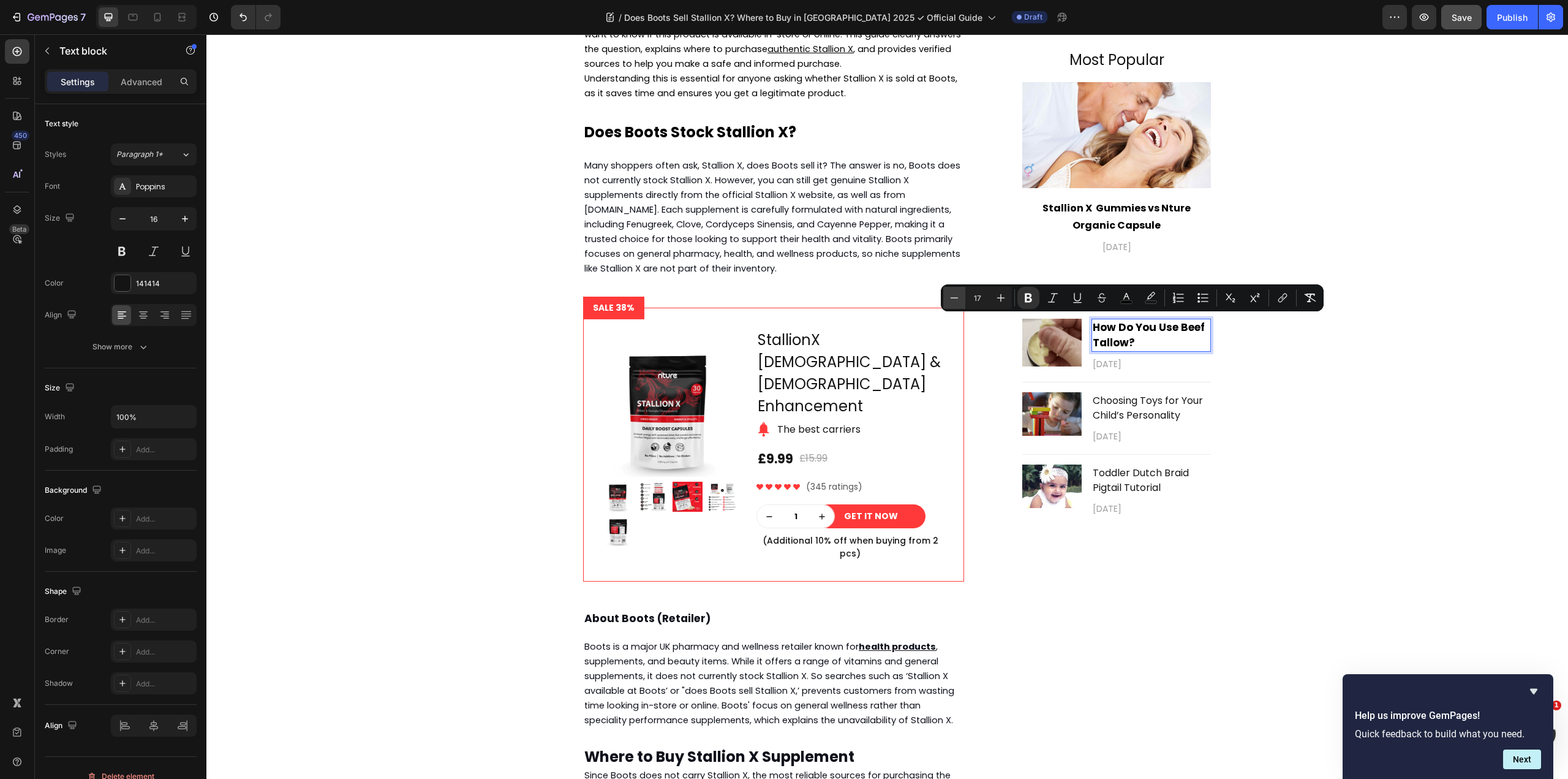
click at [955, 295] on icon "Editor contextual toolbar" at bounding box center [954, 298] width 12 height 12
click at [997, 300] on icon "Editor contextual toolbar" at bounding box center [1001, 298] width 12 height 12
type input "15"
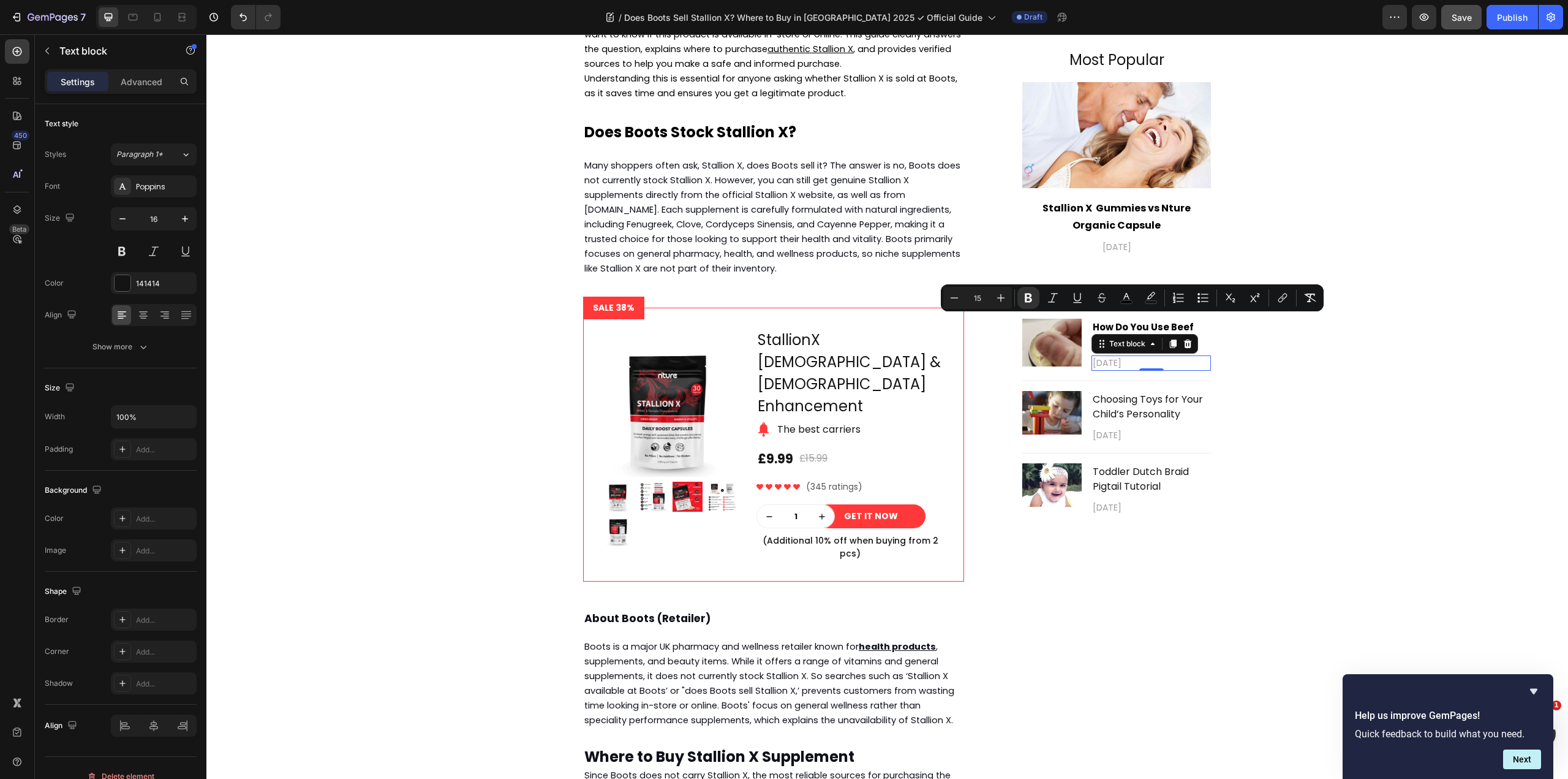
click at [1135, 361] on p "[DATE]" at bounding box center [1151, 363] width 117 height 13
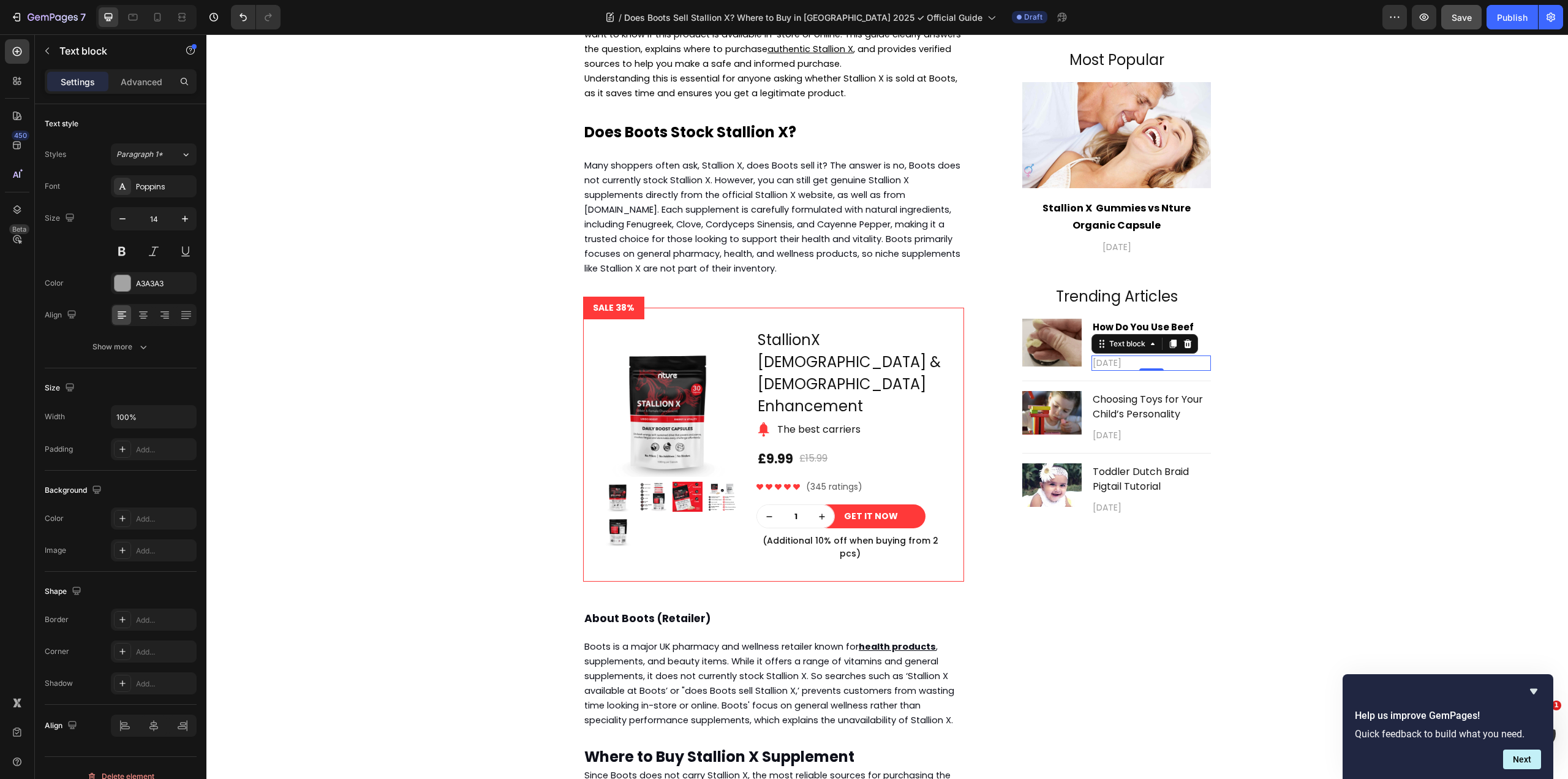
click at [1135, 361] on p "[DATE]" at bounding box center [1151, 363] width 117 height 13
click at [1149, 414] on p "Choosing Toys for Your Child’s Personality" at bounding box center [1151, 407] width 117 height 29
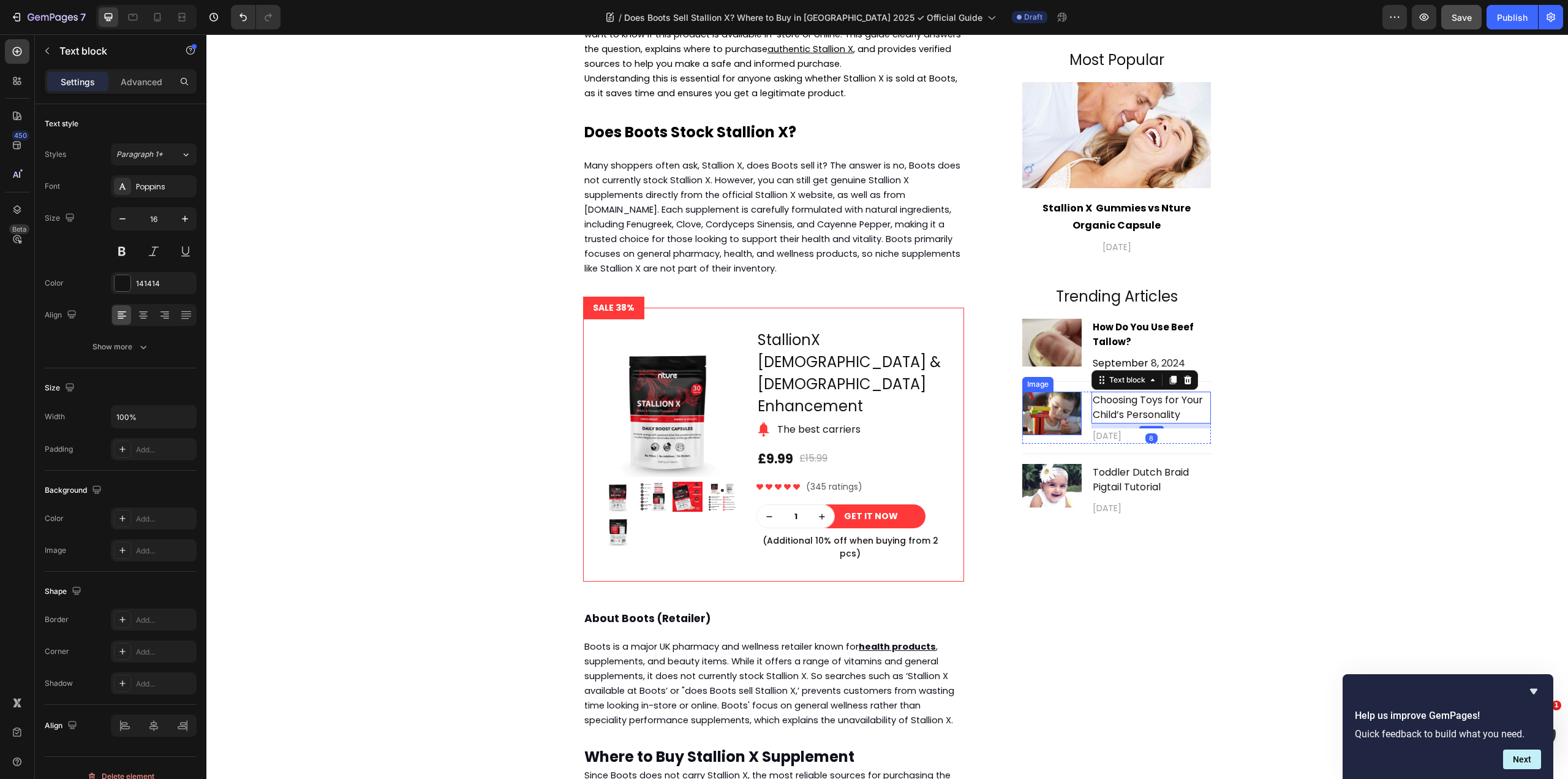
click at [1051, 421] on img at bounding box center [1052, 413] width 60 height 43
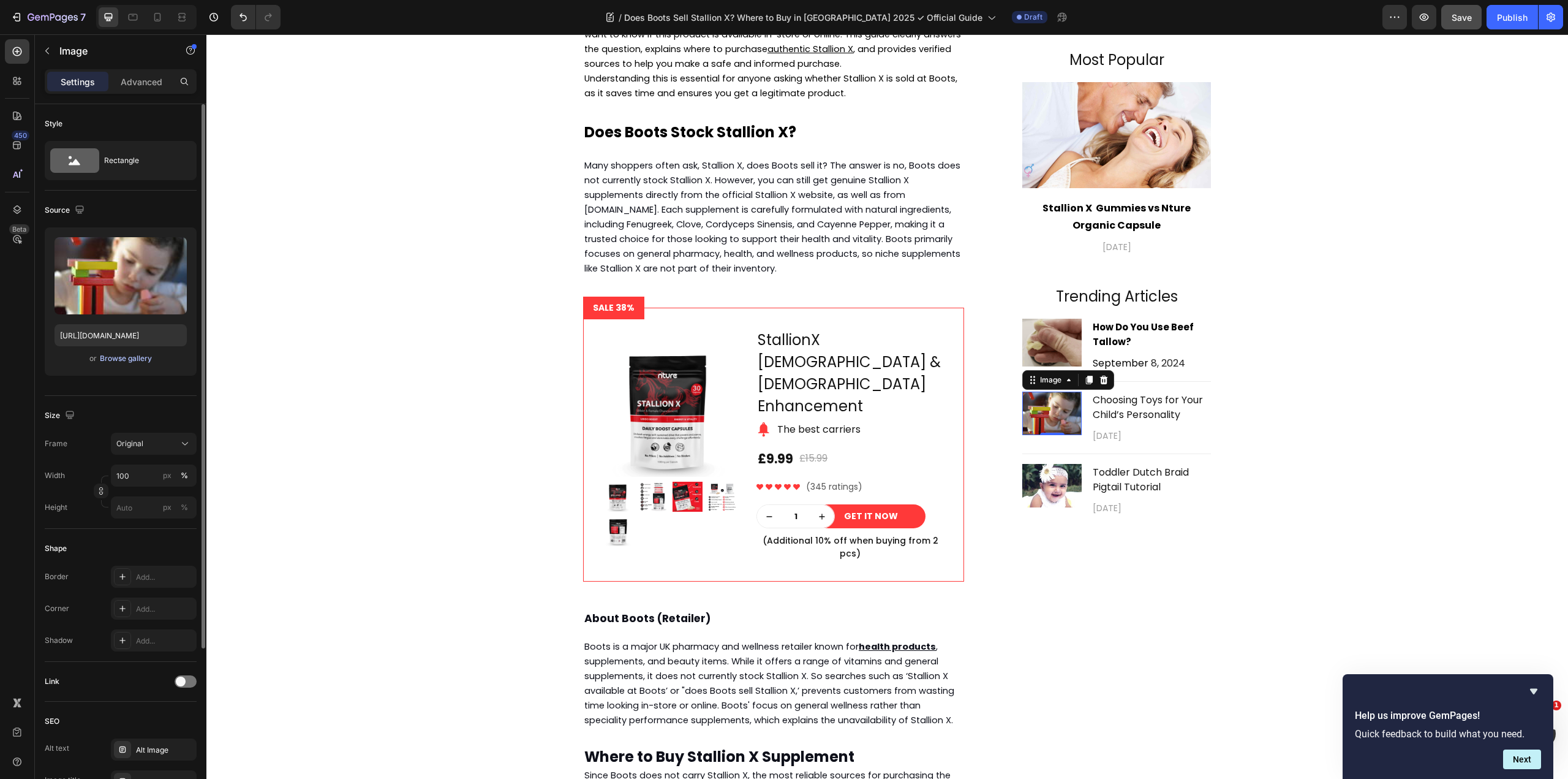
click at [133, 358] on div "Browse gallery" at bounding box center [125, 358] width 52 height 11
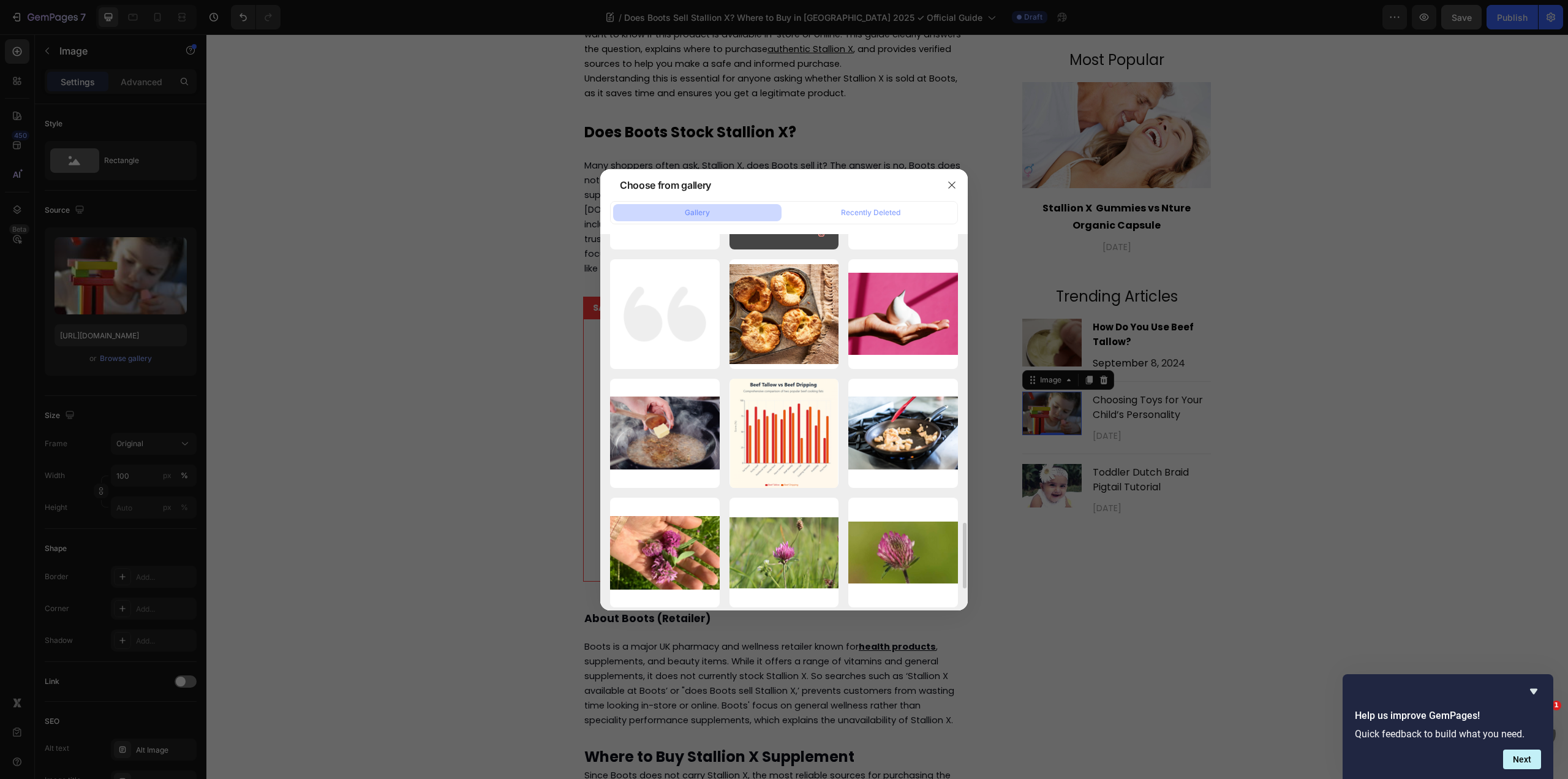
scroll to position [1716, 0]
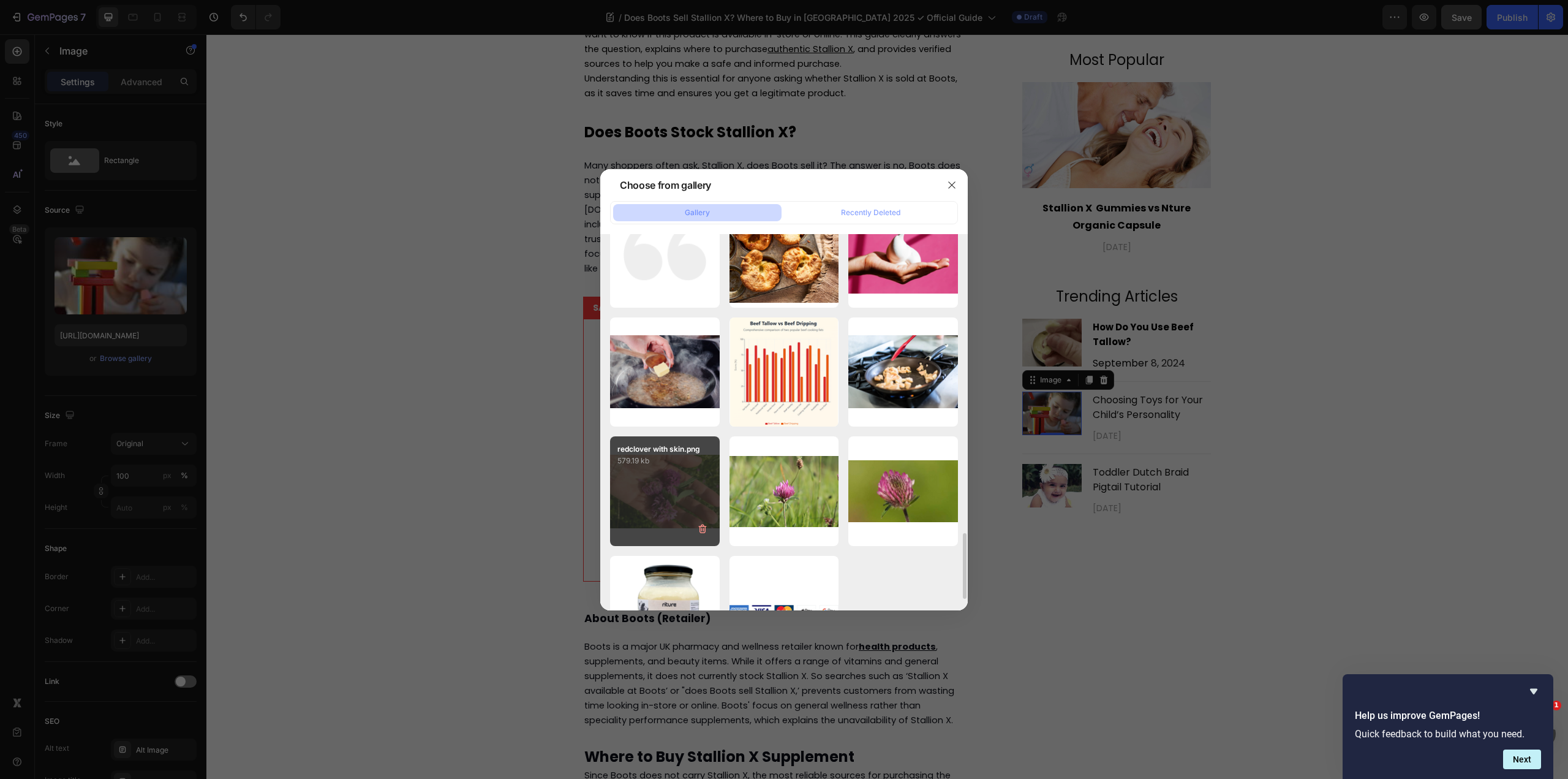
click at [699, 469] on div "redclover with skin.png 579.19 kb" at bounding box center [665, 491] width 110 height 110
type input "https://cdn.shopify.com/s/files/1/0915/8138/3005/files/gempages_544224374513730…"
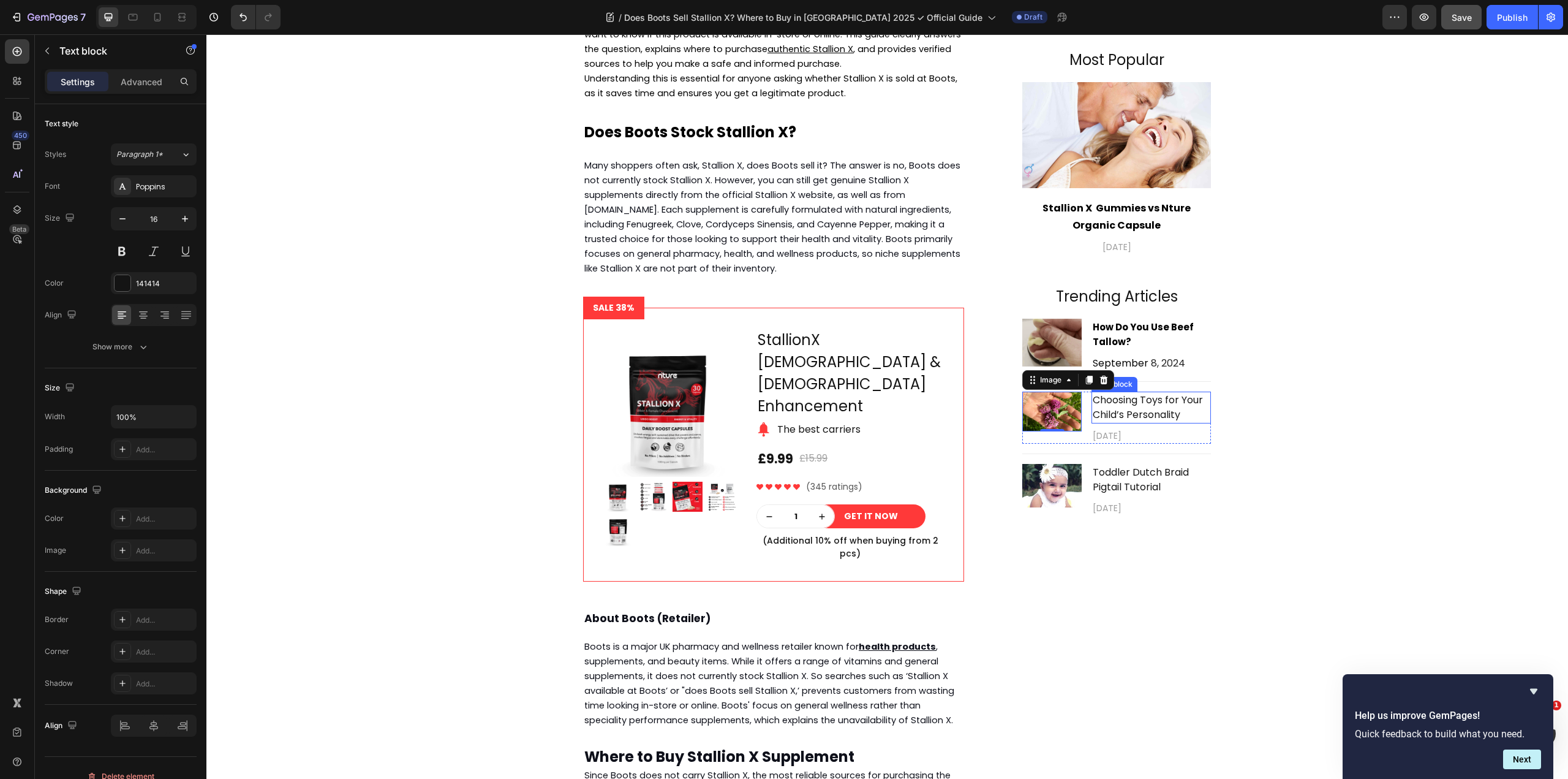
click at [1118, 417] on p "Choosing Toys for Your Child’s Personality" at bounding box center [1151, 407] width 117 height 29
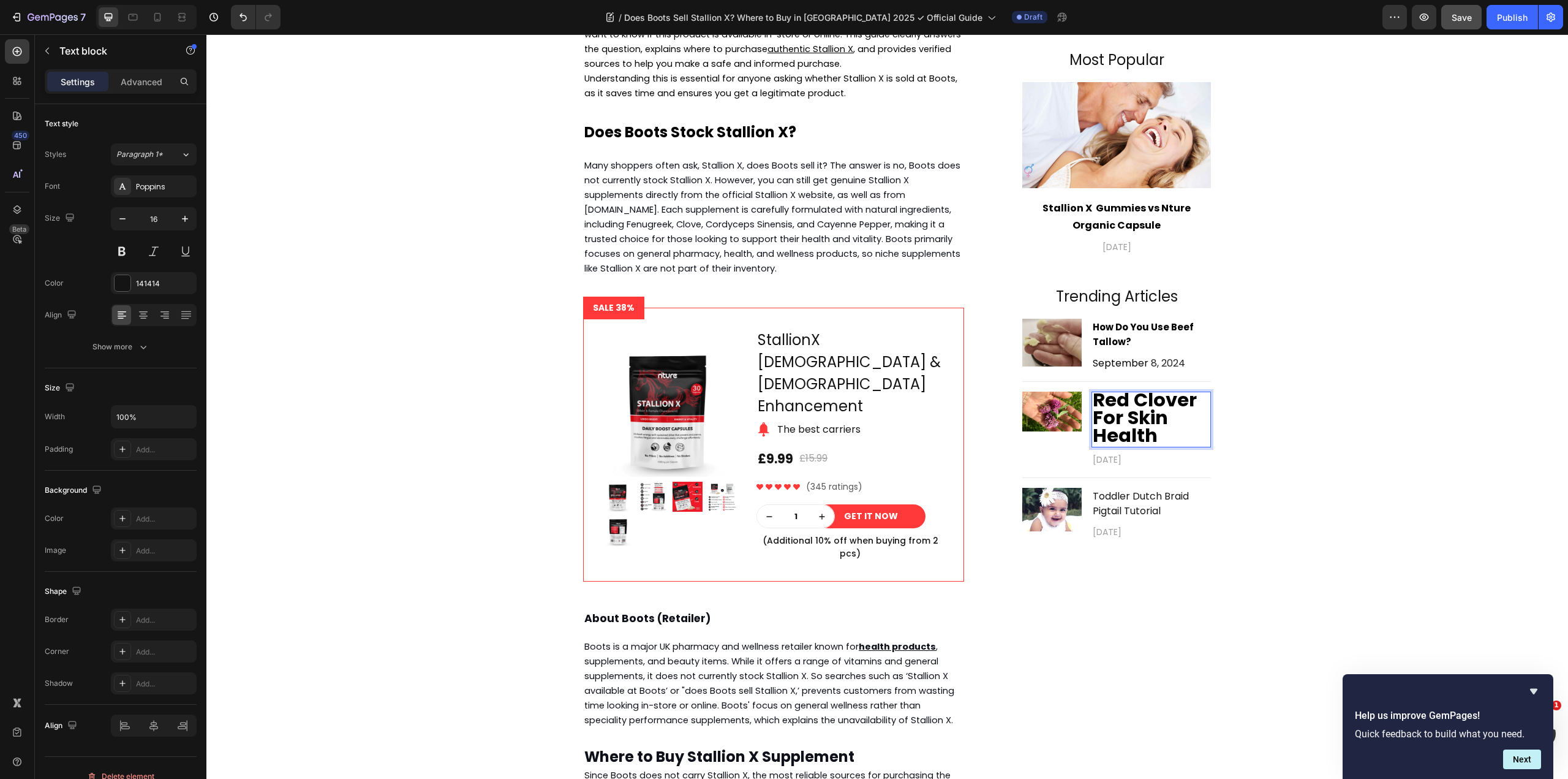
scroll to position [1, 0]
click at [1129, 421] on strong "Red Clover For Skin Health" at bounding box center [1144, 417] width 104 height 62
click at [1122, 336] on strong "How Do You Use Beef Tallow?" at bounding box center [1143, 334] width 101 height 28
click at [1131, 403] on strong "Red Clover For Skin Health" at bounding box center [1144, 417] width 104 height 62
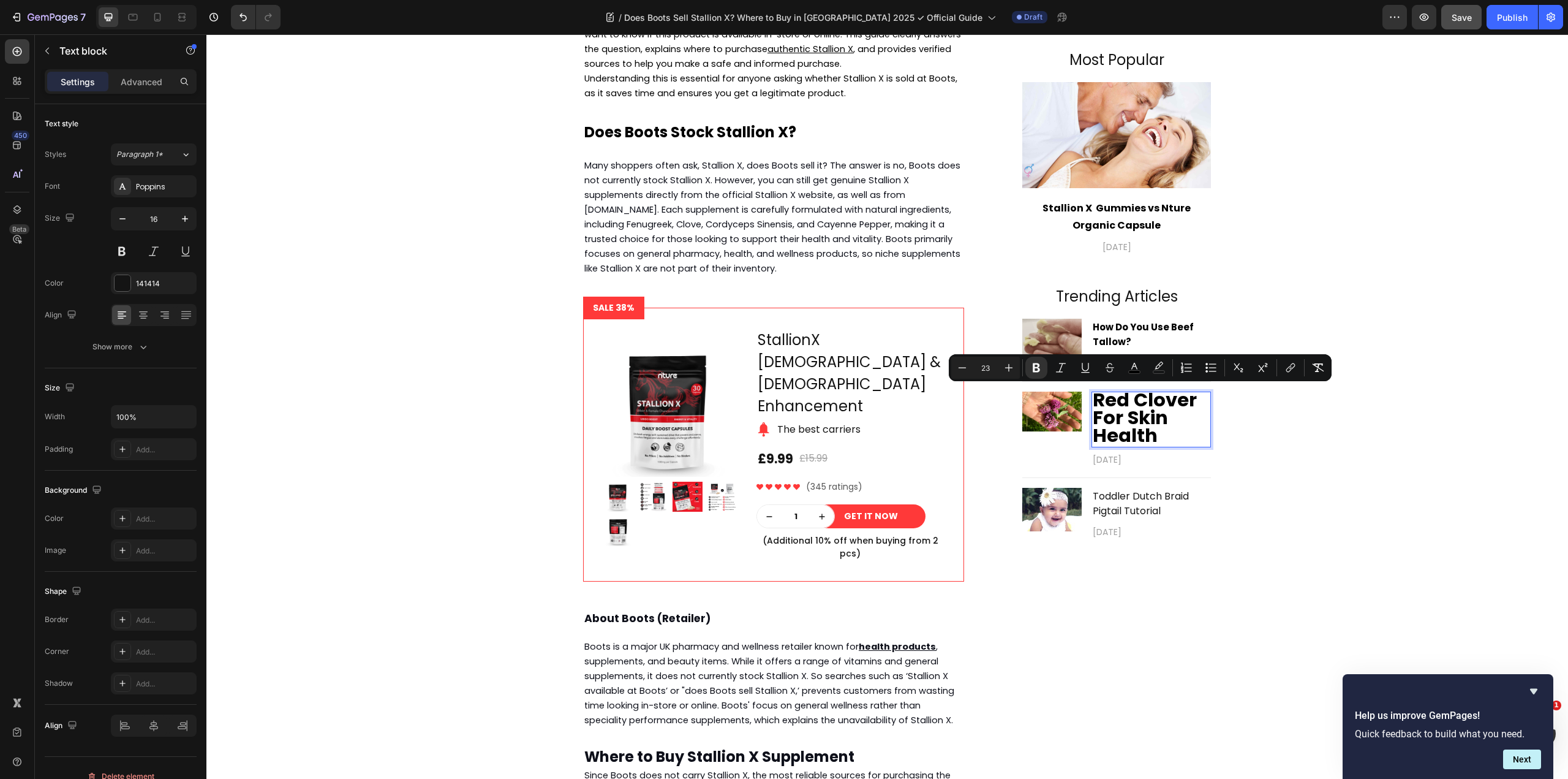
click at [987, 371] on input "23" at bounding box center [986, 368] width 25 height 15
type input "15"
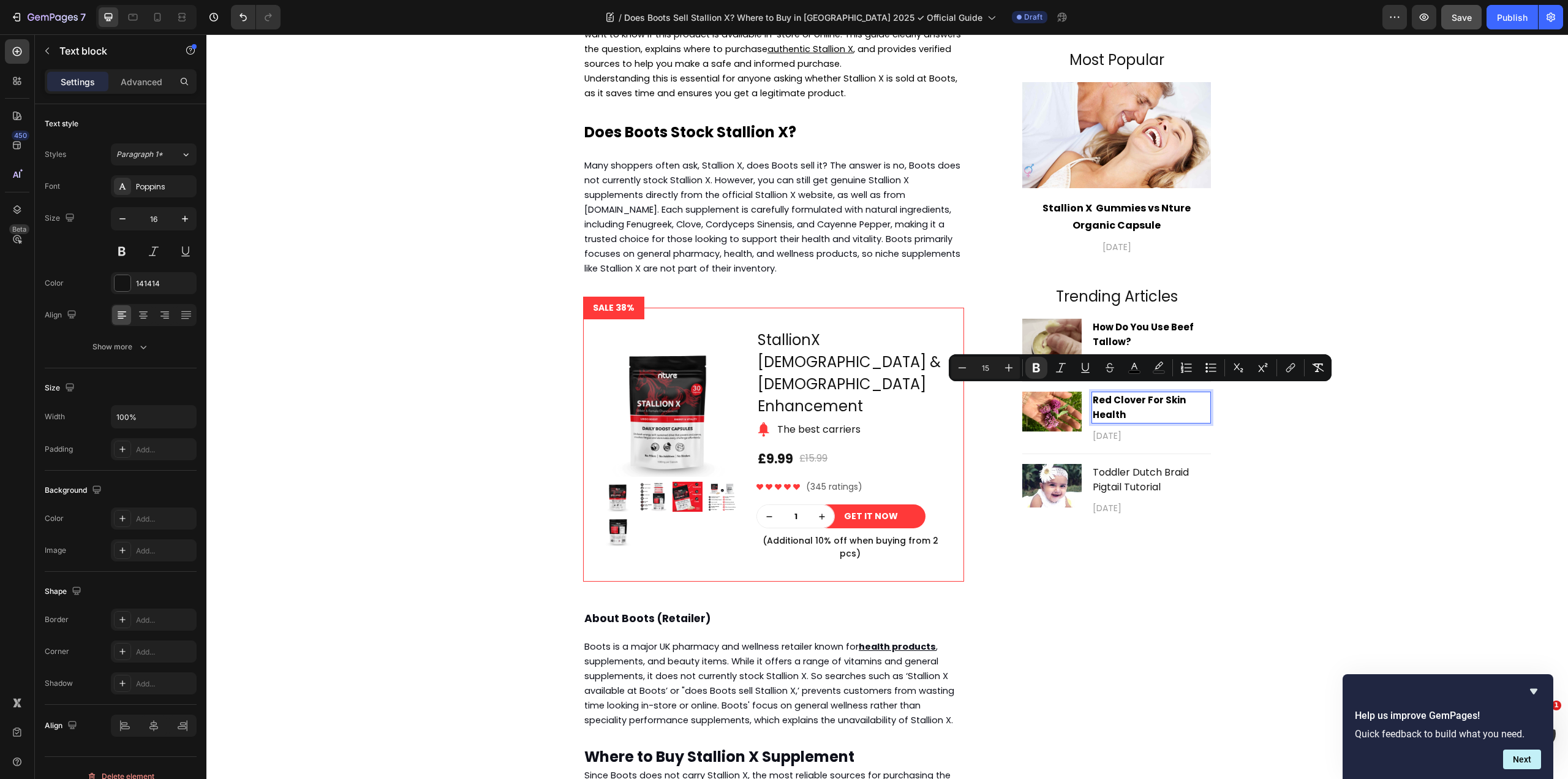
click at [1184, 411] on p "Red Clover For Skin Health" at bounding box center [1151, 407] width 117 height 29
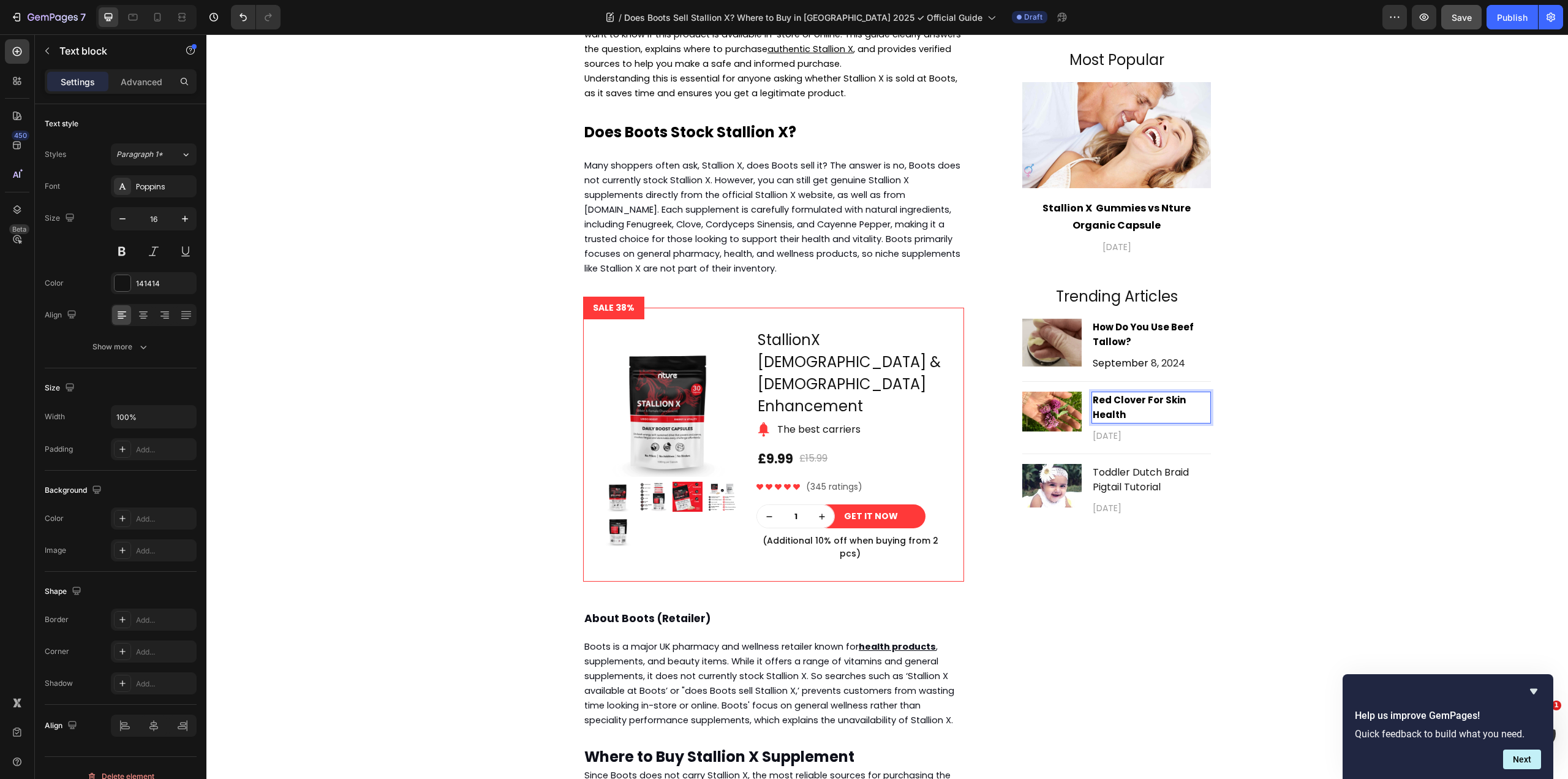
click at [1157, 411] on p "Red Clover For Skin Health" at bounding box center [1151, 407] width 117 height 29
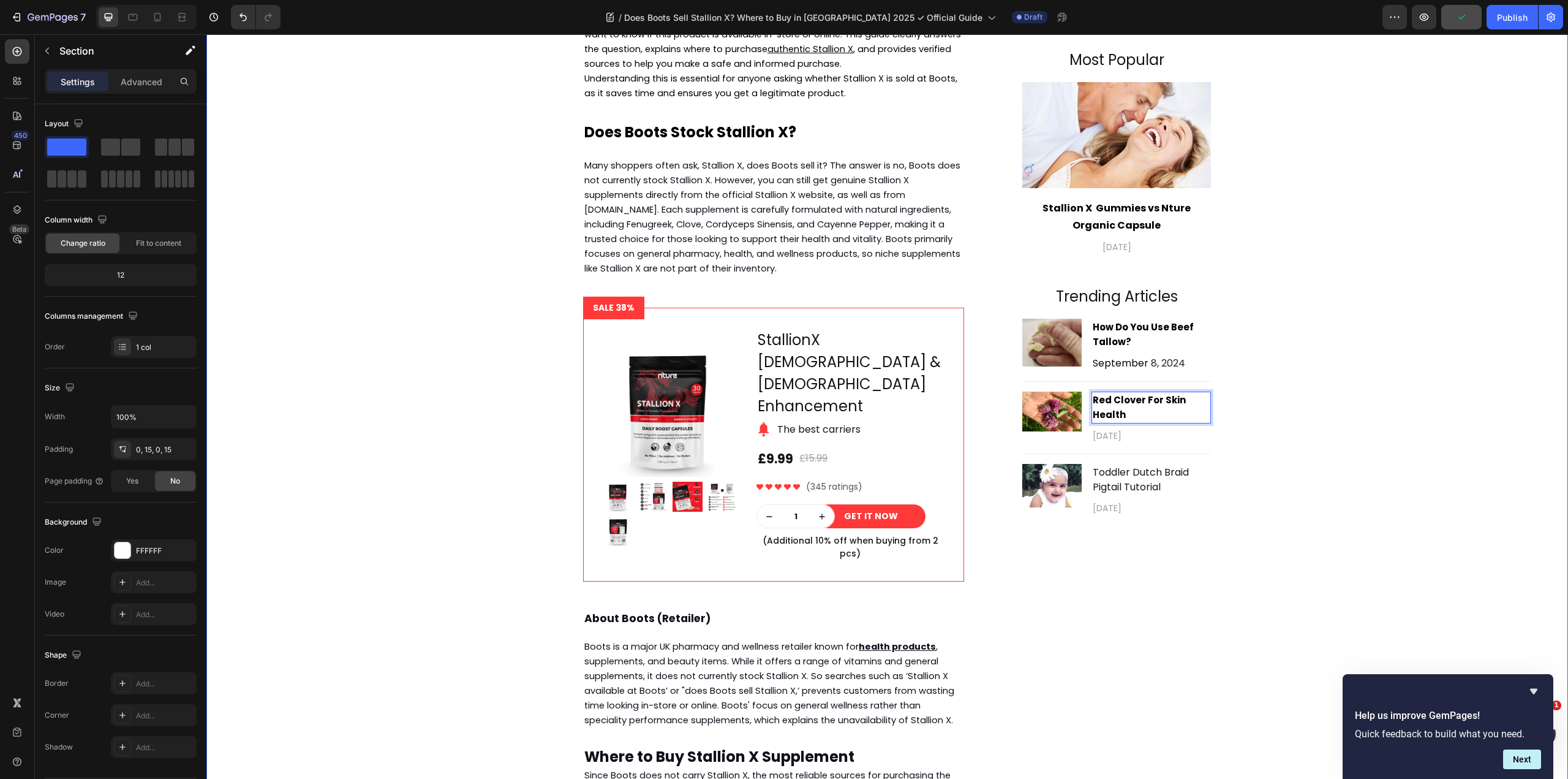
click at [1239, 435] on div "Does Boots Sell Stallion X Supplement ? Heading septmber 26,2025 Text block Sha…" at bounding box center [887, 727] width 1344 height 1748
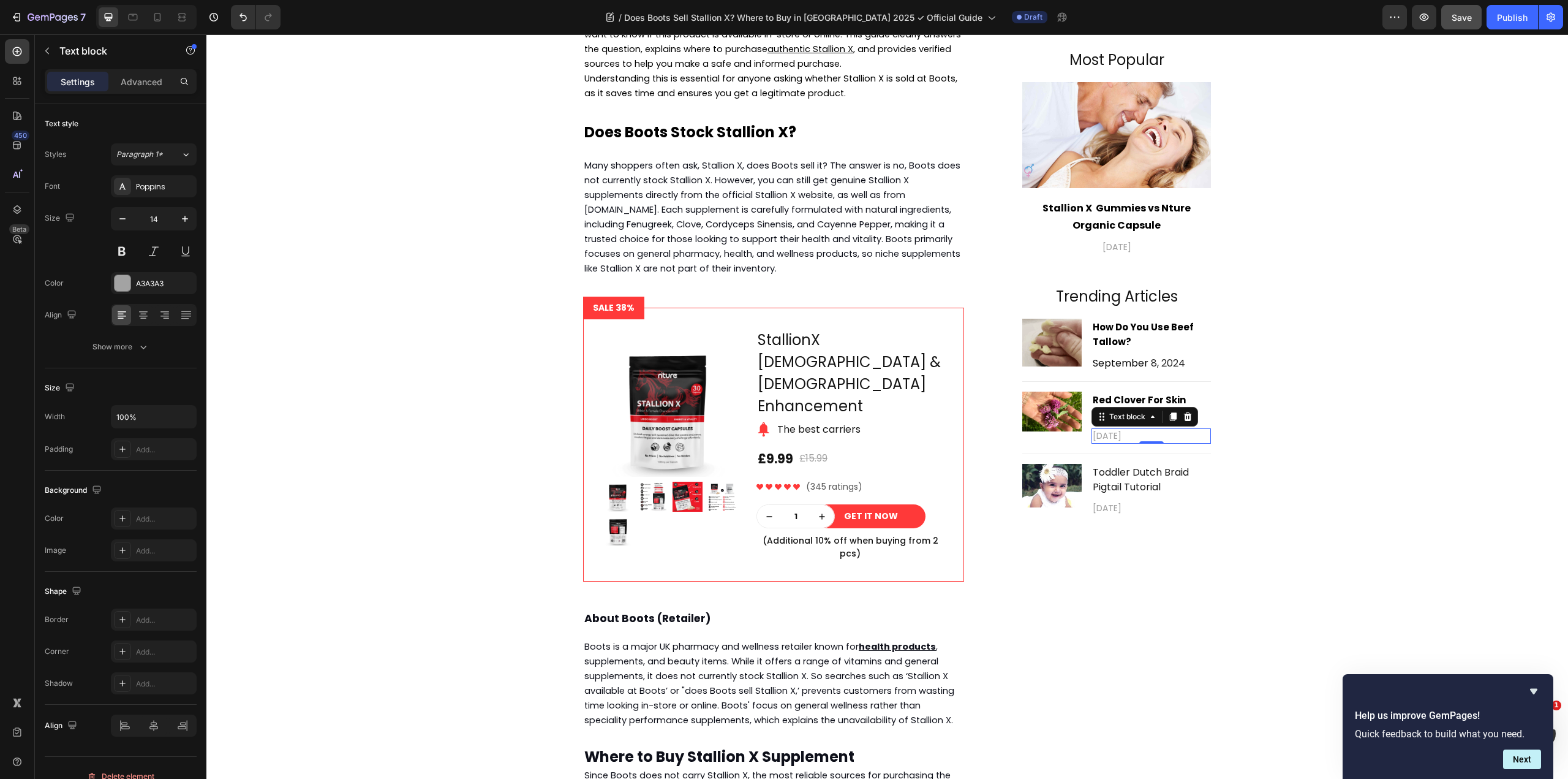
click at [1122, 435] on p "[DATE]" at bounding box center [1151, 436] width 117 height 13
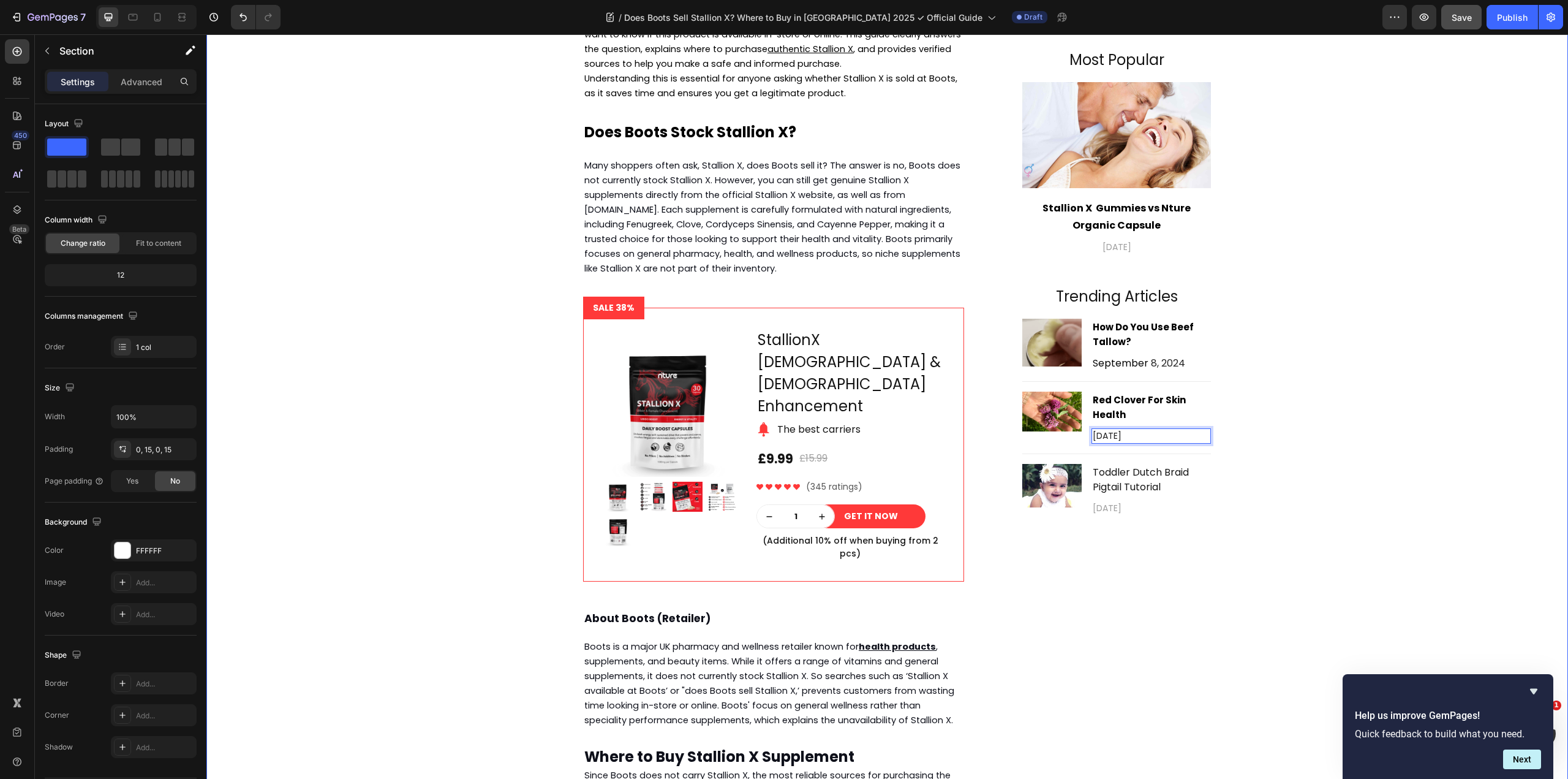
click at [1281, 443] on div "Does Boots Sell Stallion X Supplement ? Heading septmber 26,2025 Text block Sha…" at bounding box center [887, 727] width 1344 height 1748
click at [1190, 477] on p "Toddler Dutch Braid Pigtail Tutorial" at bounding box center [1151, 479] width 117 height 29
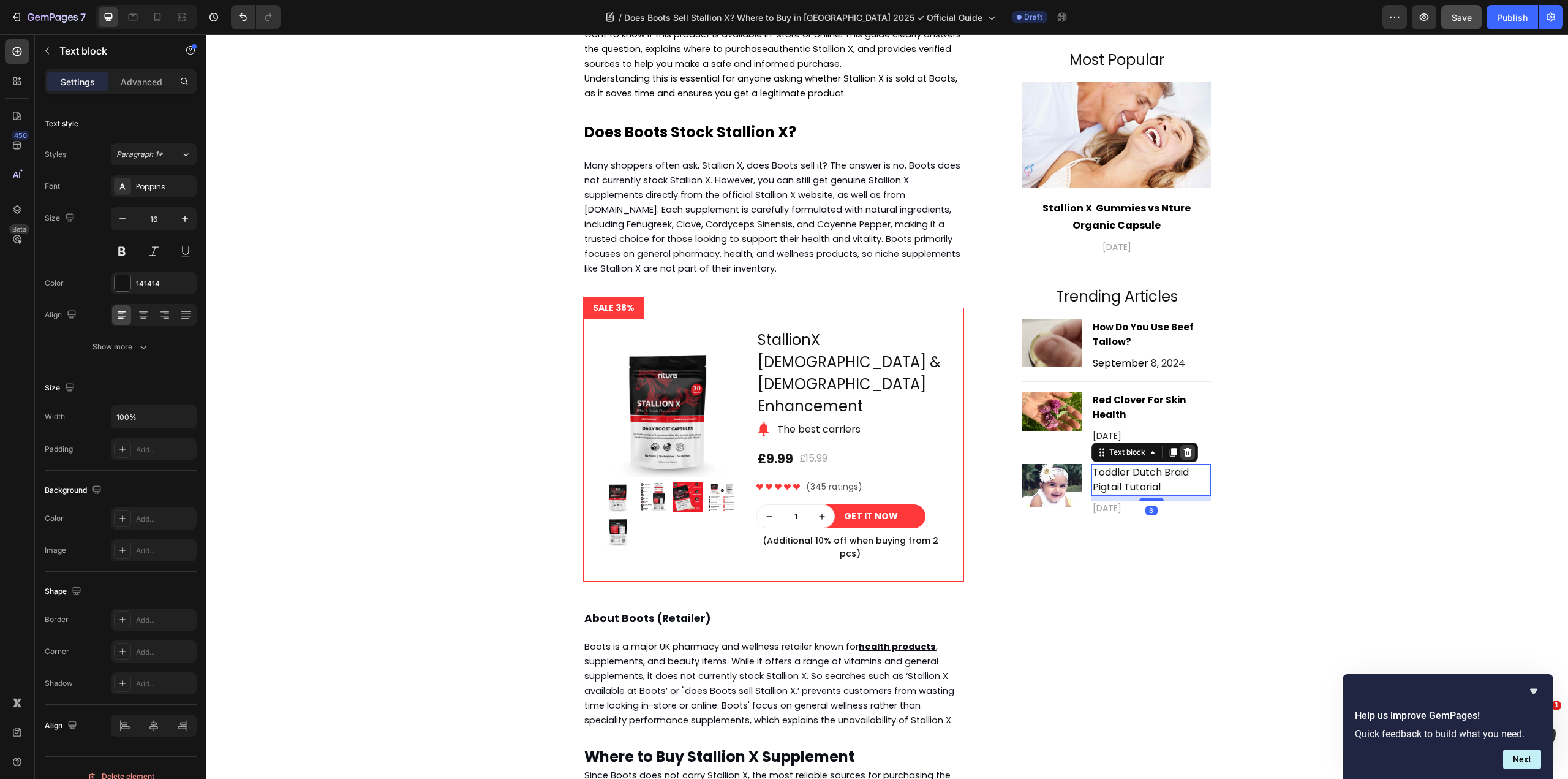
click at [1184, 455] on icon at bounding box center [1188, 452] width 8 height 8
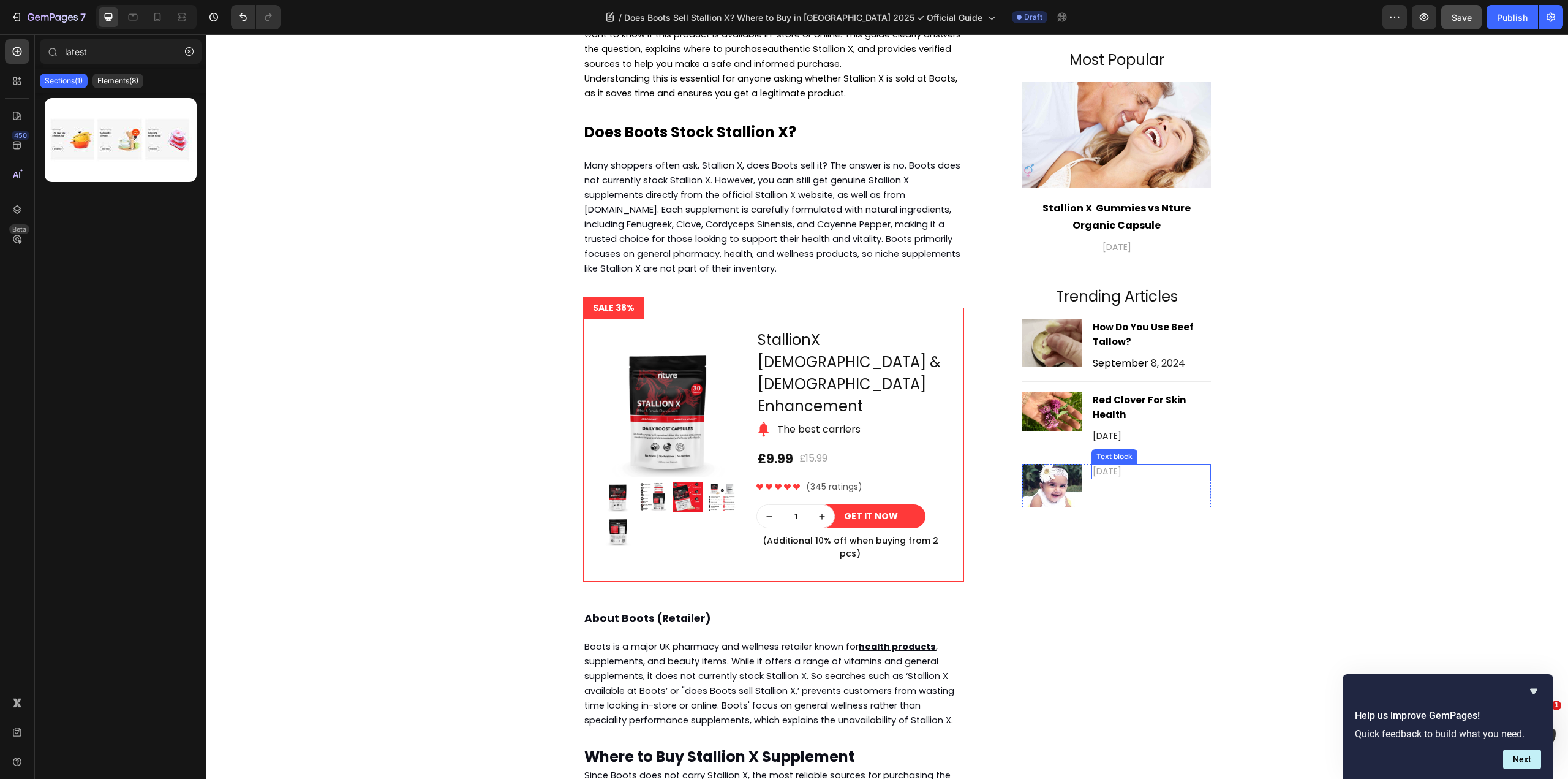
click at [1160, 477] on p "[DATE]" at bounding box center [1151, 472] width 117 height 13
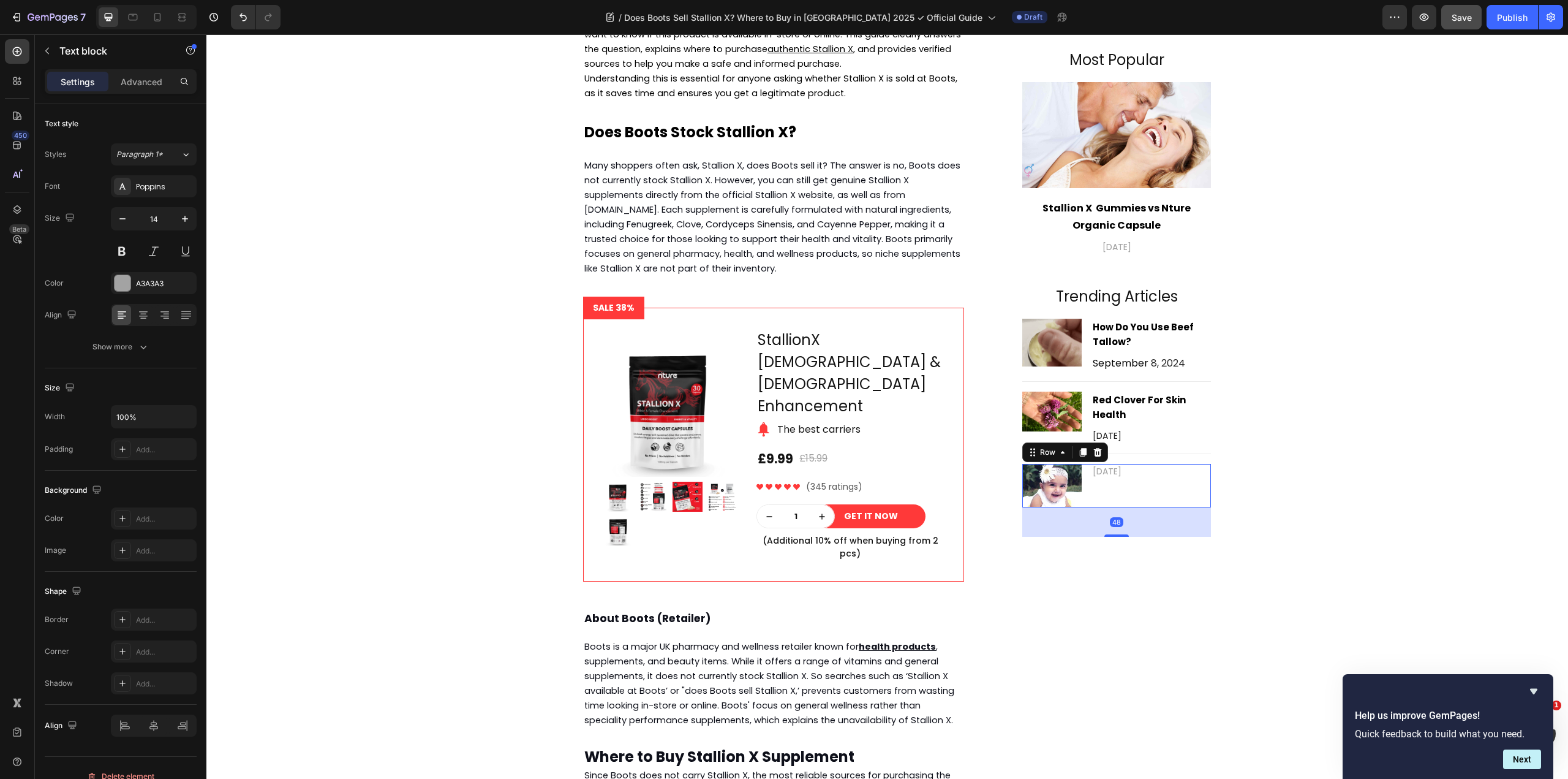
click at [1168, 502] on div "April 12,2021 Text block" at bounding box center [1151, 485] width 120 height 43
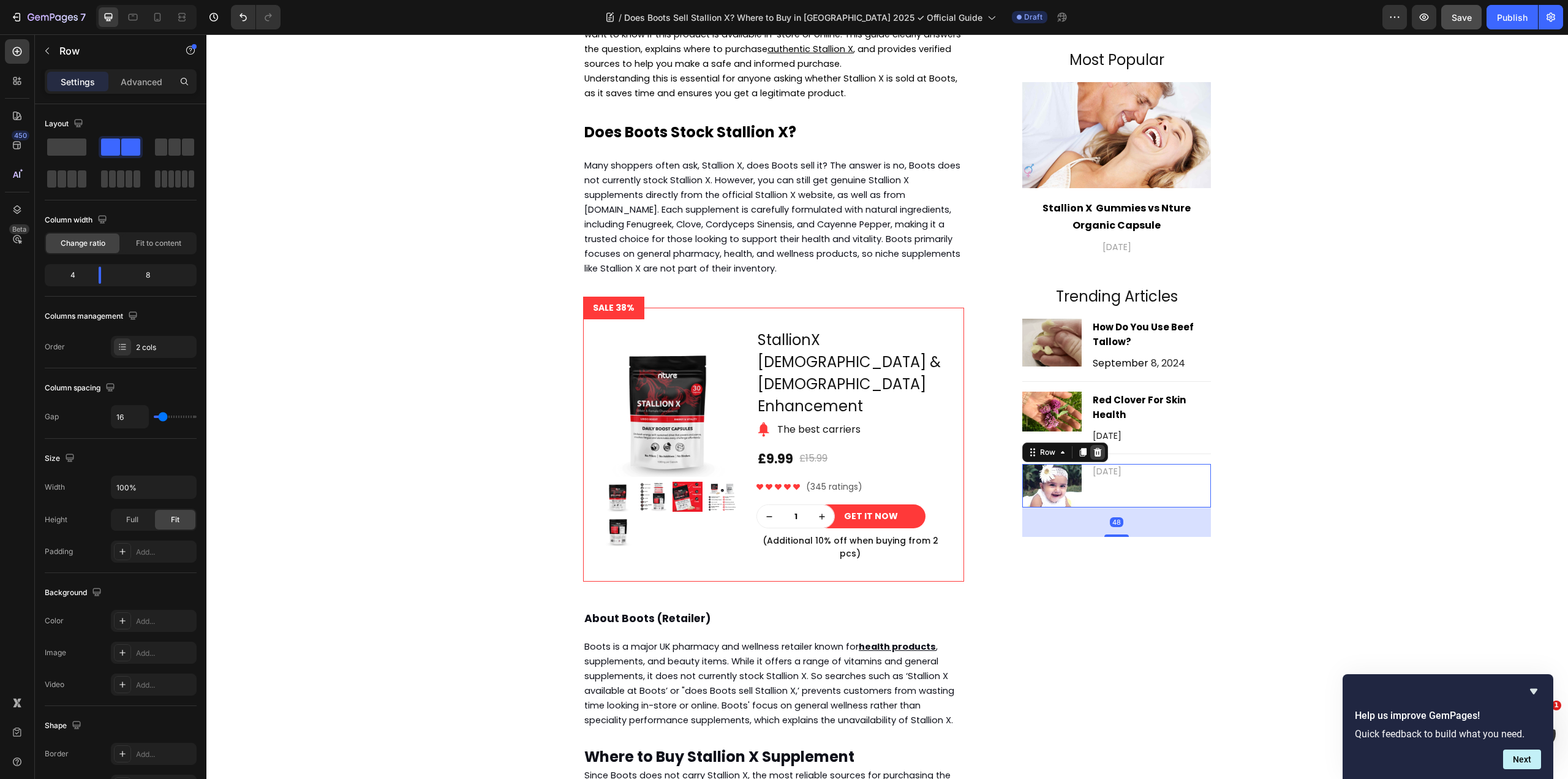
click at [1097, 454] on icon at bounding box center [1097, 452] width 10 height 10
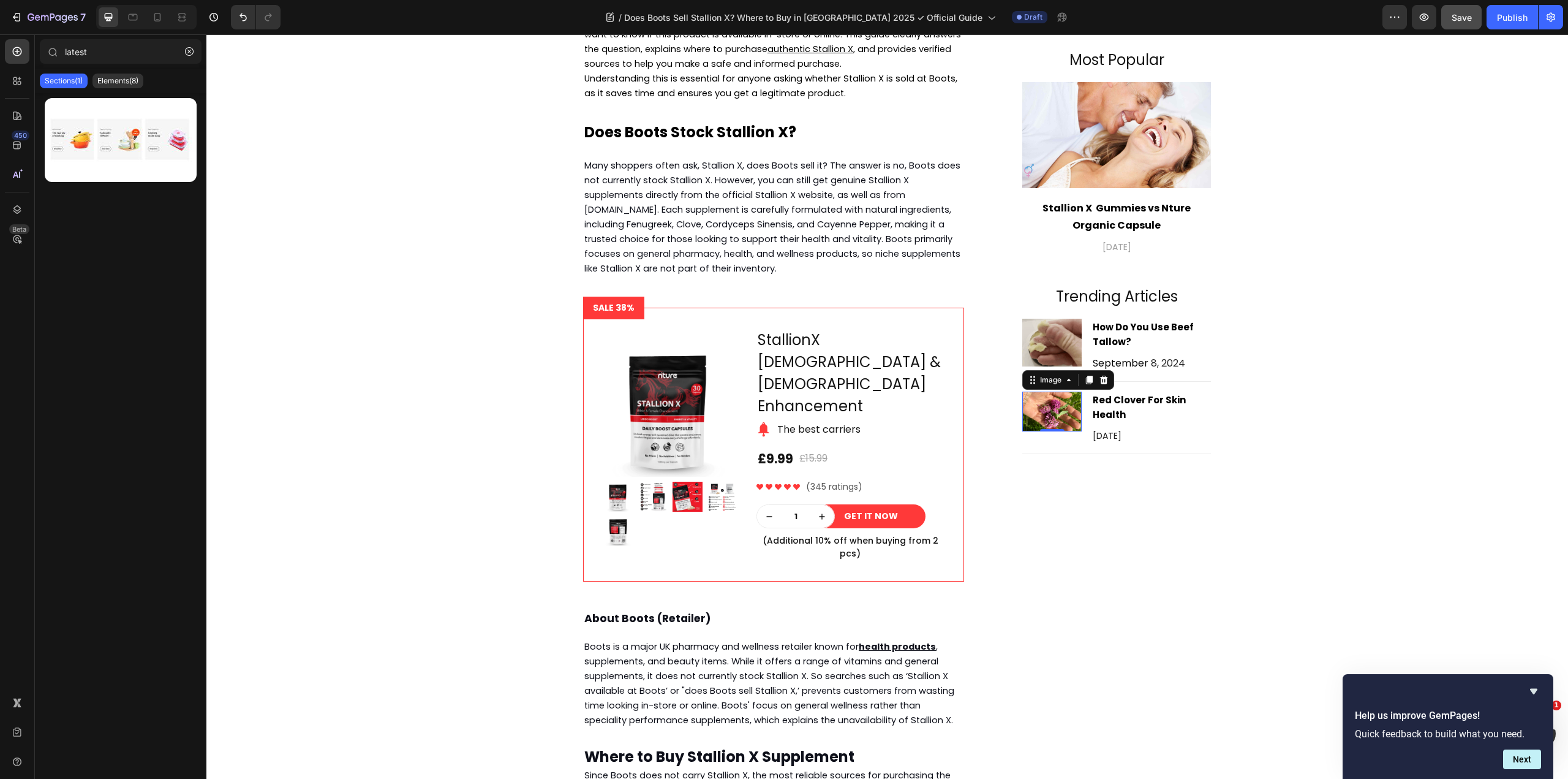
click at [1047, 413] on img at bounding box center [1052, 411] width 60 height 41
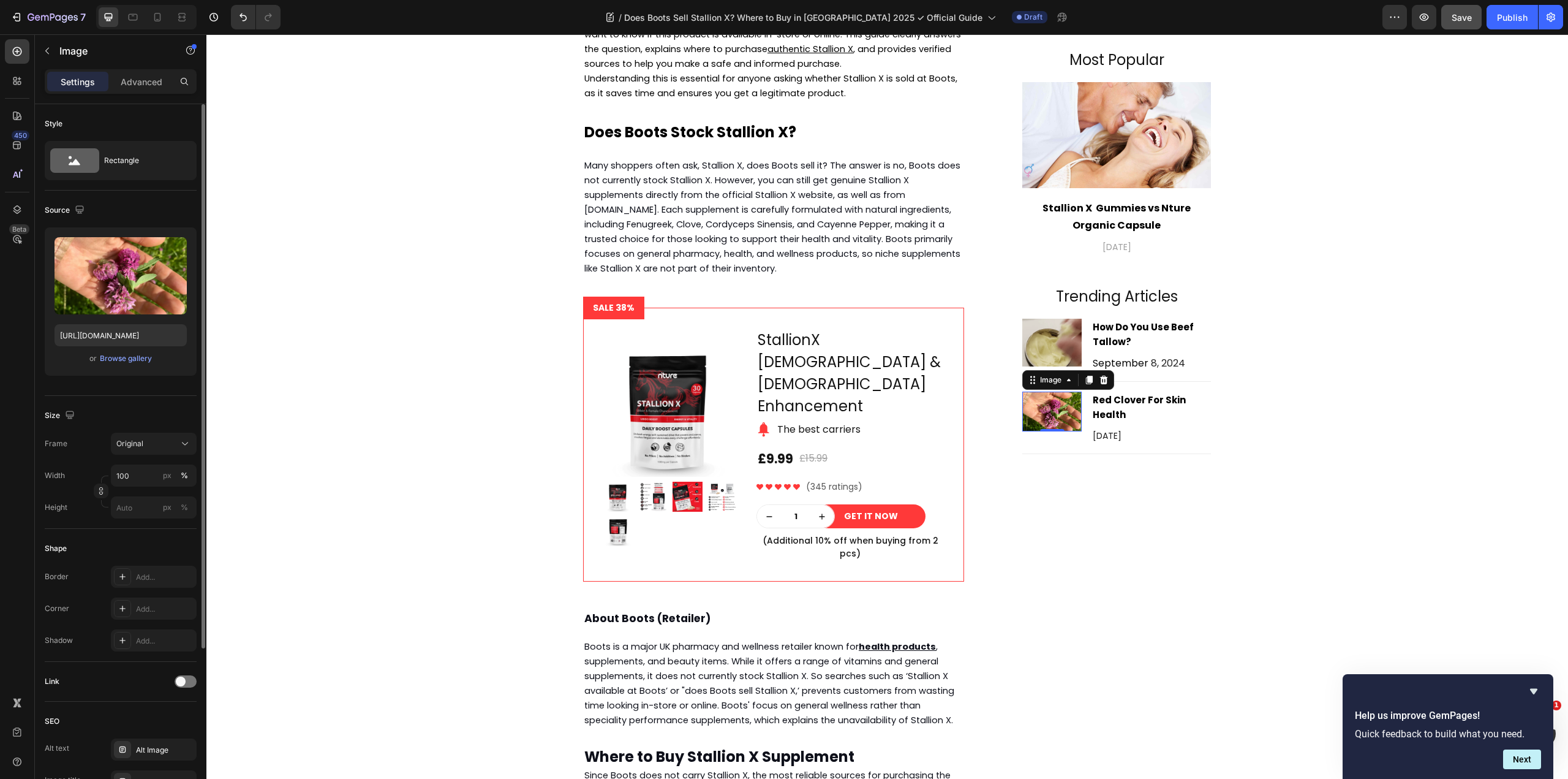
scroll to position [184, 0]
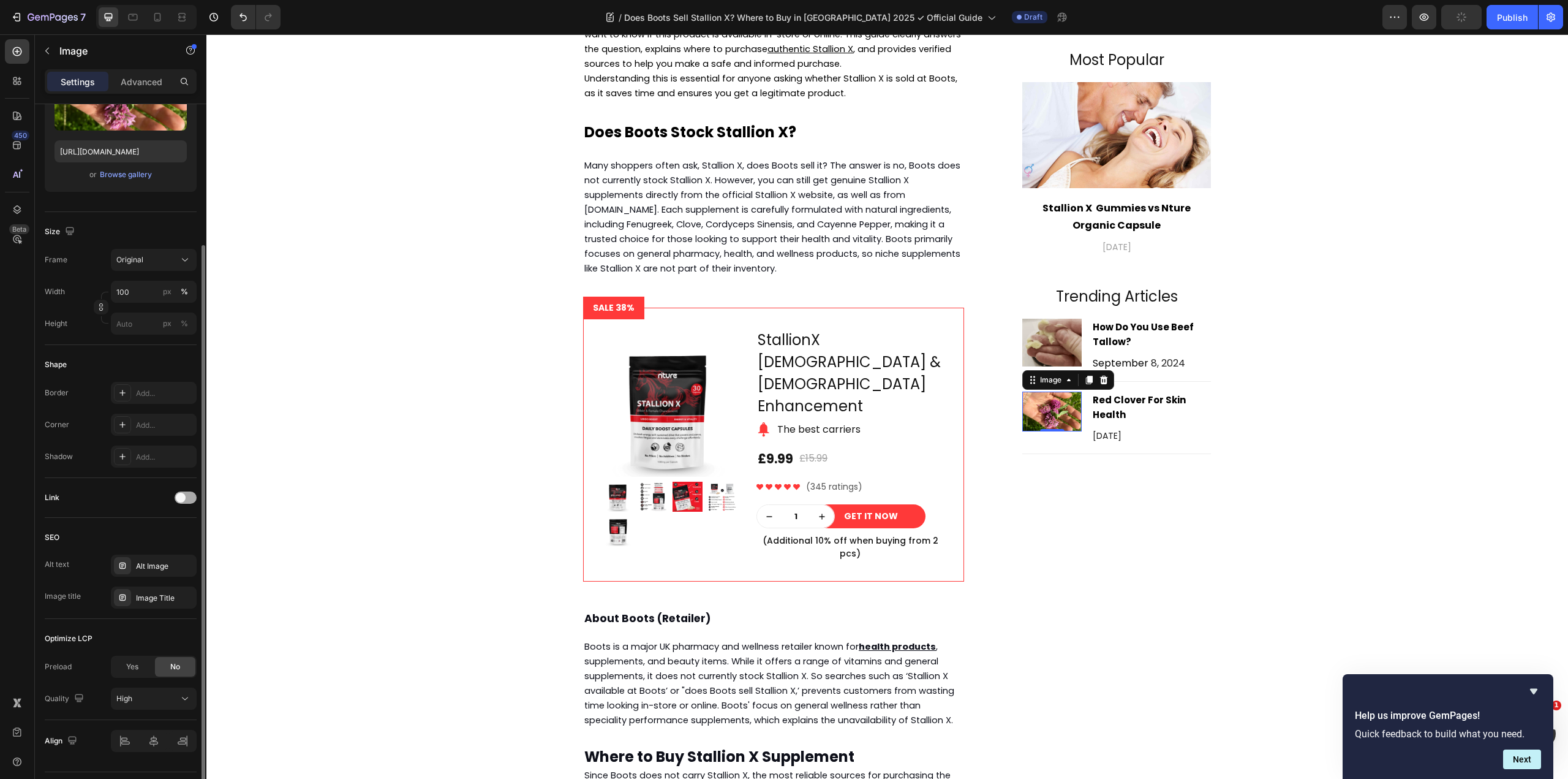
click at [186, 499] on div at bounding box center [186, 497] width 22 height 12
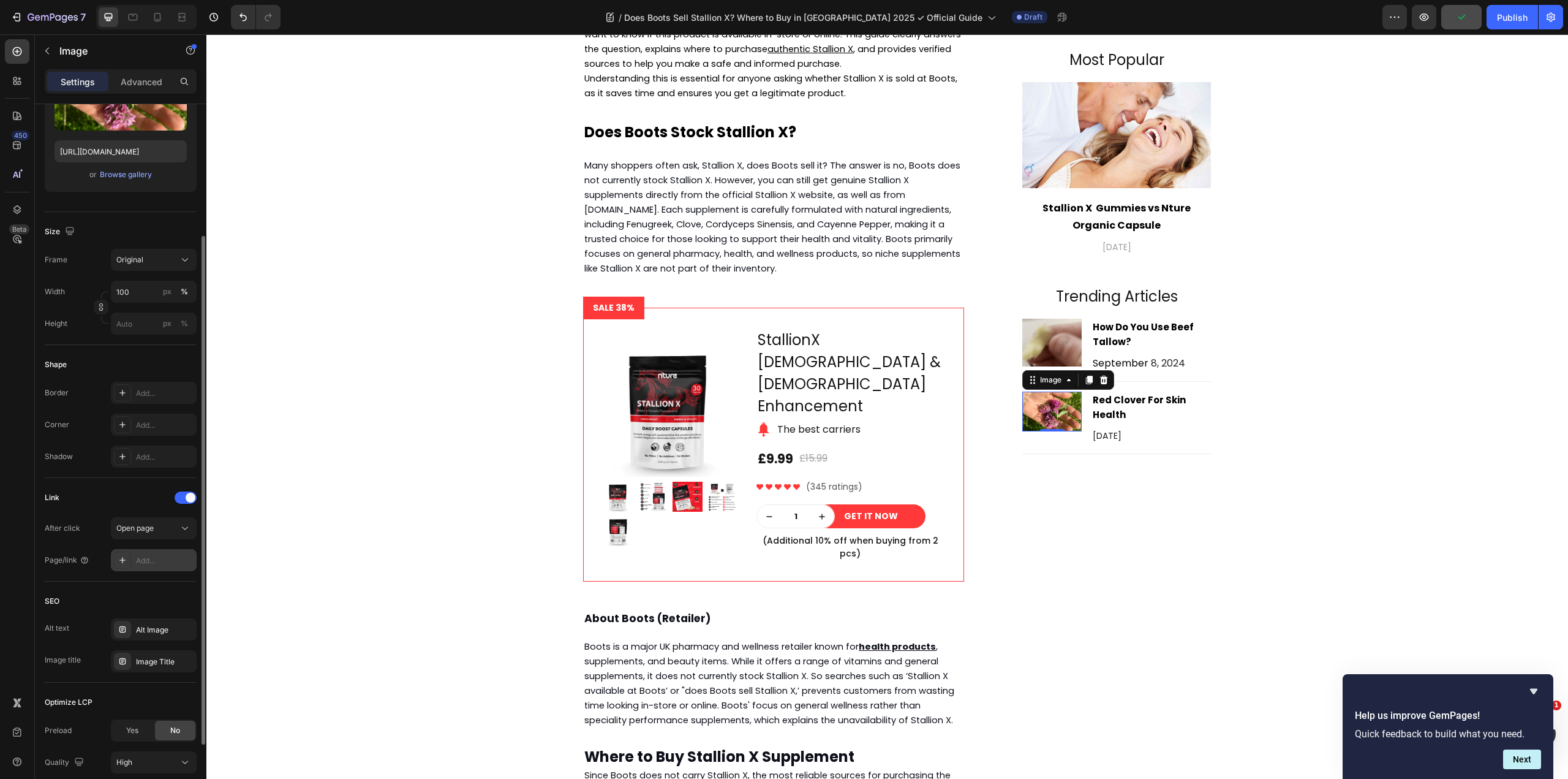
click at [155, 554] on div "Add..." at bounding box center [153, 560] width 86 height 22
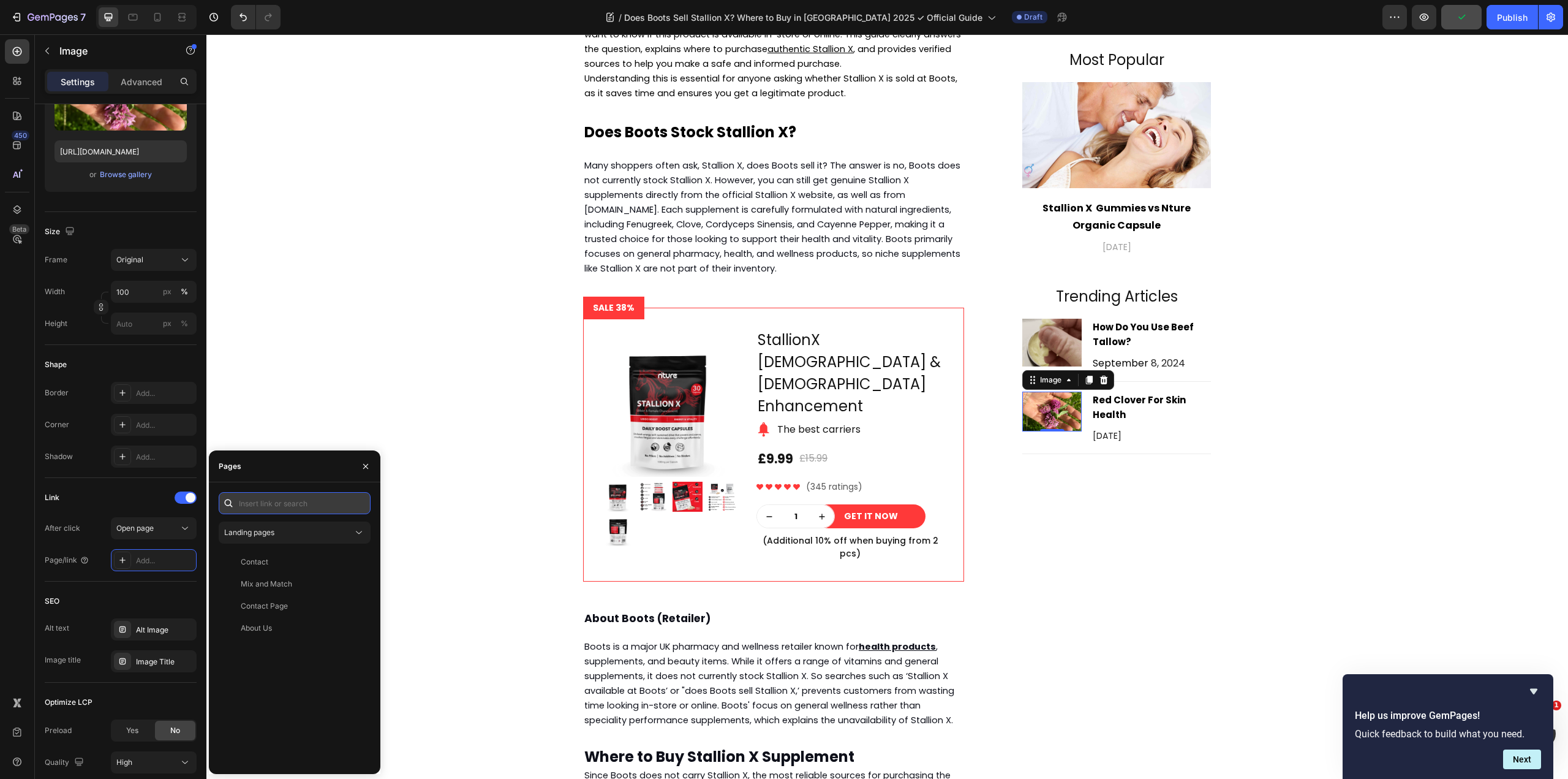
click at [295, 503] on input "text" at bounding box center [294, 503] width 152 height 22
paste input "July 8, 2025"
type input "July 8, 2025"
type input "red clover"
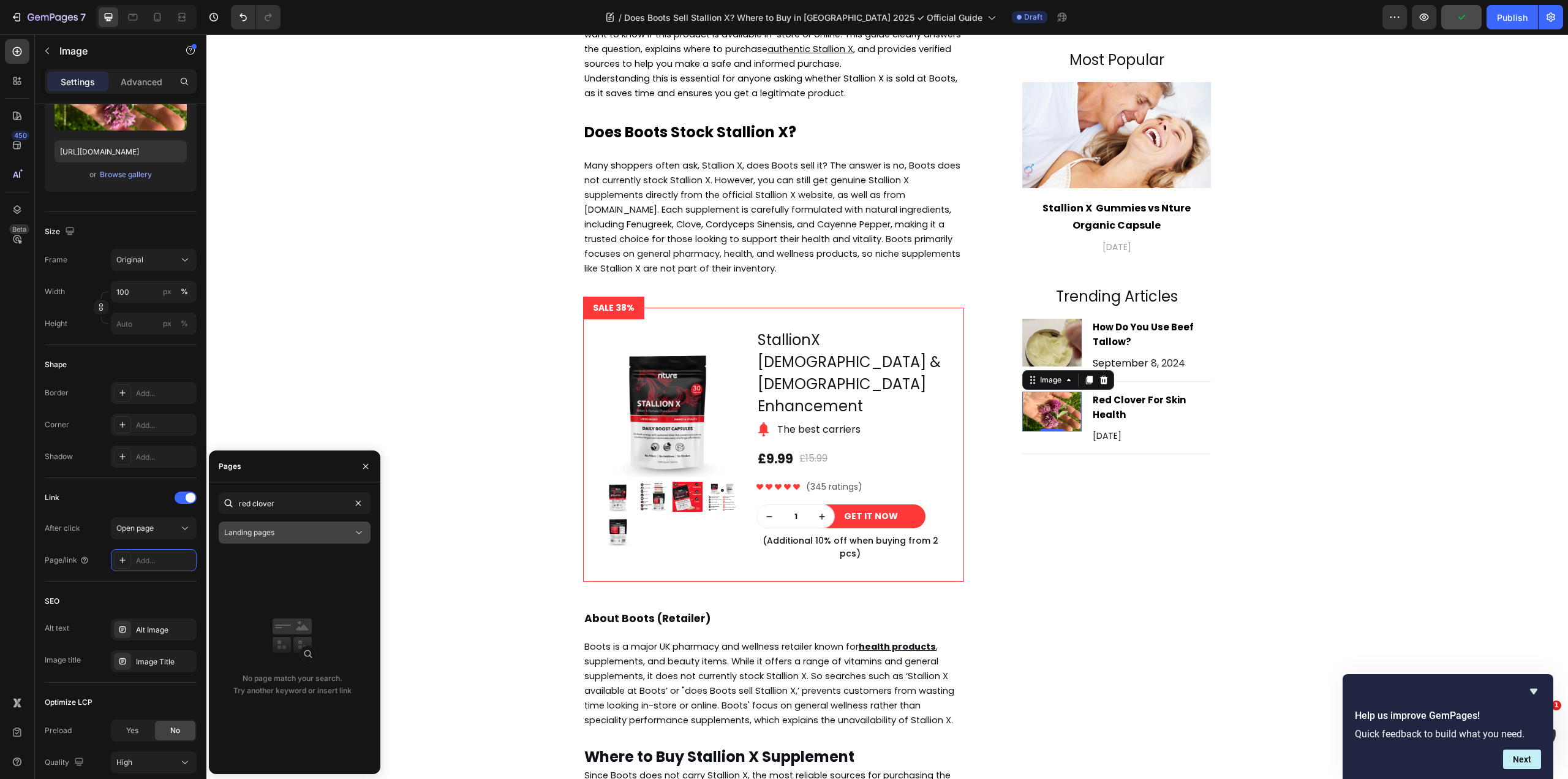
click at [327, 530] on div "Landing pages" at bounding box center [289, 532] width 129 height 11
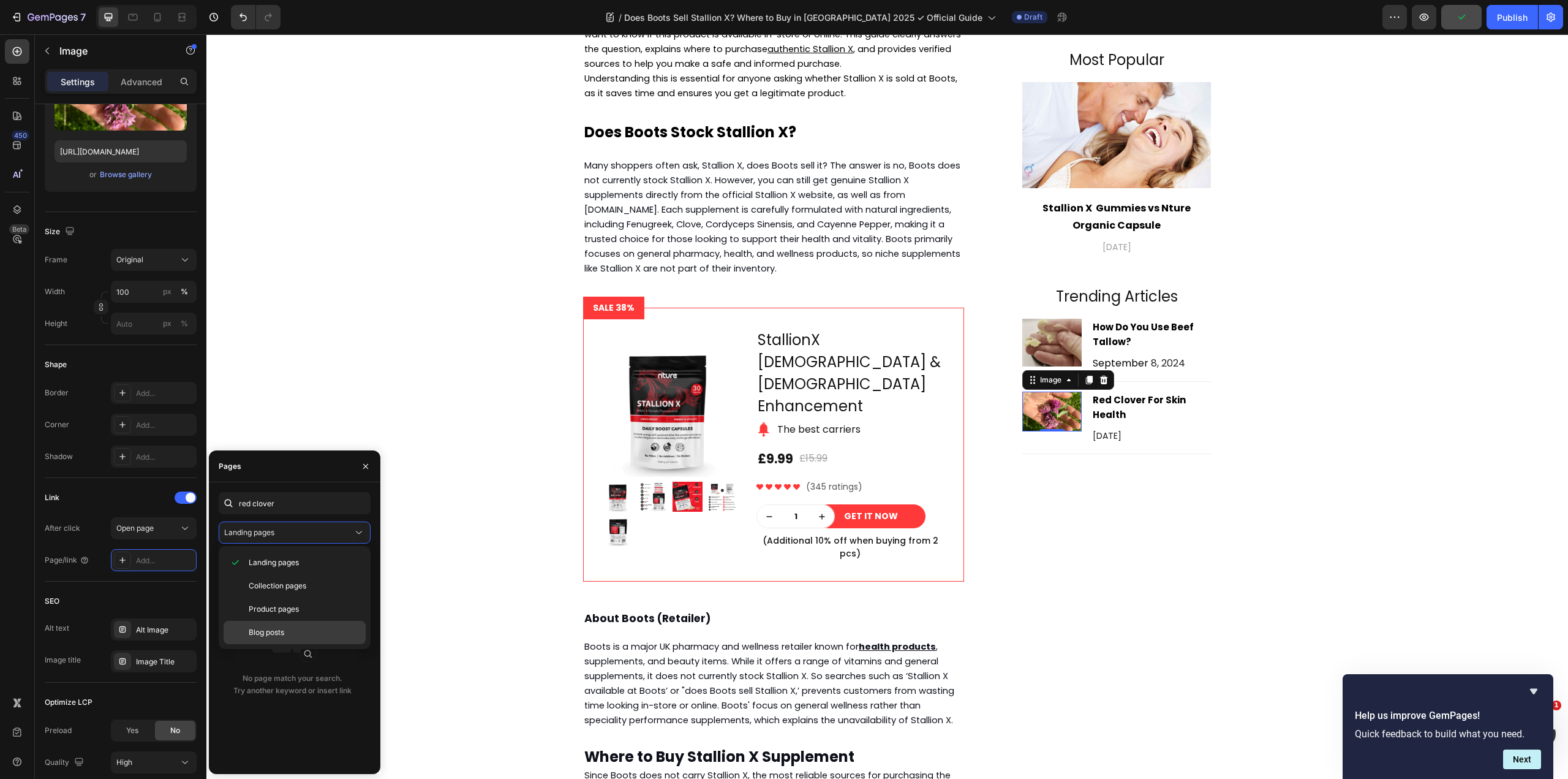
click at [304, 633] on p "Blog posts" at bounding box center [304, 632] width 111 height 11
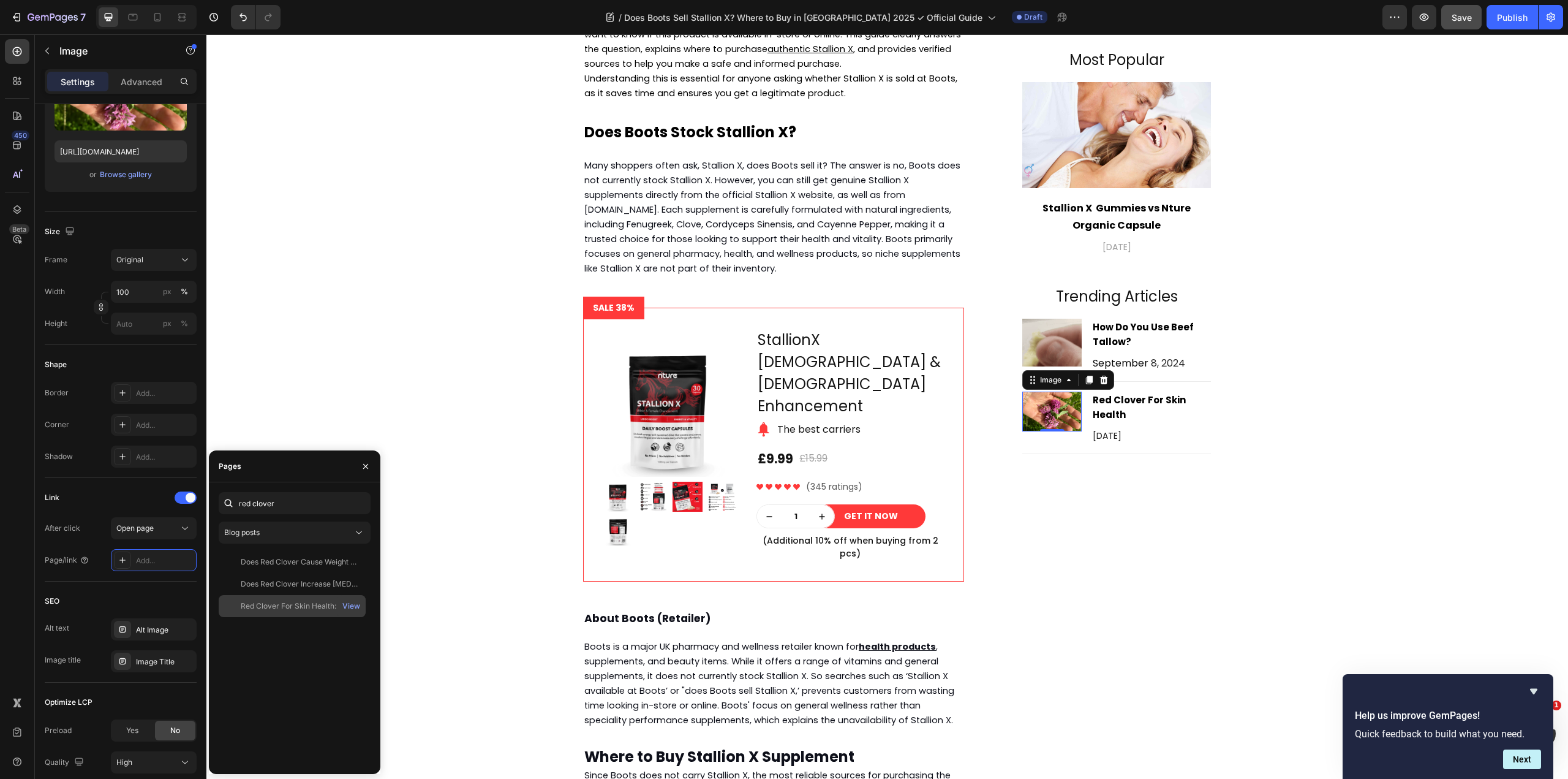
click at [302, 603] on div "Red Clover For Skin Health: A Simple Teen-Friendly Guide" at bounding box center [299, 606] width 118 height 11
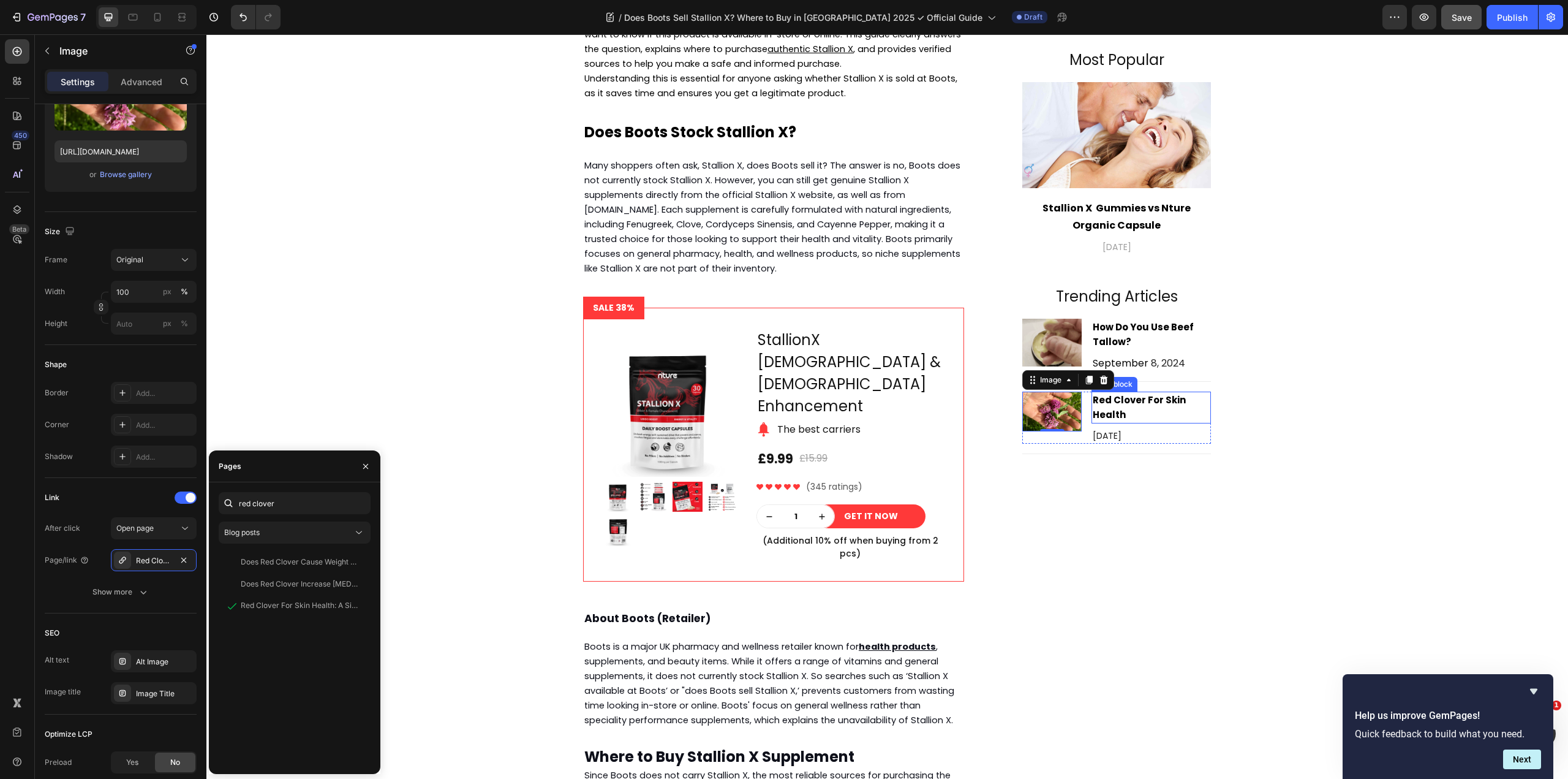
click at [1149, 412] on p "Red Clover For Skin Health" at bounding box center [1151, 407] width 117 height 29
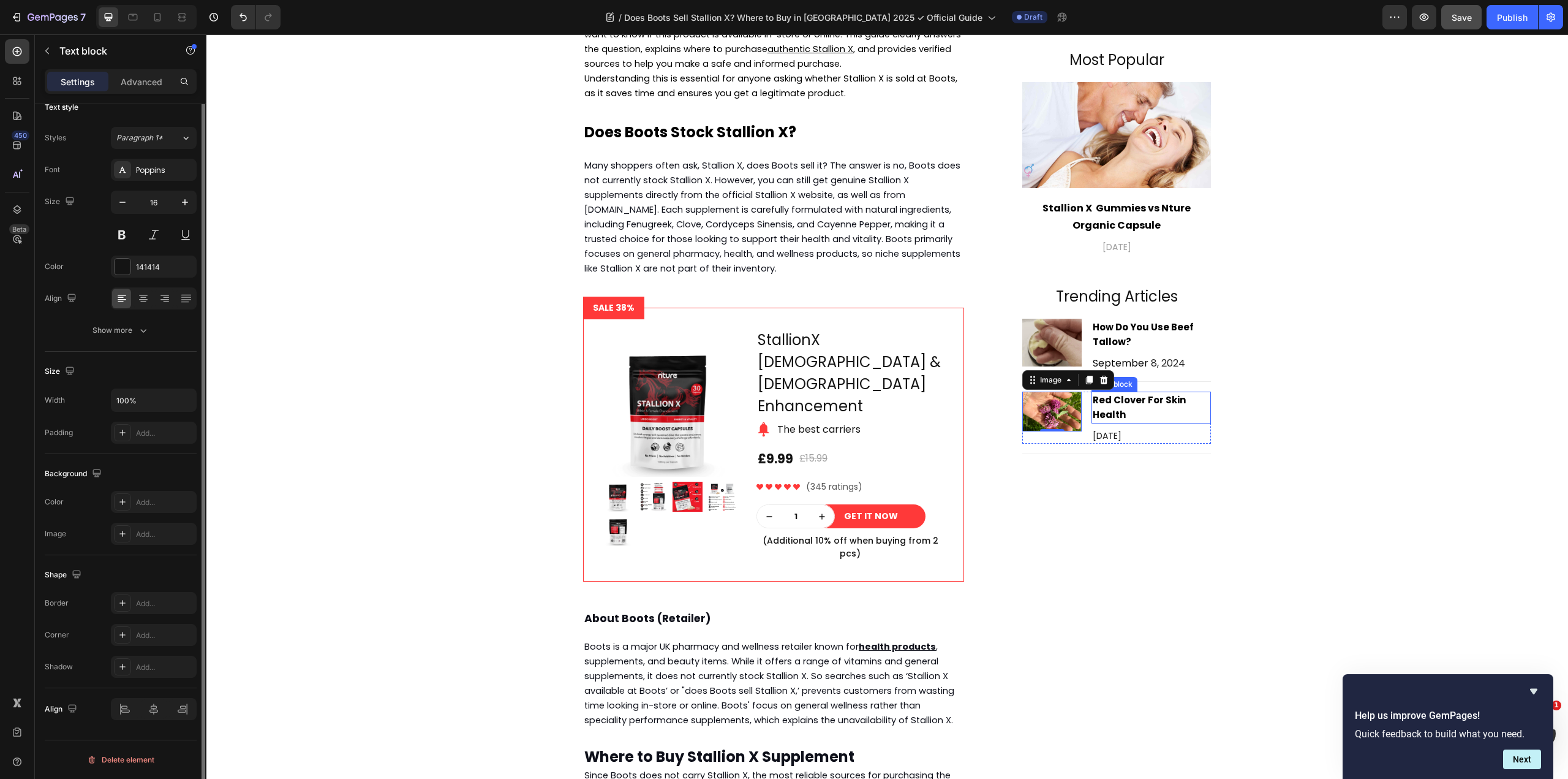
scroll to position [0, 0]
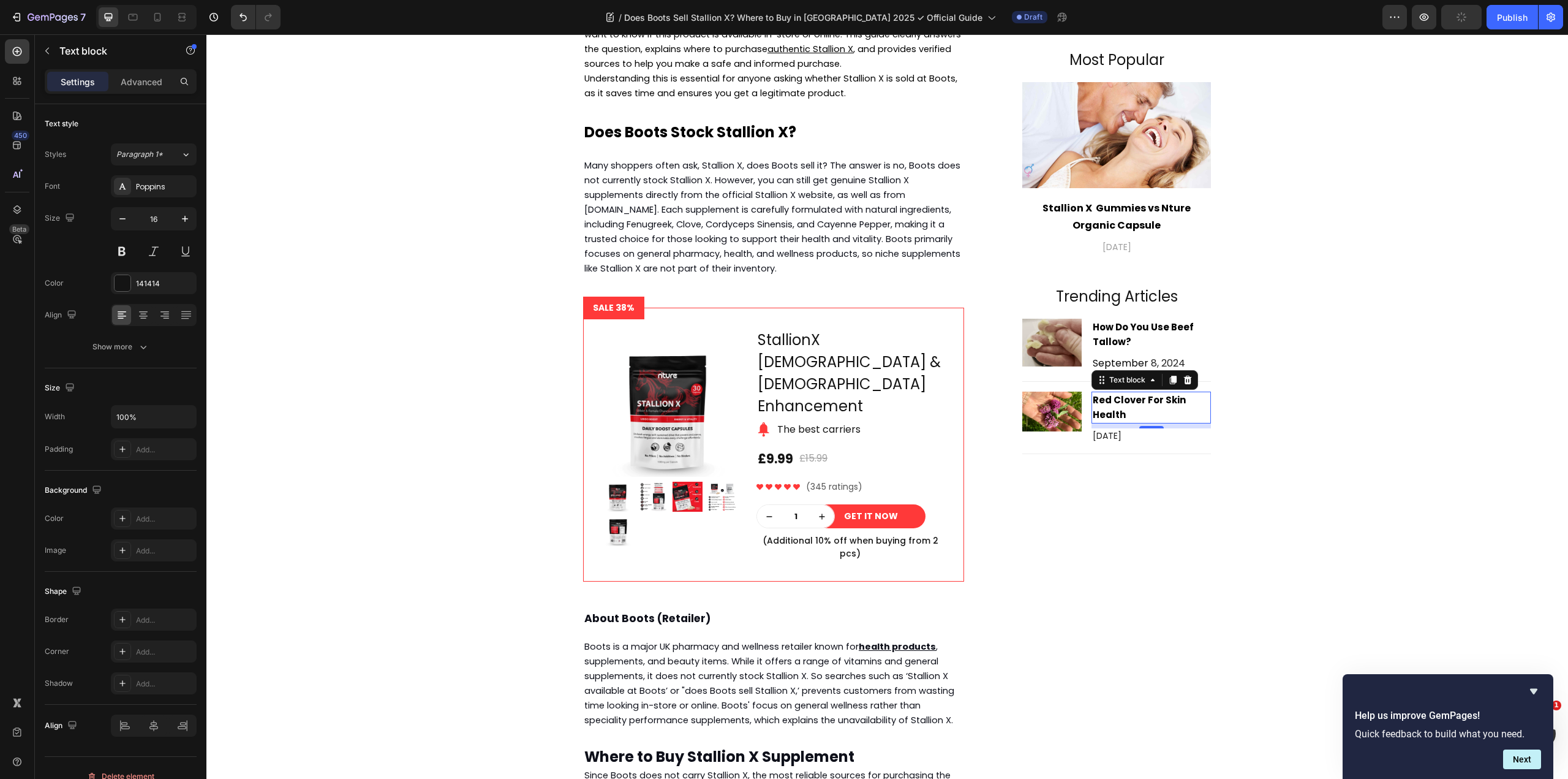
click at [1122, 412] on p "Red Clover For Skin Health" at bounding box center [1151, 407] width 117 height 29
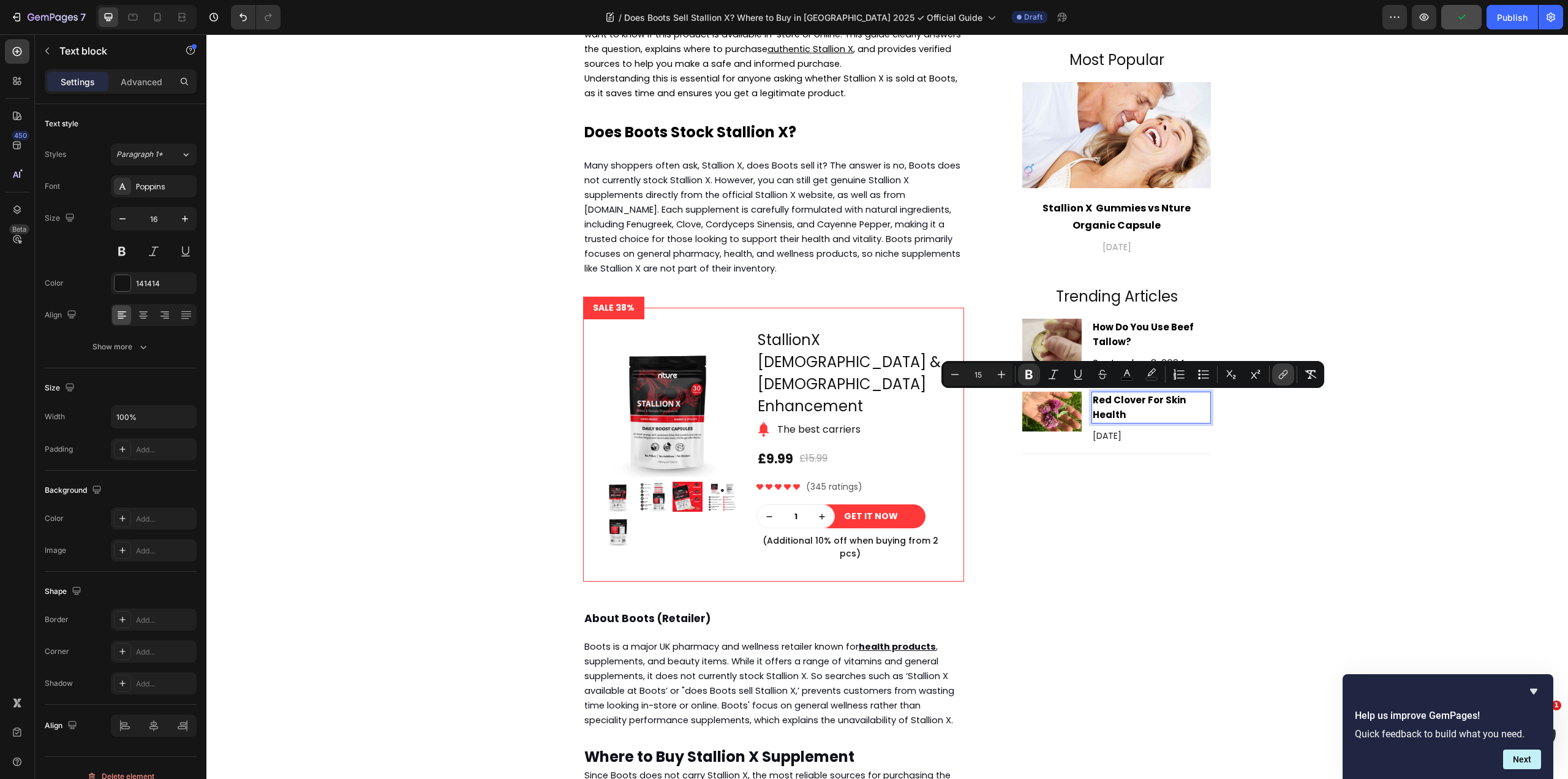
click at [1284, 377] on icon "Editor contextual toolbar" at bounding box center [1283, 374] width 12 height 12
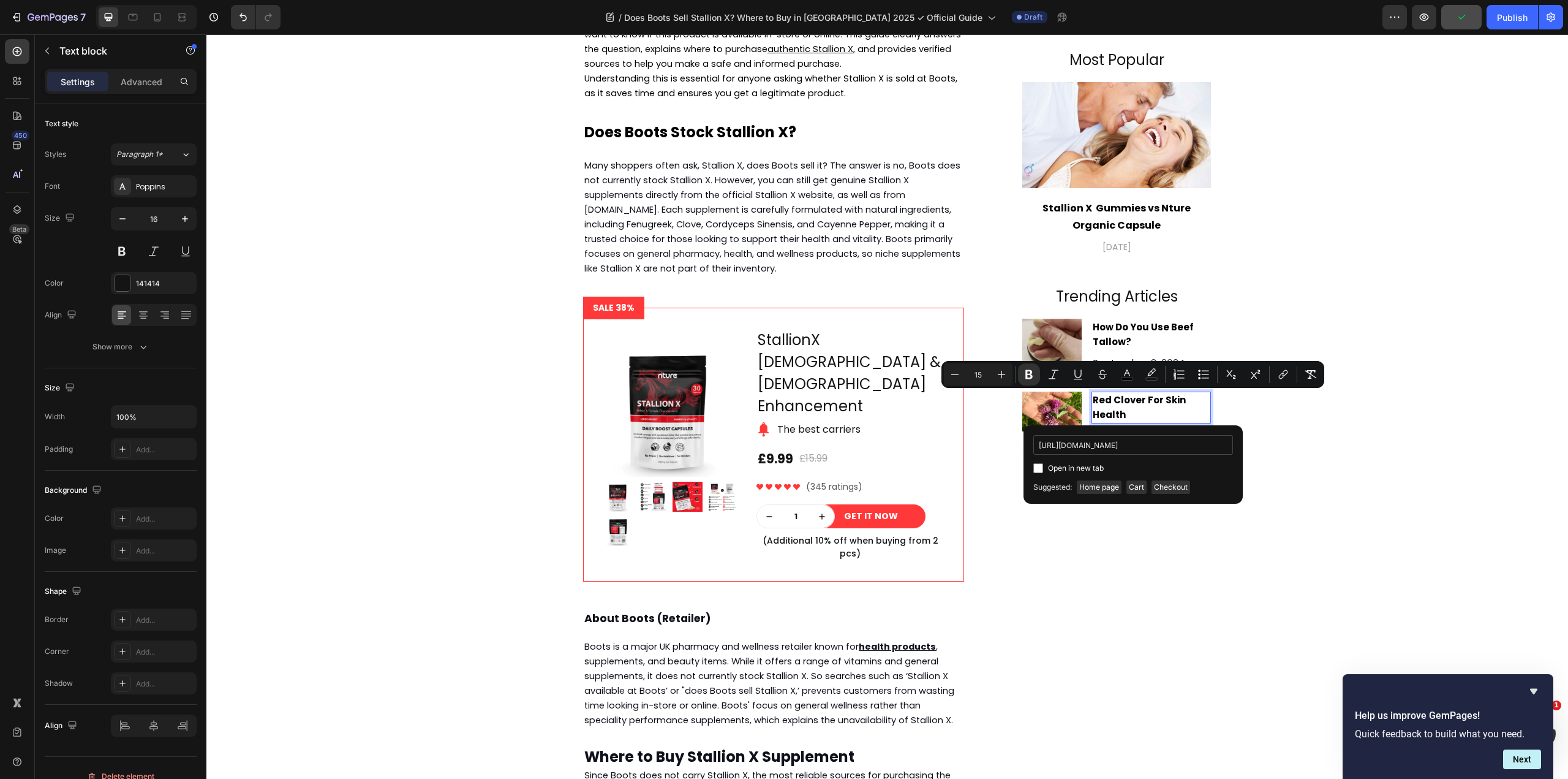
scroll to position [0, 168]
type input "https://nture.co.uk/blogs/news/red-clover-for-skin-health-a-simple-teen-friendl…"
click at [1054, 467] on span "Open in new tab" at bounding box center [1076, 468] width 56 height 15
checkbox input "true"
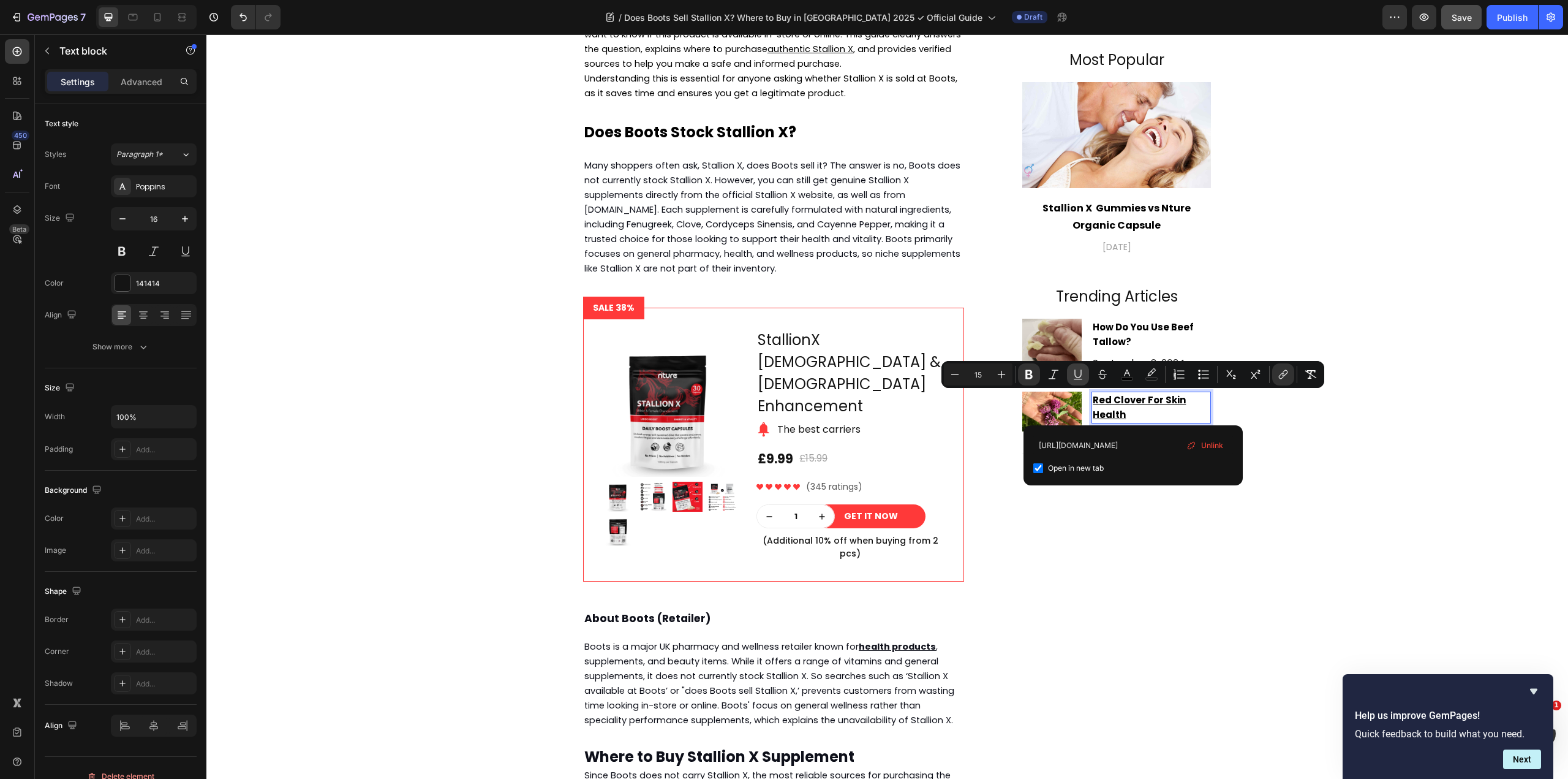
click at [1077, 379] on icon "Editor contextual toolbar" at bounding box center [1078, 379] width 8 height 1
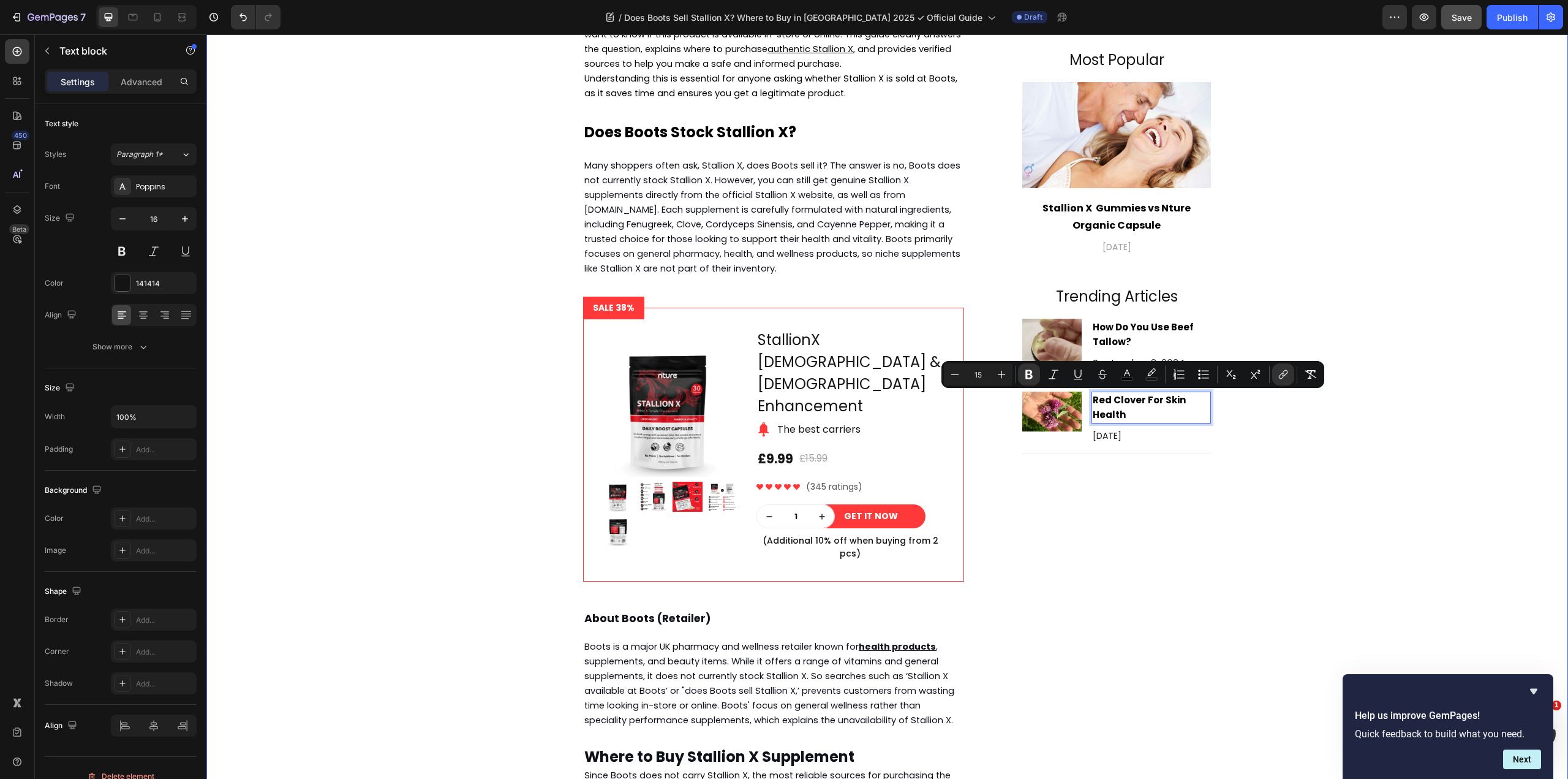
click at [1267, 458] on div "Does Boots Sell Stallion X Supplement ? Heading septmber 26,2025 Text block Sha…" at bounding box center [887, 727] width 1344 height 1748
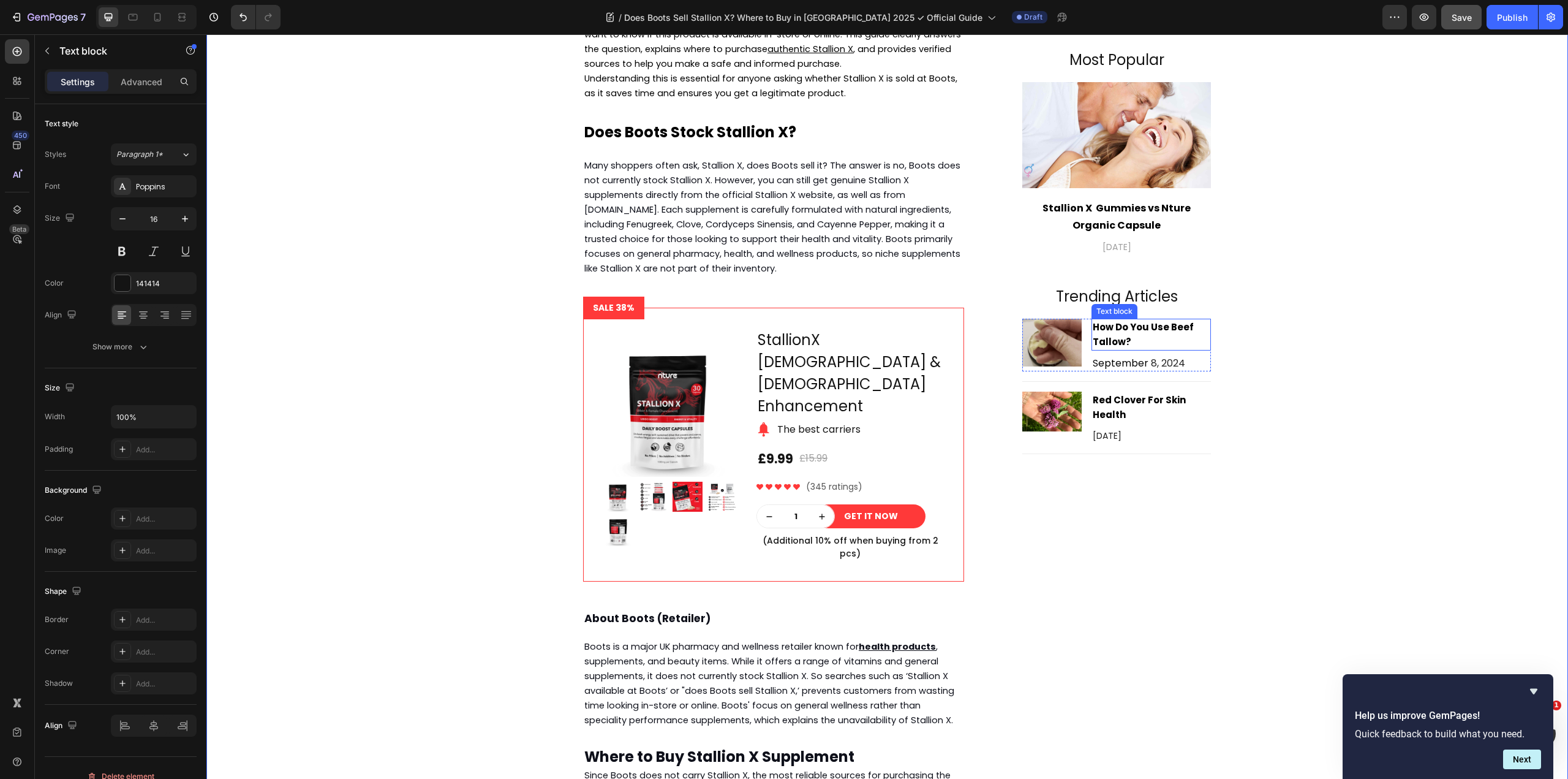
click at [1126, 342] on p "How Do You Use Beef Tallow?" at bounding box center [1151, 334] width 117 height 29
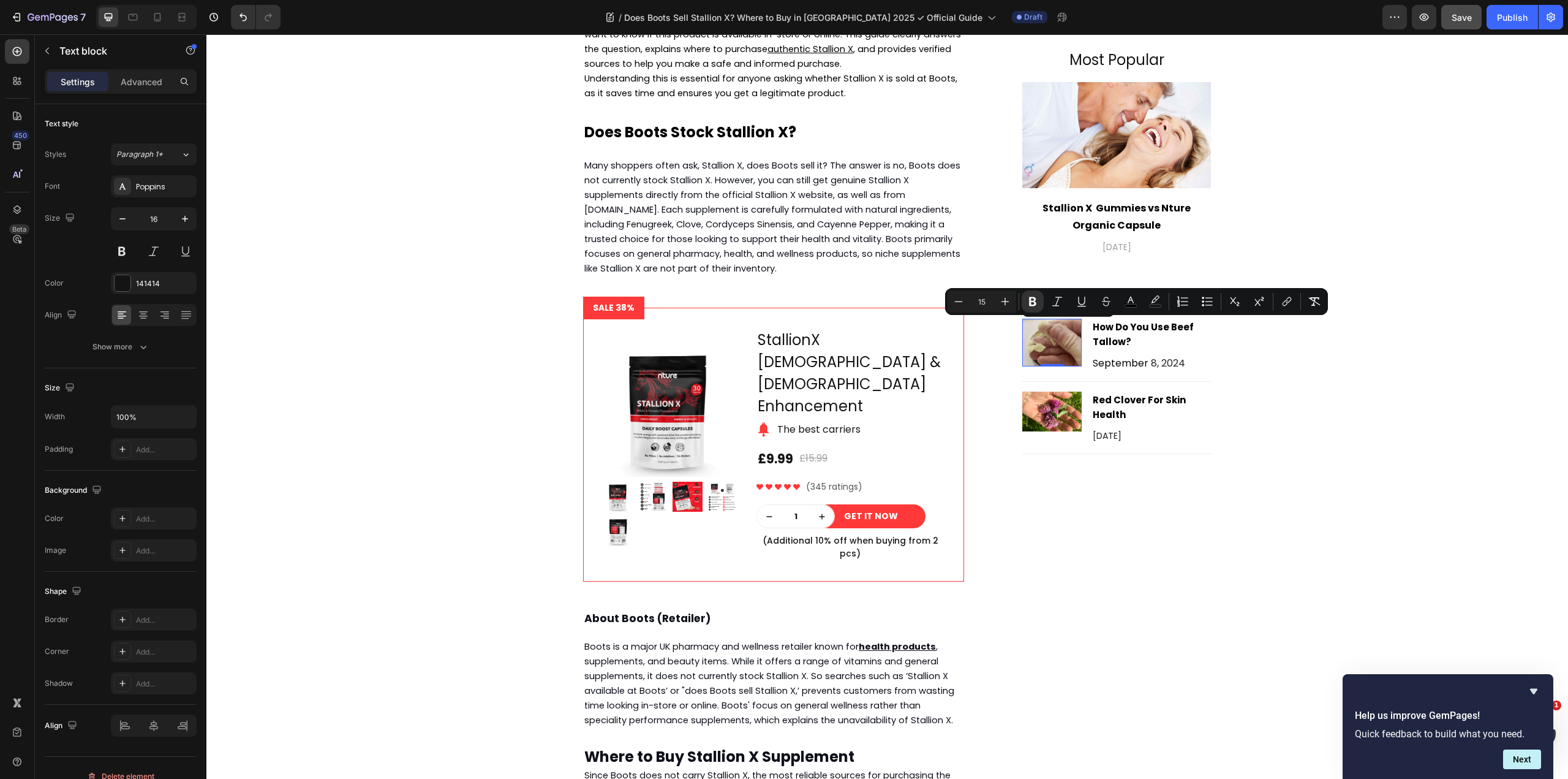
click at [1056, 346] on img at bounding box center [1052, 342] width 60 height 49
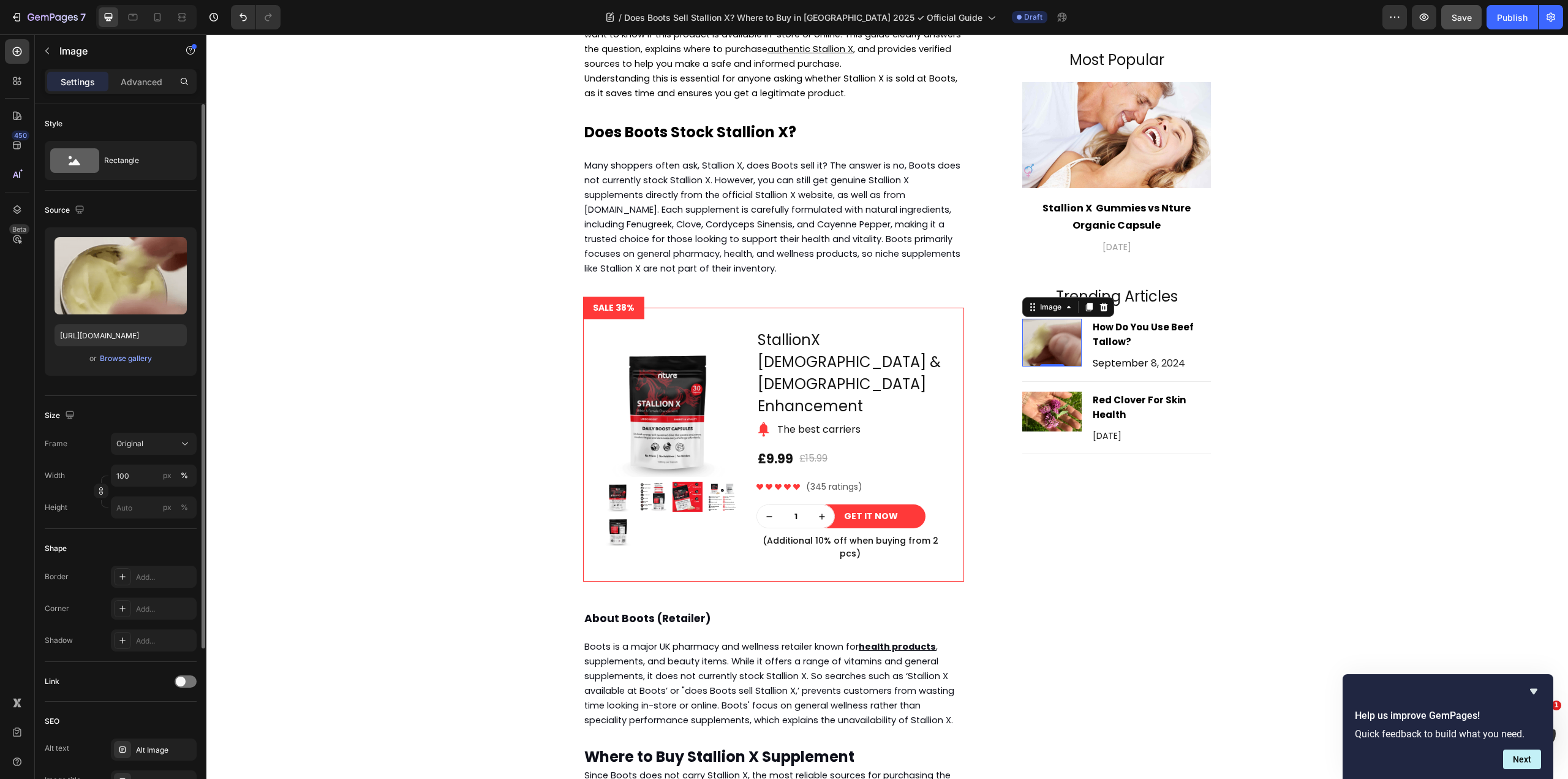
scroll to position [184, 0]
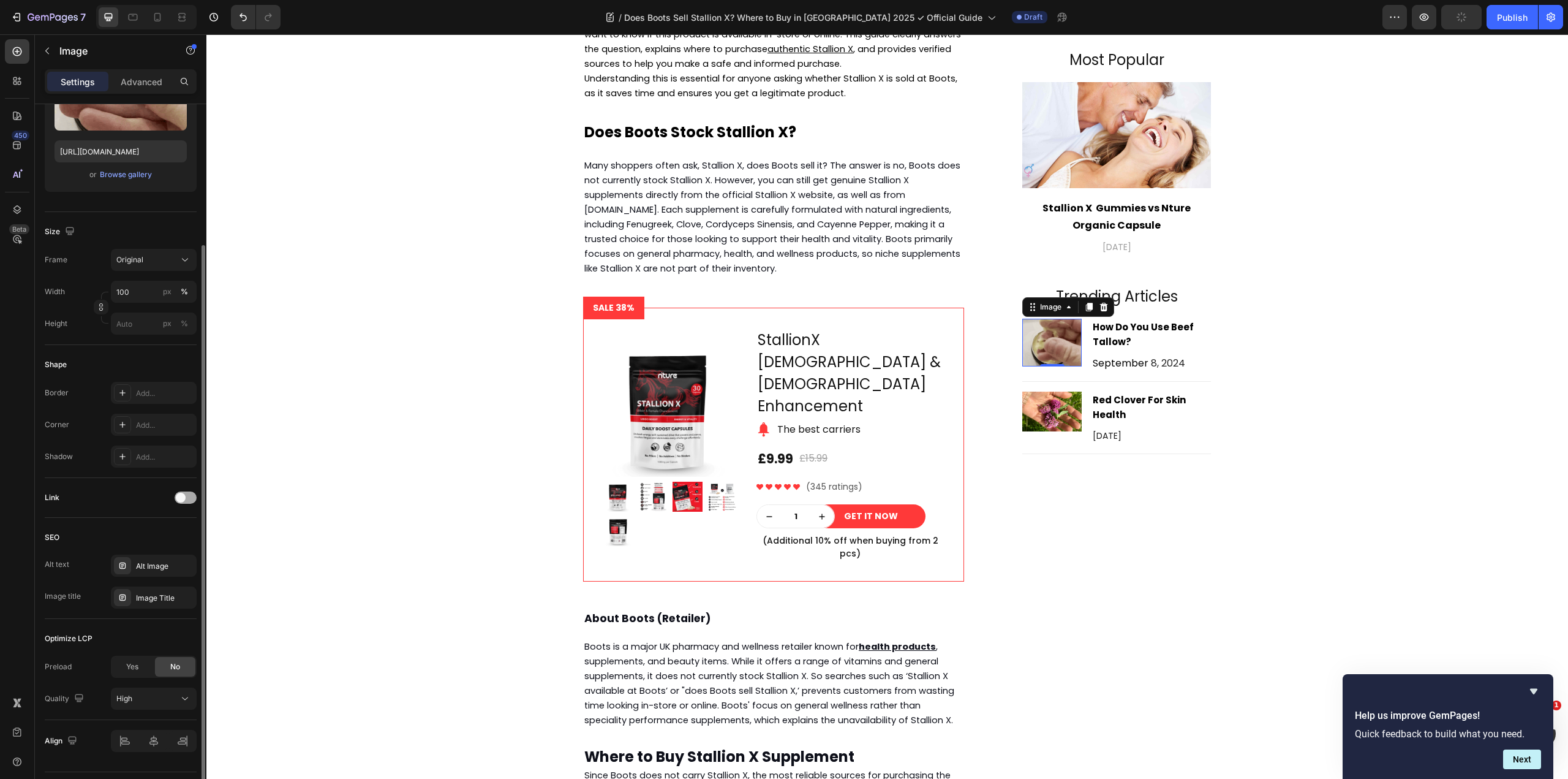
click at [184, 496] on span at bounding box center [180, 497] width 10 height 10
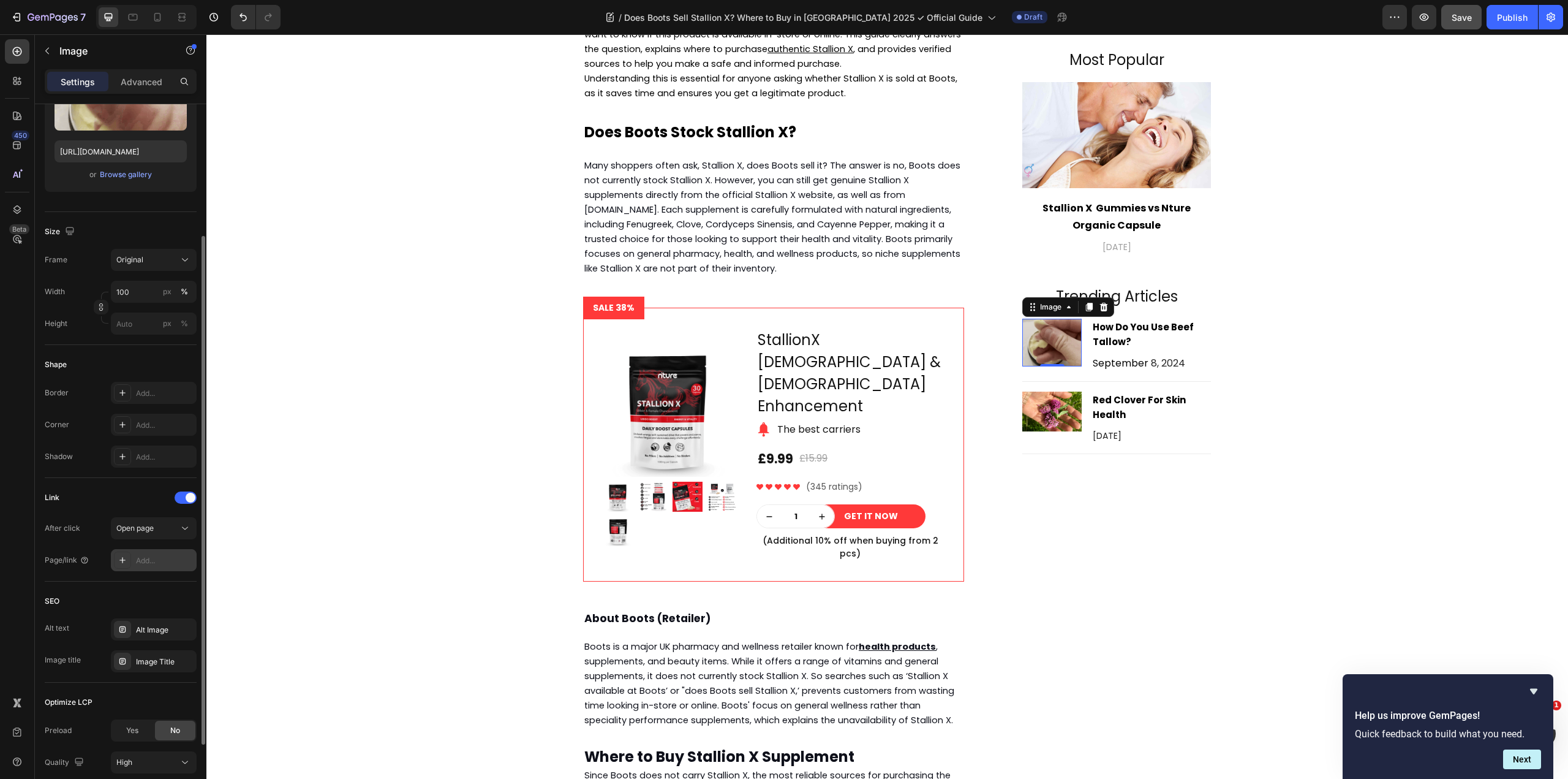
click at [138, 565] on div "Add..." at bounding box center [164, 560] width 58 height 11
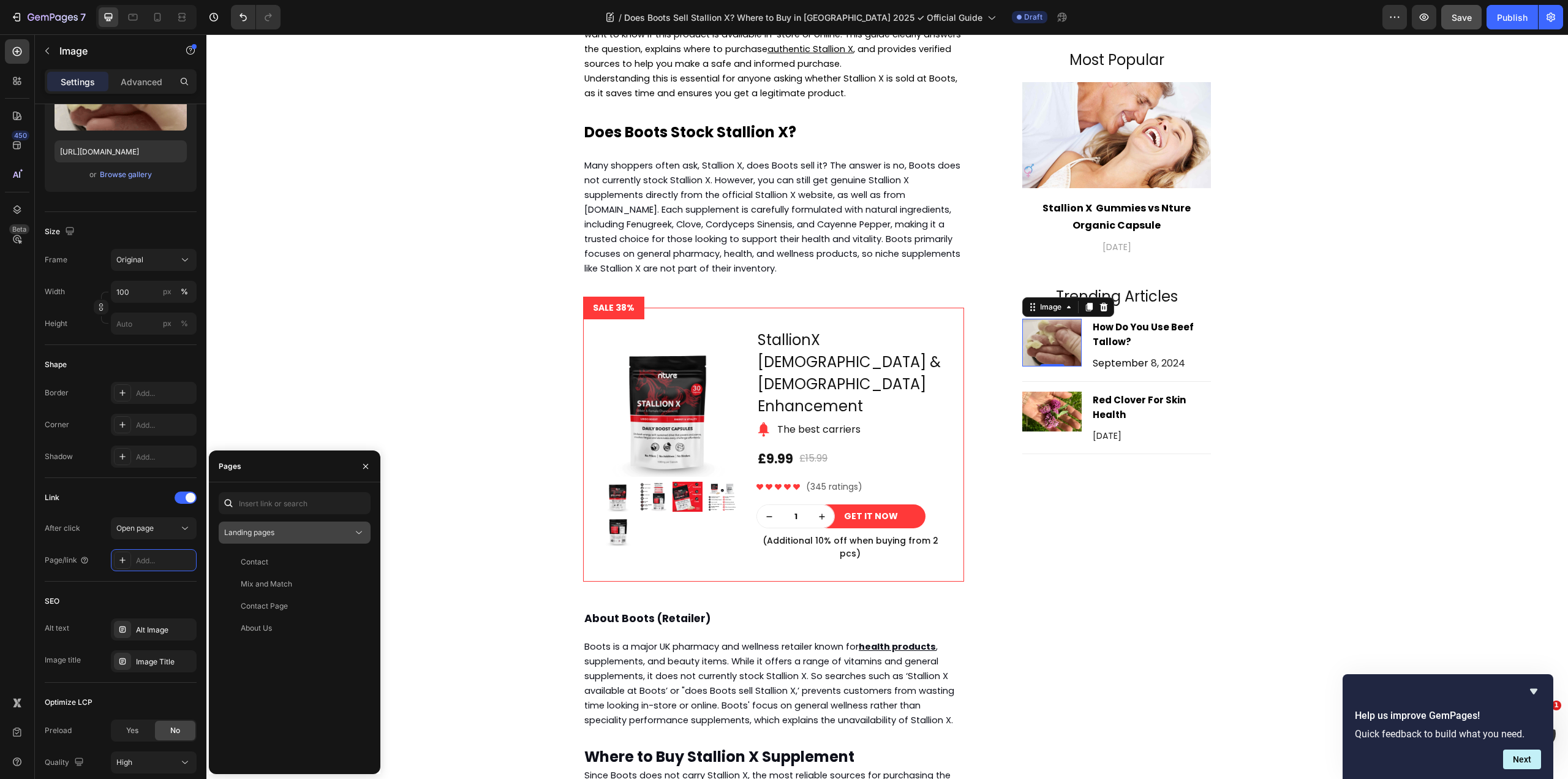
click at [291, 538] on div "Landing pages" at bounding box center [295, 532] width 141 height 12
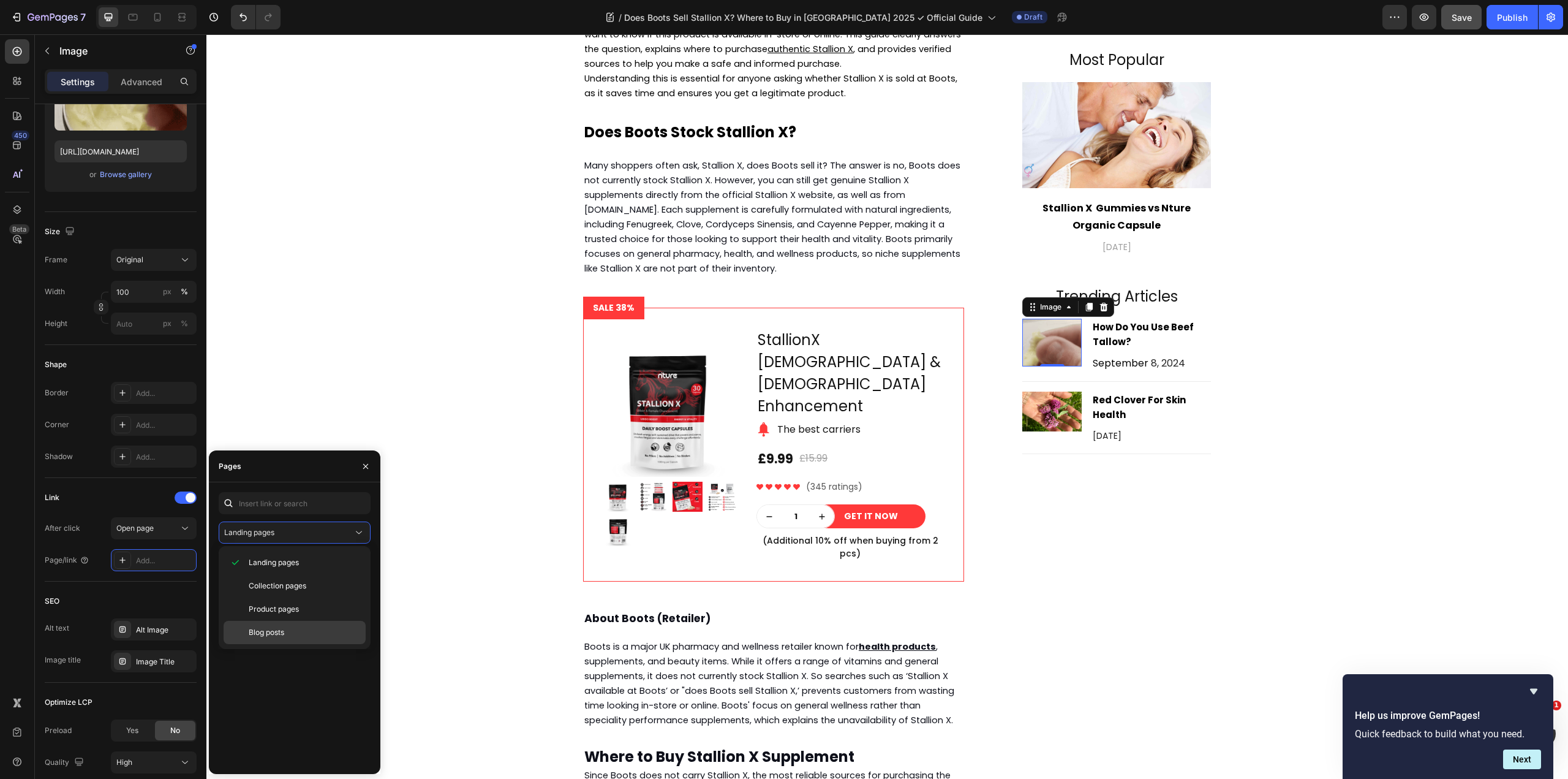
click at [285, 622] on div "Blog posts" at bounding box center [295, 632] width 142 height 23
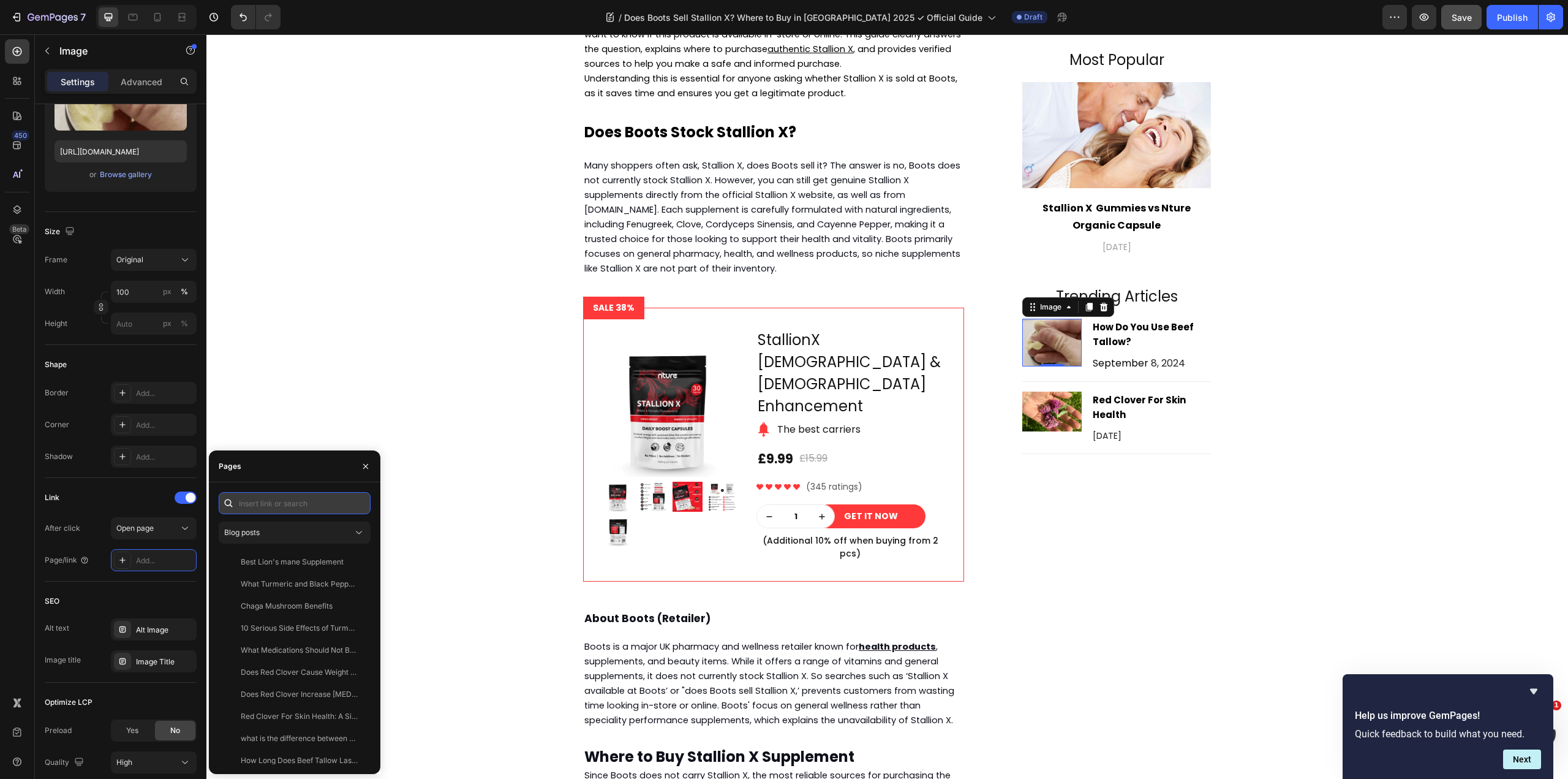
click at [283, 496] on input "text" at bounding box center [294, 503] width 152 height 22
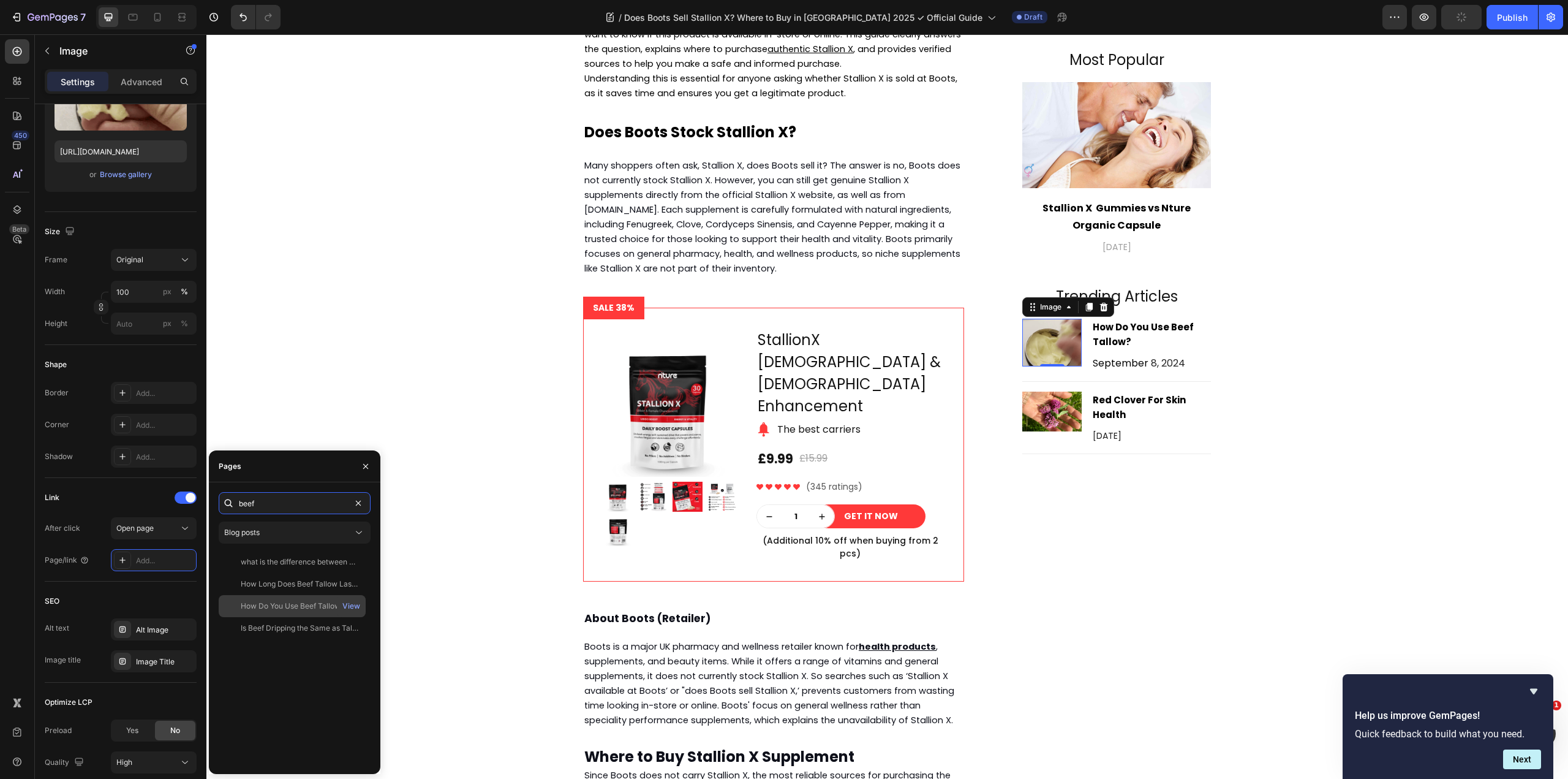
type input "beef"
click at [303, 607] on div "How Do You Use Beef Tallow" at bounding box center [290, 606] width 100 height 11
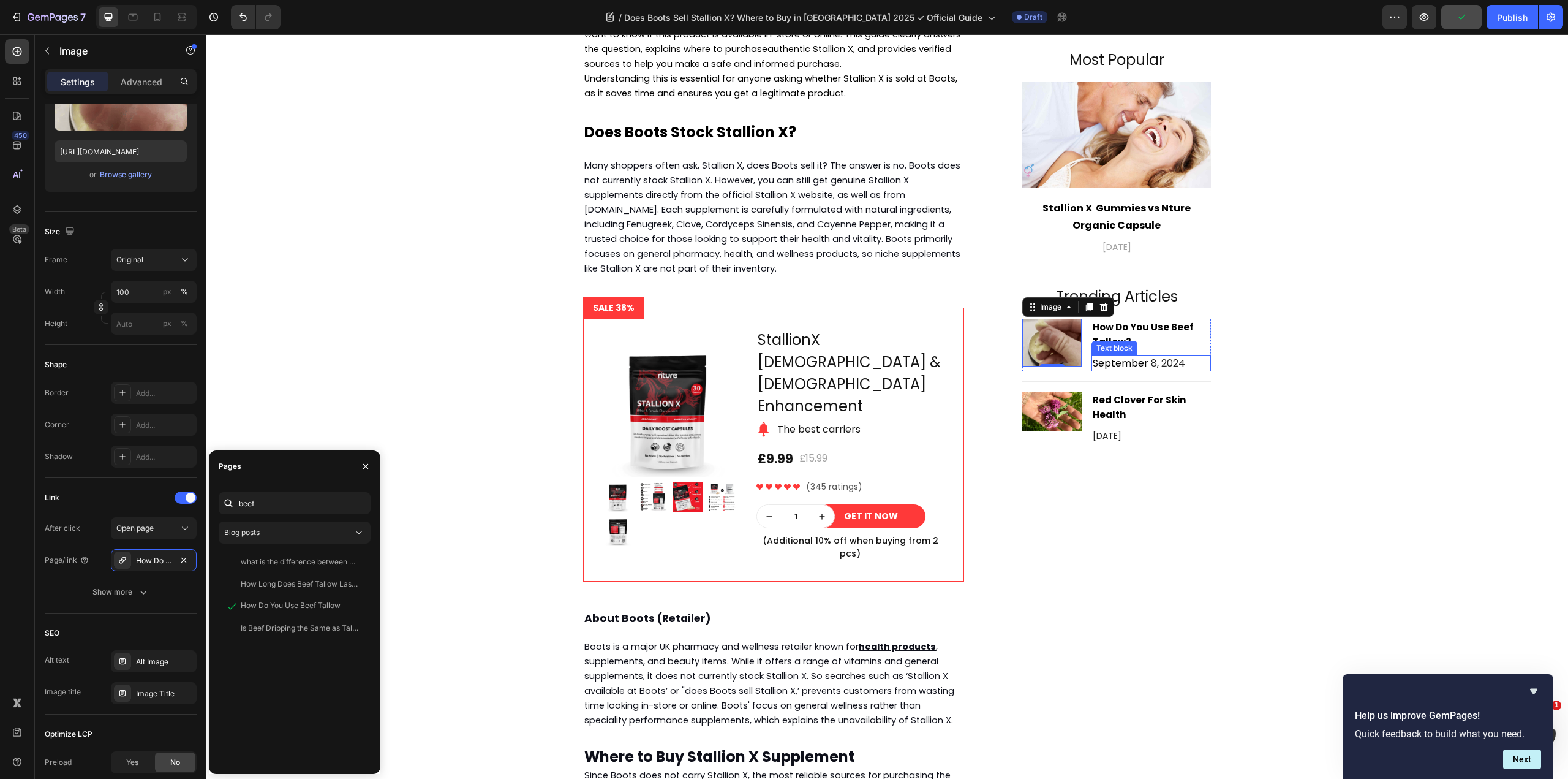
click at [1126, 341] on div "Text block" at bounding box center [1115, 348] width 46 height 15
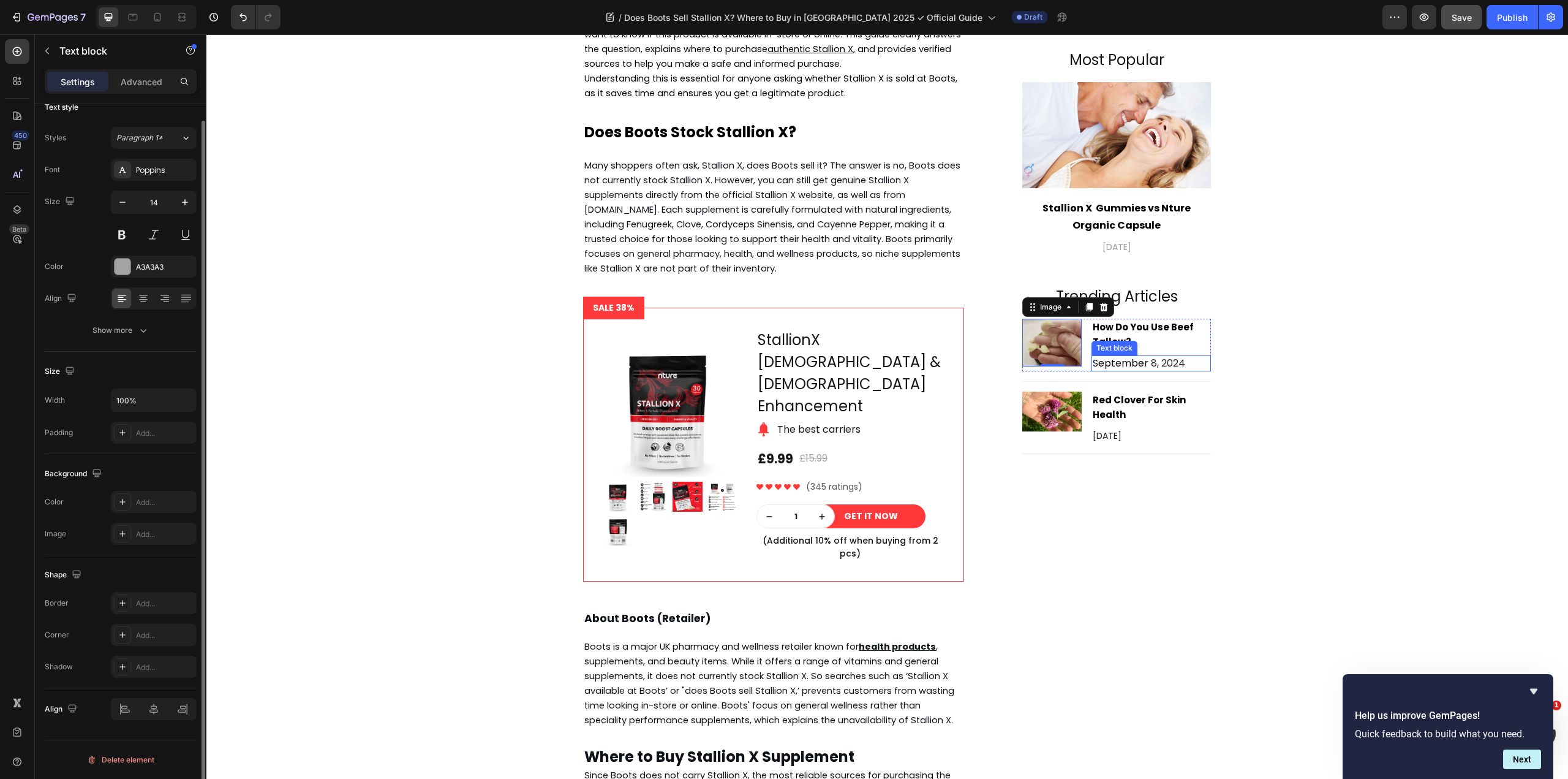
scroll to position [0, 0]
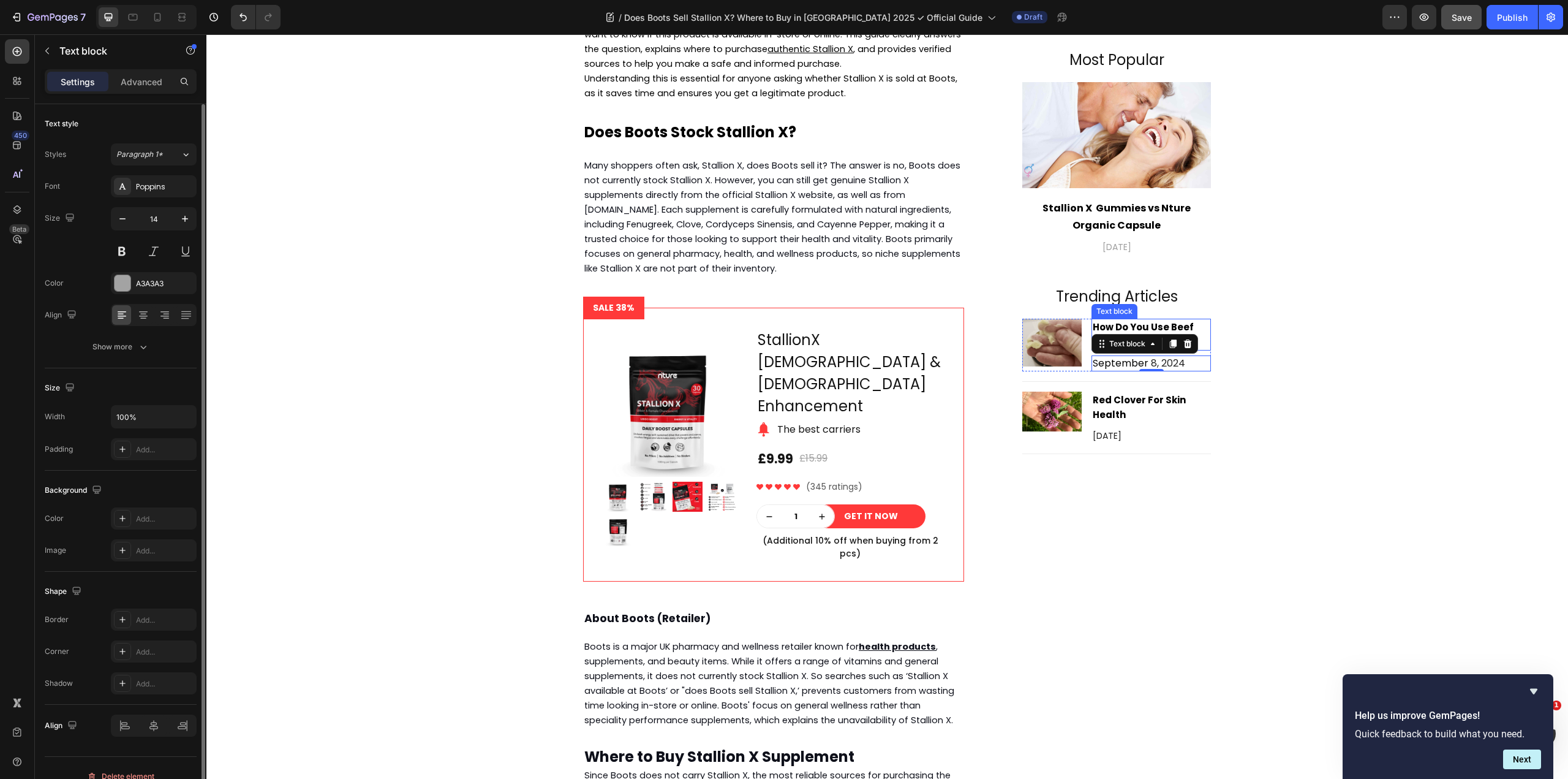
click at [1128, 329] on strong "How Do You Use Beef Tallow?" at bounding box center [1143, 334] width 101 height 28
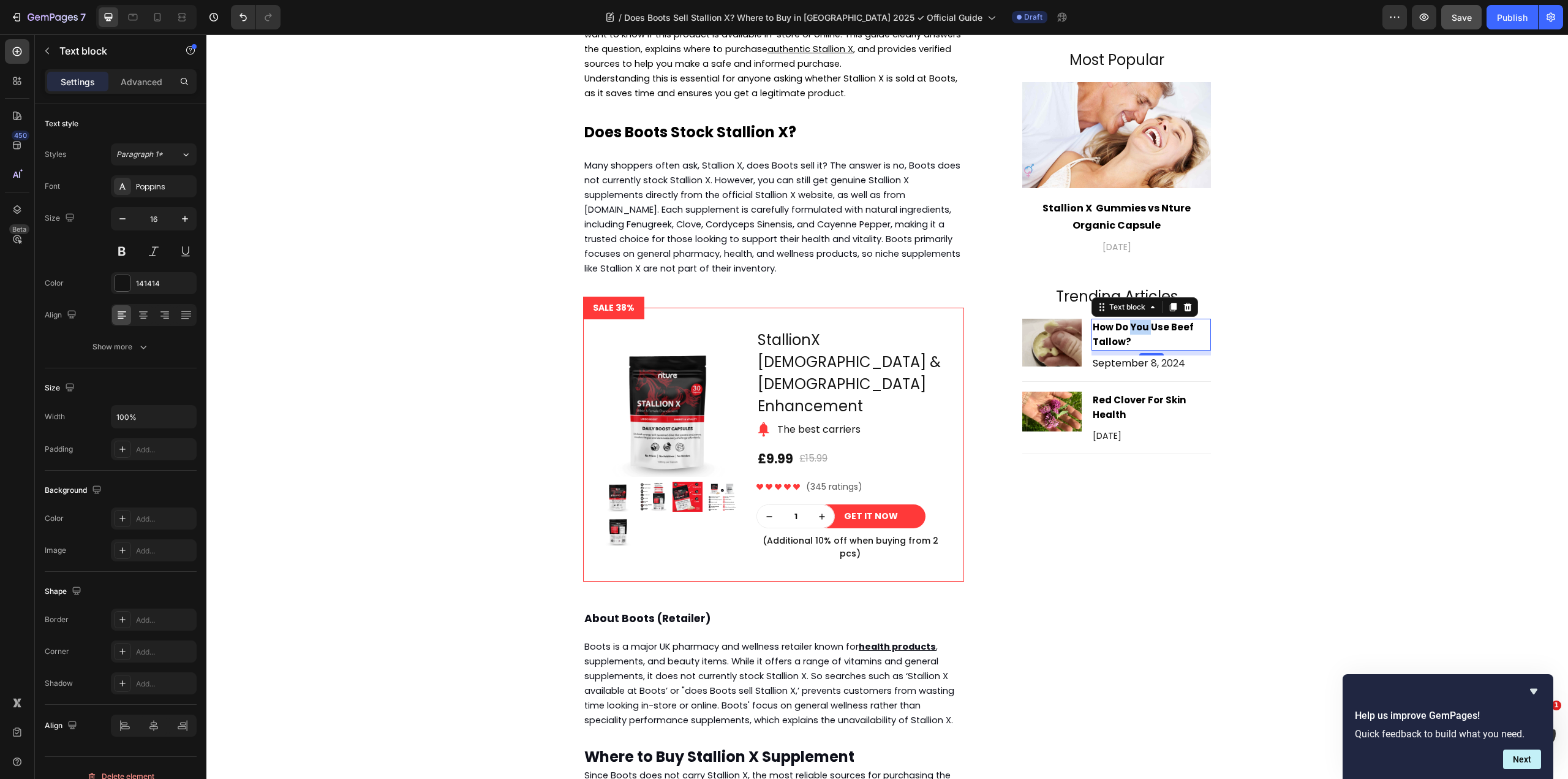
click at [1128, 329] on strong "How Do You Use Beef Tallow?" at bounding box center [1143, 334] width 101 height 28
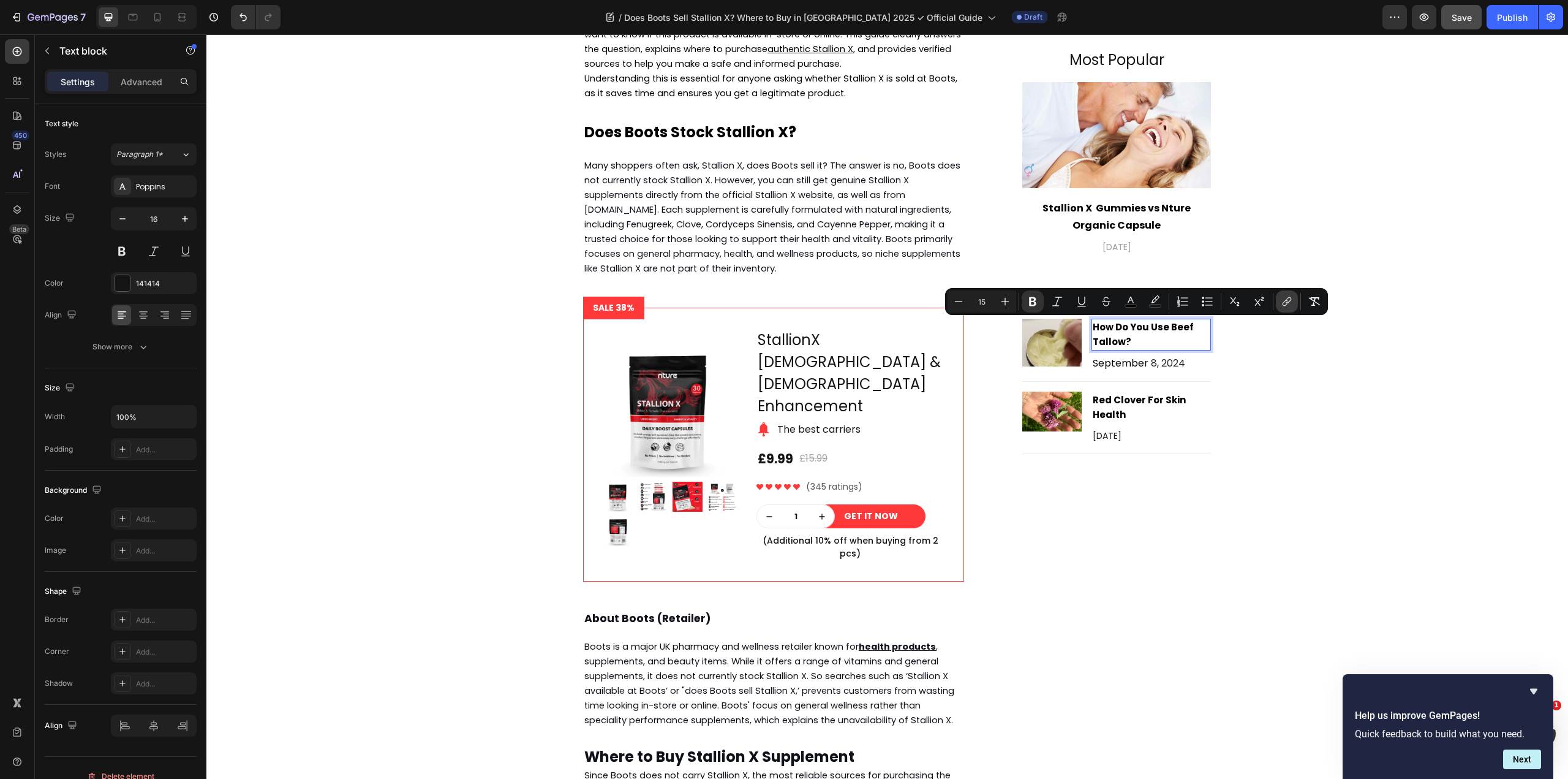
click at [1282, 298] on icon "Editor contextual toolbar" at bounding box center [1287, 301] width 12 height 12
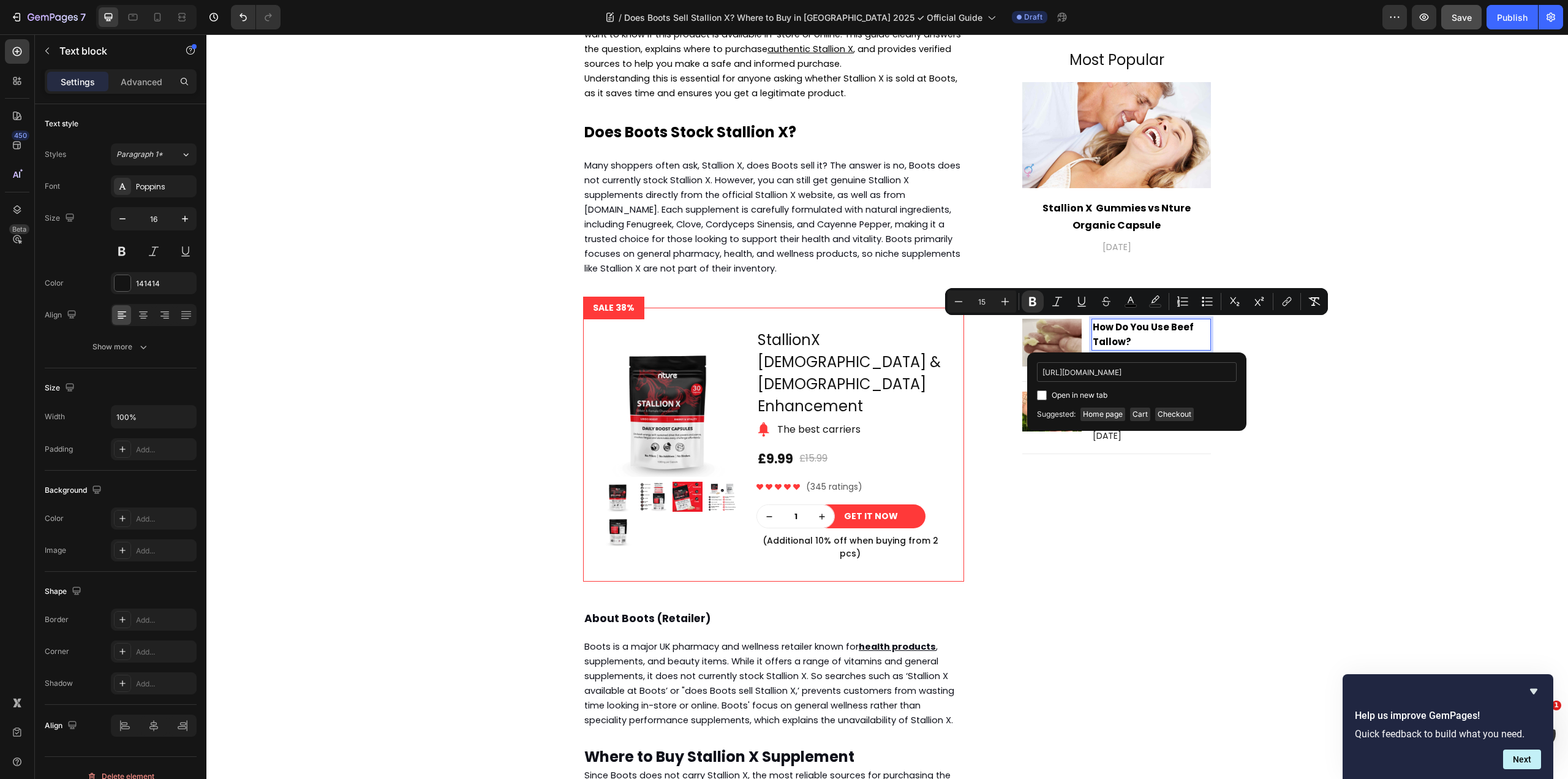
scroll to position [0, 168]
type input "https://nture.co.uk/blogs/news/red-clover-for-skin-health-a-simple-teen-friendl…"
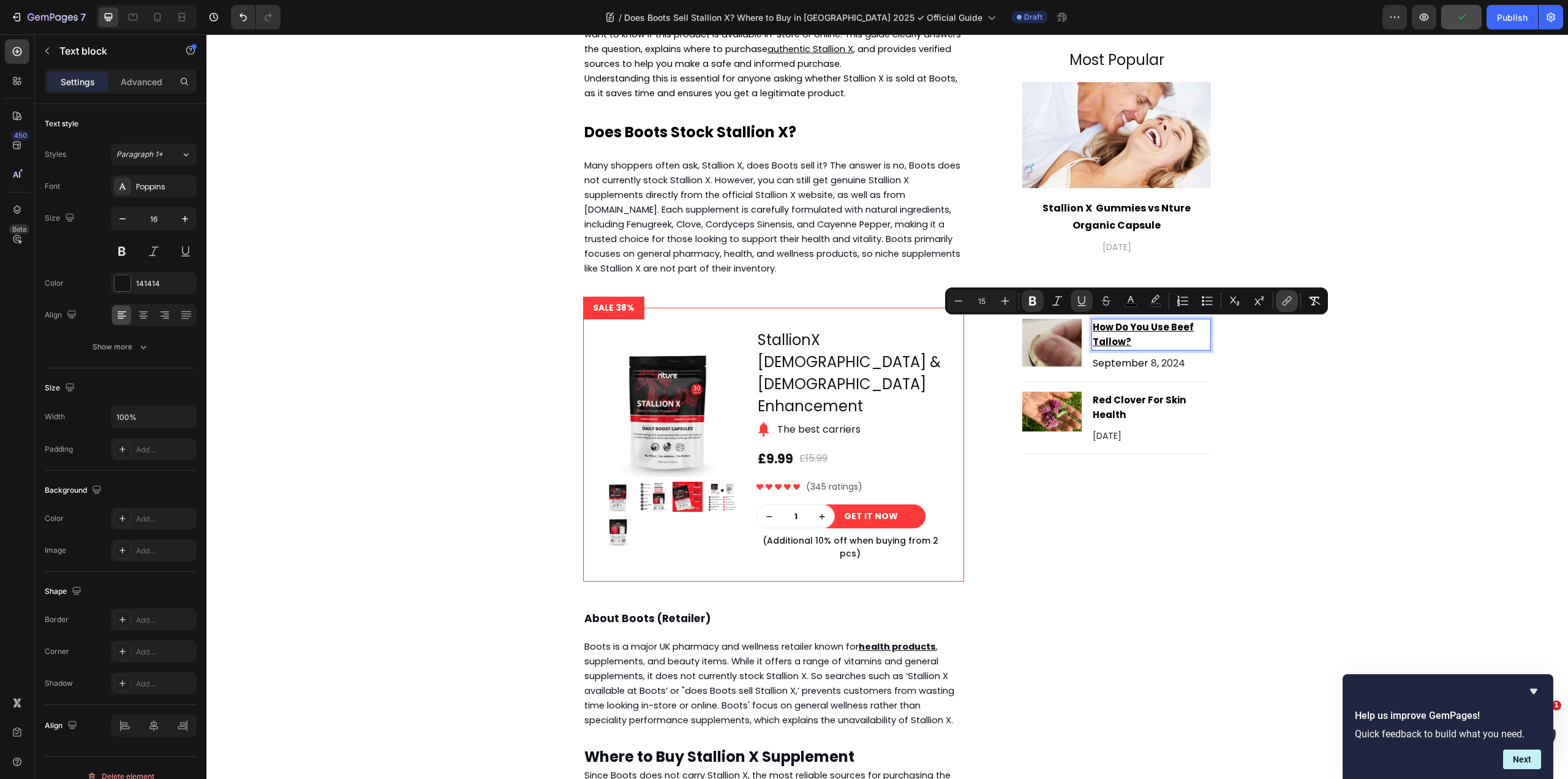
click at [1287, 300] on icon "Editor contextual toolbar" at bounding box center [1287, 300] width 12 height 12
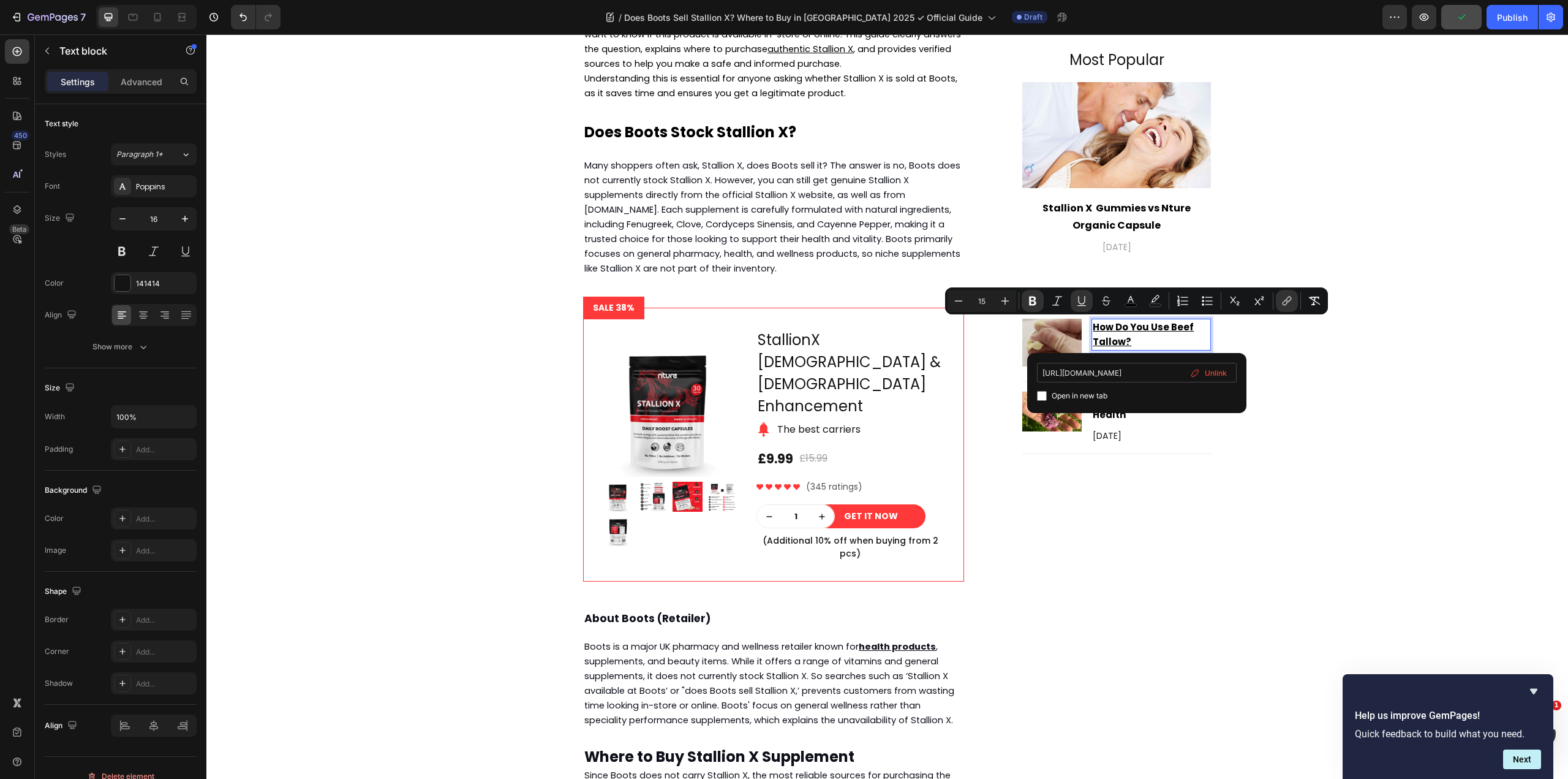
click at [1114, 374] on input "https://nture.co.uk/blogs/news/red-clover-for-skin-health-a-simple-teen-friendl…" at bounding box center [1137, 373] width 200 height 19
type input "https://nture.co.uk/blogs/news/how-do-you-use-beef-tallow"
click at [1057, 397] on span "Open in new tab" at bounding box center [1080, 395] width 56 height 15
checkbox input "true"
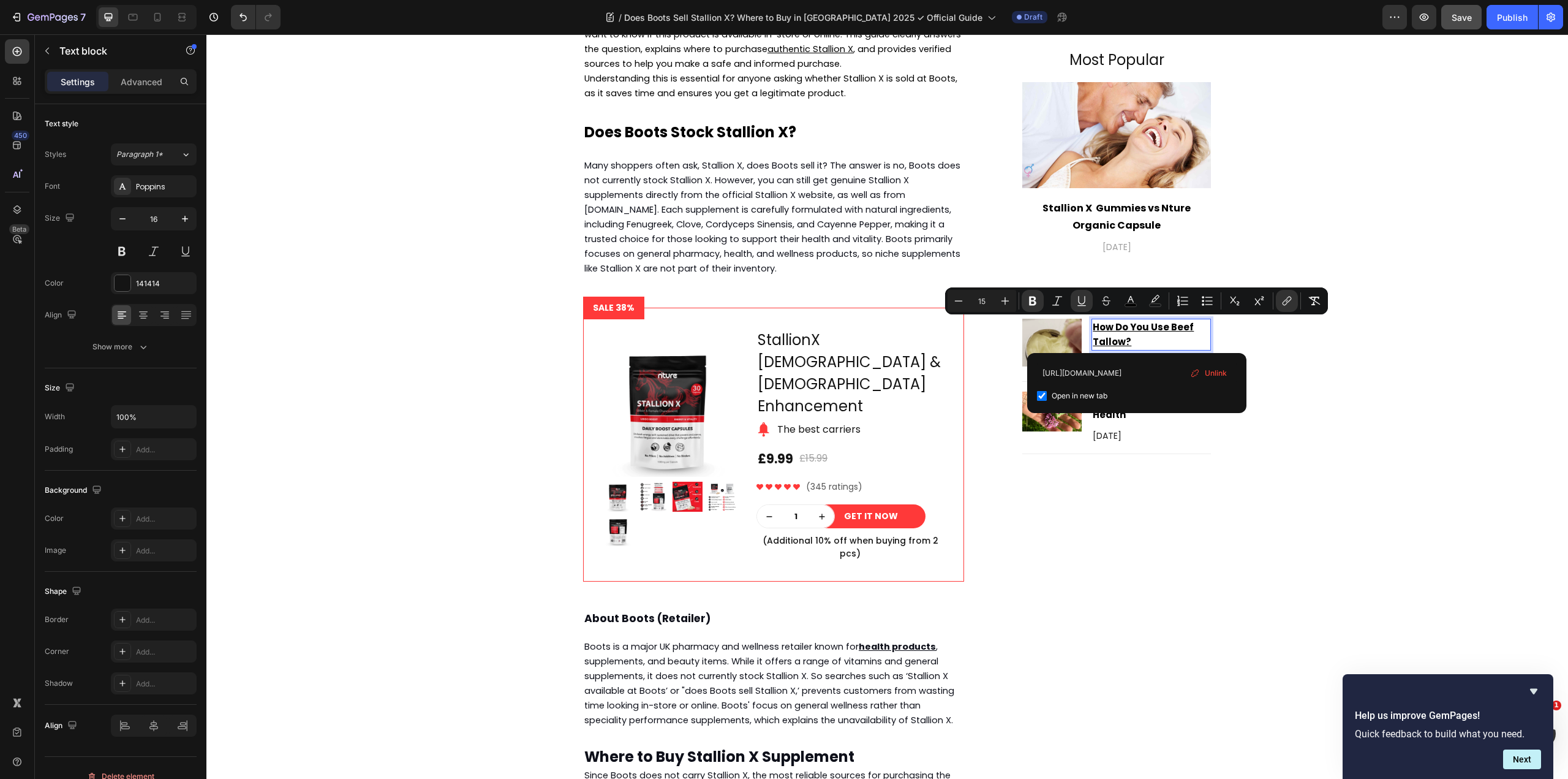
scroll to position [0, 0]
click at [1079, 300] on icon "Editor contextual toolbar" at bounding box center [1082, 300] width 6 height 8
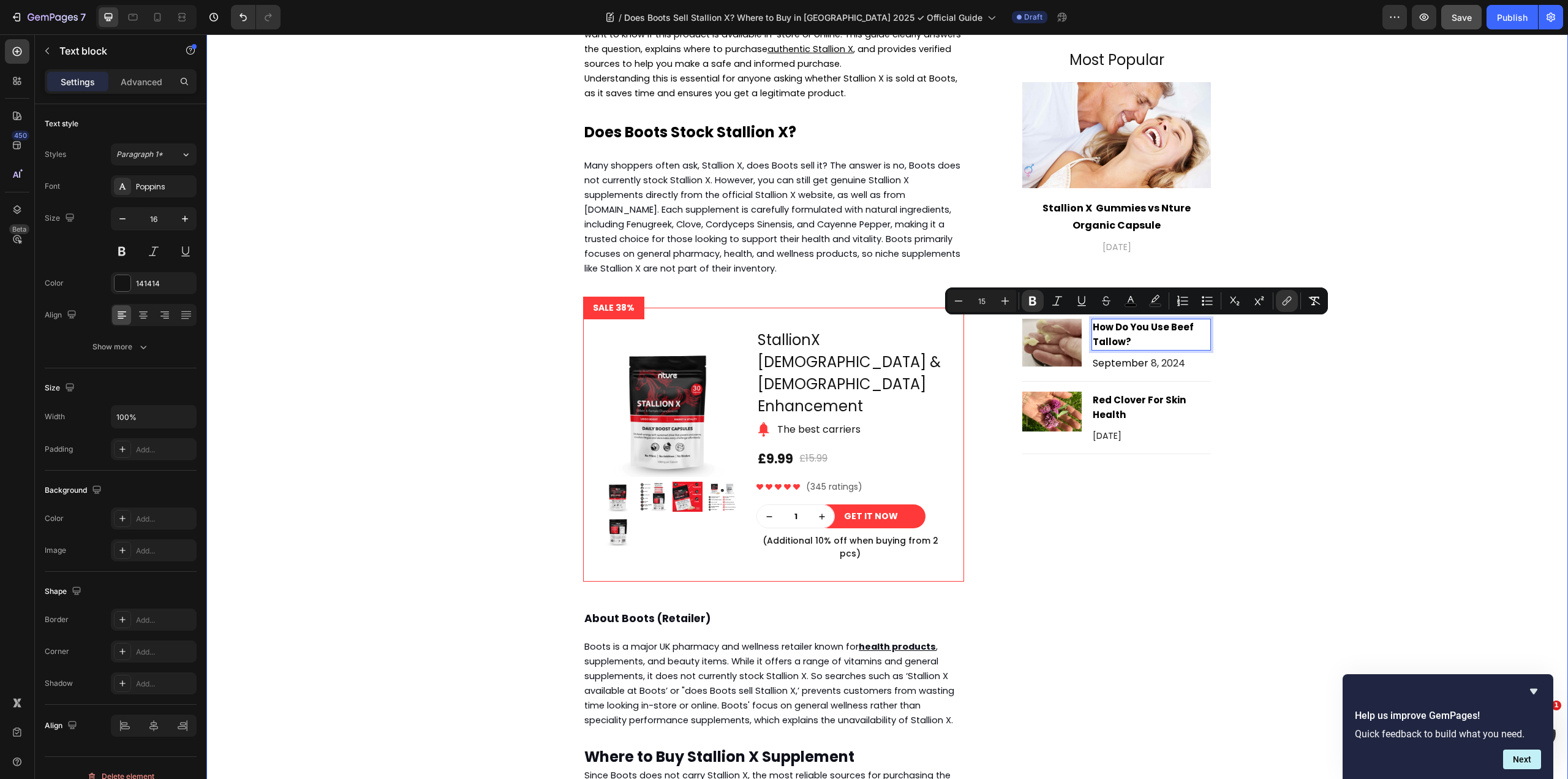
click at [1318, 384] on div "Does Boots Sell Stallion X Supplement ? Heading septmber 26,2025 Text block Sha…" at bounding box center [887, 727] width 1344 height 1748
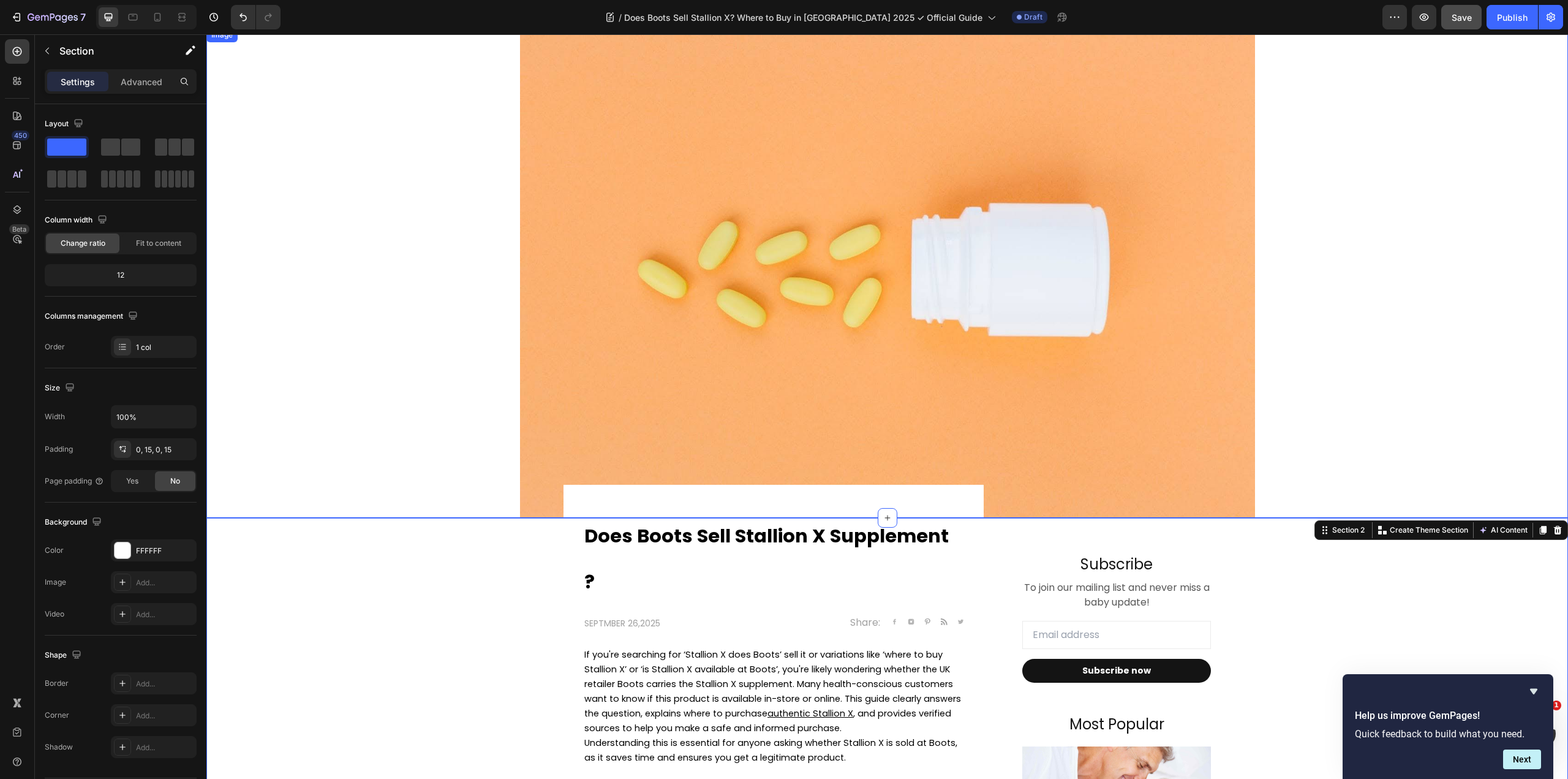
scroll to position [61, 0]
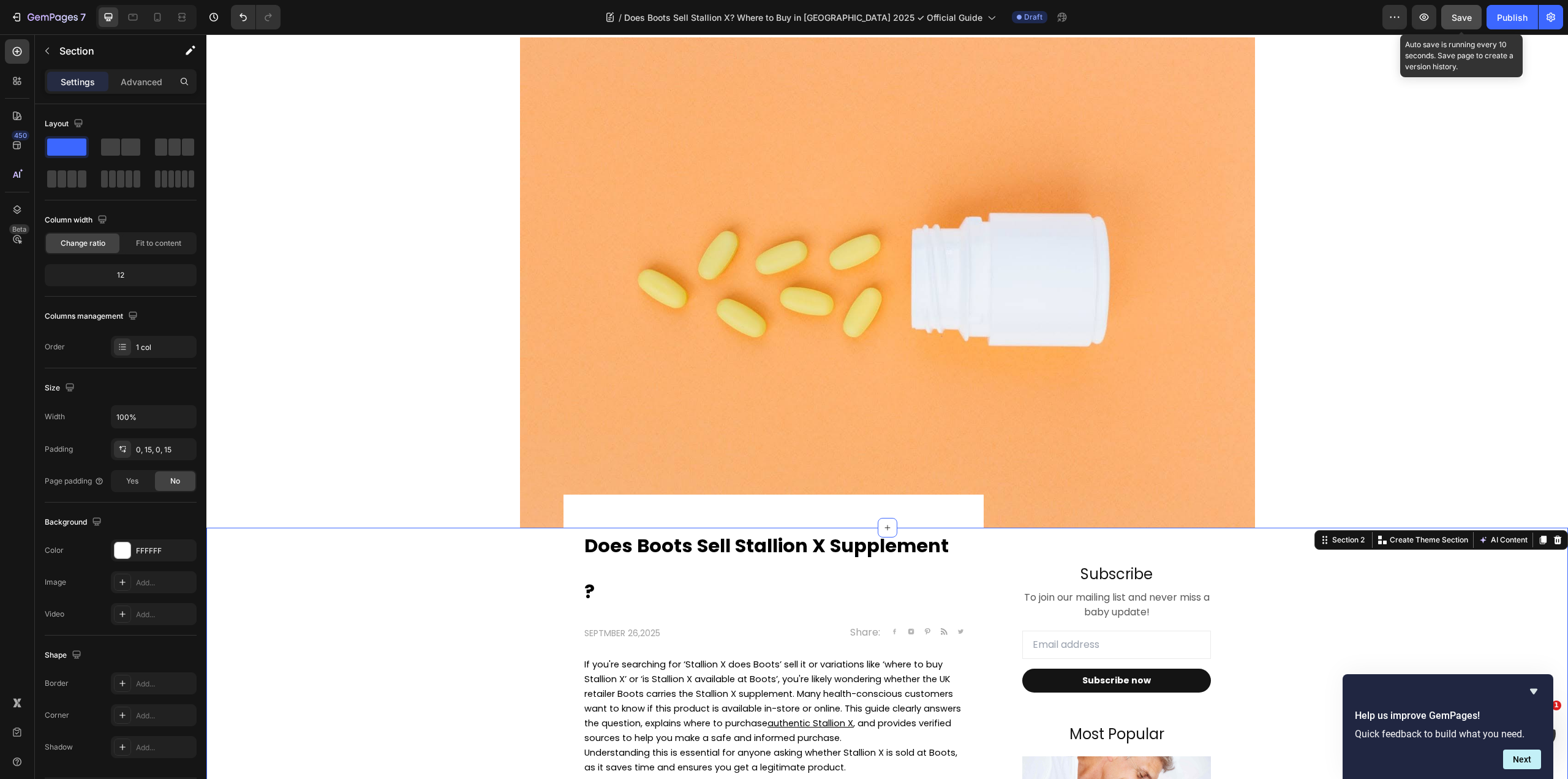
click at [1455, 21] on span "Save" at bounding box center [1461, 17] width 20 height 10
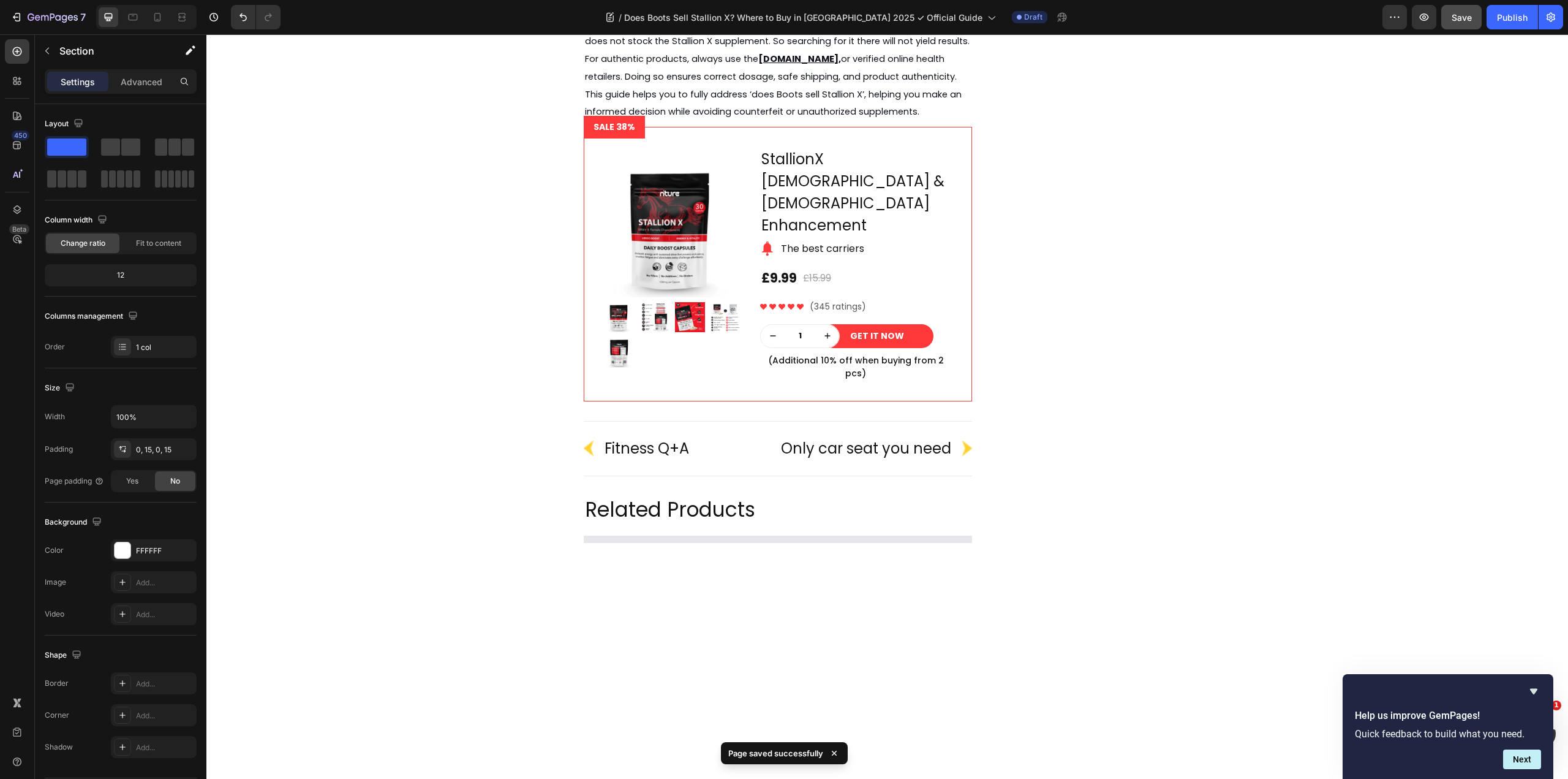
scroll to position [3186, 0]
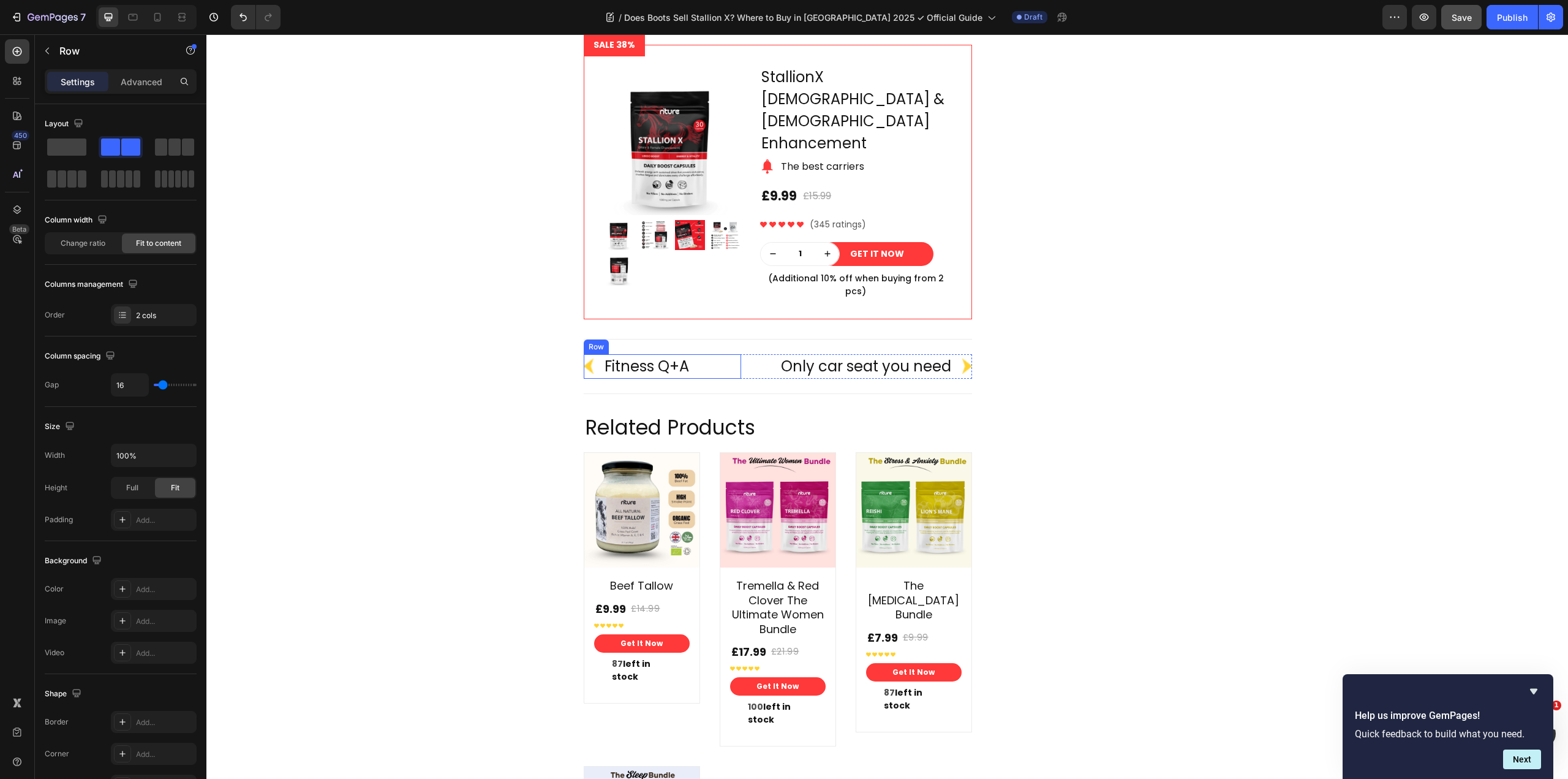
click at [712, 354] on div "Image Fitness Q+A Text block Row" at bounding box center [662, 366] width 157 height 25
click at [659, 338] on icon at bounding box center [659, 342] width 10 height 10
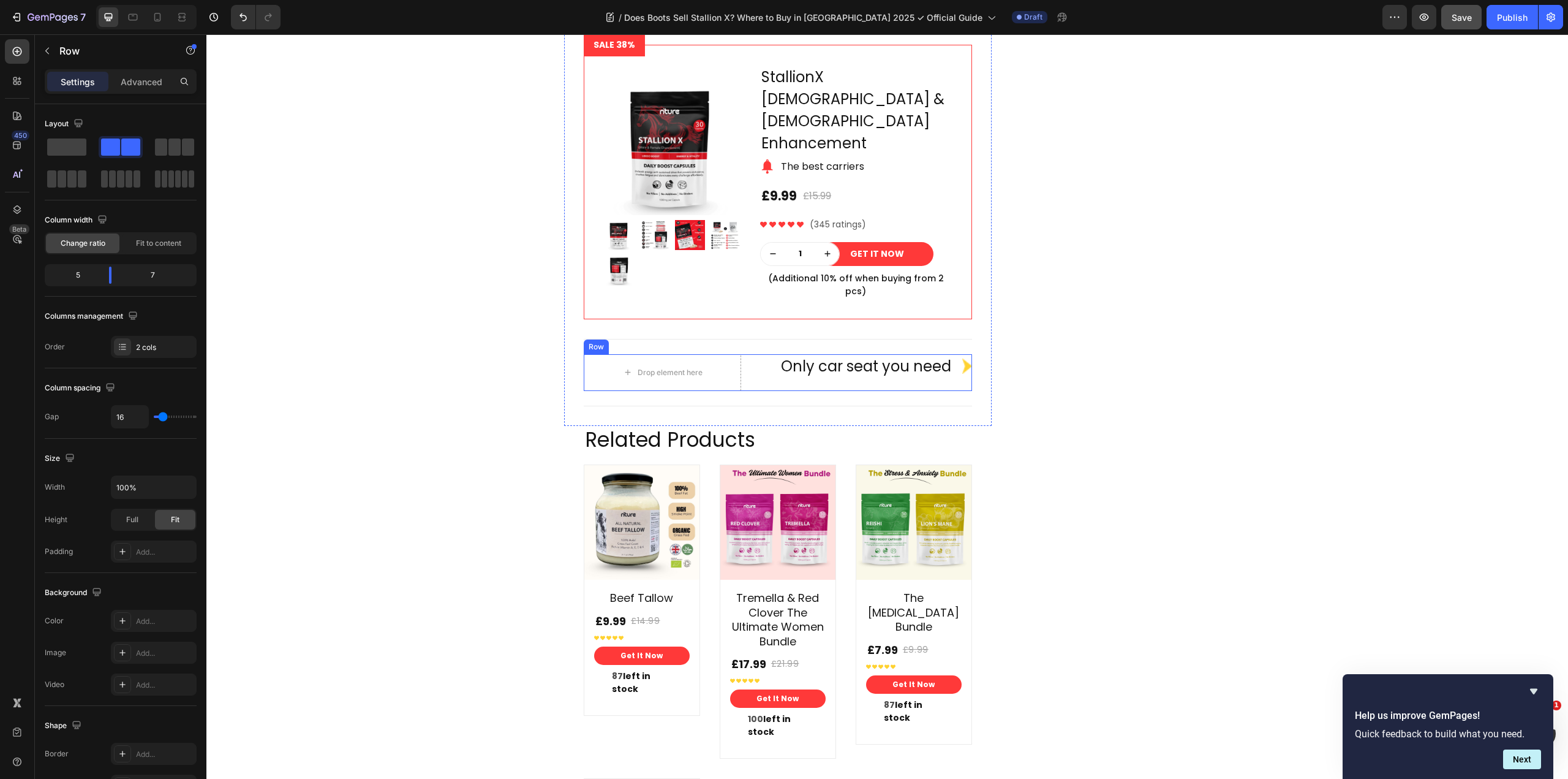
click at [745, 354] on div "Drop element here Only car seat you need Text block Image Row Row" at bounding box center [778, 372] width 388 height 37
click at [657, 338] on icon at bounding box center [659, 342] width 8 height 8
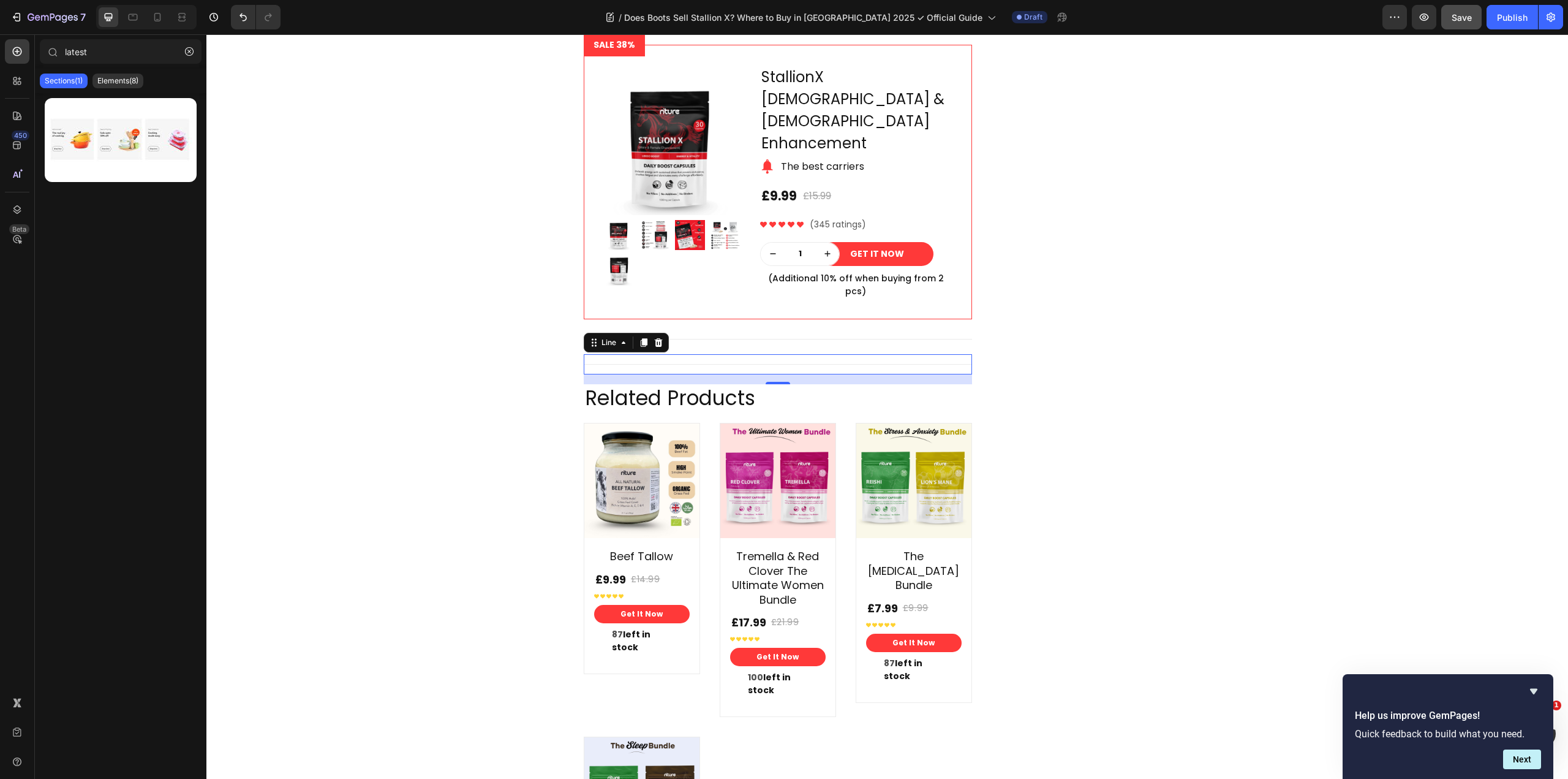
click at [688, 354] on div "Title Line 0" at bounding box center [778, 364] width 388 height 20
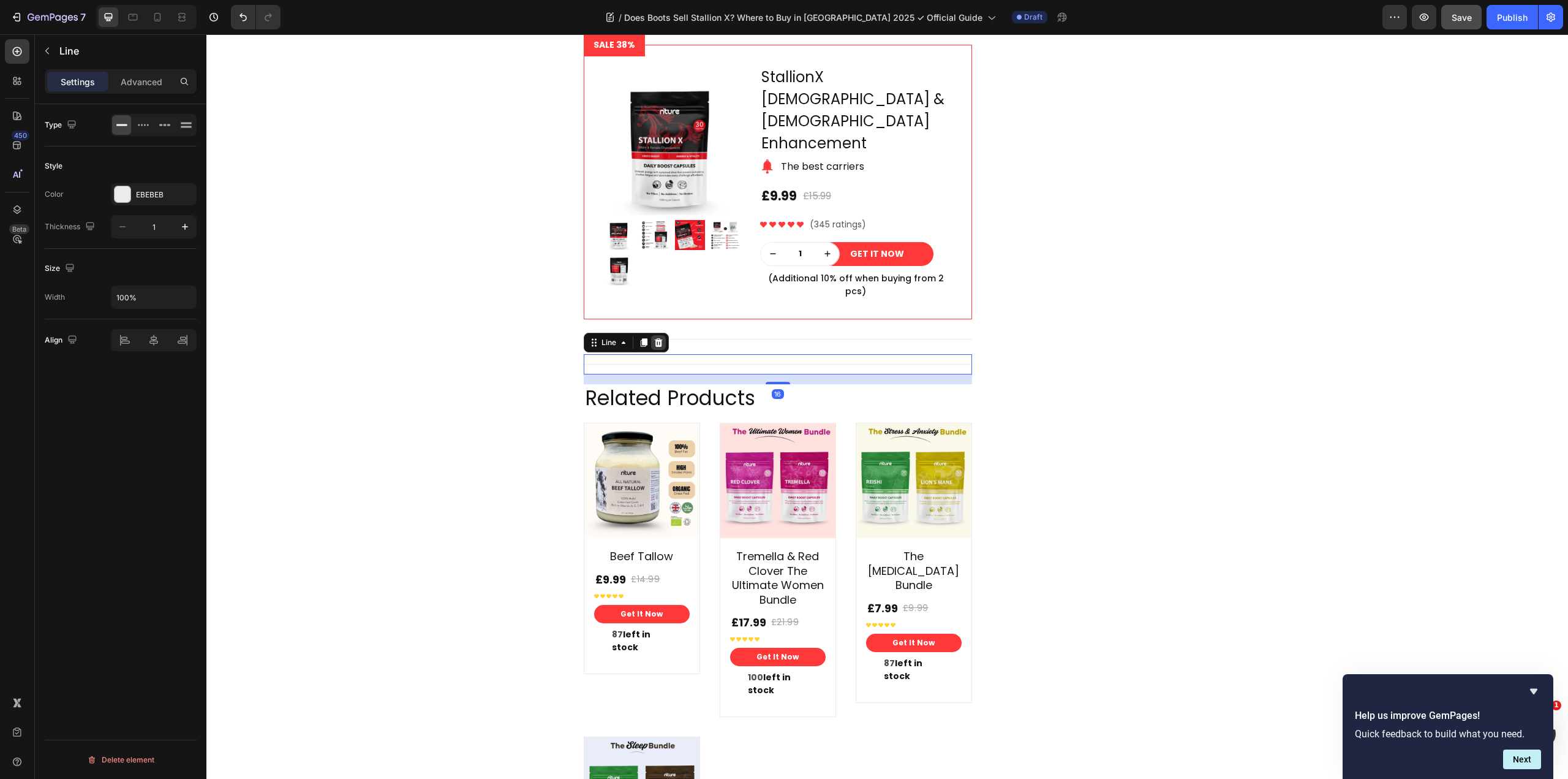
click at [655, 338] on icon at bounding box center [658, 342] width 10 height 10
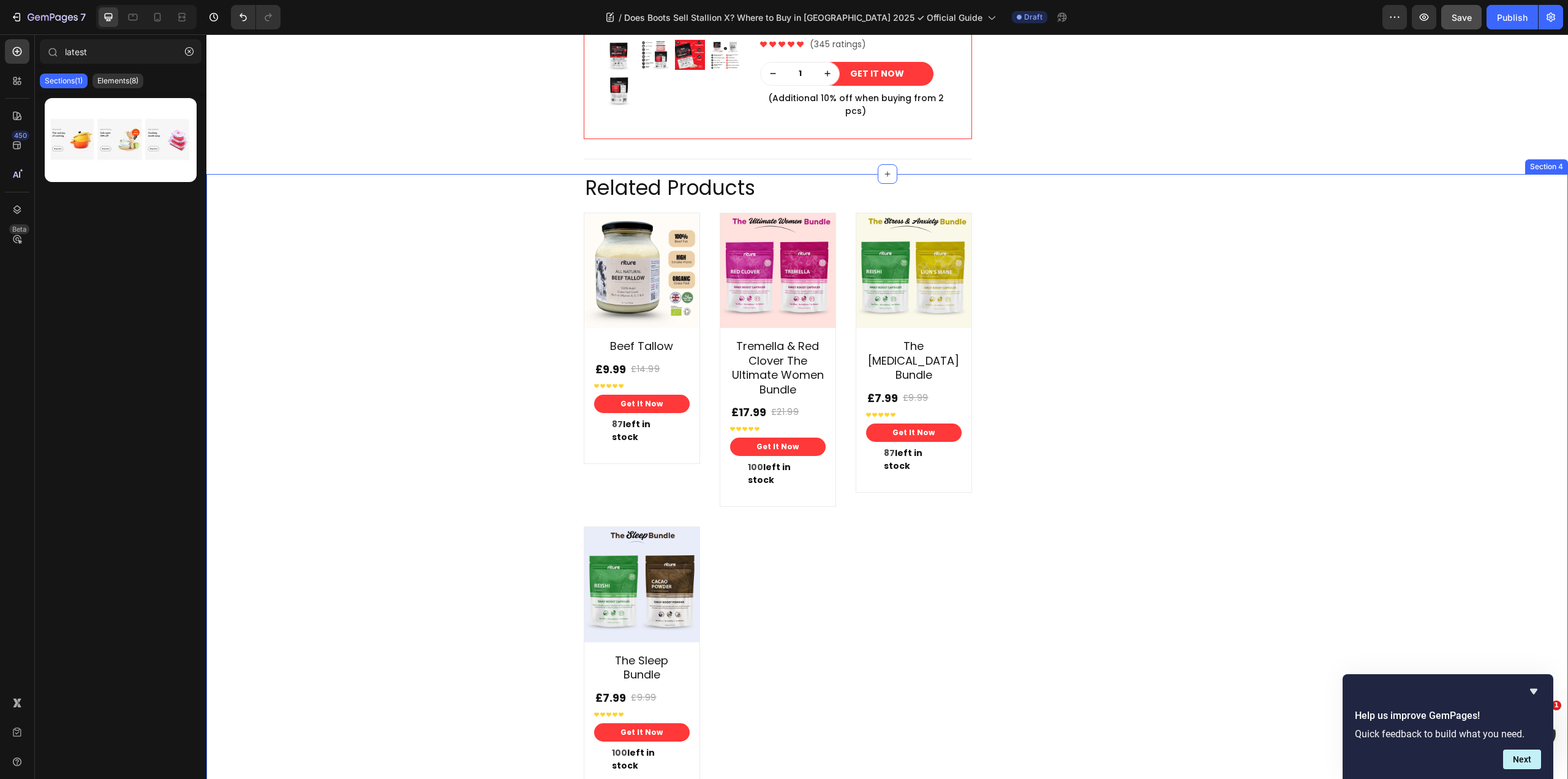
scroll to position [3370, 0]
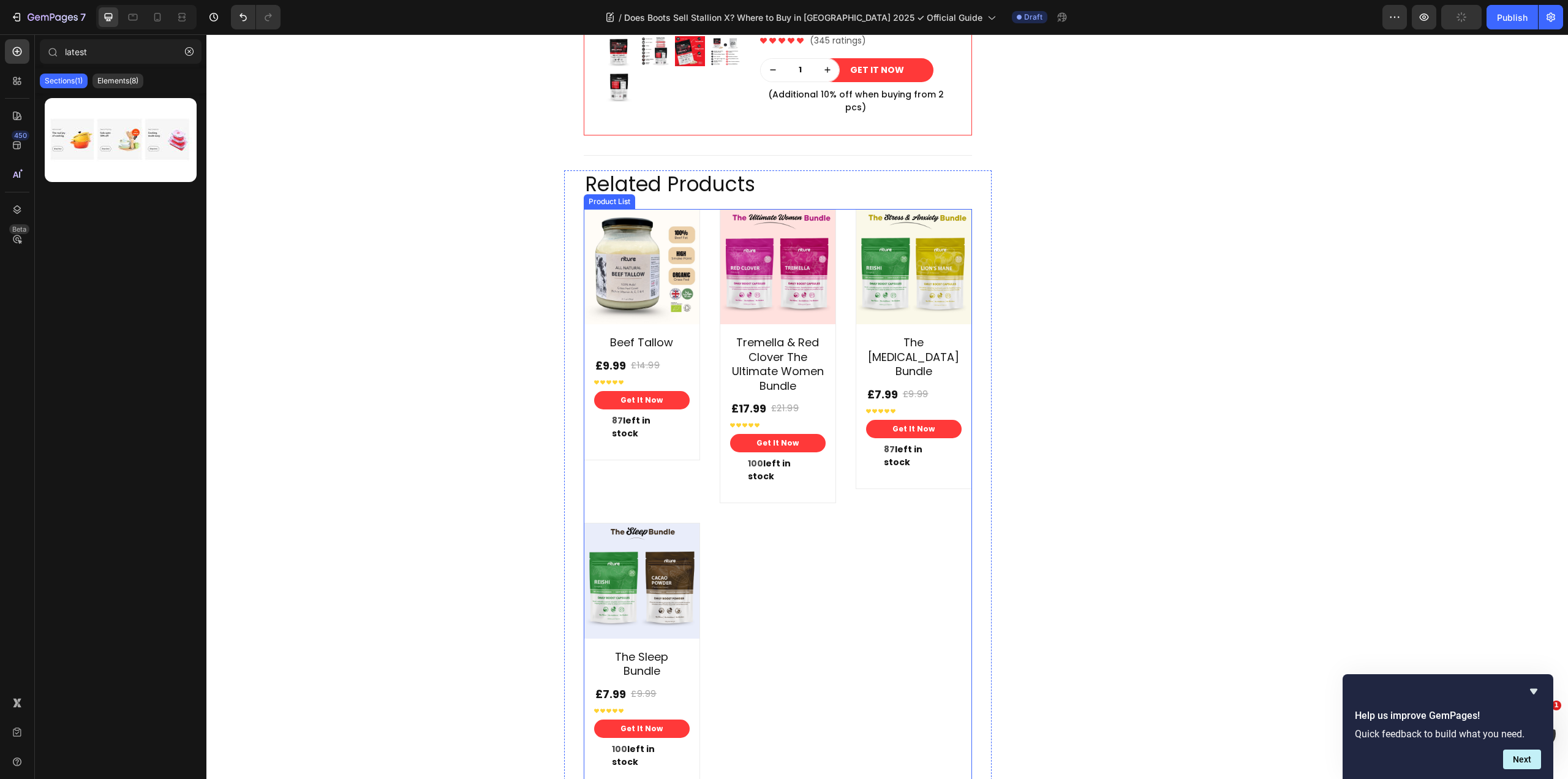
click at [843, 305] on div "Product Images Beef Tallow Product Title £9.99 Product Price Product Price £14.…" at bounding box center [778, 503] width 388 height 589
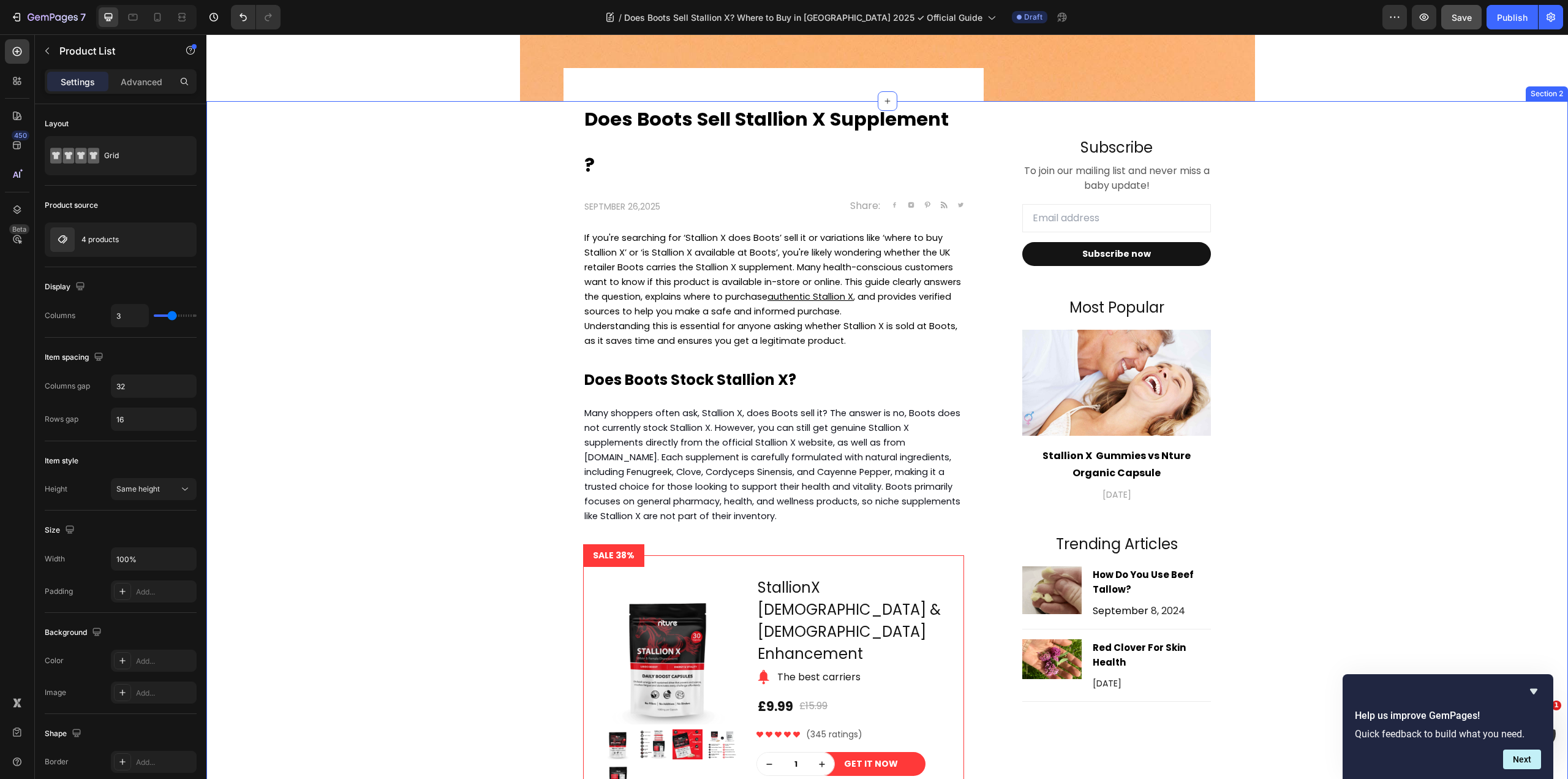
scroll to position [490, 0]
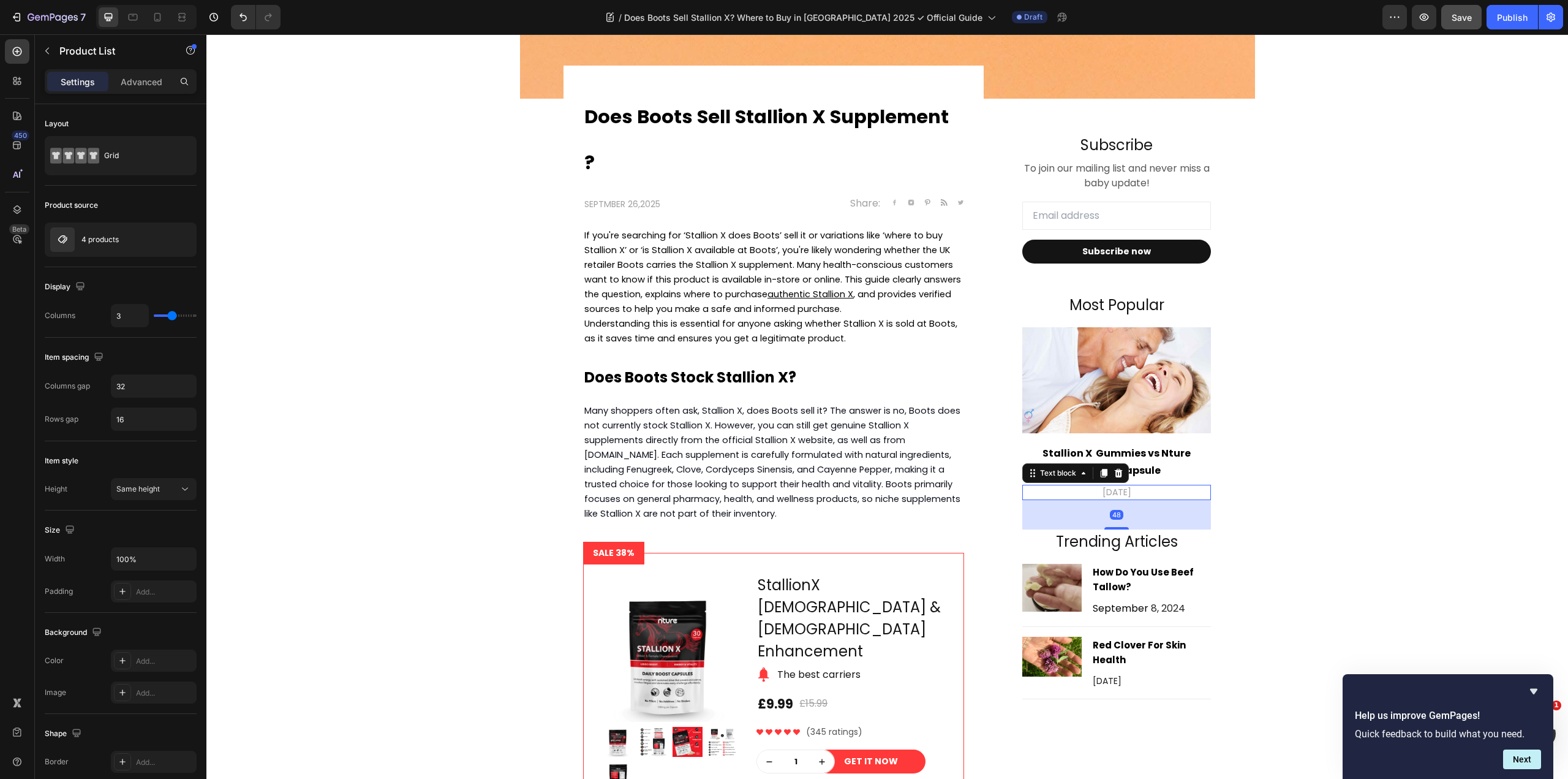
click at [1133, 494] on p "[DATE]" at bounding box center [1116, 492] width 186 height 13
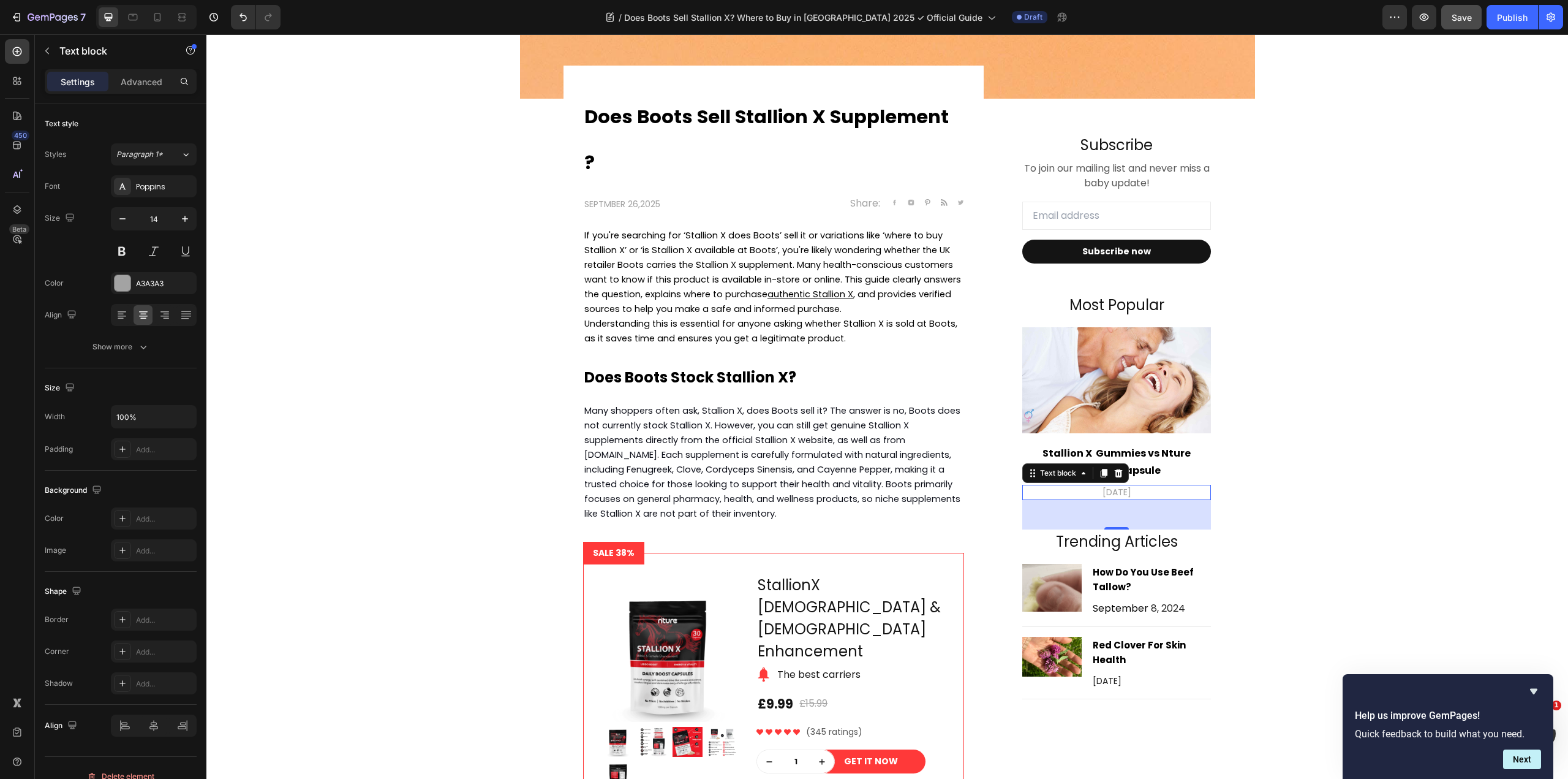
click at [1126, 490] on p "[DATE]" at bounding box center [1116, 492] width 186 height 13
click at [1125, 490] on p "[DATE]" at bounding box center [1116, 492] width 186 height 13
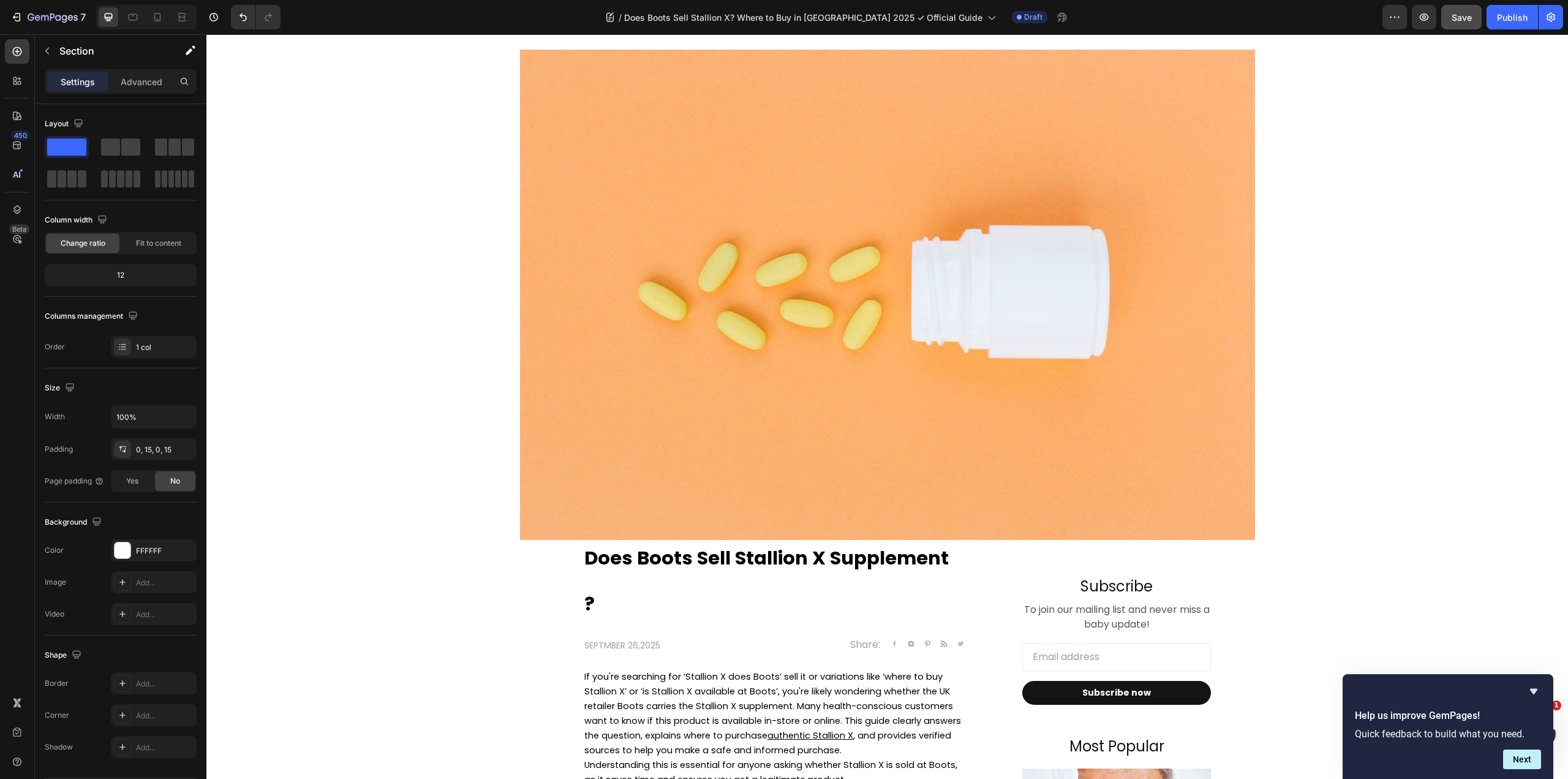
scroll to position [0, 0]
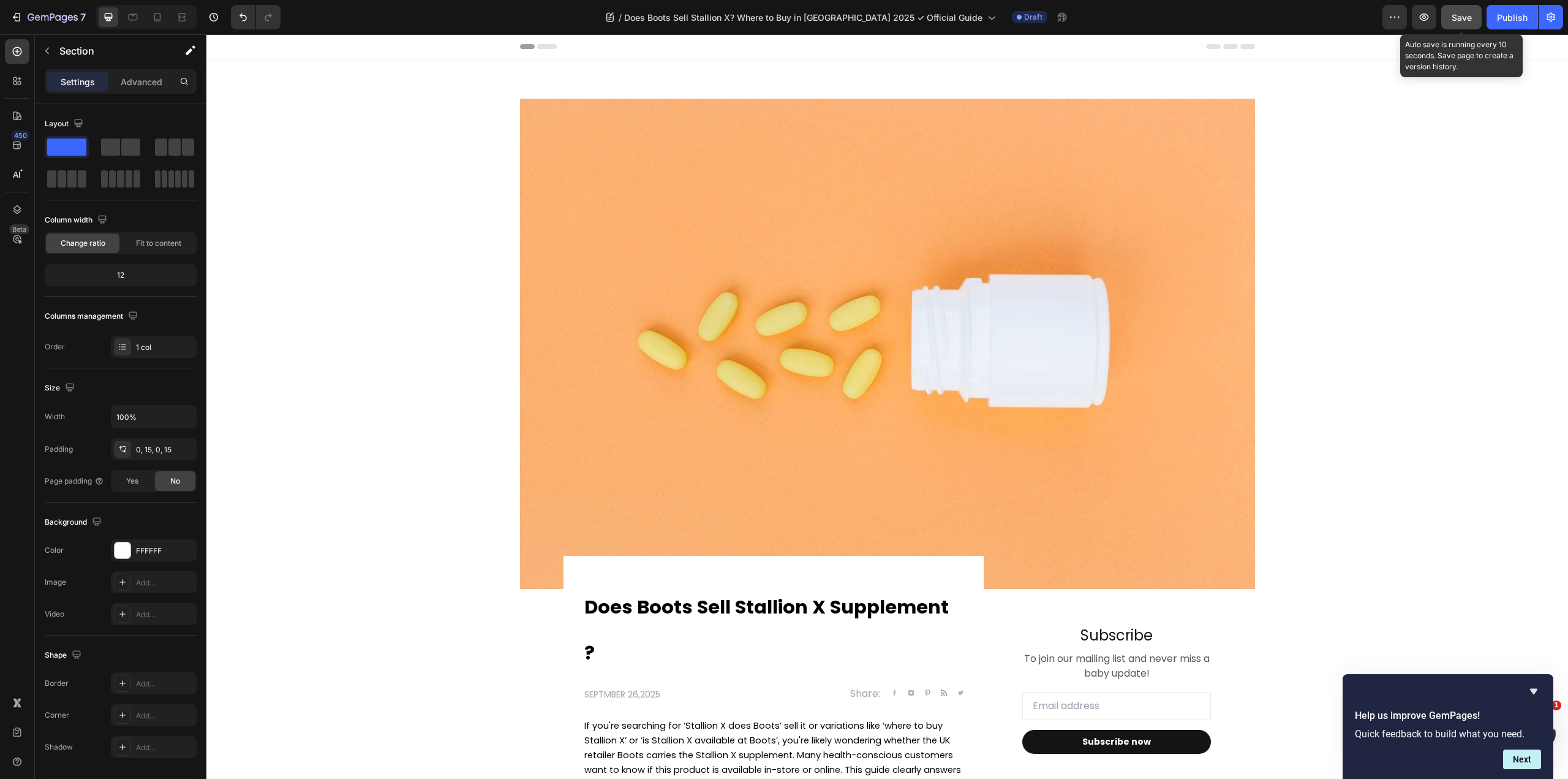
click at [1458, 13] on span "Save" at bounding box center [1461, 17] width 20 height 10
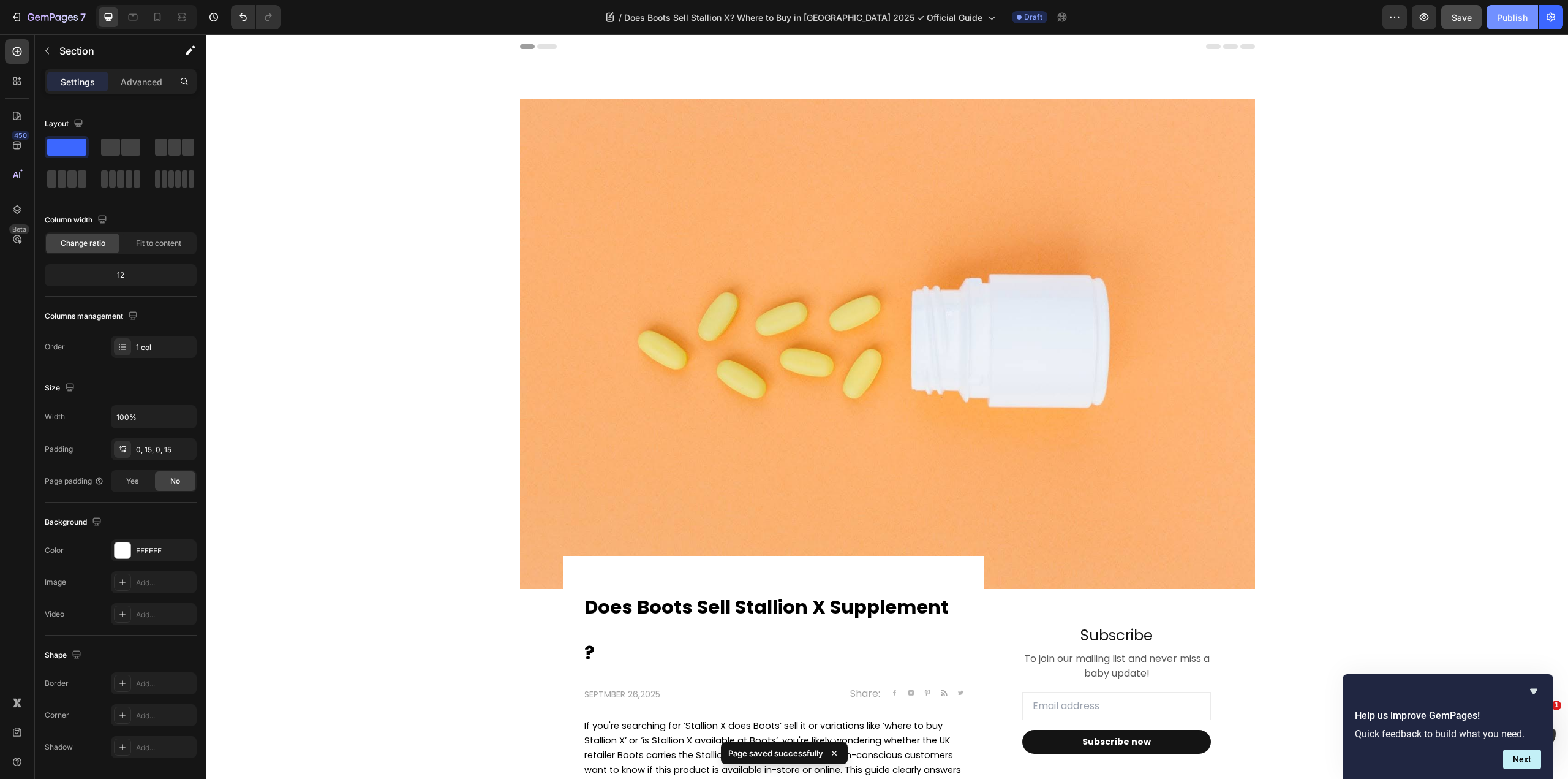
click at [1512, 19] on div "Publish" at bounding box center [1512, 17] width 30 height 13
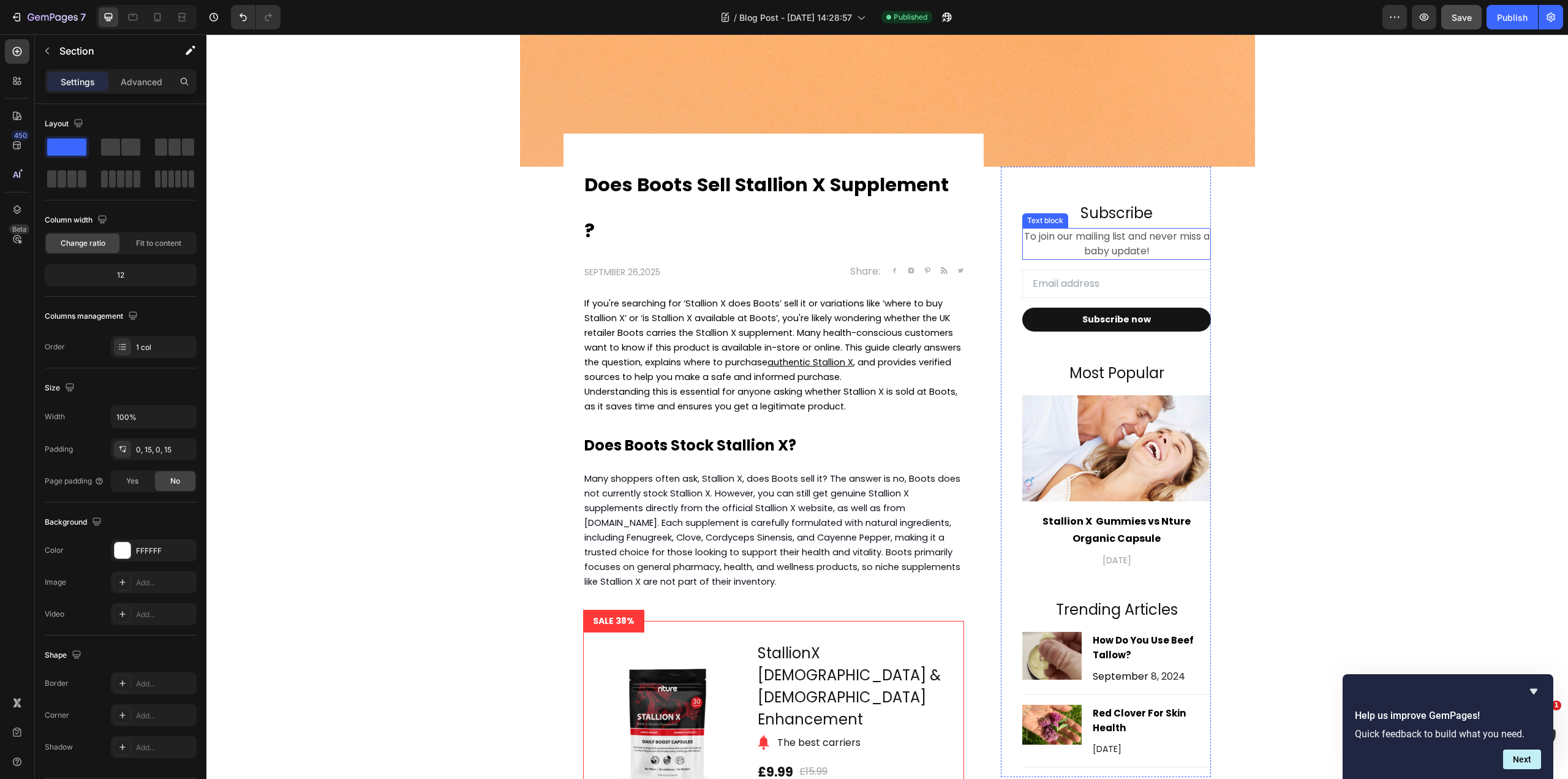
scroll to position [245, 0]
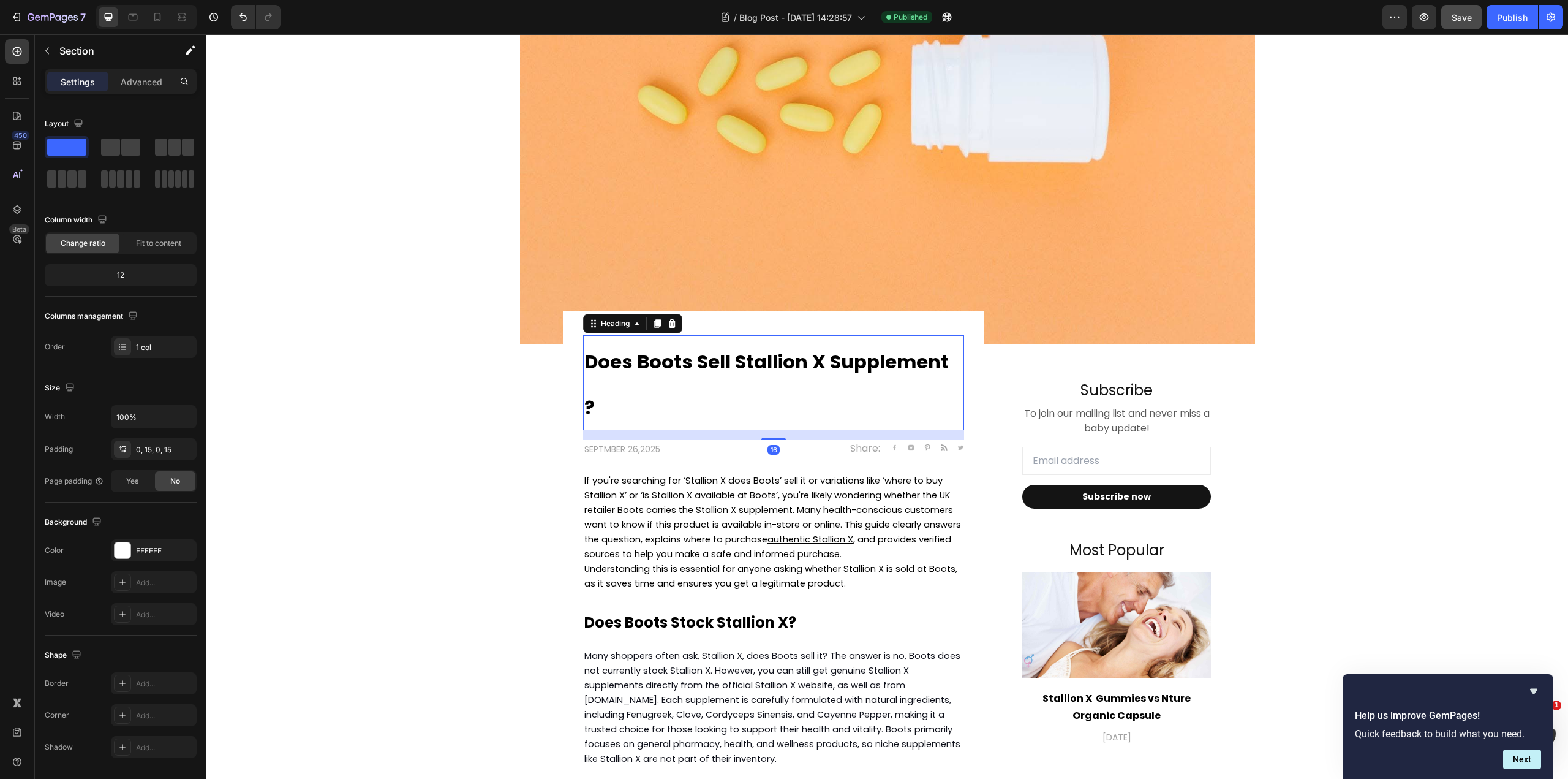
click at [760, 360] on strong "Does Boots Sell Stallion X Supplement ?" at bounding box center [766, 385] width 364 height 73
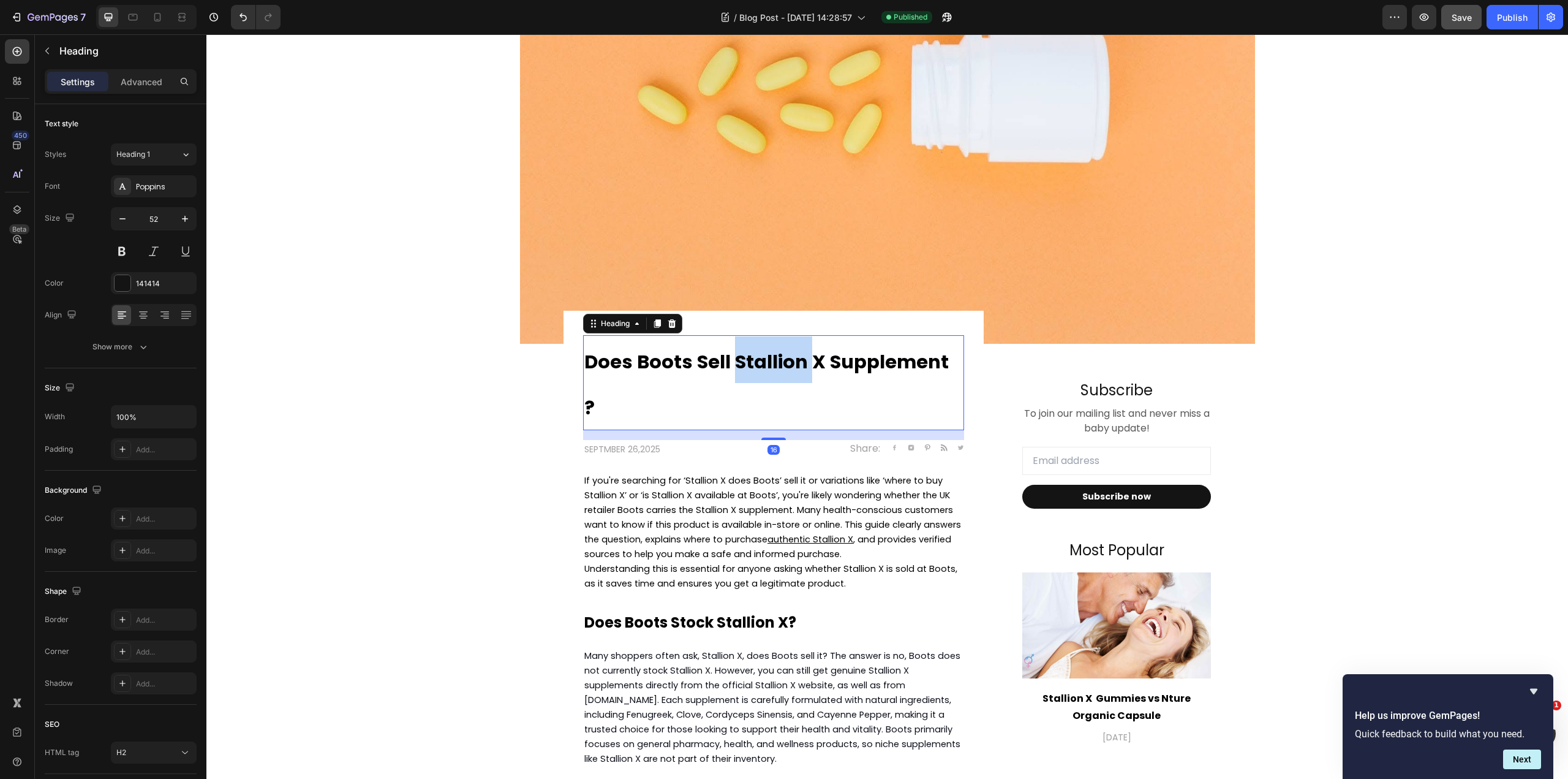
click at [760, 360] on strong "Does Boots Sell Stallion X Supplement ?" at bounding box center [766, 385] width 364 height 73
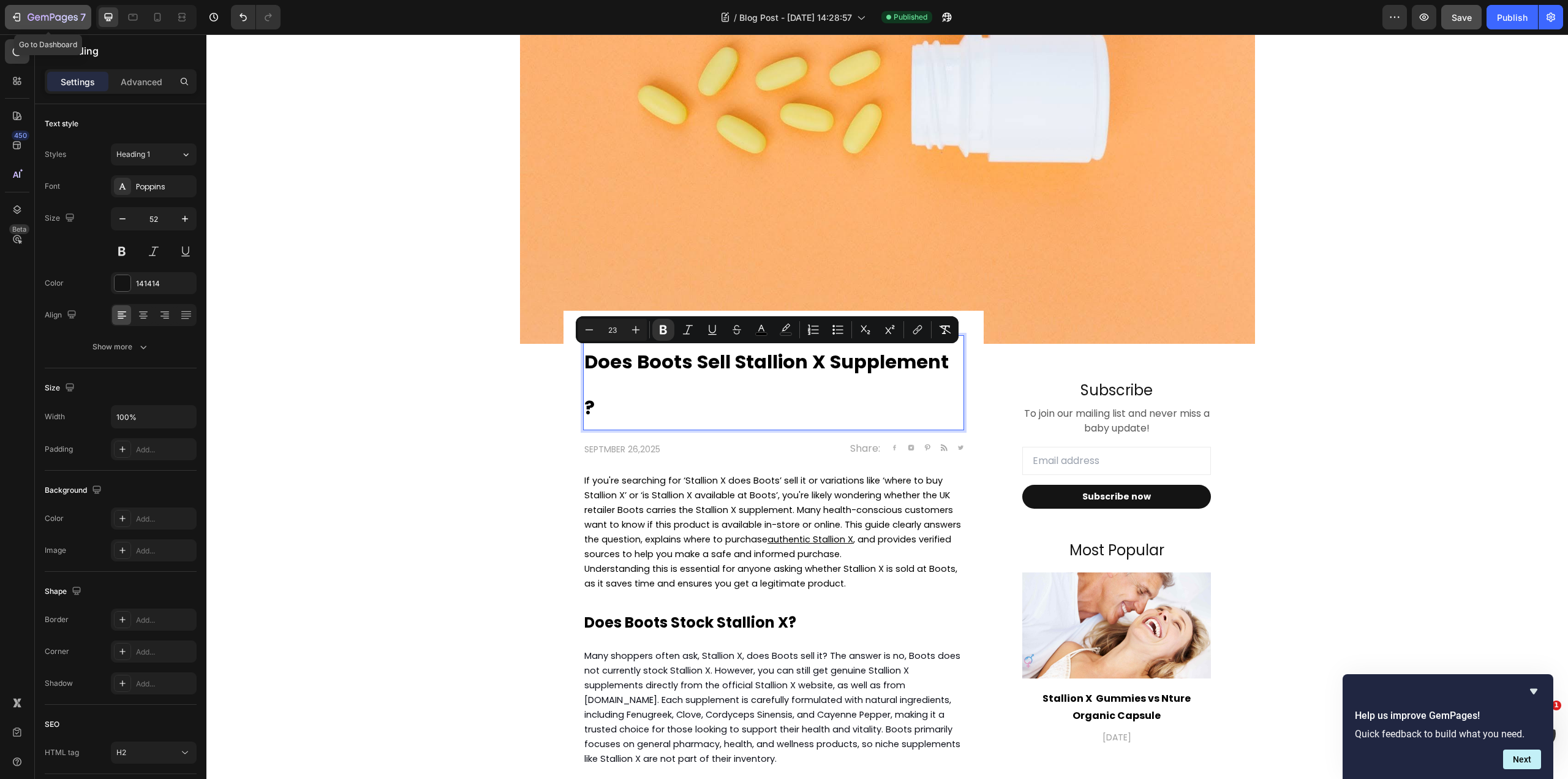
click at [60, 7] on button "7" at bounding box center [49, 17] width 87 height 25
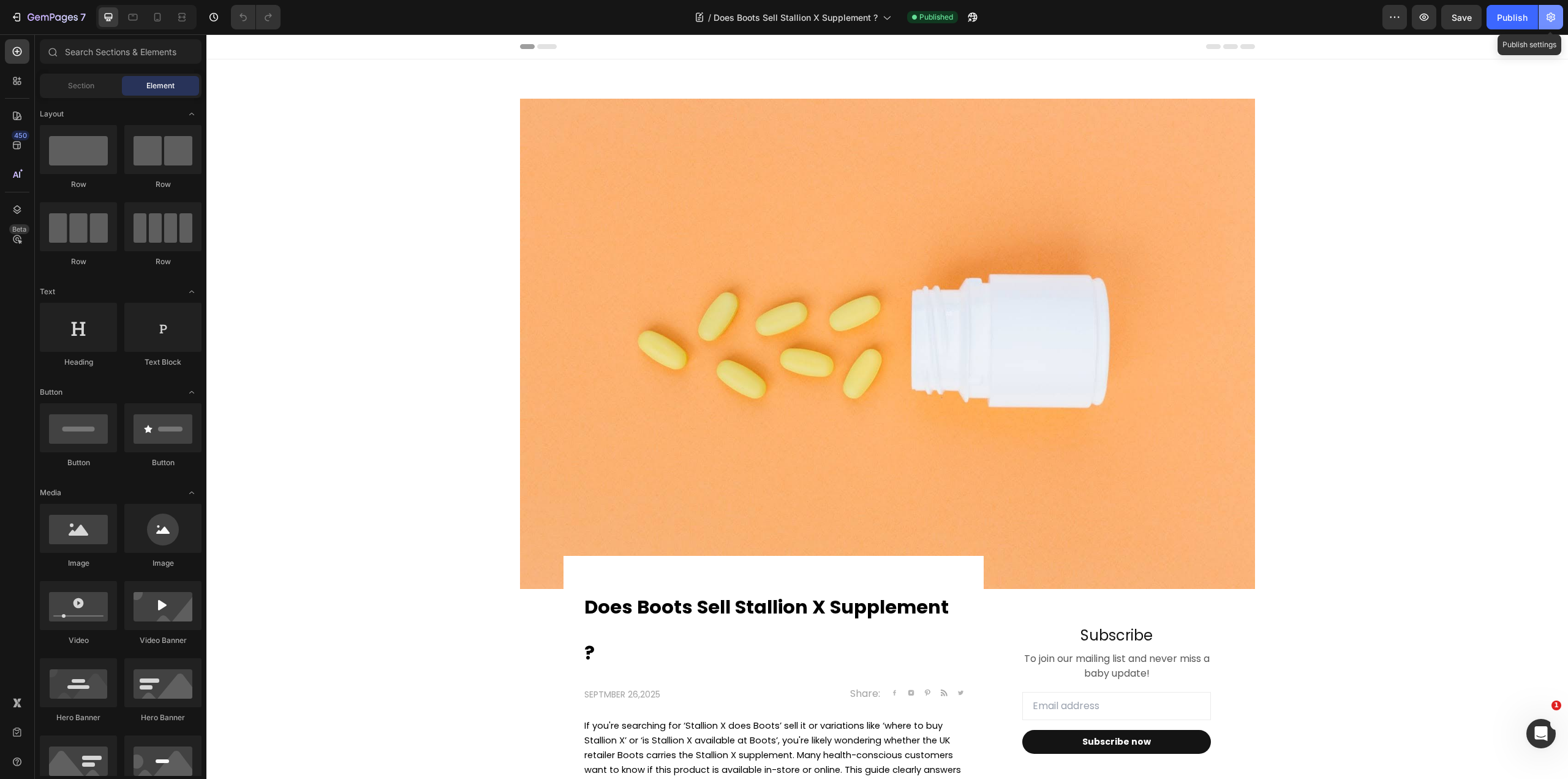
click at [1550, 22] on icon "button" at bounding box center [1551, 17] width 12 height 12
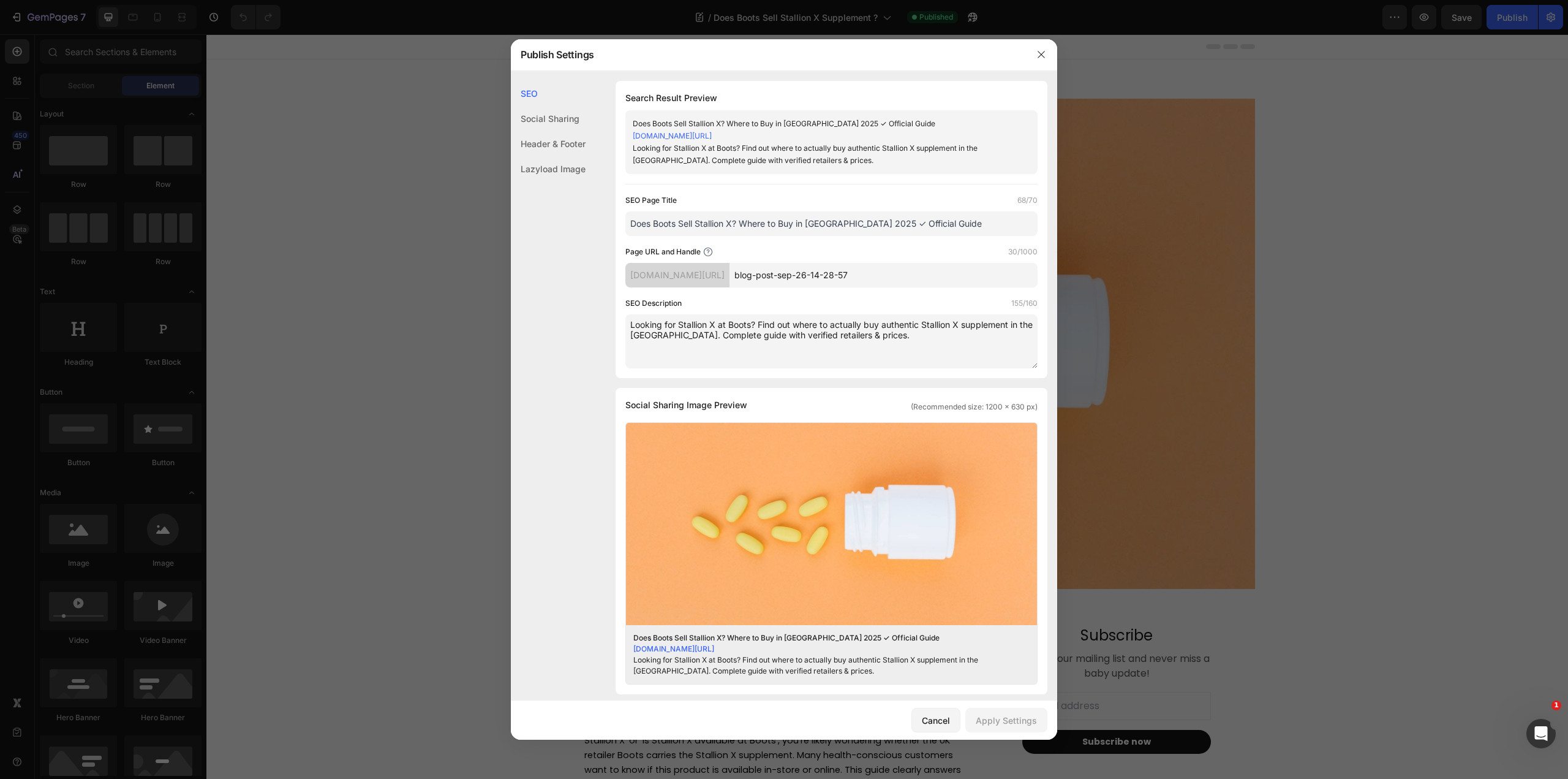
drag, startPoint x: 734, startPoint y: 225, endPoint x: 603, endPoint y: 223, distance: 131.0
click at [603, 223] on div "SEO Search Result Preview Does Boots Sell Stallion X? Where to Buy in UK 2025 ✓…" at bounding box center [784, 580] width 547 height 1000
click at [930, 274] on input "blog-post-sep-26-14-28-57" at bounding box center [884, 275] width 308 height 25
paste input "Does Boots Sell Stallion X"
type input "Does-Boots-Sell-Stallion-X"
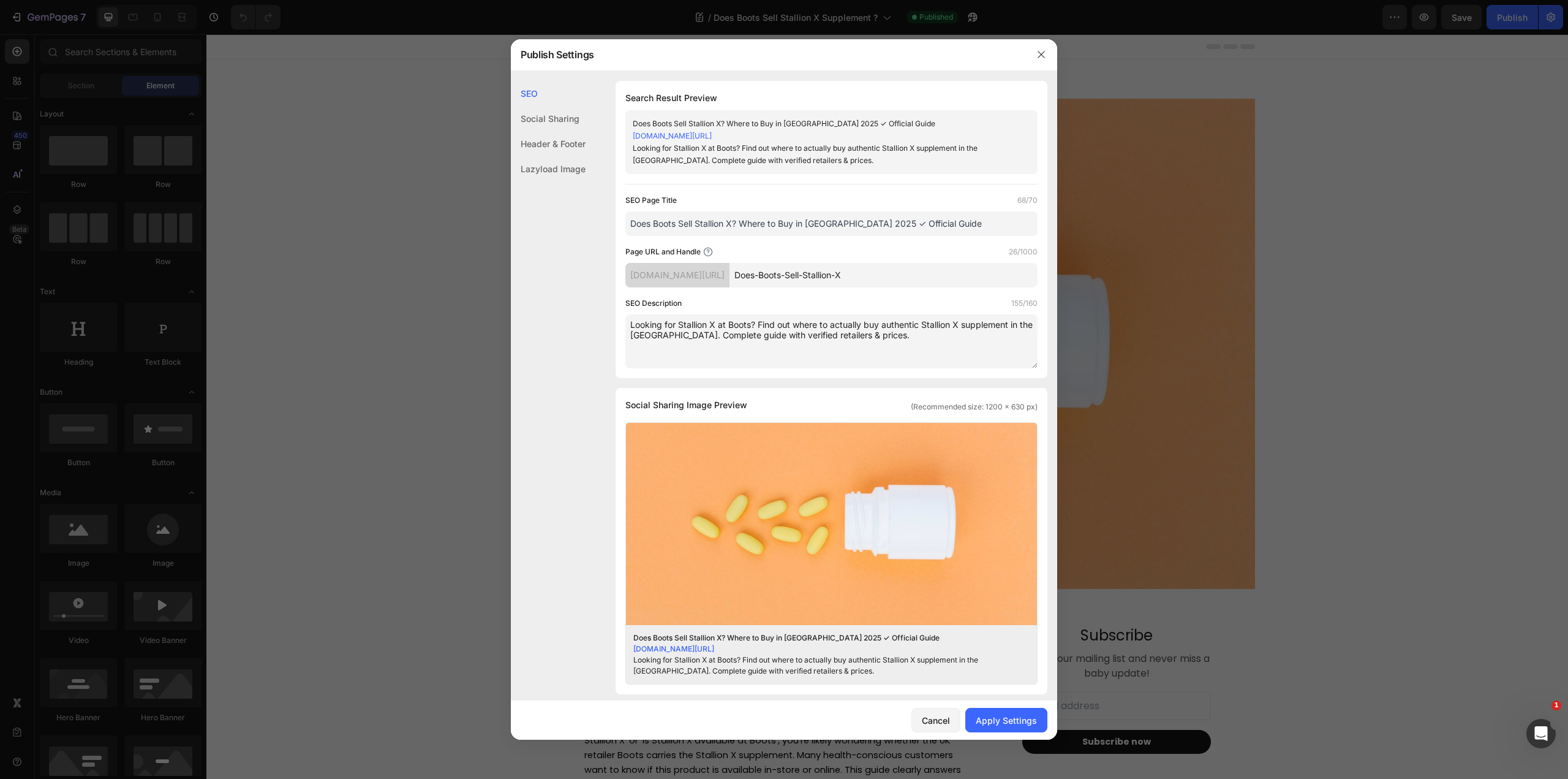
click at [944, 258] on div "Page URL and Handle 26/1000 ws10hn-s1.myshopify.com/blogs/news/ Does-Boots-Sell…" at bounding box center [831, 267] width 412 height 41
click at [946, 221] on input "Does Boots Sell Stallion X? Where to Buy in UK 2025 ✓ Official Guide" at bounding box center [831, 224] width 412 height 25
click at [999, 725] on div "Apply Settings" at bounding box center [1007, 720] width 61 height 13
click at [1038, 54] on icon "button" at bounding box center [1041, 54] width 10 height 10
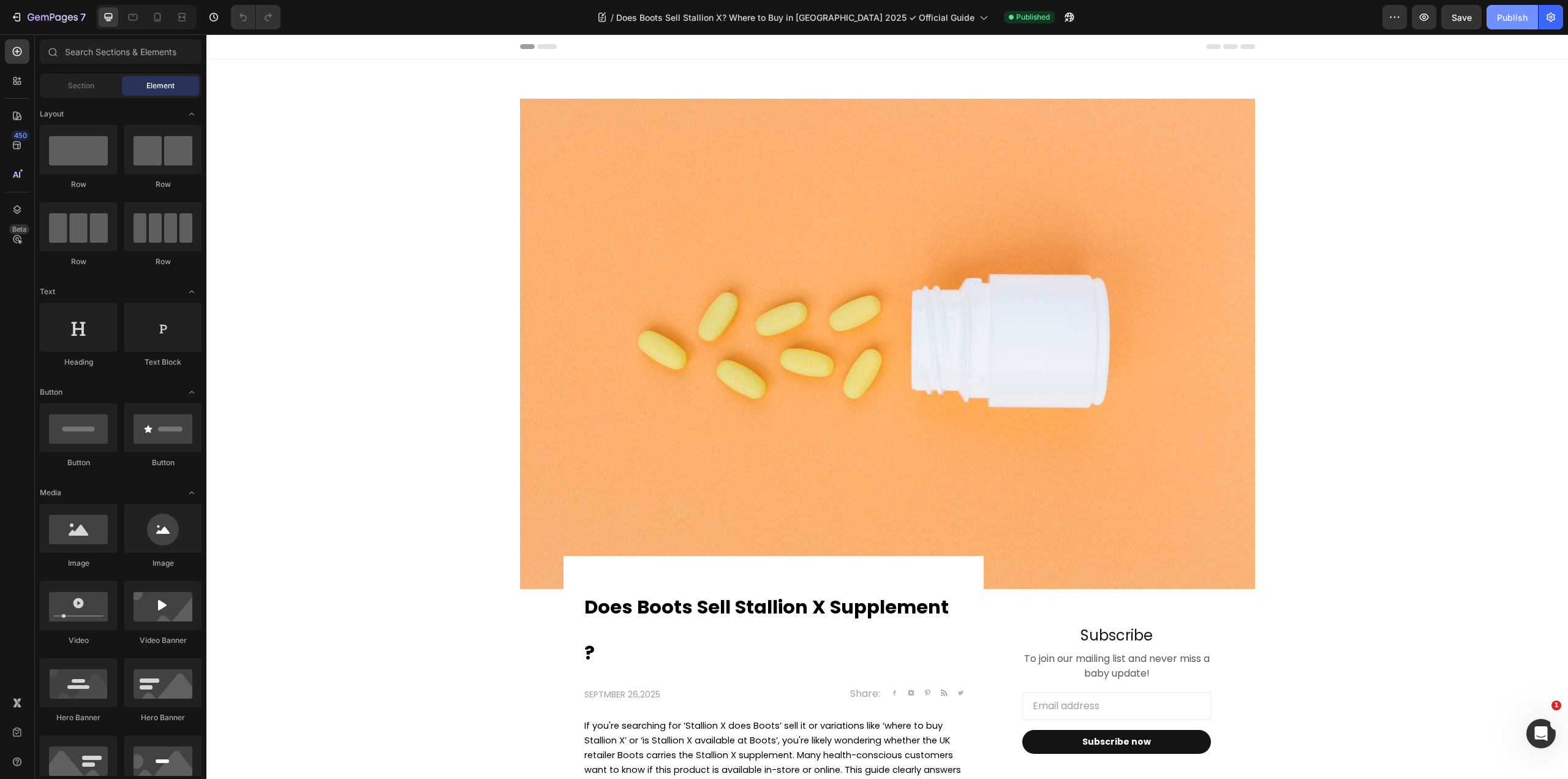
click at [1508, 23] on div "Publish" at bounding box center [1512, 17] width 30 height 13
